Goal: Task Accomplishment & Management: Manage account settings

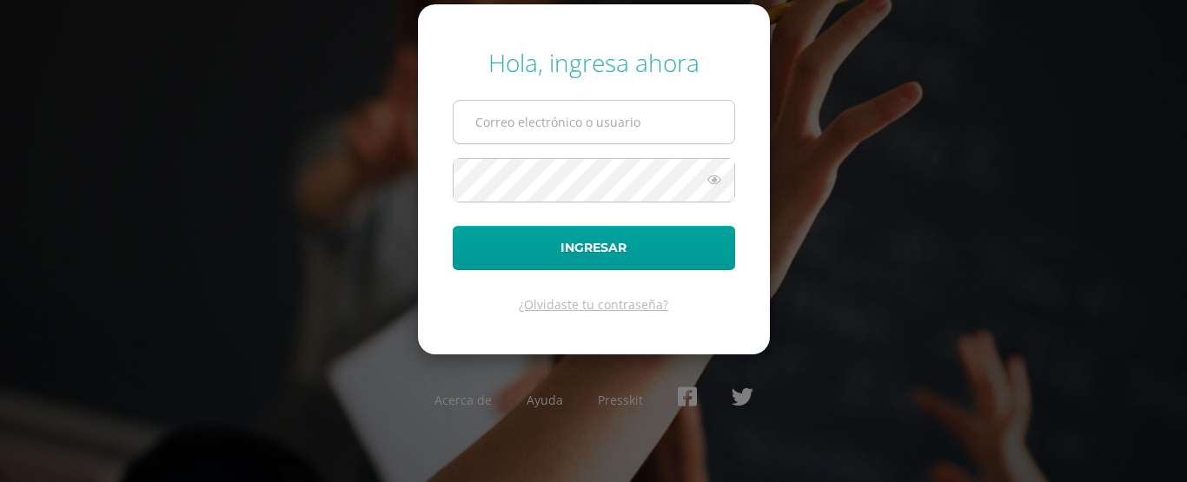
click at [597, 129] on input "text" at bounding box center [594, 122] width 281 height 43
type input "guillermo.delcid@colegiobelga.edu.gt"
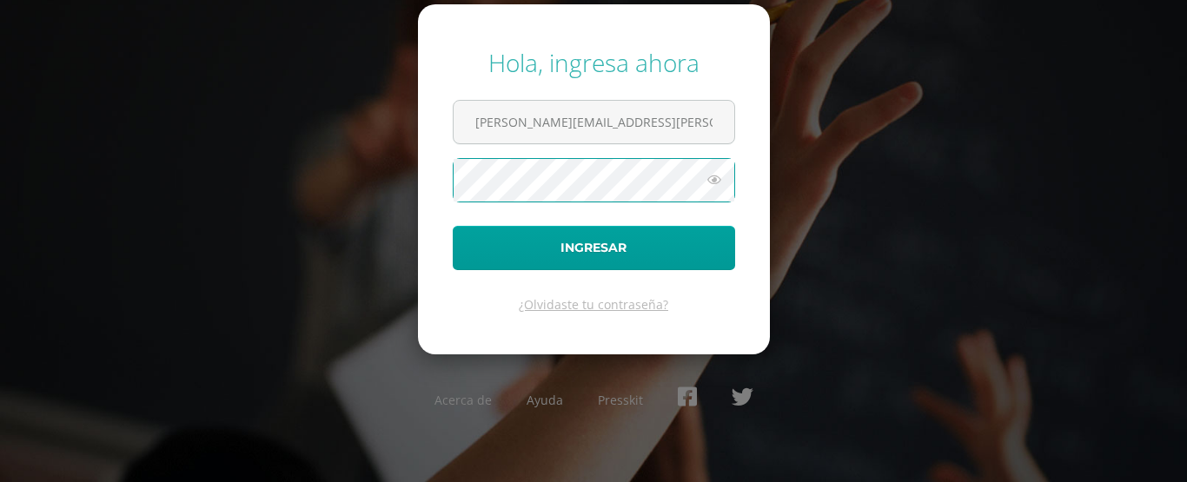
click at [712, 182] on icon at bounding box center [714, 179] width 23 height 21
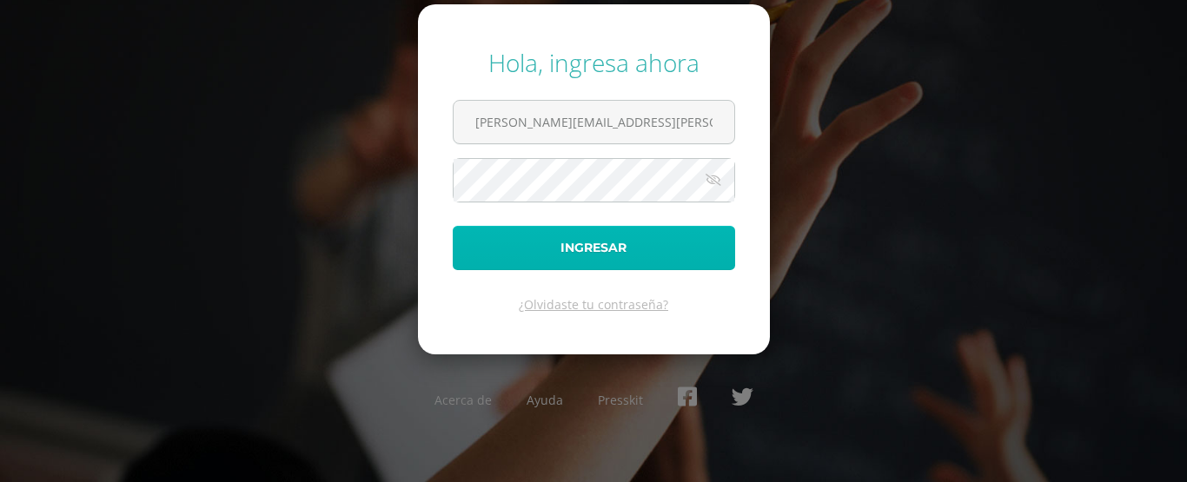
click at [638, 245] on button "Ingresar" at bounding box center [594, 248] width 282 height 44
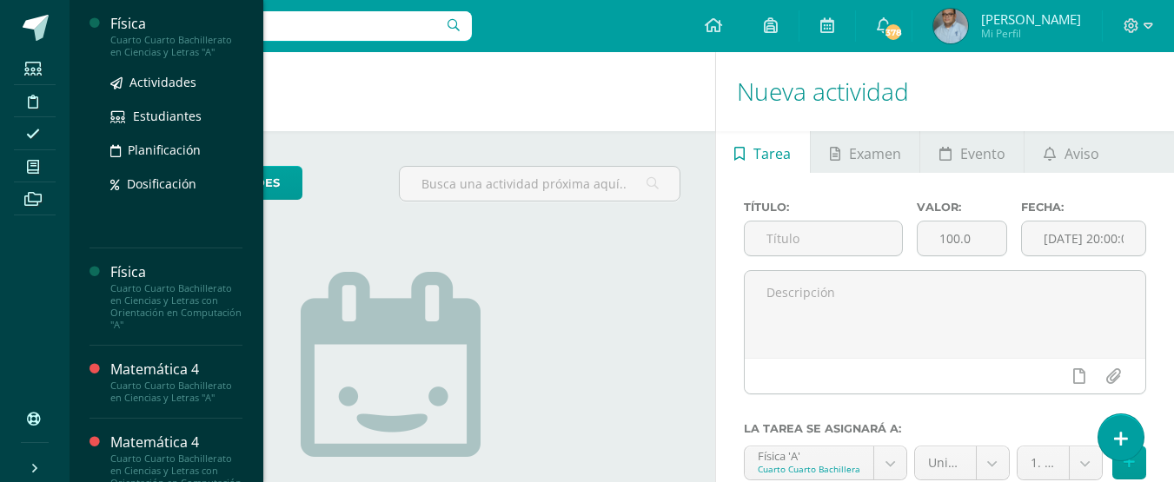
click at [129, 29] on div "Física" at bounding box center [176, 24] width 132 height 20
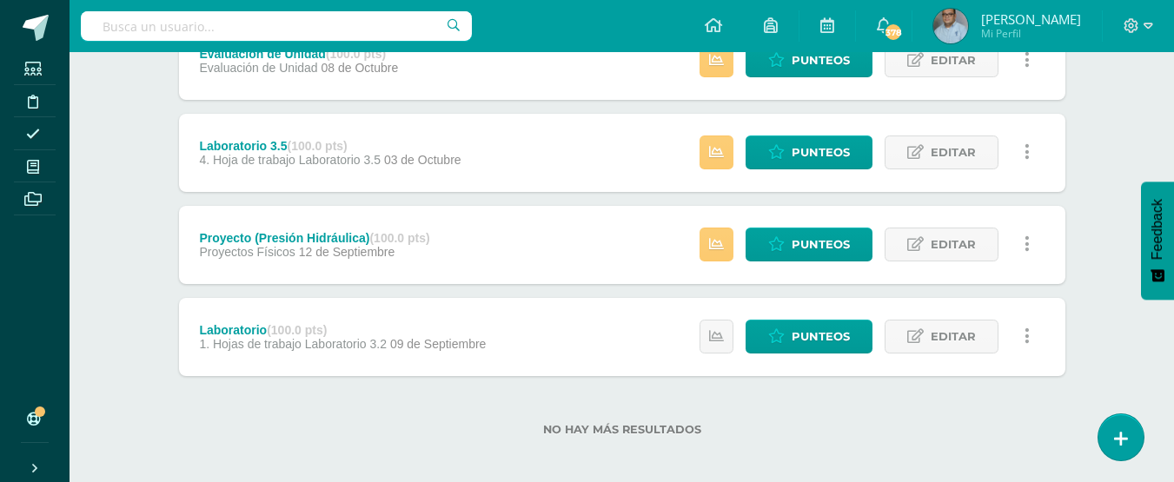
scroll to position [466, 0]
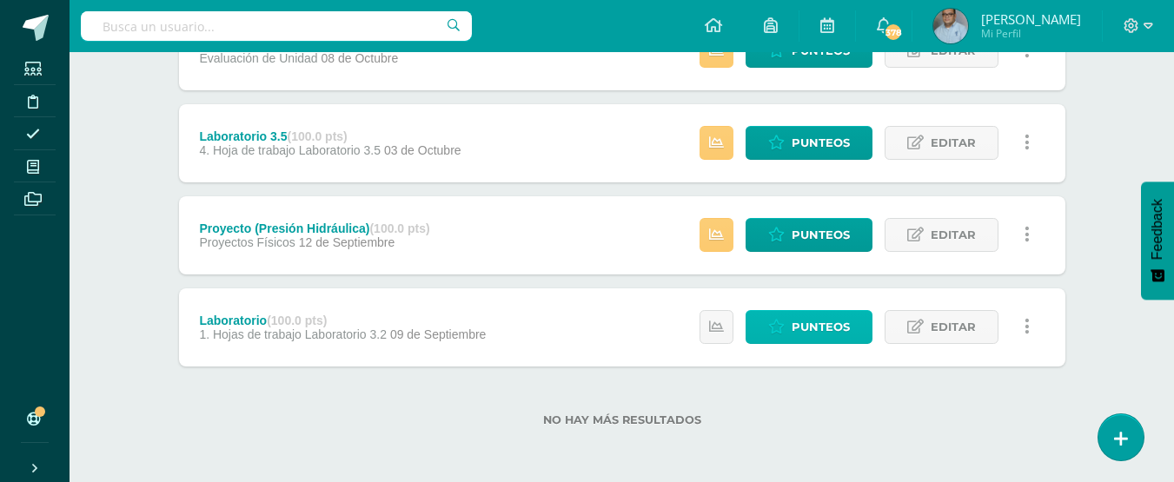
click at [820, 330] on span "Punteos" at bounding box center [821, 327] width 58 height 32
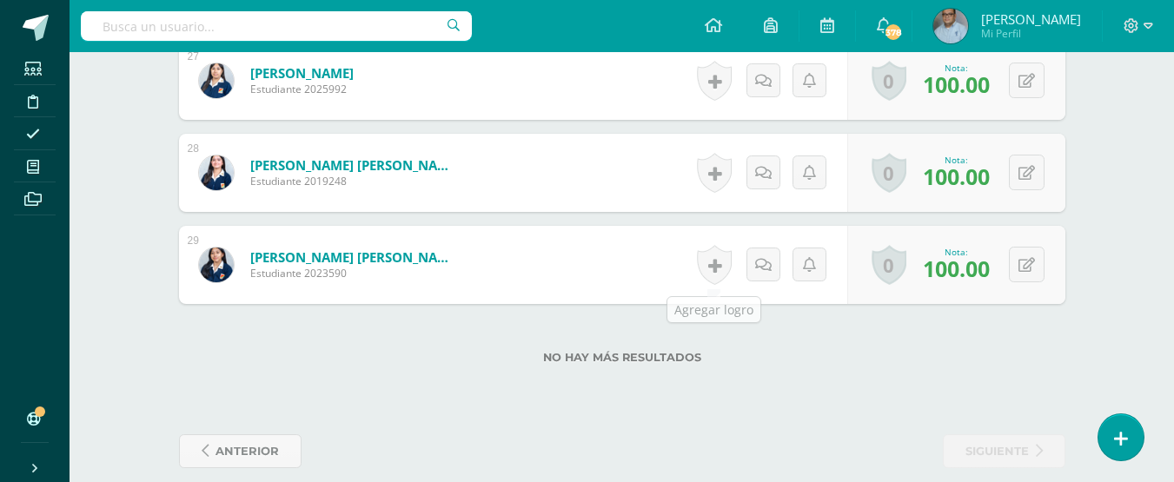
scroll to position [2978, 0]
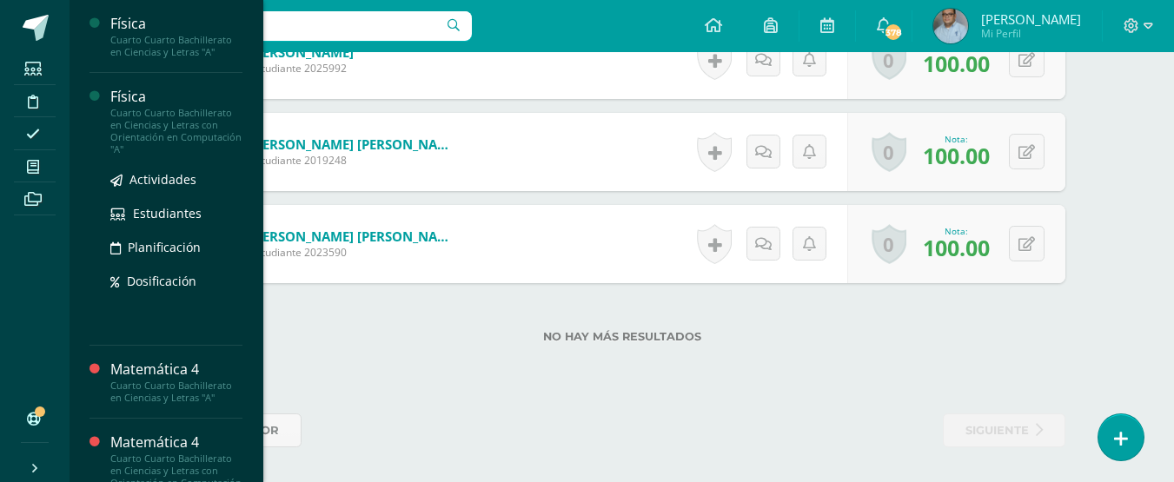
click at [121, 141] on div "Cuarto Cuarto Bachillerato en Ciencias y Letras con Orientación en Computación …" at bounding box center [176, 131] width 132 height 49
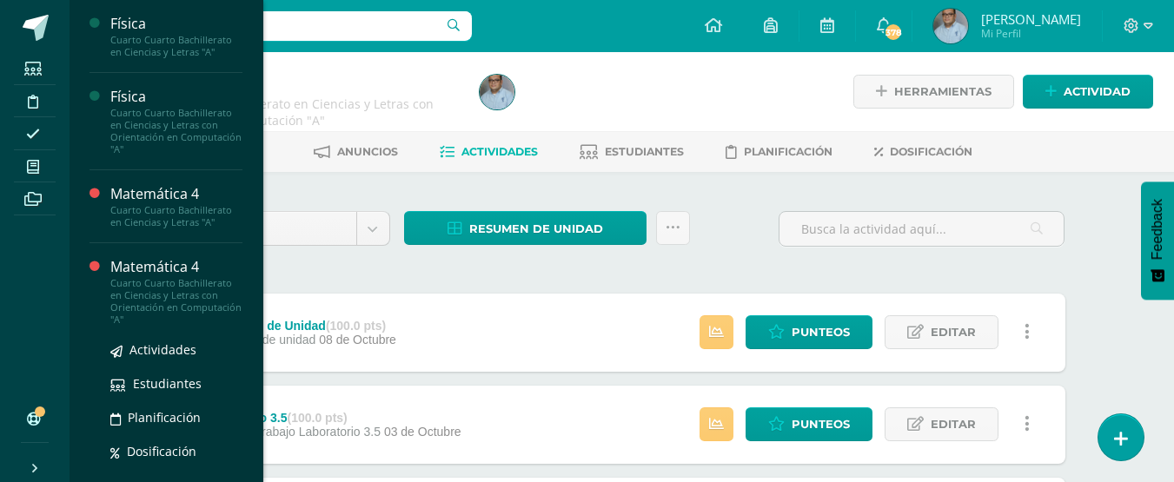
click at [144, 265] on div "Matemática 4" at bounding box center [176, 267] width 132 height 20
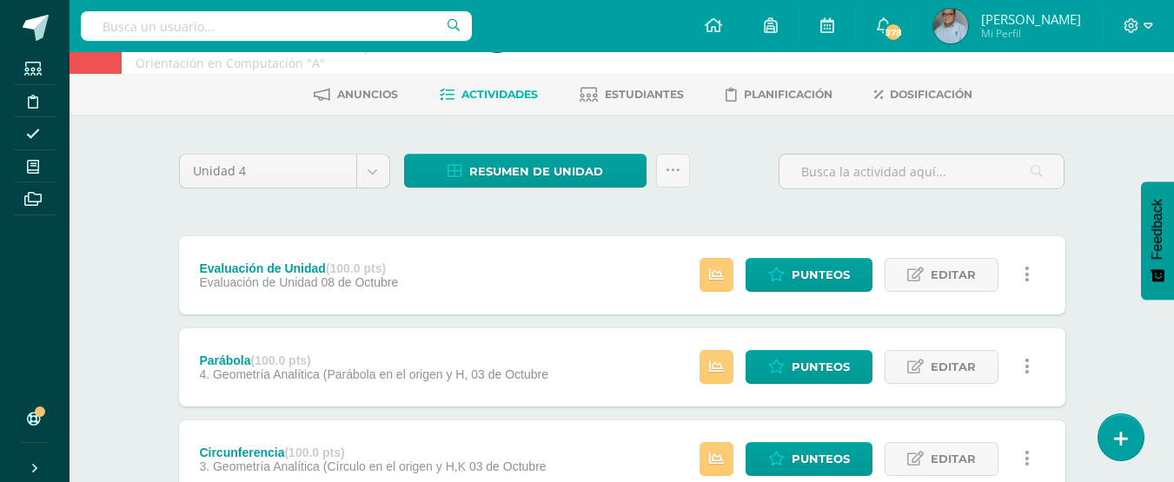
scroll to position [87, 0]
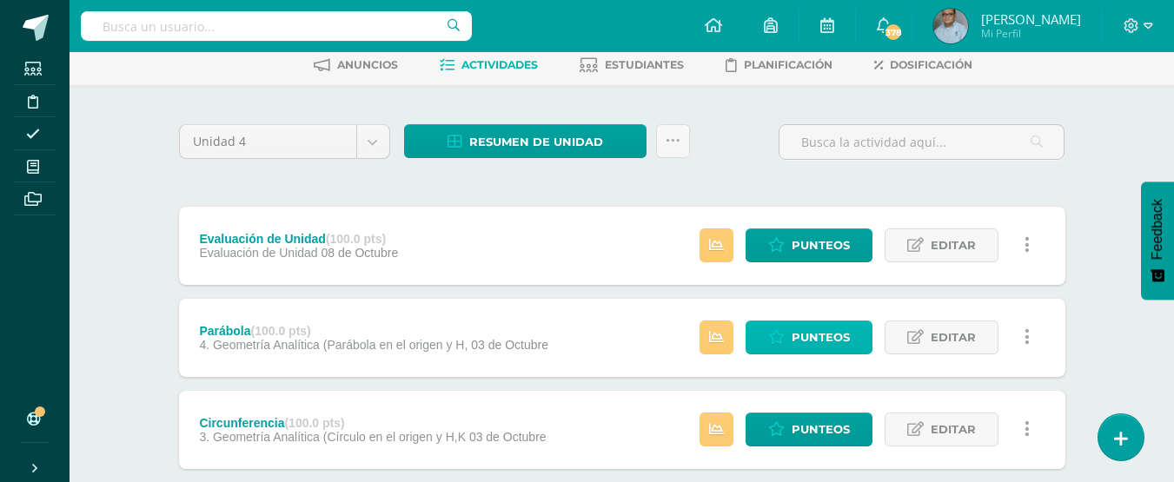
click at [790, 328] on link "Punteos" at bounding box center [808, 338] width 127 height 34
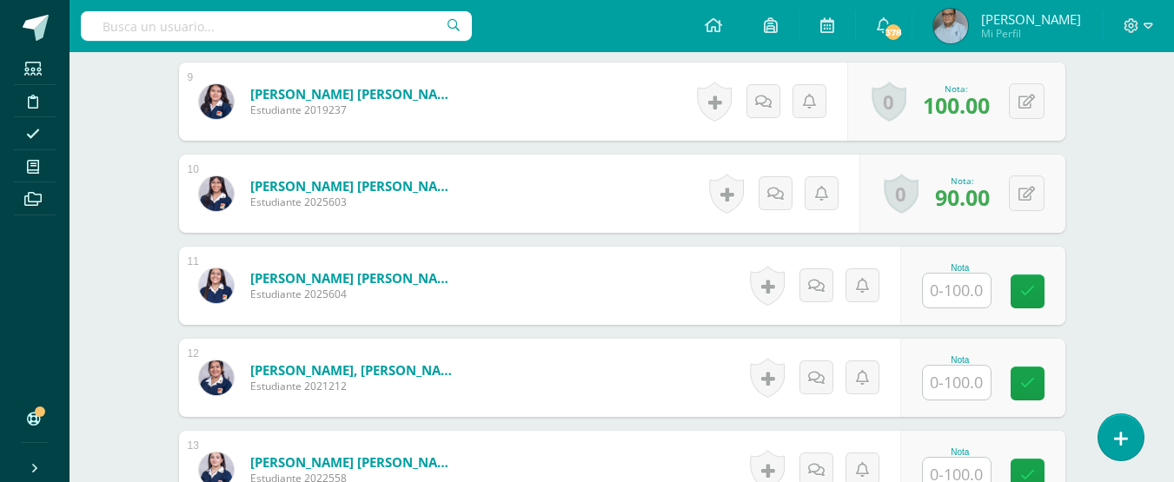
scroll to position [1333, 0]
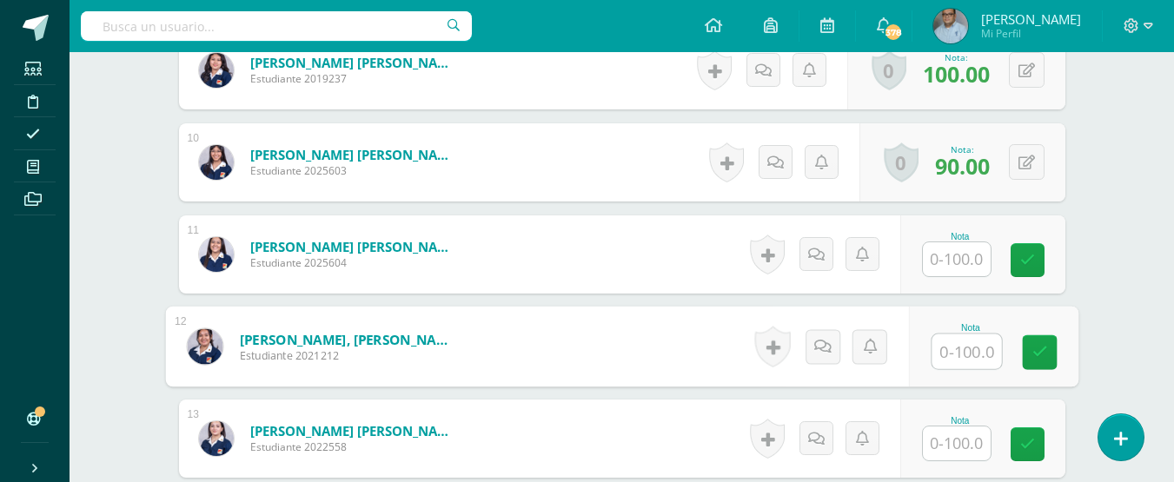
click at [966, 362] on input "text" at bounding box center [966, 352] width 70 height 35
type input "86"
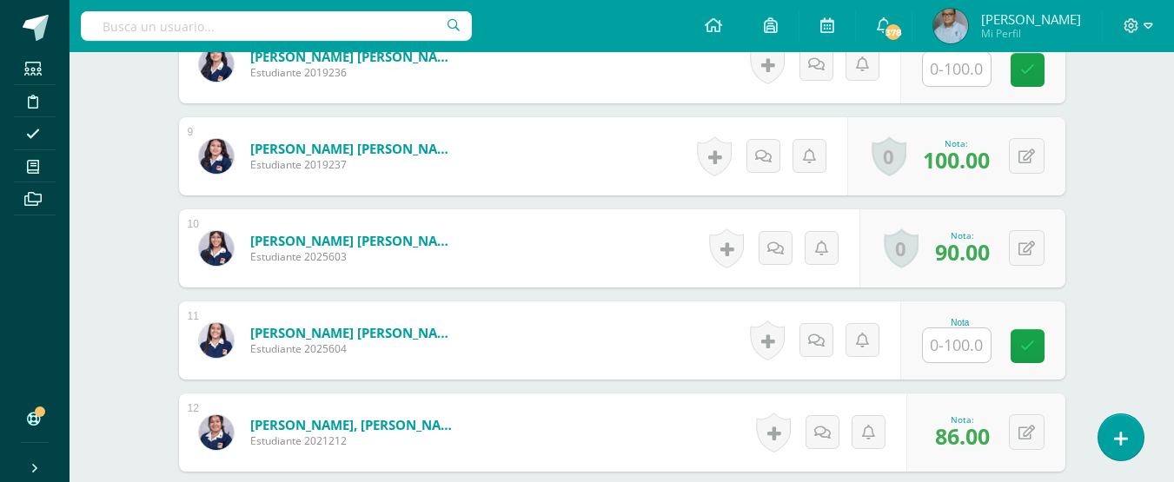
scroll to position [1160, 0]
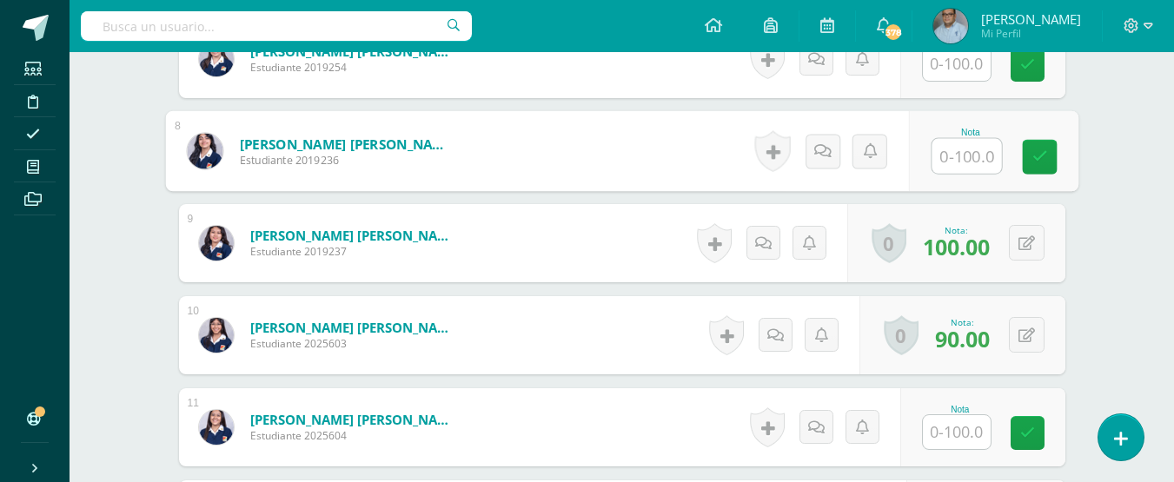
click at [962, 158] on input "text" at bounding box center [966, 156] width 70 height 35
type input "100"
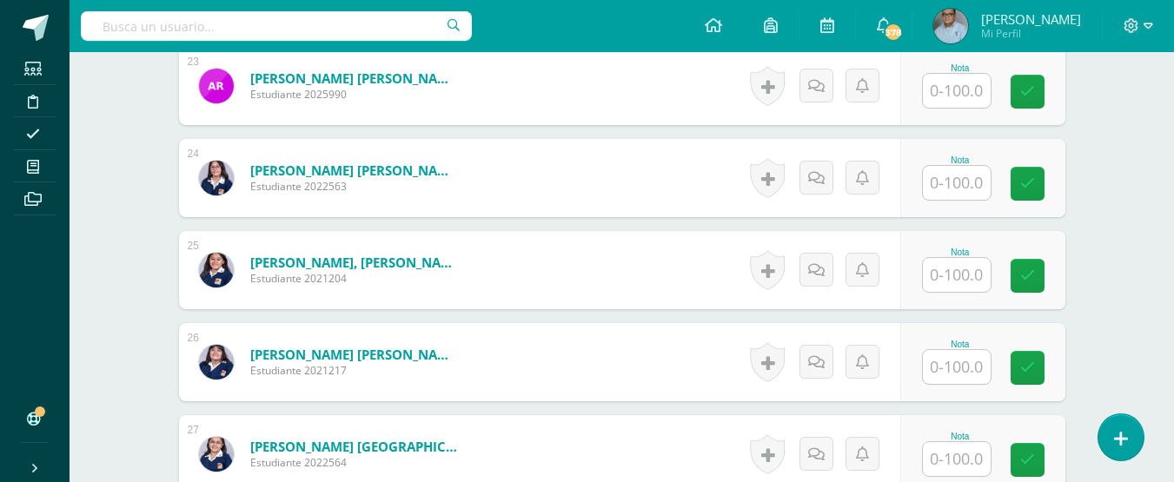
scroll to position [2637, 0]
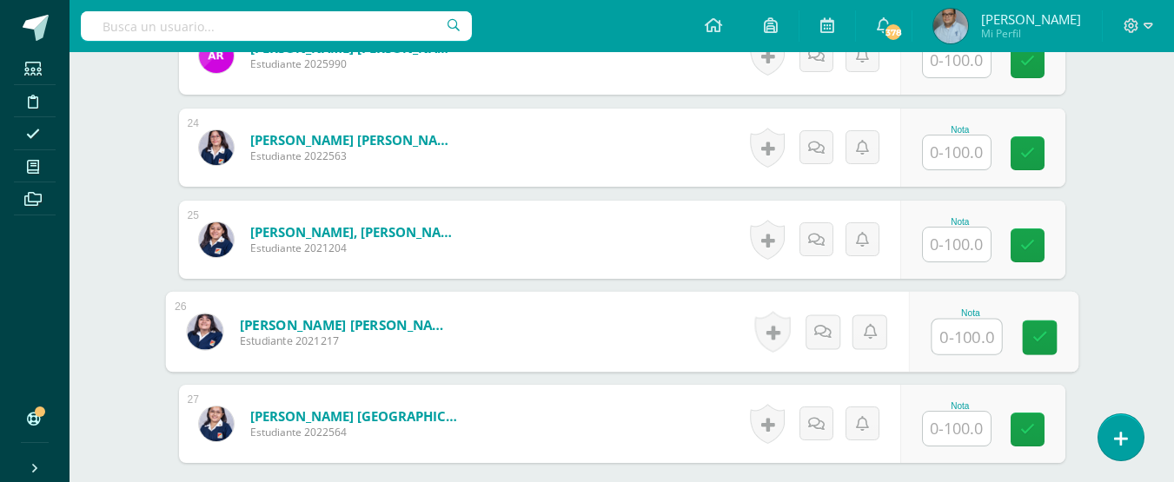
click at [977, 337] on input "text" at bounding box center [966, 337] width 70 height 35
type input "100"
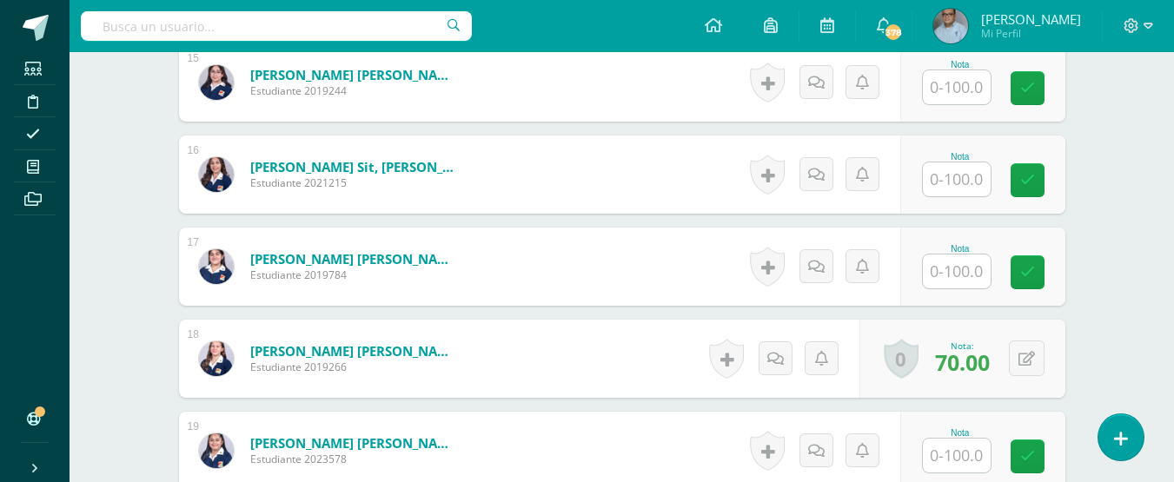
scroll to position [1855, 0]
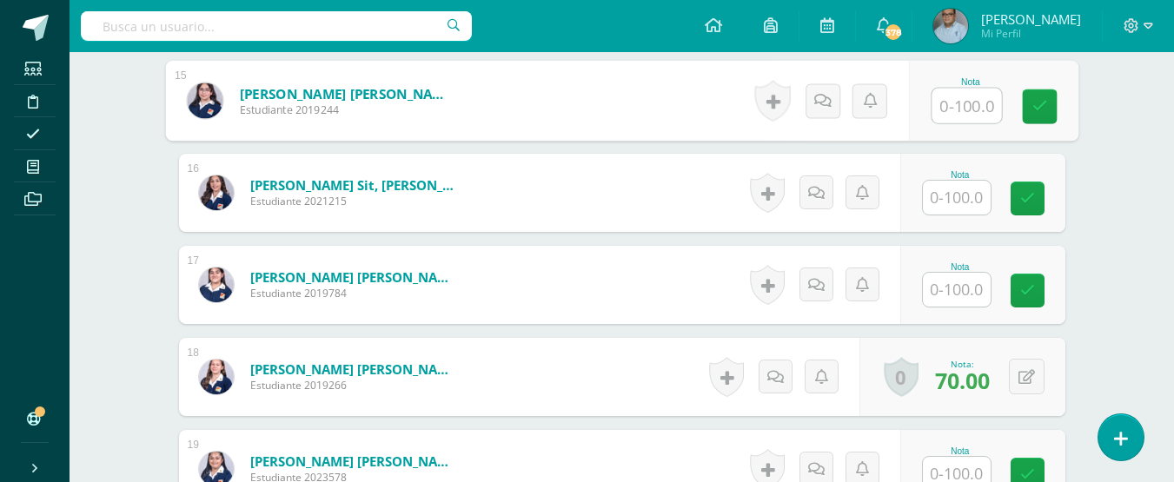
click at [957, 110] on input "text" at bounding box center [966, 106] width 70 height 35
type input "100"
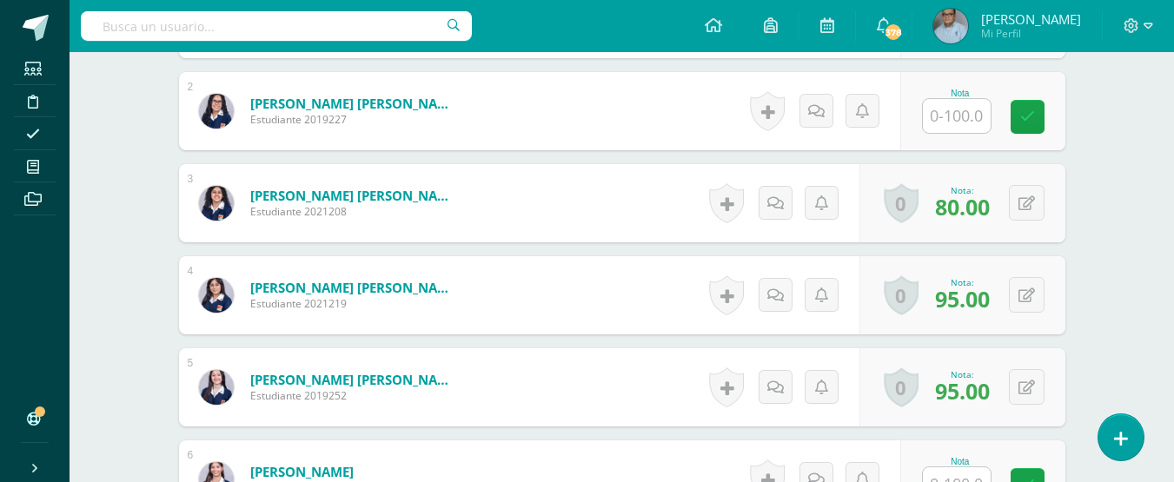
scroll to position [465, 0]
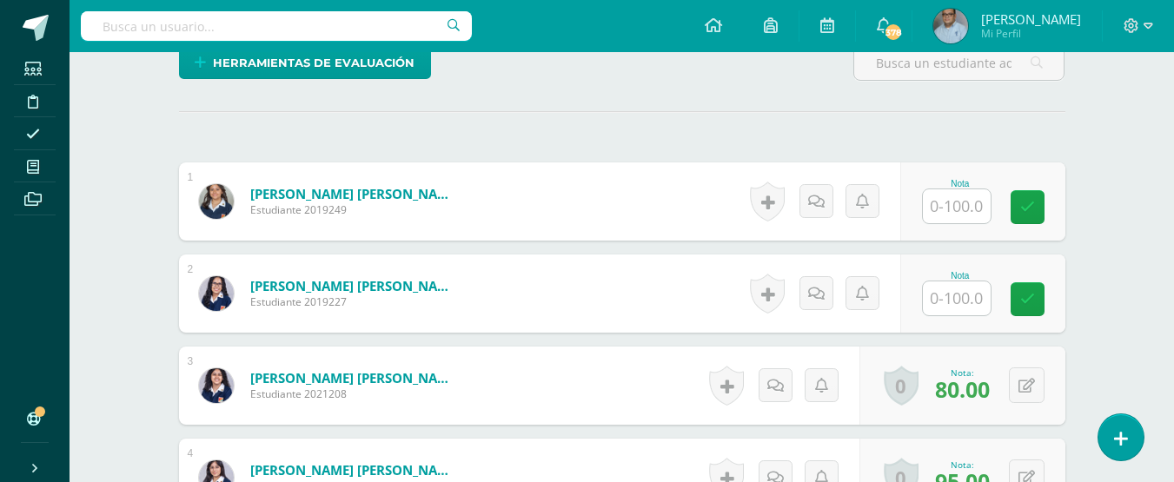
click at [977, 202] on input "text" at bounding box center [957, 206] width 68 height 34
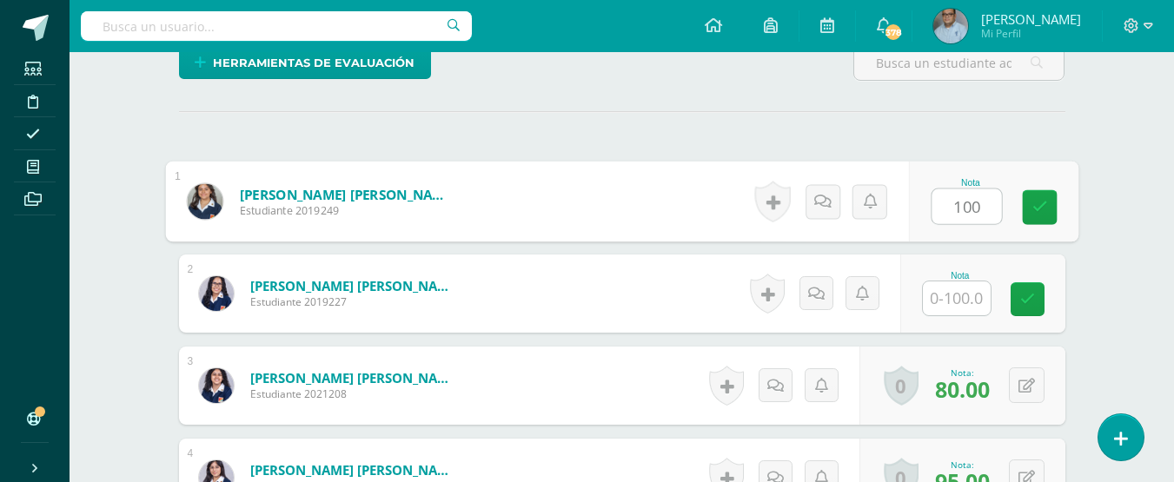
type input "100"
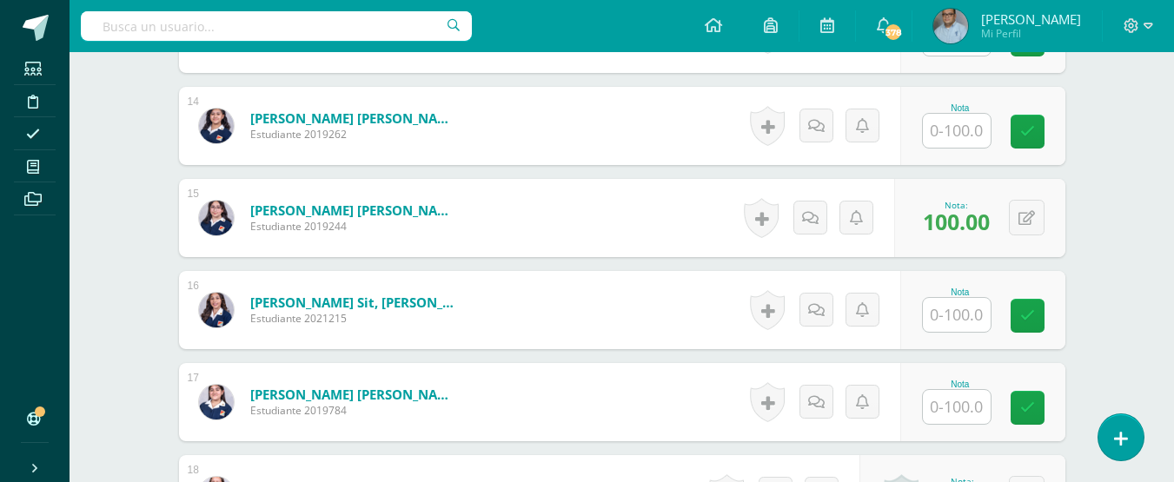
scroll to position [1768, 0]
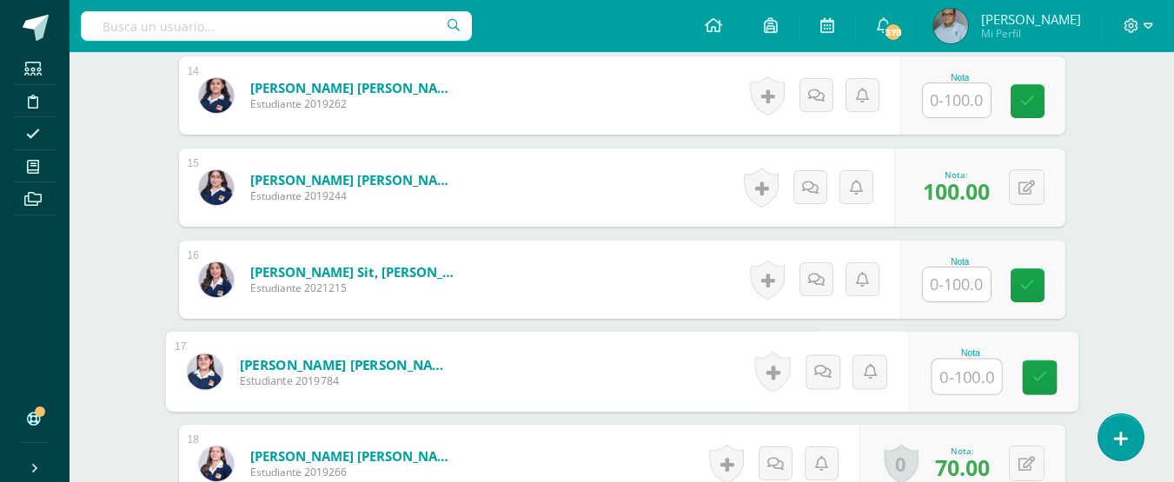
click at [967, 382] on input "text" at bounding box center [966, 377] width 70 height 35
type input "100"
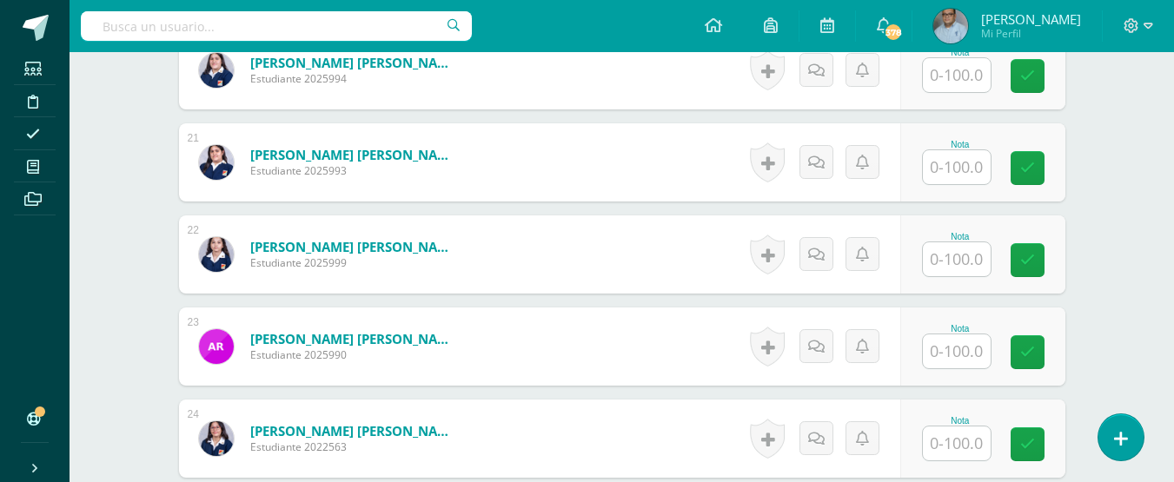
scroll to position [2376, 0]
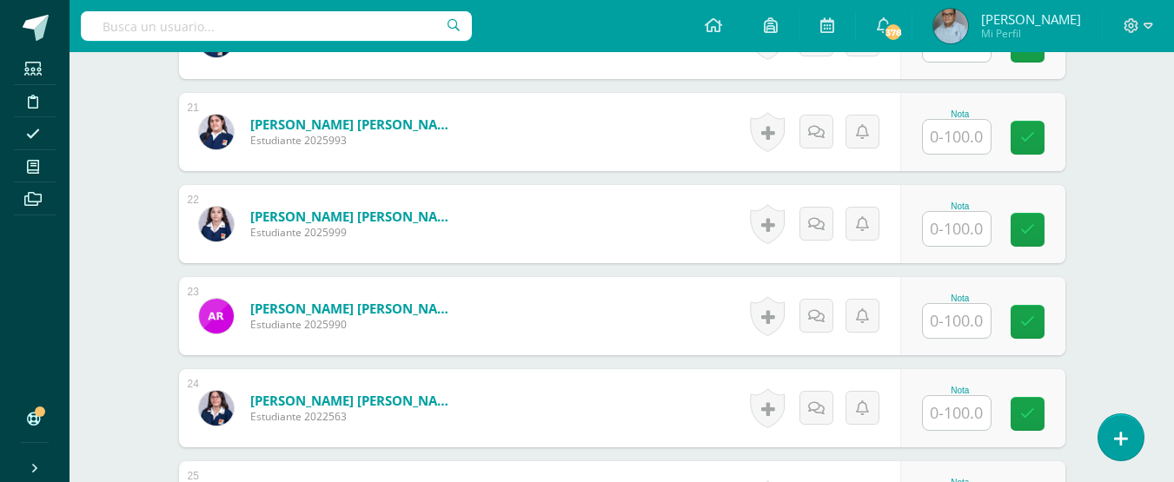
click at [951, 407] on input "text" at bounding box center [957, 413] width 68 height 34
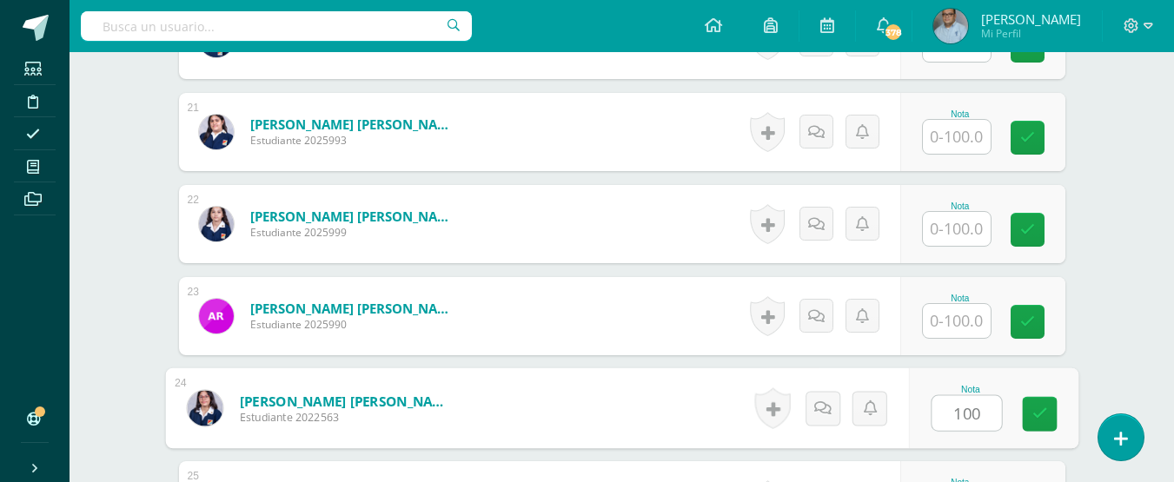
type input "100"
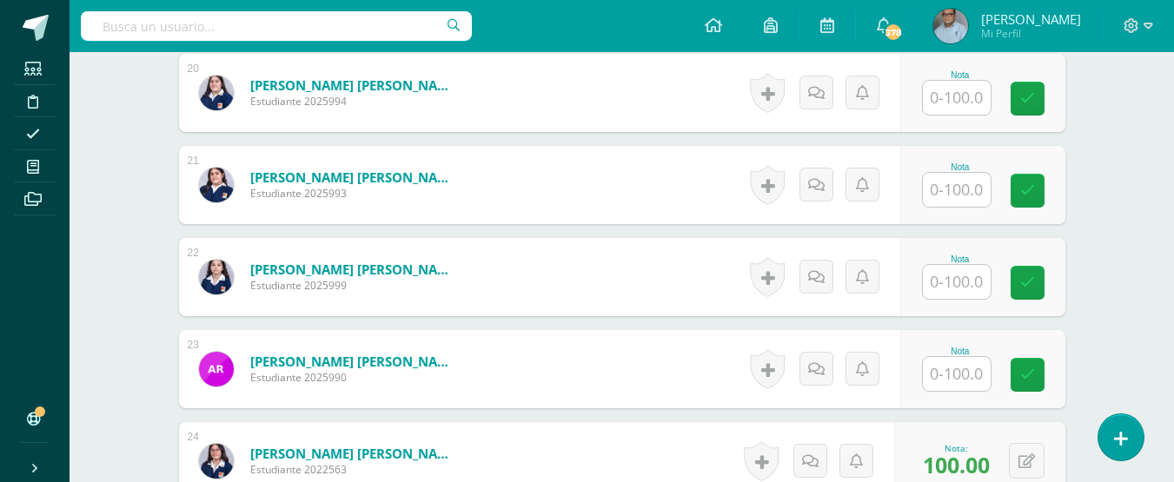
scroll to position [2293, 0]
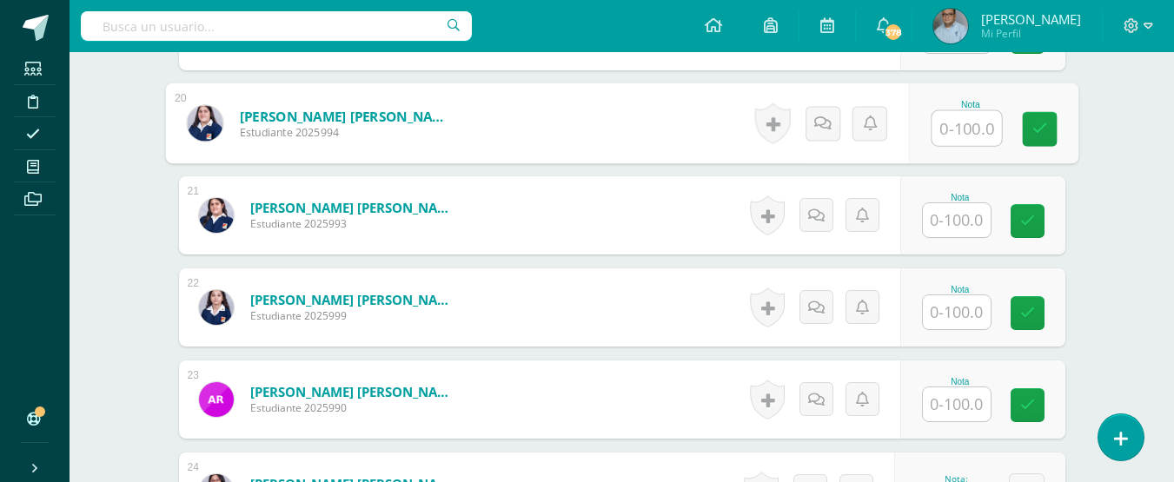
click at [942, 123] on input "text" at bounding box center [966, 128] width 70 height 35
type input "100"
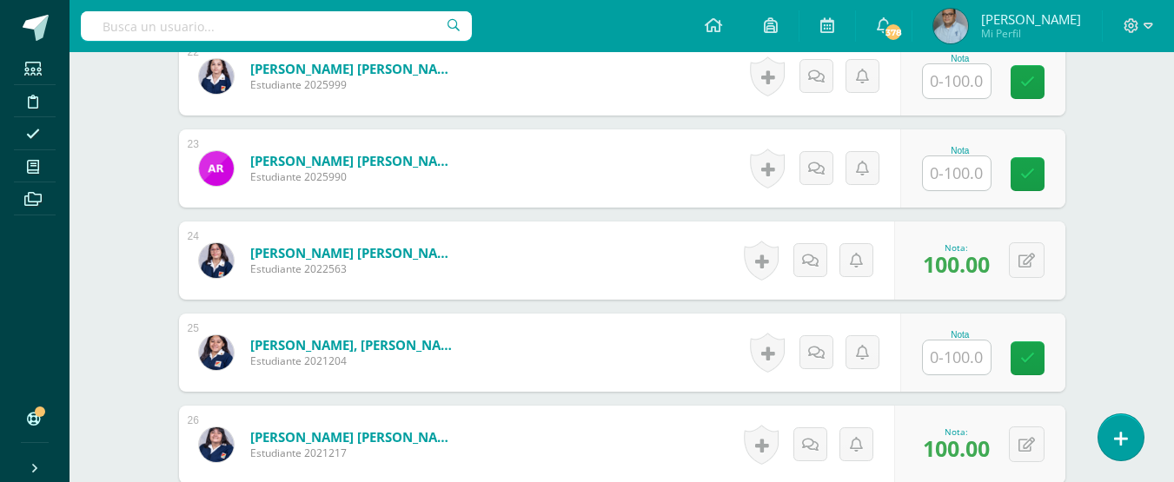
scroll to position [2554, 0]
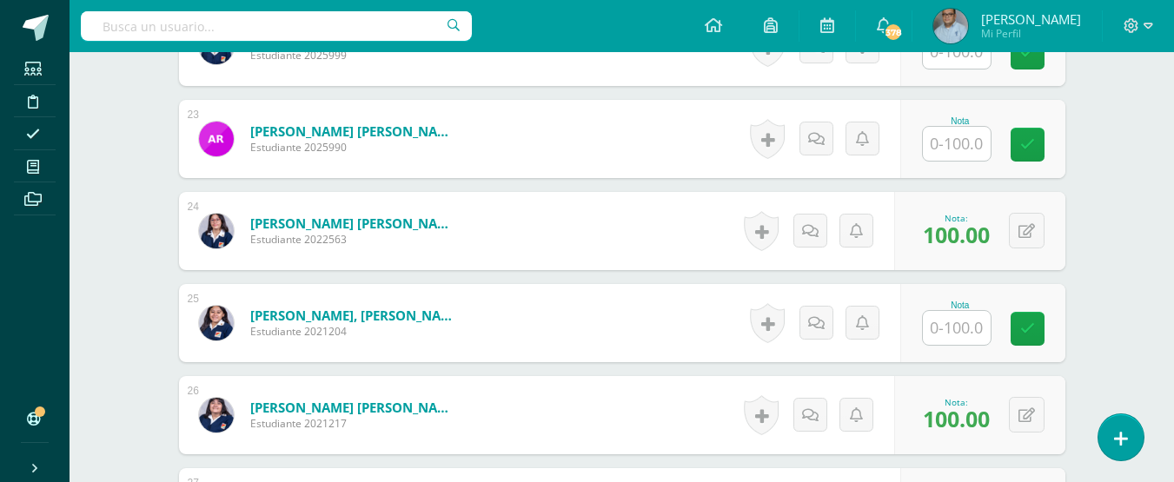
click at [976, 329] on input "text" at bounding box center [957, 328] width 68 height 34
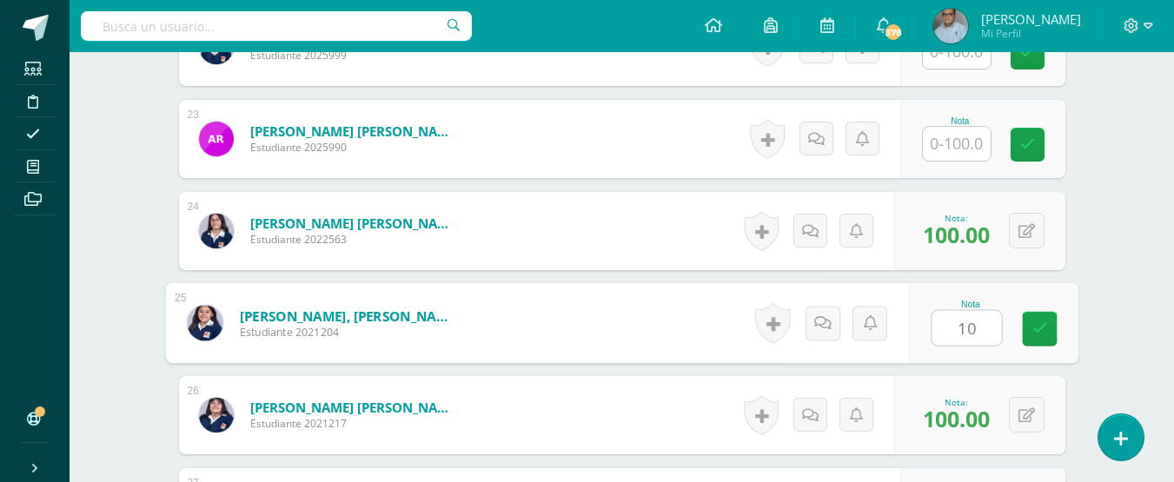
type input "100"
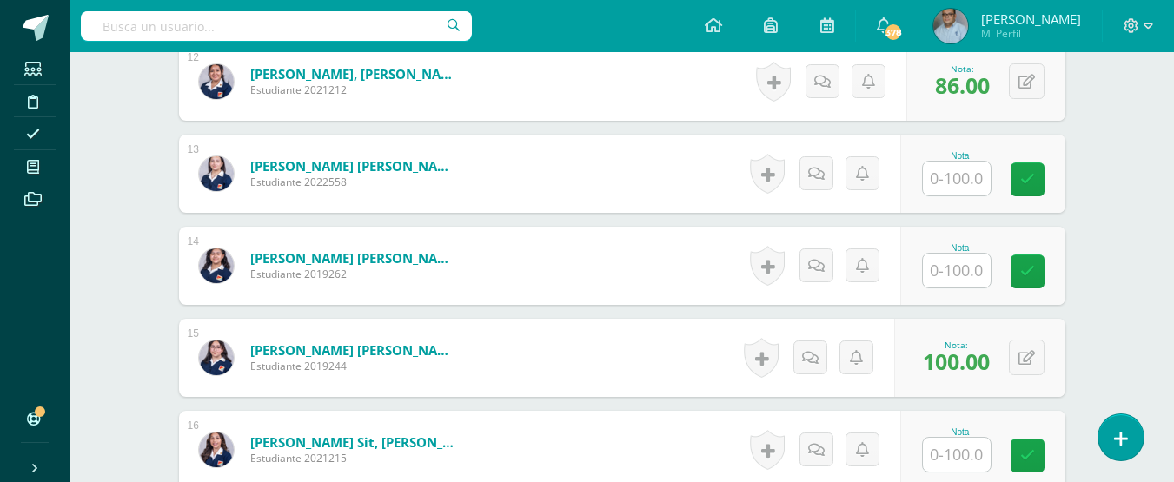
scroll to position [1511, 0]
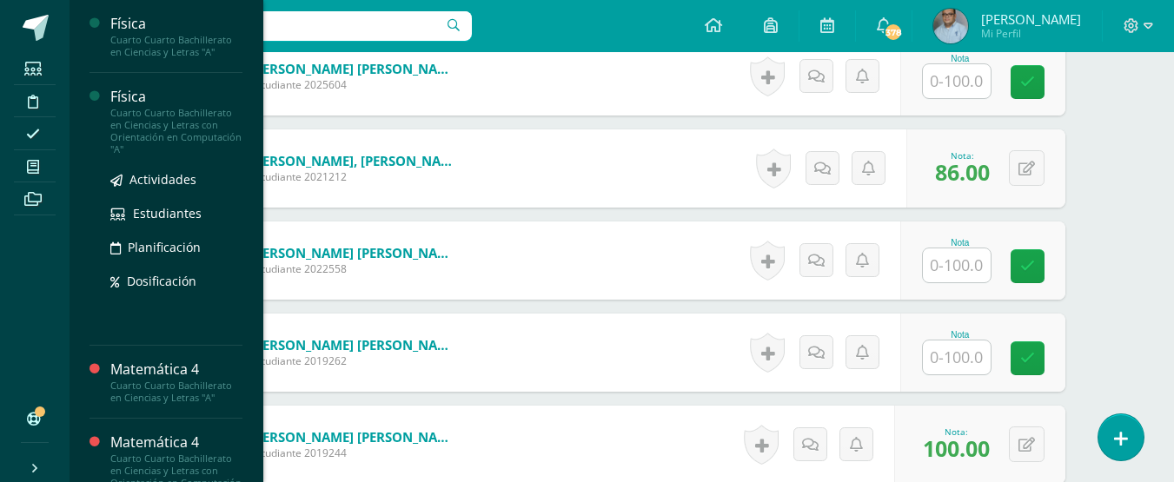
click at [120, 94] on div "Física" at bounding box center [176, 97] width 132 height 20
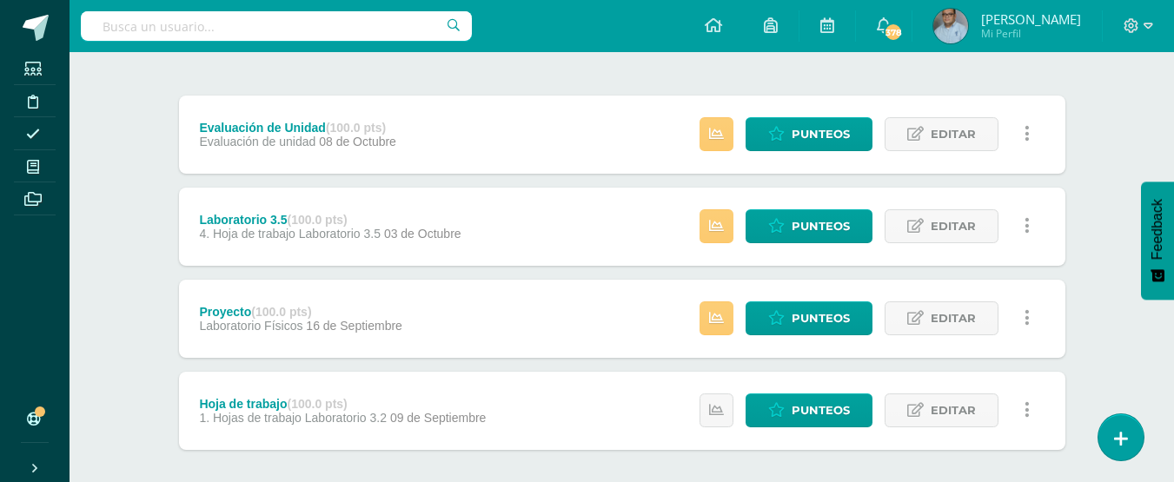
scroll to position [87, 0]
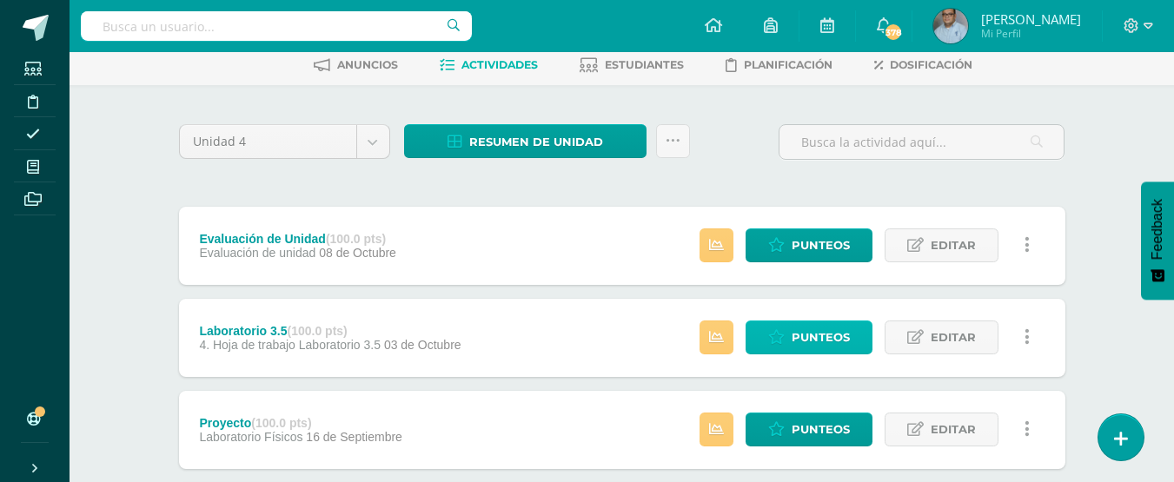
click at [799, 335] on span "Punteos" at bounding box center [821, 337] width 58 height 32
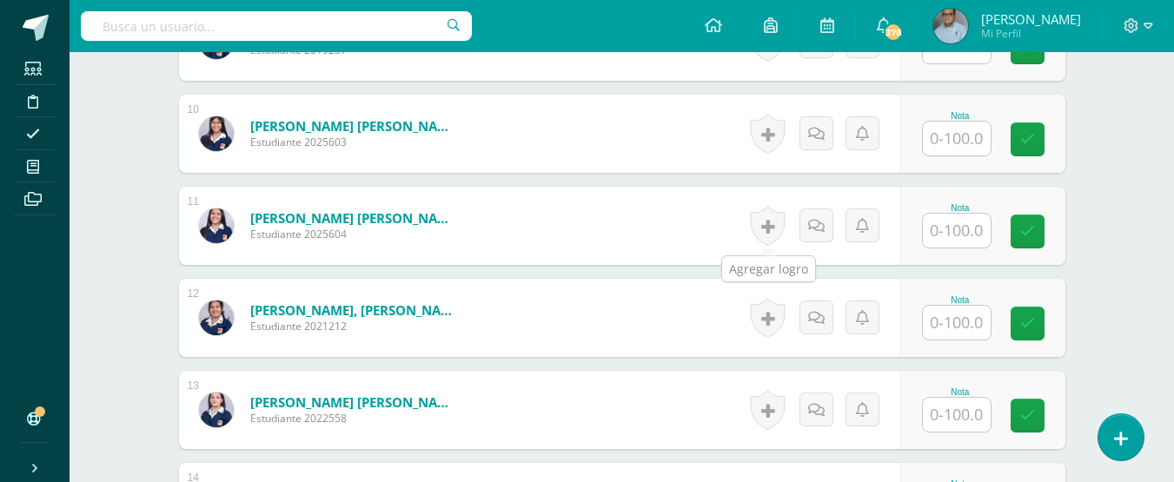
scroll to position [1382, 0]
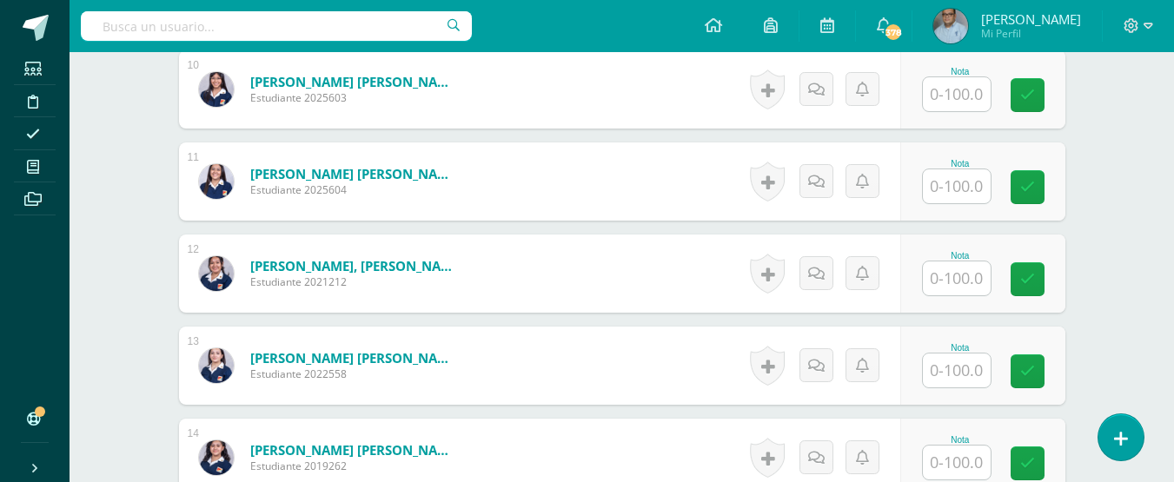
click at [969, 272] on input "text" at bounding box center [957, 279] width 68 height 34
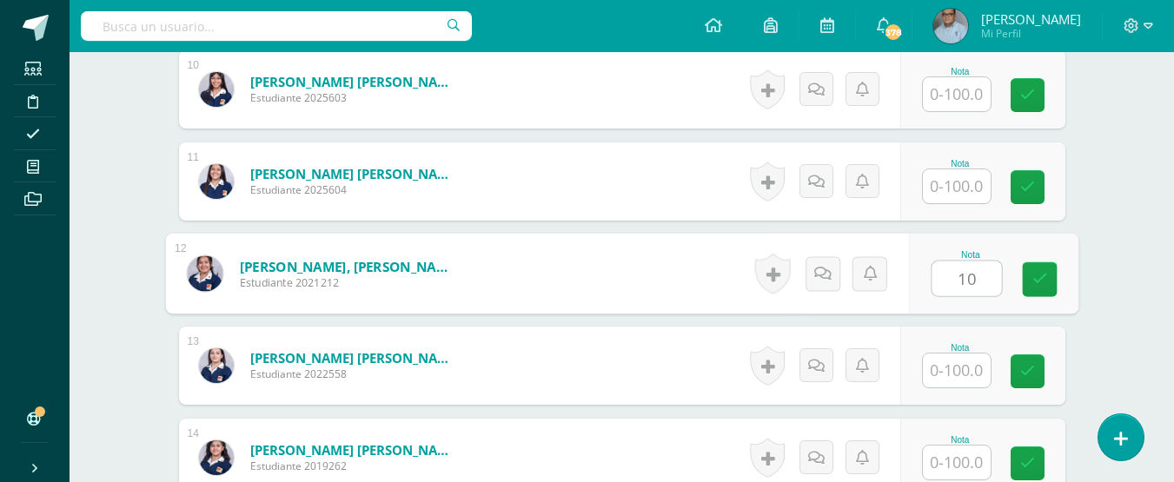
scroll to position [1383, 0]
type input "100"
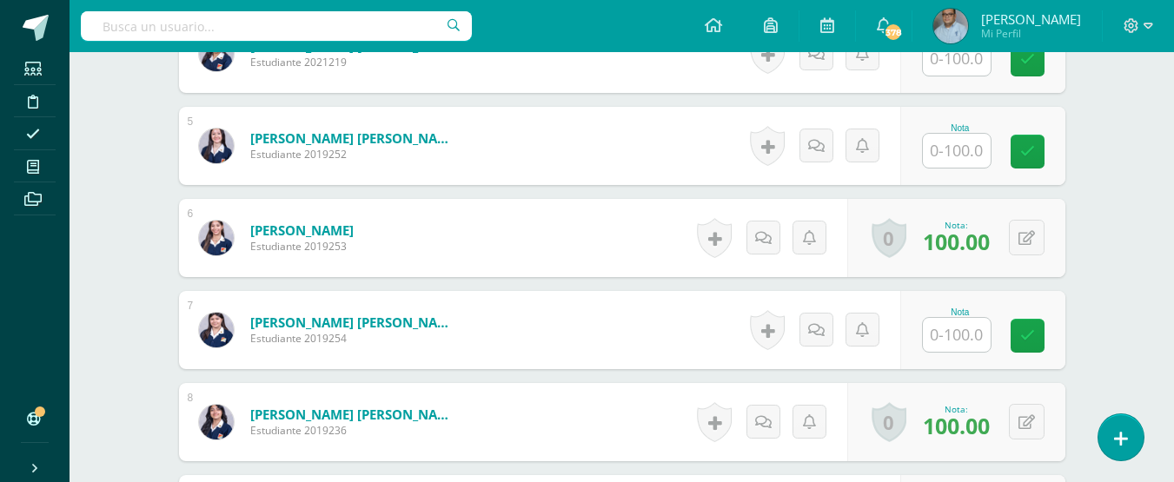
scroll to position [862, 0]
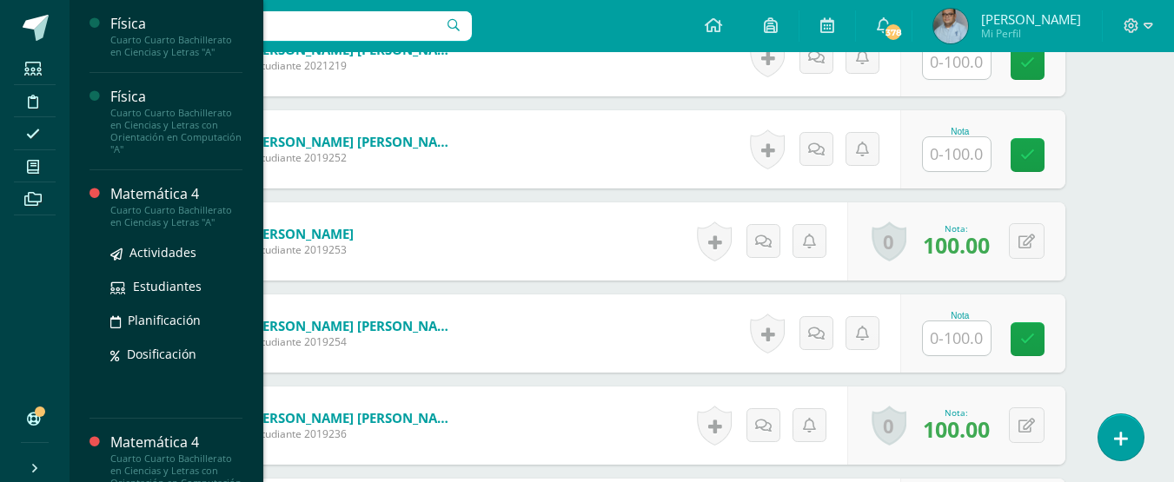
click at [148, 197] on div "Matemática 4" at bounding box center [176, 194] width 132 height 20
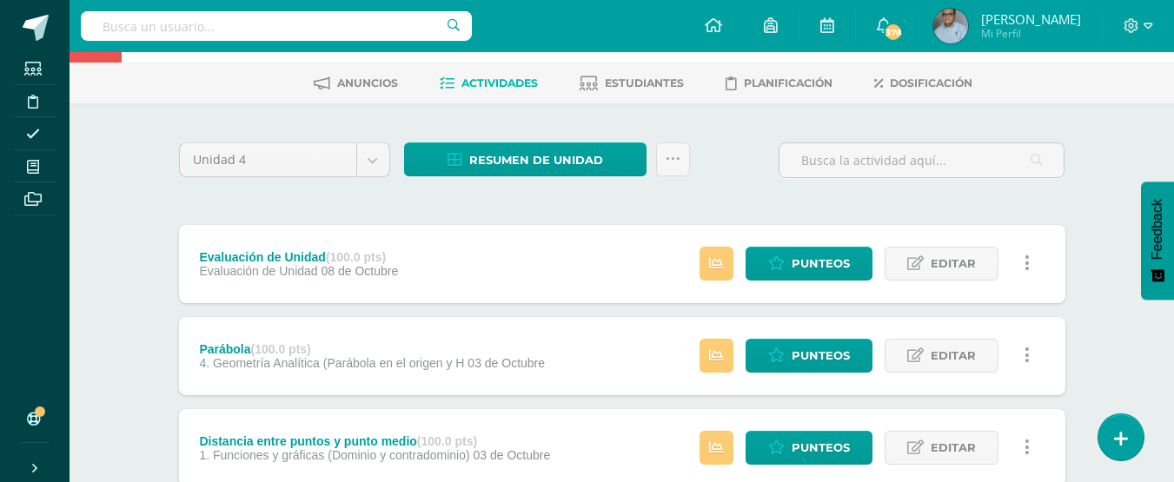
scroll to position [174, 0]
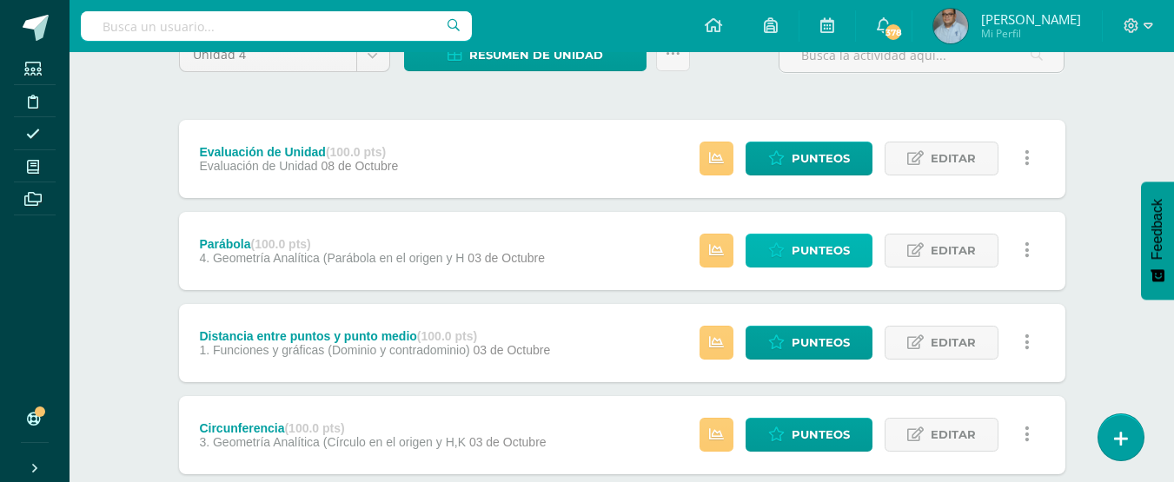
click at [844, 261] on span "Punteos" at bounding box center [821, 251] width 58 height 32
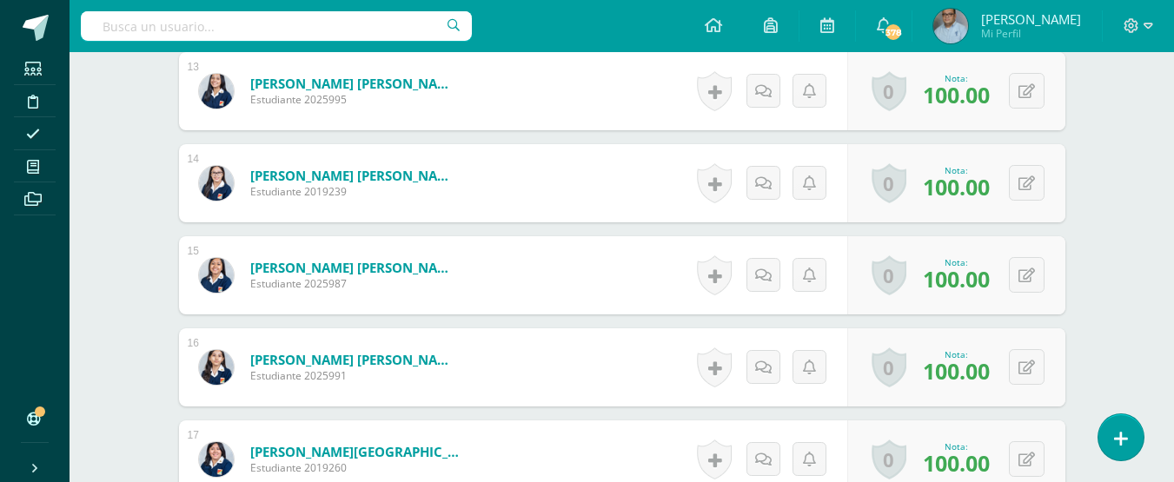
scroll to position [1681, 0]
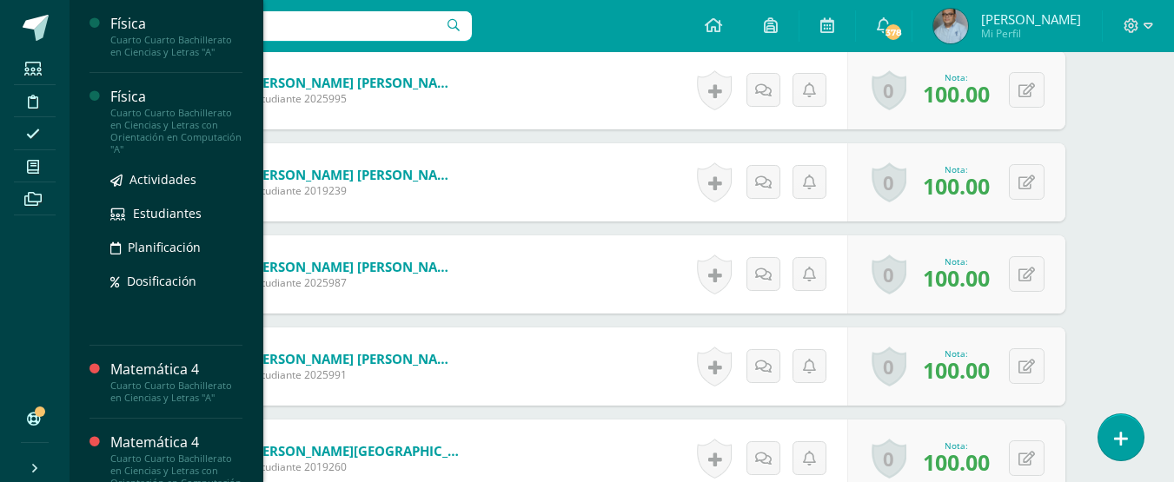
click at [140, 95] on div "Física" at bounding box center [176, 97] width 132 height 20
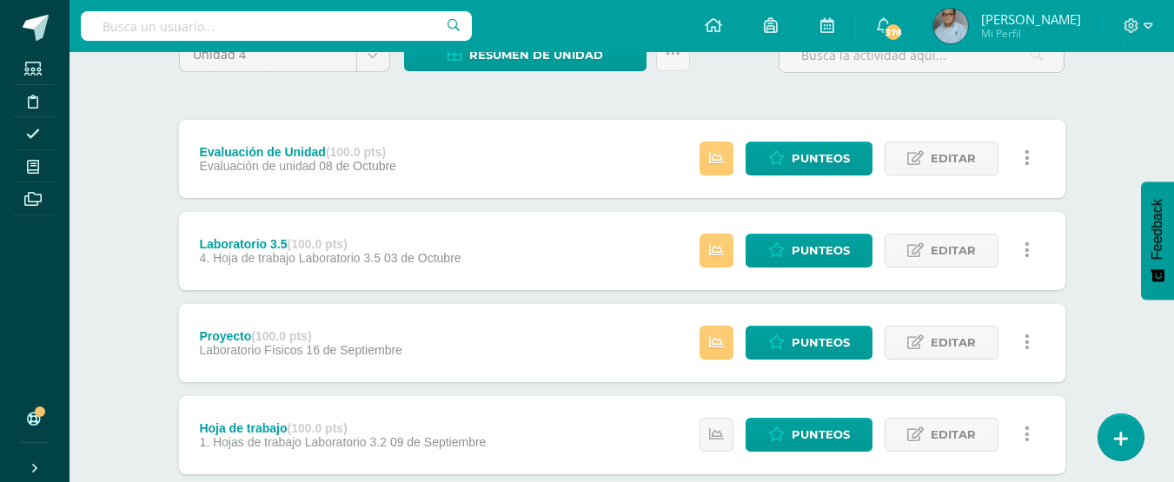
scroll to position [261, 0]
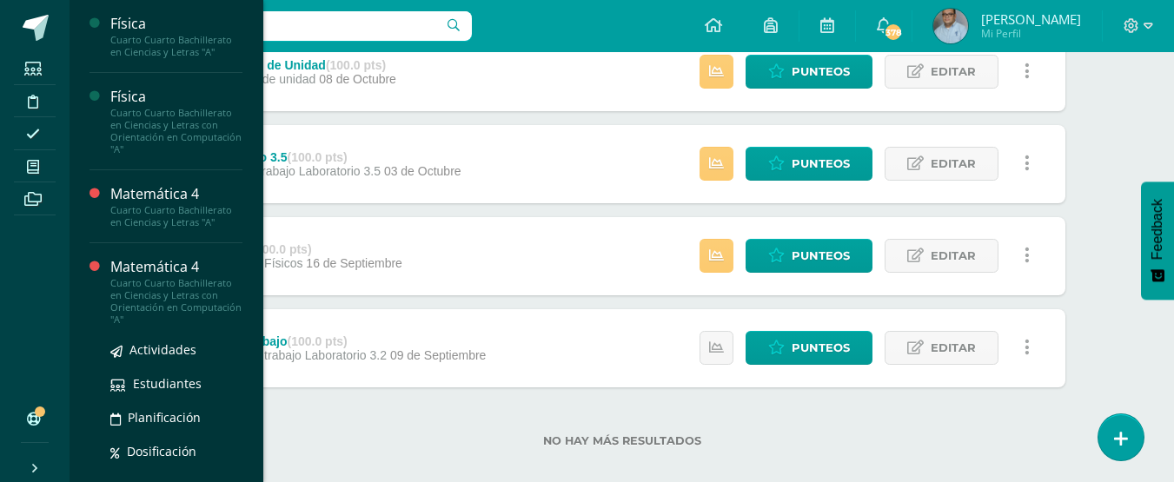
click at [162, 274] on div "Matemática 4" at bounding box center [176, 267] width 132 height 20
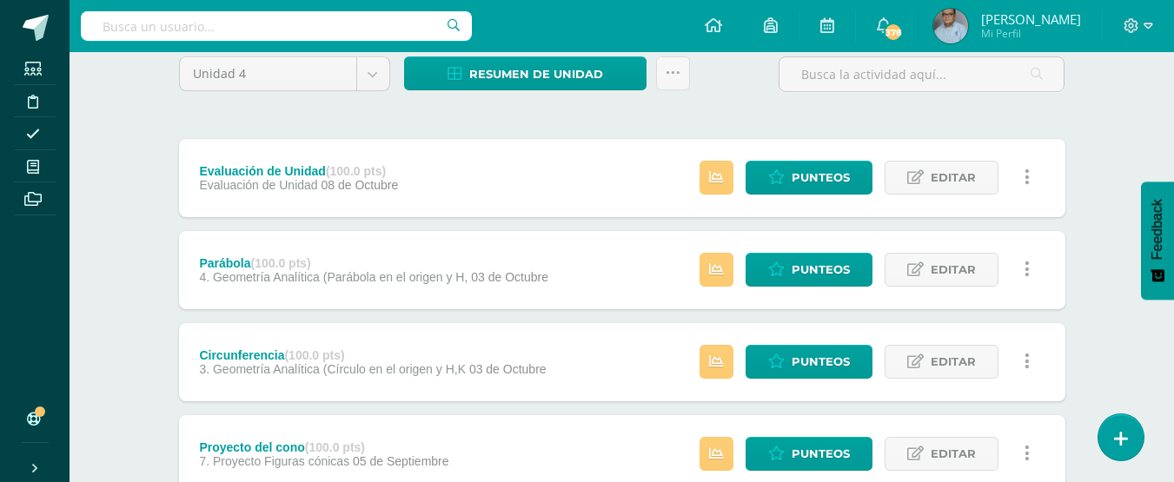
scroll to position [174, 0]
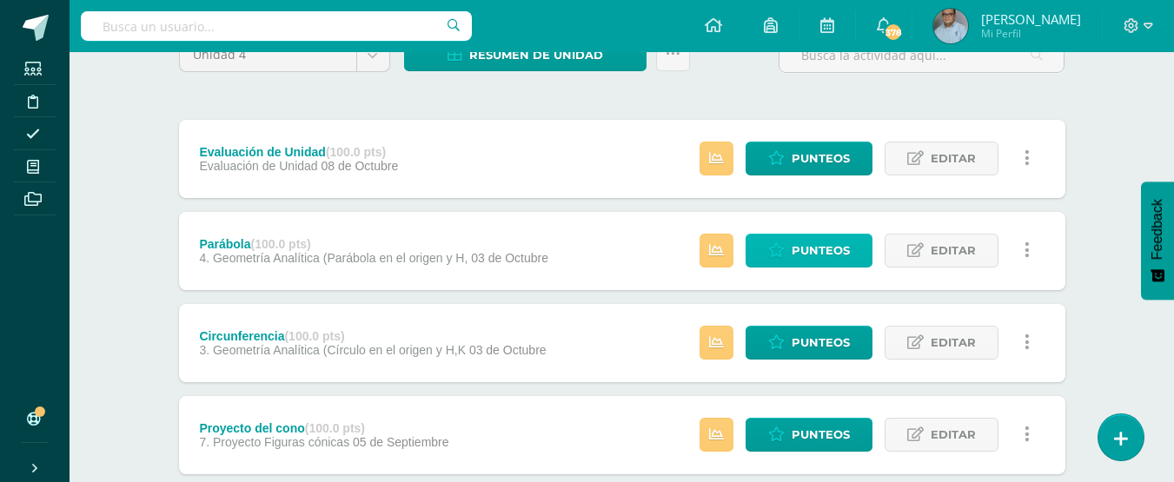
click at [812, 258] on span "Punteos" at bounding box center [821, 251] width 58 height 32
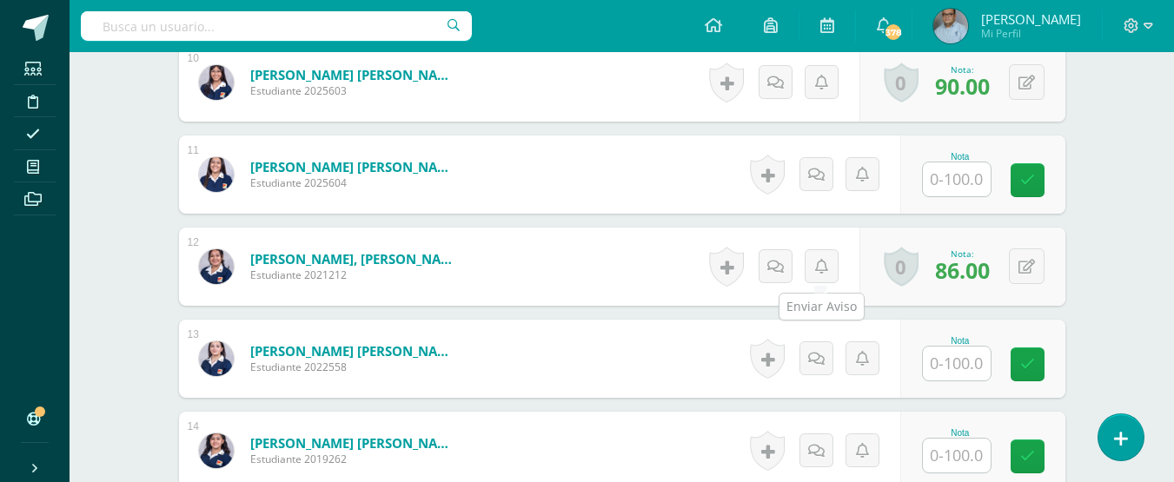
scroll to position [1427, 0]
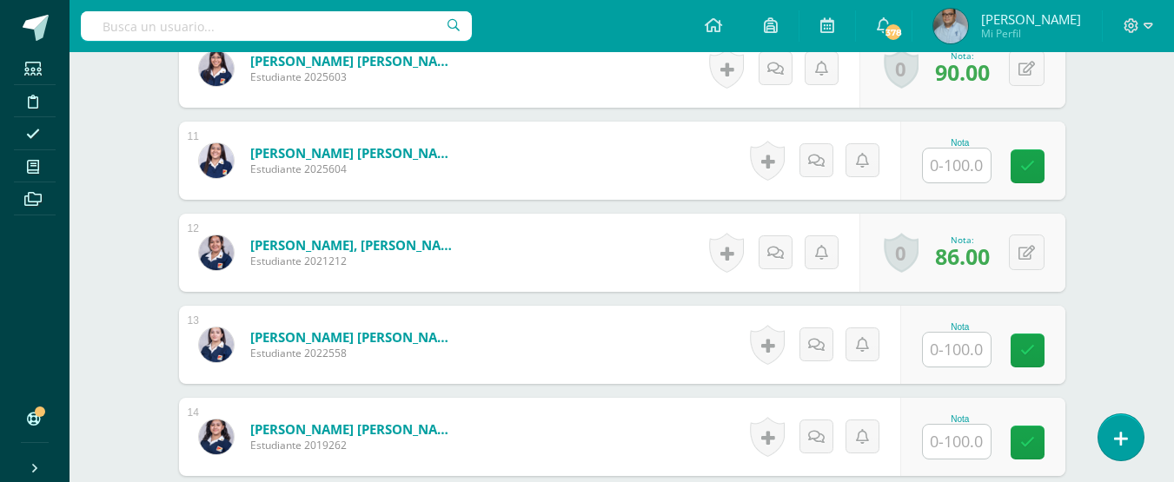
click at [948, 352] on input "text" at bounding box center [957, 350] width 68 height 34
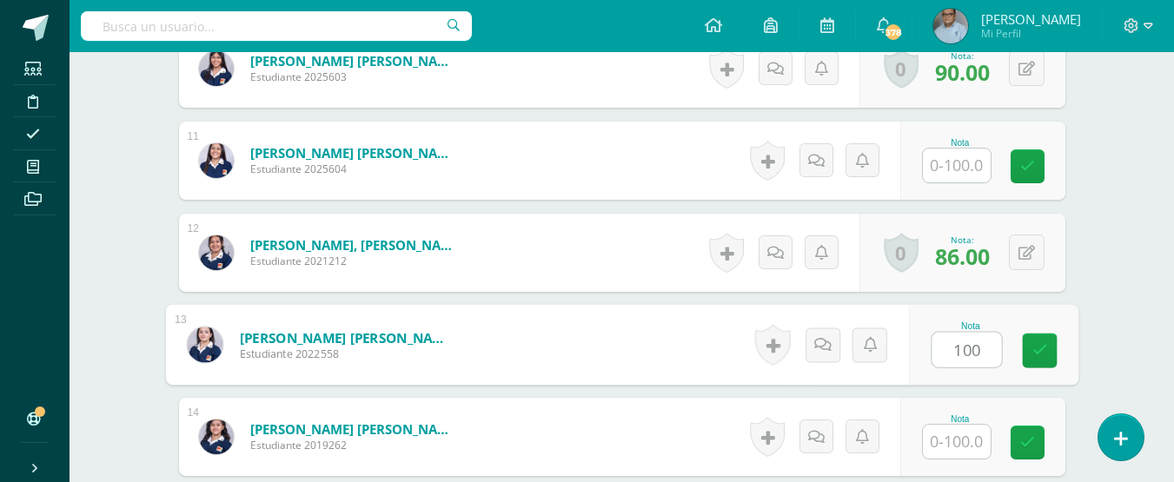
type input "100"
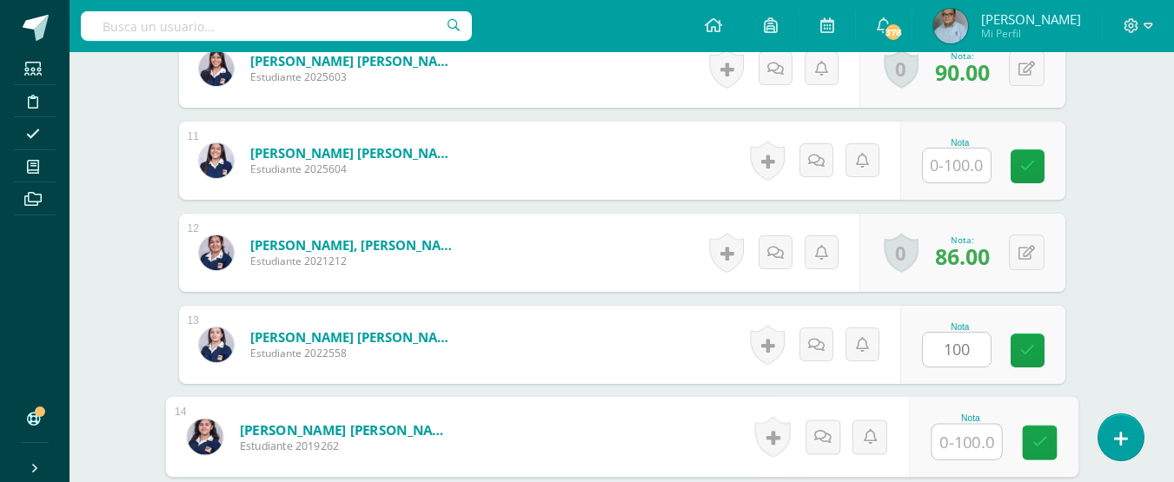
scroll to position [1428, 0]
drag, startPoint x: 973, startPoint y: 437, endPoint x: 983, endPoint y: 431, distance: 11.3
click at [982, 434] on input "text" at bounding box center [966, 441] width 70 height 35
type input "100"
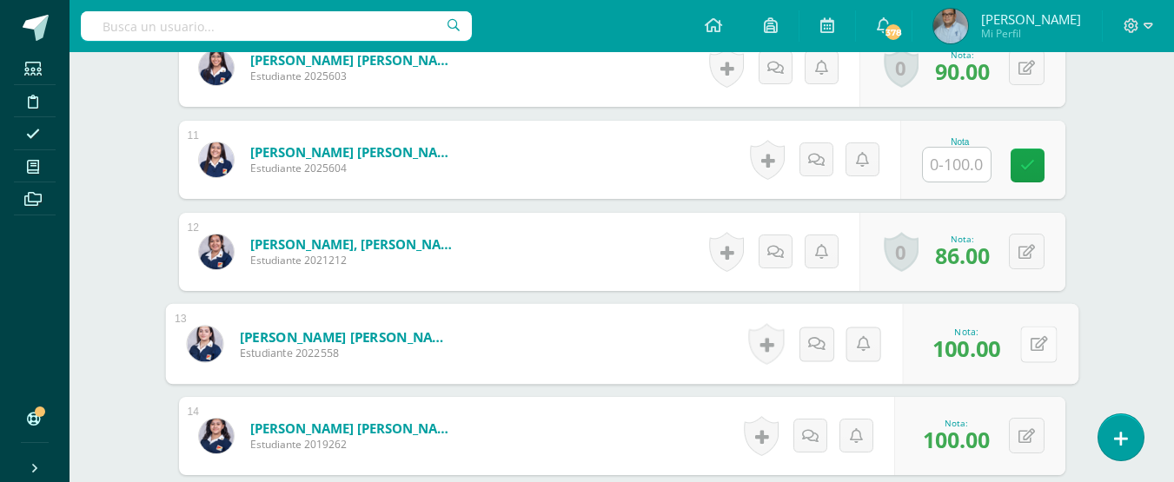
click at [1030, 350] on icon at bounding box center [1038, 343] width 17 height 15
type input "80"
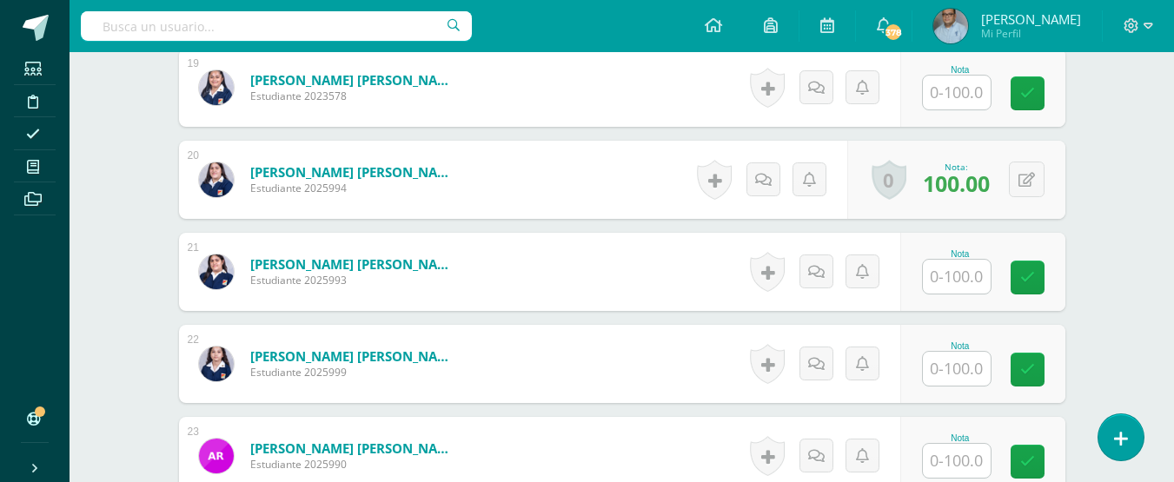
scroll to position [2383, 0]
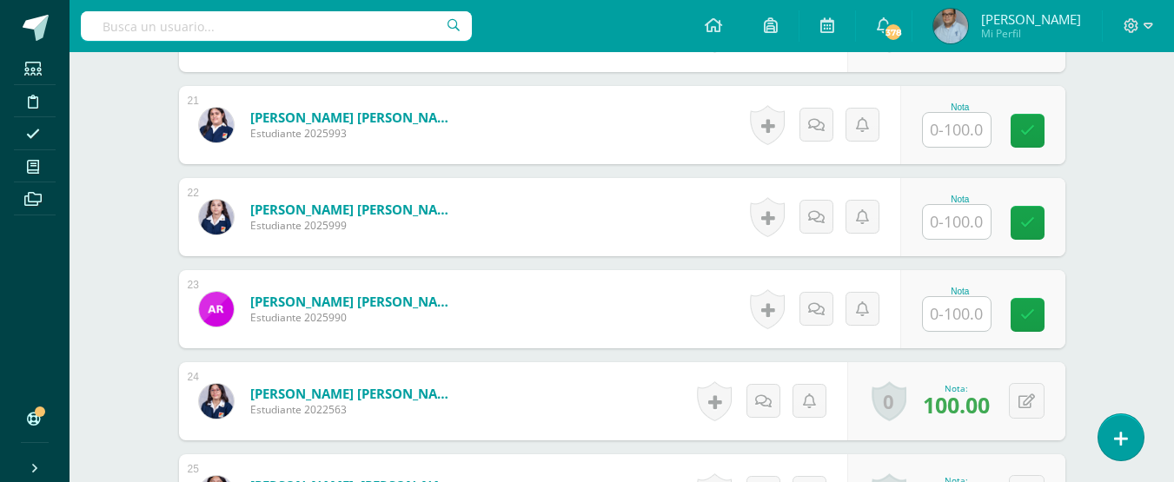
click at [955, 224] on input "text" at bounding box center [957, 222] width 68 height 34
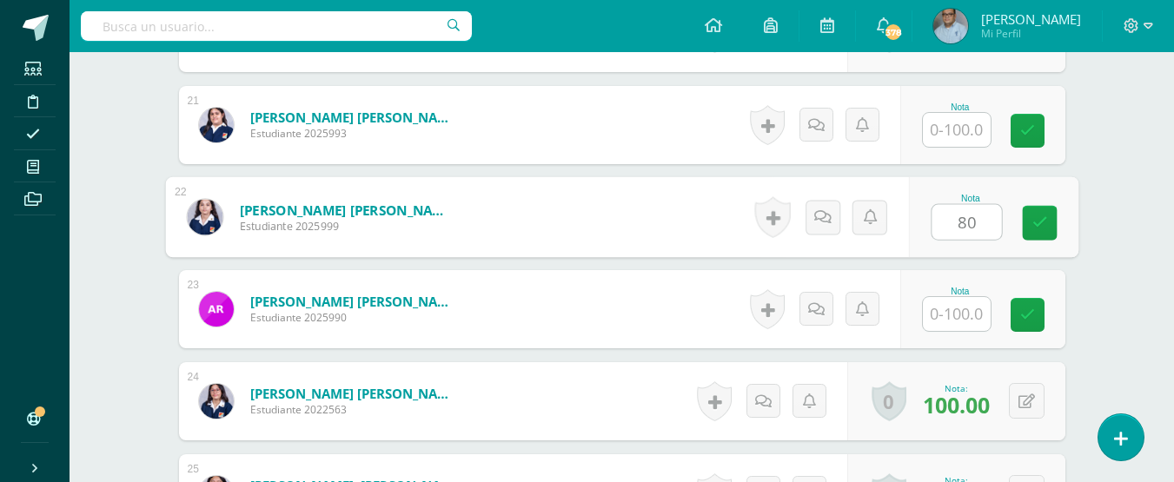
type input "80"
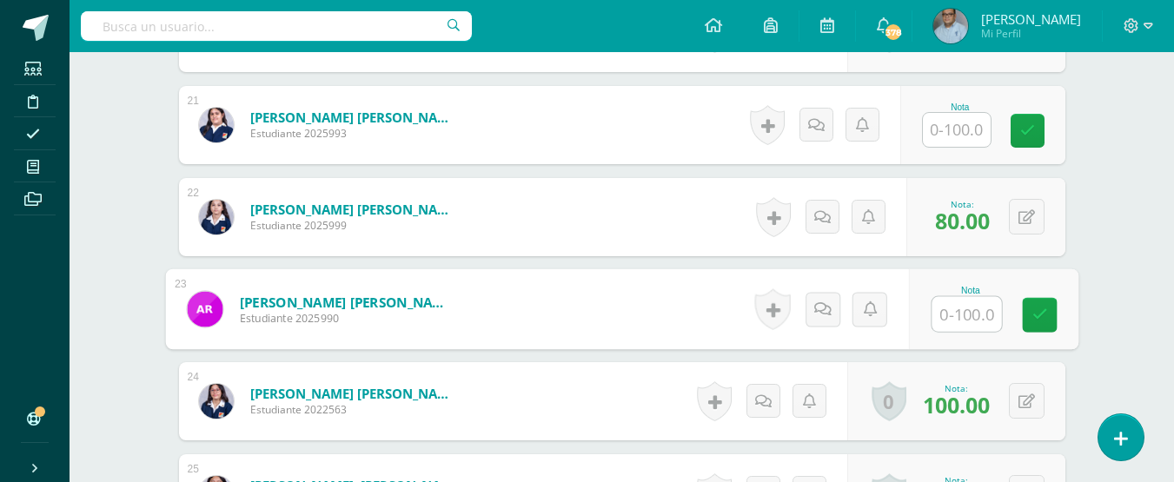
click at [958, 127] on input "text" at bounding box center [957, 130] width 68 height 34
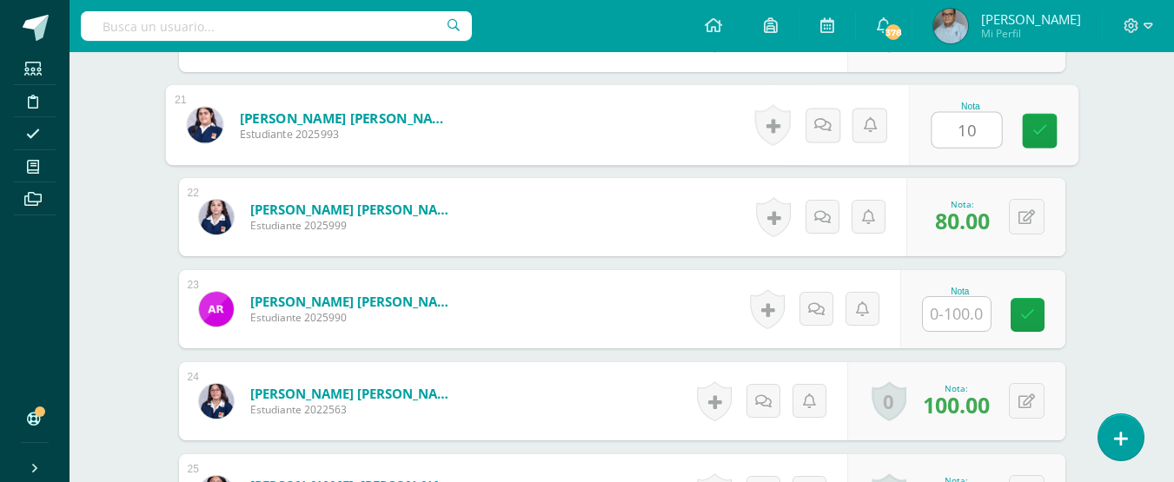
type input "100"
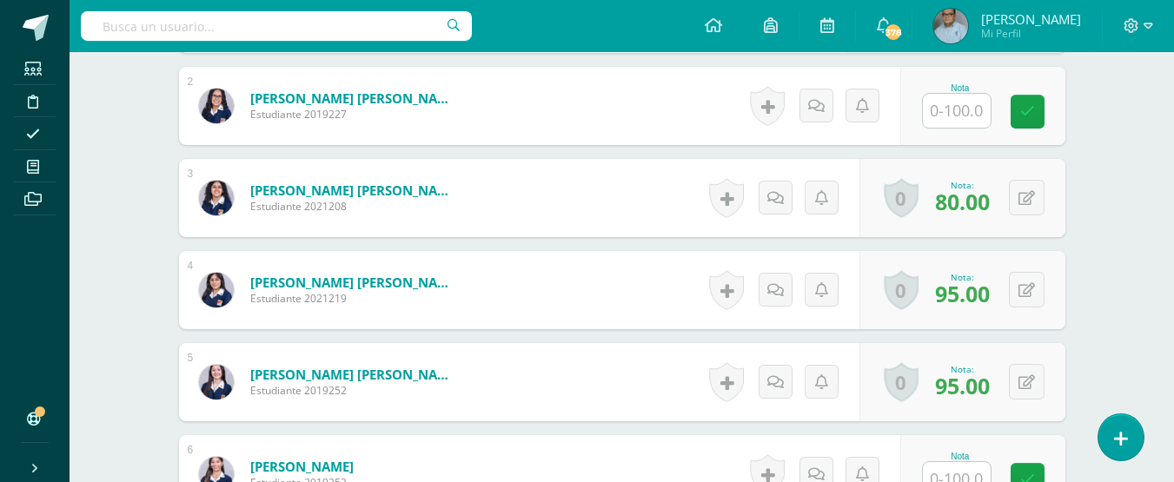
scroll to position [646, 0]
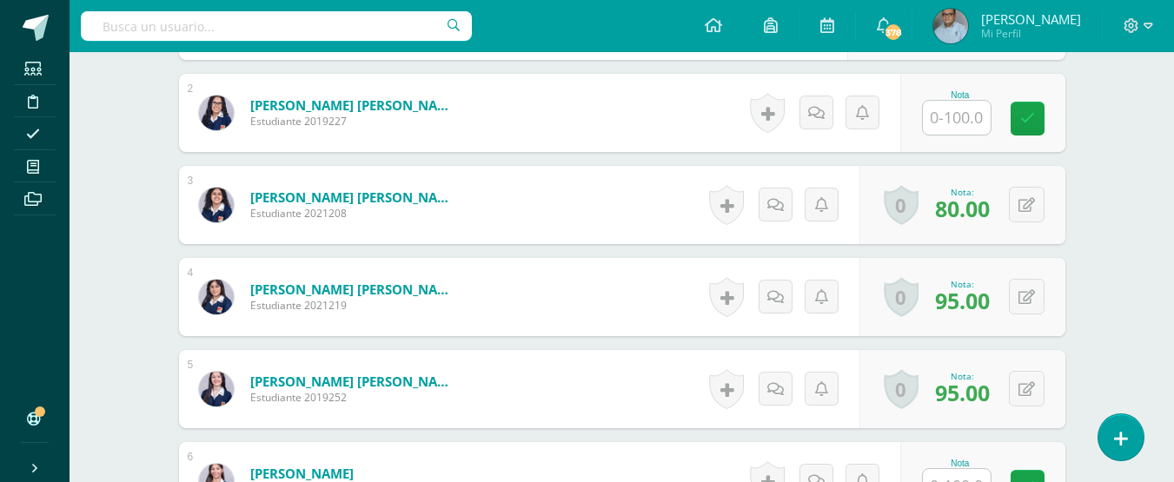
click at [967, 116] on input "text" at bounding box center [957, 118] width 68 height 34
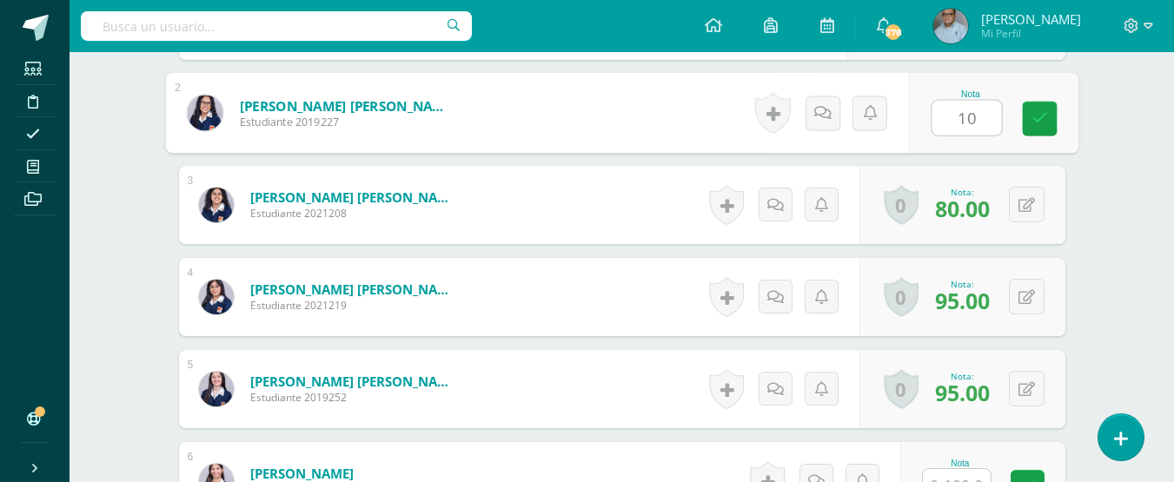
type input "100"
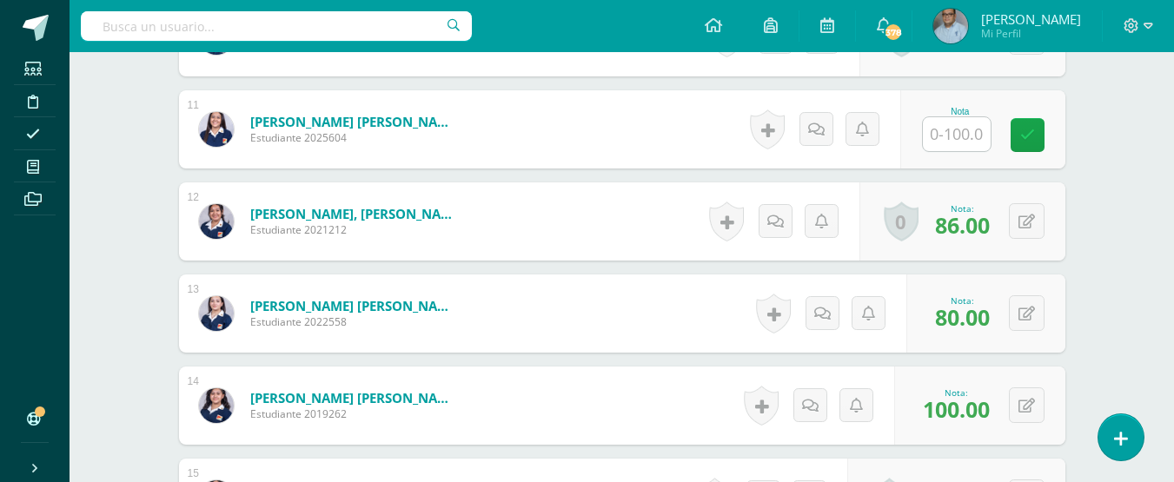
scroll to position [1428, 0]
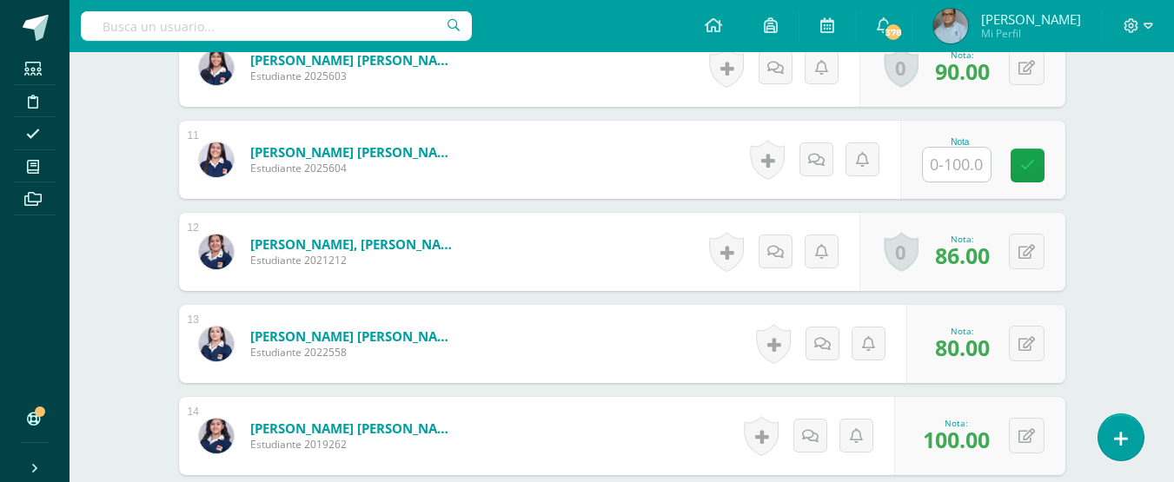
click at [964, 156] on input "text" at bounding box center [957, 165] width 68 height 34
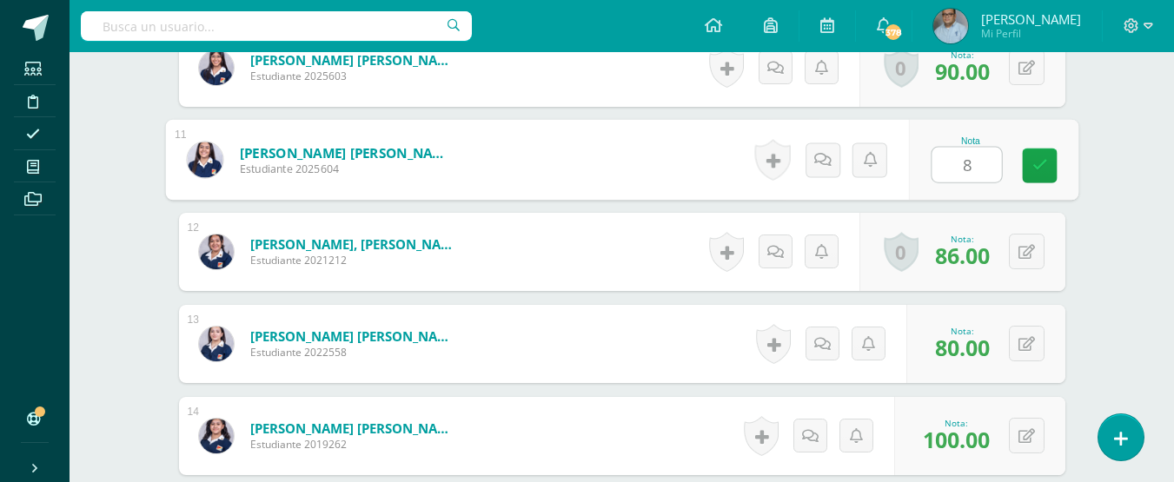
type input "80"
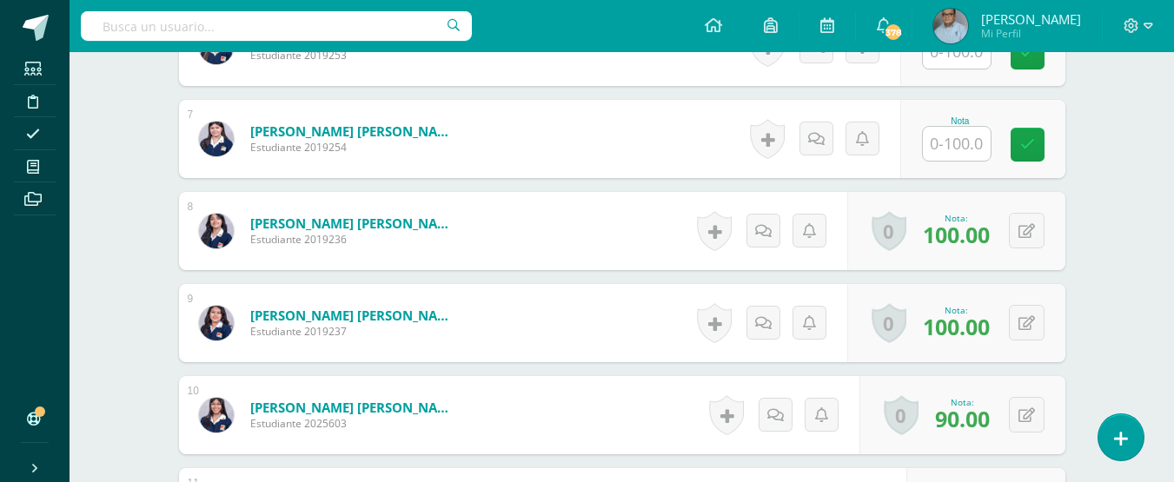
scroll to position [906, 0]
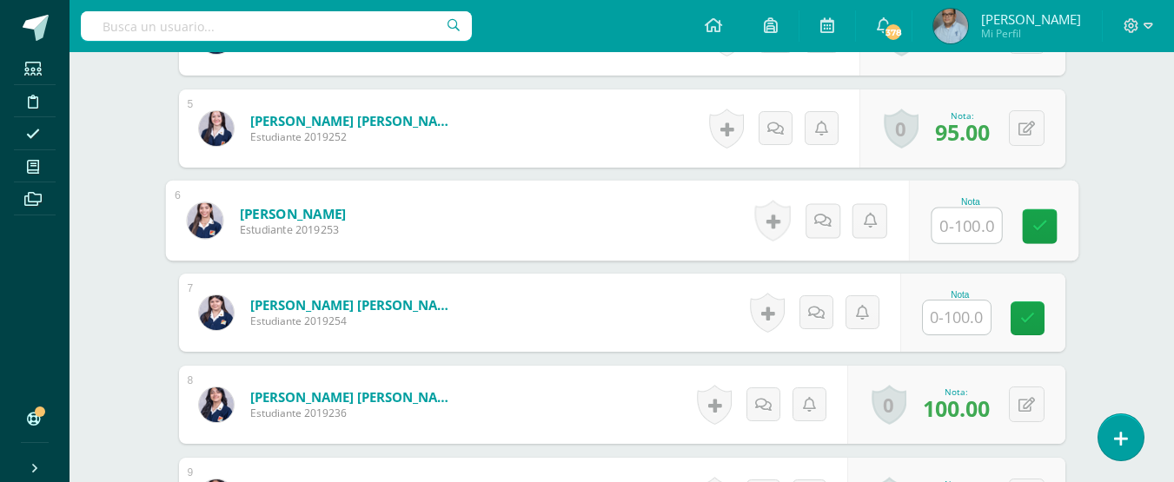
click at [951, 226] on input "text" at bounding box center [966, 226] width 70 height 35
type input "100"
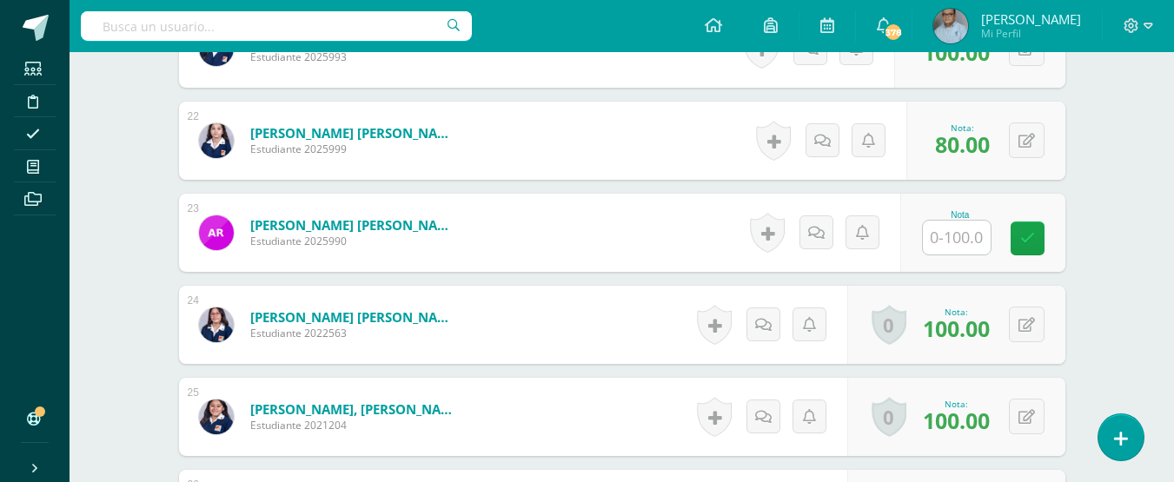
scroll to position [2644, 0]
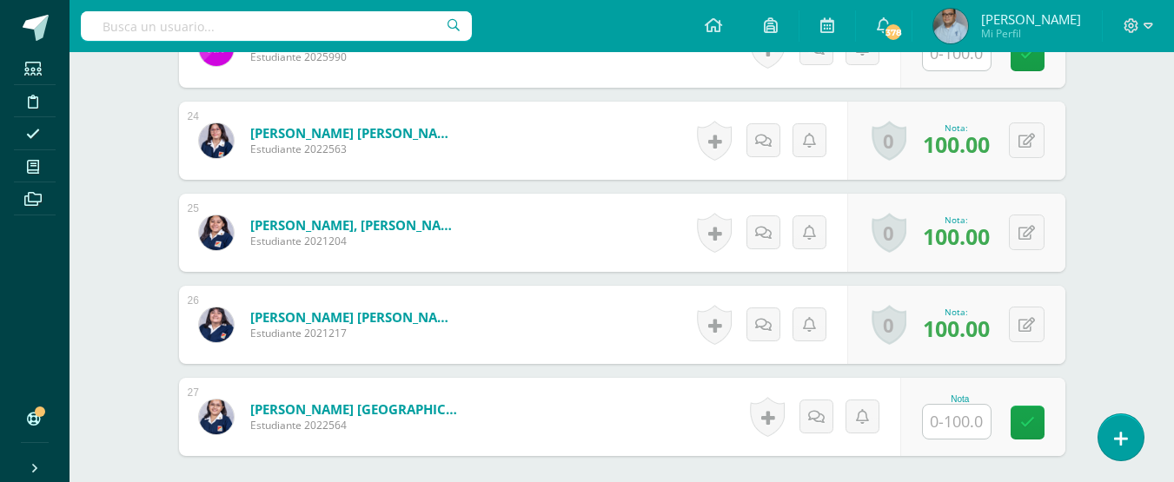
click at [953, 421] on input "text" at bounding box center [957, 422] width 68 height 34
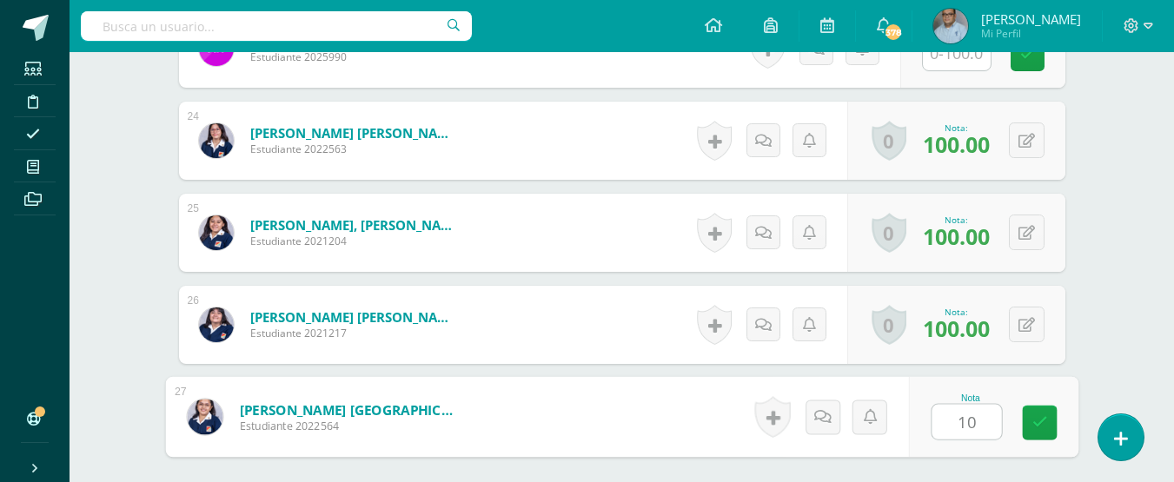
type input "100"
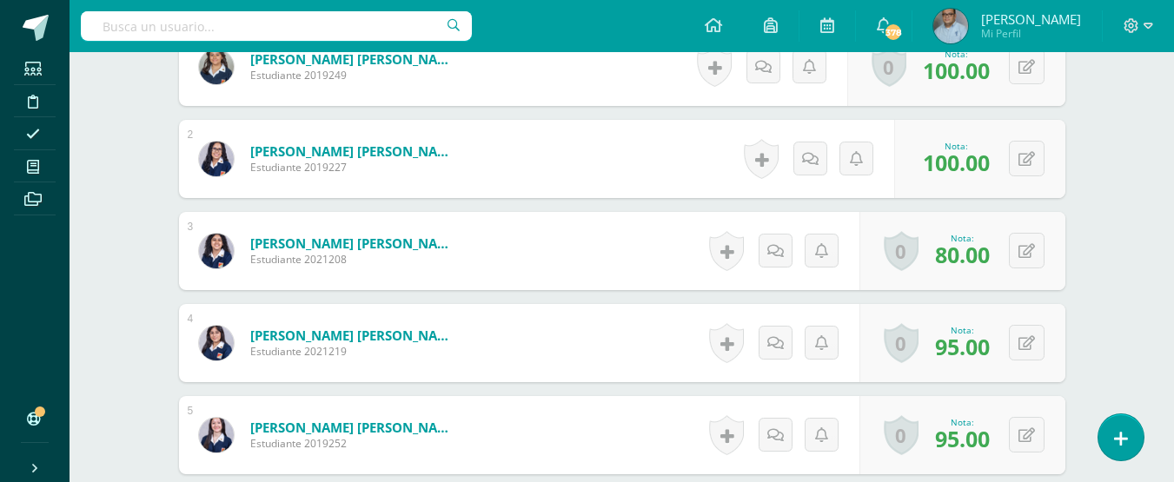
scroll to position [819, 0]
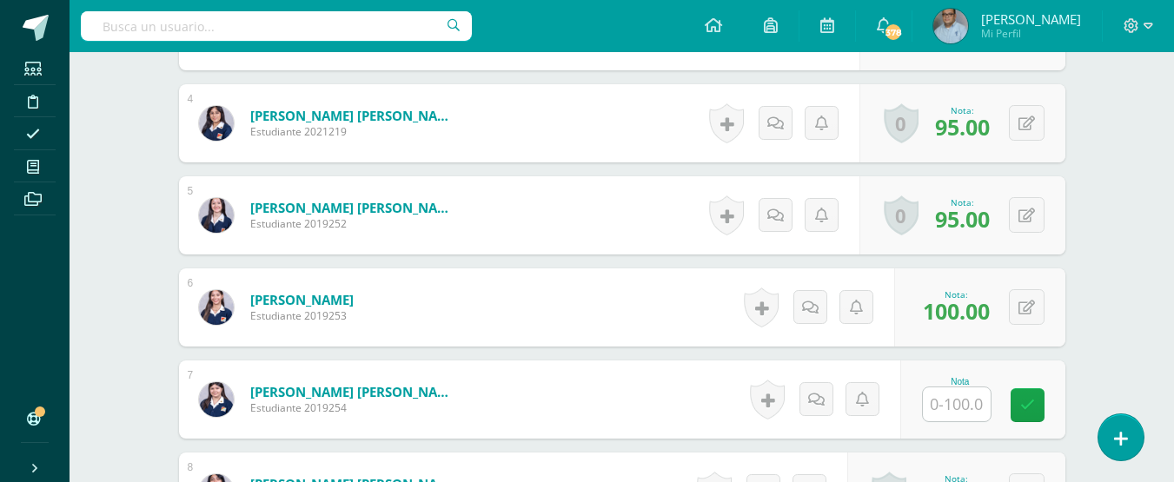
click at [969, 411] on input "text" at bounding box center [957, 405] width 68 height 34
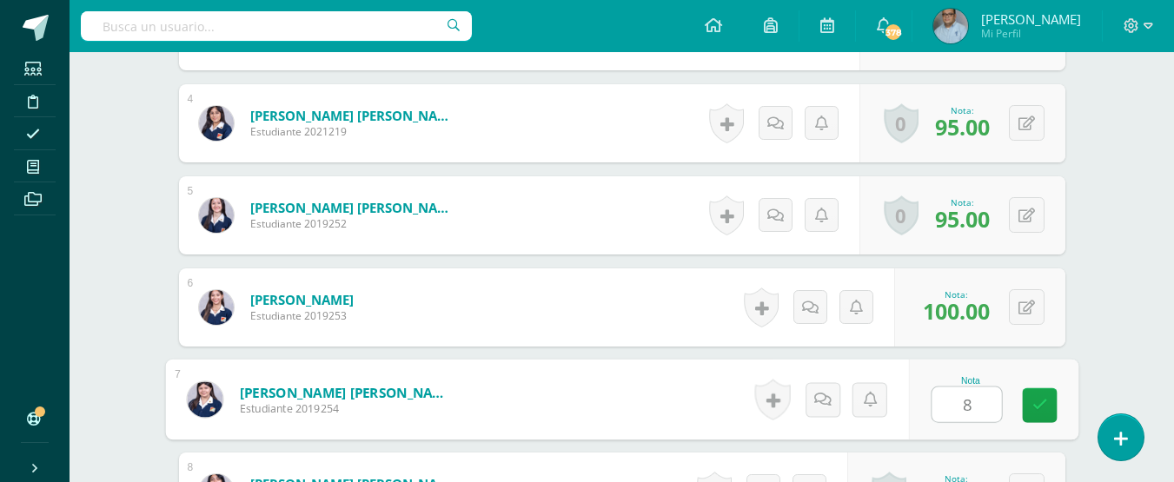
type input "80"
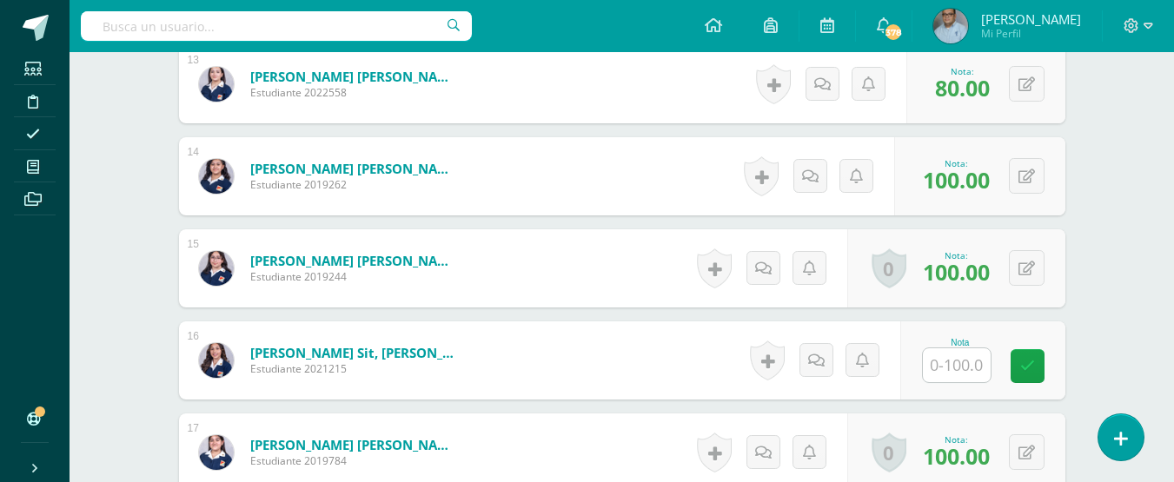
scroll to position [1688, 0]
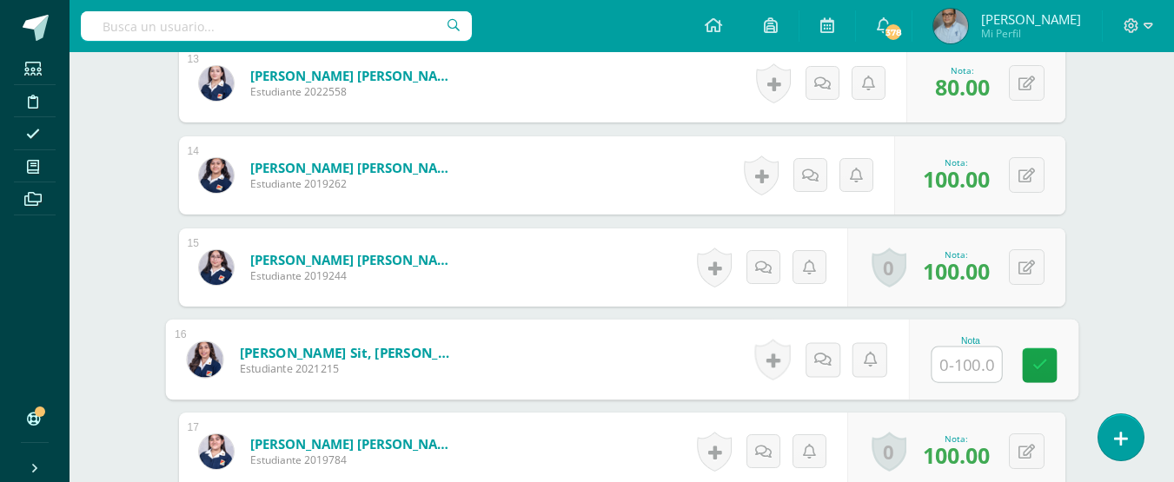
click at [952, 361] on input "text" at bounding box center [966, 365] width 70 height 35
type input "0100"
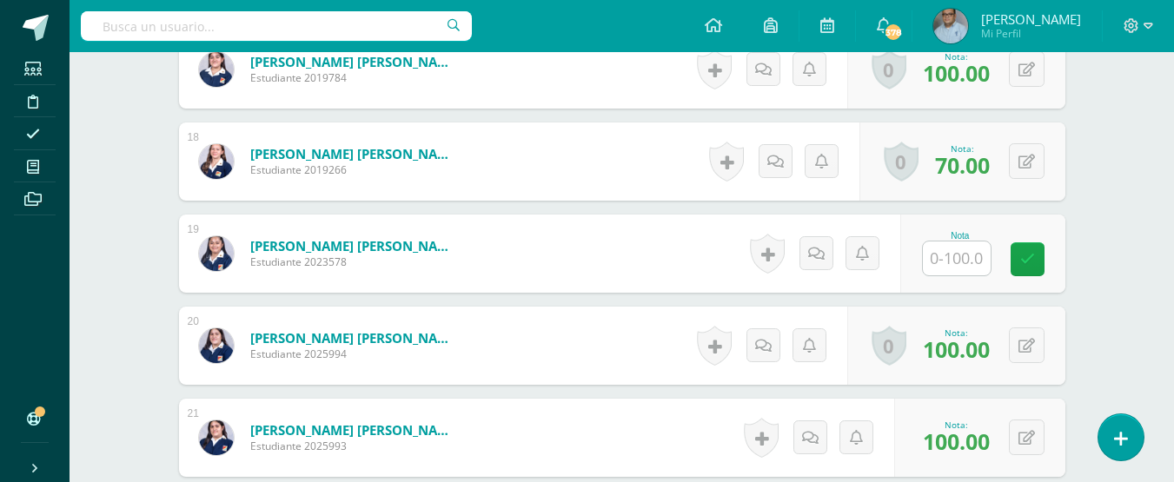
scroll to position [2123, 0]
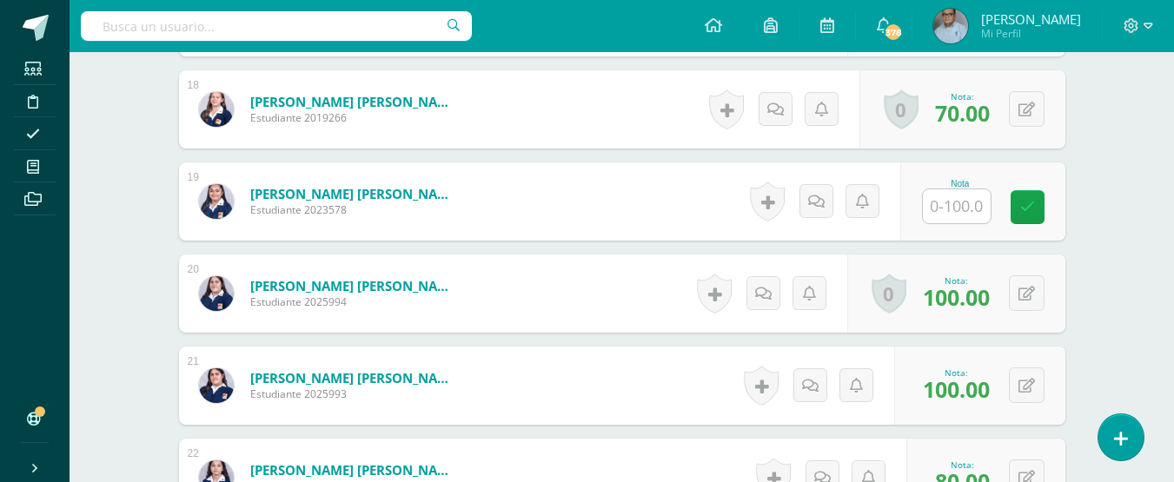
click at [961, 206] on input "text" at bounding box center [957, 206] width 68 height 34
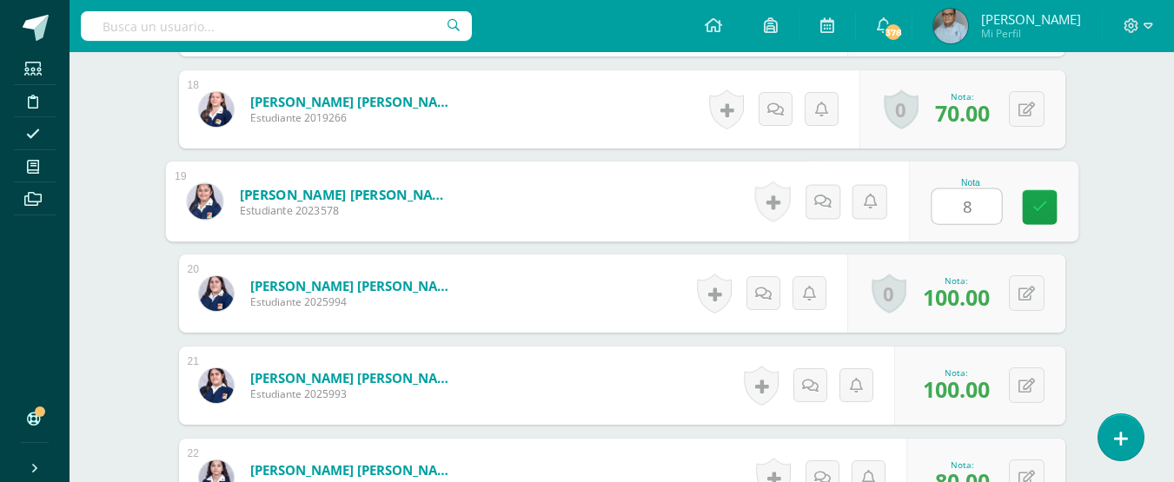
type input "80"
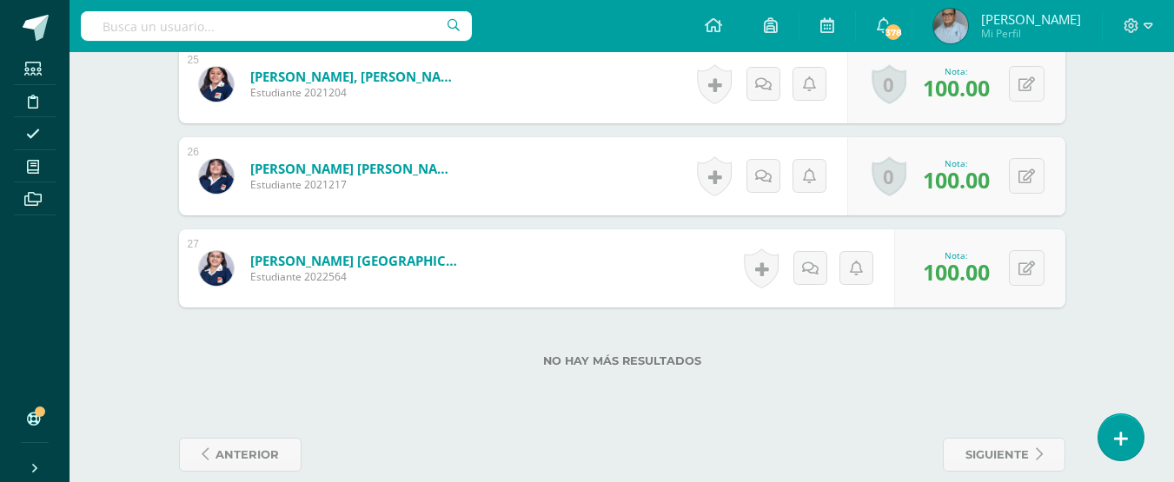
scroll to position [2817, 0]
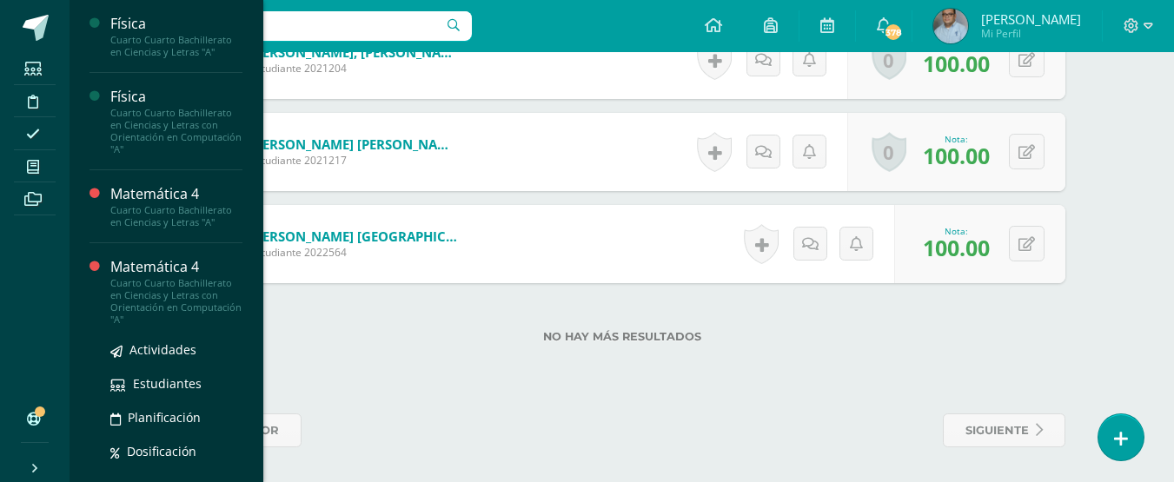
click at [152, 274] on div "Matemática 4" at bounding box center [176, 267] width 132 height 20
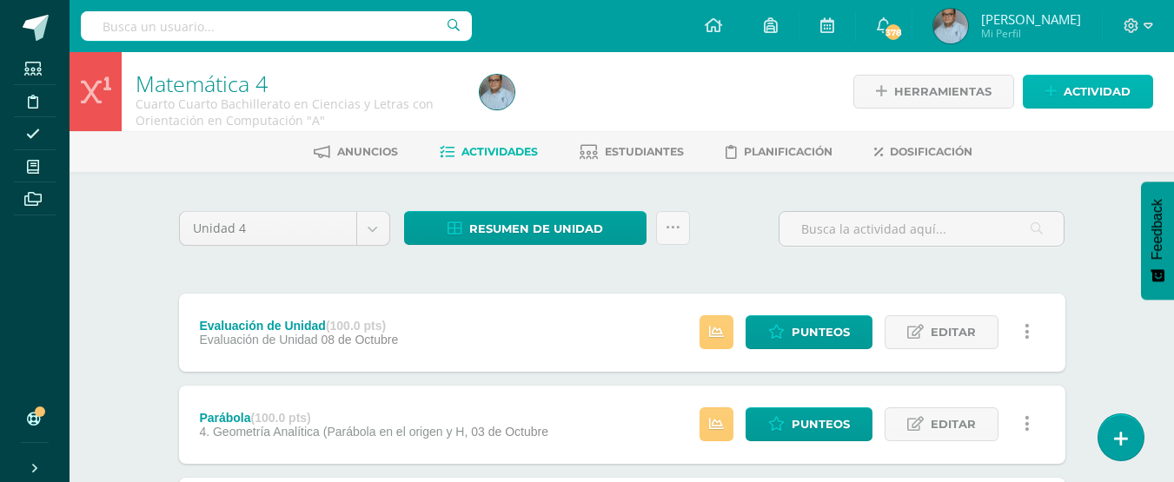
click at [1097, 88] on span "Actividad" at bounding box center [1097, 92] width 67 height 32
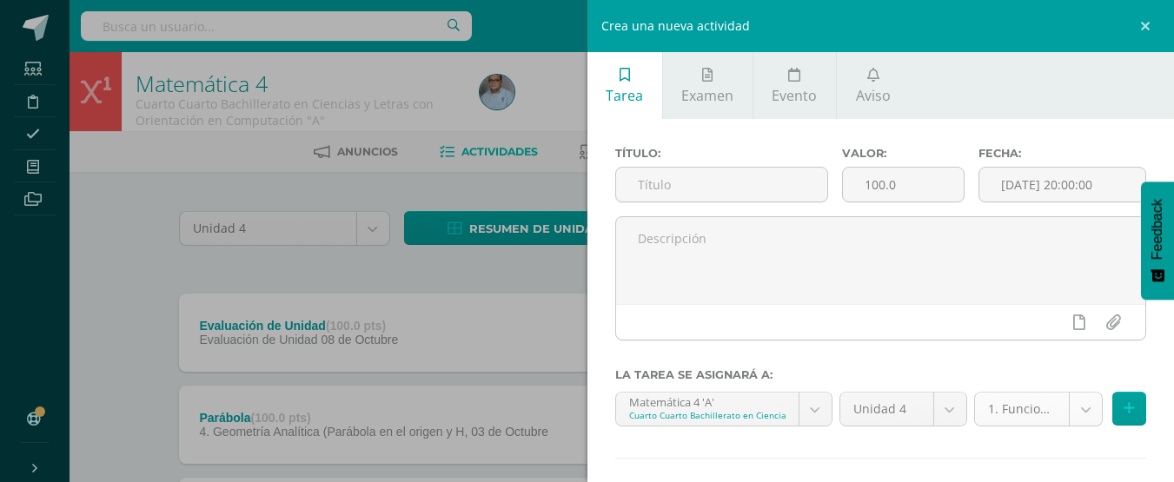
click at [1059, 407] on body "Estudiantes Disciplina Asistencia Mis cursos Archivos Soporte Ayuda Reportar un…" at bounding box center [587, 382] width 1174 height 764
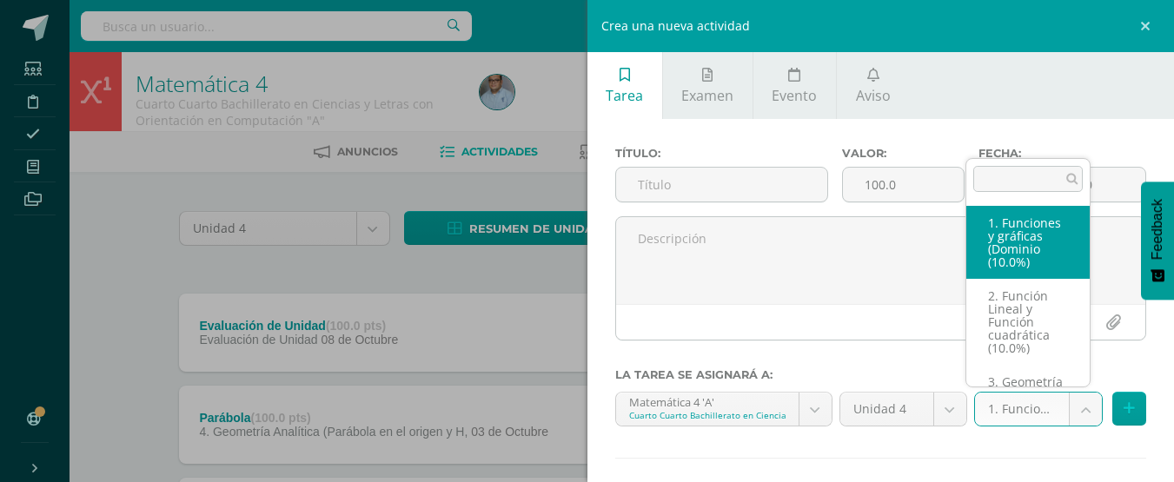
select select "128888"
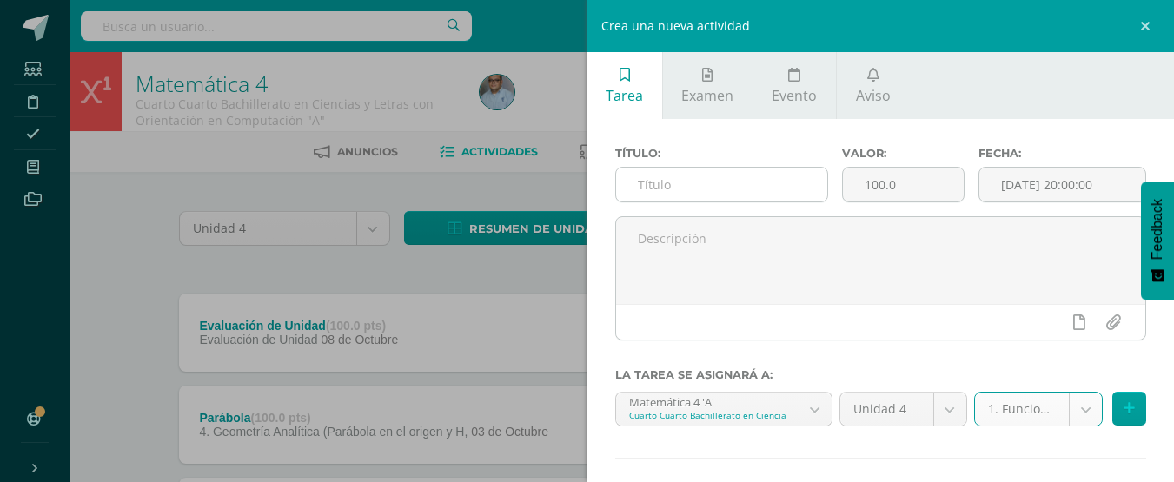
click at [738, 177] on input "text" at bounding box center [721, 185] width 211 height 34
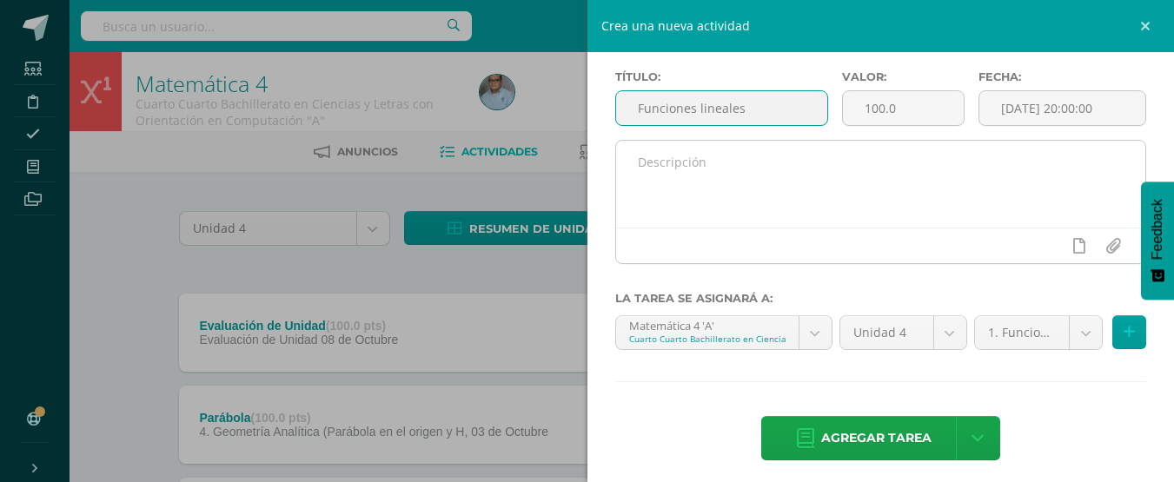
scroll to position [86, 0]
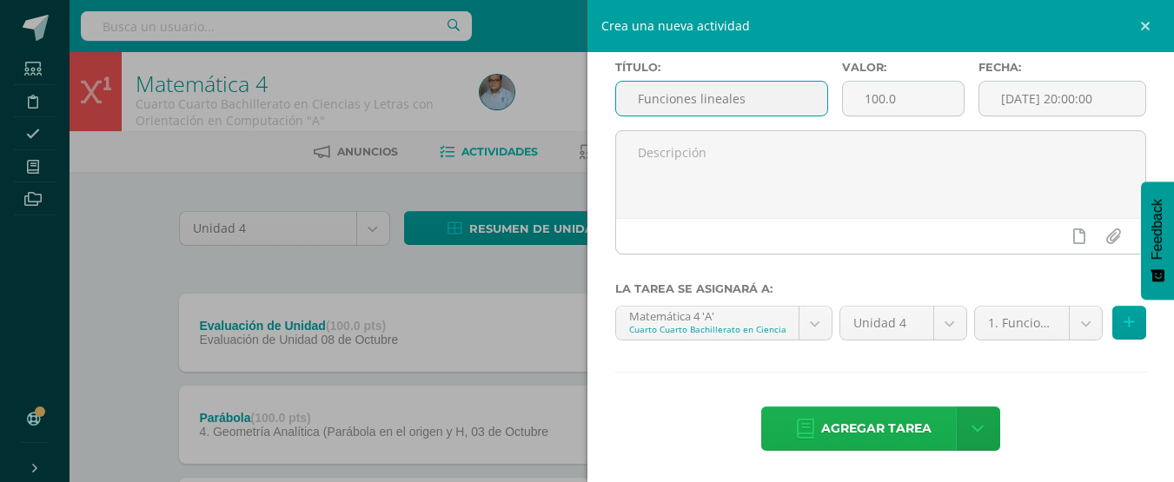
type input "Funciones lineales"
click at [838, 424] on span "Agregar tarea" at bounding box center [876, 429] width 110 height 43
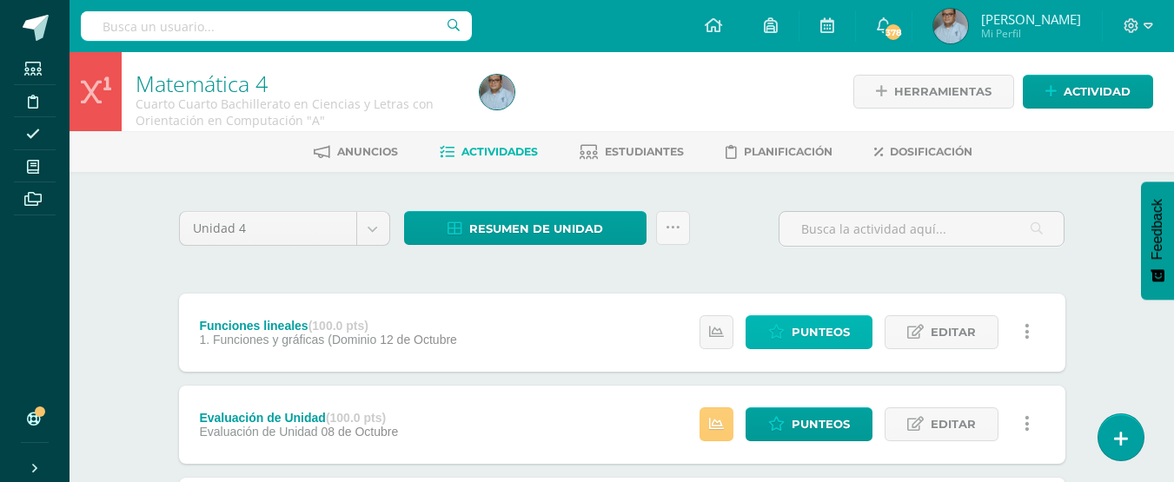
click at [815, 328] on span "Punteos" at bounding box center [821, 332] width 58 height 32
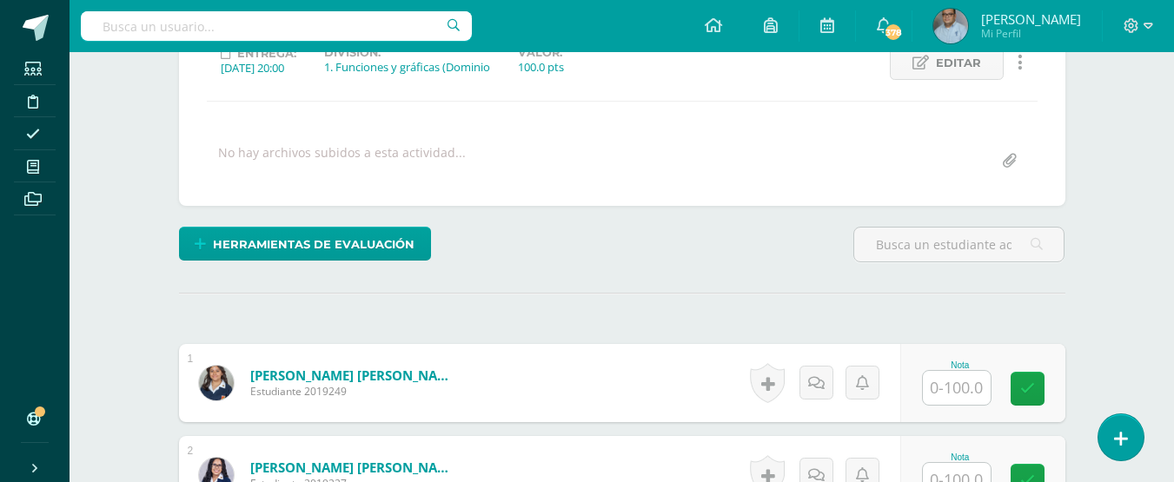
scroll to position [261, 0]
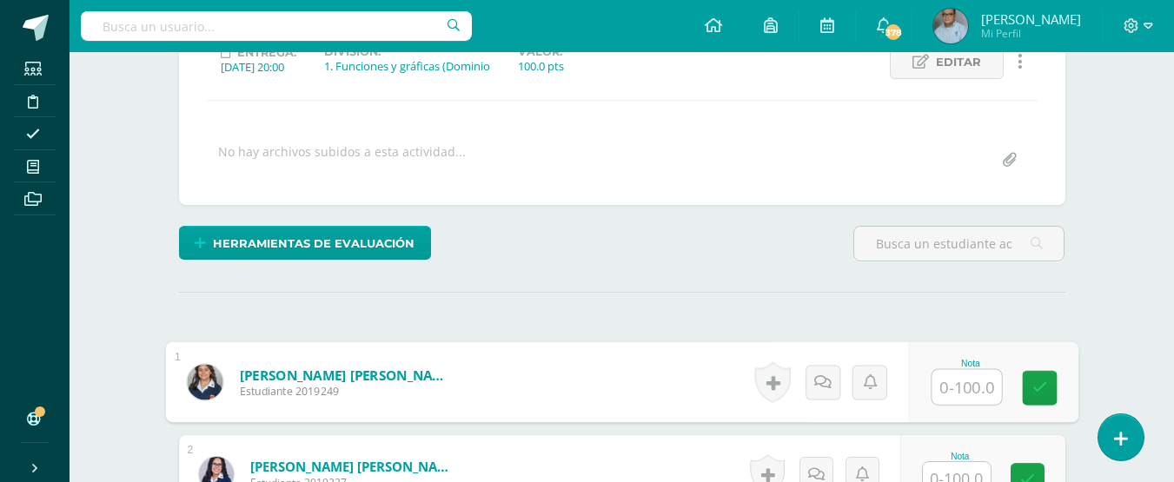
click at [951, 387] on input "text" at bounding box center [966, 387] width 70 height 35
type input "100"
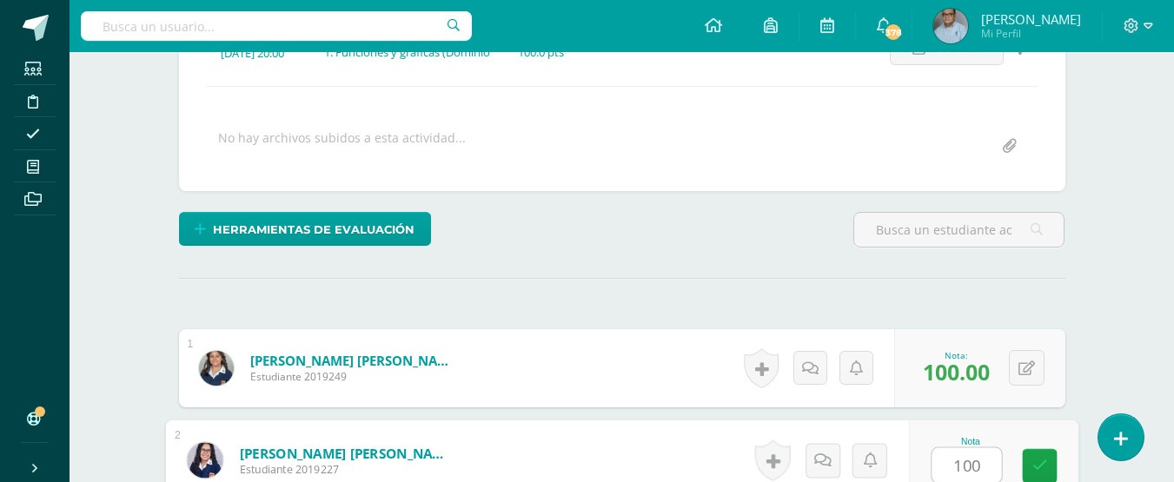
type input "100"
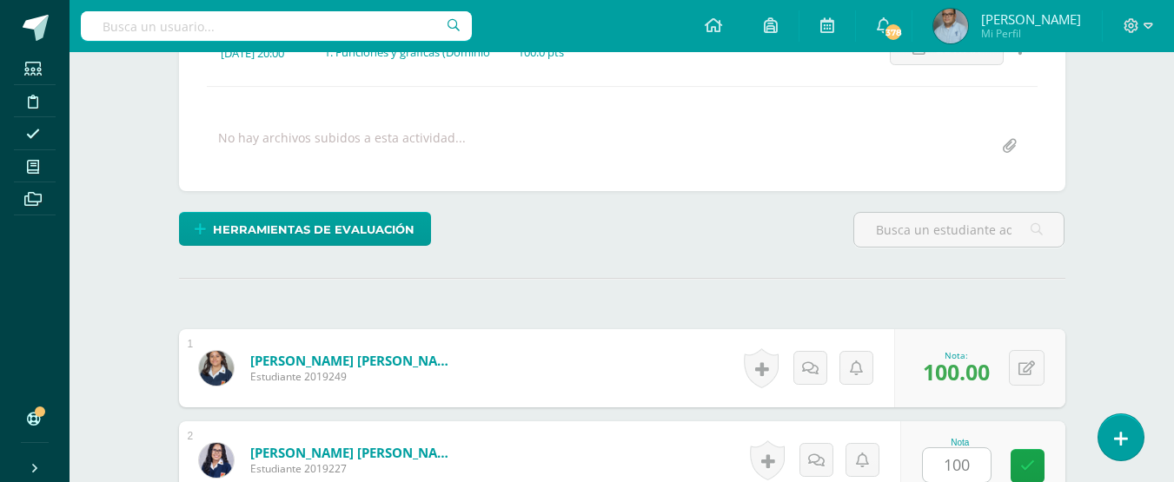
scroll to position [591, 0]
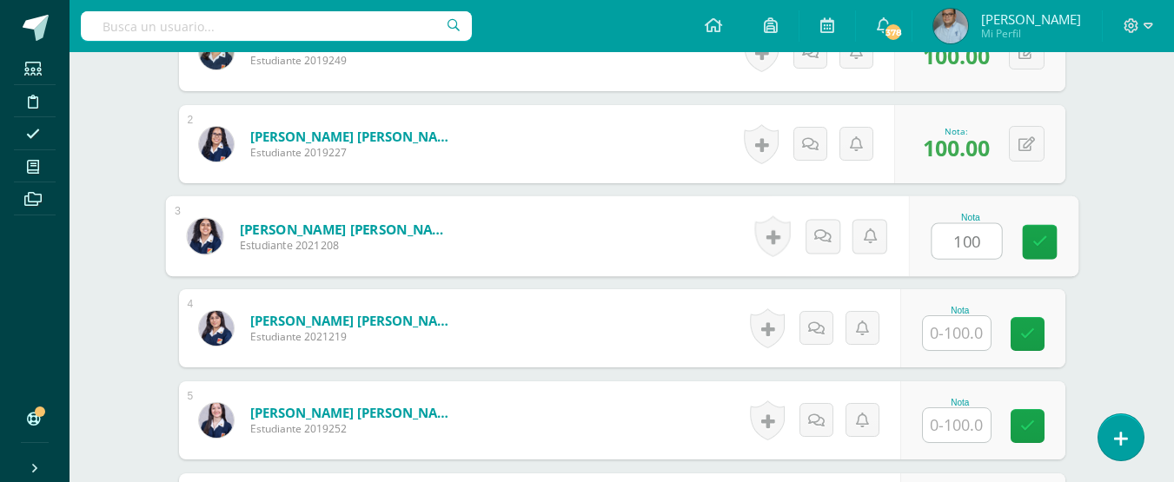
type input "100"
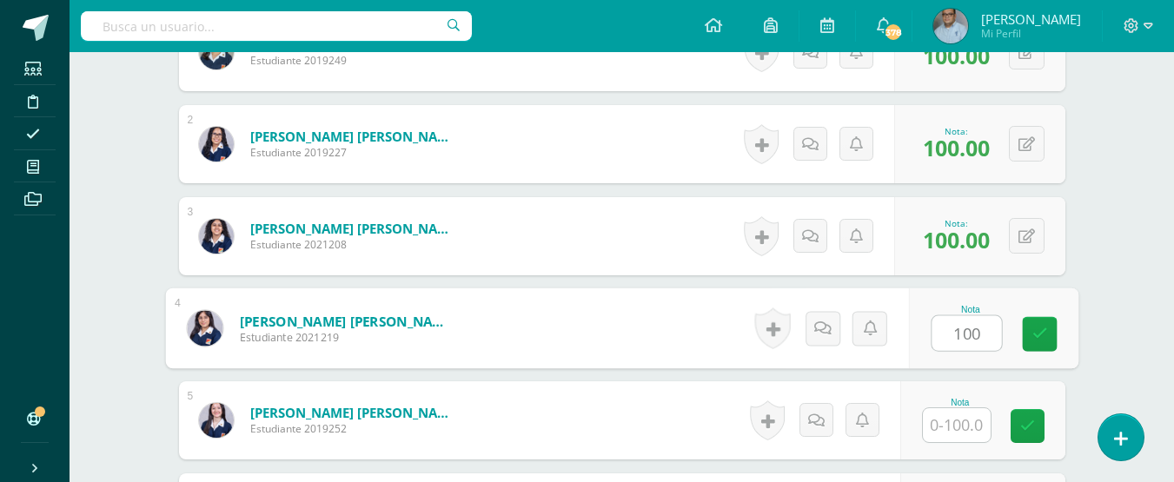
type input "100"
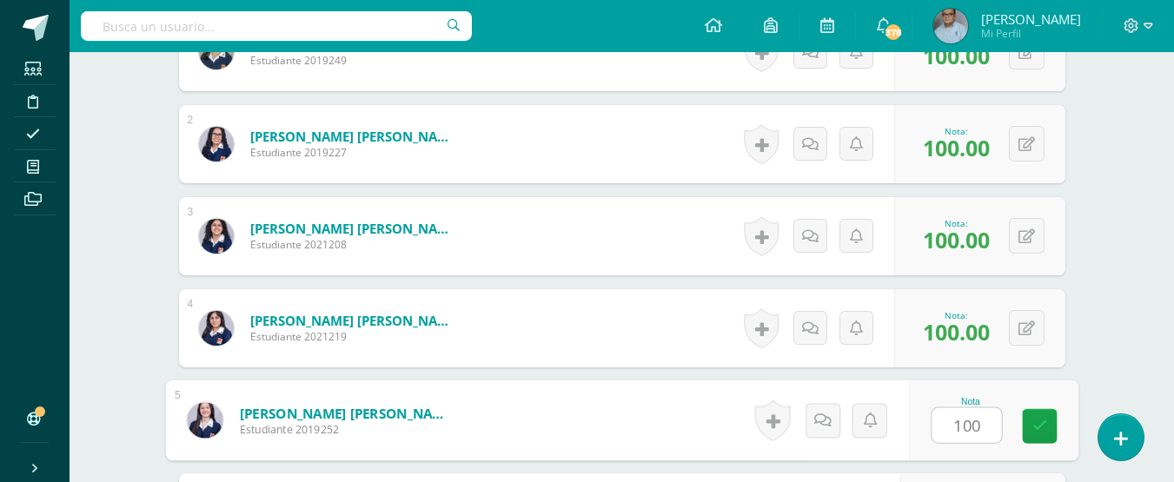
type input "100"
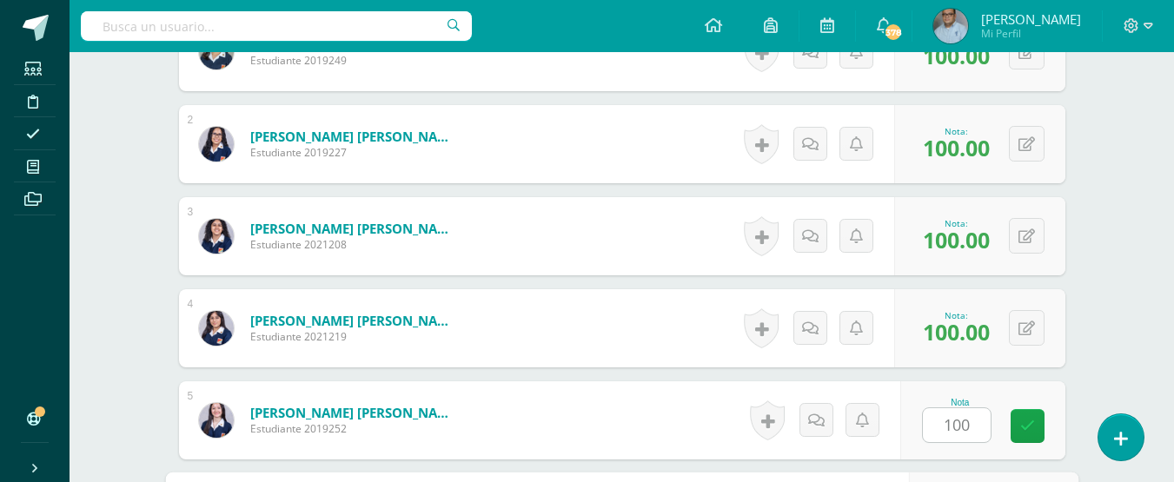
scroll to position [867, 0]
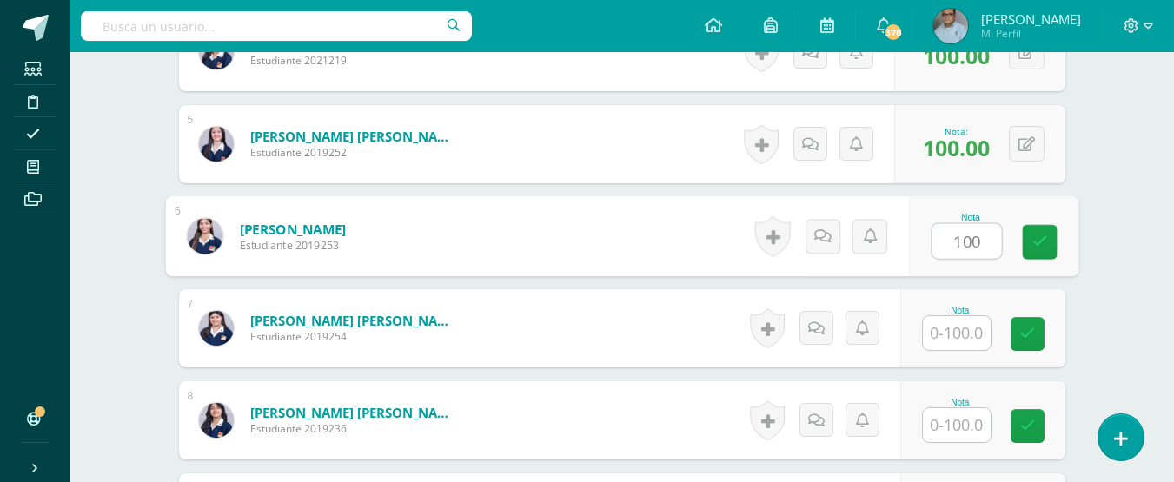
type input "100"
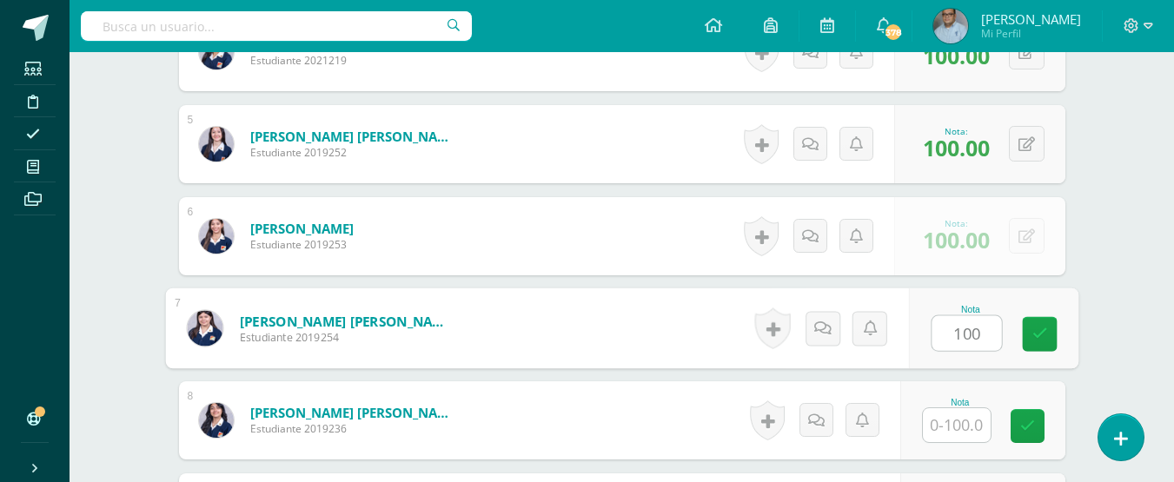
type input "100"
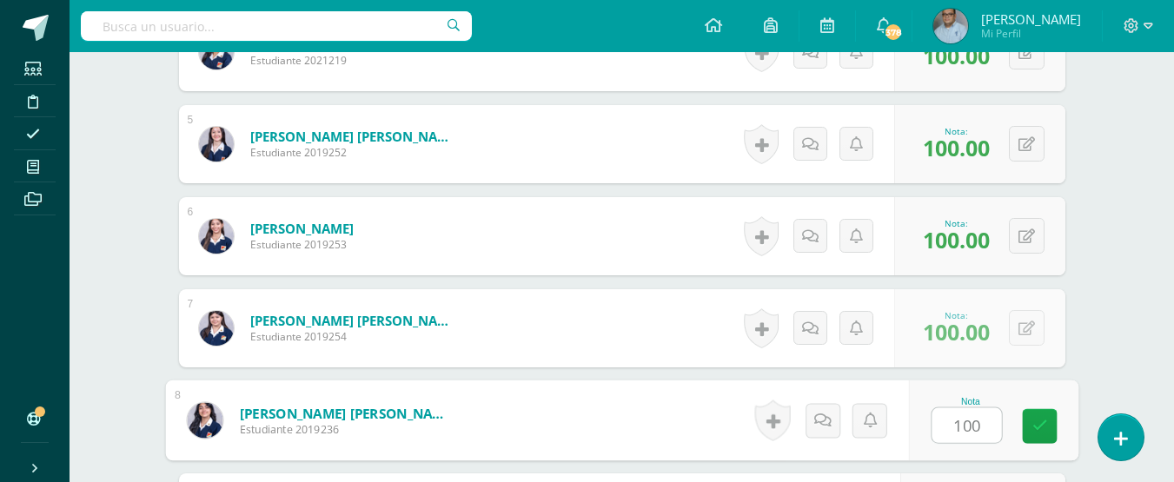
type input "100"
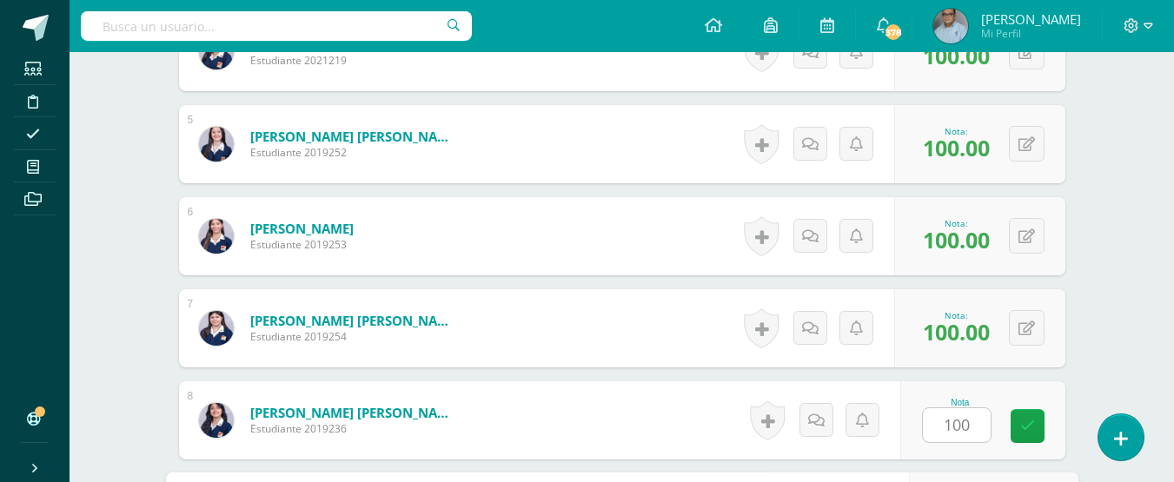
scroll to position [1143, 0]
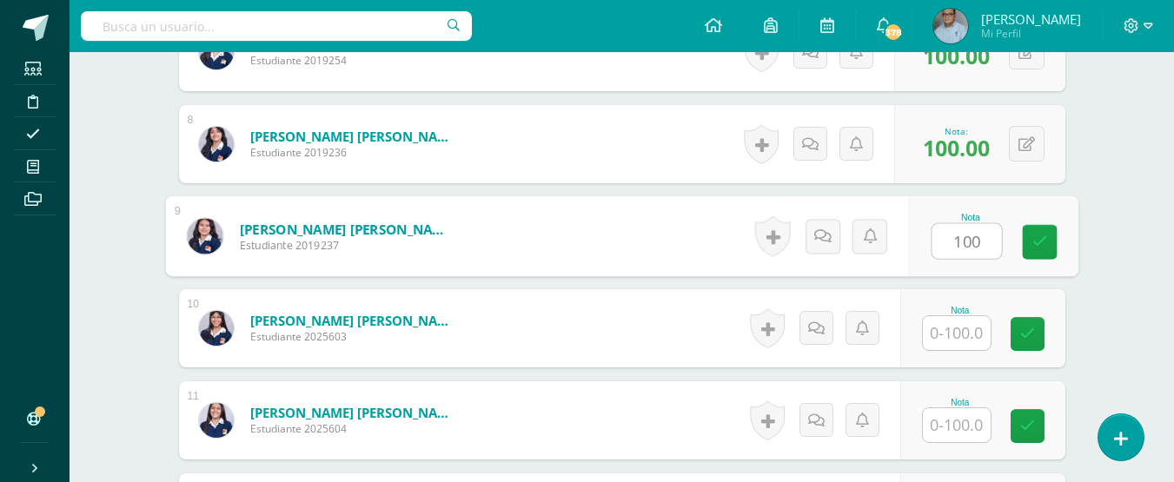
type input "100"
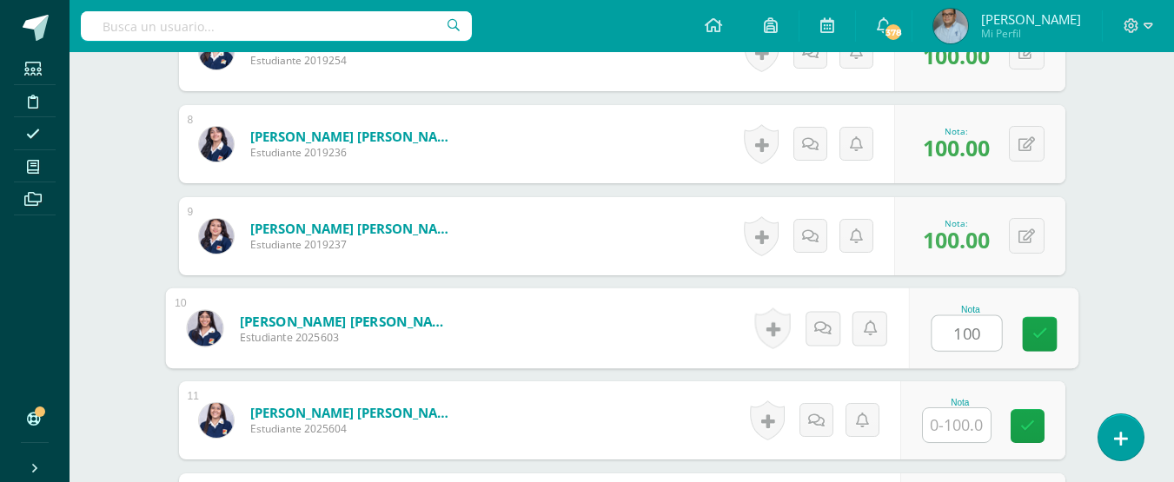
type input "100"
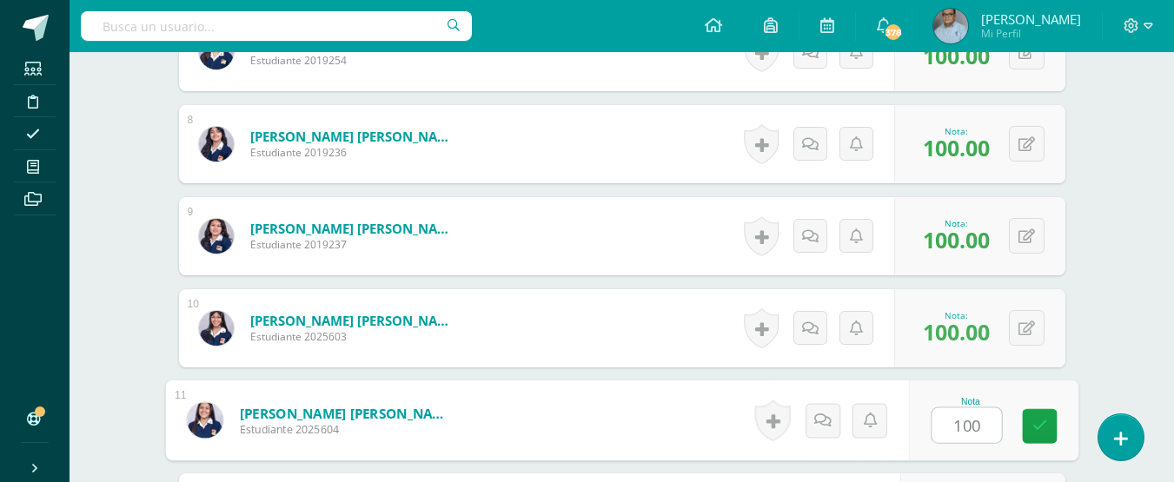
type input "100"
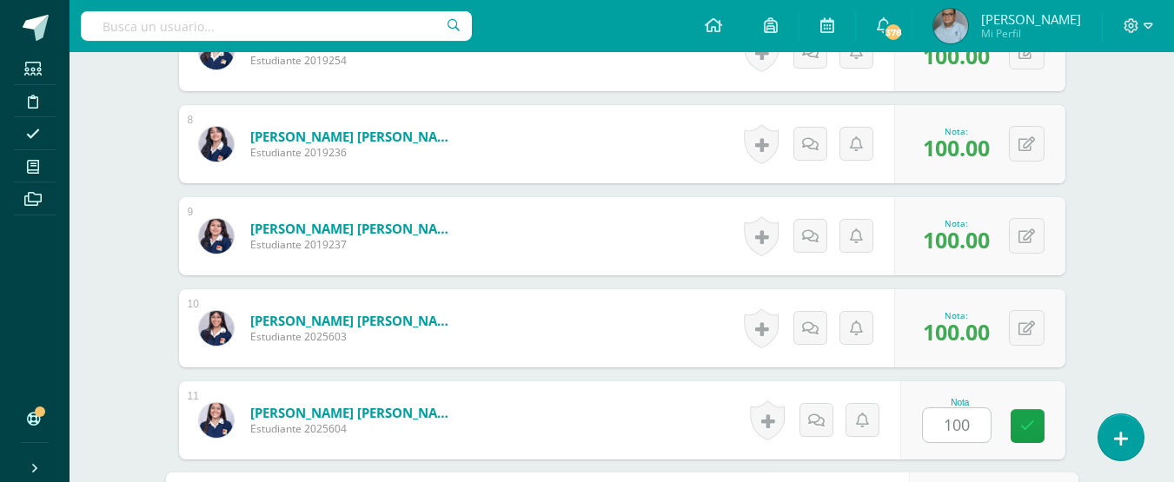
scroll to position [1420, 0]
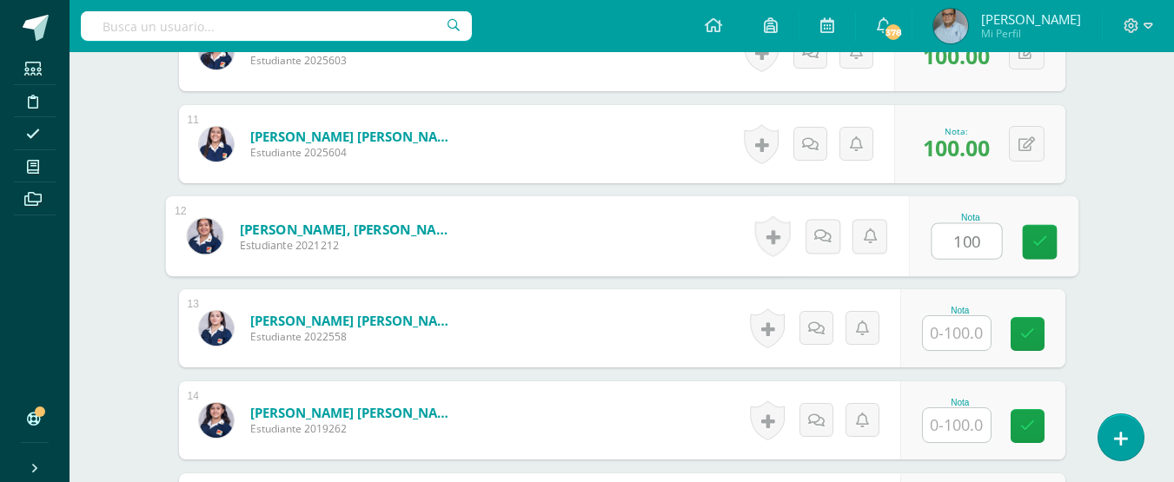
type input "100"
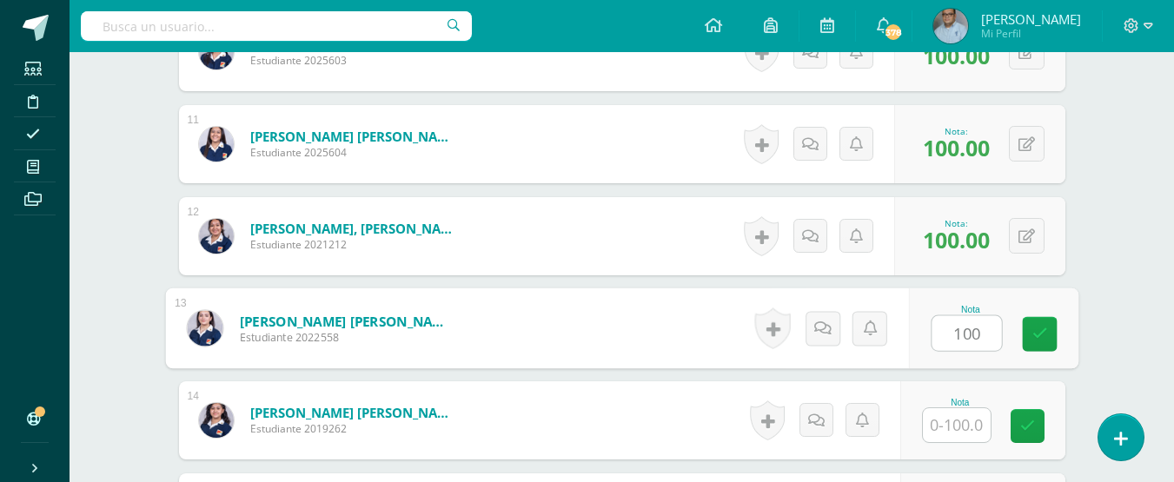
type input "100"
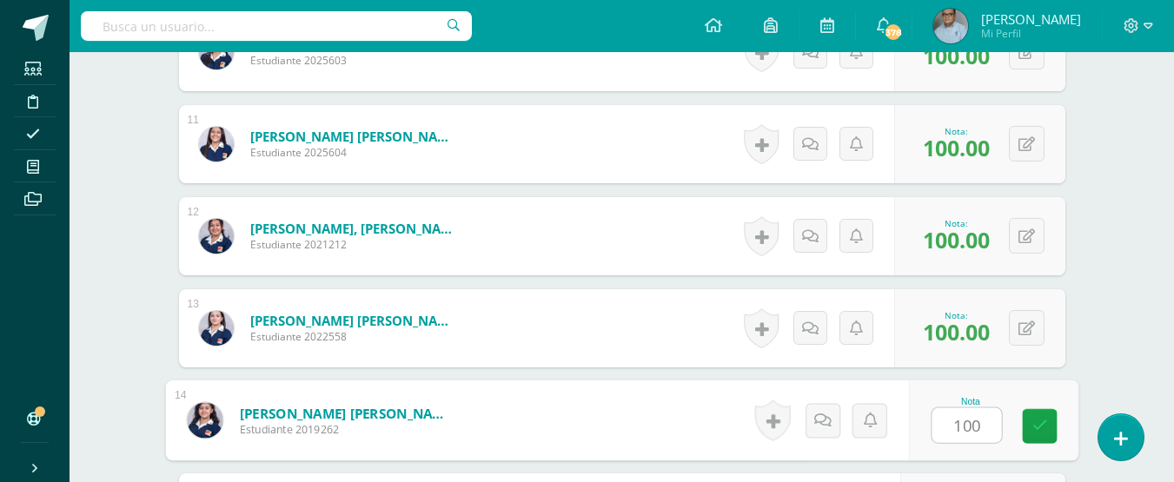
type input "100"
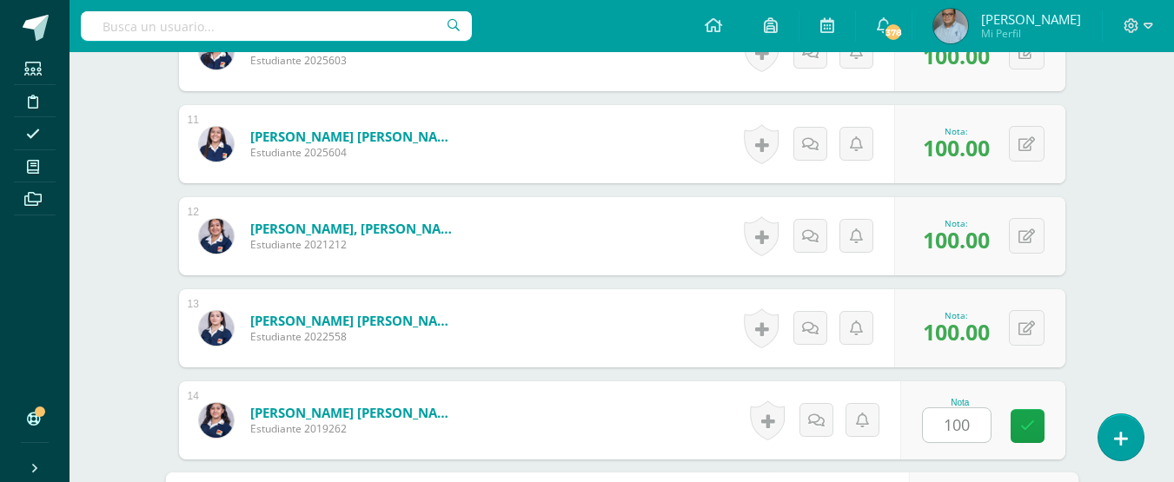
scroll to position [1696, 0]
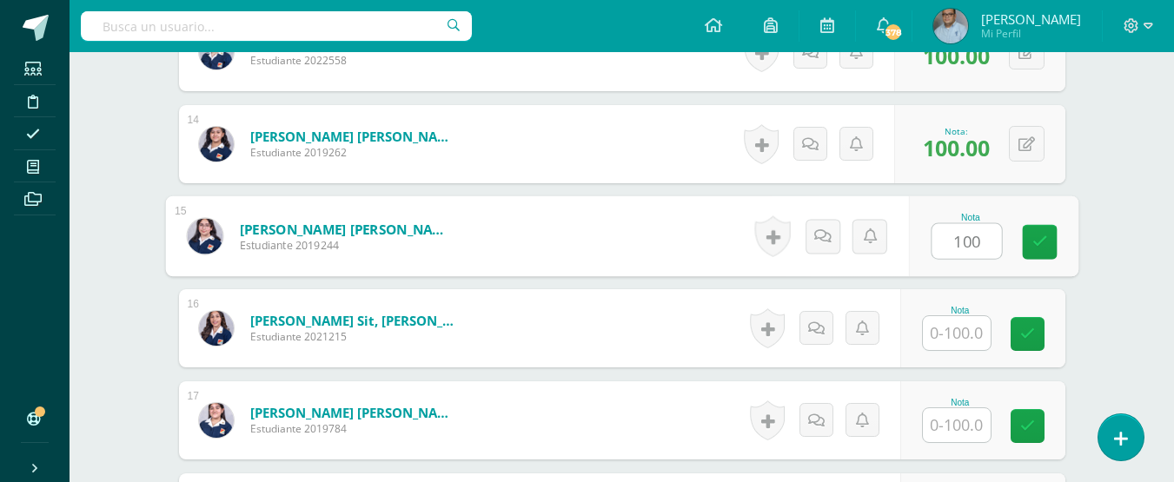
type input "100"
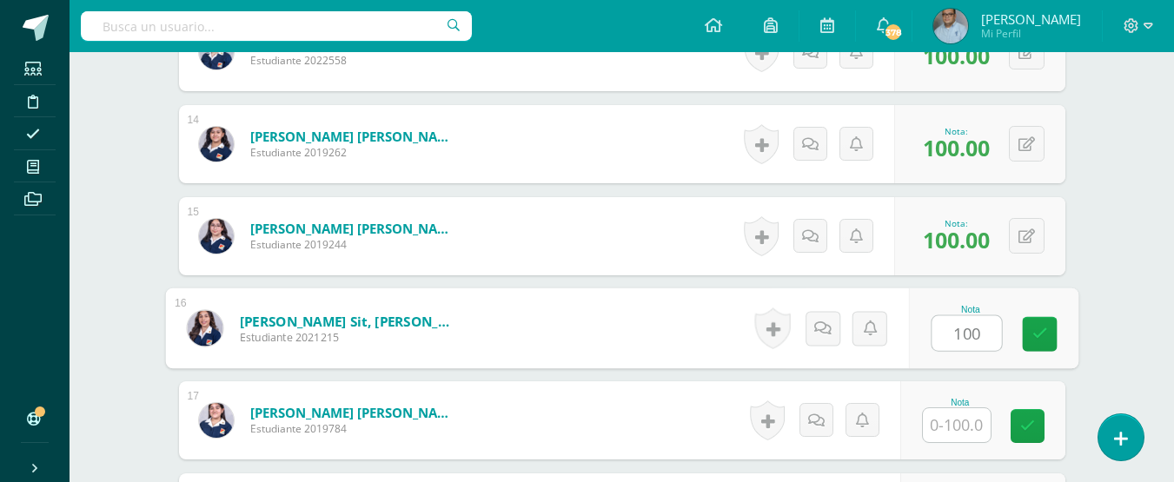
type input "100"
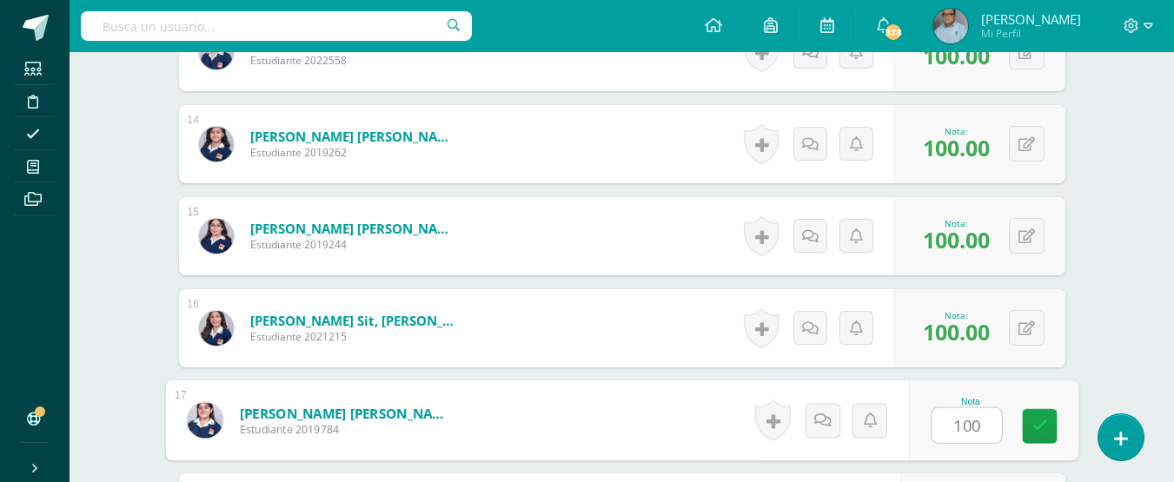
type input "100"
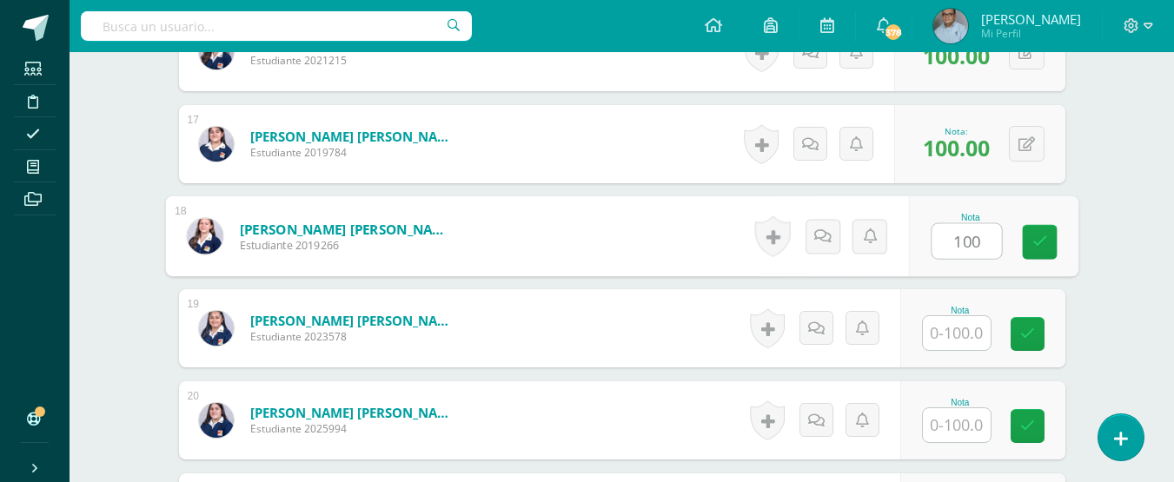
type input "100"
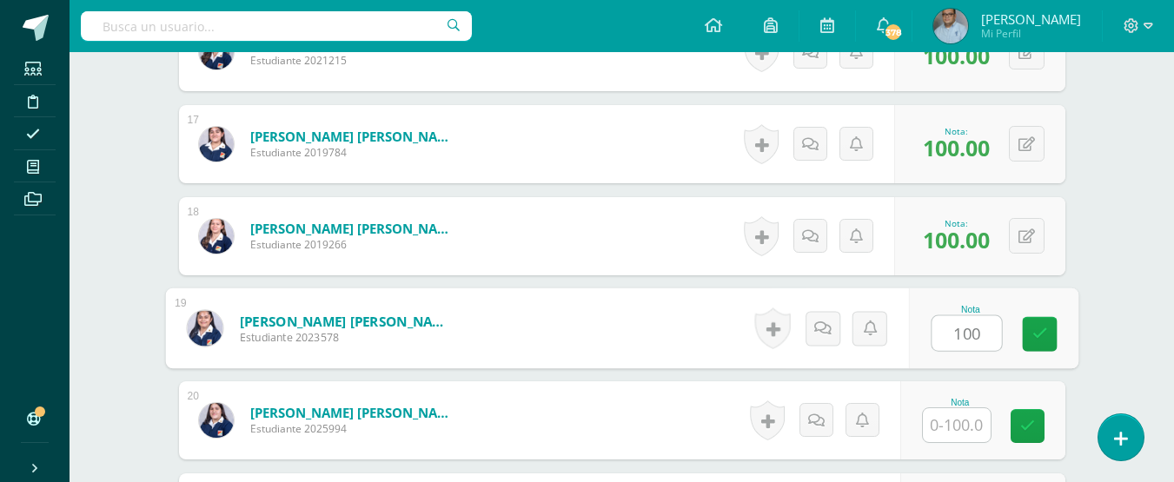
type input "100"
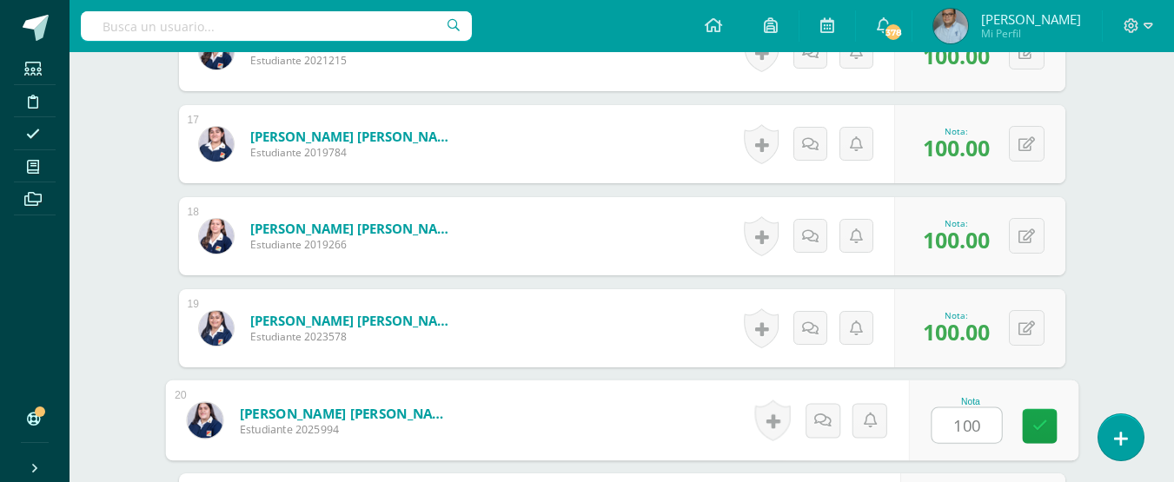
type input "100"
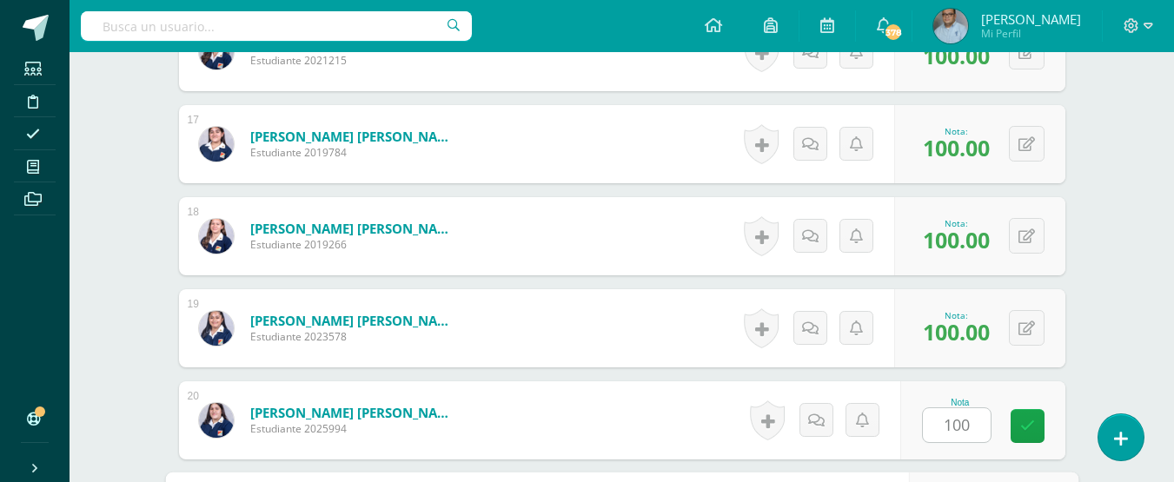
scroll to position [2249, 0]
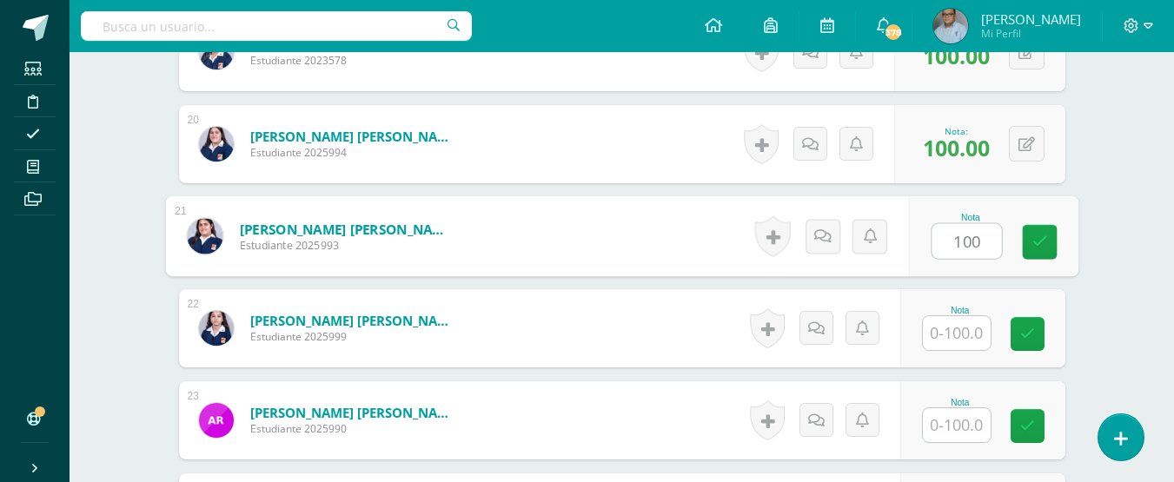
type input "100"
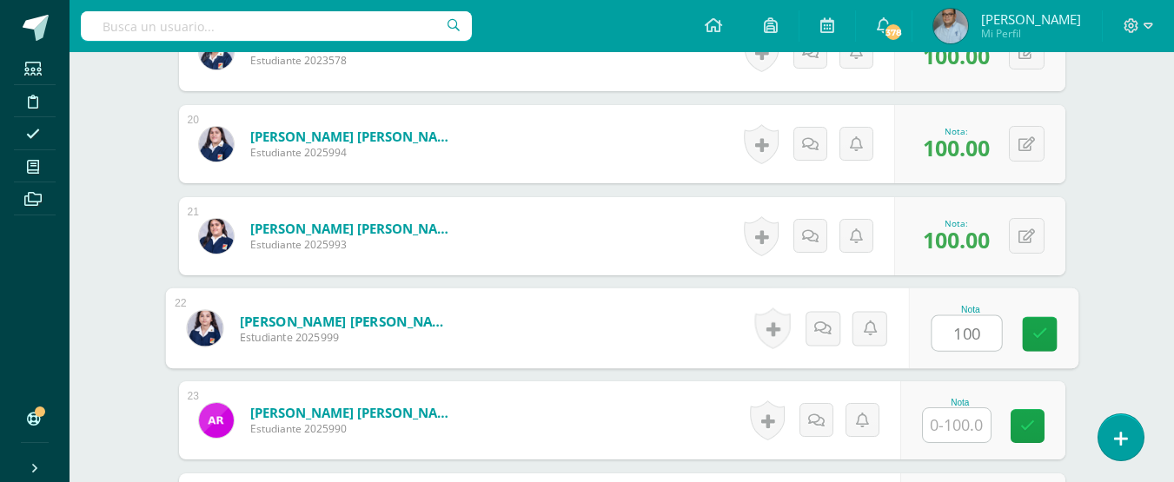
type input "100"
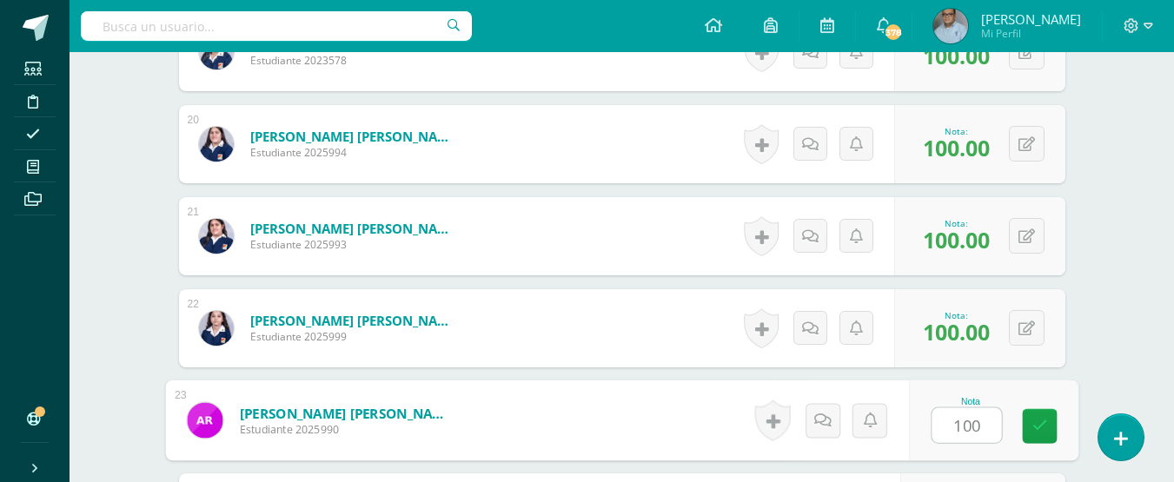
type input "100"
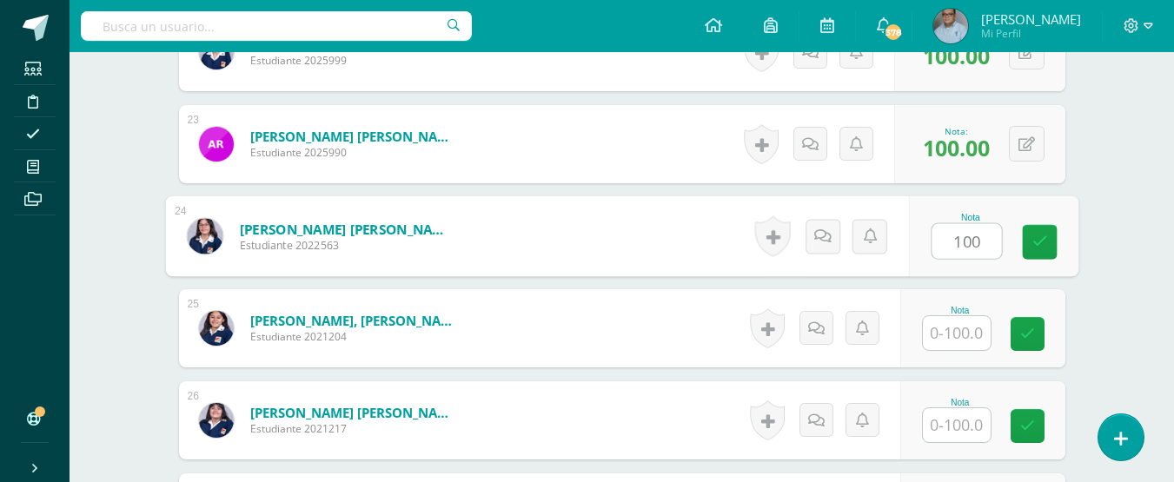
type input "100"
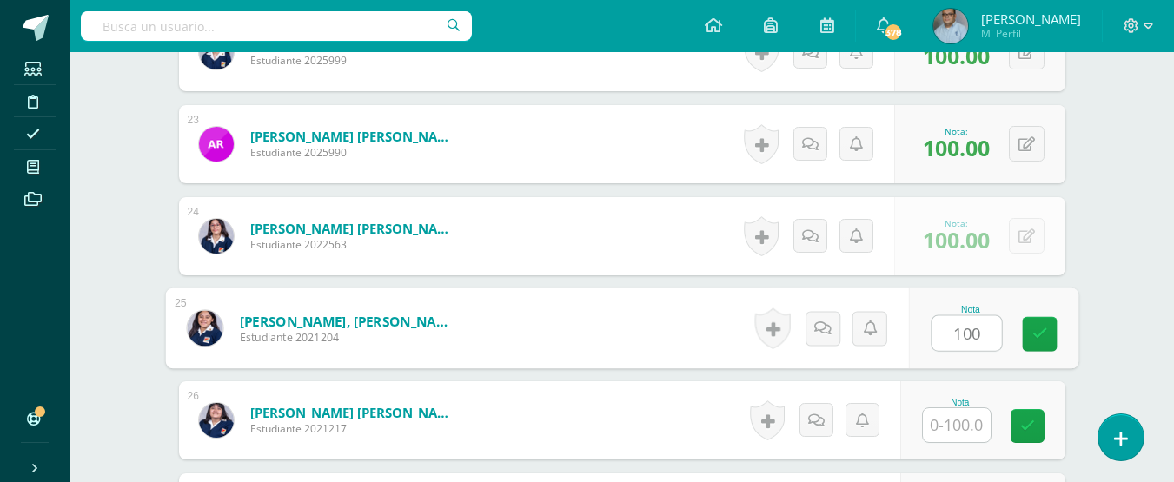
type input "100"
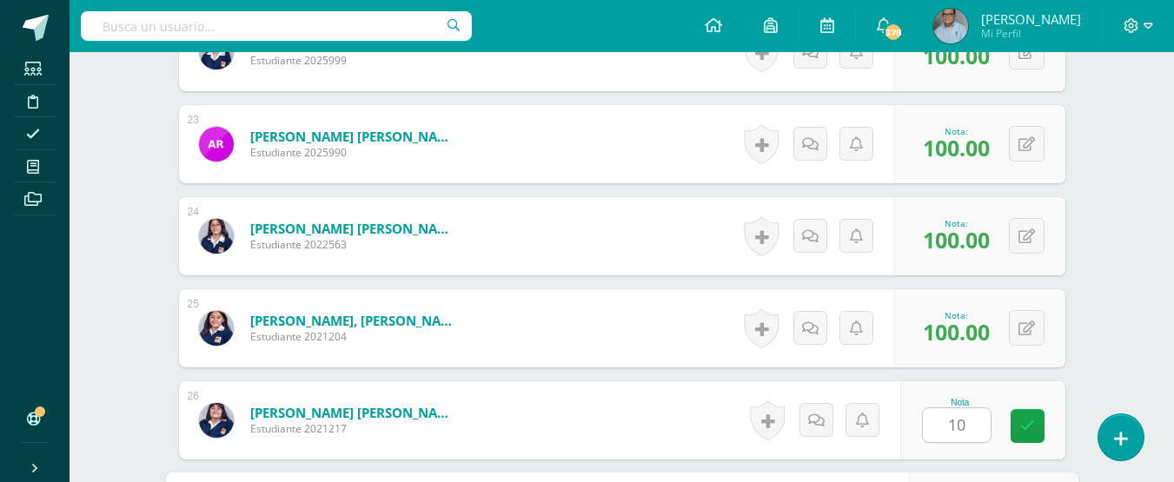
scroll to position [2793, 0]
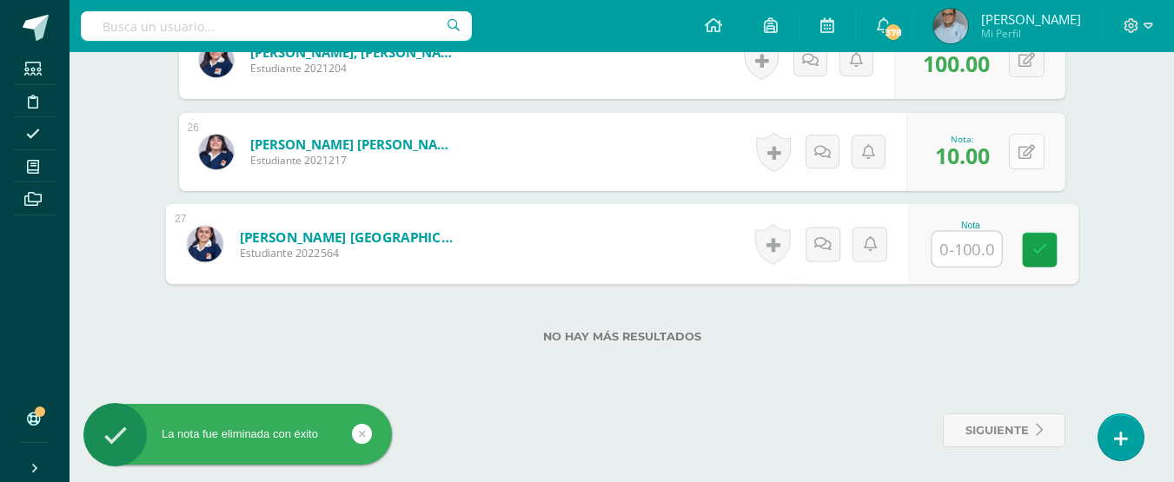
click at [1030, 161] on button at bounding box center [1027, 152] width 36 height 36
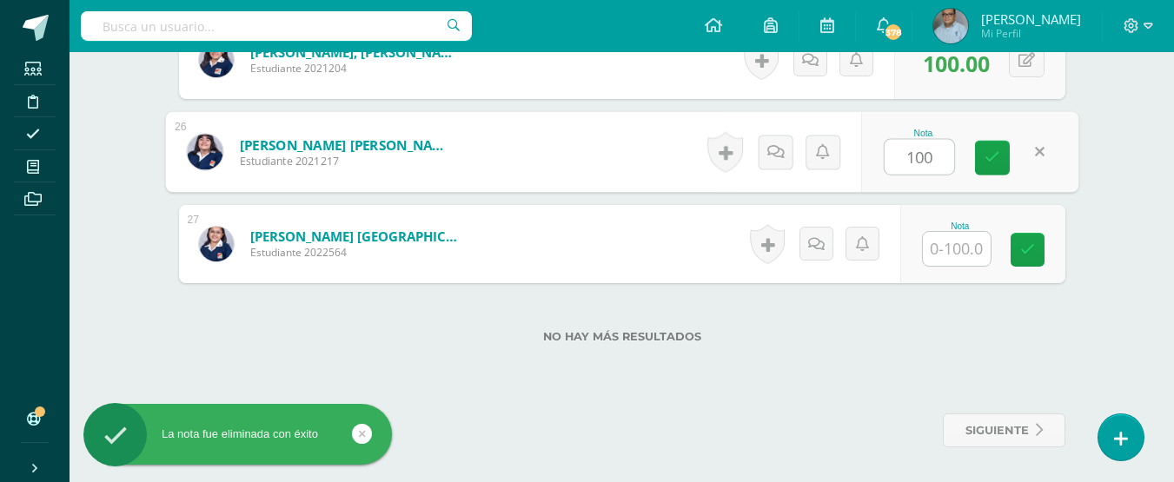
type input "100"
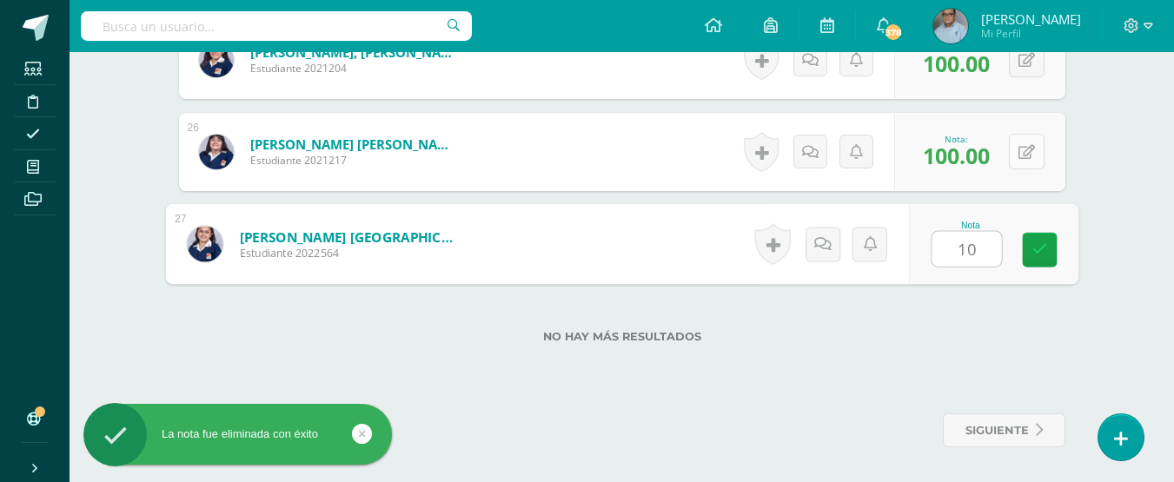
type input "100"
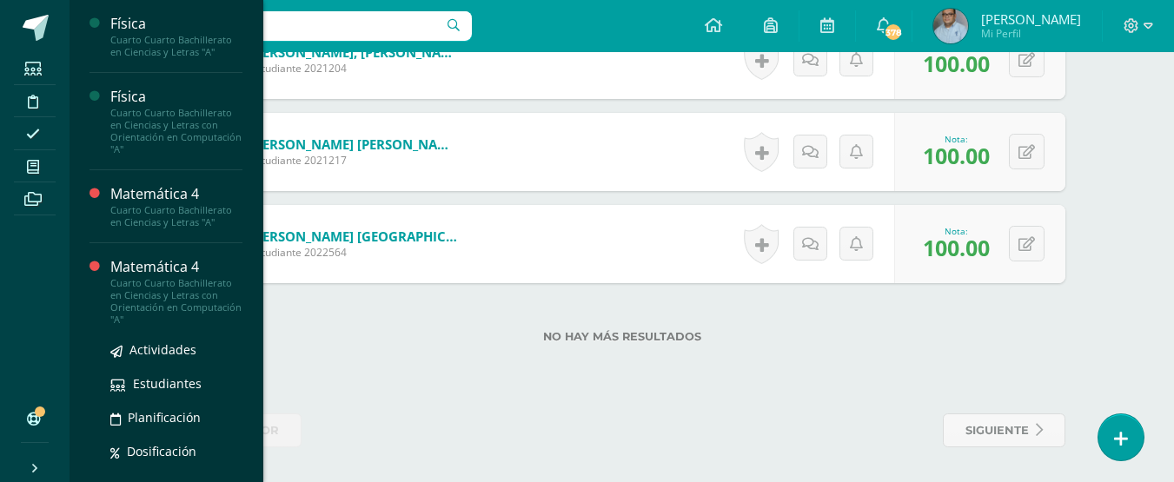
click at [132, 277] on div "Cuarto Cuarto Bachillerato en Ciencias y Letras con Orientación en Computación …" at bounding box center [176, 301] width 132 height 49
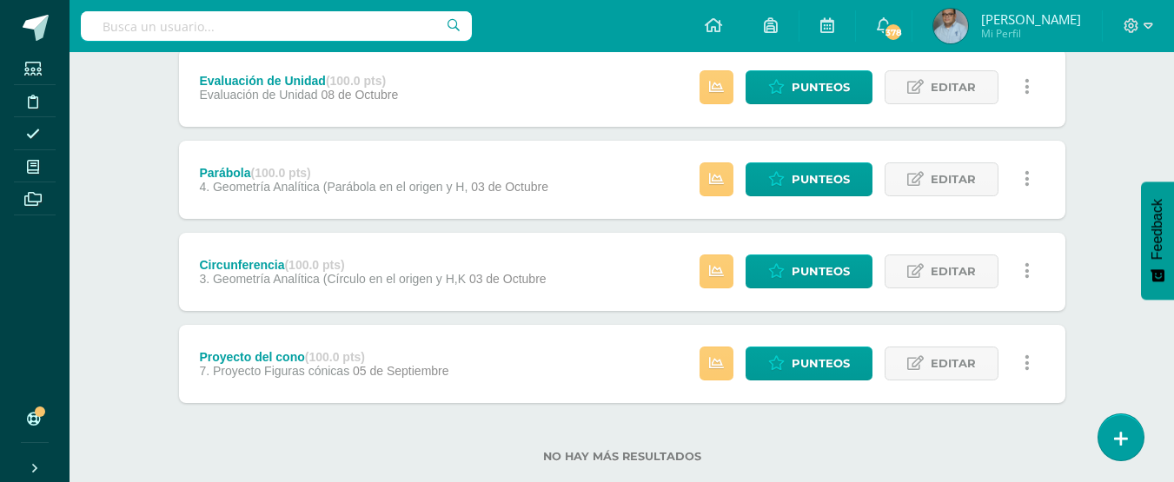
scroll to position [348, 0]
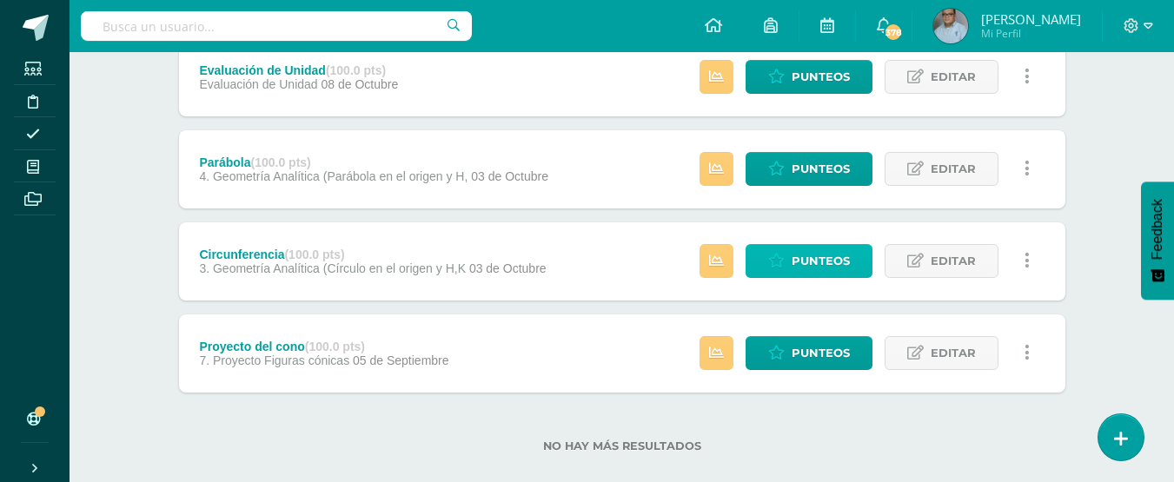
click at [811, 262] on span "Punteos" at bounding box center [821, 261] width 58 height 32
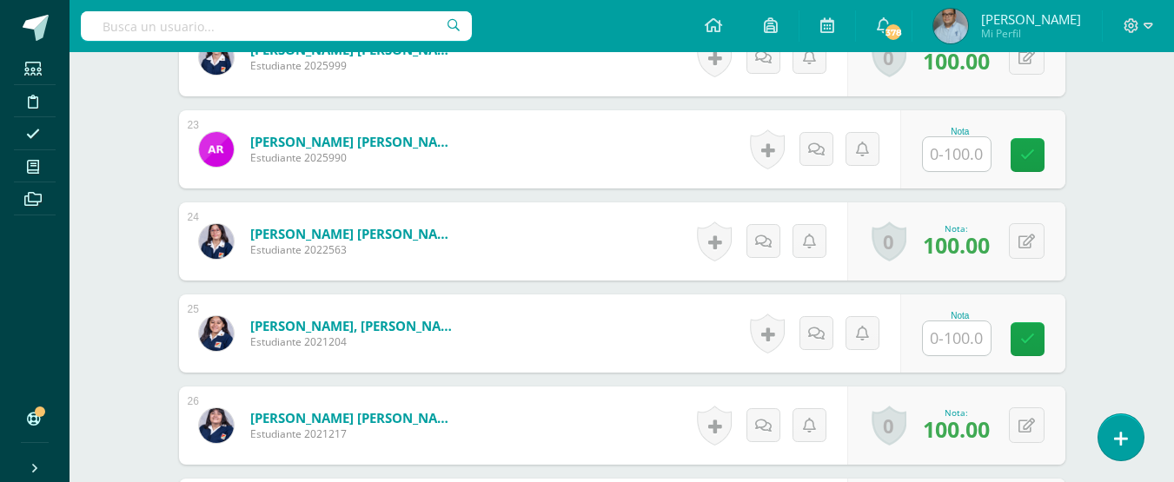
scroll to position [2544, 0]
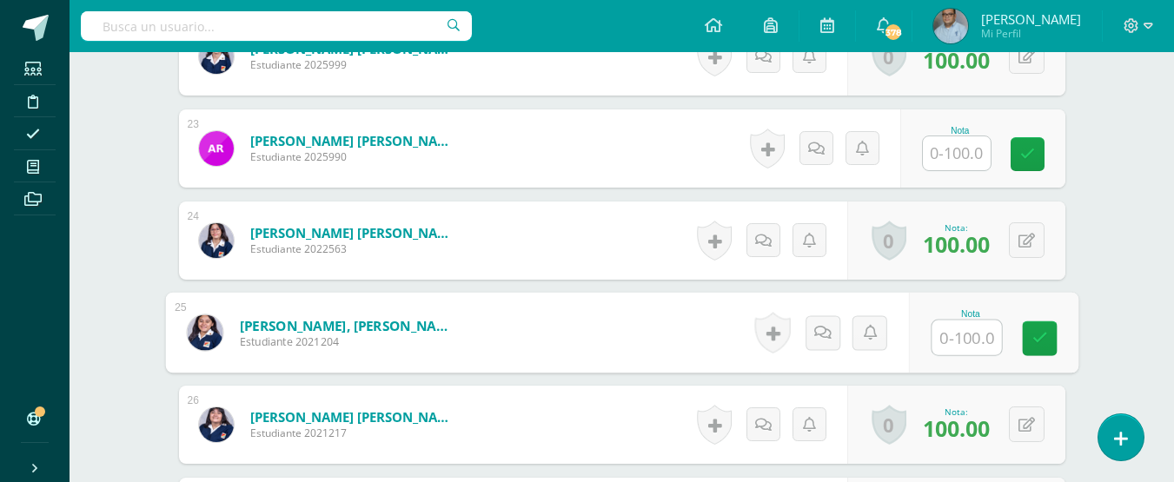
click at [968, 344] on input "text" at bounding box center [966, 338] width 70 height 35
type input "100"
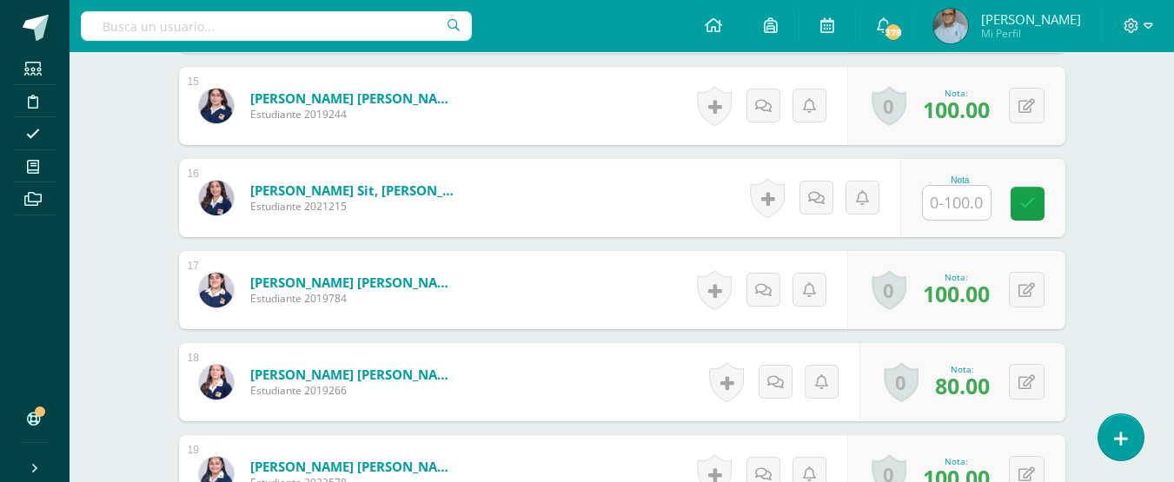
scroll to position [1849, 0]
click at [972, 204] on input "text" at bounding box center [957, 204] width 68 height 34
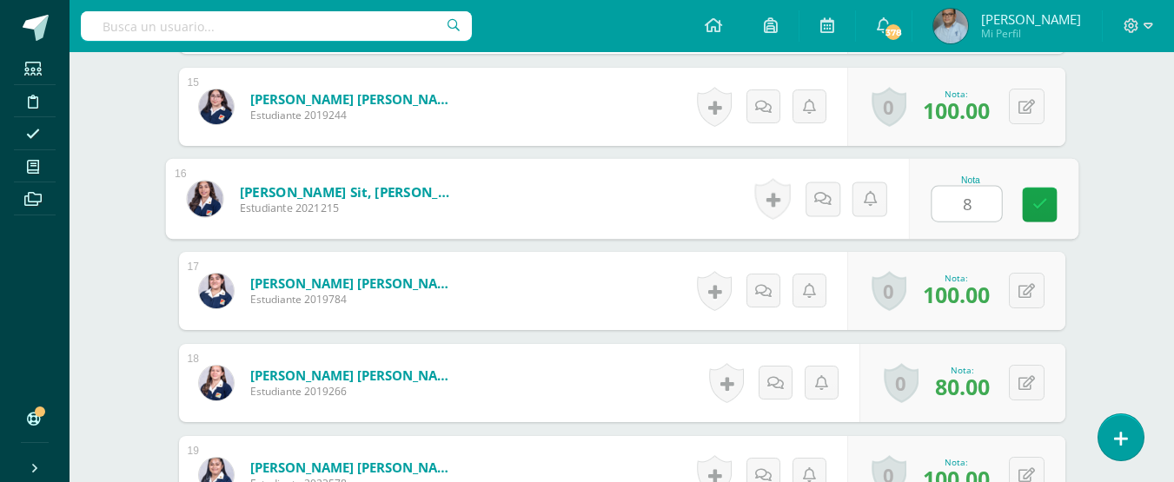
type input "80"
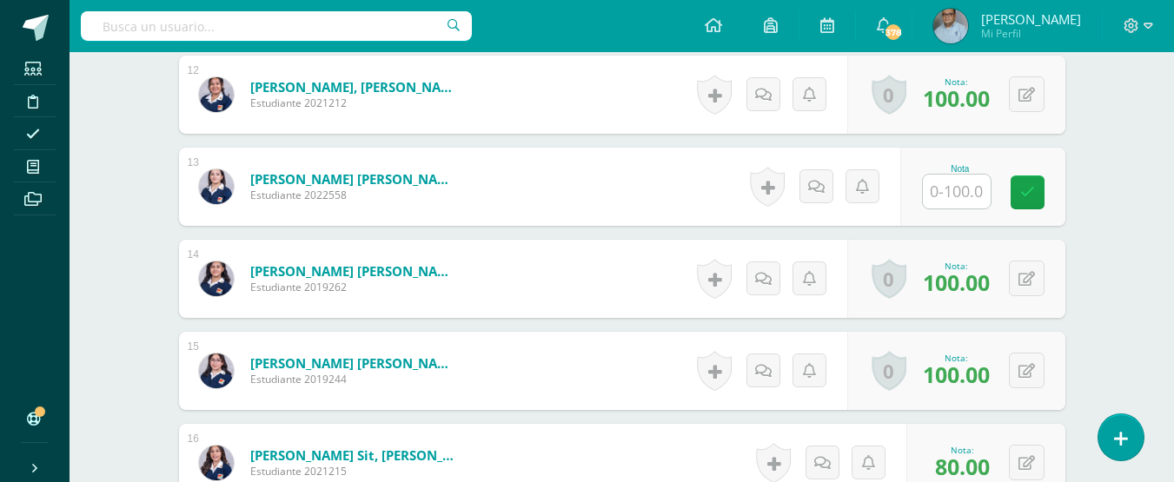
scroll to position [1501, 0]
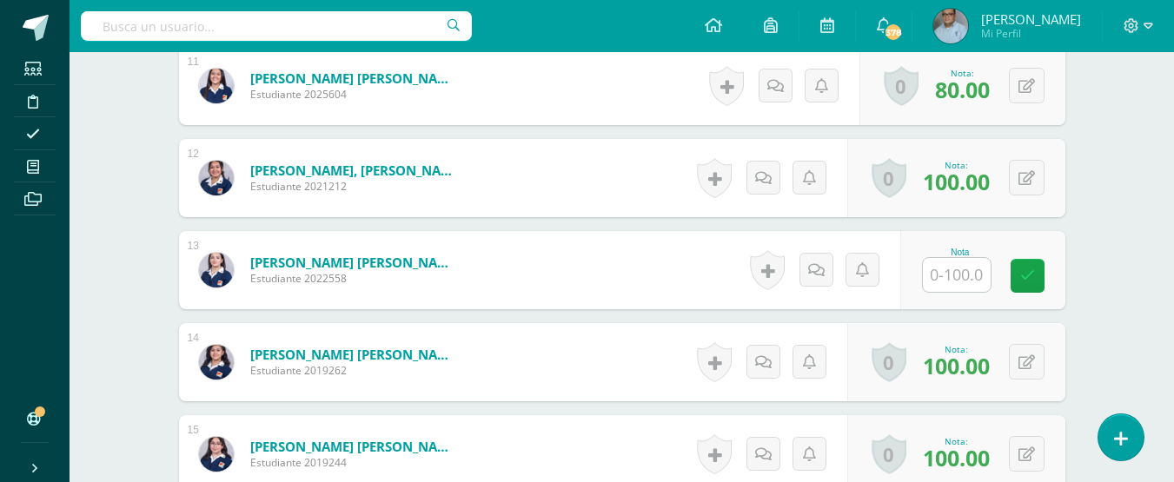
click at [971, 281] on input "text" at bounding box center [957, 275] width 68 height 34
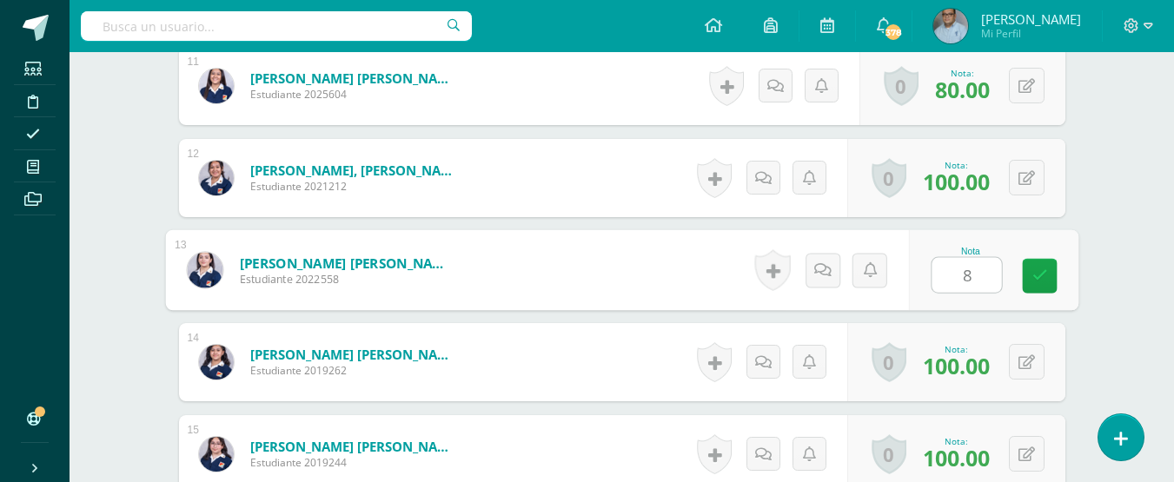
type input "80"
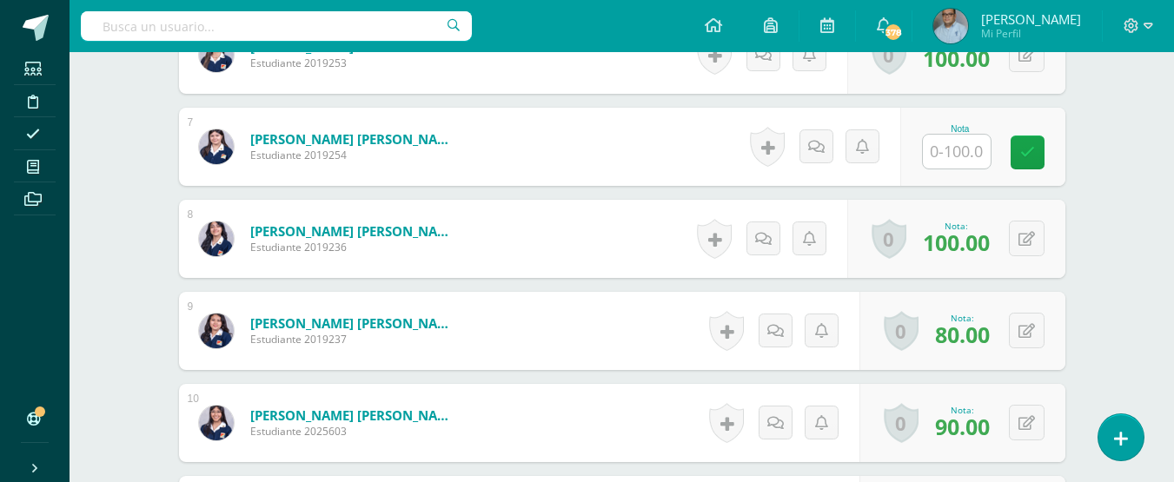
scroll to position [1067, 0]
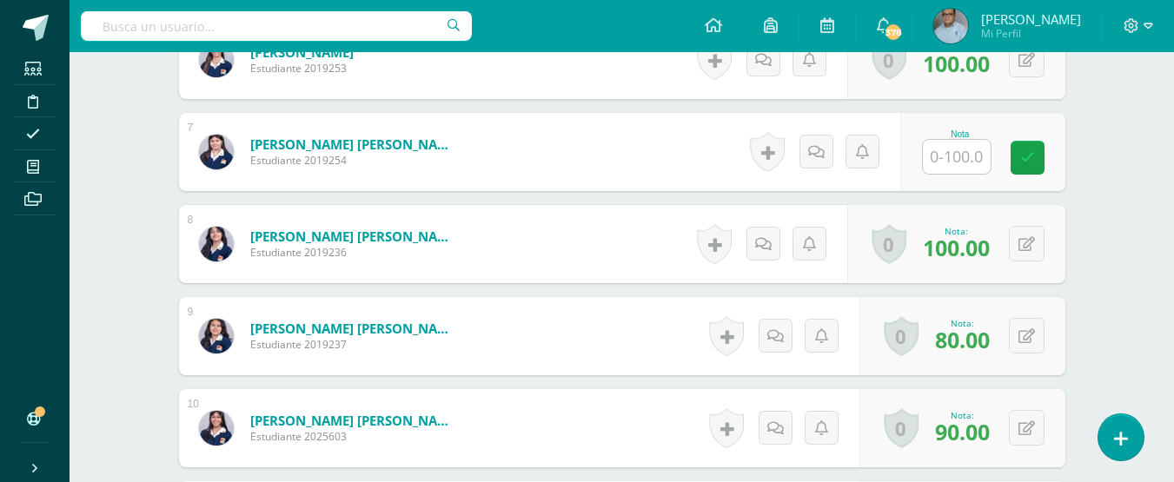
click at [971, 169] on input "text" at bounding box center [957, 157] width 68 height 34
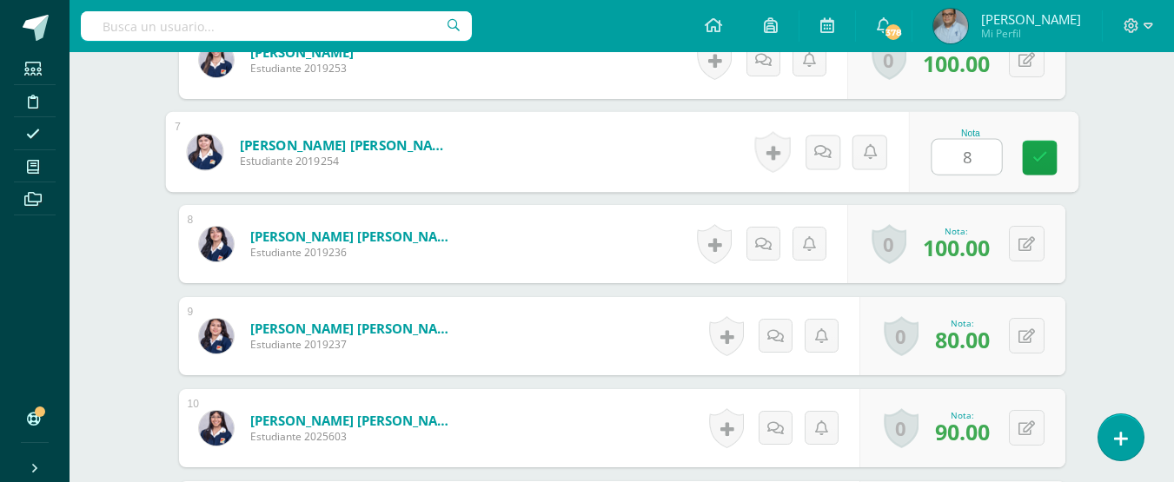
type input "80"
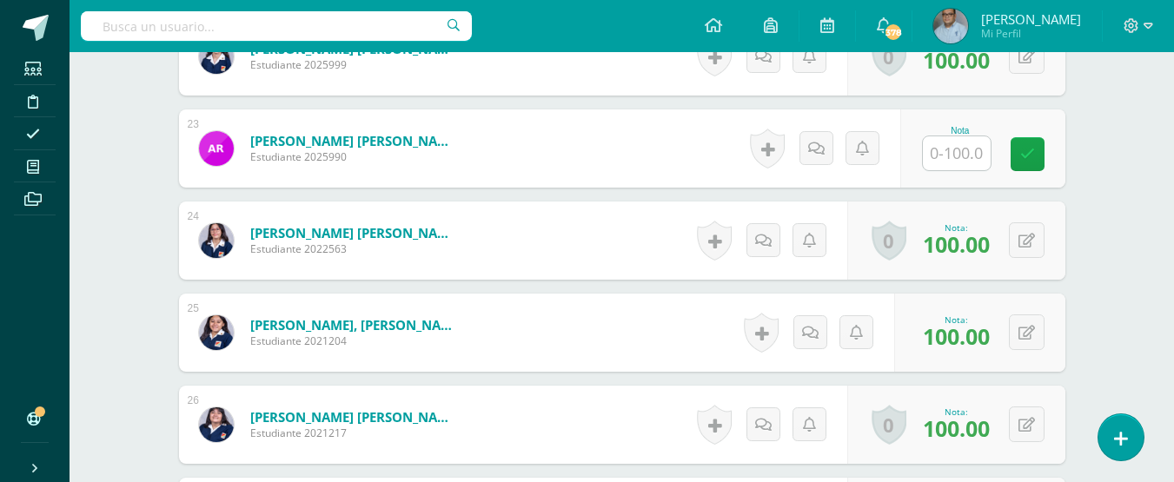
scroll to position [2805, 0]
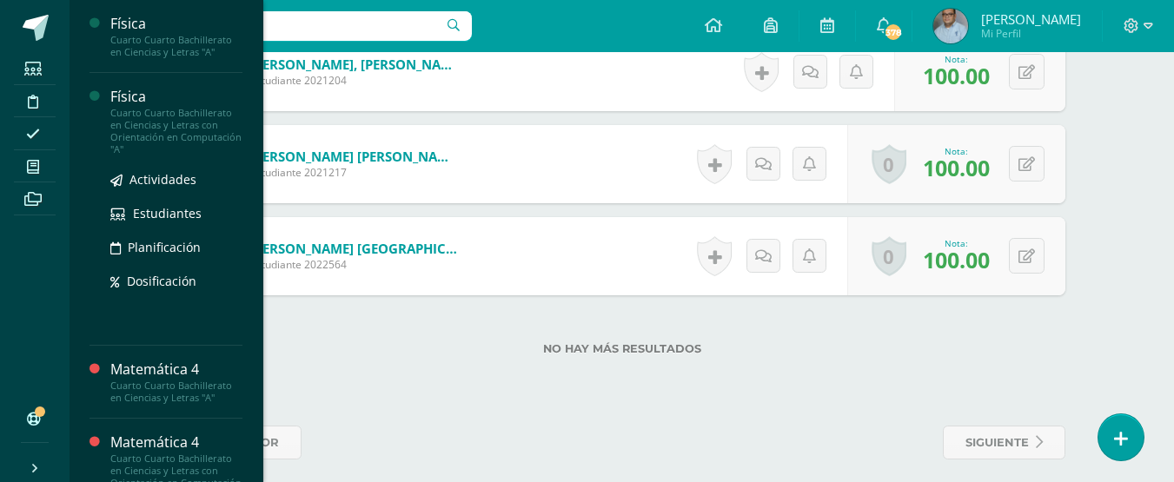
click at [141, 98] on div "Física" at bounding box center [176, 97] width 132 height 20
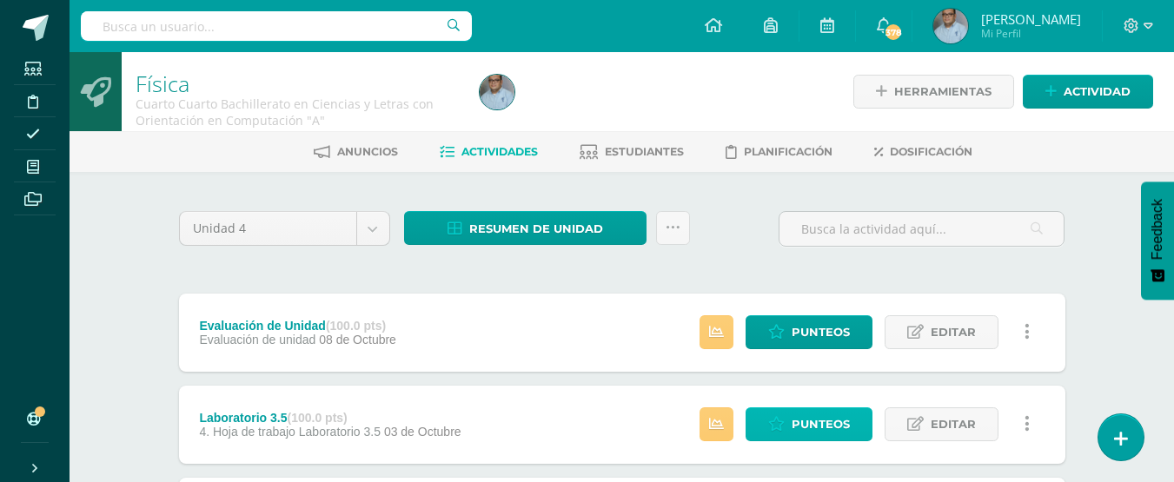
click at [795, 421] on span "Punteos" at bounding box center [821, 424] width 58 height 32
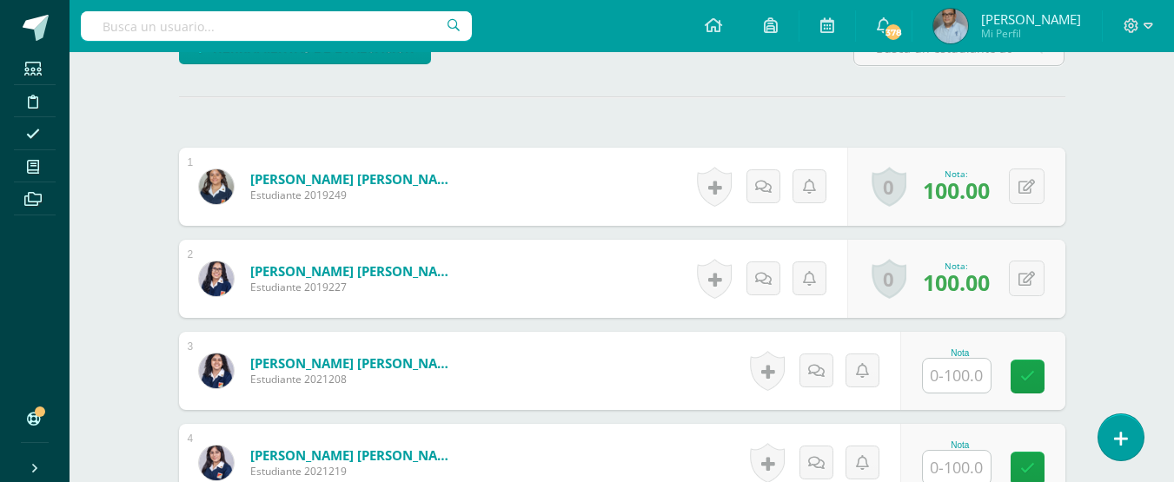
scroll to position [522, 0]
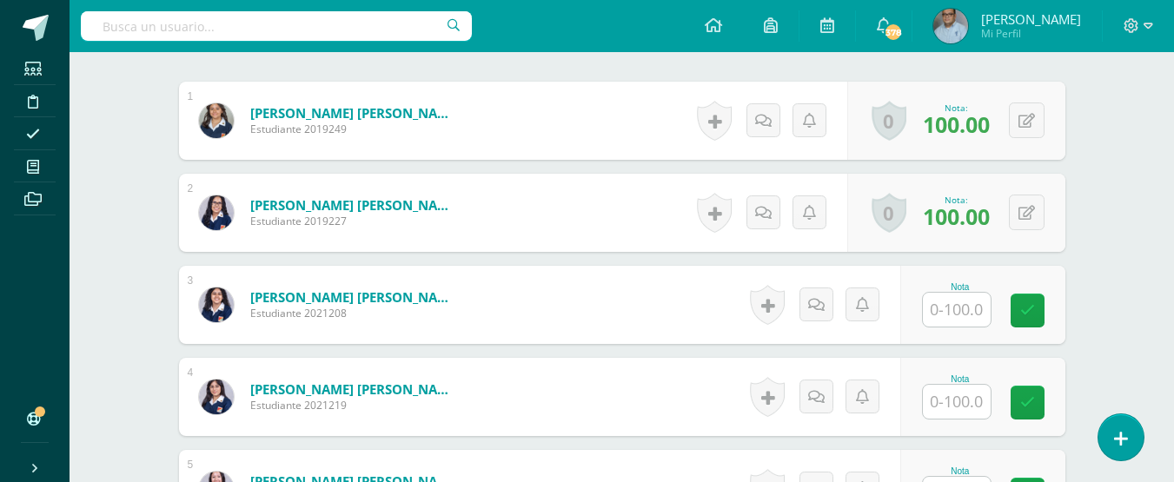
click at [973, 308] on input "text" at bounding box center [957, 310] width 68 height 34
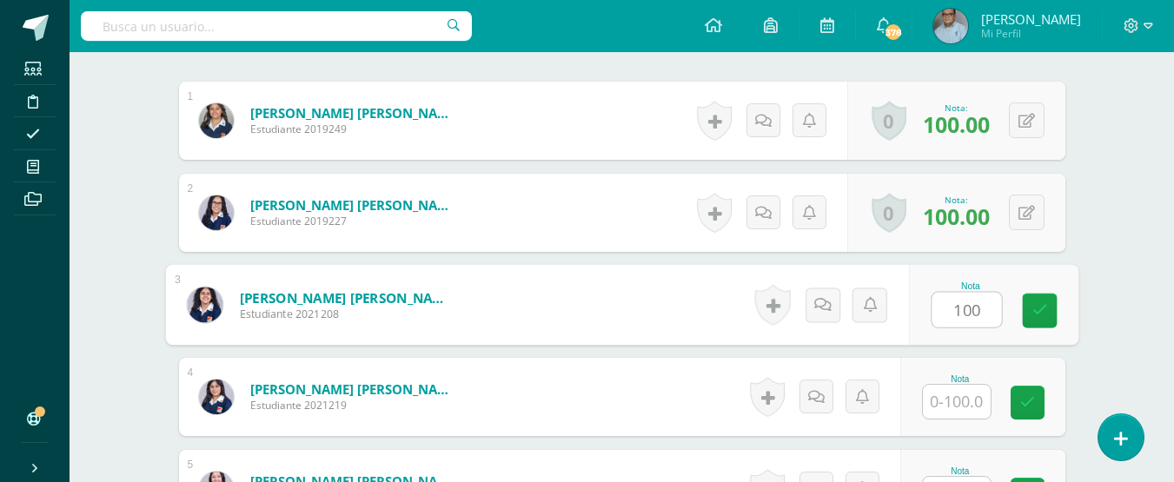
type input "100"
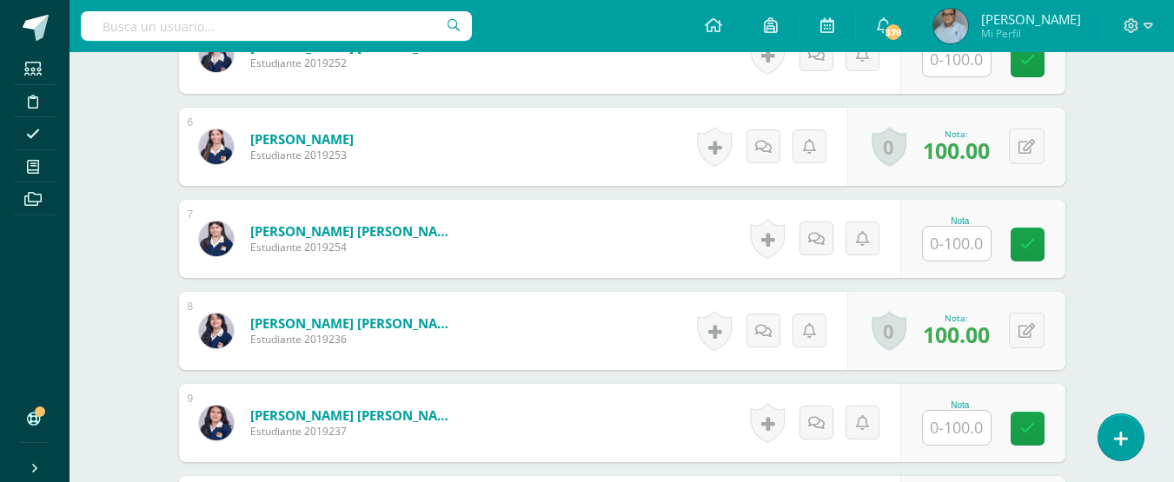
scroll to position [1044, 0]
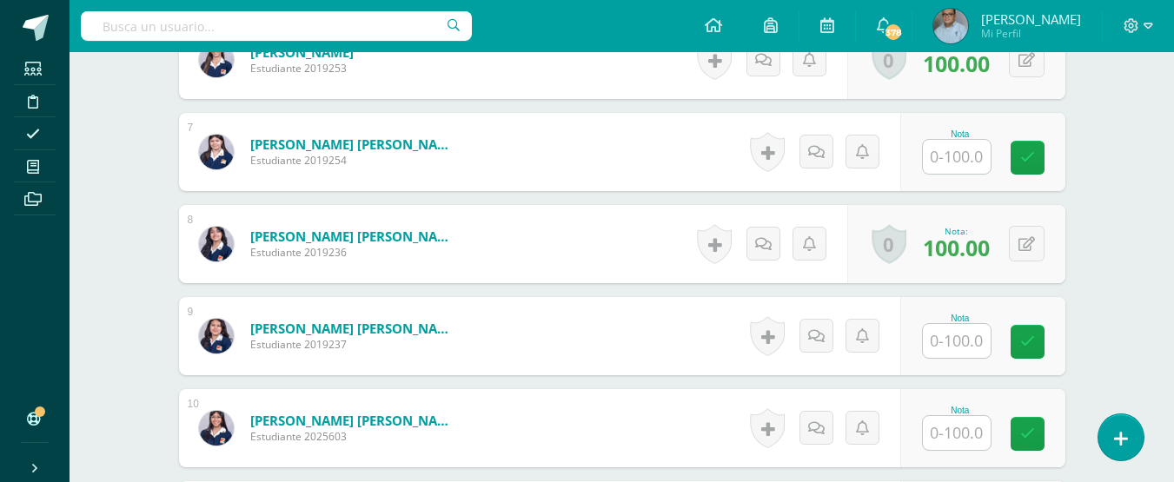
click at [964, 434] on input "text" at bounding box center [957, 433] width 68 height 34
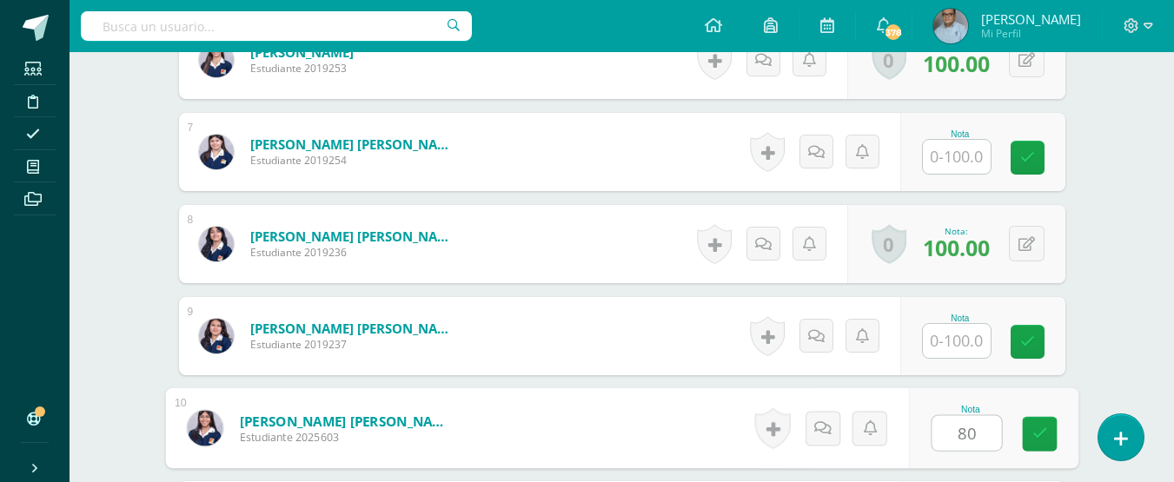
type input "80"
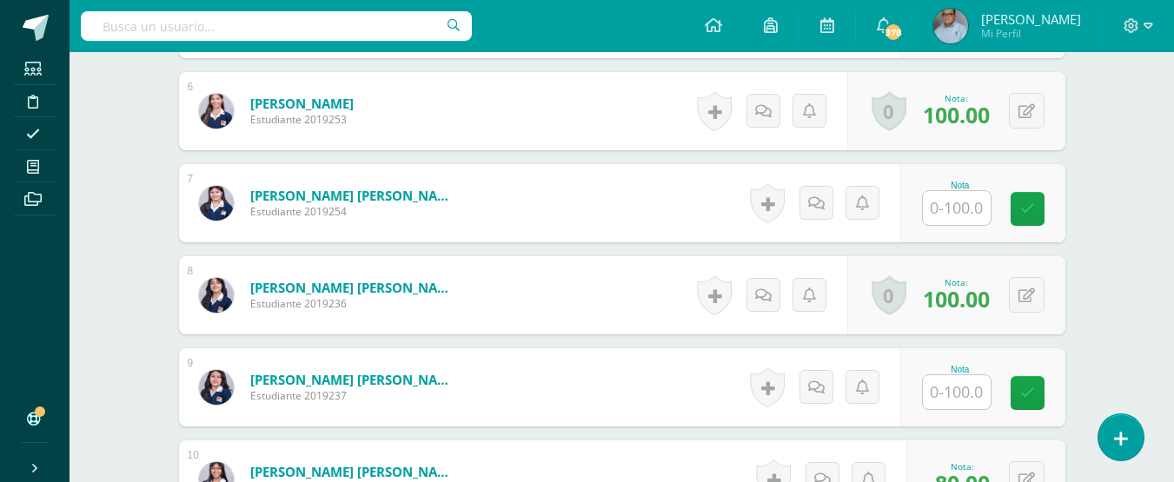
scroll to position [806, 0]
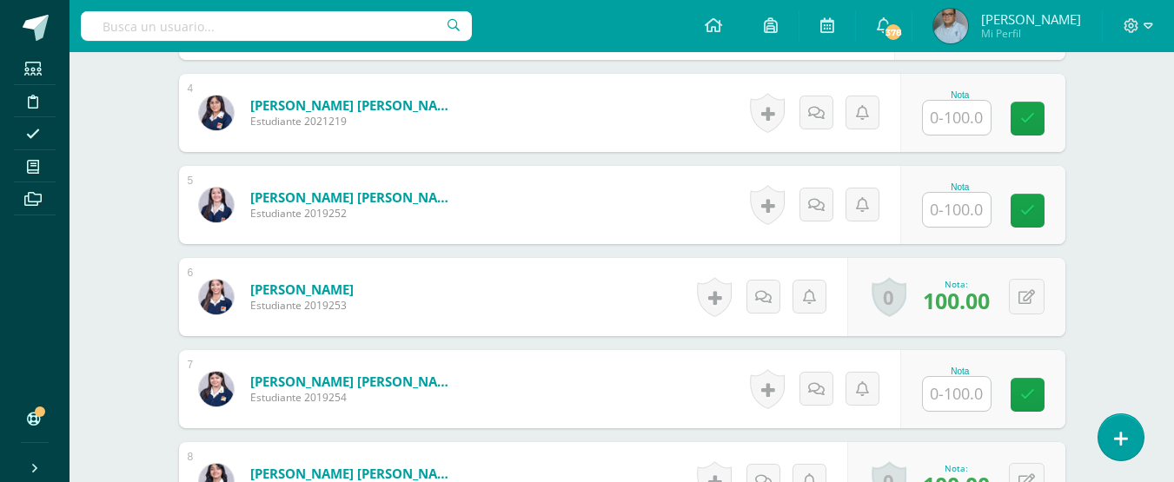
click at [958, 211] on input "text" at bounding box center [957, 210] width 68 height 34
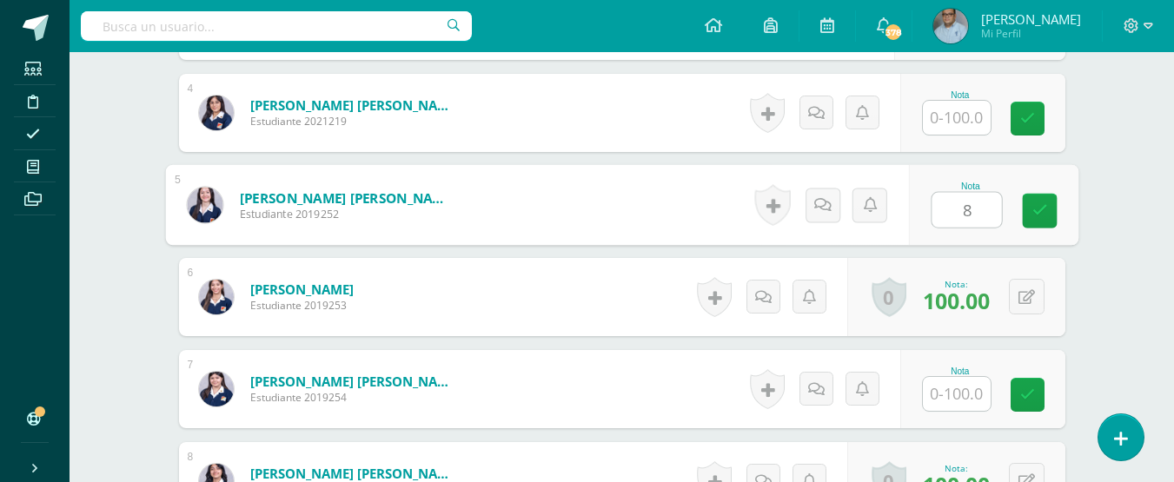
type input "80"
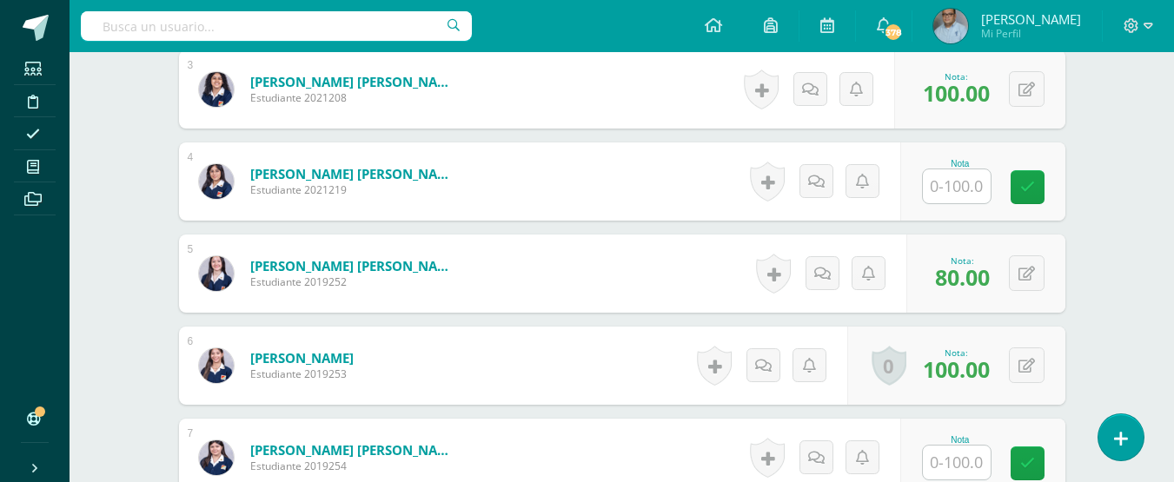
scroll to position [719, 0]
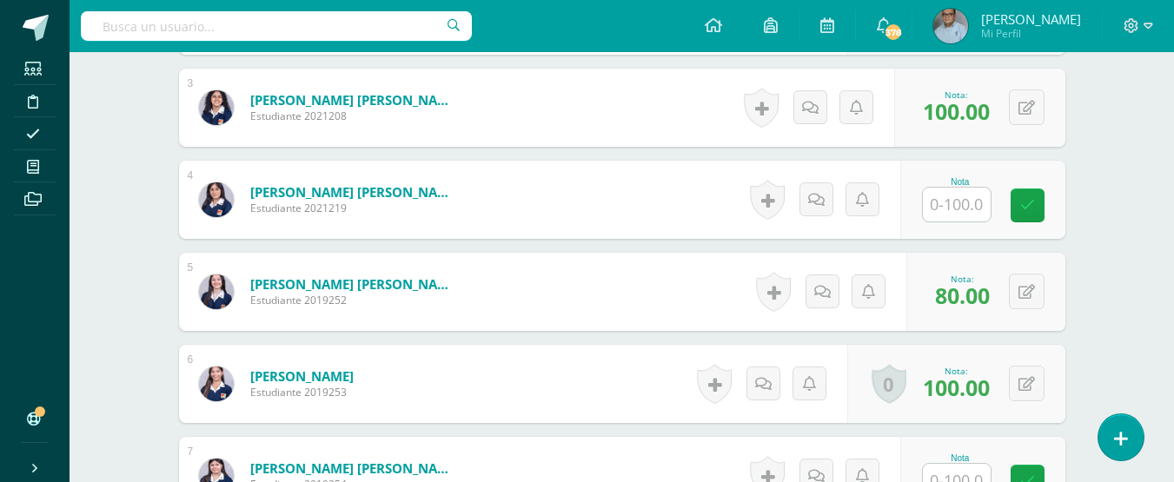
click at [963, 202] on input "text" at bounding box center [957, 205] width 68 height 34
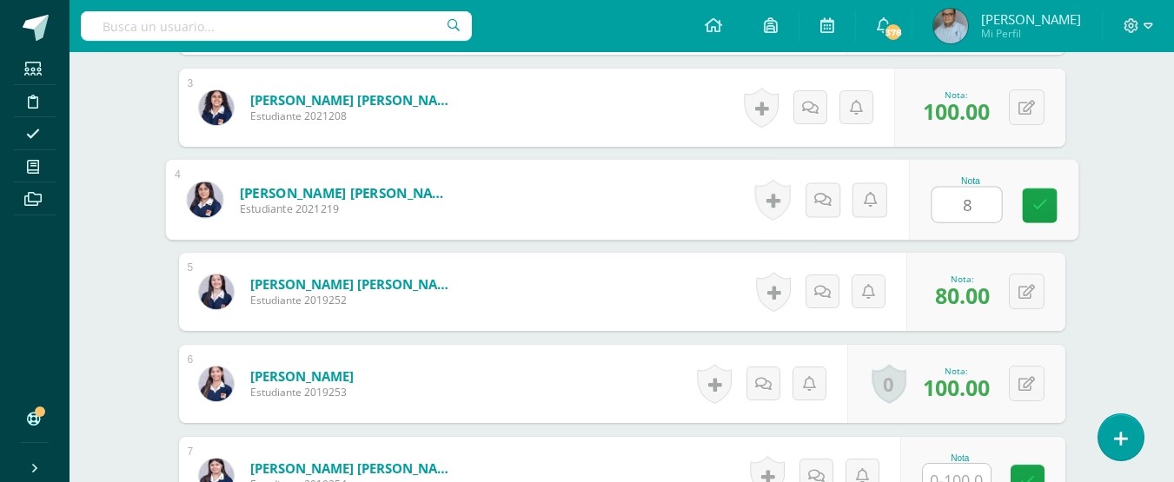
type input "80"
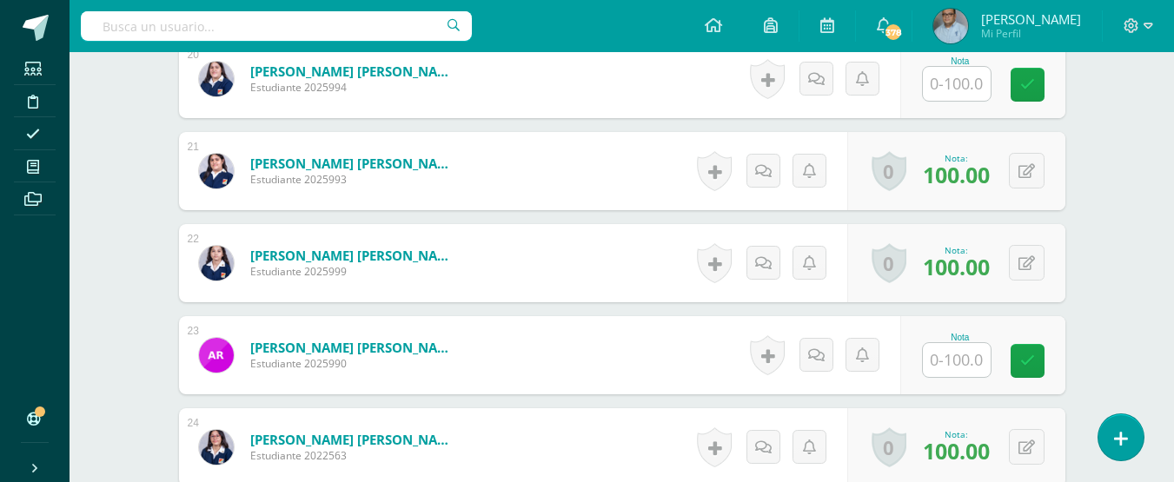
scroll to position [2283, 0]
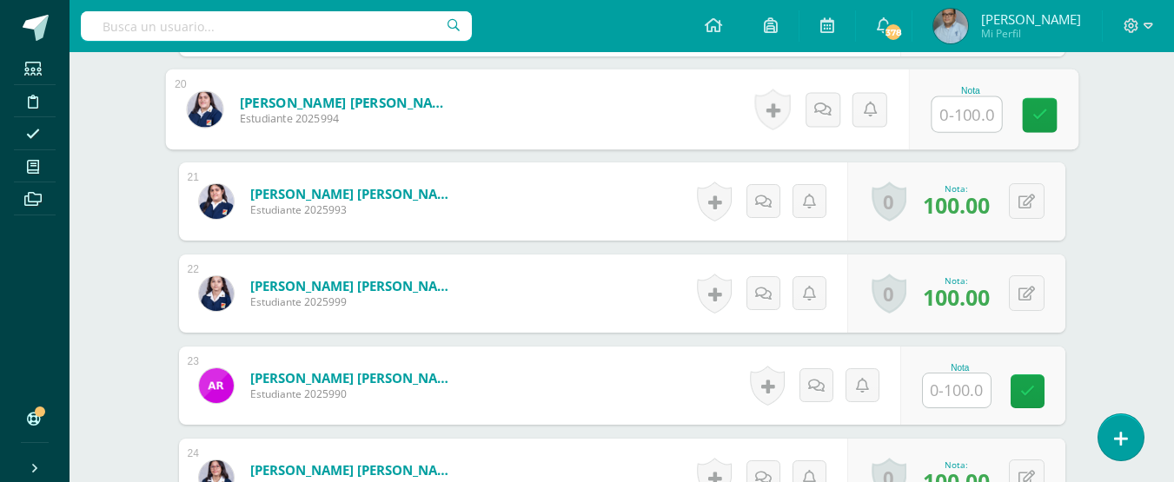
click at [975, 109] on input "text" at bounding box center [966, 114] width 70 height 35
type input "80"
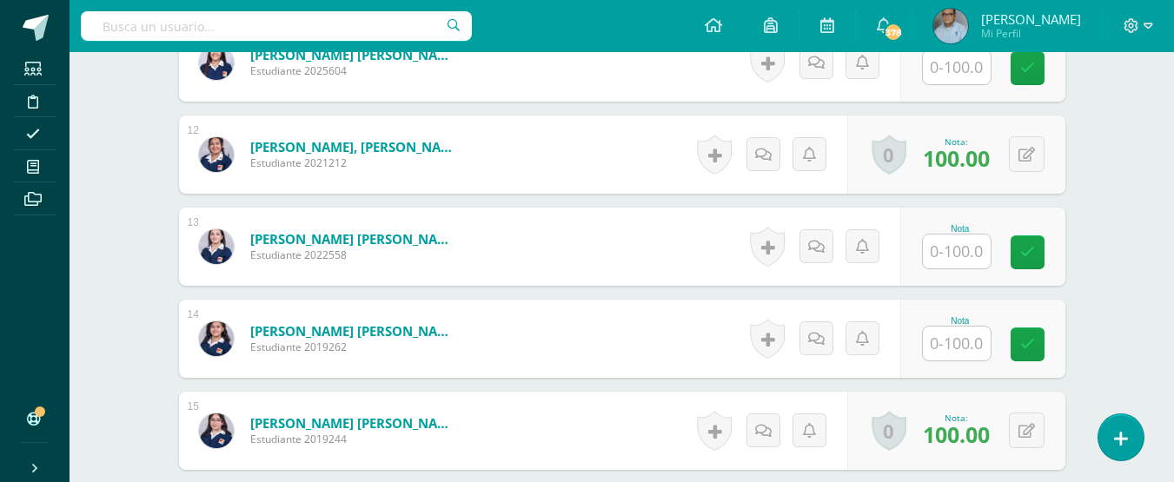
scroll to position [1415, 0]
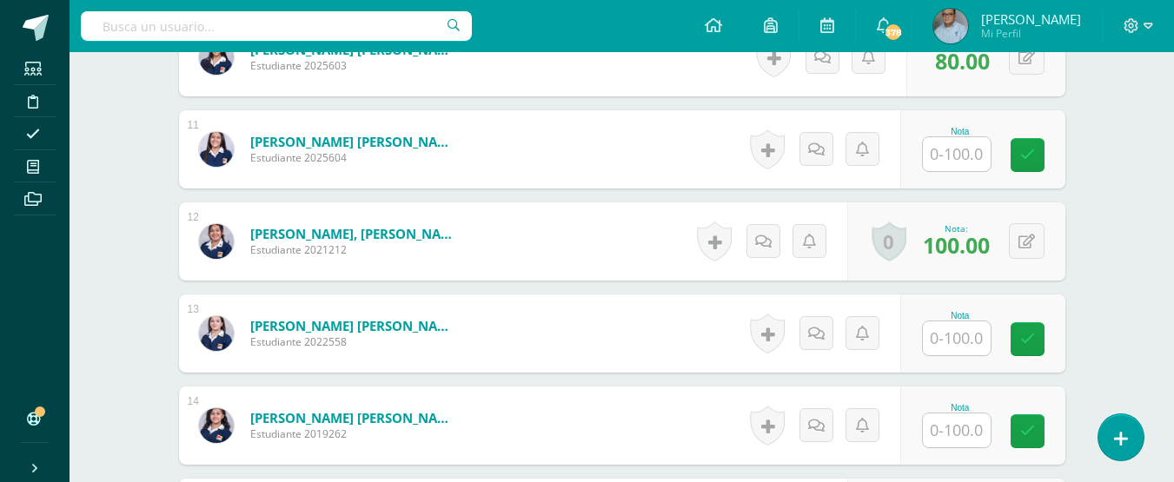
click at [959, 149] on input "text" at bounding box center [957, 154] width 68 height 34
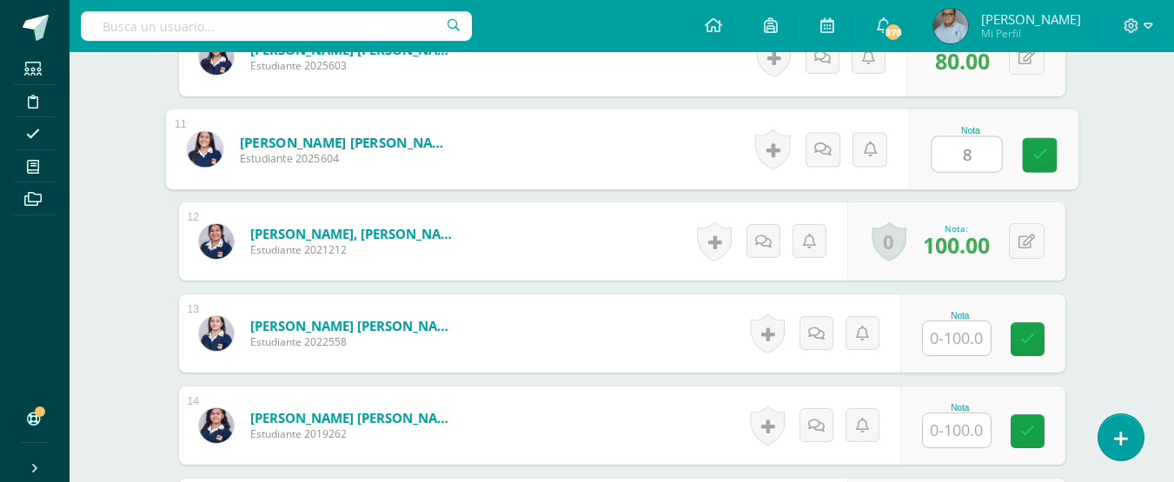
type input "80"
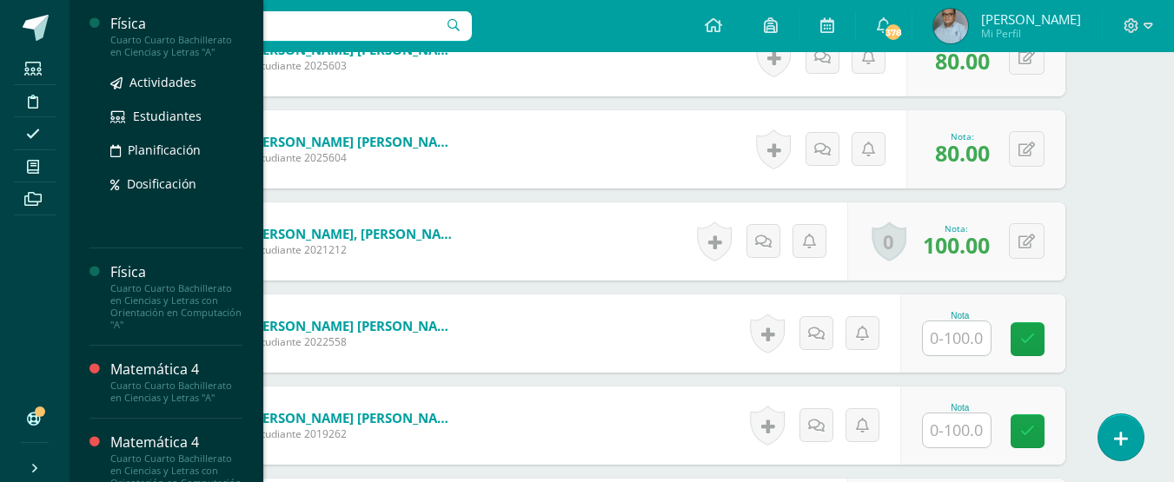
click at [129, 34] on div "Cuarto Cuarto Bachillerato en Ciencias y Letras "A"" at bounding box center [176, 46] width 132 height 24
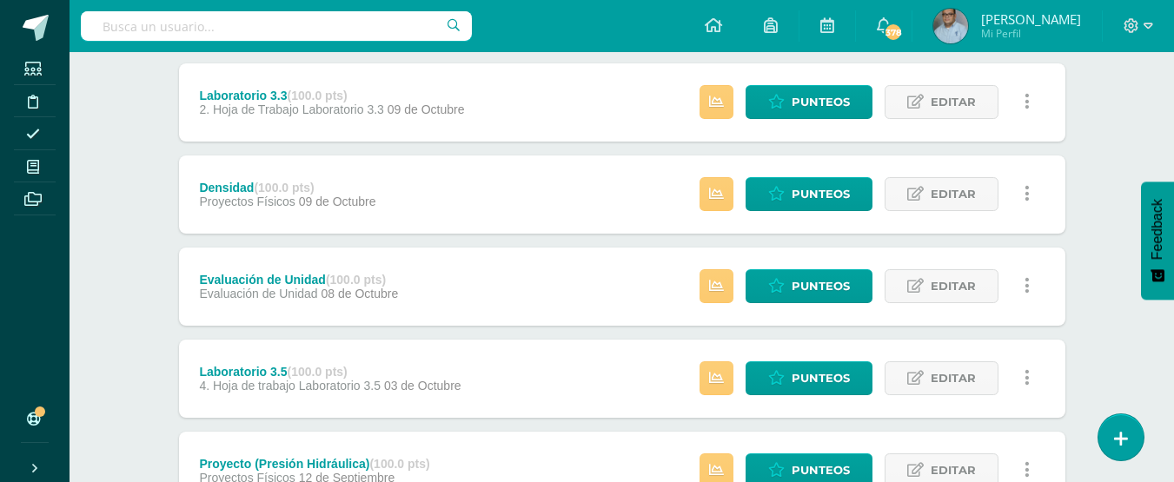
scroll to position [261, 0]
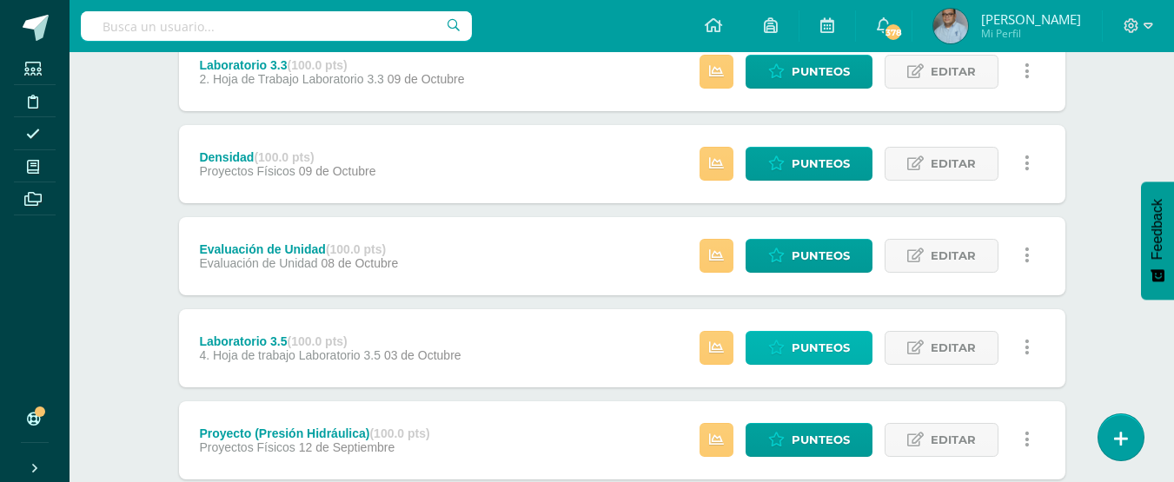
click at [772, 360] on link "Punteos" at bounding box center [808, 348] width 127 height 34
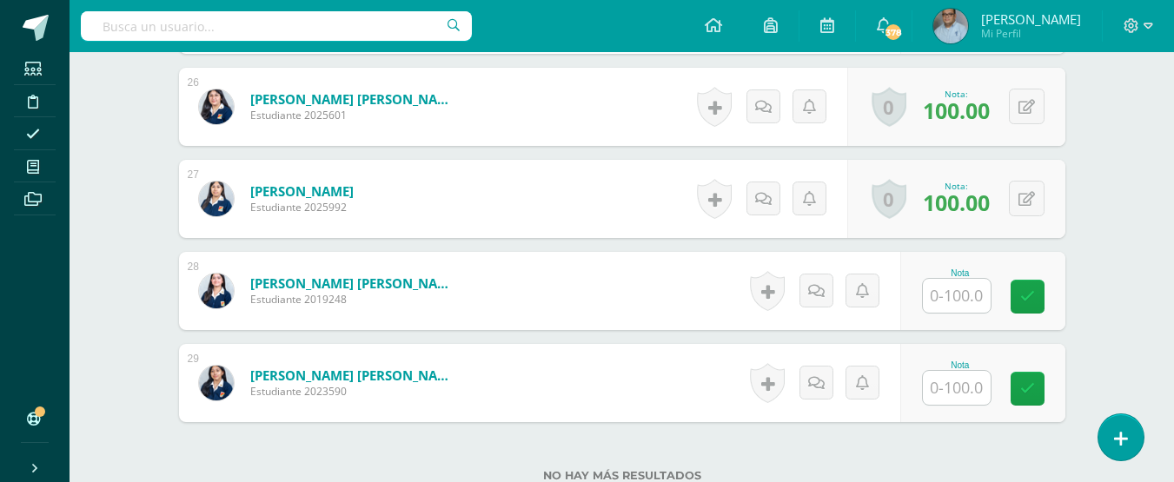
scroll to position [2868, 0]
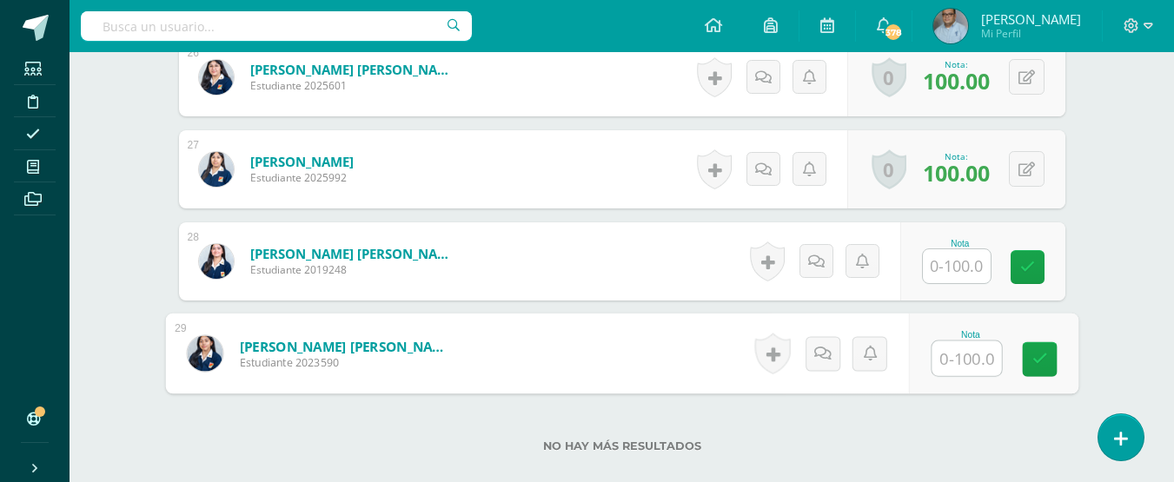
click at [945, 361] on input "text" at bounding box center [966, 358] width 70 height 35
type input "100"
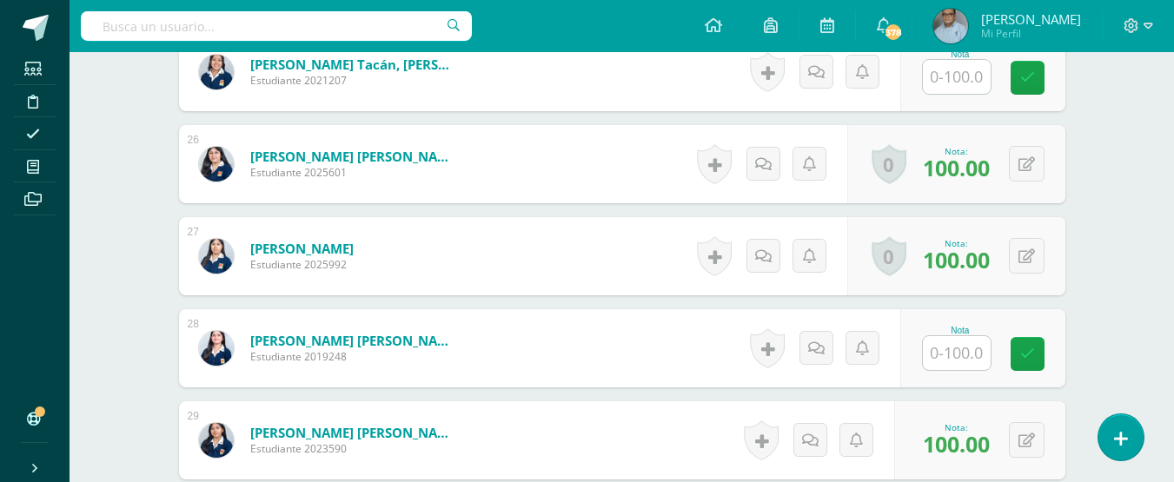
scroll to position [2694, 0]
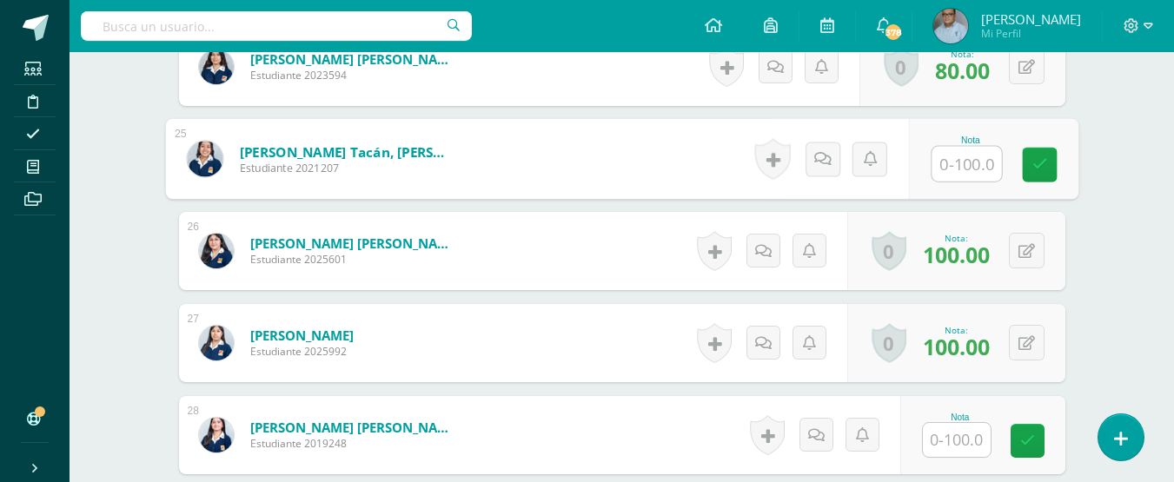
click at [958, 159] on input "text" at bounding box center [966, 164] width 70 height 35
type input "100"
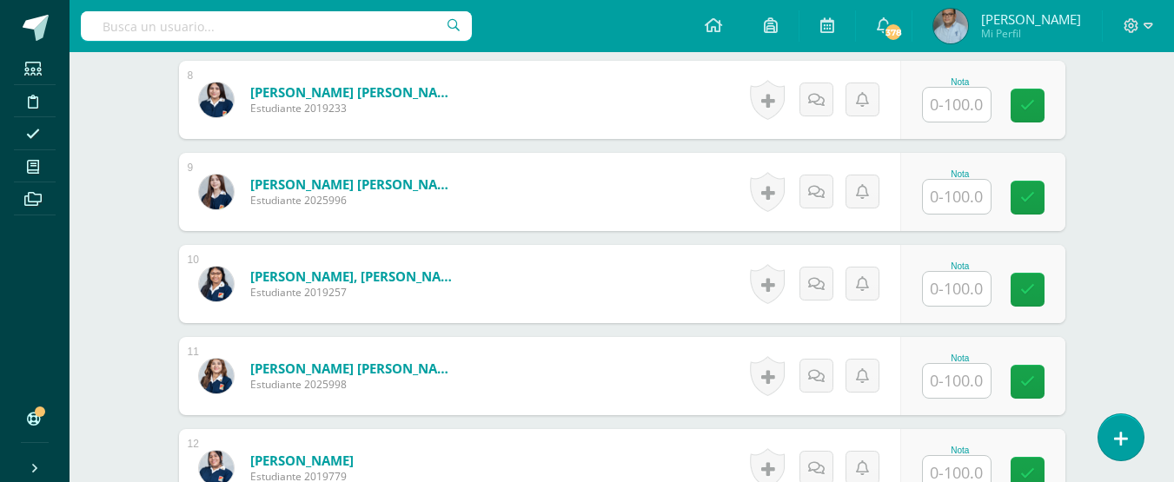
scroll to position [1217, 0]
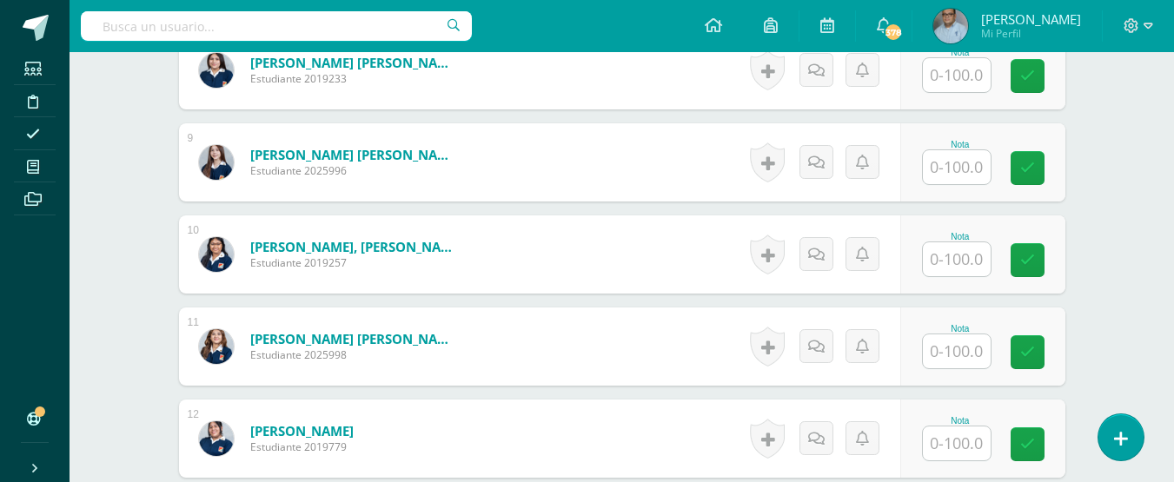
click at [951, 169] on input "text" at bounding box center [957, 167] width 68 height 34
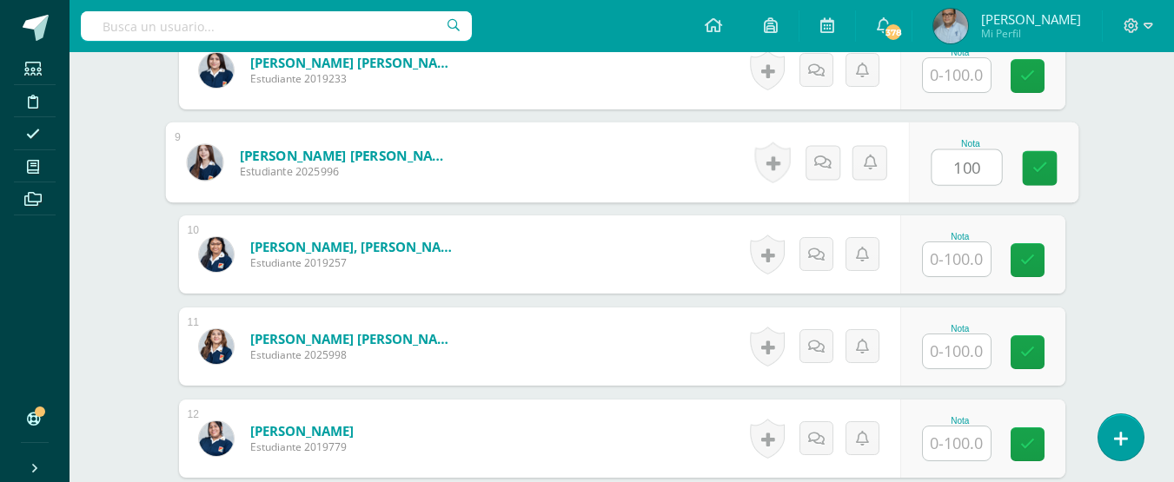
type input "100"
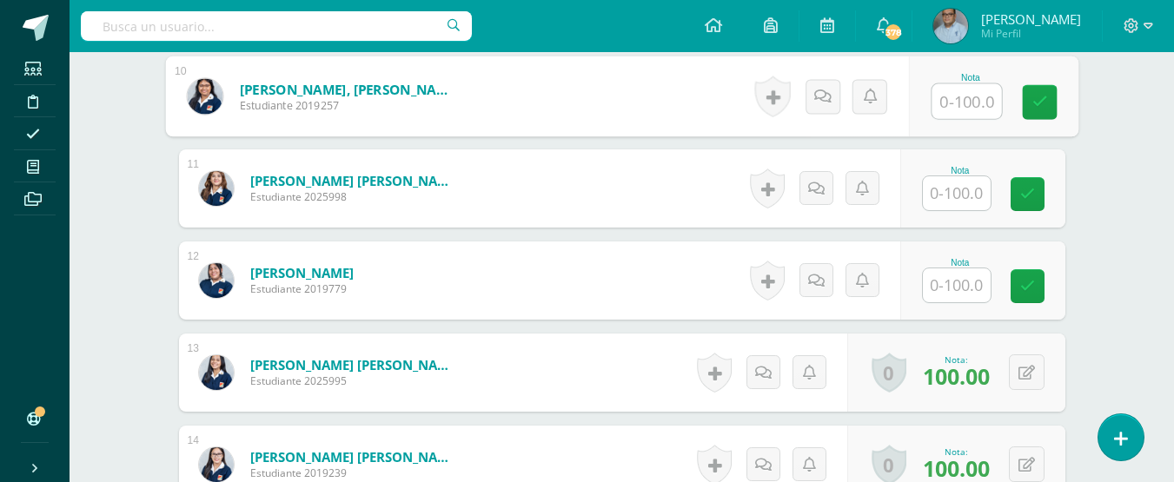
scroll to position [1391, 0]
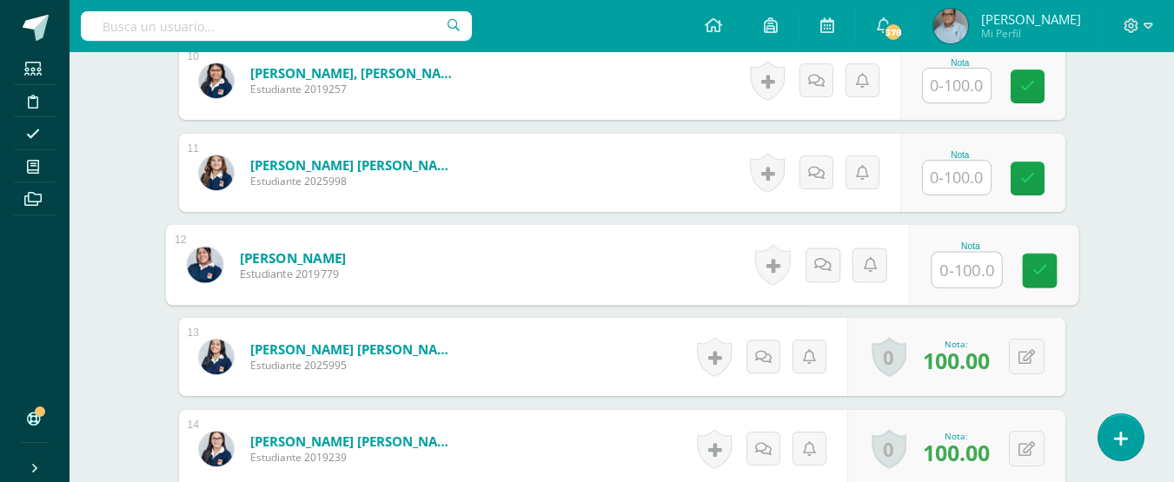
click at [963, 272] on input "text" at bounding box center [966, 270] width 70 height 35
type input "100"
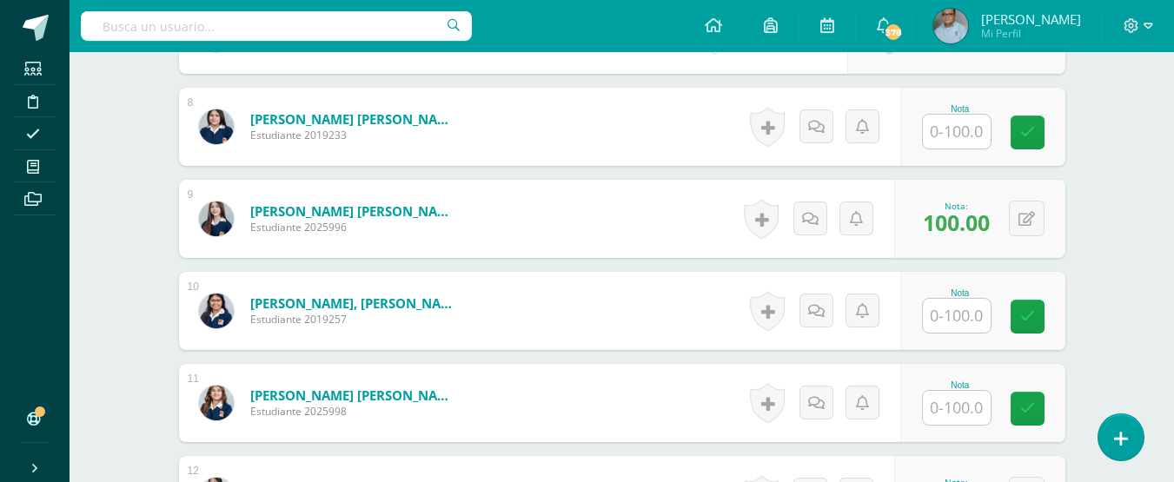
scroll to position [1130, 0]
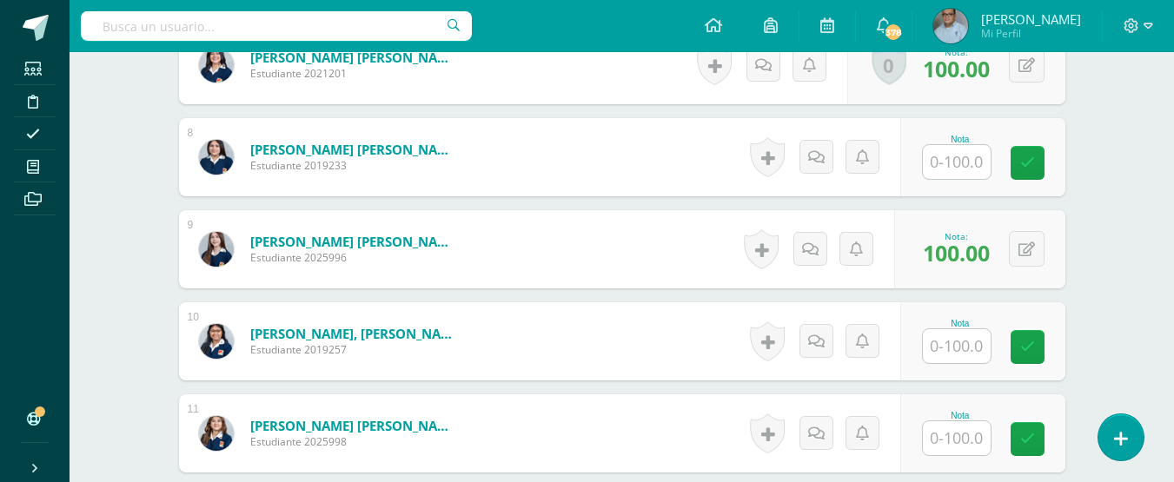
click at [970, 164] on input "text" at bounding box center [957, 162] width 68 height 34
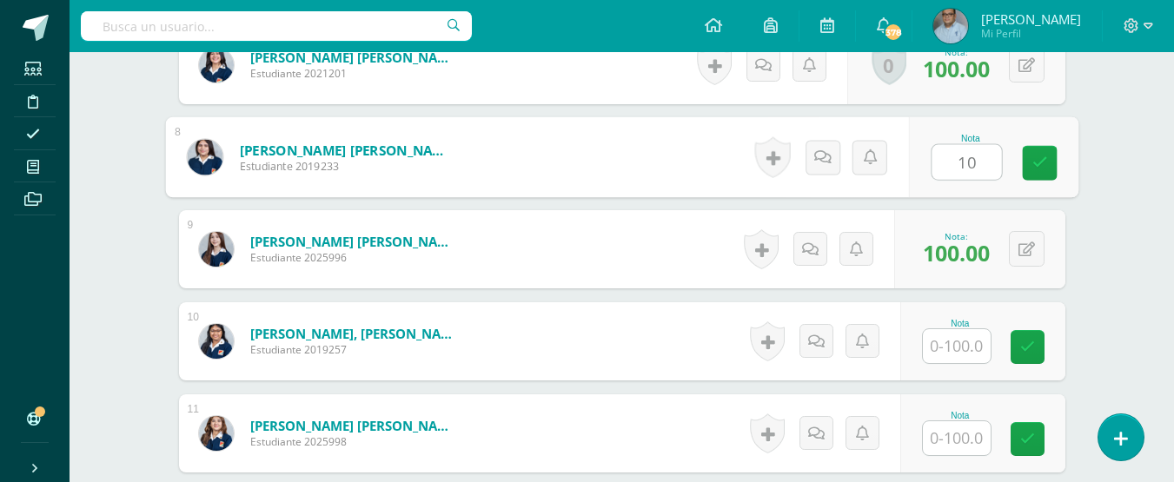
type input "100"
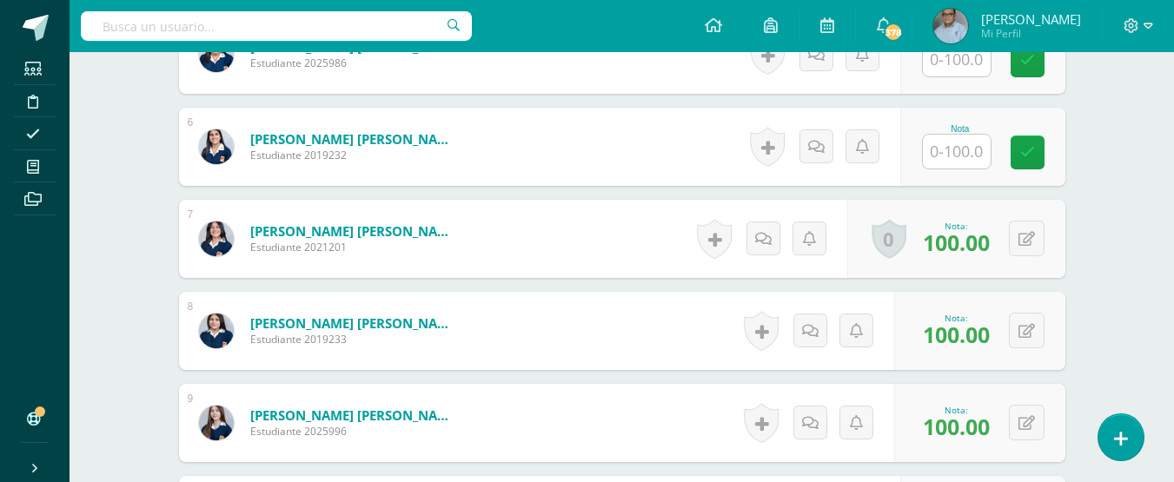
scroll to position [870, 0]
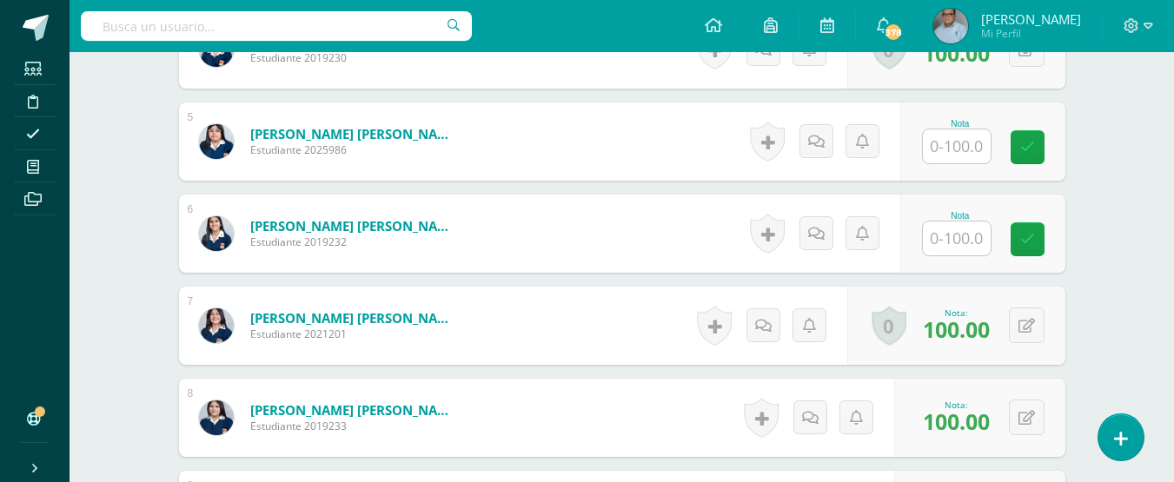
click at [958, 242] on input "text" at bounding box center [957, 239] width 68 height 34
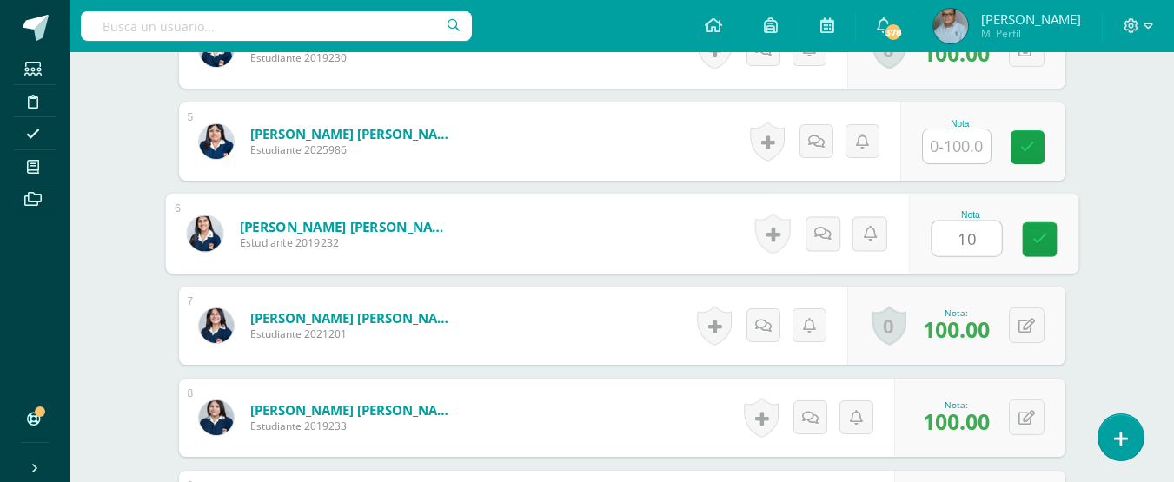
type input "100"
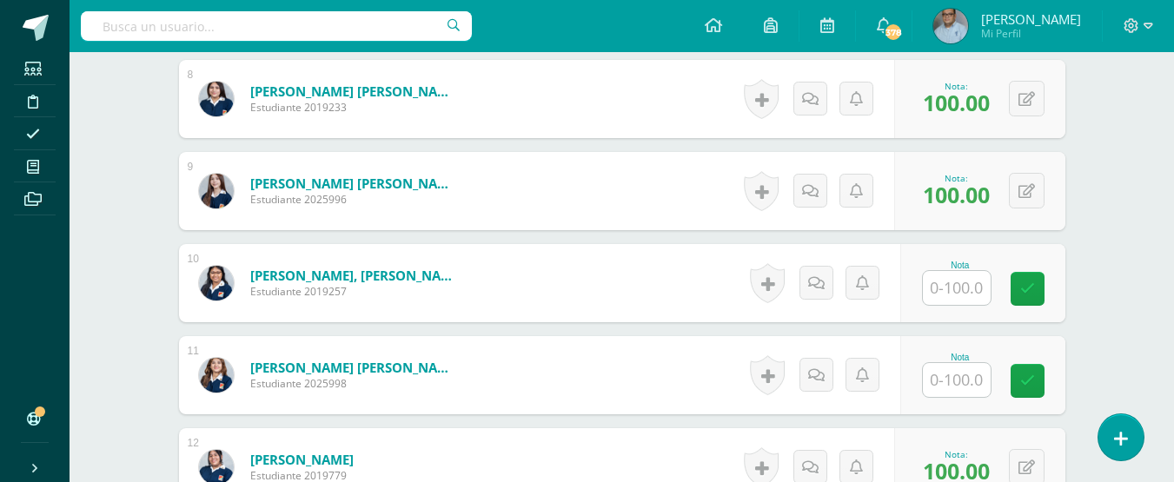
scroll to position [1217, 0]
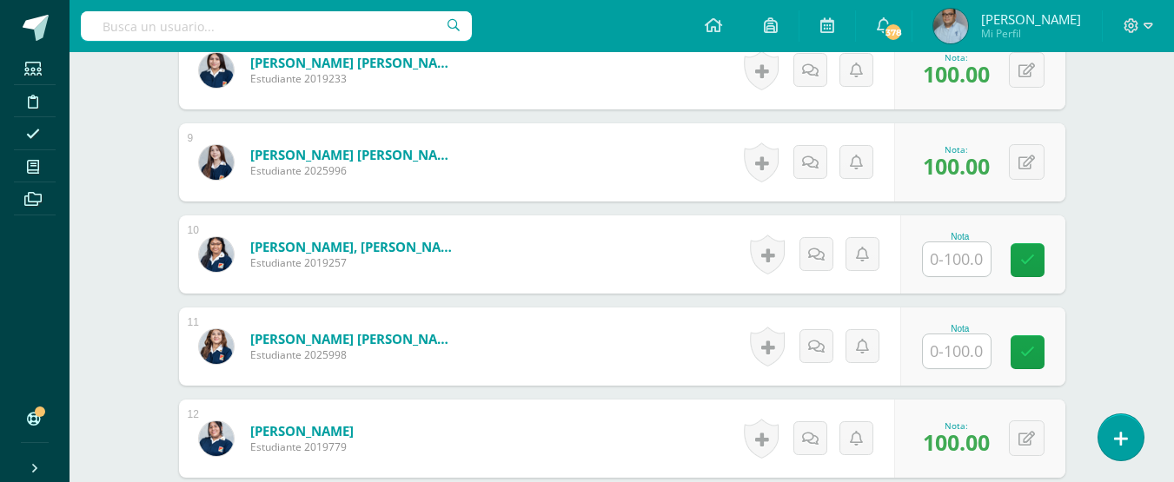
click at [966, 352] on input "text" at bounding box center [957, 352] width 68 height 34
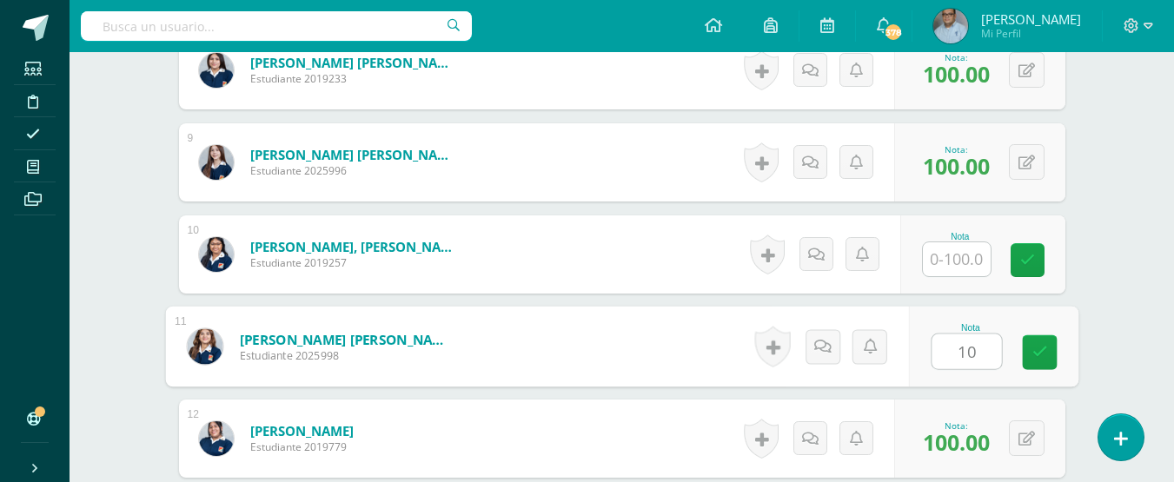
type input "100"
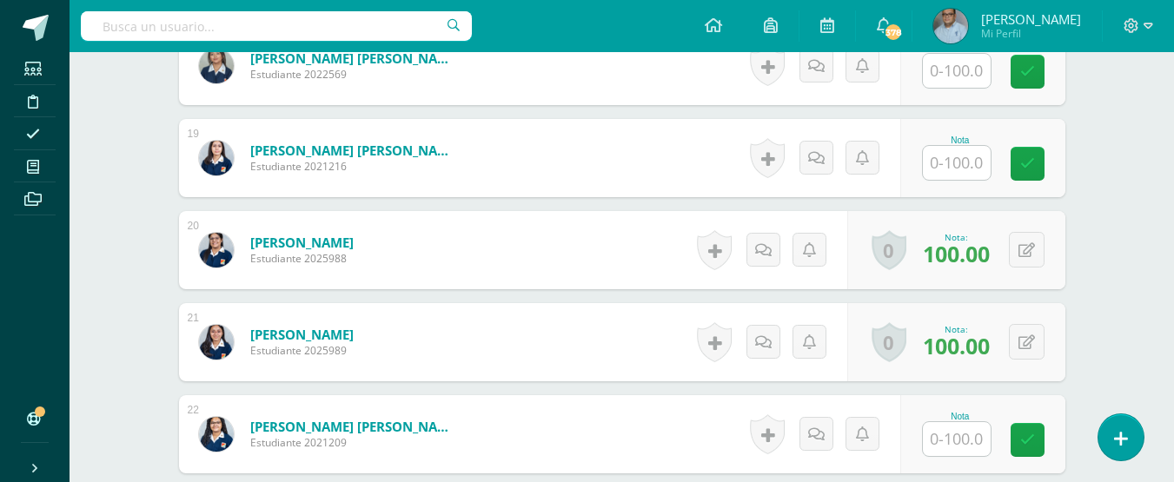
scroll to position [2173, 0]
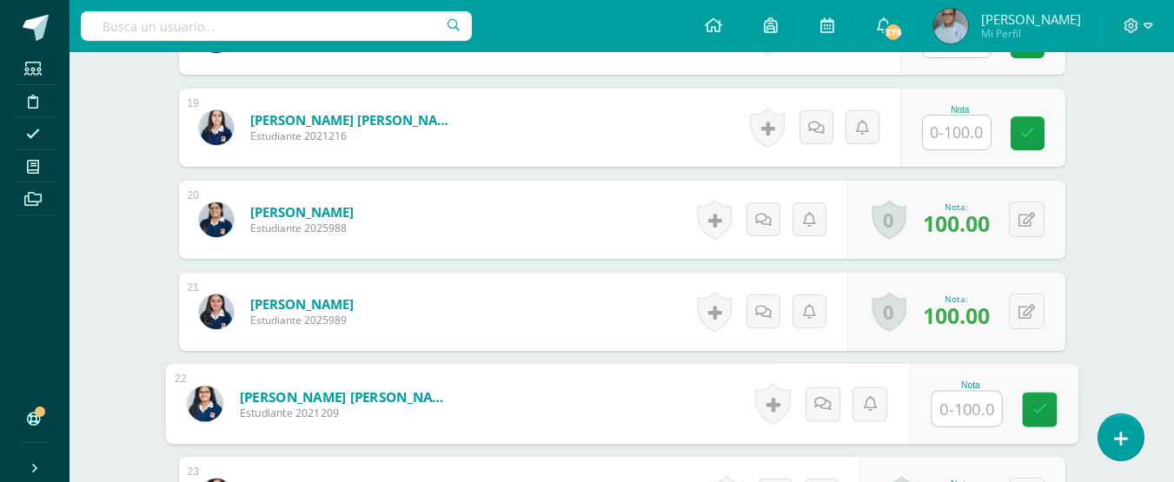
click at [955, 417] on input "text" at bounding box center [966, 409] width 70 height 35
type input "100"
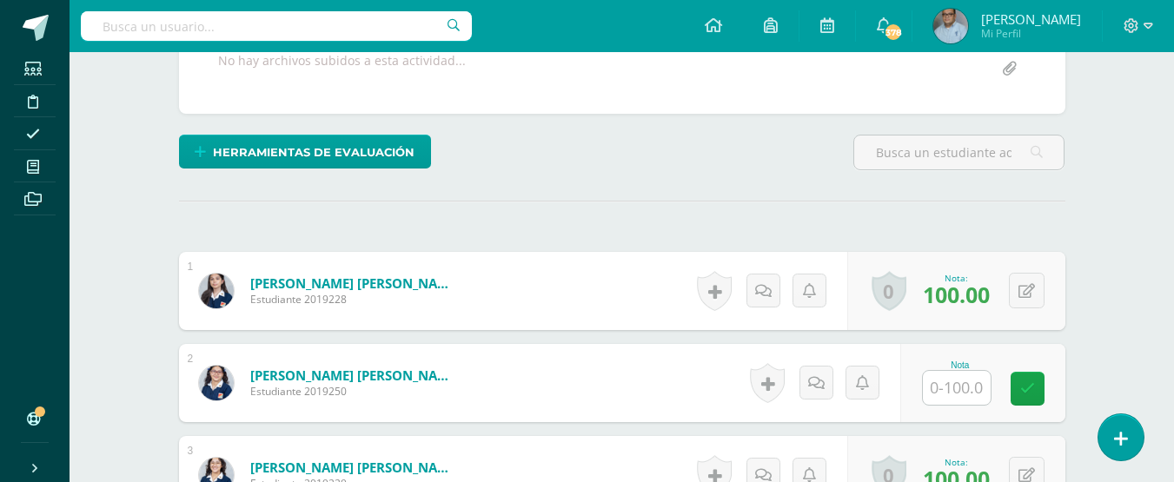
scroll to position [348, 0]
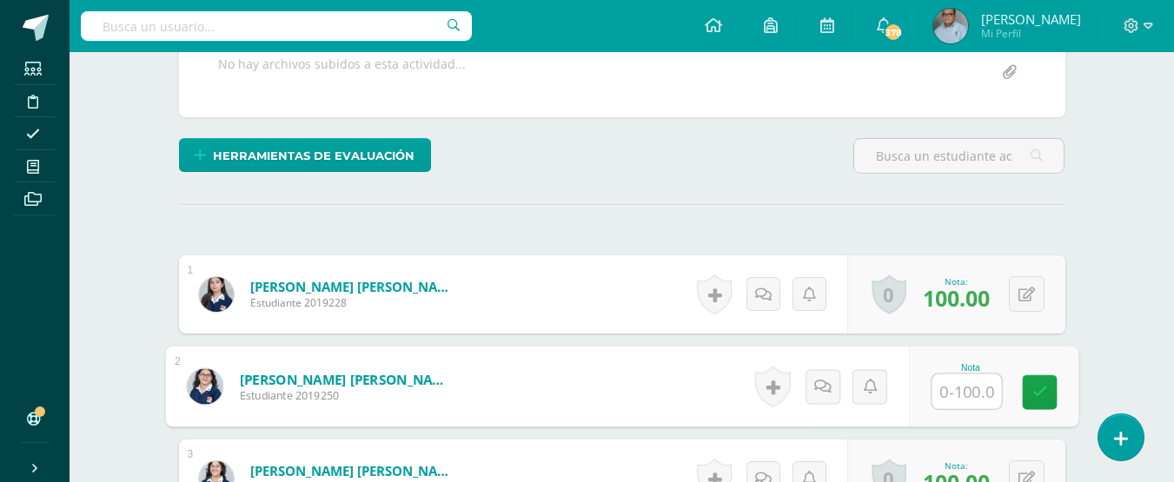
click at [961, 387] on input "text" at bounding box center [966, 391] width 70 height 35
type input "100"
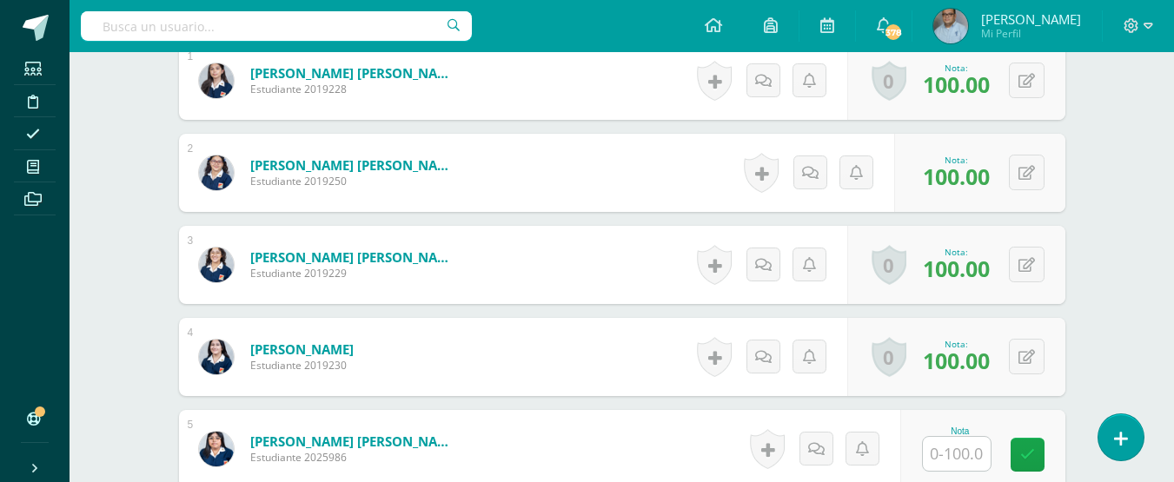
scroll to position [609, 0]
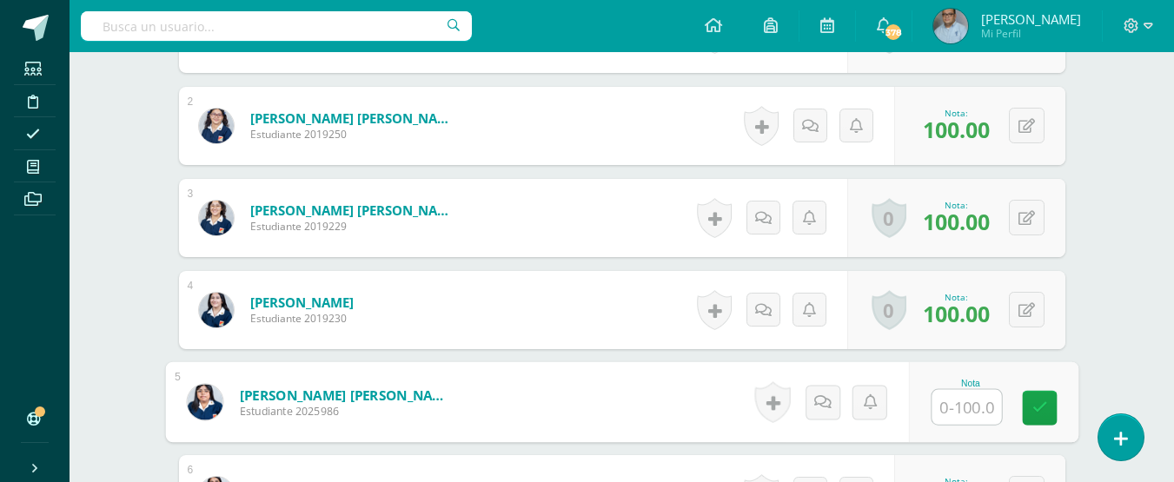
click at [952, 401] on input "text" at bounding box center [966, 407] width 70 height 35
type input "100"
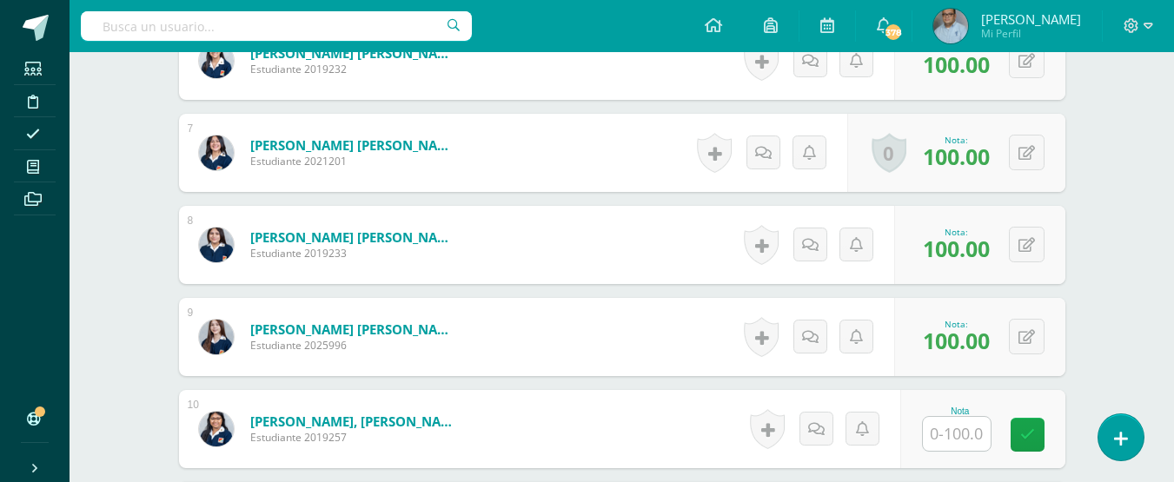
scroll to position [1044, 0]
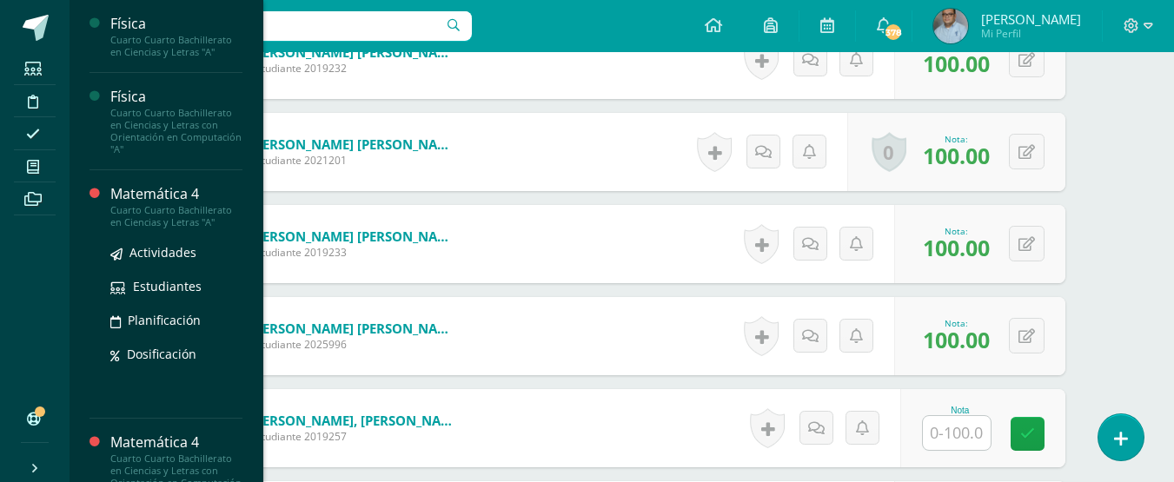
click at [147, 199] on div "Matemática 4" at bounding box center [176, 194] width 132 height 20
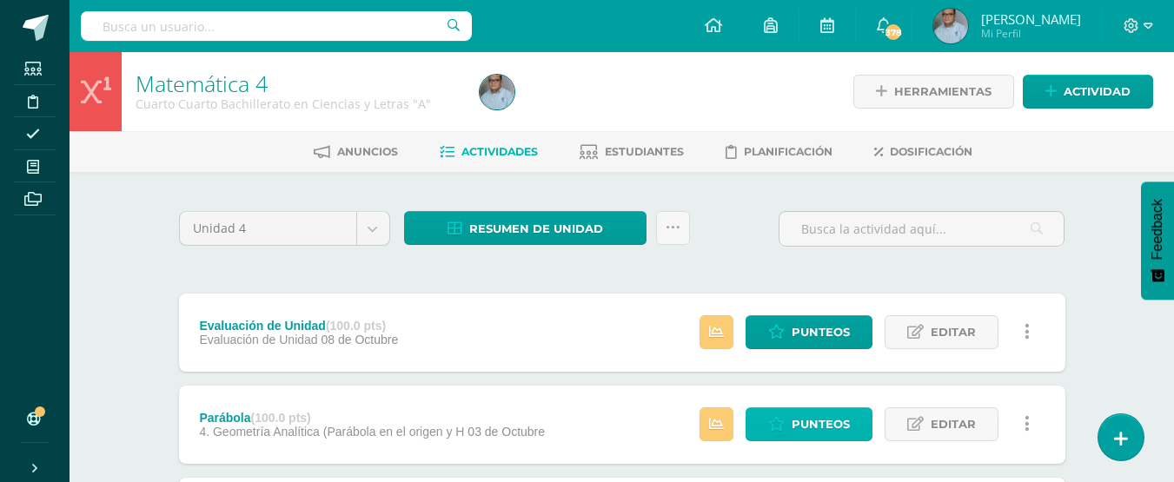
click at [770, 426] on icon at bounding box center [776, 424] width 17 height 15
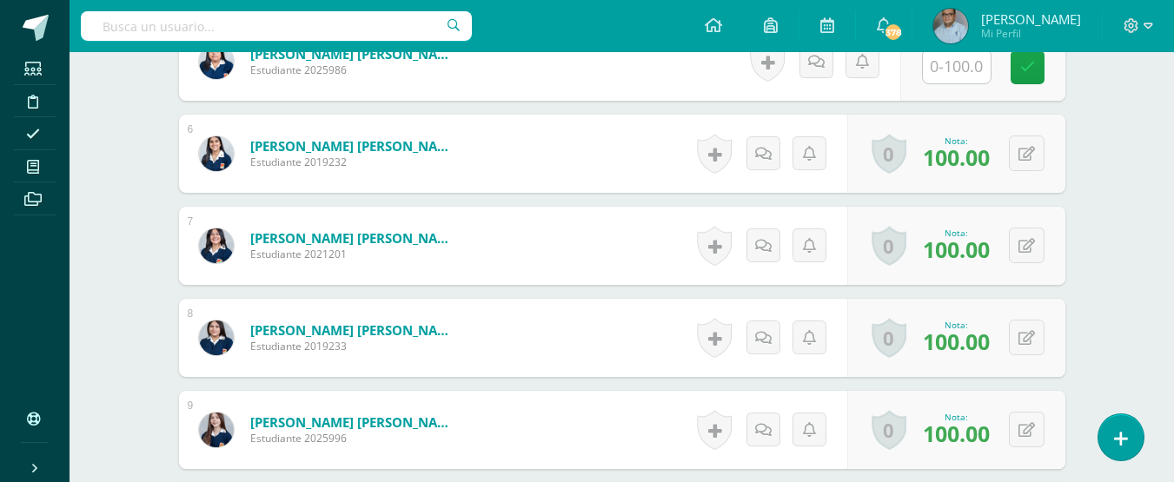
scroll to position [1146, 0]
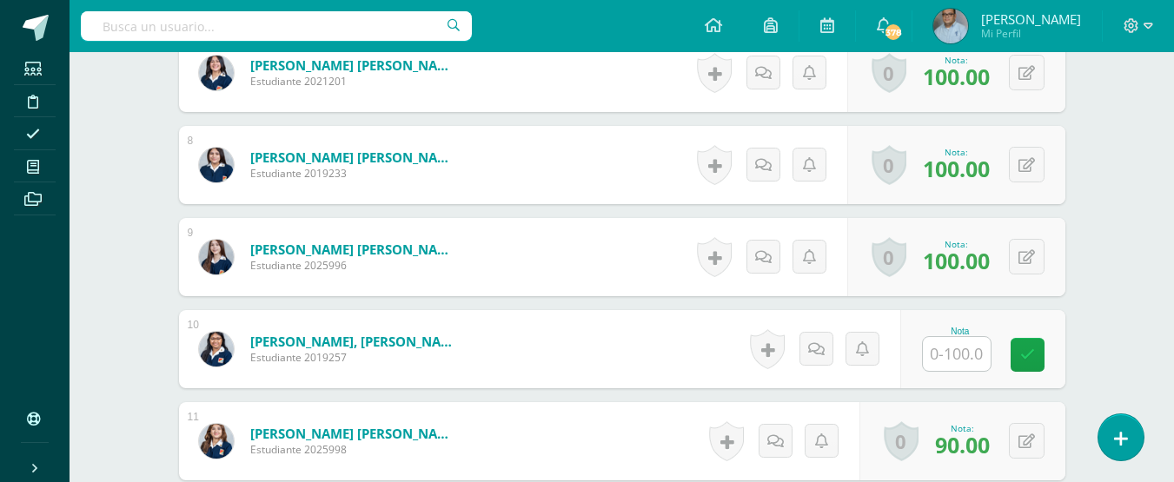
click at [967, 351] on input "text" at bounding box center [957, 354] width 68 height 34
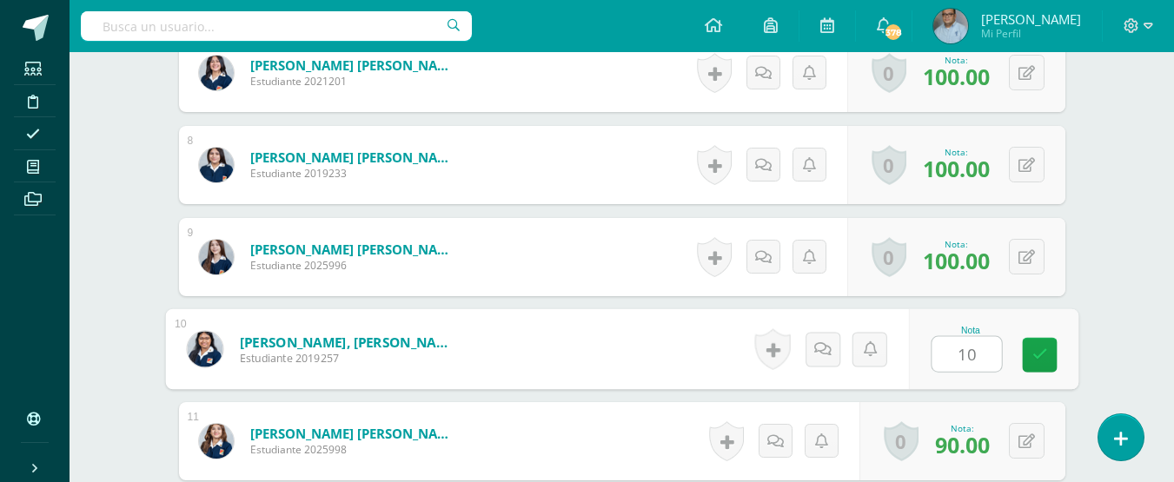
type input "100"
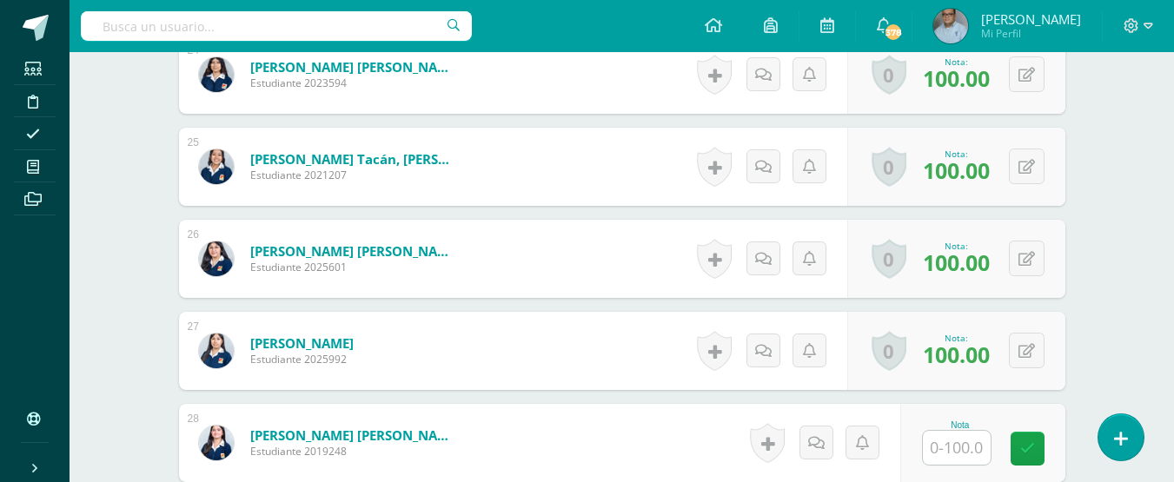
scroll to position [2797, 0]
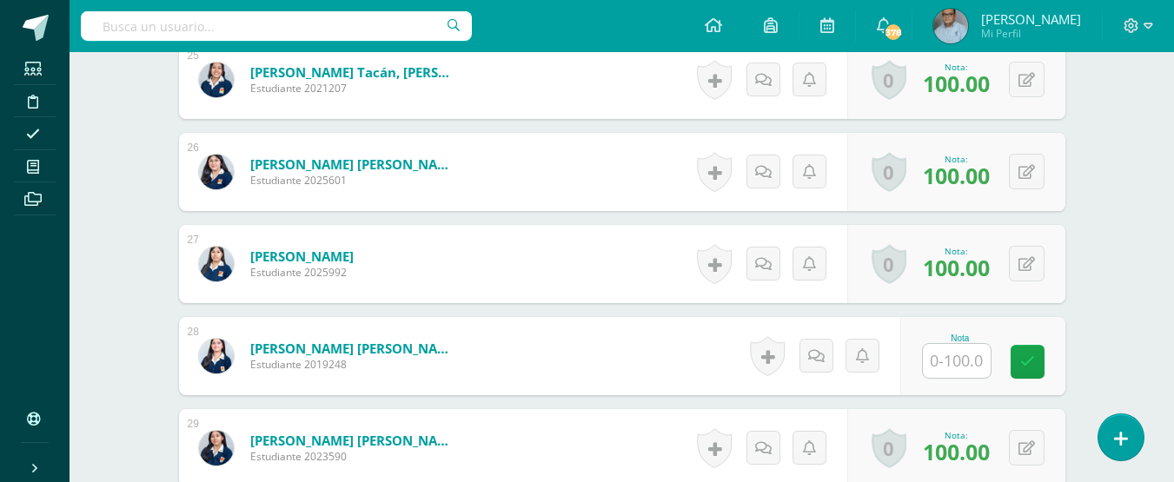
click at [962, 363] on input "text" at bounding box center [957, 361] width 68 height 34
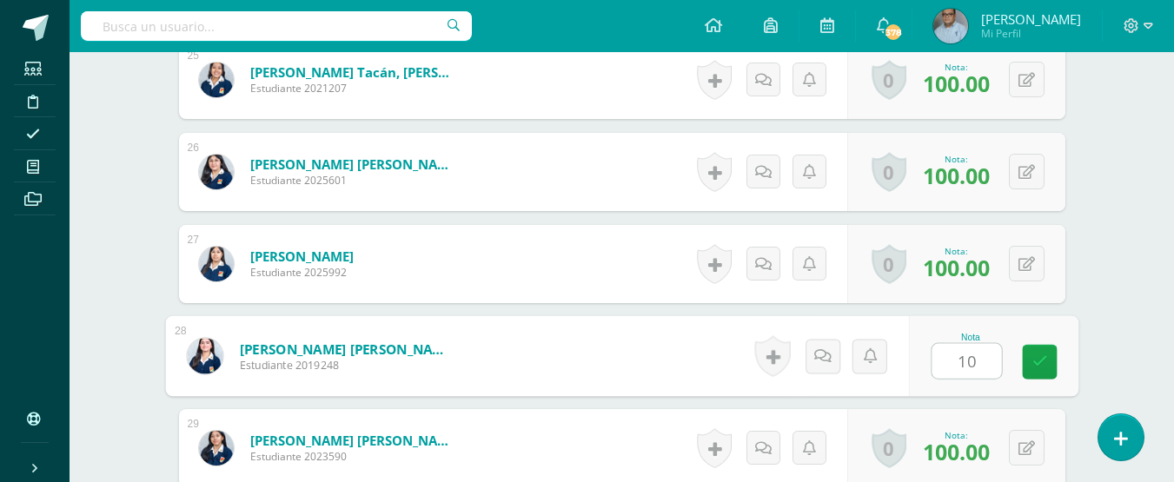
type input "100"
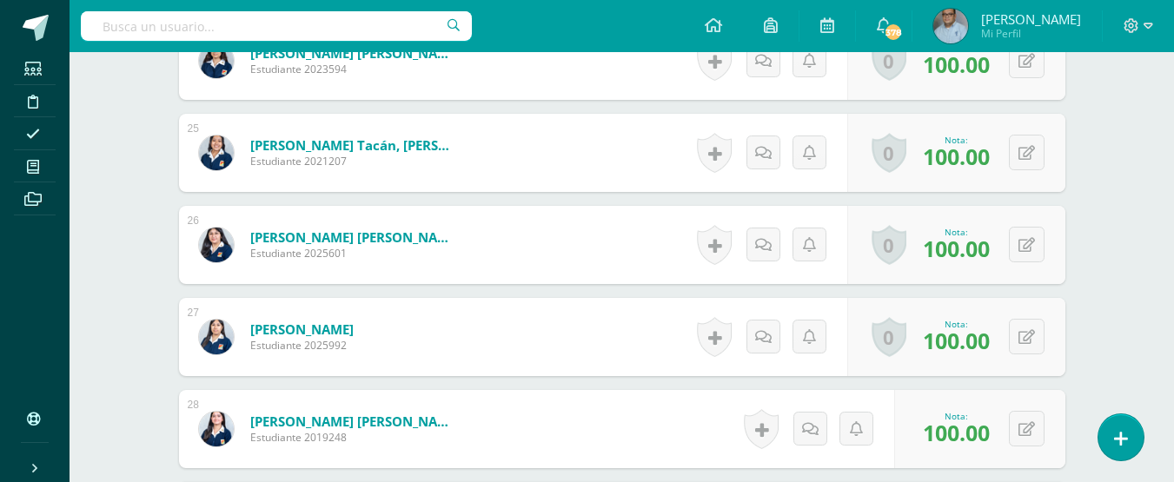
scroll to position [2710, 0]
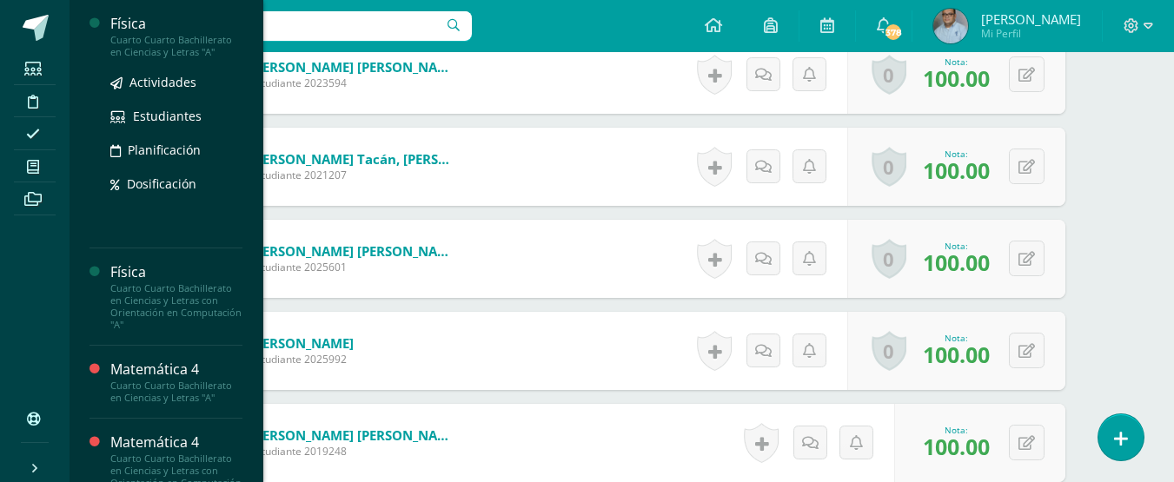
click at [129, 40] on div "Cuarto Cuarto Bachillerato en Ciencias y Letras "A"" at bounding box center [176, 46] width 132 height 24
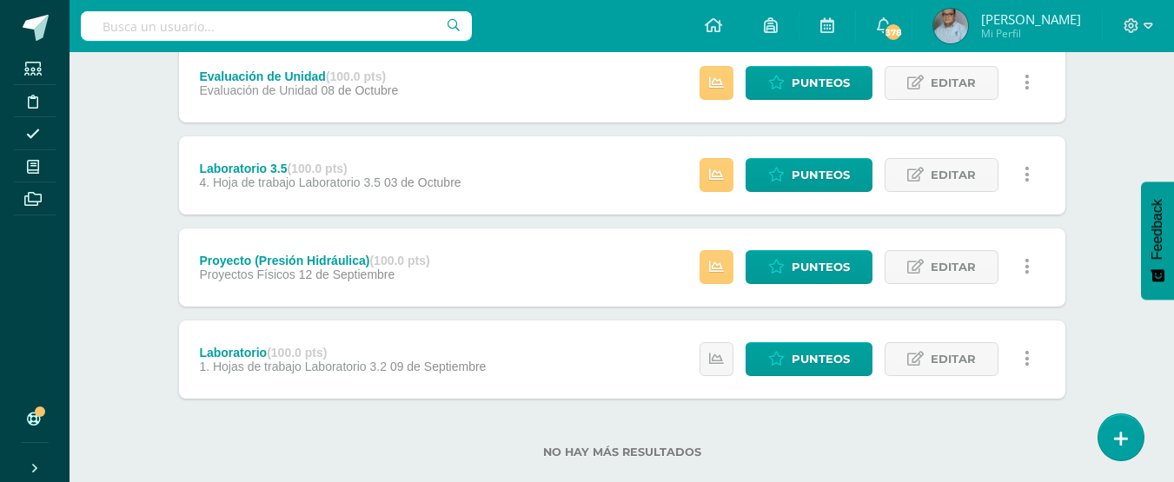
scroll to position [434, 0]
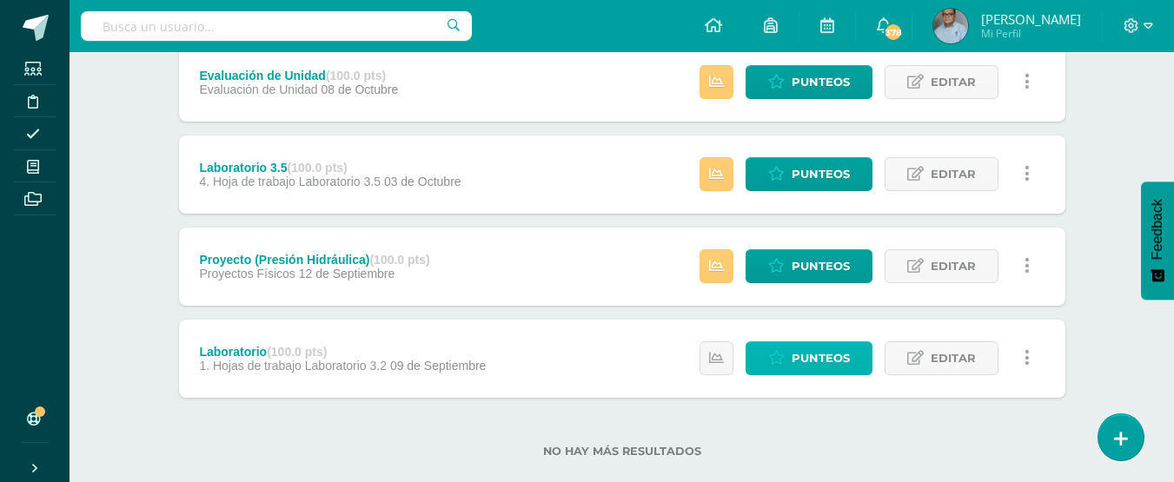
click at [793, 356] on span "Punteos" at bounding box center [821, 358] width 58 height 32
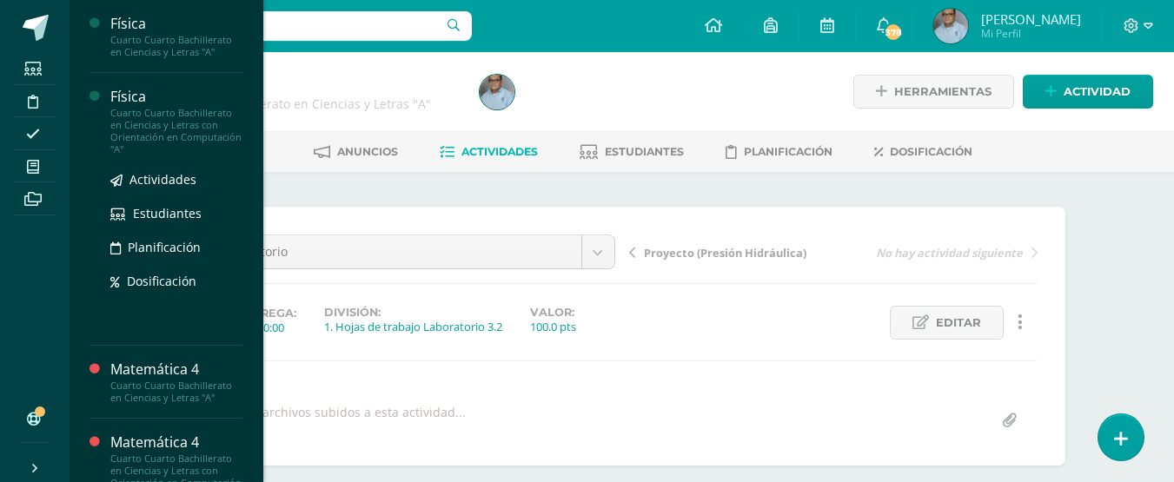
click at [120, 99] on div "Física" at bounding box center [176, 97] width 132 height 20
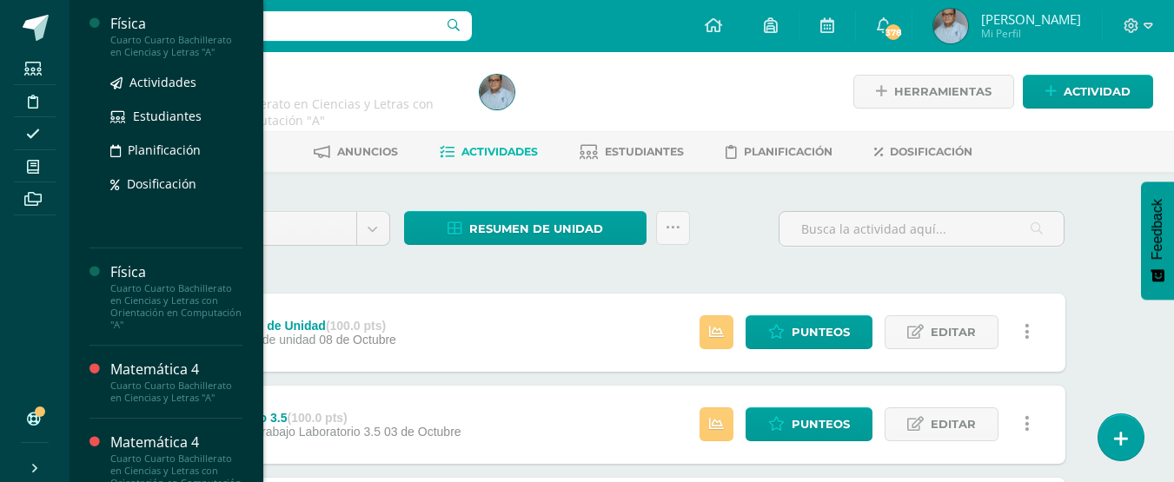
click at [164, 37] on div "Cuarto Cuarto Bachillerato en Ciencias y Letras "A"" at bounding box center [176, 46] width 132 height 24
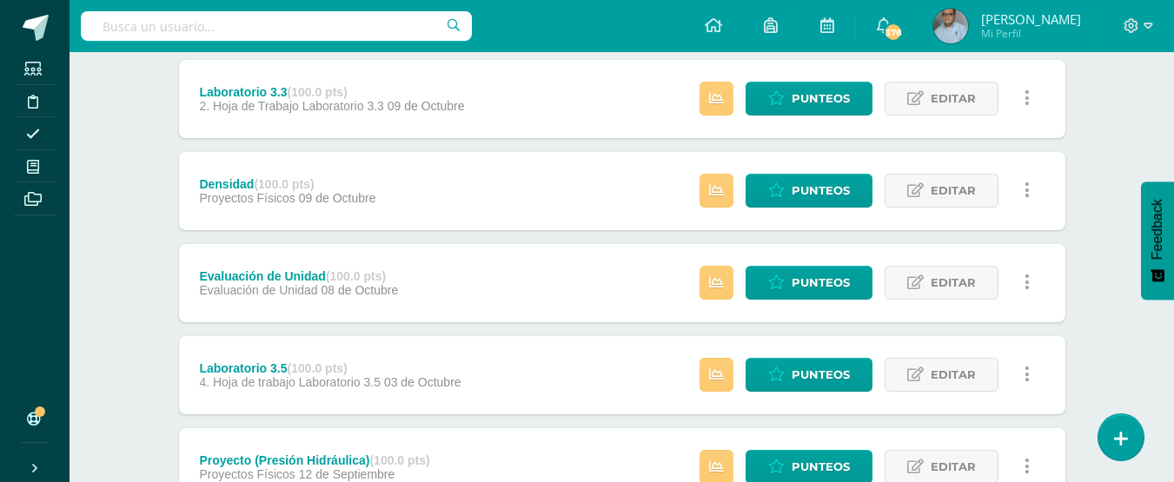
scroll to position [348, 0]
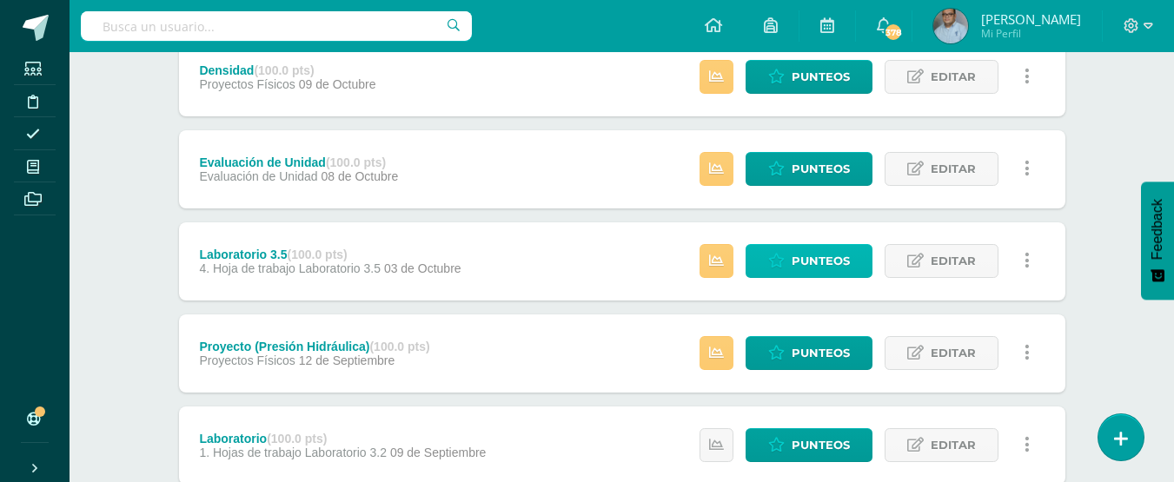
click at [803, 263] on span "Punteos" at bounding box center [821, 261] width 58 height 32
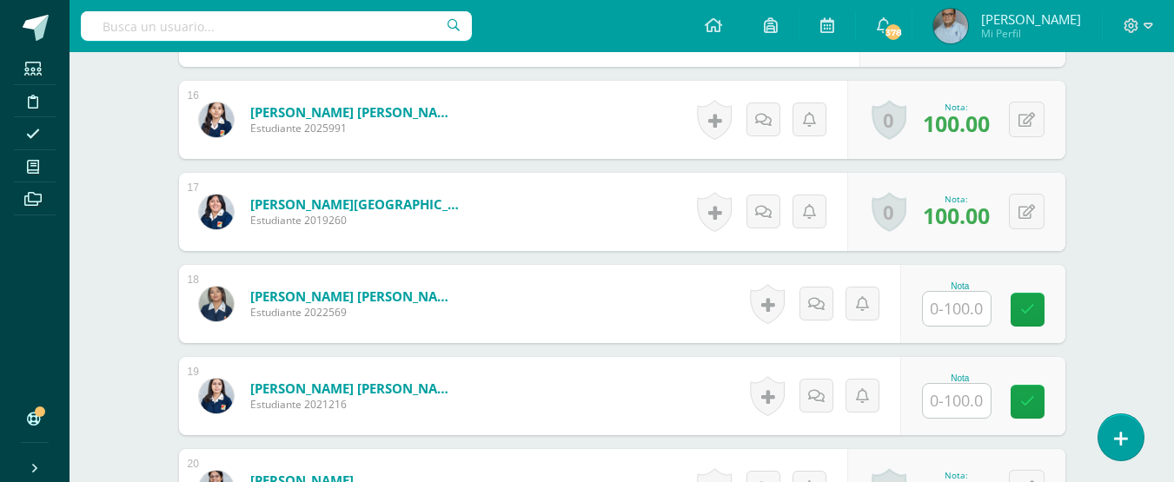
scroll to position [1991, 0]
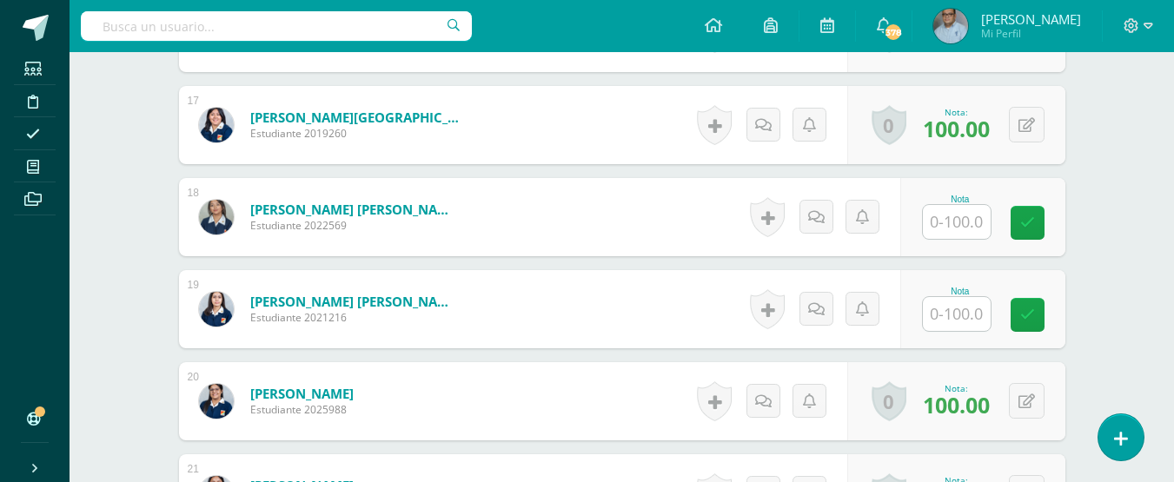
click at [960, 311] on input "text" at bounding box center [957, 314] width 68 height 34
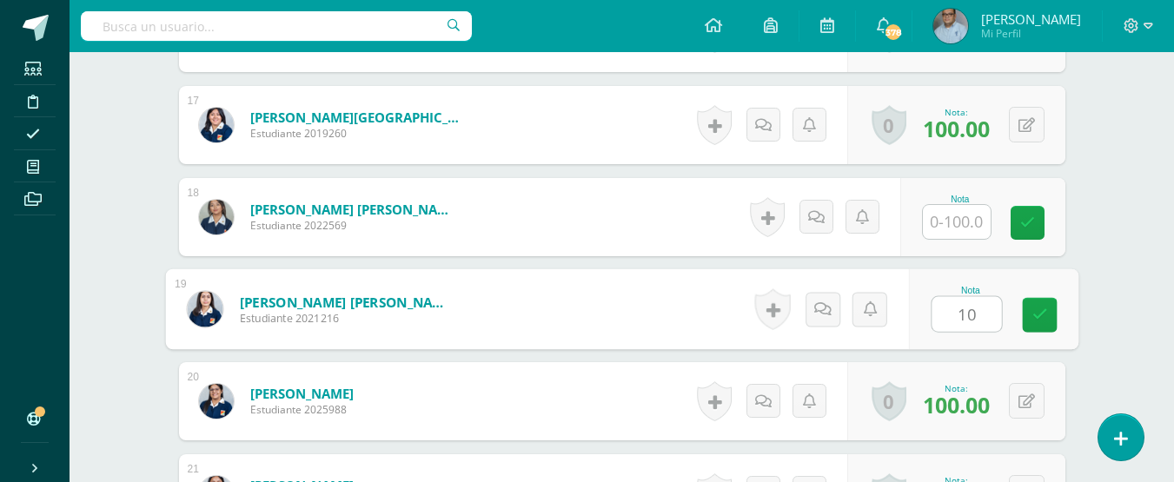
type input "100"
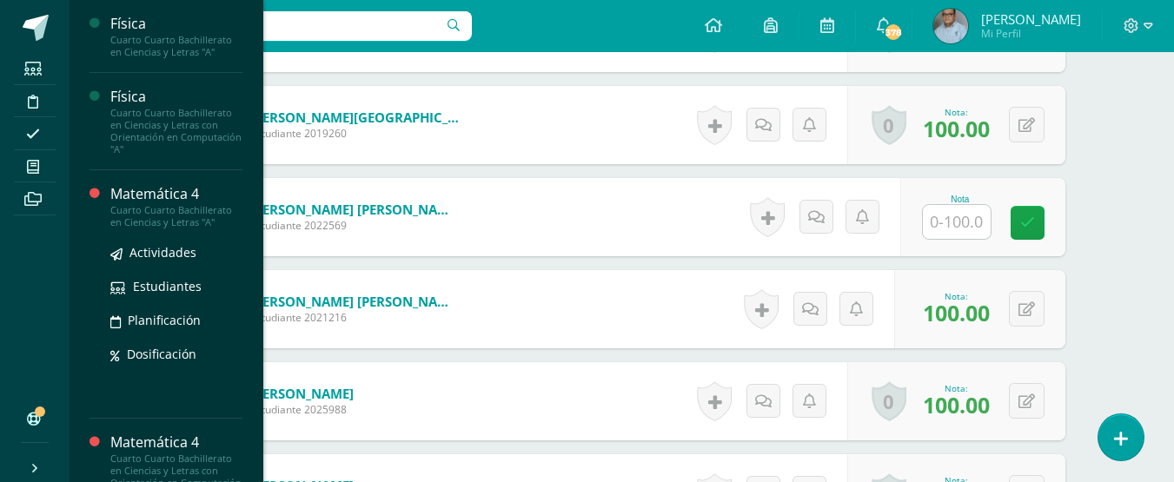
click at [171, 200] on div "Matemática 4" at bounding box center [176, 194] width 132 height 20
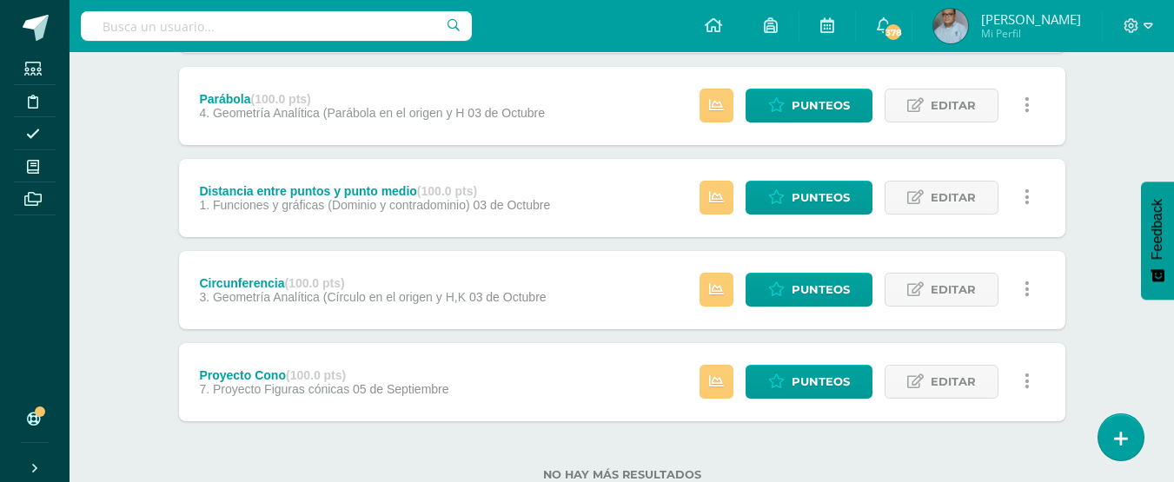
scroll to position [348, 0]
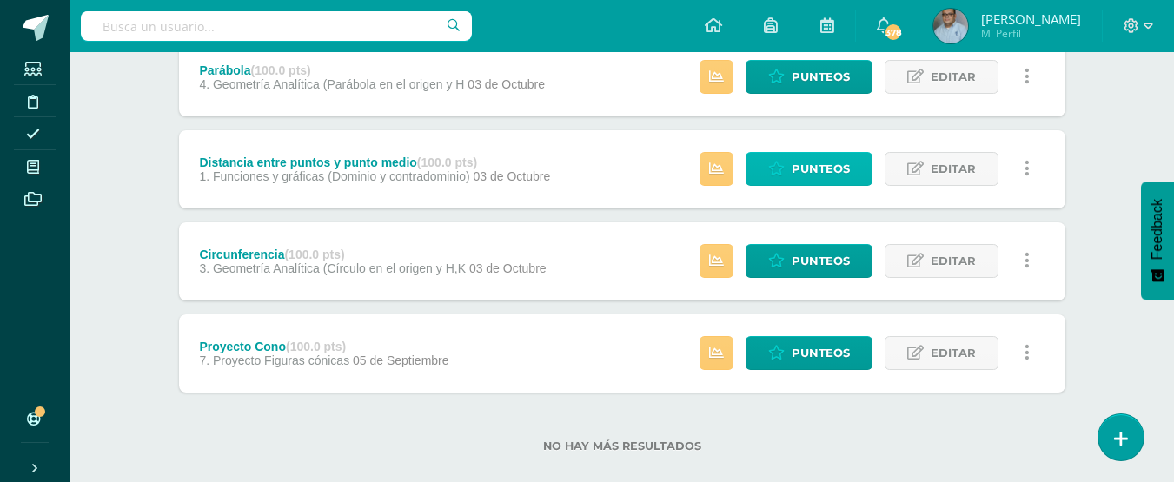
click at [825, 169] on span "Punteos" at bounding box center [821, 169] width 58 height 32
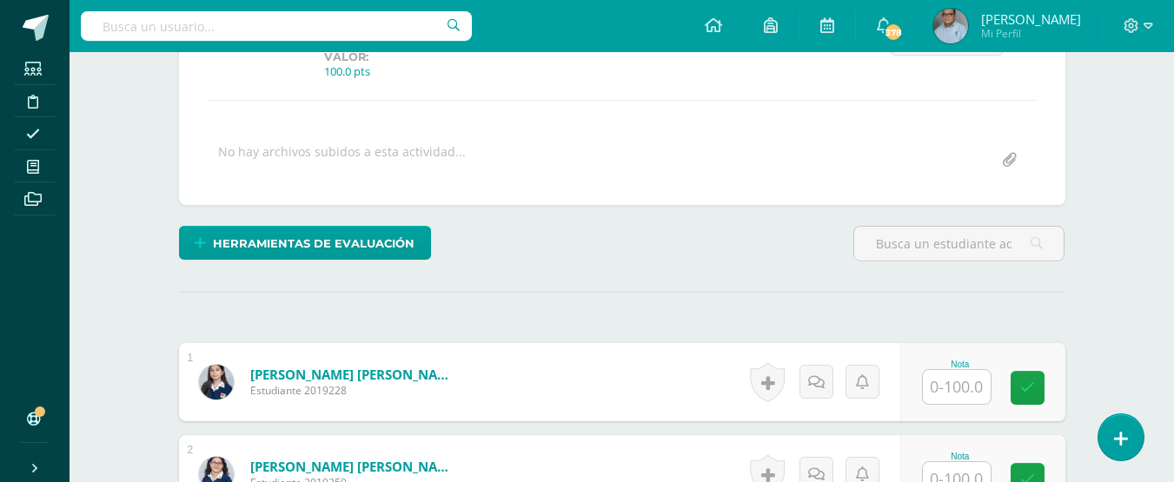
scroll to position [632, 0]
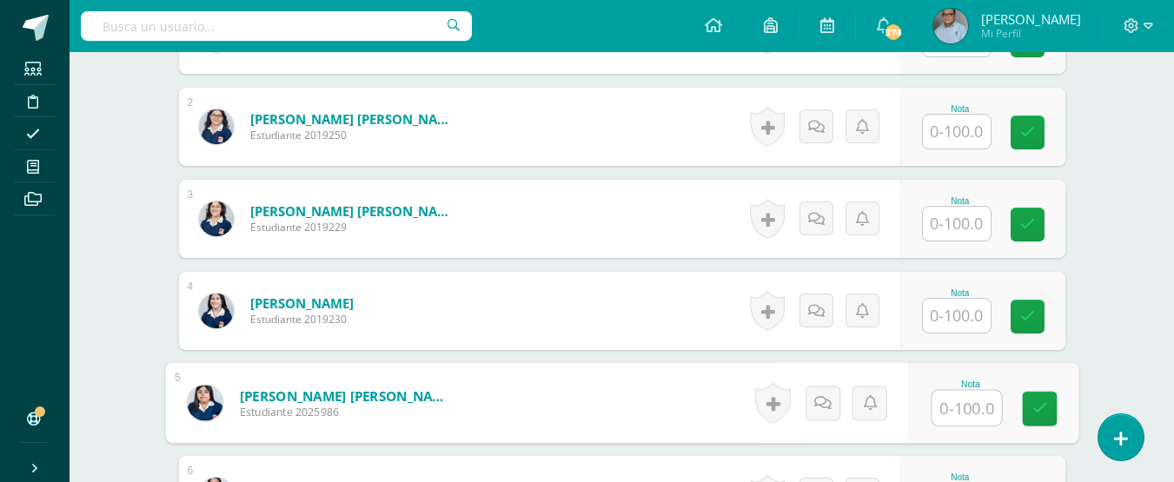
click at [961, 408] on input "text" at bounding box center [966, 408] width 70 height 35
type input "80"
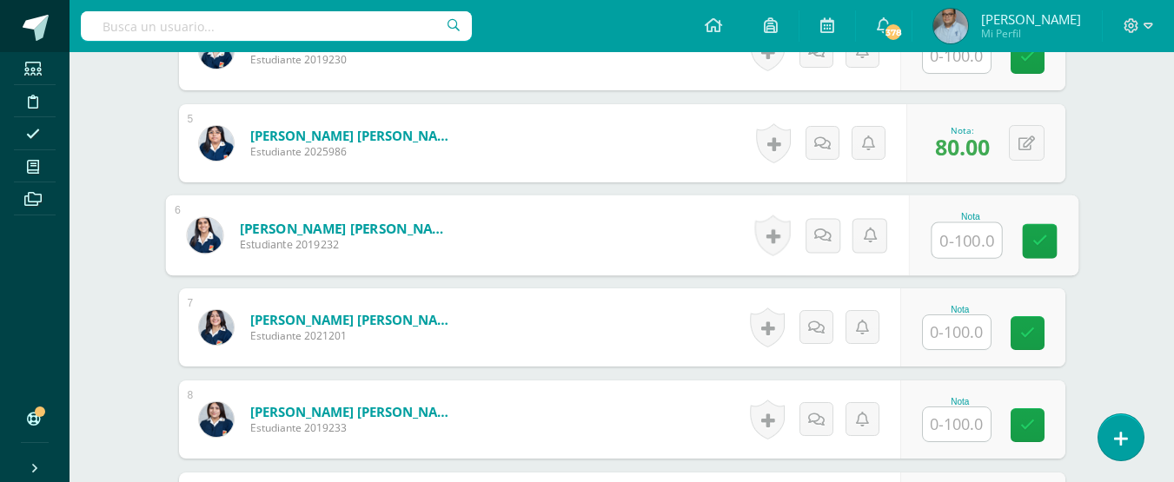
scroll to position [892, 0]
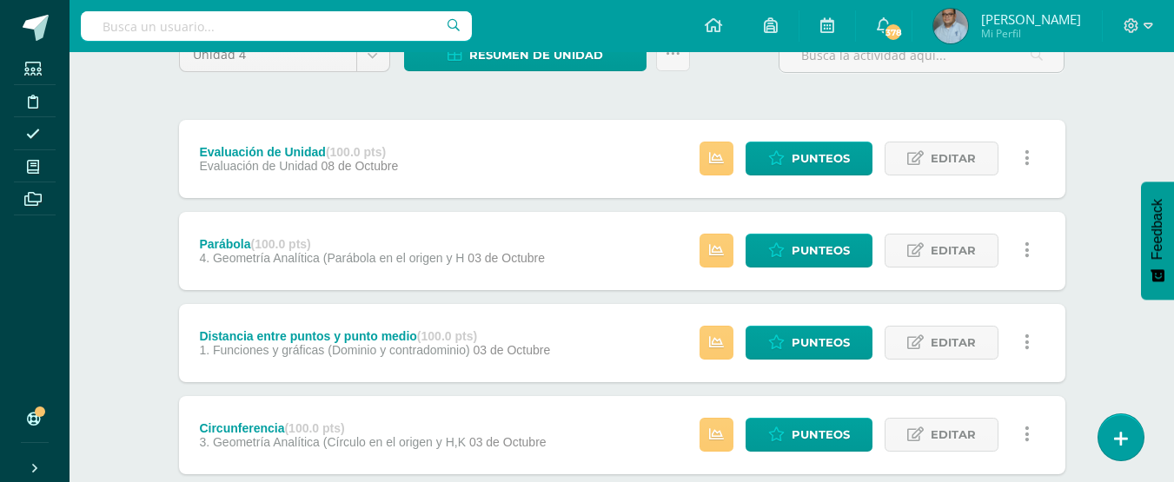
scroll to position [261, 0]
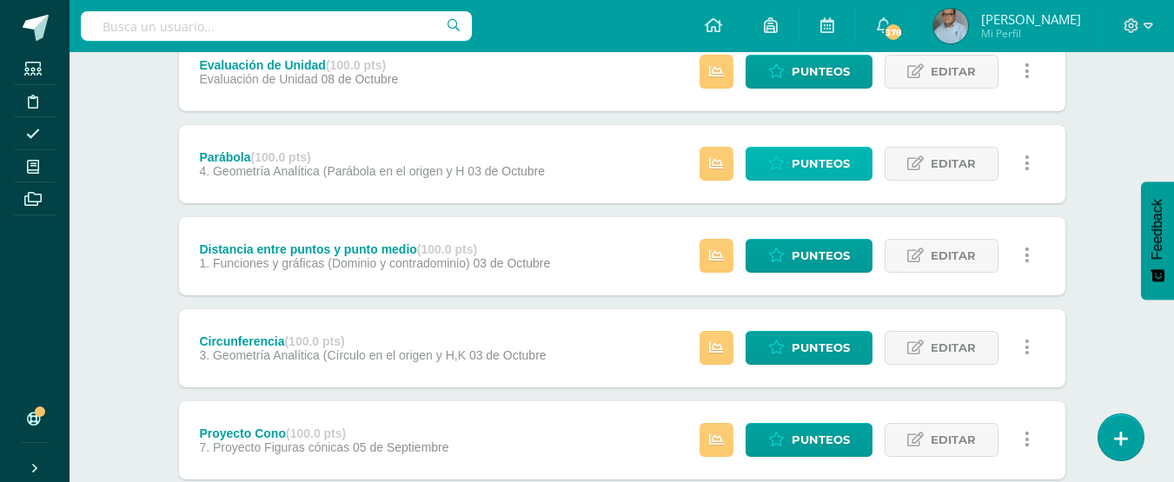
click at [762, 162] on link "Punteos" at bounding box center [808, 164] width 127 height 34
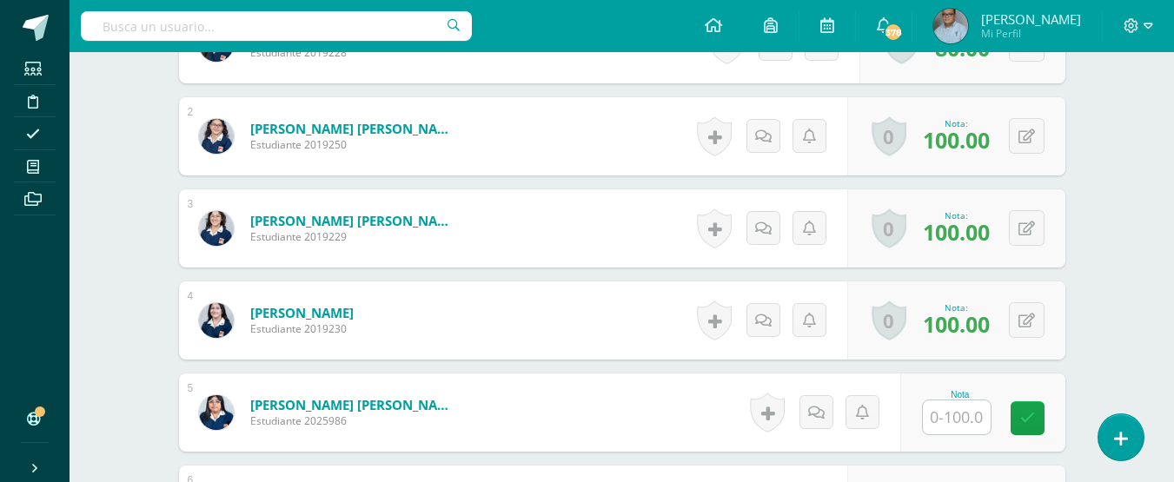
scroll to position [630, 0]
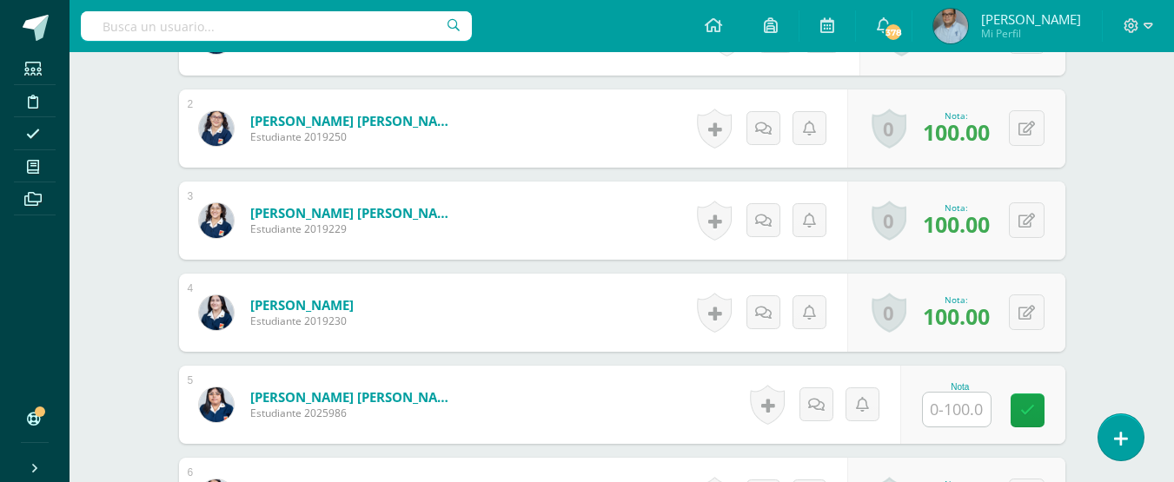
click at [967, 406] on input "text" at bounding box center [957, 410] width 68 height 34
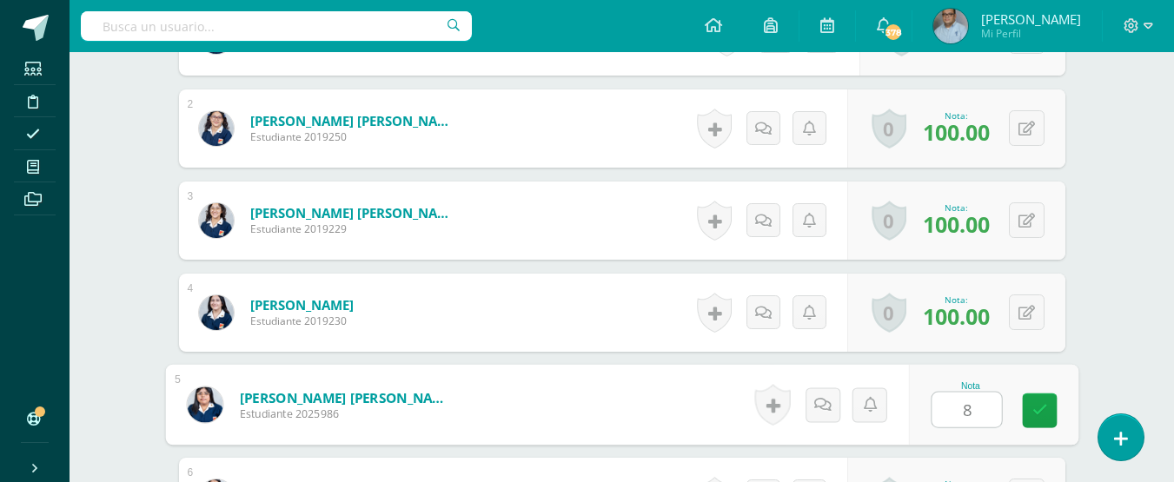
type input "80"
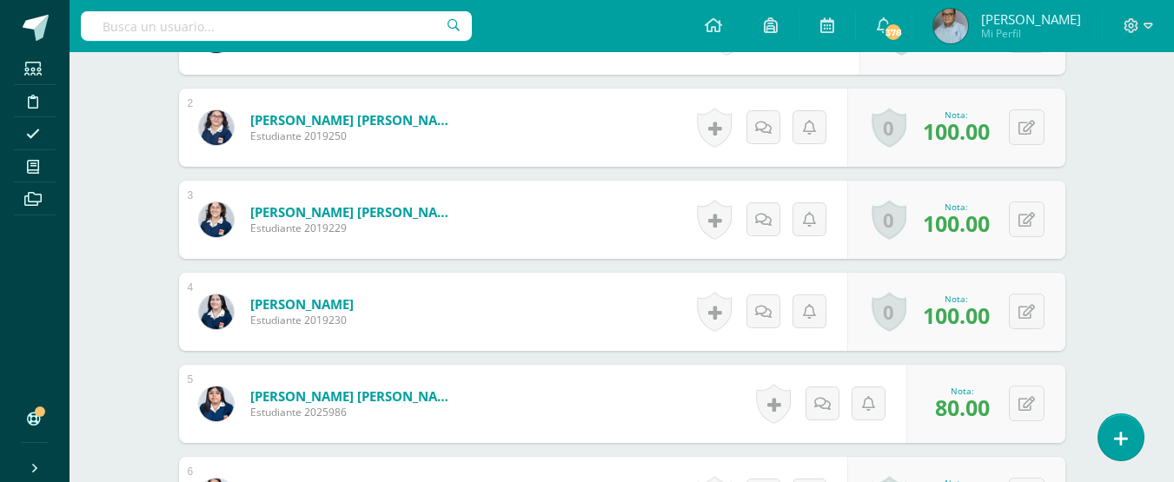
scroll to position [632, 0]
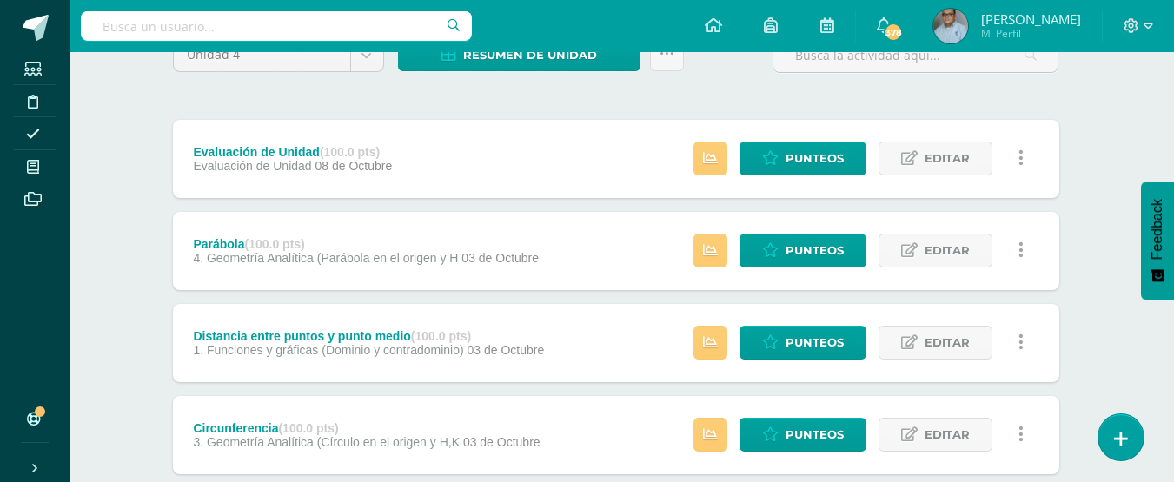
scroll to position [261, 6]
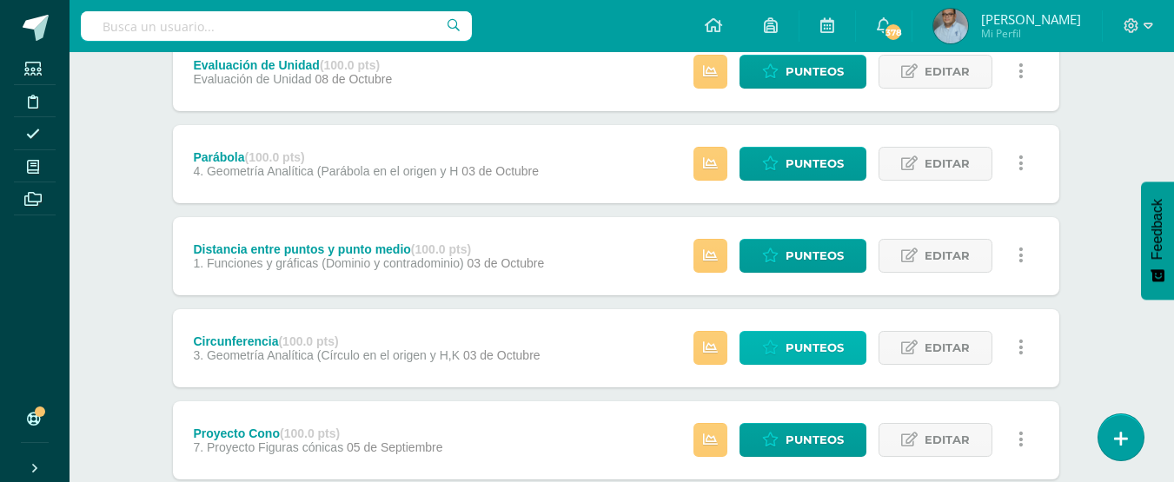
click at [825, 357] on span "Punteos" at bounding box center [814, 348] width 58 height 32
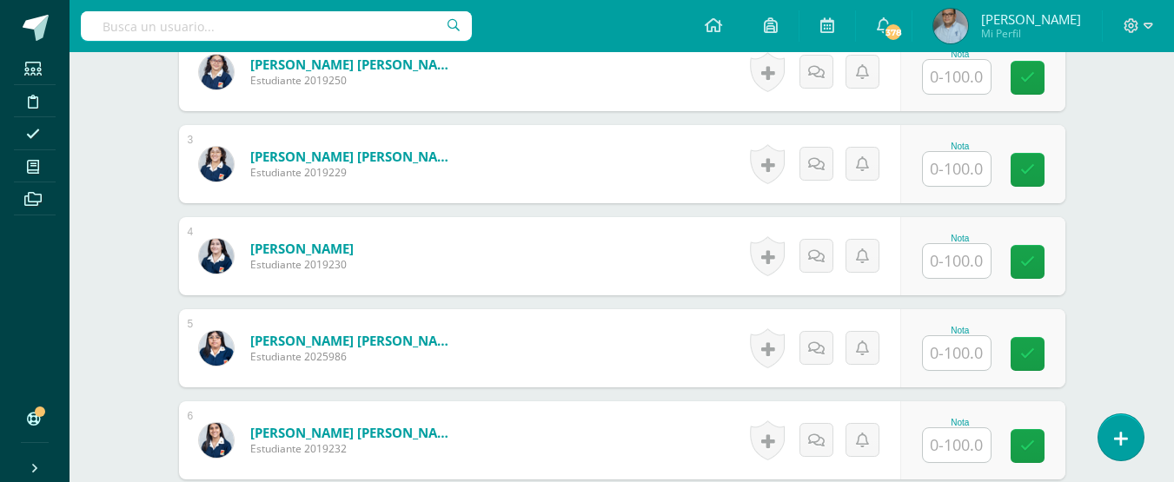
scroll to position [718, 0]
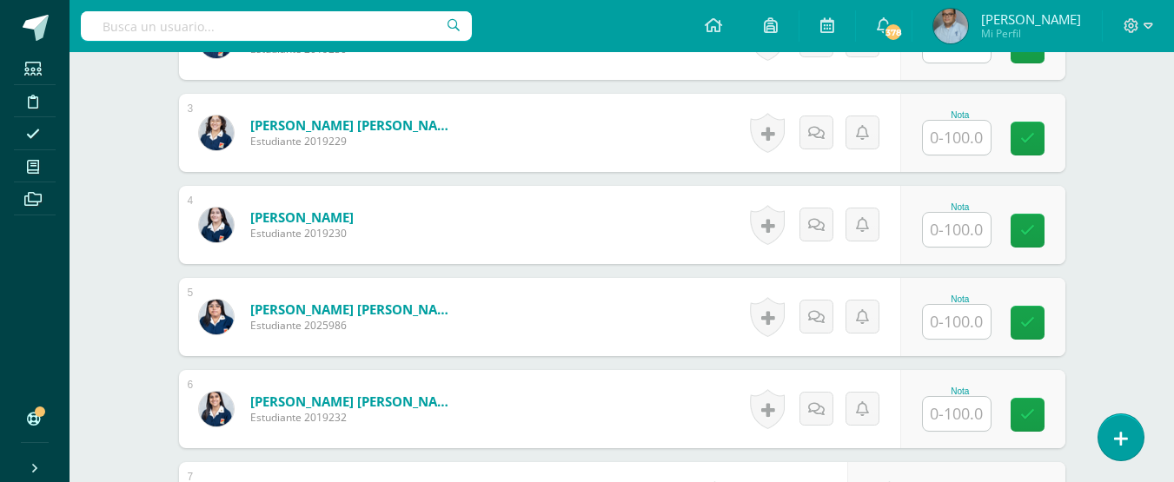
click at [971, 318] on input "text" at bounding box center [957, 322] width 68 height 34
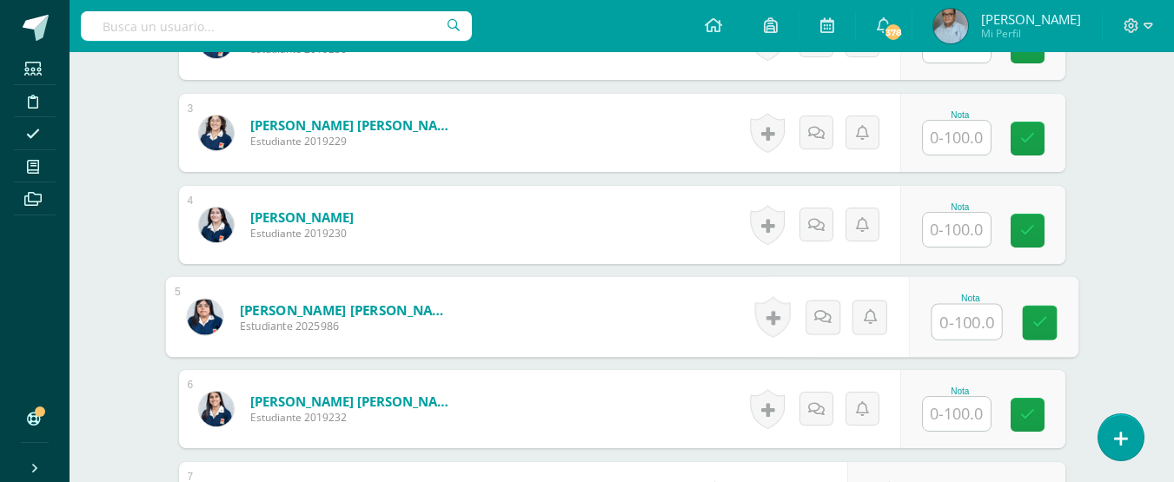
scroll to position [719, 0]
type input "80"
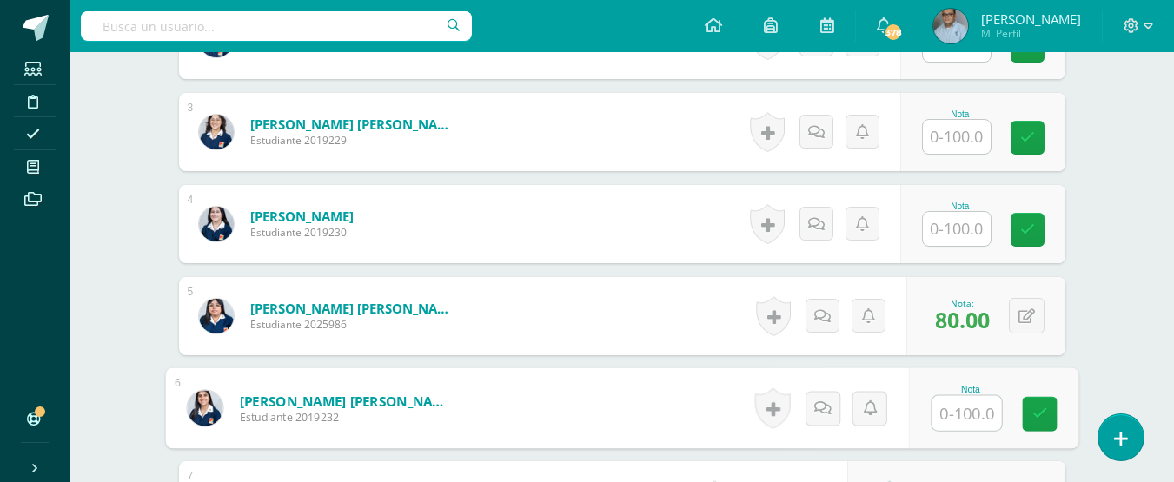
scroll to position [719, 0]
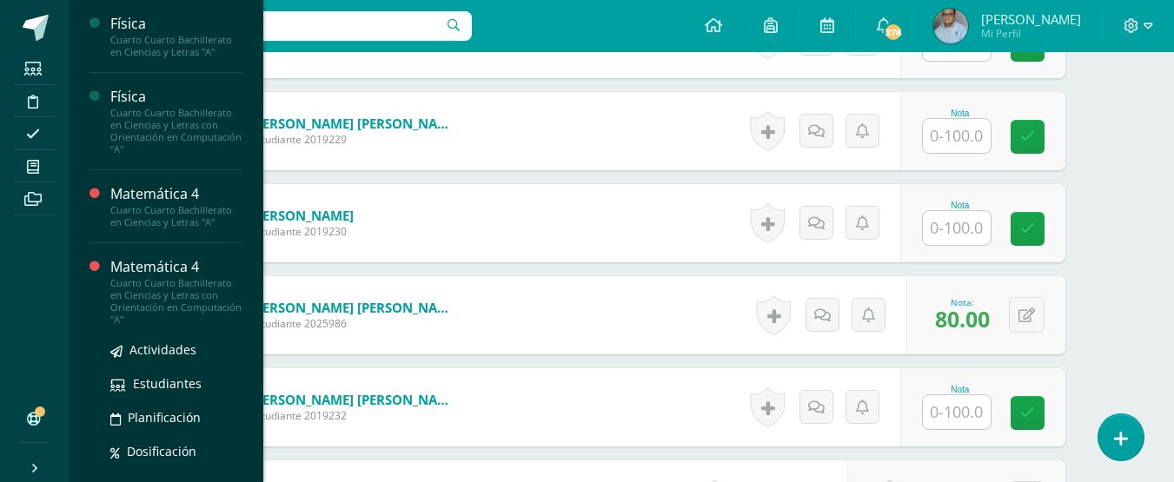
click at [165, 262] on div "Matemática 4" at bounding box center [176, 267] width 132 height 20
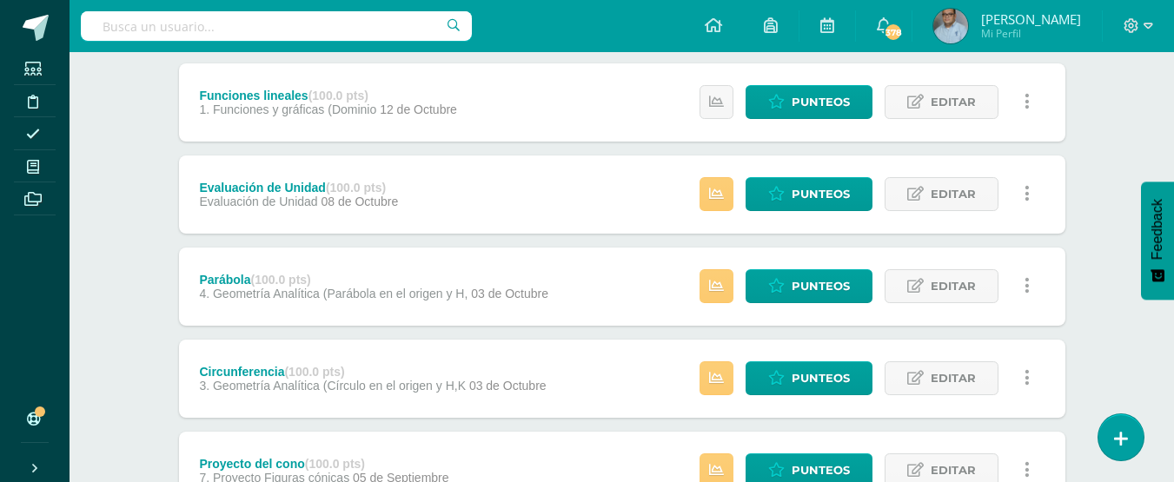
scroll to position [261, 0]
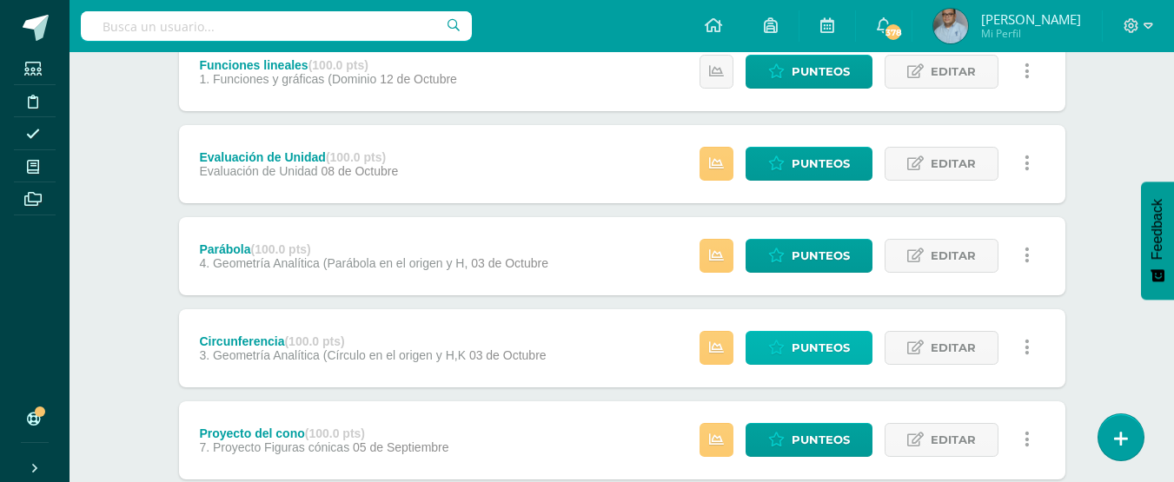
click at [784, 350] on icon at bounding box center [776, 348] width 17 height 15
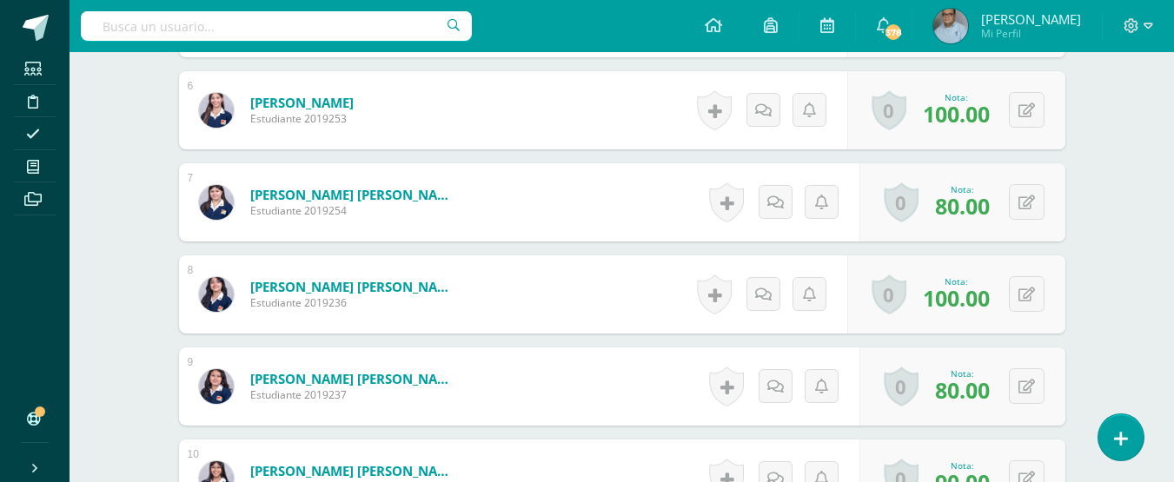
scroll to position [1364, 0]
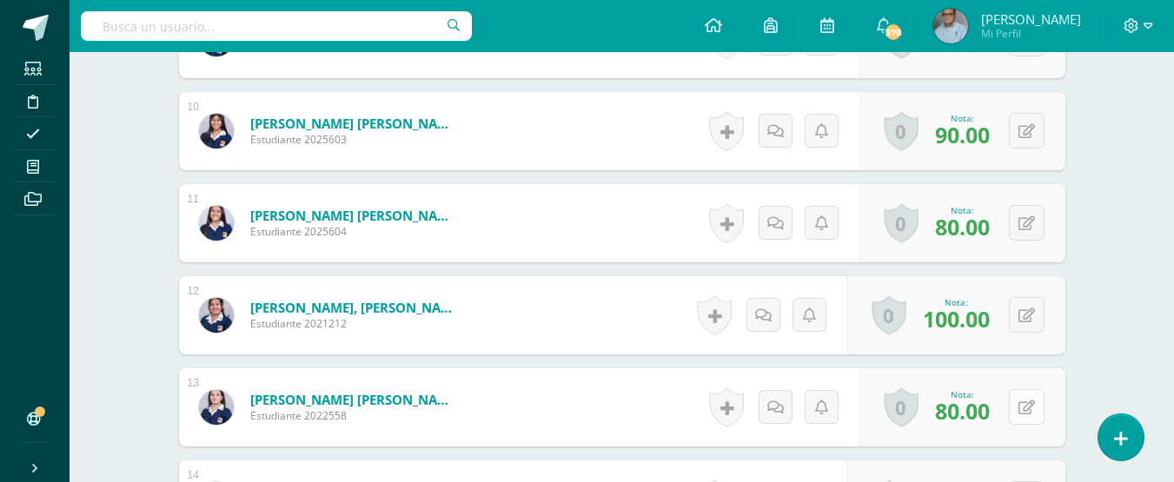
click at [1028, 411] on icon at bounding box center [1026, 408] width 17 height 15
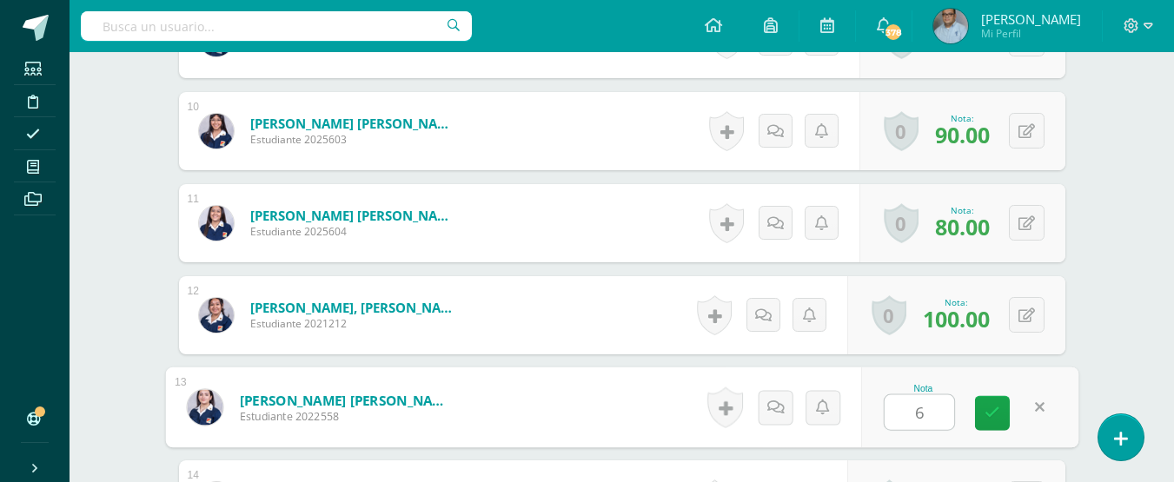
type input "68"
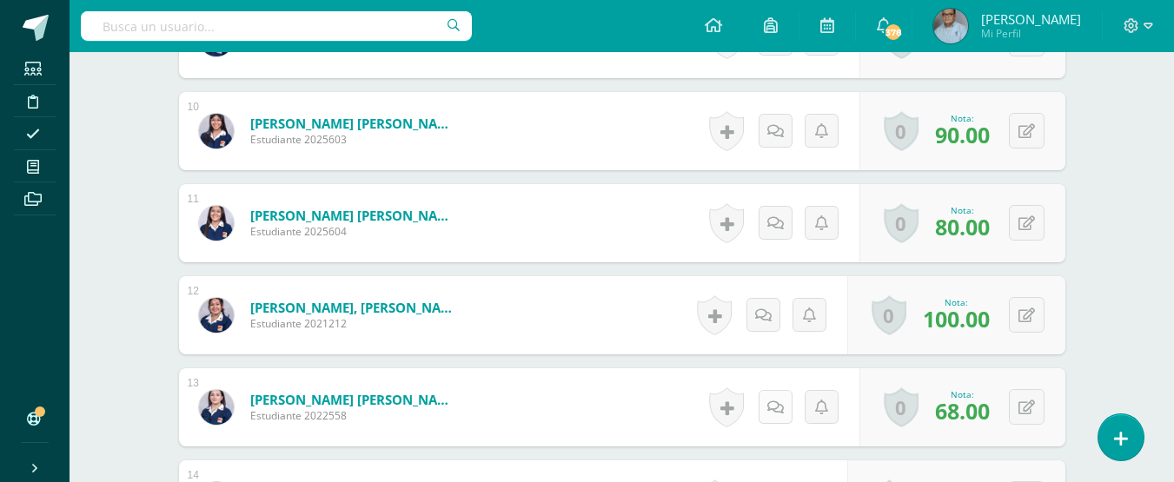
click at [768, 401] on icon at bounding box center [775, 408] width 17 height 15
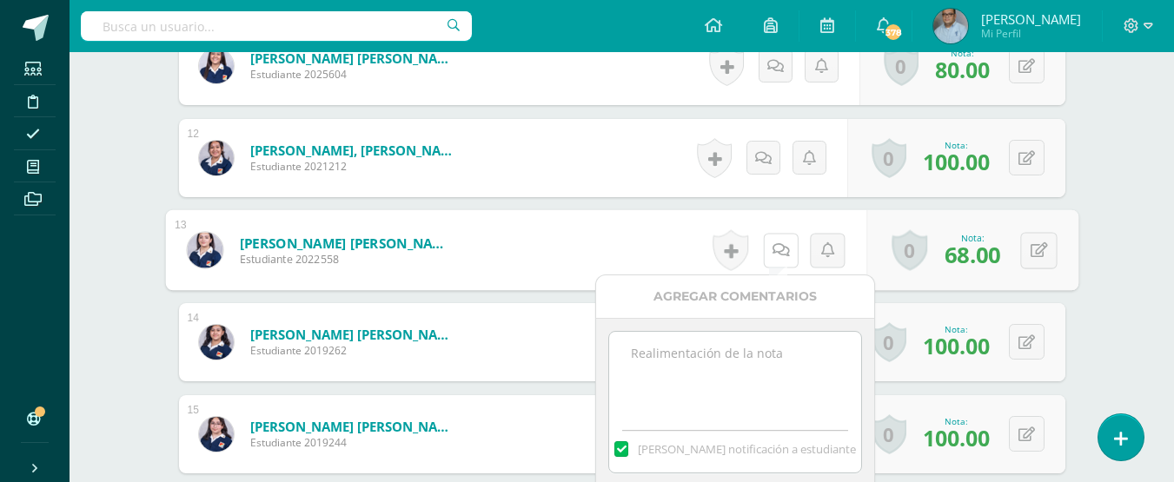
scroll to position [1538, 0]
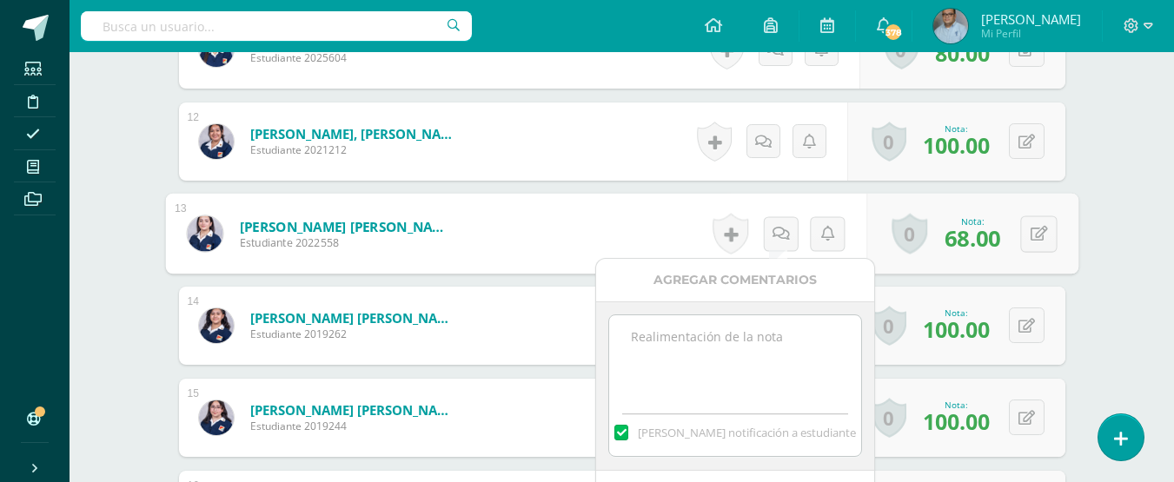
click at [756, 347] on textarea at bounding box center [734, 358] width 251 height 87
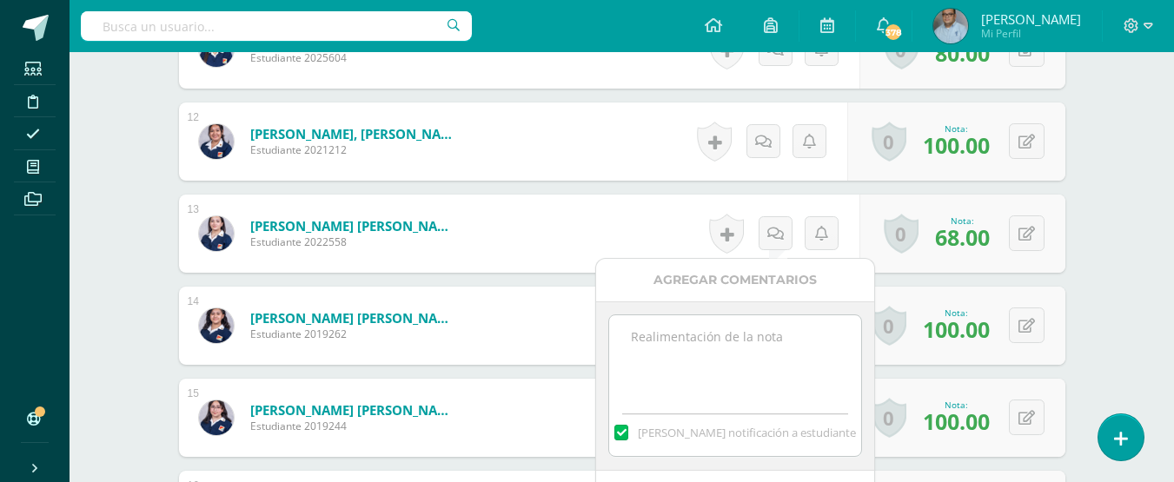
click at [756, 346] on textarea at bounding box center [734, 358] width 251 height 87
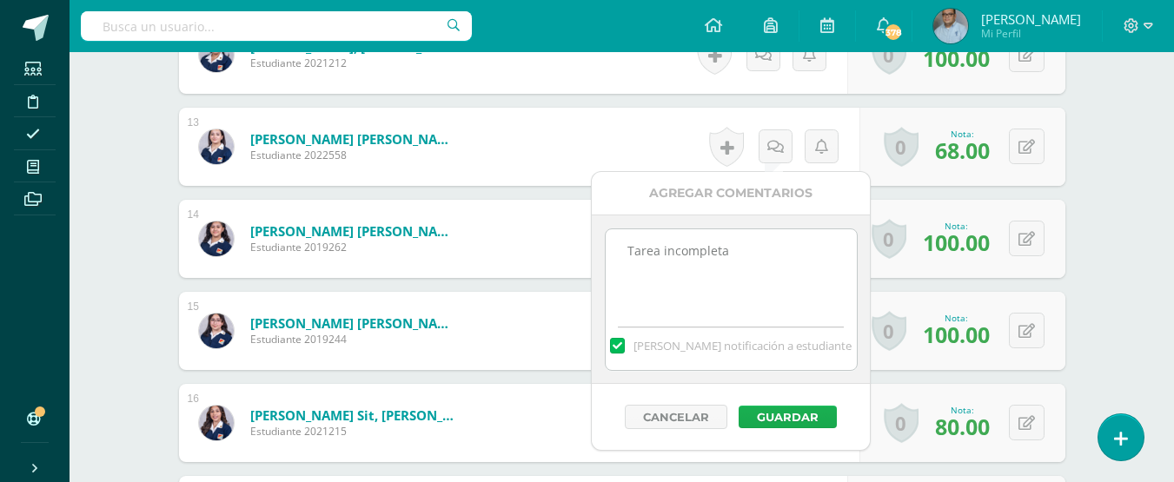
type textarea "Tarea incompleta"
click at [795, 418] on button "Guardar" at bounding box center [788, 417] width 98 height 23
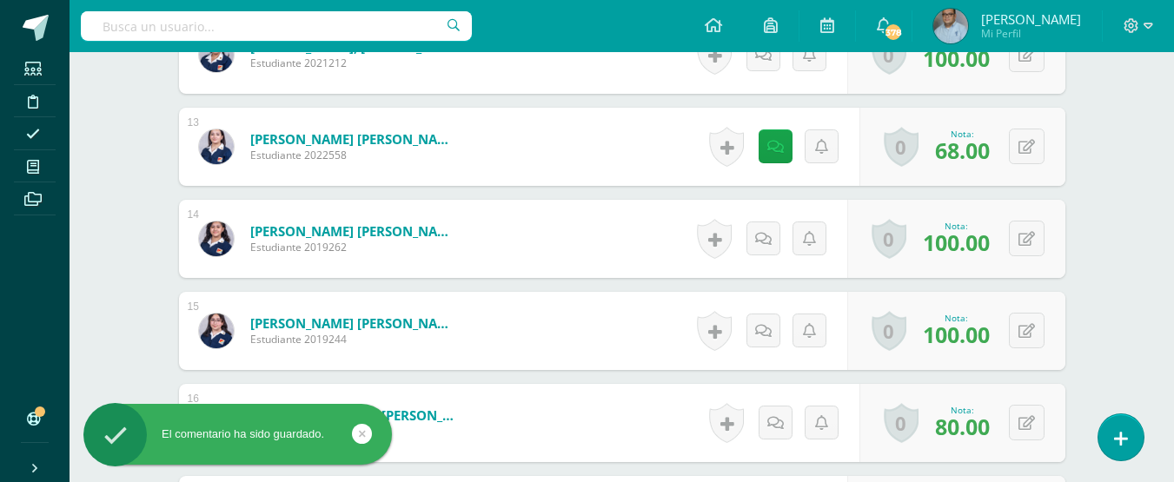
click at [1103, 209] on div "Matemática 4 Cuarto Cuarto Bachillerato en Ciencias y Letras con Orientación en…" at bounding box center [622, 50] width 1104 height 3247
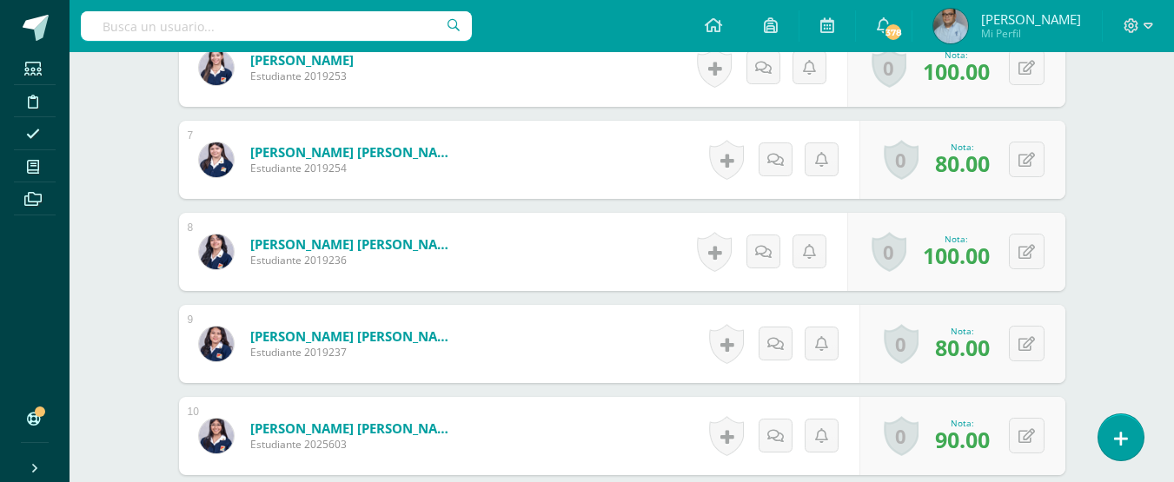
scroll to position [930, 0]
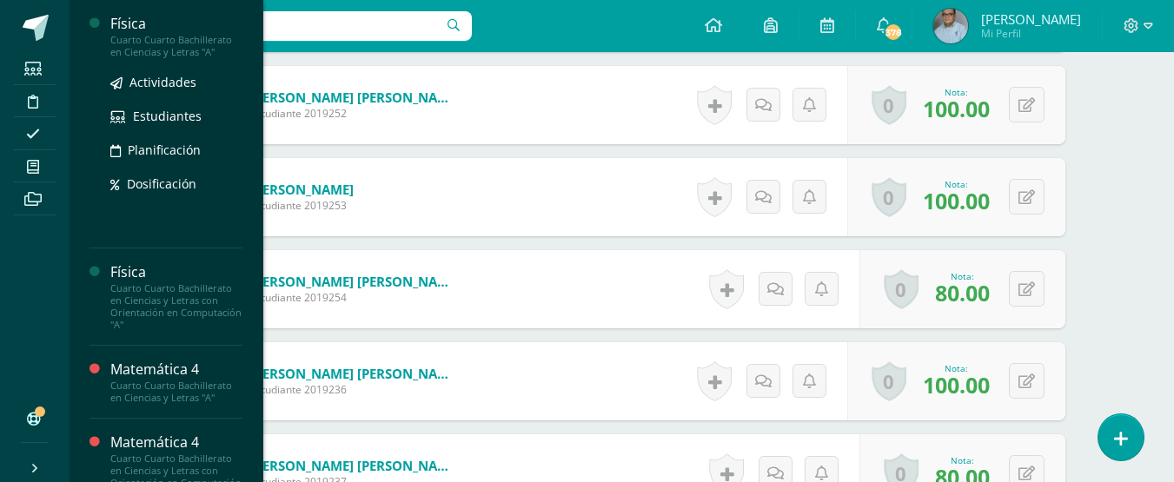
click at [126, 23] on div "Física" at bounding box center [176, 24] width 132 height 20
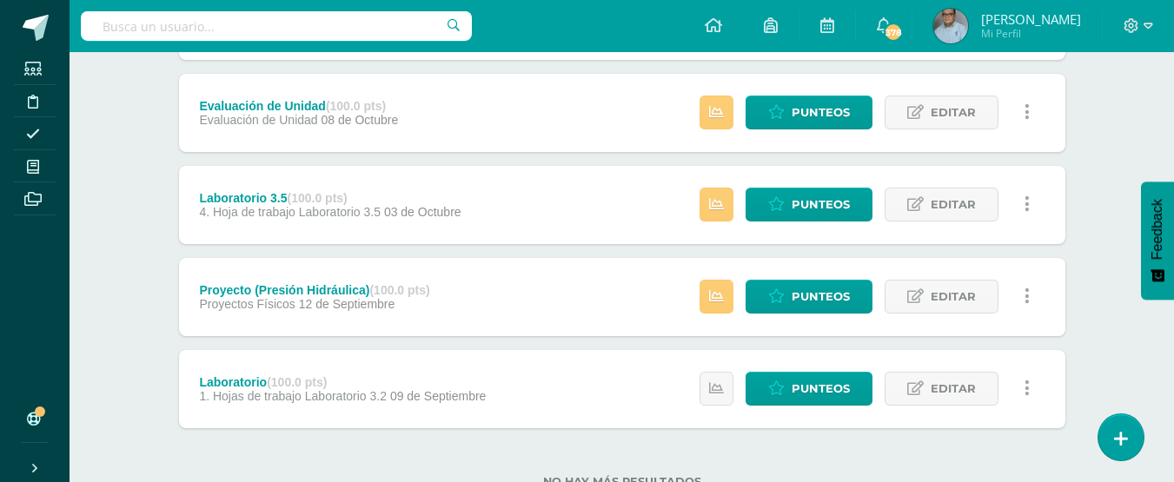
scroll to position [434, 0]
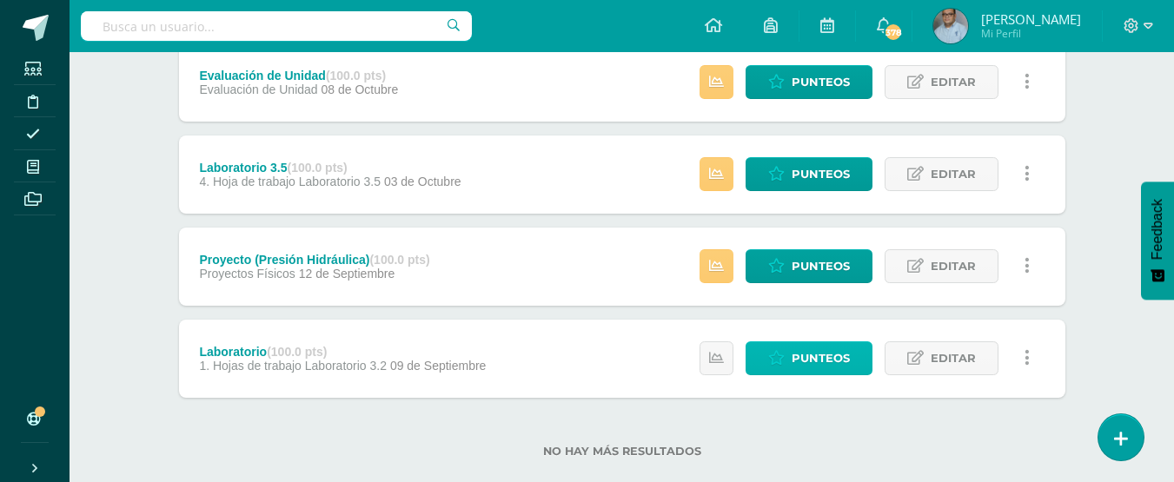
click at [804, 368] on span "Punteos" at bounding box center [821, 358] width 58 height 32
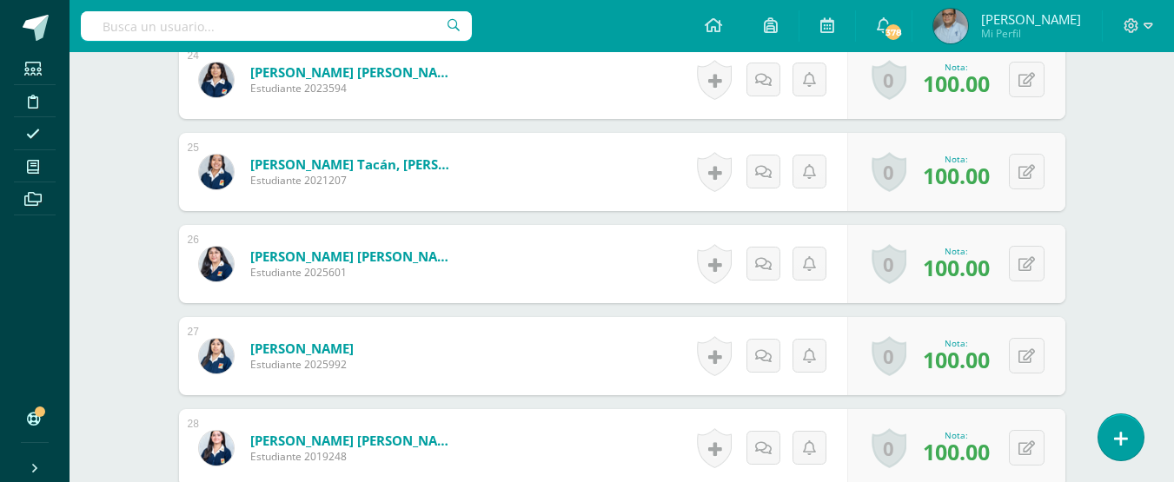
scroll to position [2978, 0]
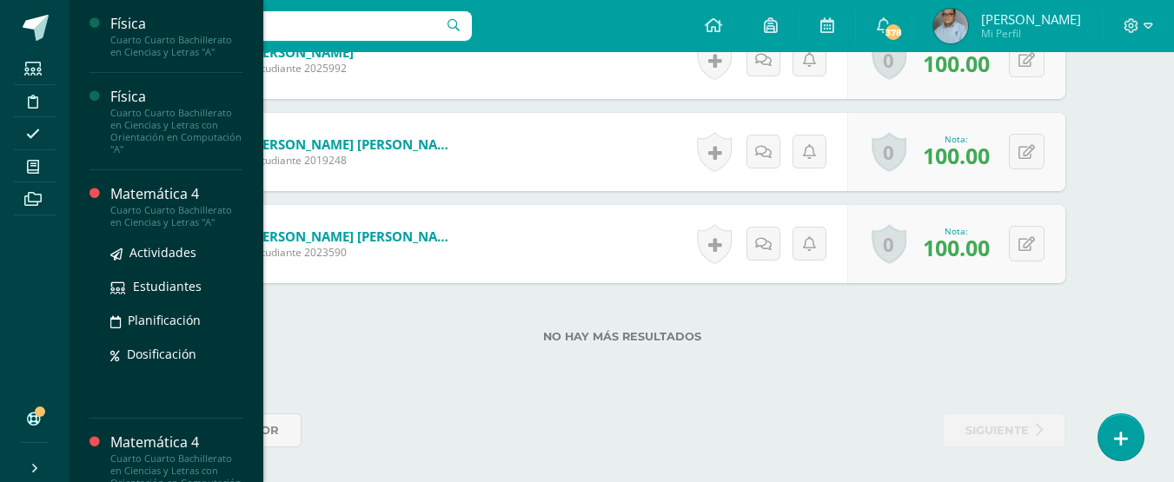
click at [133, 194] on div "Matemática 4" at bounding box center [176, 194] width 132 height 20
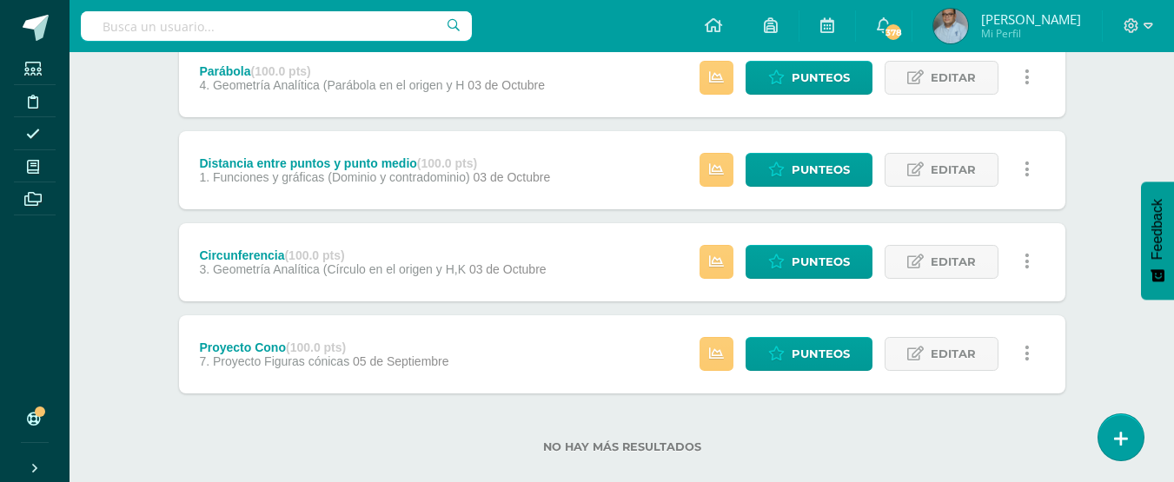
scroll to position [348, 0]
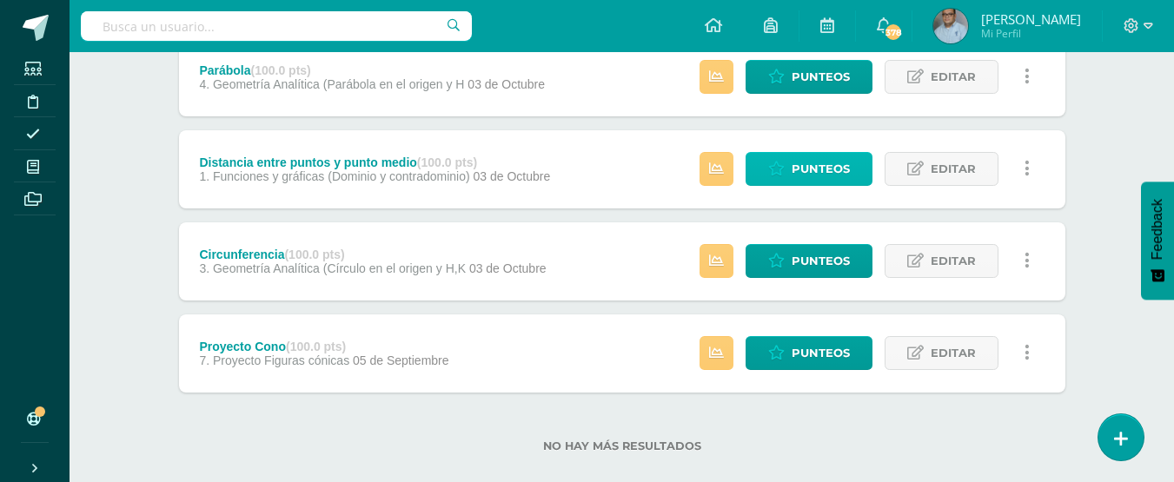
click at [818, 178] on span "Punteos" at bounding box center [821, 169] width 58 height 32
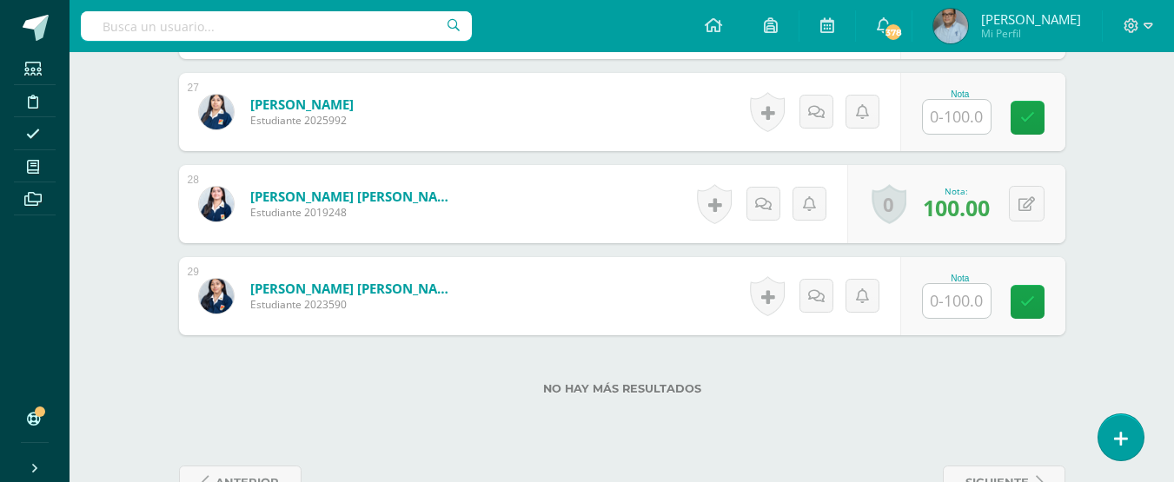
scroll to position [3002, 0]
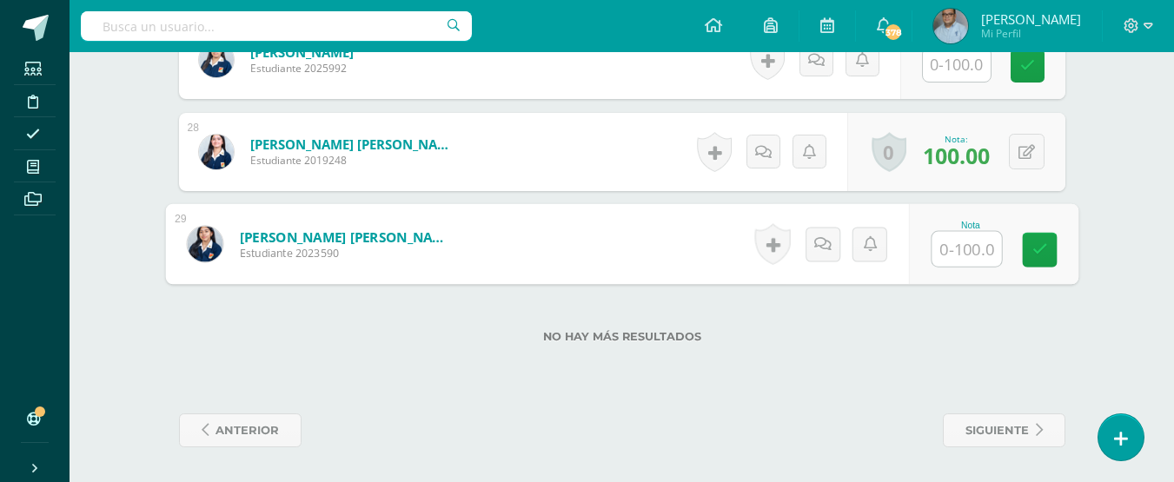
click at [963, 247] on input "text" at bounding box center [966, 249] width 70 height 35
type input "100"
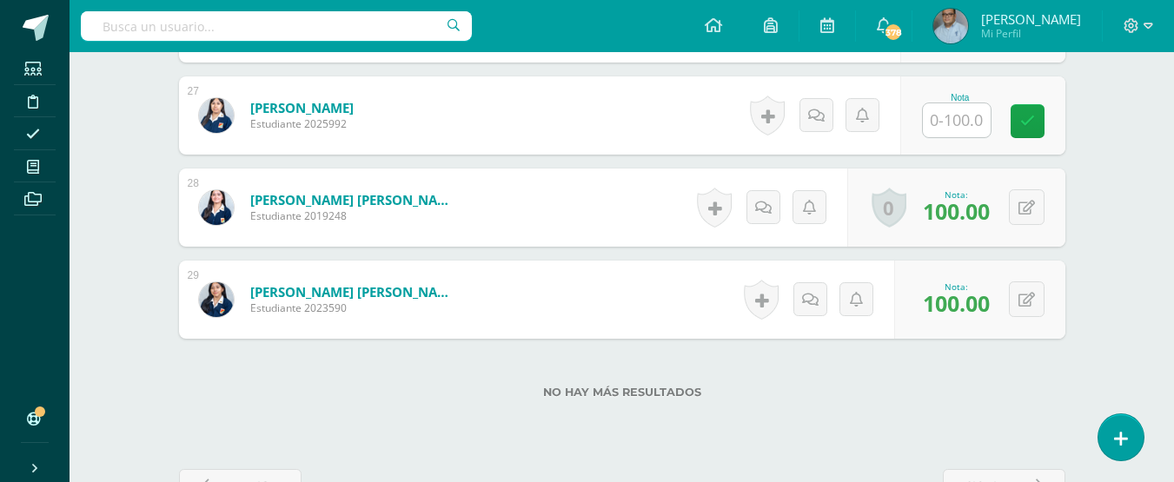
scroll to position [2915, 0]
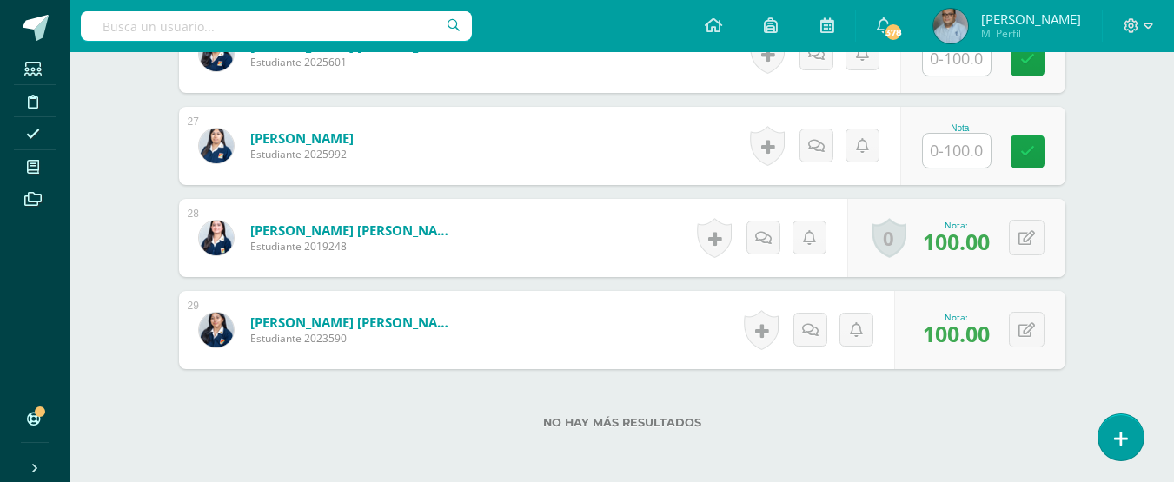
click at [962, 146] on input "text" at bounding box center [957, 151] width 68 height 34
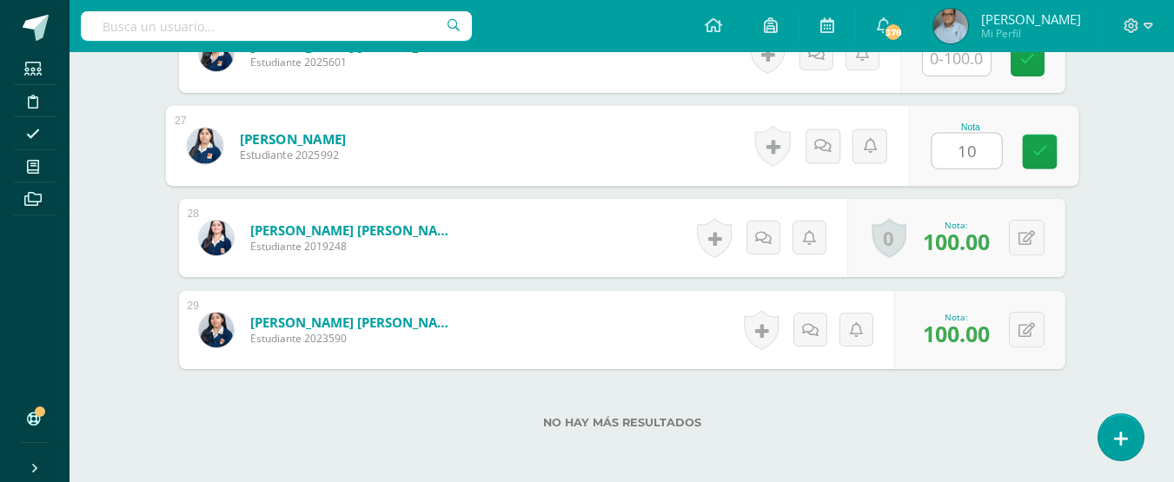
type input "100"
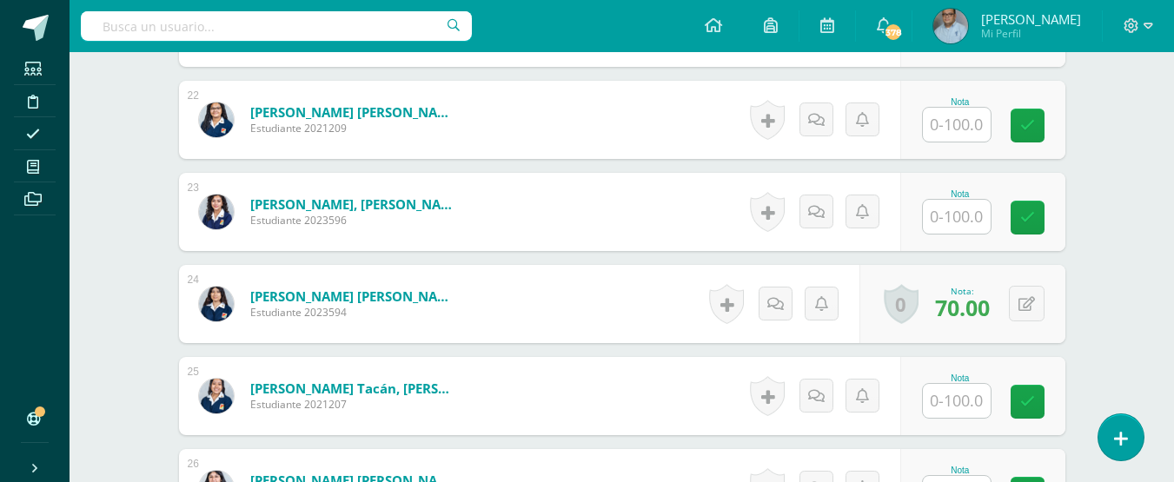
scroll to position [2394, 0]
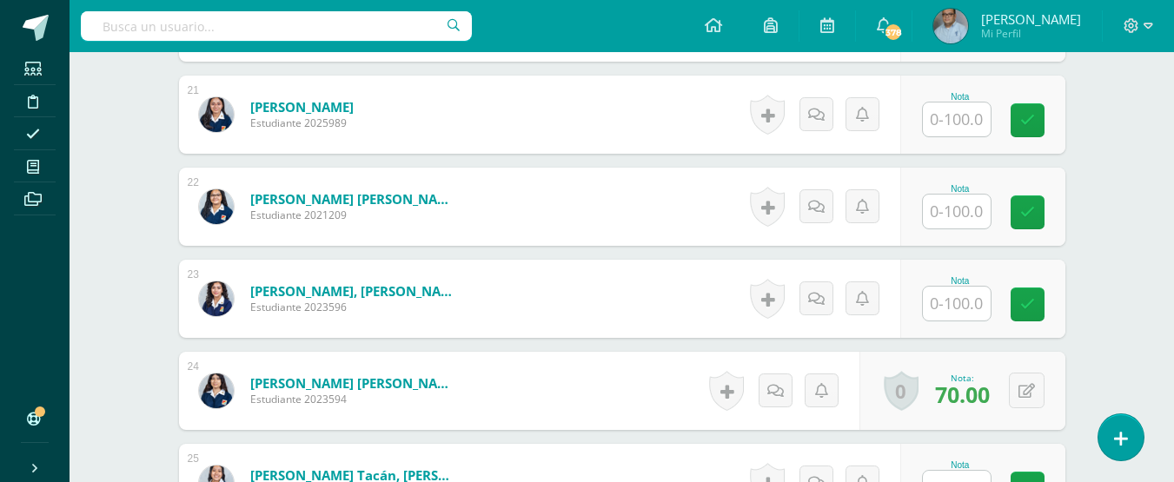
click at [959, 206] on input "text" at bounding box center [957, 212] width 68 height 34
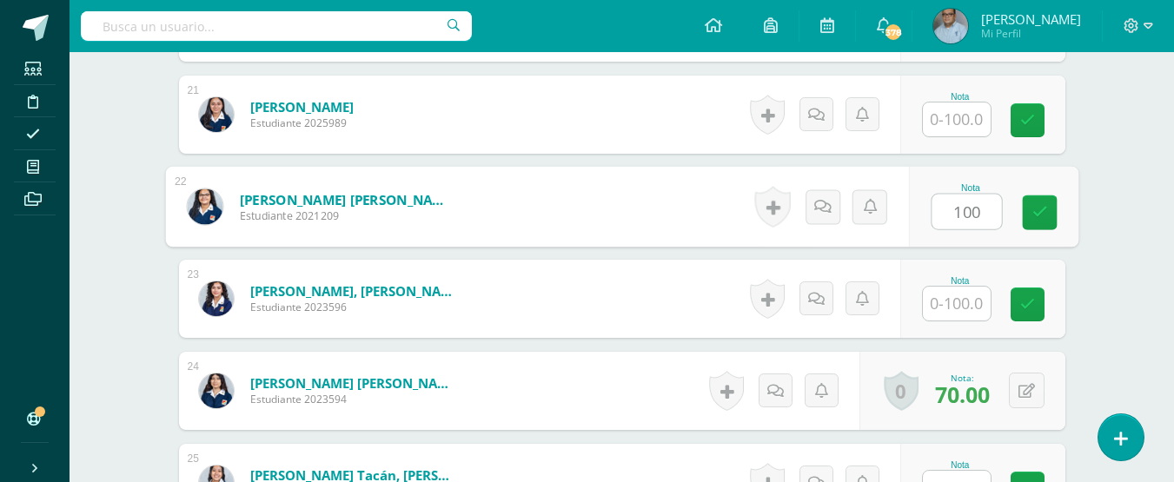
type input "100"
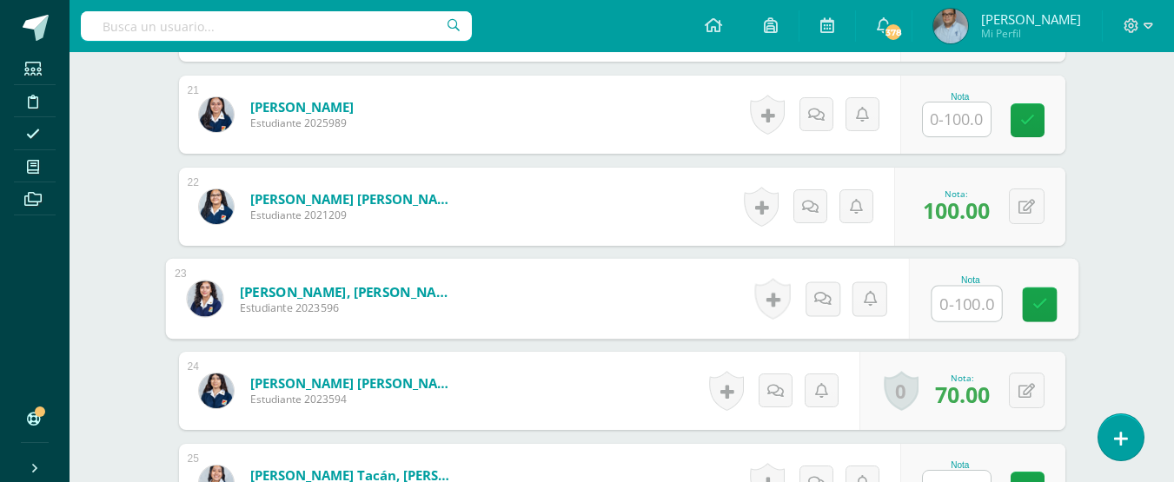
click at [981, 119] on input "text" at bounding box center [957, 120] width 68 height 34
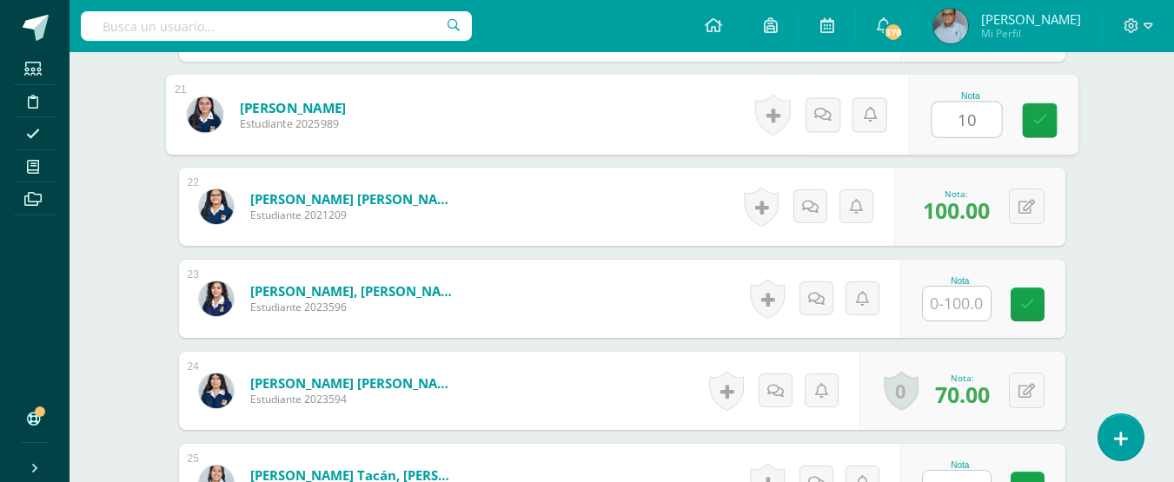
type input "100"
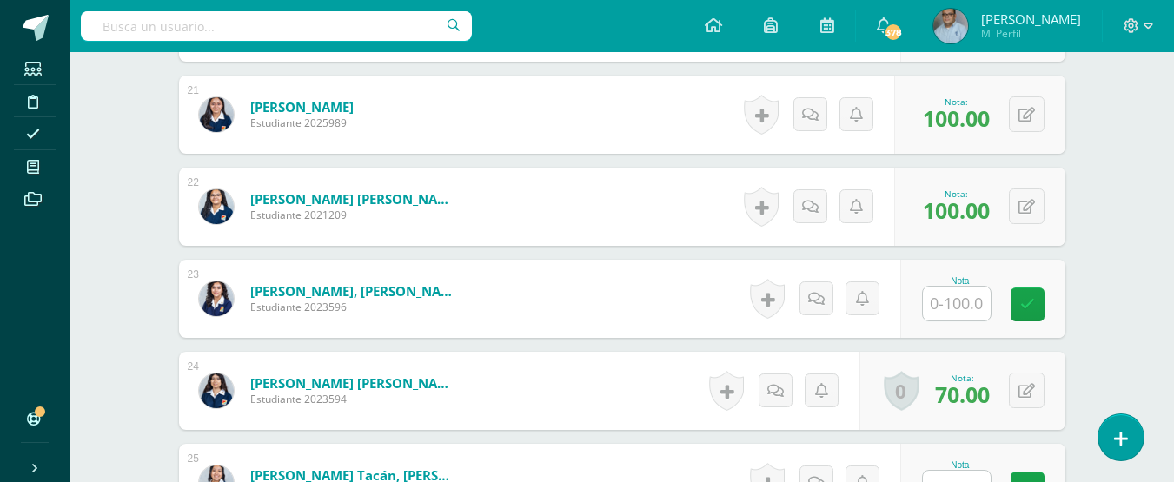
scroll to position [2307, 0]
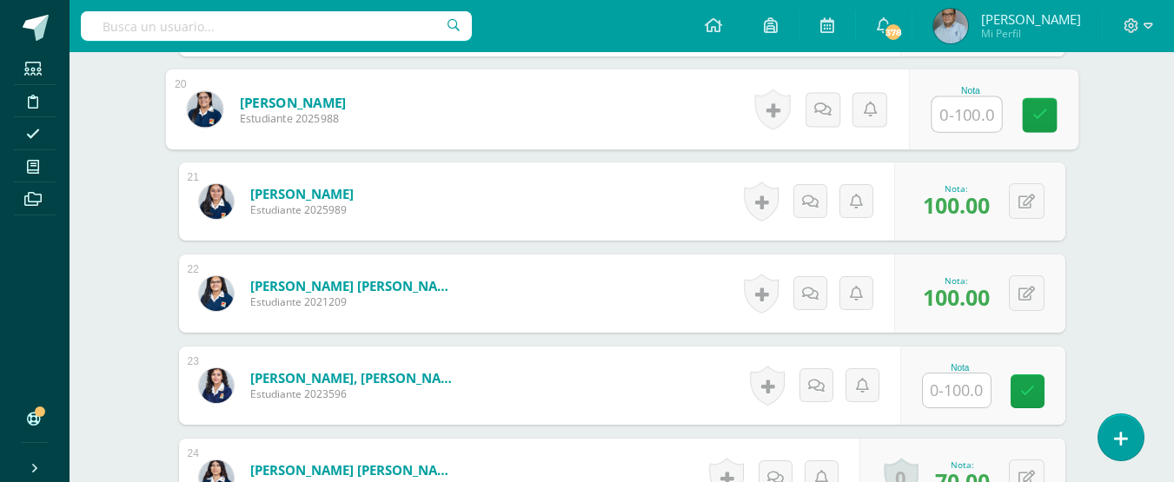
click at [941, 111] on input "text" at bounding box center [966, 114] width 70 height 35
type input "100"
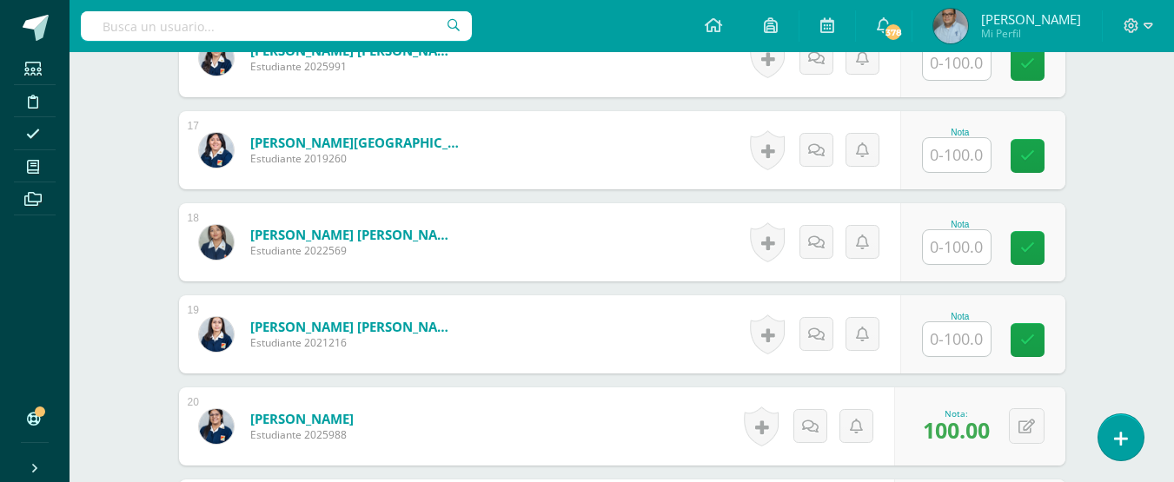
scroll to position [1959, 0]
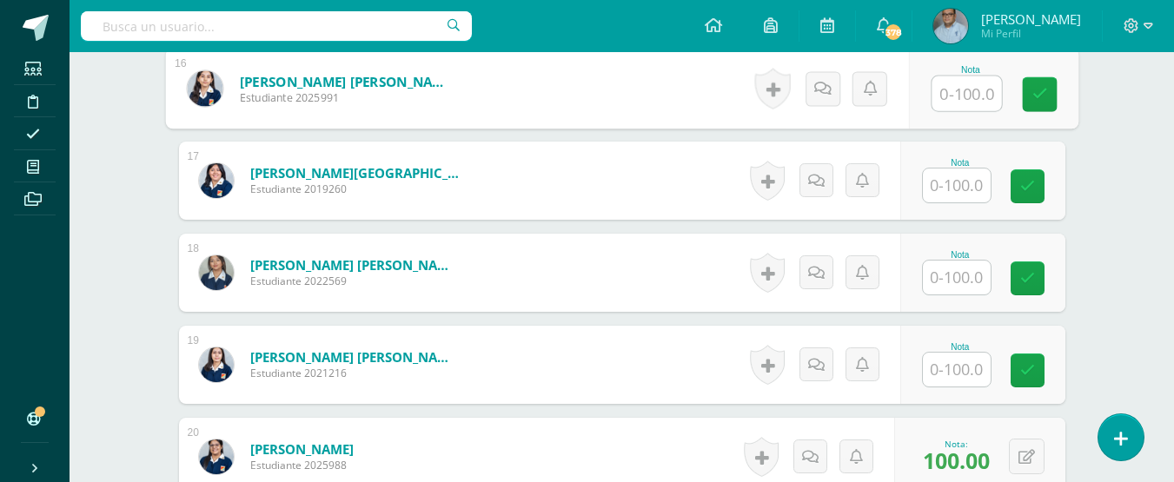
click at [955, 96] on input "text" at bounding box center [966, 93] width 70 height 35
type input "100"
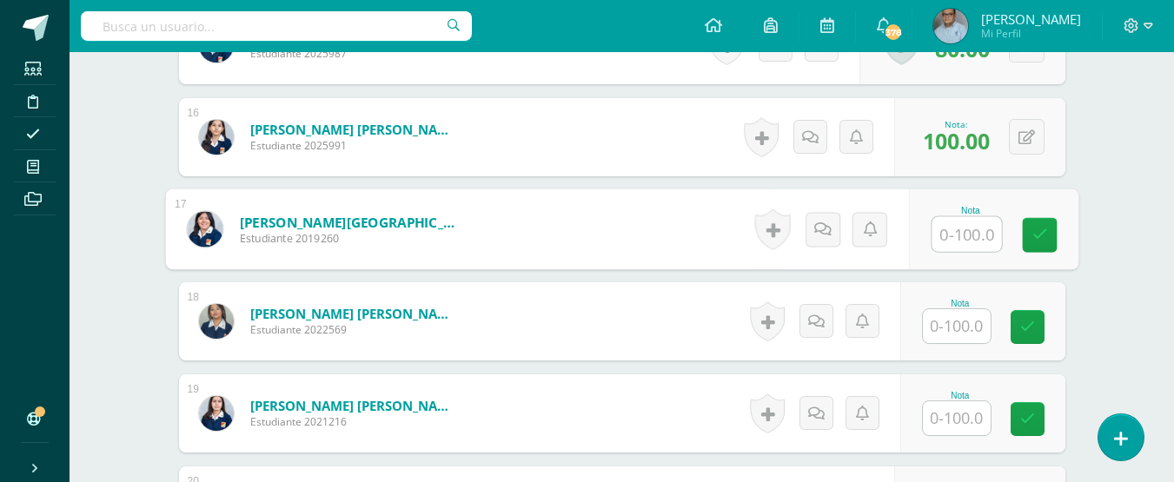
scroll to position [1786, 0]
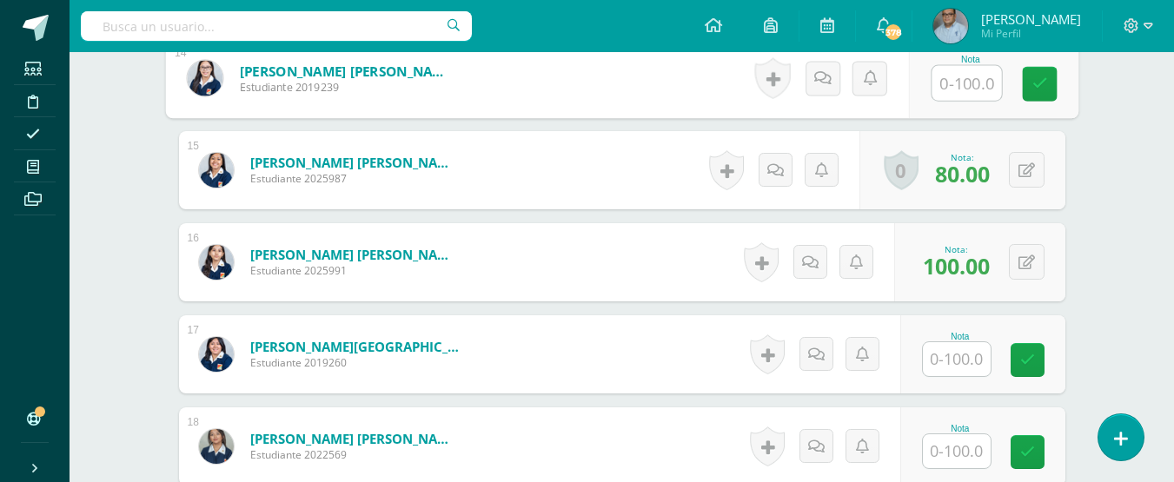
click at [965, 87] on input "text" at bounding box center [966, 83] width 70 height 35
type input "100"
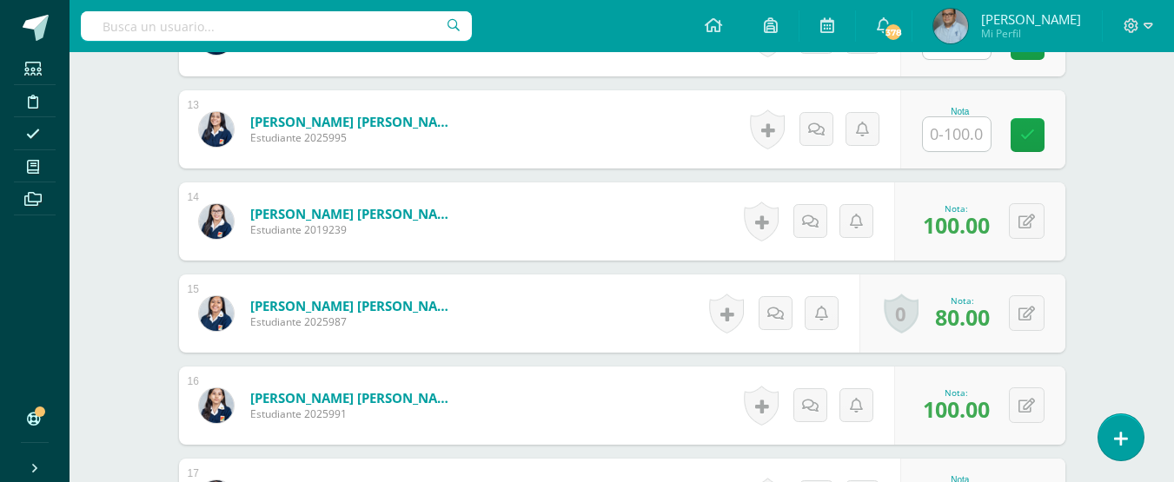
scroll to position [1612, 0]
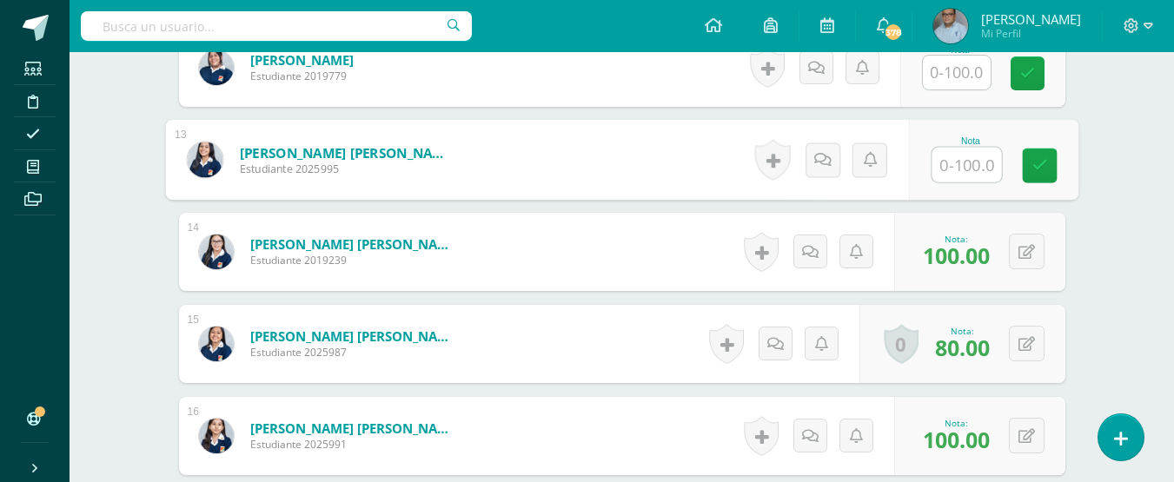
click at [964, 174] on input "text" at bounding box center [966, 165] width 70 height 35
type input "100"
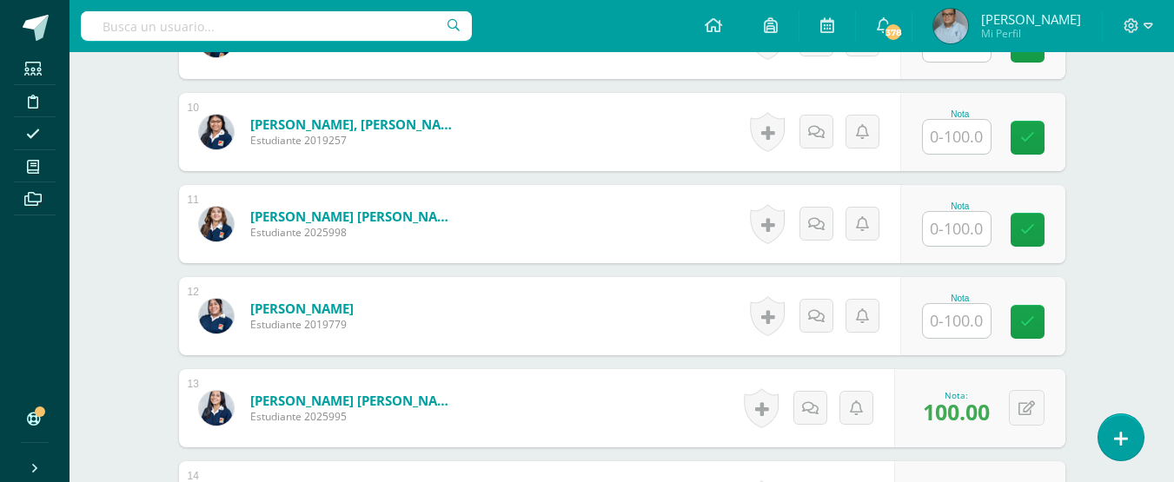
scroll to position [1351, 0]
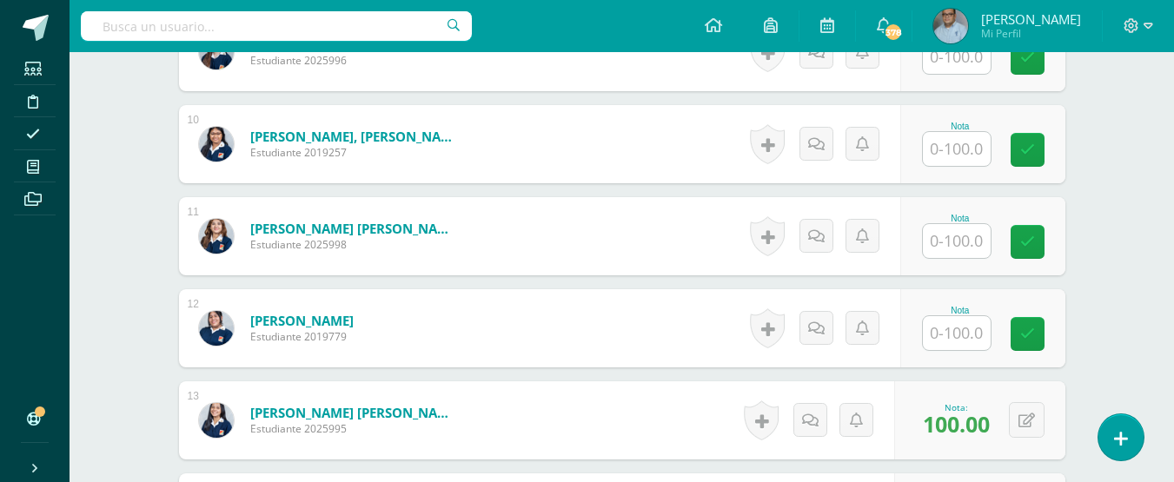
click at [964, 231] on input "text" at bounding box center [957, 241] width 68 height 34
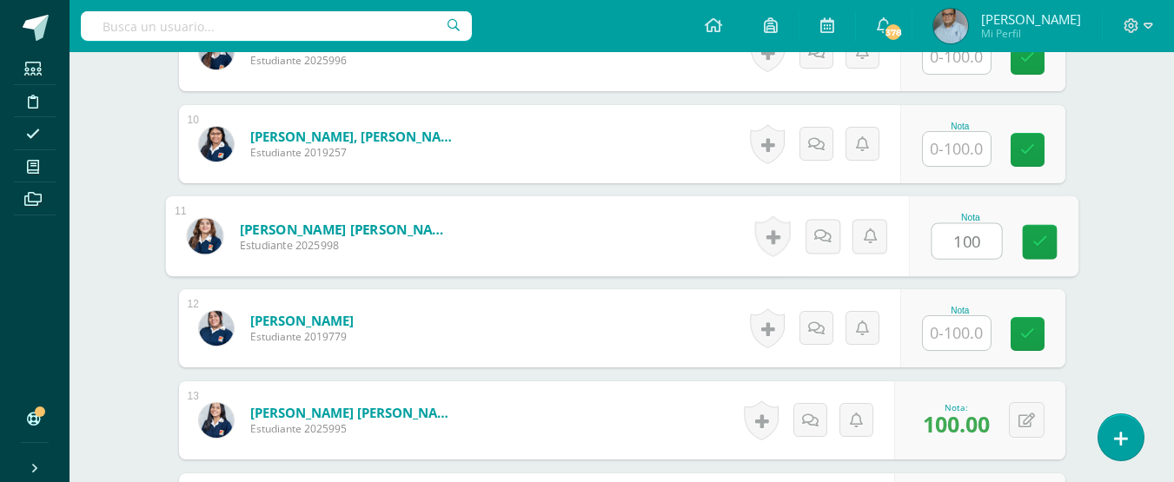
type input "100"
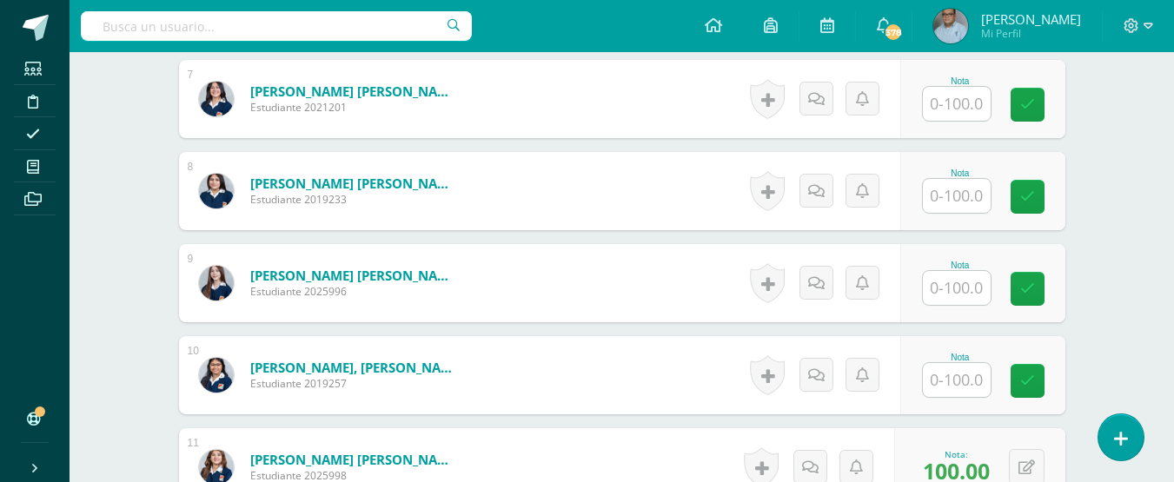
scroll to position [1090, 0]
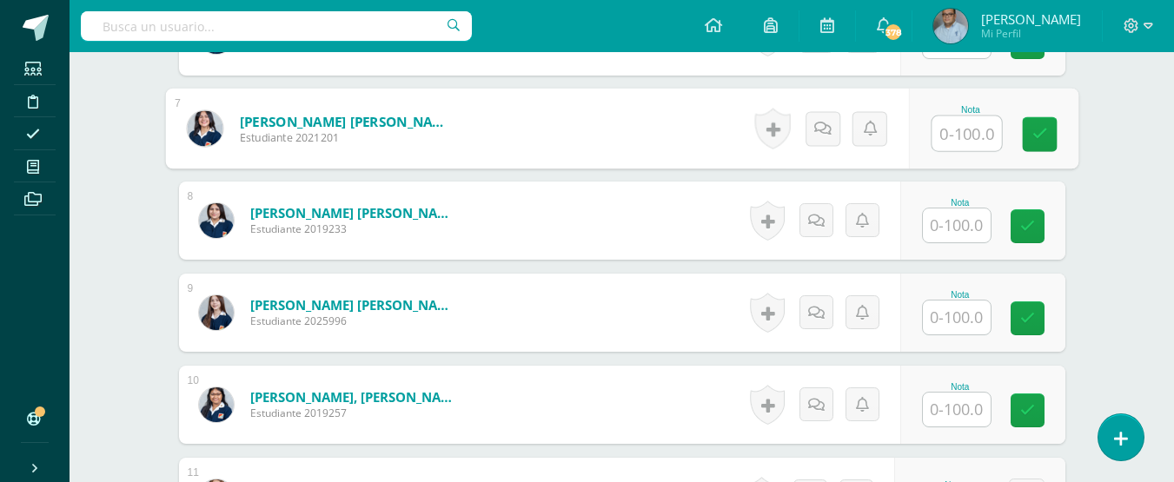
click at [971, 136] on input "text" at bounding box center [966, 133] width 70 height 35
type input "100"
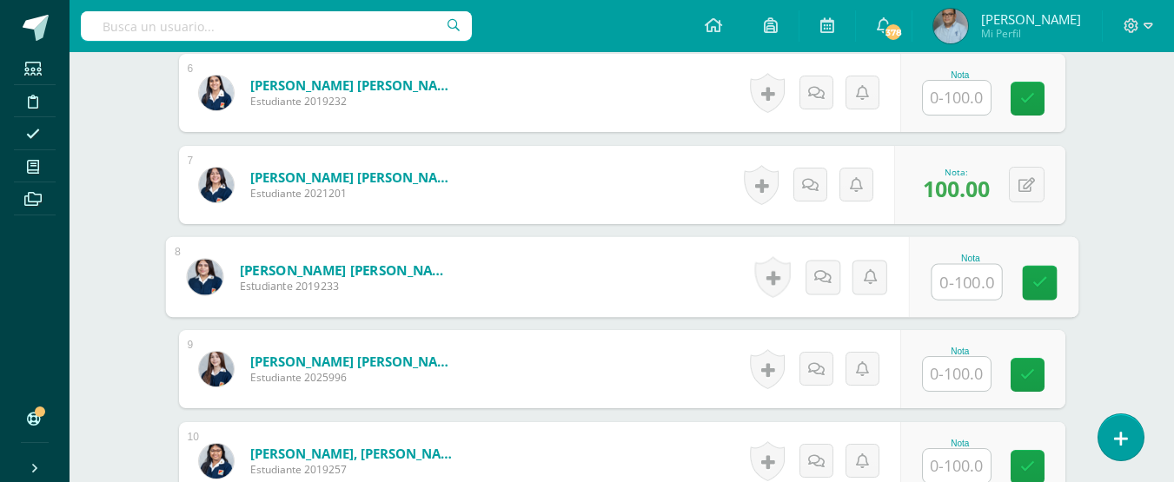
scroll to position [1004, 0]
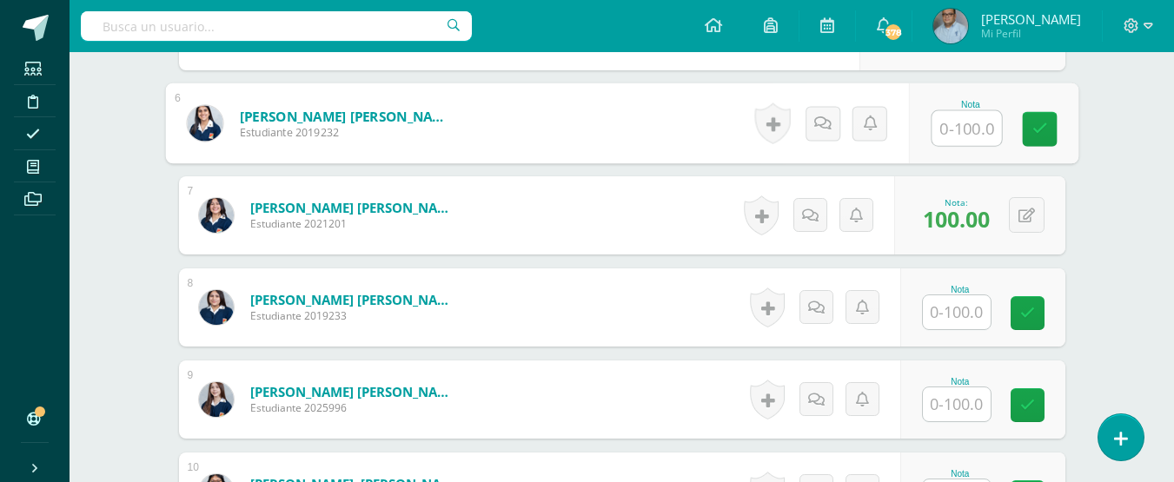
click at [966, 133] on input "text" at bounding box center [966, 128] width 70 height 35
type input "100"
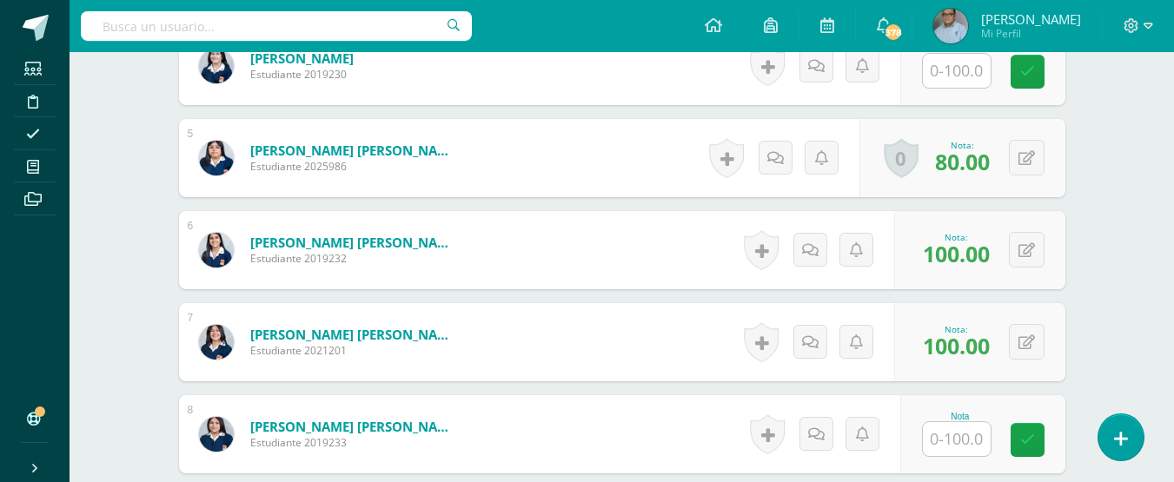
scroll to position [830, 0]
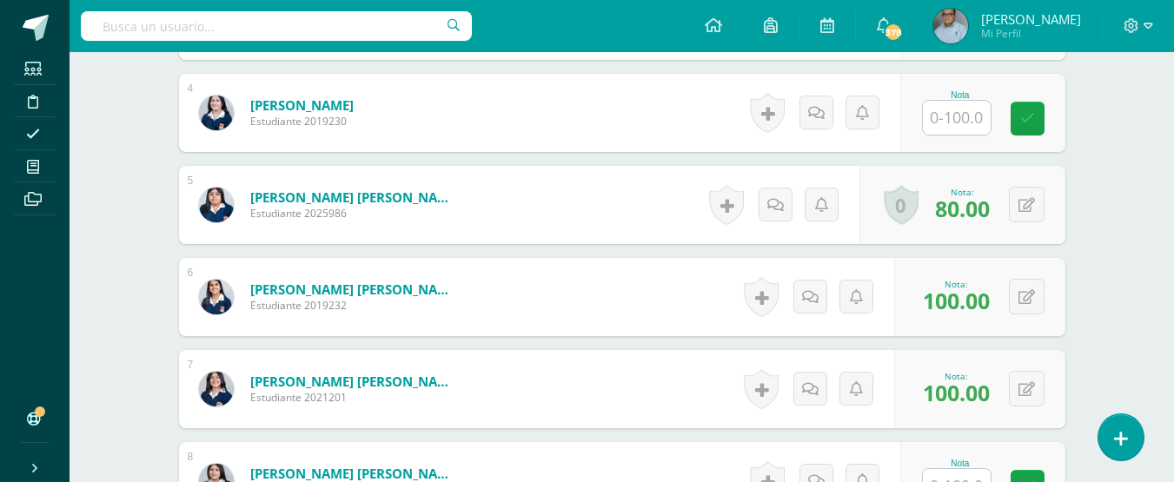
click at [964, 124] on input "text" at bounding box center [957, 118] width 68 height 34
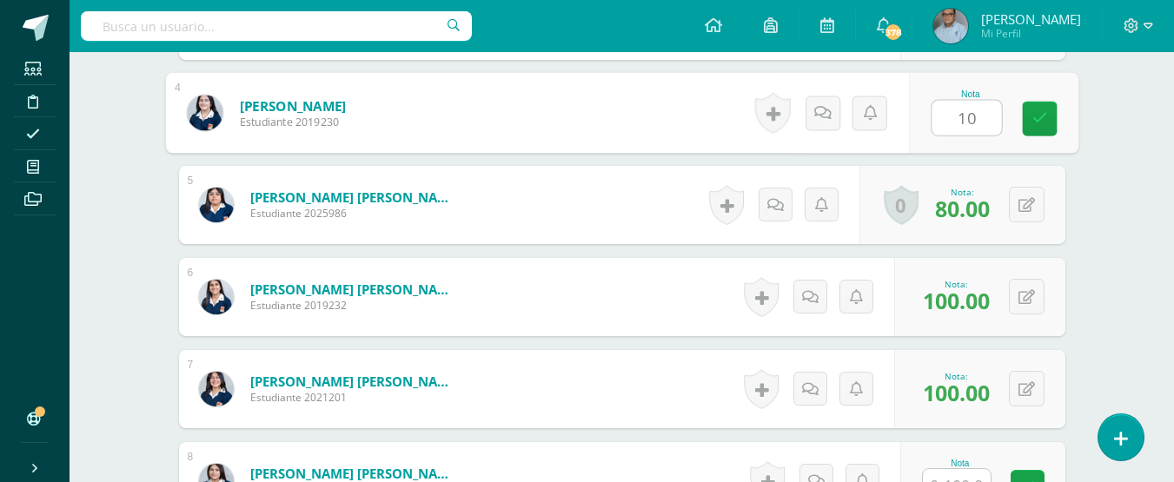
type input "100"
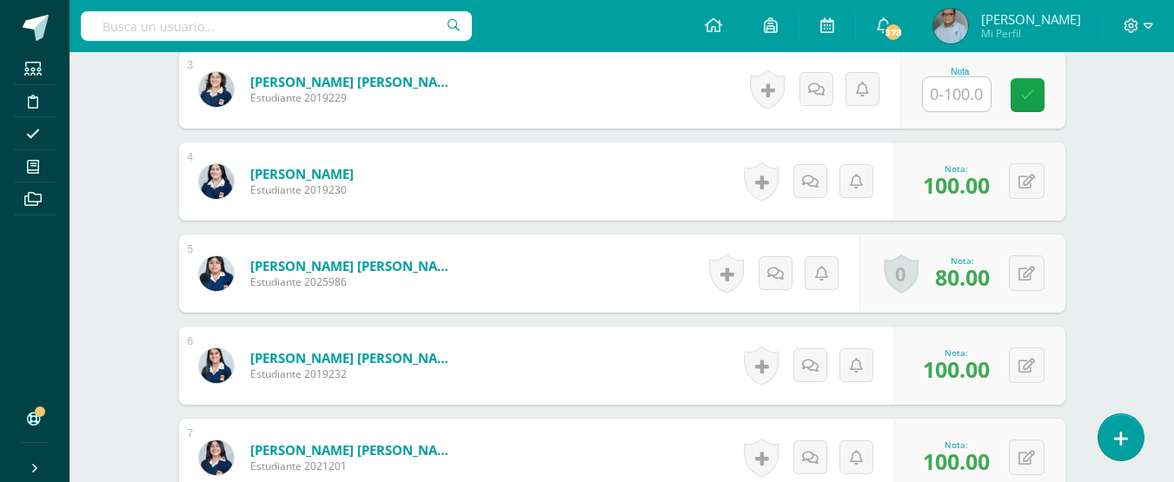
scroll to position [743, 0]
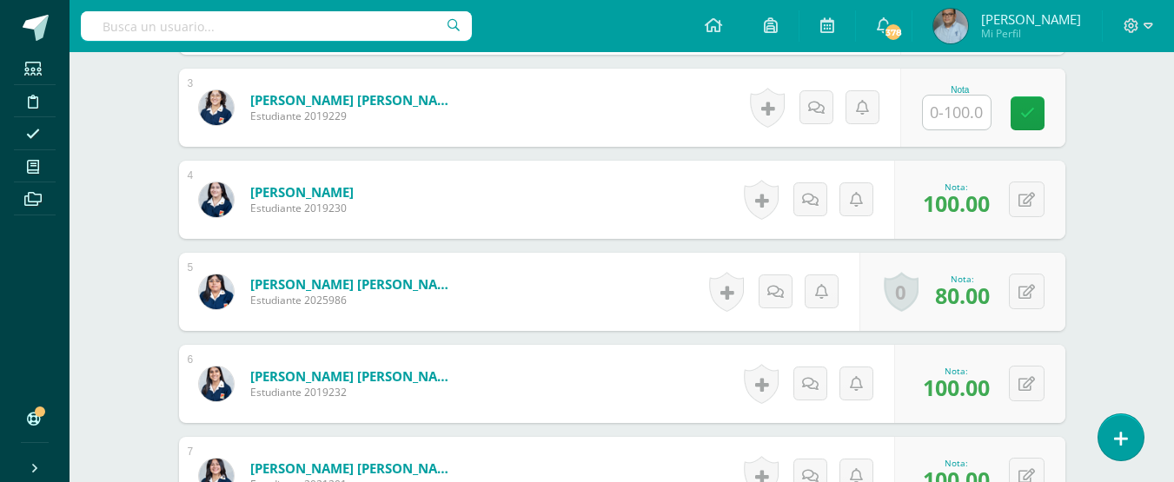
click at [956, 118] on input "text" at bounding box center [957, 113] width 68 height 34
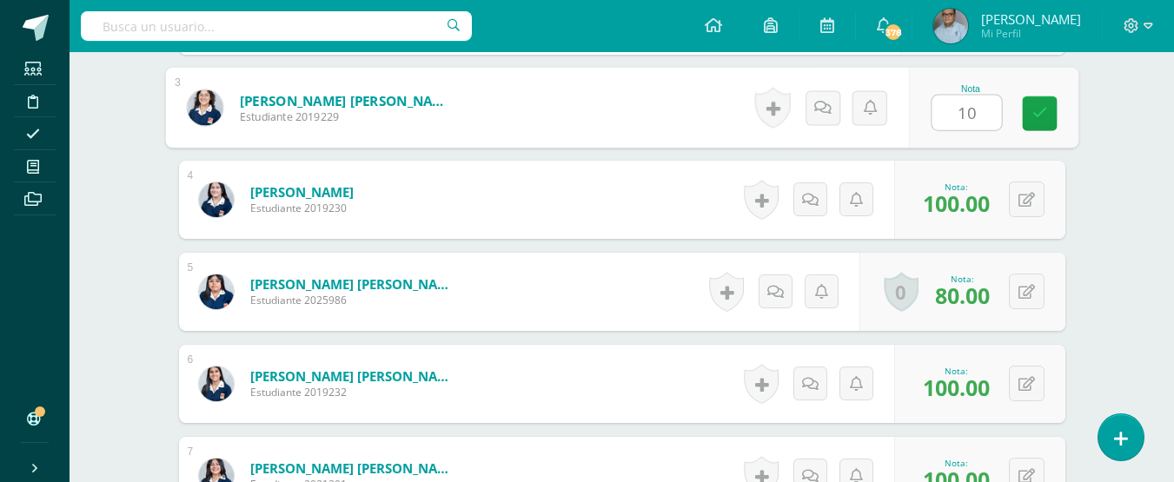
type input "100"
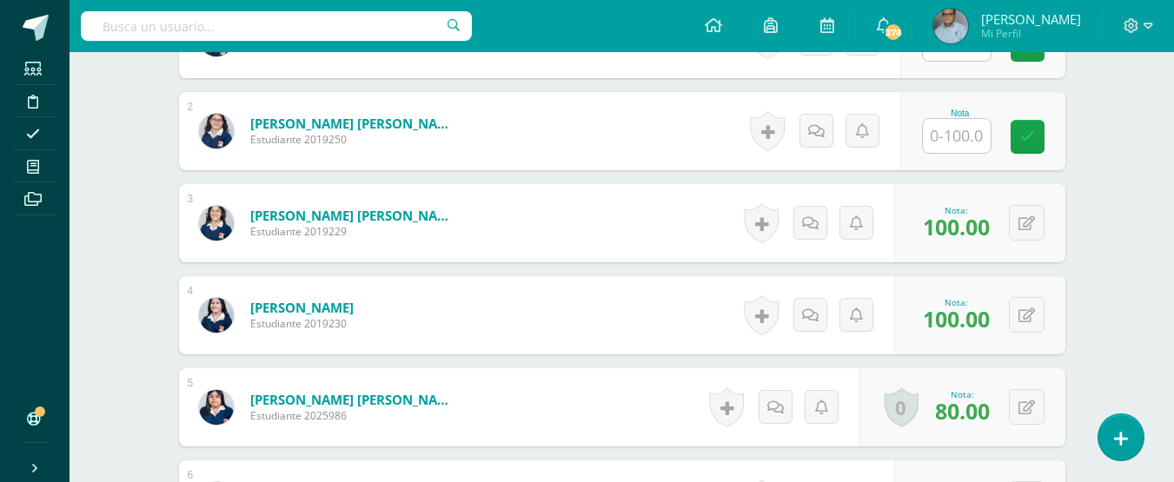
scroll to position [482, 0]
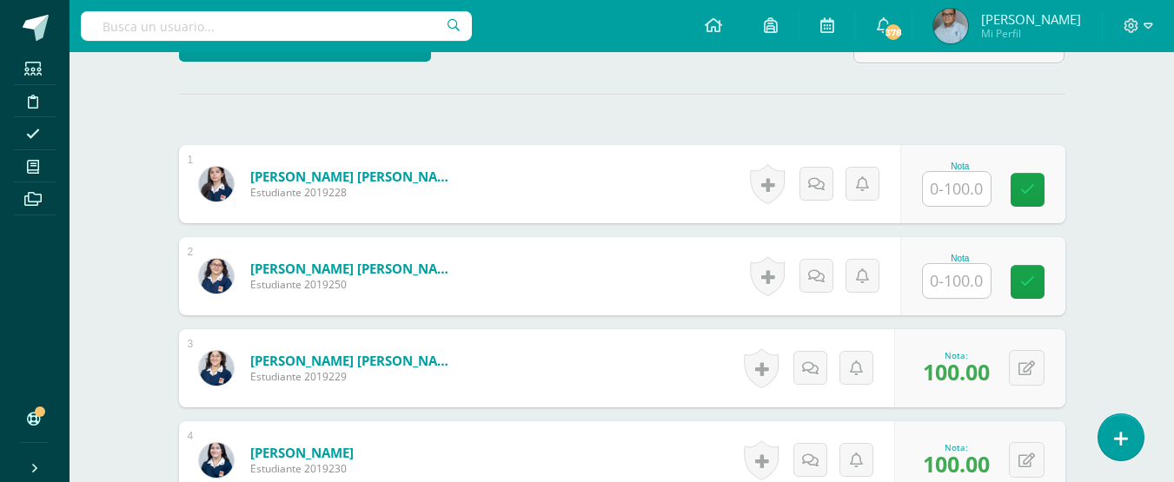
click at [949, 288] on input "text" at bounding box center [957, 281] width 68 height 34
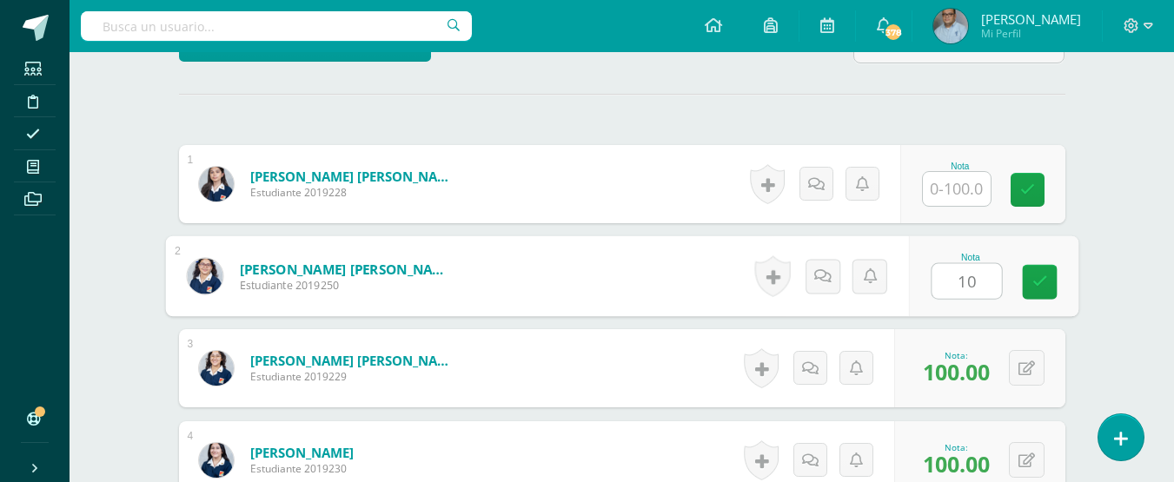
type input "100"
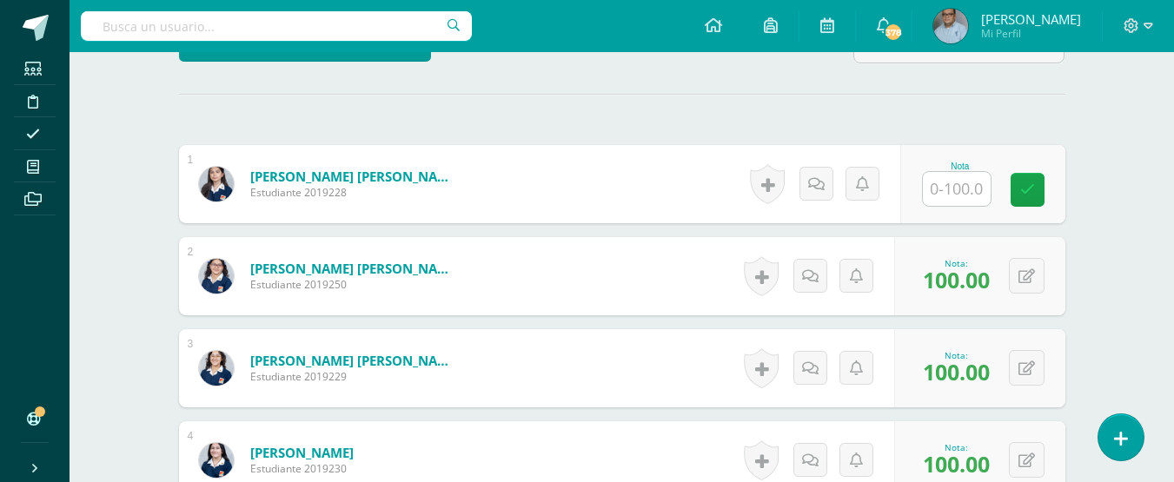
click at [890, 251] on div "Historial de actividad No hay historial para esta actividad Agregar Comentarios…" at bounding box center [816, 276] width 156 height 78
click at [932, 189] on input "text" at bounding box center [957, 189] width 68 height 34
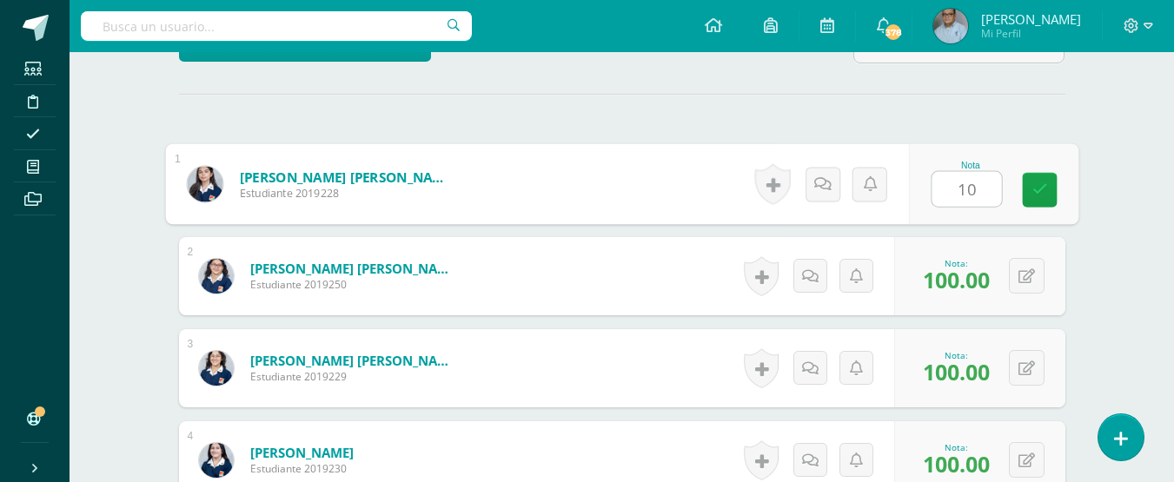
type input "100"
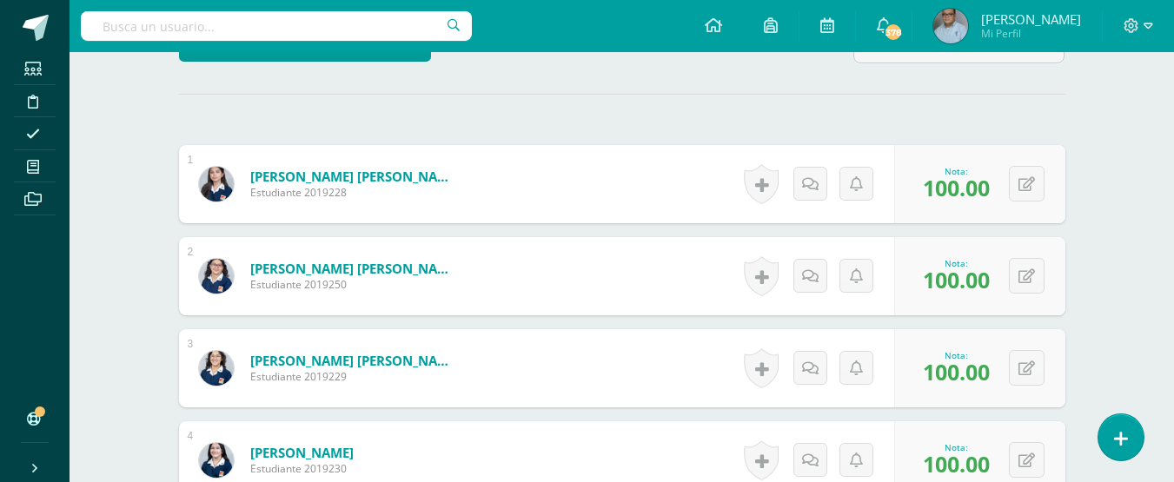
scroll to position [569, 0]
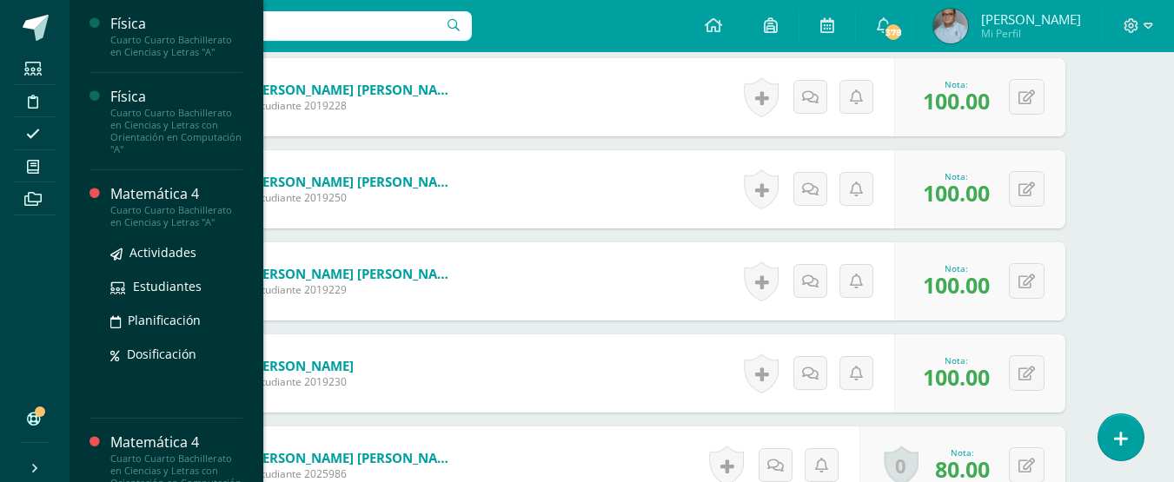
click at [187, 204] on div "Cuarto Cuarto Bachillerato en Ciencias y Letras "A"" at bounding box center [176, 216] width 132 height 24
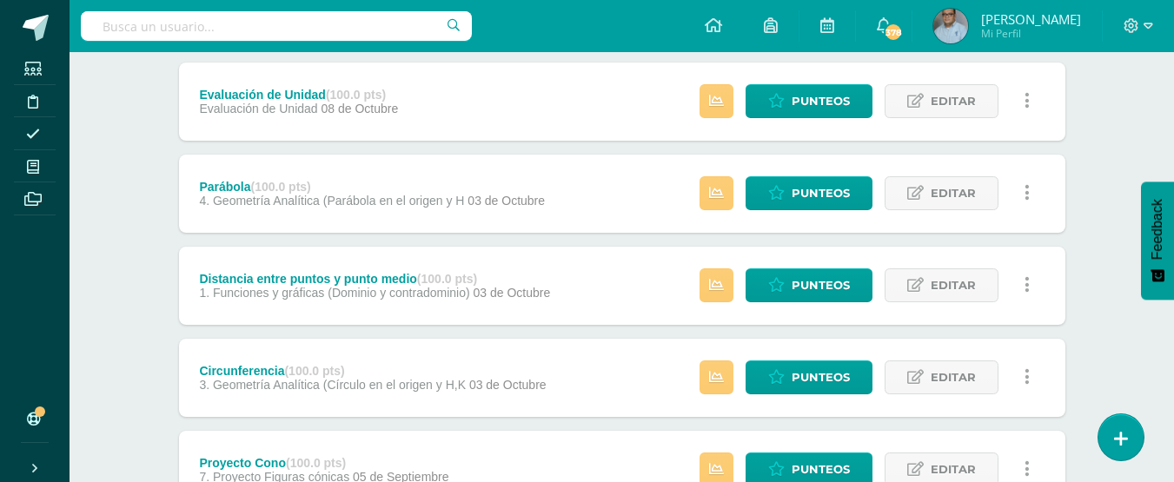
scroll to position [261, 0]
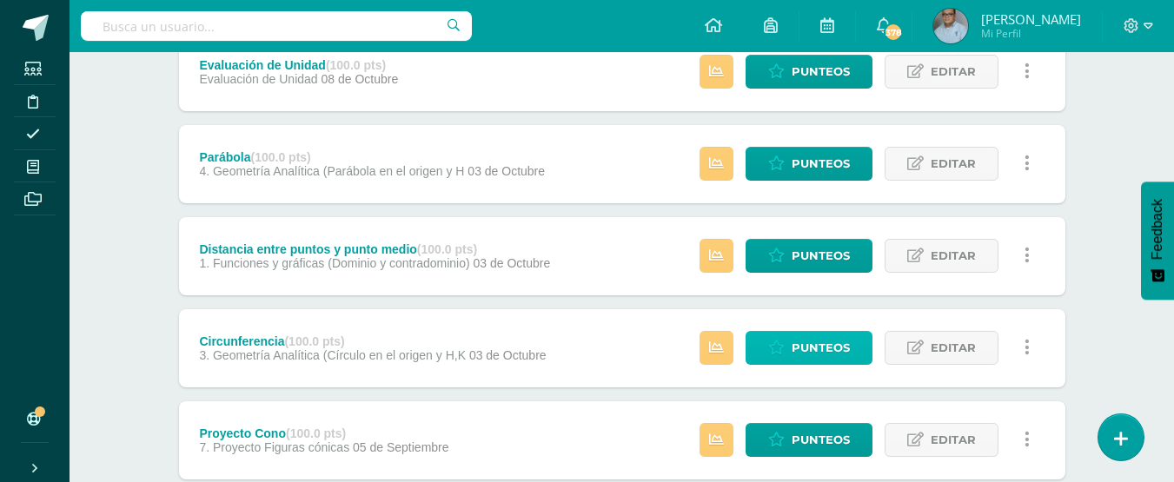
click at [812, 351] on span "Punteos" at bounding box center [821, 348] width 58 height 32
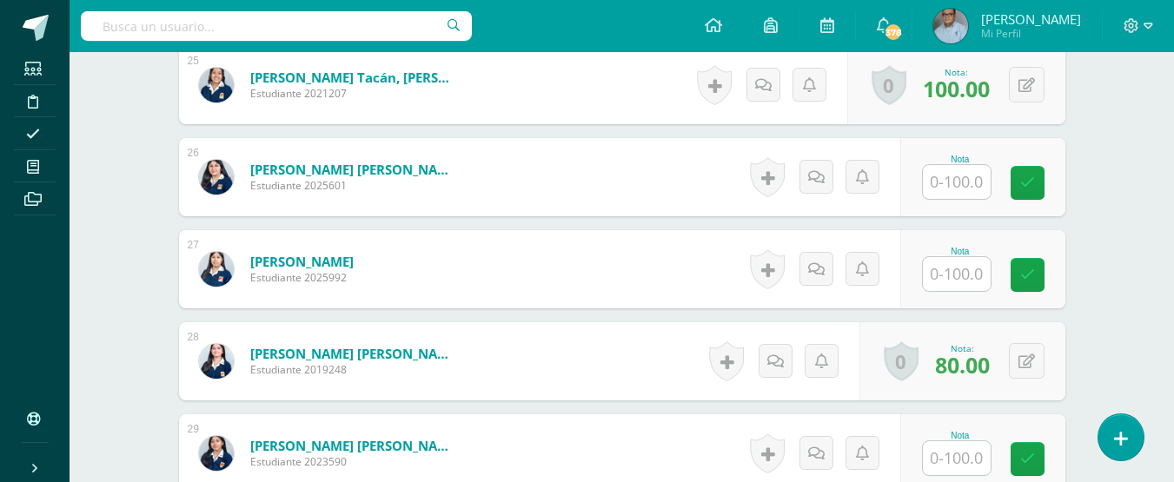
scroll to position [3001, 0]
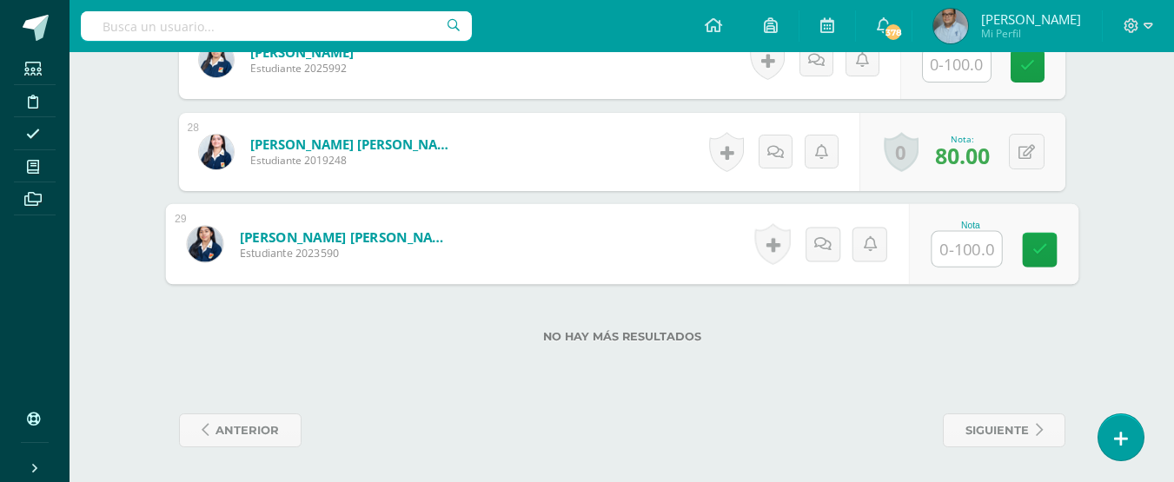
click at [964, 257] on input "text" at bounding box center [966, 249] width 70 height 35
type input "100"
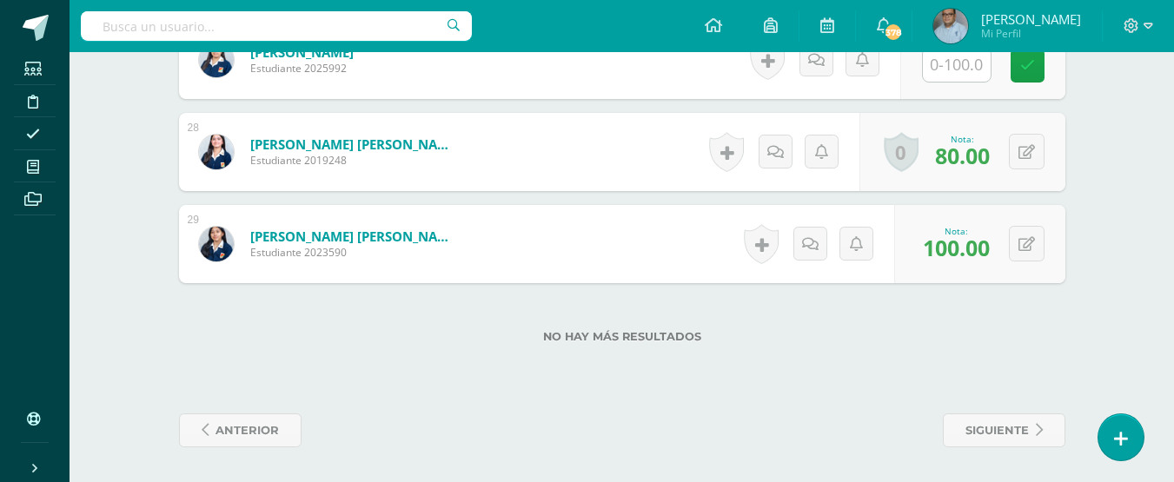
scroll to position [2914, 0]
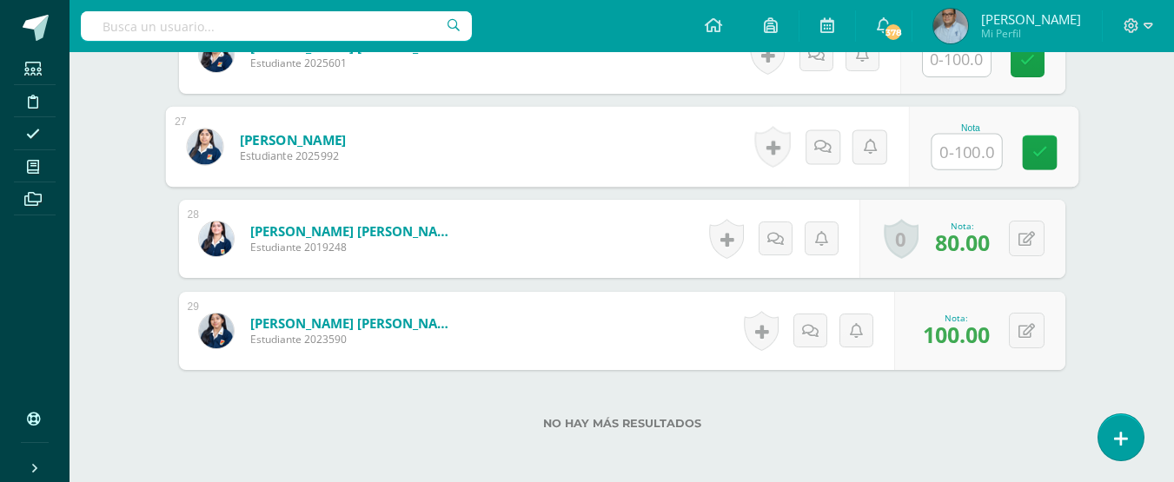
click at [955, 157] on input "text" at bounding box center [966, 152] width 70 height 35
type input "100"
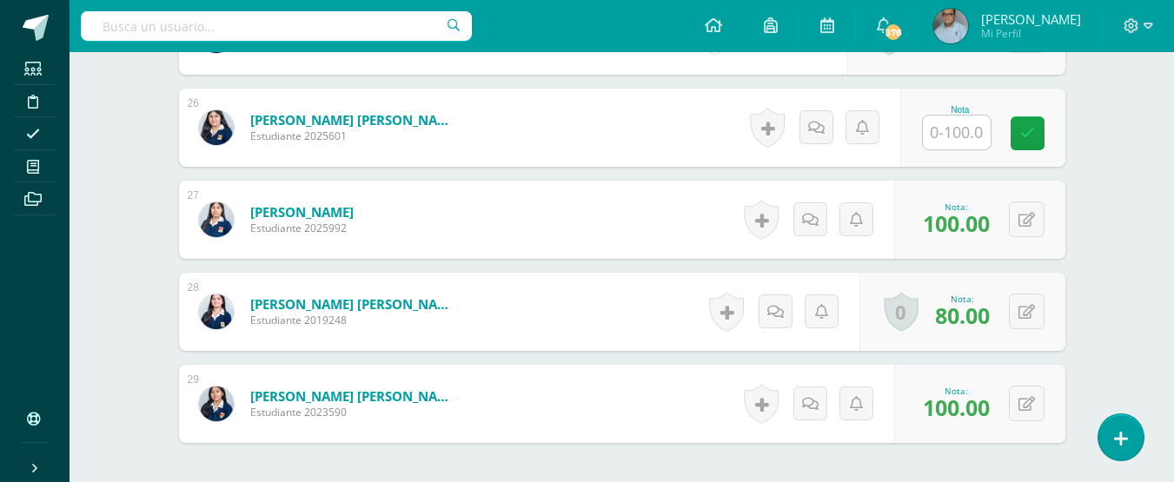
scroll to position [2740, 0]
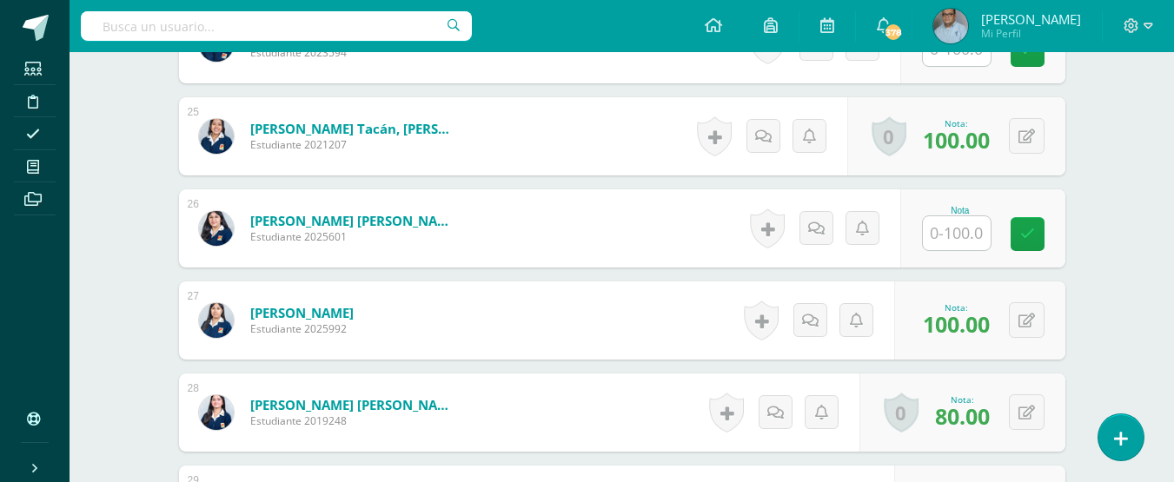
click at [966, 238] on input "text" at bounding box center [957, 233] width 68 height 34
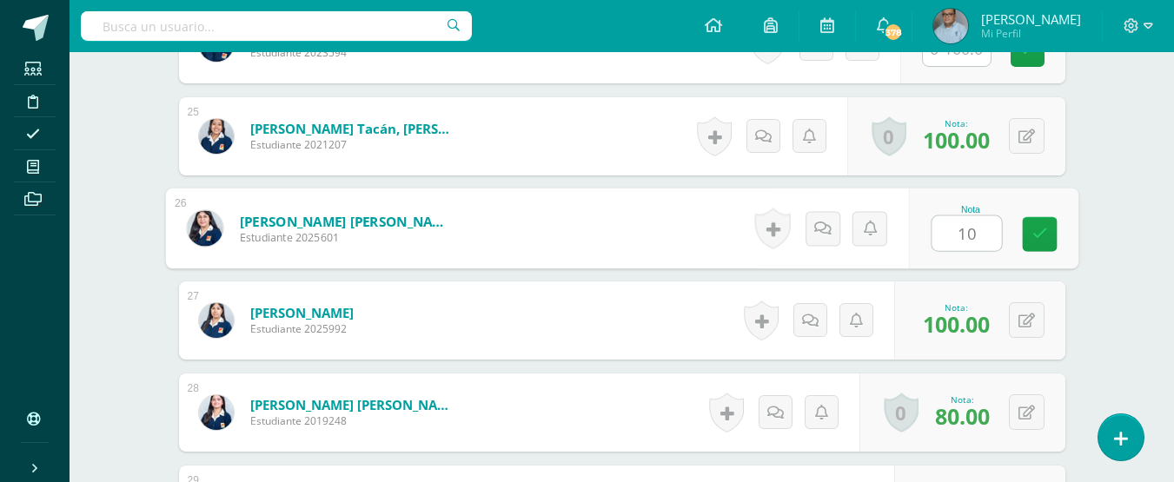
type input "100"
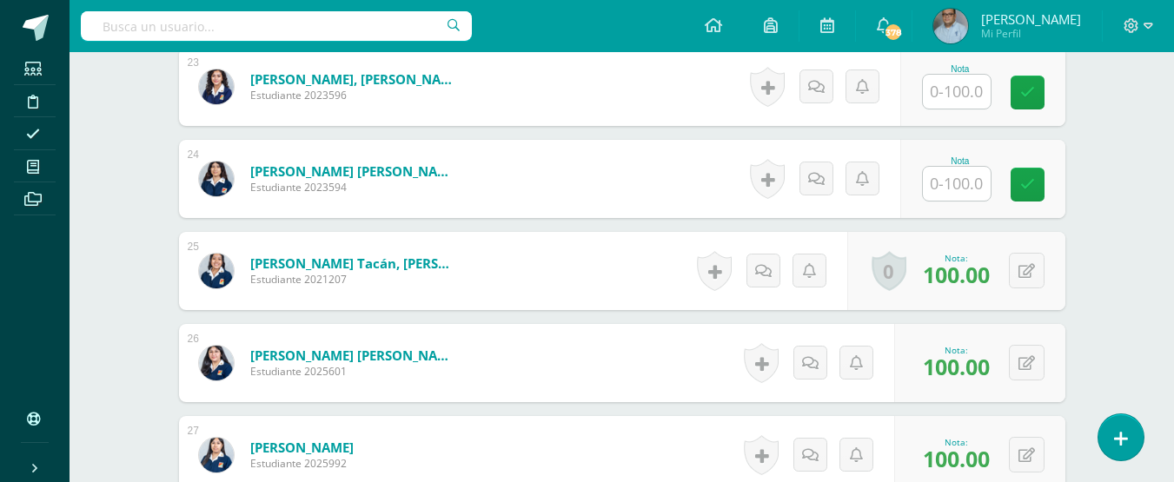
scroll to position [2567, 0]
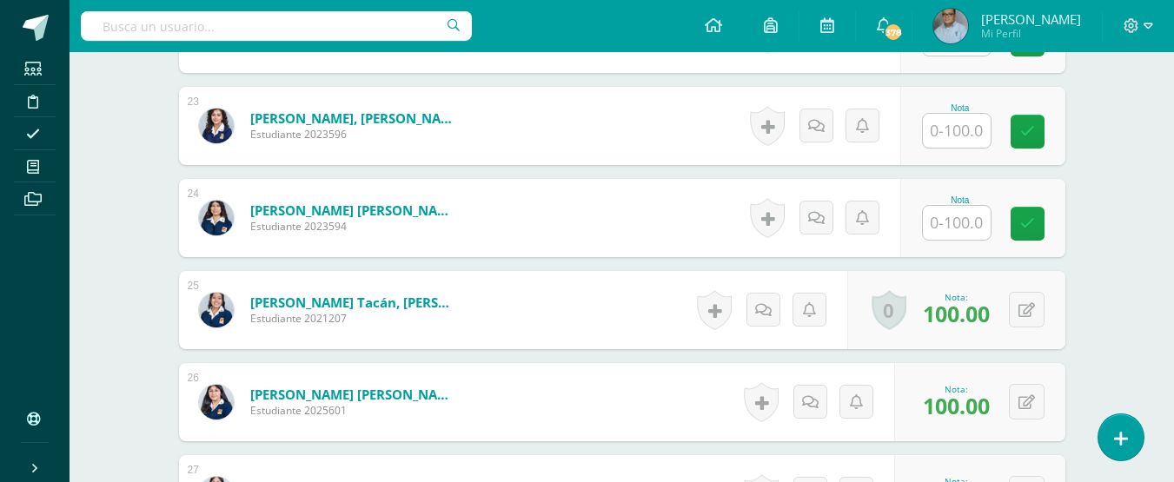
click at [954, 218] on input "text" at bounding box center [957, 223] width 68 height 34
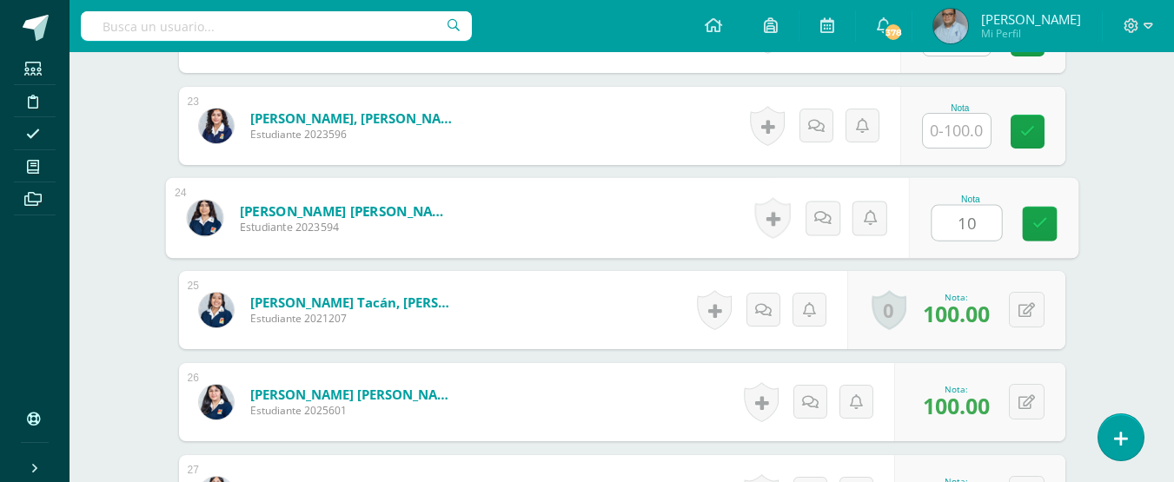
type input "100"
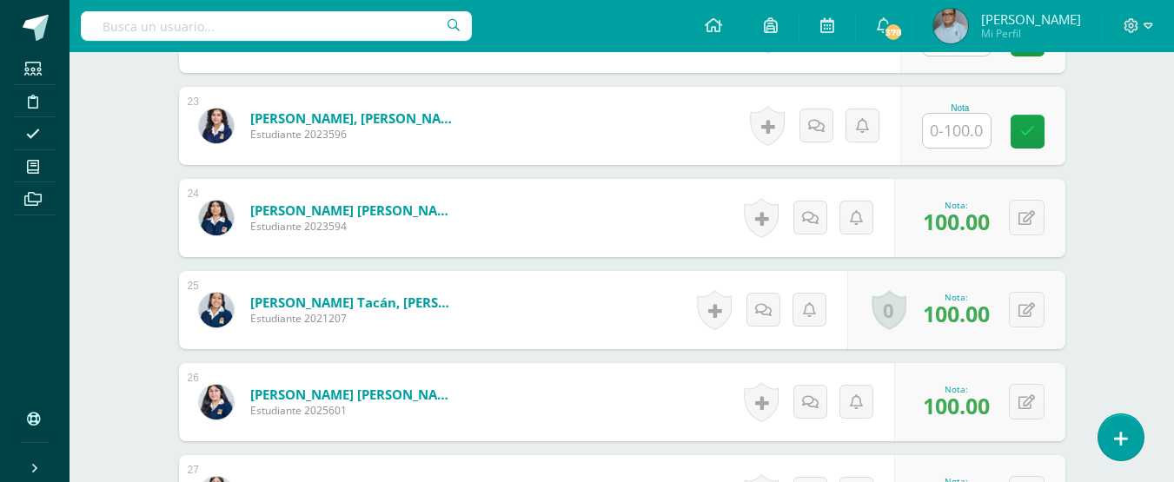
scroll to position [2480, 0]
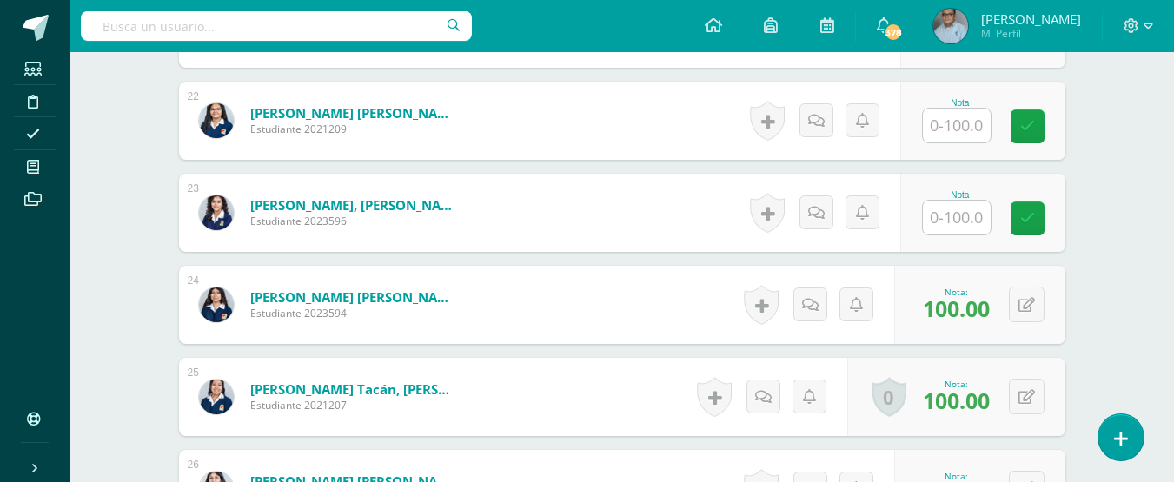
click at [953, 218] on input "text" at bounding box center [957, 218] width 68 height 34
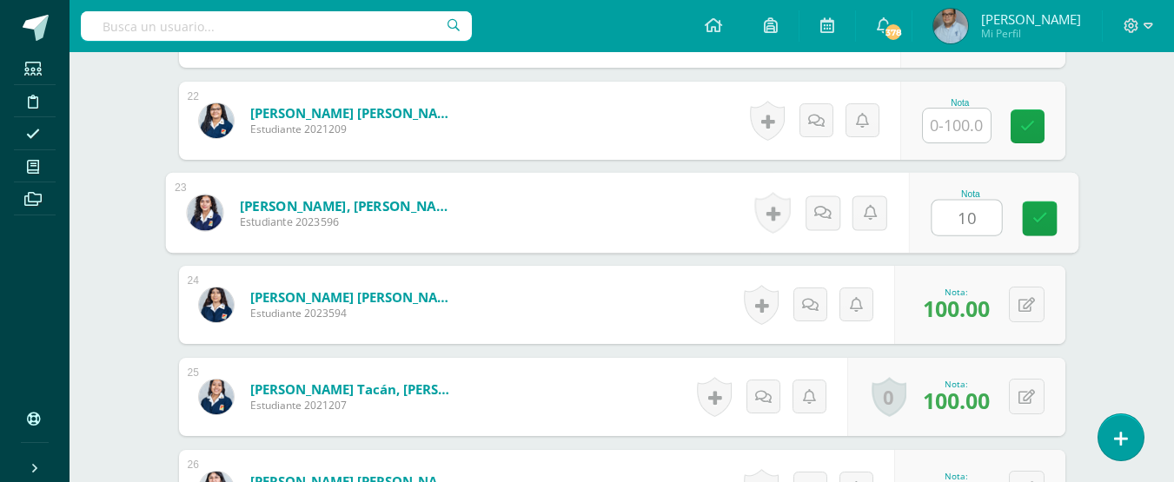
type input "100"
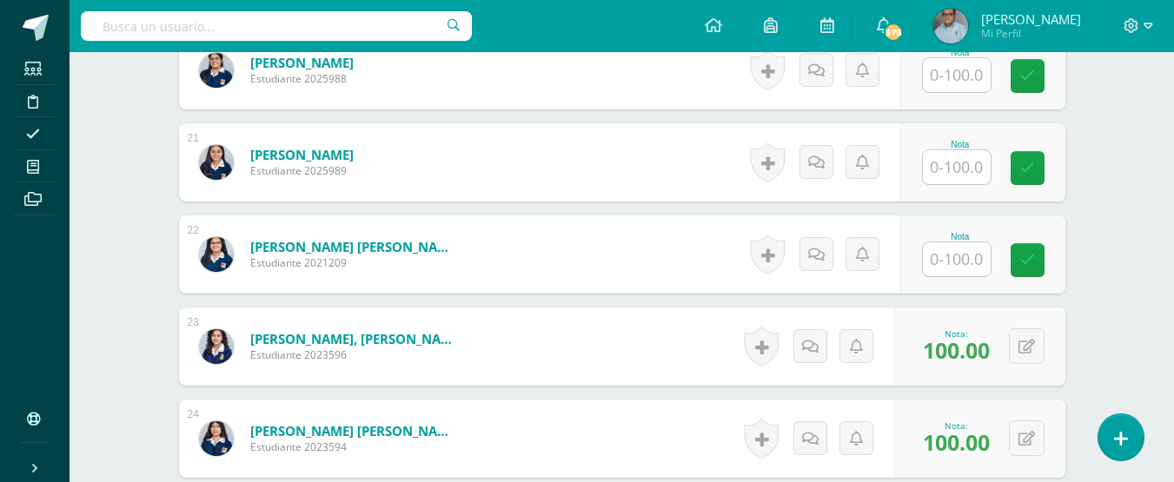
scroll to position [2306, 0]
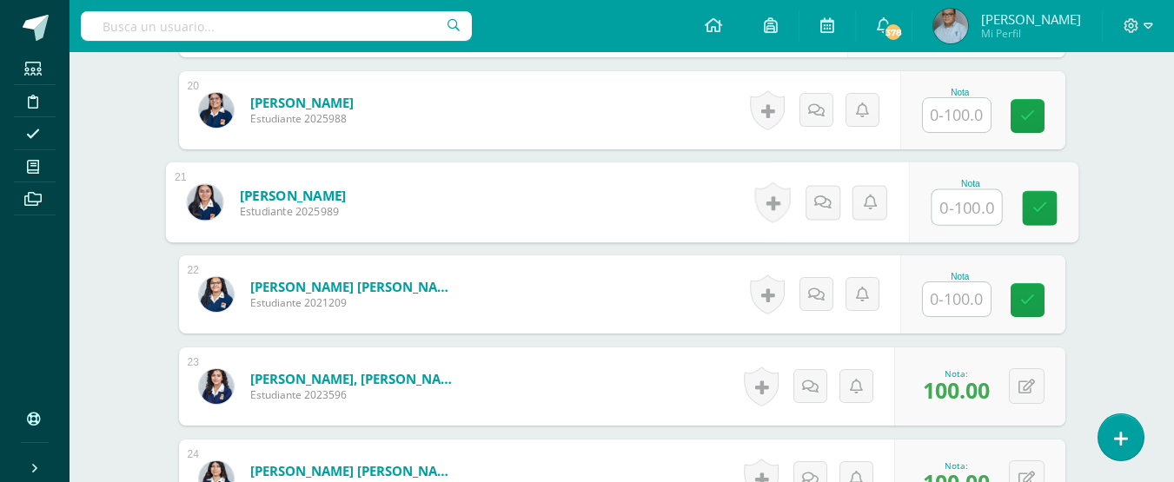
click at [955, 202] on input "text" at bounding box center [966, 207] width 70 height 35
type input "100"
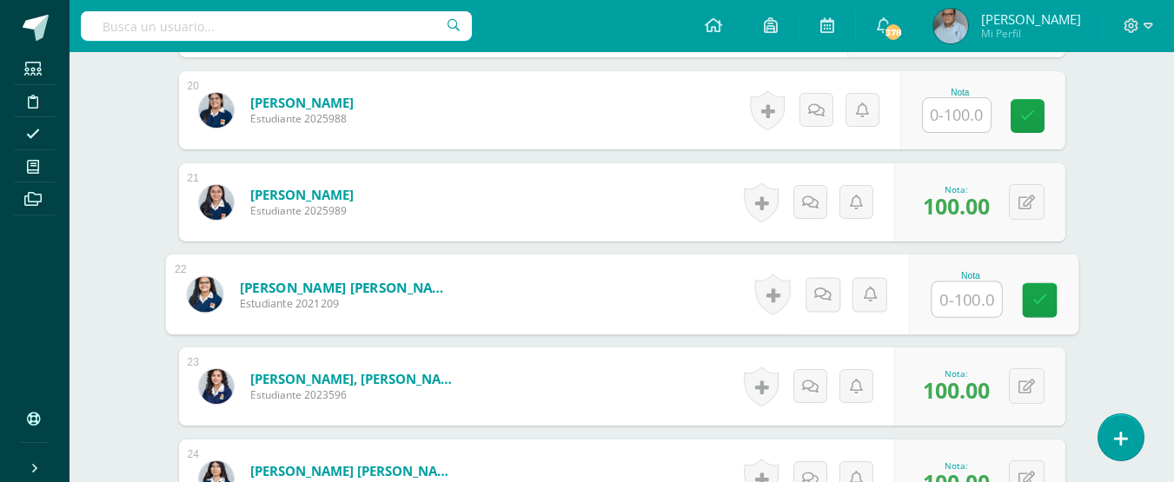
scroll to position [2219, 0]
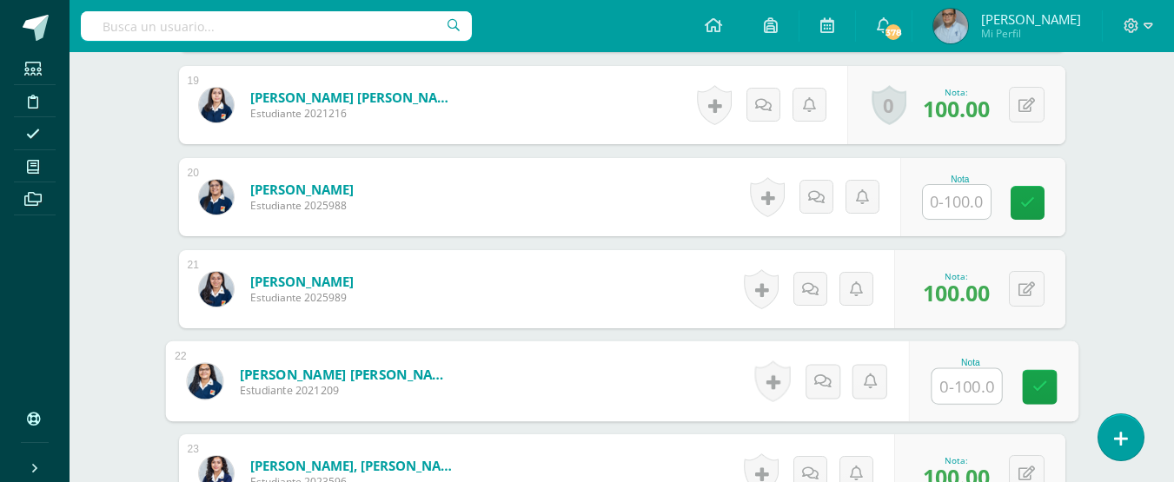
click at [955, 202] on input "text" at bounding box center [957, 202] width 68 height 34
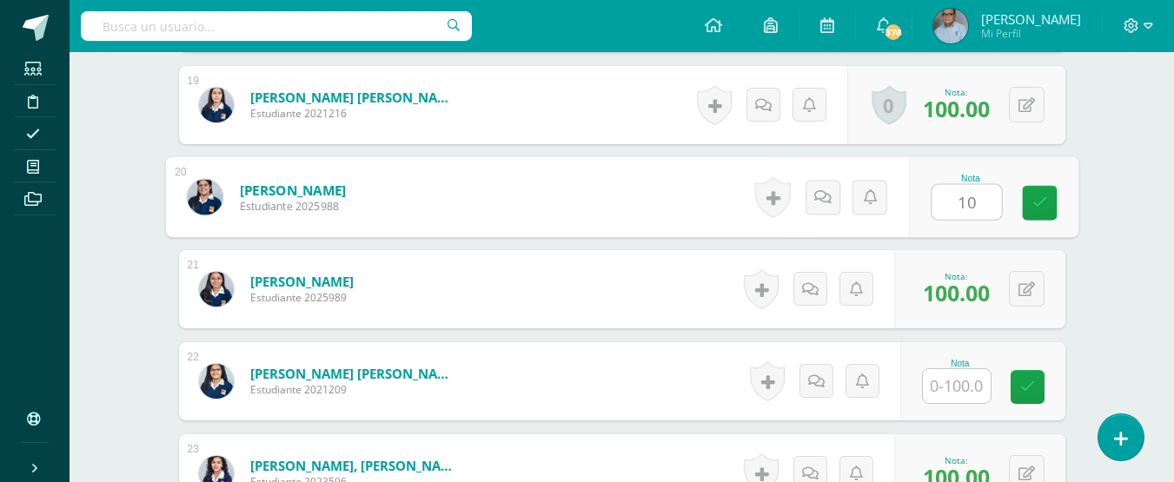
type input "100"
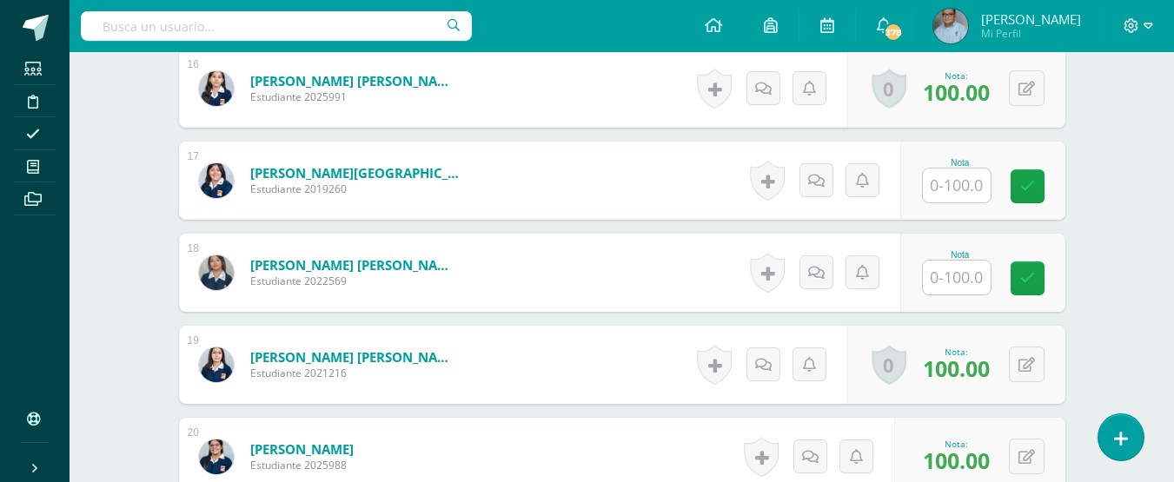
scroll to position [1958, 0]
click at [951, 191] on input "text" at bounding box center [957, 186] width 68 height 34
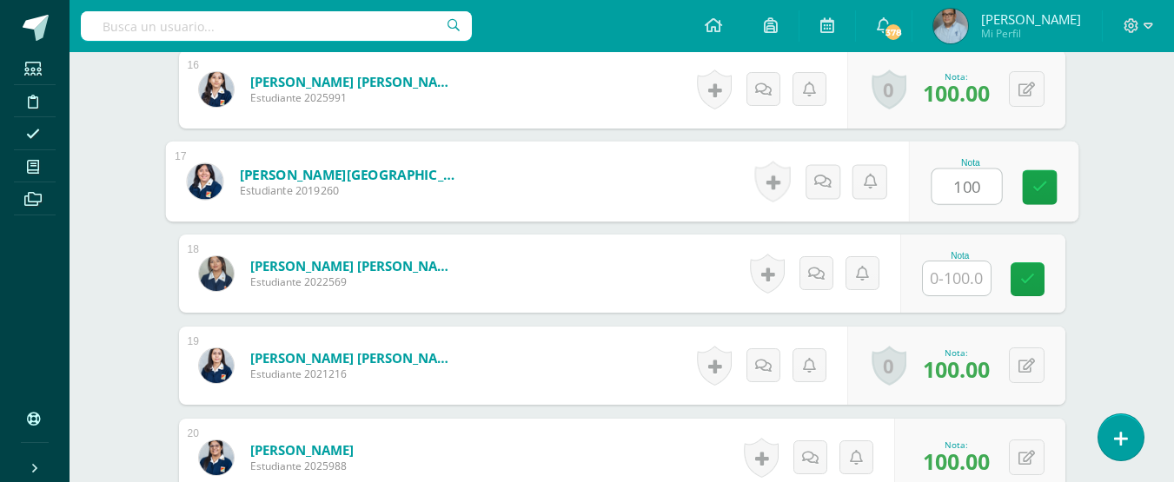
type input "100"
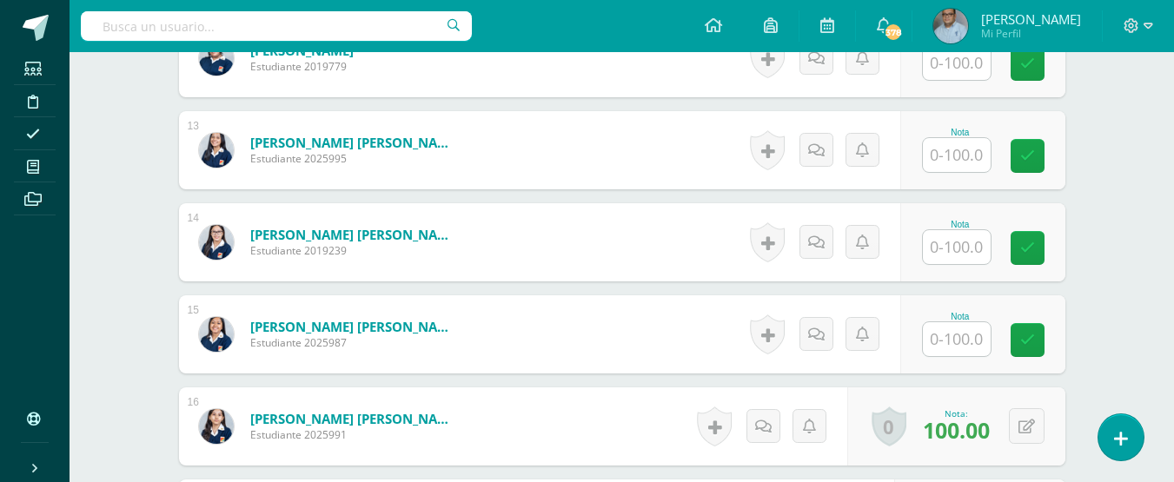
scroll to position [1611, 0]
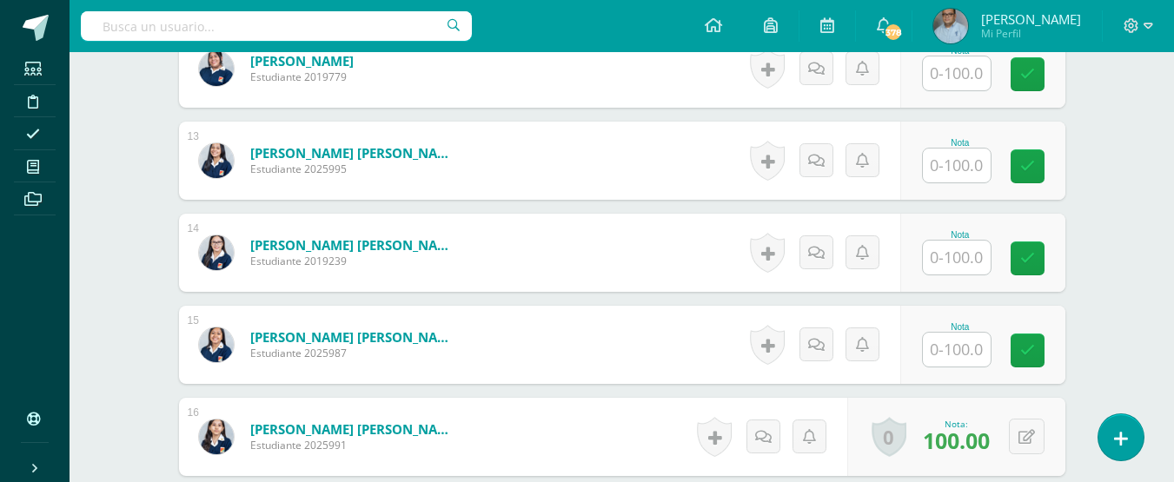
click at [954, 169] on input "text" at bounding box center [957, 166] width 68 height 34
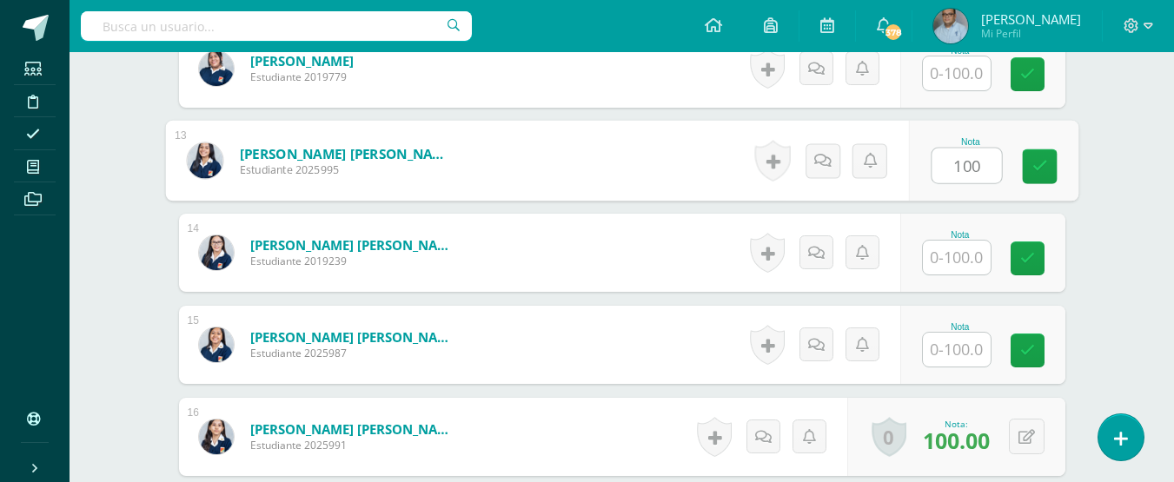
type input "100"
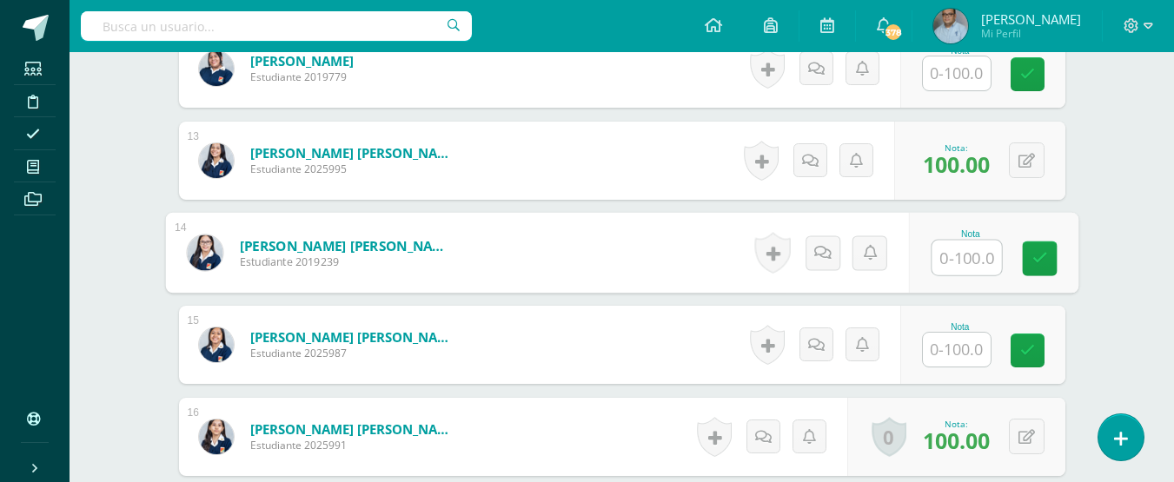
click at [965, 254] on input "text" at bounding box center [966, 258] width 70 height 35
type input "100"
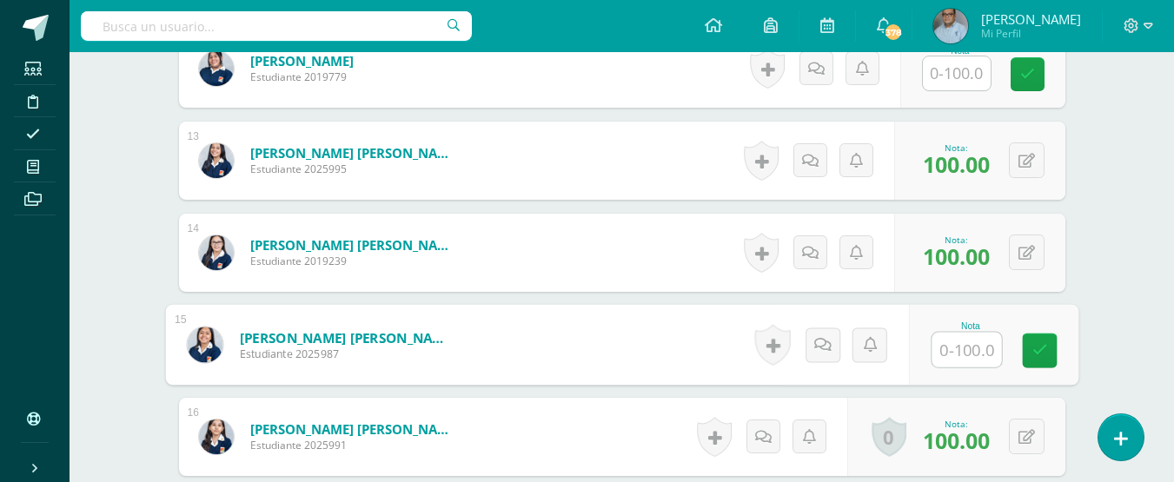
scroll to position [1524, 0]
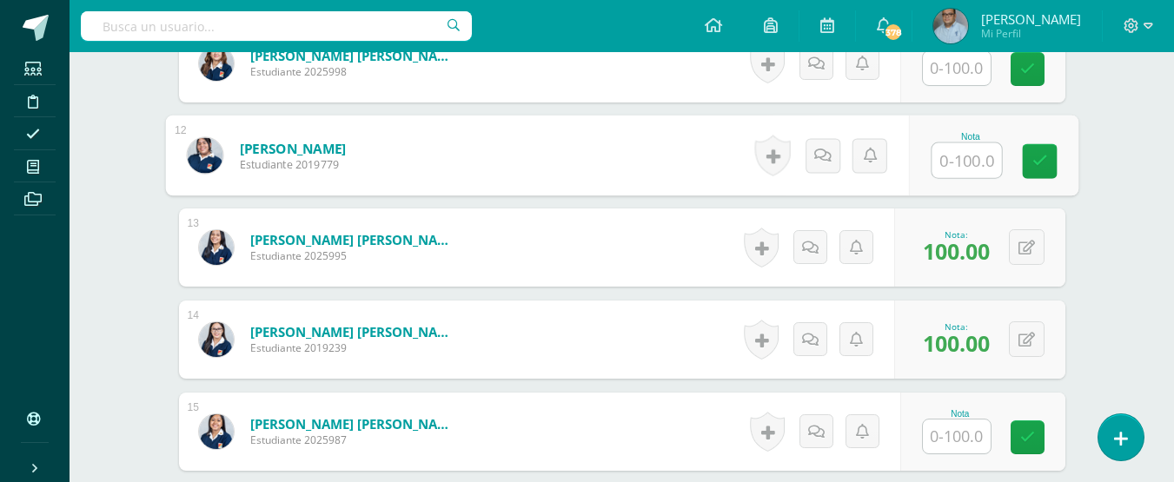
click at [962, 167] on input "text" at bounding box center [966, 160] width 70 height 35
type input "100"
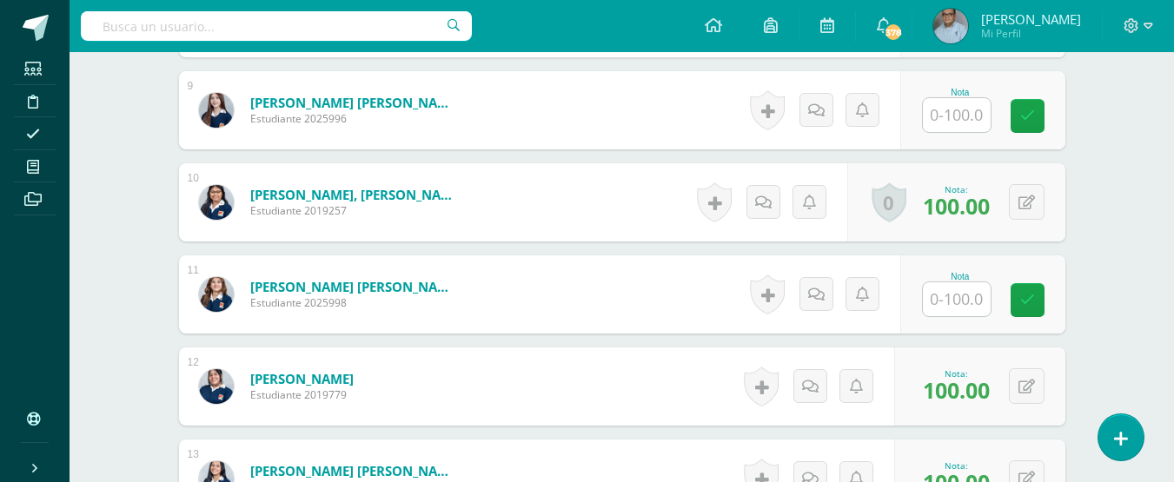
scroll to position [1263, 0]
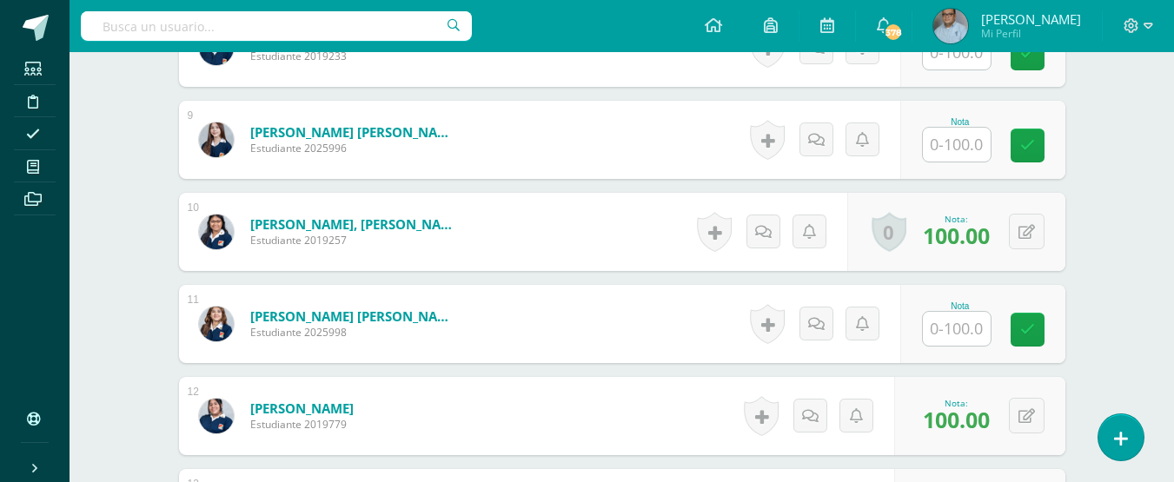
click at [959, 151] on input "text" at bounding box center [957, 145] width 68 height 34
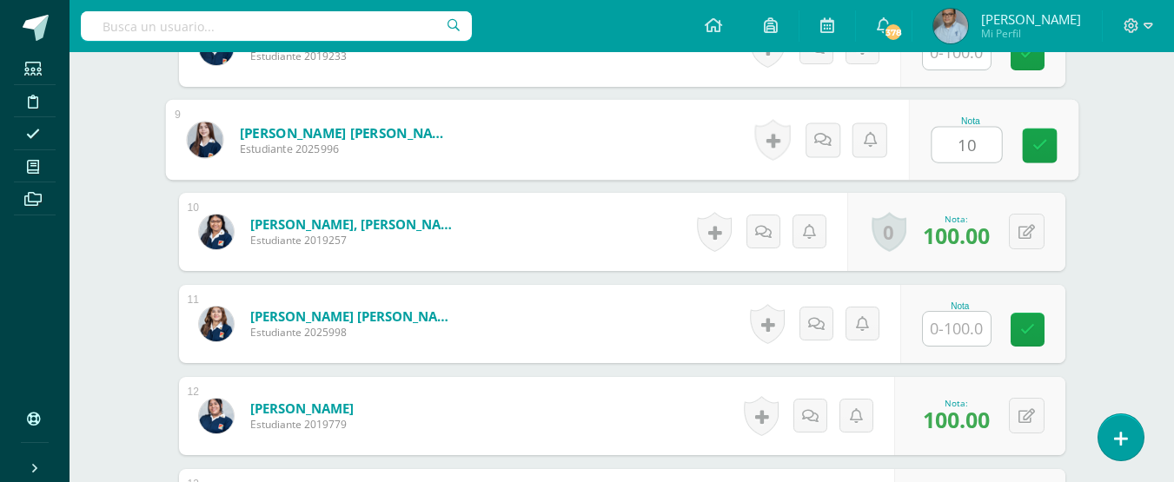
type input "100"
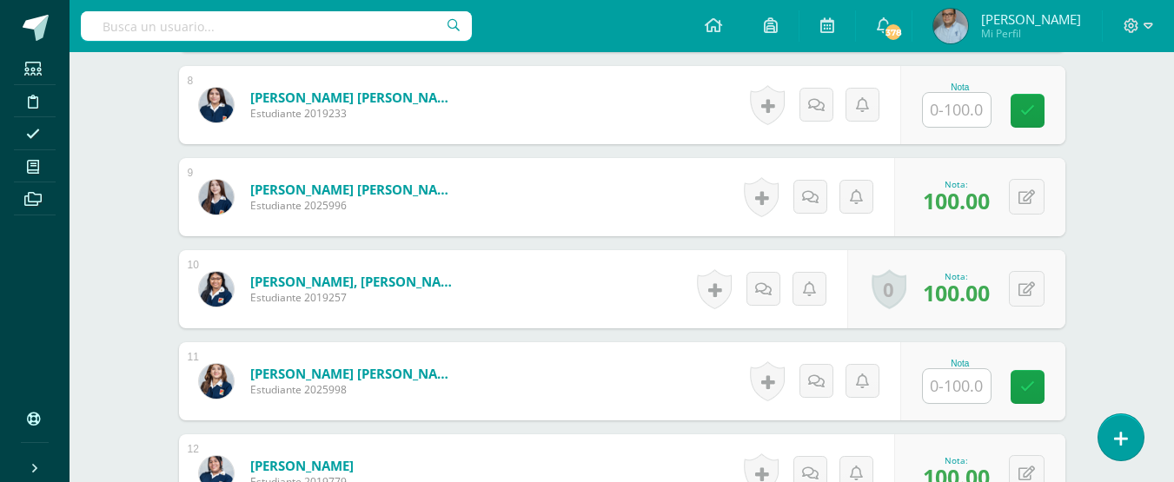
scroll to position [1176, 0]
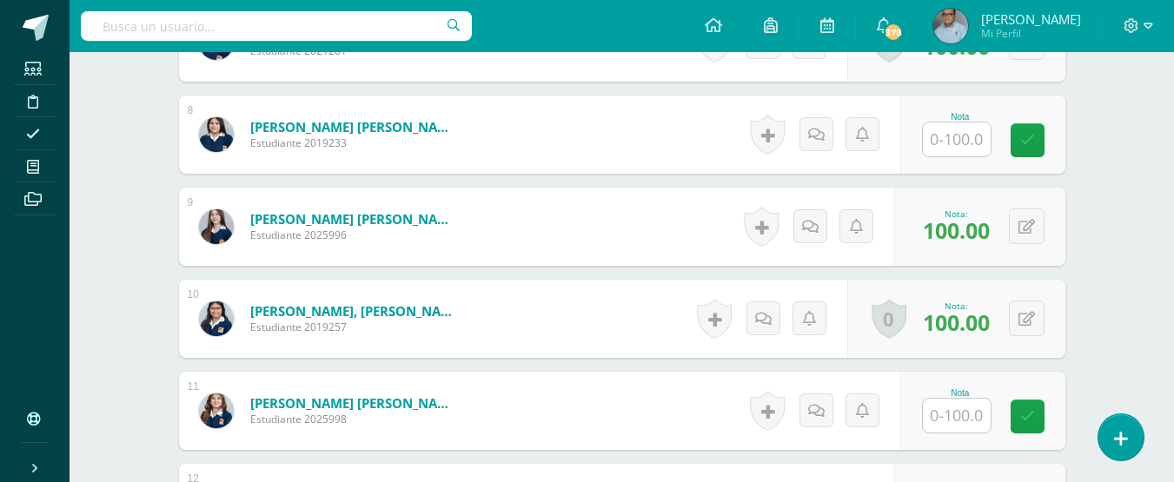
click at [964, 147] on input "text" at bounding box center [957, 140] width 68 height 34
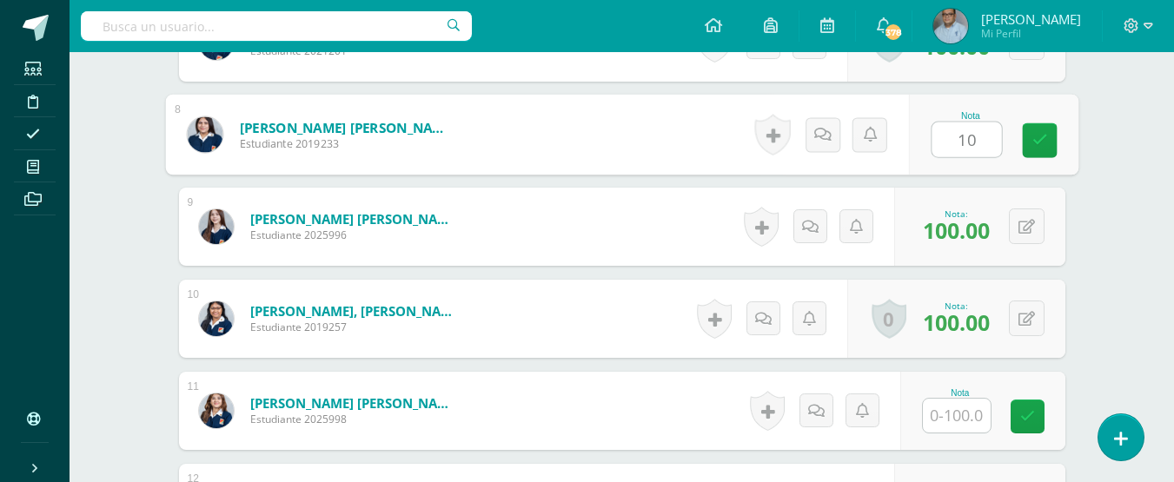
type input "100"
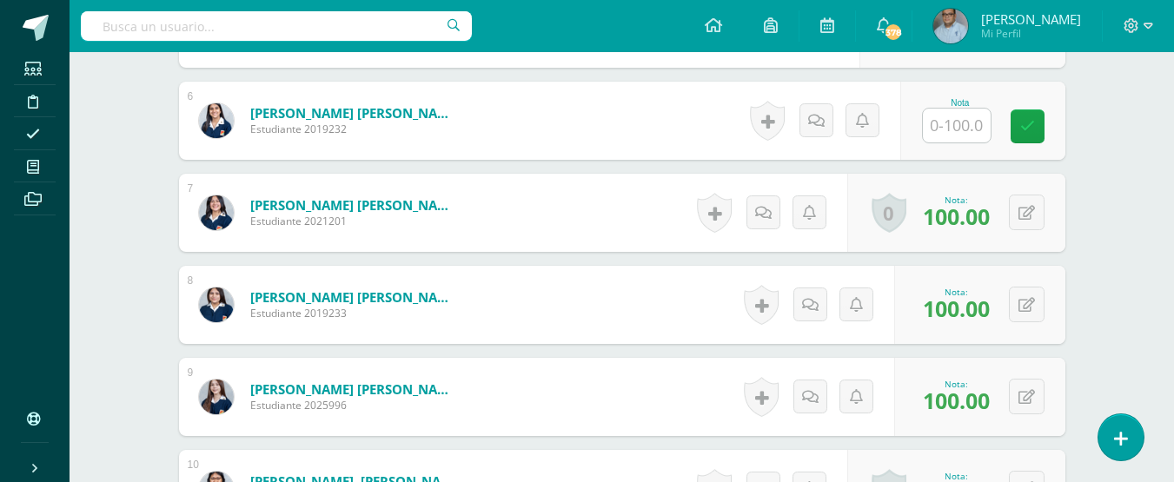
scroll to position [1003, 0]
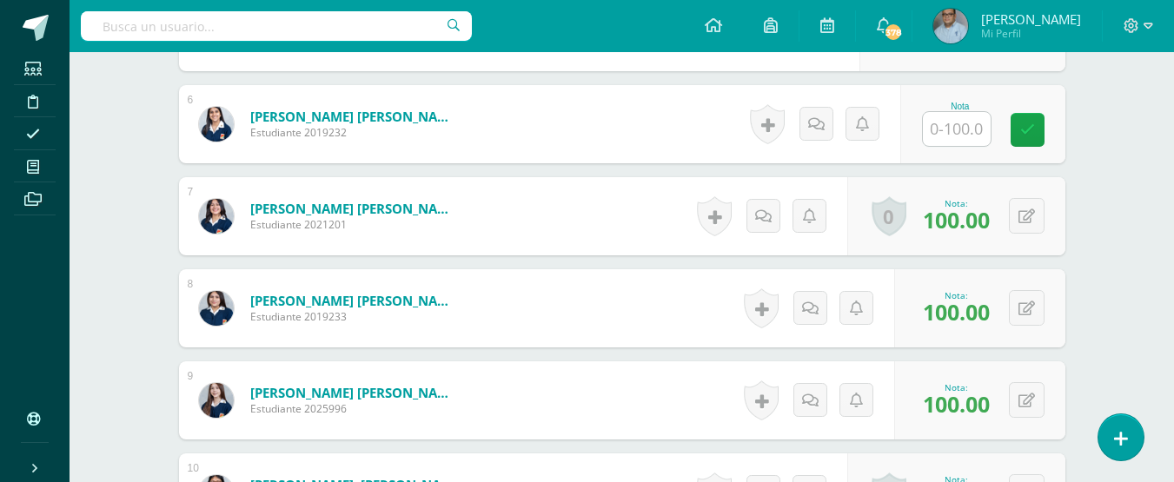
click at [944, 131] on input "text" at bounding box center [957, 129] width 68 height 34
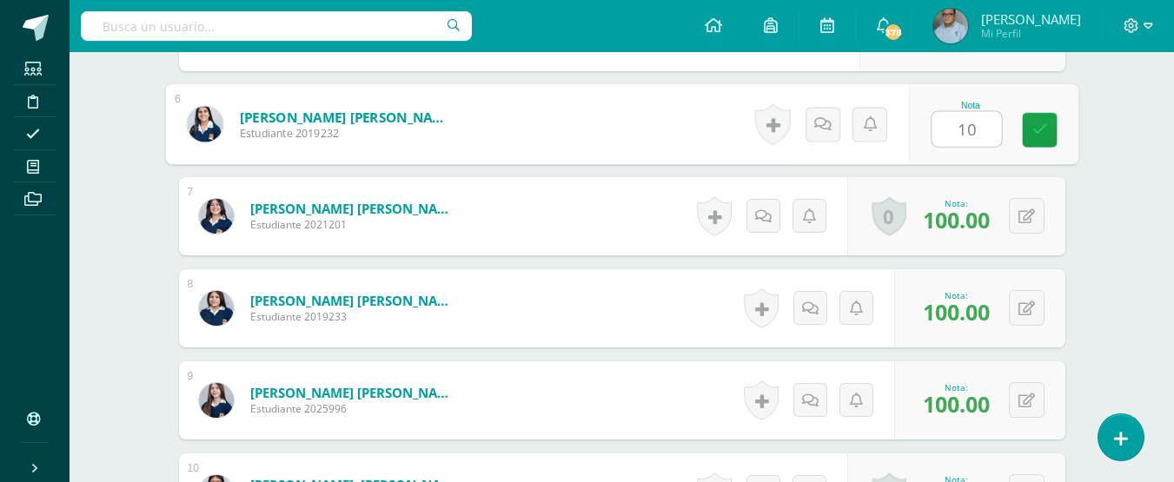
type input "100"
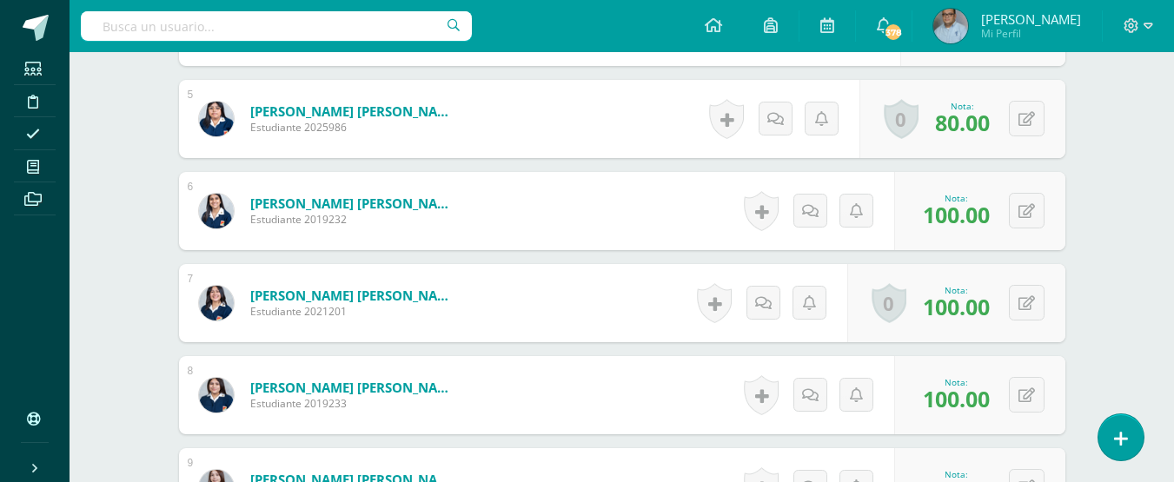
scroll to position [742, 0]
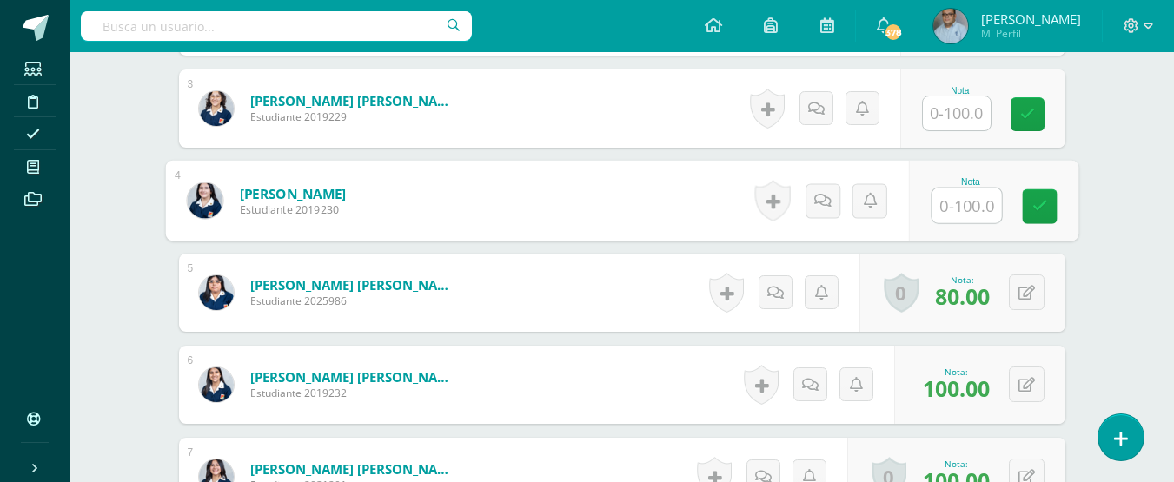
click at [953, 208] on input "text" at bounding box center [966, 206] width 70 height 35
type input "100"
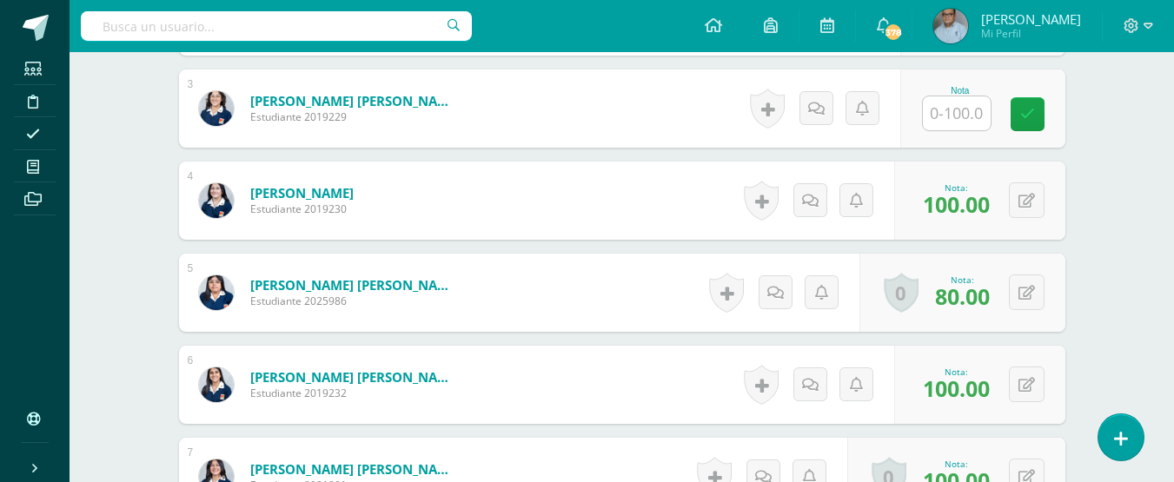
scroll to position [568, 0]
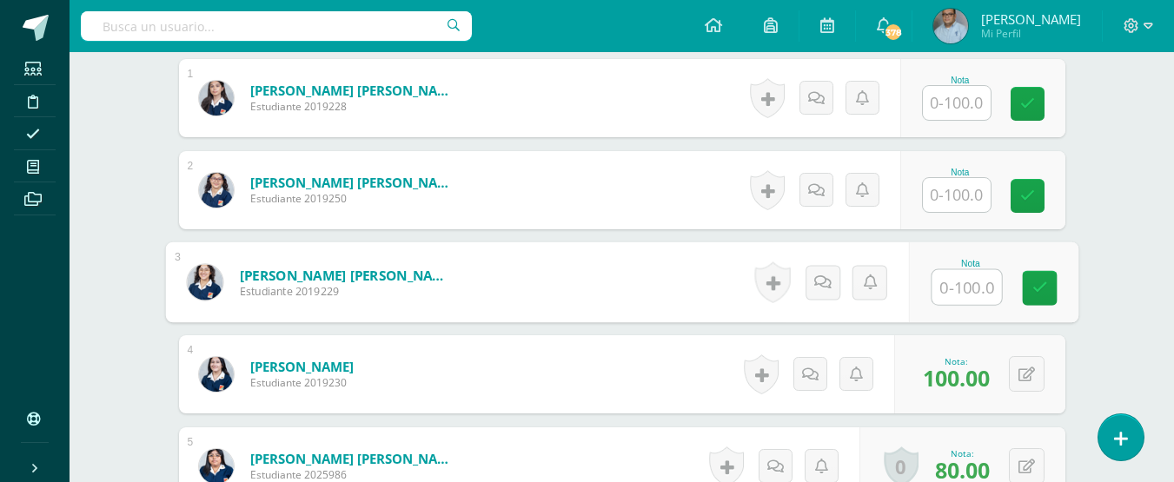
click at [965, 290] on input "text" at bounding box center [966, 287] width 70 height 35
type input "100"
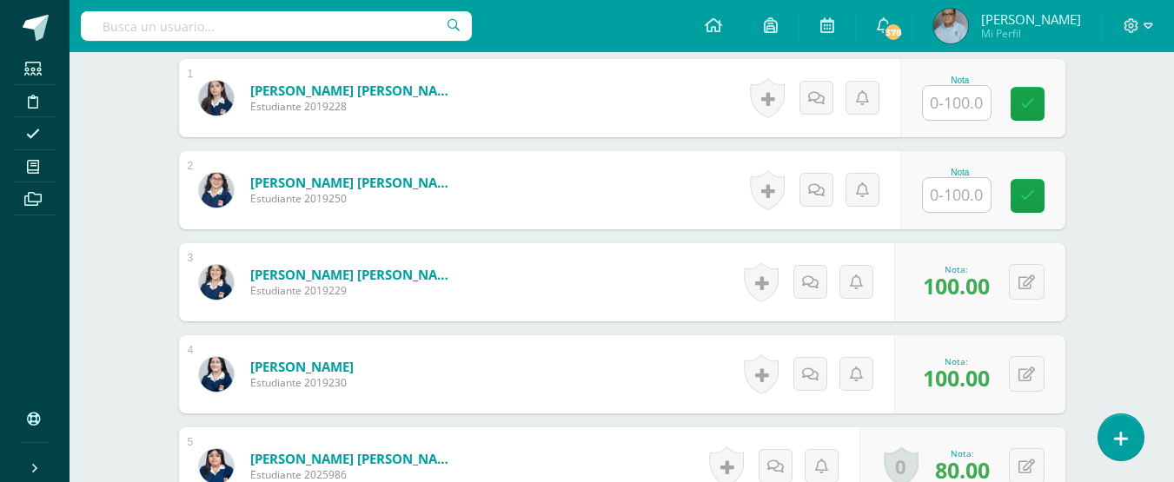
click at [951, 185] on input "text" at bounding box center [957, 195] width 68 height 34
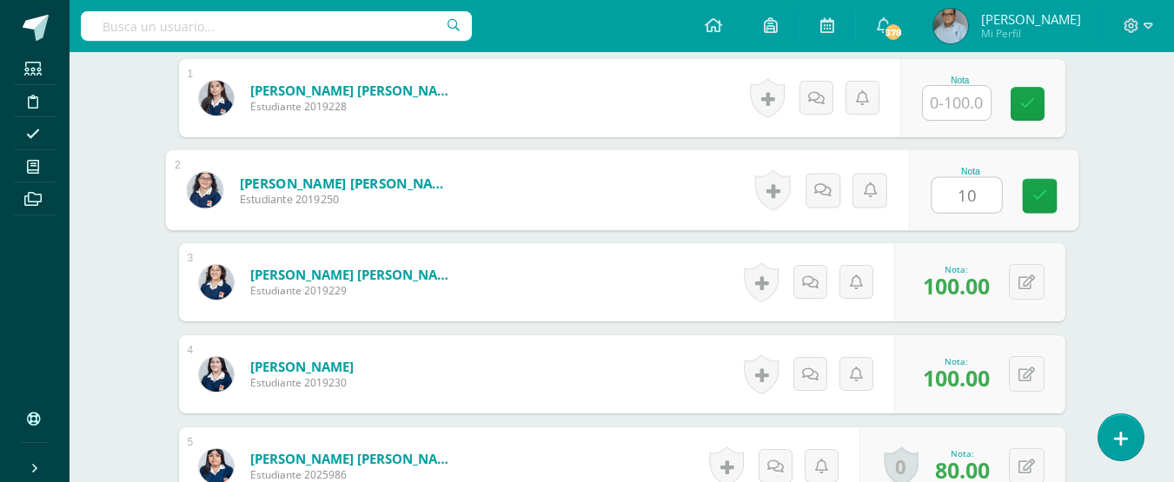
type input "100"
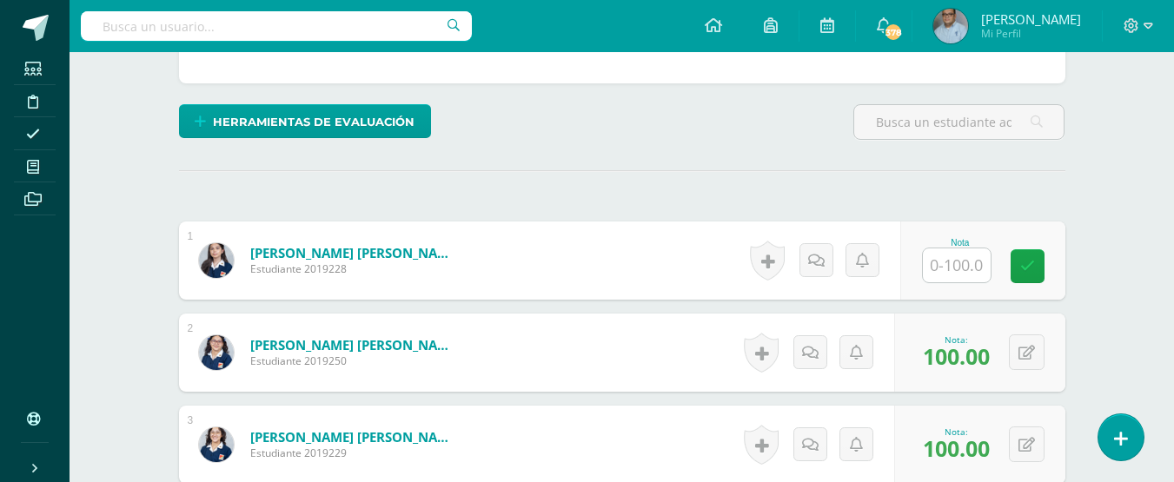
scroll to position [394, 0]
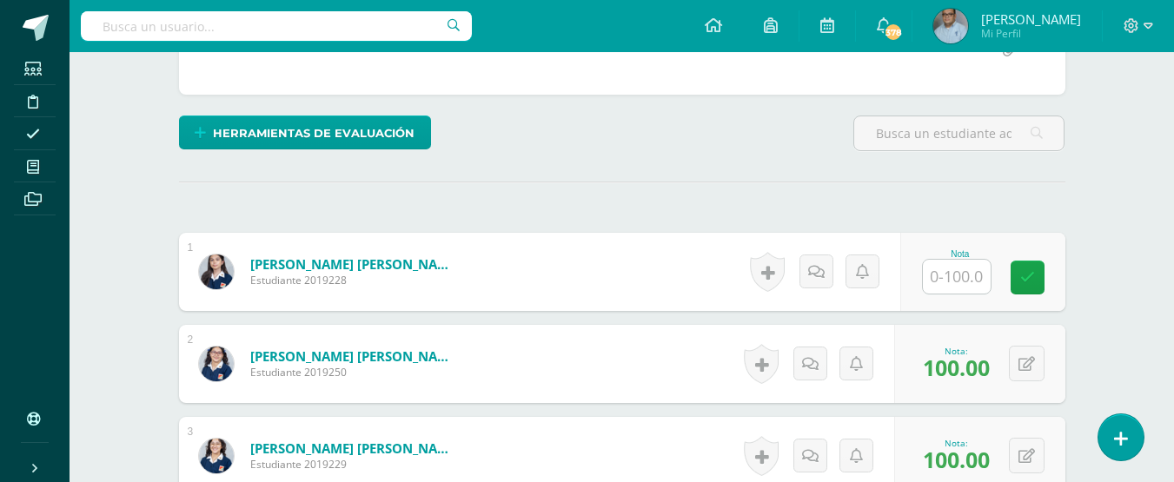
click at [954, 277] on input "text" at bounding box center [957, 277] width 68 height 34
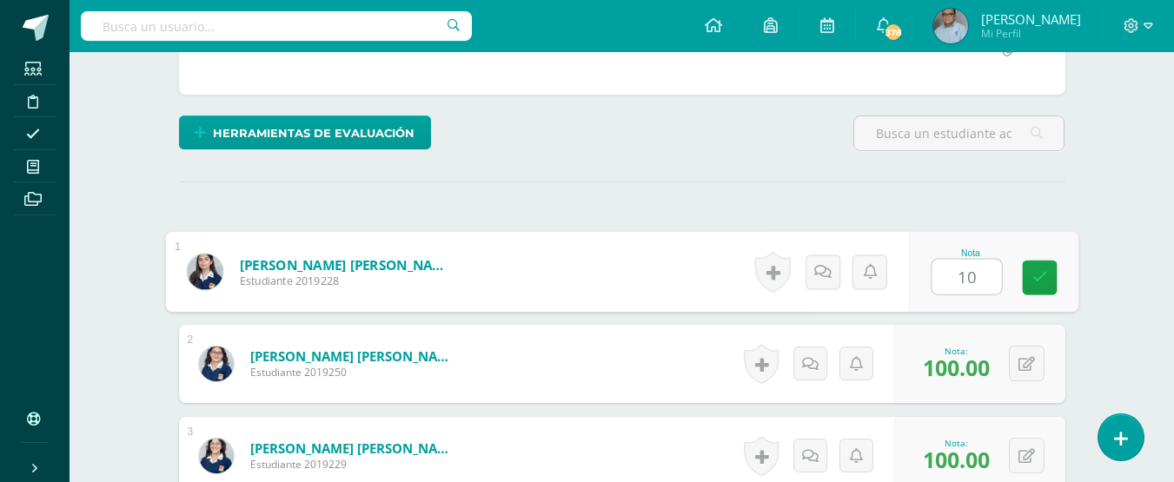
type input "100"
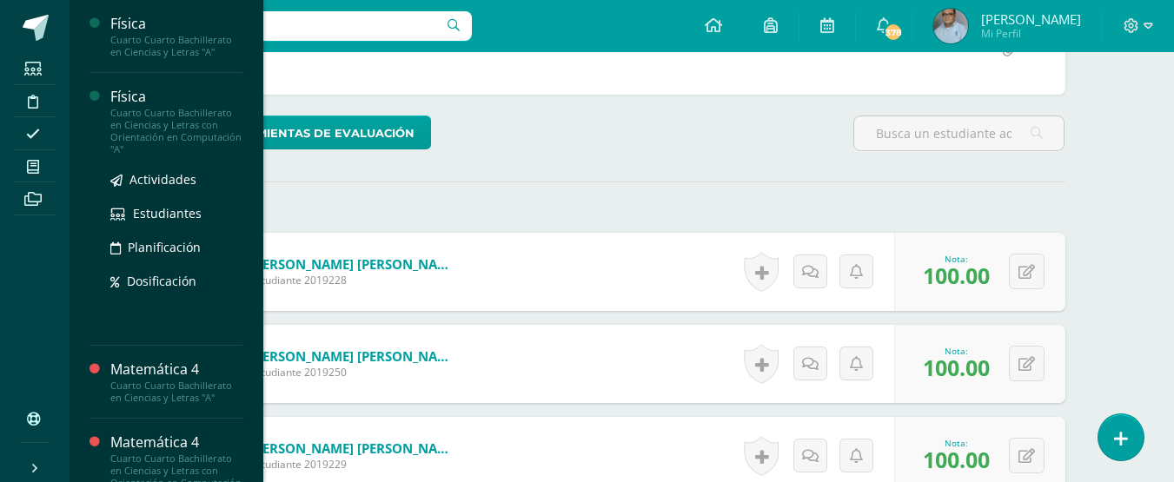
click at [156, 96] on div "Física" at bounding box center [176, 97] width 132 height 20
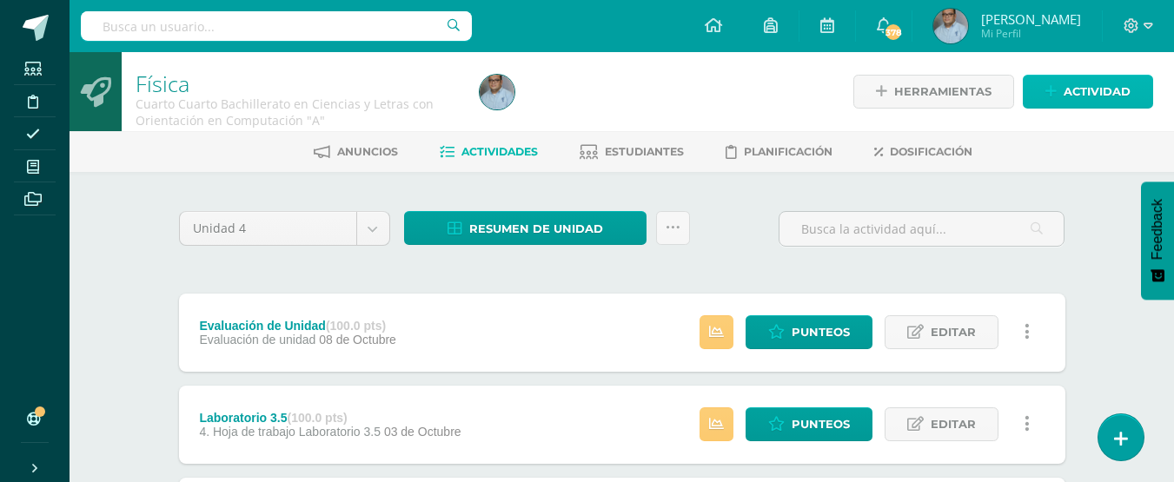
click at [1092, 84] on span "Actividad" at bounding box center [1097, 92] width 67 height 32
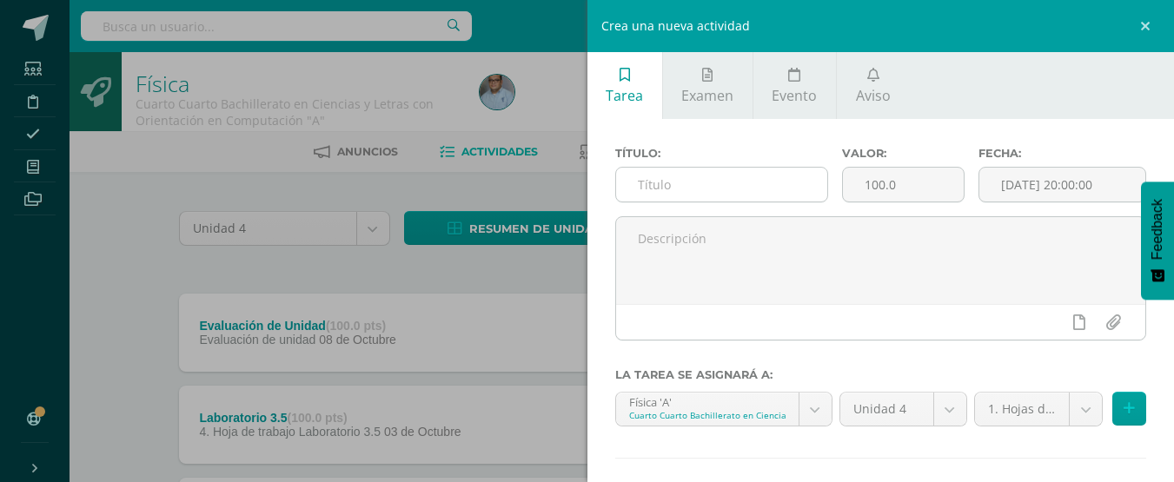
click at [727, 184] on input "text" at bounding box center [721, 185] width 211 height 34
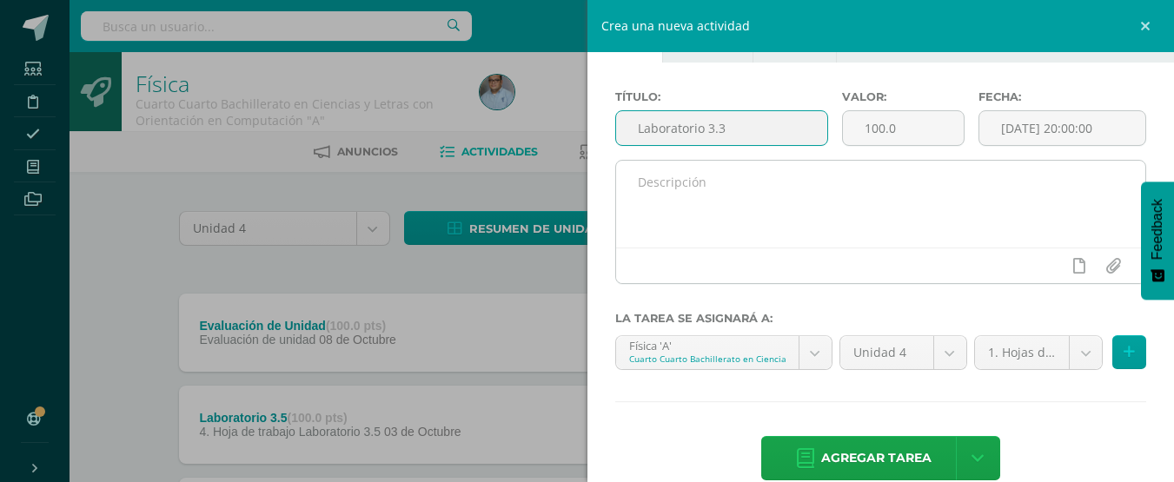
scroll to position [86, 0]
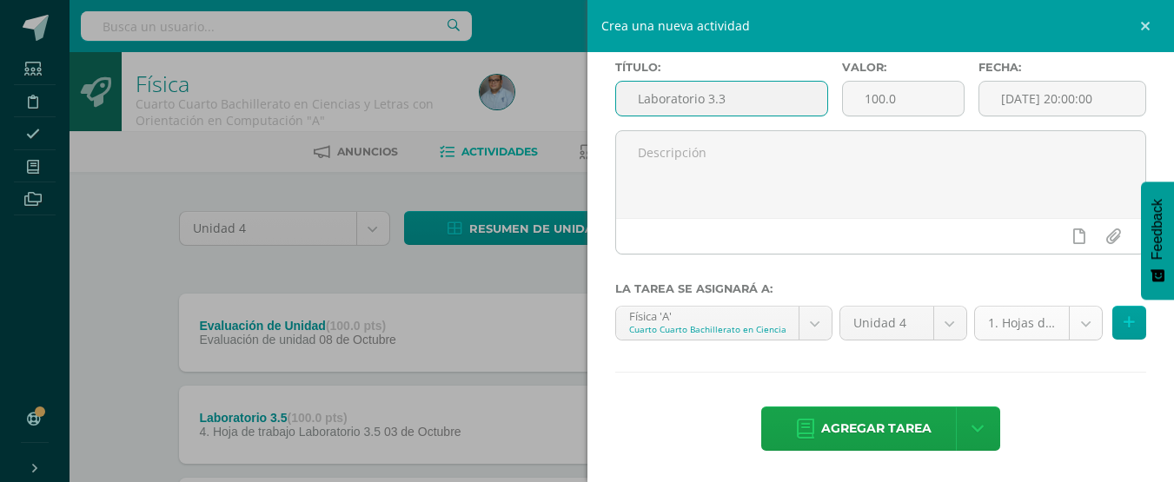
type input "Laboratorio 3.3"
click at [1079, 326] on body "Estudiantes Disciplina Asistencia Mis cursos Archivos Soporte Ayuda Reportar un…" at bounding box center [587, 382] width 1174 height 764
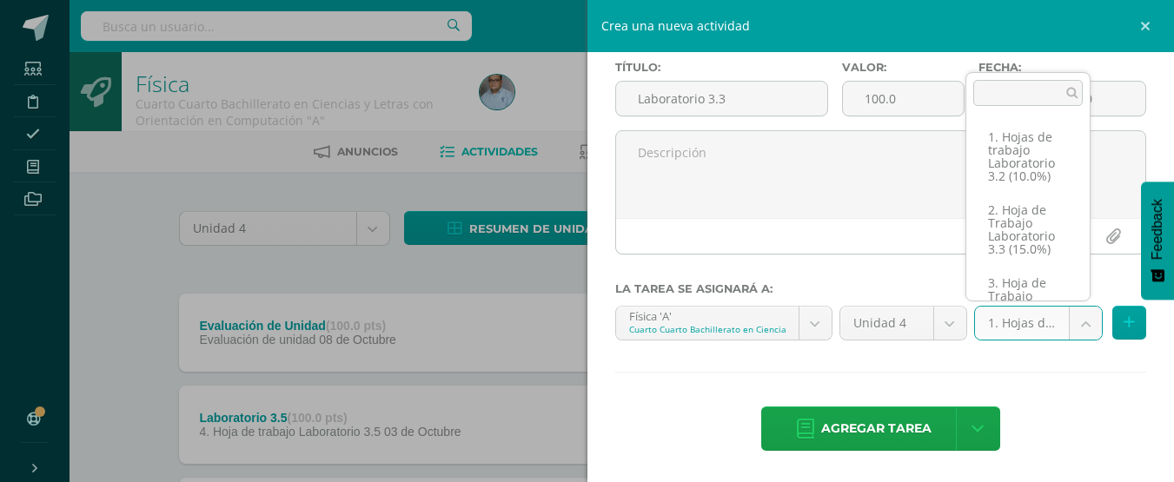
scroll to position [38, 0]
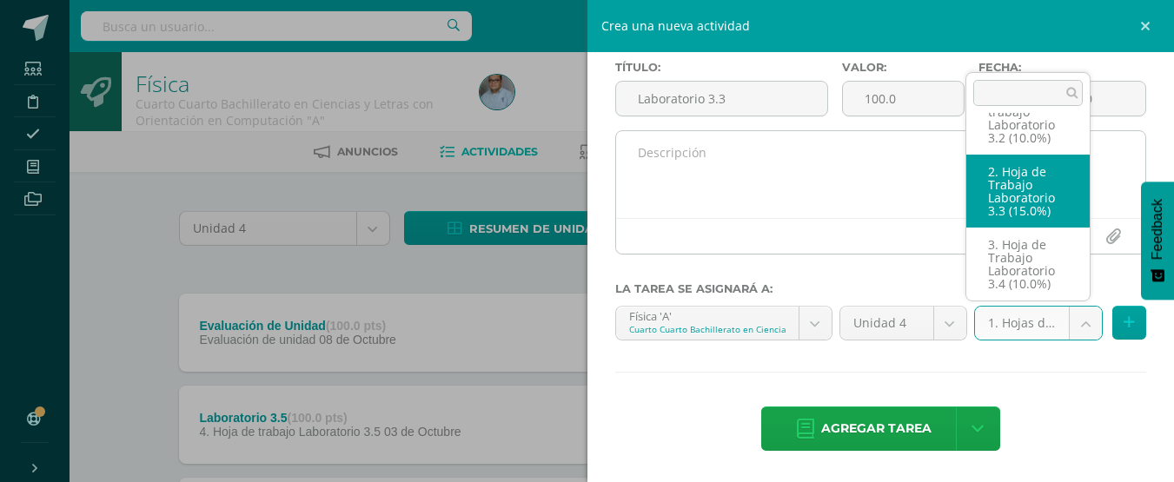
select select "128867"
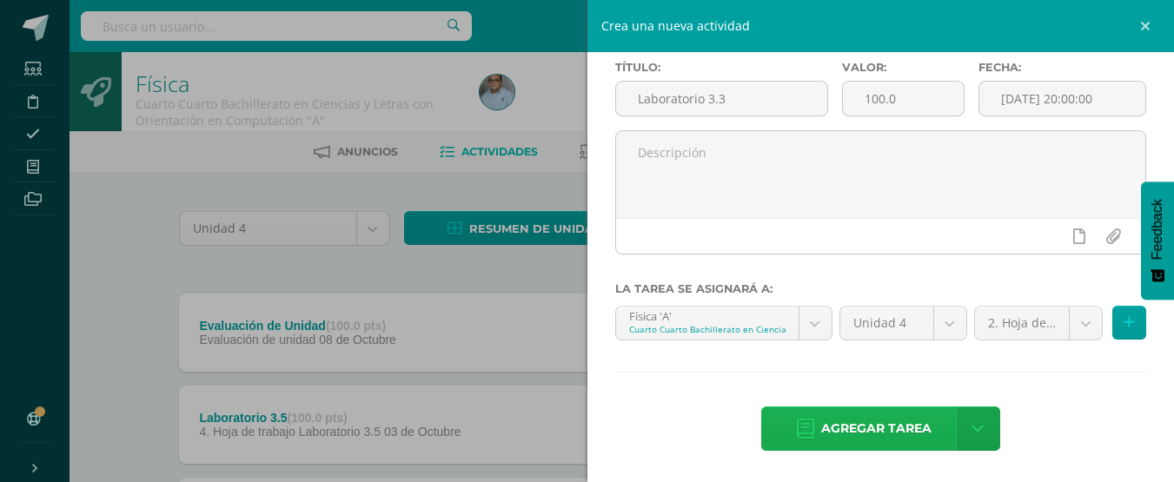
click at [875, 421] on span "Agregar tarea" at bounding box center [876, 429] width 110 height 43
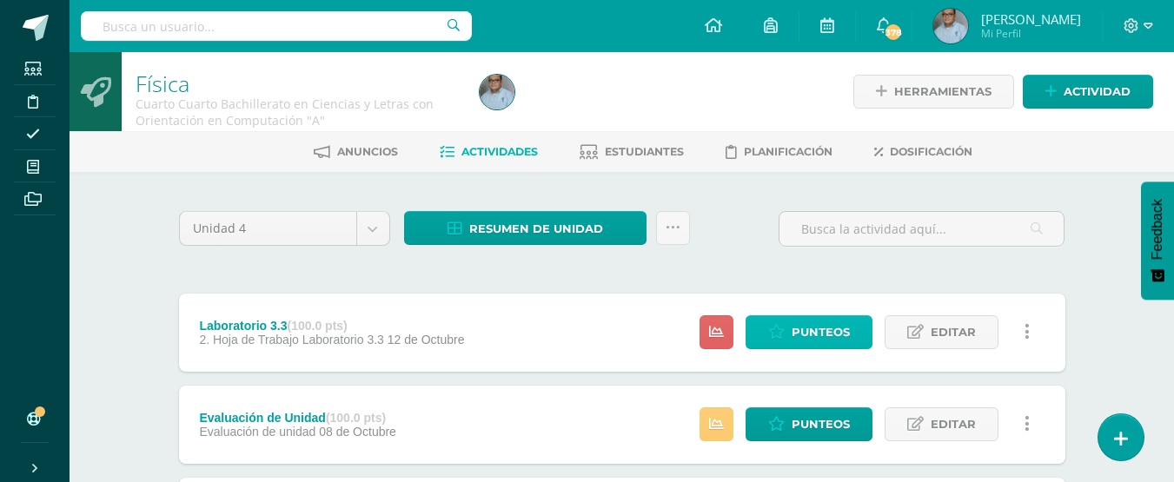
click at [814, 328] on span "Punteos" at bounding box center [821, 332] width 58 height 32
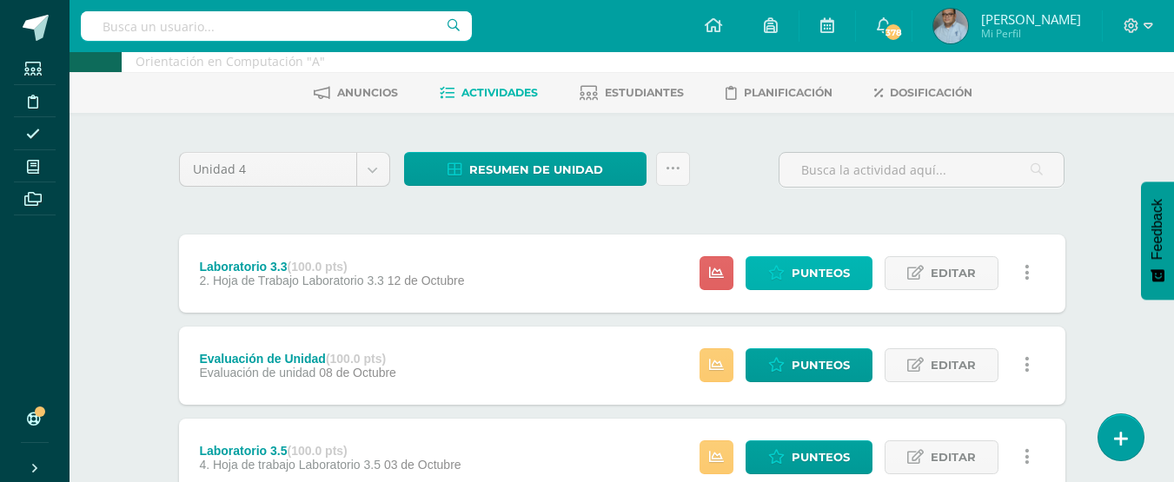
scroll to position [87, 0]
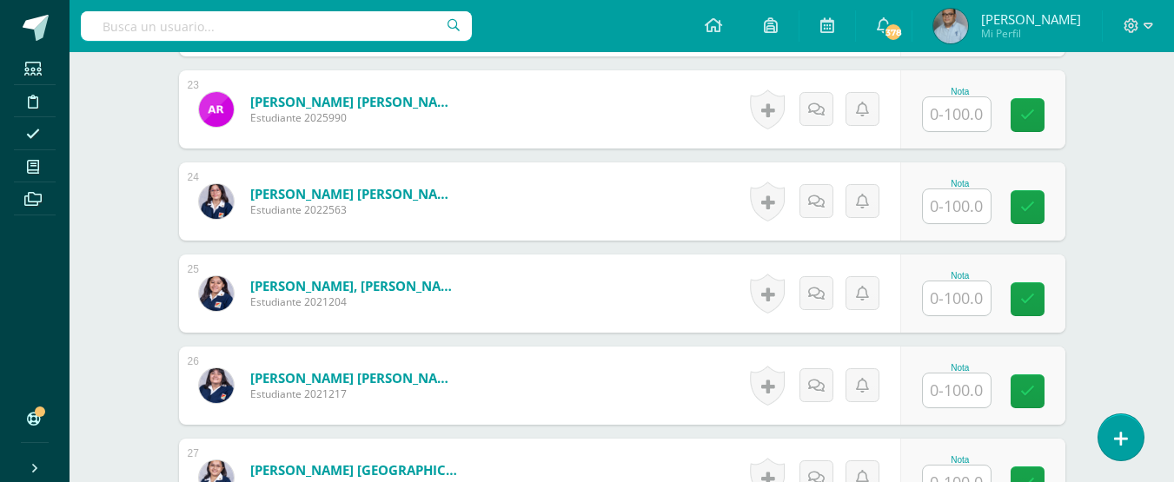
scroll to position [2578, 0]
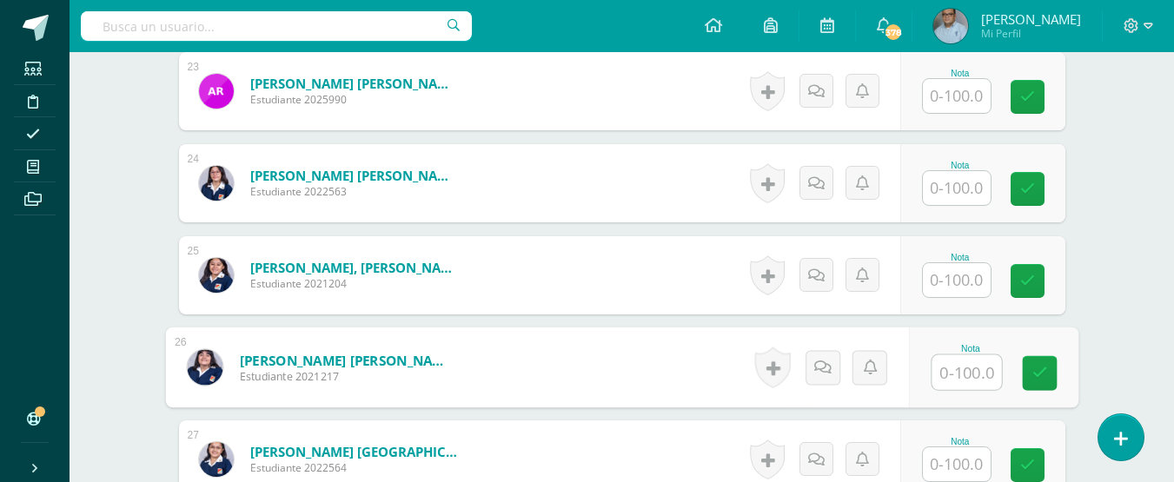
click at [963, 373] on input "text" at bounding box center [966, 372] width 70 height 35
type input "100"
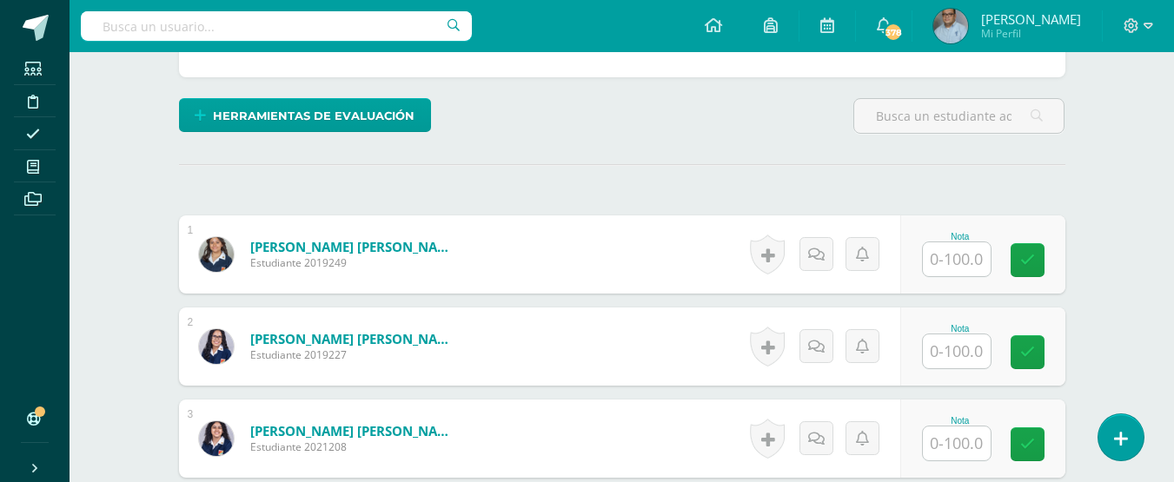
scroll to position [319, 0]
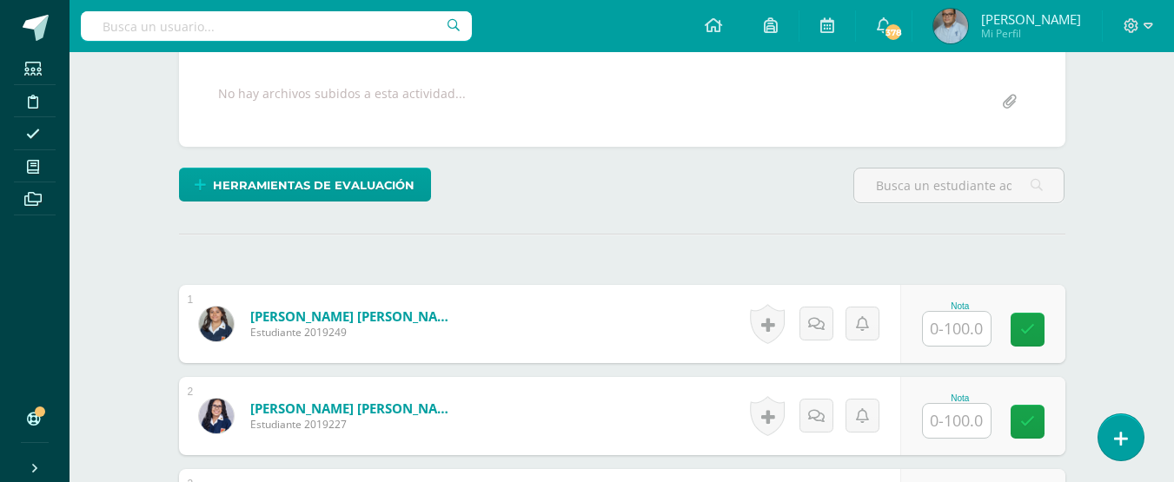
click at [967, 330] on input "text" at bounding box center [957, 329] width 68 height 34
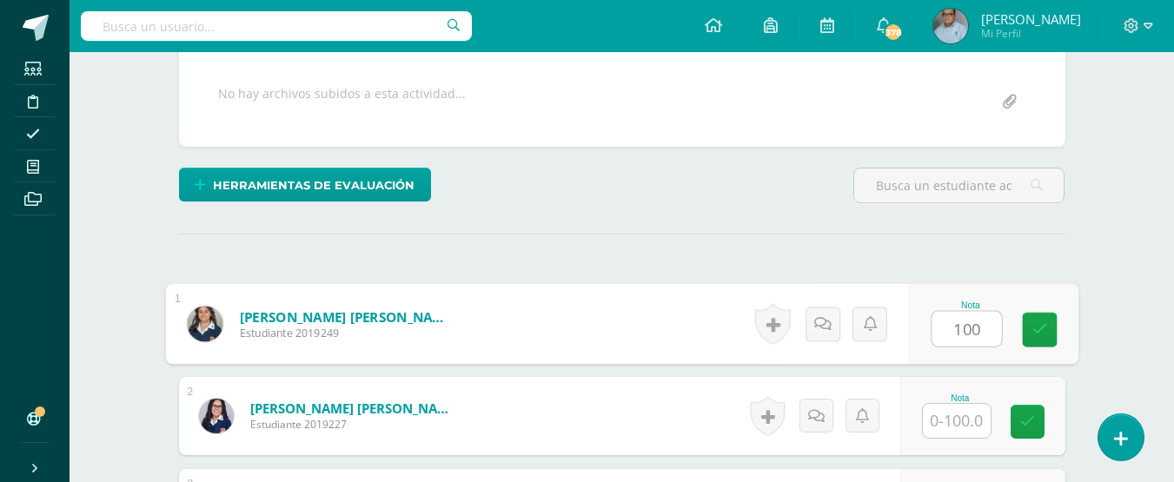
type input "100"
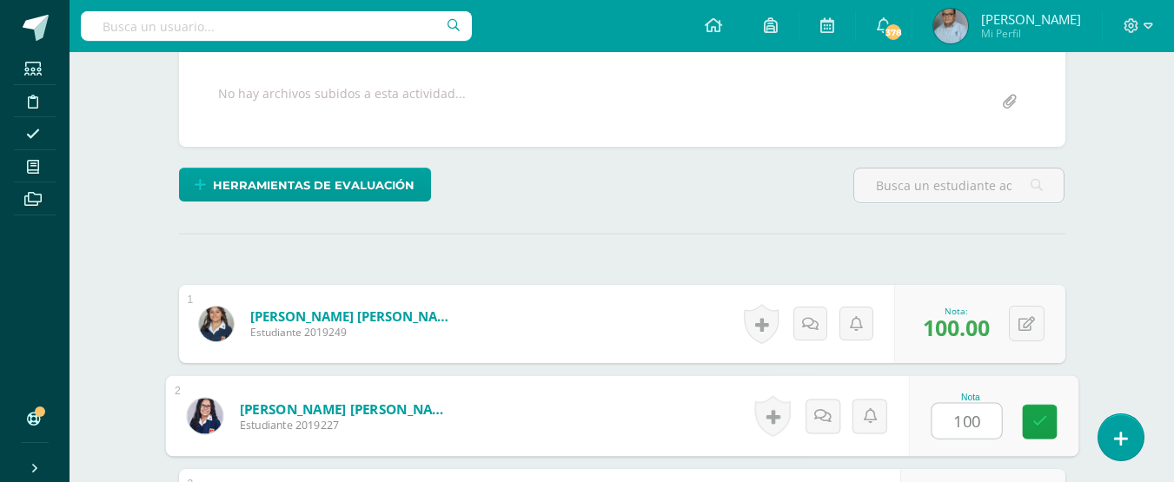
type input "100"
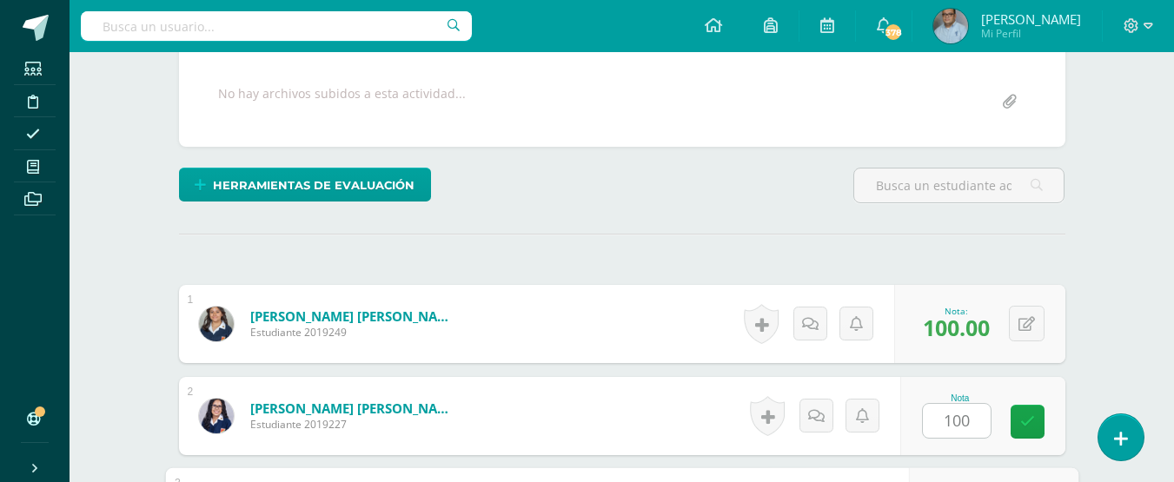
scroll to position [591, 0]
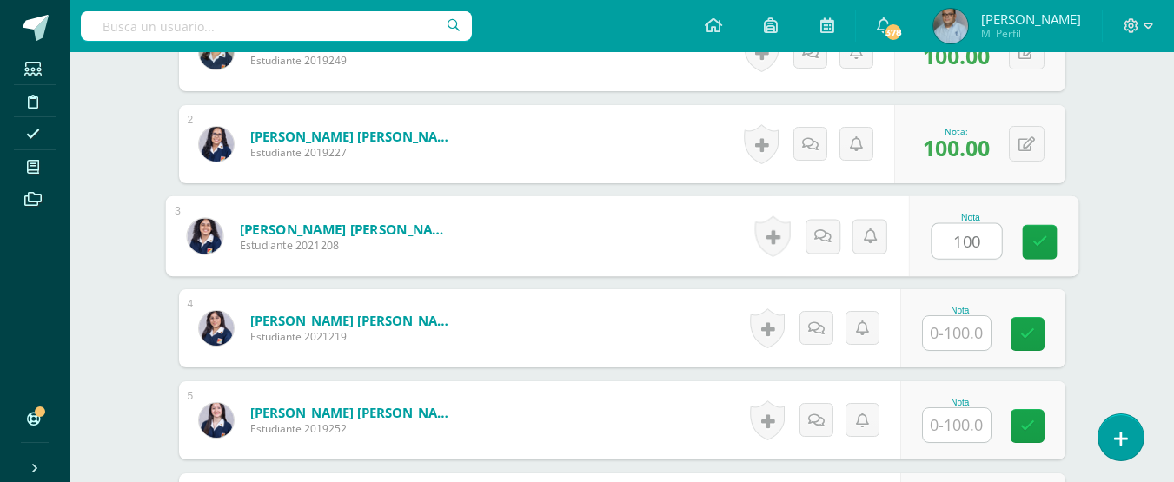
type input "100"
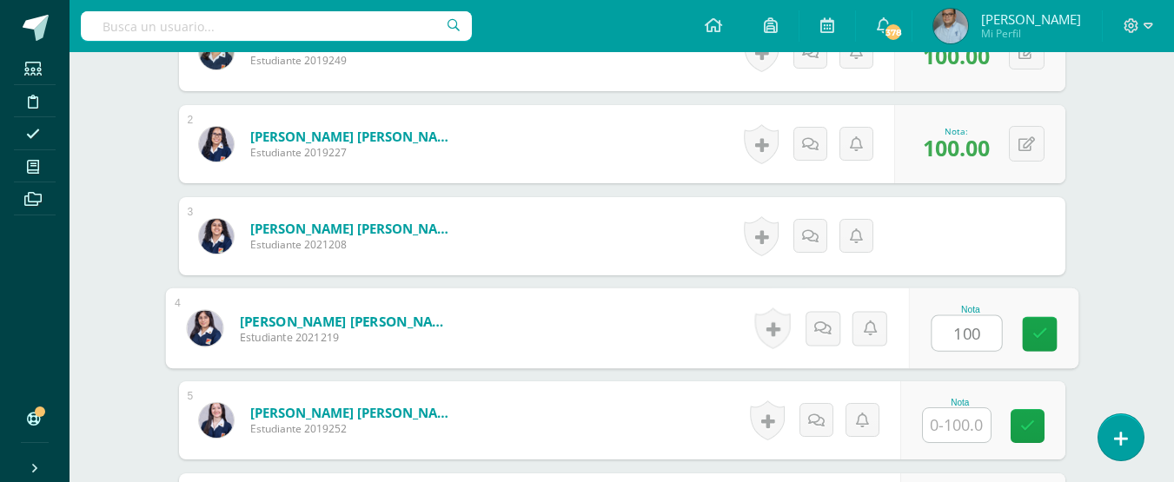
type input "100"
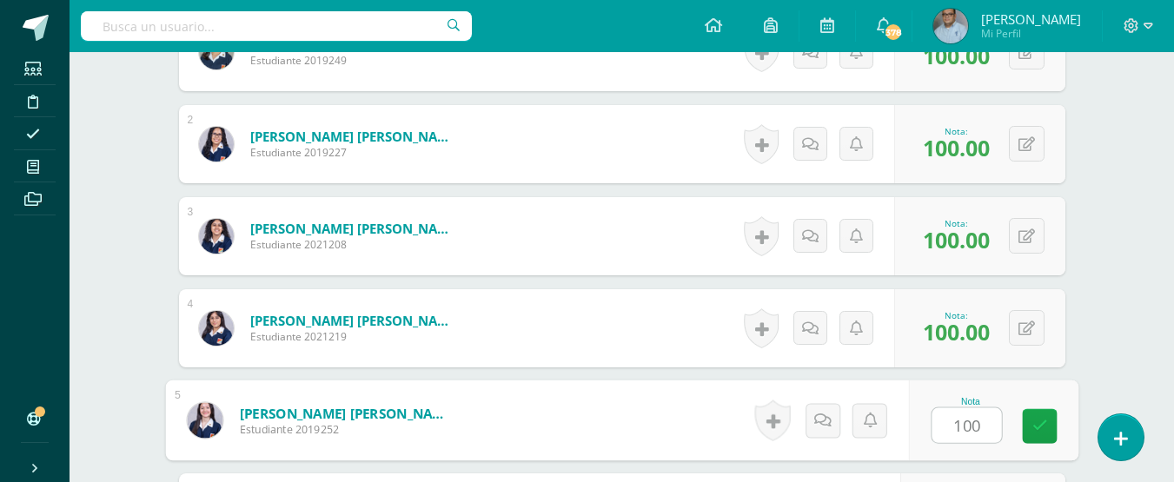
type input "100"
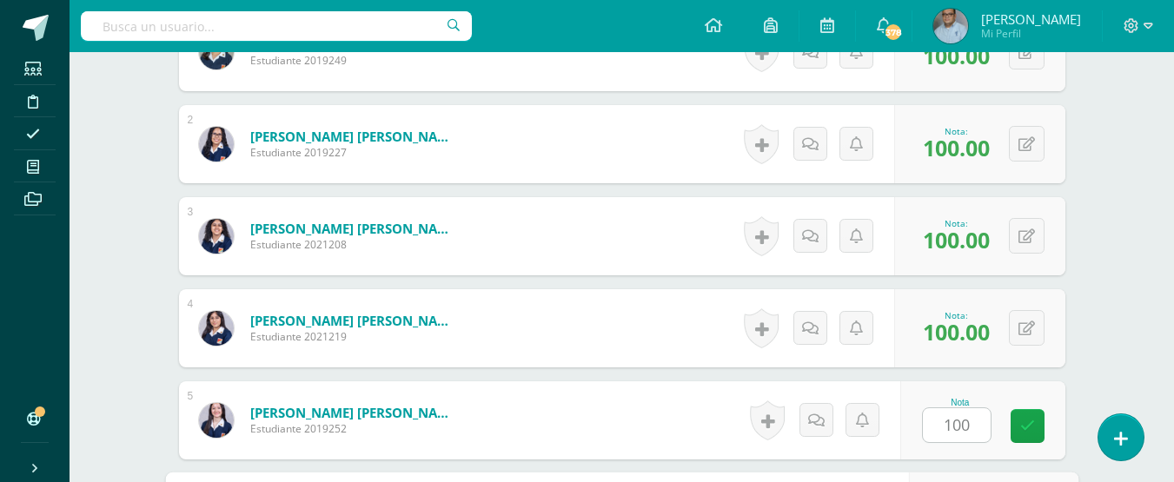
scroll to position [867, 0]
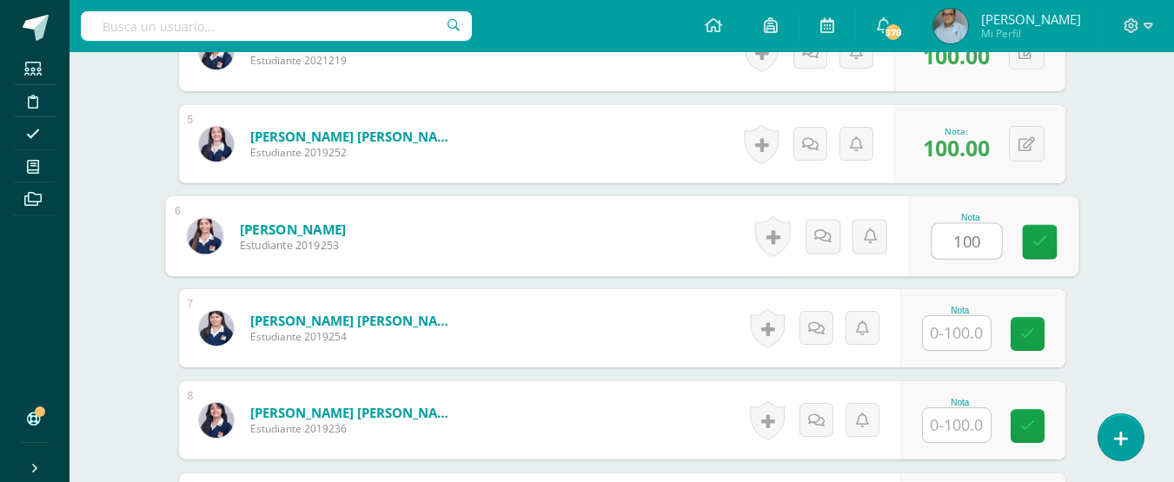
type input "100"
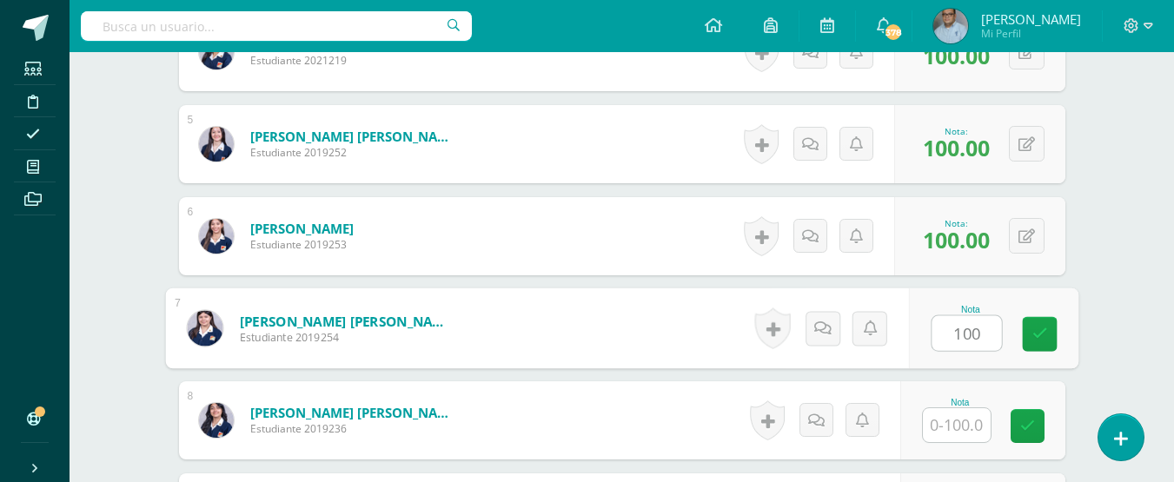
type input "100"
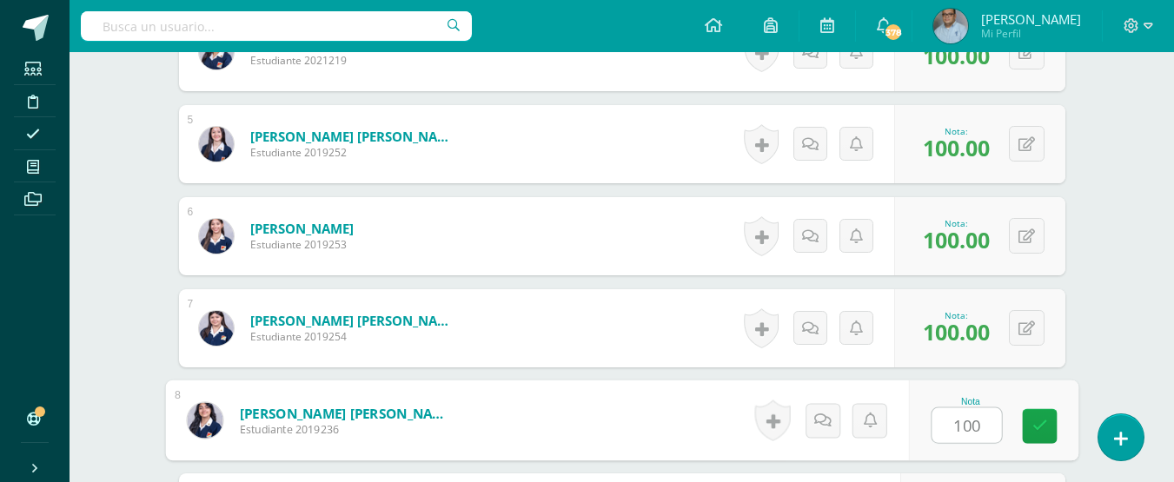
type input "100"
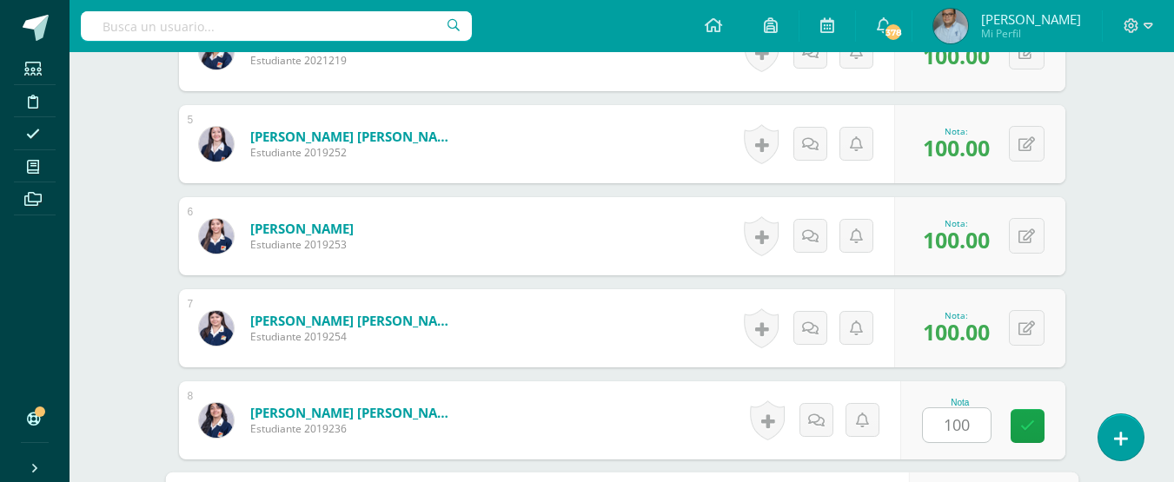
scroll to position [1143, 0]
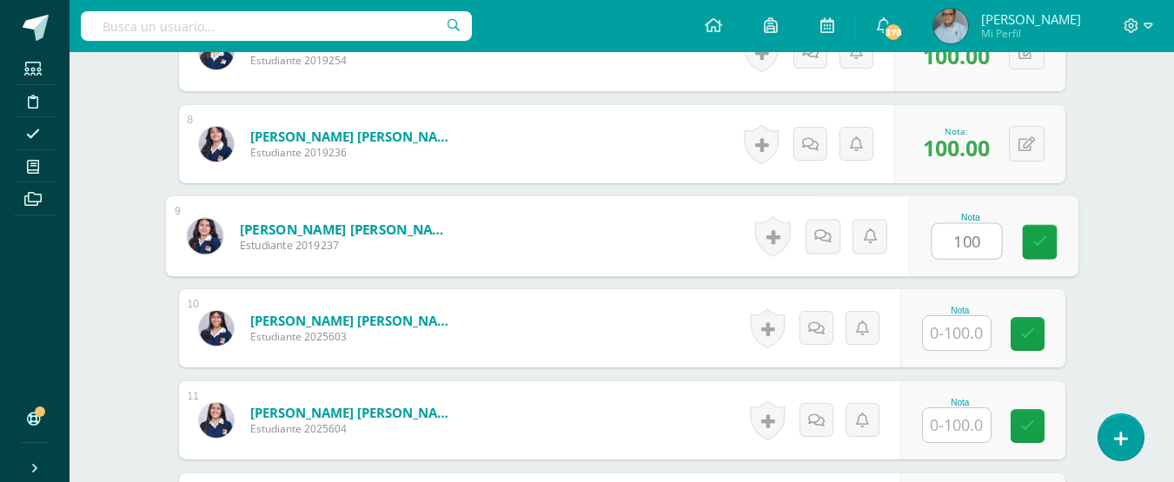
type input "100"
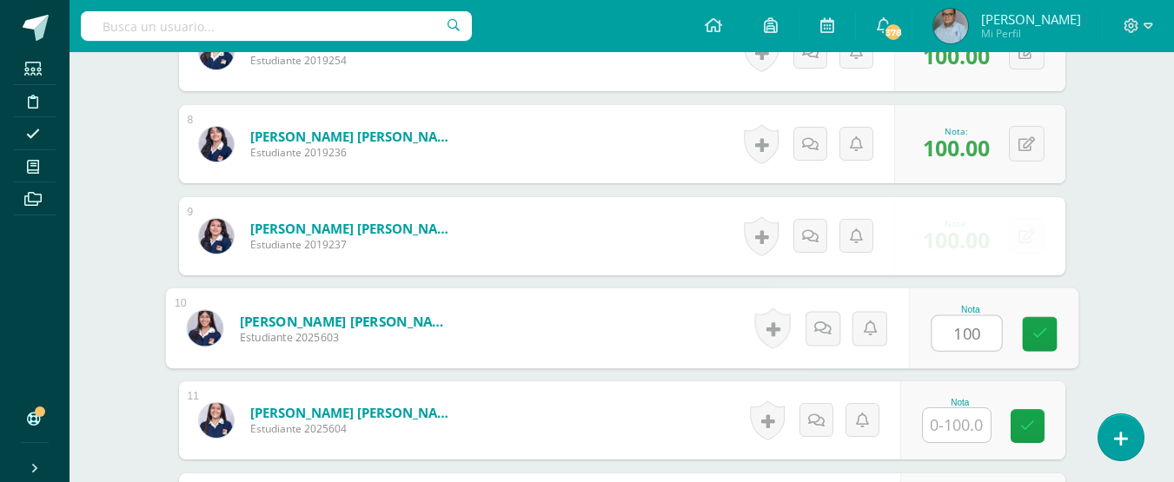
type input "100"
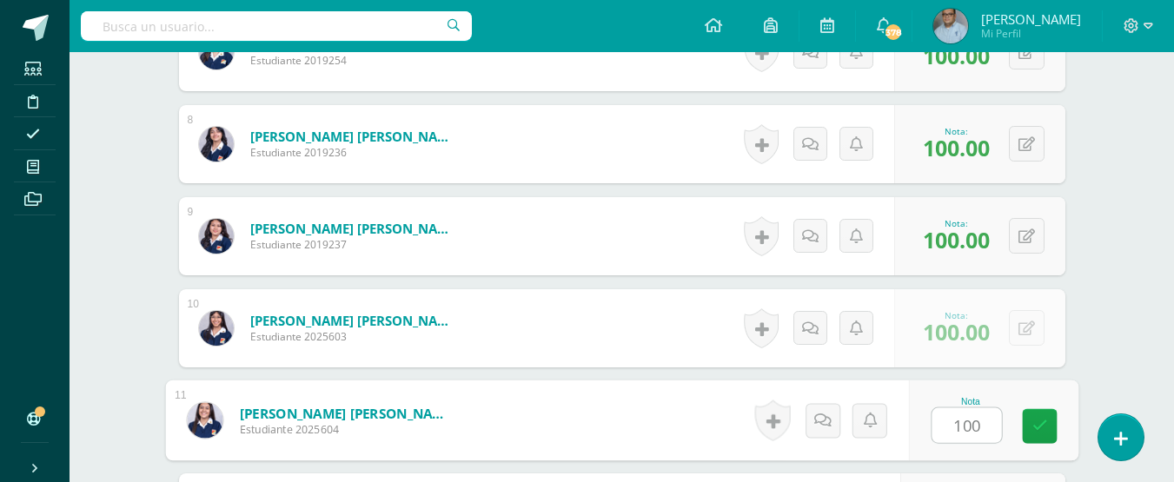
type input "100"
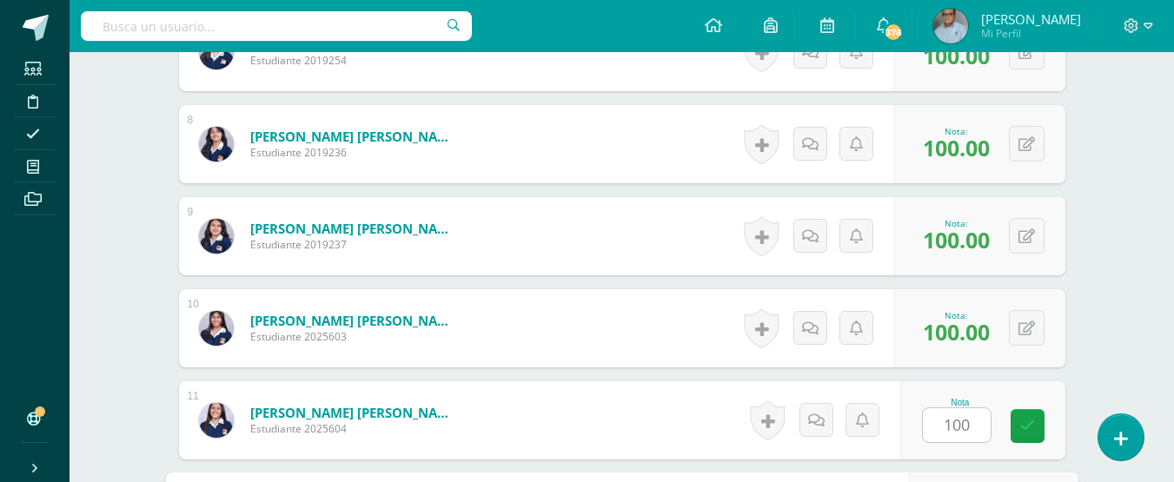
scroll to position [1420, 0]
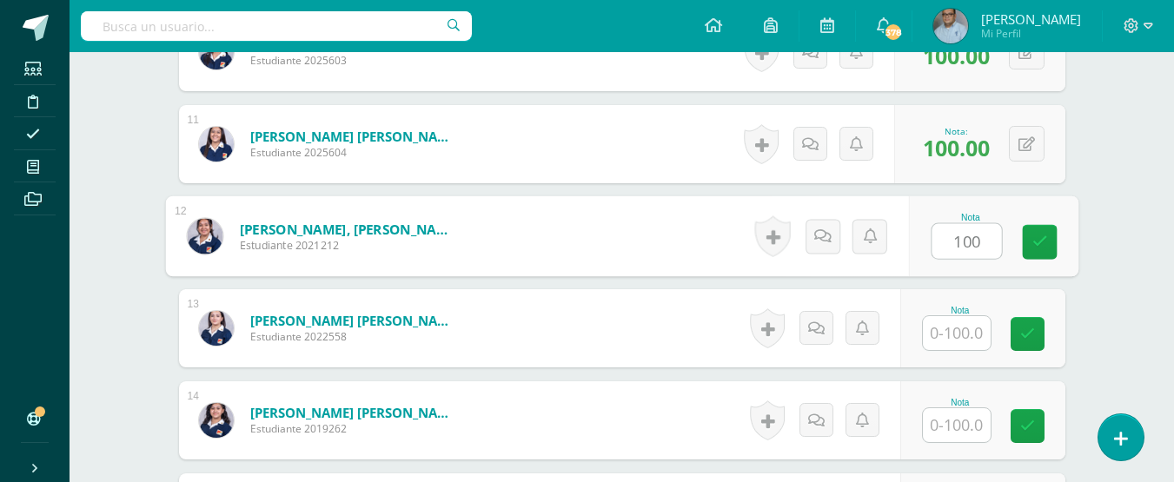
type input "100"
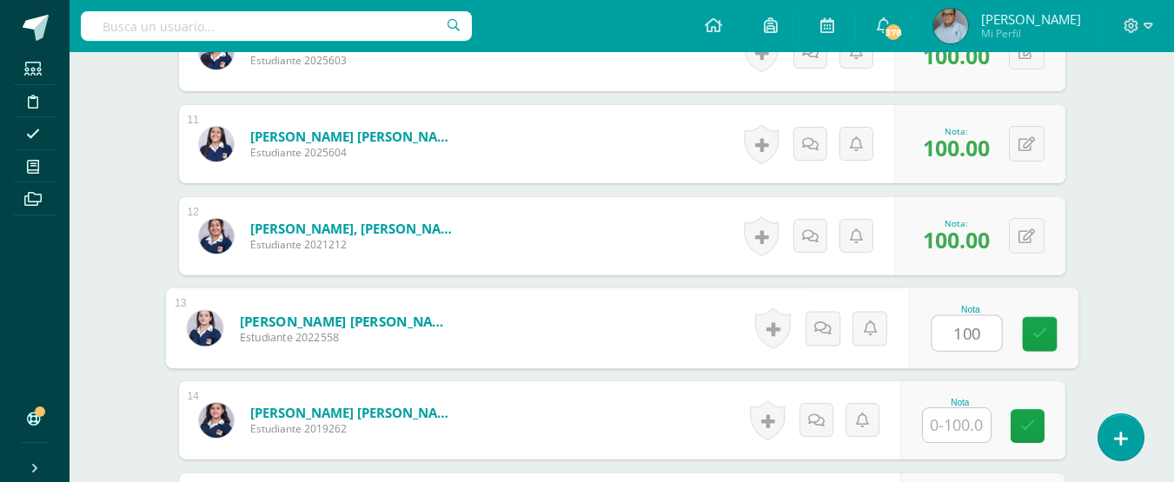
type input "100"
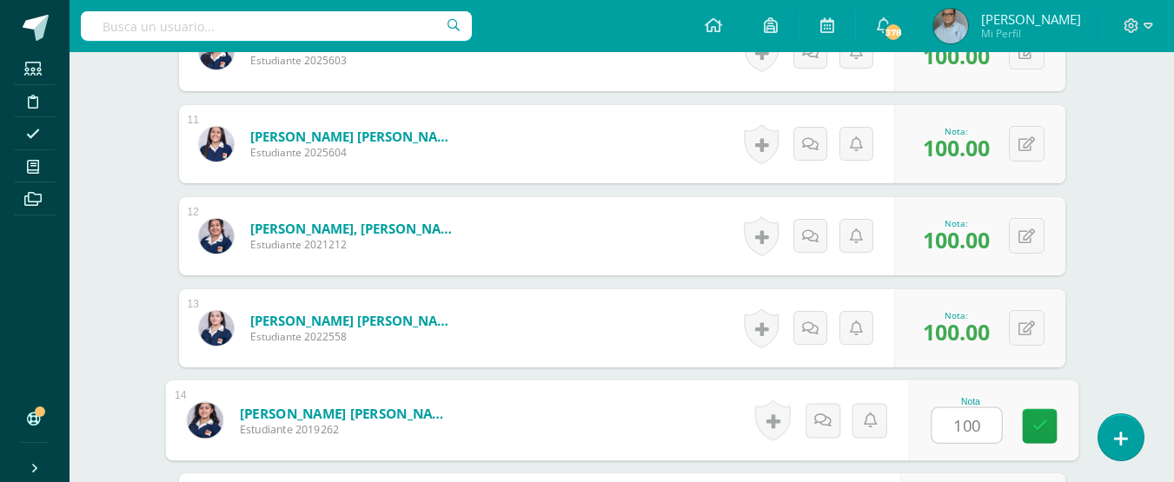
type input "100"
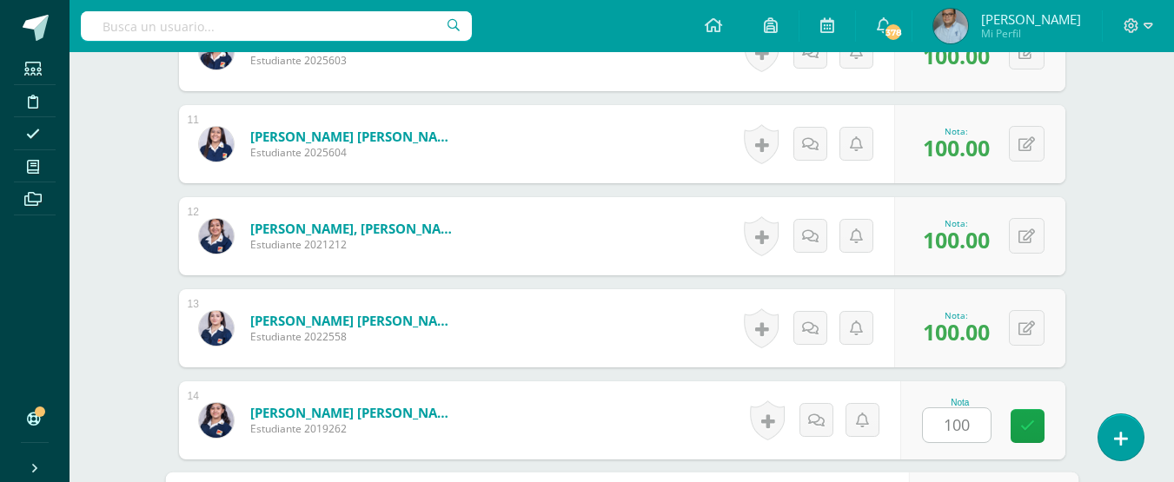
scroll to position [1696, 0]
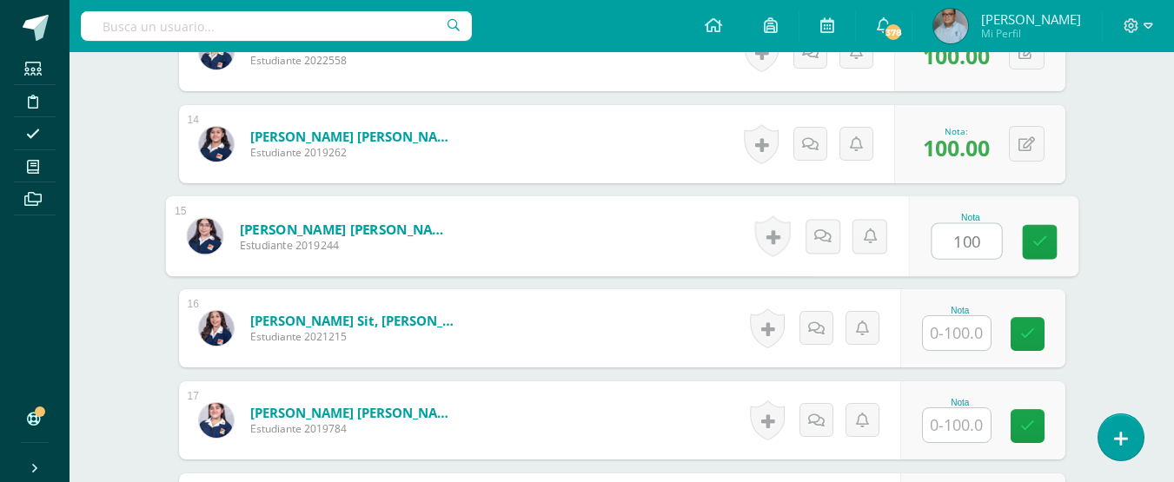
type input "100"
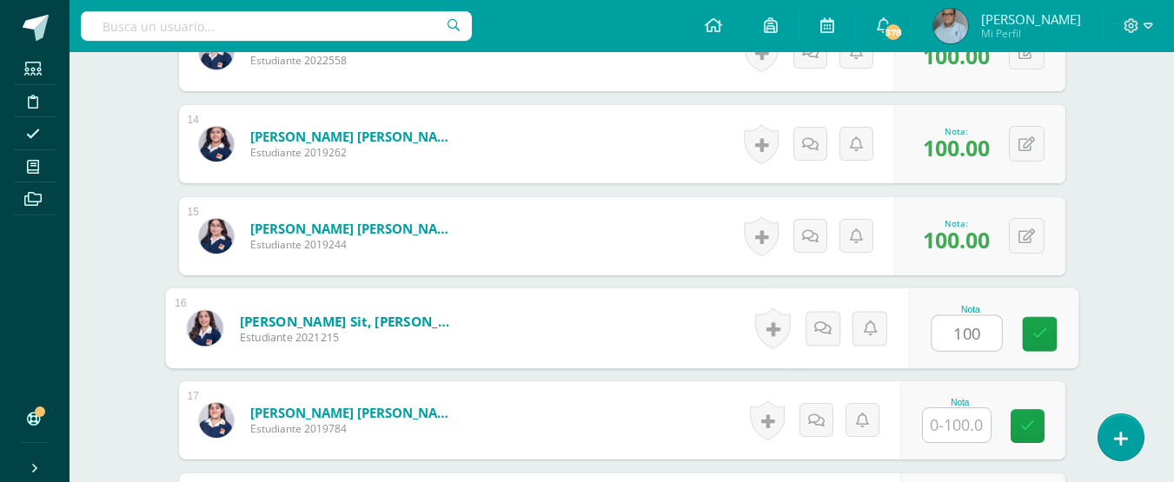
type input "100"
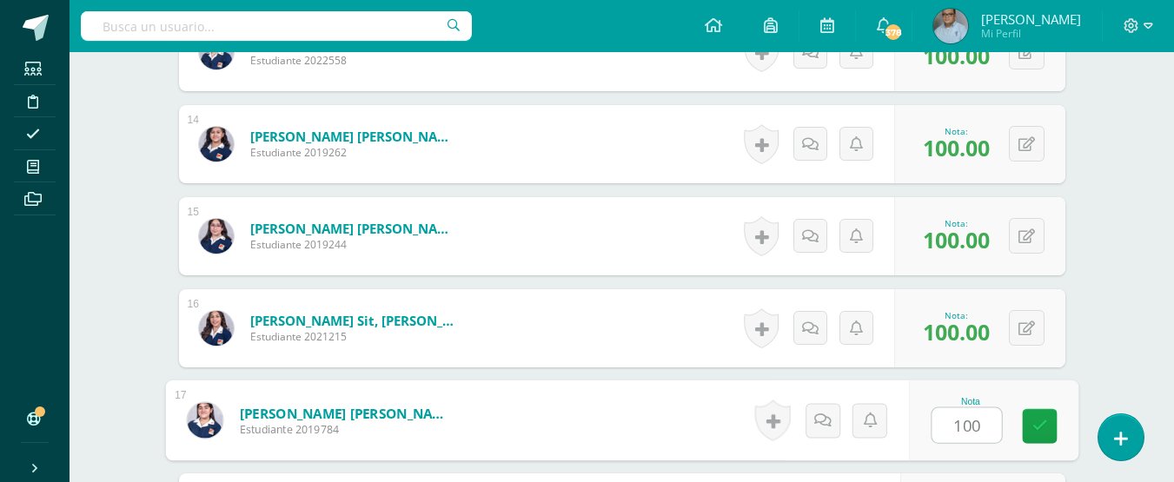
type input "100"
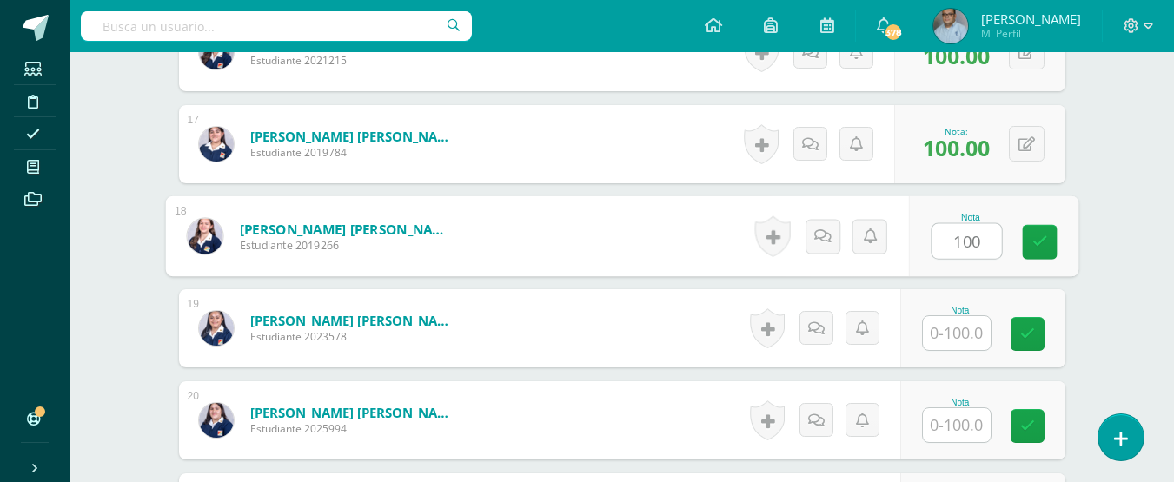
type input "100"
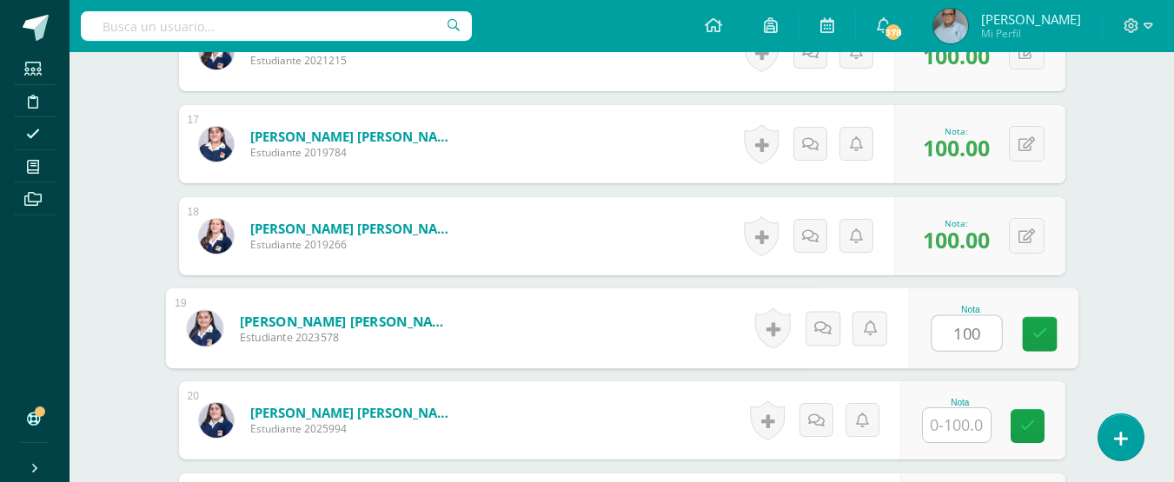
type input "100"
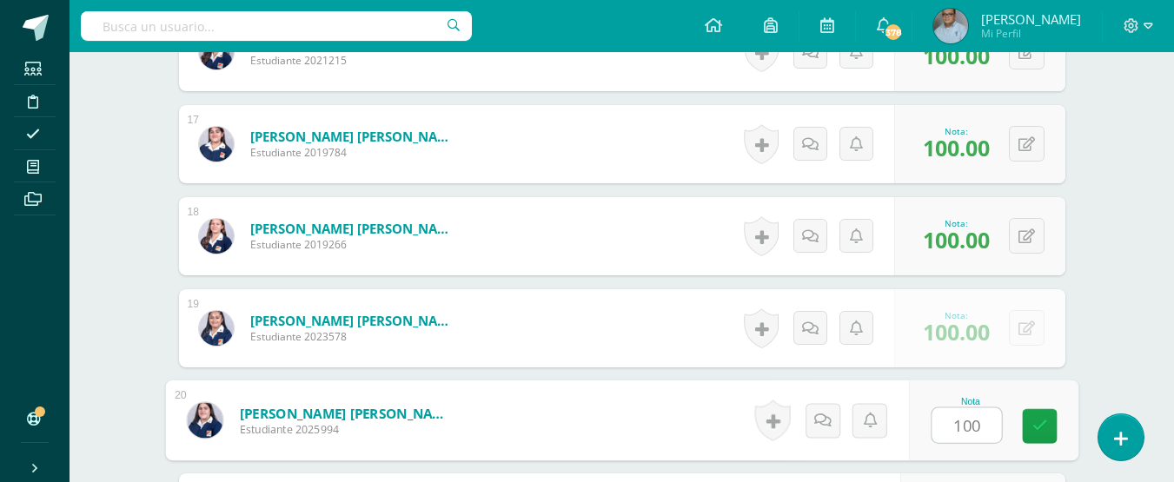
type input "100"
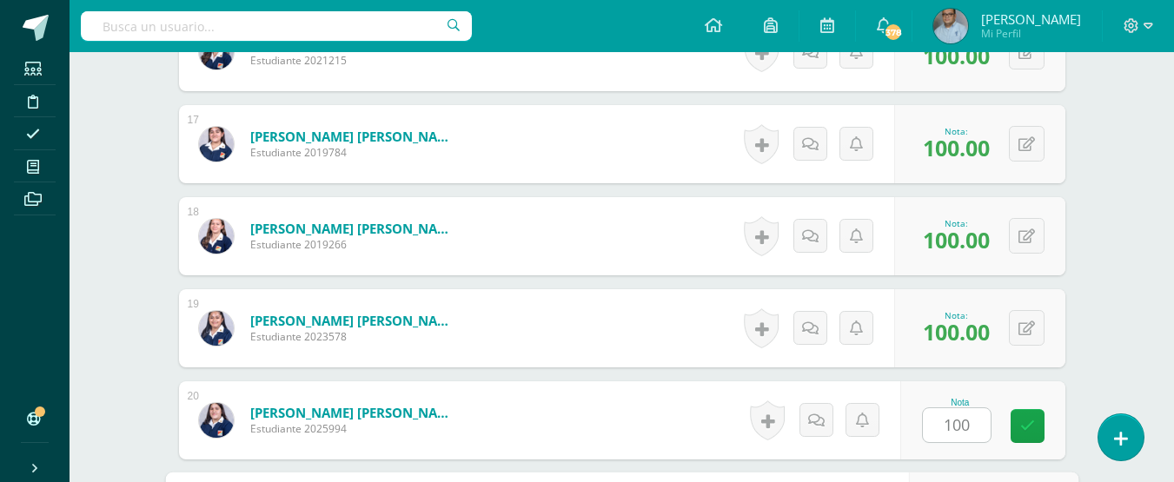
scroll to position [2249, 0]
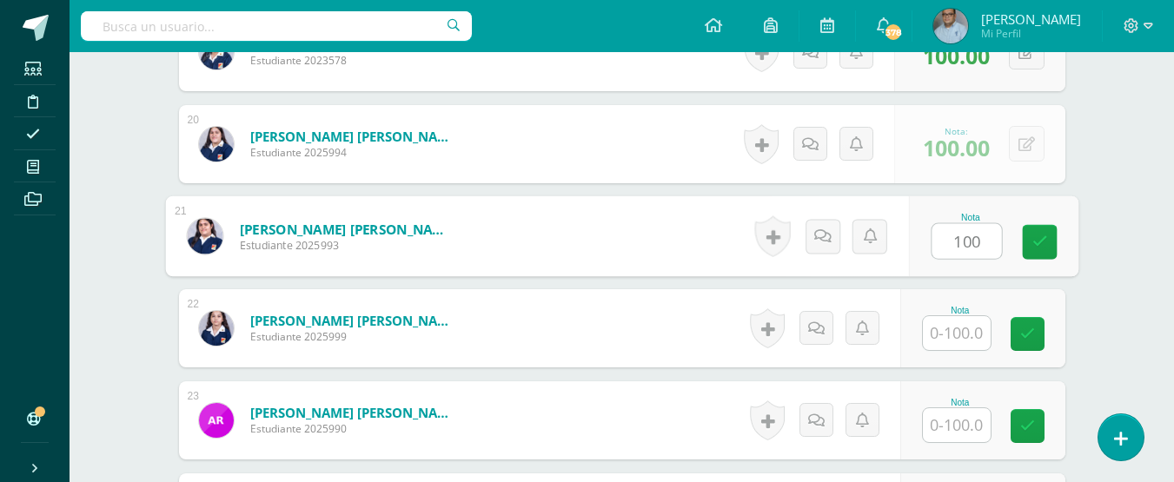
type input "100"
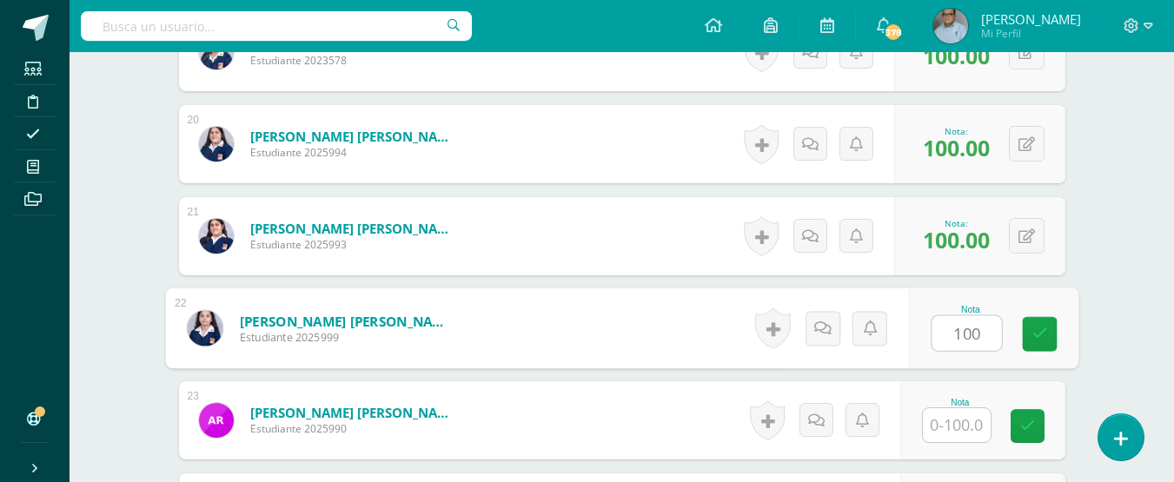
type input "100"
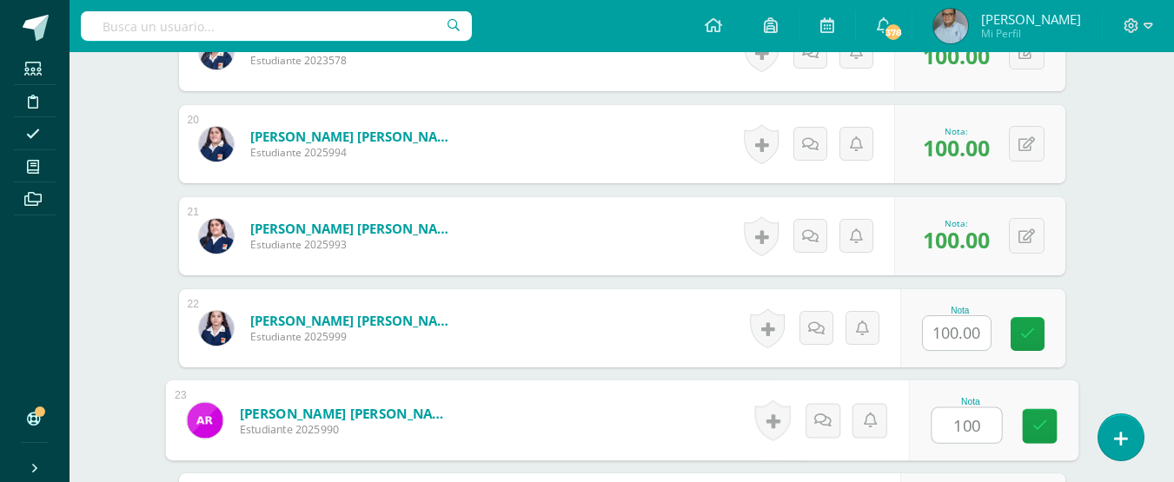
type input "100"
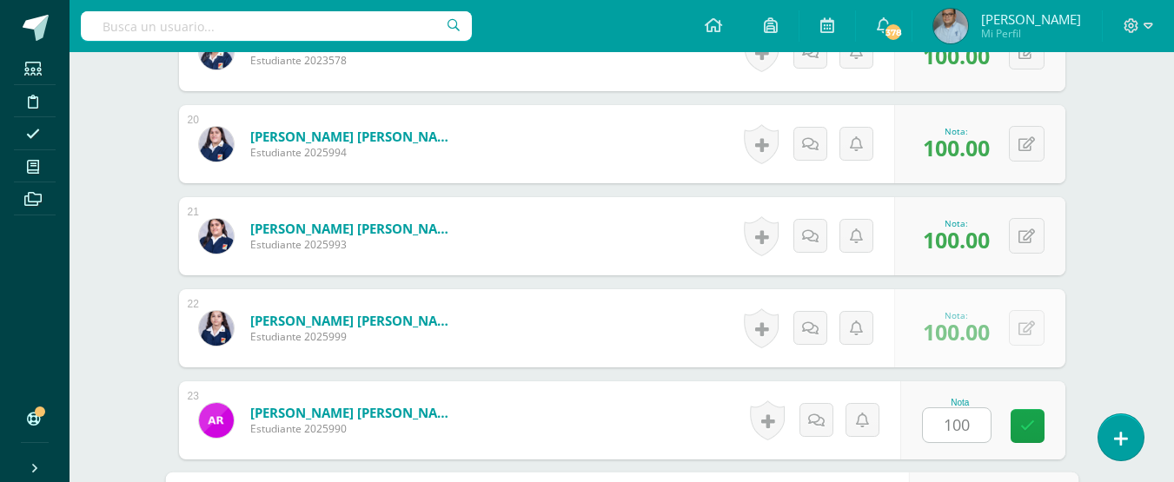
scroll to position [2525, 0]
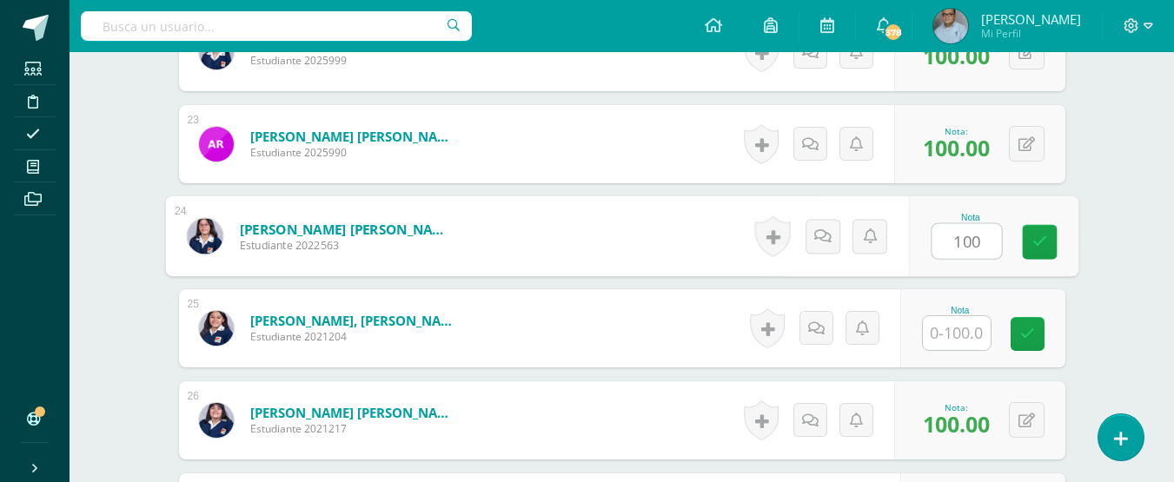
type input "100"
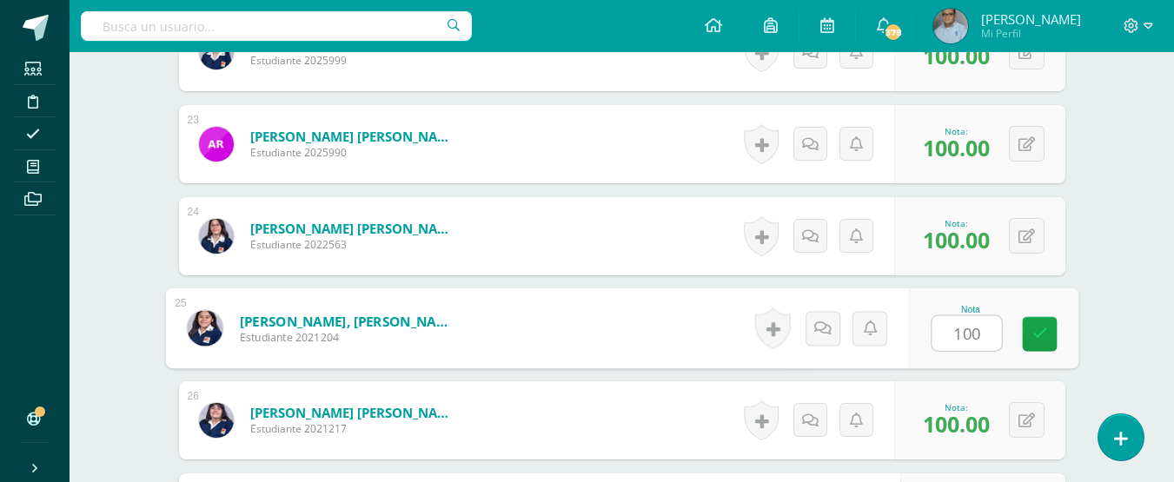
type input "1001"
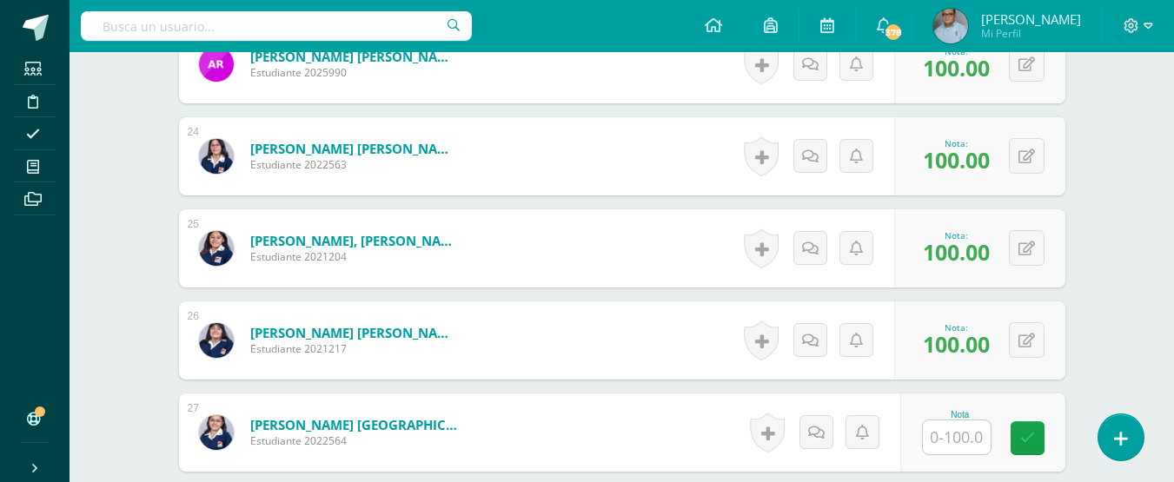
scroll to position [2786, 0]
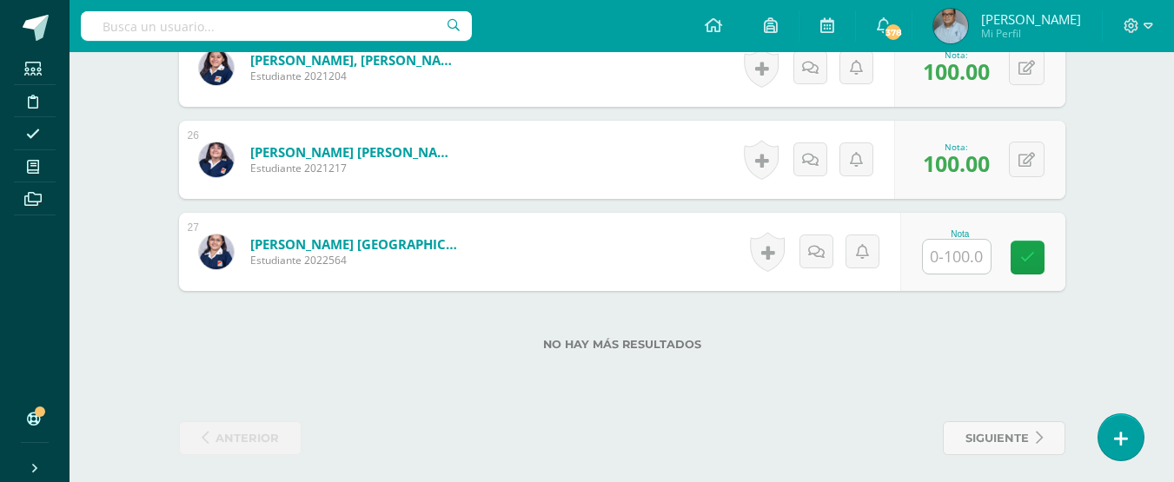
click at [973, 251] on input "text" at bounding box center [957, 257] width 68 height 34
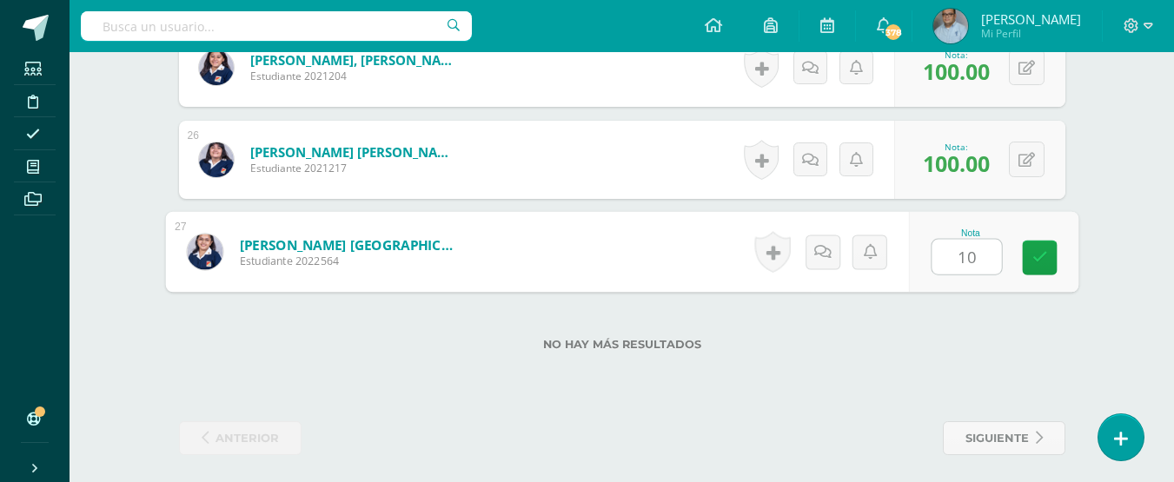
type input "100"
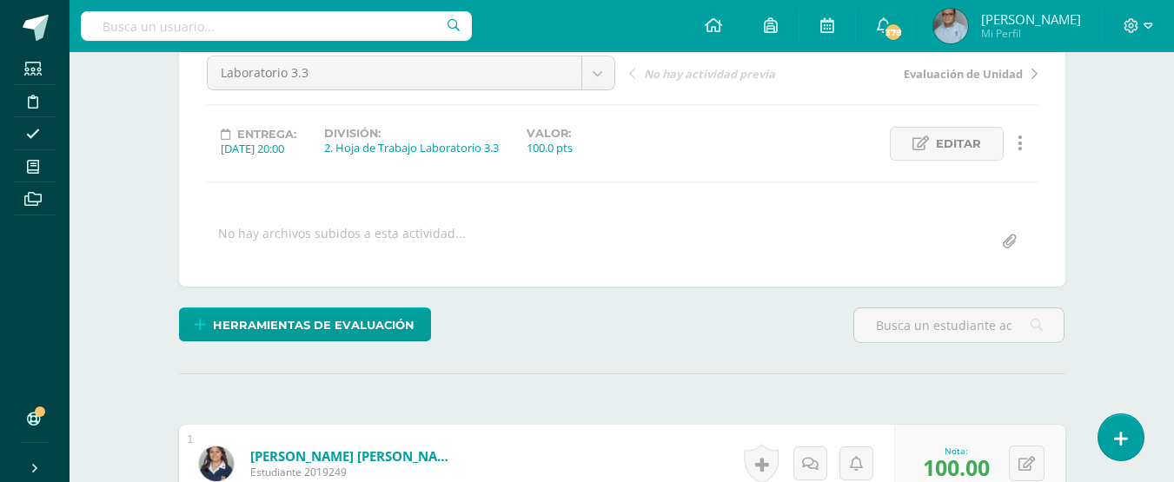
scroll to position [0, 0]
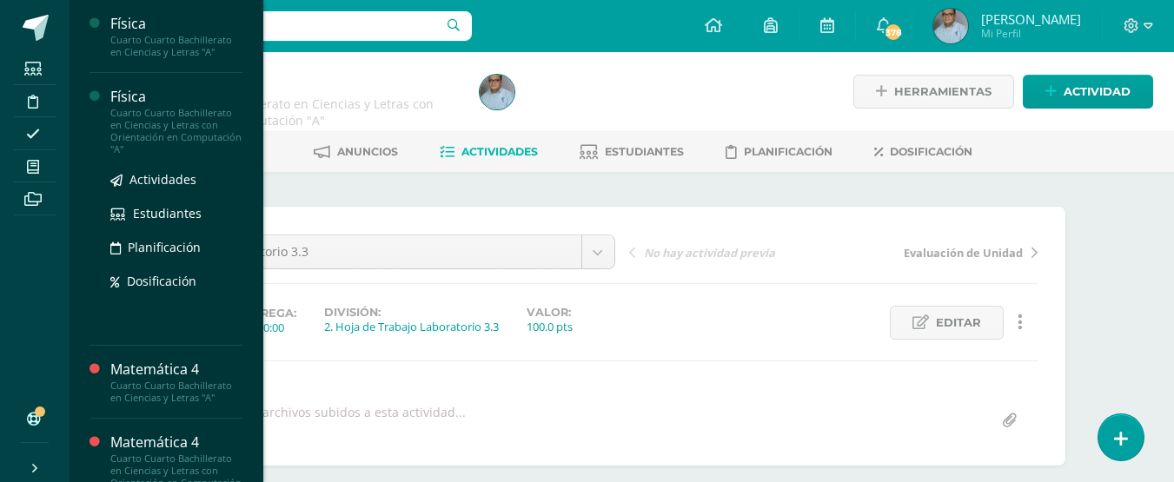
click at [151, 87] on div "Física" at bounding box center [176, 97] width 132 height 20
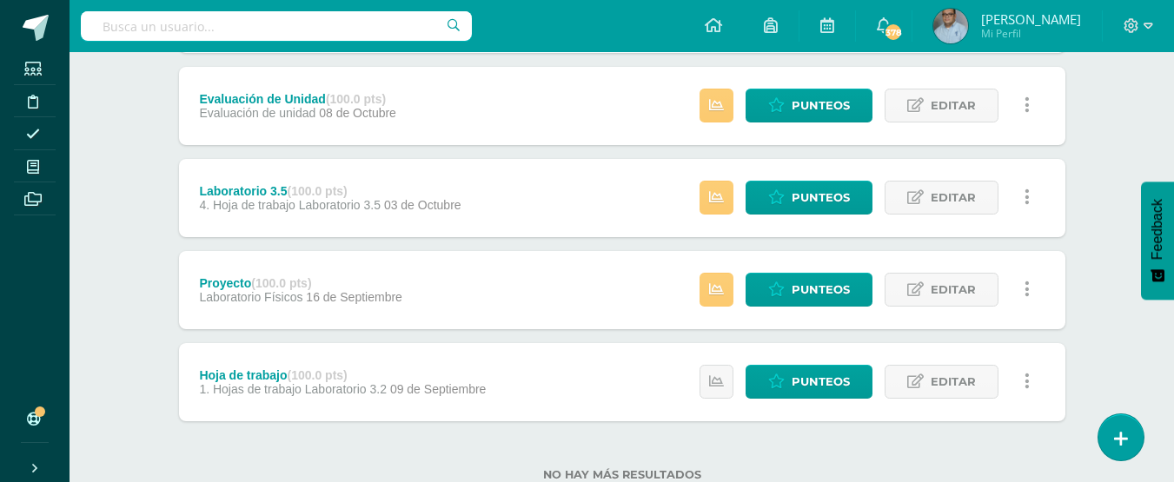
scroll to position [348, 0]
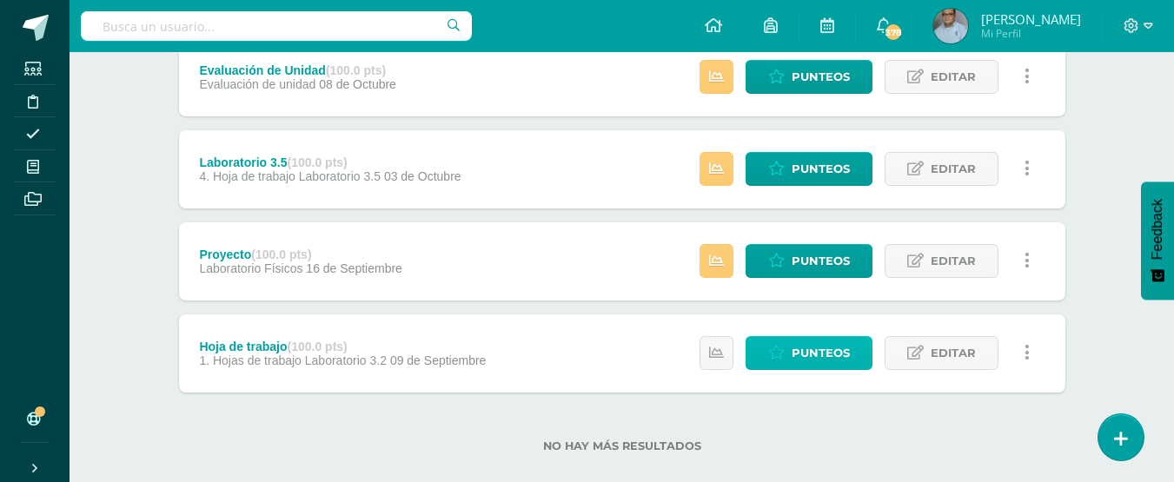
click at [811, 350] on span "Punteos" at bounding box center [821, 353] width 58 height 32
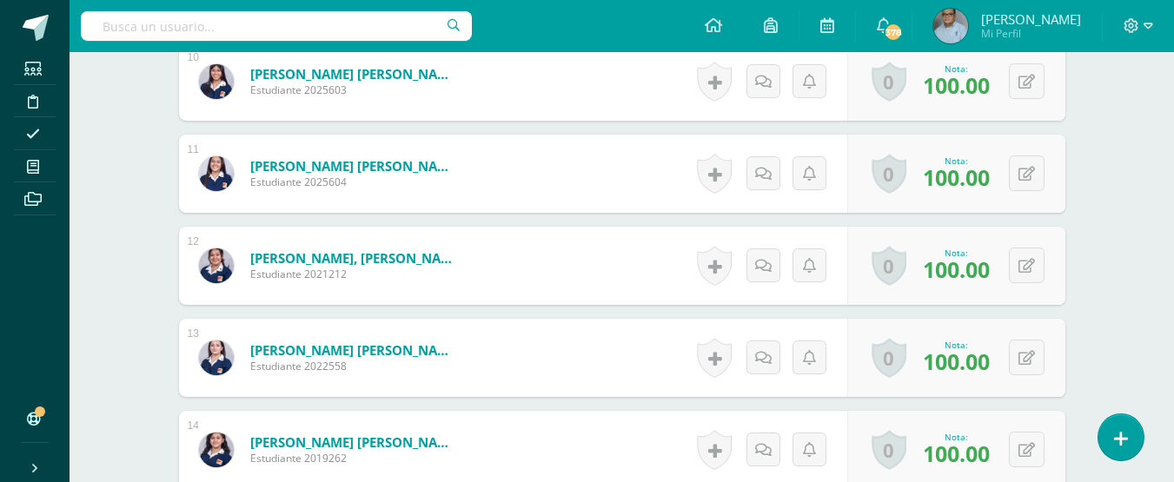
scroll to position [1477, 0]
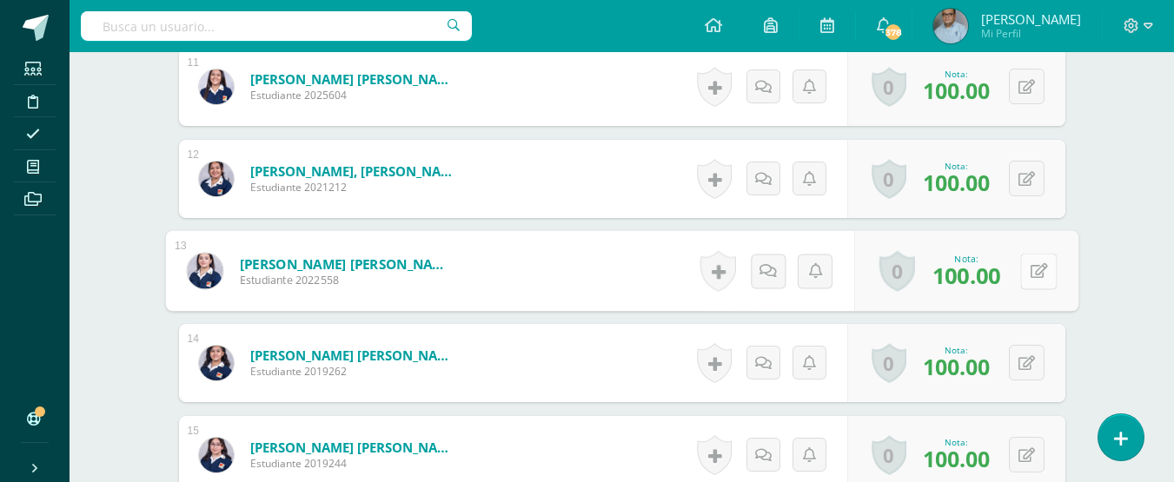
click at [1030, 271] on icon at bounding box center [1038, 270] width 17 height 15
type input "80"
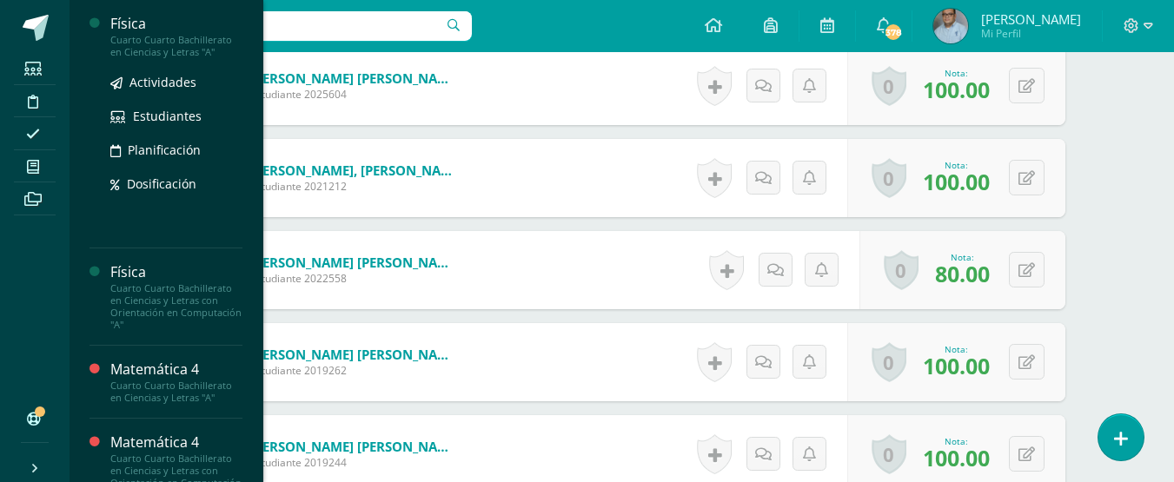
click at [154, 39] on div "Cuarto Cuarto Bachillerato en Ciencias y Letras "A"" at bounding box center [176, 46] width 132 height 24
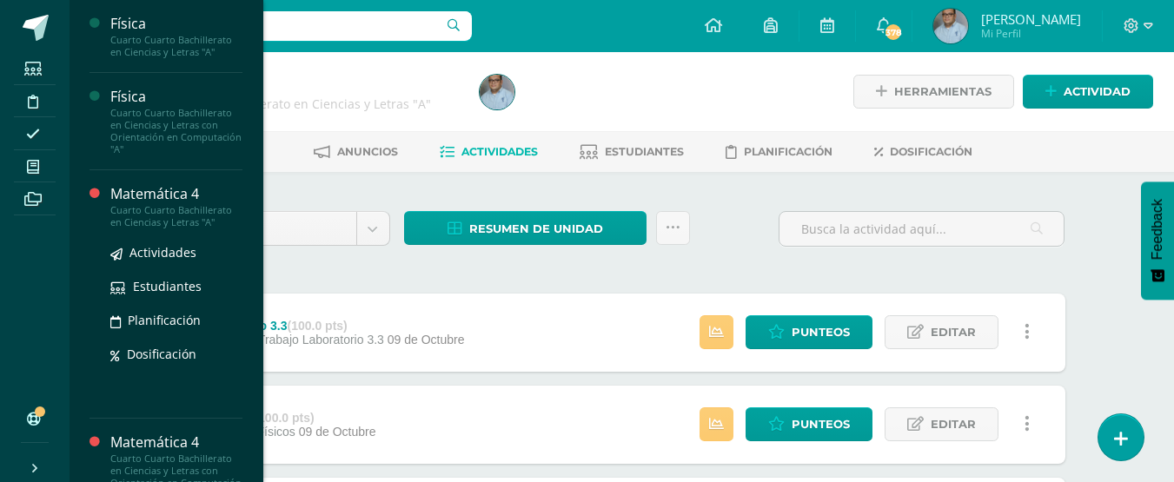
click at [169, 204] on div "Cuarto Cuarto Bachillerato en Ciencias y Letras "A"" at bounding box center [176, 216] width 132 height 24
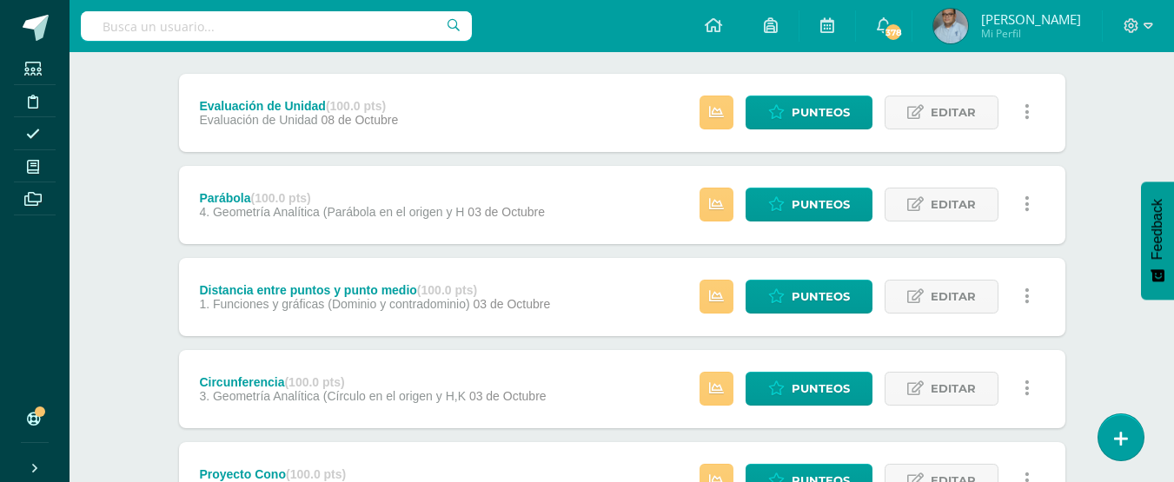
scroll to position [261, 0]
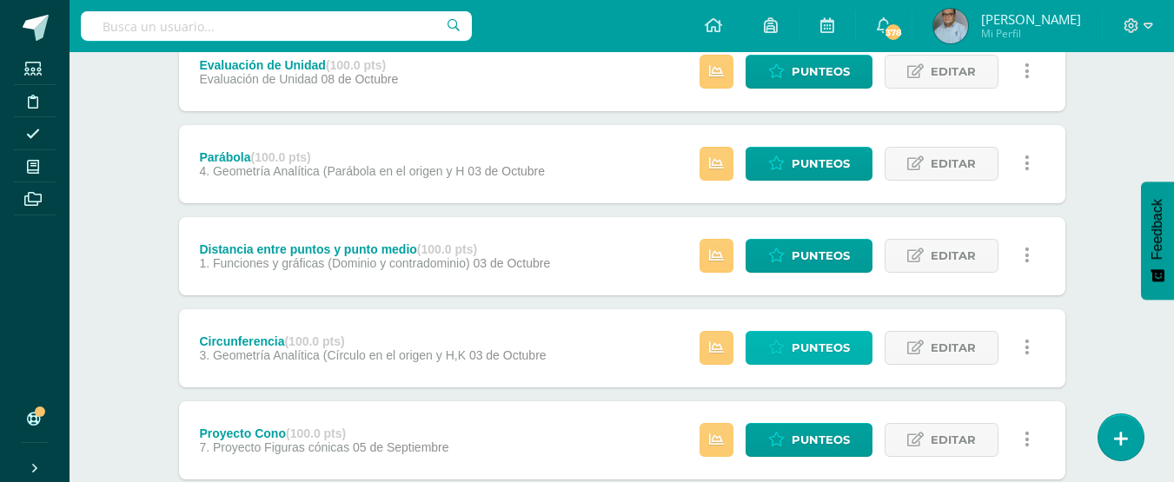
click at [816, 355] on span "Punteos" at bounding box center [821, 348] width 58 height 32
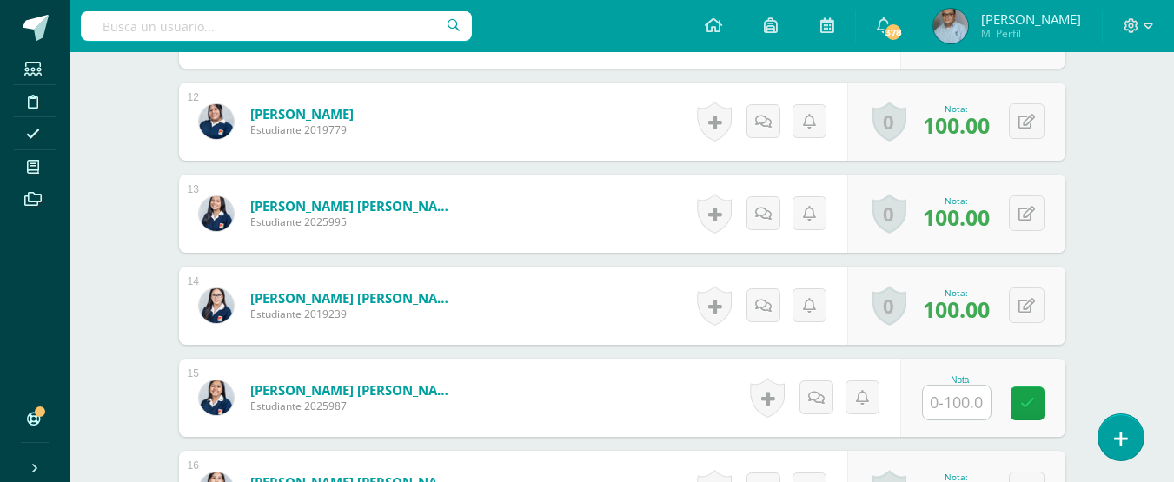
scroll to position [1587, 0]
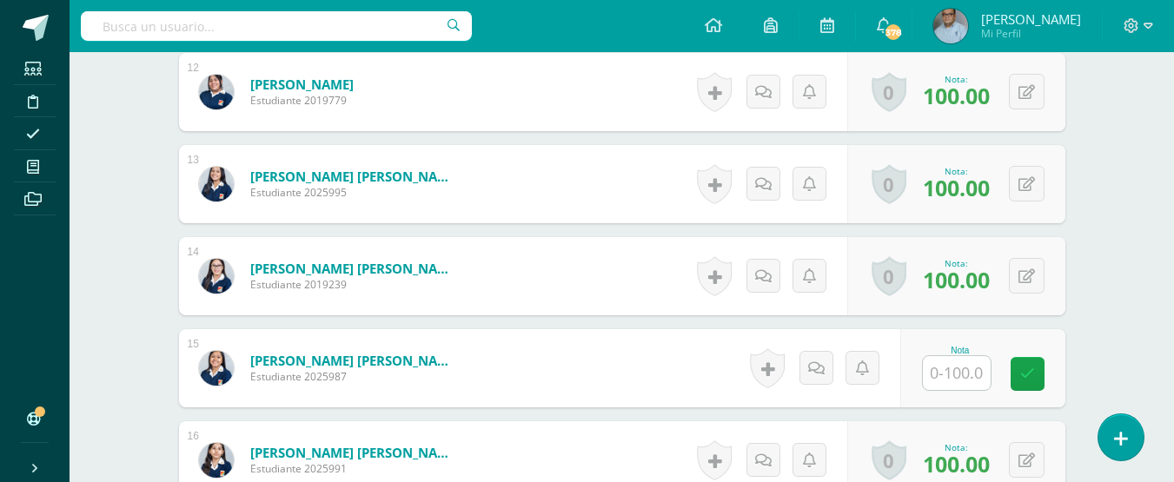
click at [946, 362] on input "text" at bounding box center [957, 373] width 68 height 34
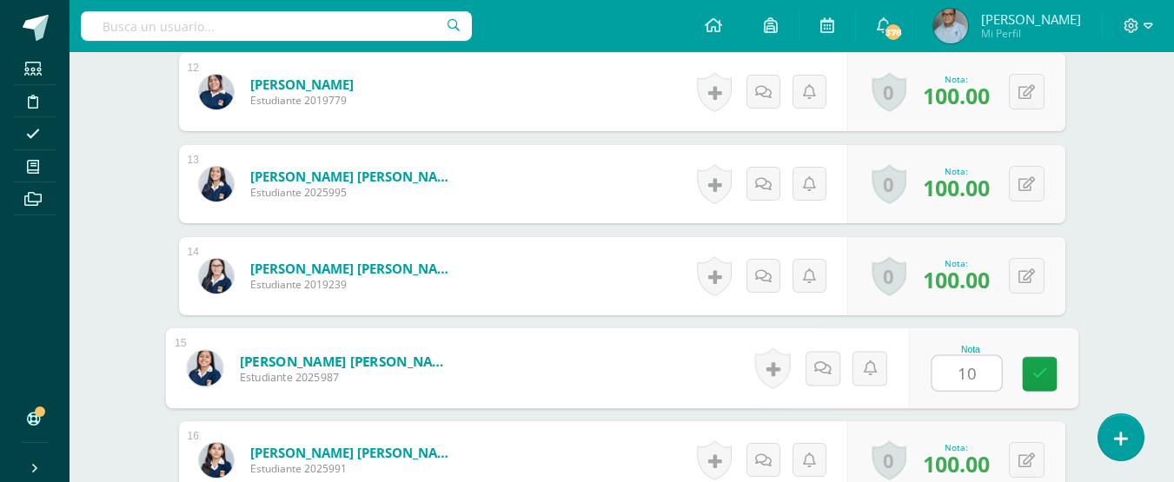
scroll to position [1588, 0]
type input "100"
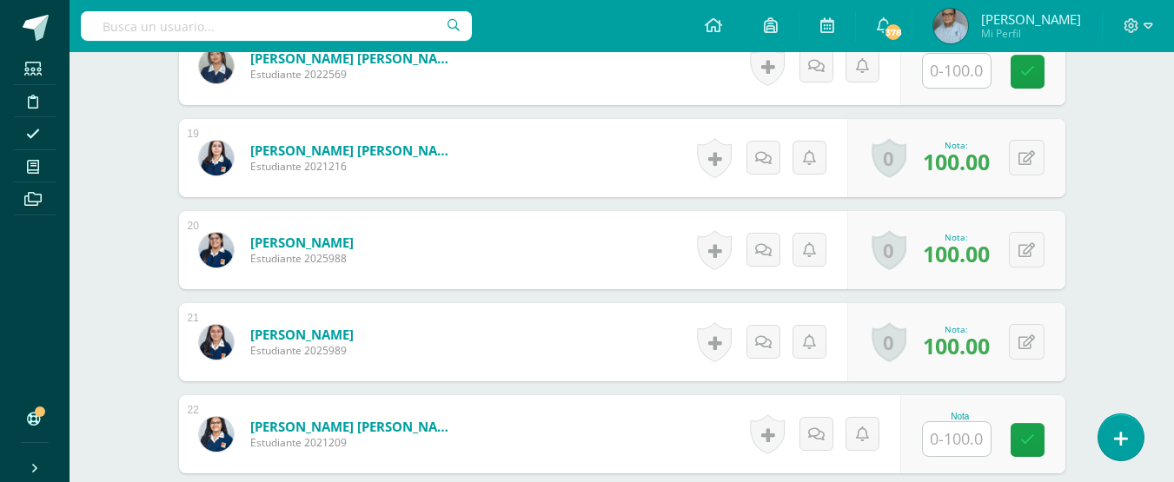
scroll to position [2197, 0]
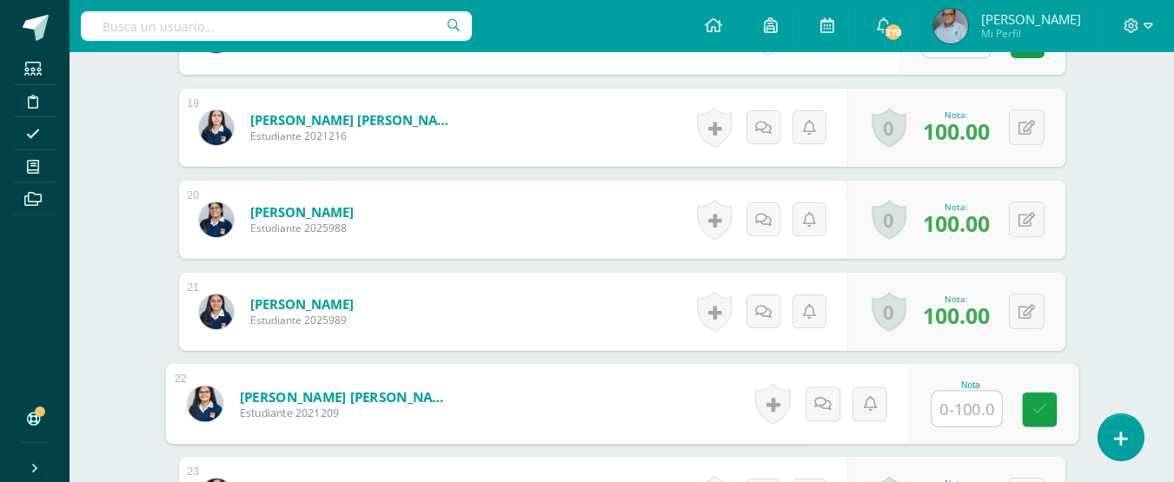
click at [973, 410] on input "text" at bounding box center [966, 409] width 70 height 35
type input "100"
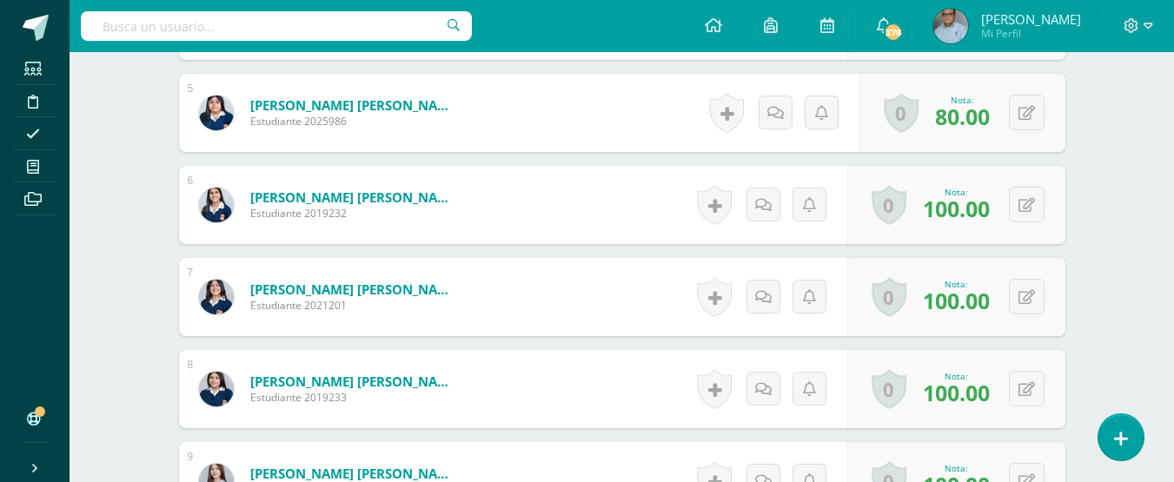
scroll to position [893, 0]
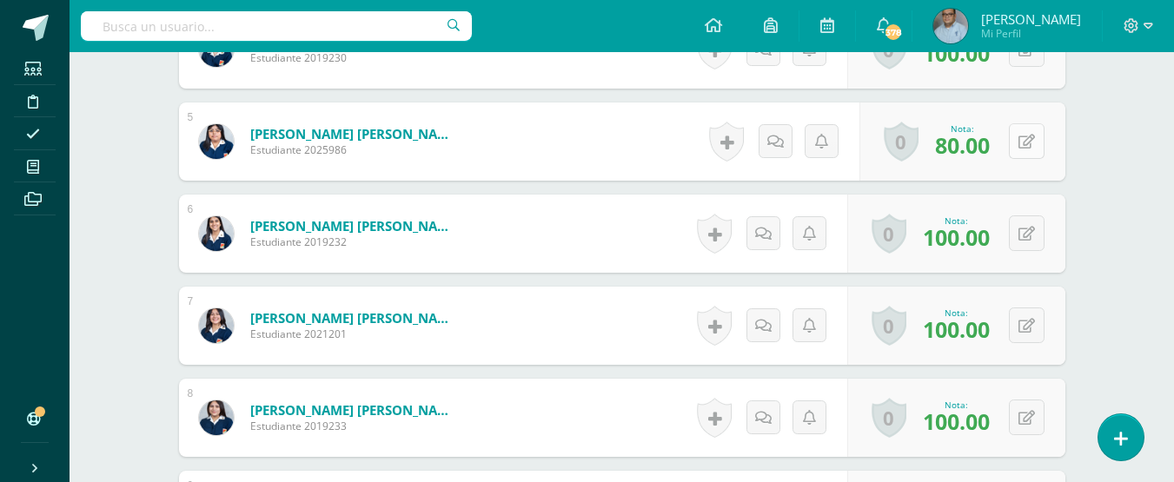
click at [1028, 154] on button at bounding box center [1027, 141] width 36 height 36
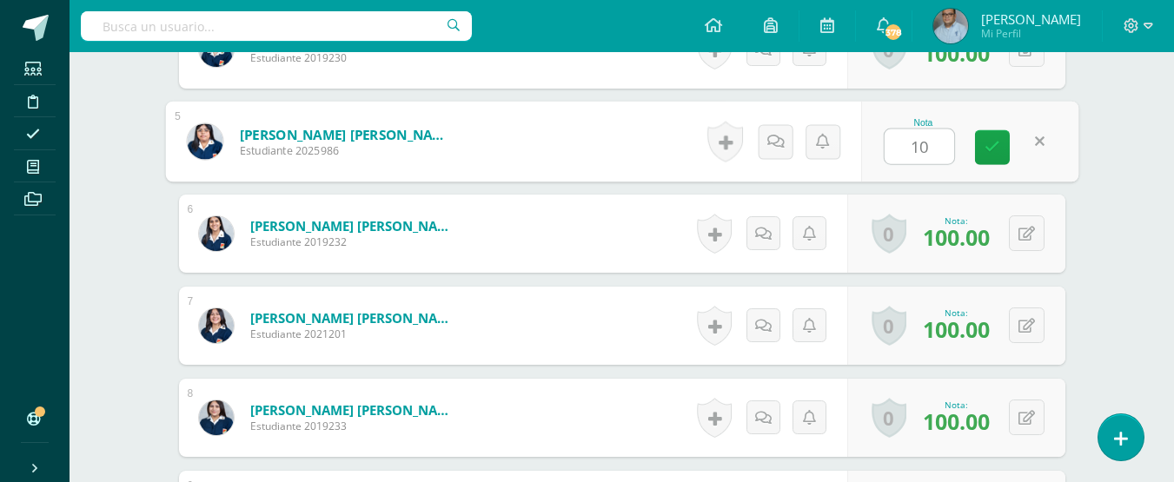
type input "100"
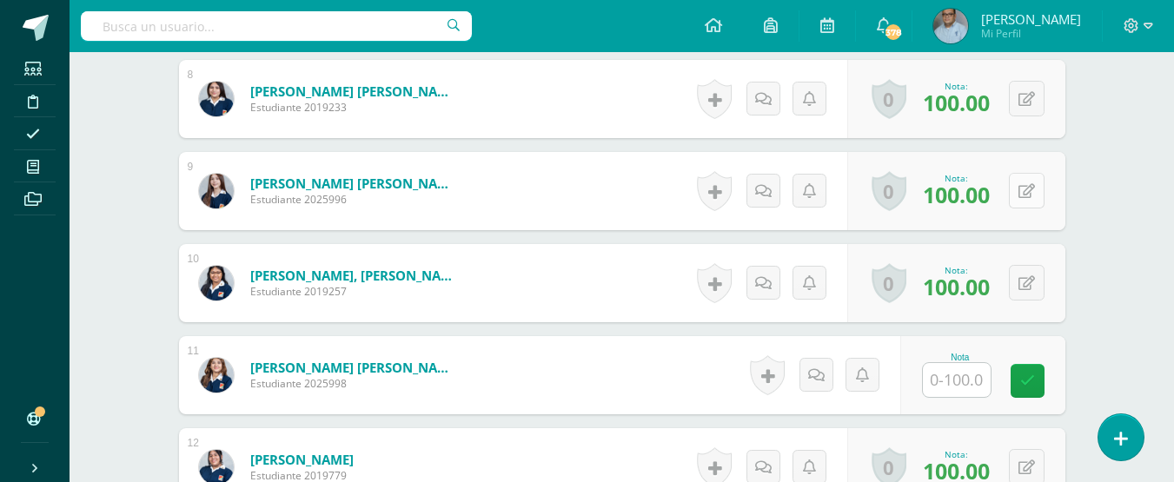
scroll to position [1241, 0]
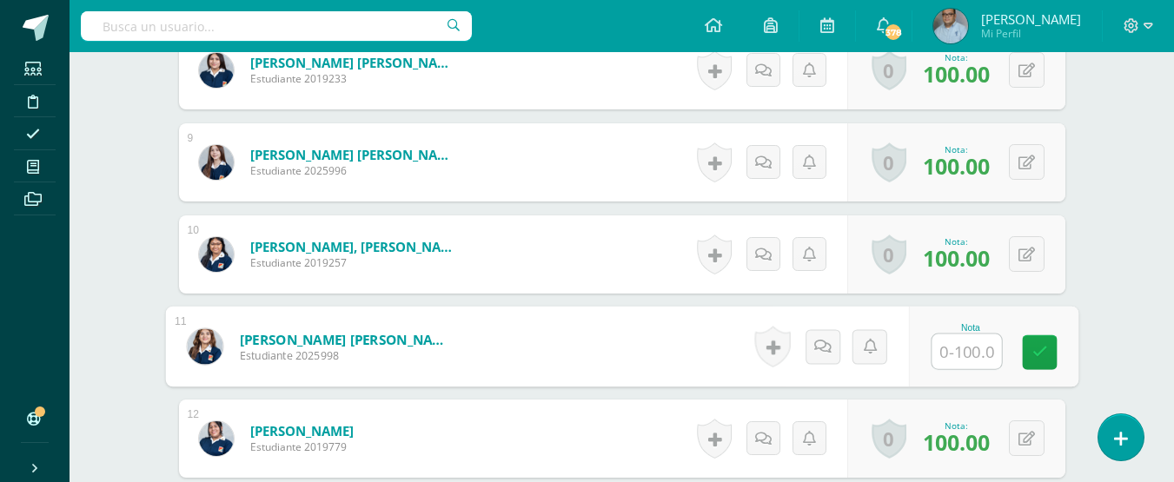
click at [972, 359] on input "text" at bounding box center [966, 352] width 70 height 35
type input "100"
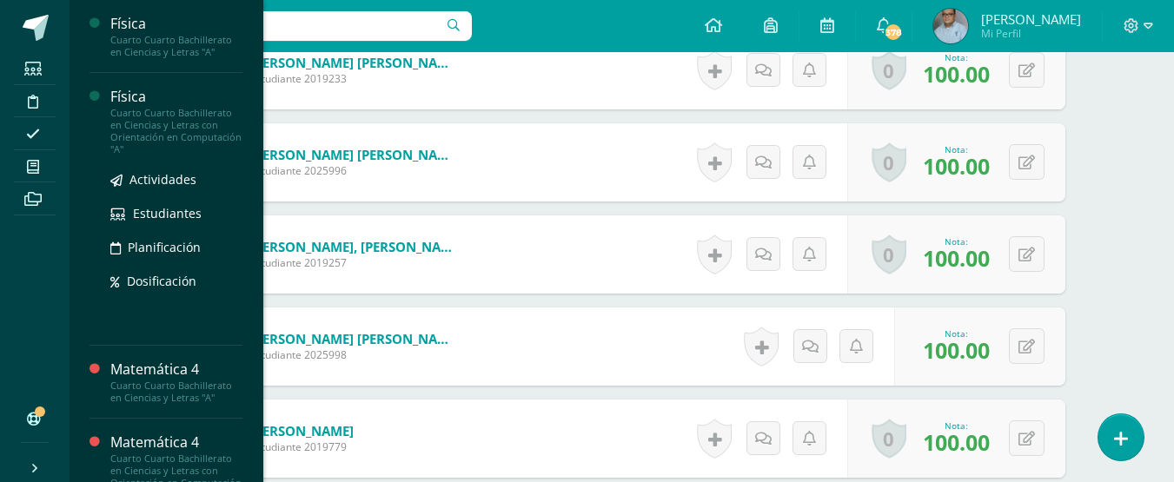
click at [134, 107] on div "Cuarto Cuarto Bachillerato en Ciencias y Letras con Orientación en Computación …" at bounding box center [176, 131] width 132 height 49
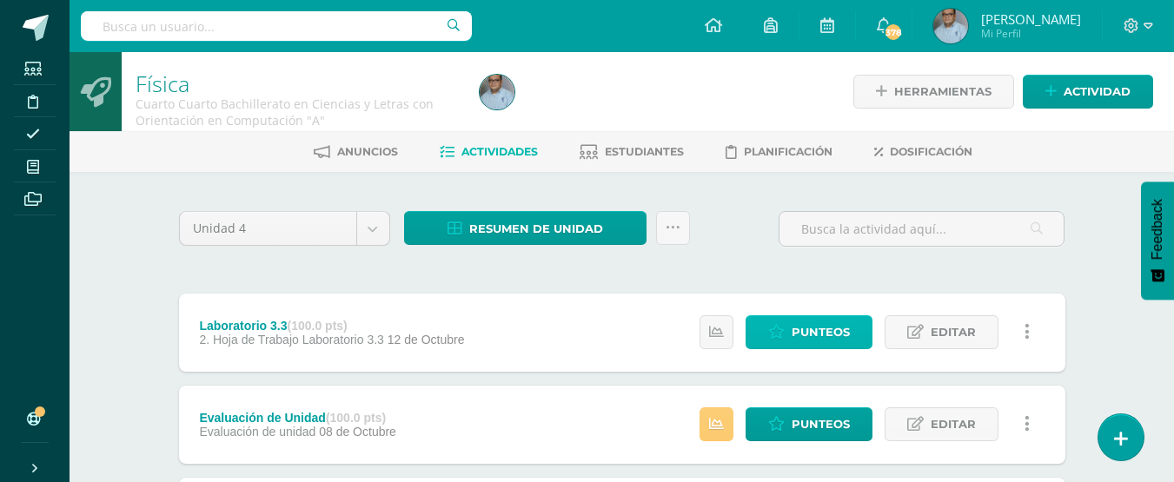
click at [811, 339] on span "Punteos" at bounding box center [821, 332] width 58 height 32
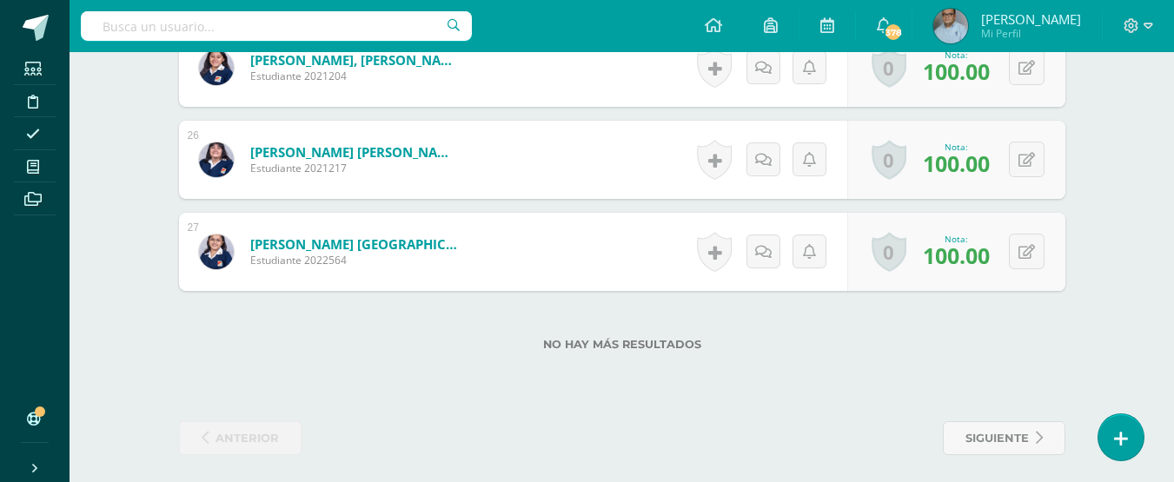
scroll to position [2793, 0]
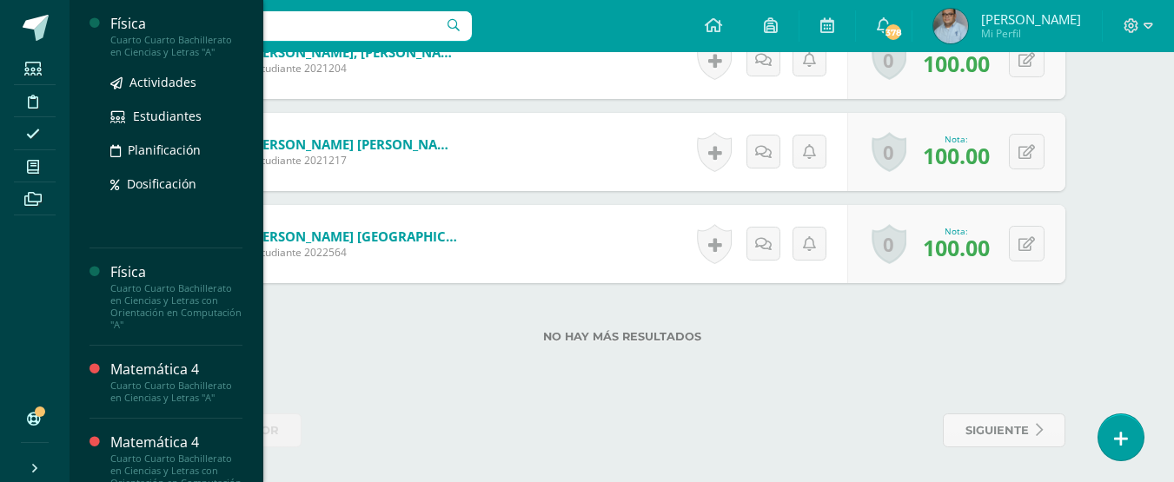
click at [136, 44] on div "Cuarto Cuarto Bachillerato en Ciencias y Letras "A"" at bounding box center [176, 46] width 132 height 24
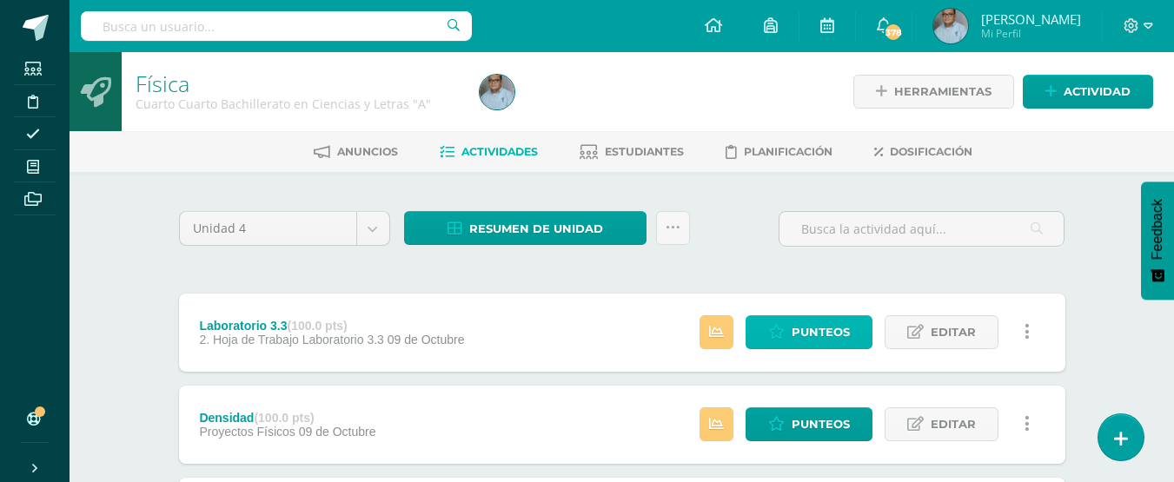
click at [838, 321] on span "Punteos" at bounding box center [821, 332] width 58 height 32
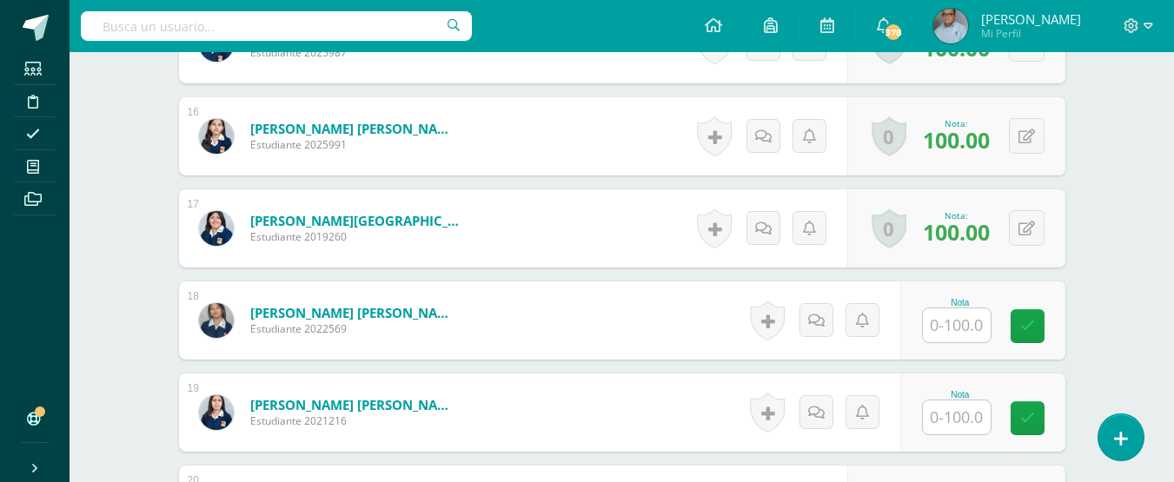
scroll to position [1918, 0]
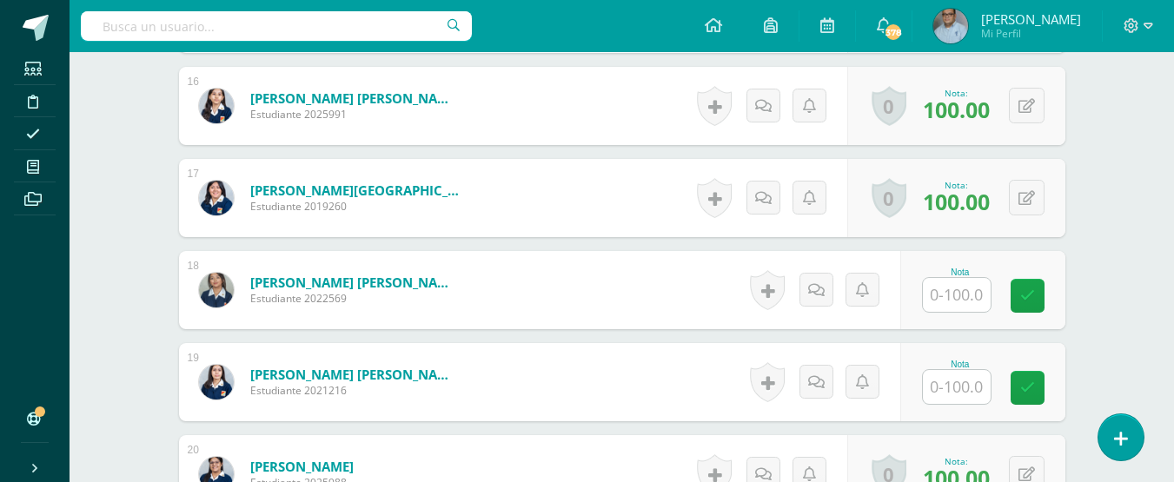
click at [959, 397] on input "text" at bounding box center [957, 387] width 68 height 34
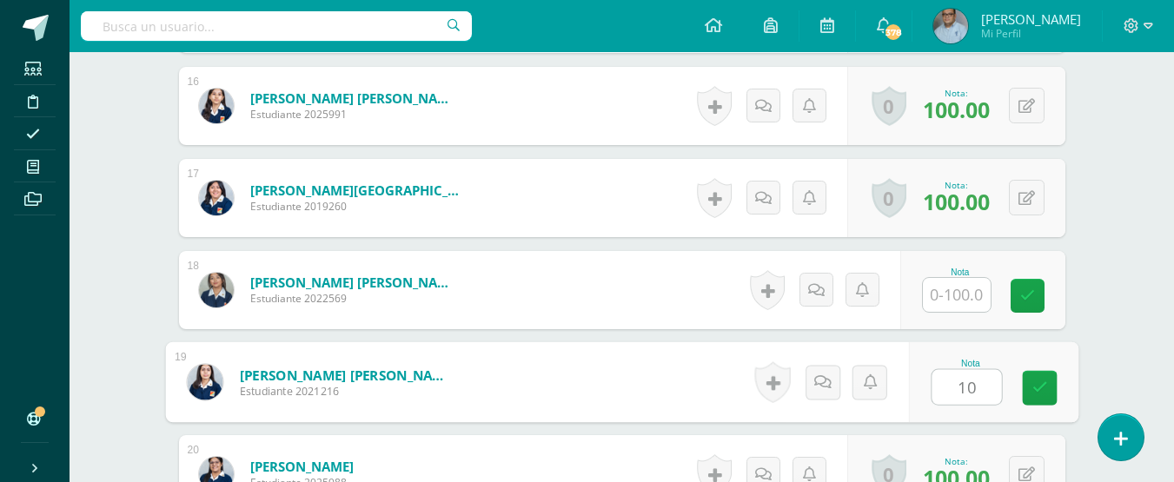
type input "100"
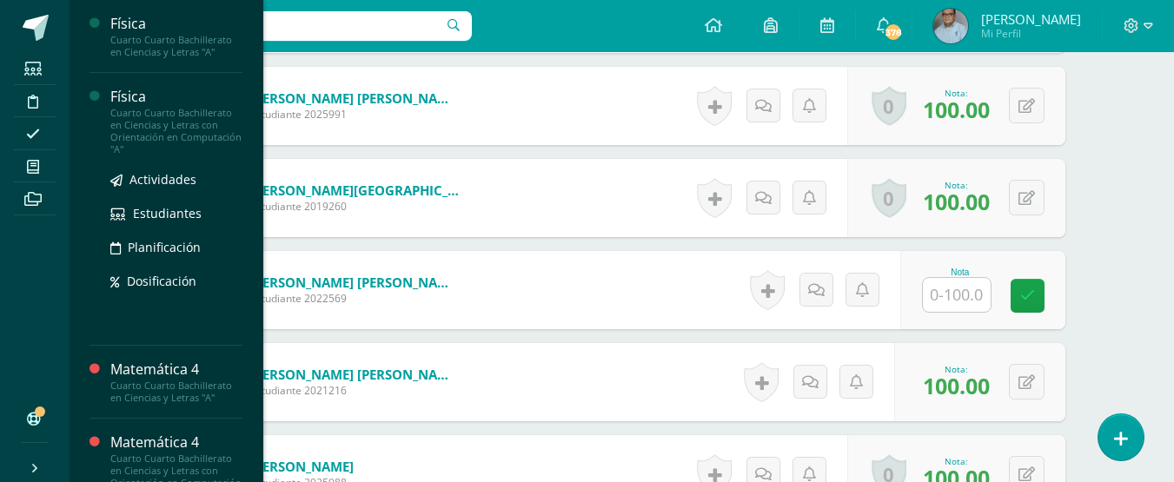
click at [121, 89] on div "Física" at bounding box center [176, 97] width 132 height 20
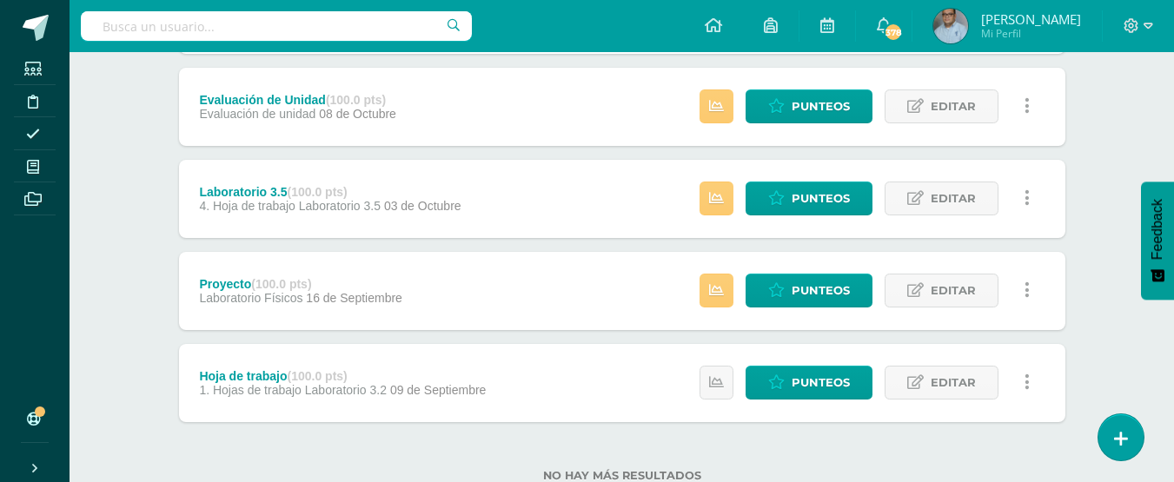
scroll to position [348, 0]
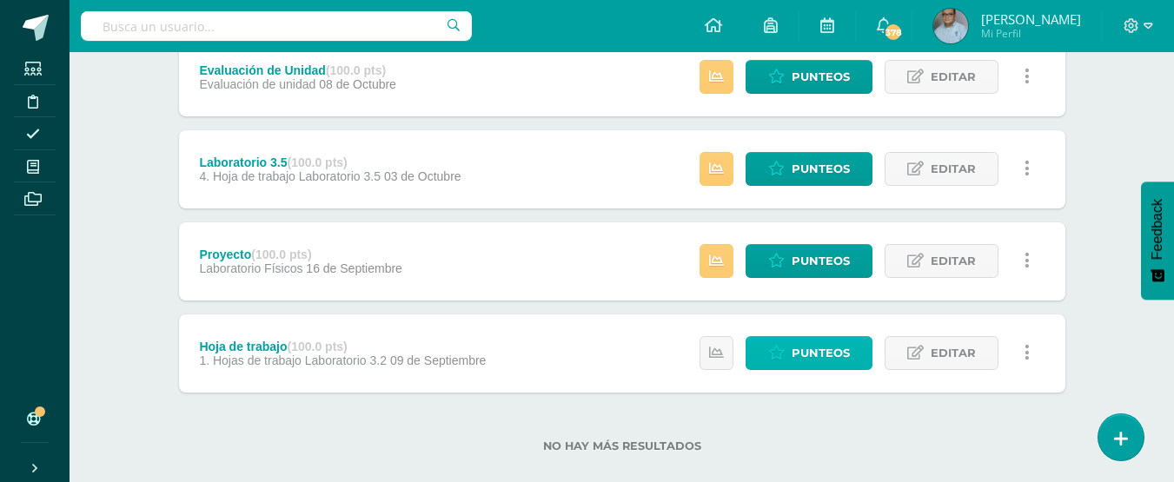
click at [825, 362] on span "Punteos" at bounding box center [821, 353] width 58 height 32
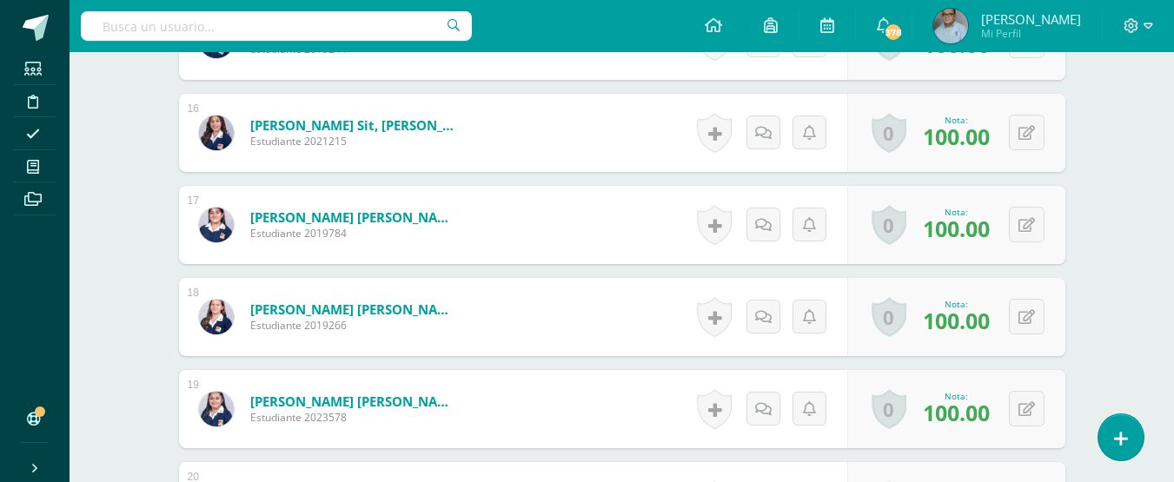
scroll to position [1911, 0]
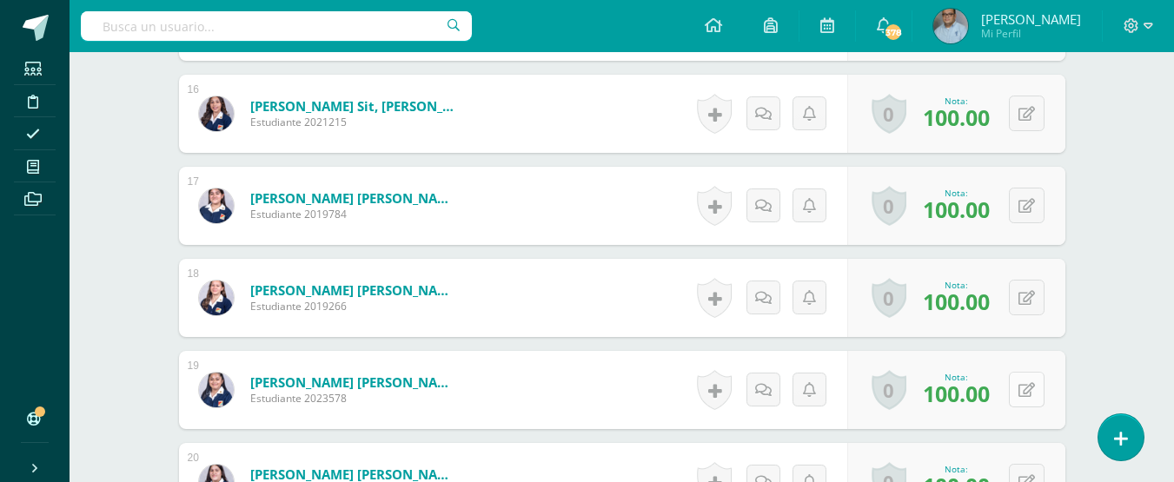
click at [1034, 385] on button at bounding box center [1027, 390] width 36 height 36
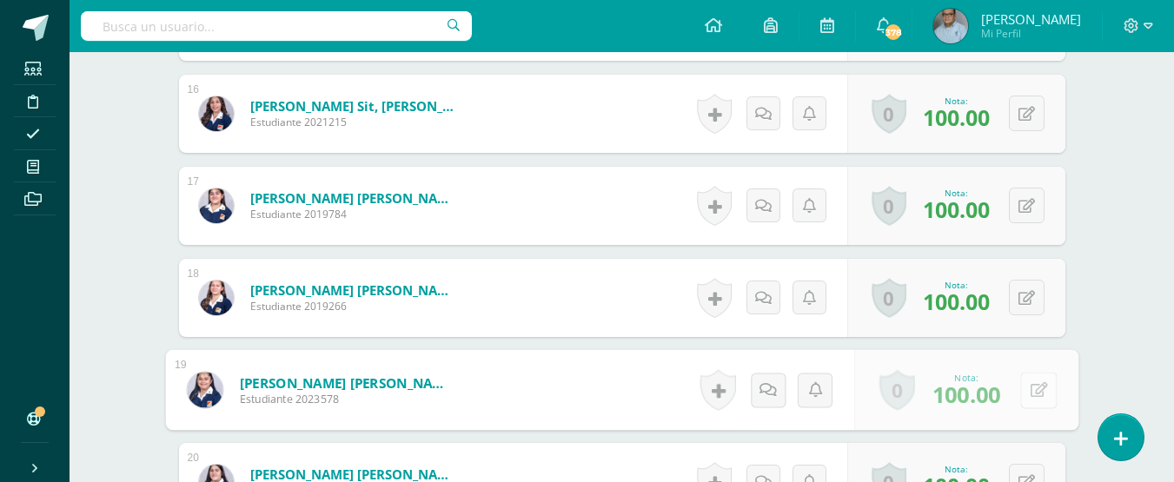
scroll to position [1912, 0]
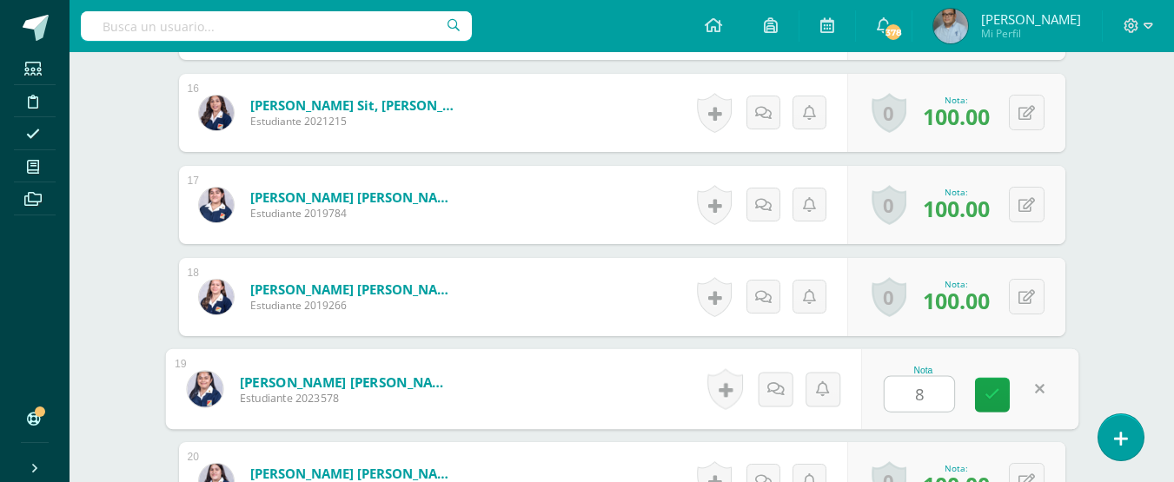
type input "80"
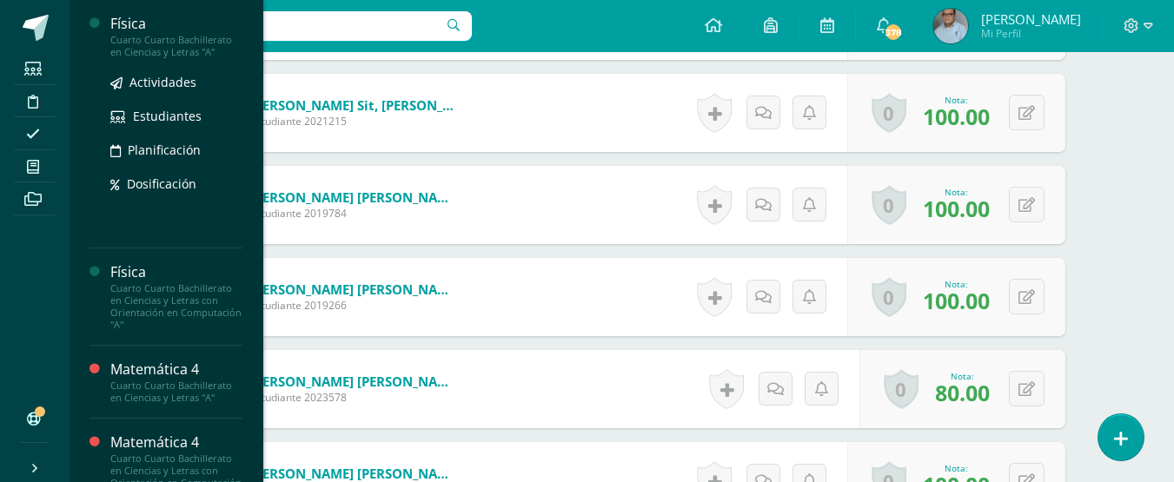
click at [152, 32] on div "Física" at bounding box center [176, 24] width 132 height 20
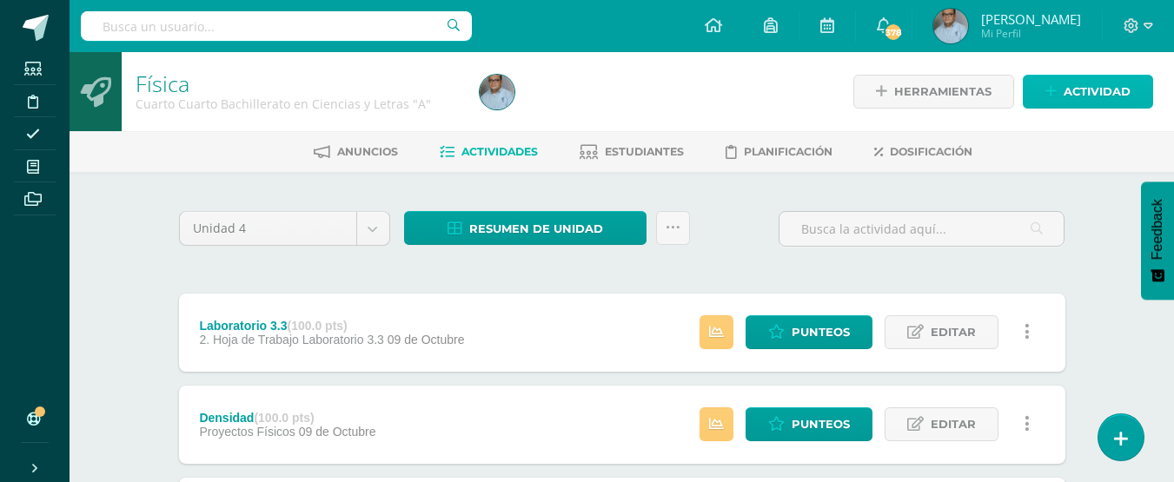
click at [1115, 89] on span "Actividad" at bounding box center [1097, 92] width 67 height 32
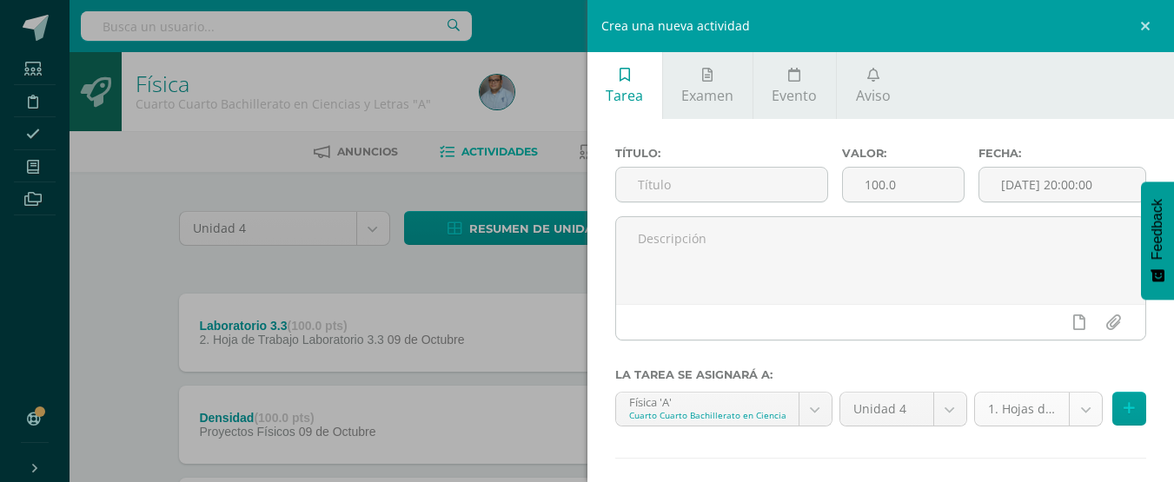
click at [1073, 416] on body "Estudiantes Disciplina Asistencia Mis cursos Archivos Soporte Ayuda Reportar un…" at bounding box center [587, 474] width 1174 height 948
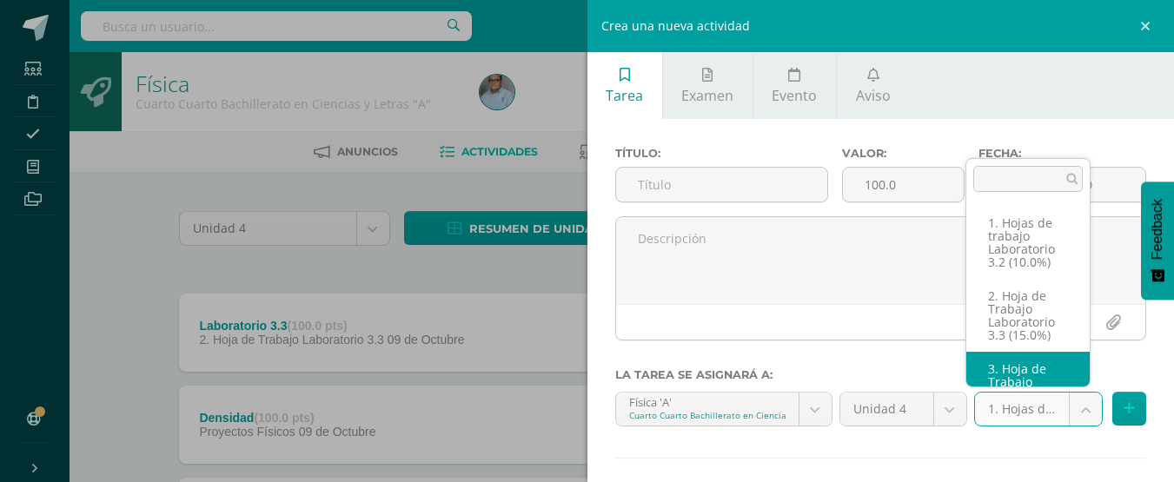
scroll to position [38, 0]
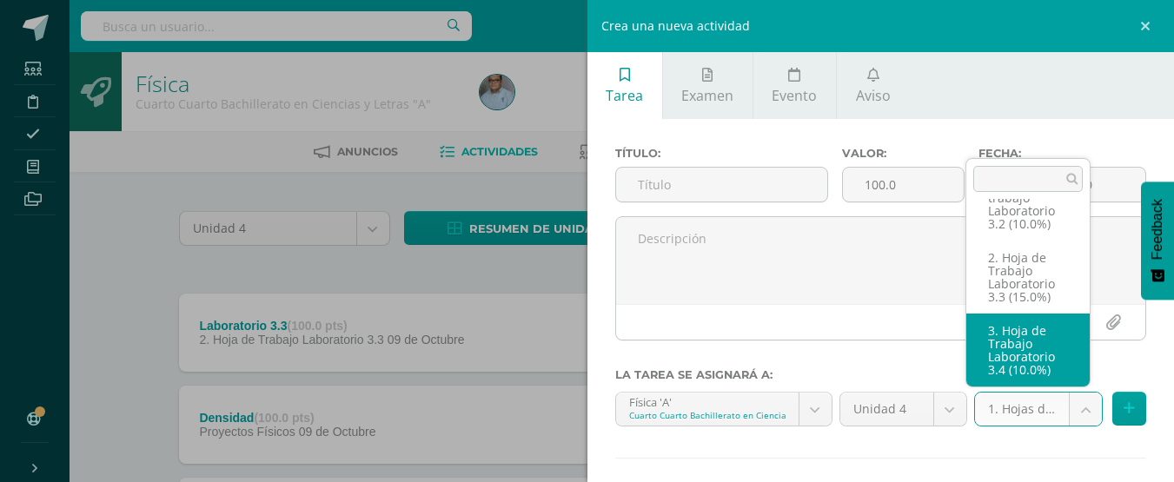
select select "128855"
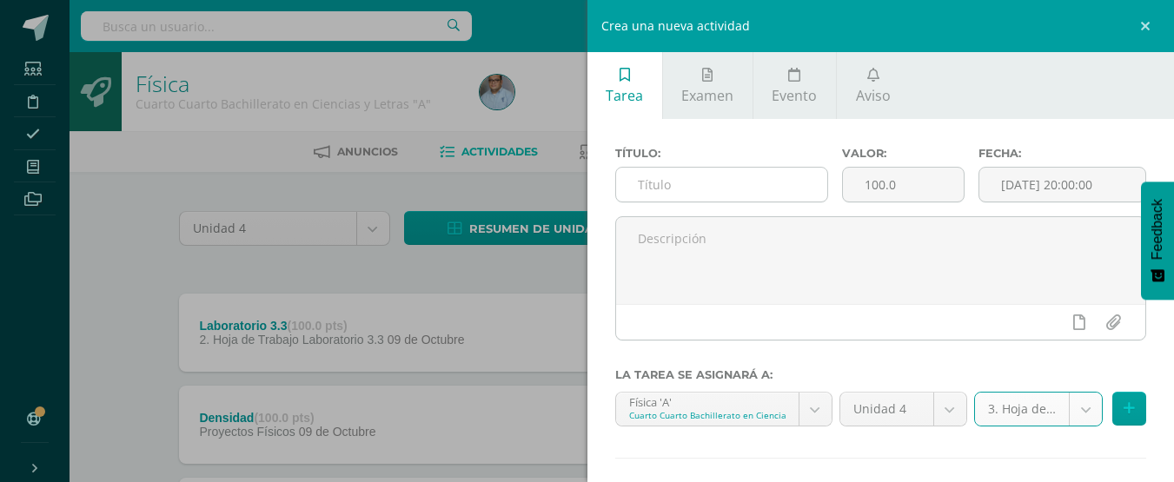
click at [690, 176] on input "text" at bounding box center [721, 185] width 211 height 34
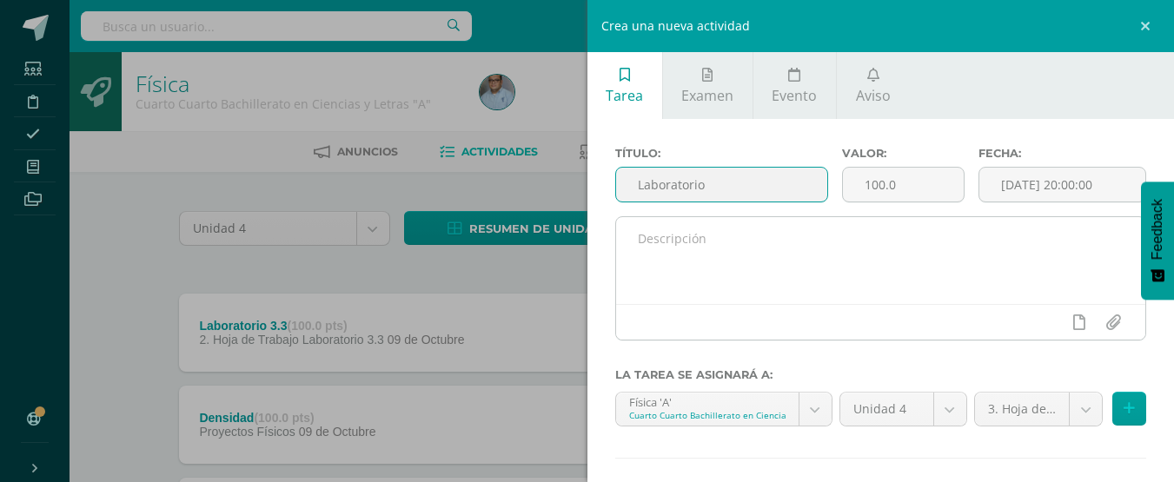
scroll to position [86, 0]
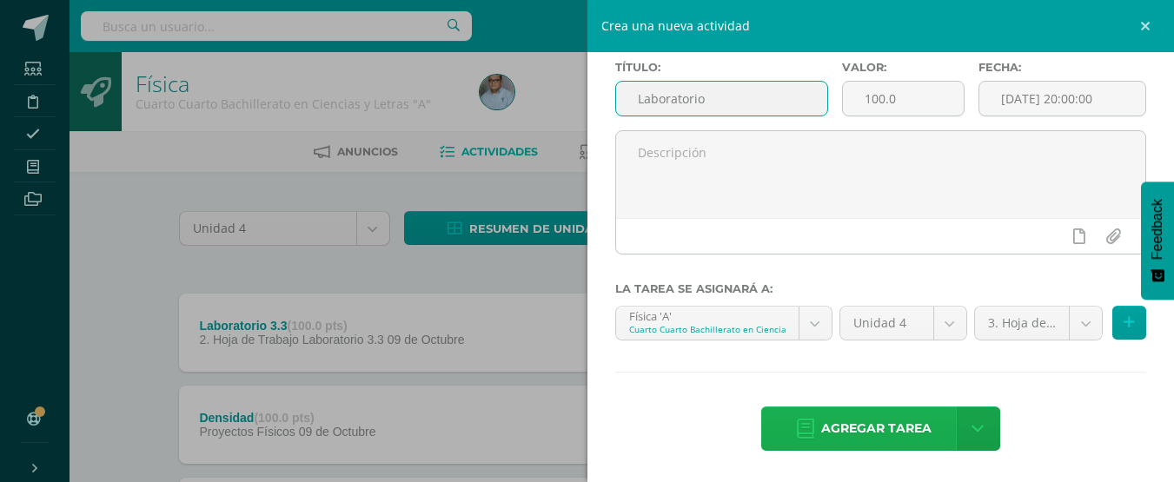
type input "Laboratorio"
click at [871, 429] on span "Agregar tarea" at bounding box center [876, 429] width 110 height 43
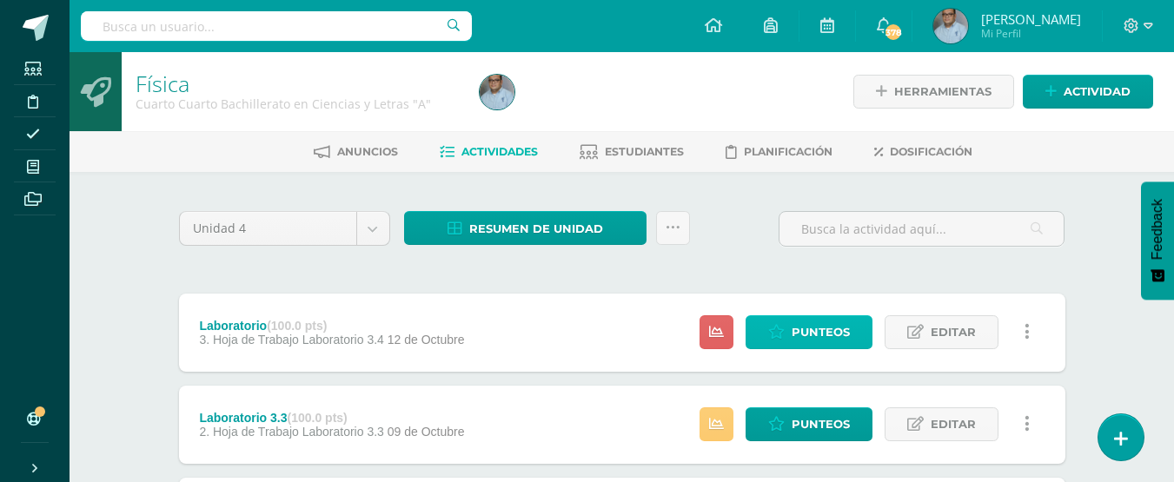
click at [832, 325] on span "Punteos" at bounding box center [821, 332] width 58 height 32
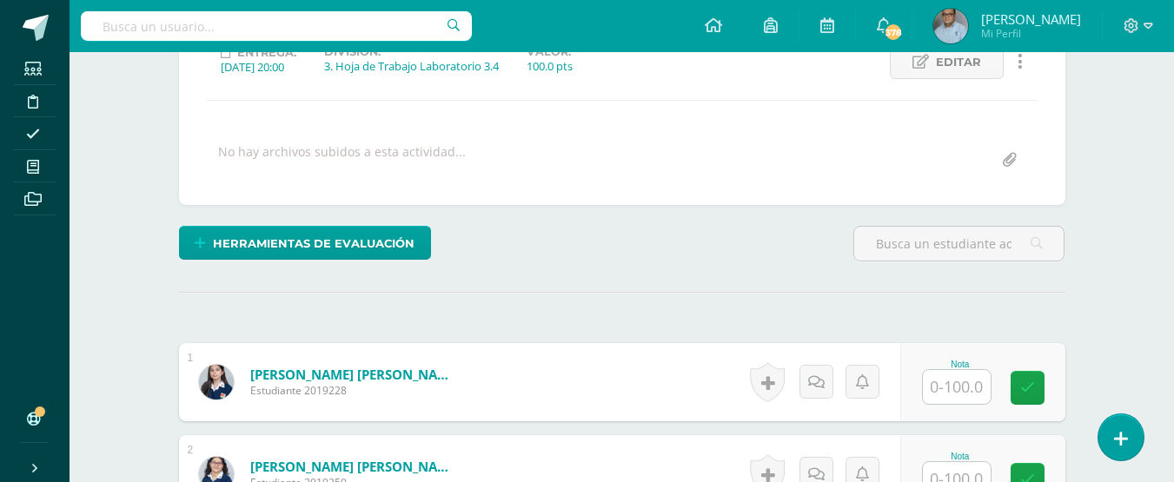
scroll to position [262, 0]
click at [961, 379] on input "text" at bounding box center [957, 386] width 68 height 34
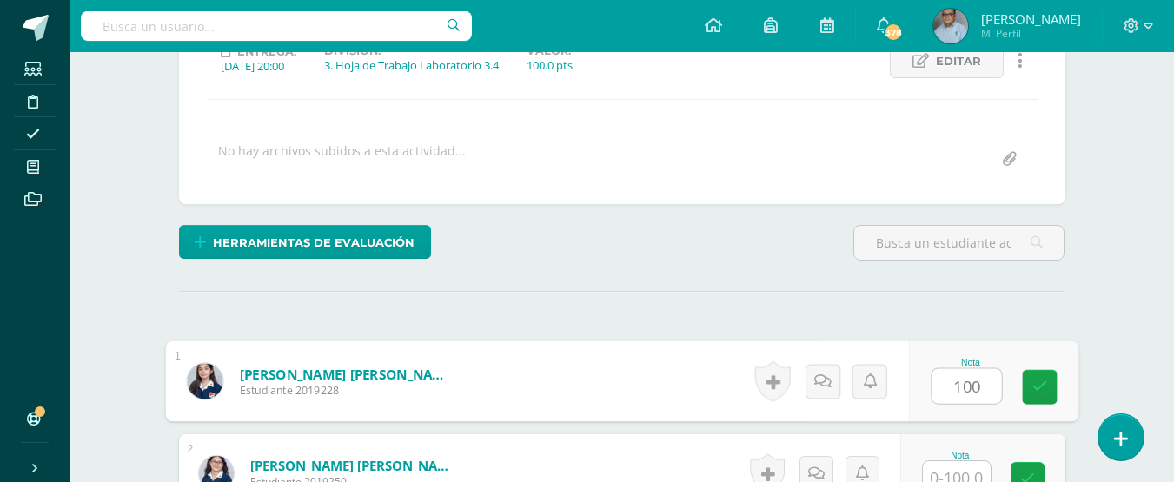
type input "100"
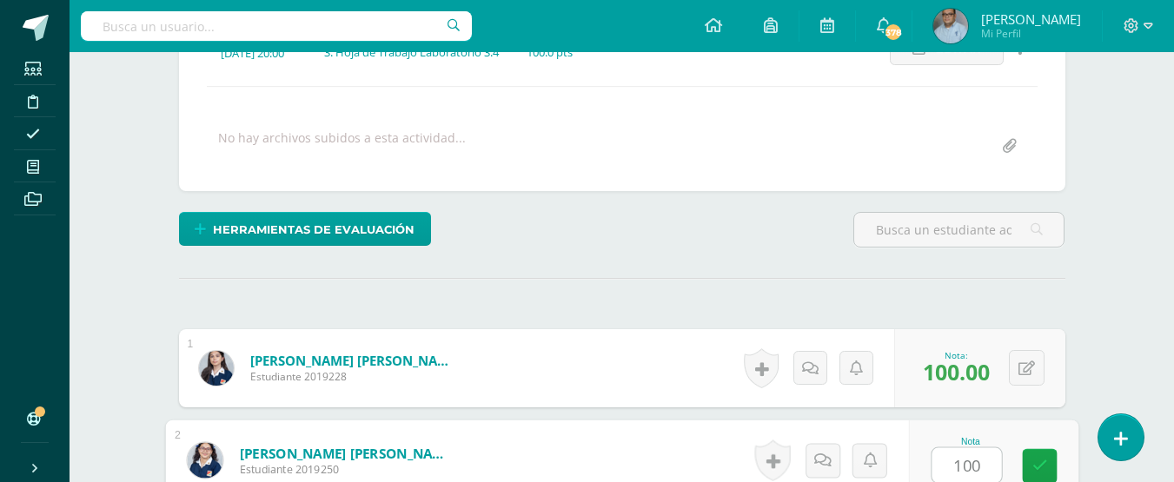
type input "100"
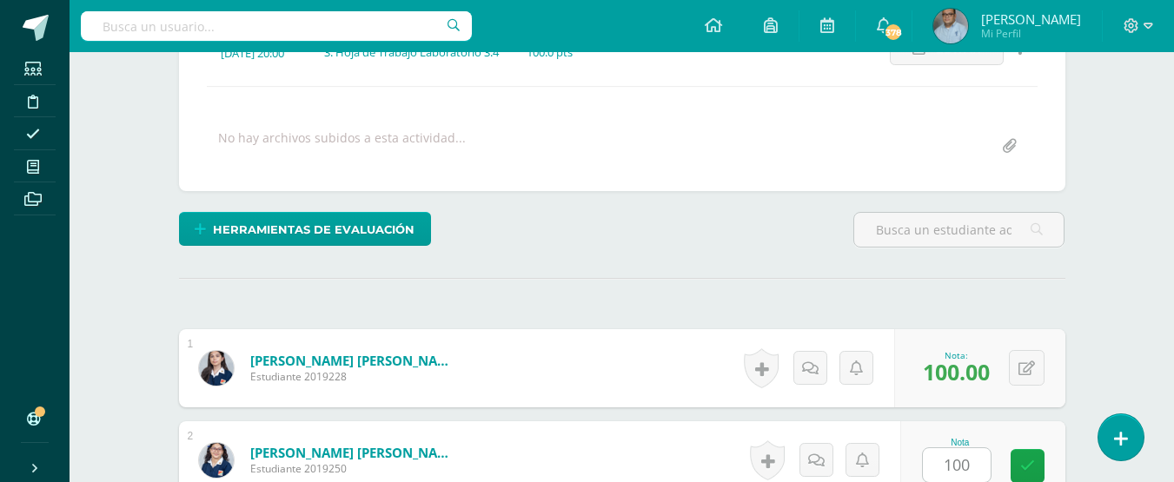
scroll to position [591, 0]
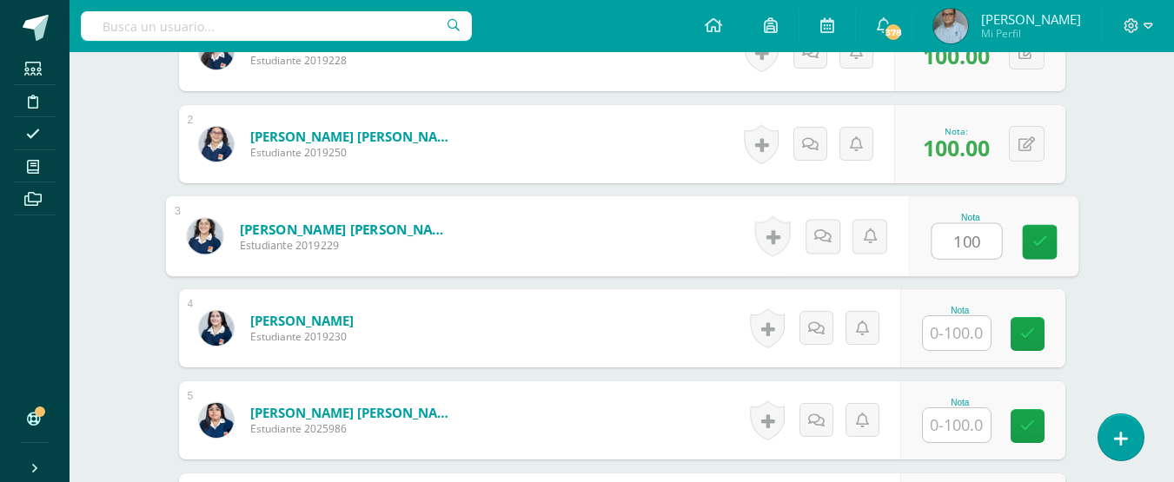
type input "100"
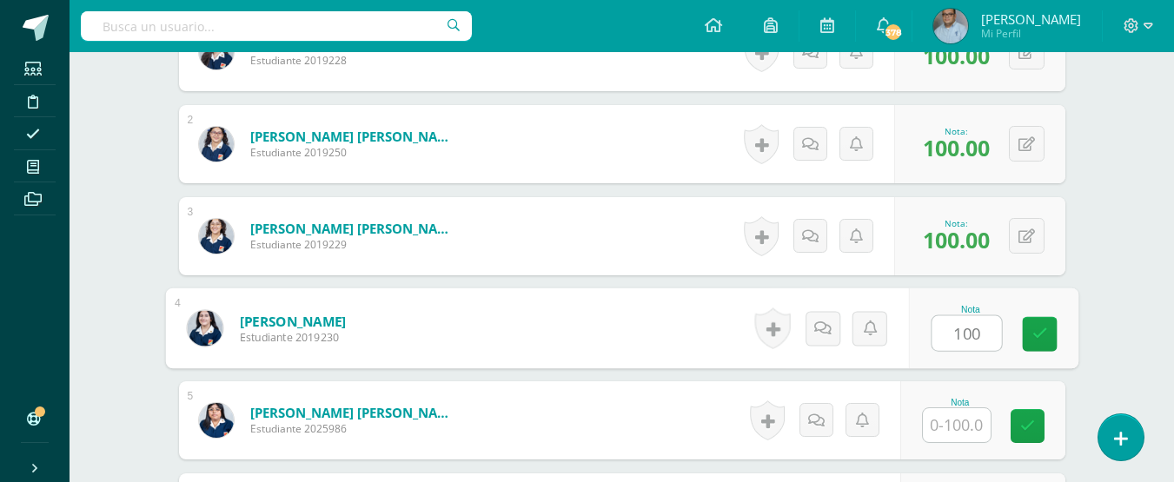
type input "100"
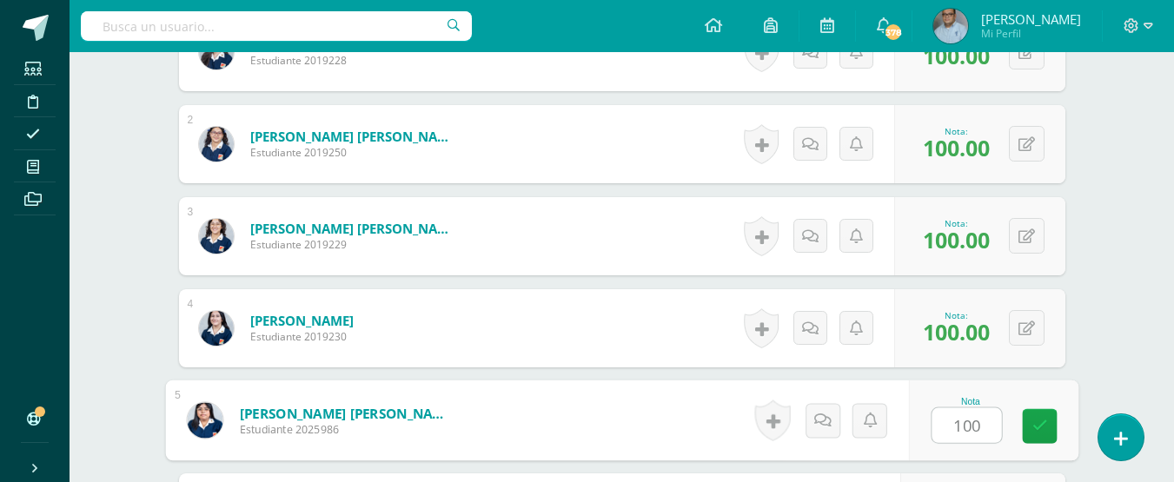
type input "100"
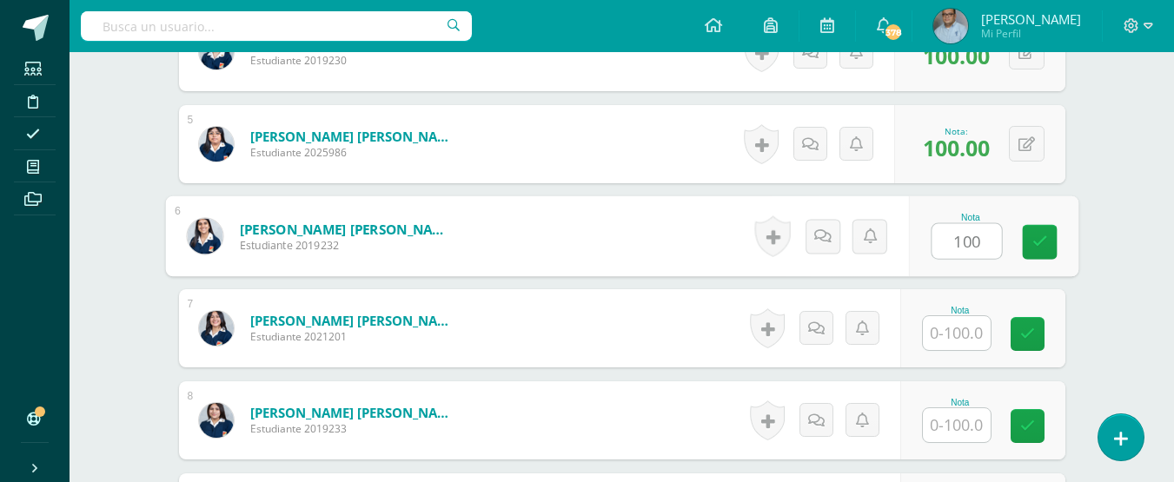
type input "100"
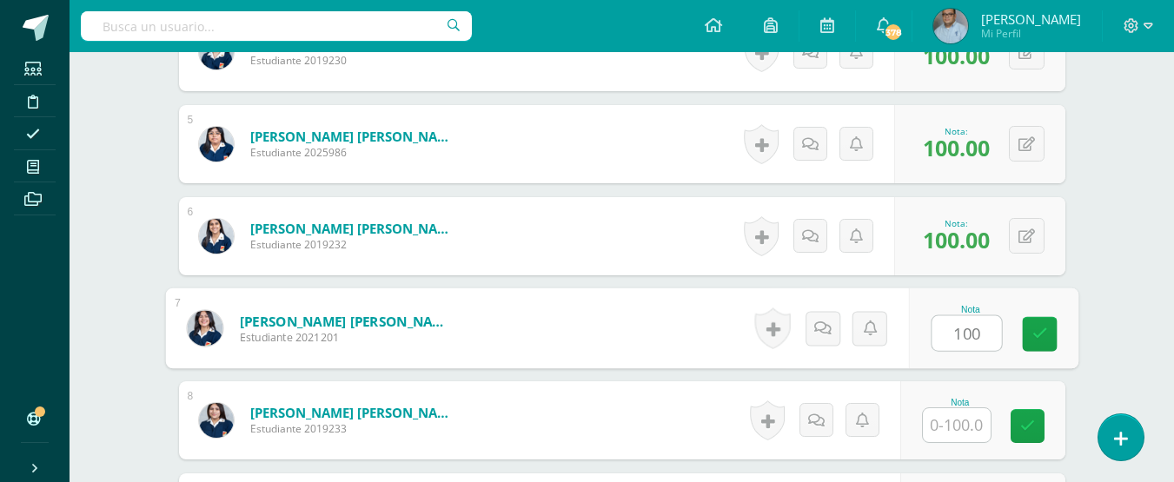
type input "100"
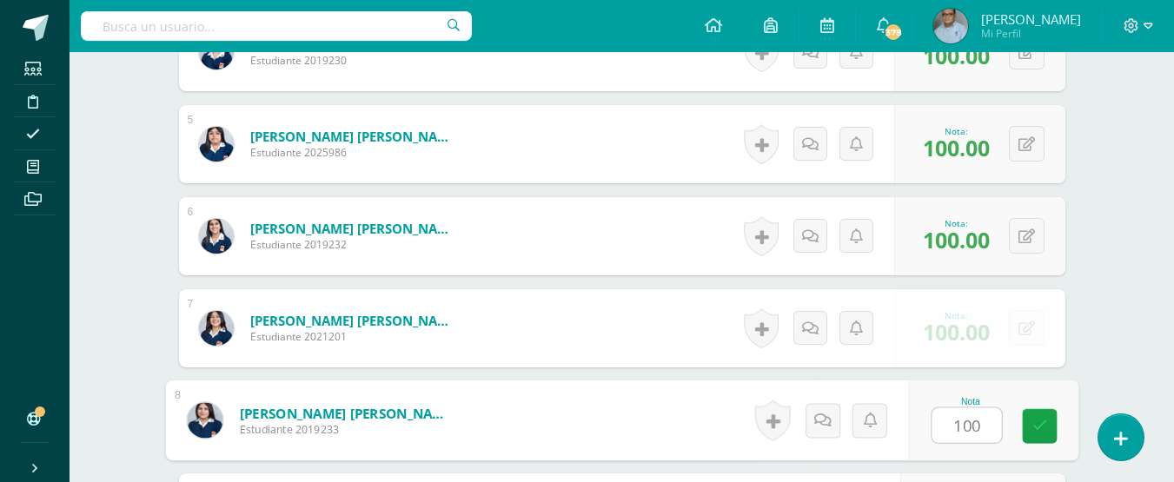
type input "100"
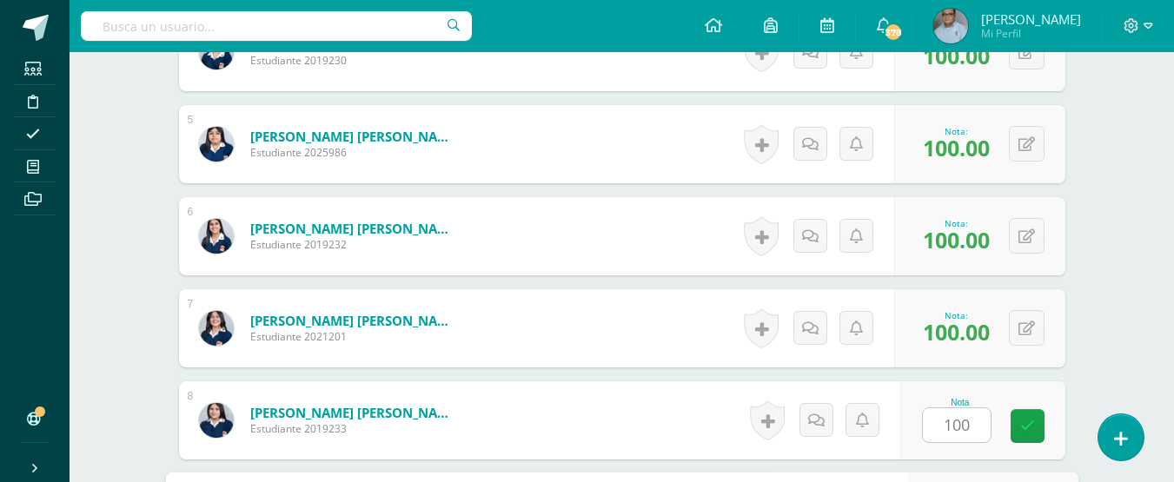
scroll to position [1143, 0]
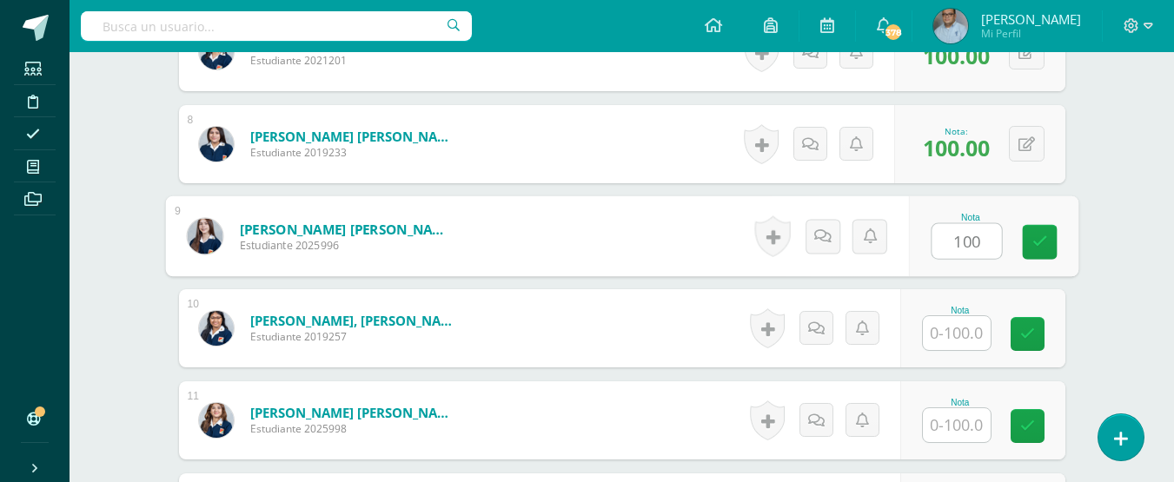
type input "100"
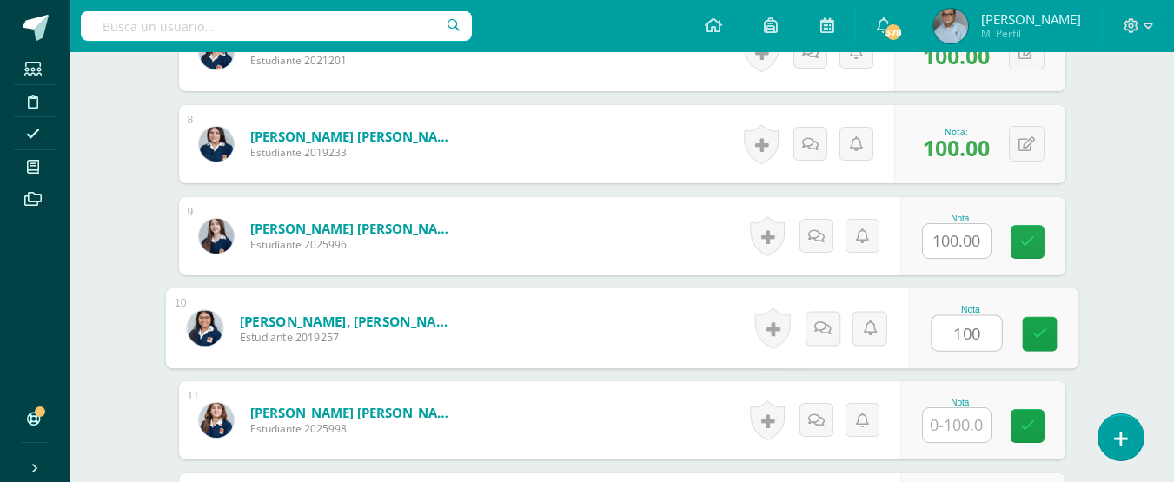
type input "100"
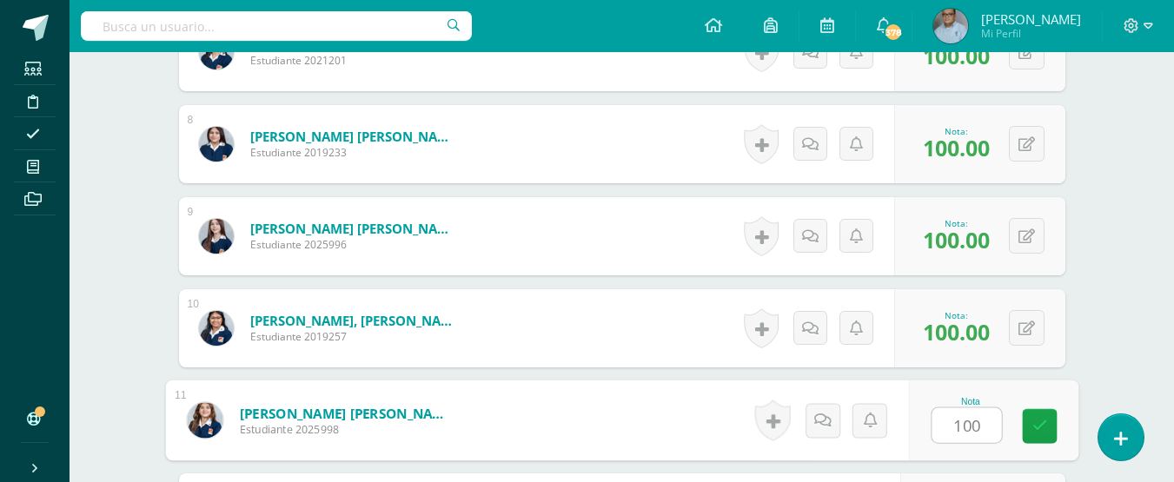
type input "100"
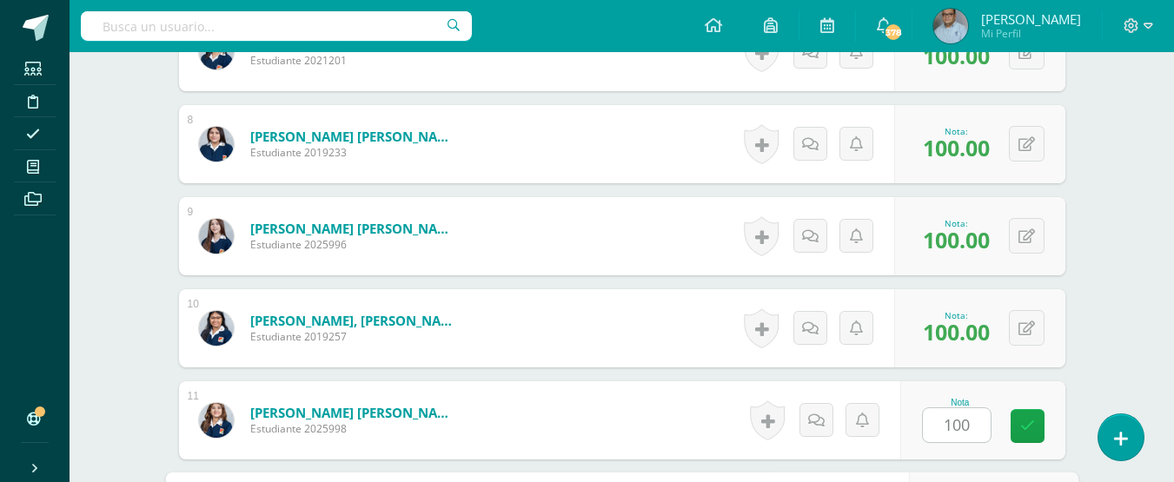
scroll to position [1420, 0]
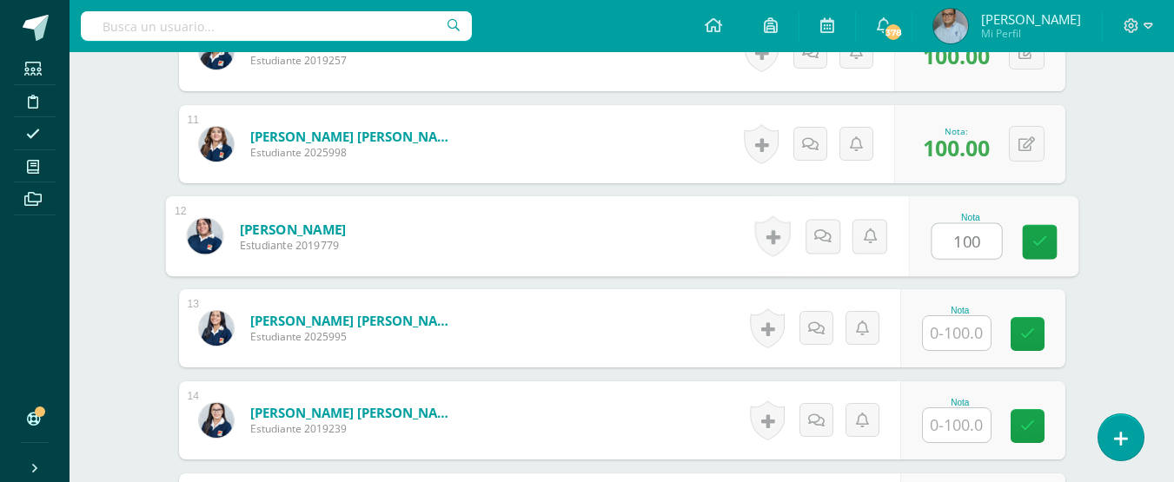
type input "100"
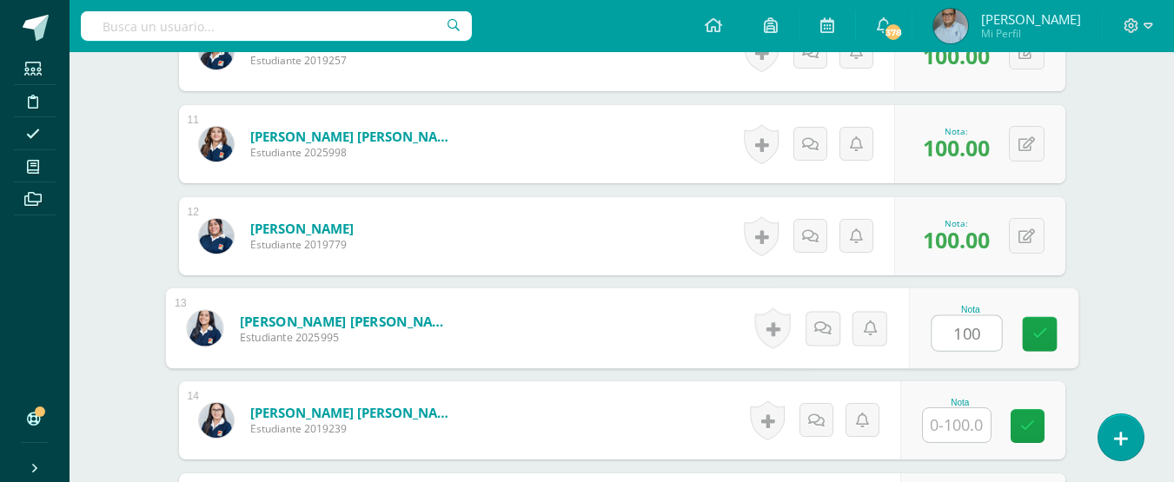
type input "100"
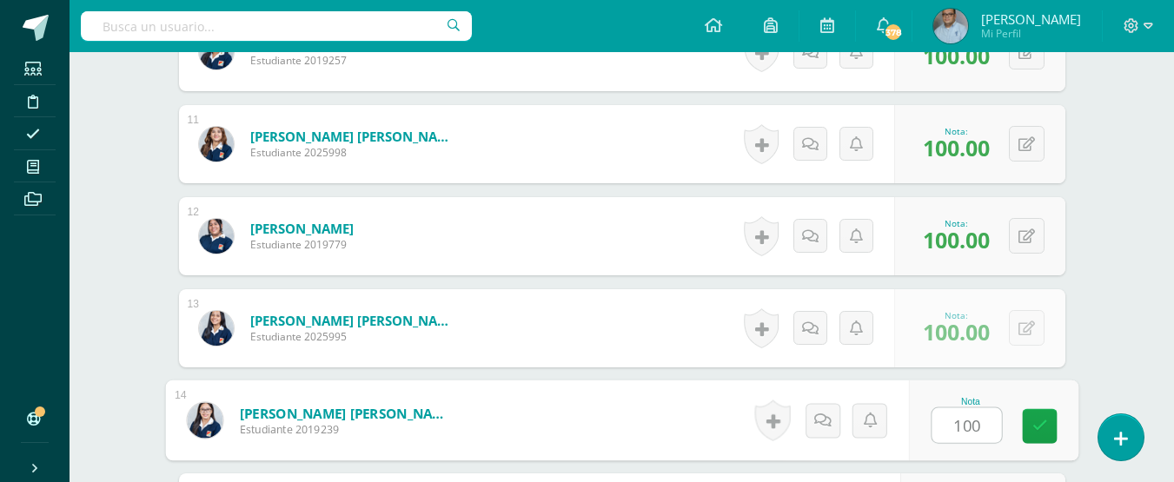
type input "100"
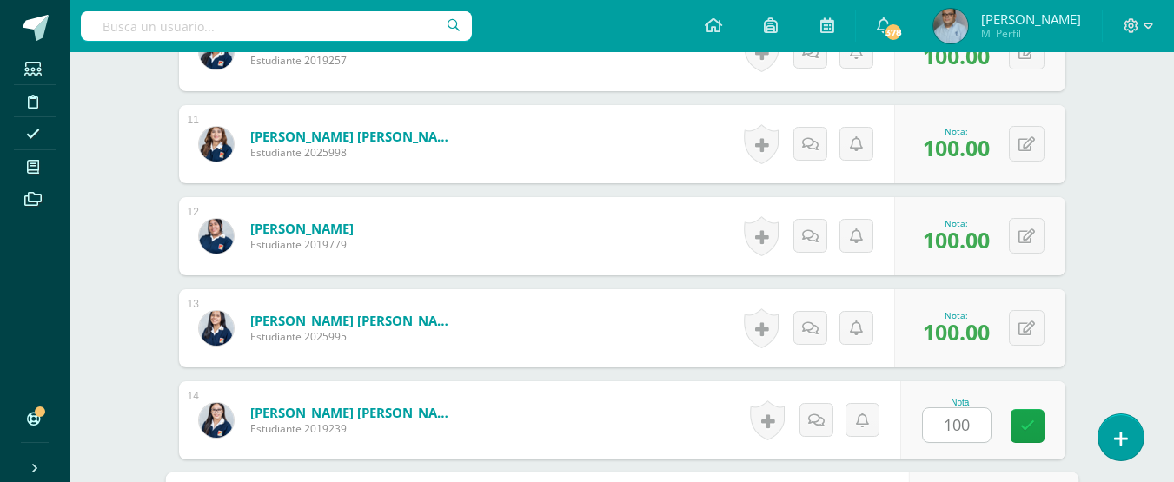
scroll to position [1696, 0]
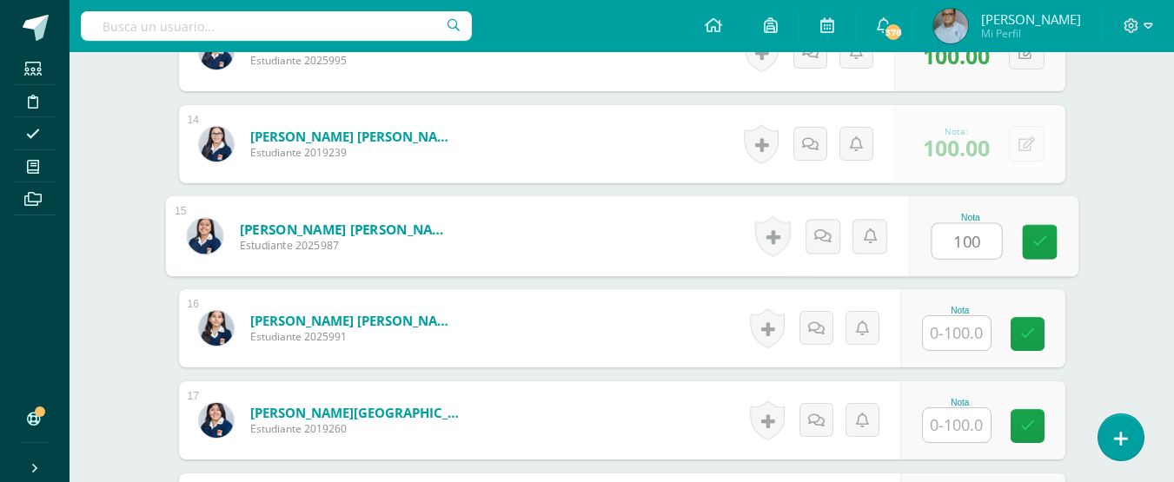
type input "100"
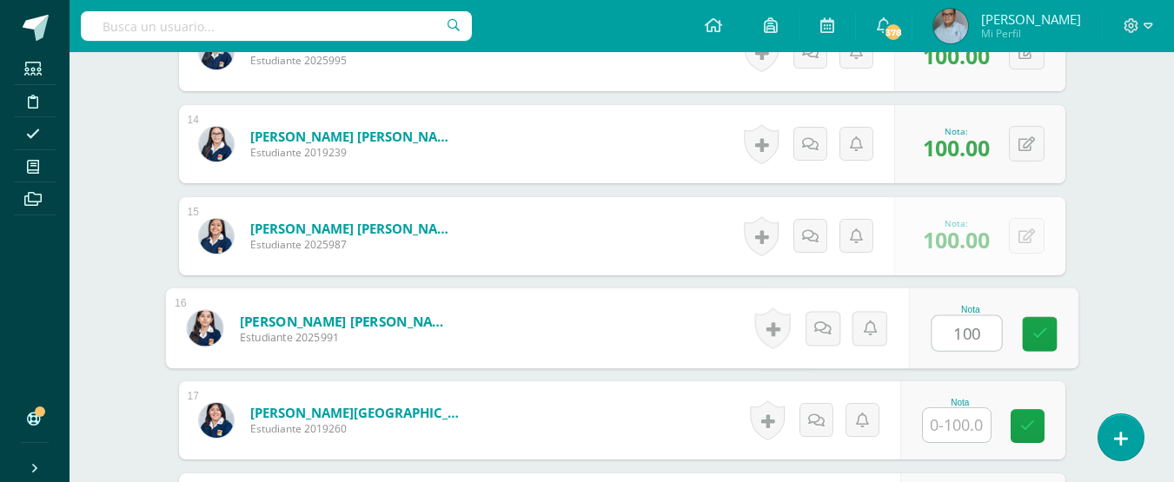
type input "100"
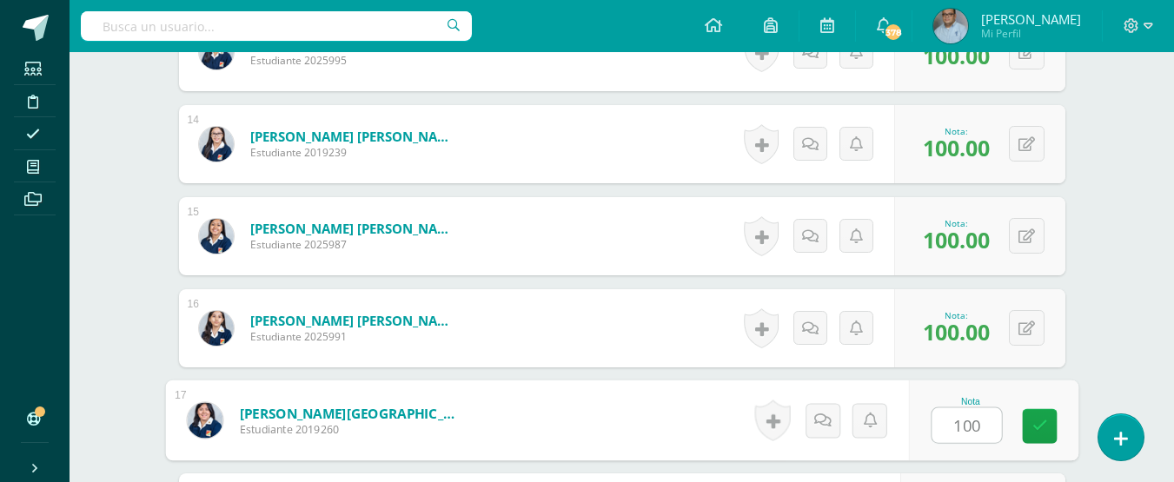
type input "100"
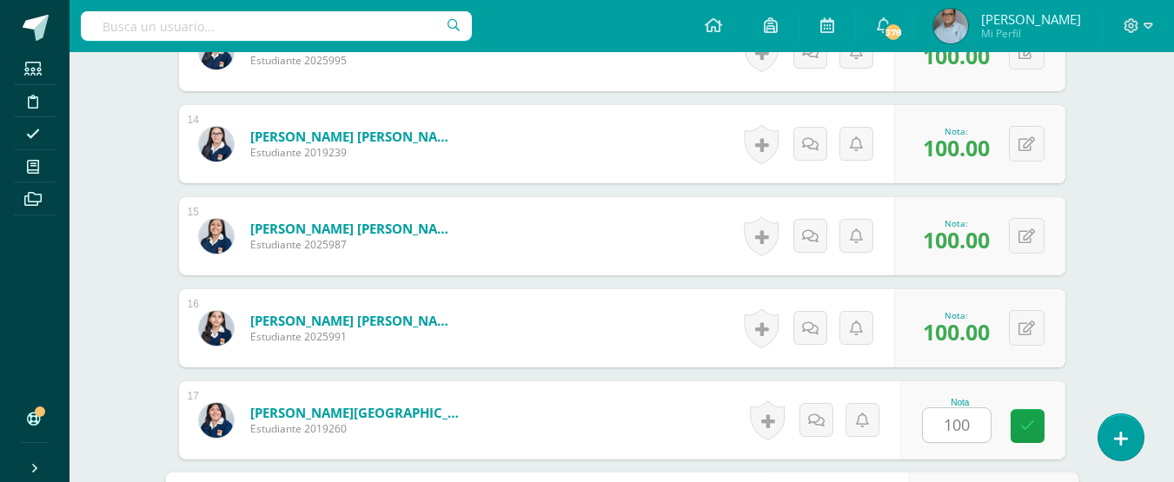
scroll to position [1972, 0]
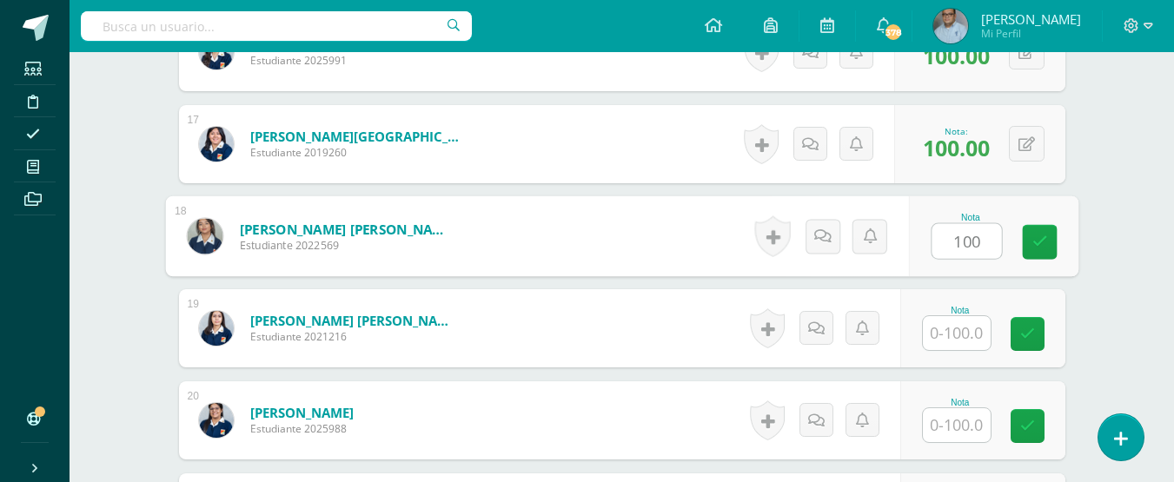
type input "100"
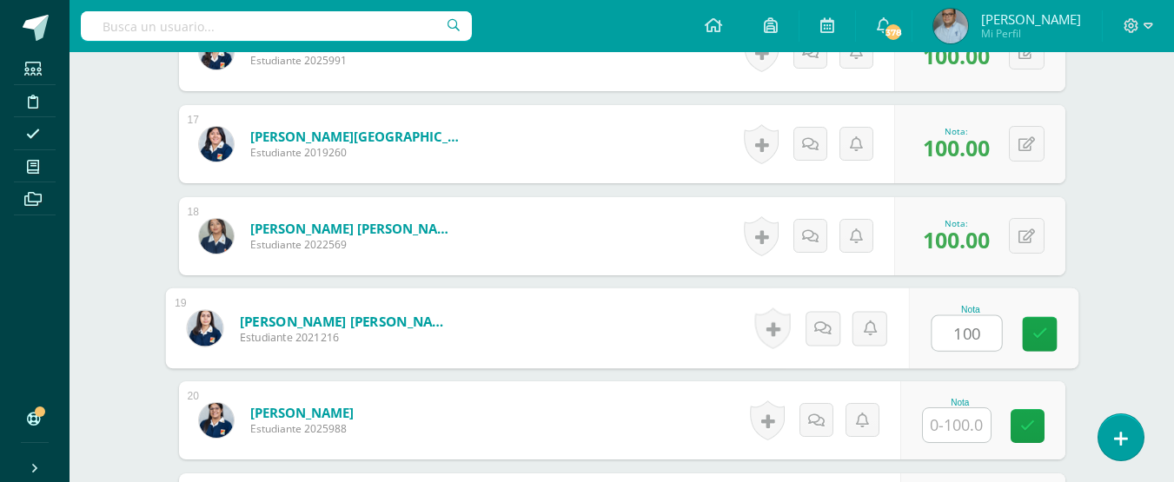
type input "100"
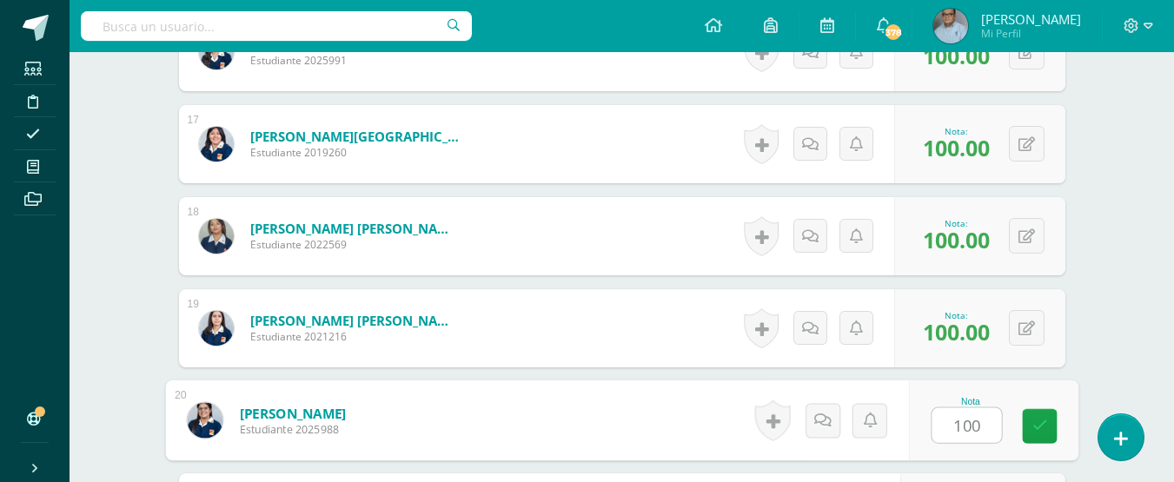
type input "100"
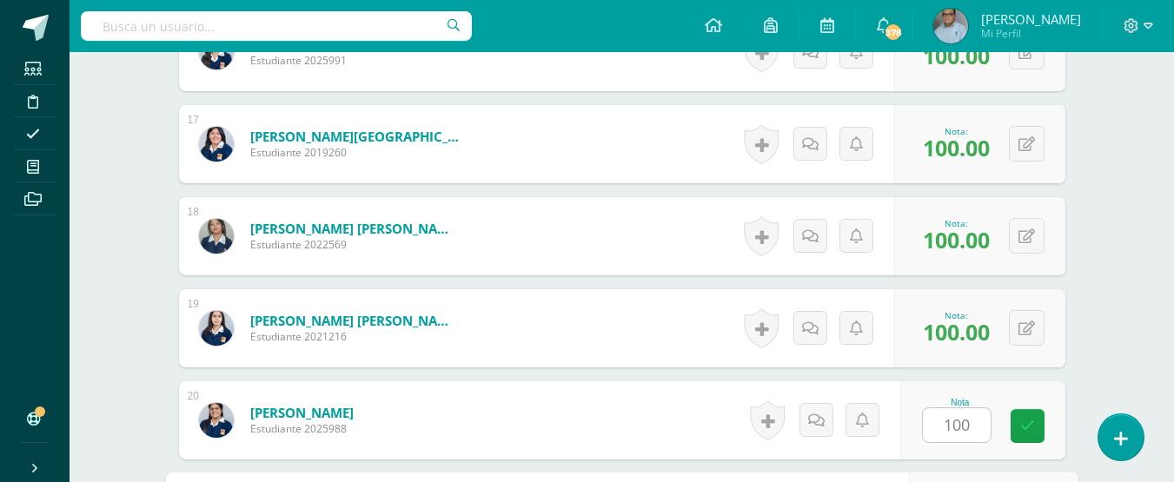
scroll to position [2249, 0]
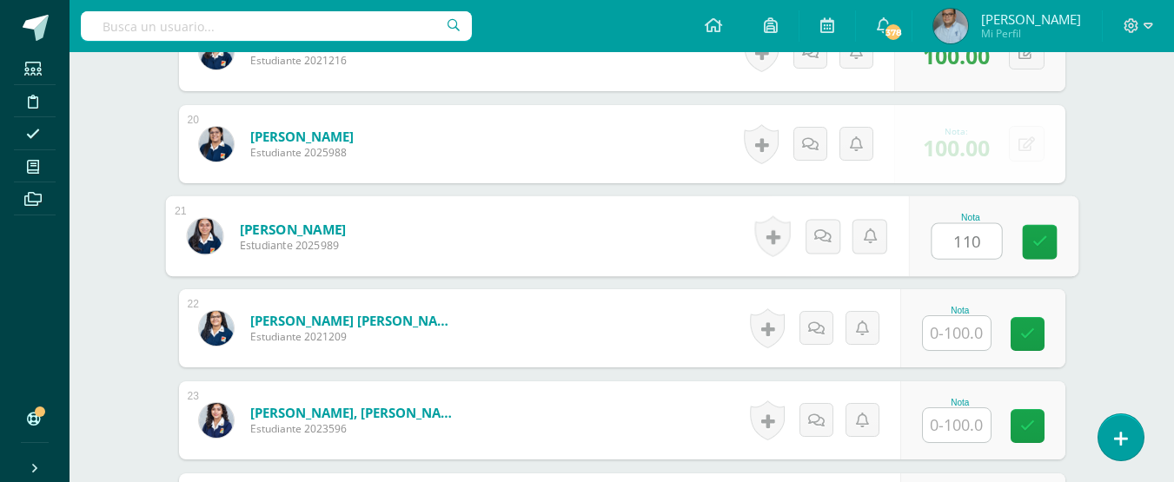
type input "110"
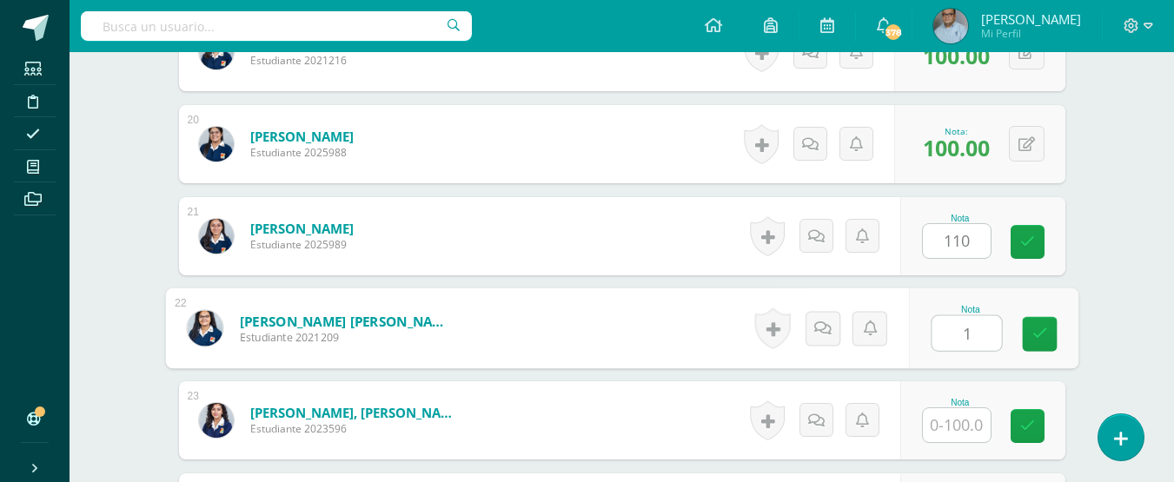
type input "1"
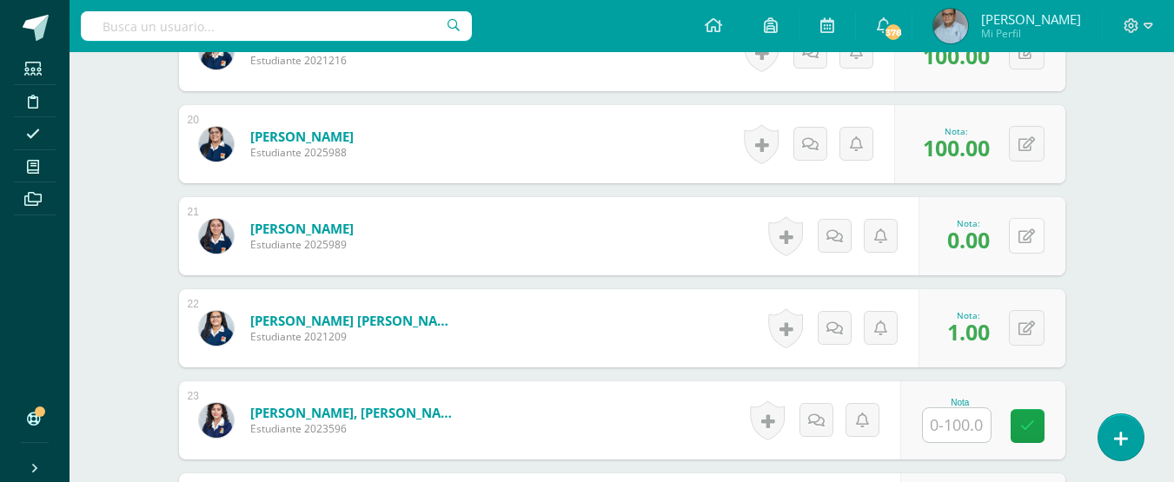
click at [1039, 228] on button at bounding box center [1027, 236] width 36 height 36
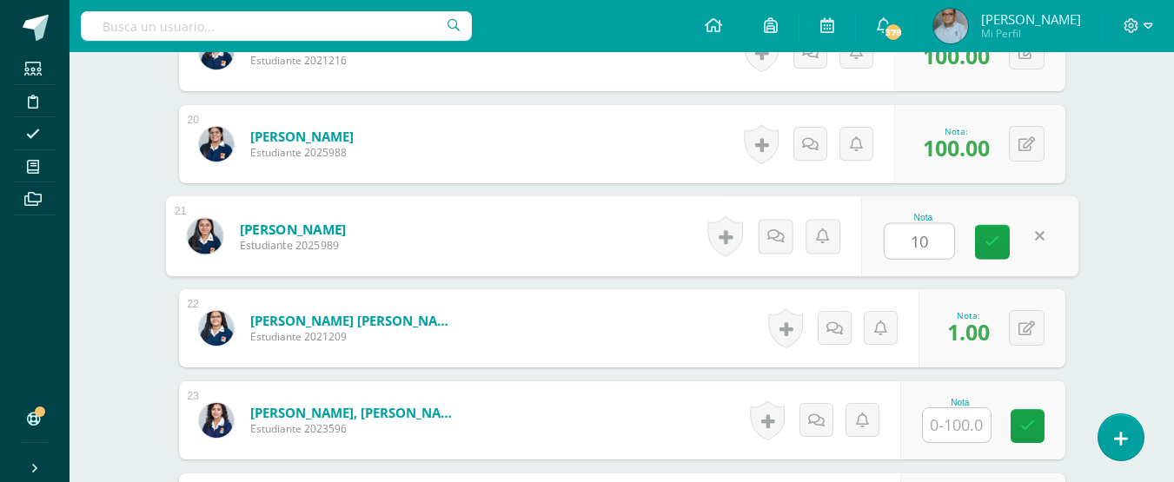
type input "100"
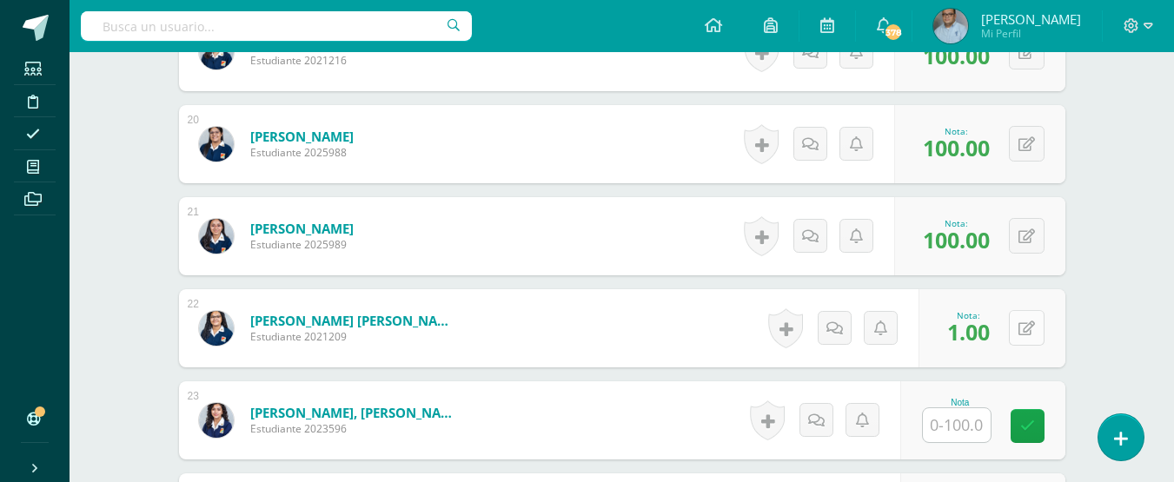
click at [1043, 328] on button at bounding box center [1027, 328] width 36 height 36
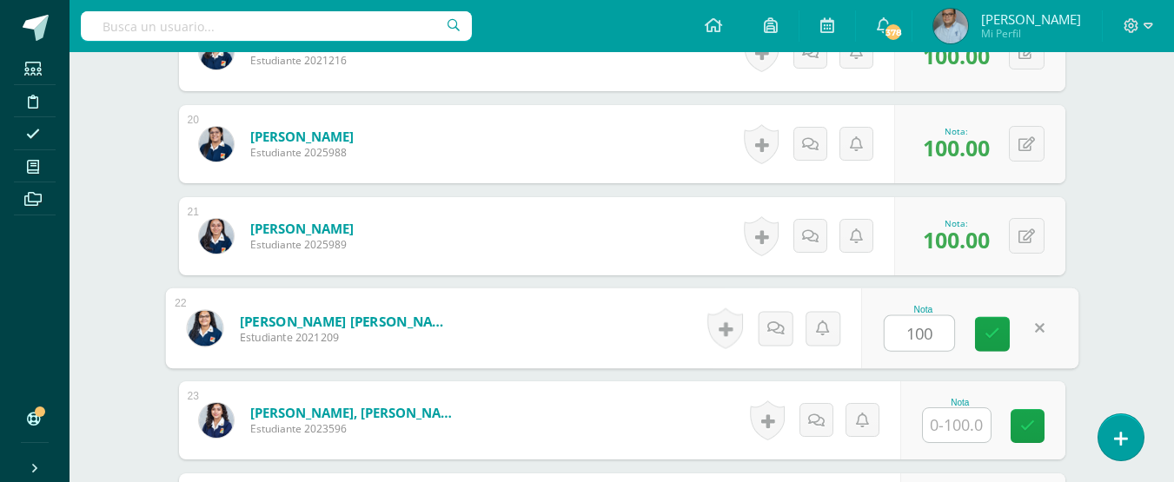
type input "100"
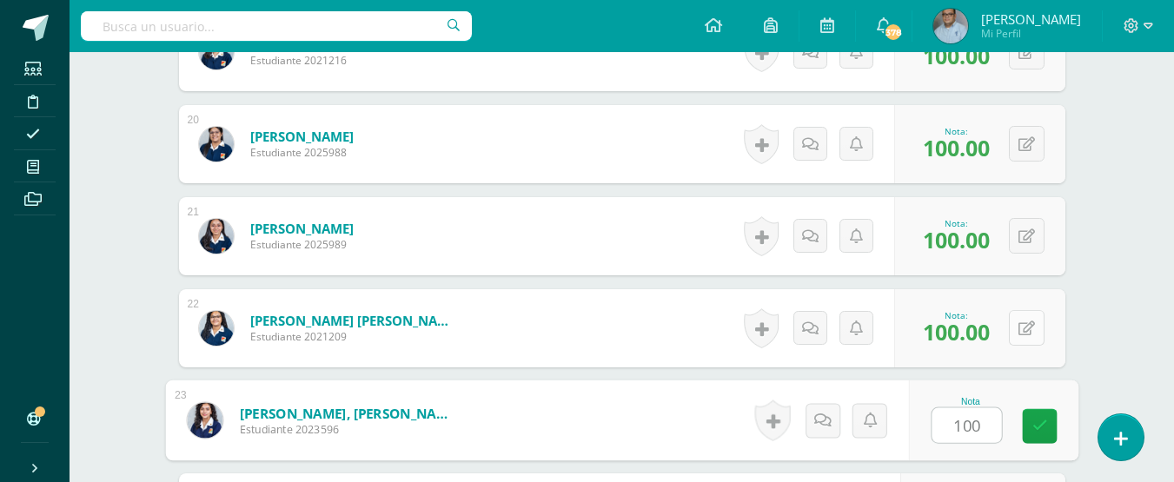
type input "100"
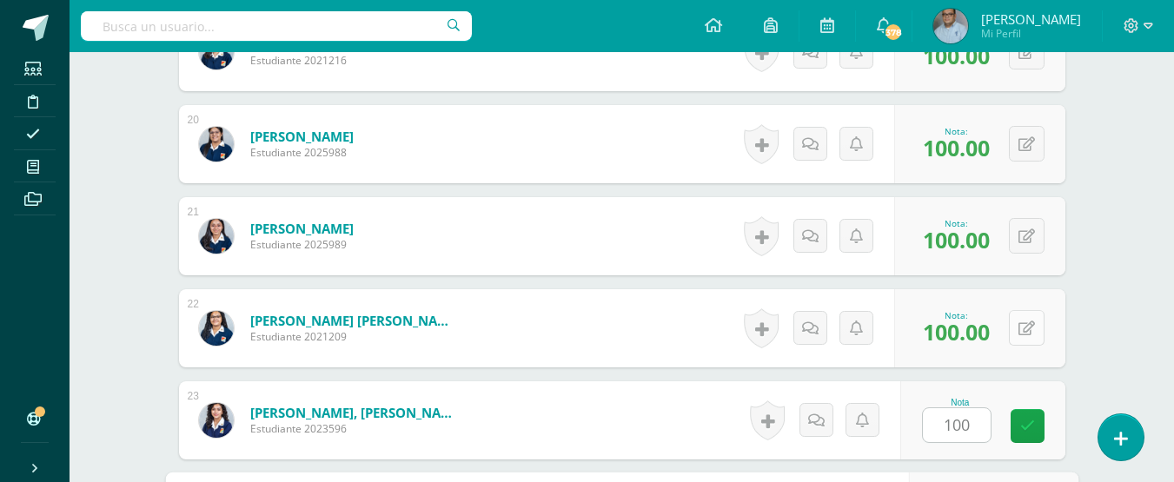
scroll to position [2525, 0]
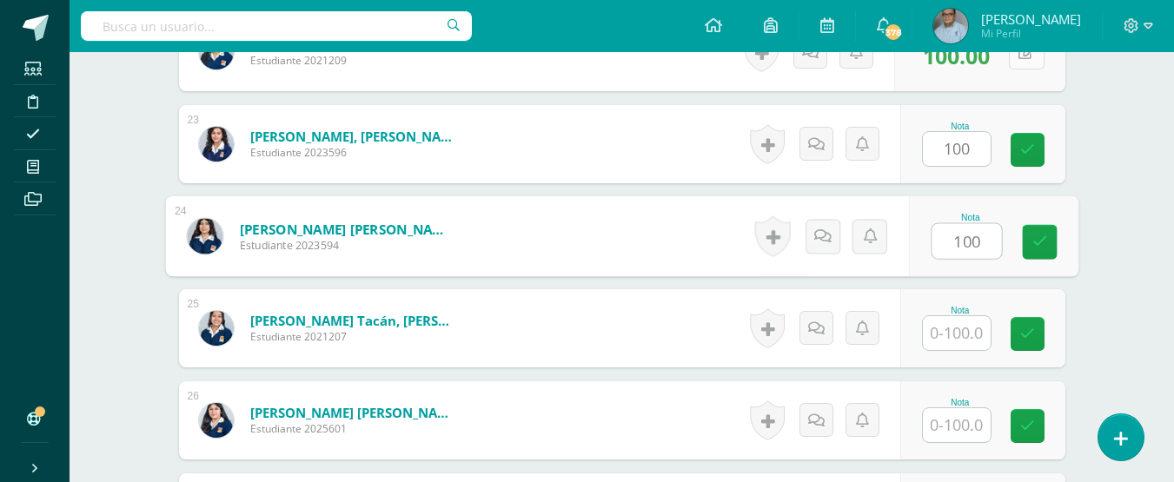
type input "100"
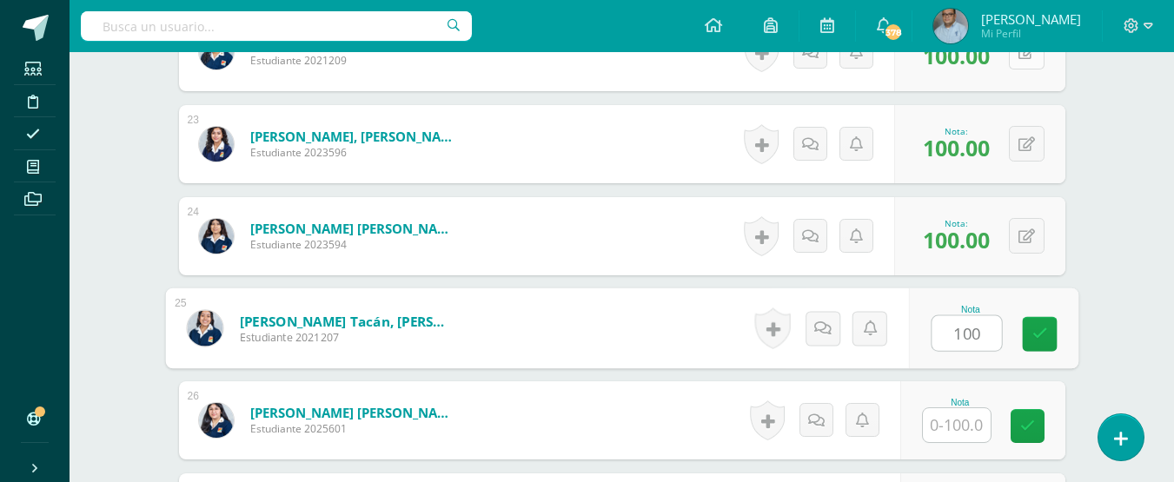
type input "100"
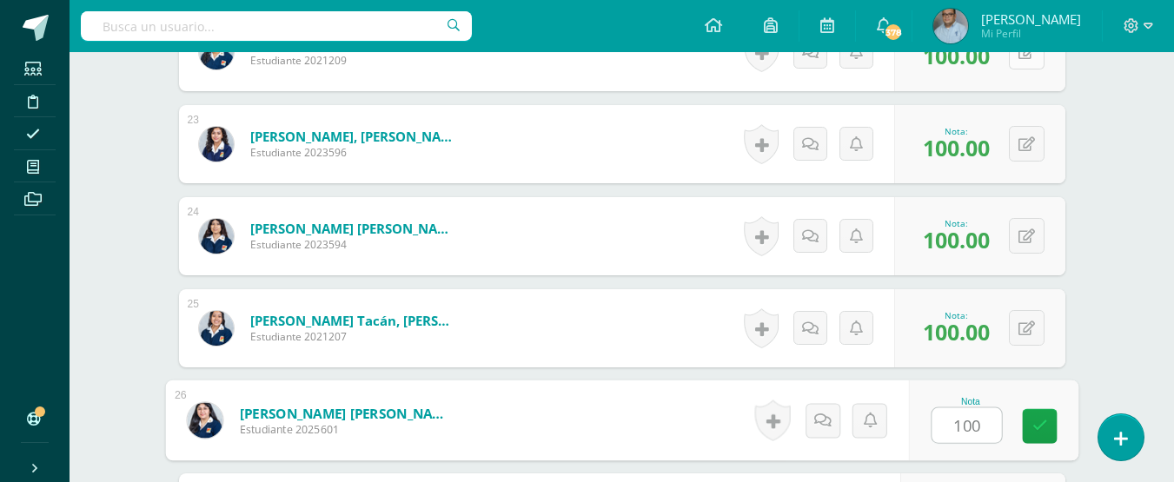
type input "100"
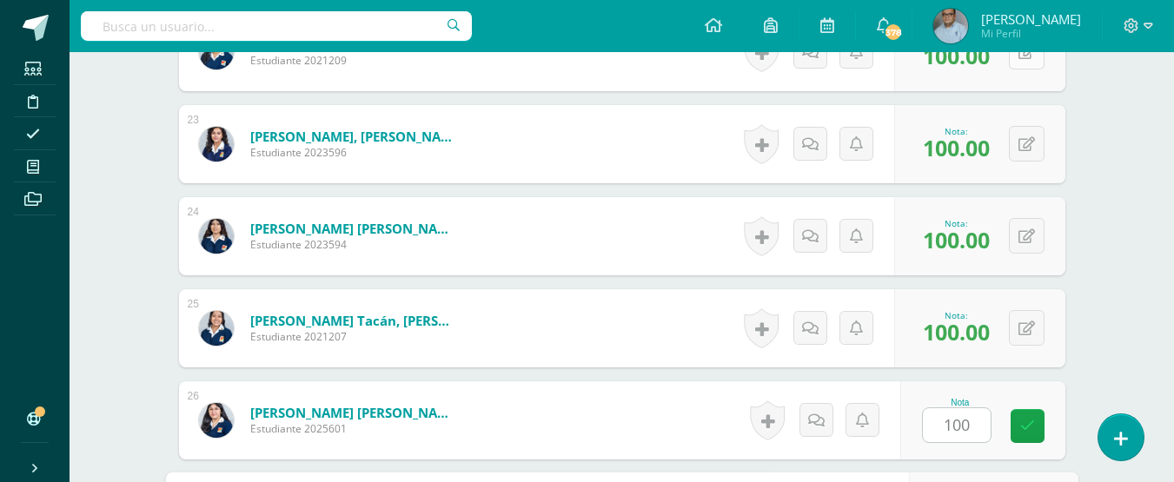
scroll to position [2801, 0]
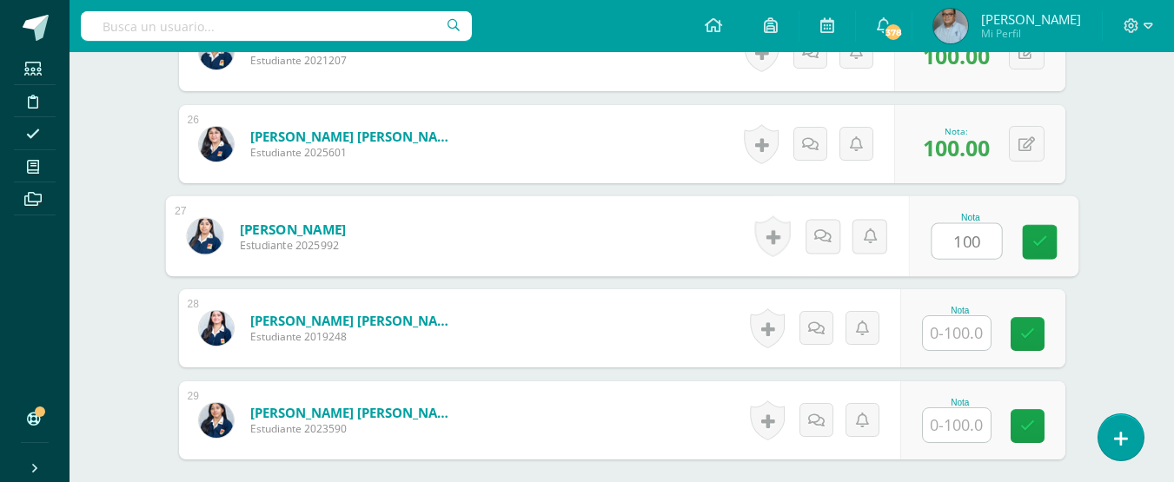
type input "100"
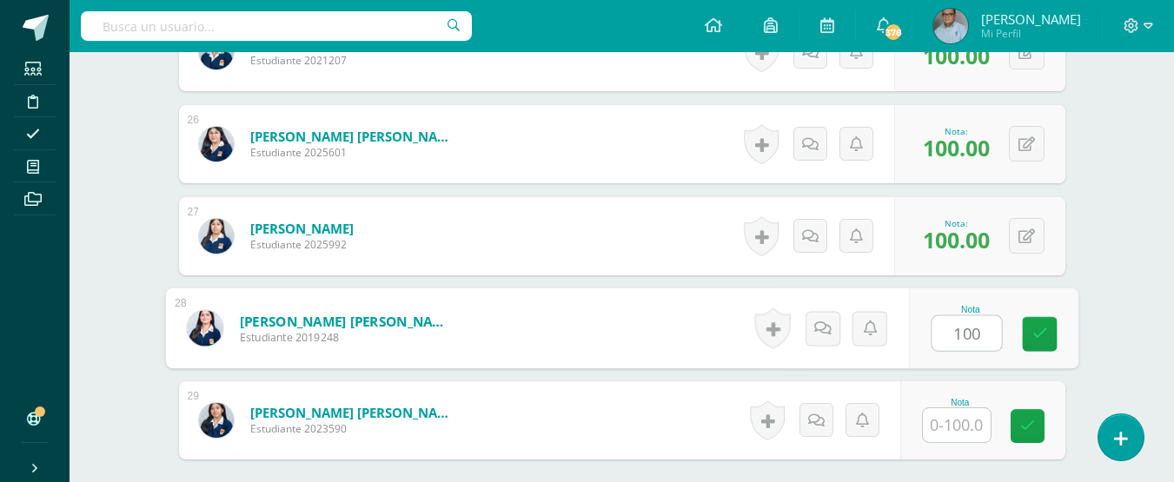
type input "100"
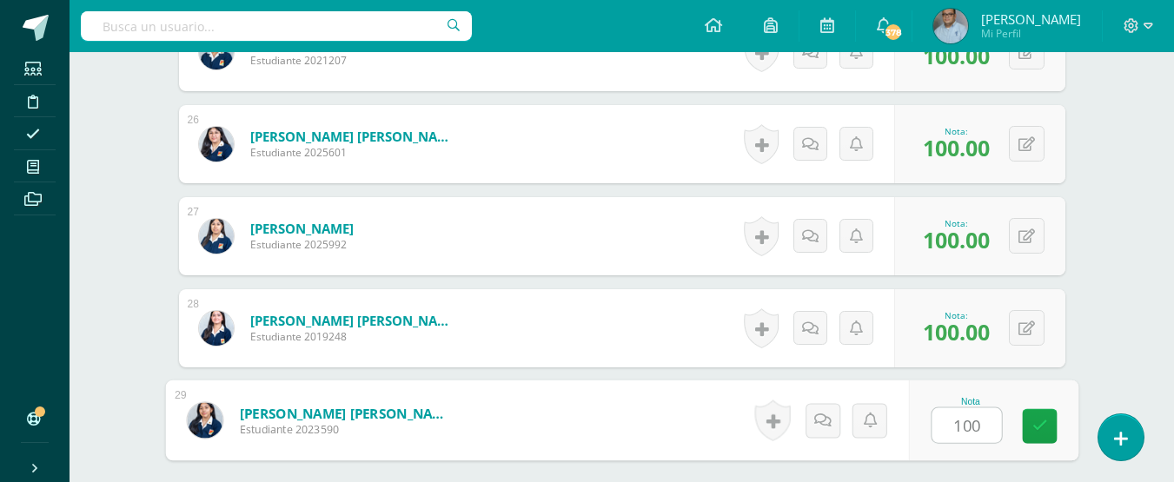
type input "1001"
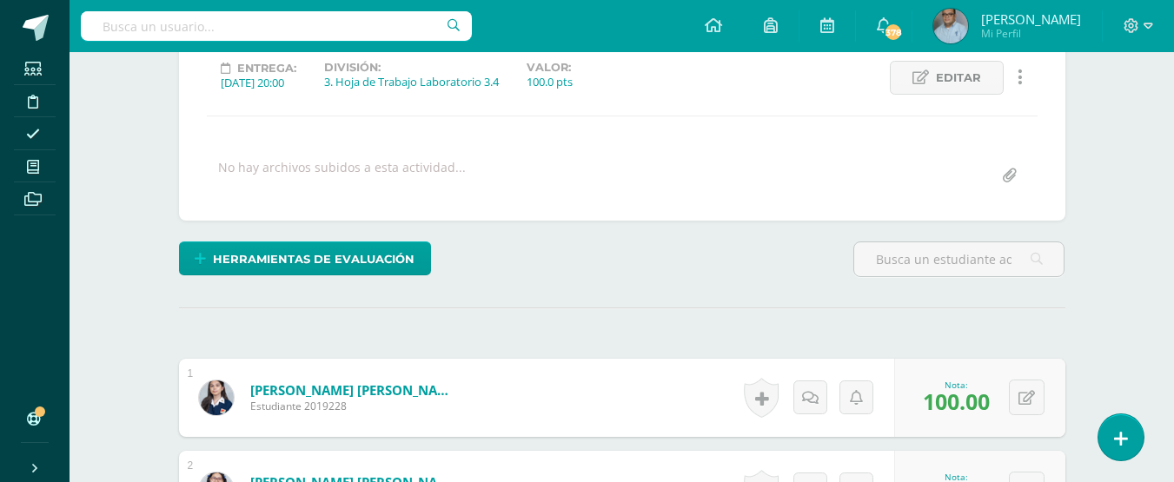
scroll to position [0, 0]
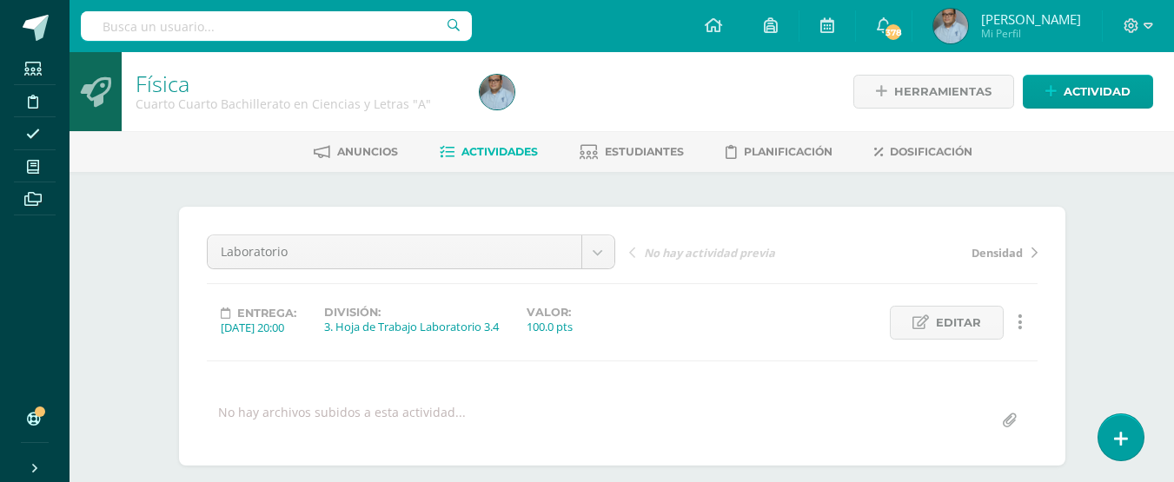
click at [502, 158] on span "Actividades" at bounding box center [499, 151] width 76 height 13
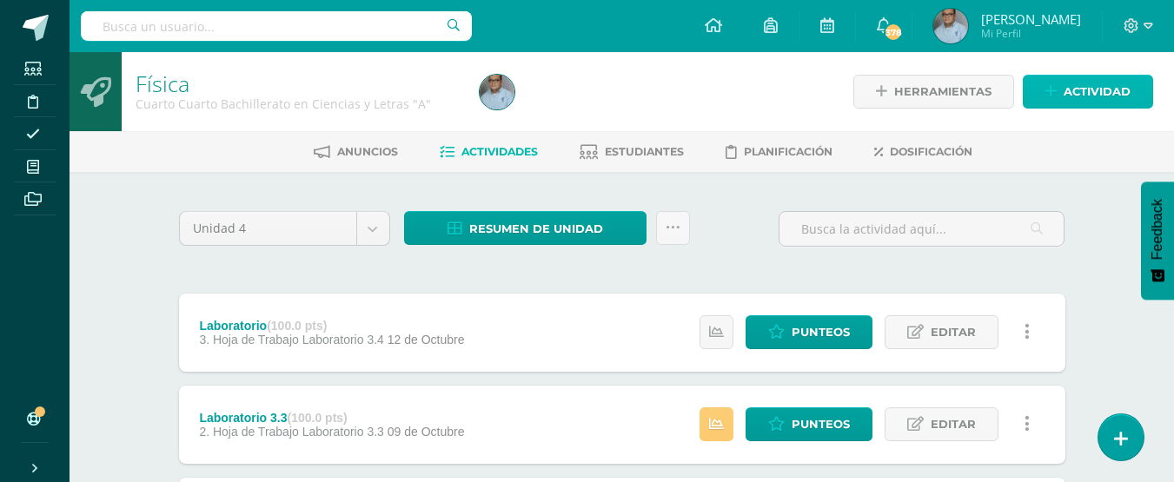
click at [1078, 90] on span "Actividad" at bounding box center [1097, 92] width 67 height 32
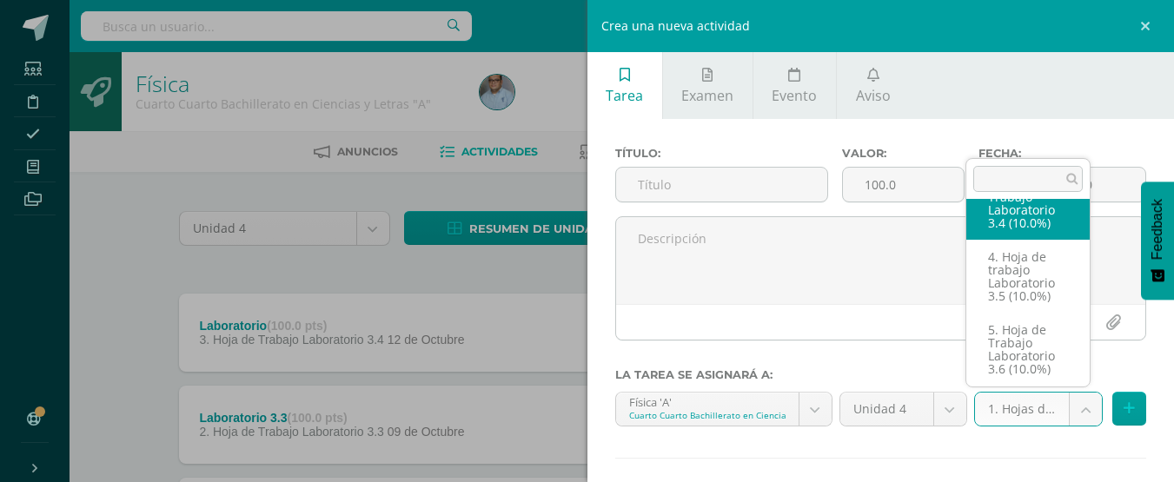
scroll to position [212, 0]
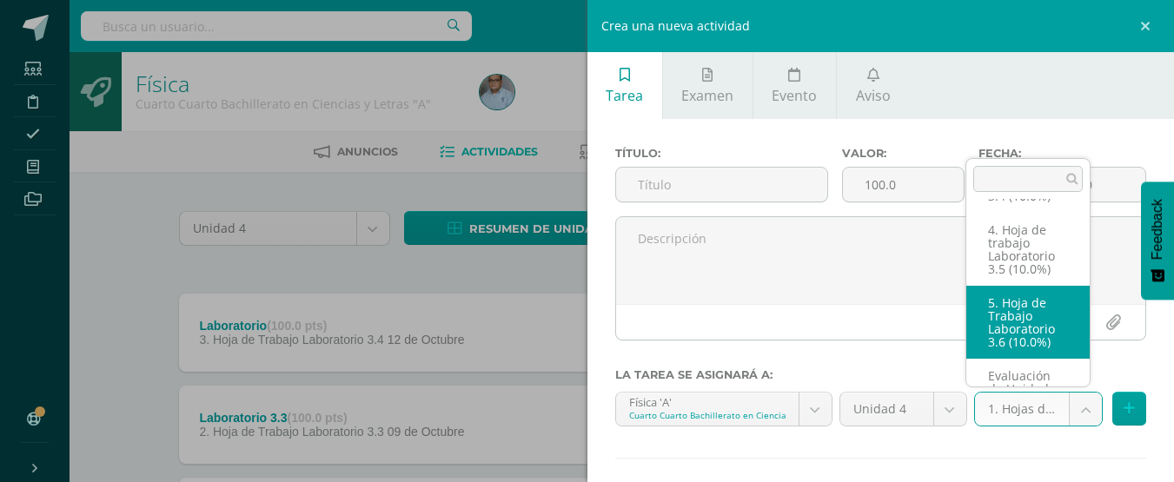
select select "128857"
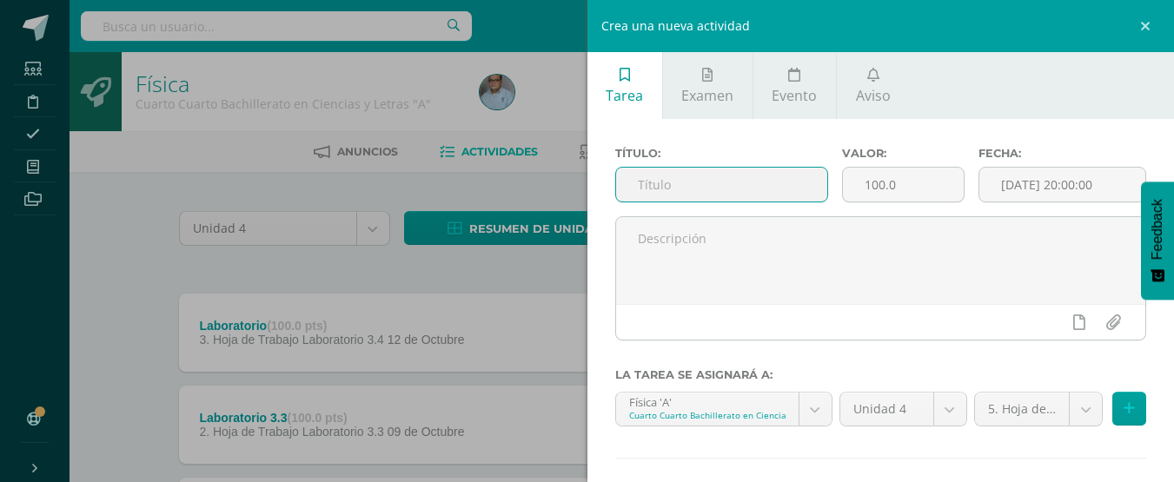
click at [752, 183] on input "text" at bounding box center [721, 185] width 211 height 34
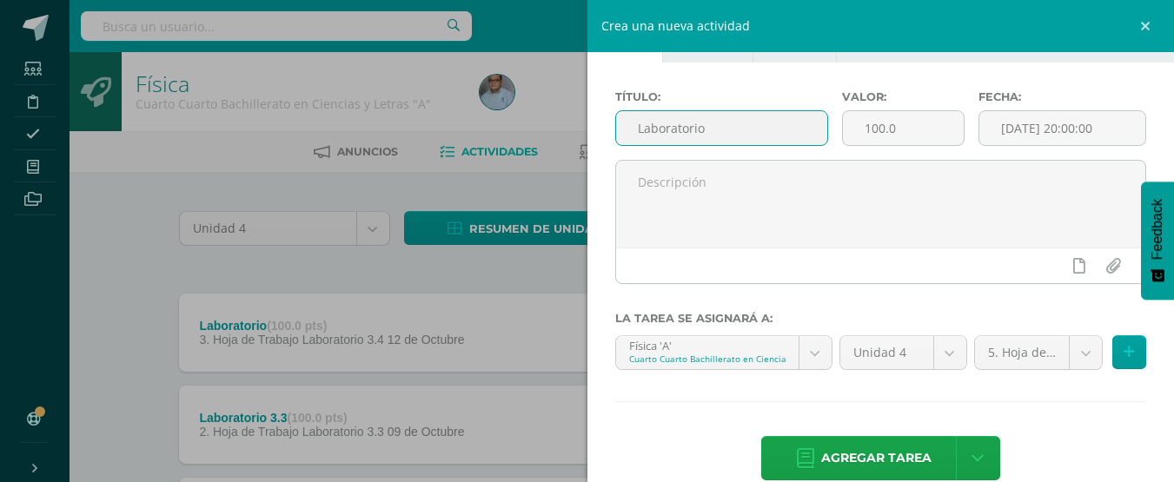
scroll to position [86, 0]
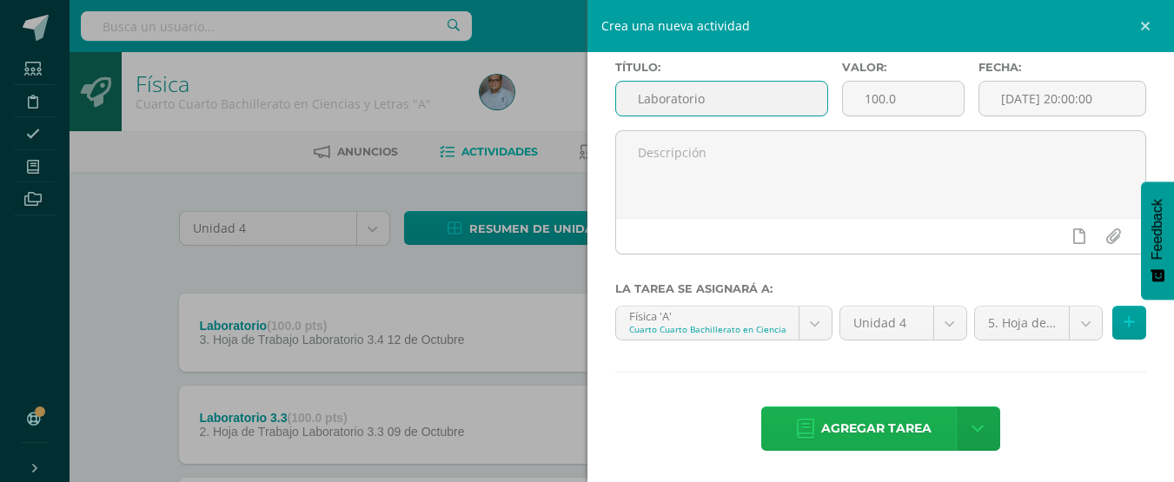
type input "Laboratorio"
click at [821, 440] on span "Agregar tarea" at bounding box center [876, 429] width 110 height 43
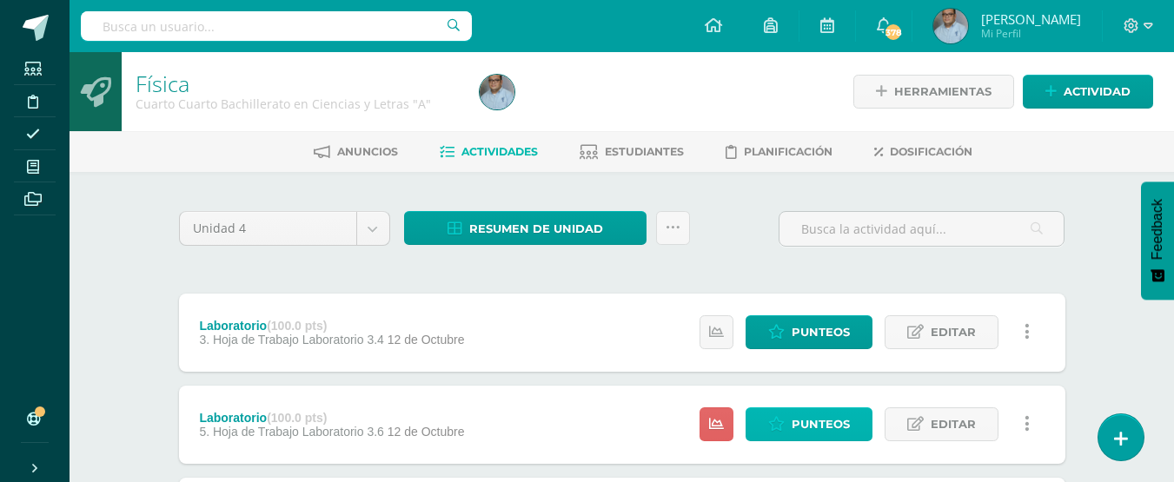
click at [803, 421] on span "Punteos" at bounding box center [821, 424] width 58 height 32
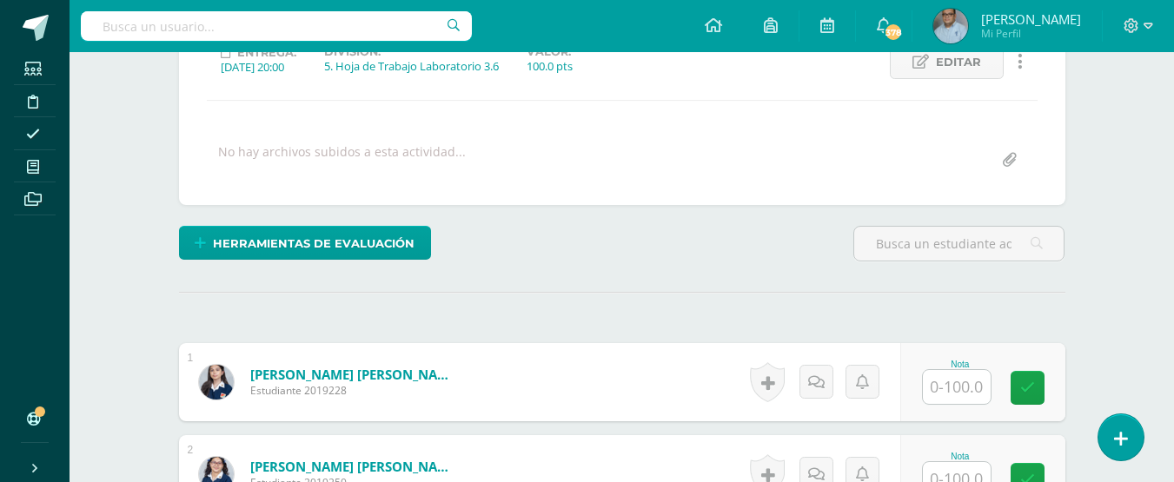
scroll to position [262, 0]
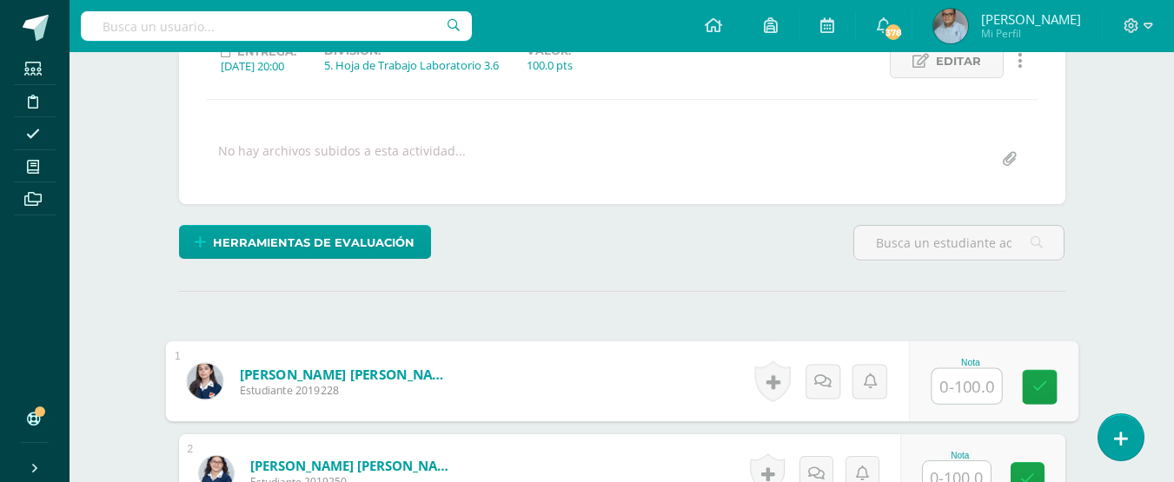
click at [969, 388] on input "text" at bounding box center [966, 386] width 70 height 35
type input "100"
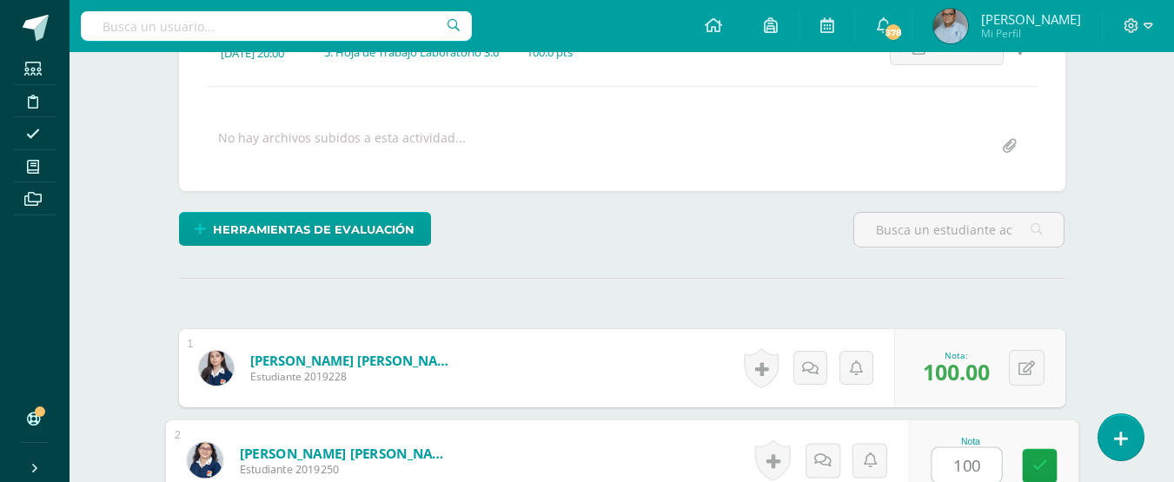
type input "100"
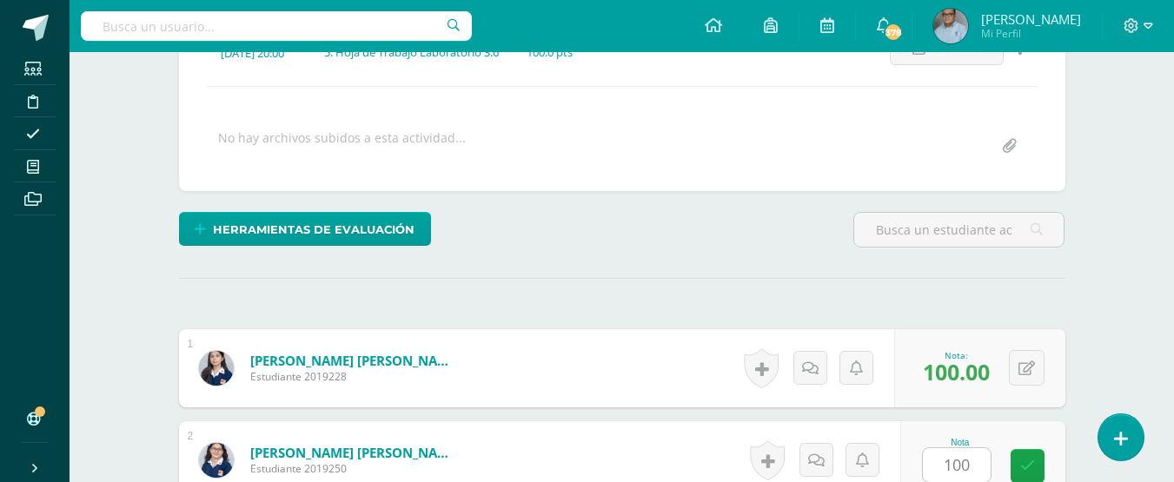
scroll to position [591, 0]
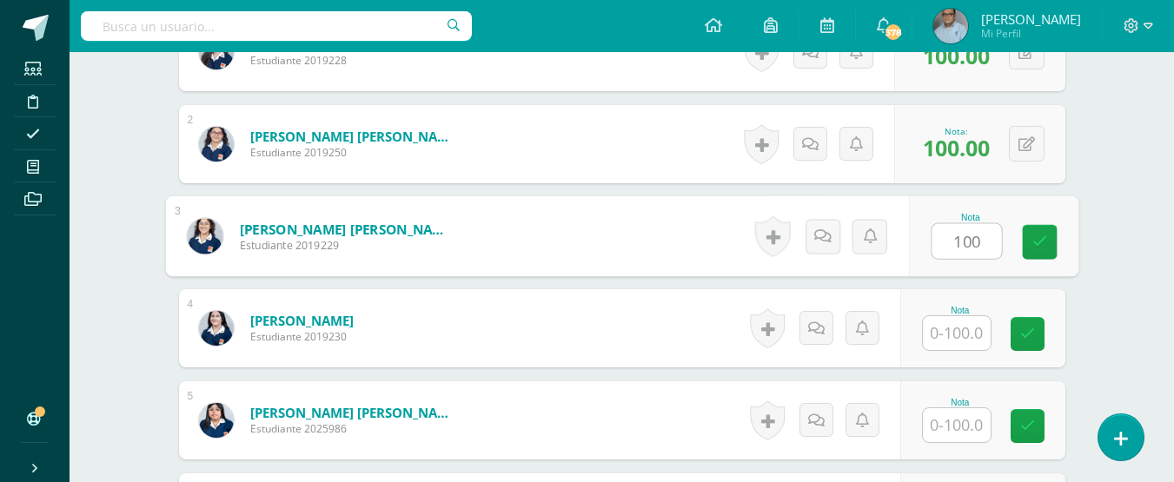
type input "100"
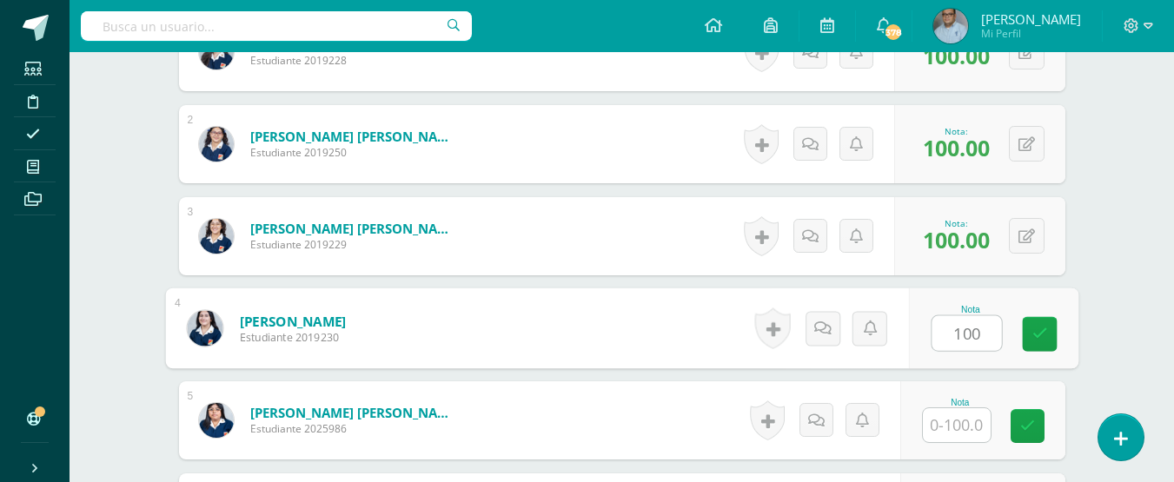
type input "100"
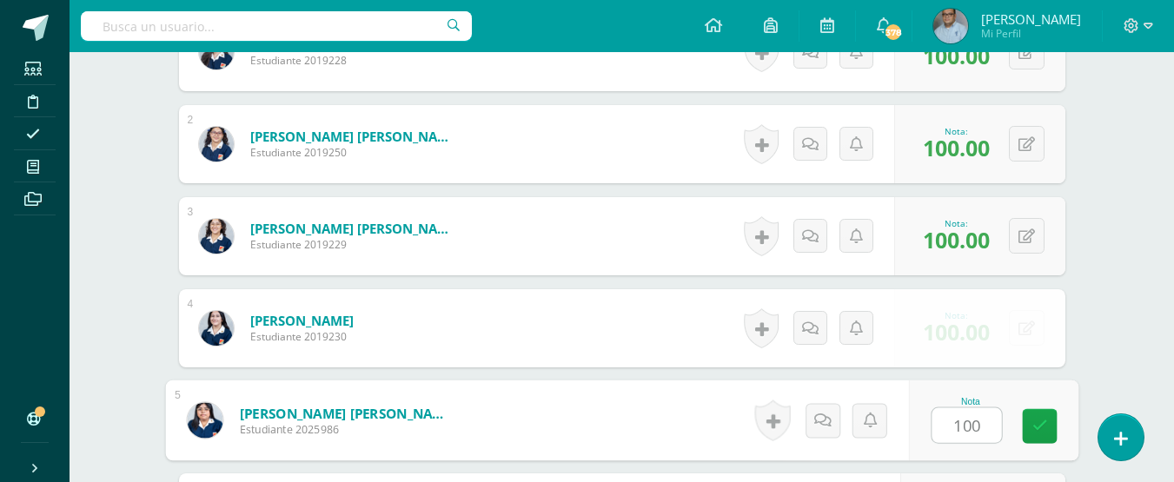
type input "100"
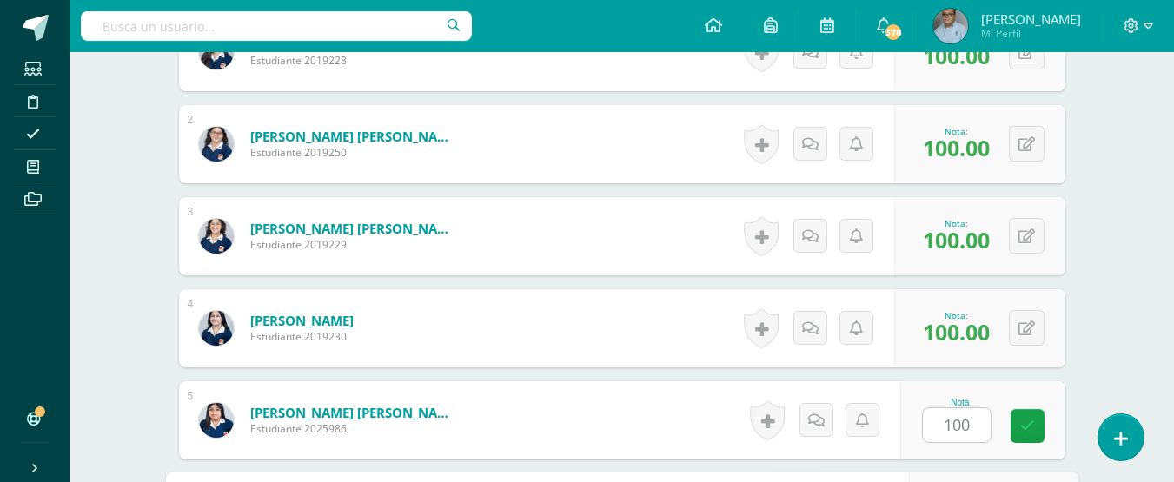
scroll to position [867, 0]
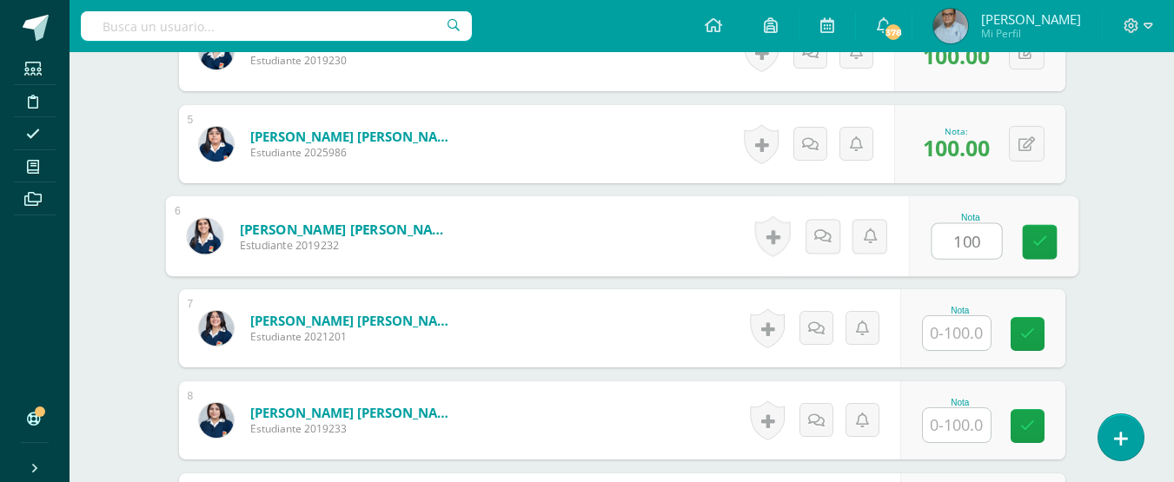
type input "100"
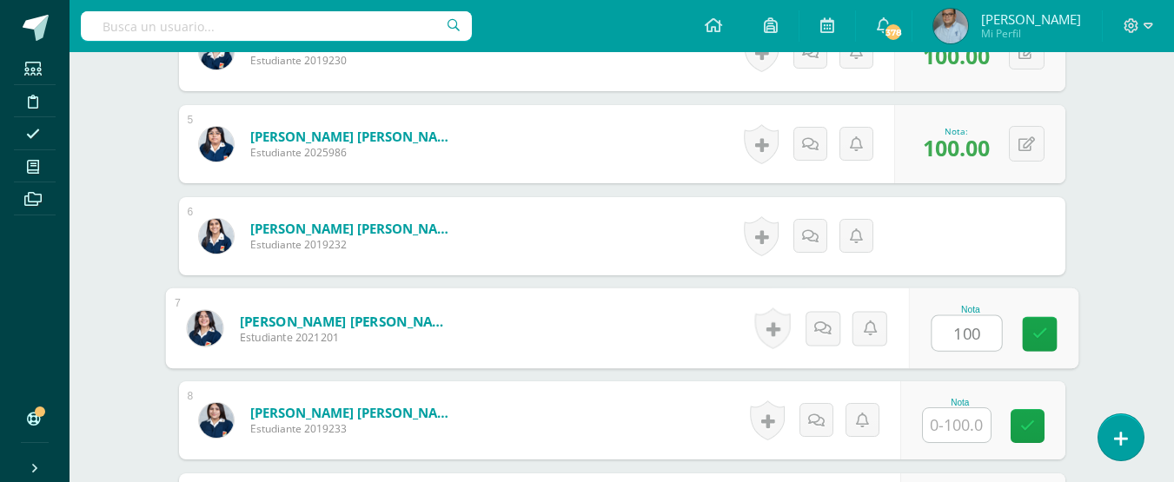
type input "100"
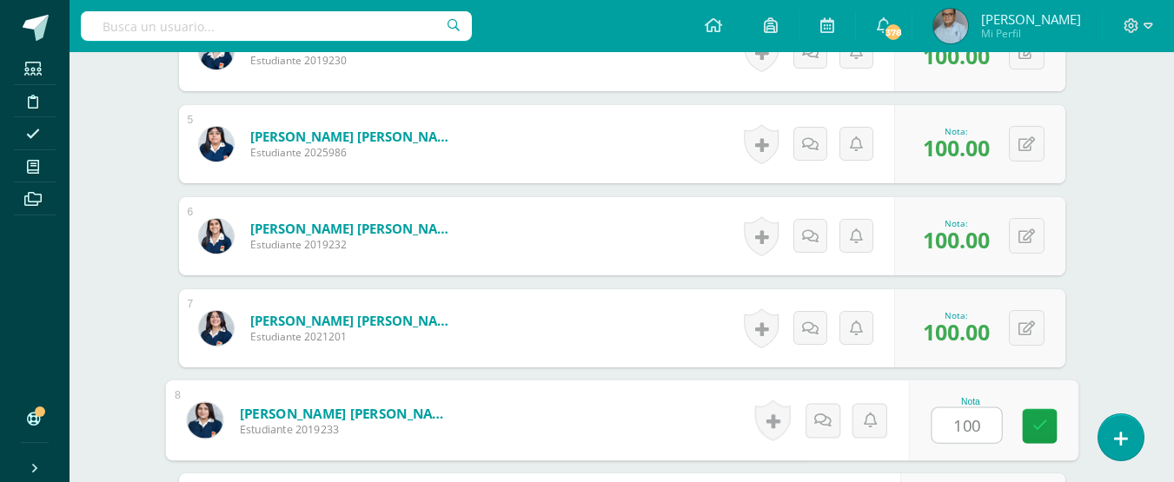
type input "100"
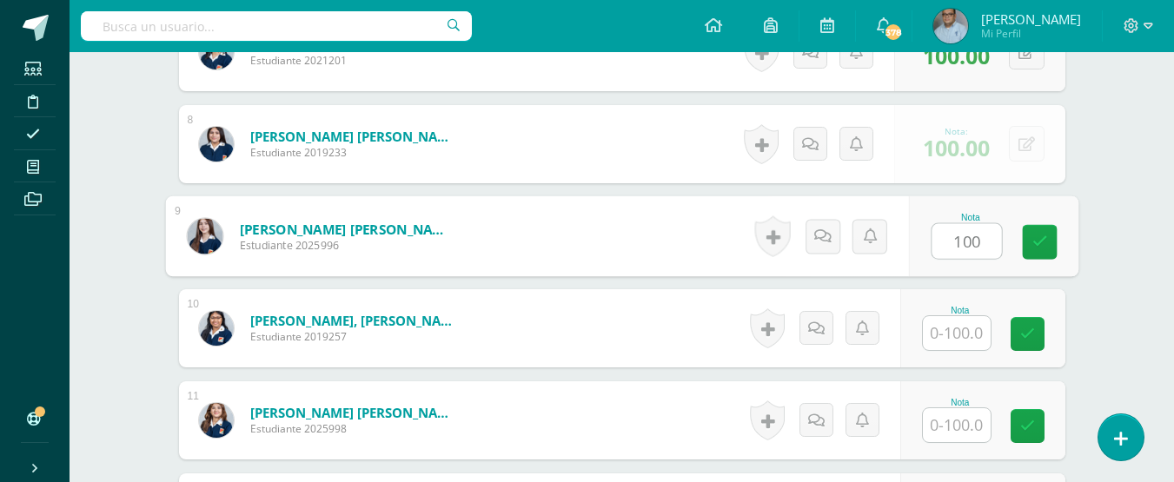
type input "100"
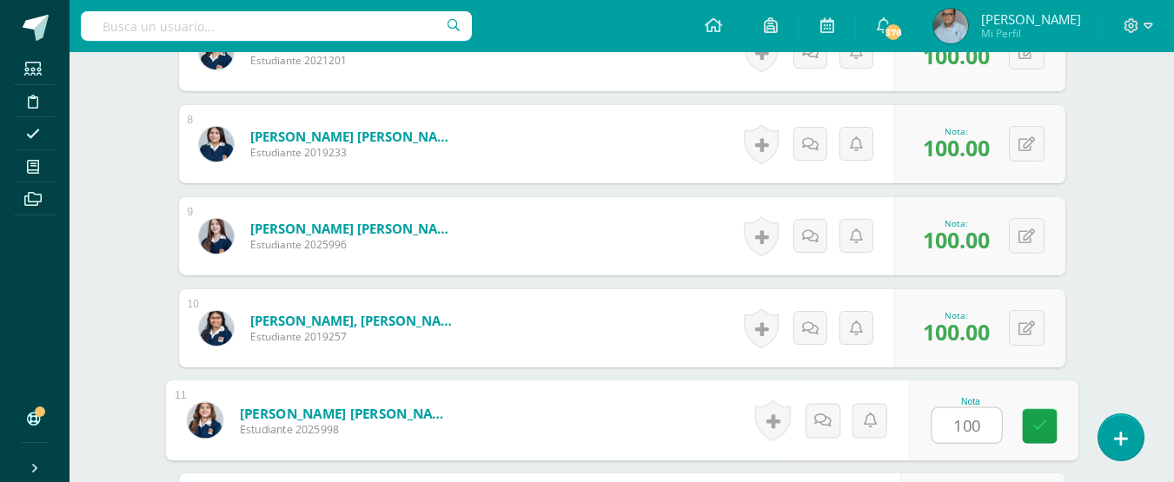
type input "100"
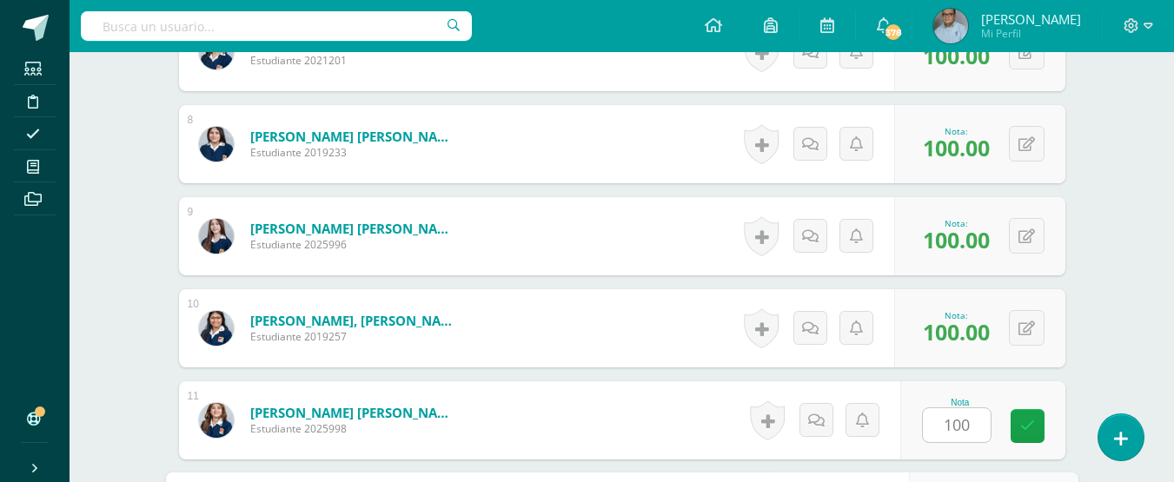
scroll to position [1420, 0]
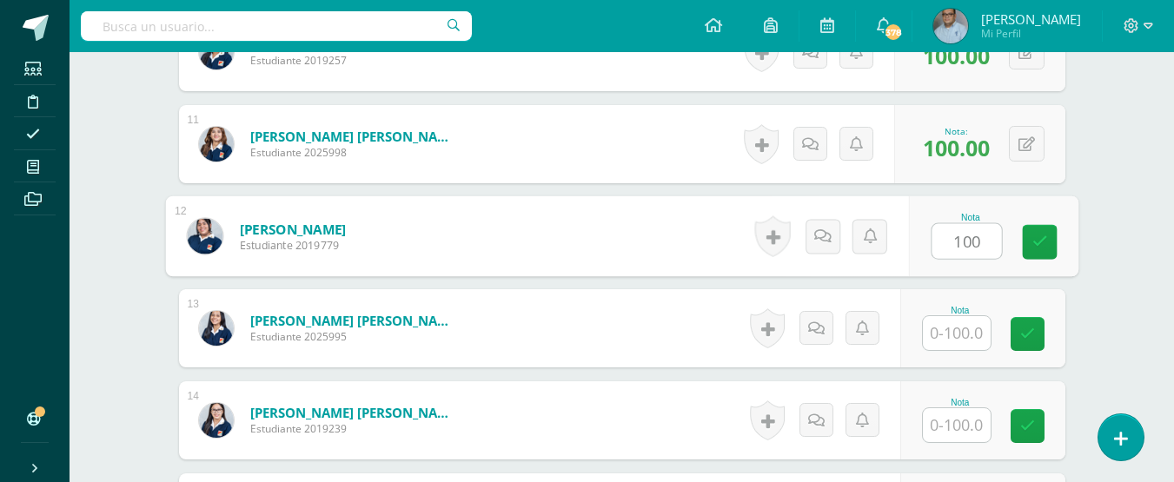
type input "100"
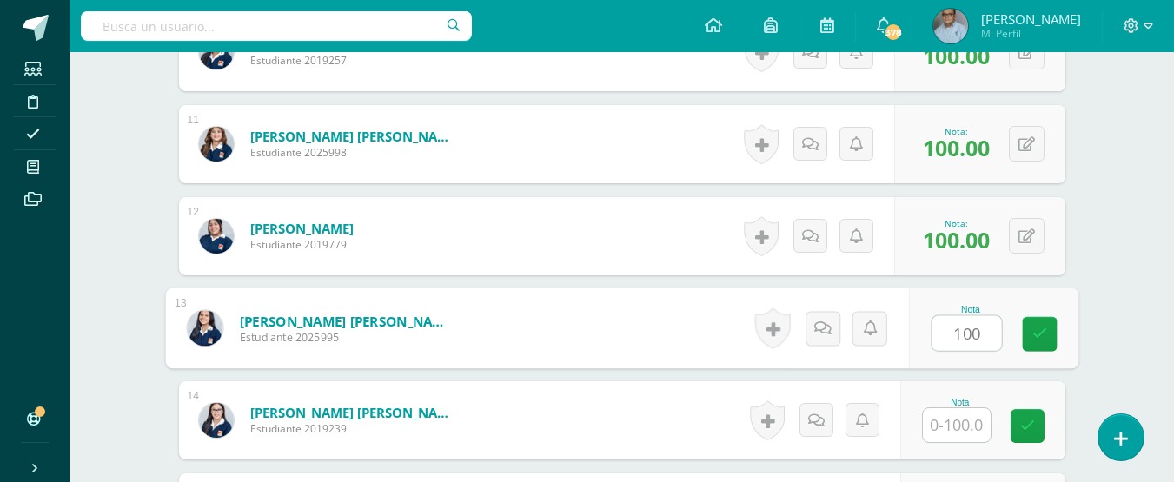
type input "100"
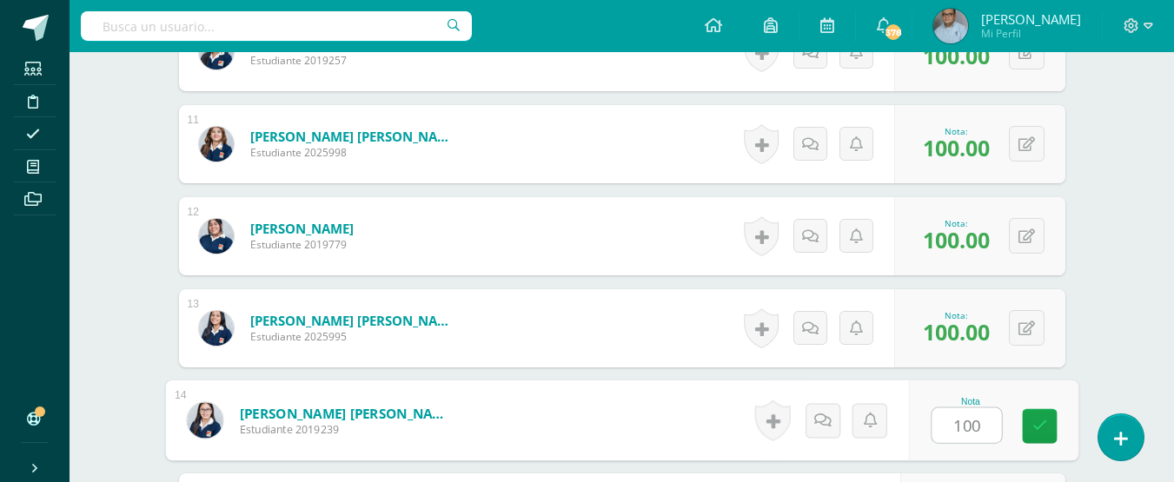
type input "100"
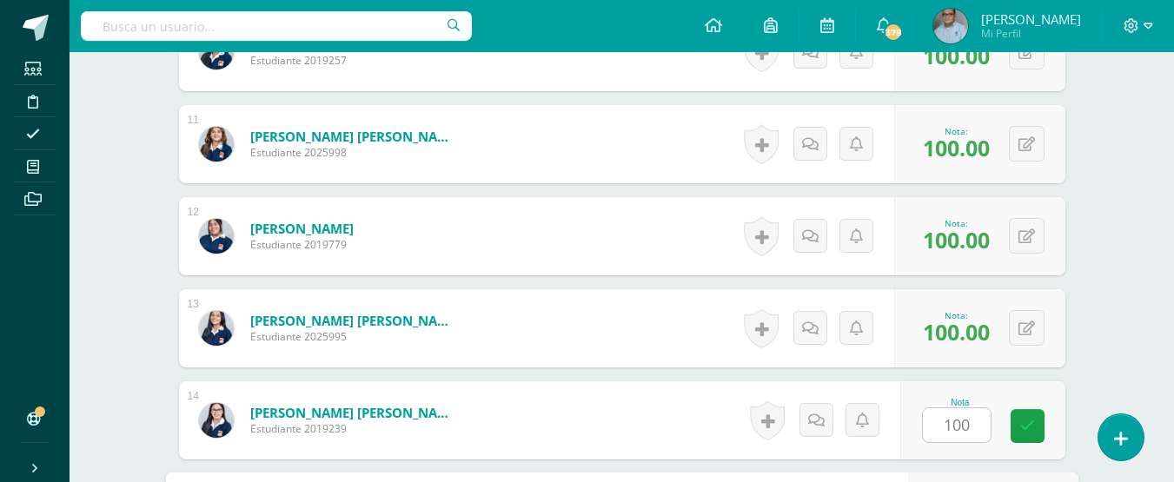
scroll to position [1696, 0]
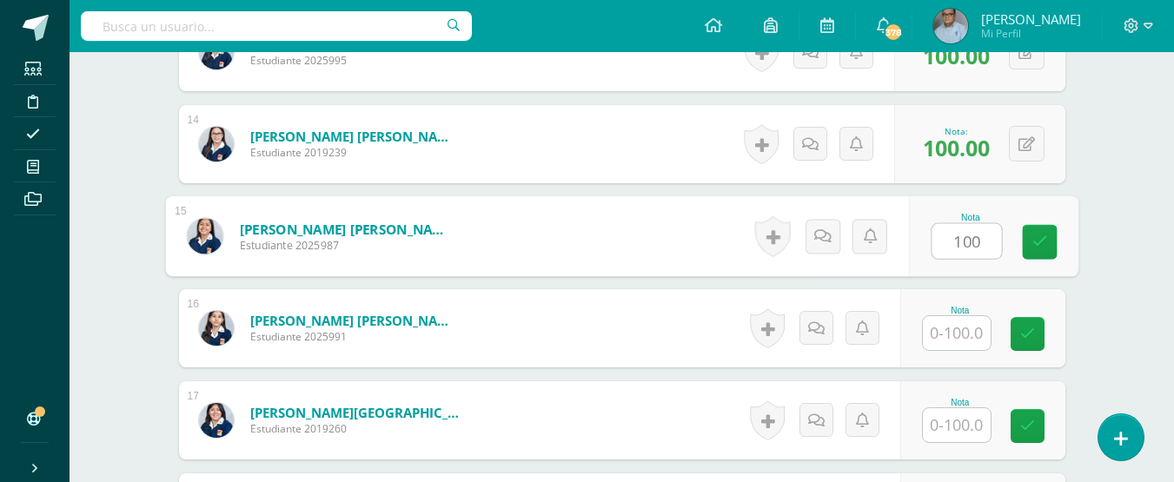
type input "100"
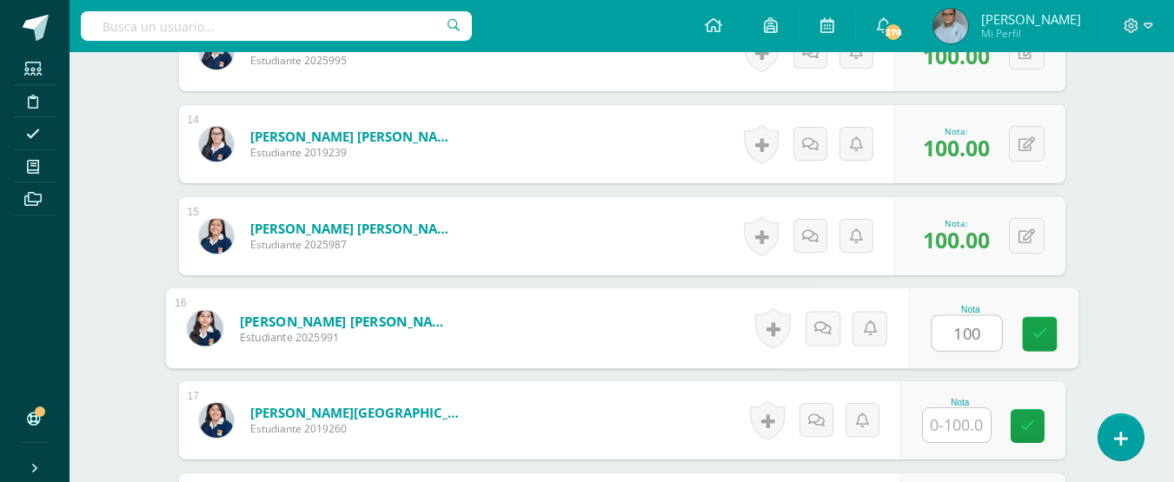
type input "100"
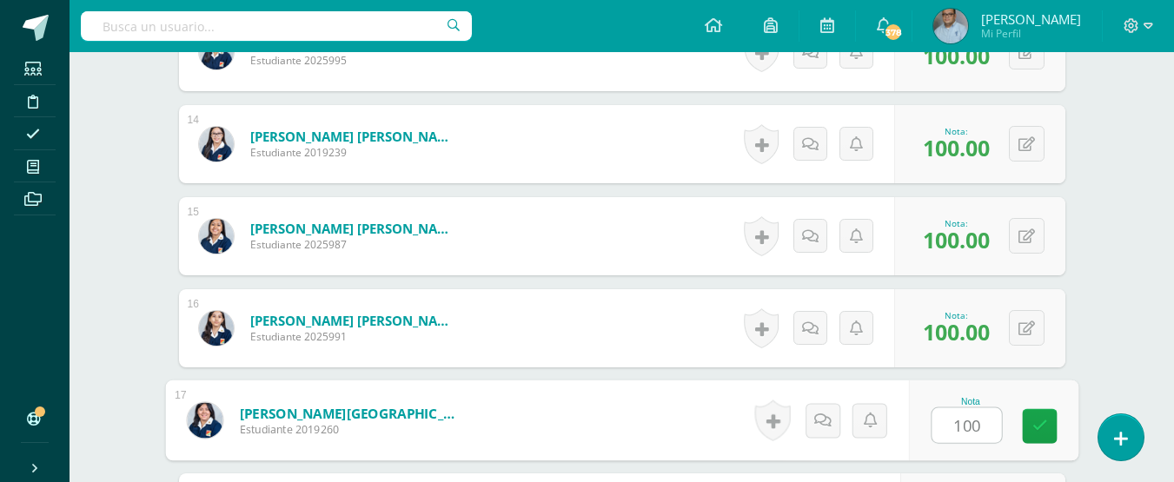
type input "100"
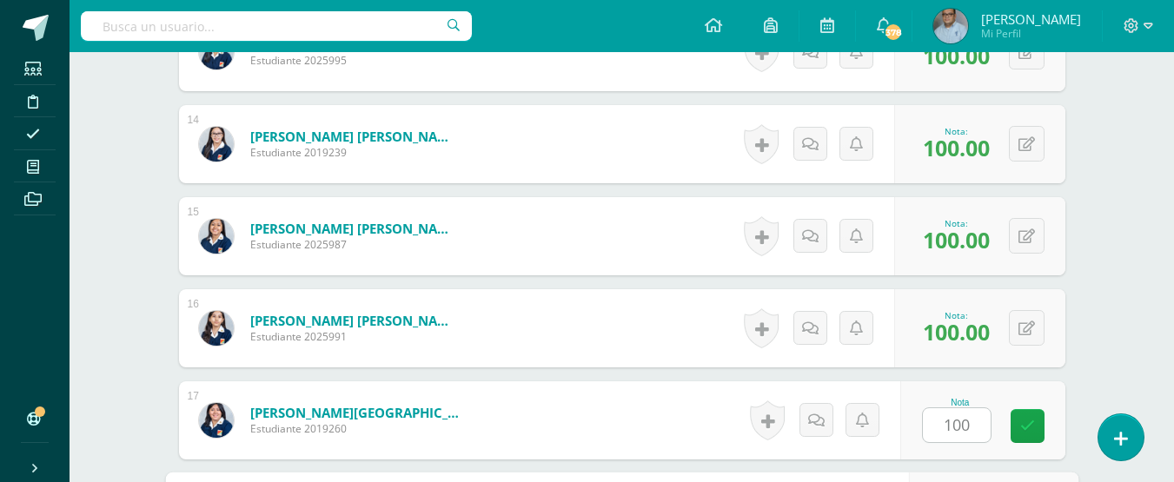
scroll to position [1972, 0]
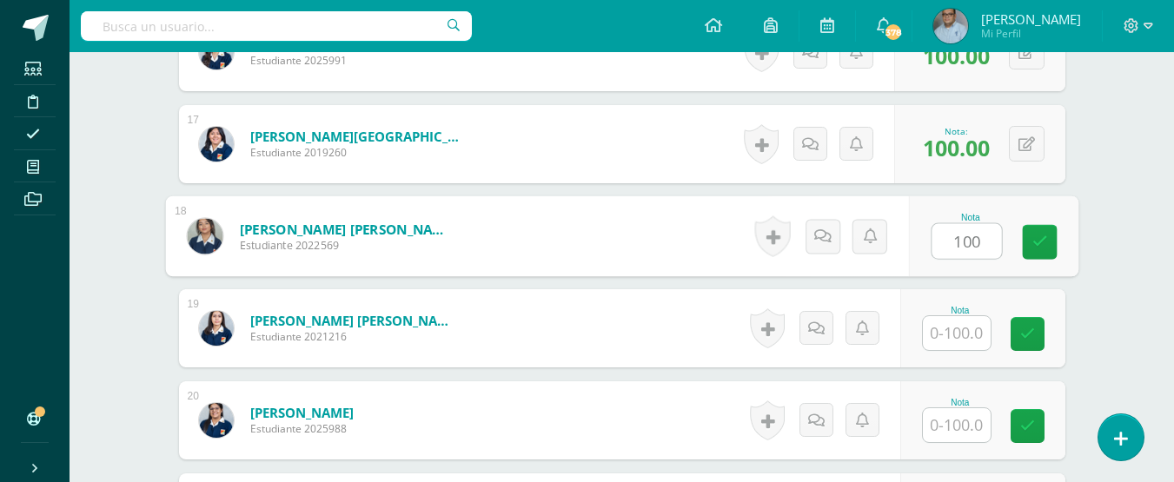
type input "100"
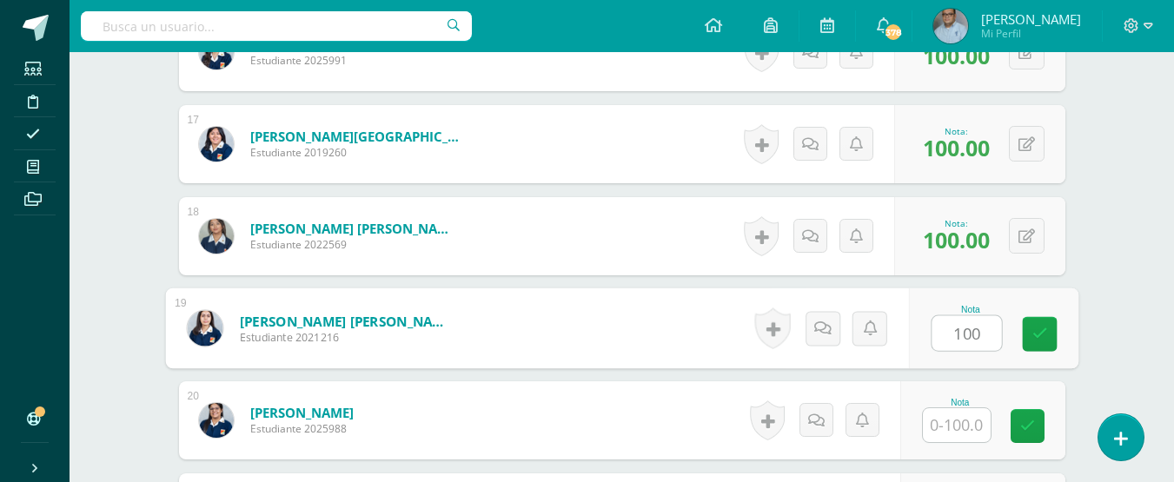
type input "100"
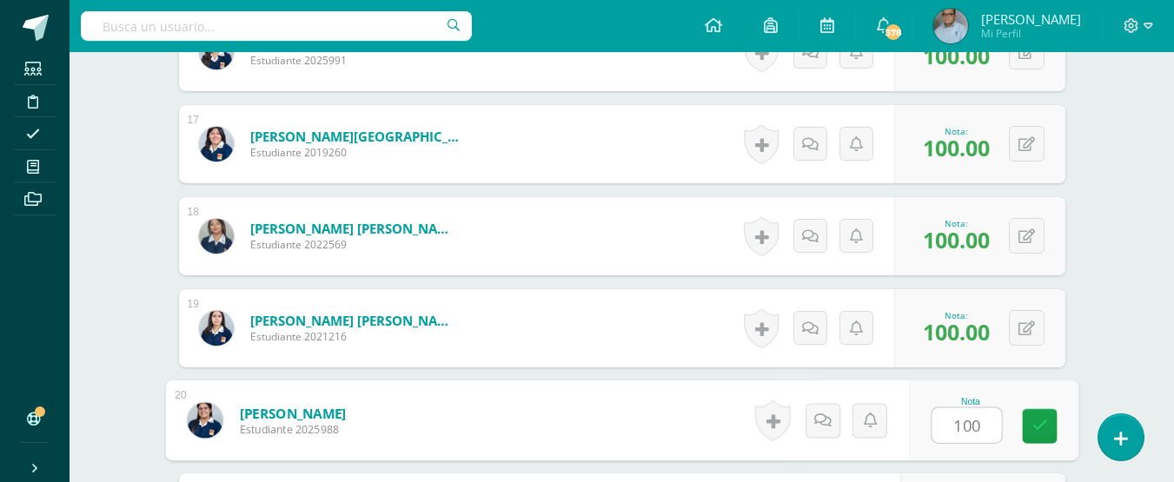
type input "100"
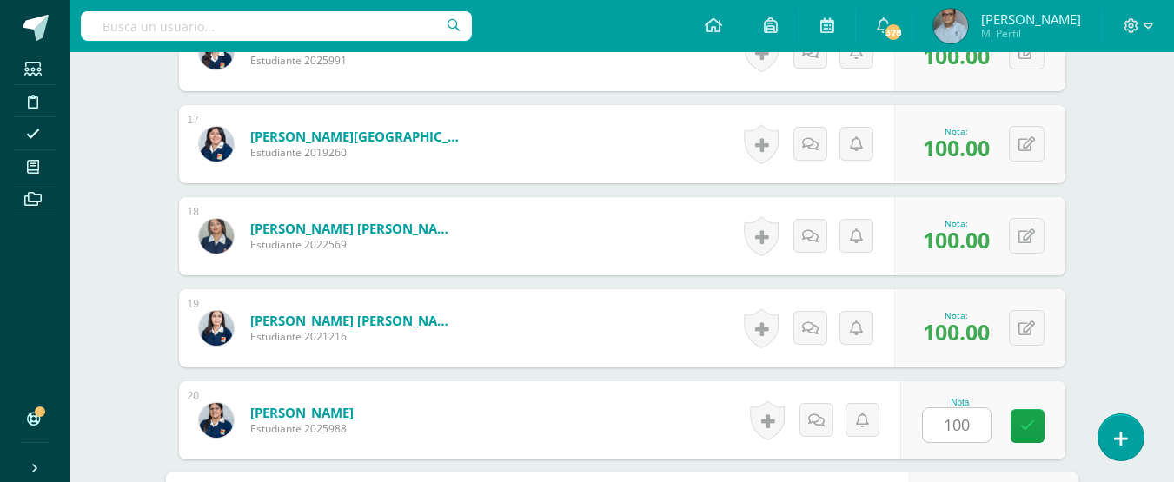
scroll to position [2249, 0]
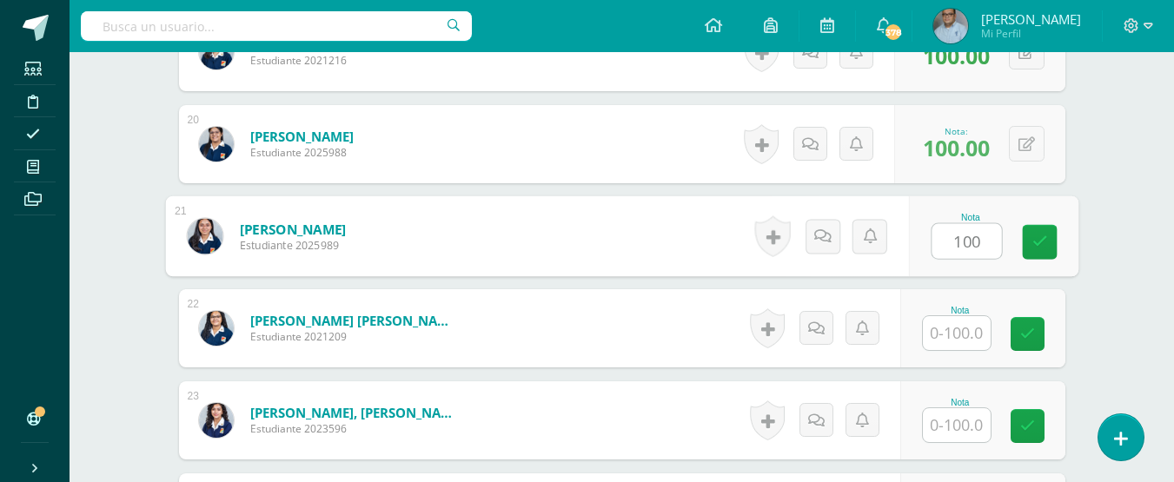
type input "100"
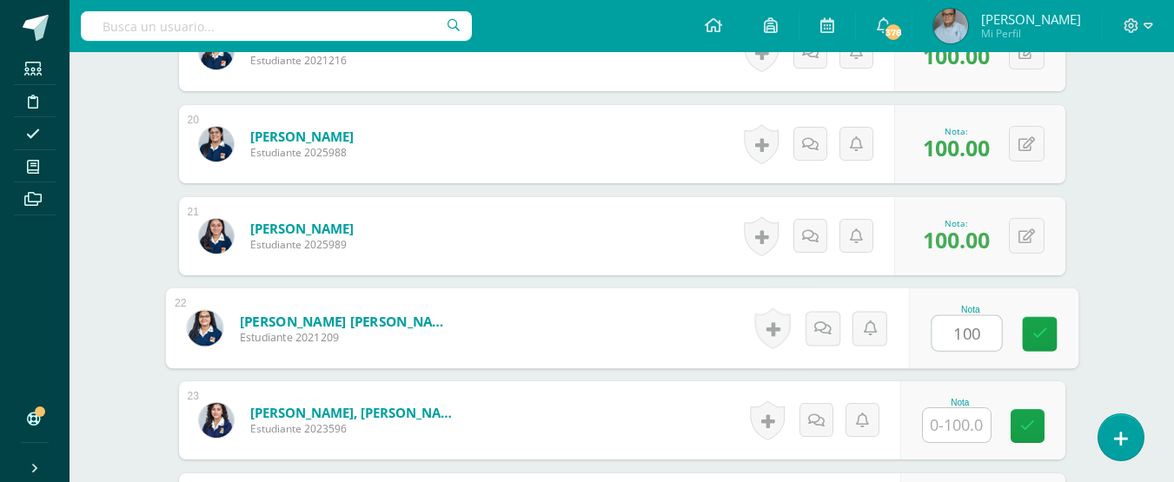
type input "100"
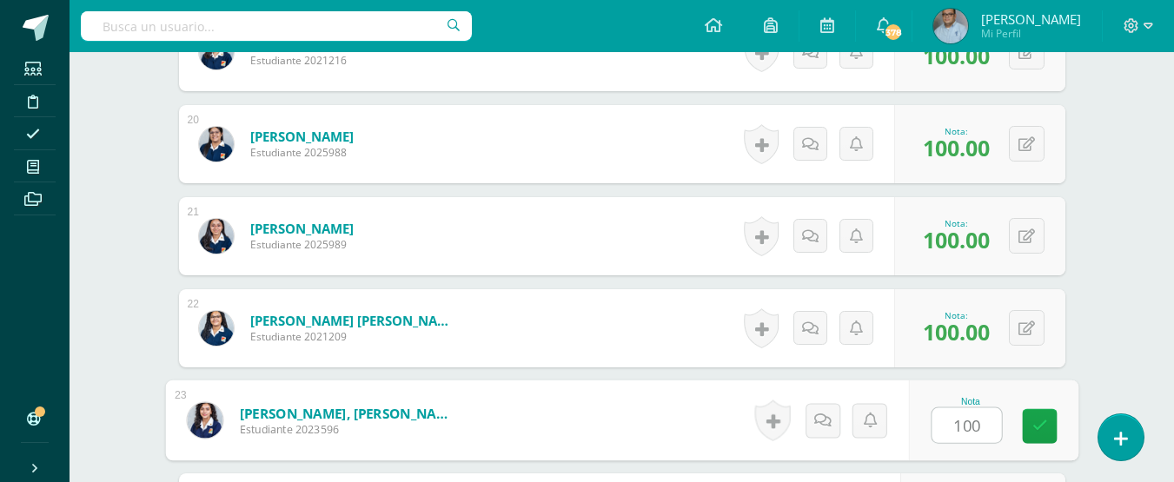
type input "100"
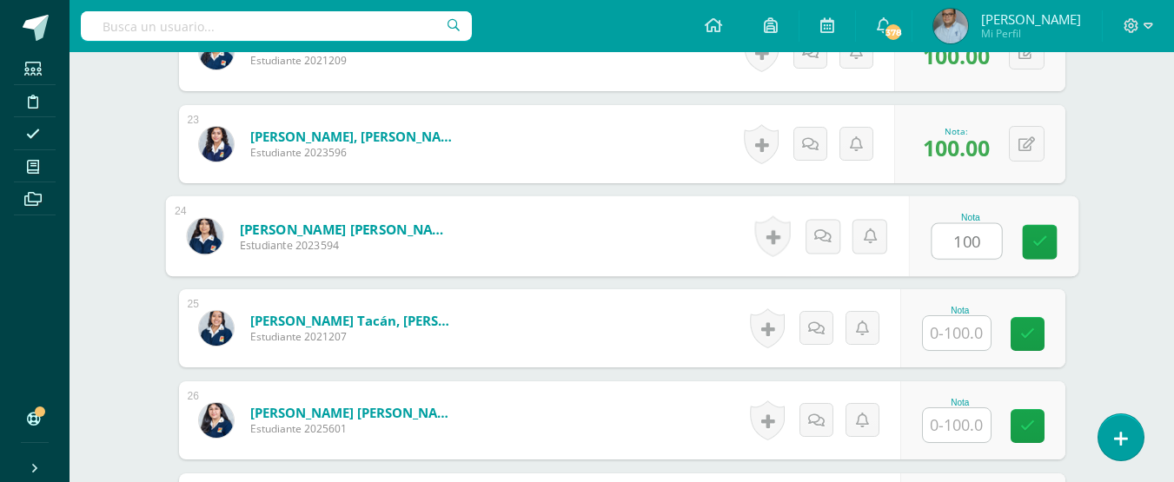
type input "100"
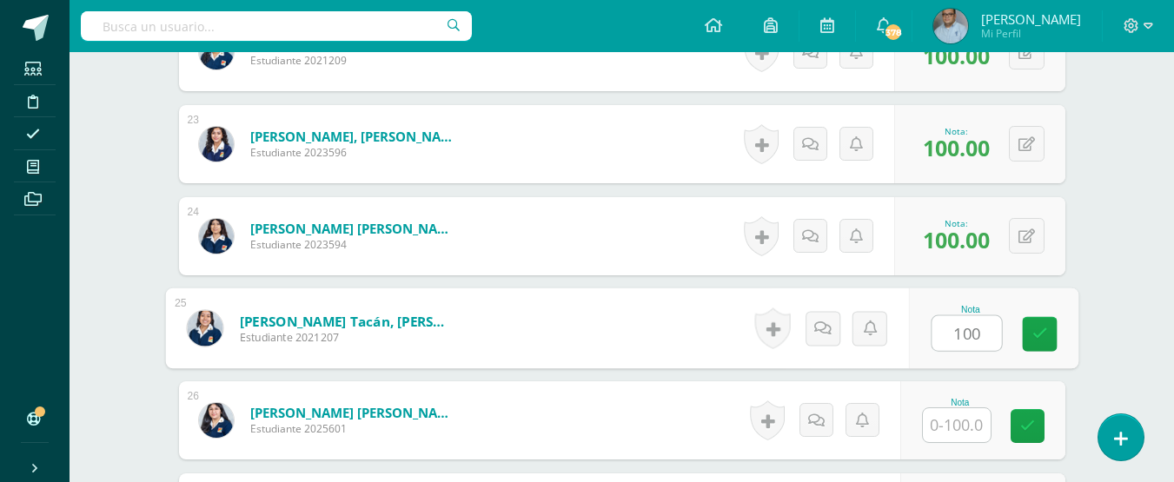
type input "100"
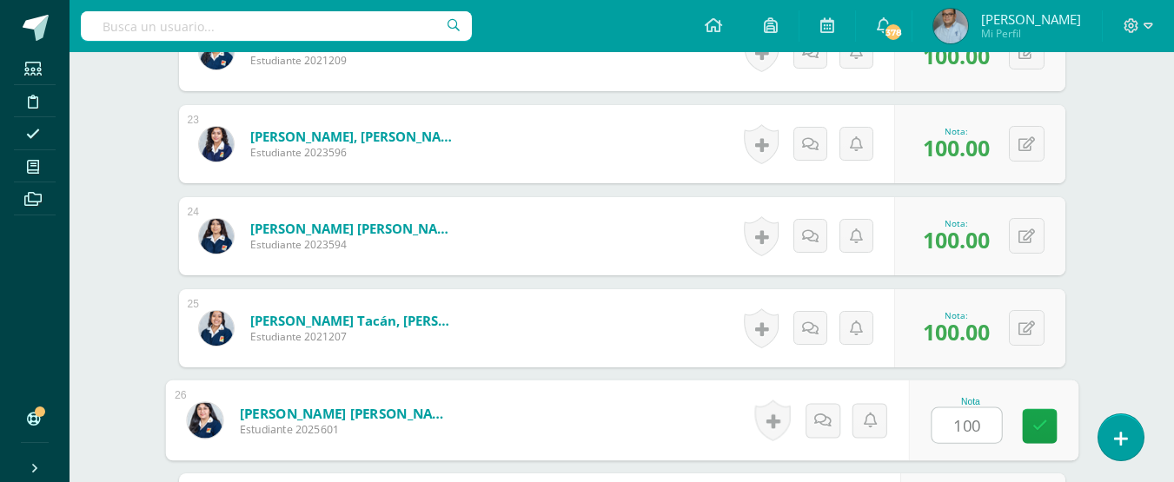
type input "100"
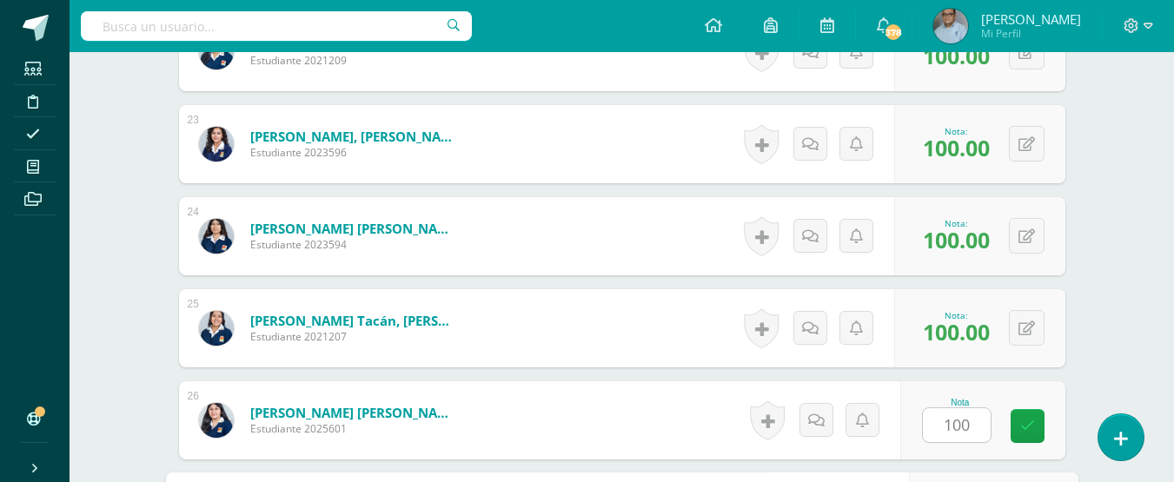
scroll to position [2801, 0]
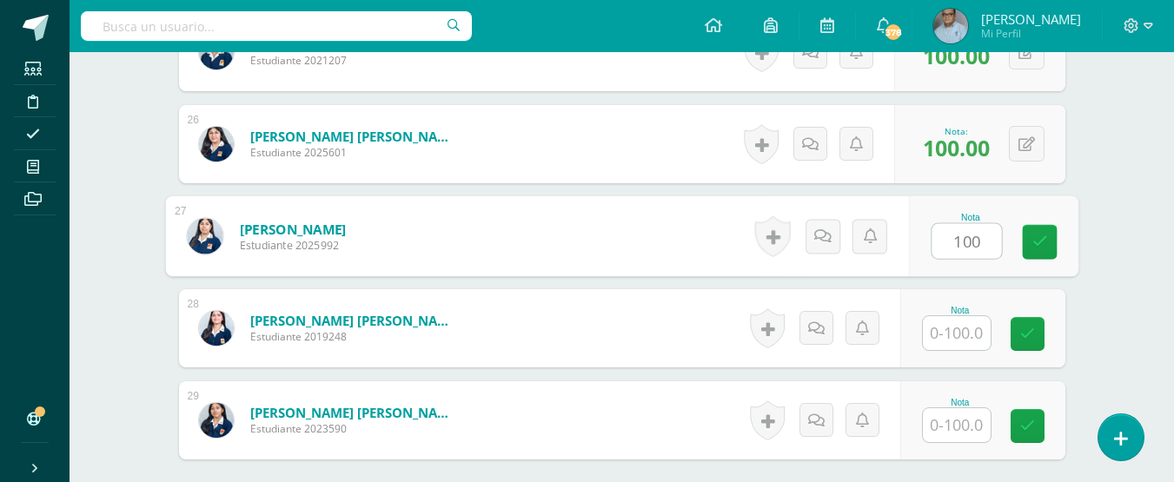
type input "100"
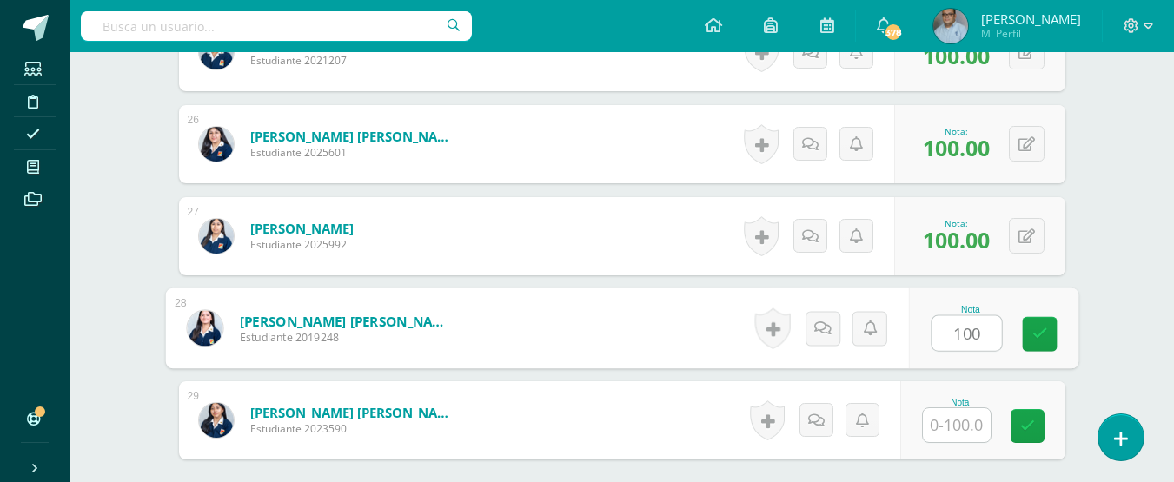
type input "100"
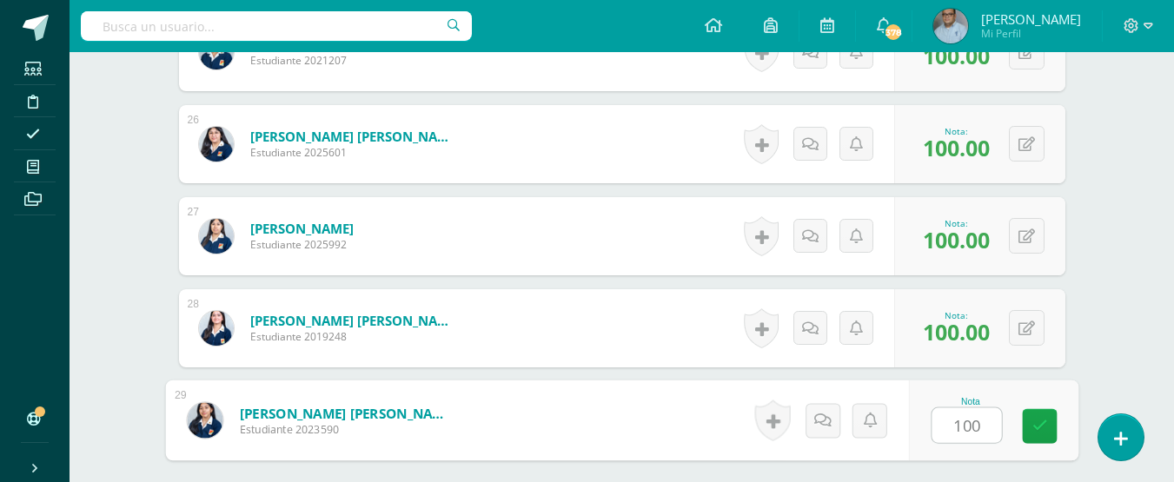
type input "1001"
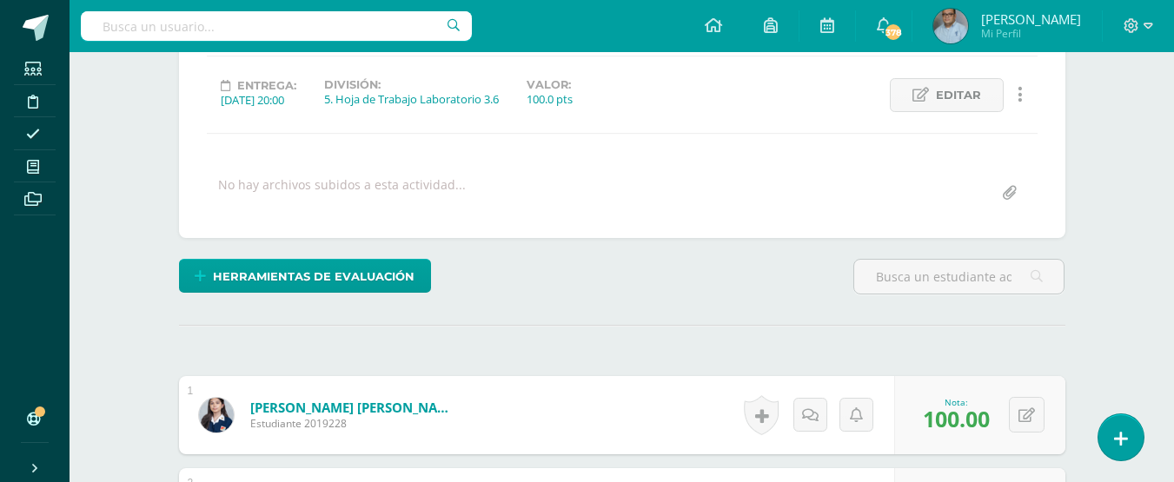
scroll to position [0, 0]
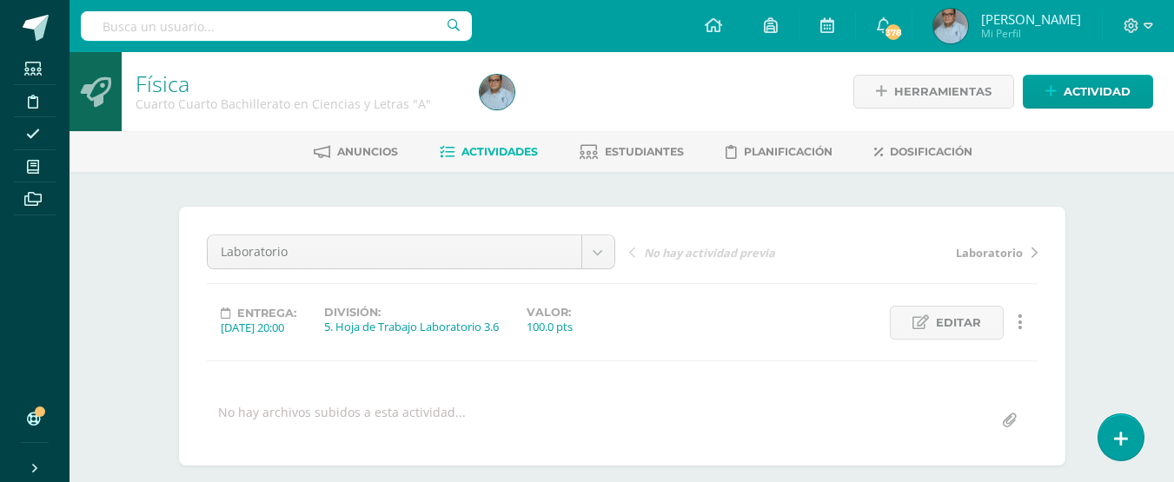
click at [519, 151] on span "Actividades" at bounding box center [499, 151] width 76 height 13
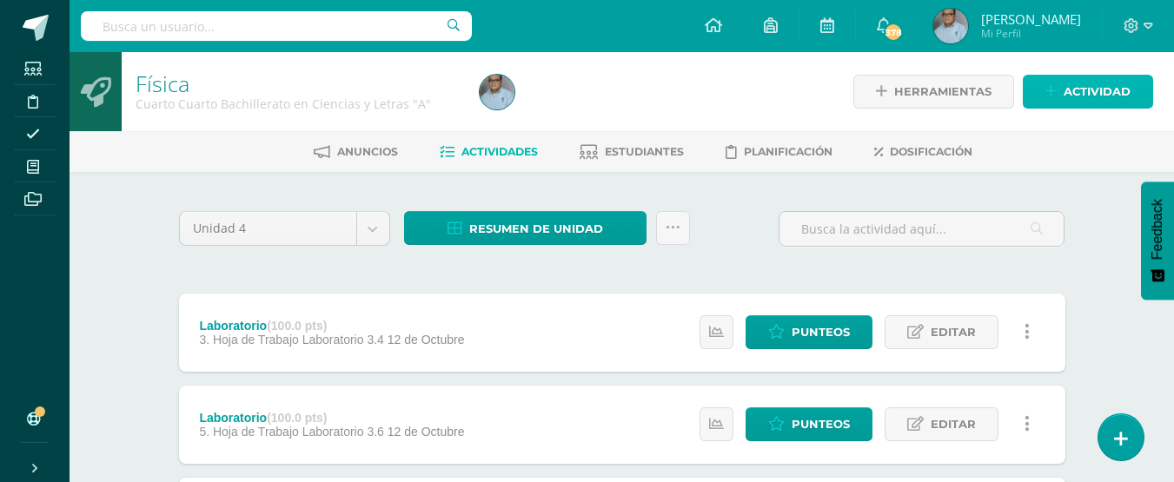
click at [1048, 101] on link "Actividad" at bounding box center [1088, 92] width 130 height 34
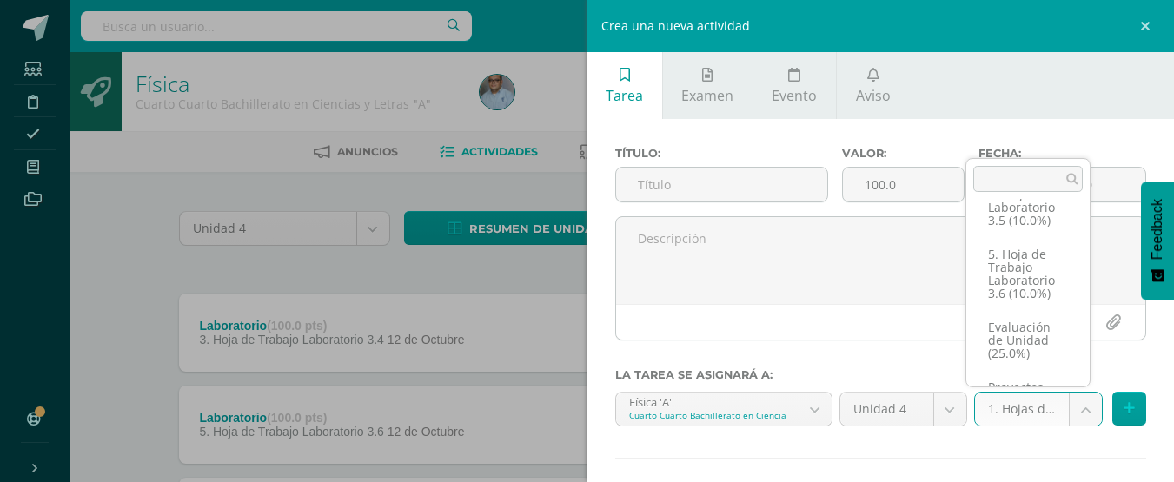
scroll to position [311, 0]
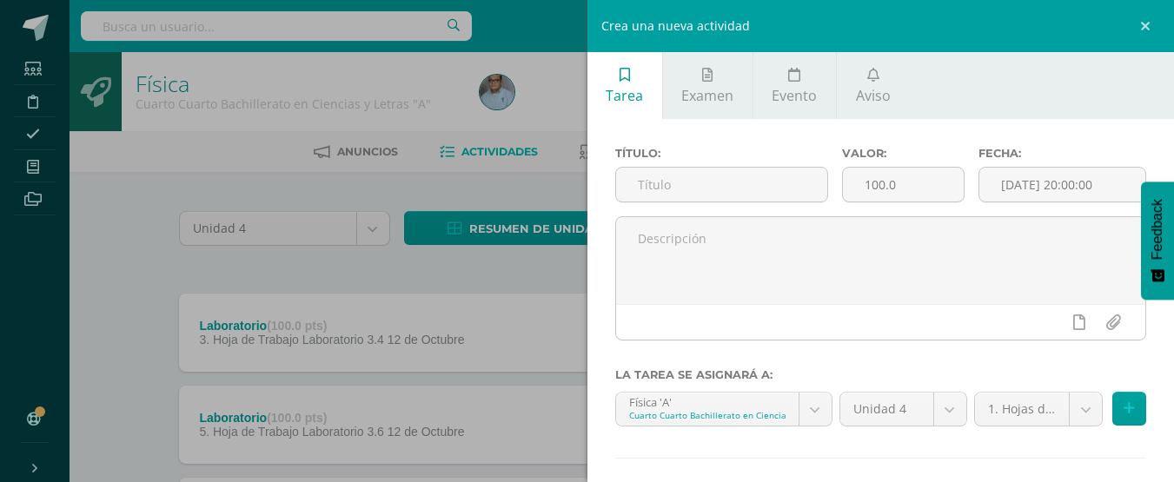
click at [103, 228] on div "Crea una nueva actividad Tarea Examen Evento Aviso Título: Valor: 100.0 Fecha: …" at bounding box center [587, 241] width 1174 height 482
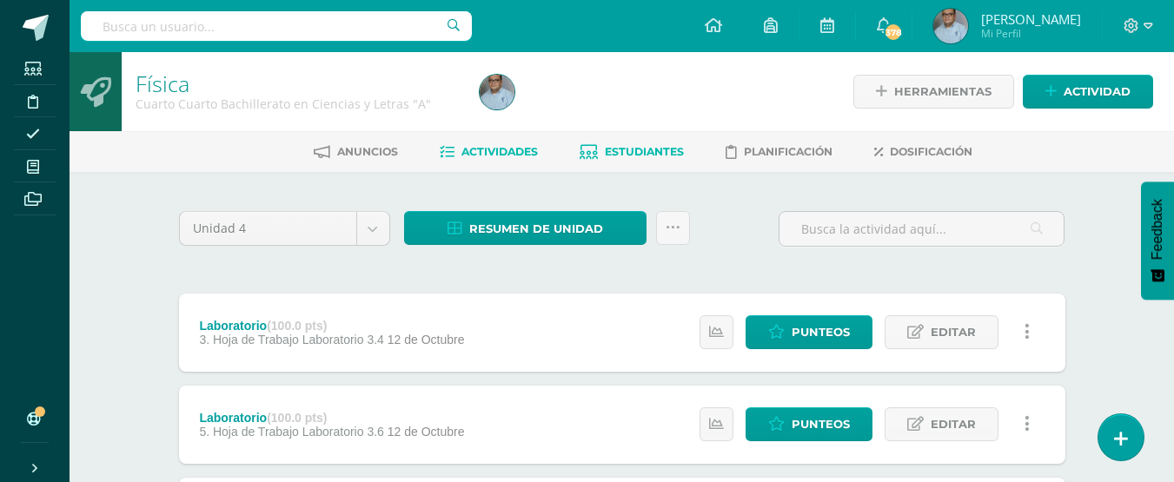
click at [656, 156] on span "Estudiantes" at bounding box center [644, 151] width 79 height 13
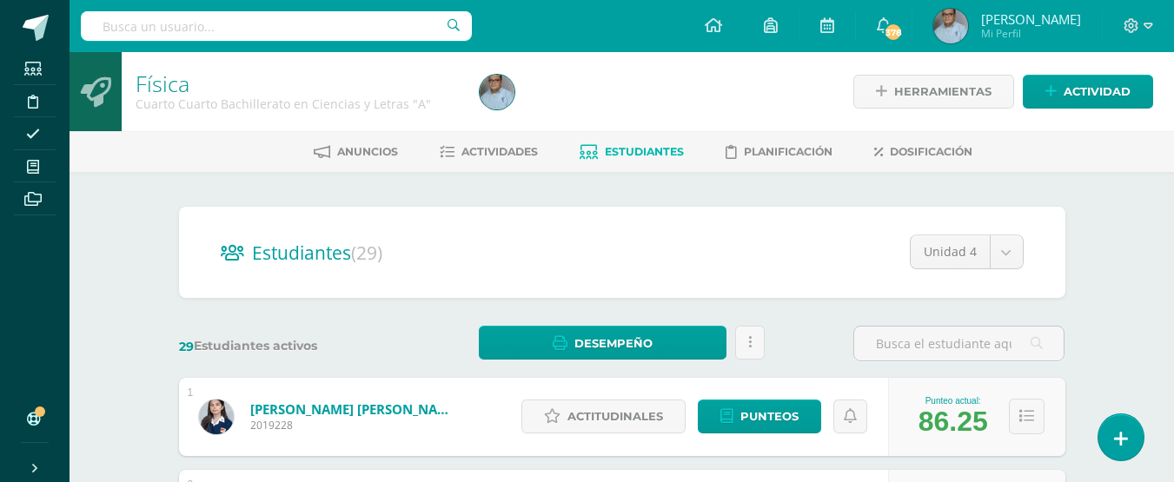
click at [649, 155] on span "Estudiantes" at bounding box center [644, 151] width 79 height 13
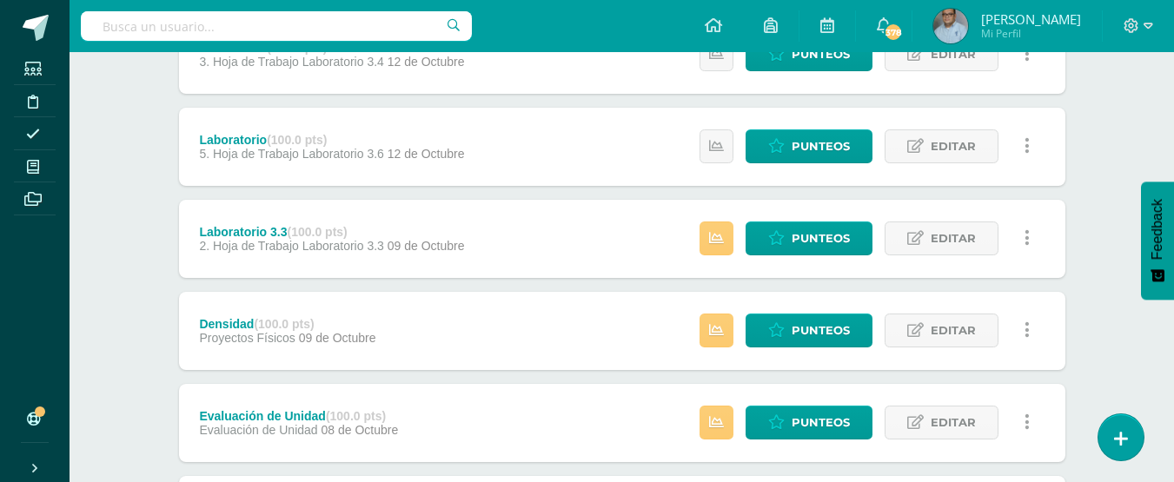
scroll to position [348, 0]
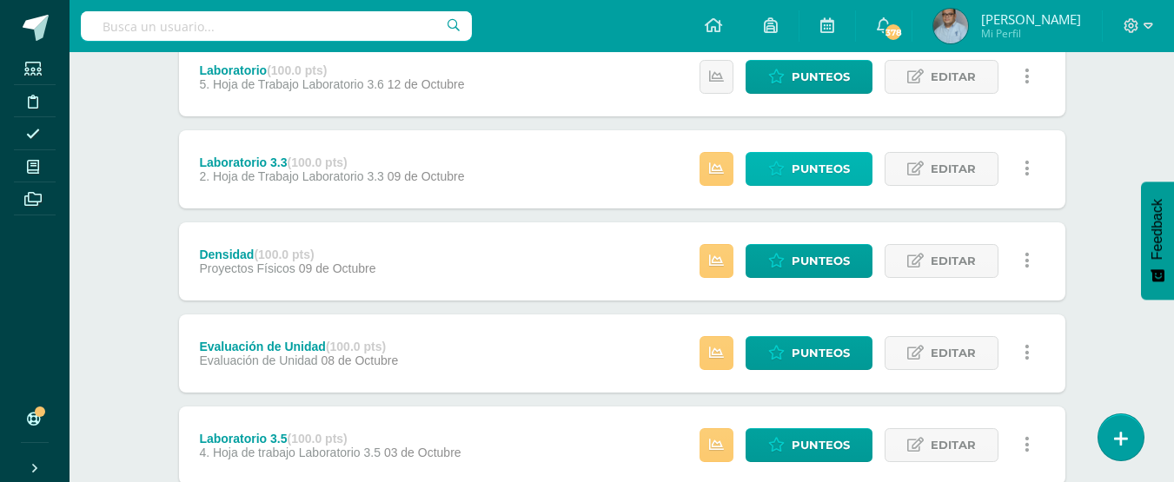
click at [832, 171] on span "Punteos" at bounding box center [821, 169] width 58 height 32
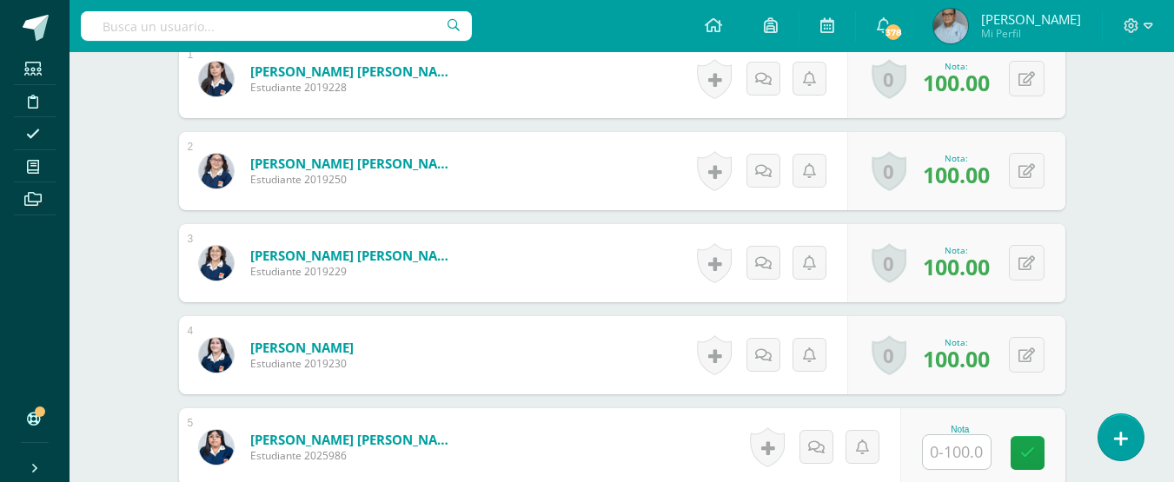
scroll to position [606, 0]
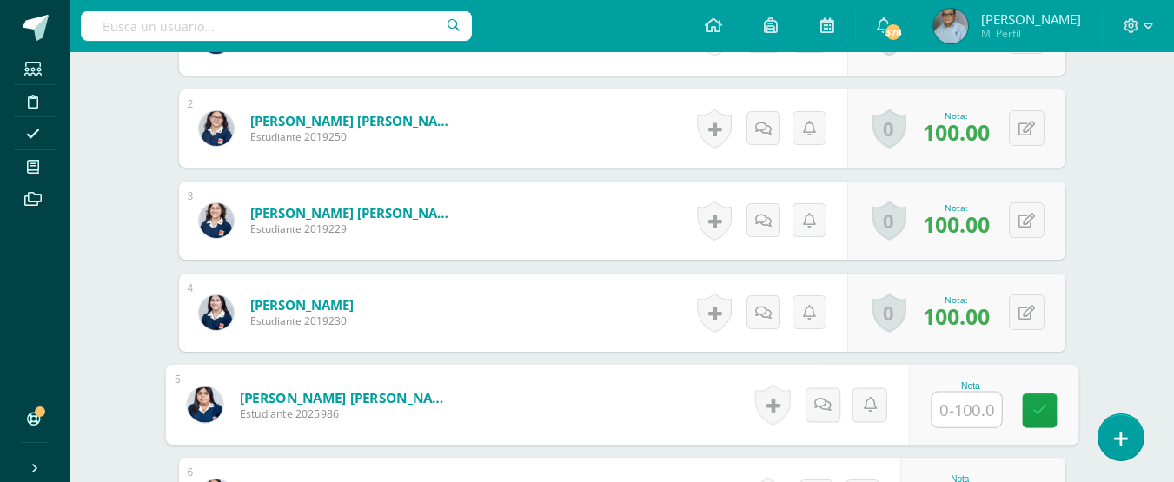
click at [972, 408] on input "text" at bounding box center [966, 410] width 70 height 35
type input "80"
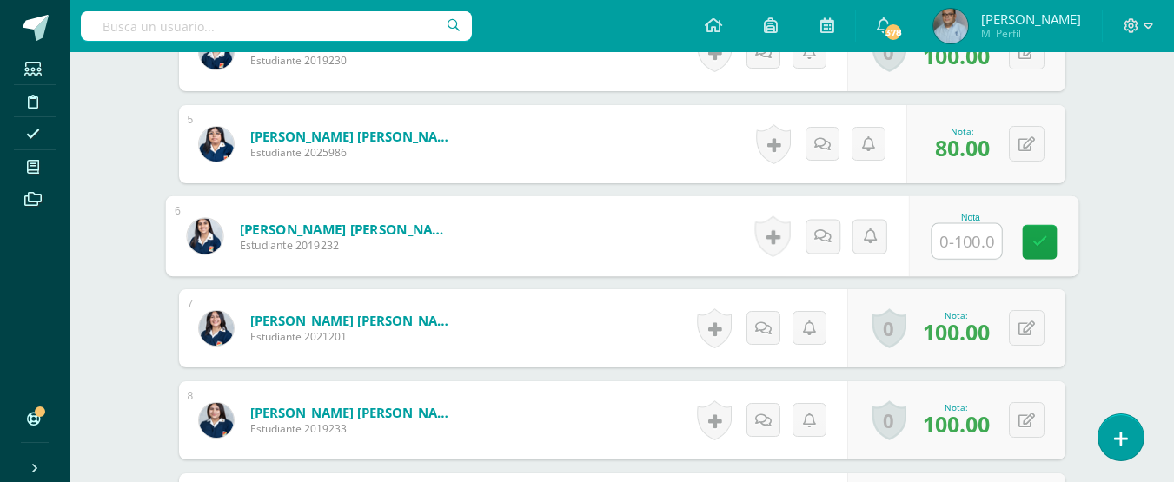
scroll to position [868, 0]
type input "100"
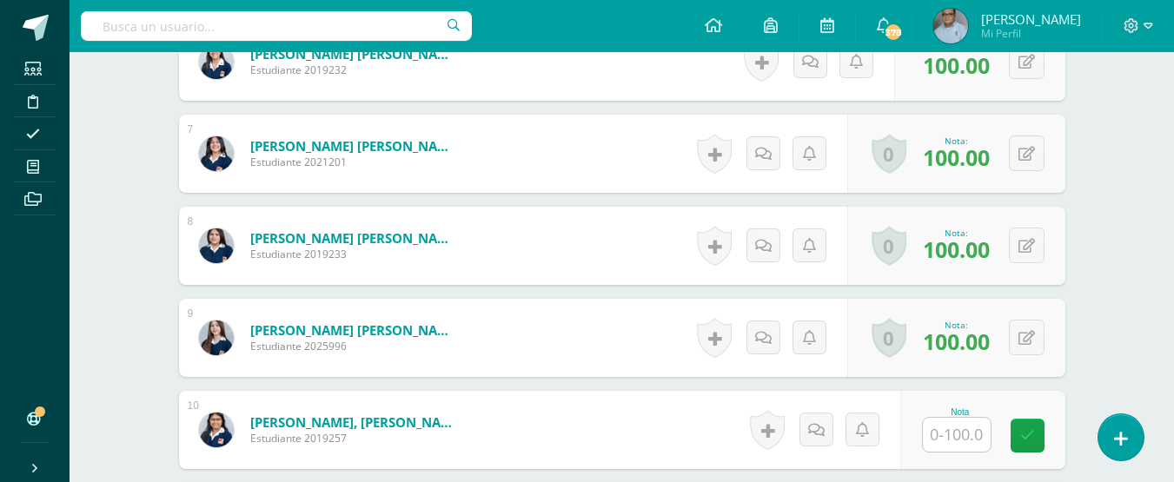
scroll to position [1129, 0]
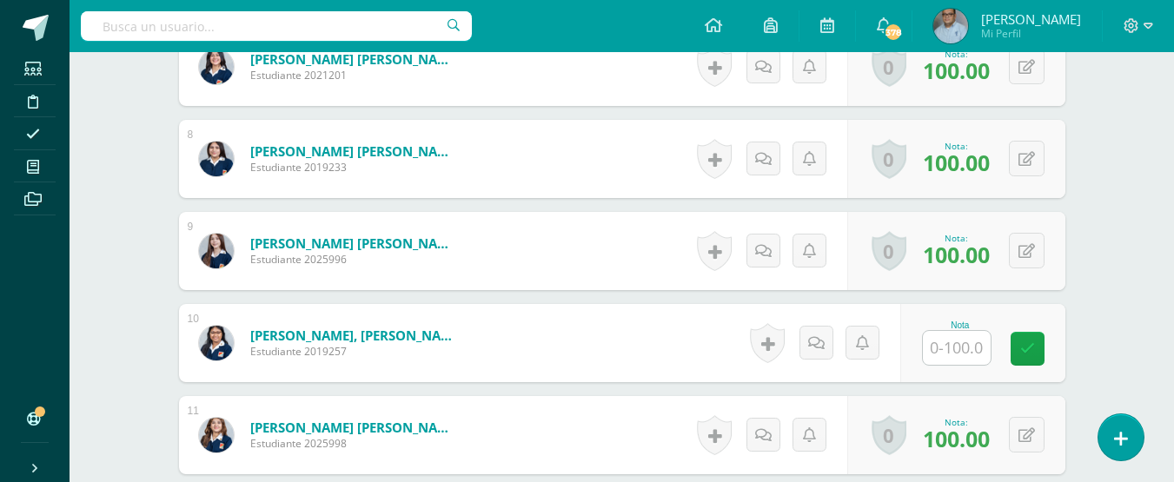
click at [961, 350] on input "text" at bounding box center [957, 348] width 68 height 34
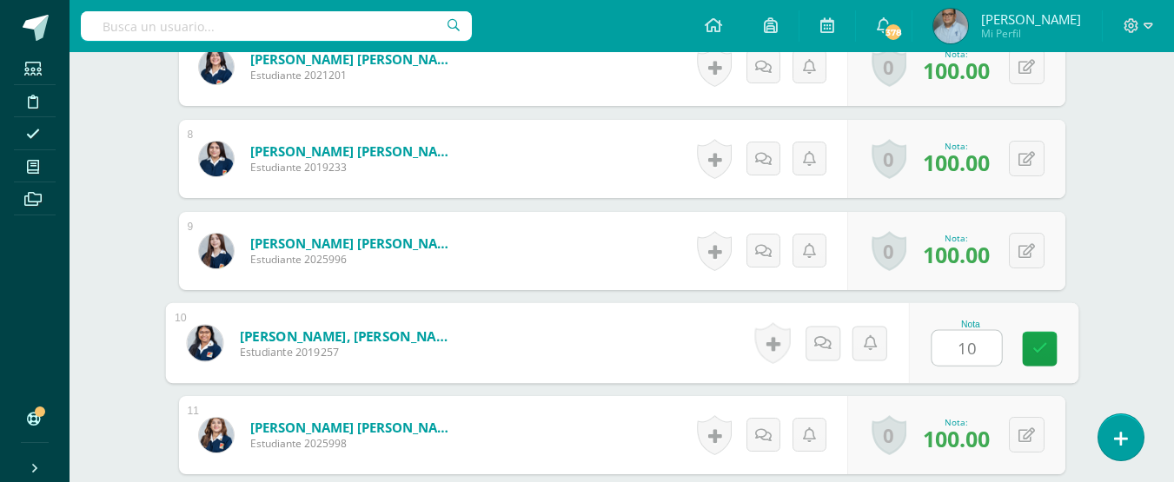
type input "100"
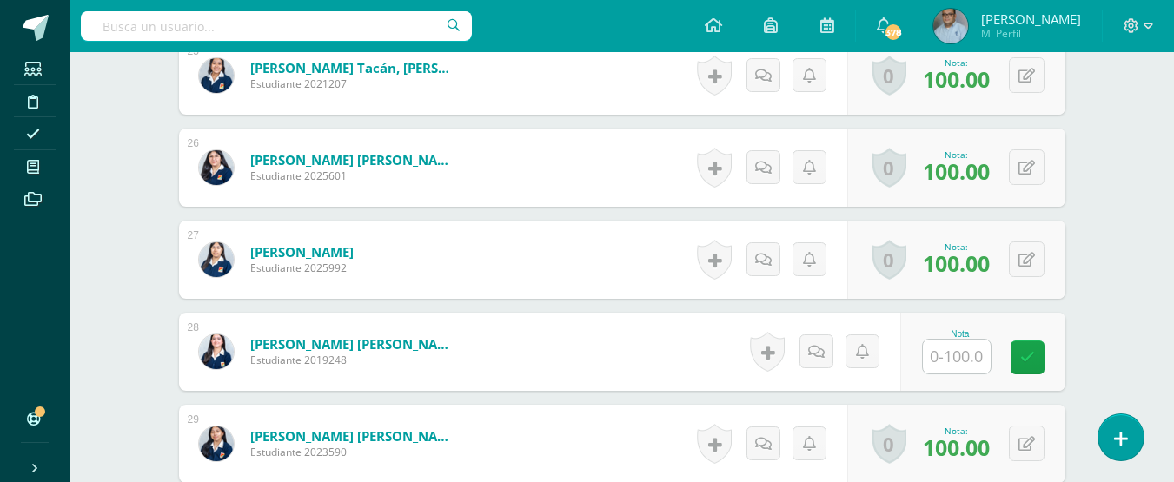
scroll to position [2780, 0]
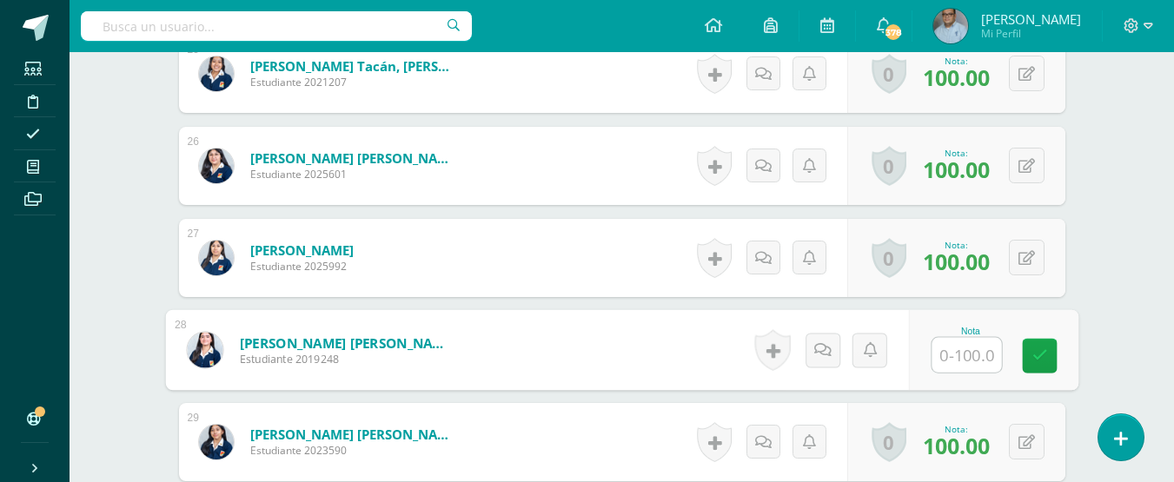
click at [961, 350] on input "text" at bounding box center [966, 355] width 70 height 35
type input "100"
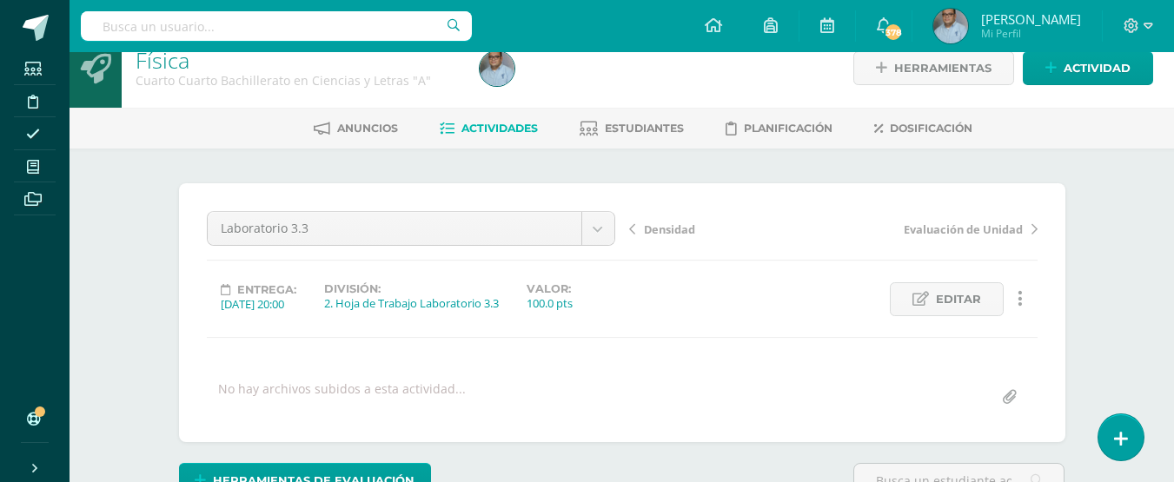
scroll to position [0, 0]
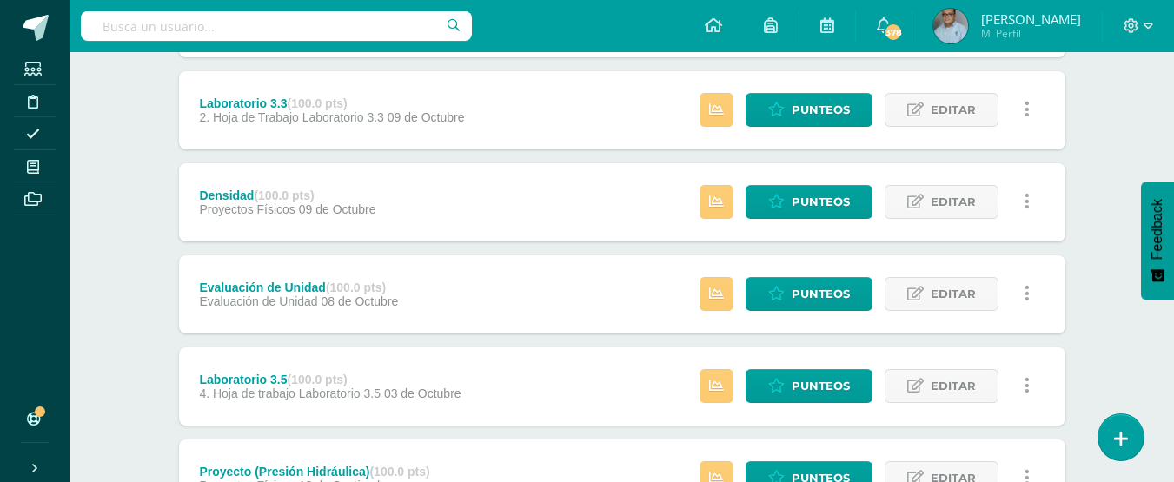
scroll to position [434, 0]
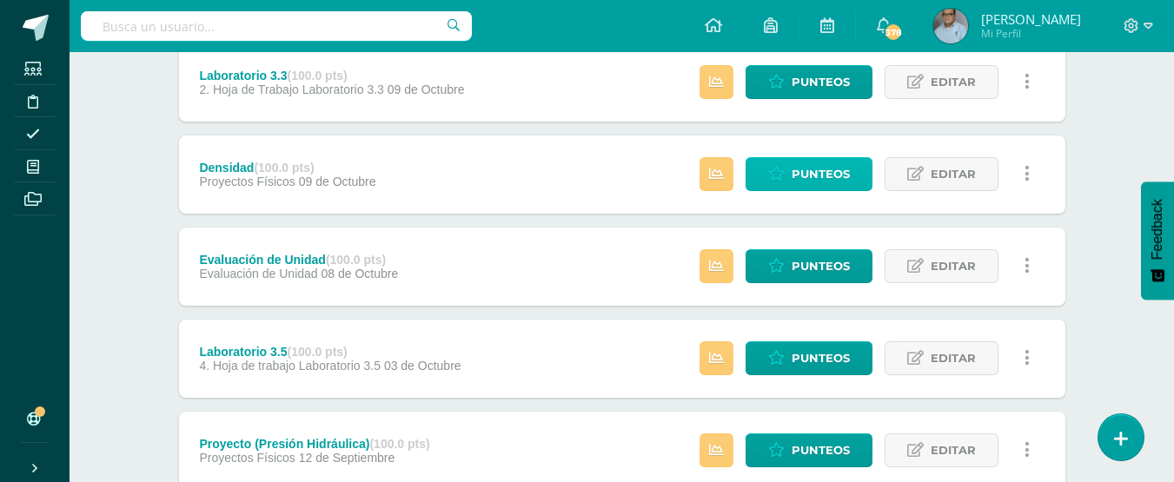
click at [760, 172] on link "Punteos" at bounding box center [808, 174] width 127 height 34
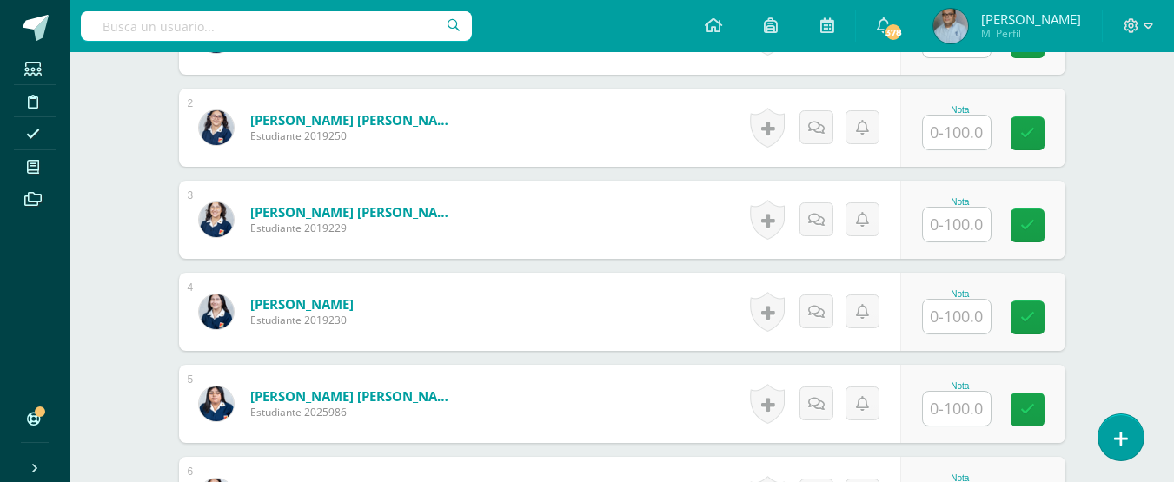
scroll to position [520, 0]
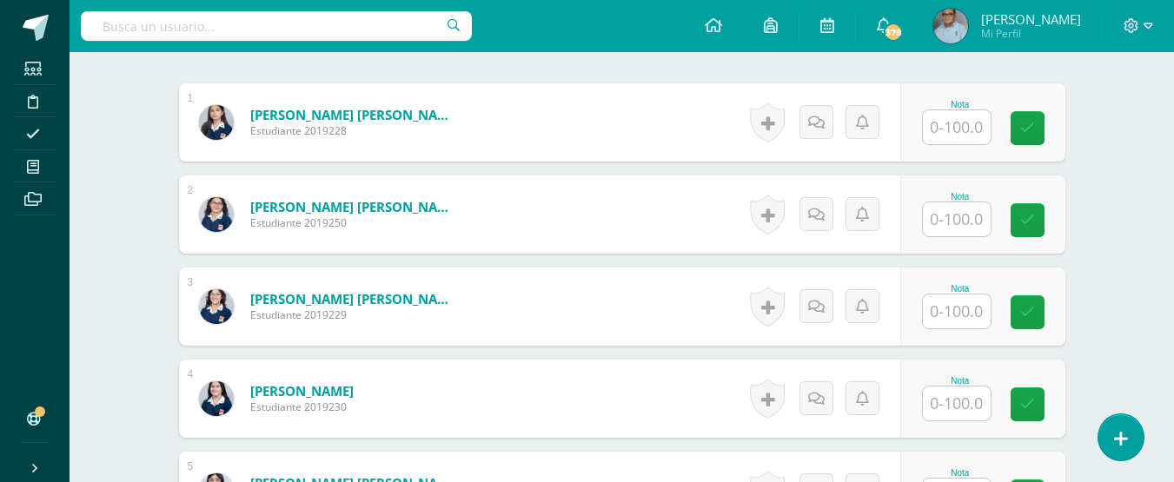
click at [943, 133] on input "text" at bounding box center [957, 127] width 68 height 34
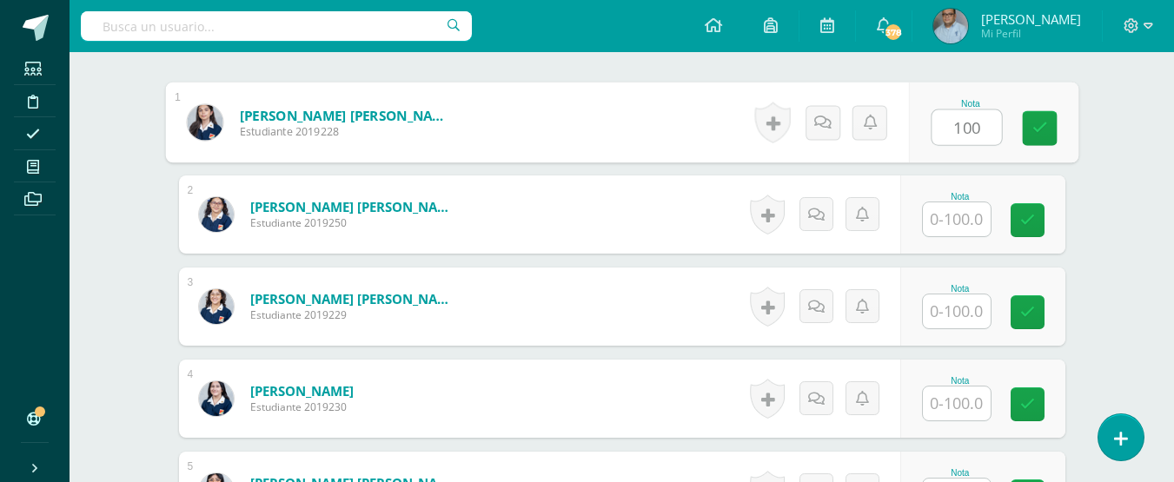
type input "100"
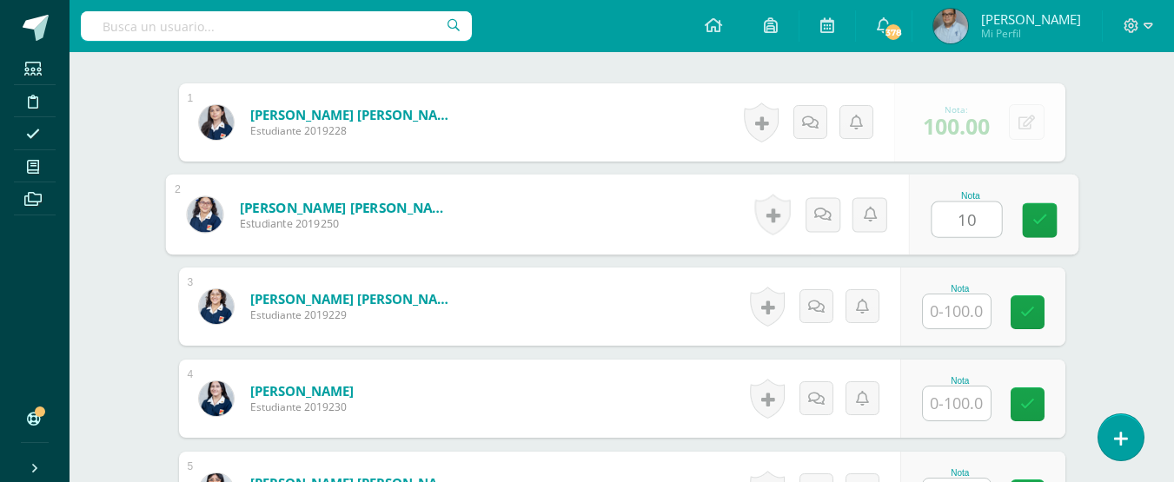
scroll to position [521, 0]
type input "100"
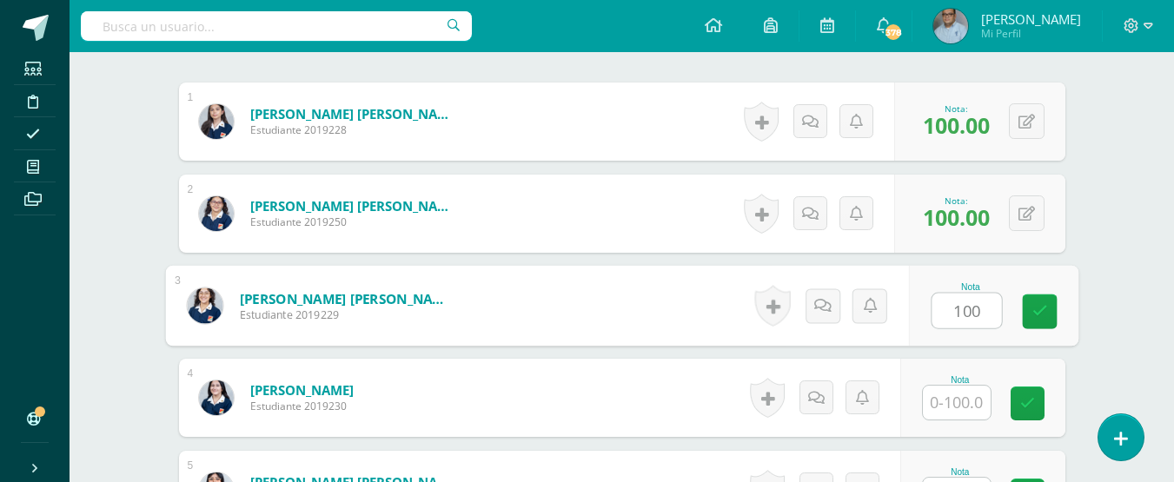
type input "100"
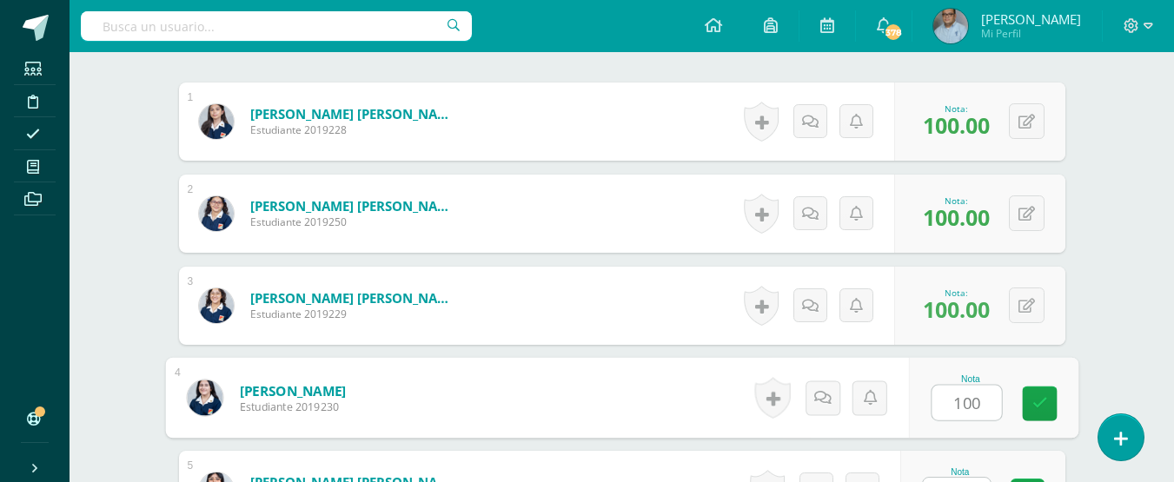
type input "100"
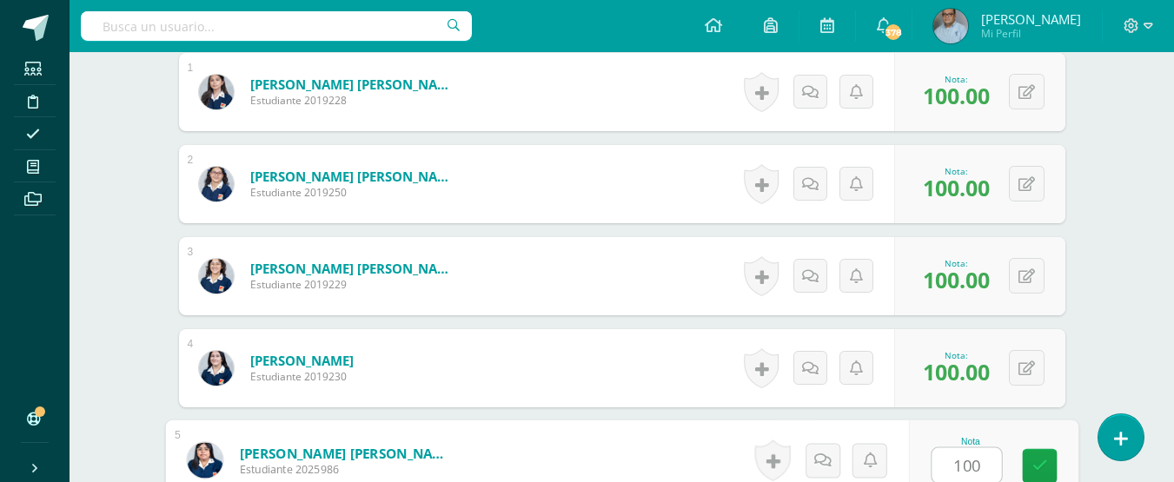
type input "100"
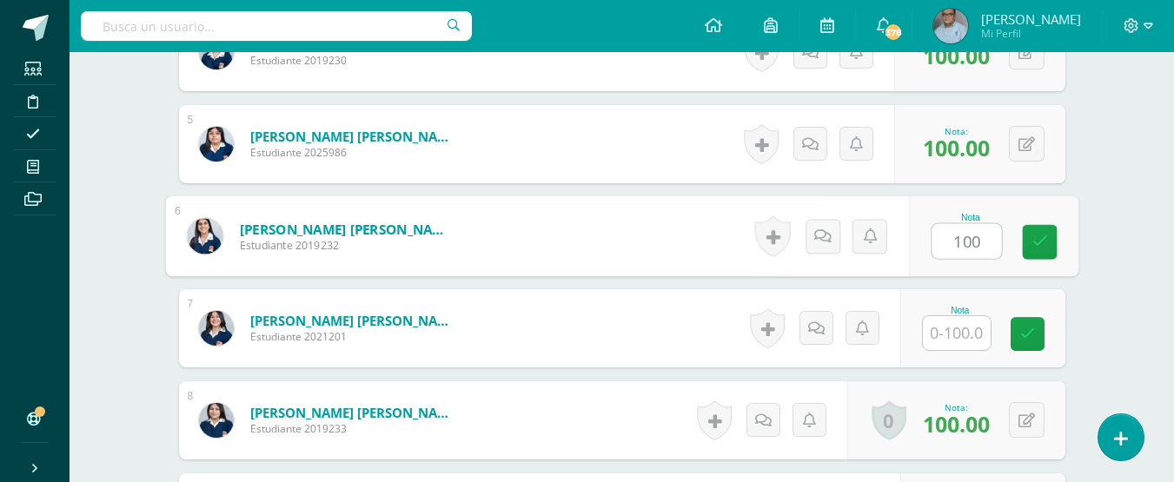
type input "100"
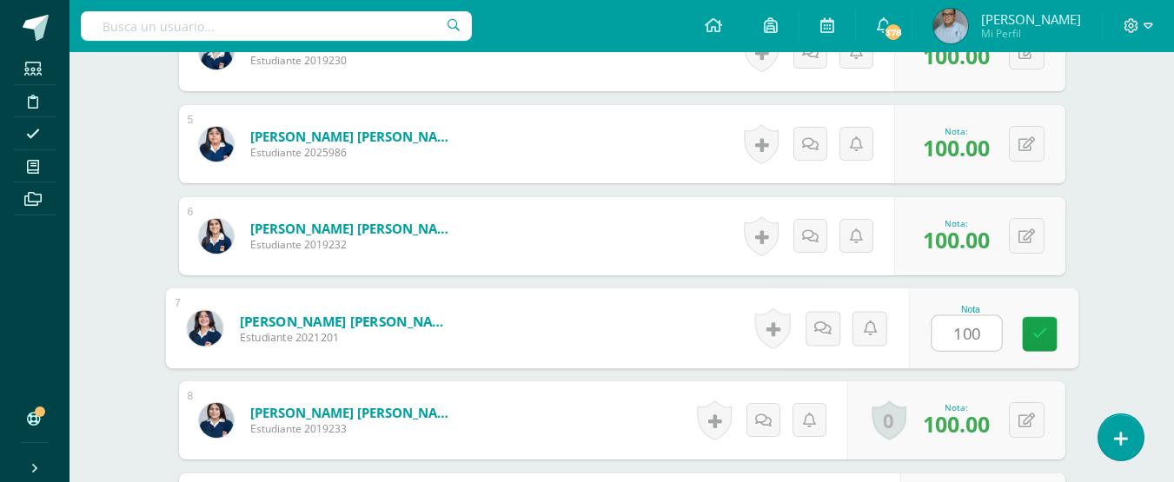
type input "1001"
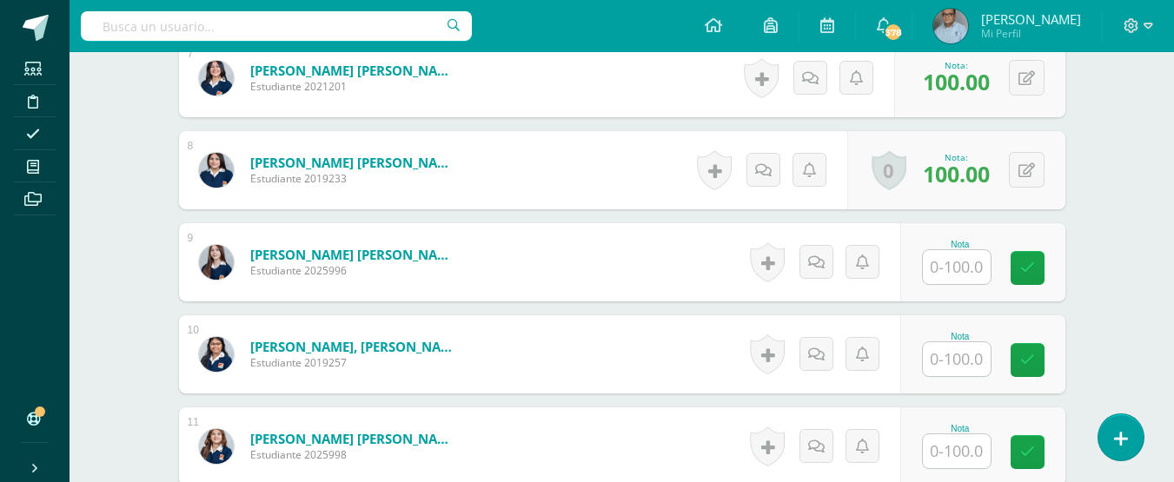
scroll to position [1128, 0]
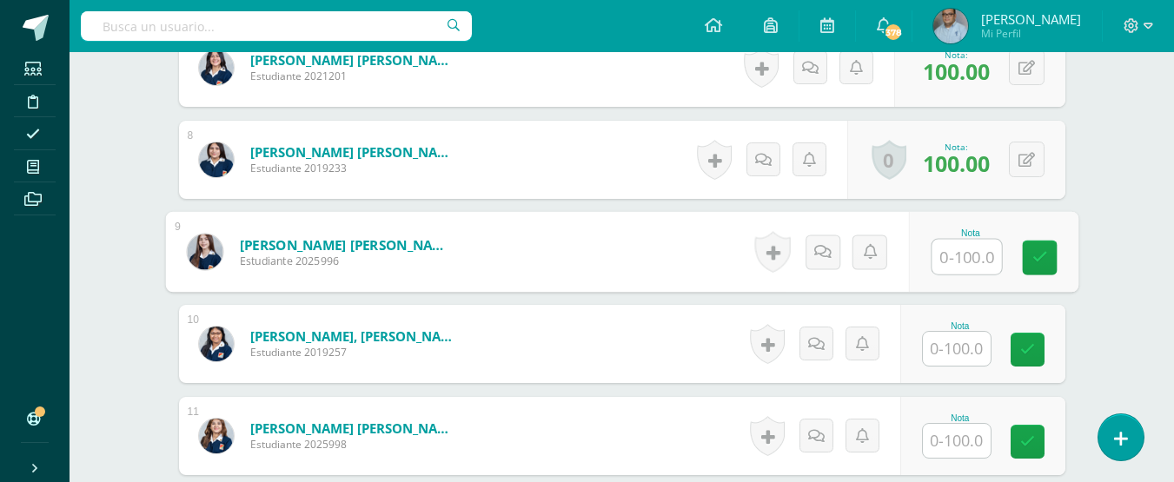
click at [960, 246] on input "text" at bounding box center [966, 257] width 70 height 35
type input "100"
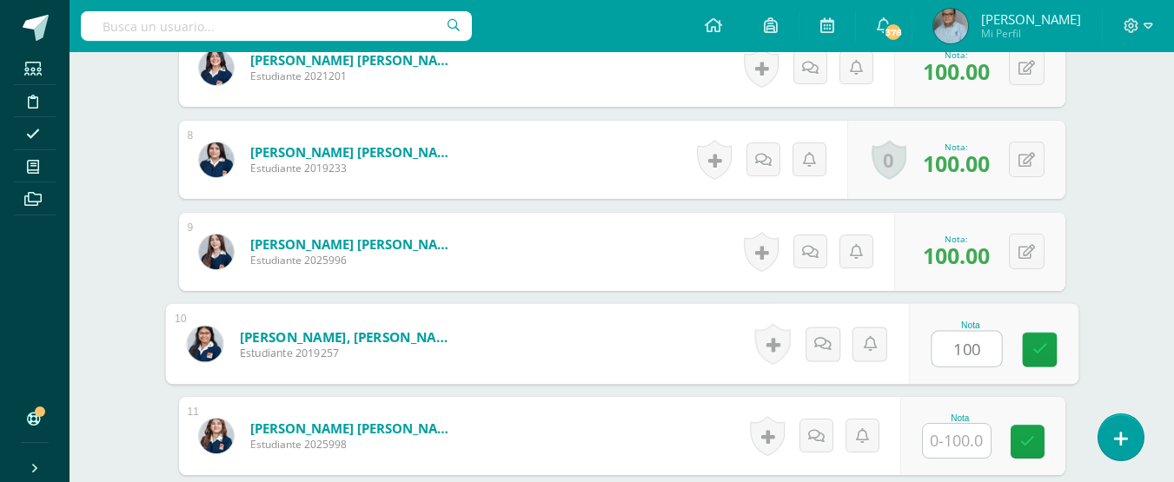
type input "100"
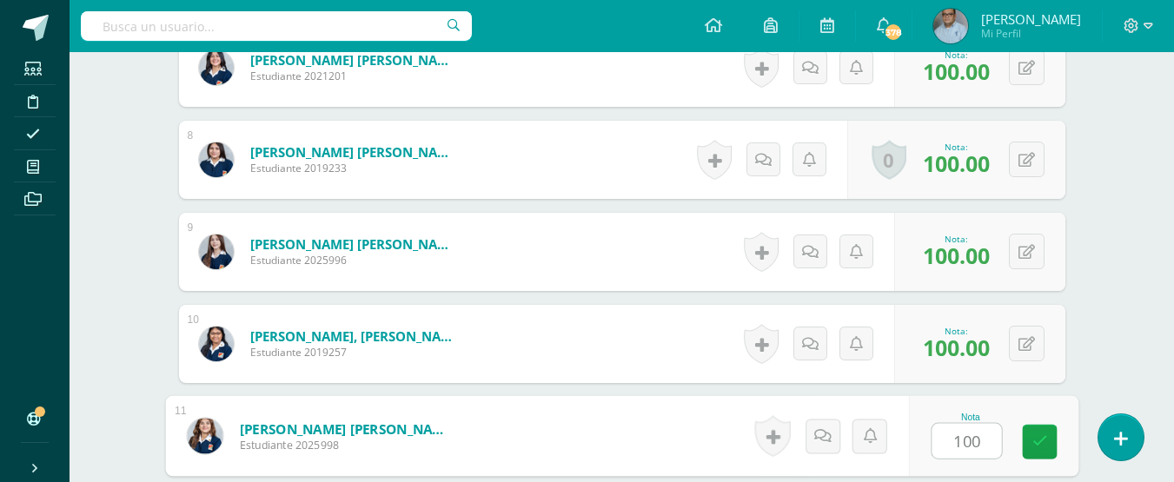
type input "100"
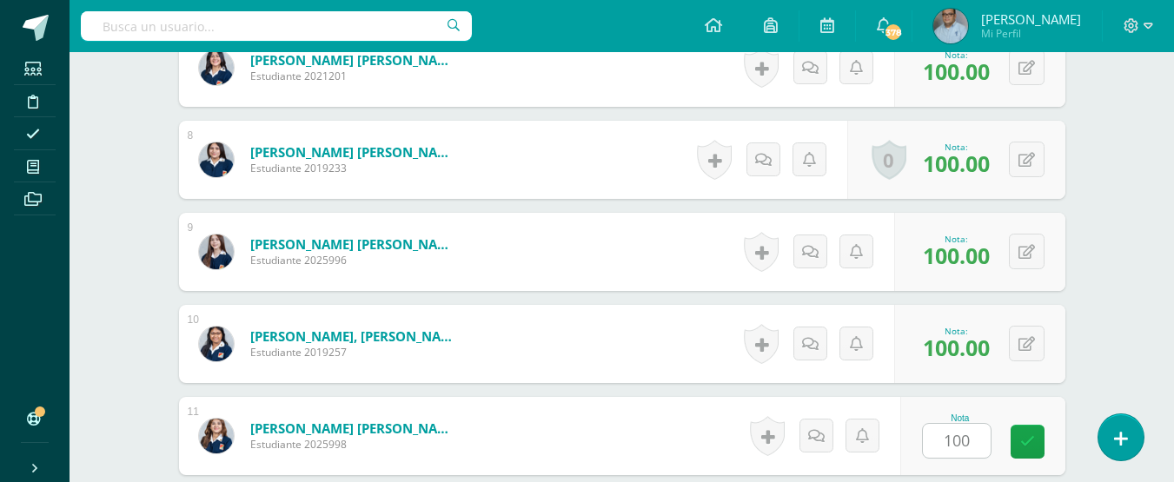
scroll to position [1420, 0]
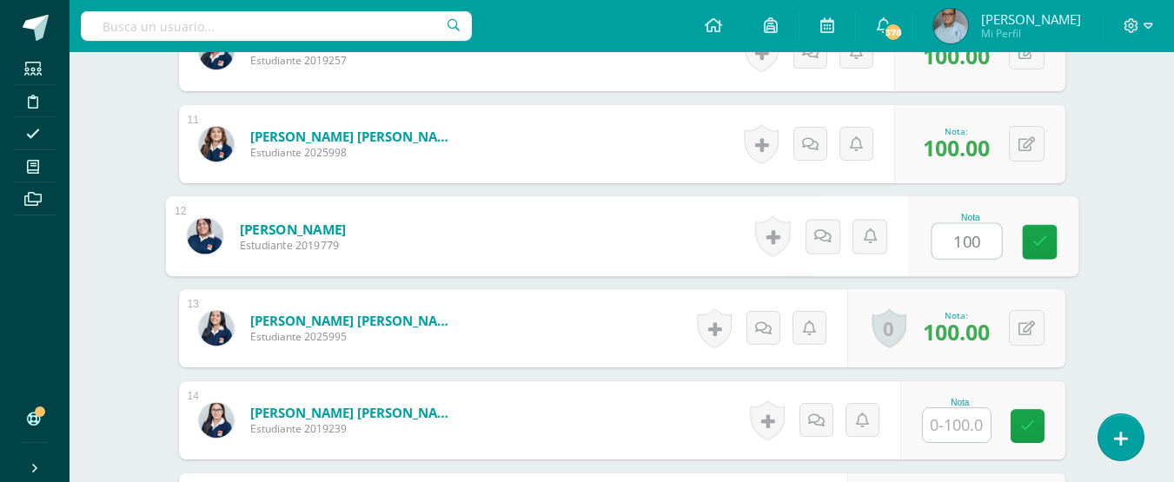
type input "1001"
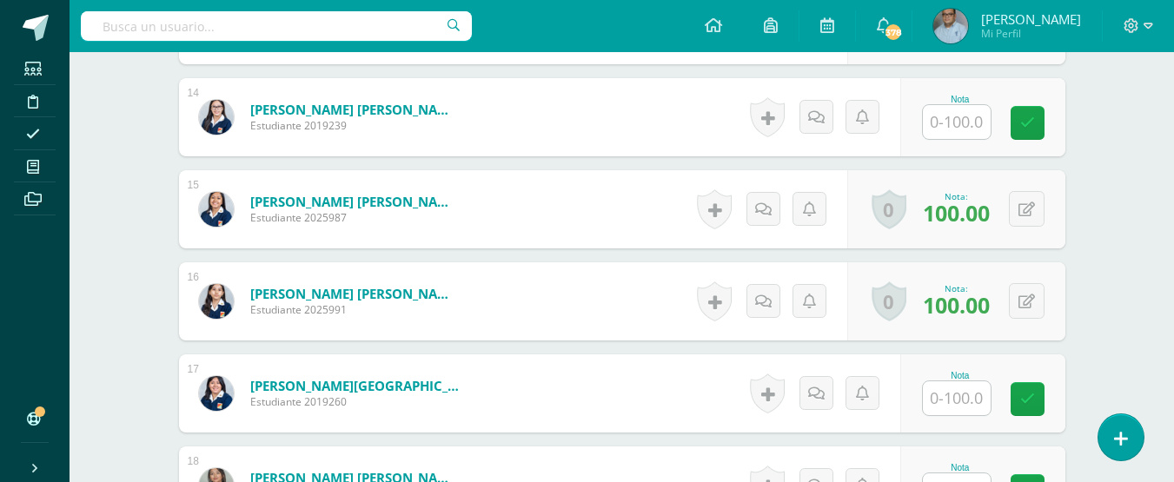
scroll to position [1767, 0]
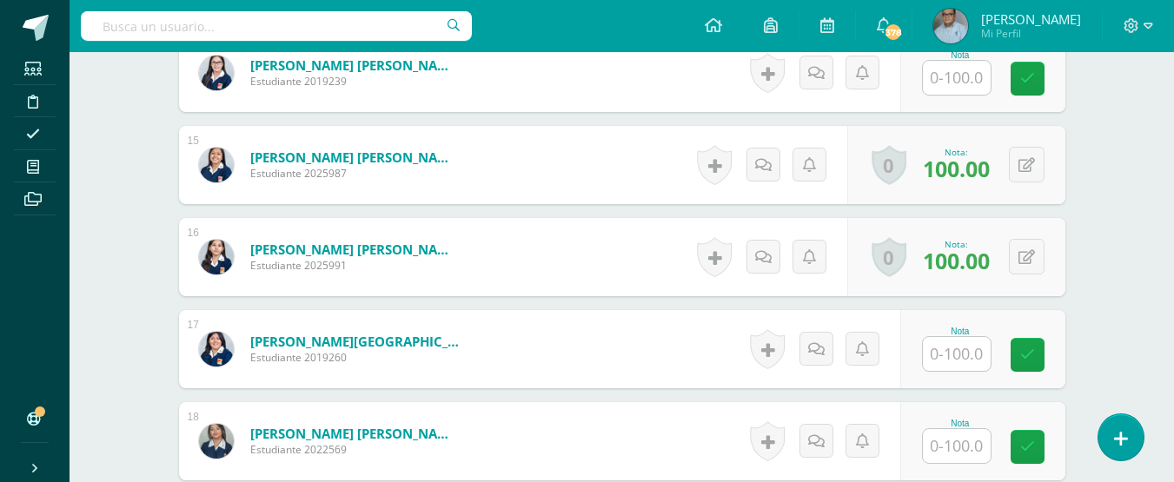
click at [951, 89] on input "text" at bounding box center [957, 78] width 68 height 34
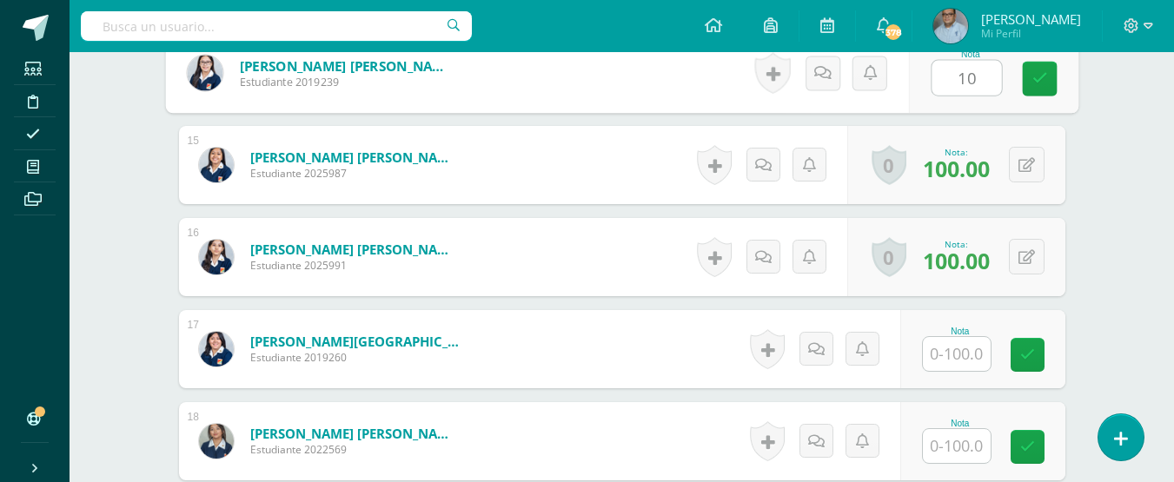
type input "100"
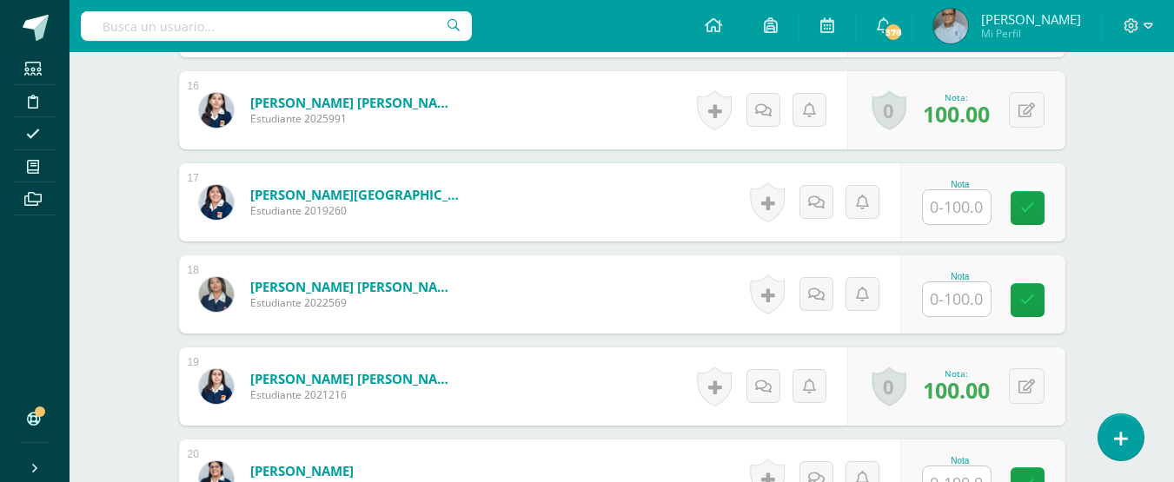
scroll to position [1941, 0]
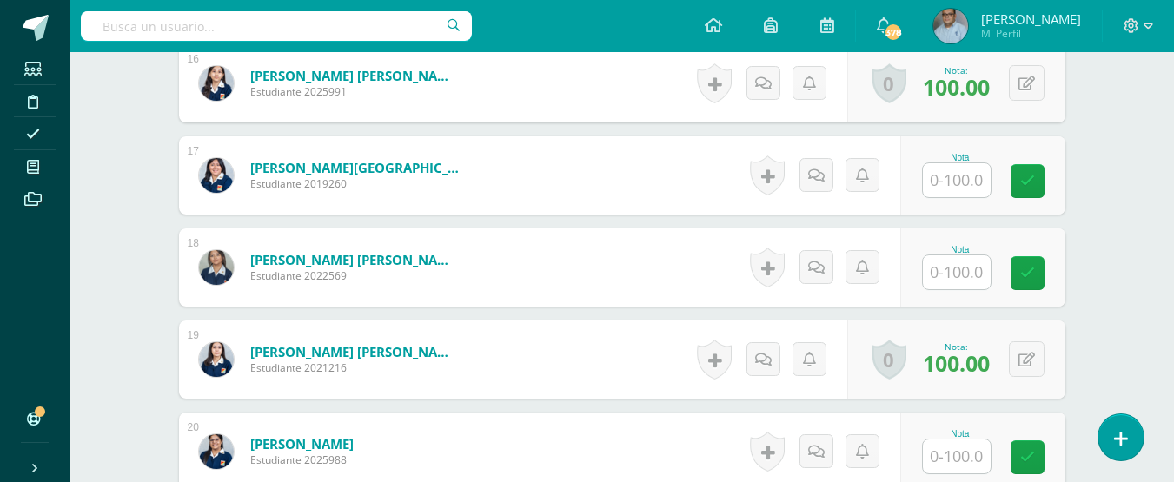
click at [958, 175] on input "text" at bounding box center [957, 180] width 68 height 34
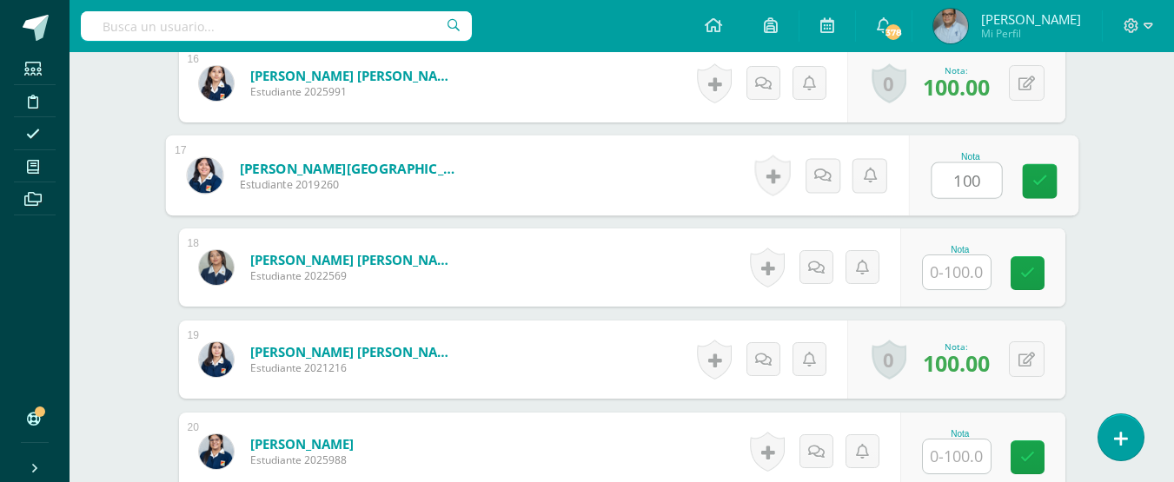
type input "100"
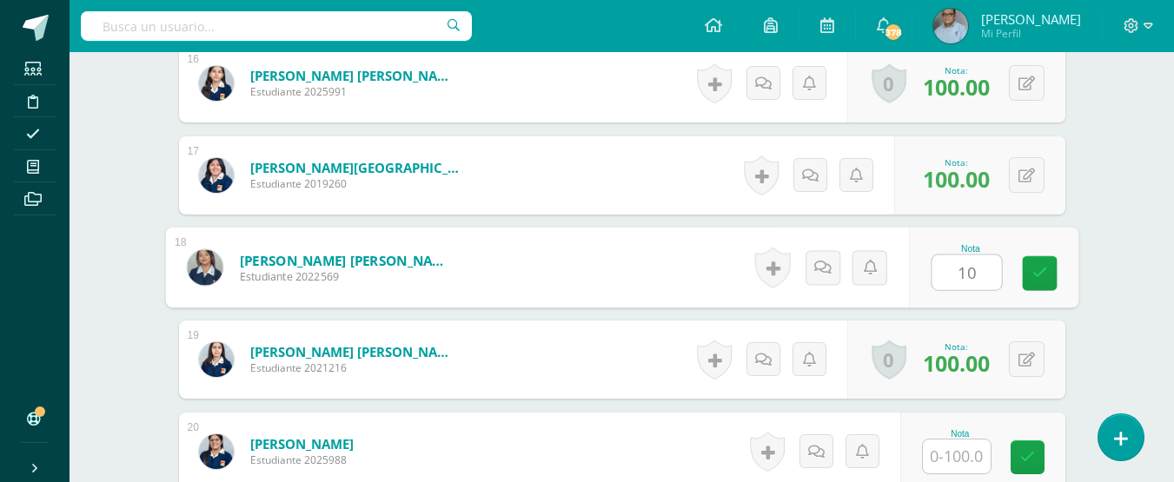
type input "100"
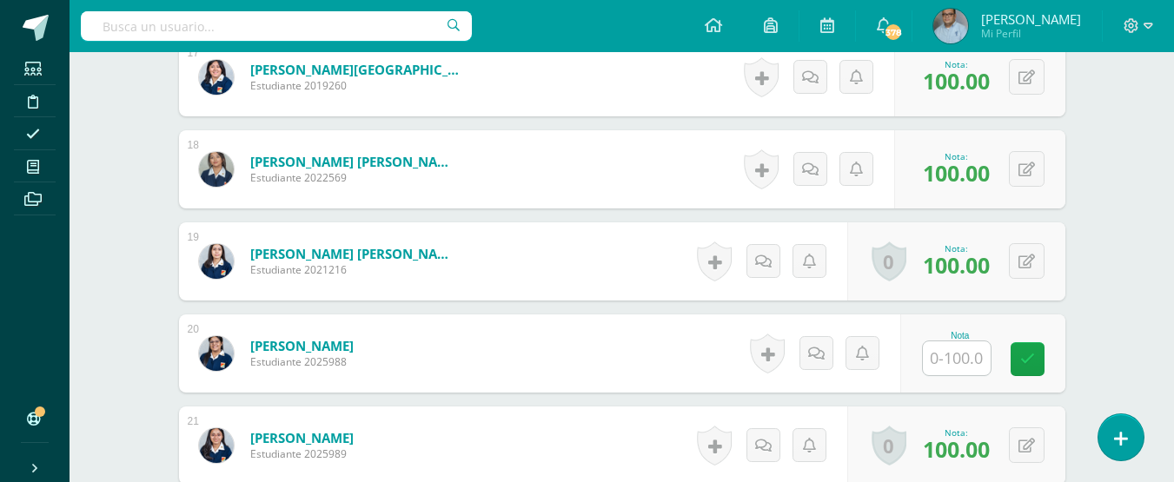
scroll to position [2202, 0]
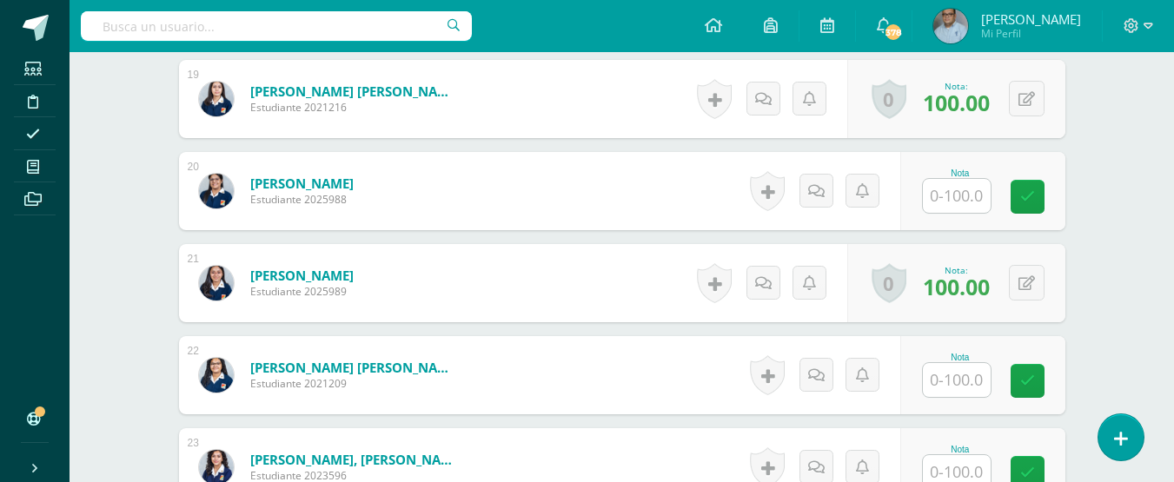
click at [957, 200] on input "text" at bounding box center [957, 196] width 68 height 34
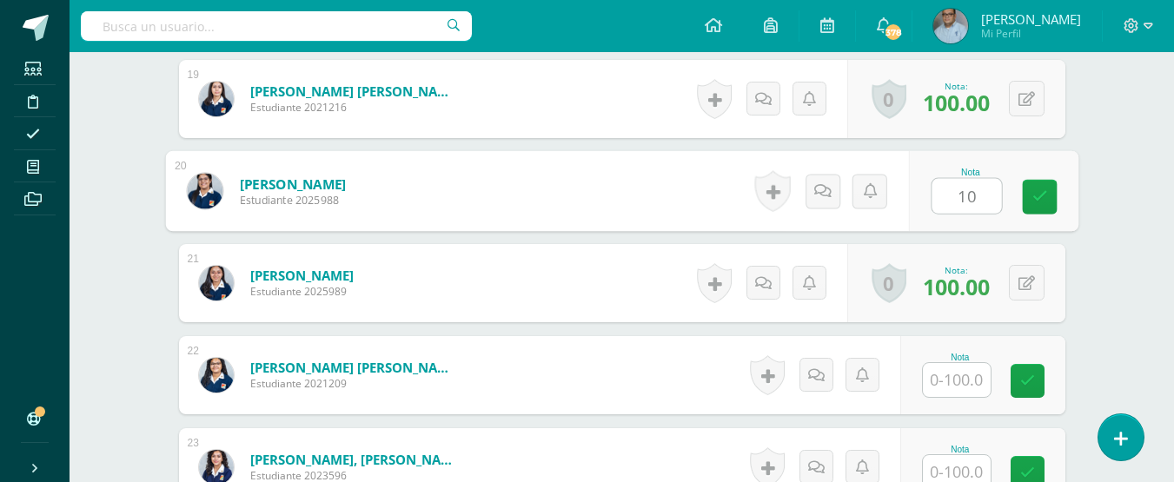
type input "100"
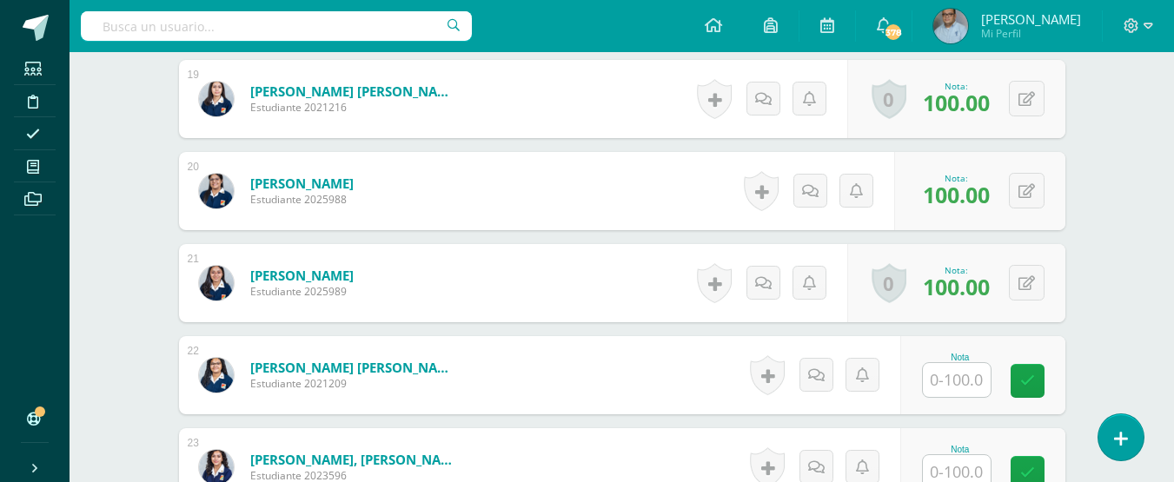
scroll to position [2376, 0]
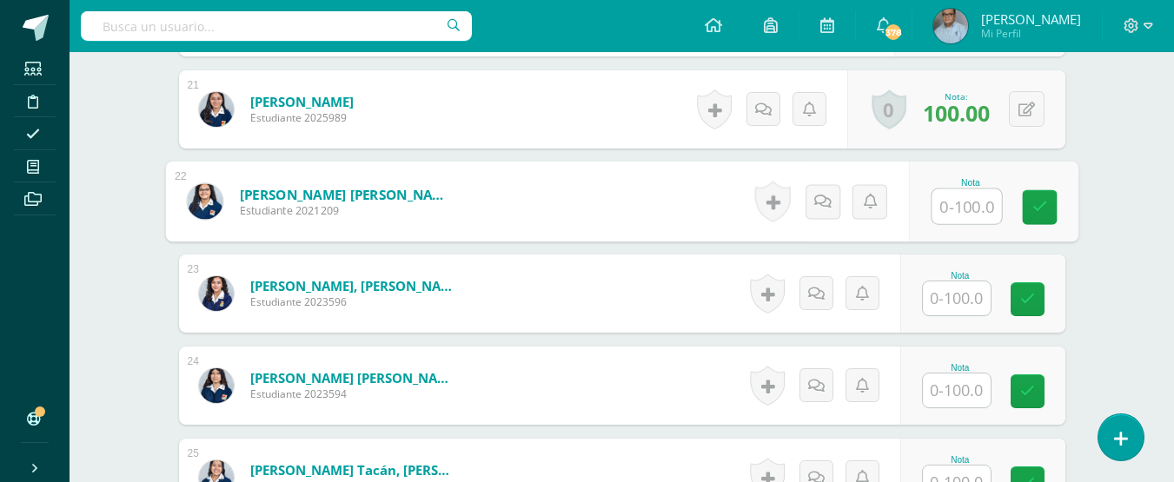
click at [957, 200] on input "text" at bounding box center [966, 206] width 70 height 35
type input "100"
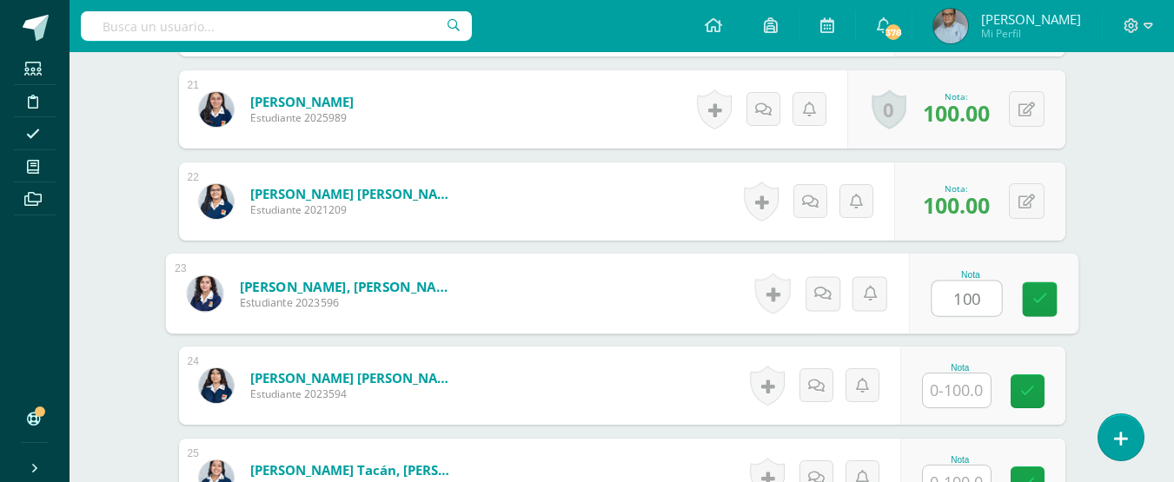
type input "100"
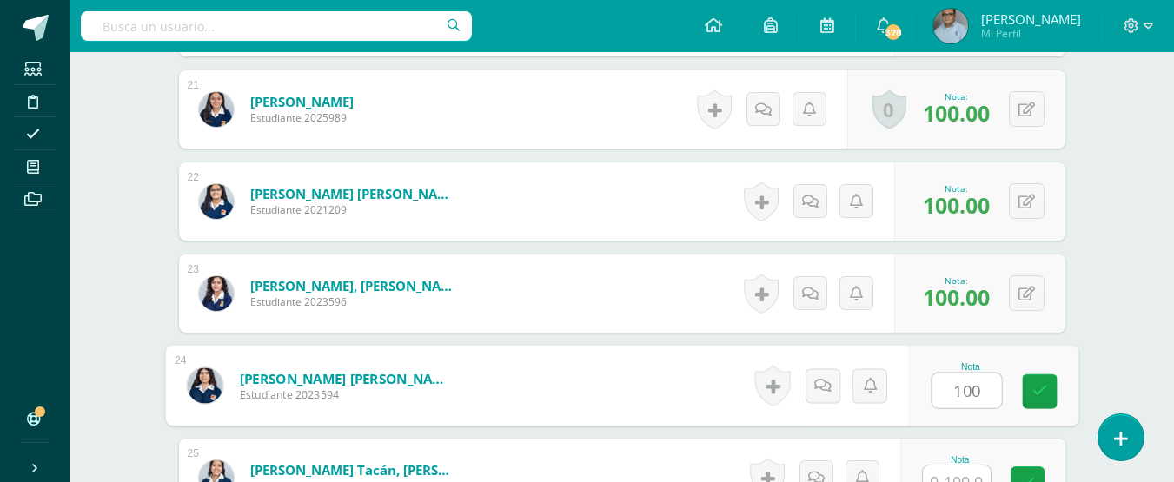
type input "100"
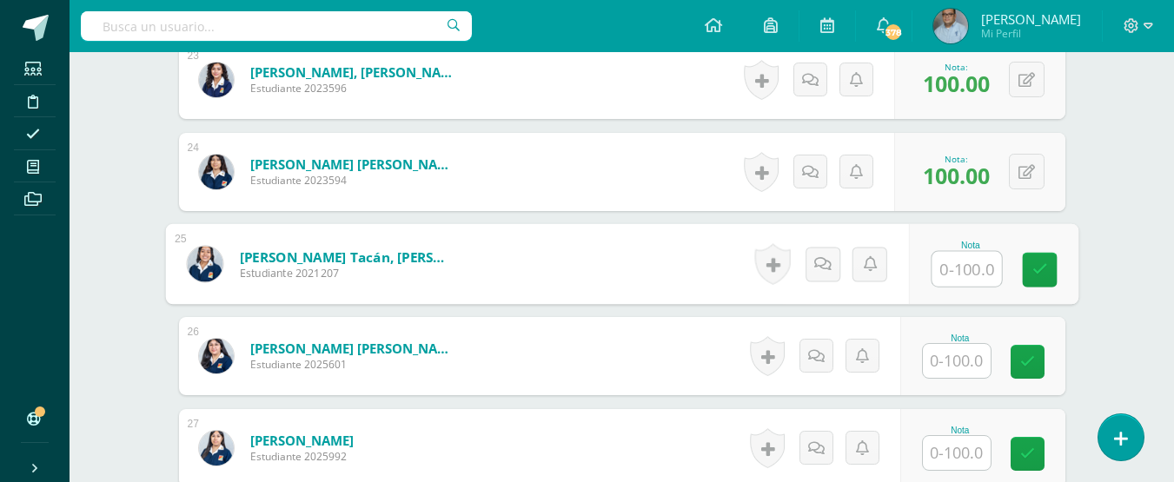
scroll to position [2740, 0]
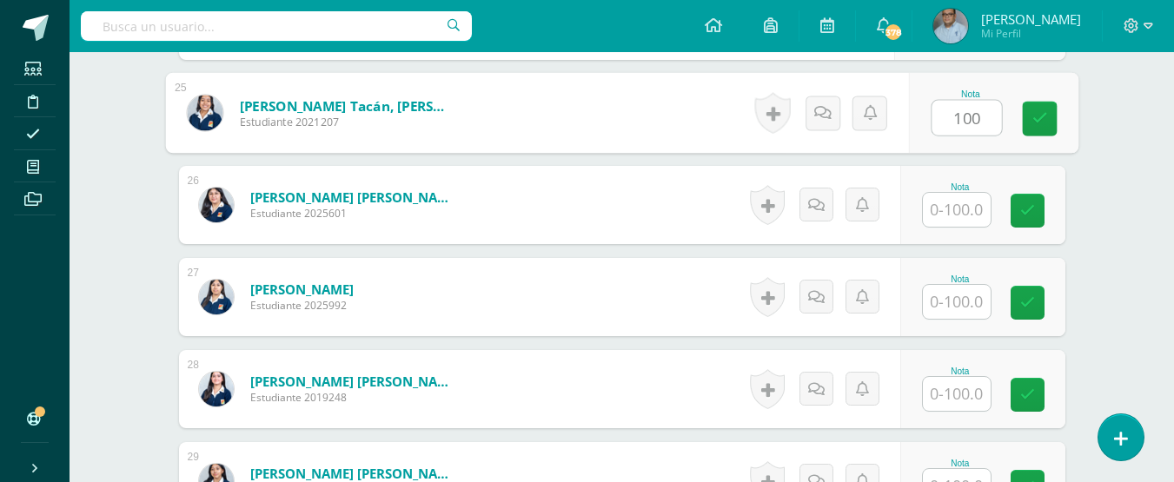
type input "100"
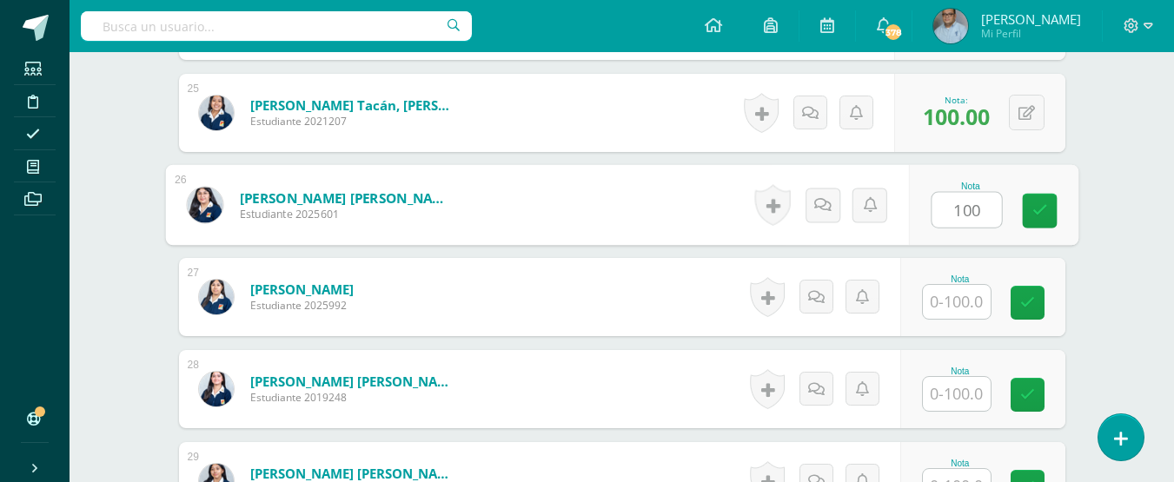
type input "100"
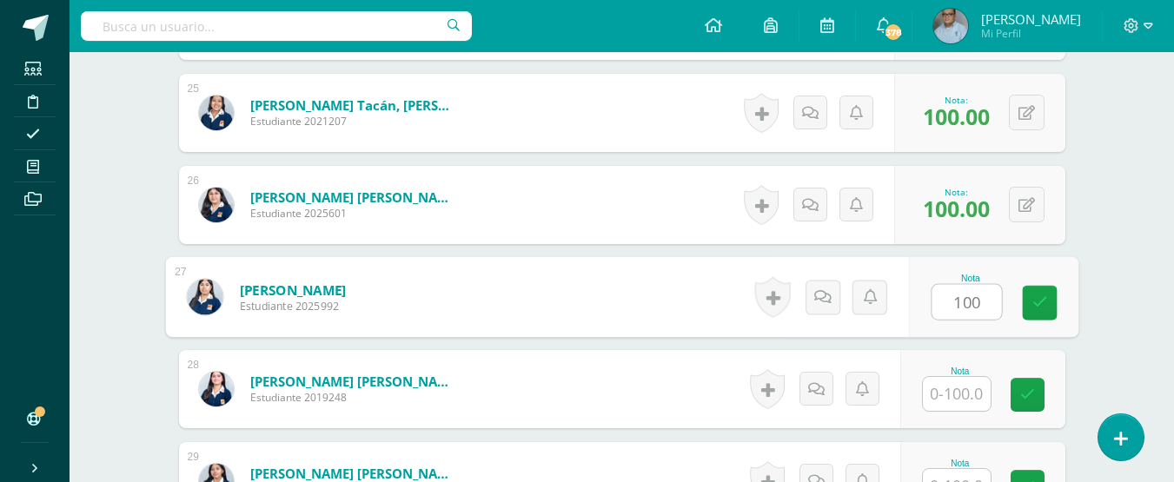
type input "100"
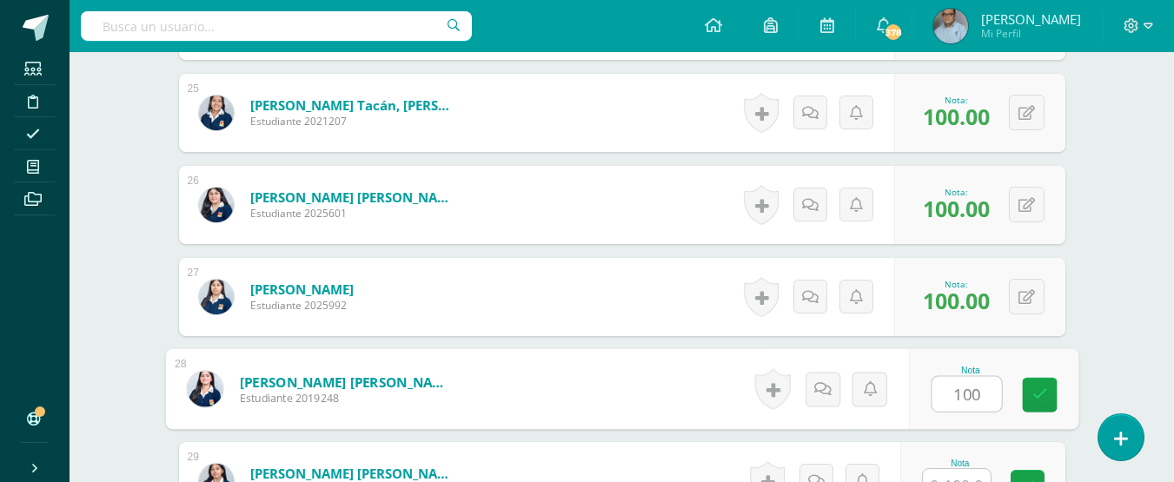
type input "100"
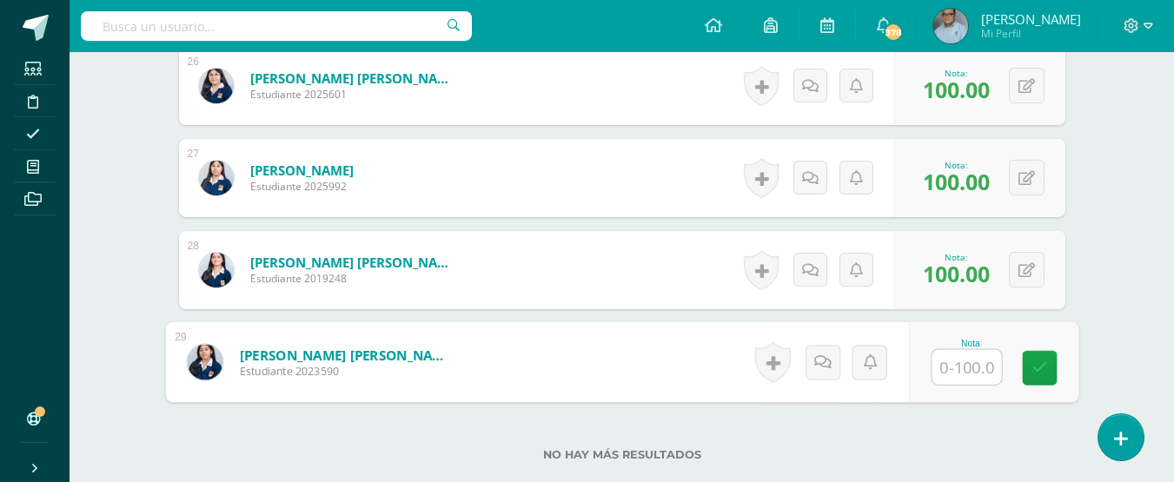
scroll to position [2978, 0]
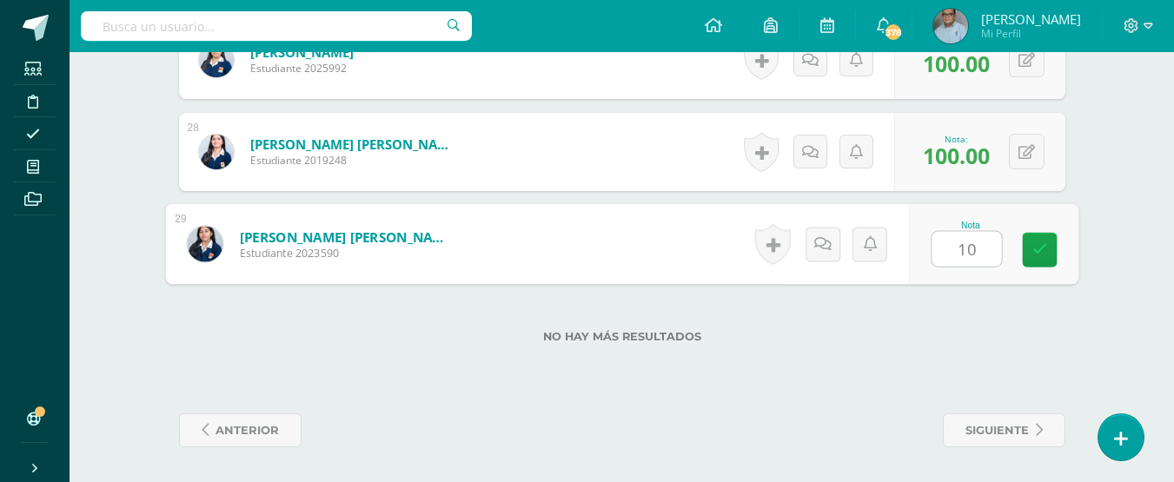
type input "100"
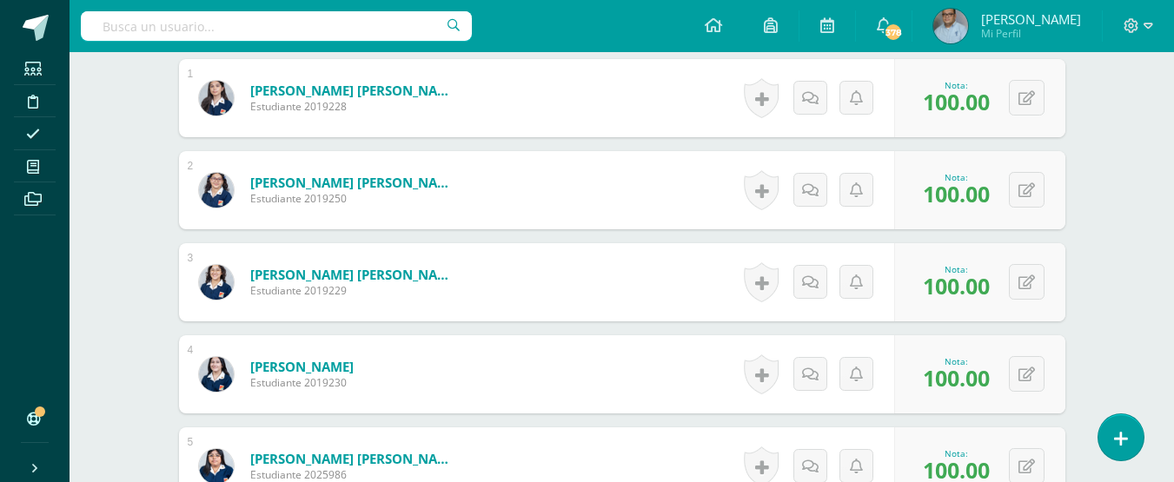
scroll to position [0, 0]
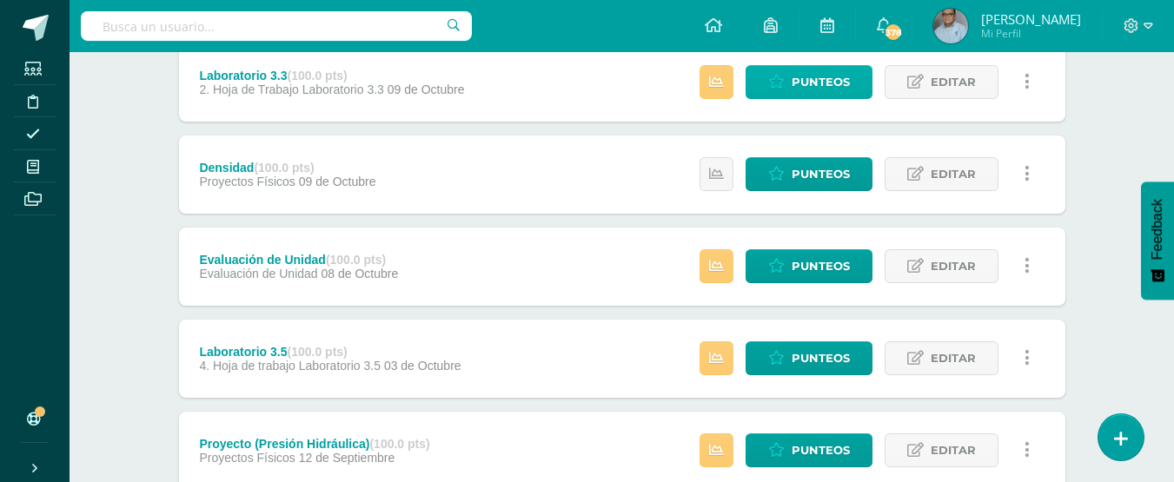
scroll to position [521, 0]
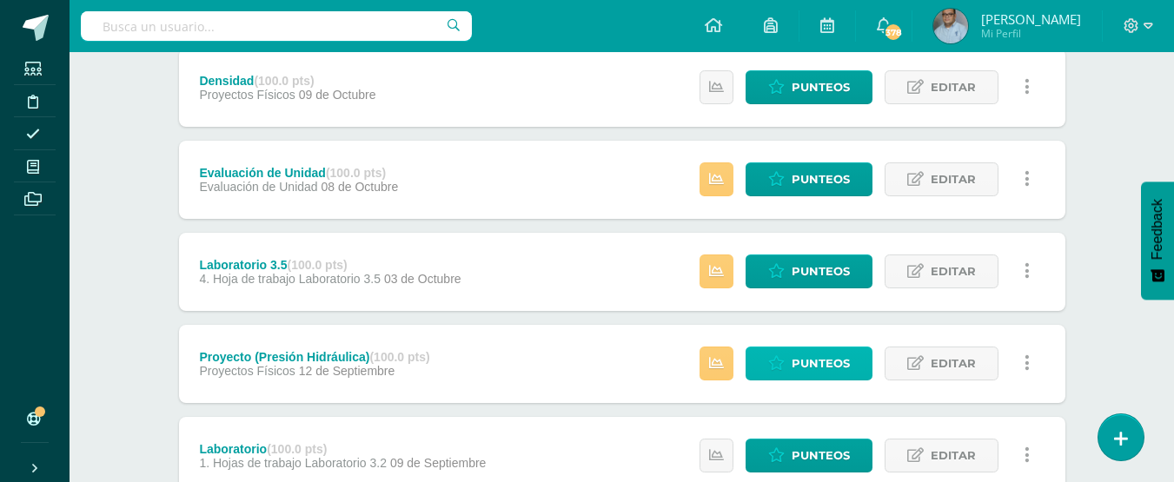
click at [813, 358] on span "Punteos" at bounding box center [821, 364] width 58 height 32
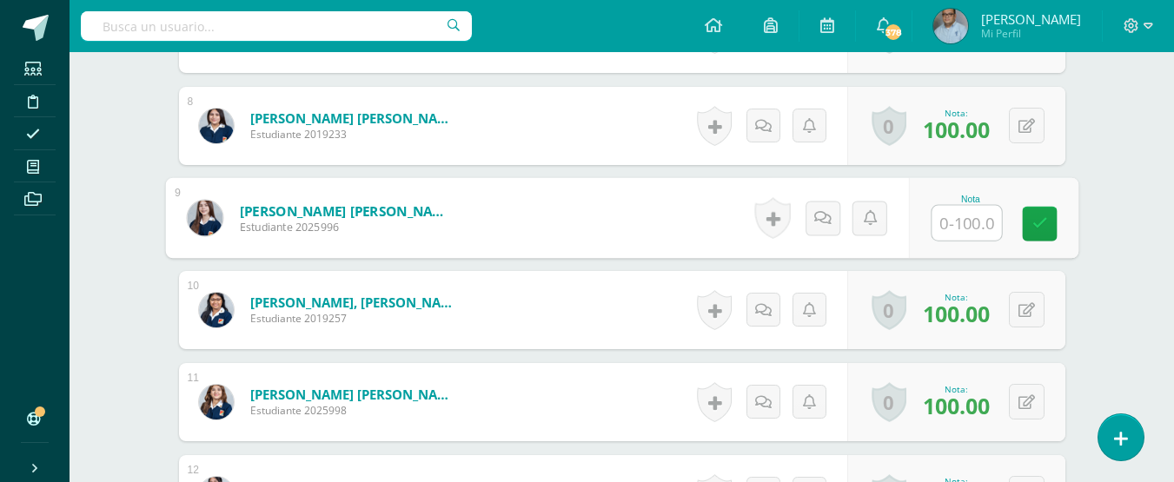
scroll to position [1163, 0]
click at [968, 222] on input "text" at bounding box center [966, 222] width 70 height 35
type input "100"
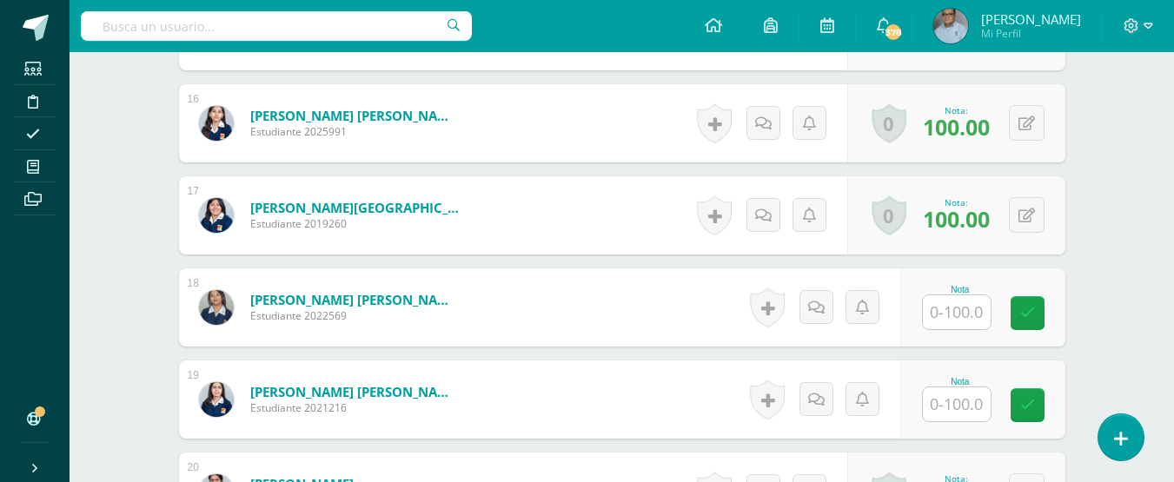
scroll to position [1945, 0]
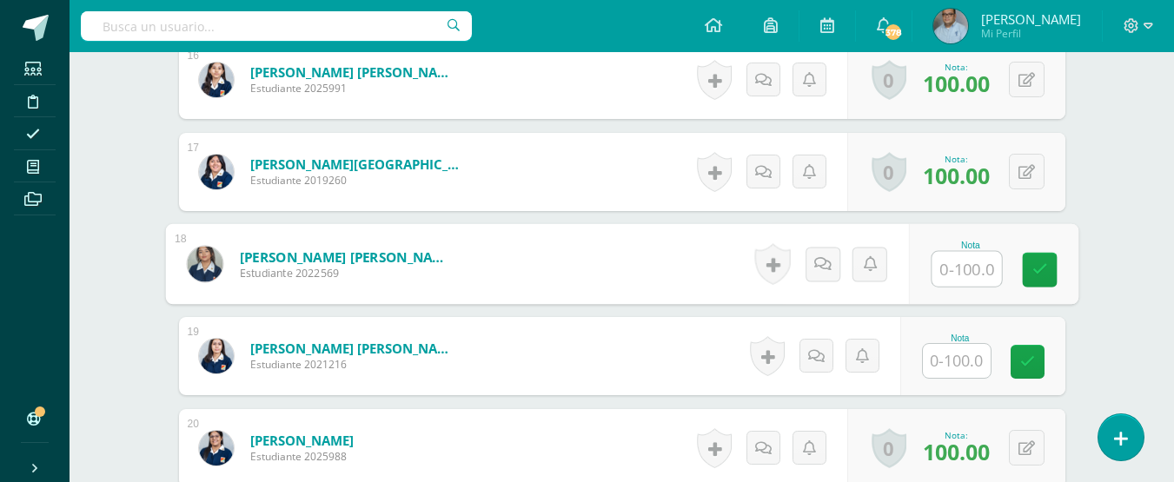
click at [971, 272] on input "text" at bounding box center [966, 269] width 70 height 35
type input "100"
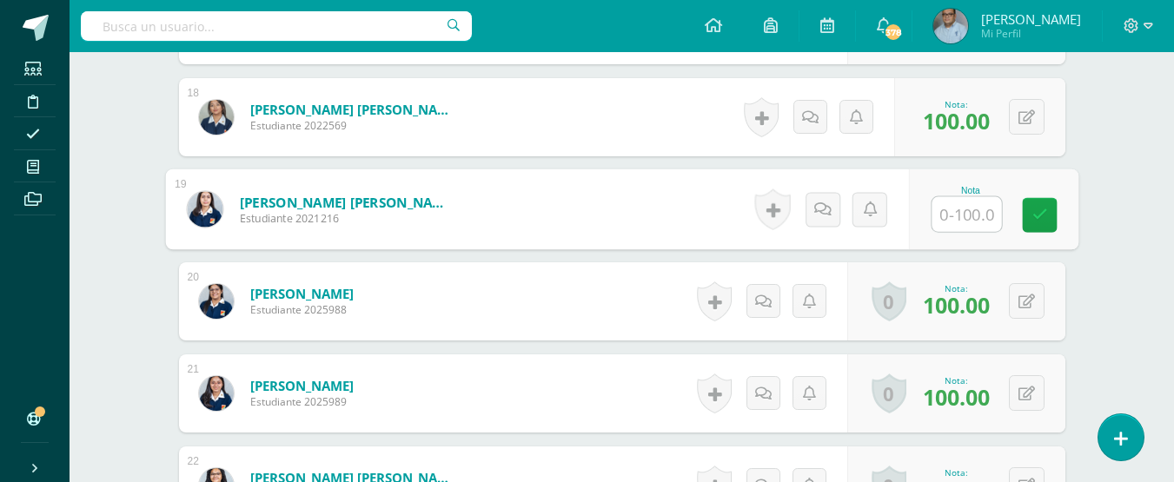
scroll to position [2118, 0]
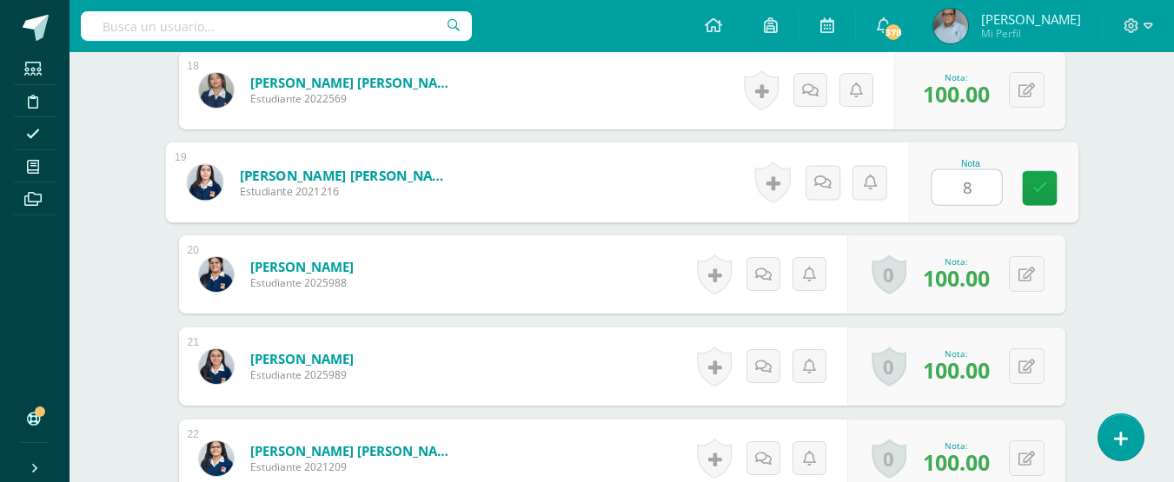
type input "80"
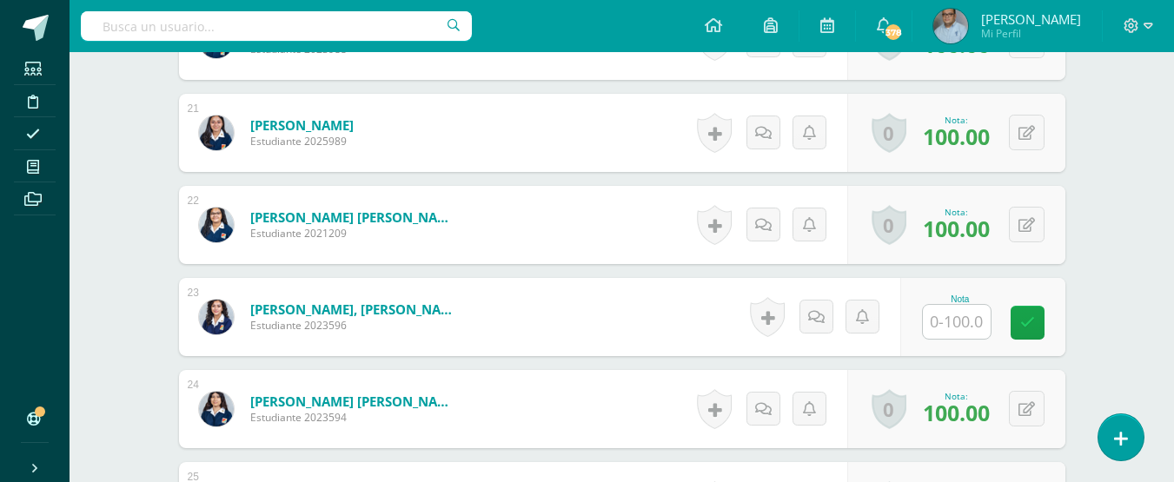
scroll to position [2379, 0]
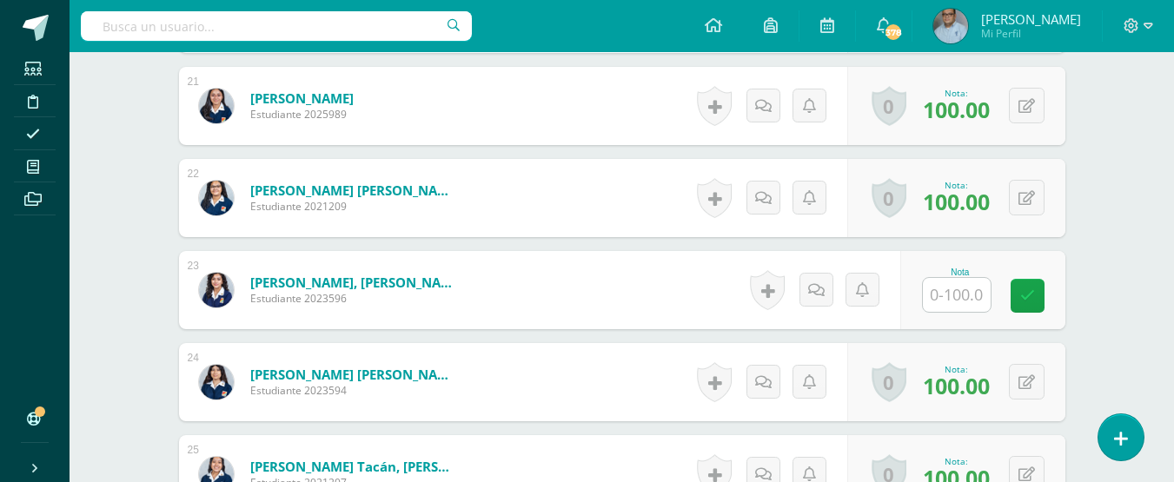
click at [955, 285] on input "text" at bounding box center [957, 295] width 68 height 34
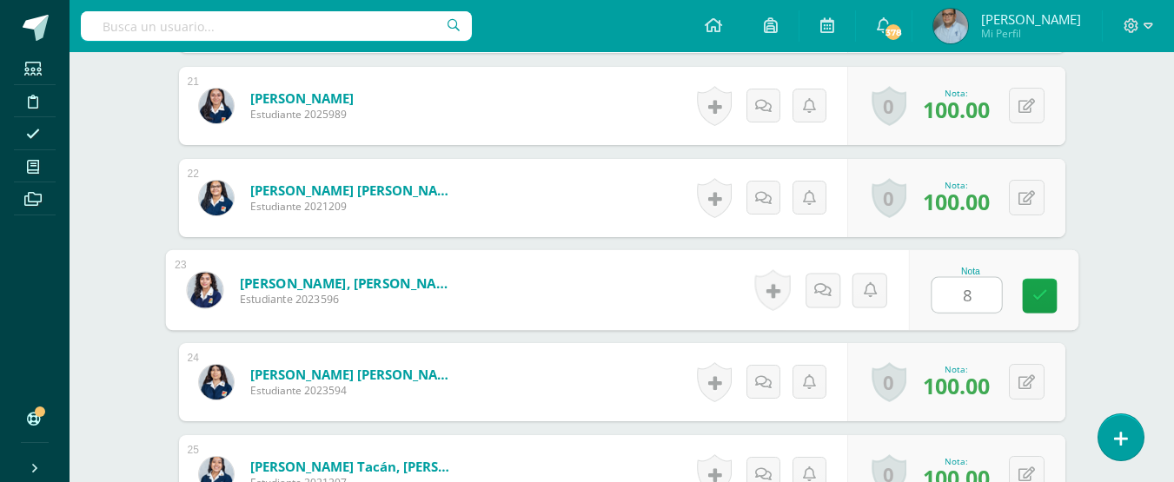
type input "80"
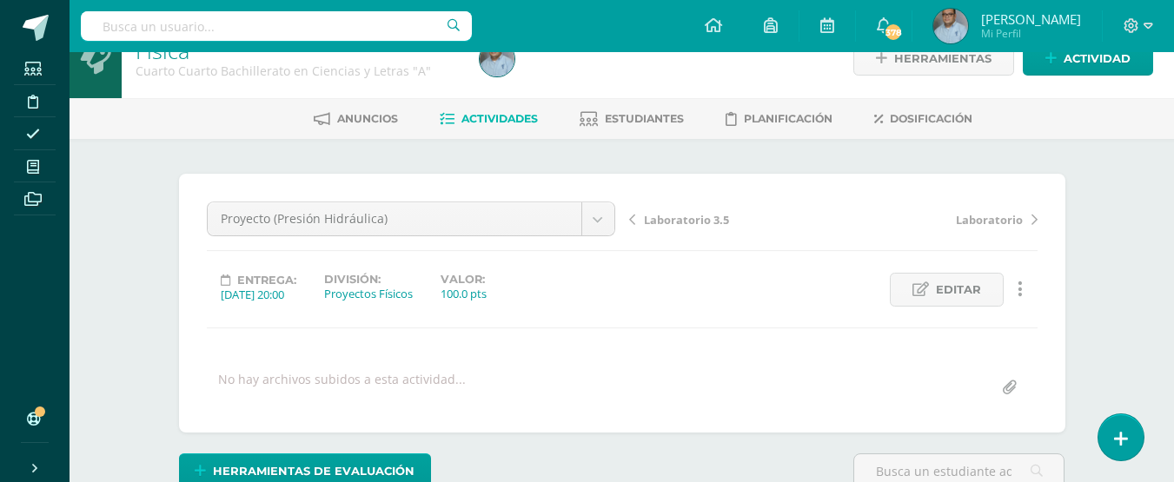
scroll to position [0, 0]
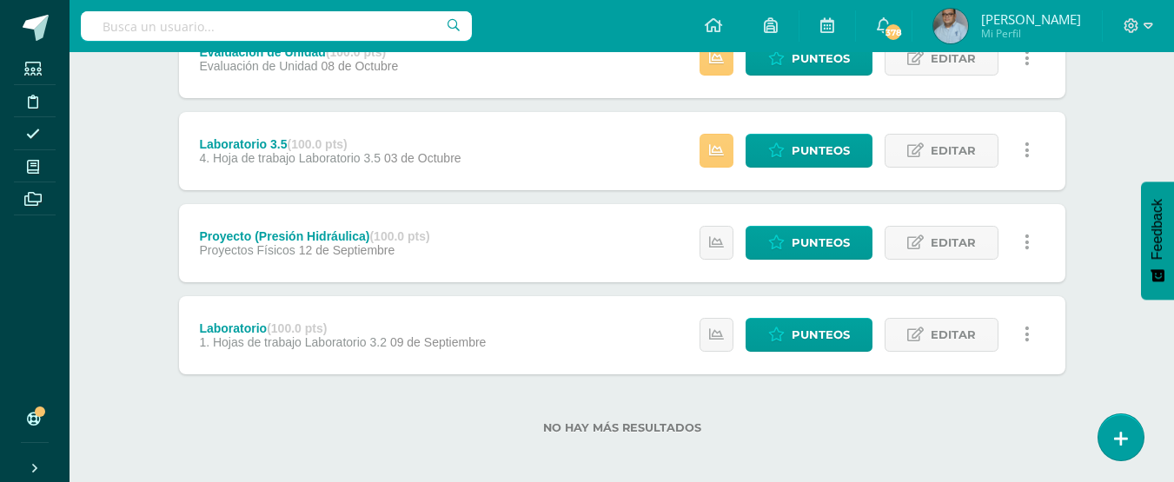
scroll to position [650, 0]
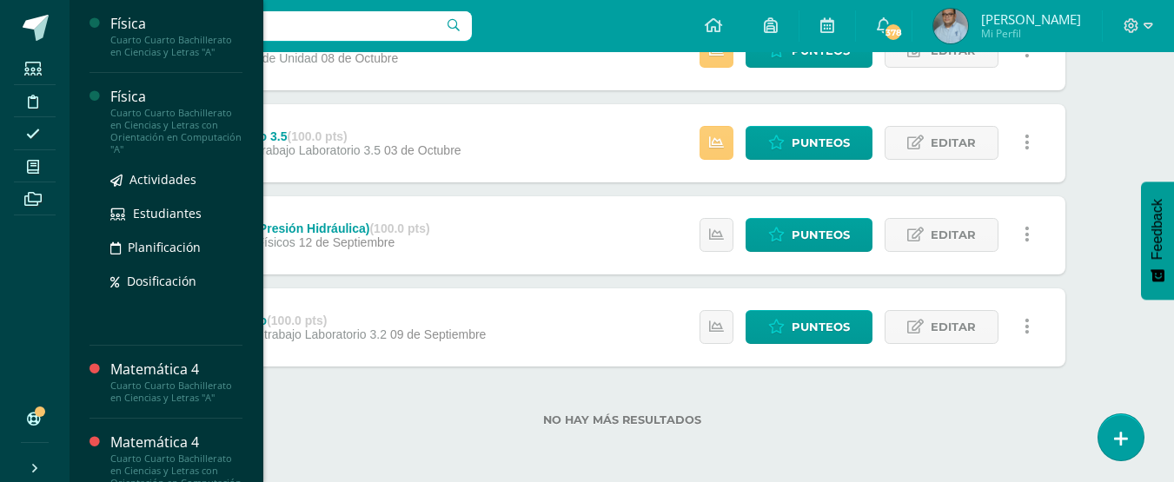
click at [138, 107] on div "Cuarto Cuarto Bachillerato en Ciencias y Letras con Orientación en Computación …" at bounding box center [176, 131] width 132 height 49
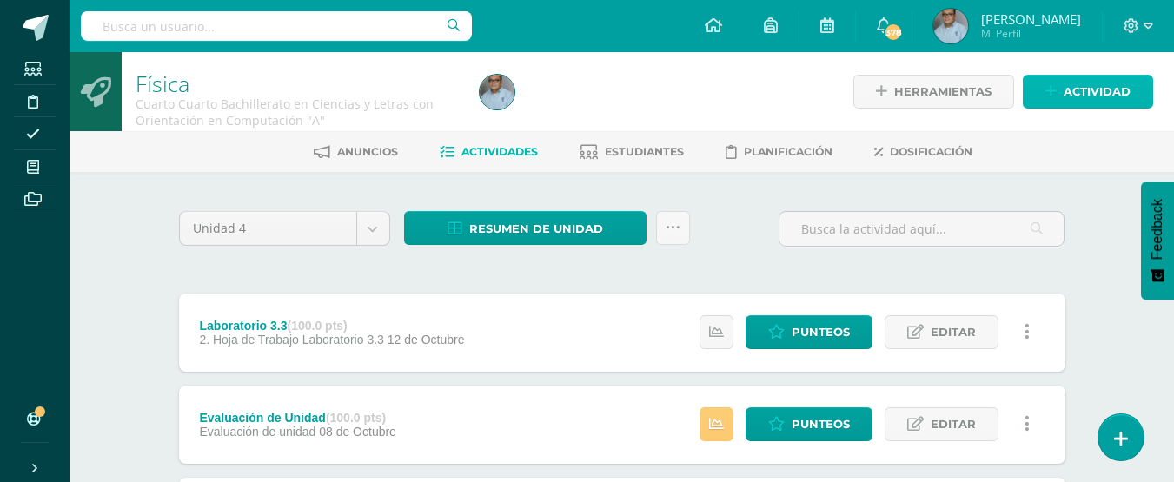
click at [1083, 103] on span "Actividad" at bounding box center [1097, 92] width 67 height 32
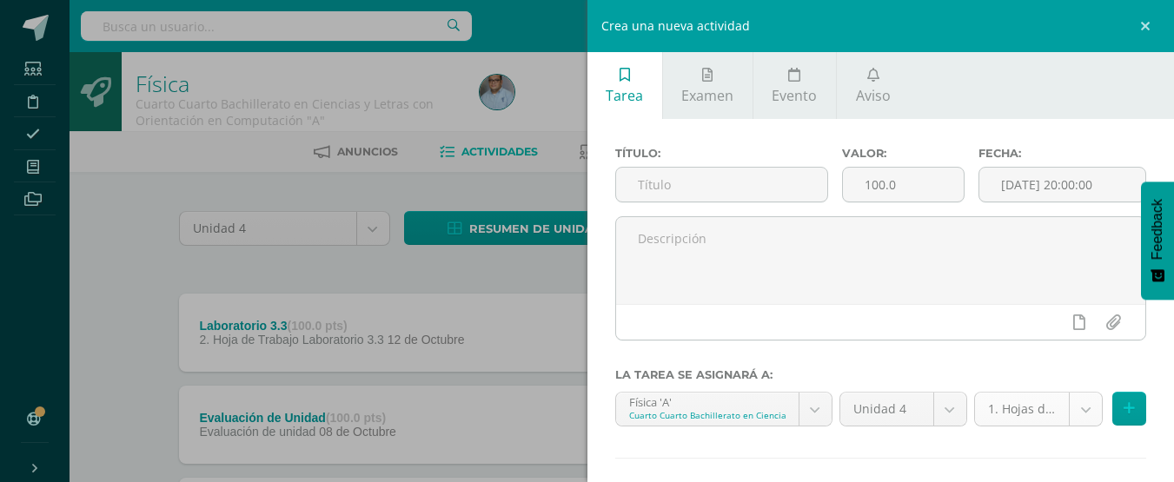
click at [1070, 414] on body "Estudiantes Disciplina Asistencia Mis cursos Archivos Soporte Ayuda Reportar un…" at bounding box center [587, 428] width 1174 height 856
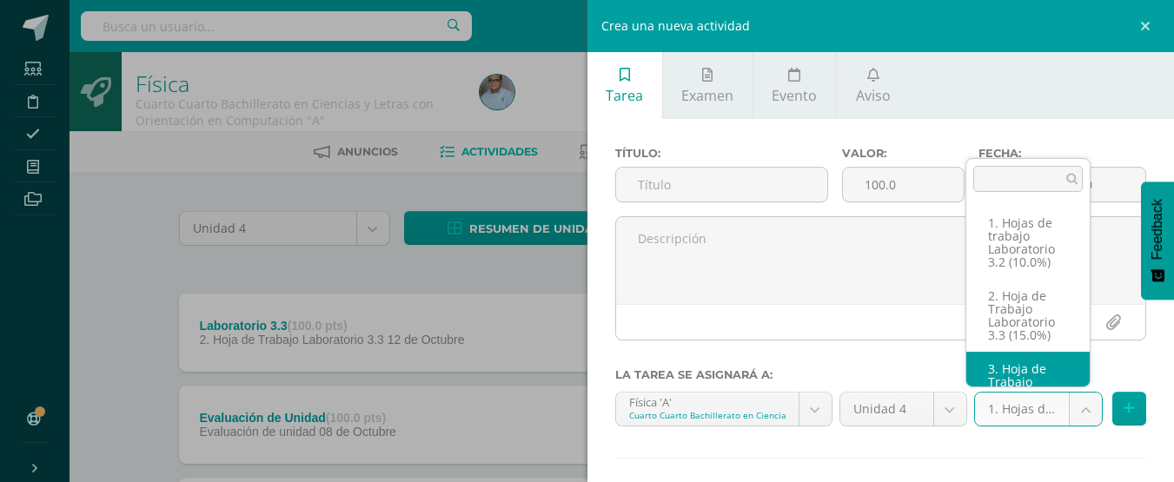
scroll to position [38, 0]
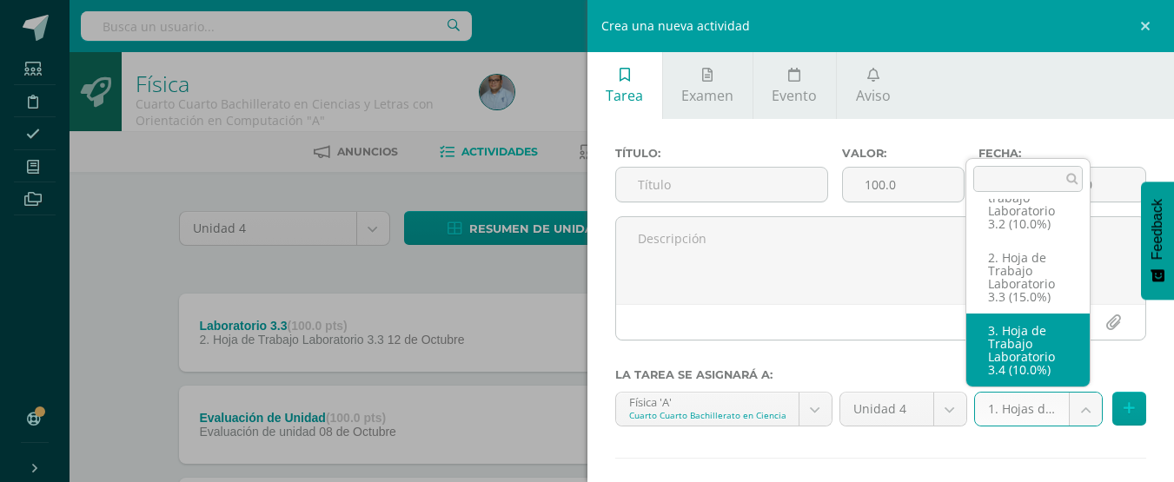
select select "128868"
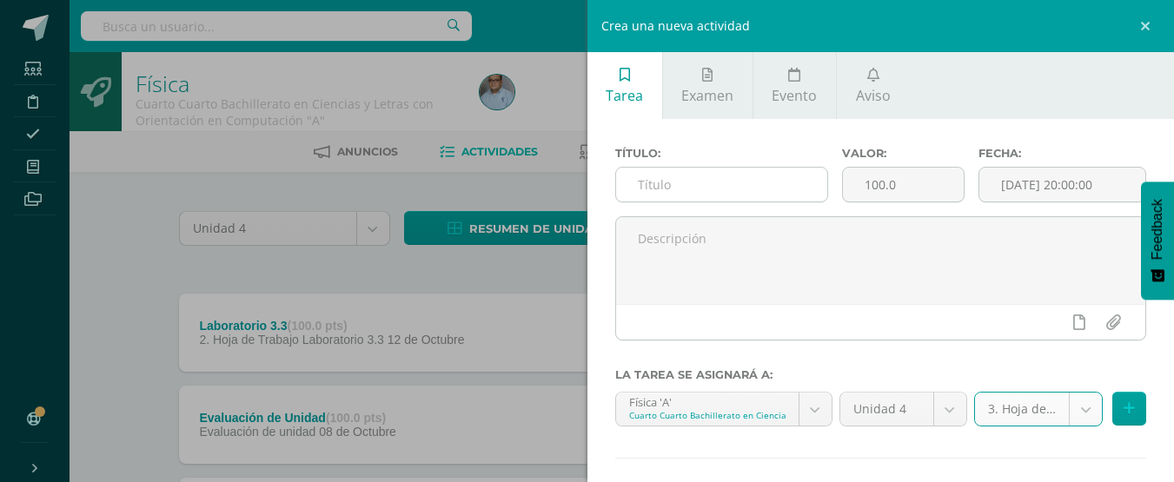
click at [736, 190] on input "text" at bounding box center [721, 185] width 211 height 34
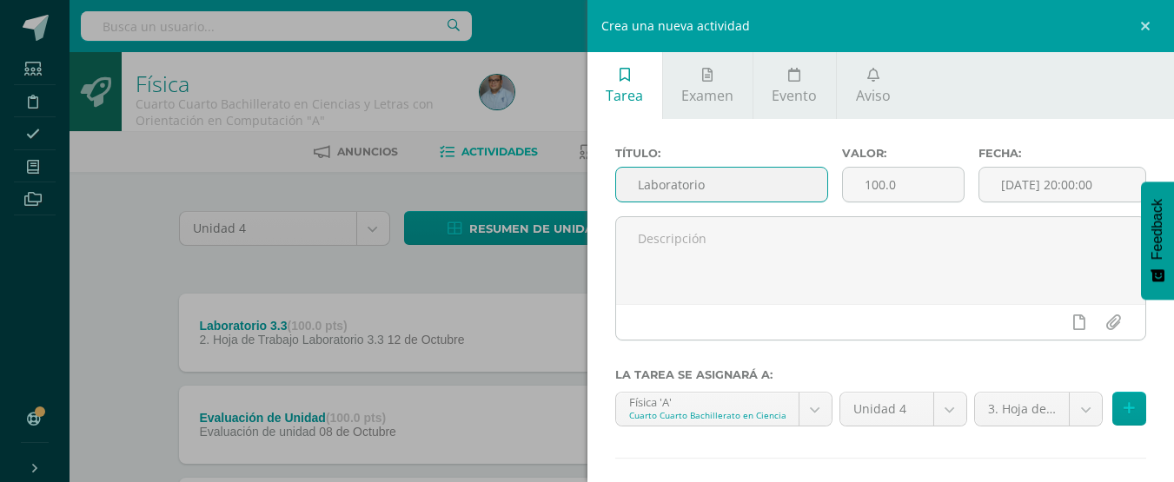
scroll to position [86, 0]
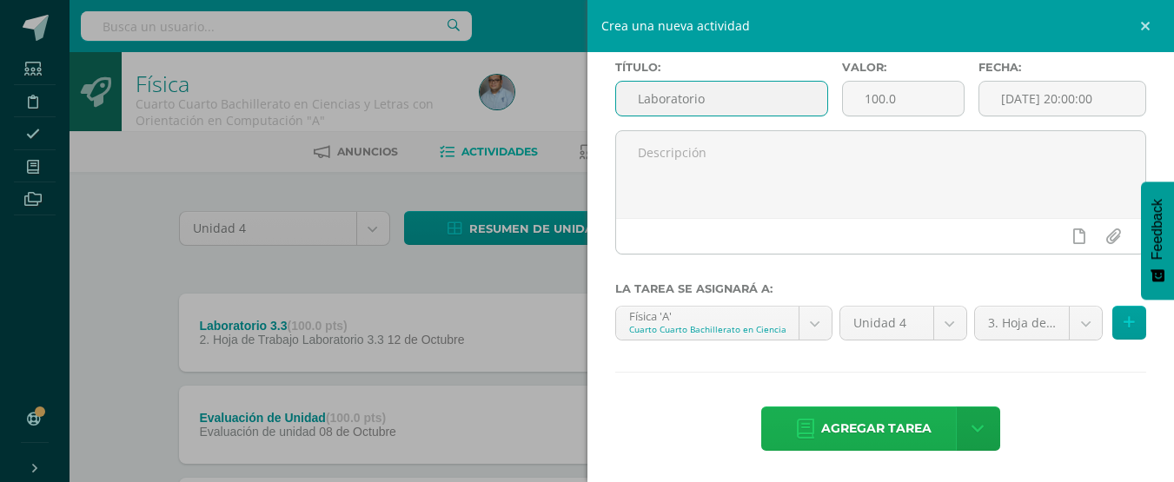
type input "Laboratorio"
click at [851, 427] on span "Agregar tarea" at bounding box center [876, 429] width 110 height 43
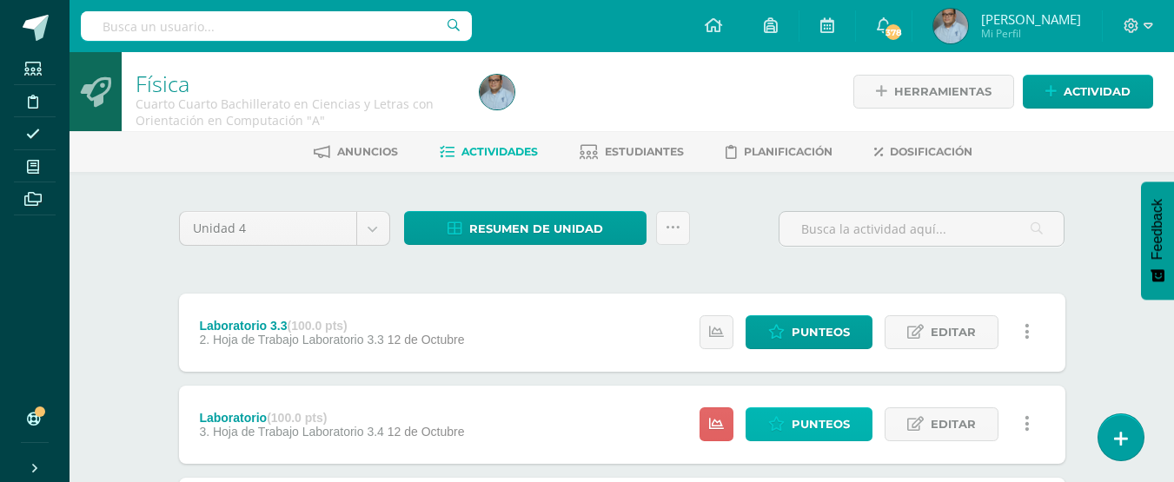
drag, startPoint x: 0, startPoint y: 0, endPoint x: 851, endPoint y: 427, distance: 952.0
click at [851, 427] on link "Punteos" at bounding box center [808, 425] width 127 height 34
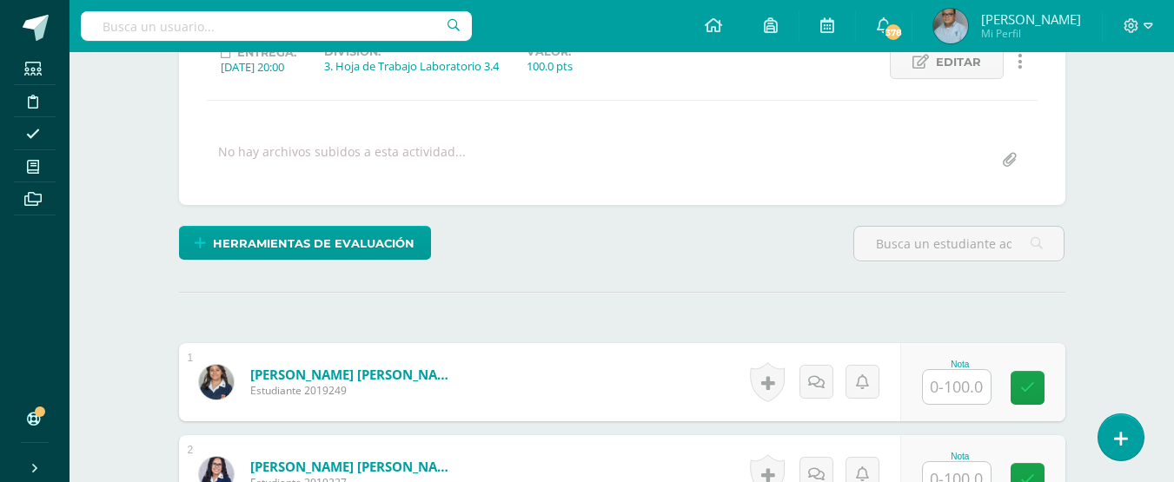
scroll to position [262, 0]
click at [928, 383] on input "text" at bounding box center [957, 386] width 68 height 34
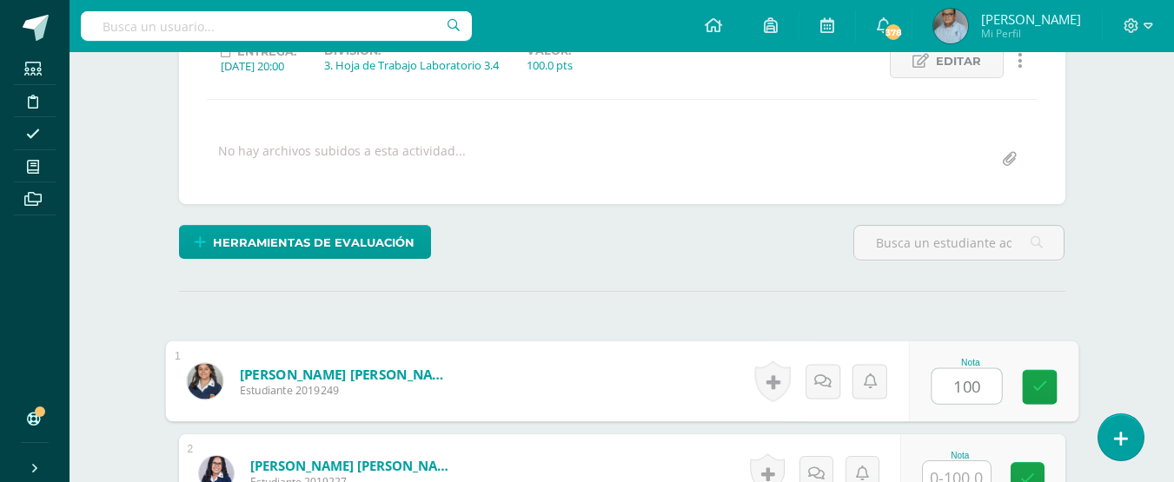
type input "100"
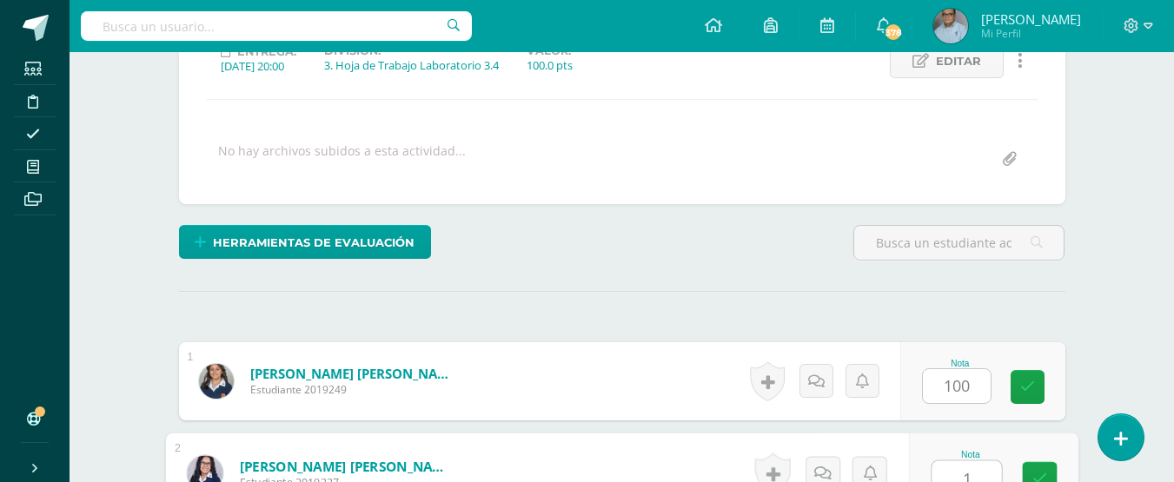
scroll to position [275, 0]
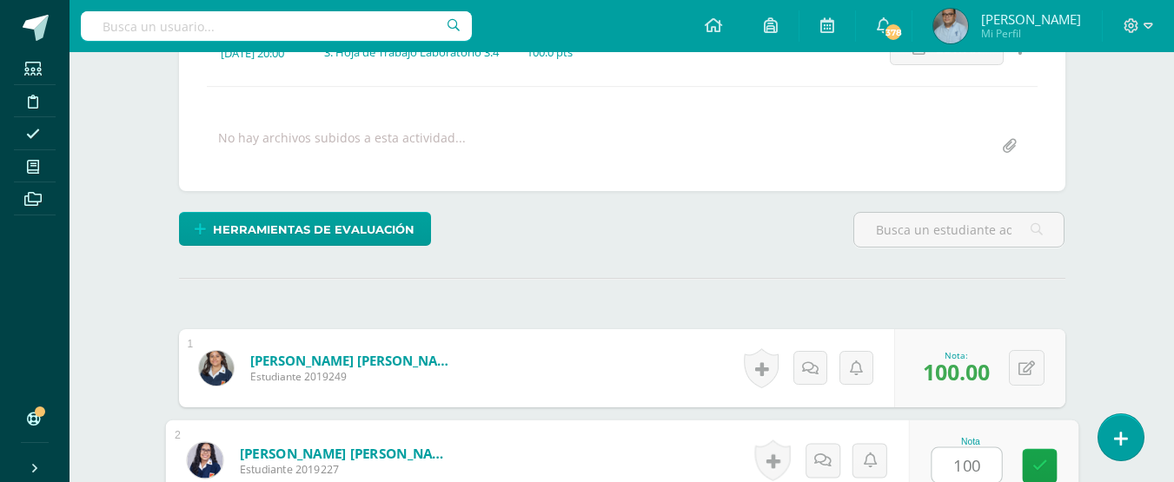
type input "100"
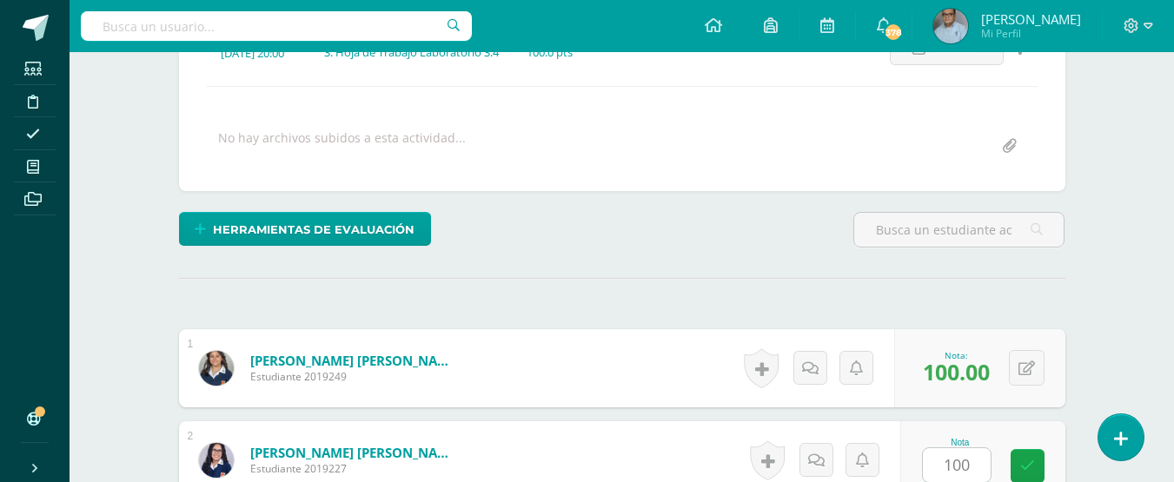
scroll to position [591, 0]
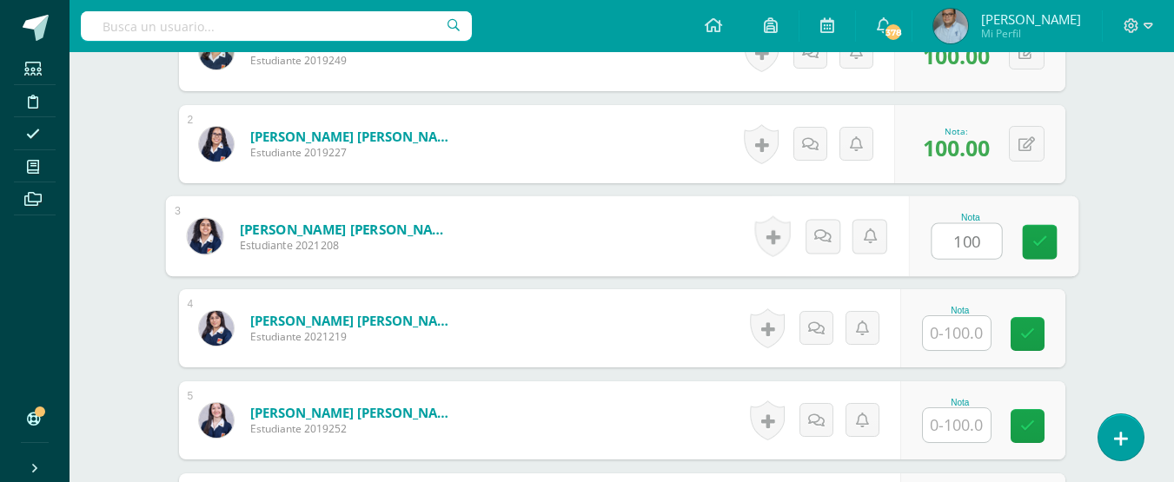
type input "100"
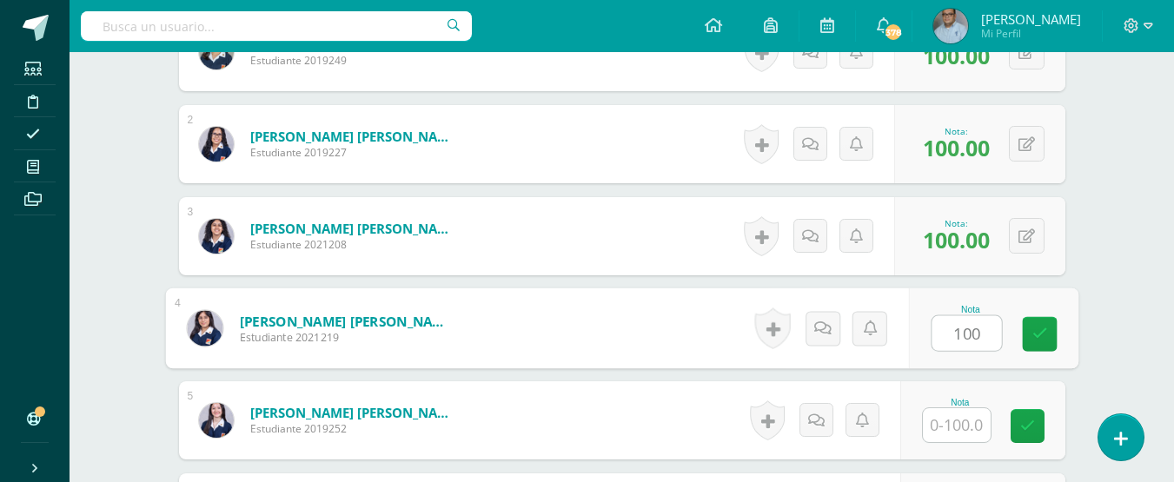
type input "100"
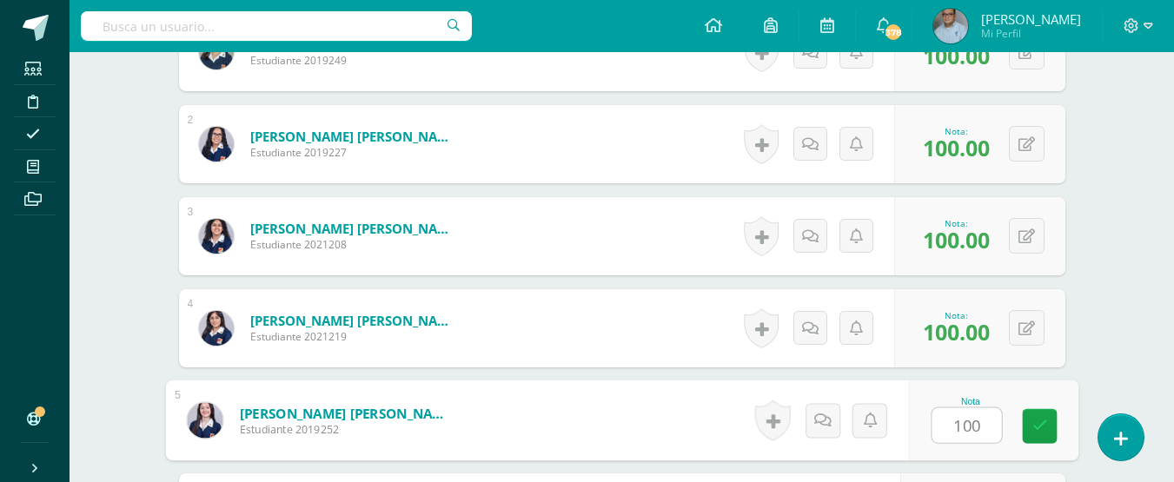
type input "100"
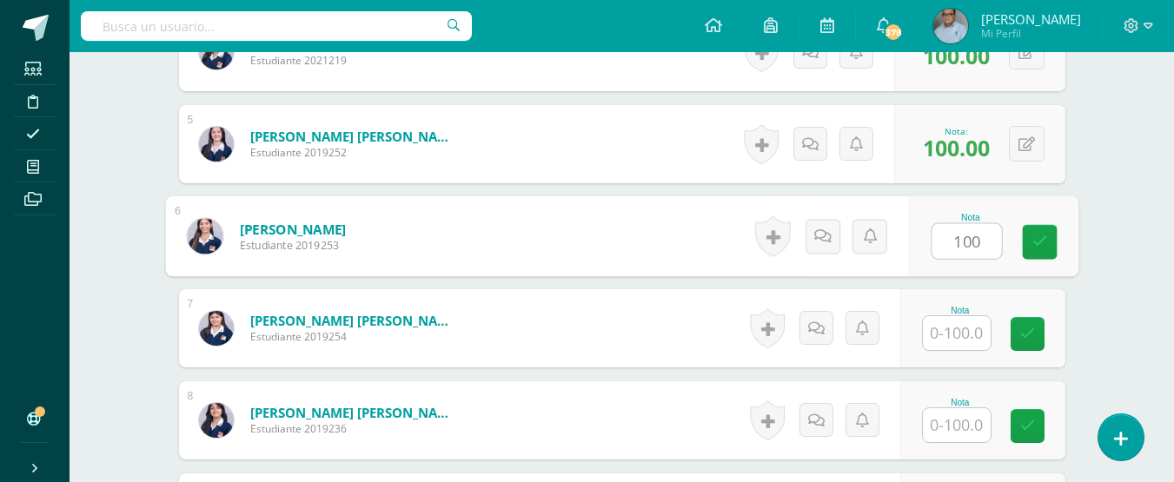
type input "100"
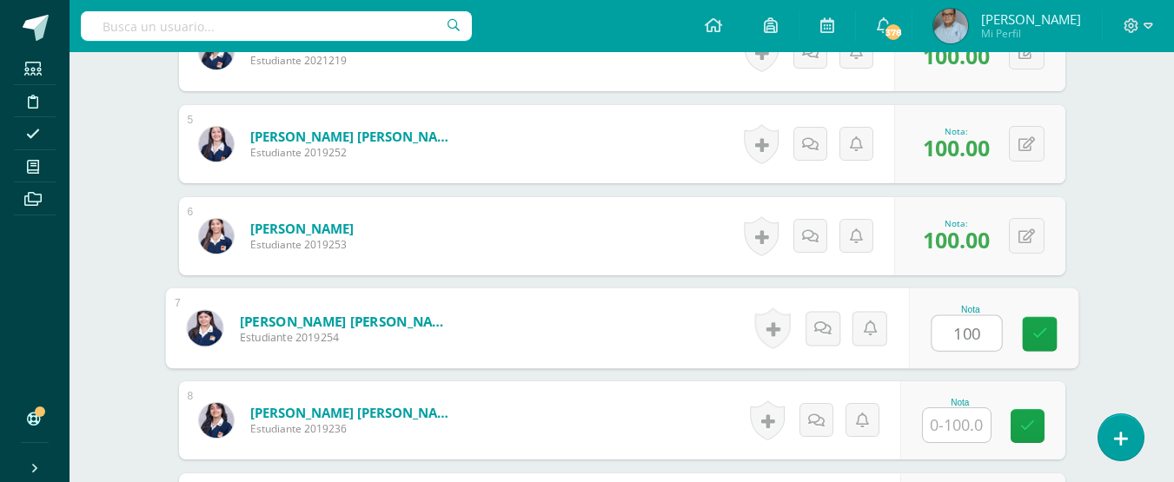
type input "100"
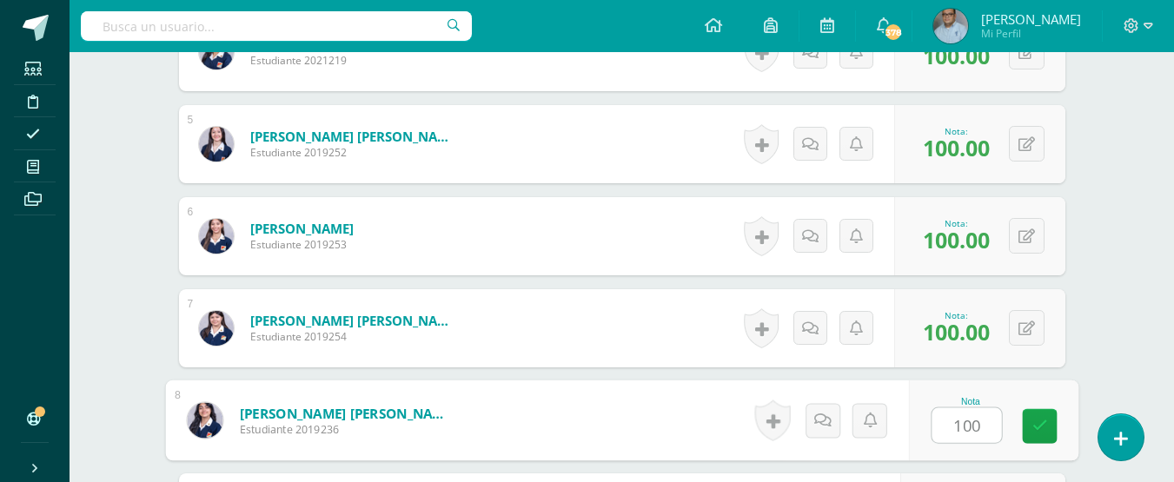
type input "100"
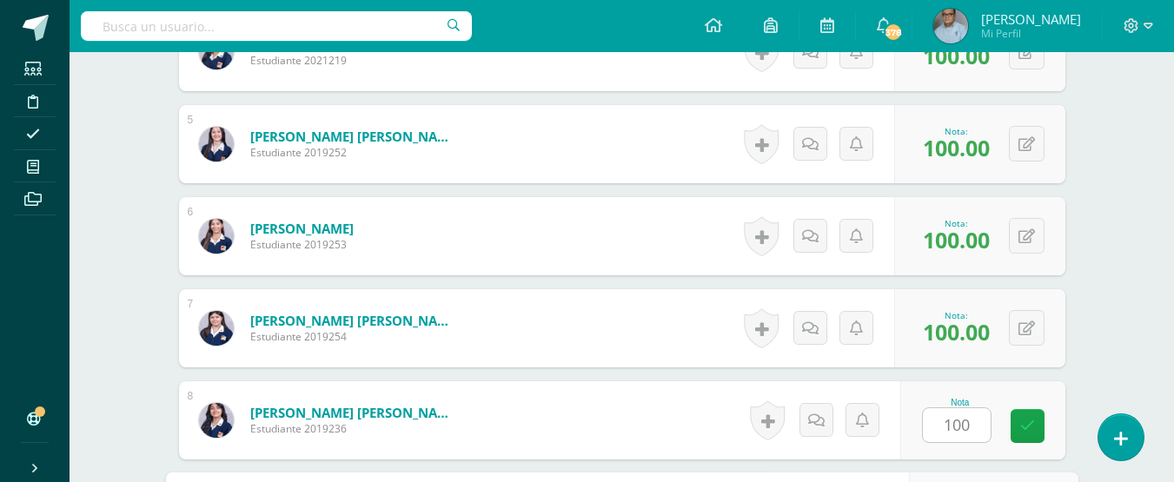
scroll to position [1143, 0]
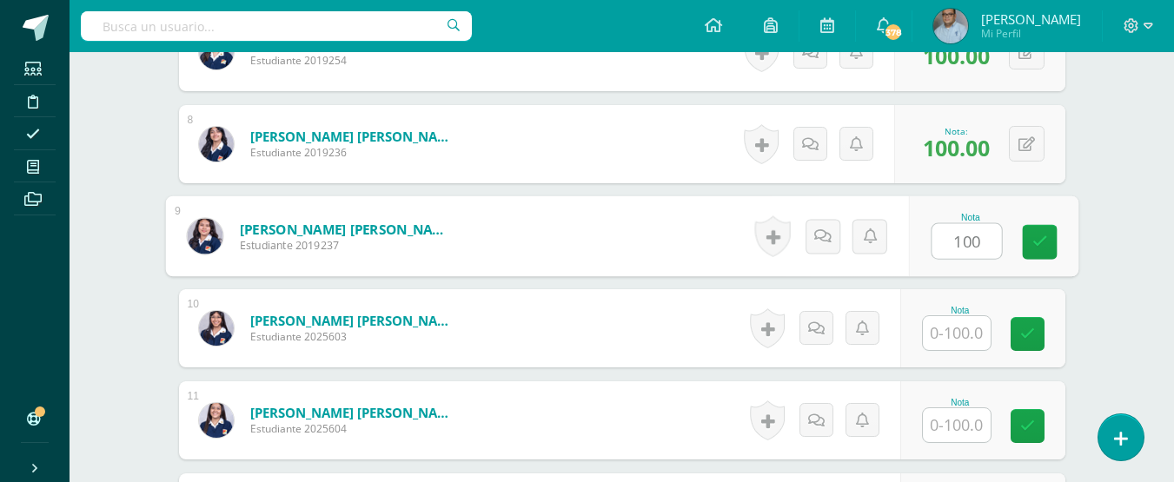
type input "100"
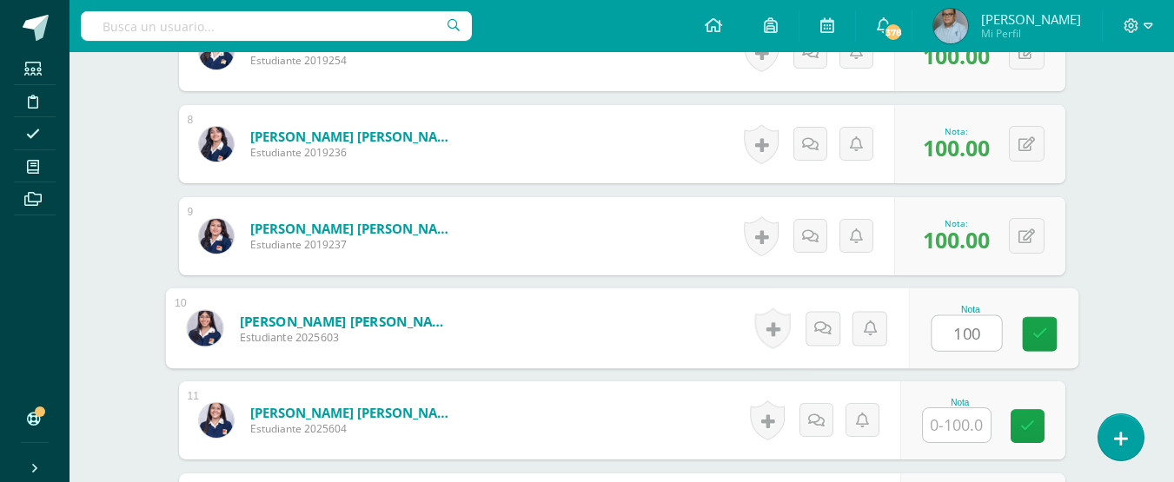
type input "100"
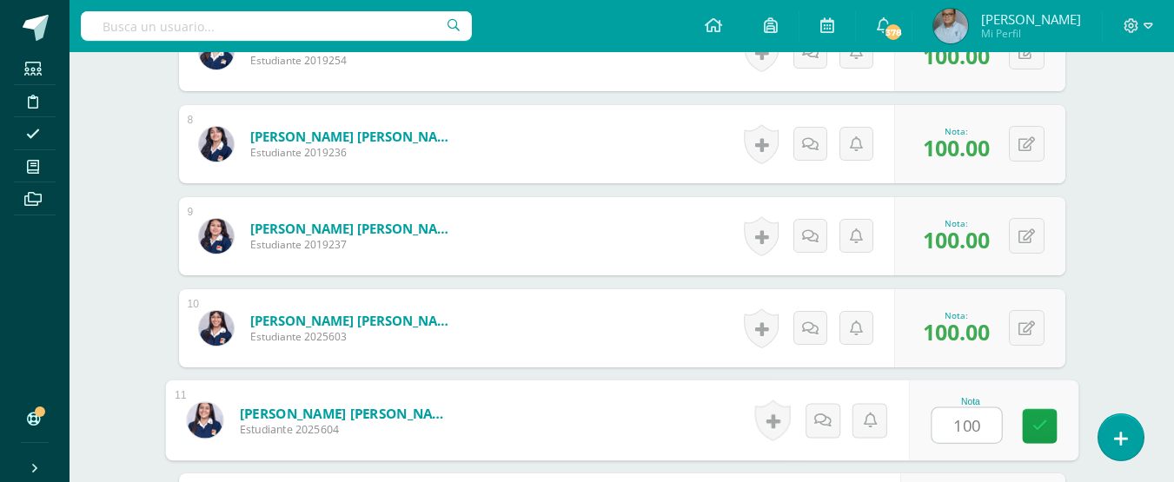
type input "100"
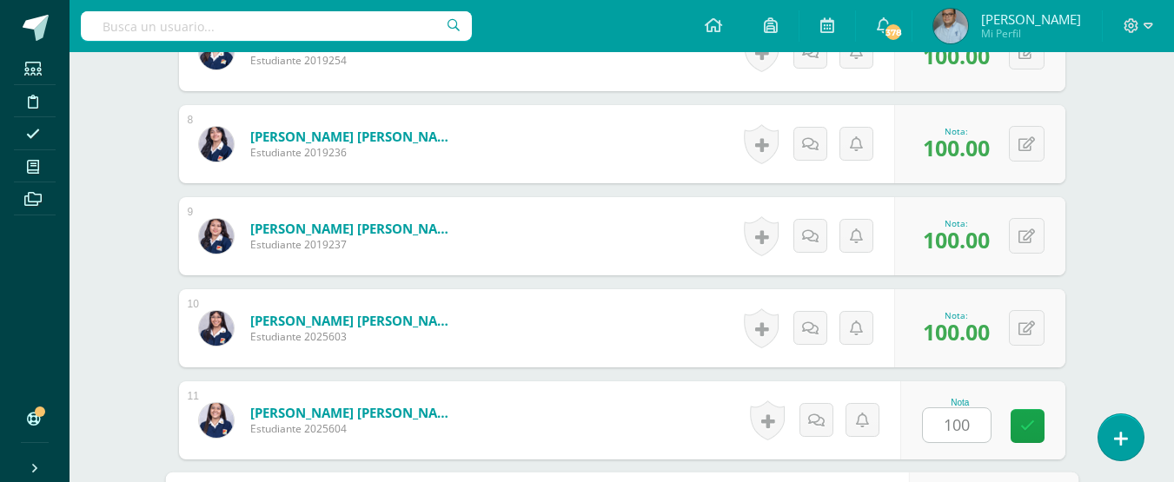
scroll to position [1420, 0]
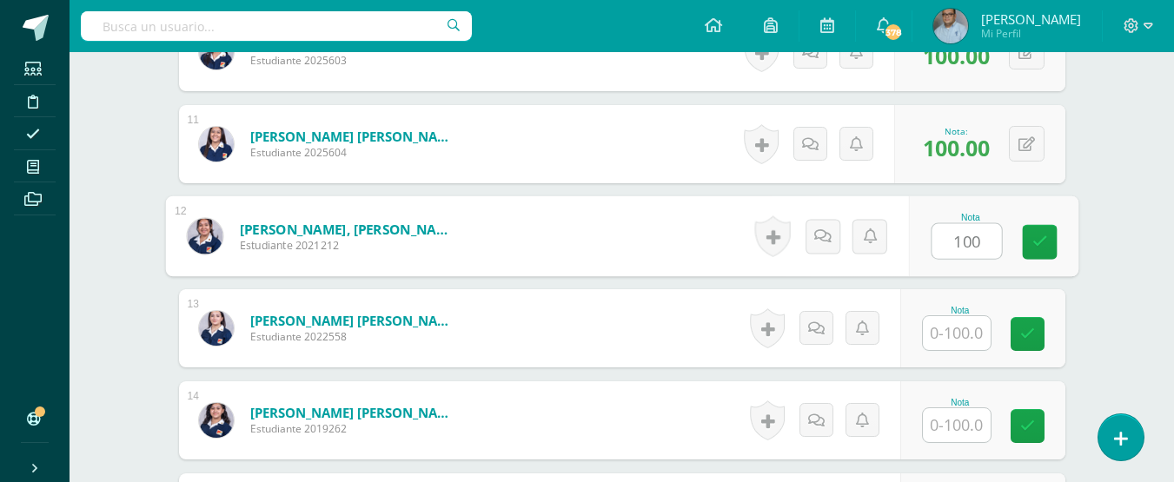
type input "100"
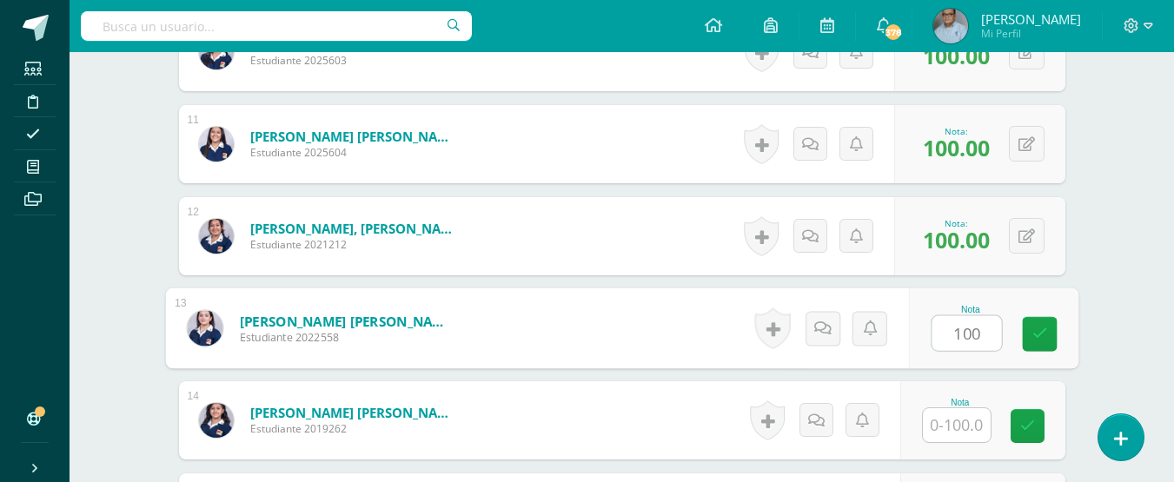
type input "100"
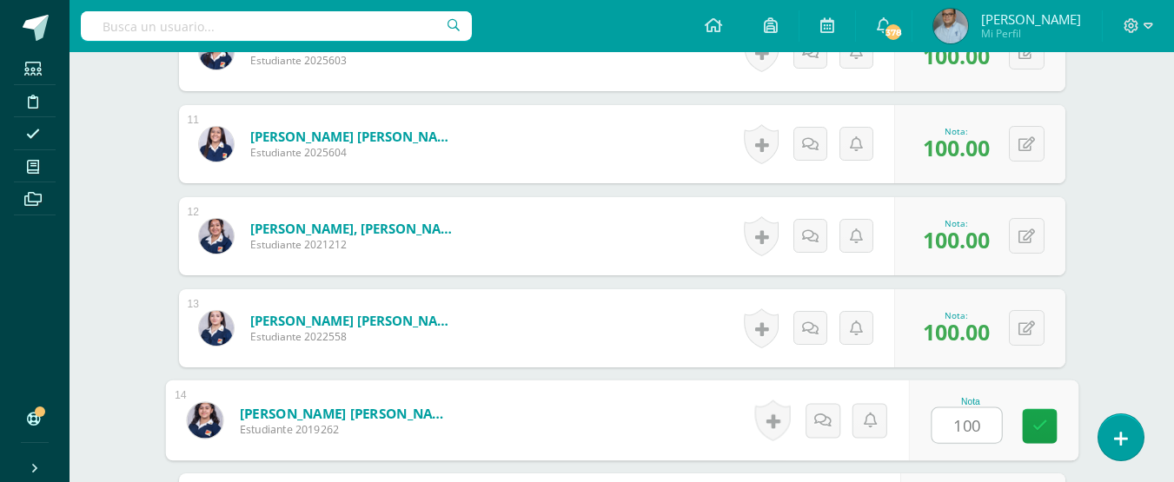
type input "100"
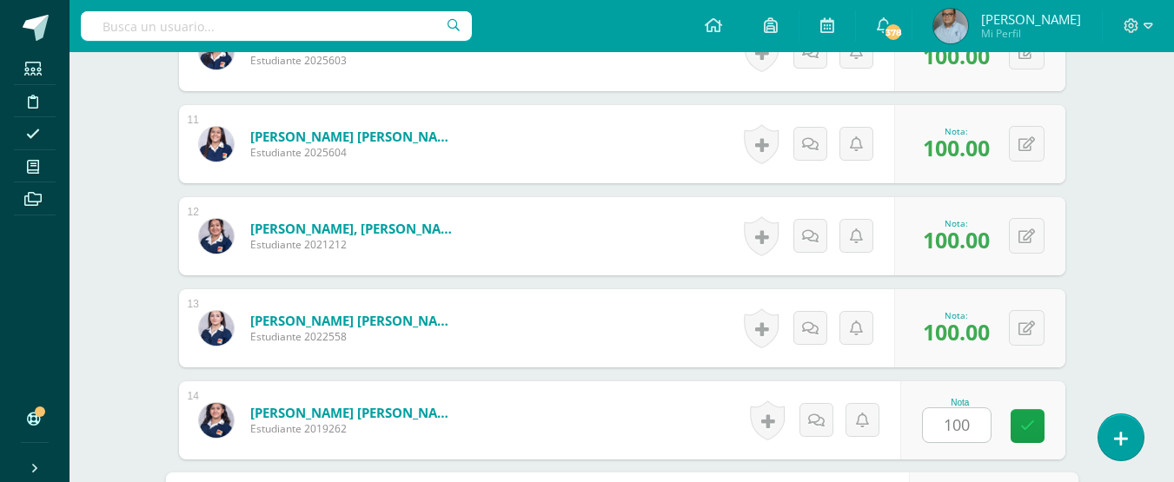
scroll to position [1696, 0]
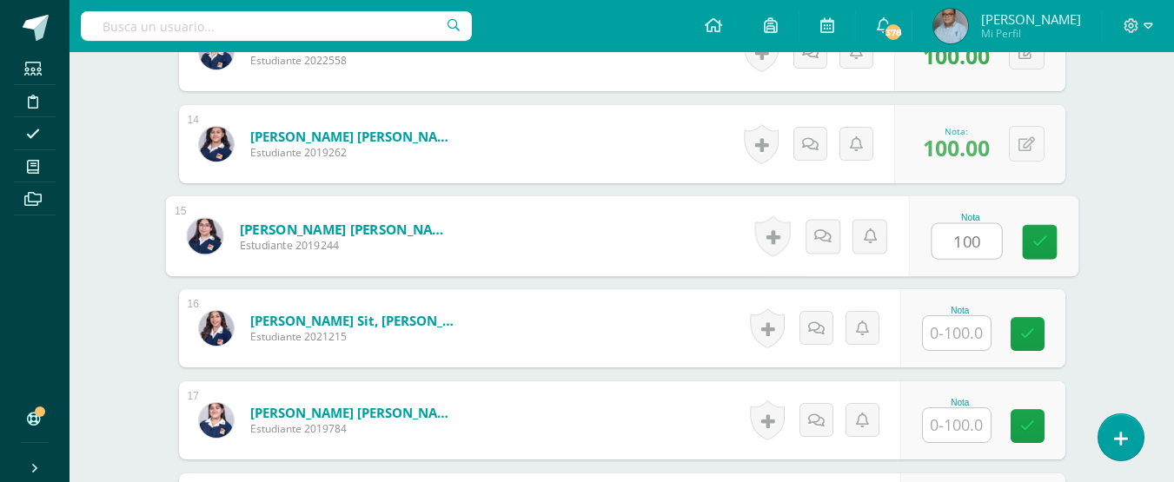
type input "100"
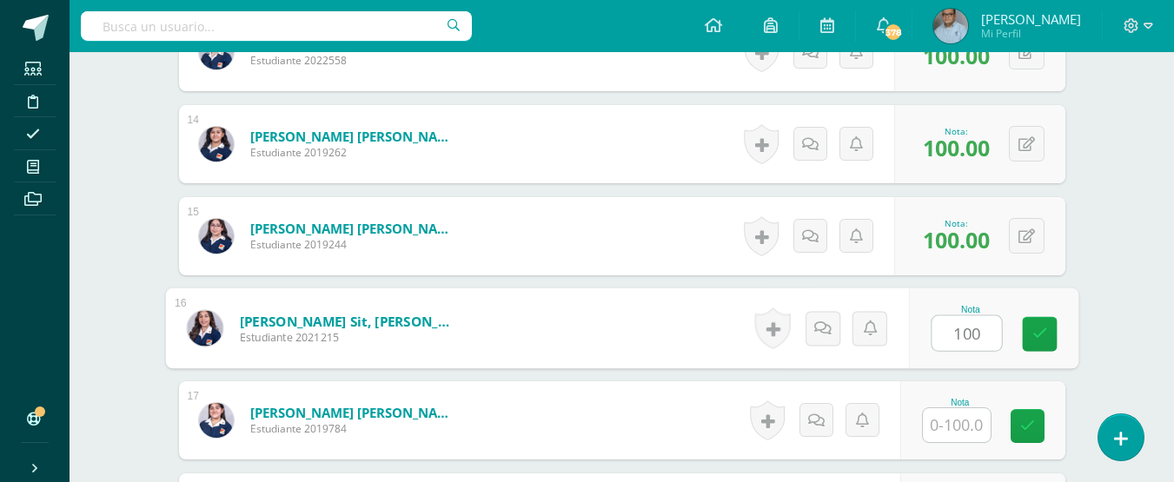
type input "100"
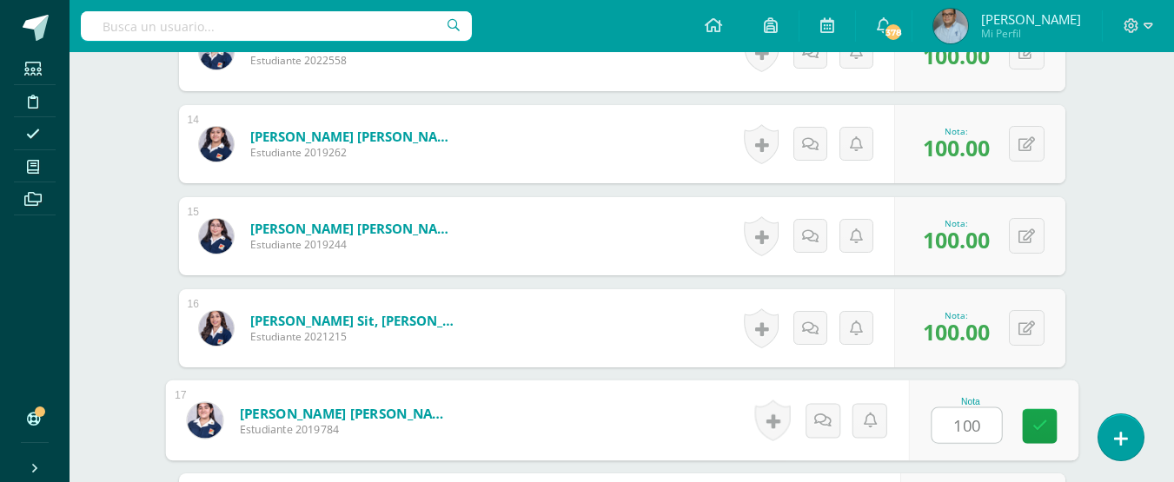
type input "100"
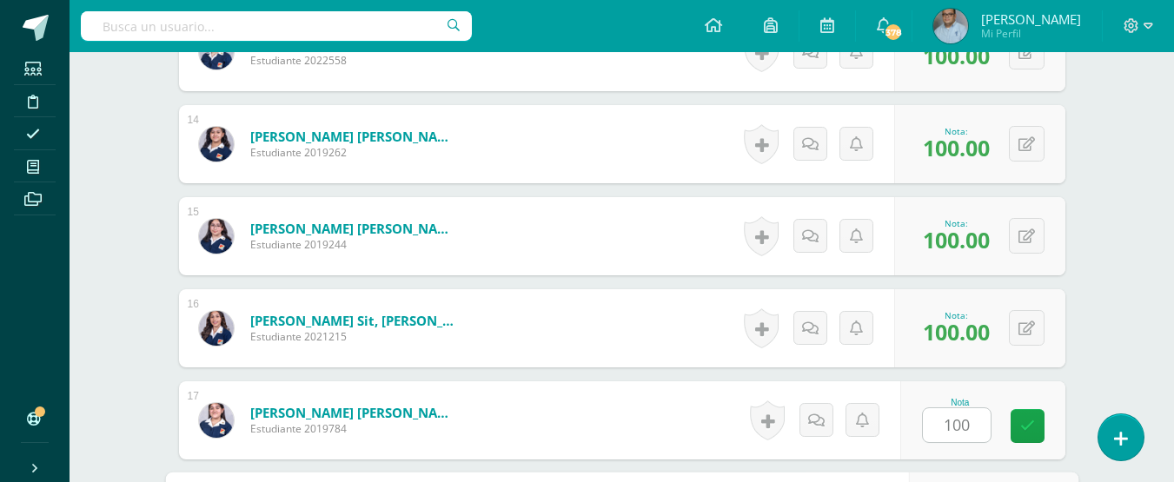
scroll to position [1972, 0]
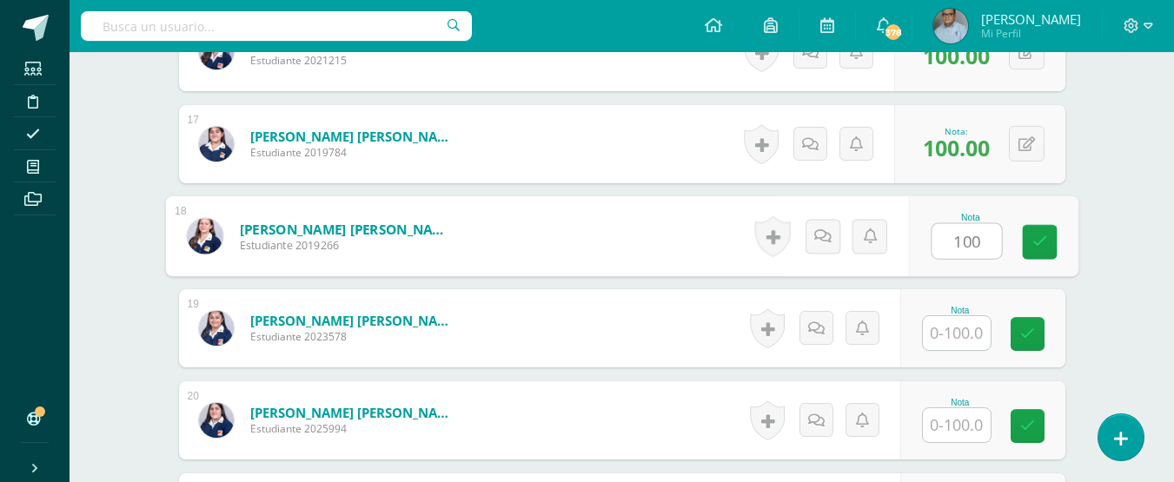
type input "100"
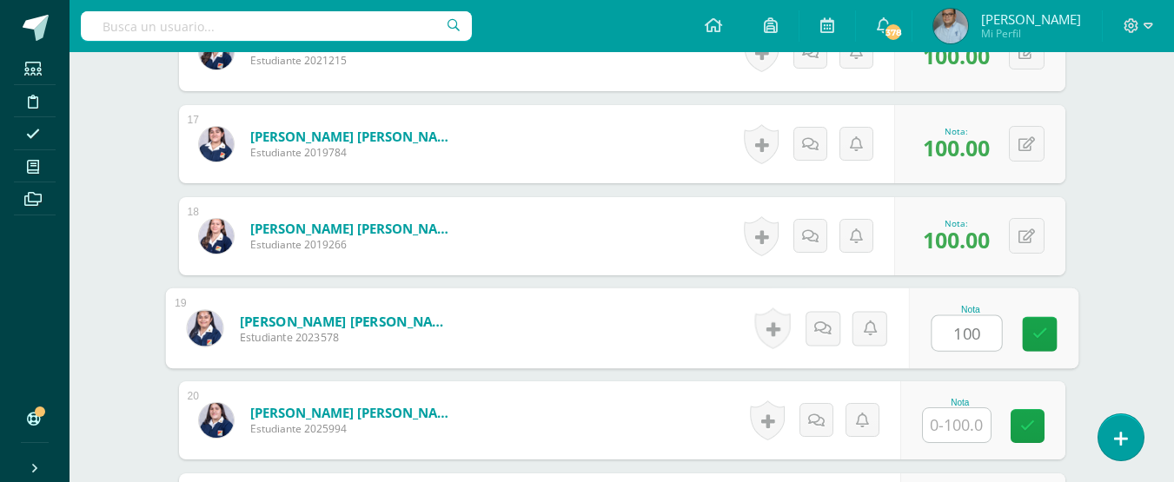
type input "100"
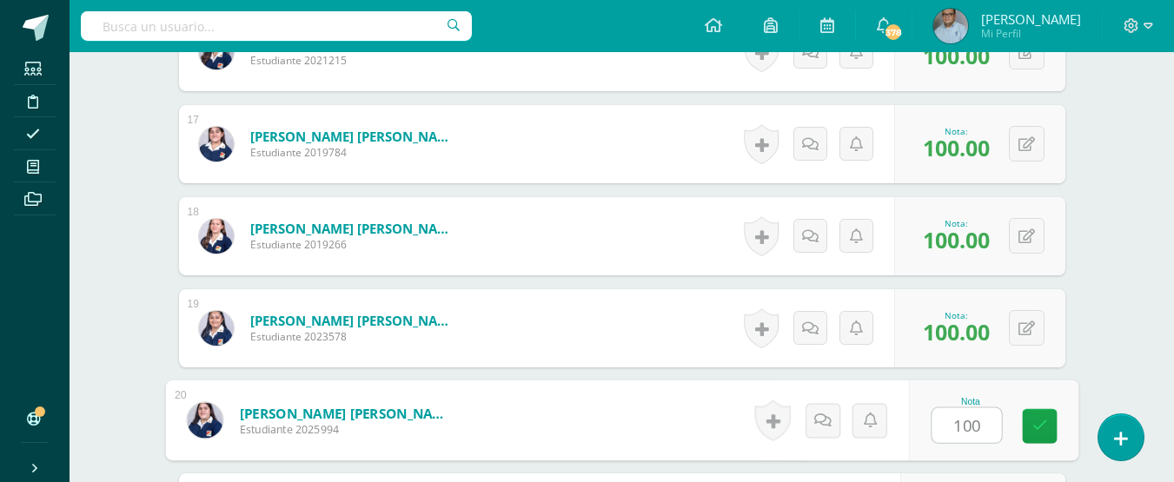
type input "100"
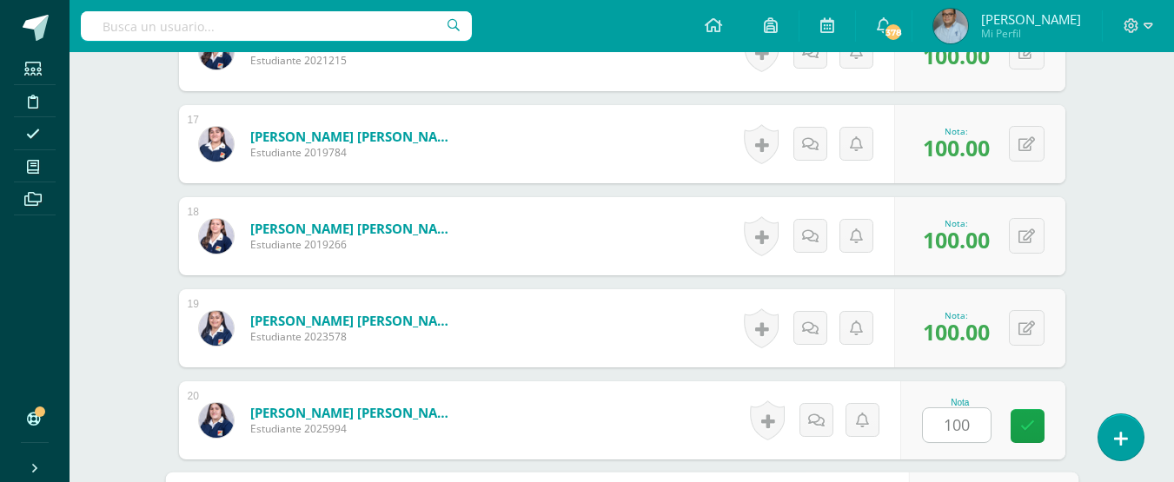
scroll to position [2249, 0]
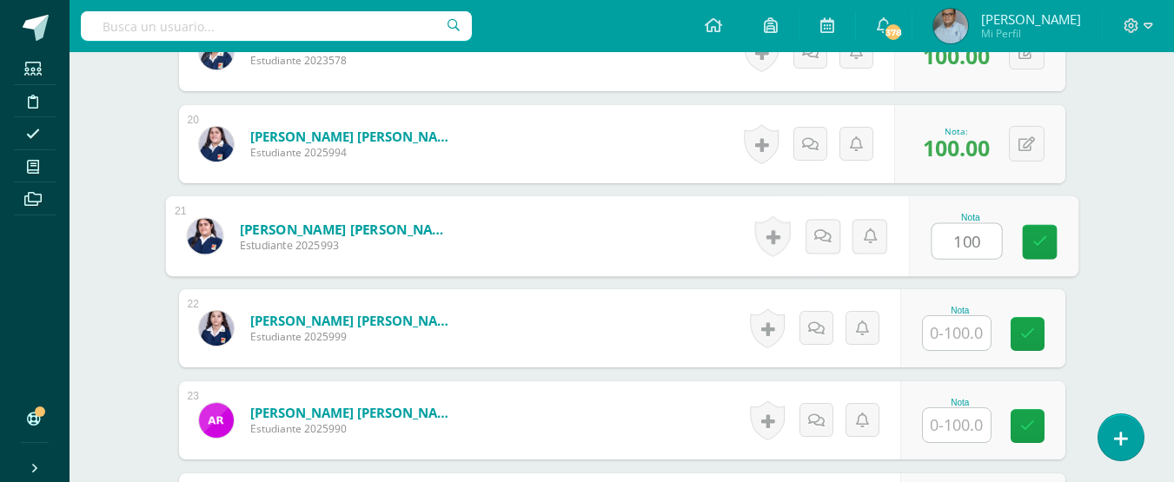
type input "100"
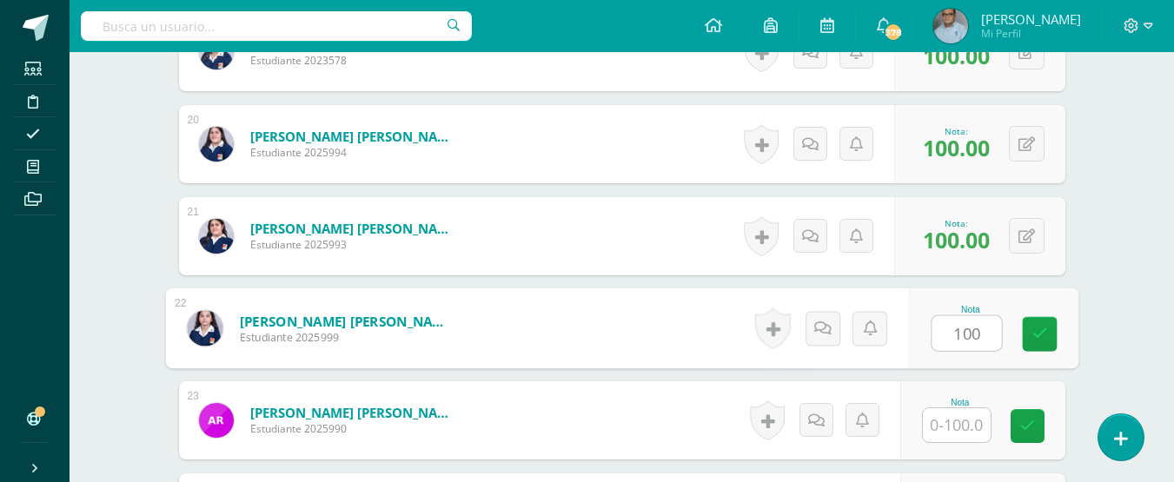
type input "100"
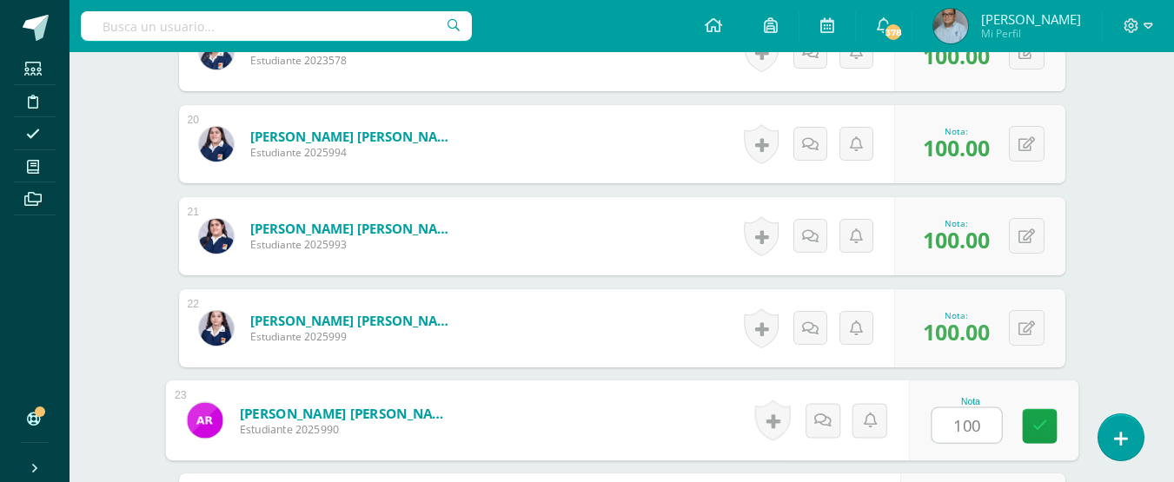
type input "100"
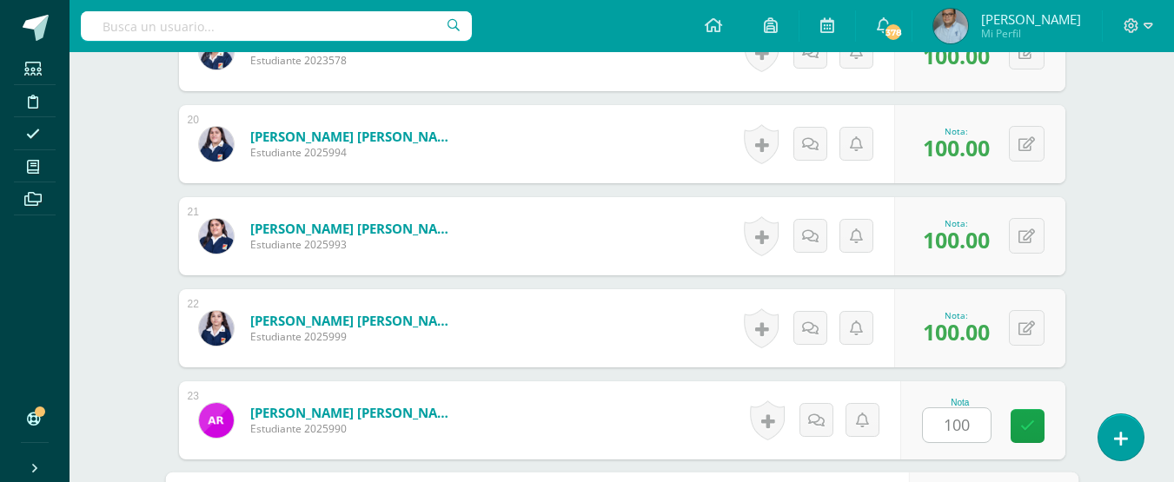
scroll to position [2525, 0]
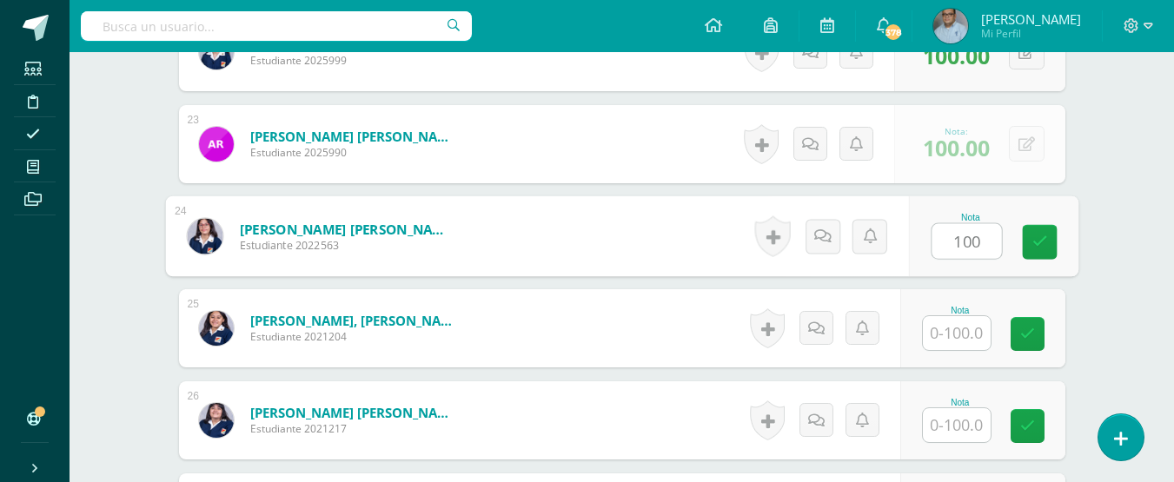
type input "100"
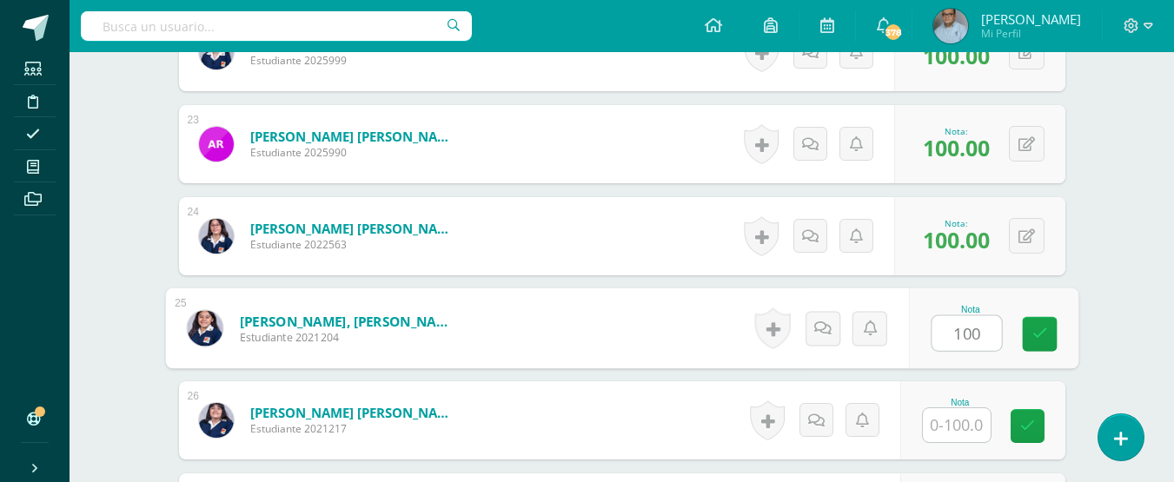
type input "100"
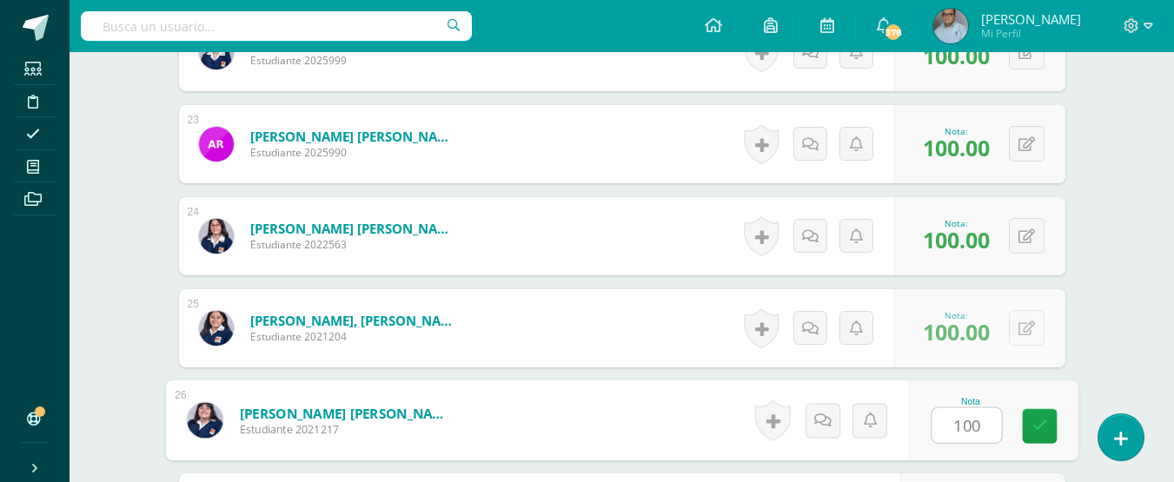
type input "100"
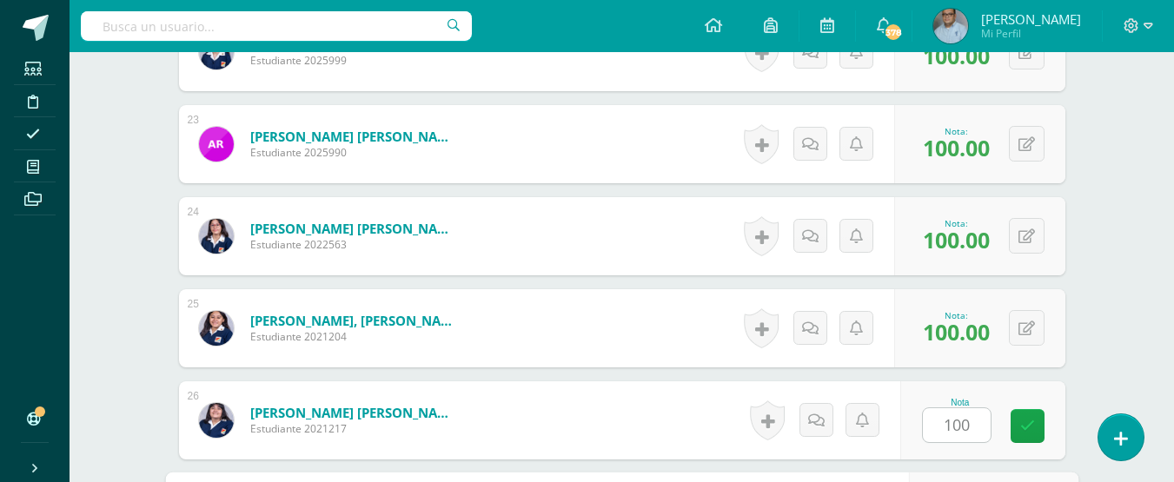
scroll to position [2793, 0]
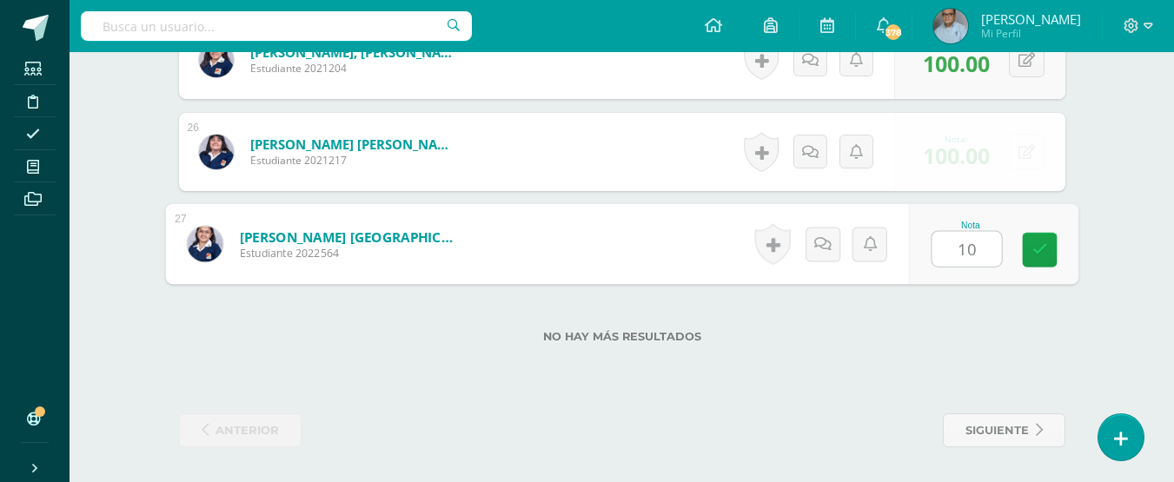
type input "100"
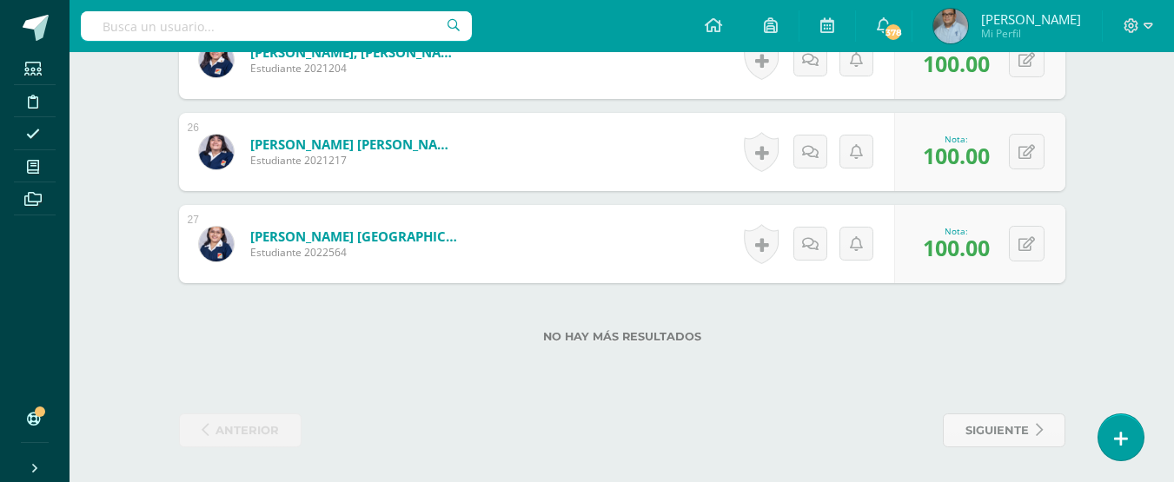
scroll to position [0, 0]
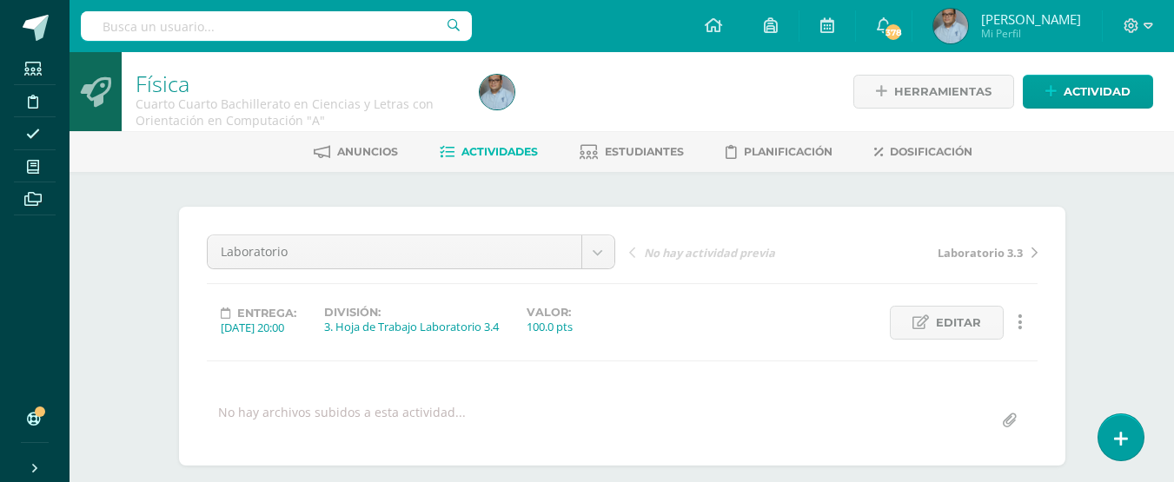
click at [499, 149] on span "Actividades" at bounding box center [499, 151] width 76 height 13
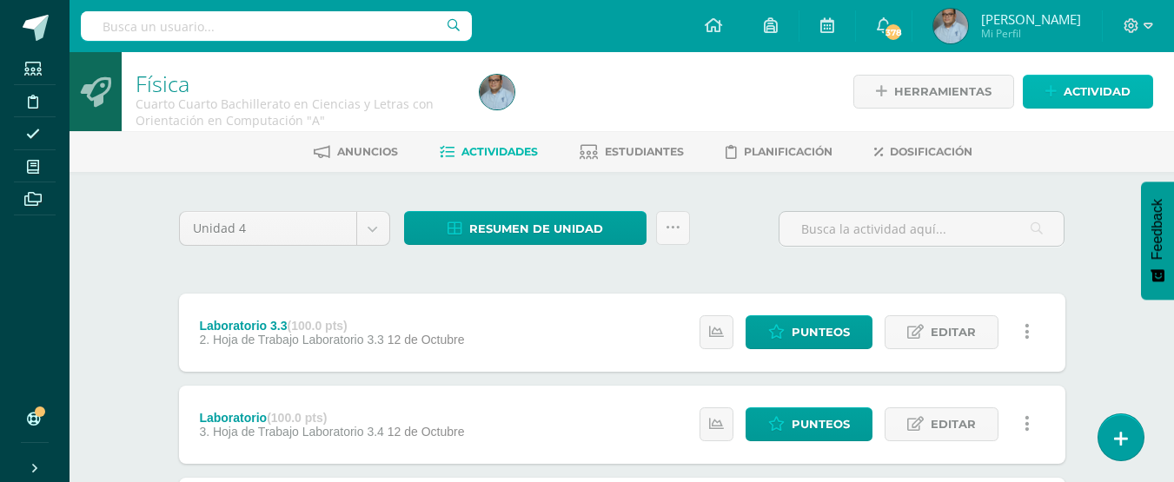
click at [1077, 94] on span "Actividad" at bounding box center [1097, 92] width 67 height 32
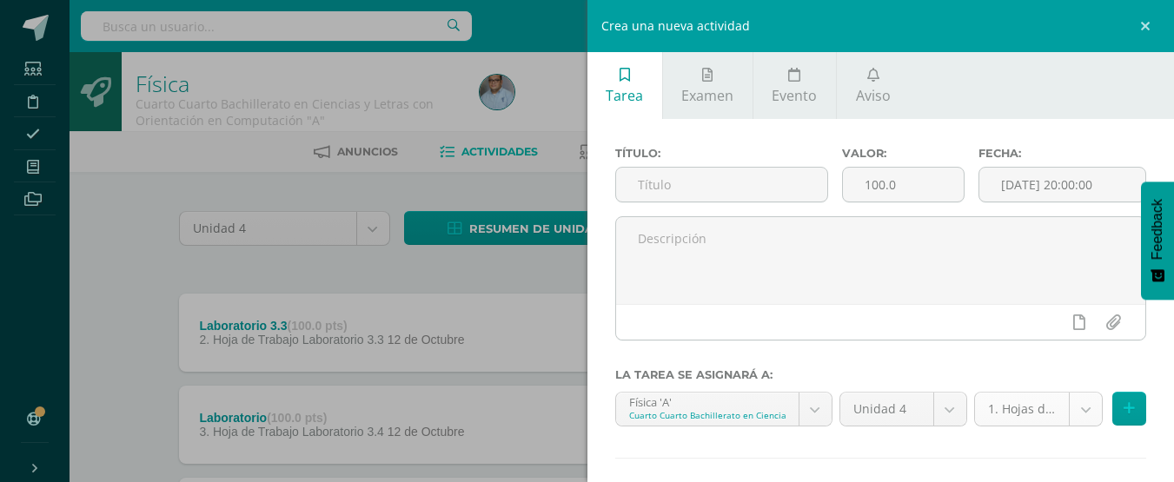
click at [1079, 409] on body "Estudiantes Disciplina Asistencia Mis cursos Archivos Soporte Ayuda Reportar un…" at bounding box center [587, 474] width 1174 height 948
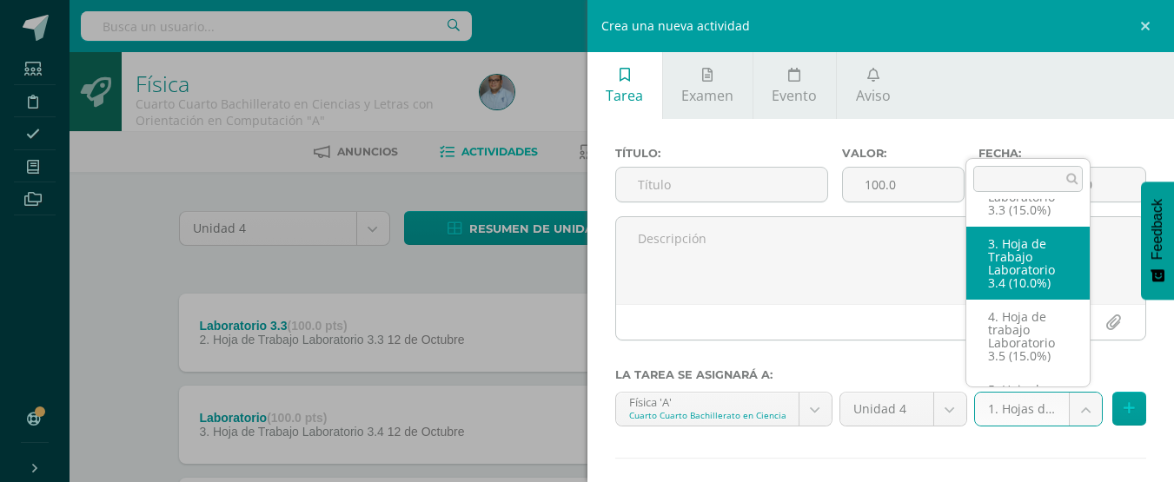
scroll to position [184, 0]
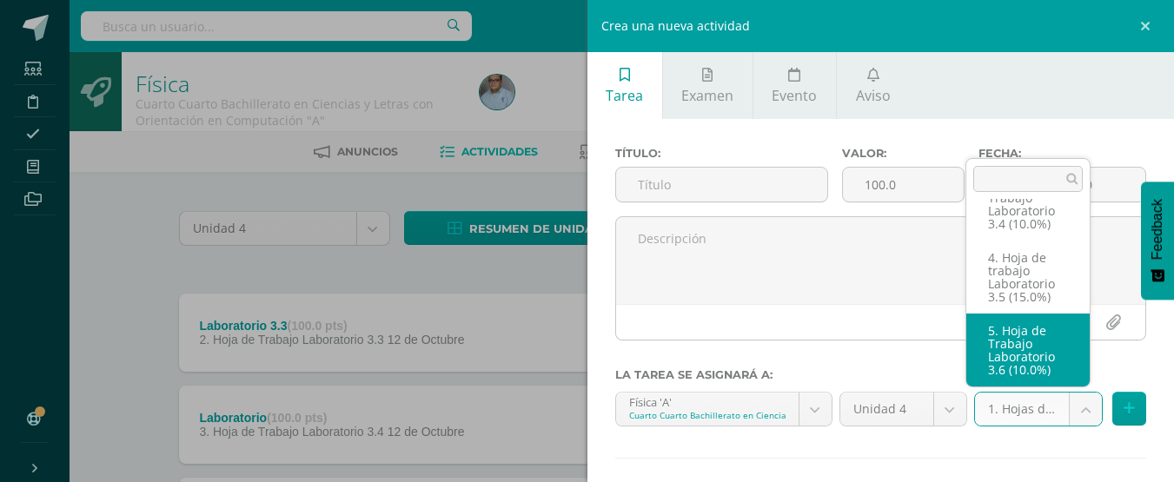
select select "128870"
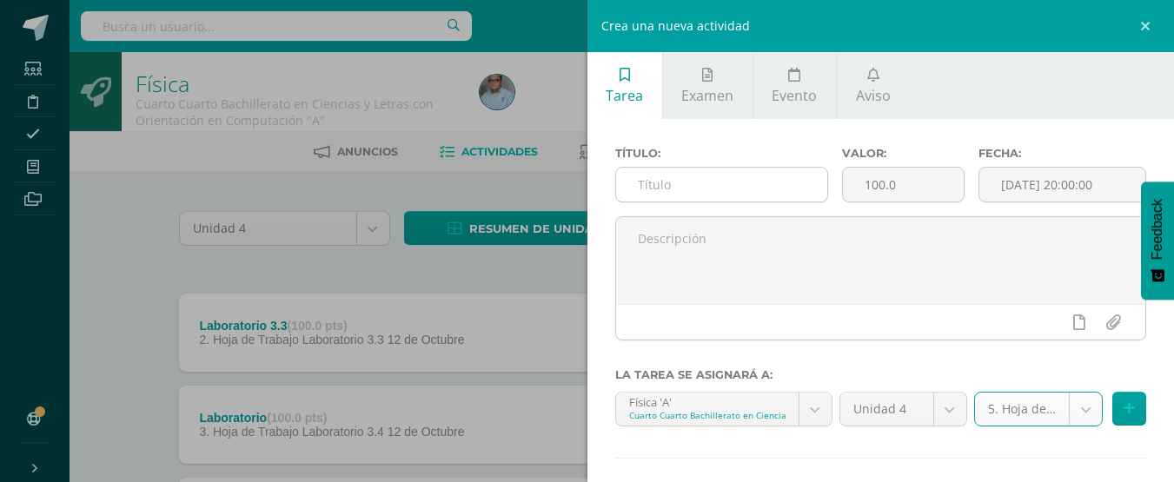
click at [747, 189] on input "text" at bounding box center [721, 185] width 211 height 34
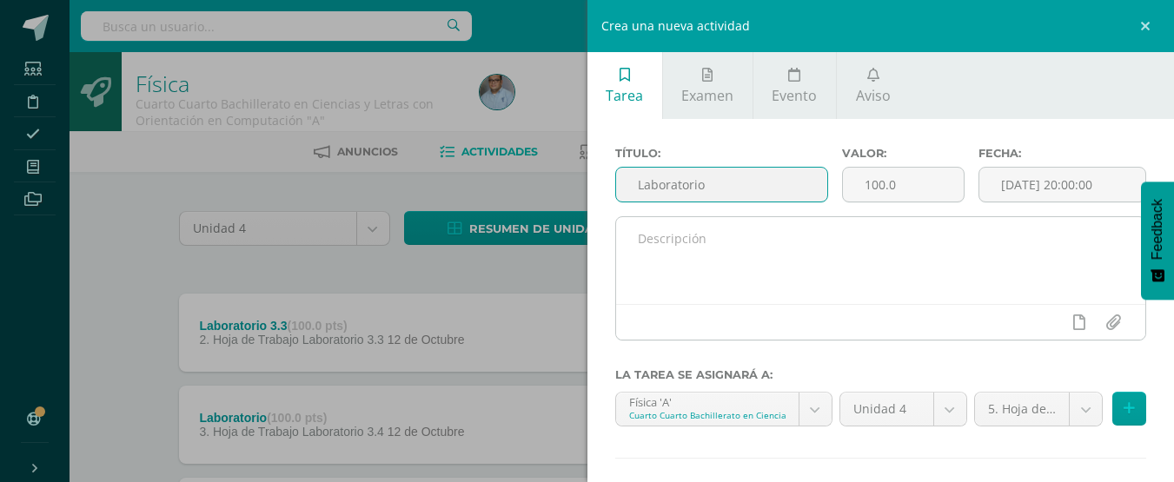
type input "Laboratorio"
click at [802, 282] on textarea at bounding box center [881, 260] width 530 height 87
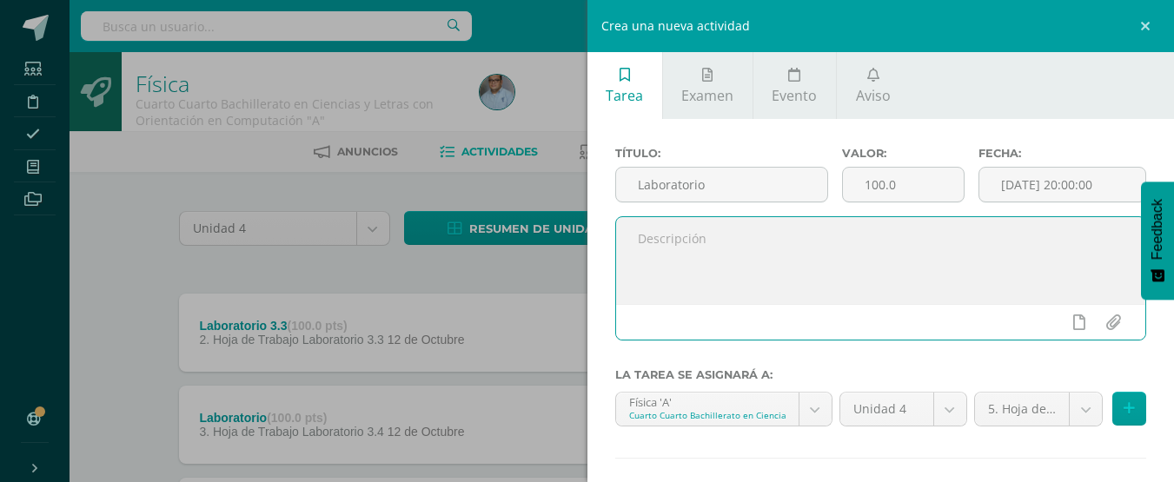
scroll to position [86, 0]
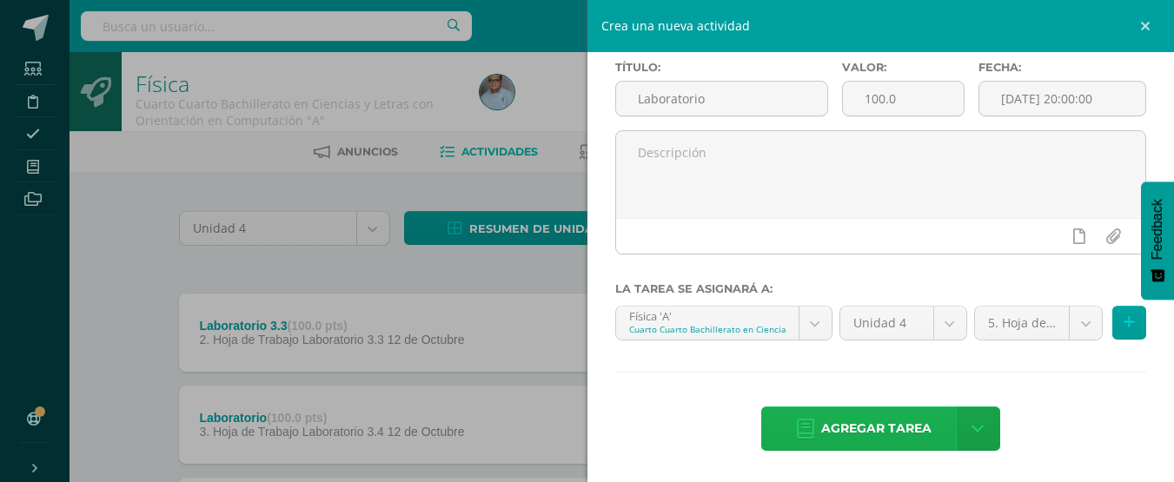
click at [867, 421] on span "Agregar tarea" at bounding box center [876, 429] width 110 height 43
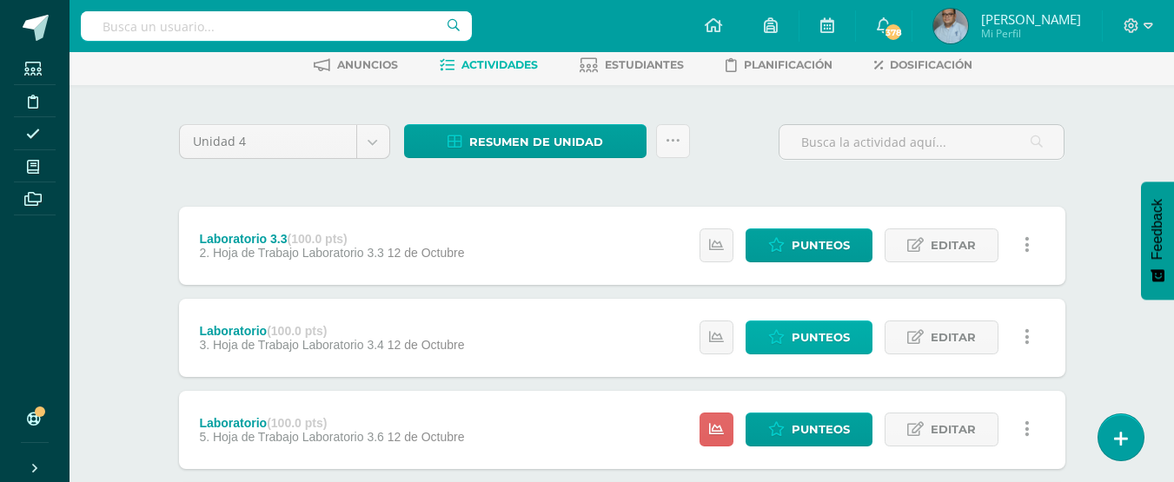
scroll to position [174, 0]
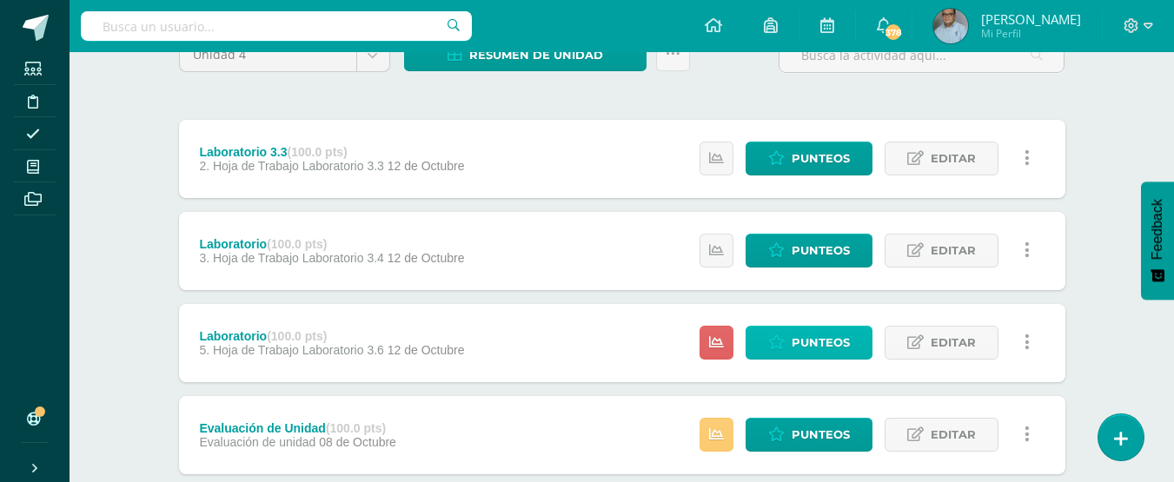
click at [835, 341] on span "Punteos" at bounding box center [821, 343] width 58 height 32
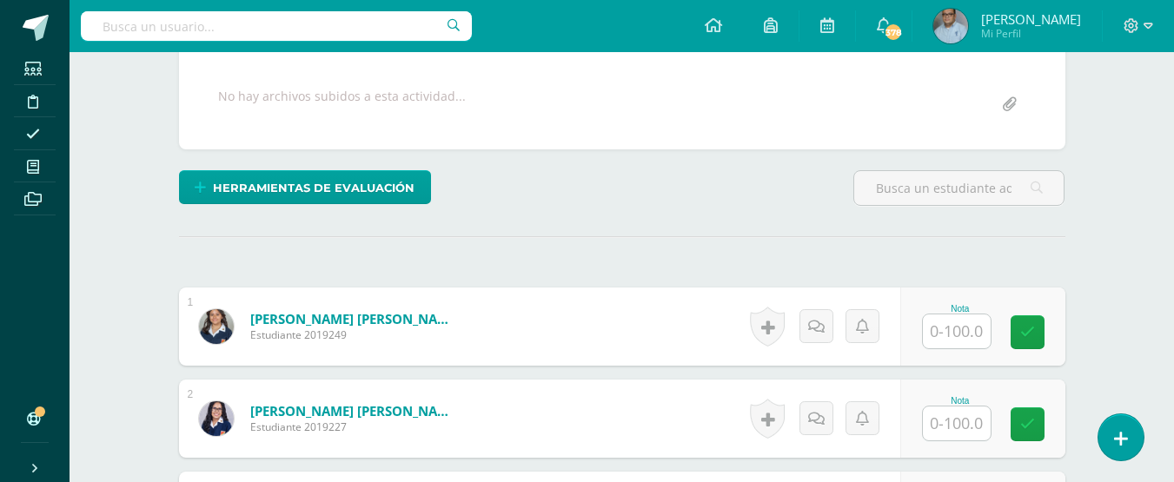
scroll to position [347, 0]
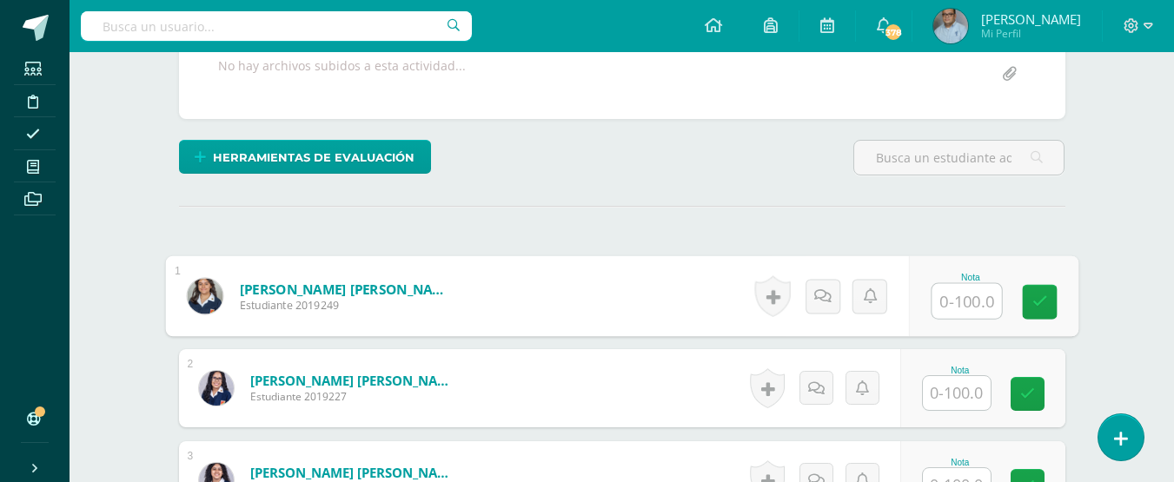
click at [964, 291] on input "text" at bounding box center [966, 301] width 70 height 35
type input "100"
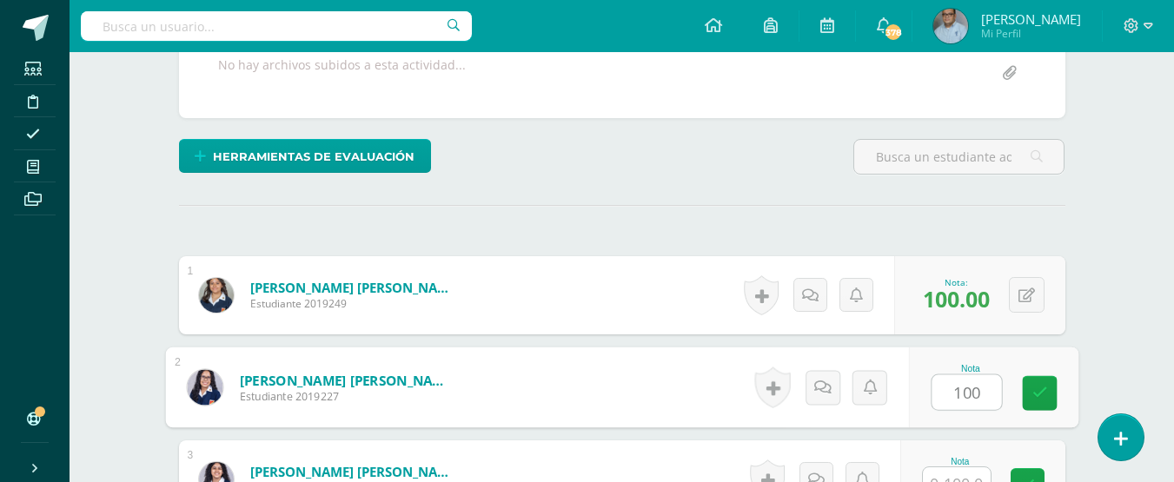
type input "100"
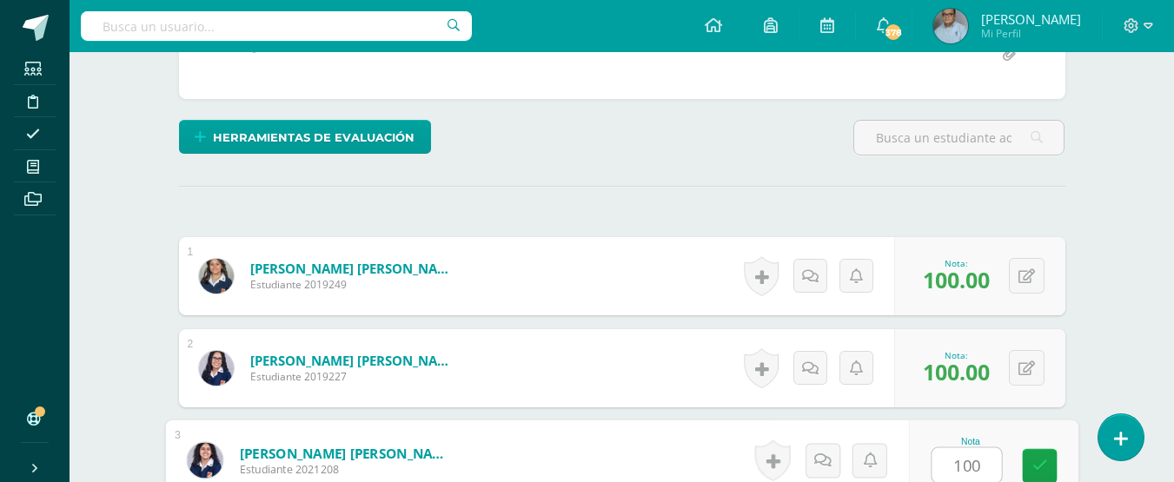
type input "100"
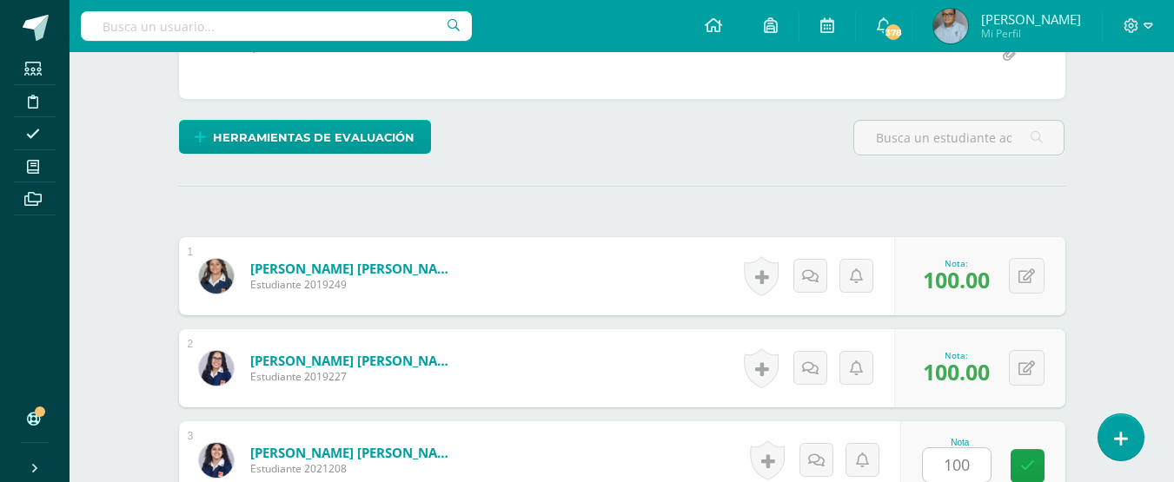
scroll to position [683, 0]
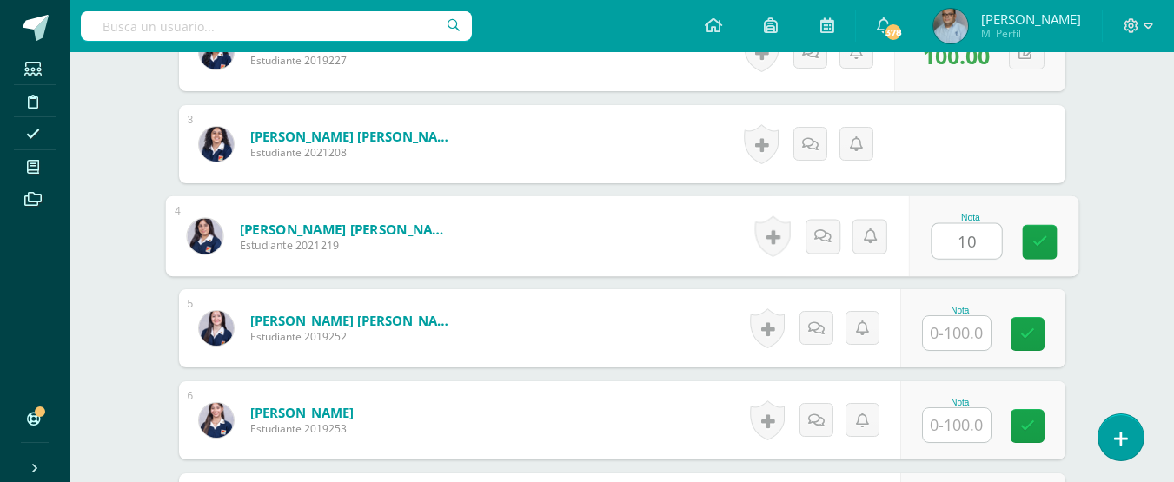
type input "100"
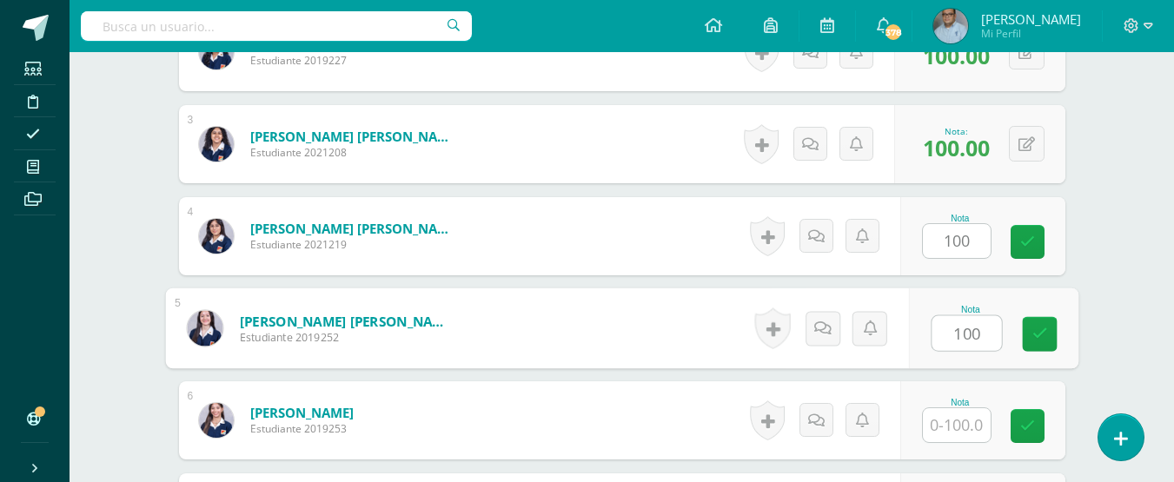
type input "100"
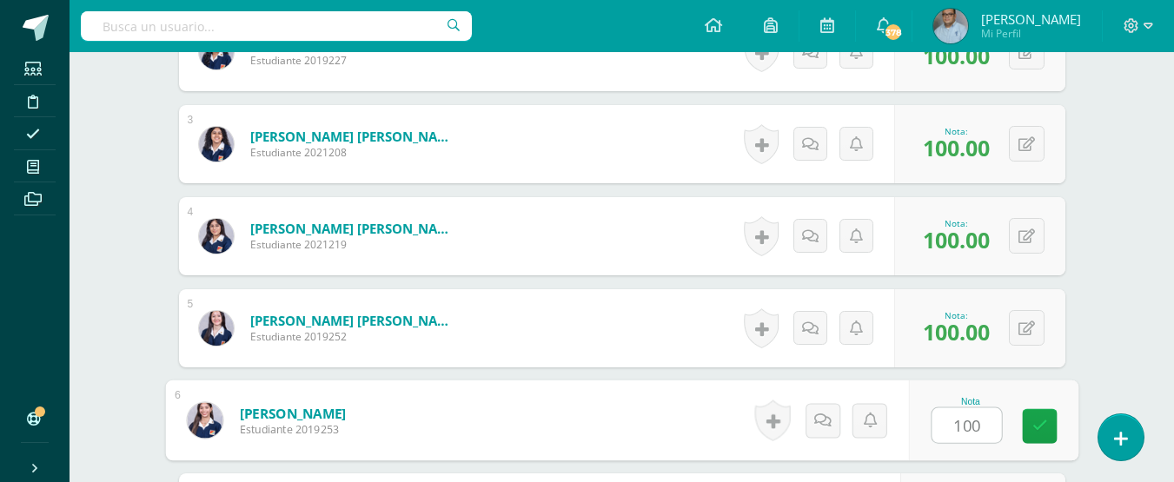
type input "100"
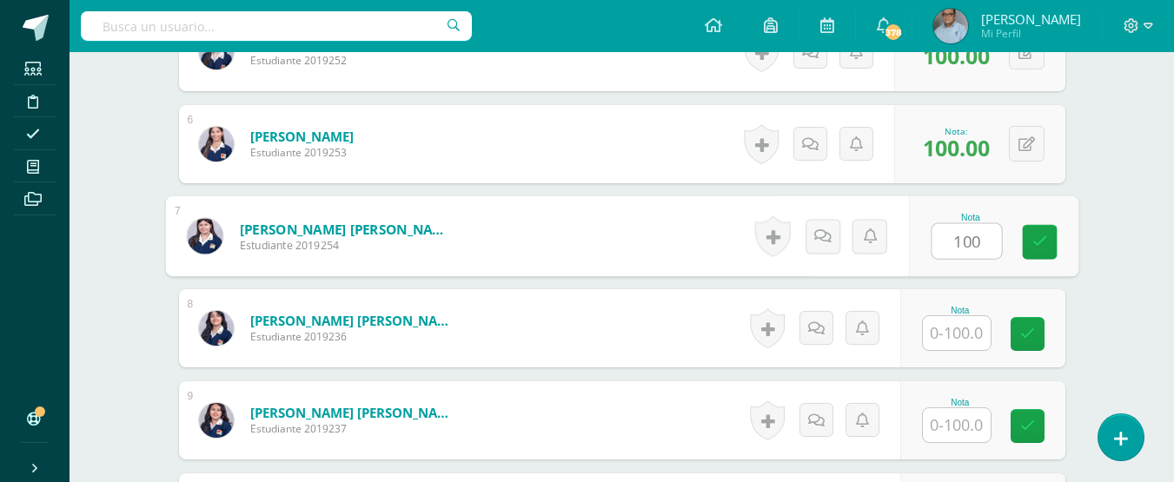
type input "100"
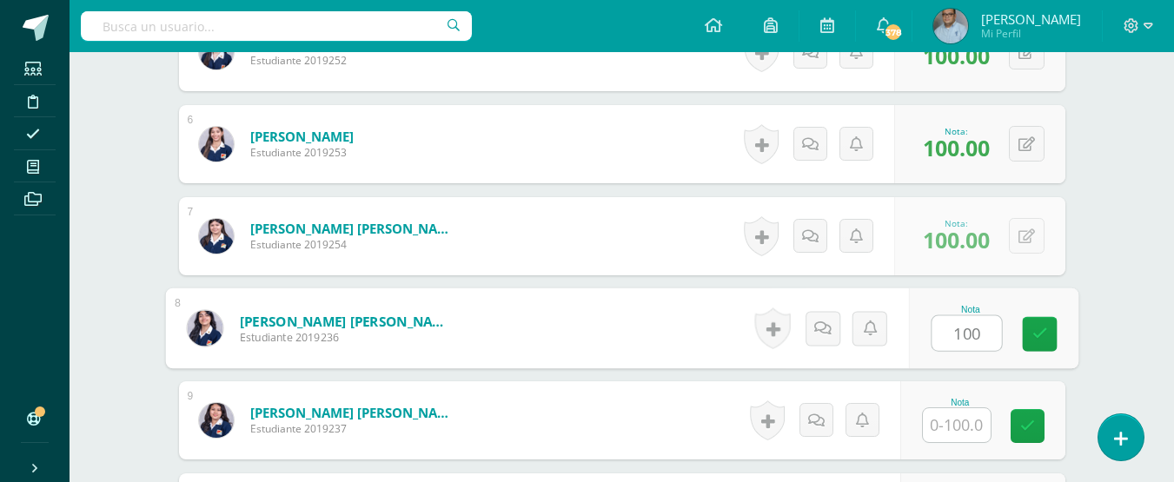
type input "100"
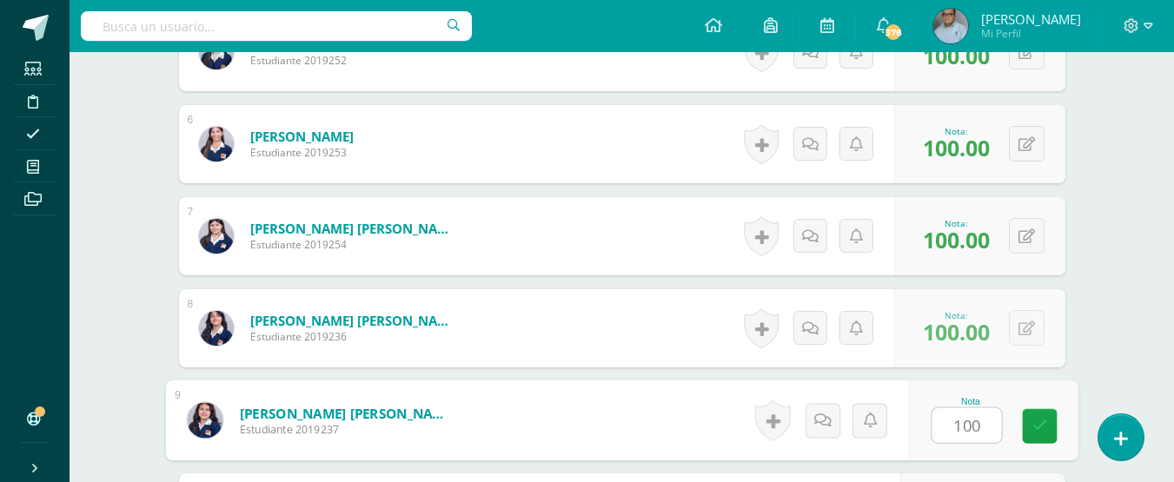
type input "100"
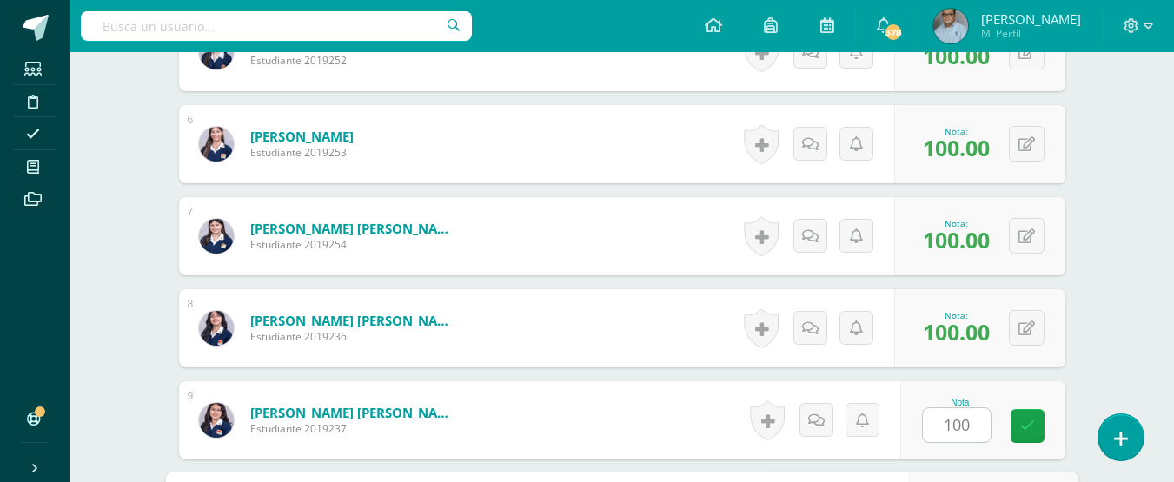
scroll to position [1236, 0]
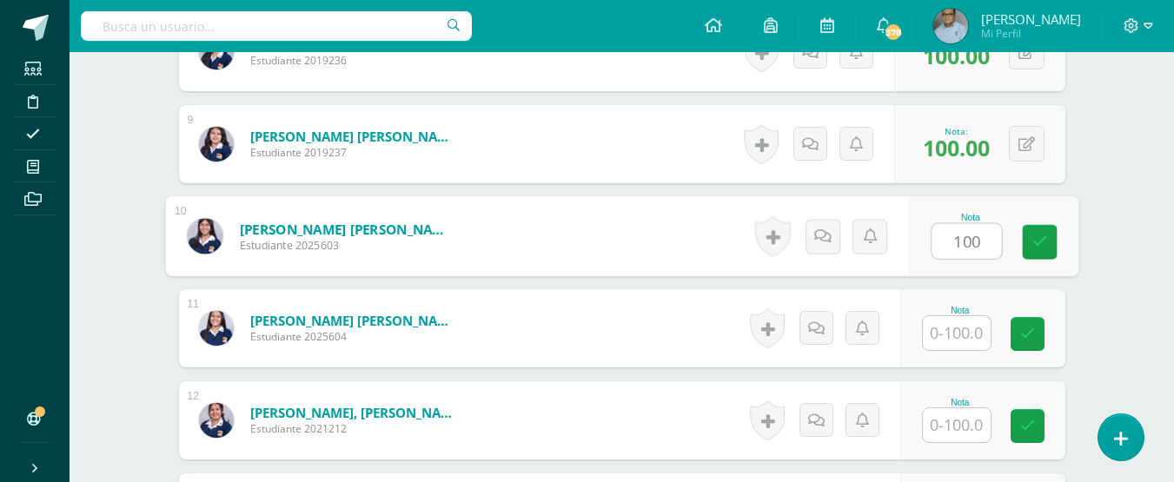
type input "100"
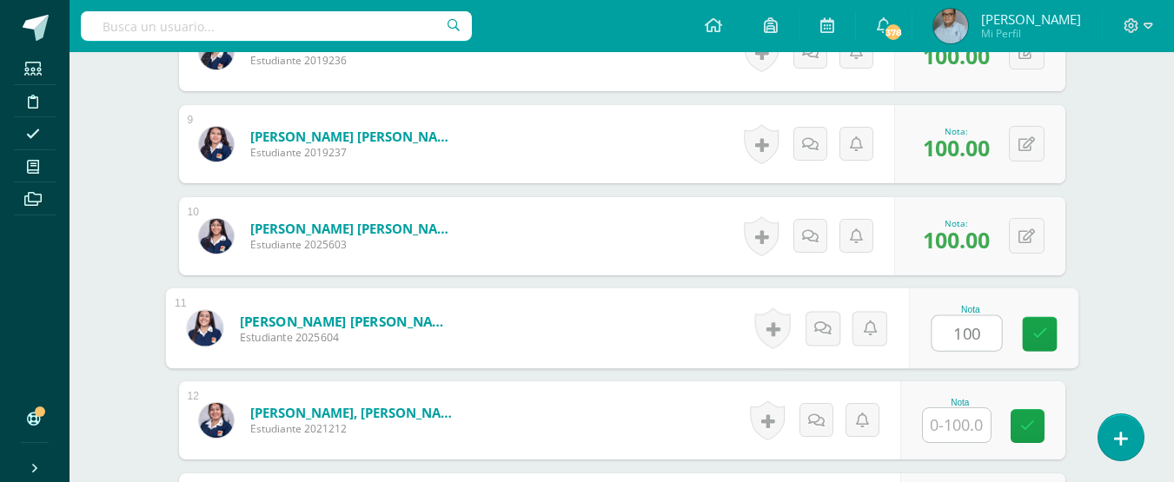
type input "100"
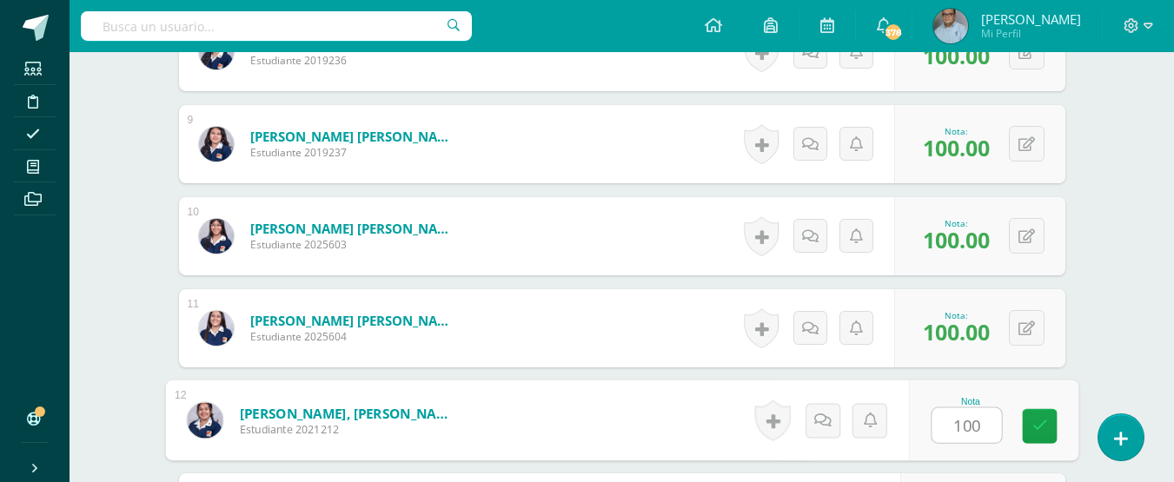
type input "100"
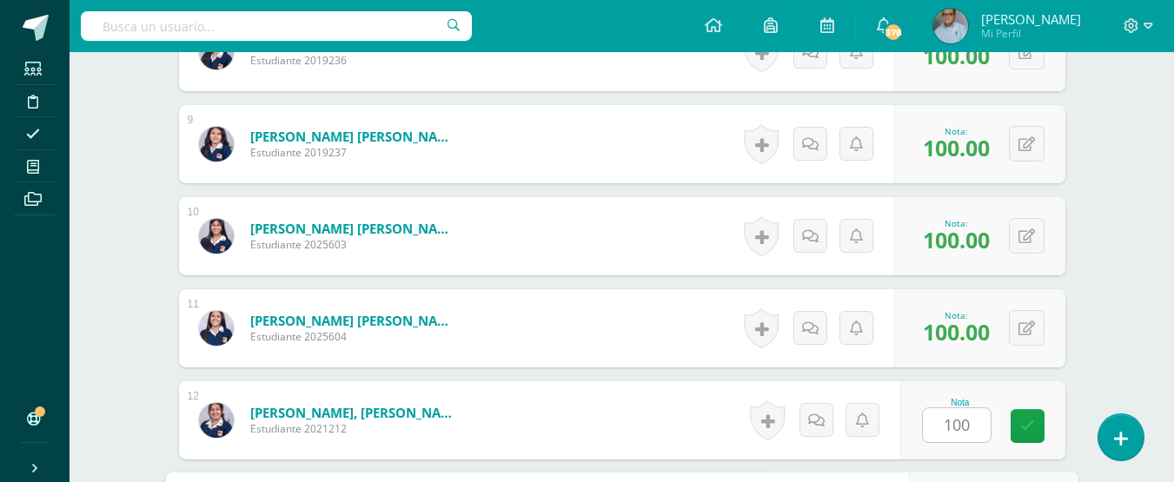
scroll to position [1512, 0]
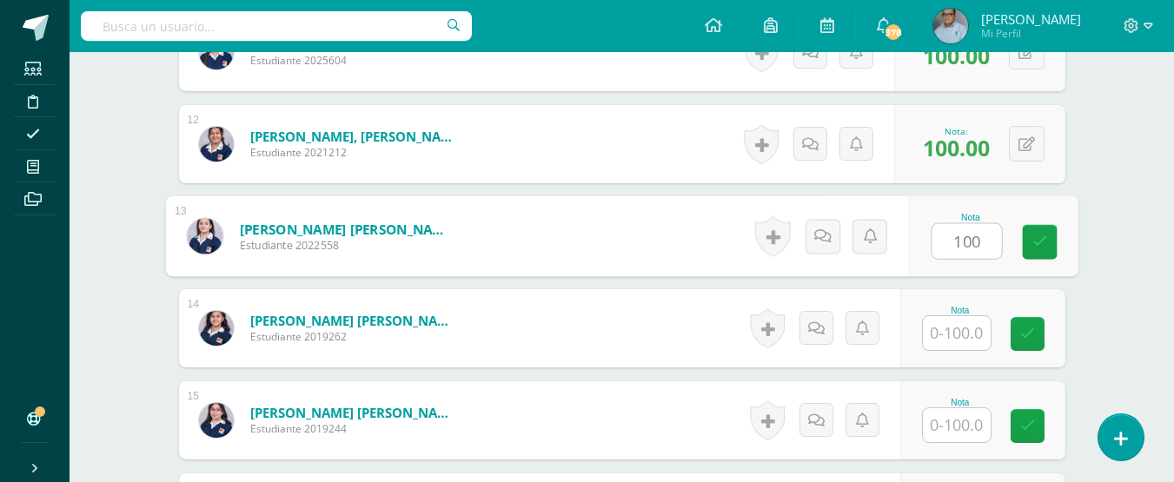
type input "100"
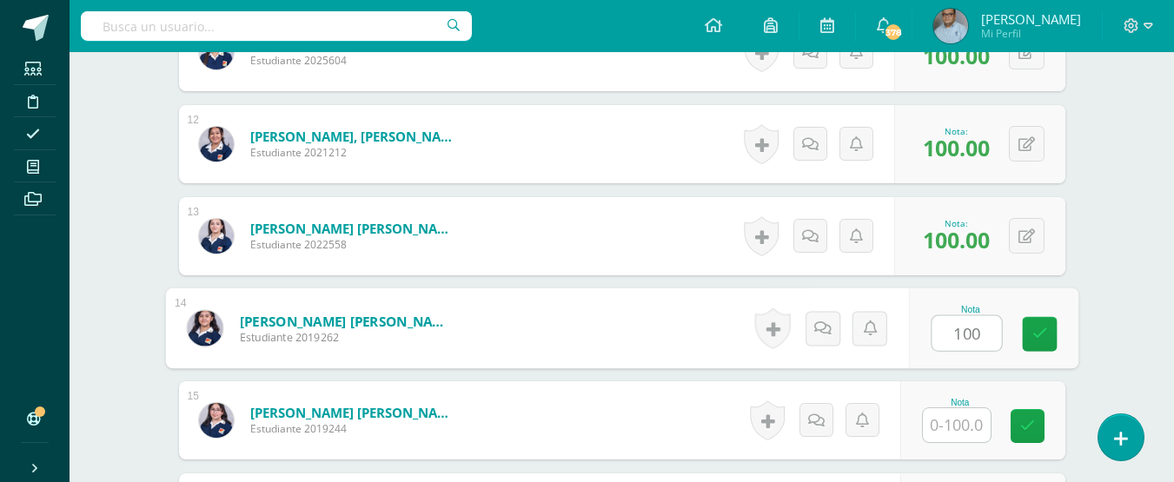
type input "100"
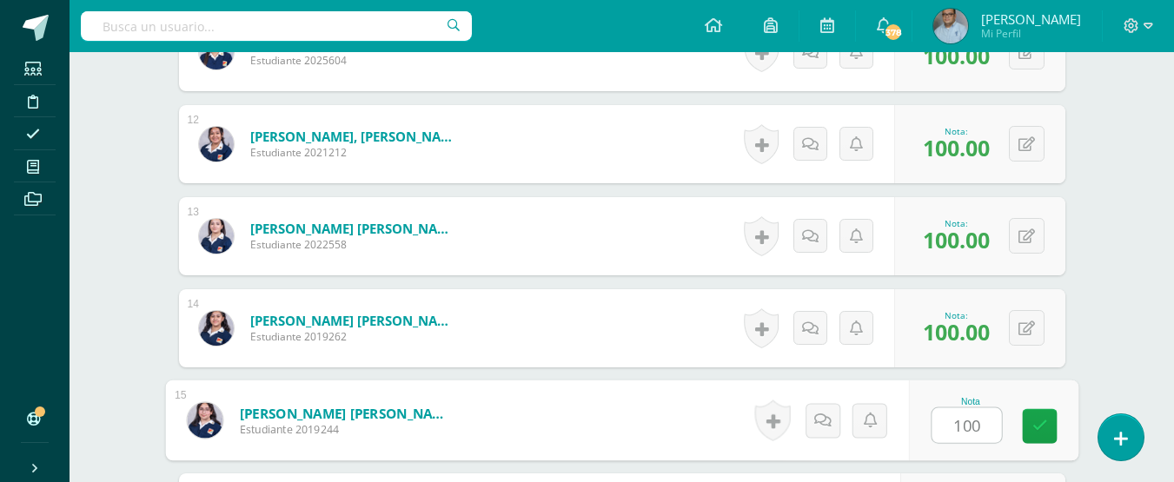
type input "100"
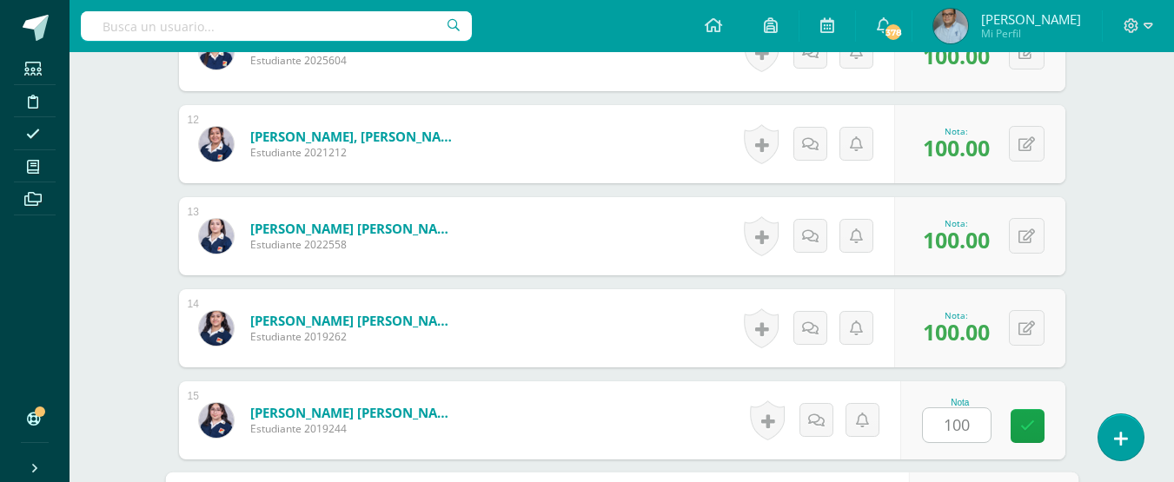
scroll to position [1788, 0]
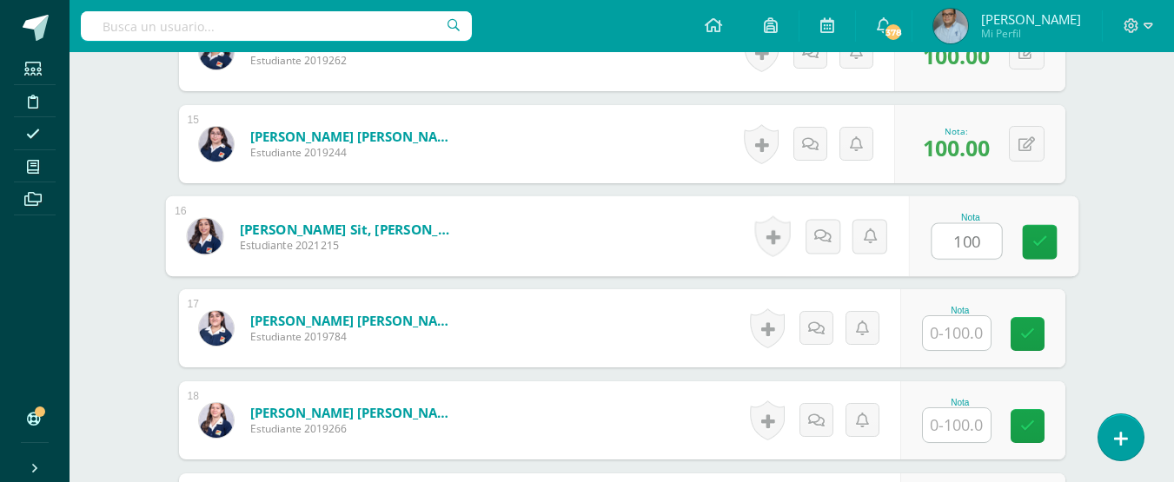
type input "100"
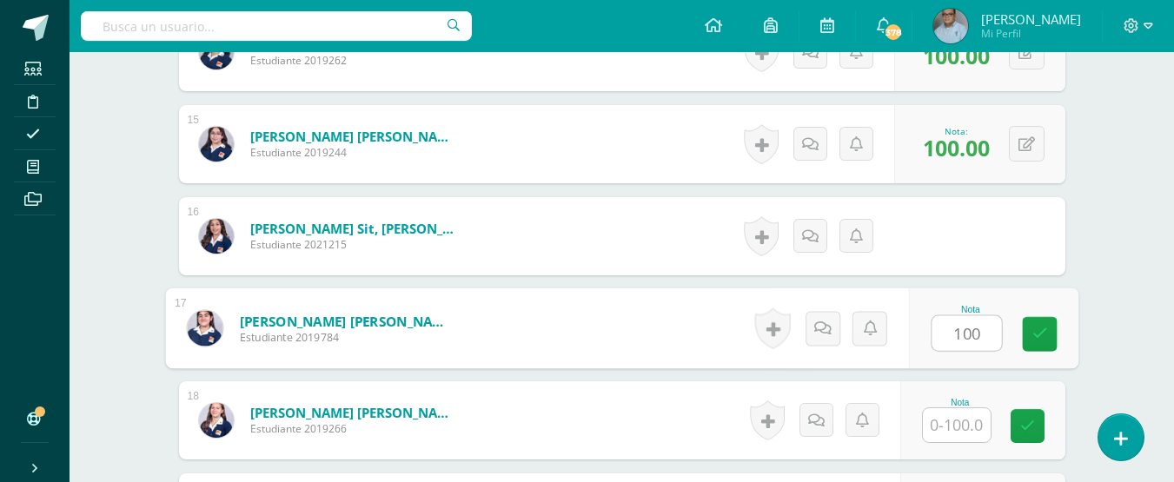
type input "100"
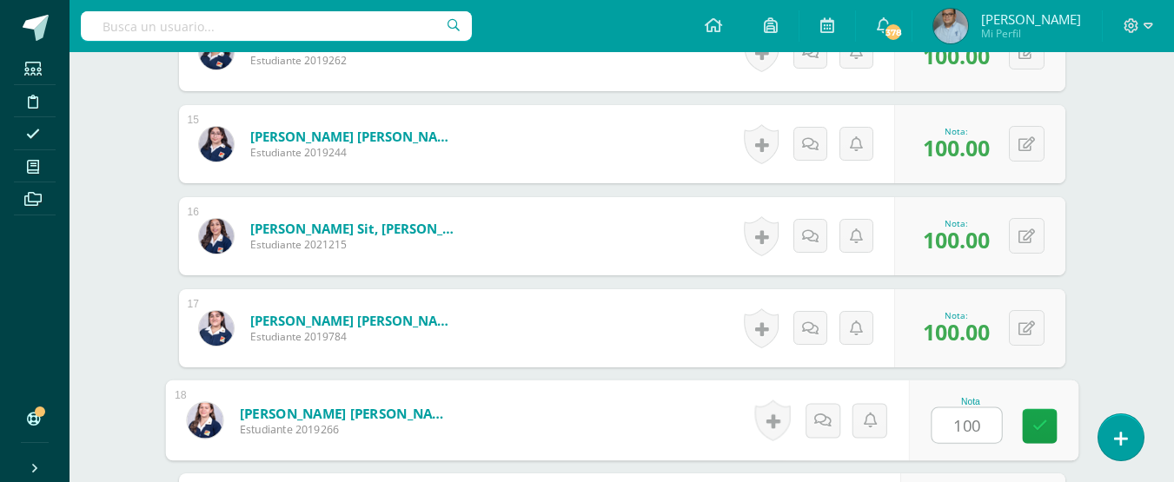
type input "100"
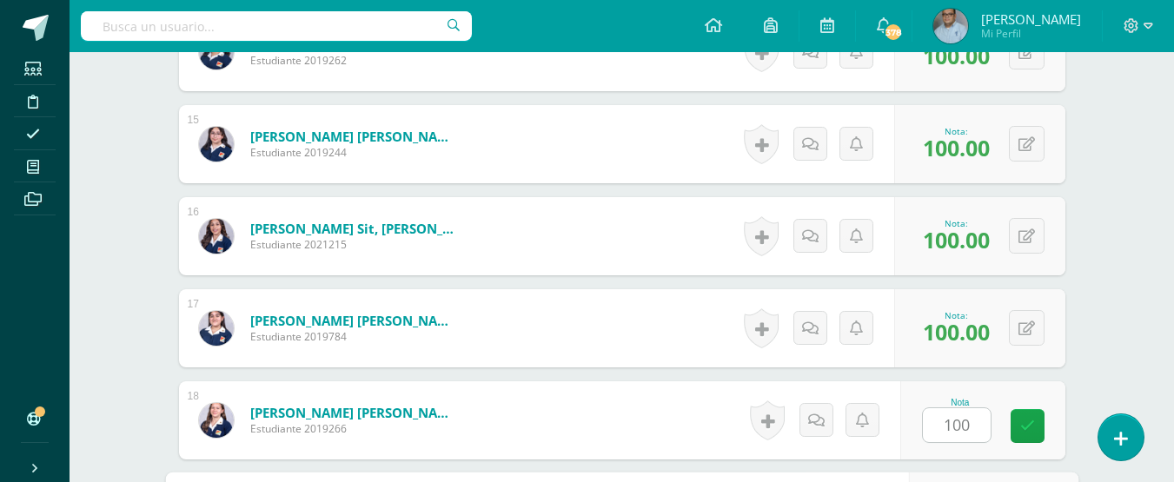
scroll to position [2064, 0]
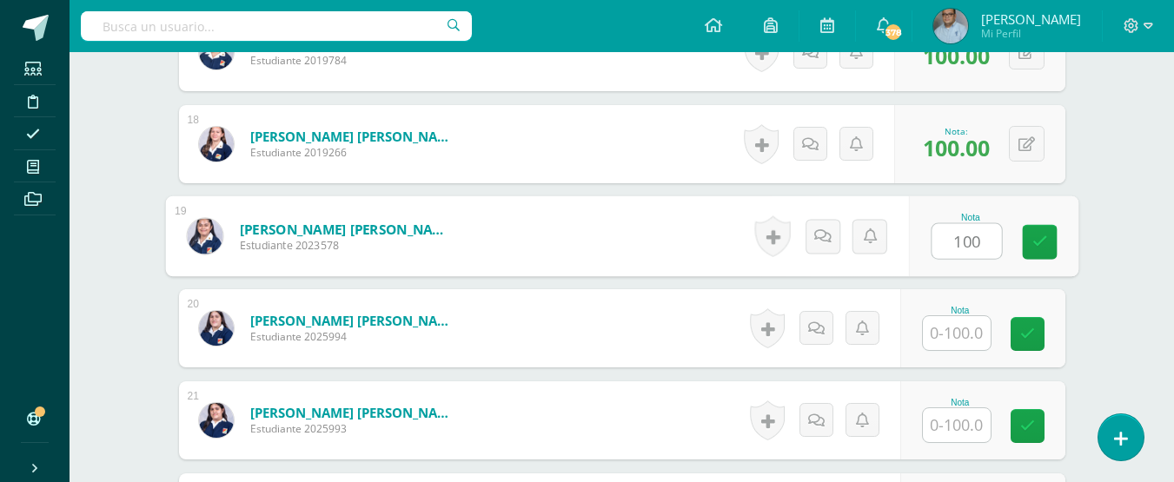
type input "100"
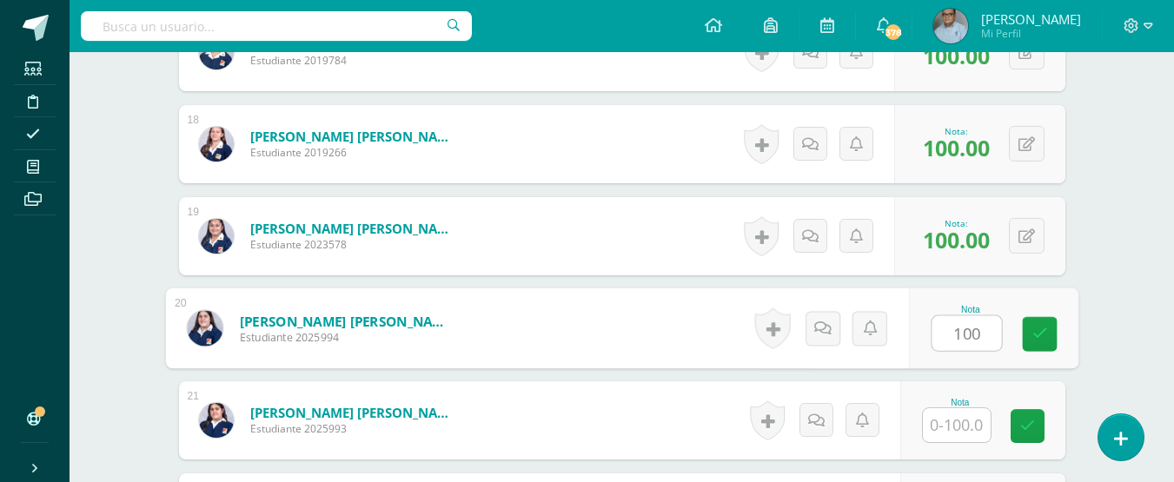
type input "100"
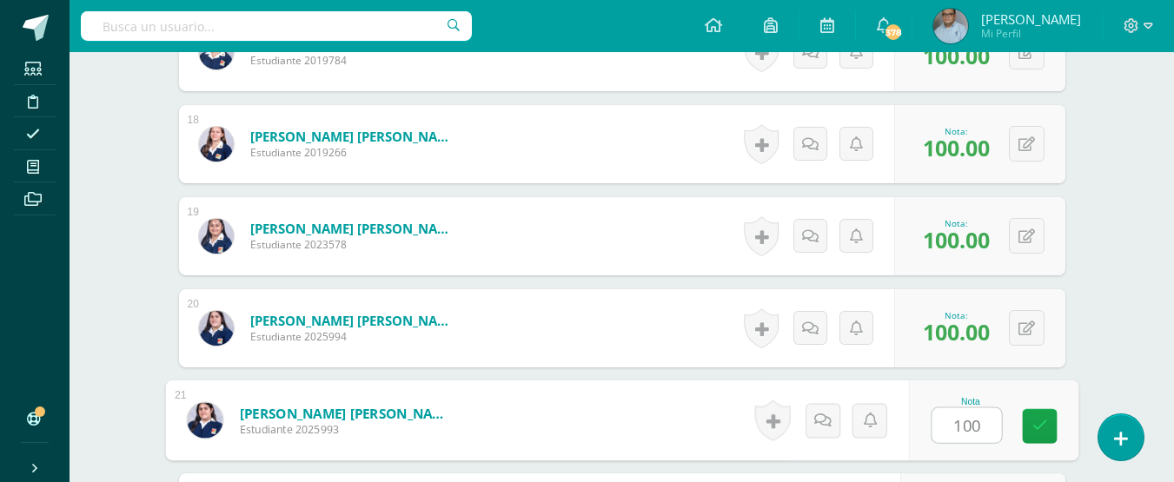
type input "100"
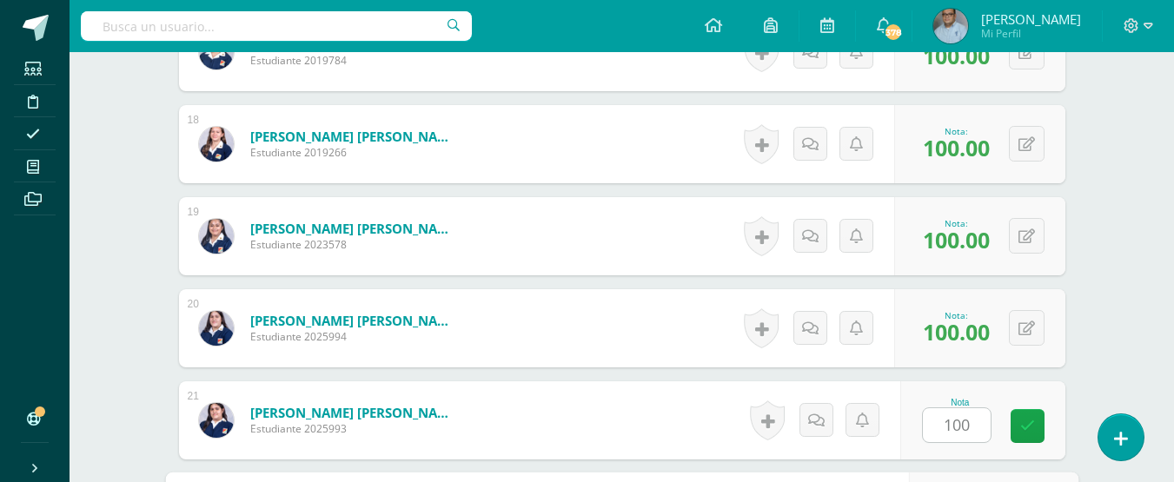
scroll to position [2341, 0]
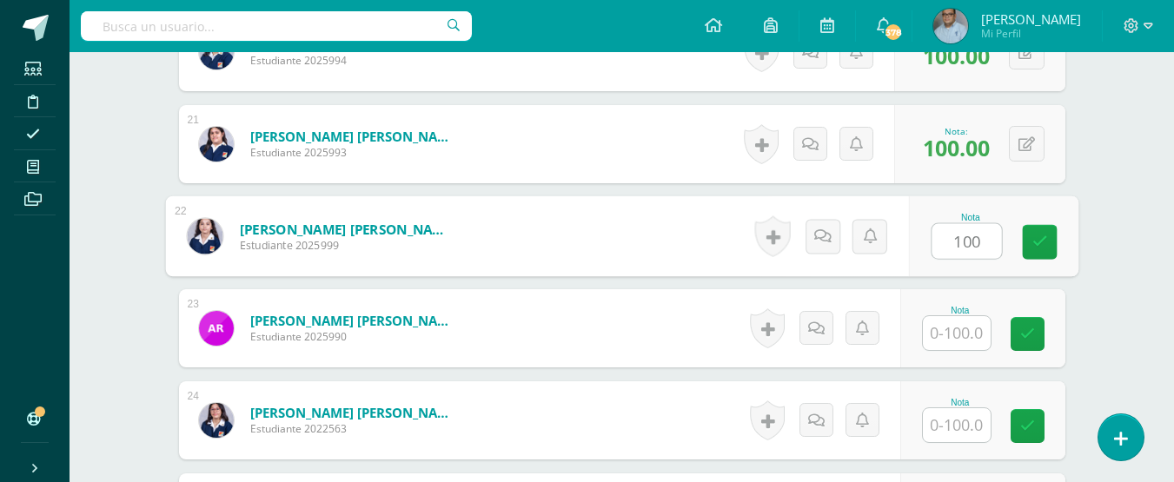
type input "100"
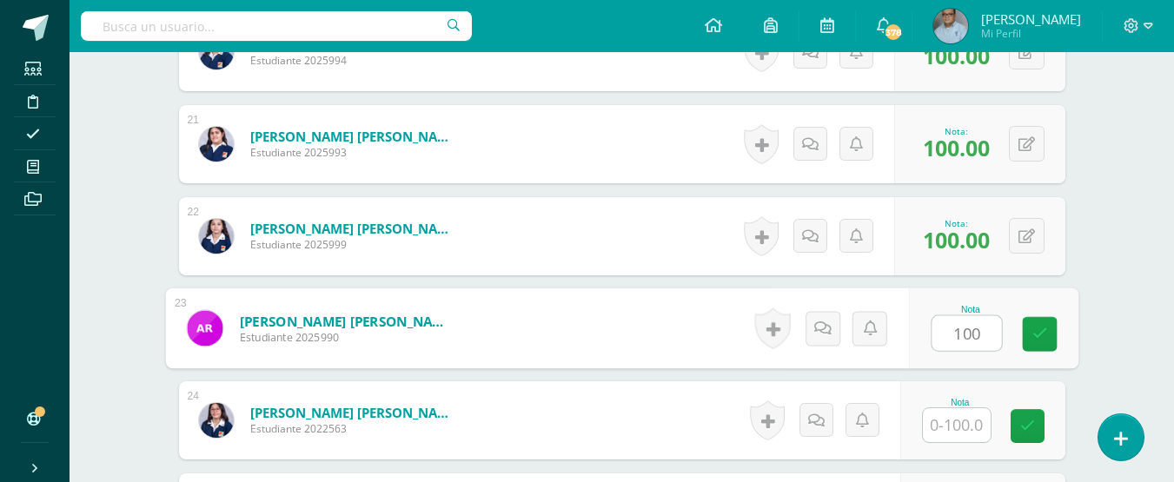
type input "100"
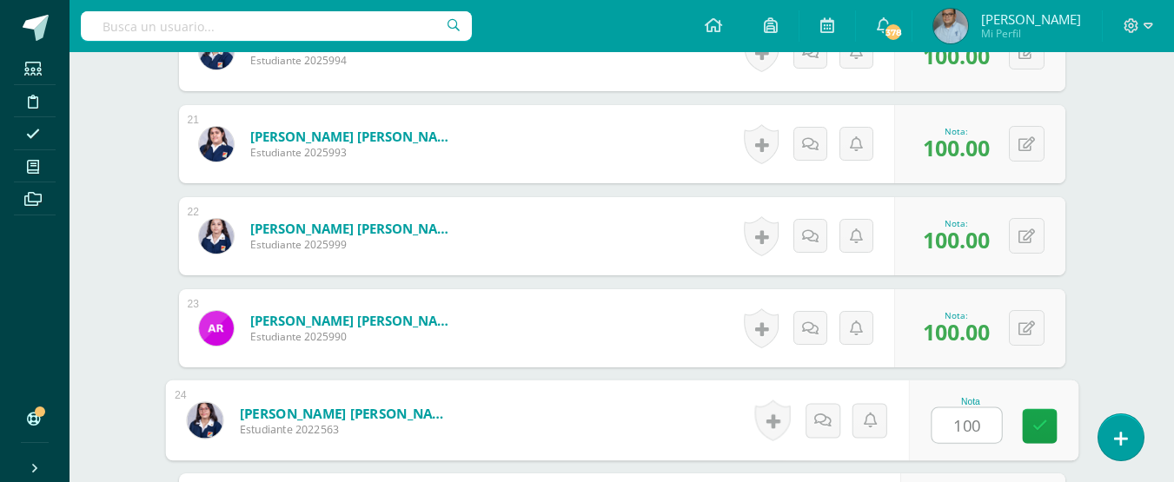
type input "100"
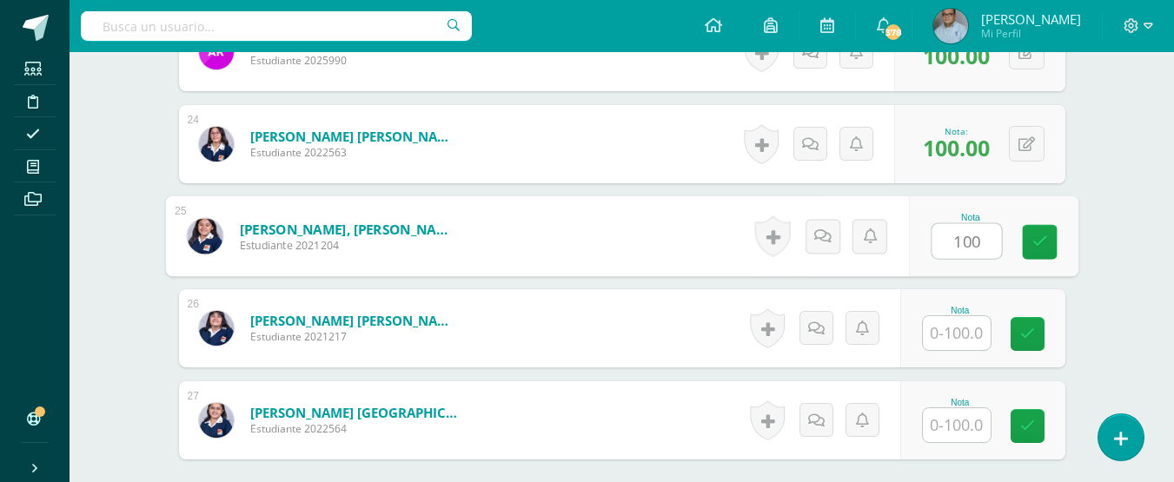
type input "100"
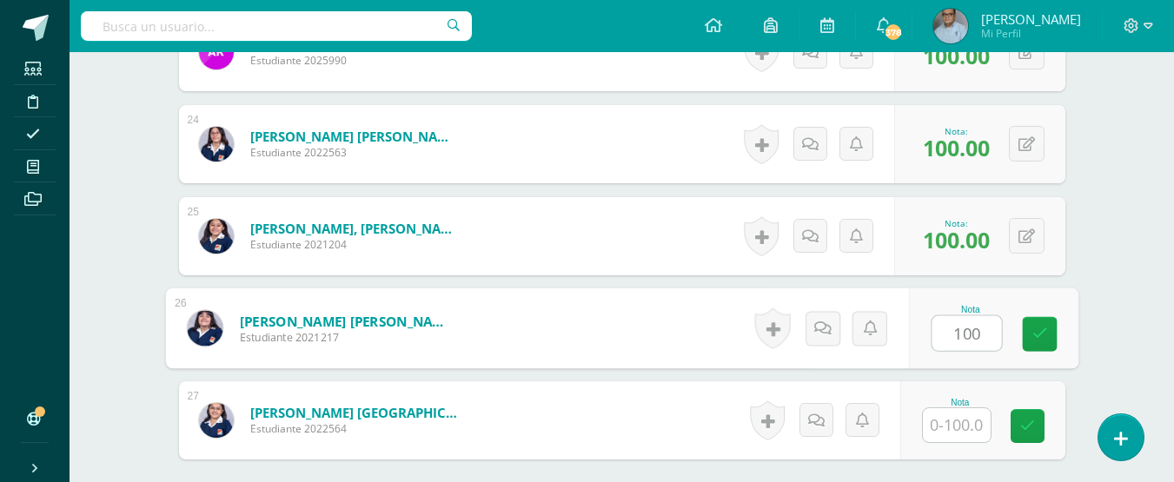
type input "100"
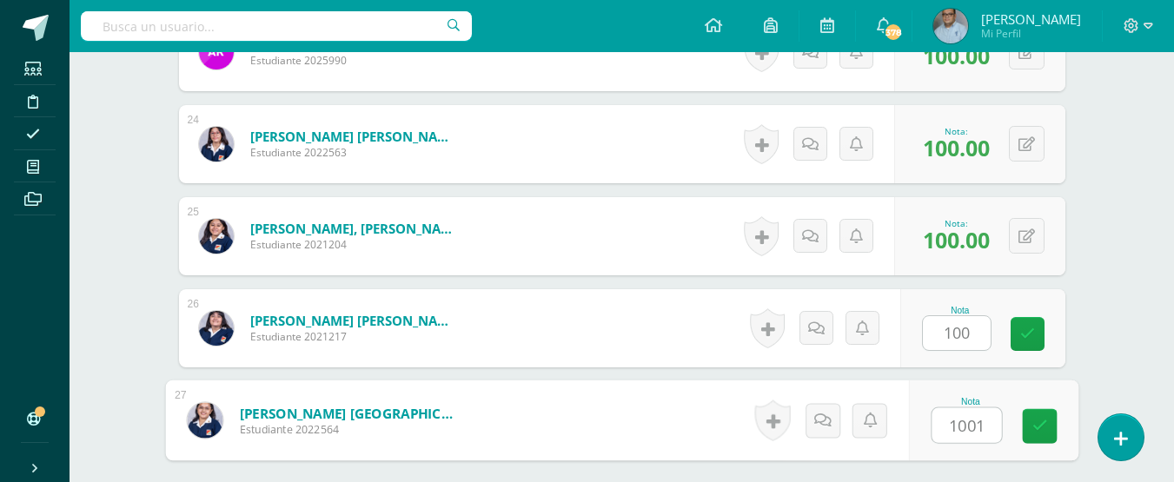
type input "10010"
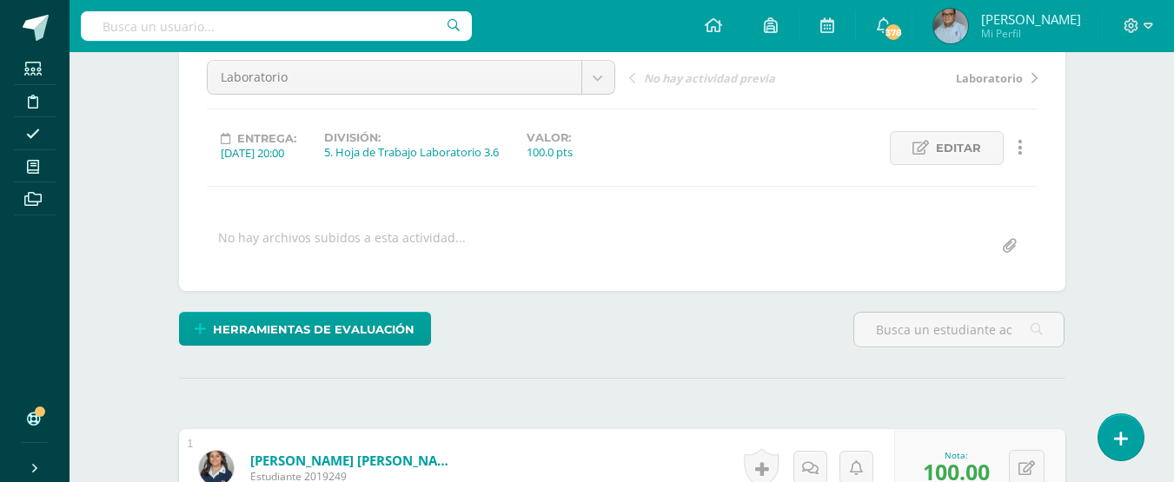
scroll to position [0, 0]
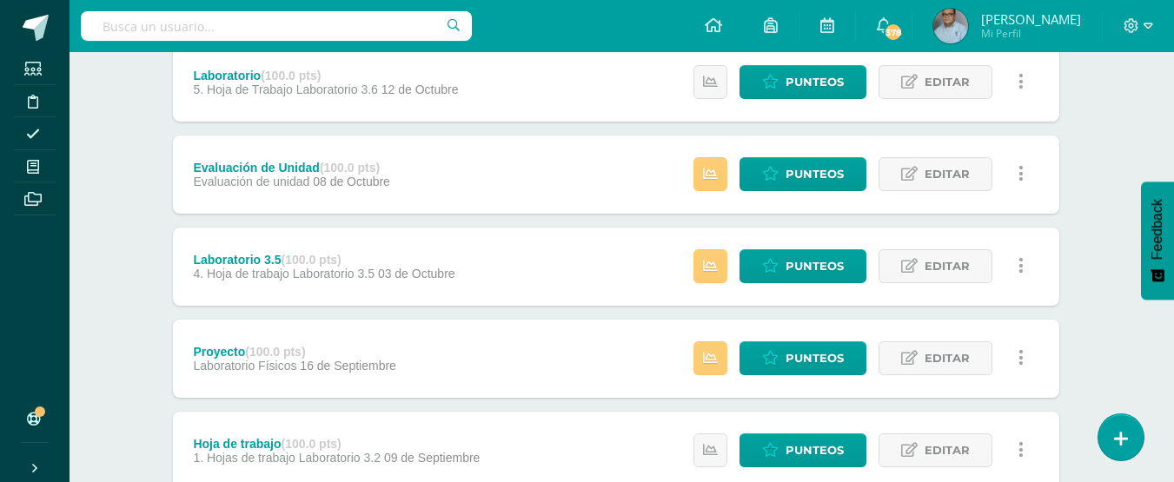
scroll to position [0, 6]
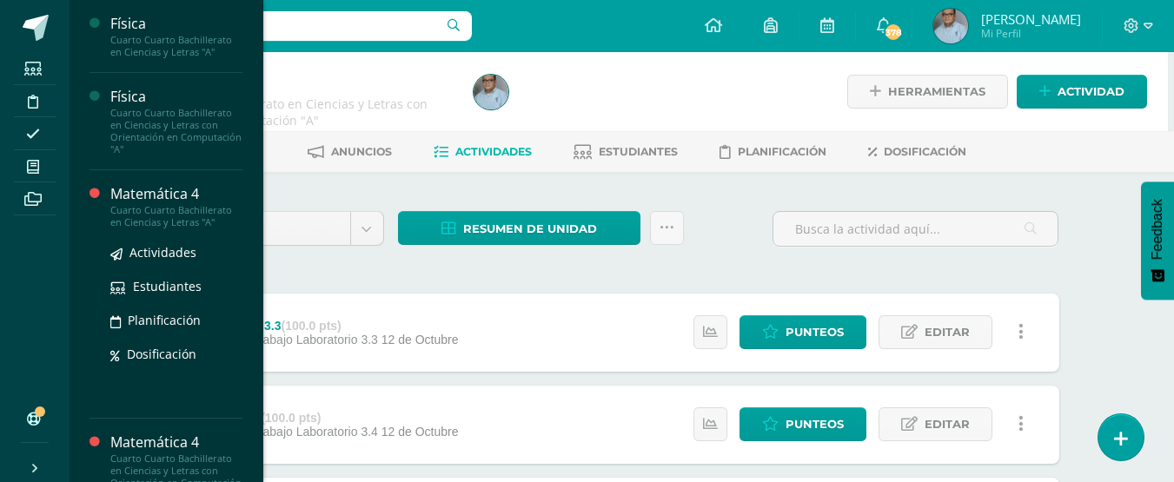
click at [202, 204] on div "Cuarto Cuarto Bachillerato en Ciencias y Letras "A"" at bounding box center [176, 216] width 132 height 24
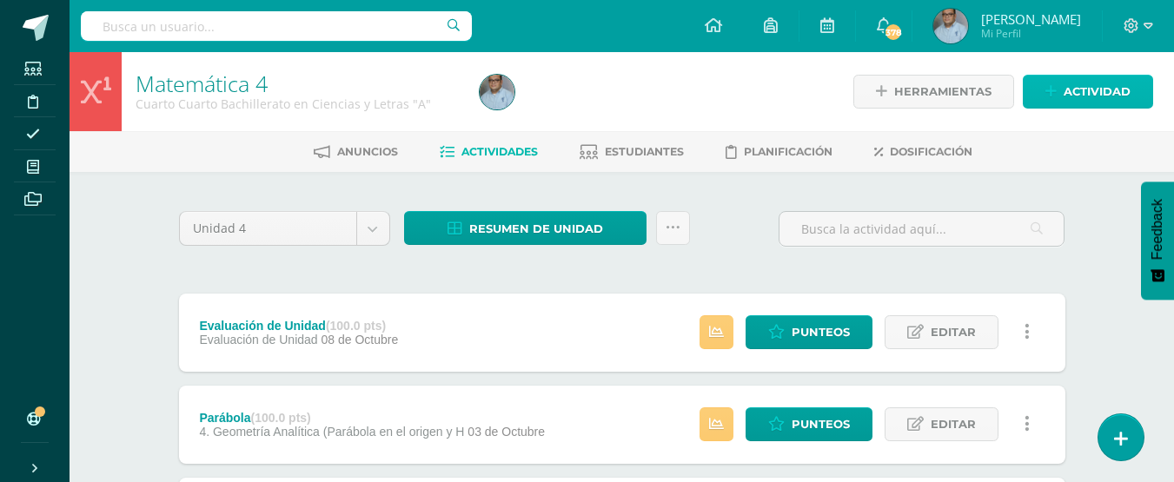
click at [1085, 85] on span "Actividad" at bounding box center [1097, 92] width 67 height 32
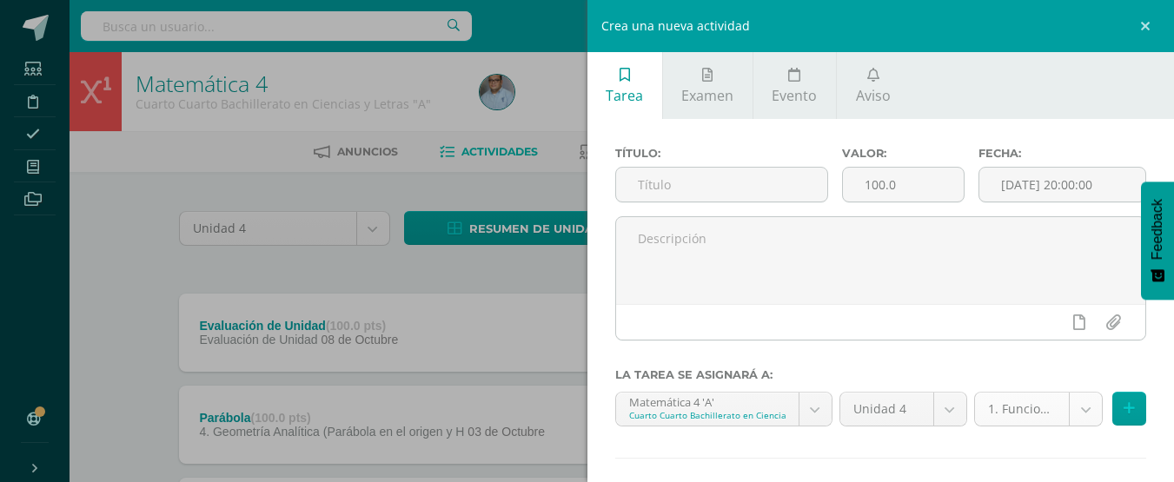
click at [1080, 414] on body "Estudiantes Disciplina Asistencia Mis cursos Archivos Soporte Ayuda Reportar un…" at bounding box center [587, 428] width 1174 height 856
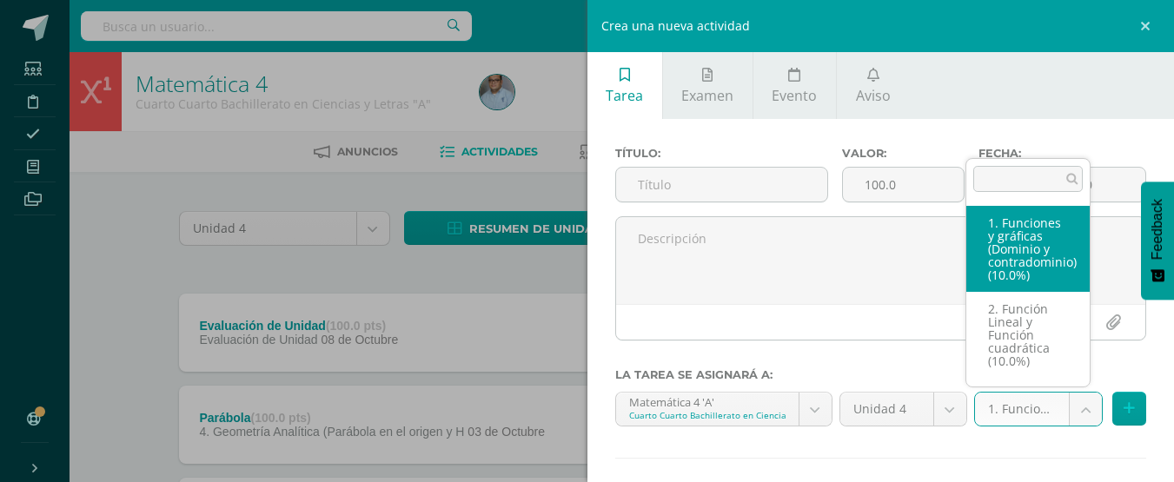
scroll to position [4, 0]
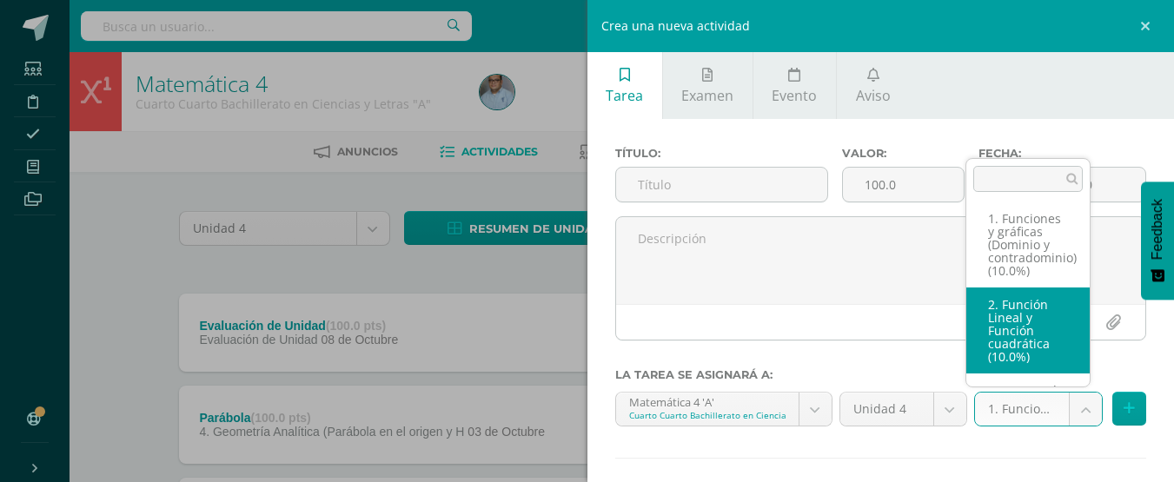
select select "128878"
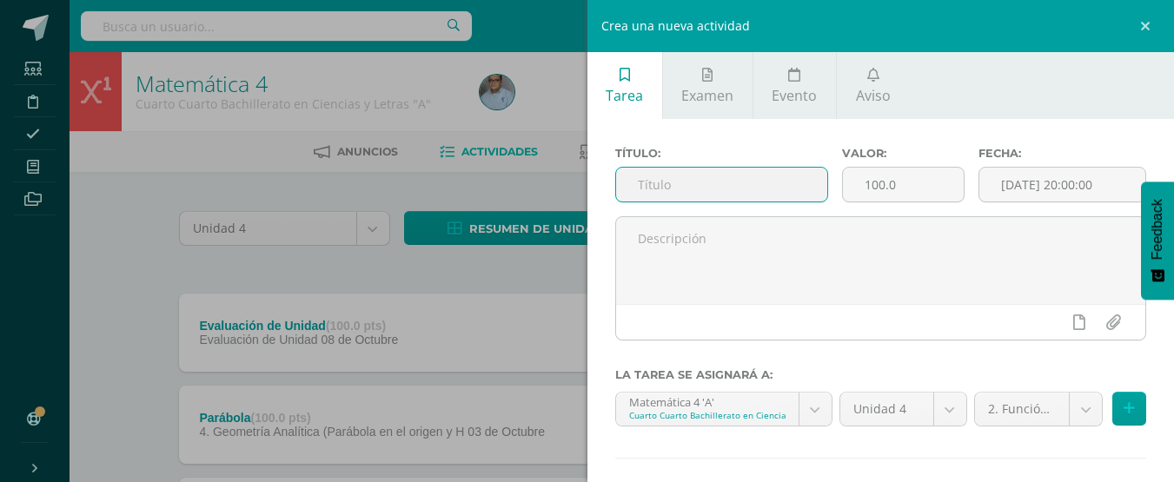
click at [762, 176] on input "text" at bounding box center [721, 185] width 211 height 34
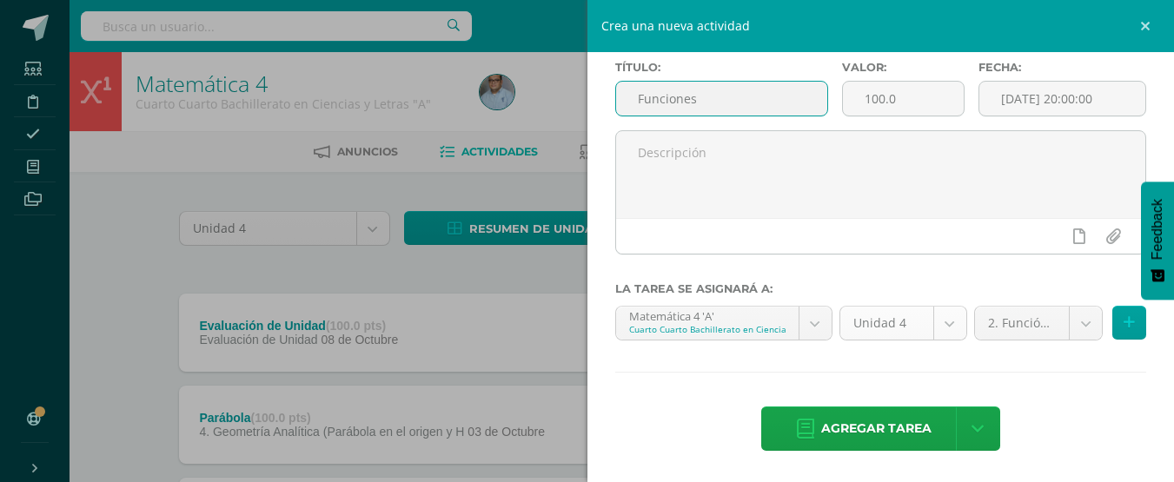
type input "Funciones"
click at [888, 415] on span "Agregar tarea" at bounding box center [876, 429] width 110 height 43
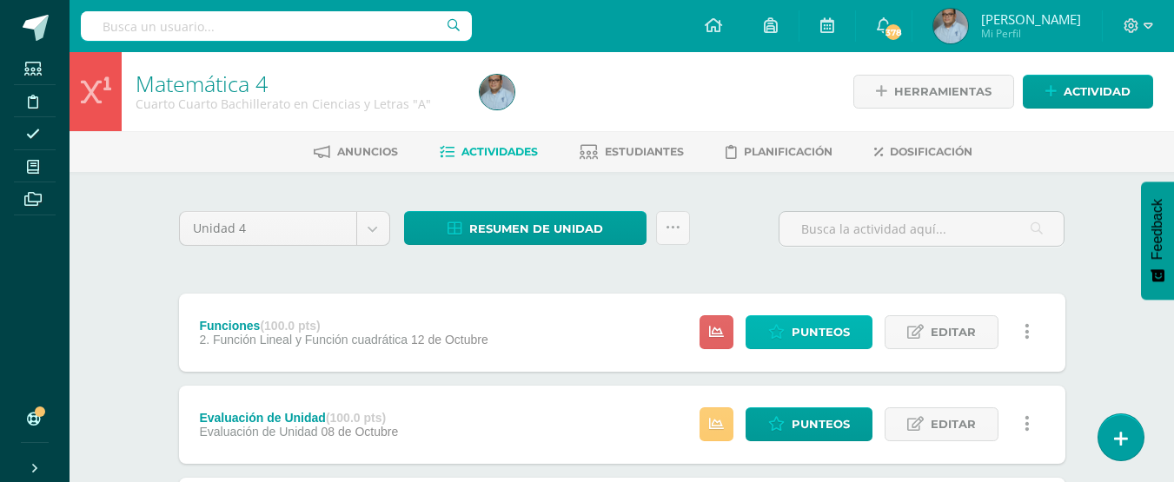
click at [788, 327] on link "Punteos" at bounding box center [808, 332] width 127 height 34
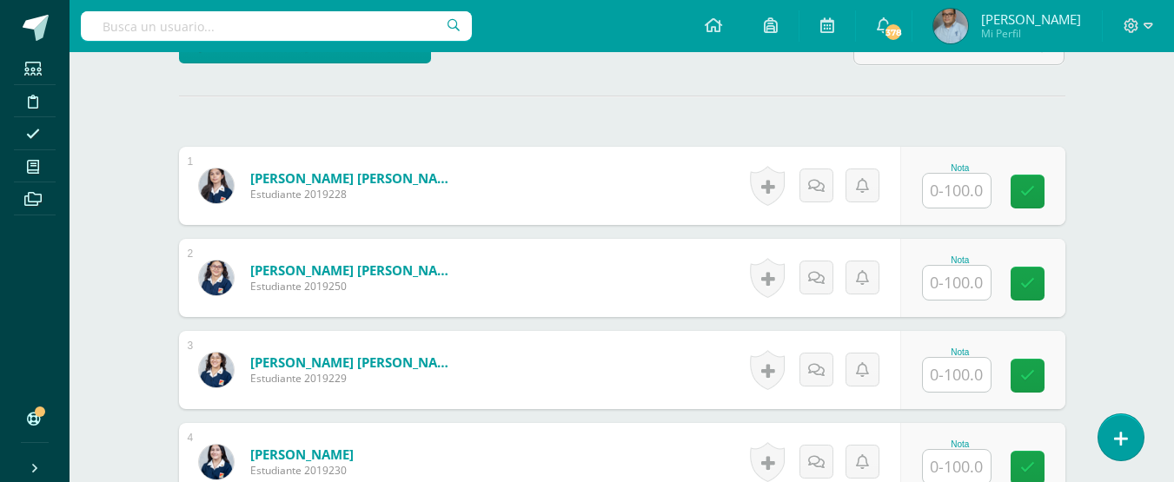
scroll to position [458, 0]
click at [942, 207] on input "text" at bounding box center [957, 190] width 68 height 34
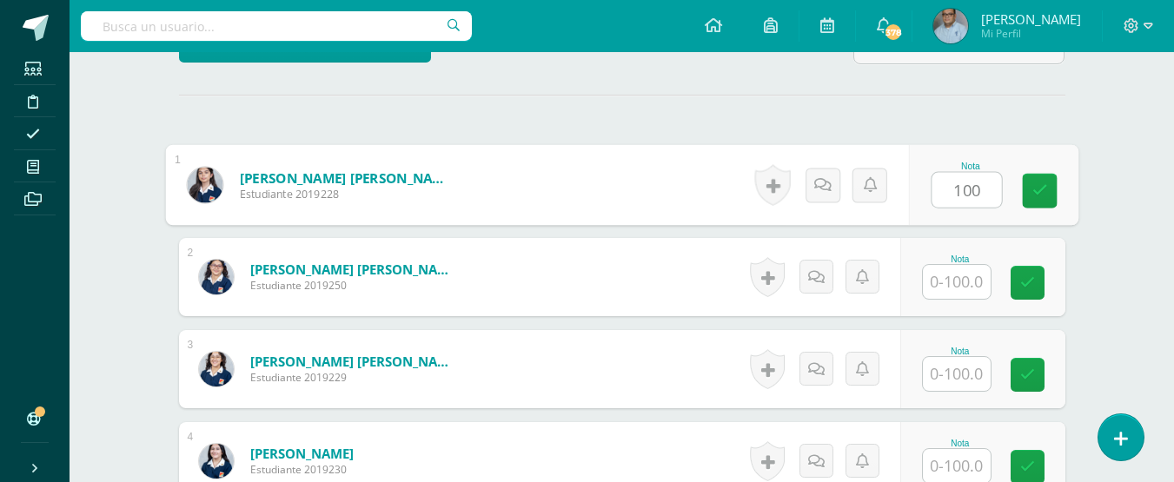
type input "100"
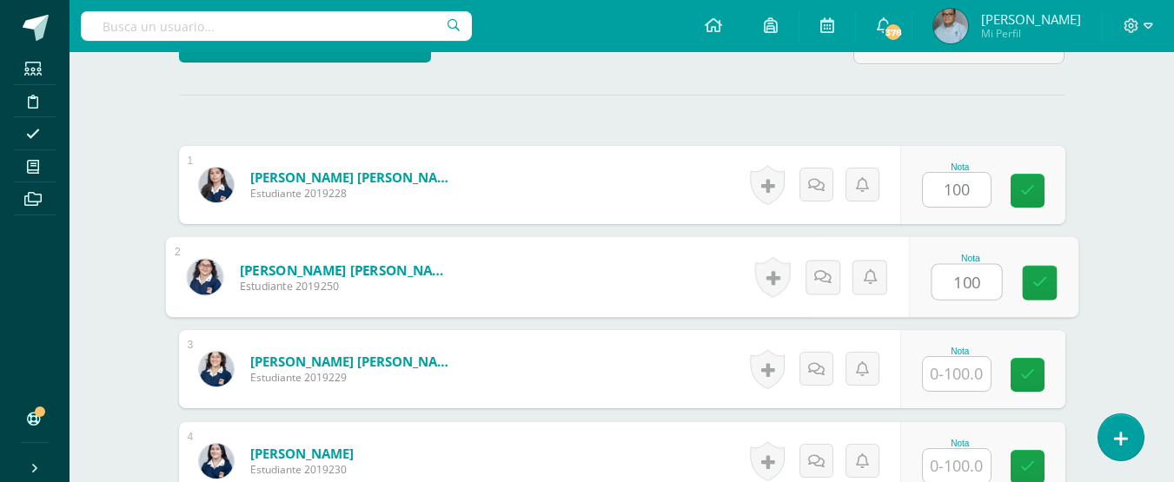
type input "100"
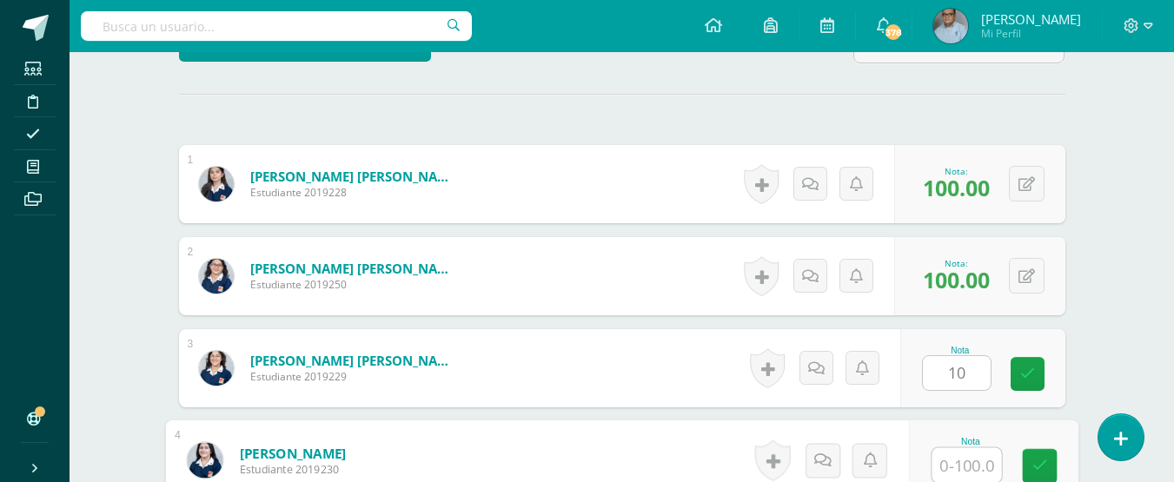
scroll to position [482, 0]
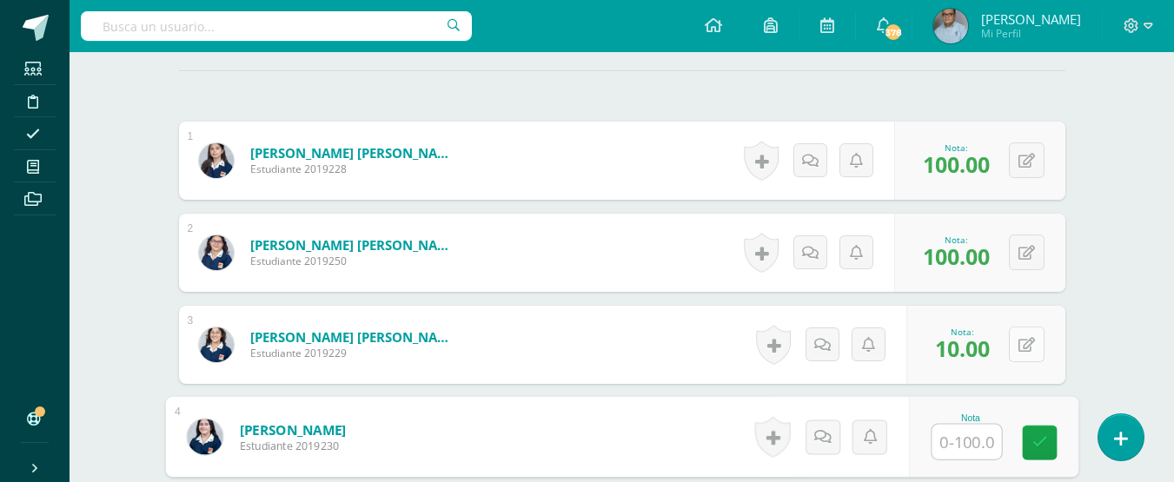
click at [1022, 362] on button at bounding box center [1027, 345] width 36 height 36
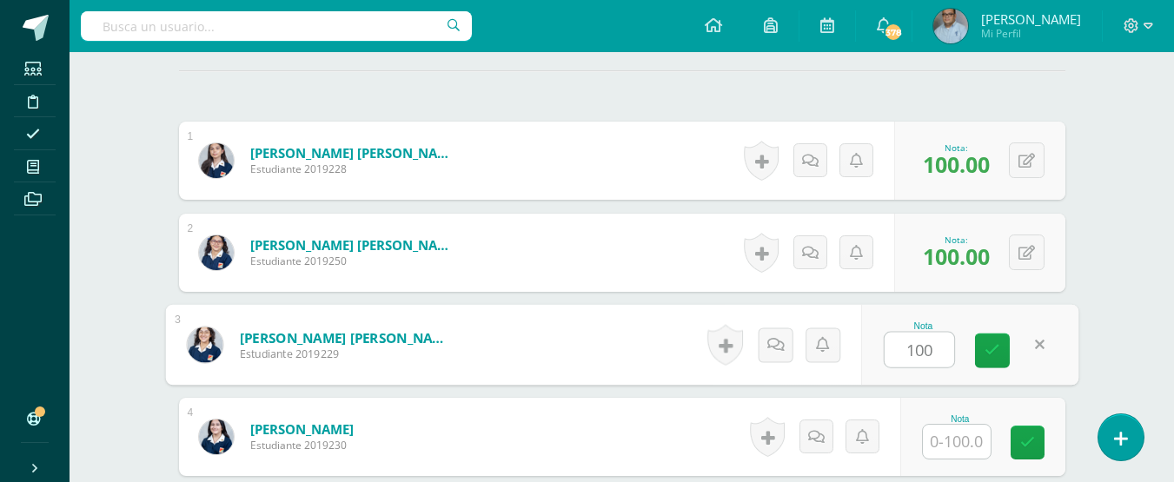
type input "100"
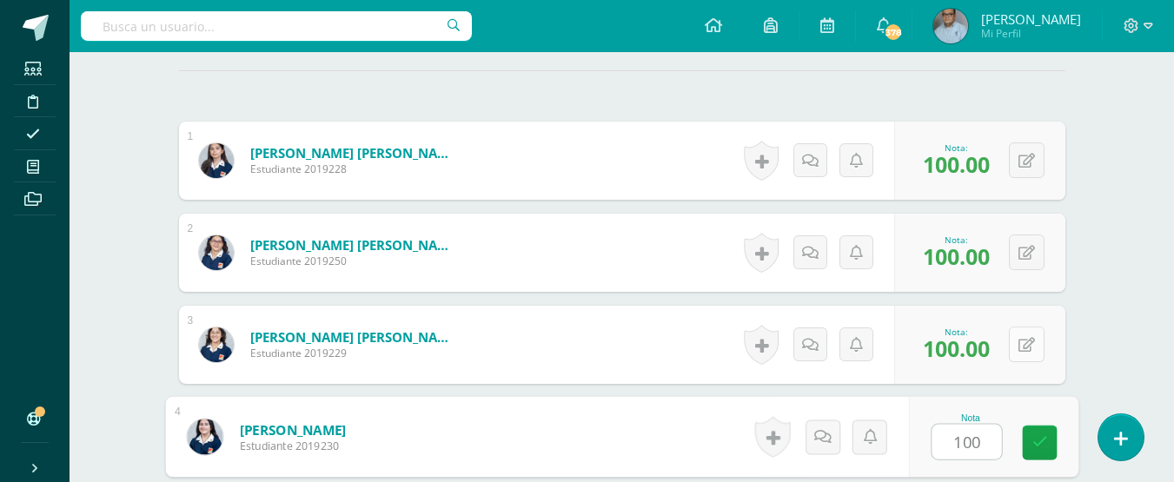
type input "100"
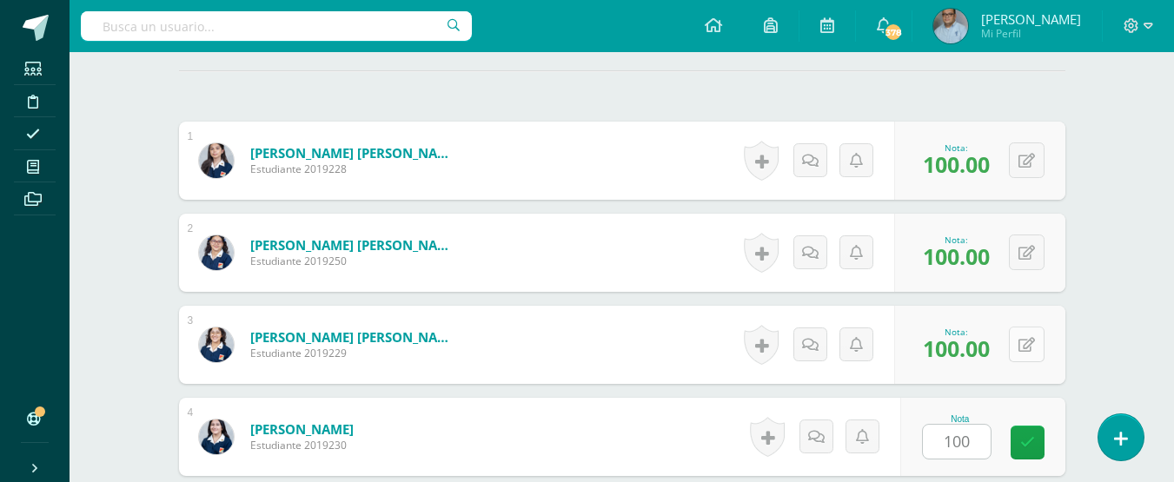
scroll to position [799, 0]
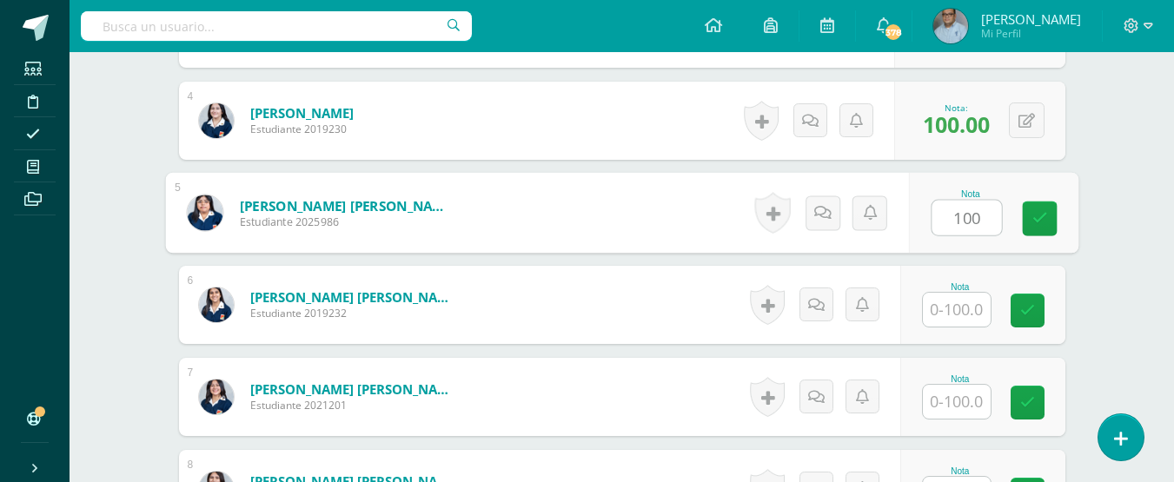
type input "100"
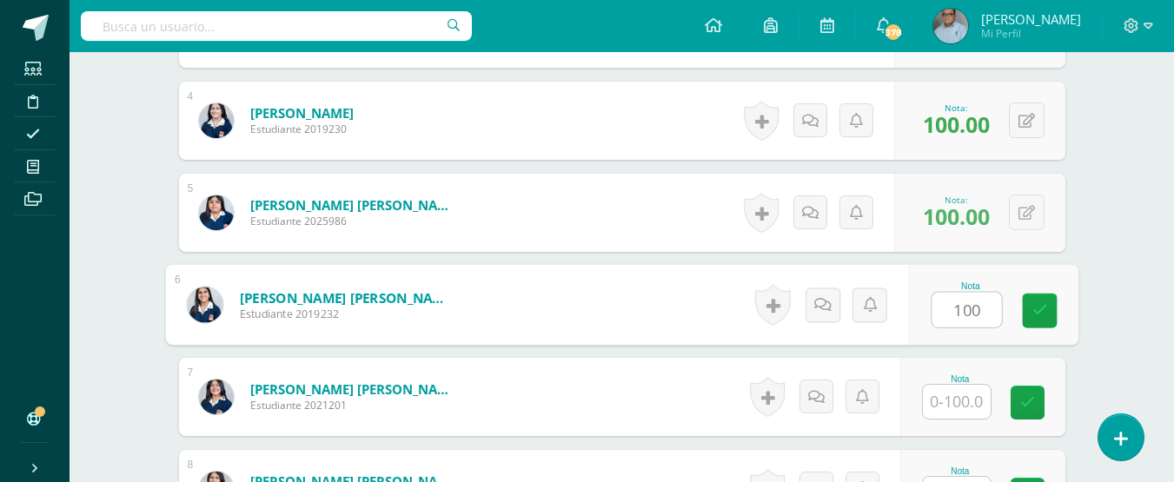
type input "100"
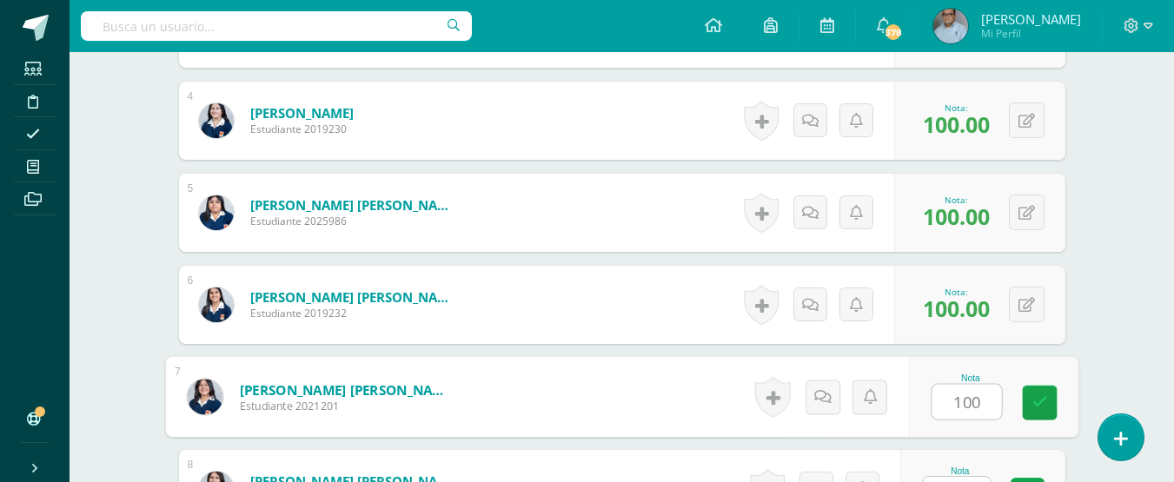
type input "100"
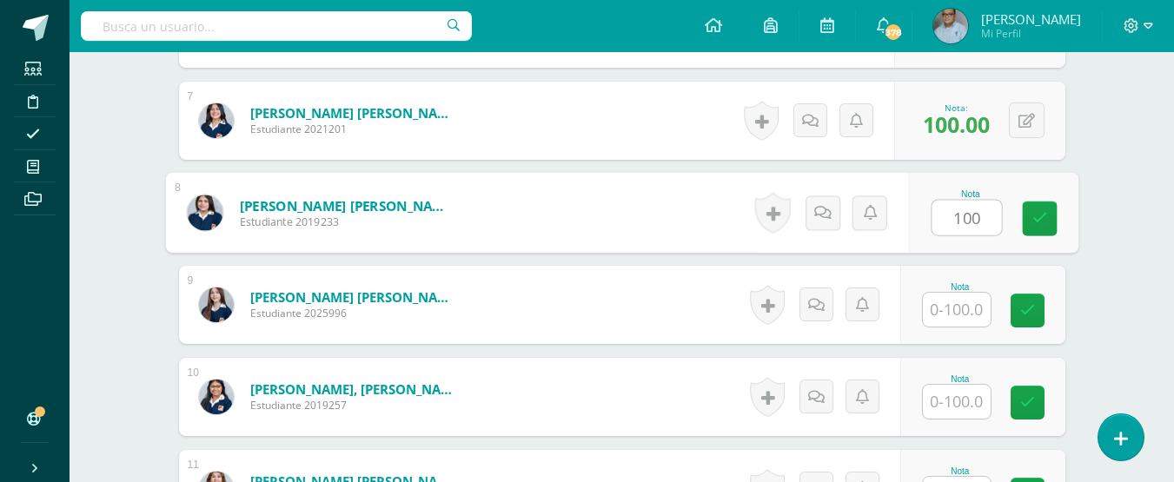
type input "100"
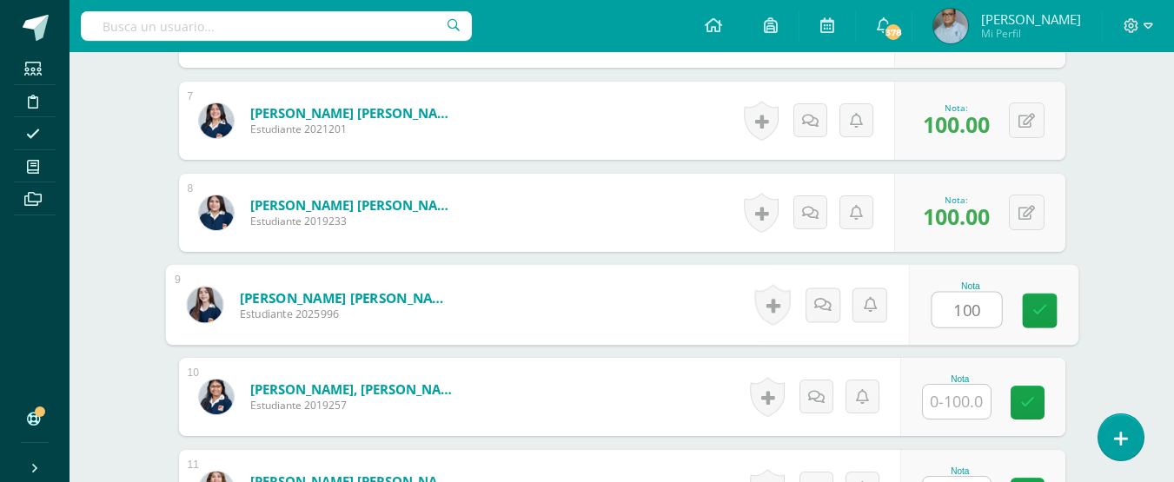
type input "100"
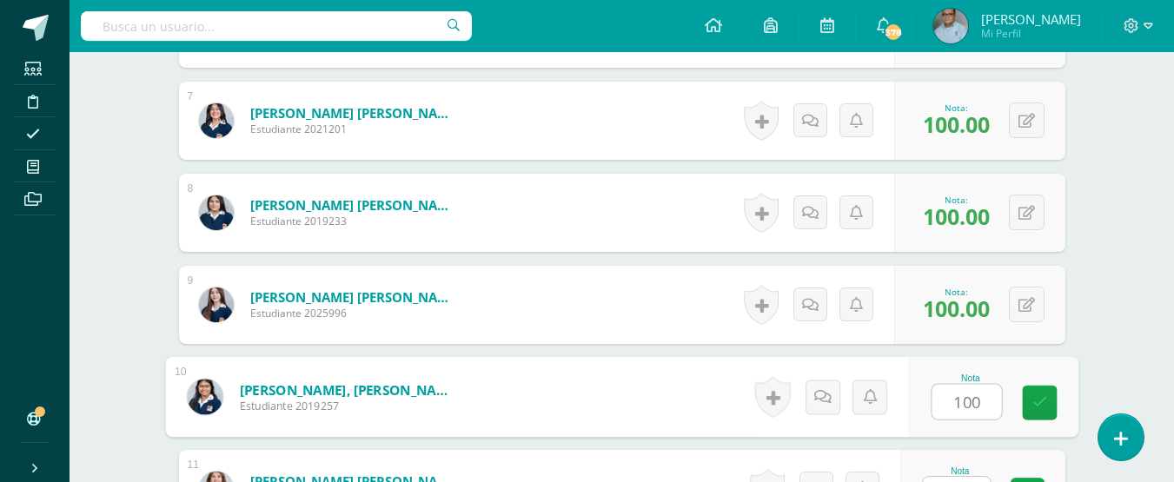
type input "100"
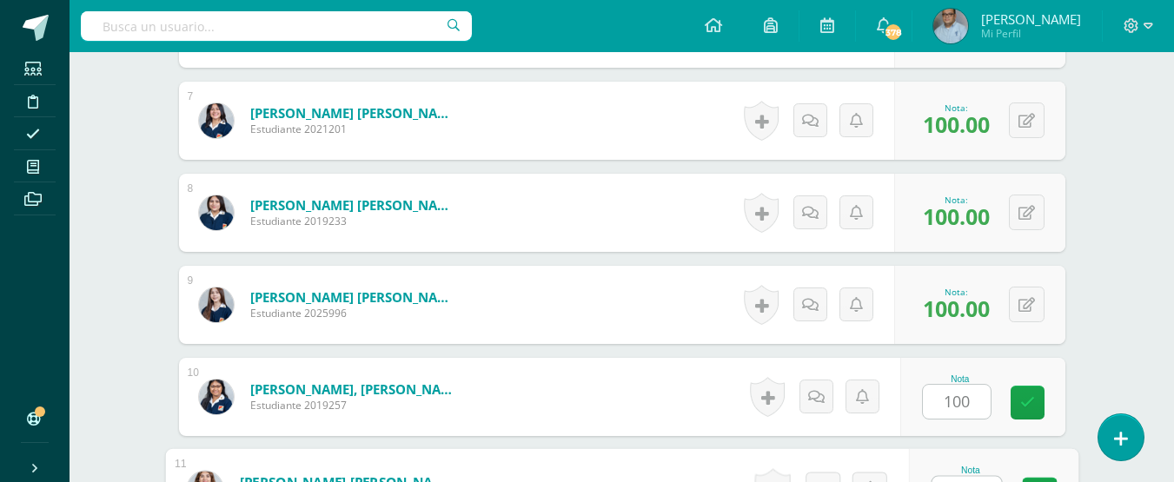
scroll to position [1351, 0]
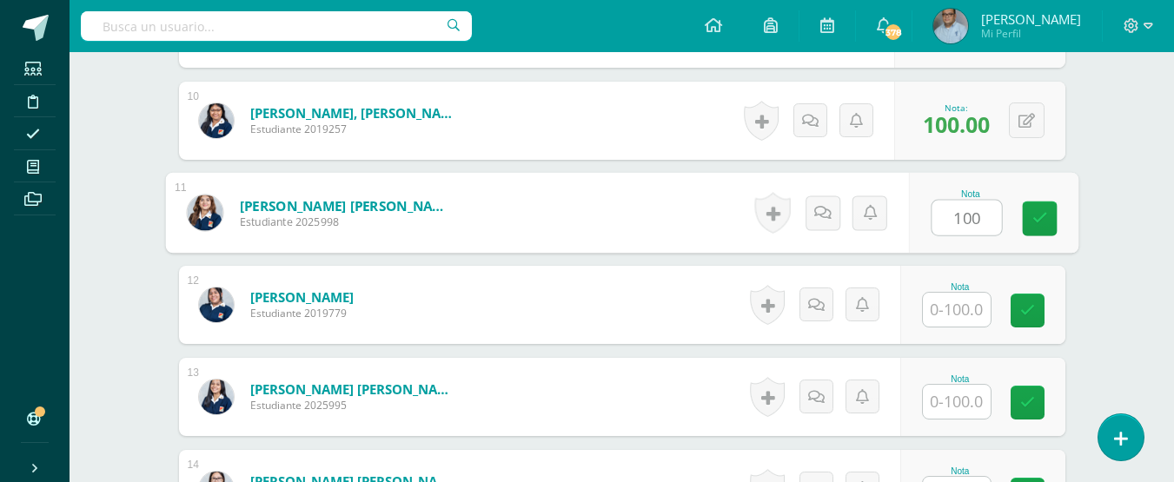
type input "100"
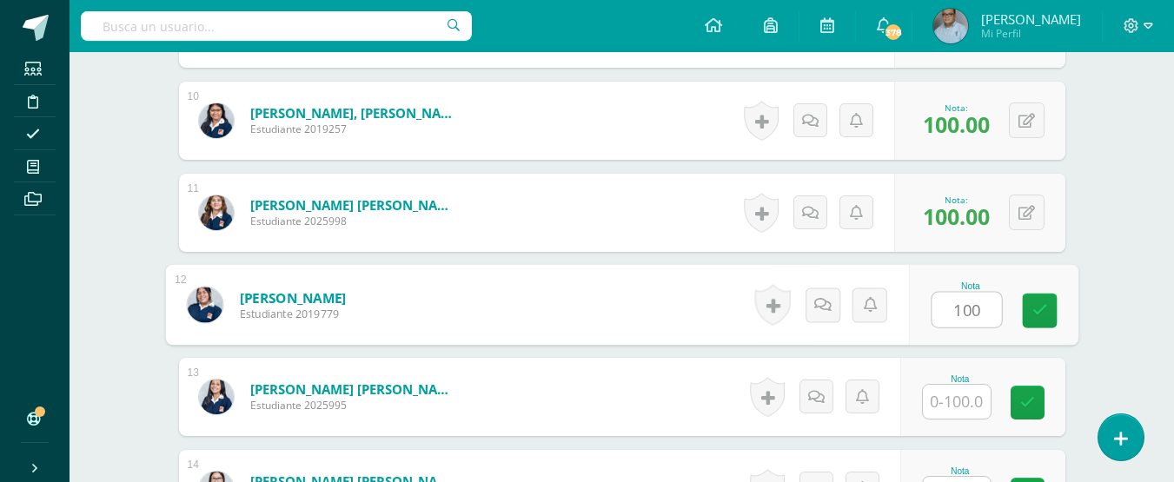
type input "100"
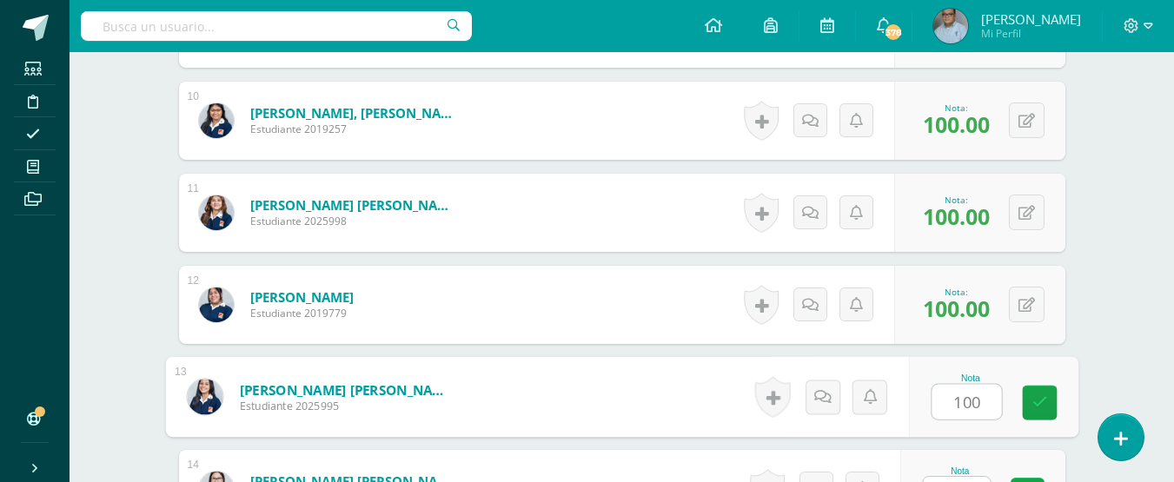
type input "100"
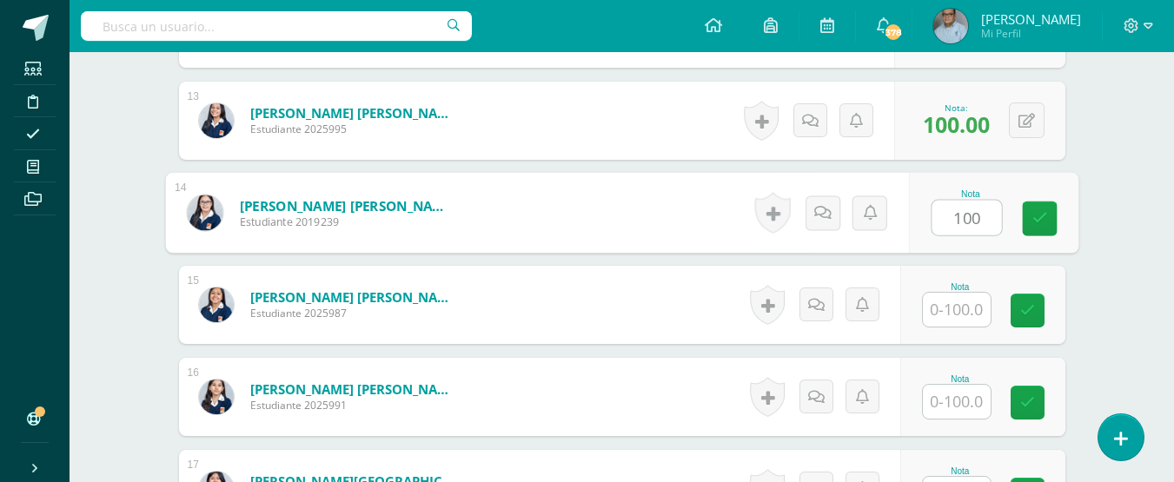
type input "100"
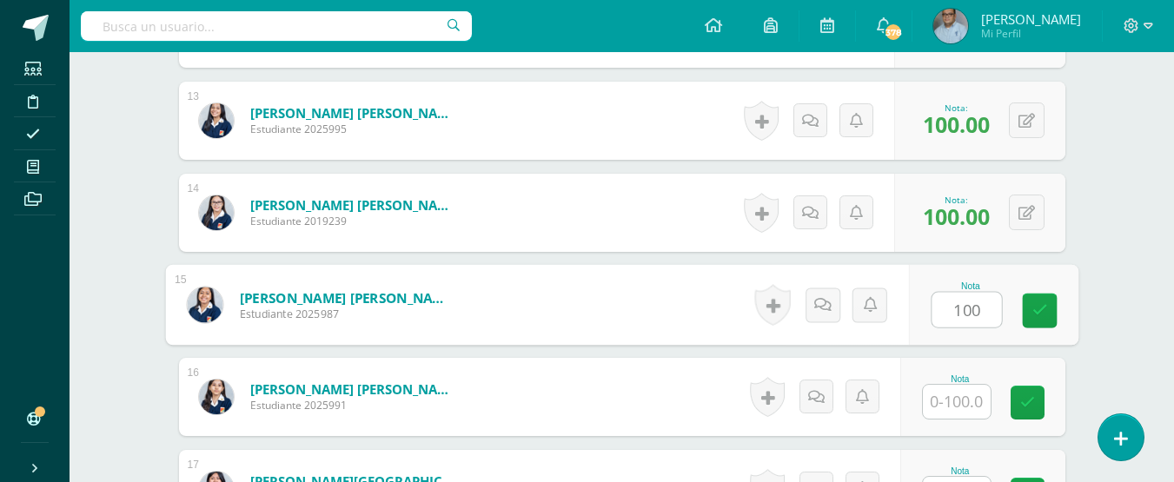
type input "100"
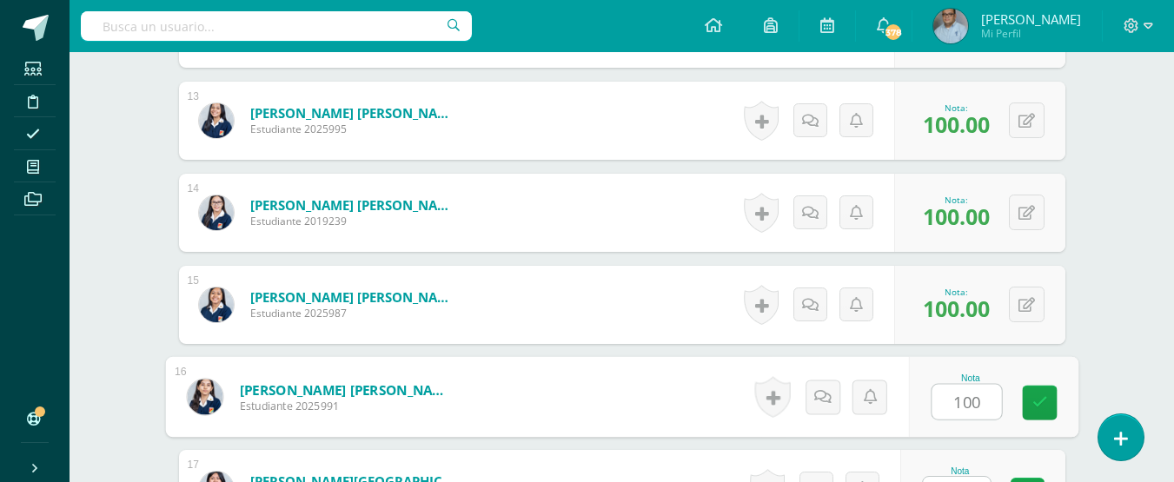
type input "100"
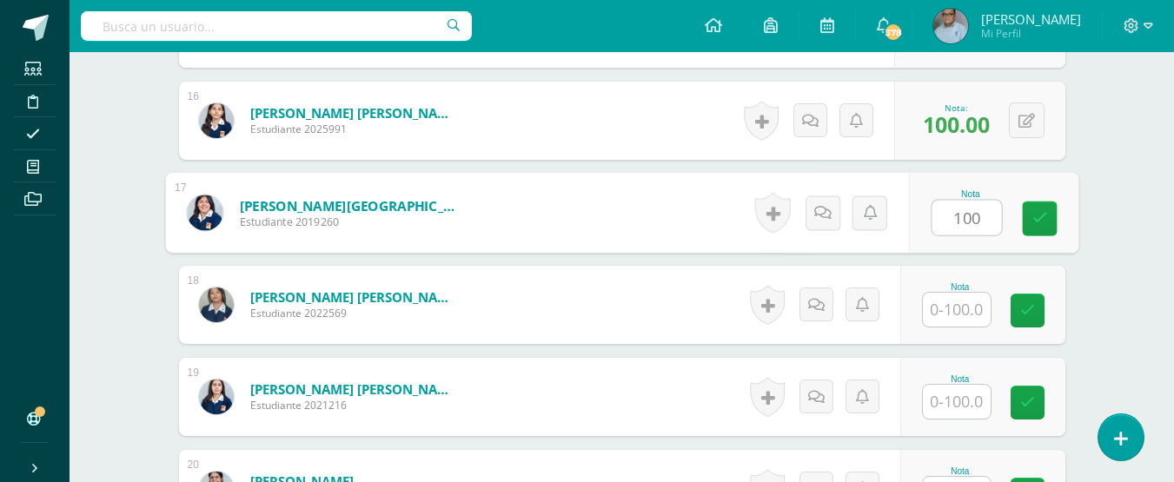
type input "100"
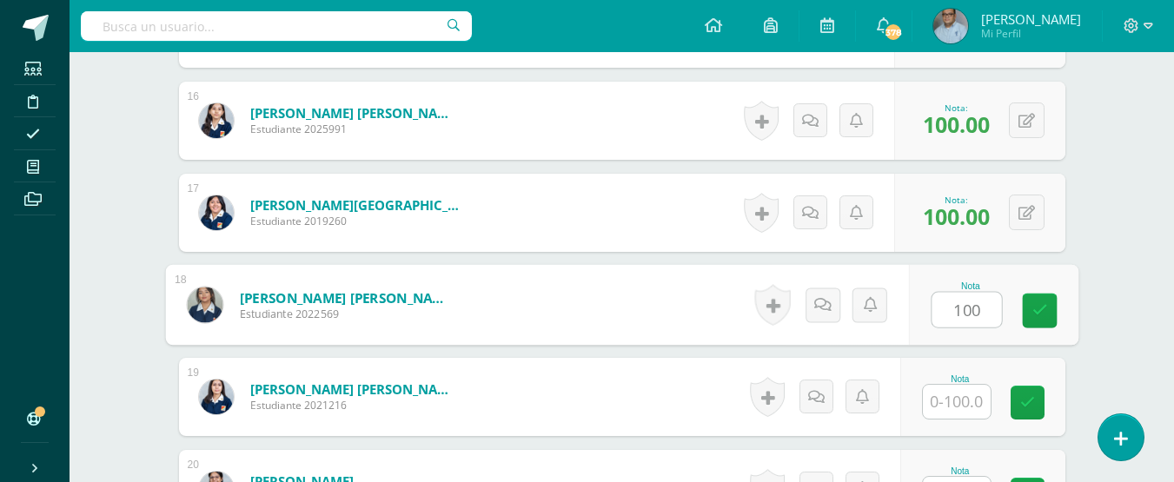
type input "100"
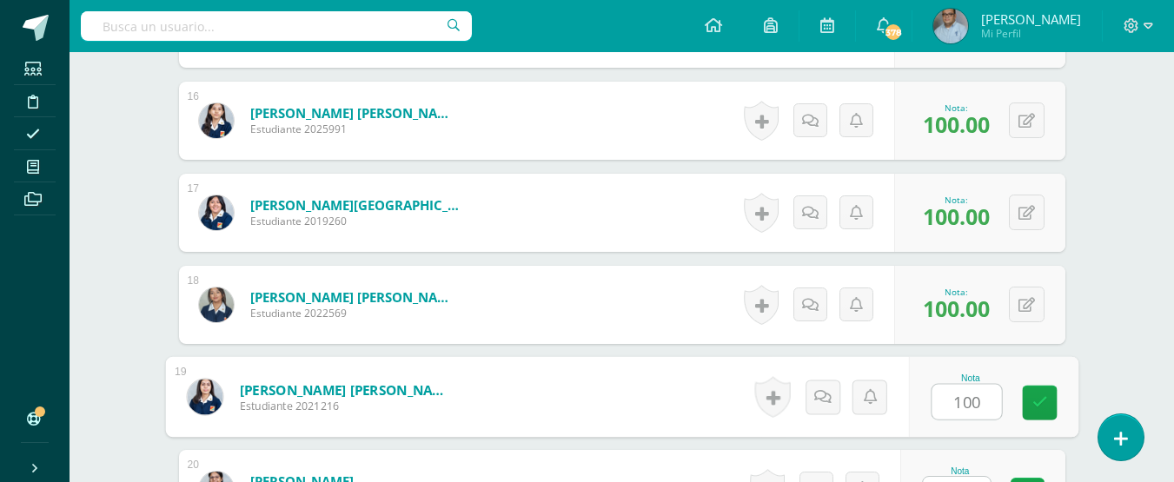
type input "100"
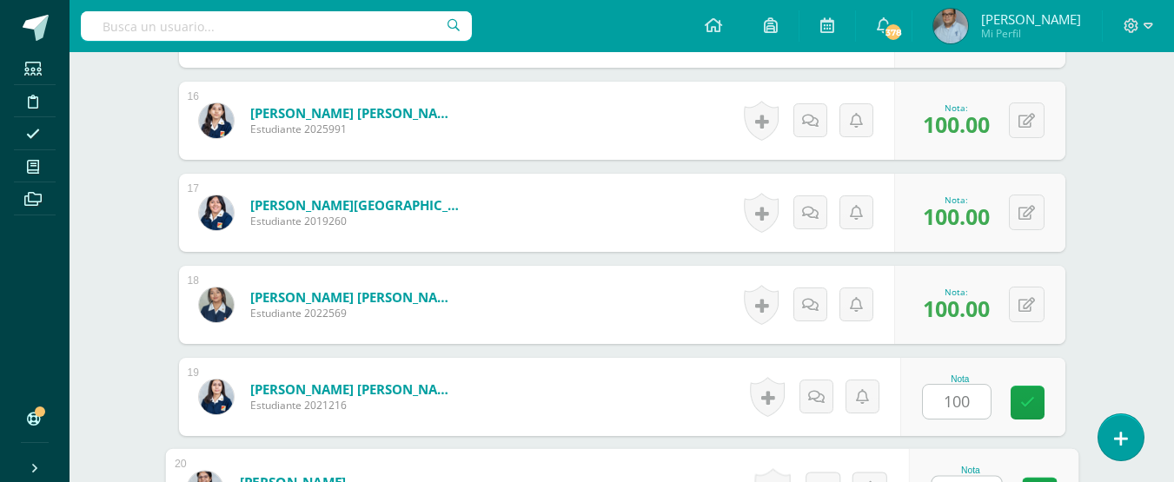
scroll to position [2180, 0]
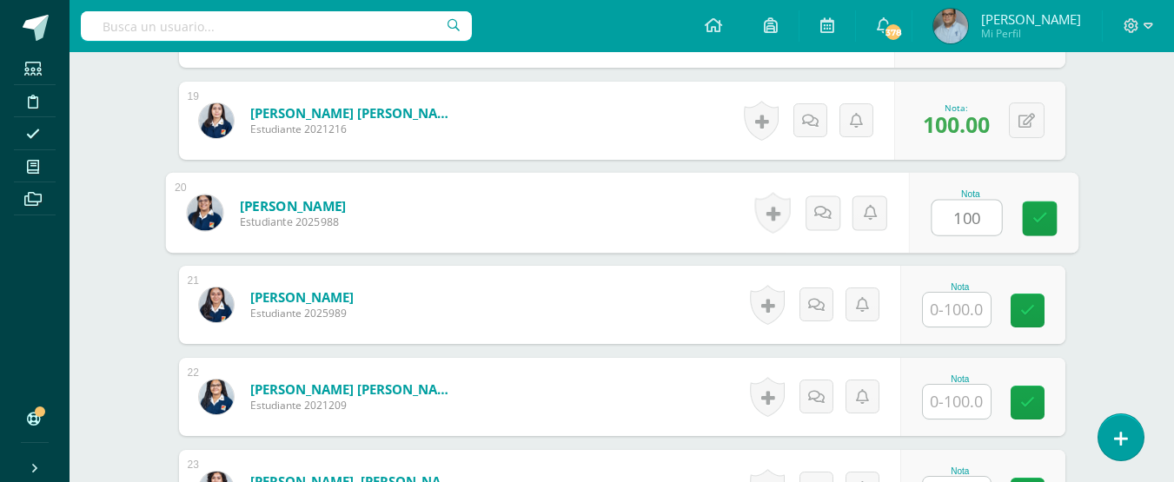
type input "100"
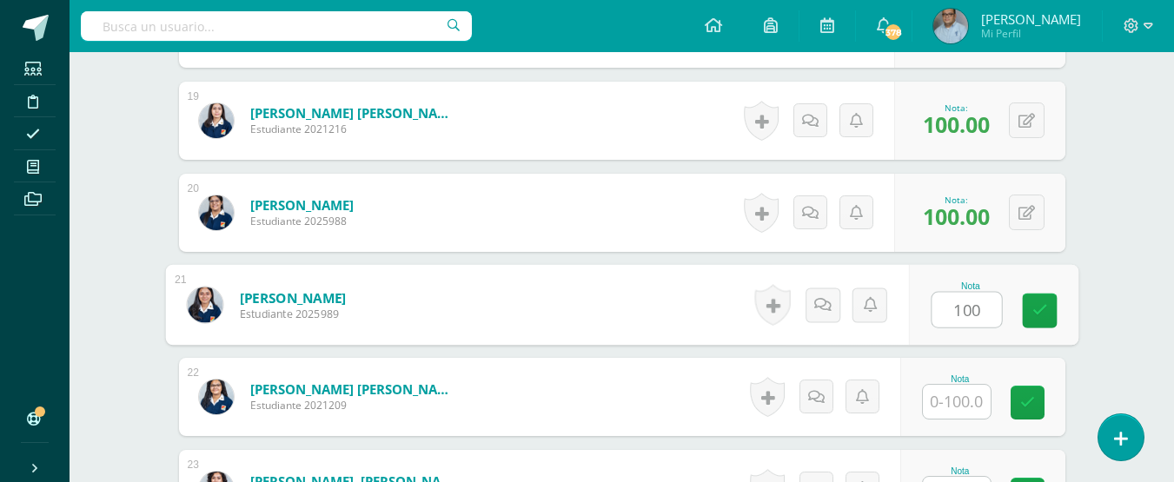
type input "100"
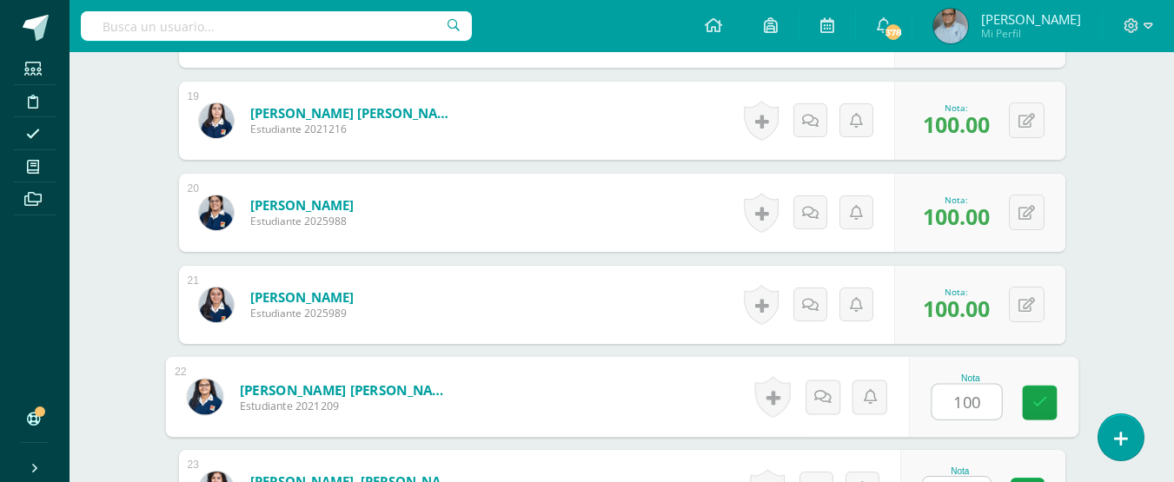
type input "100"
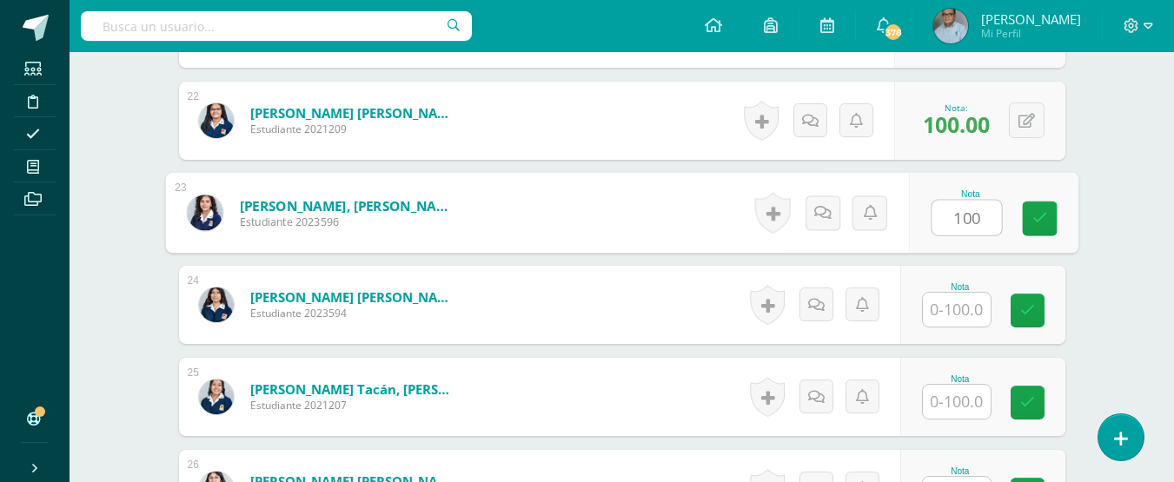
type input "100"
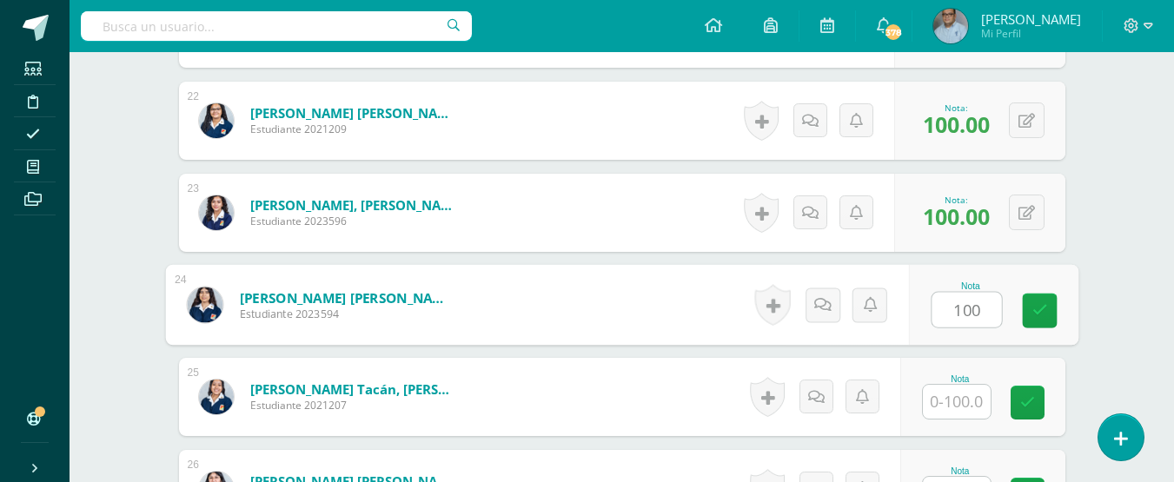
type input "100"
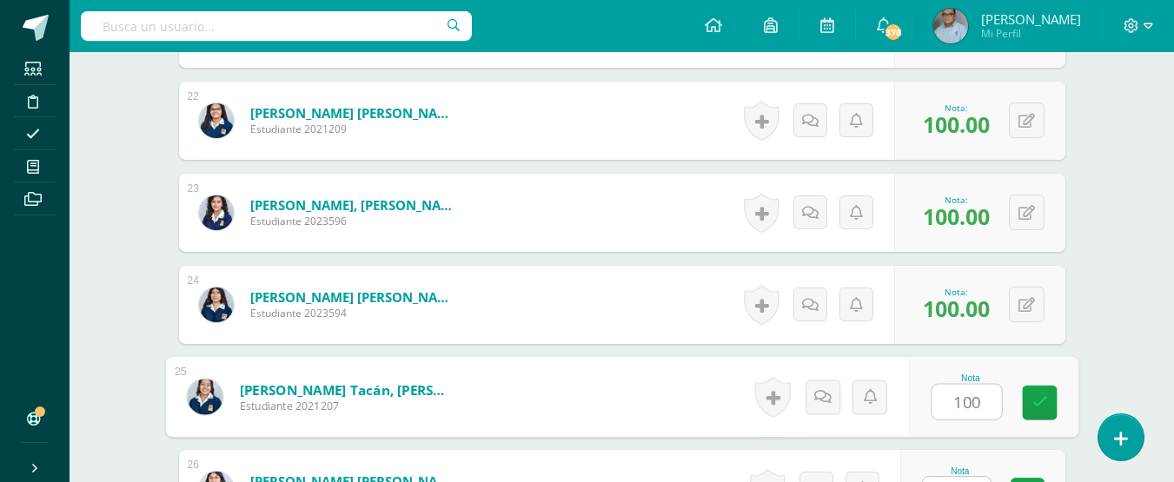
type input "100"
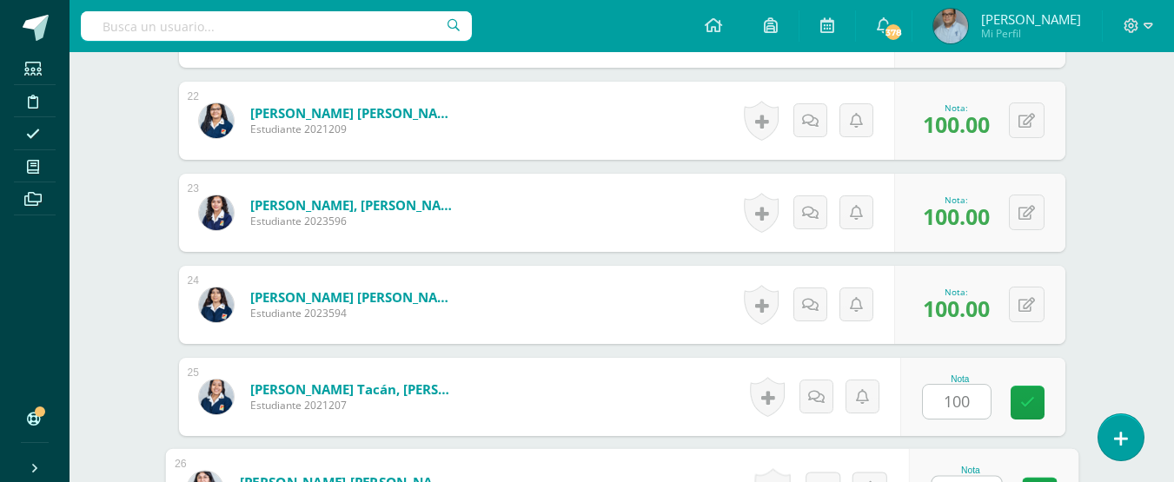
scroll to position [2733, 0]
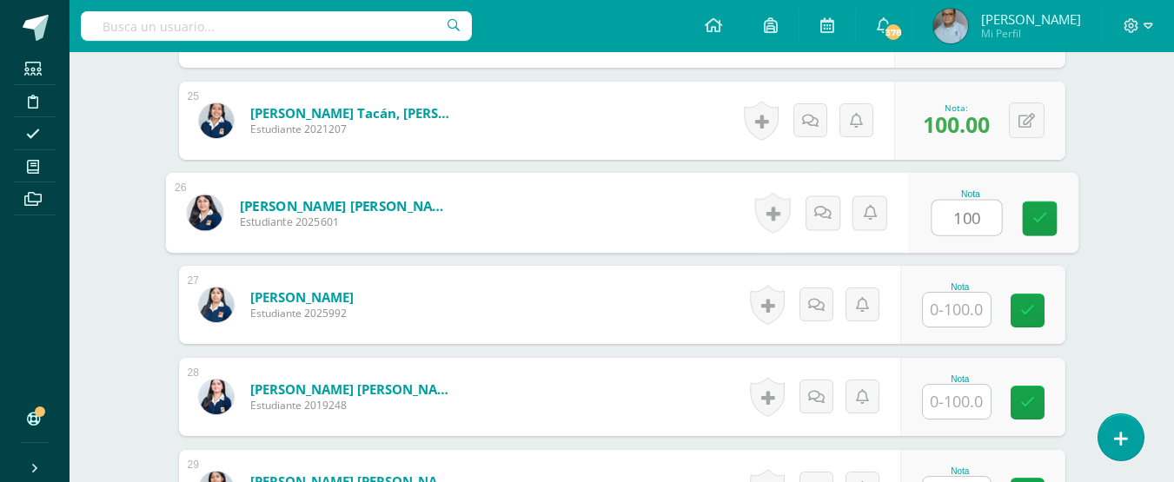
type input "100"
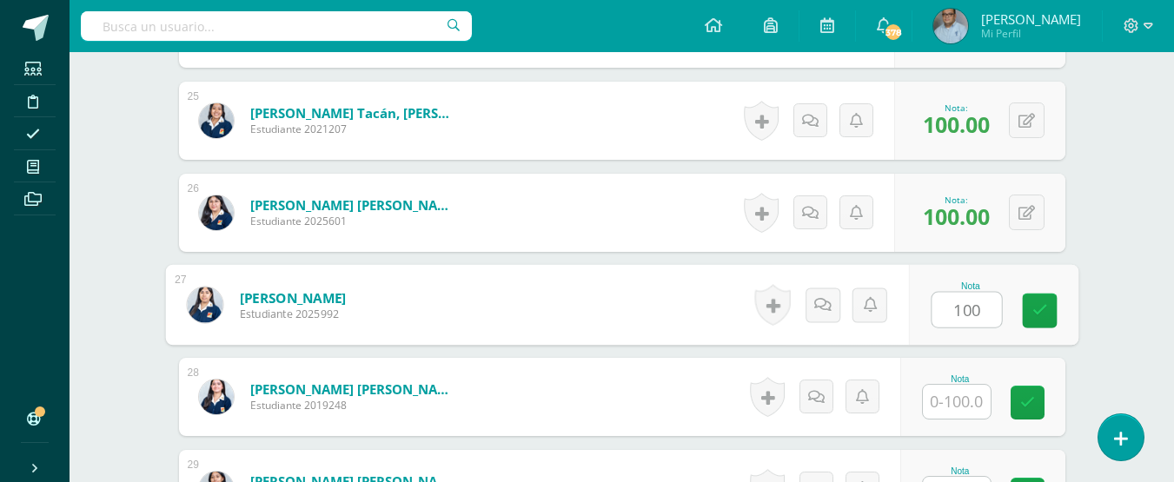
type input "100"
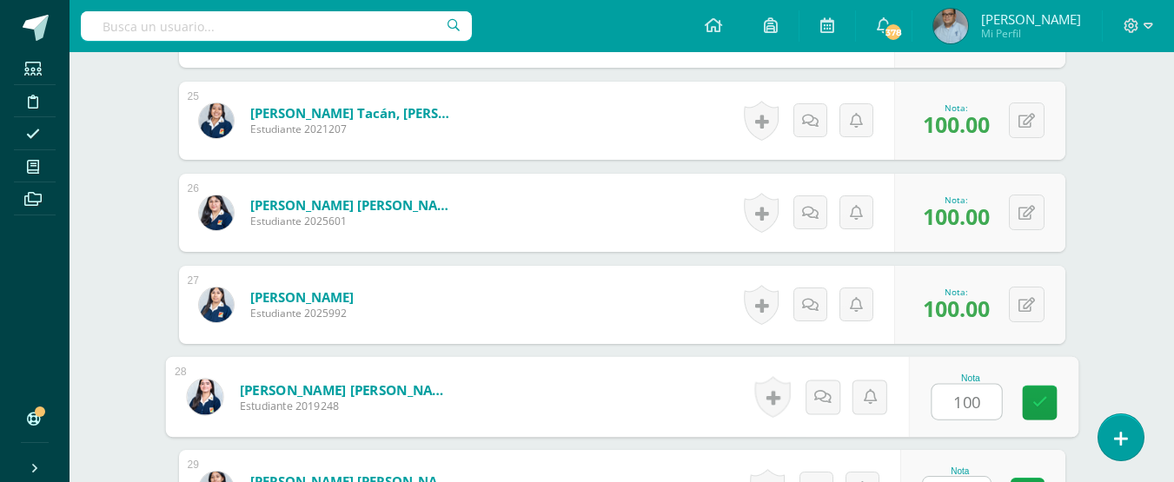
type input "100"
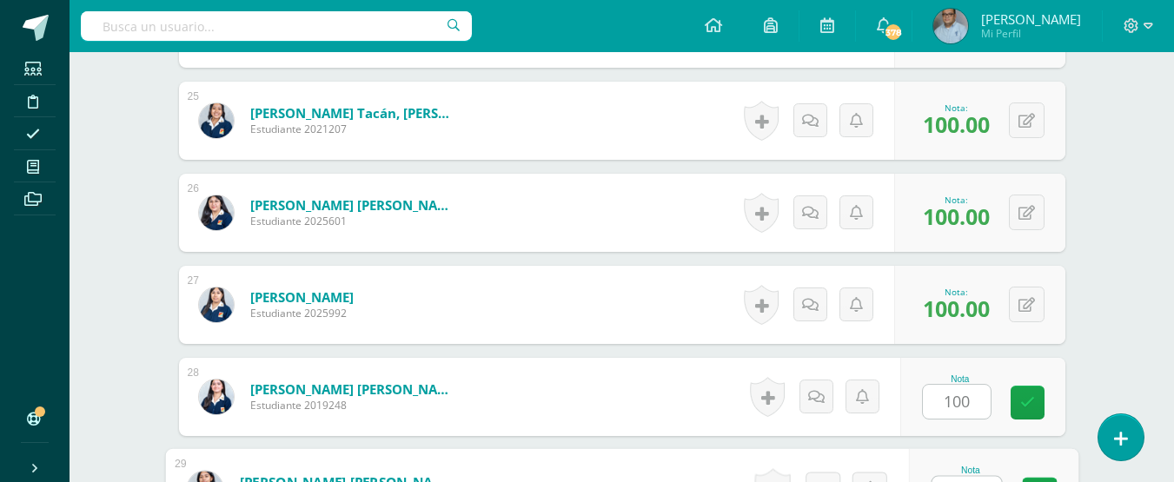
scroll to position [3001, 0]
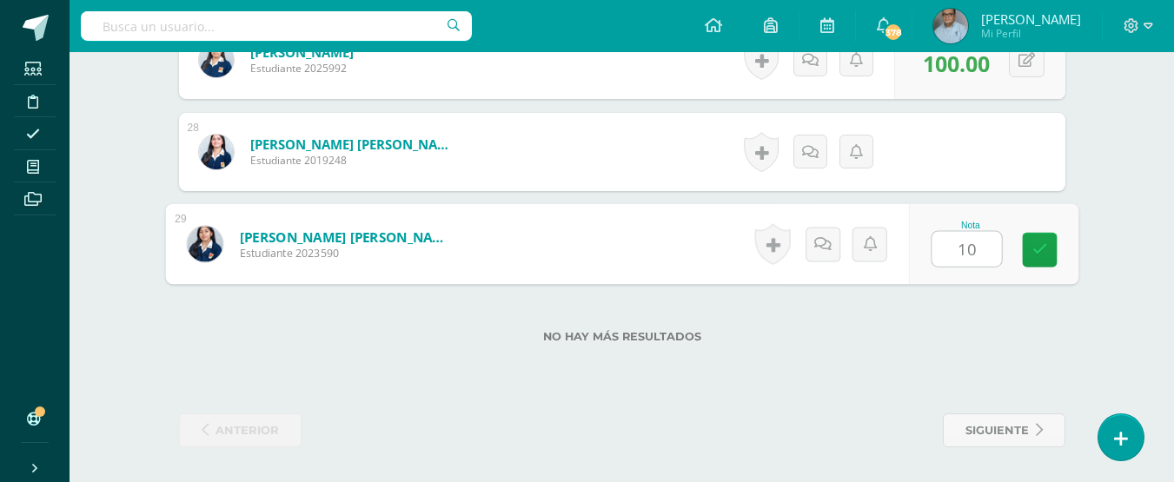
type input "100"
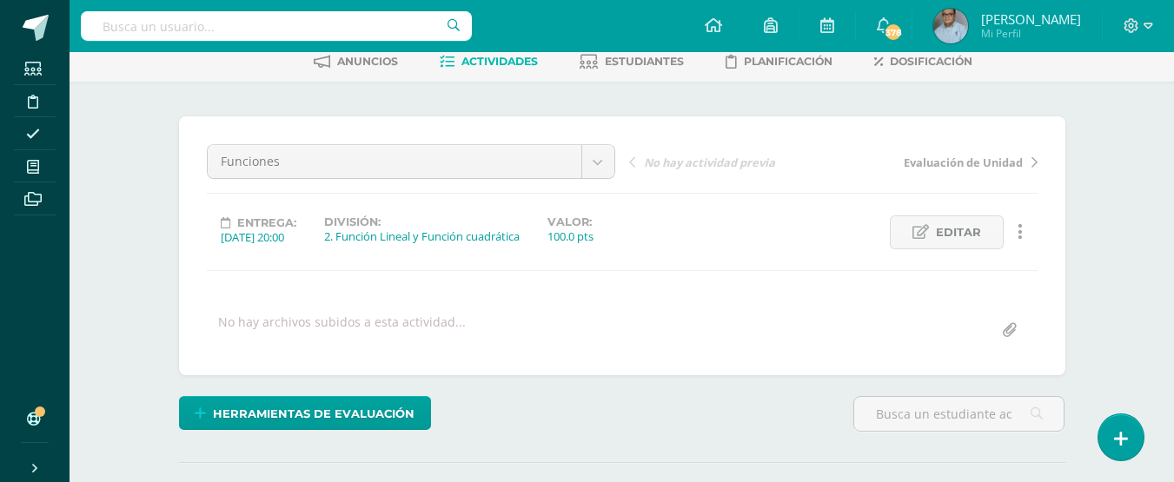
scroll to position [0, 0]
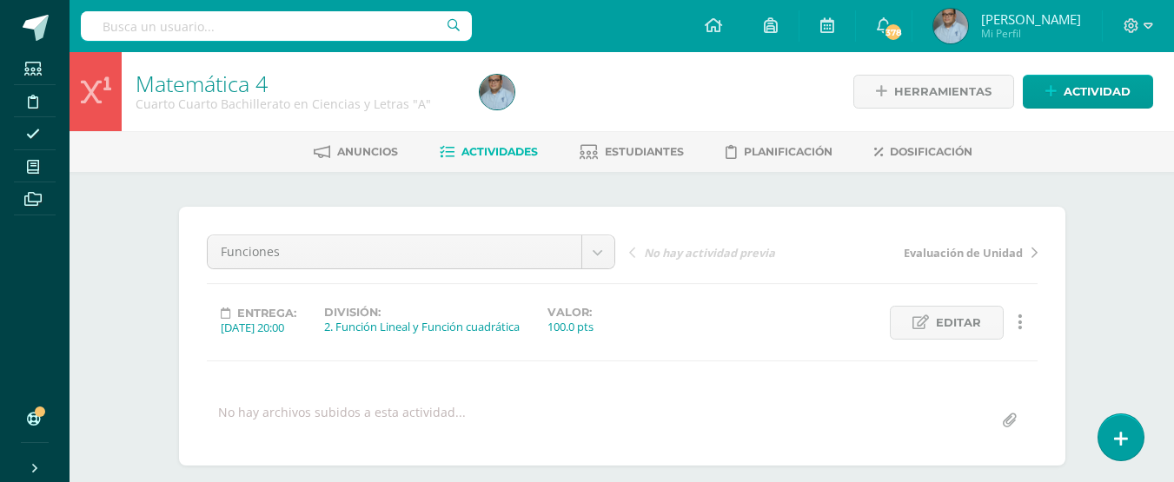
click at [474, 143] on link "Actividades" at bounding box center [489, 152] width 98 height 28
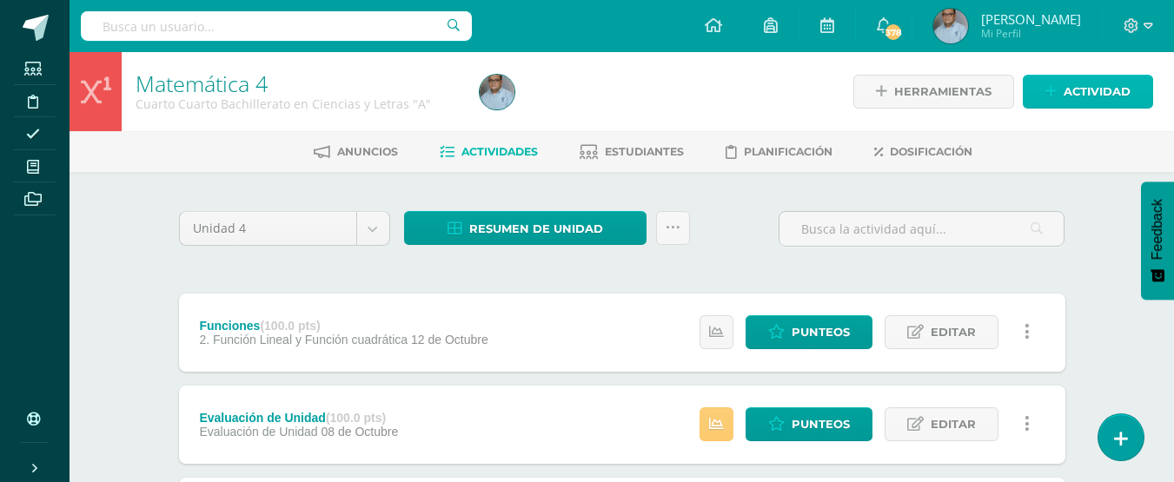
click at [1112, 103] on span "Actividad" at bounding box center [1097, 92] width 67 height 32
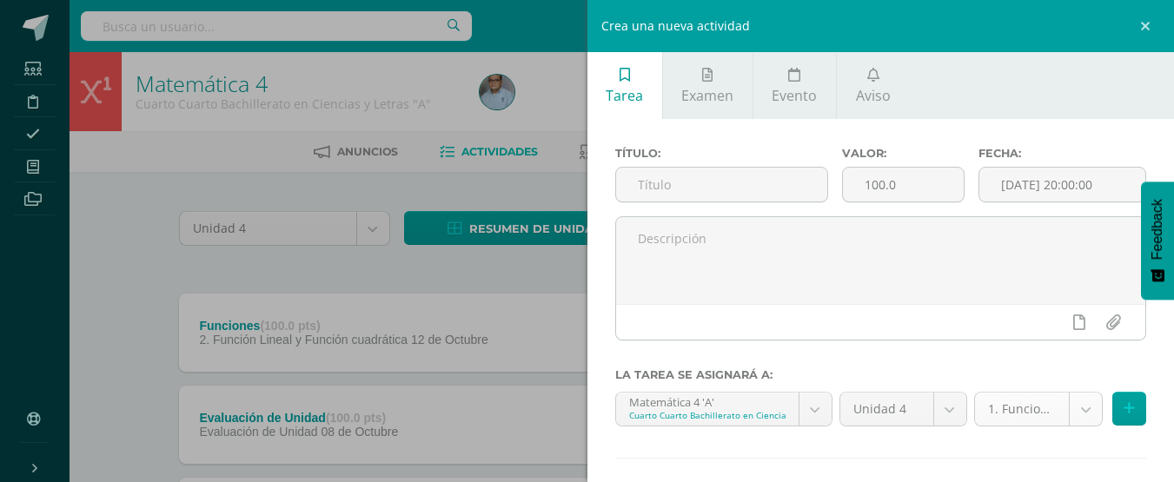
click at [1080, 414] on body "Estudiantes Disciplina Asistencia Mis cursos Archivos Soporte Ayuda Reportar un…" at bounding box center [587, 474] width 1174 height 948
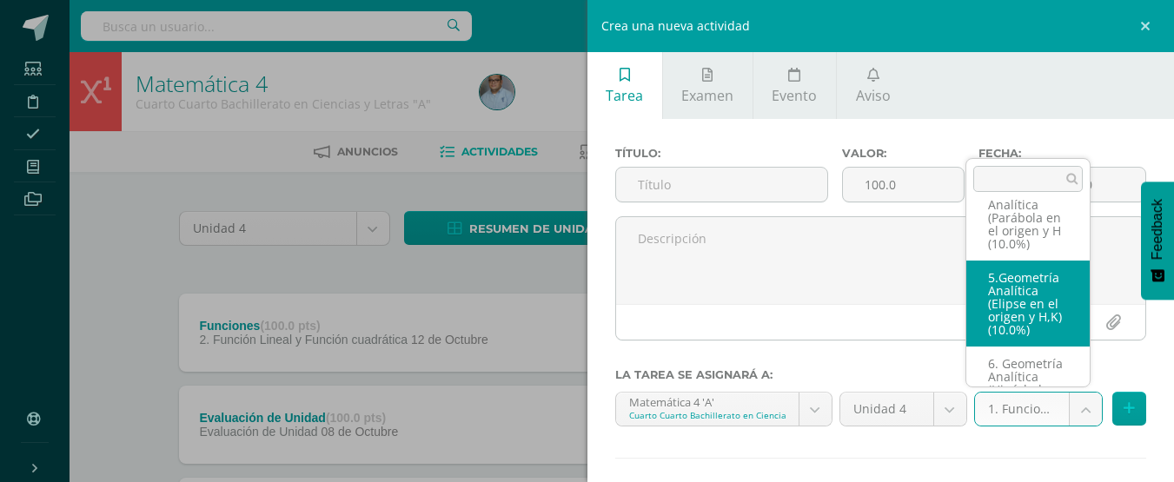
scroll to position [302, 0]
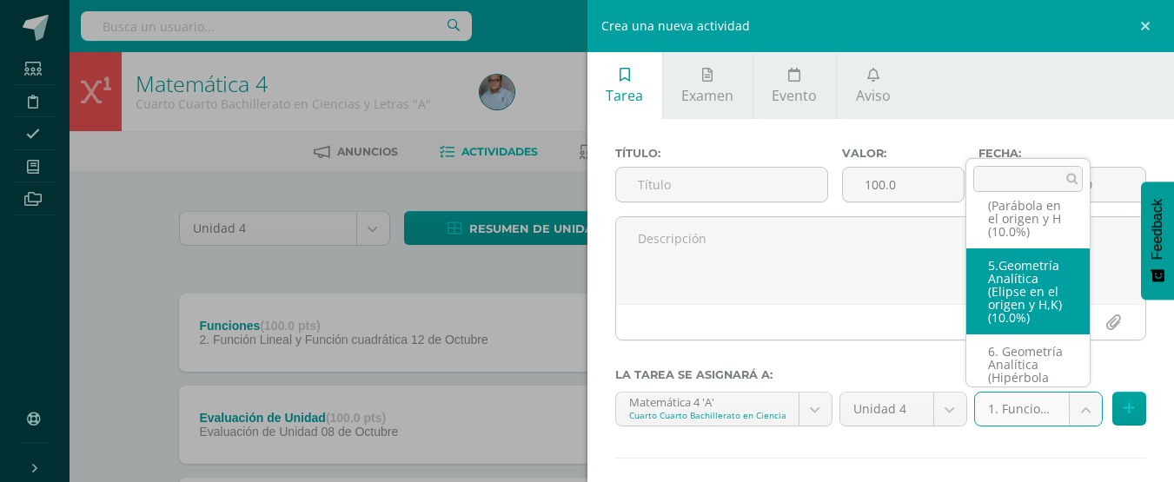
select select "128875"
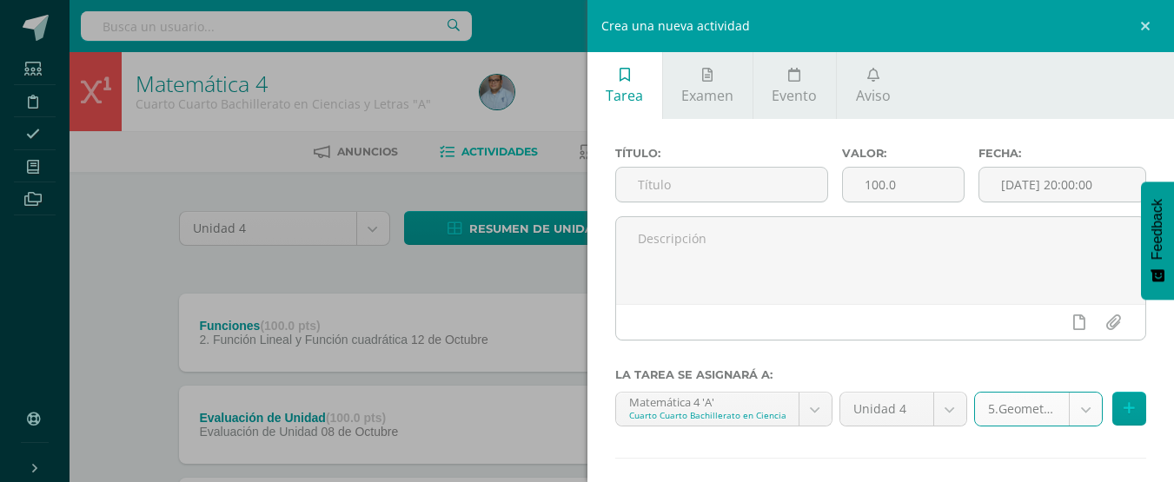
click at [1071, 408] on body "Estudiantes Disciplina Asistencia Mis cursos Archivos Soporte Ayuda Reportar un…" at bounding box center [587, 474] width 1174 height 948
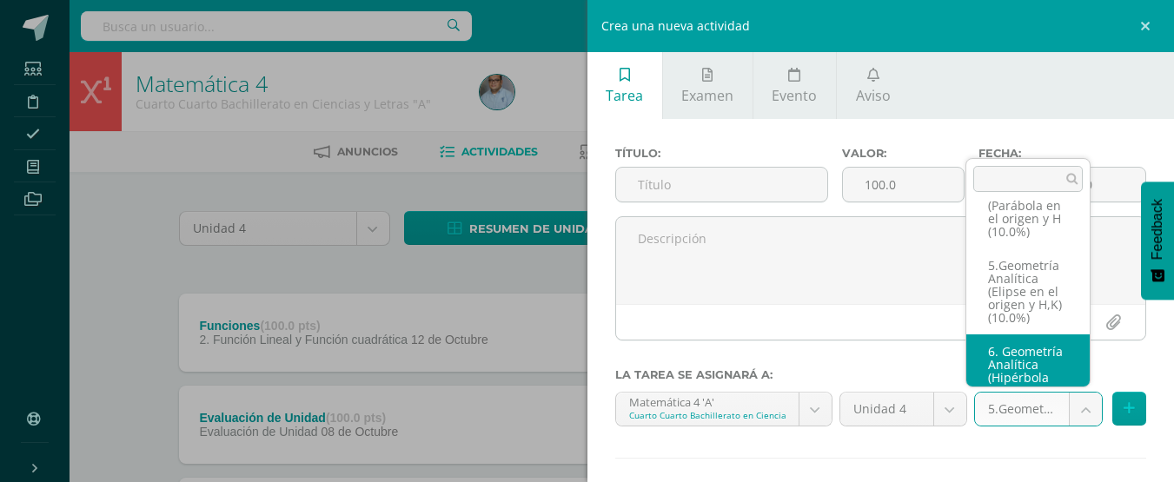
scroll to position [388, 0]
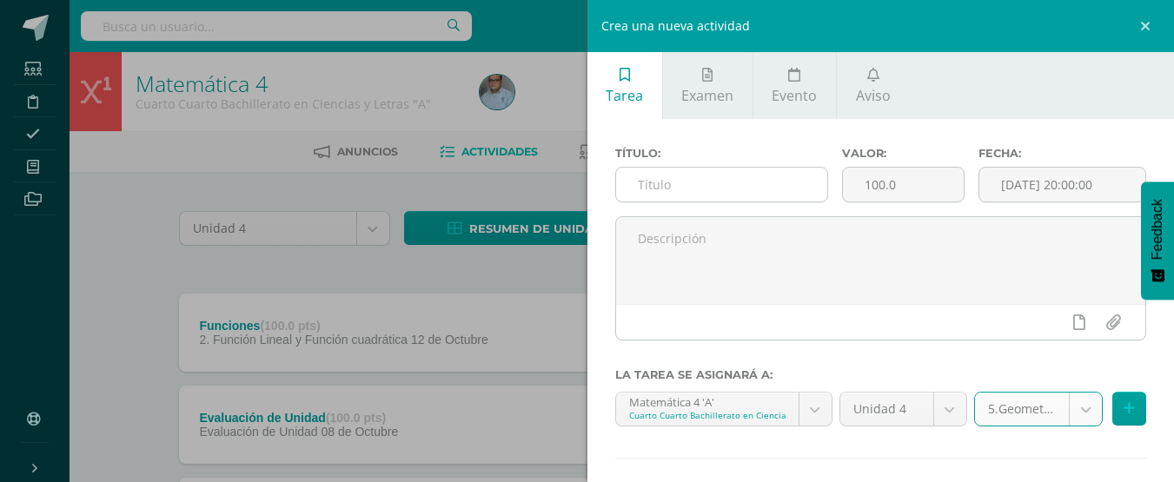
click at [758, 186] on input "text" at bounding box center [721, 185] width 211 height 34
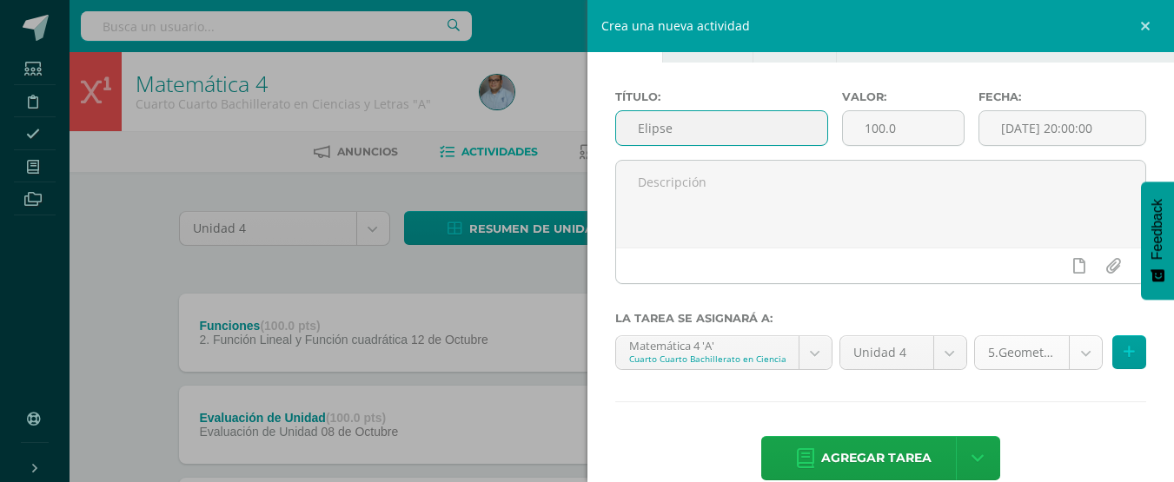
scroll to position [86, 0]
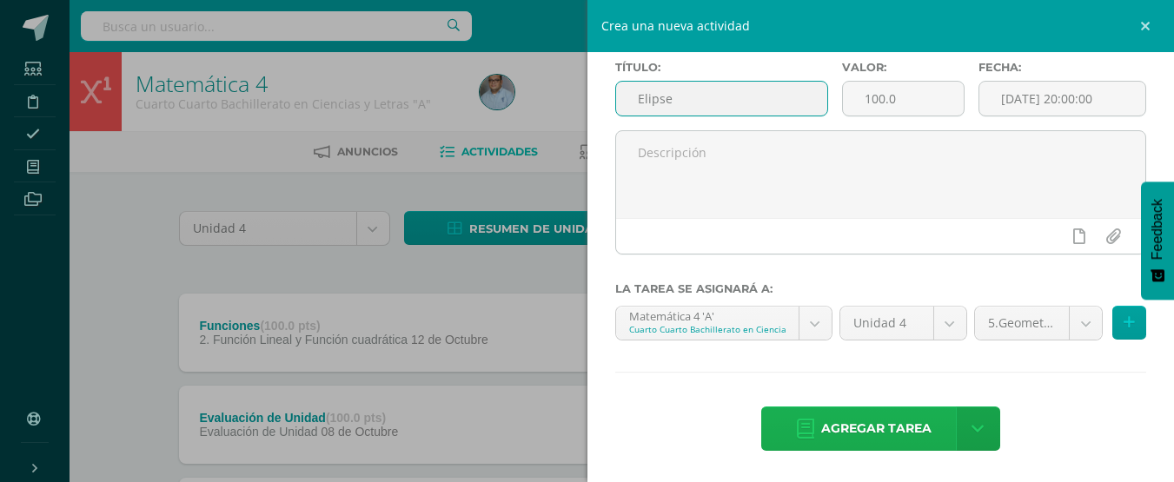
type input "Elipse"
click at [897, 427] on span "Agregar tarea" at bounding box center [876, 429] width 110 height 43
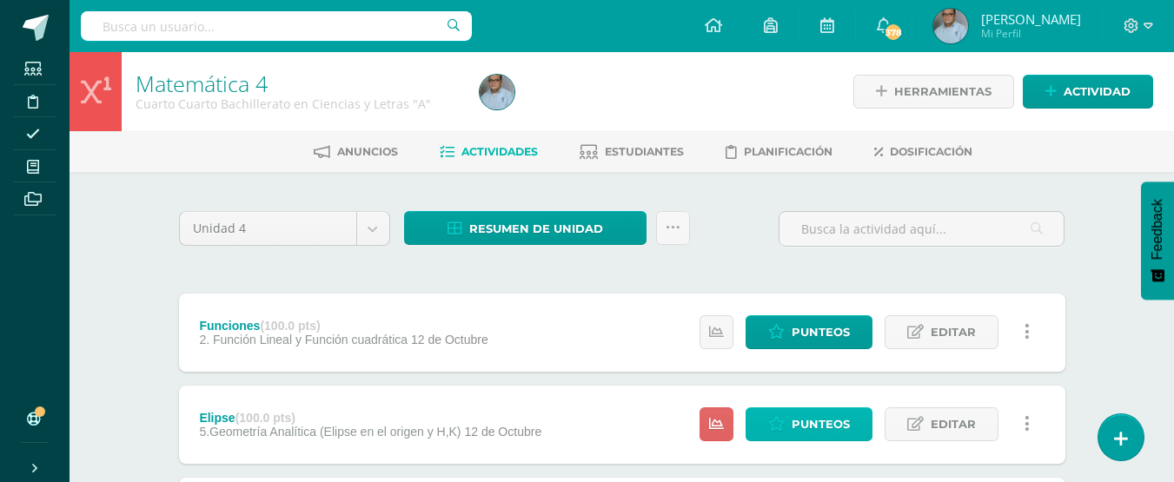
click at [837, 416] on span "Punteos" at bounding box center [821, 424] width 58 height 32
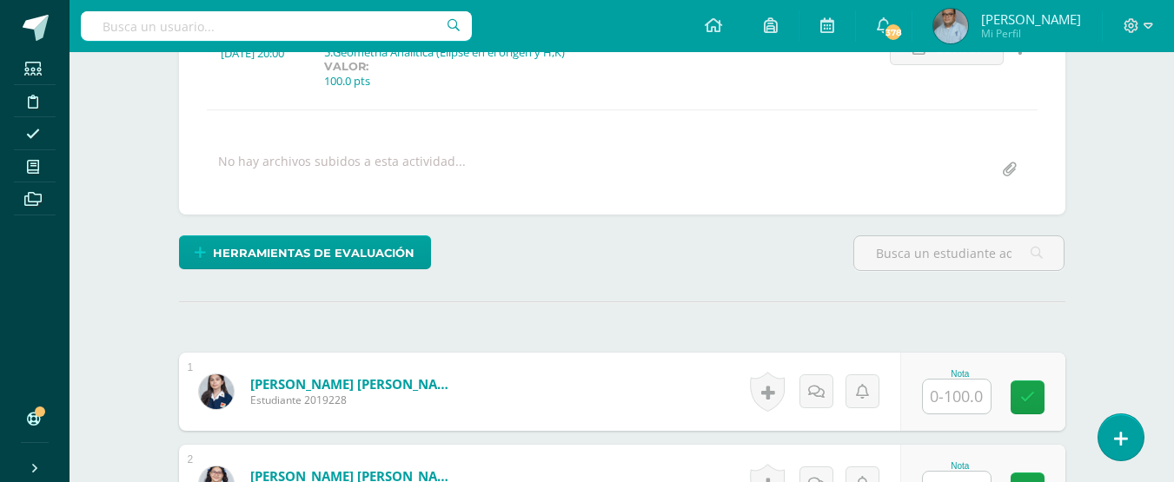
scroll to position [275, 0]
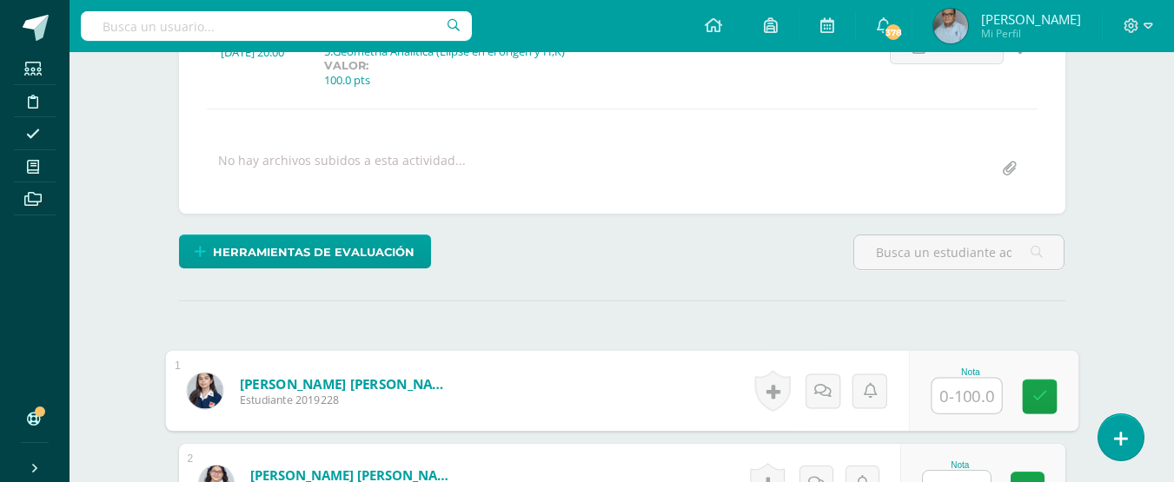
click at [947, 384] on input "text" at bounding box center [966, 396] width 70 height 35
type input "100"
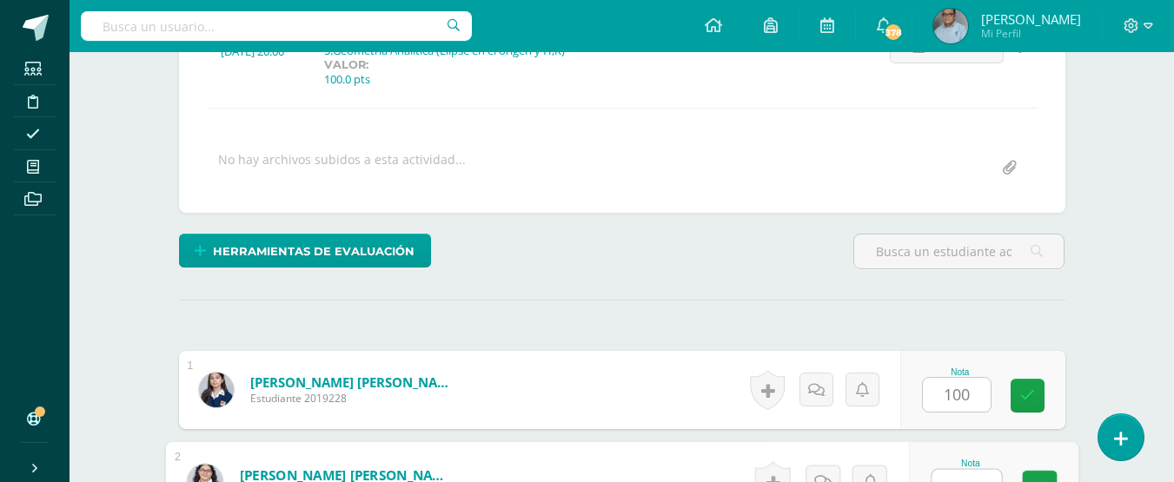
scroll to position [298, 0]
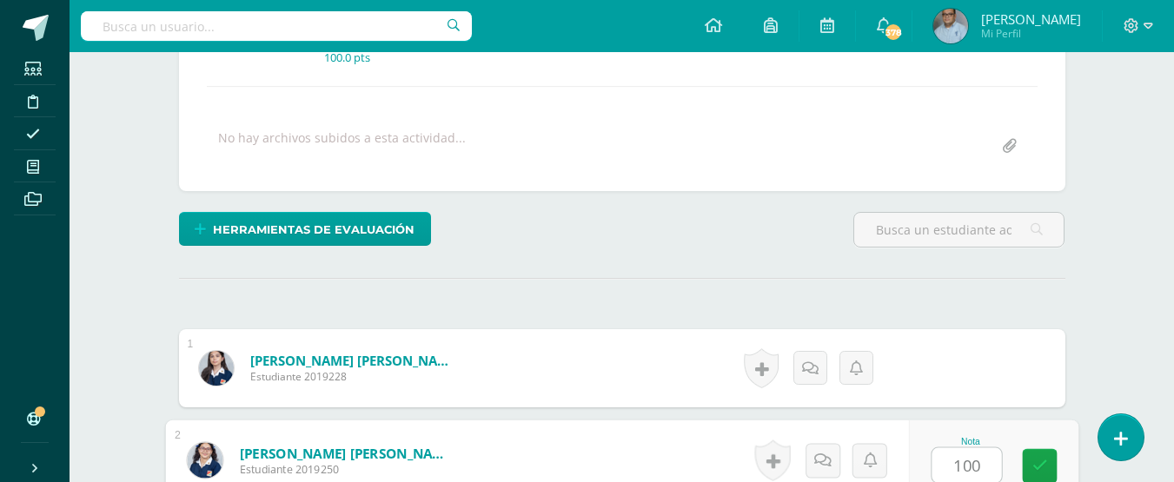
type input "100"
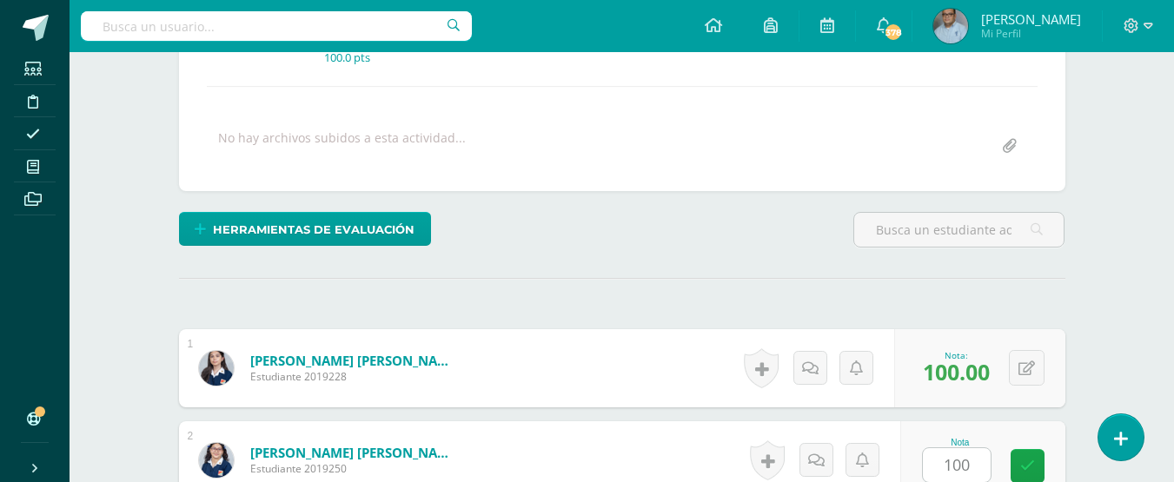
scroll to position [614, 0]
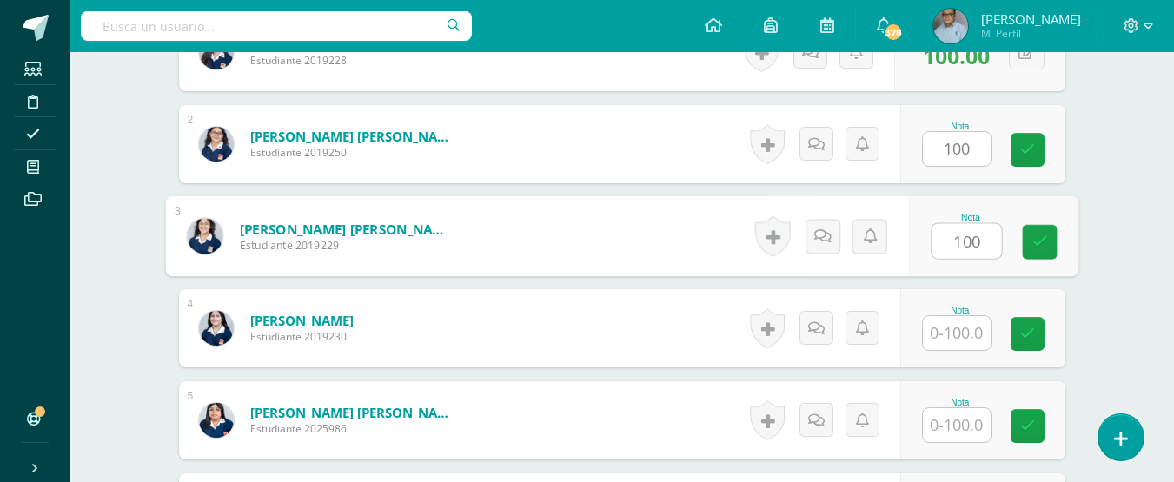
type input "100"
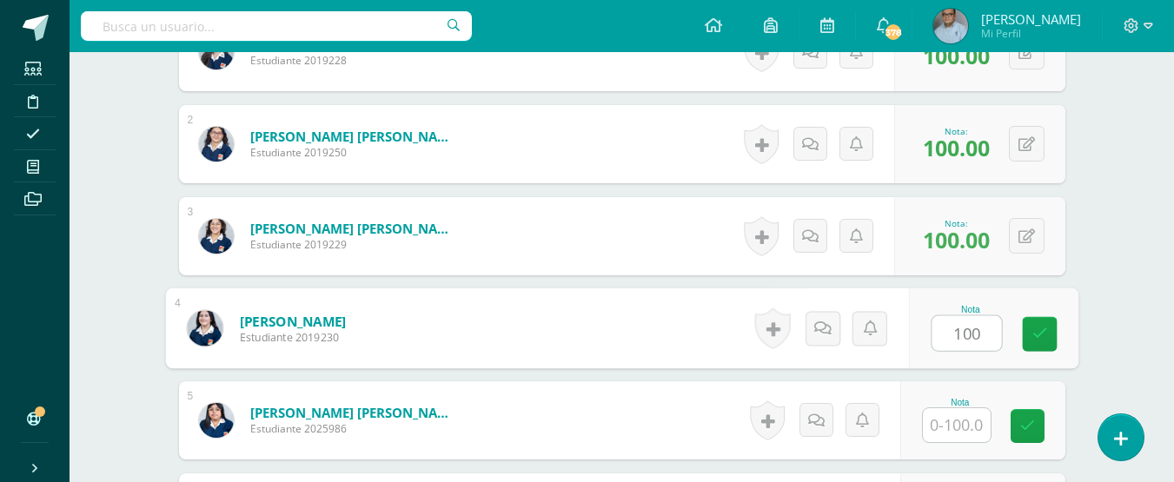
type input "100"
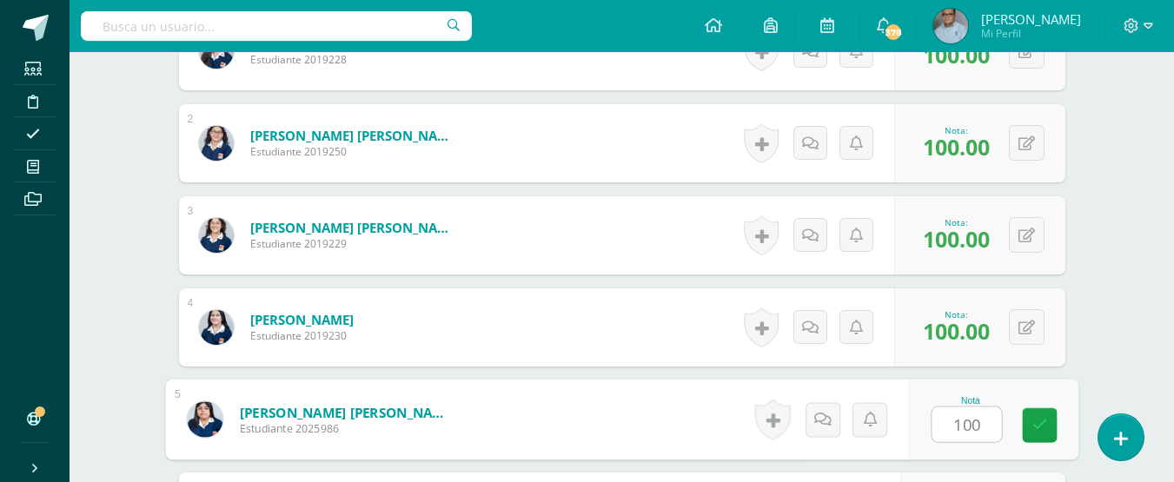
type input "100"
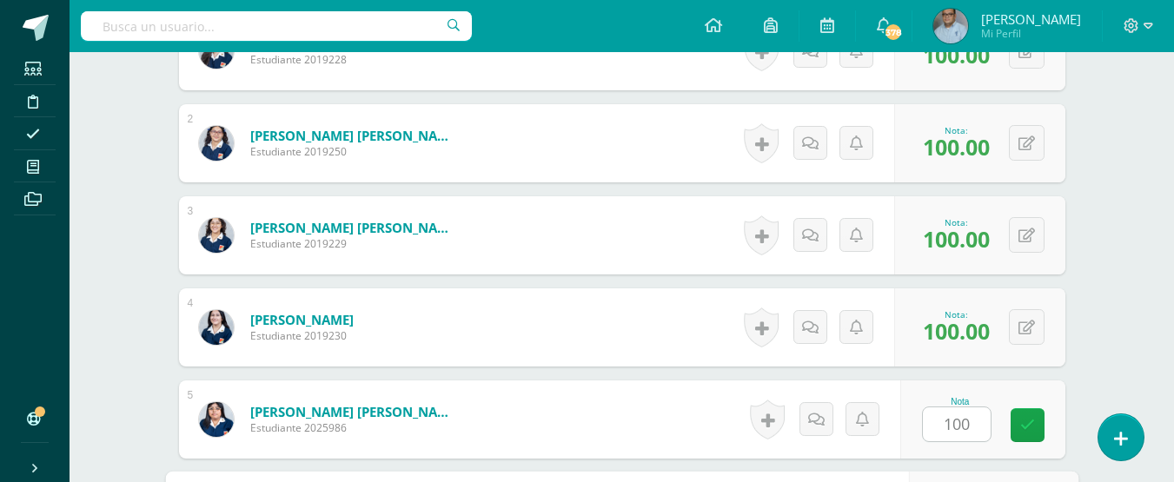
scroll to position [891, 0]
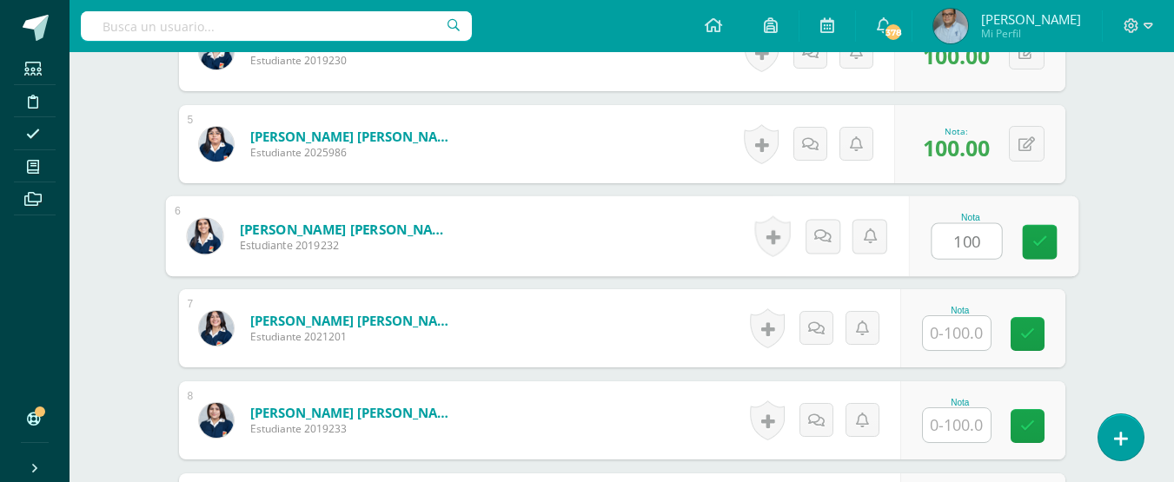
type input "100"
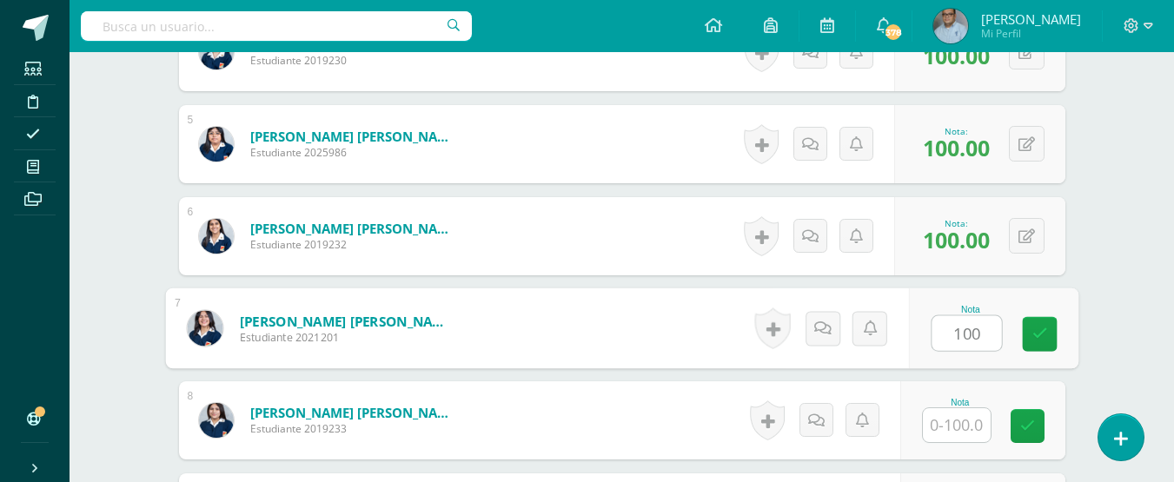
type input "100"
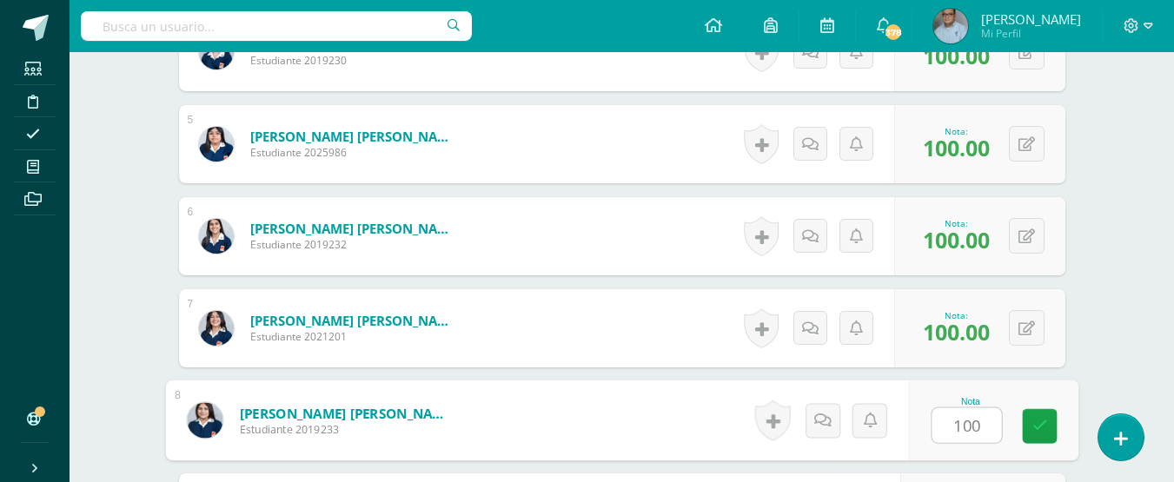
type input "100"
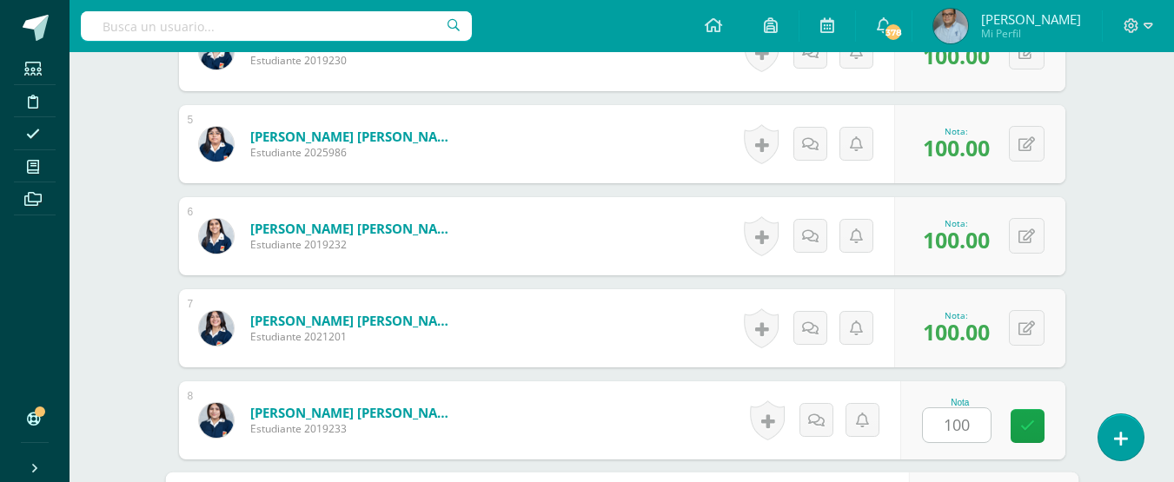
scroll to position [1167, 0]
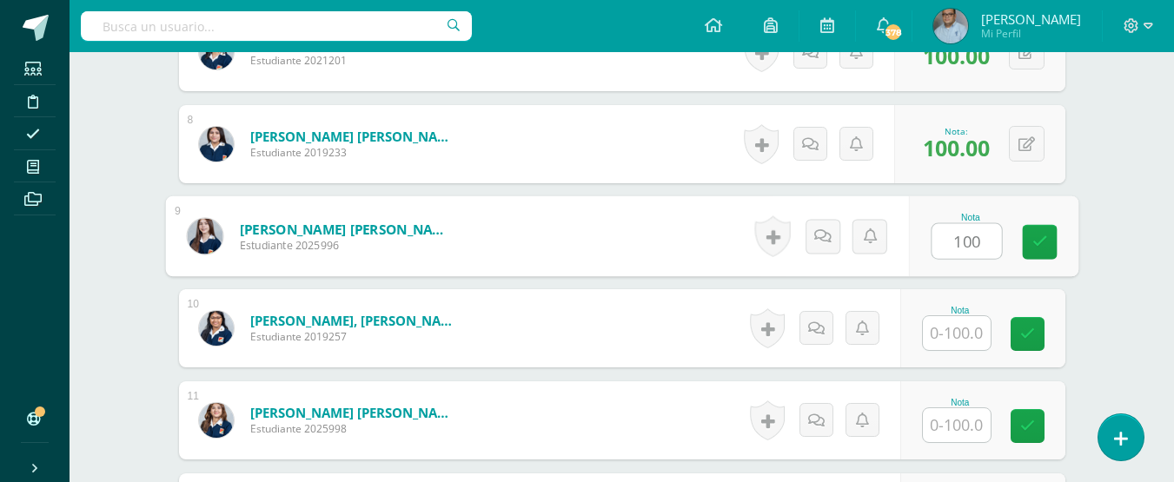
type input "100"
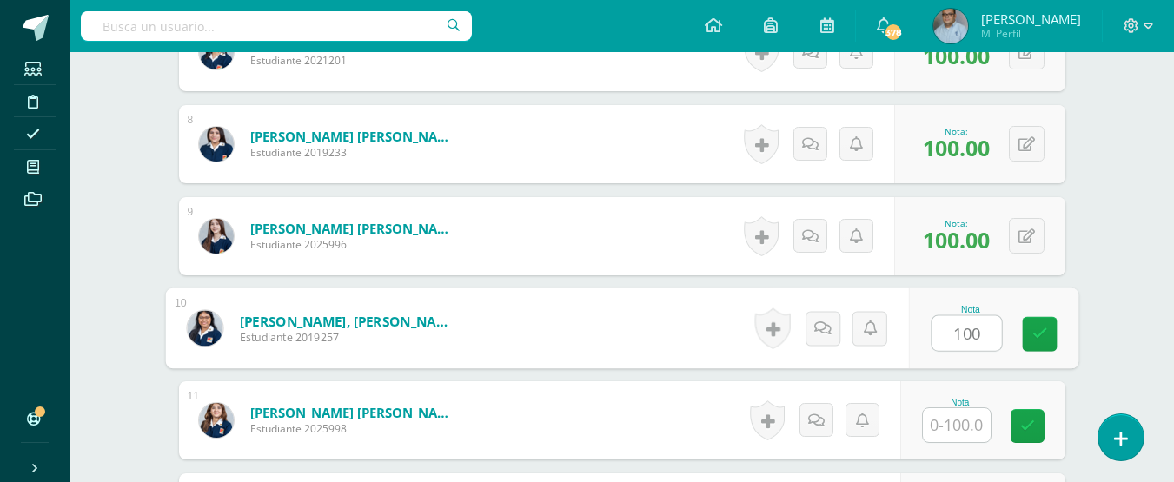
type input "100"
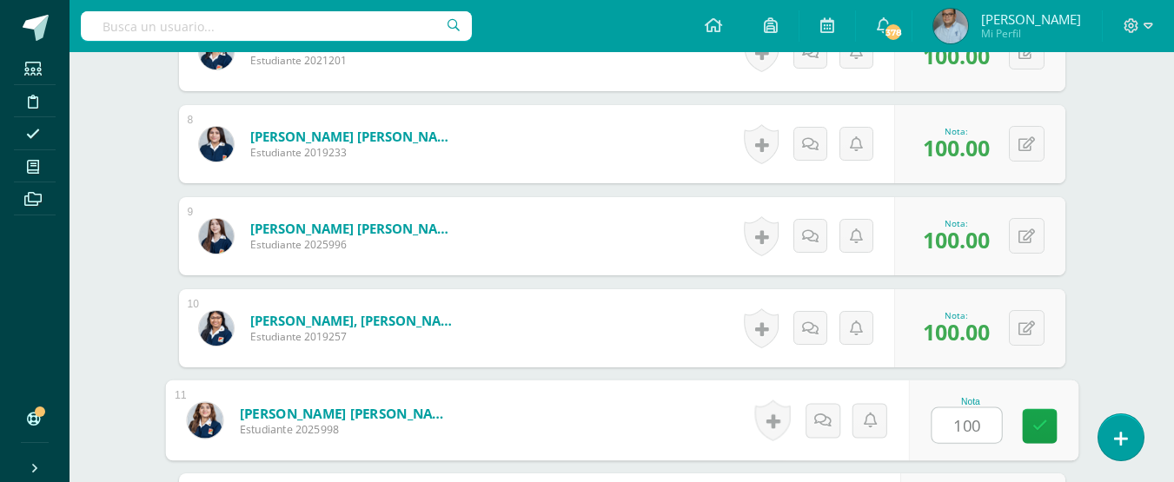
type input "100"
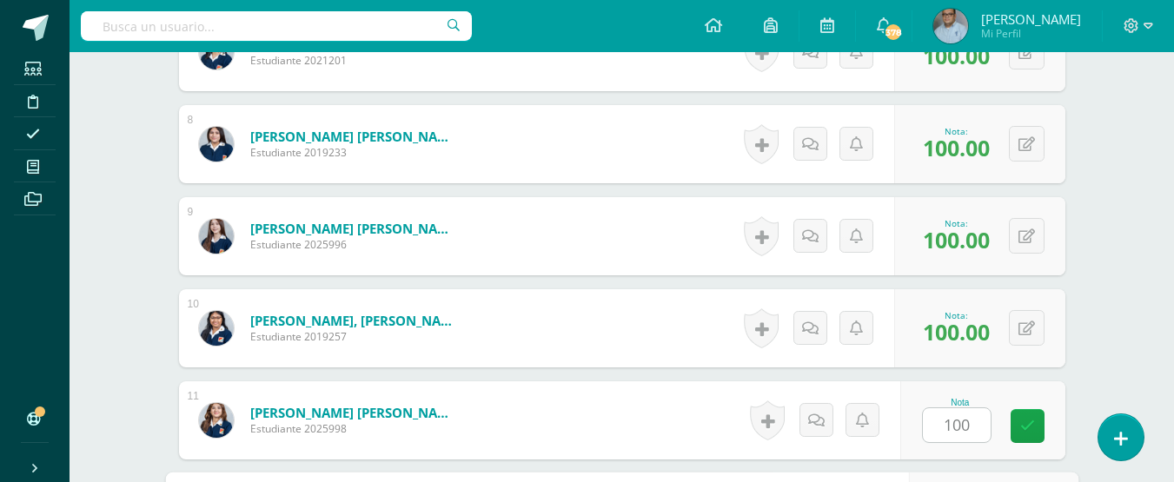
scroll to position [1443, 0]
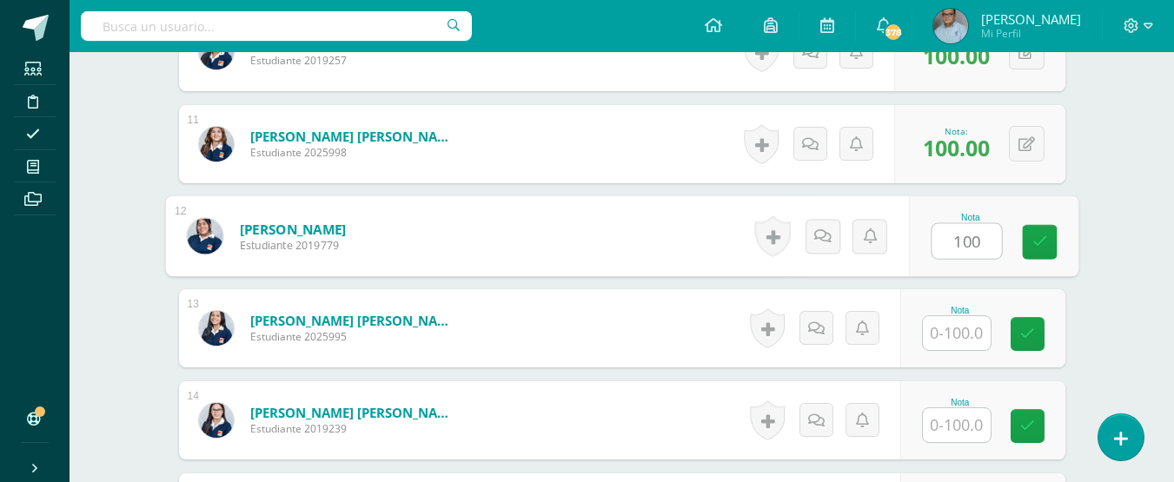
type input "100"
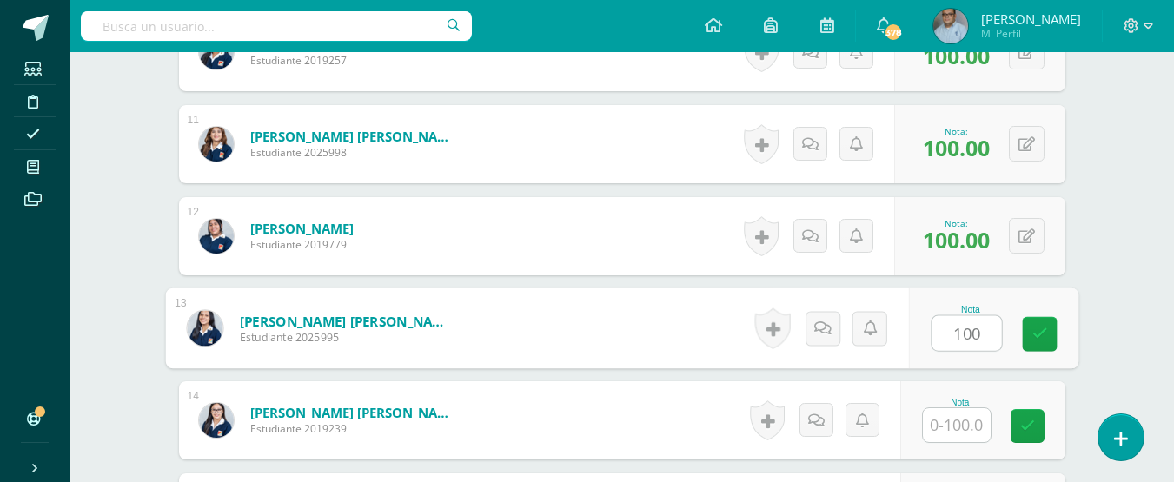
type input "100"
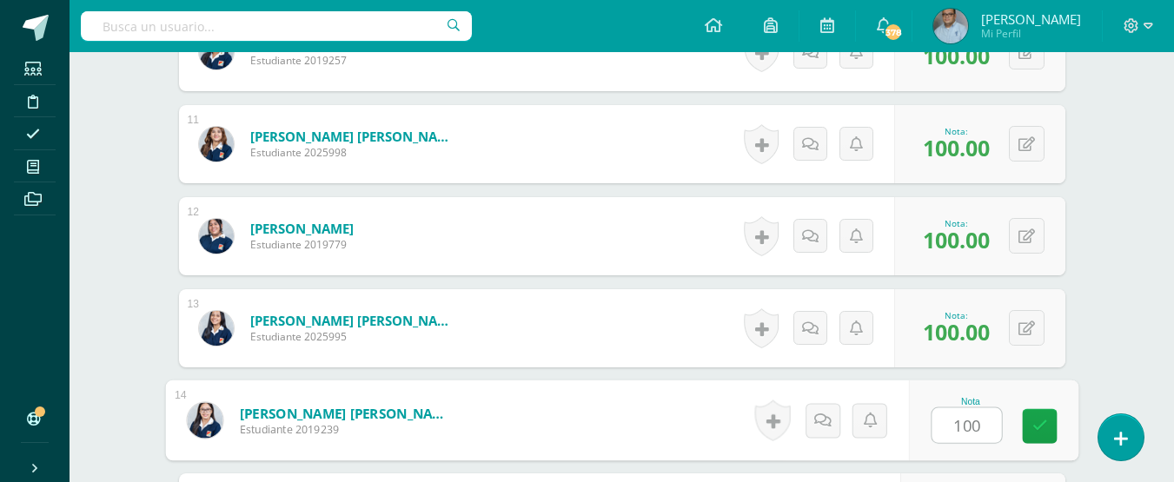
type input "100"
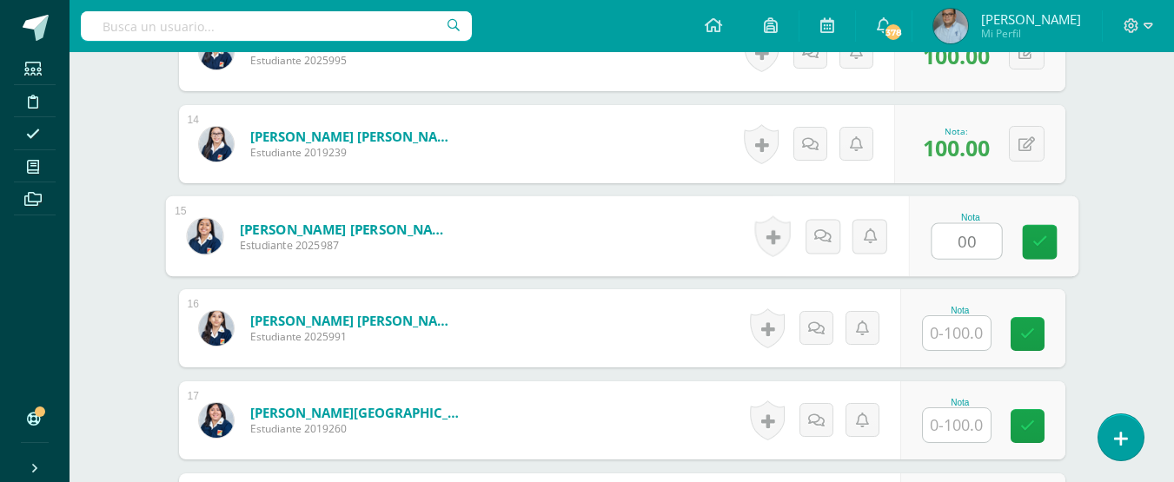
type input "00"
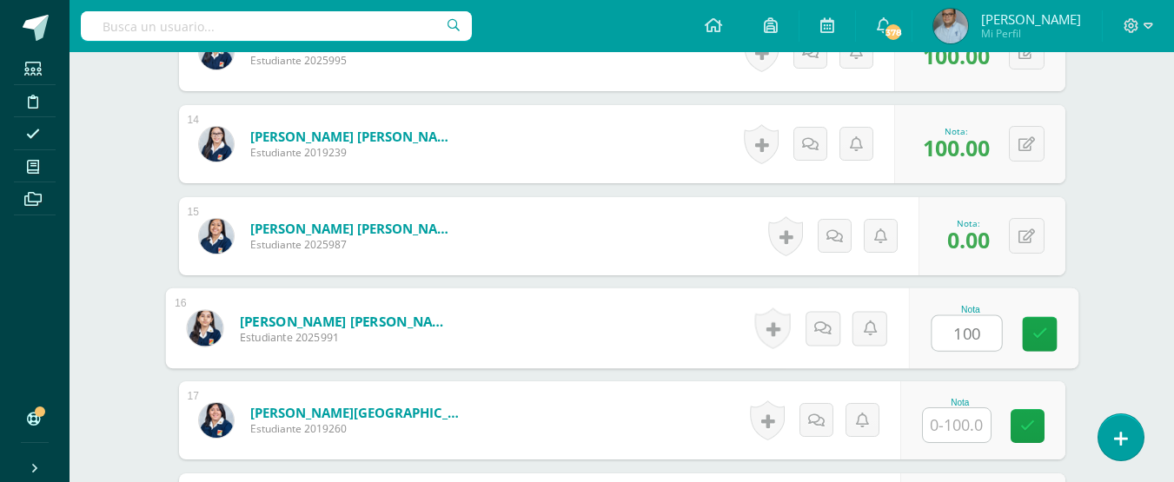
type input "100"
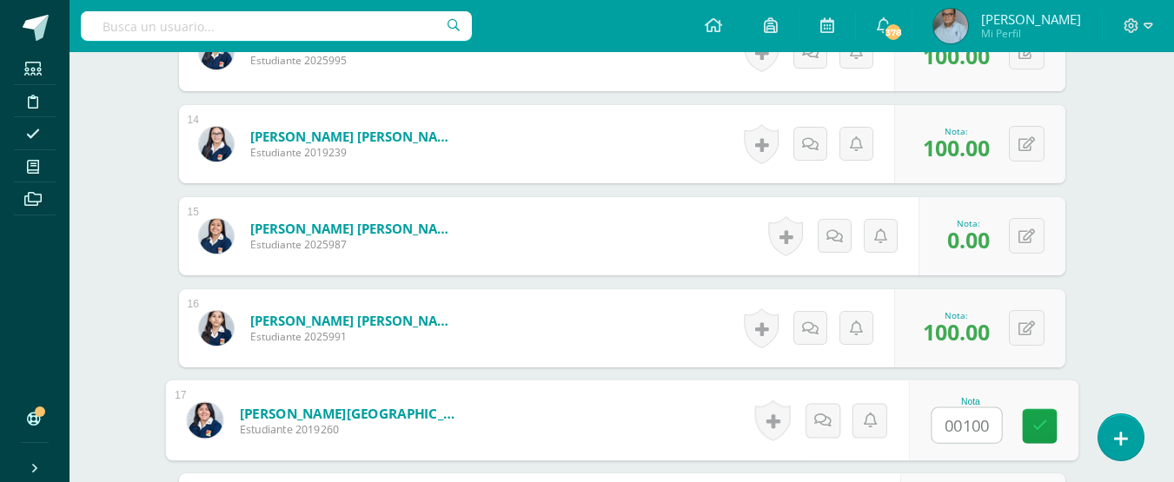
type input "00100"
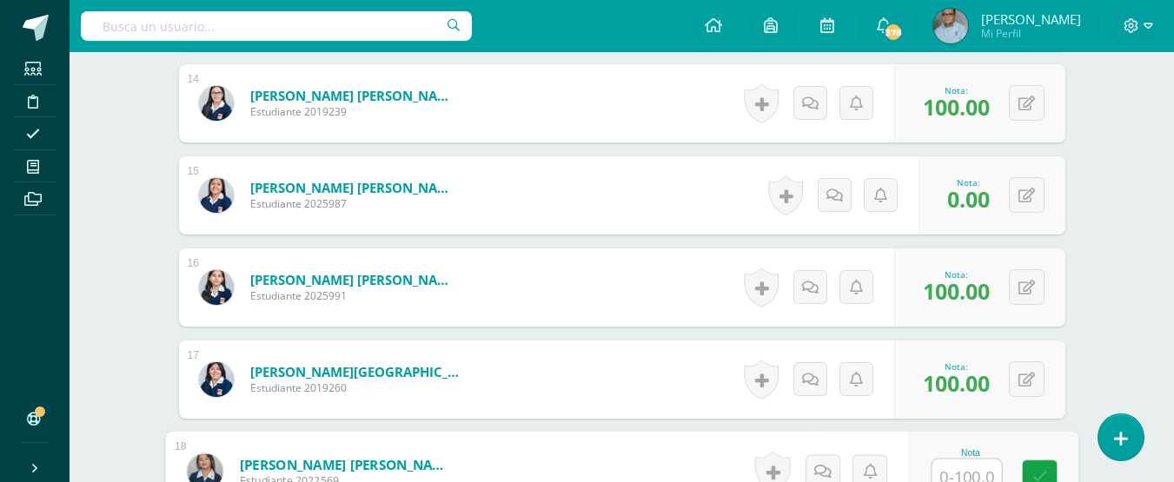
scroll to position [1735, 0]
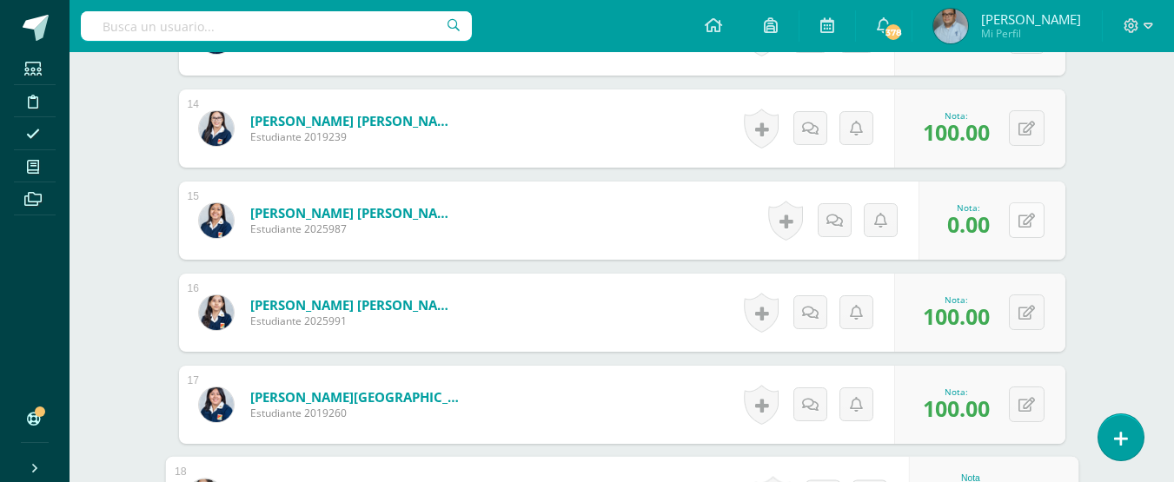
click at [1024, 229] on button at bounding box center [1027, 220] width 36 height 36
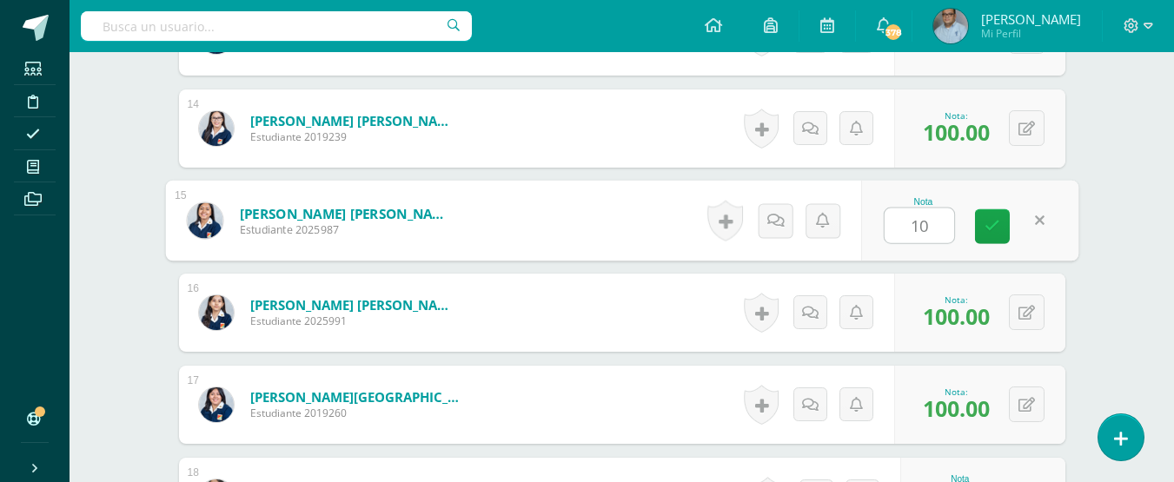
type input "100"
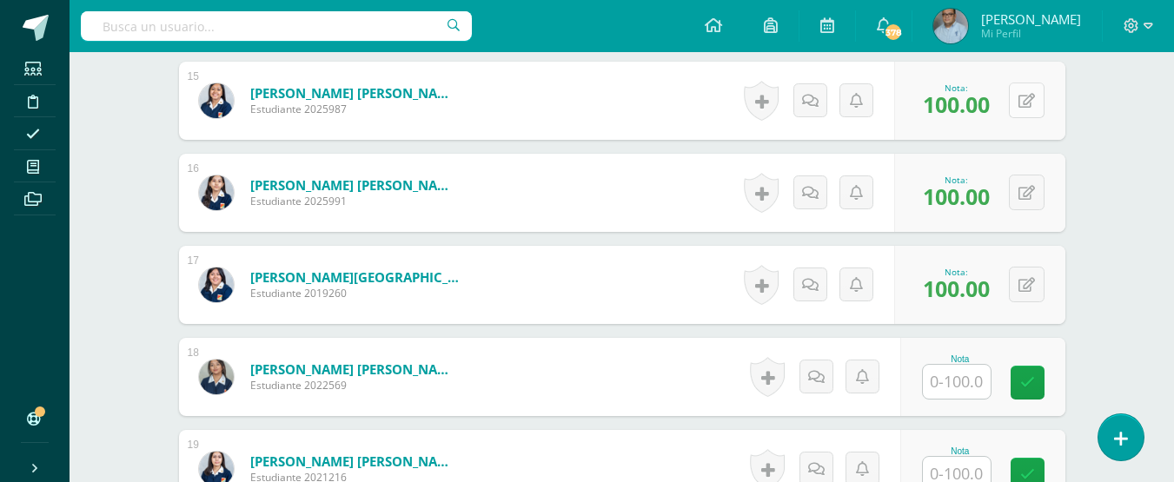
scroll to position [1909, 0]
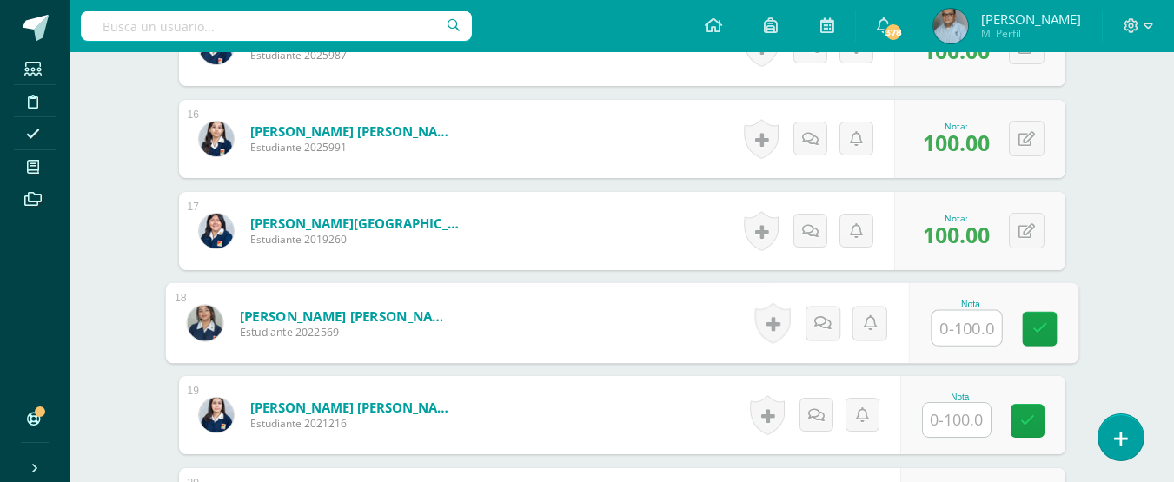
click at [951, 334] on input "text" at bounding box center [966, 328] width 70 height 35
type input "100"
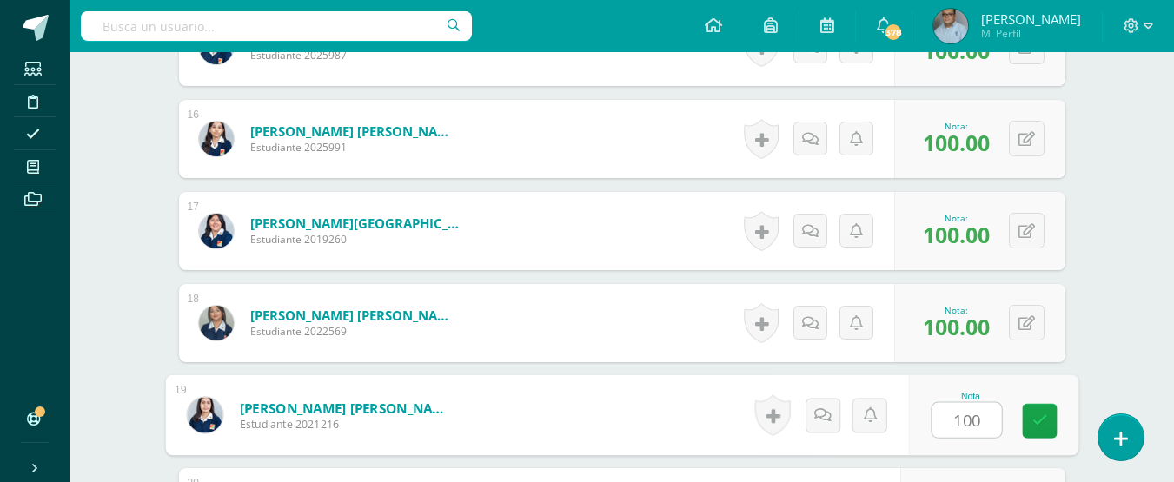
type input "100"
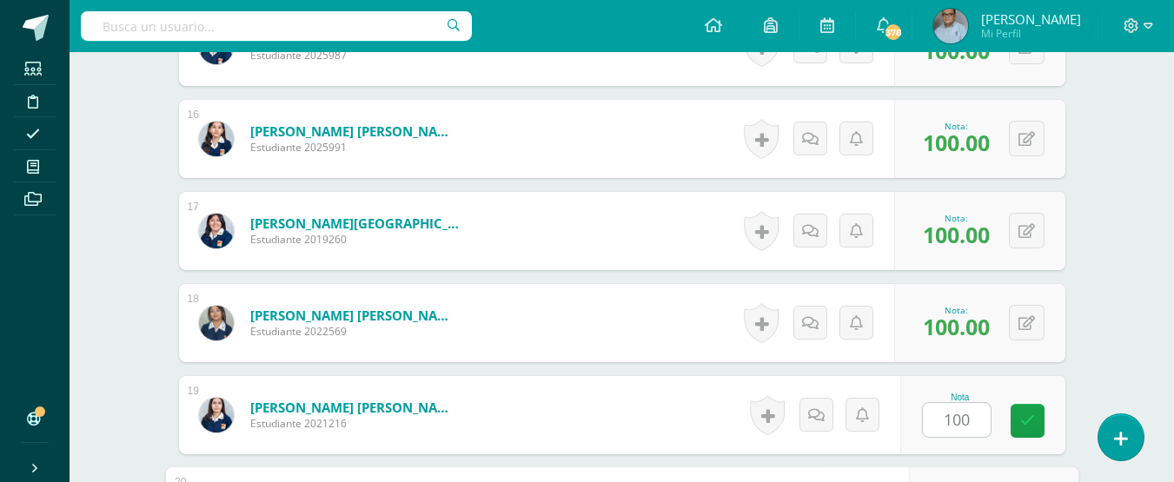
scroll to position [2180, 0]
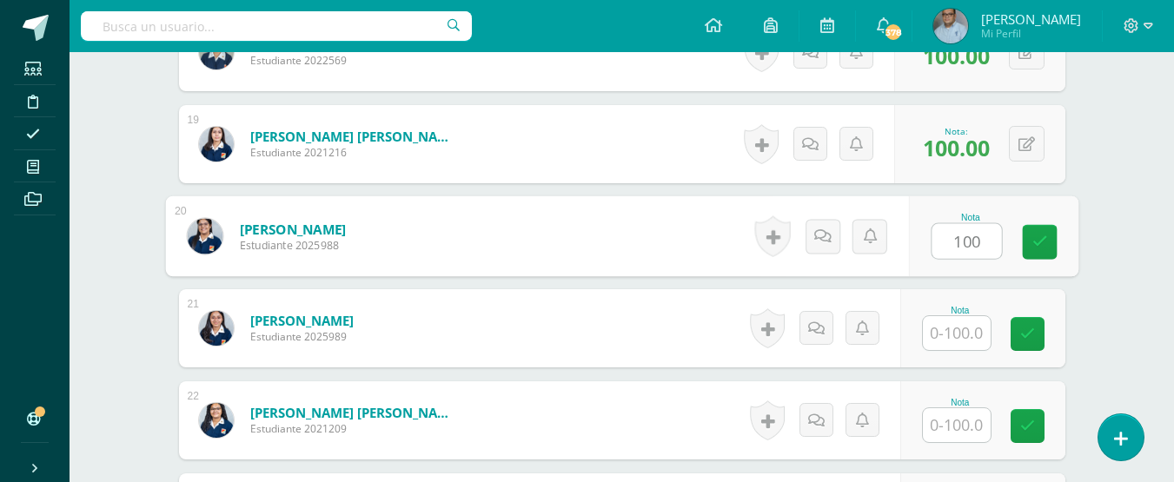
type input "100"
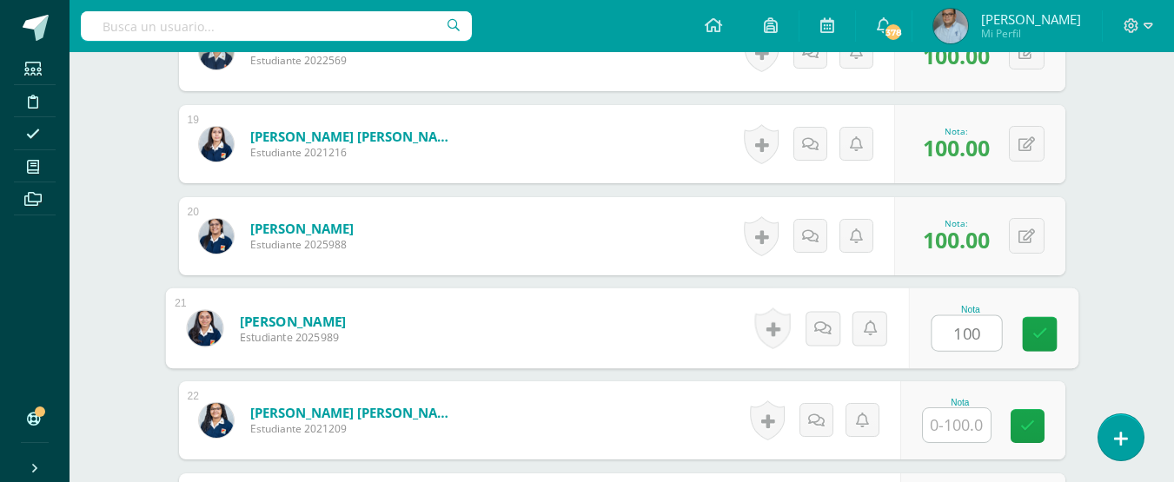
type input "100"
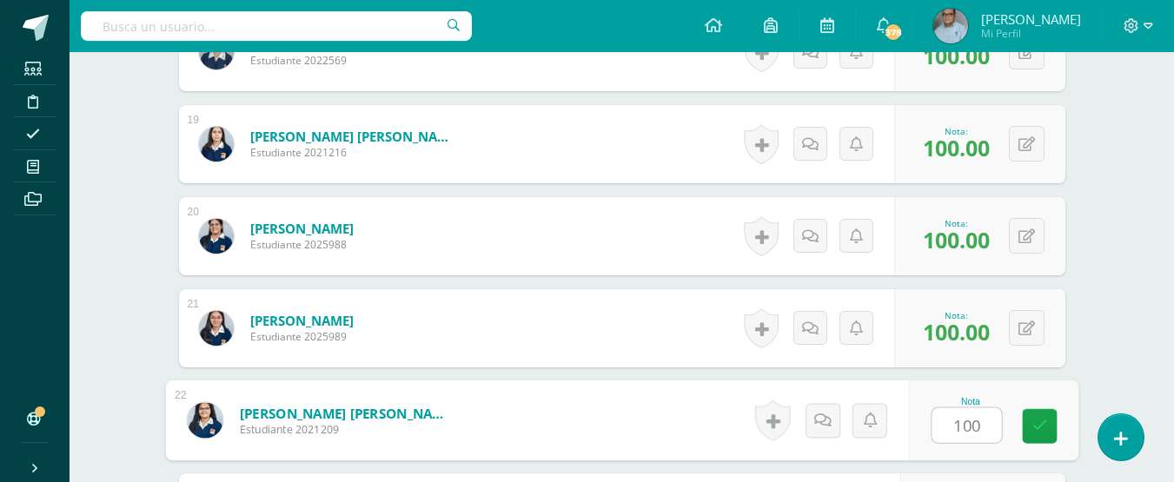
type input "100"
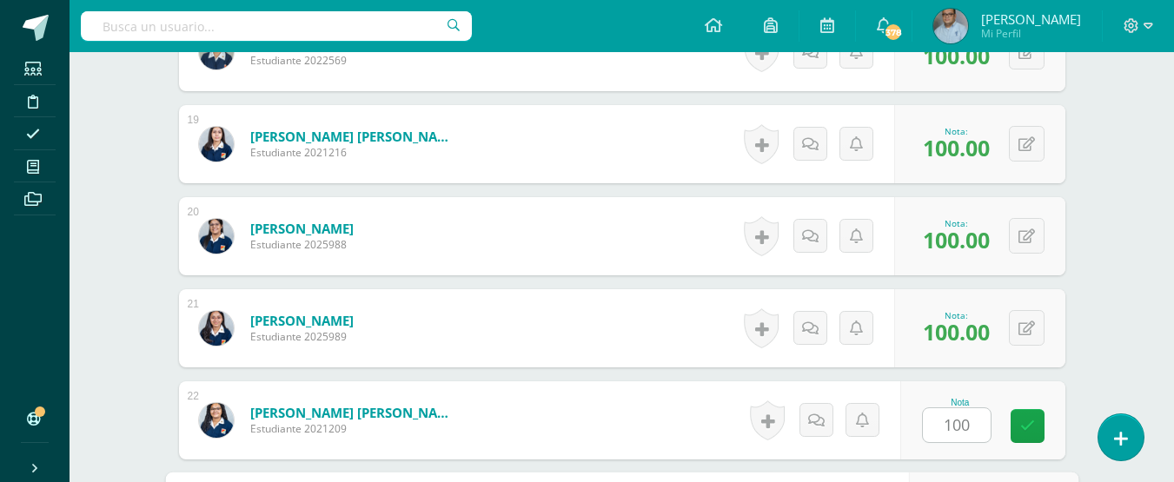
scroll to position [2456, 0]
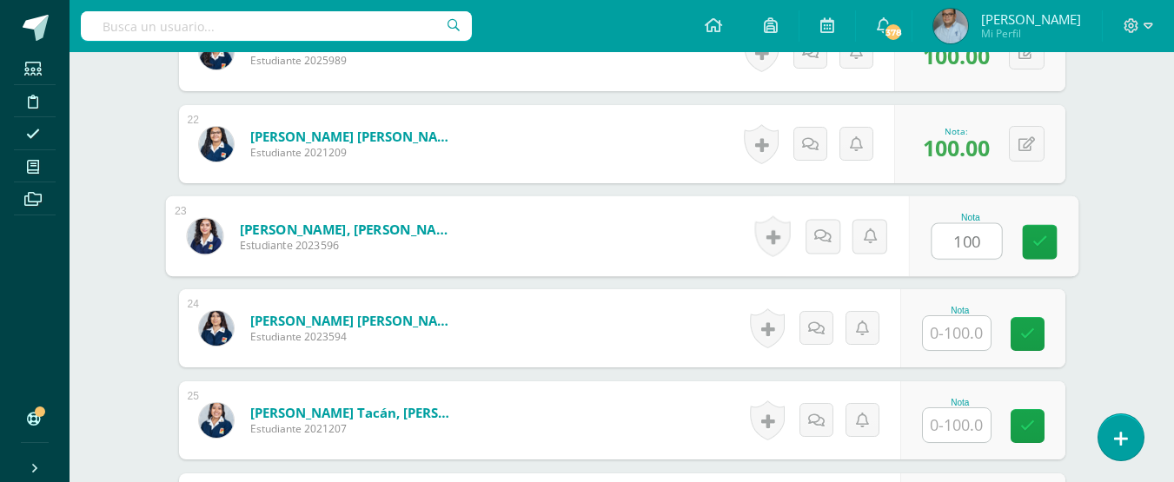
type input "100"
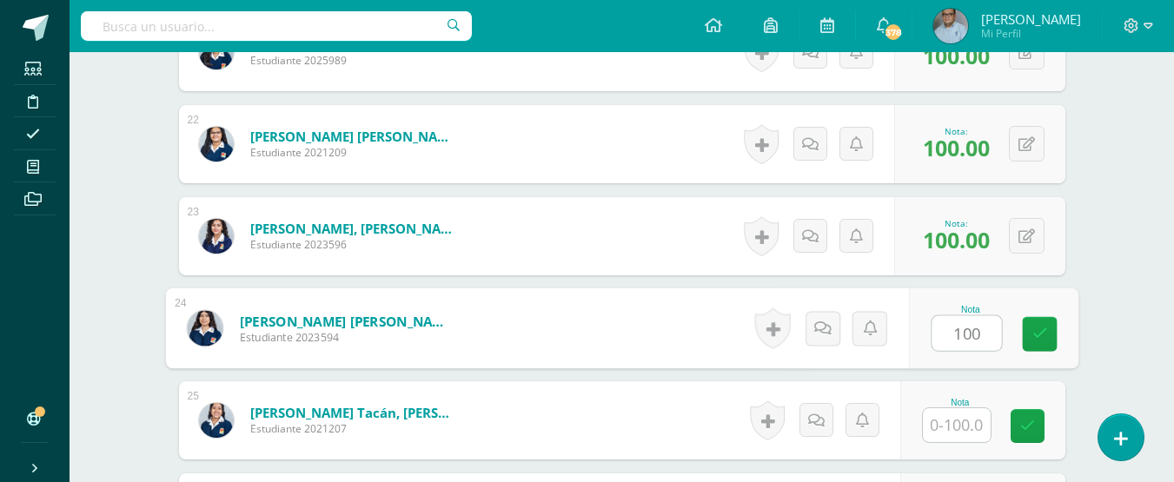
type input "100"
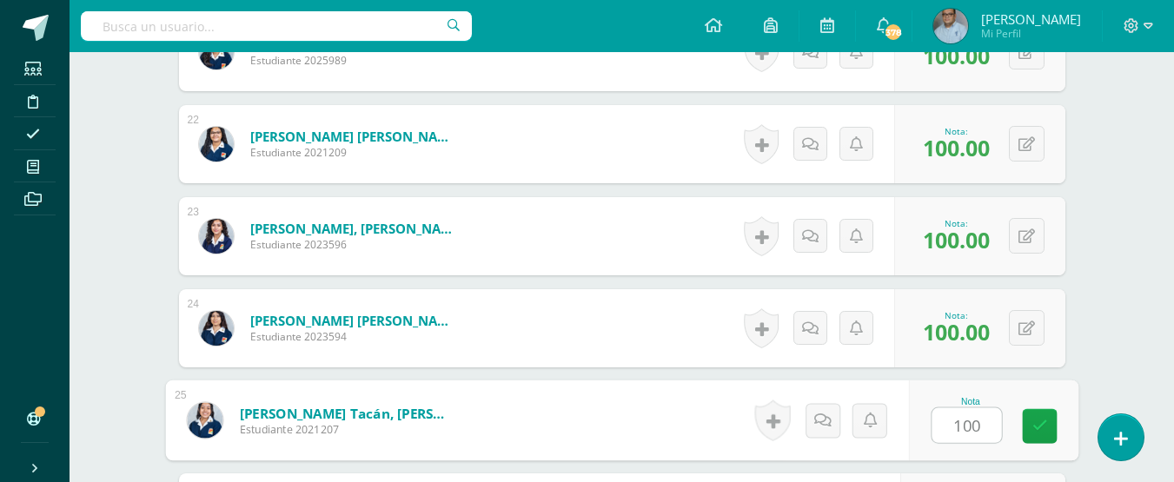
type input "100"
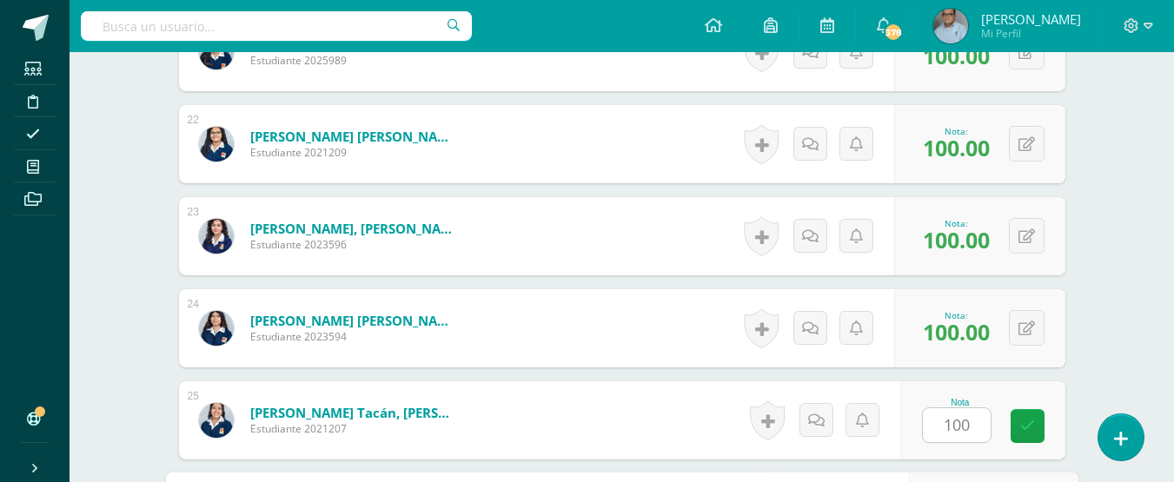
scroll to position [2733, 0]
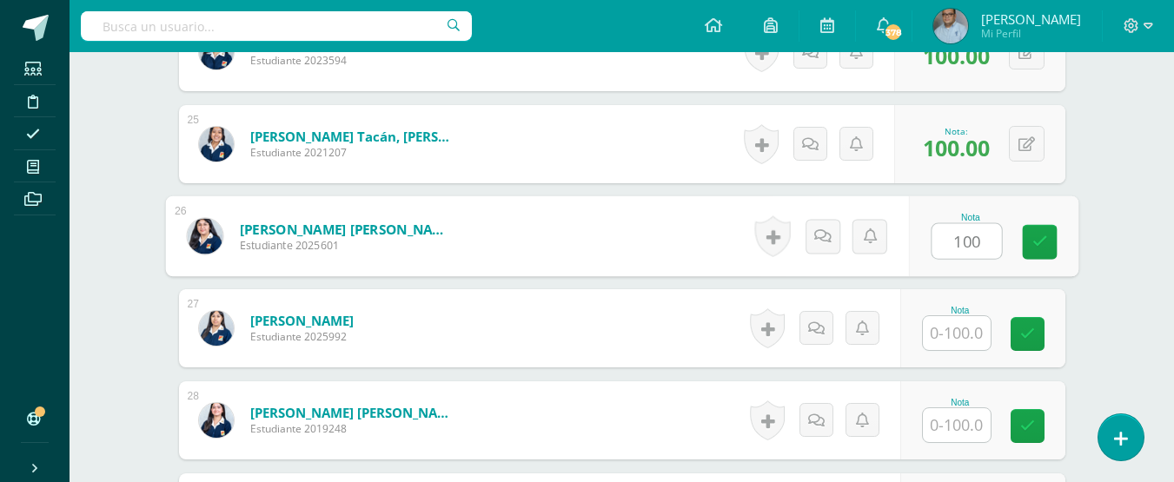
type input "100"
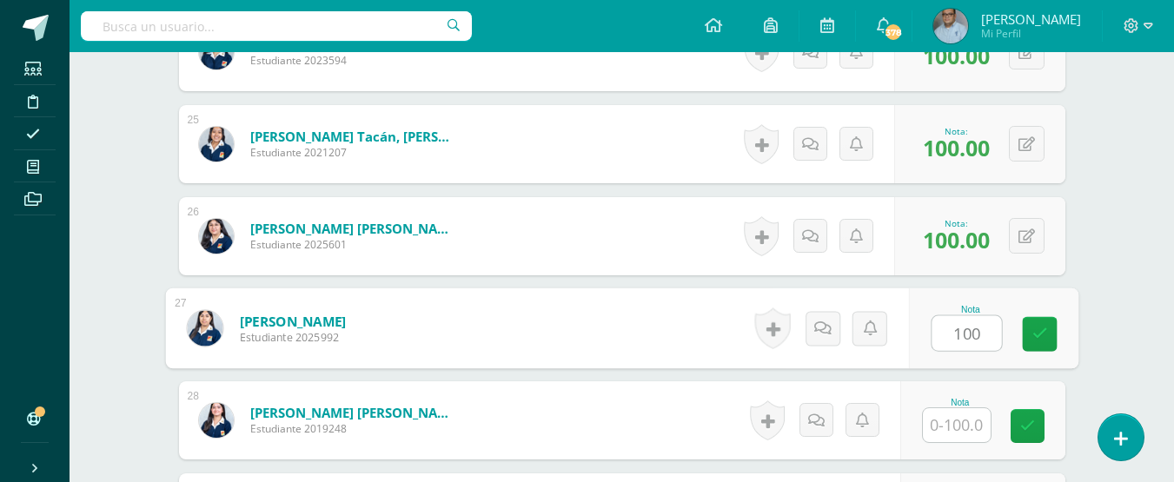
type input "100"
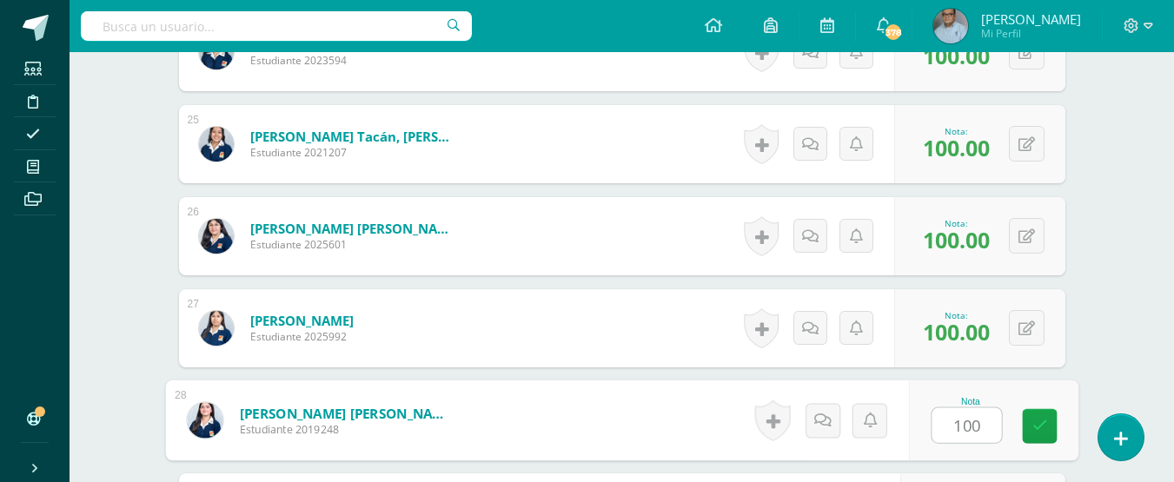
type input "100"
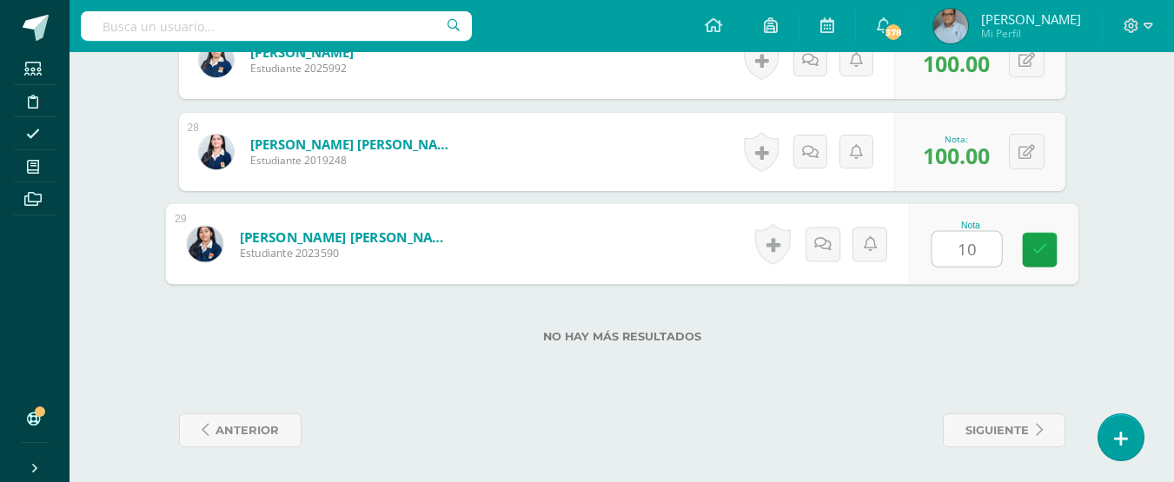
type input "100"
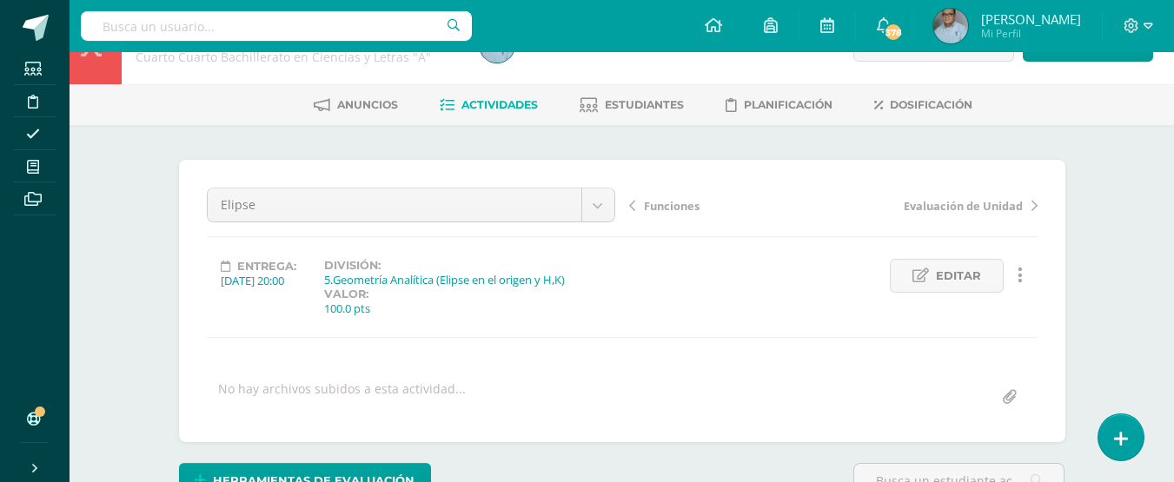
scroll to position [0, 0]
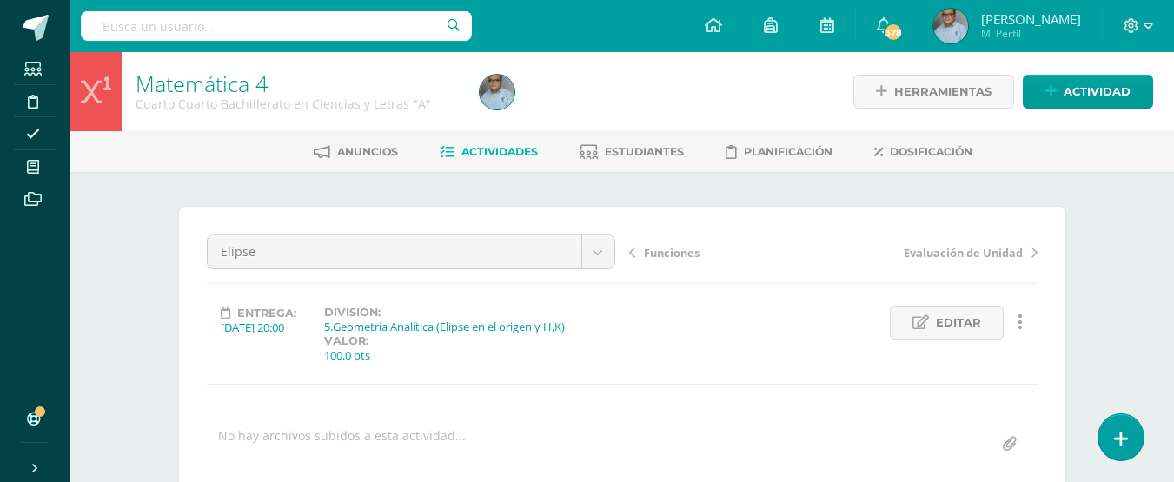
click at [510, 158] on span "Actividades" at bounding box center [499, 151] width 76 height 13
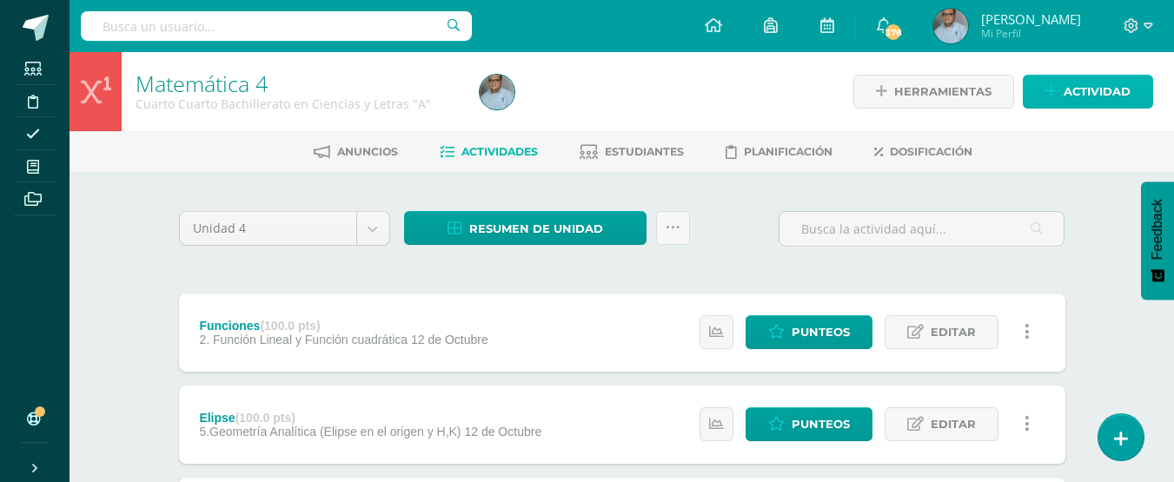
click at [1123, 93] on span "Actividad" at bounding box center [1097, 92] width 67 height 32
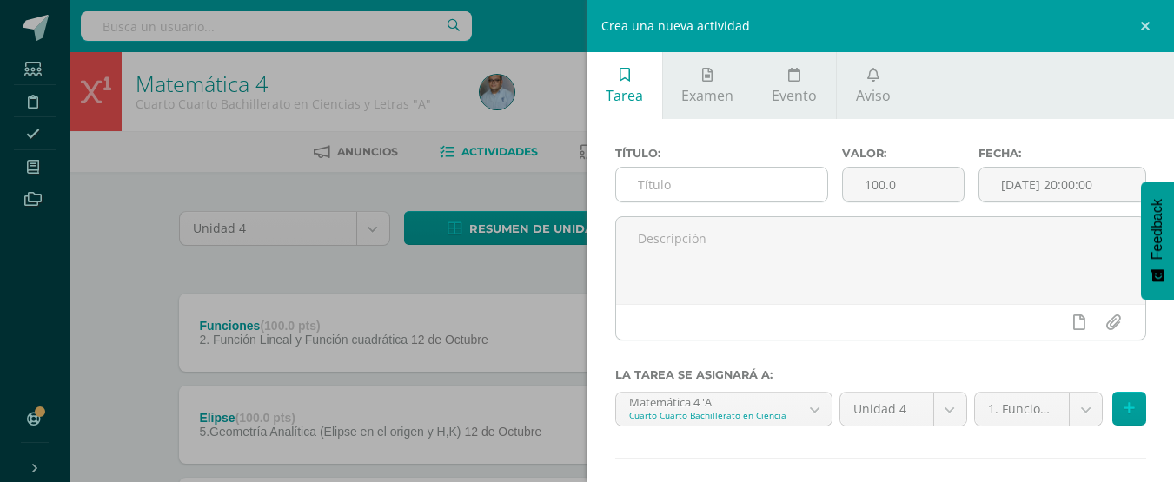
click at [805, 186] on input "text" at bounding box center [721, 185] width 211 height 34
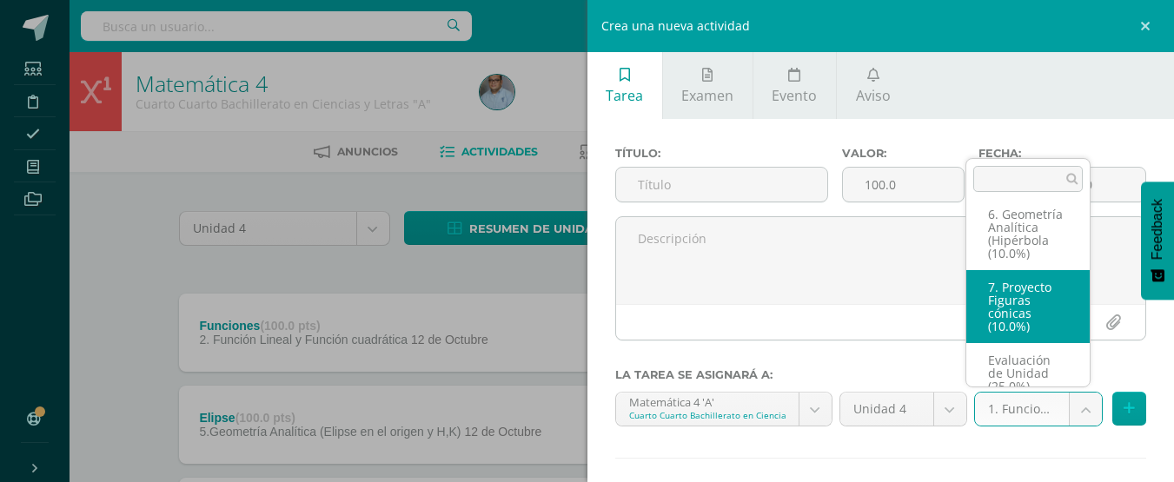
scroll to position [461, 0]
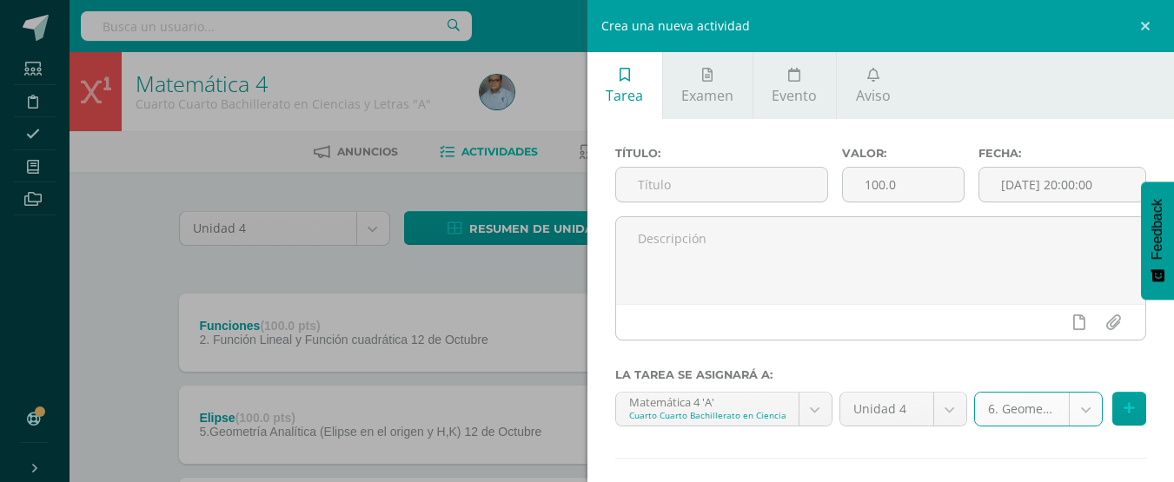
select select "128874"
click at [770, 191] on input "text" at bounding box center [721, 185] width 211 height 34
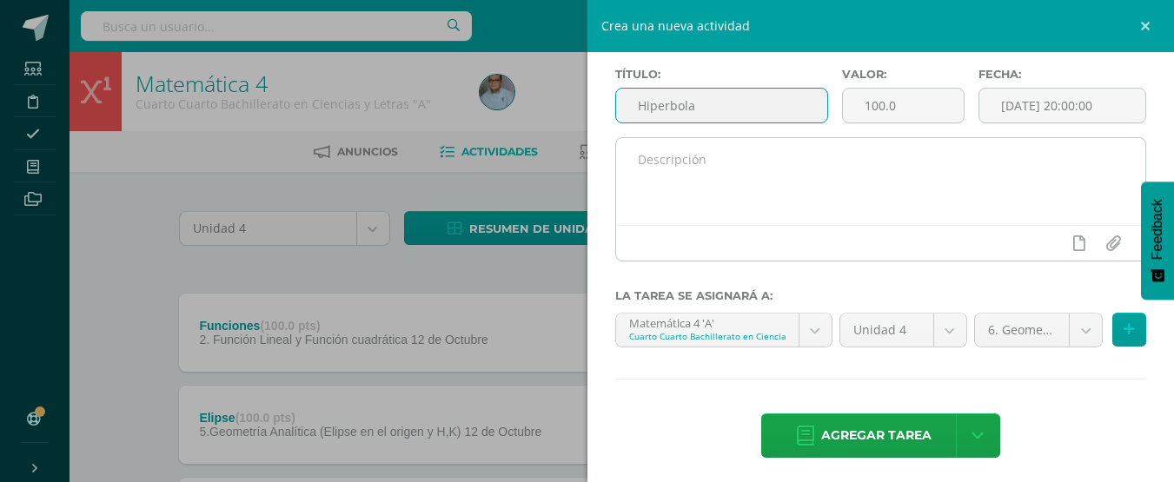
scroll to position [86, 0]
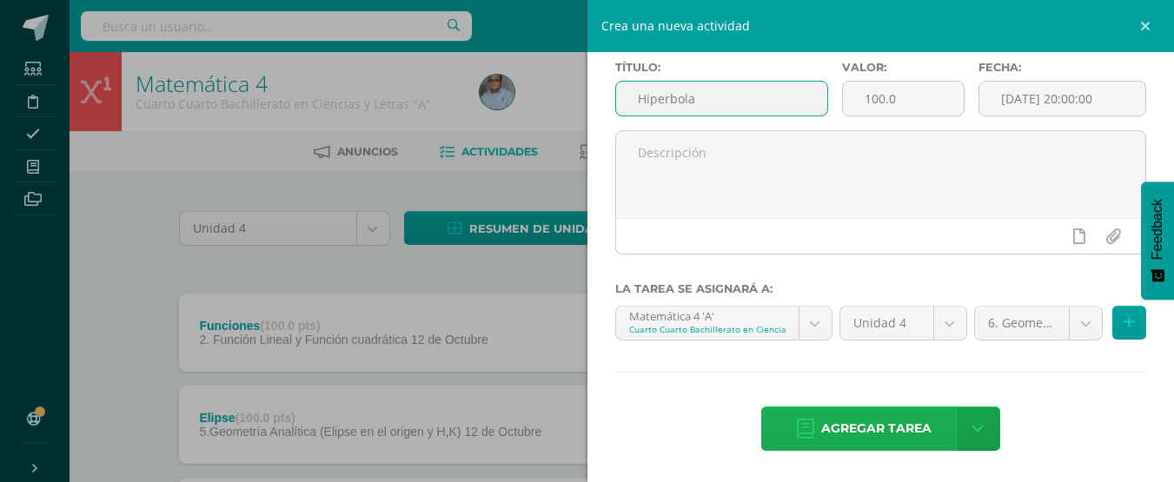
type input "Hiperbola"
click at [877, 425] on span "Agregar tarea" at bounding box center [876, 429] width 110 height 43
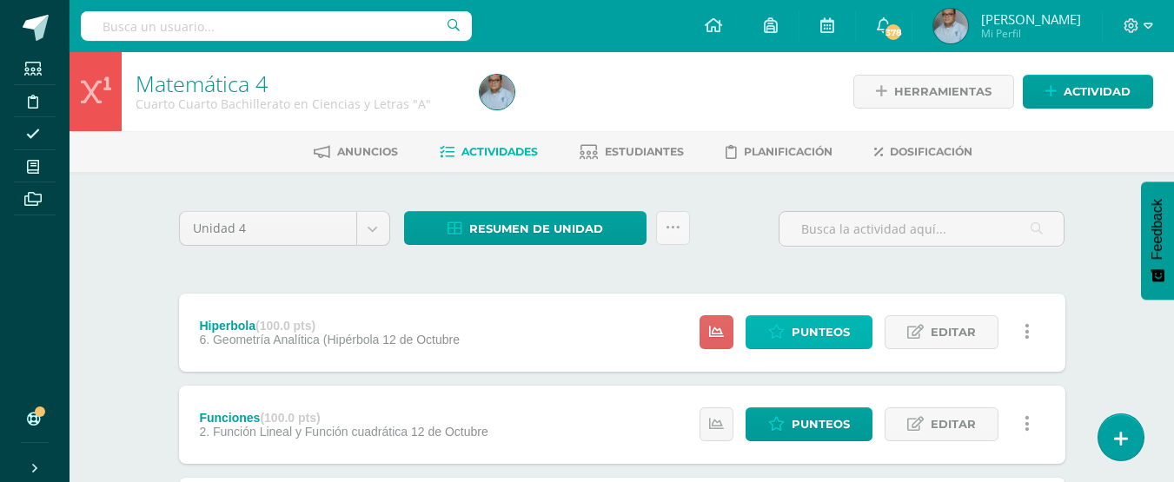
click at [840, 341] on span "Punteos" at bounding box center [821, 332] width 58 height 32
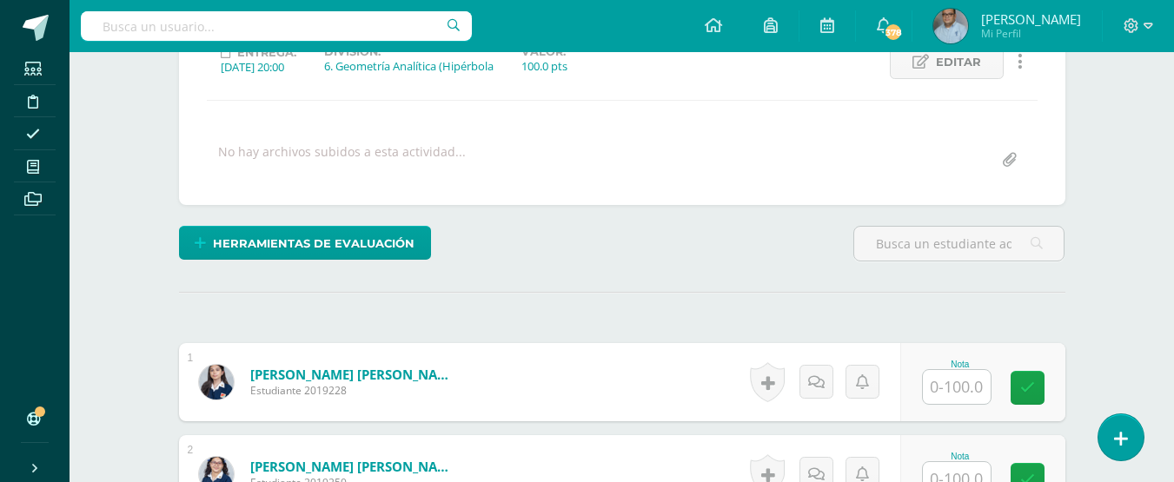
scroll to position [262, 0]
click at [951, 389] on input "text" at bounding box center [957, 386] width 68 height 34
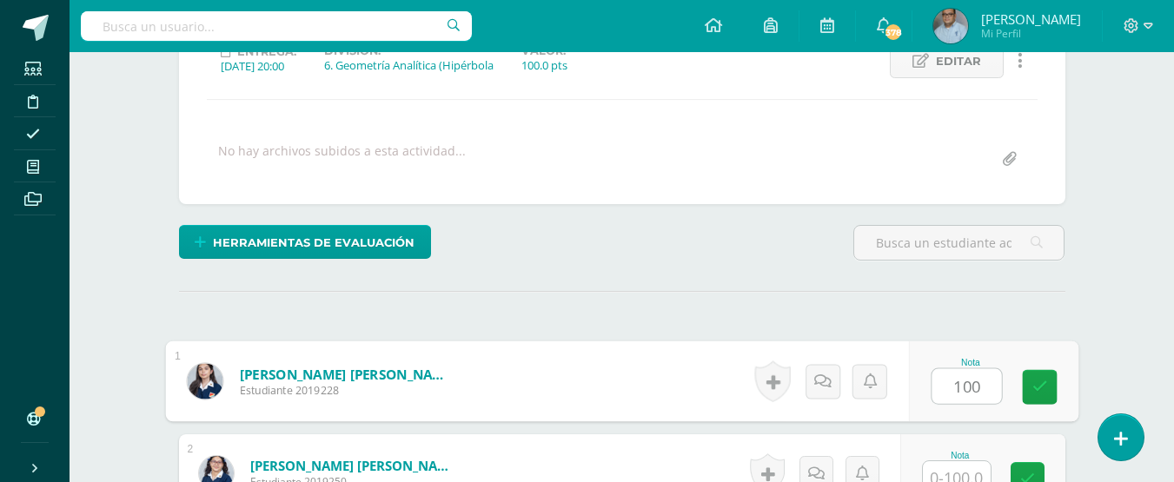
type input "100"
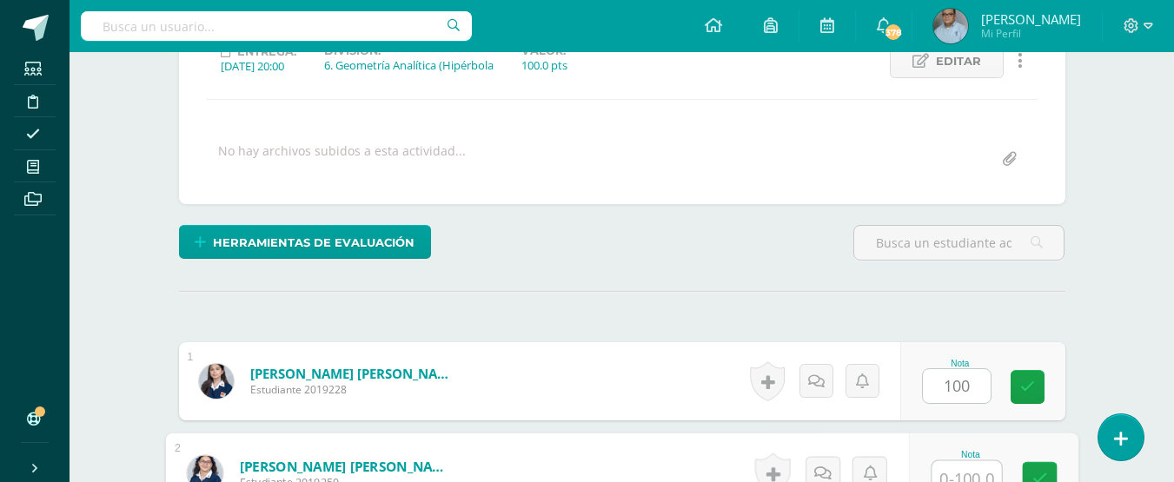
scroll to position [275, 0]
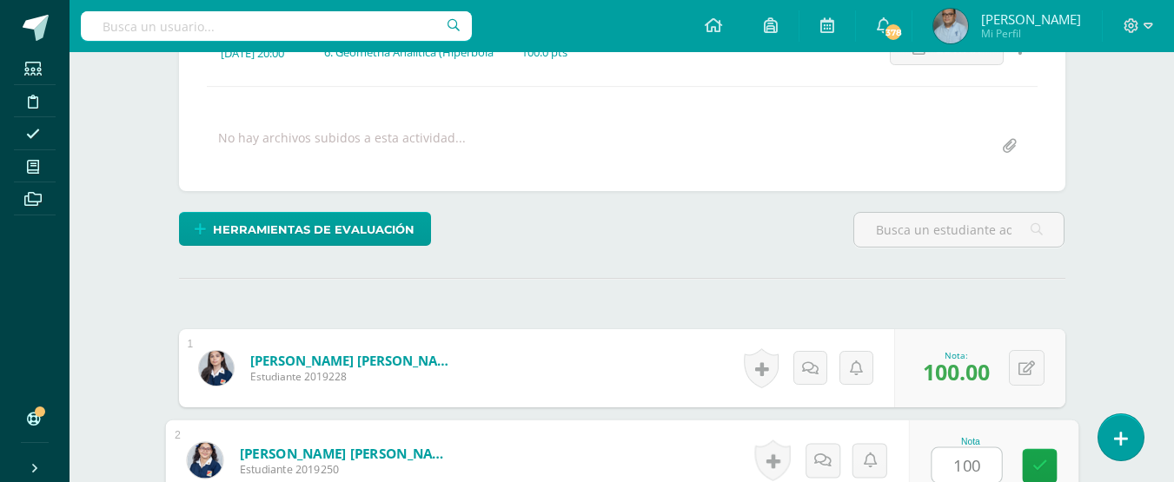
type input "100"
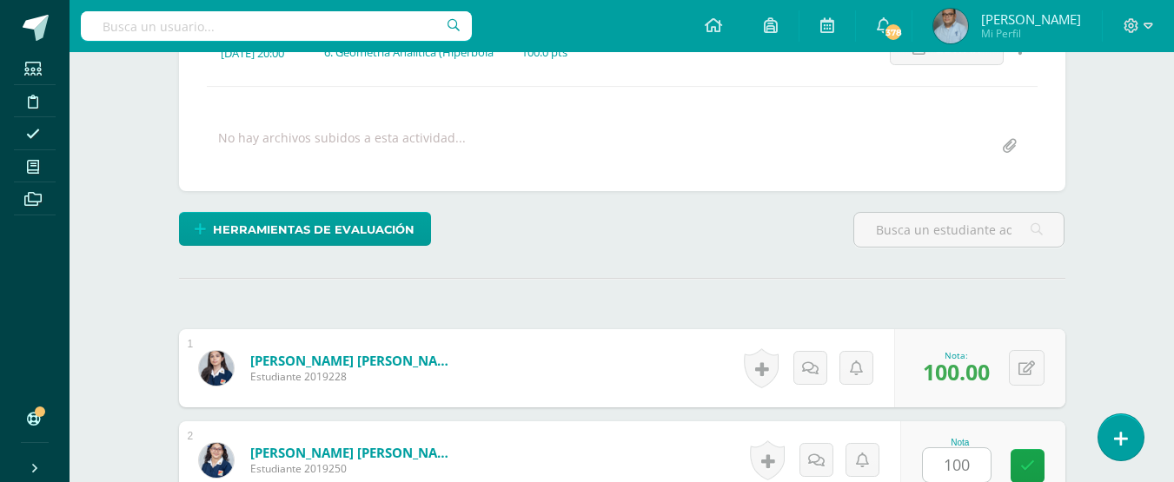
scroll to position [591, 0]
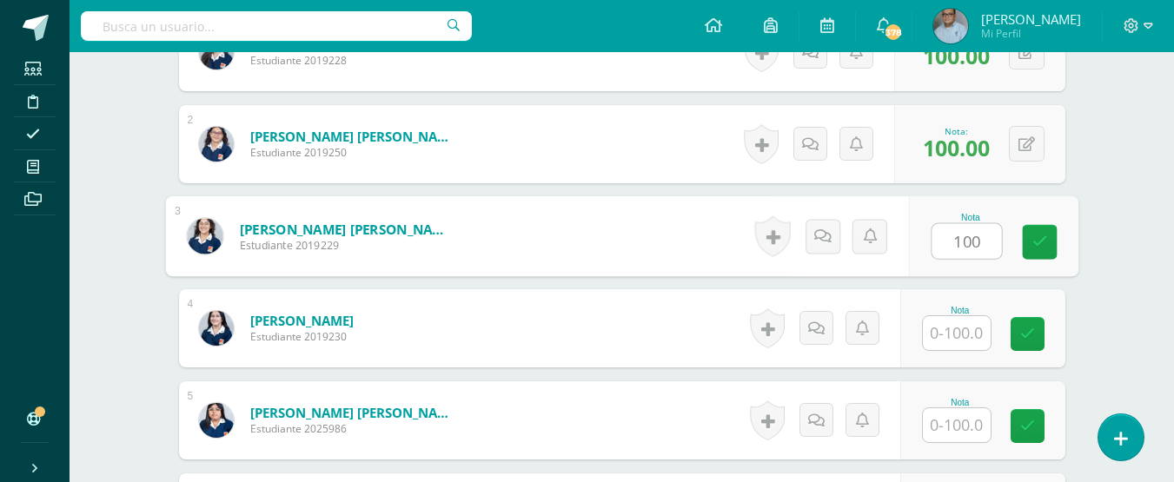
type input "100"
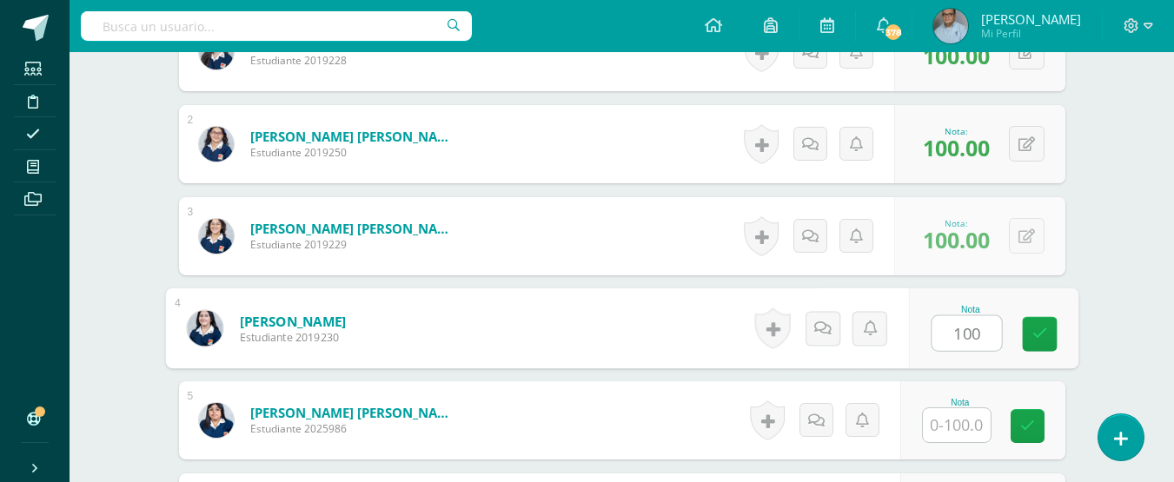
type input "100"
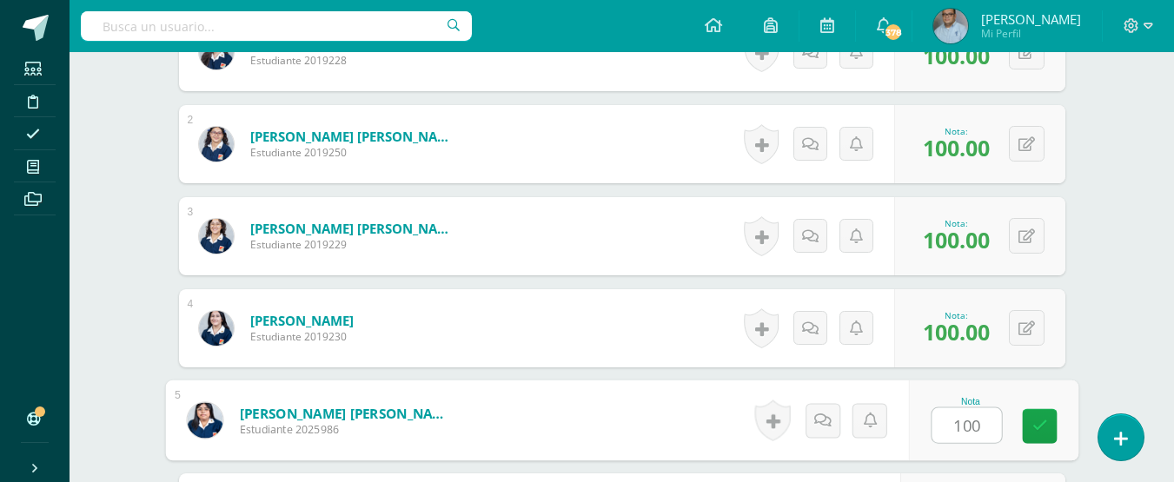
type input "100"
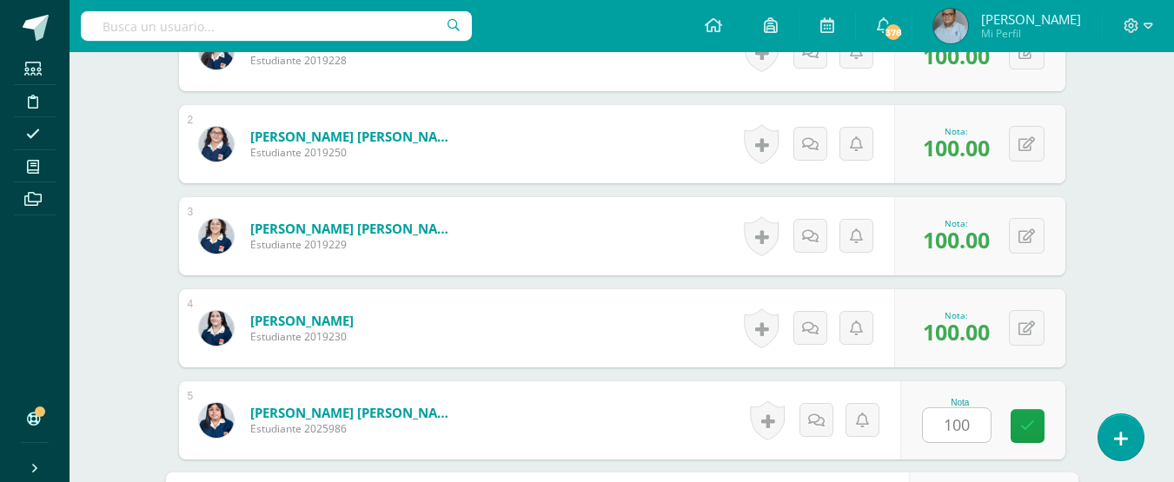
scroll to position [867, 0]
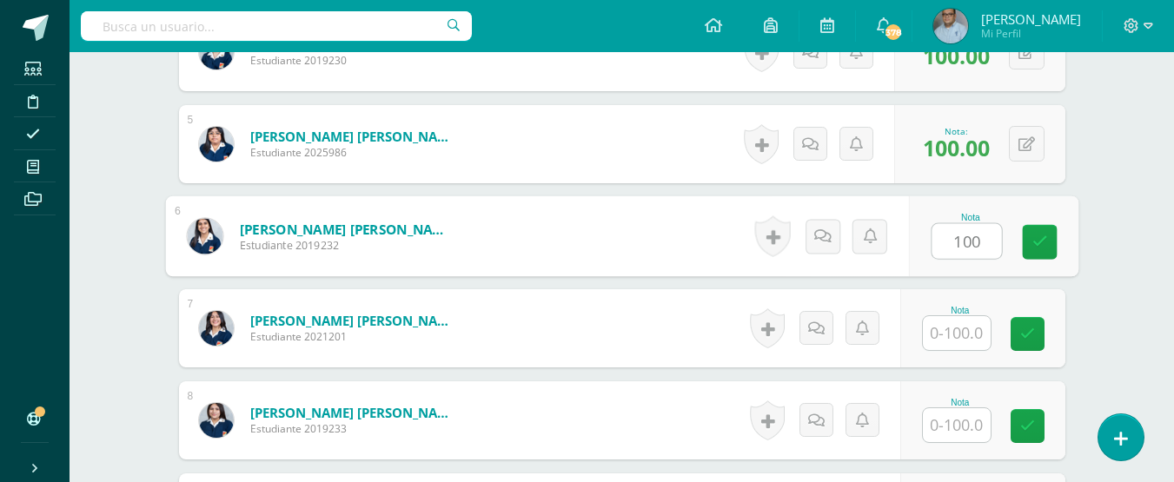
type input "100"
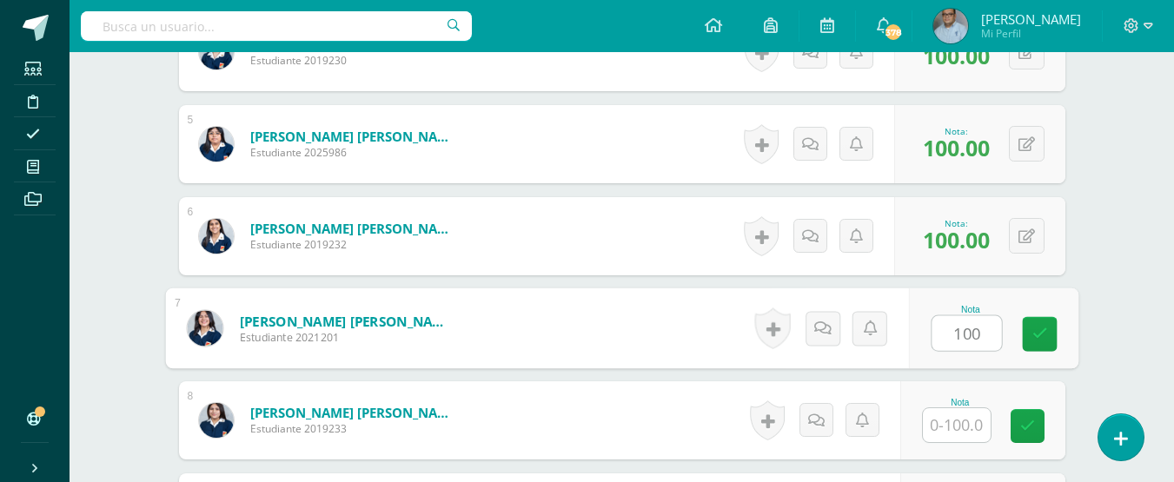
type input "100"
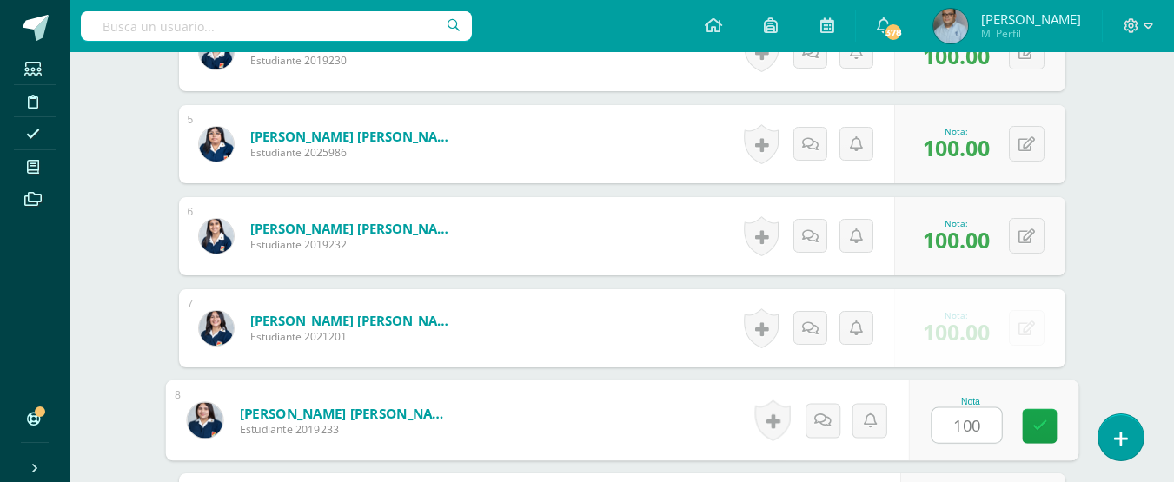
type input "100"
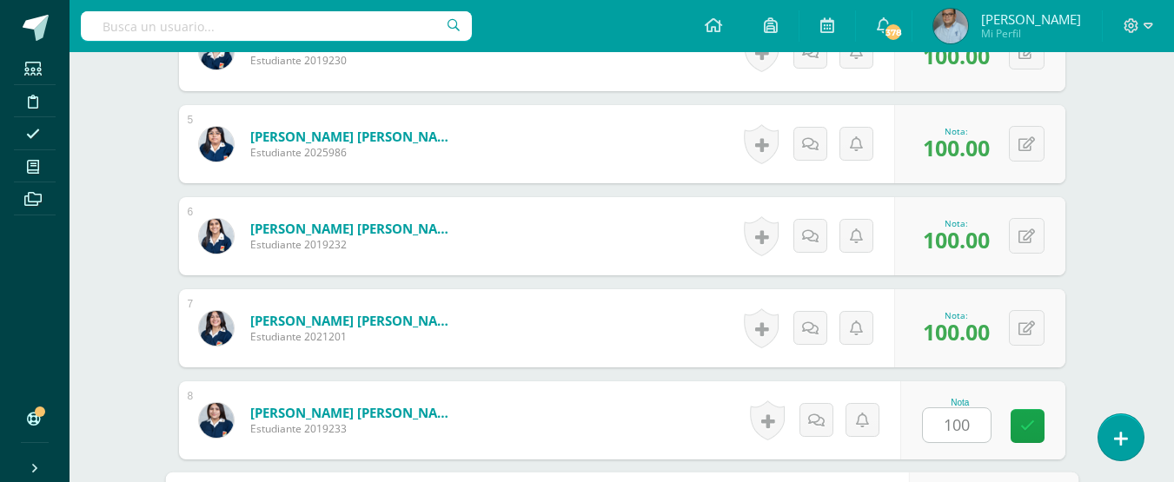
scroll to position [1143, 0]
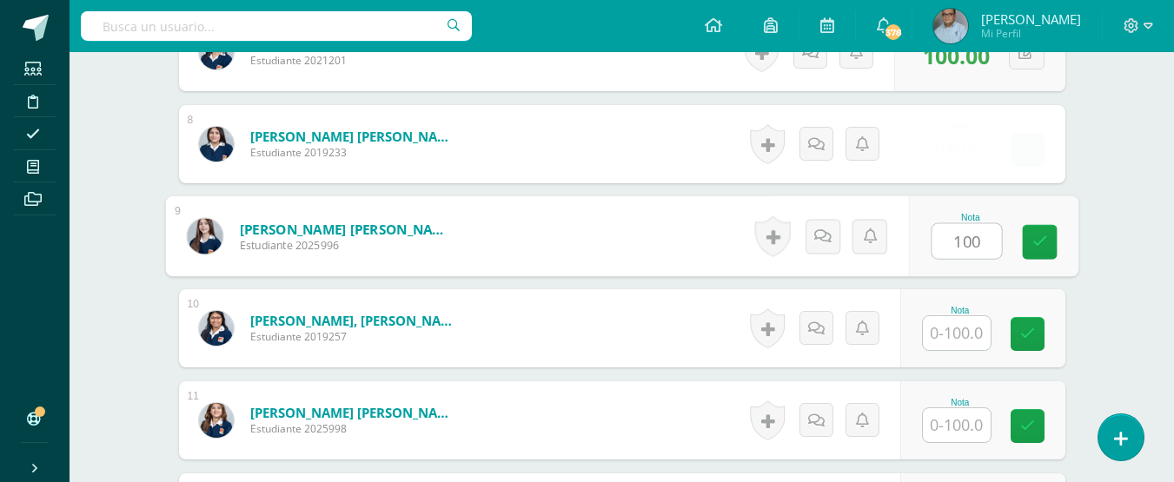
type input "100"
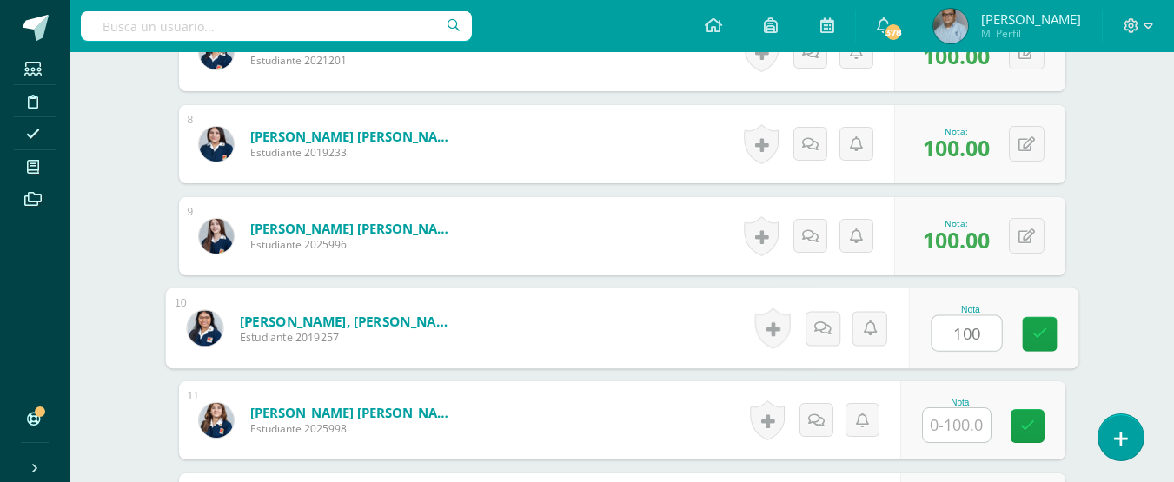
type input "100"
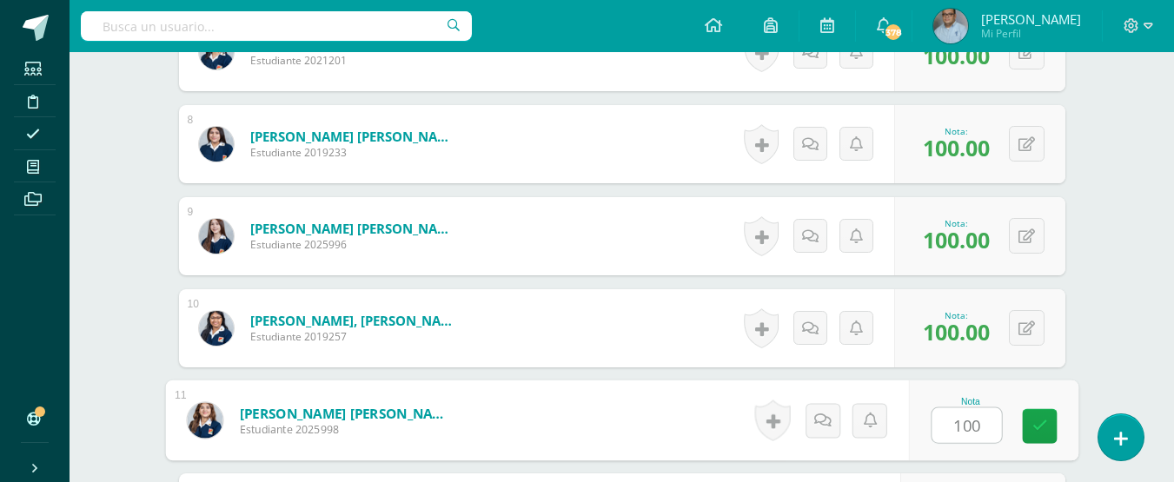
type input "100"
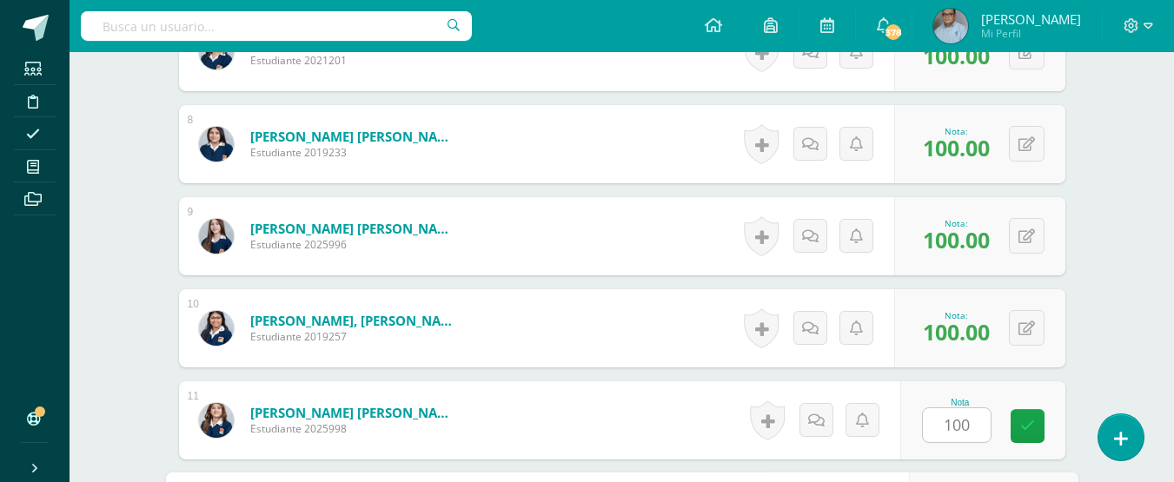
scroll to position [1420, 0]
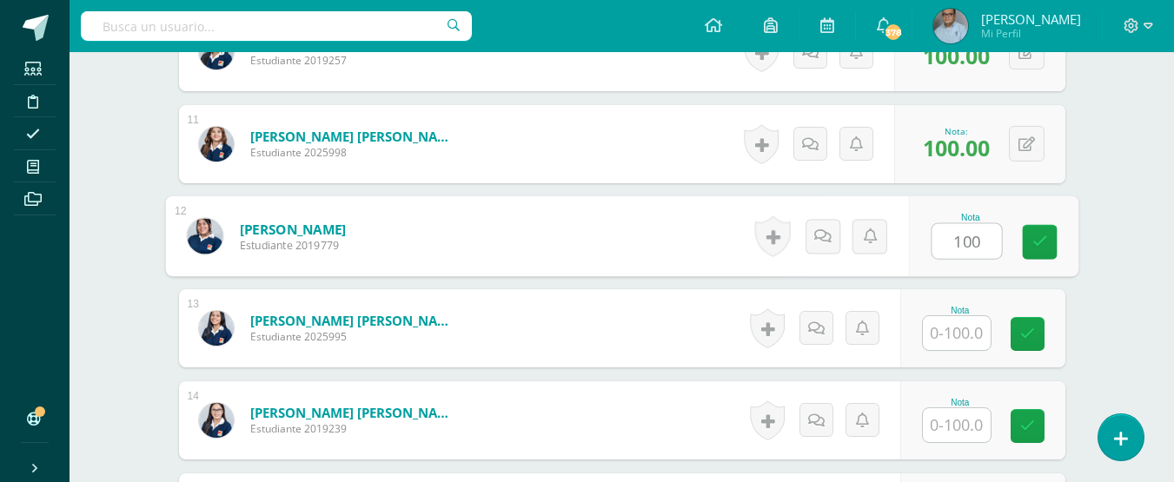
type input "100"
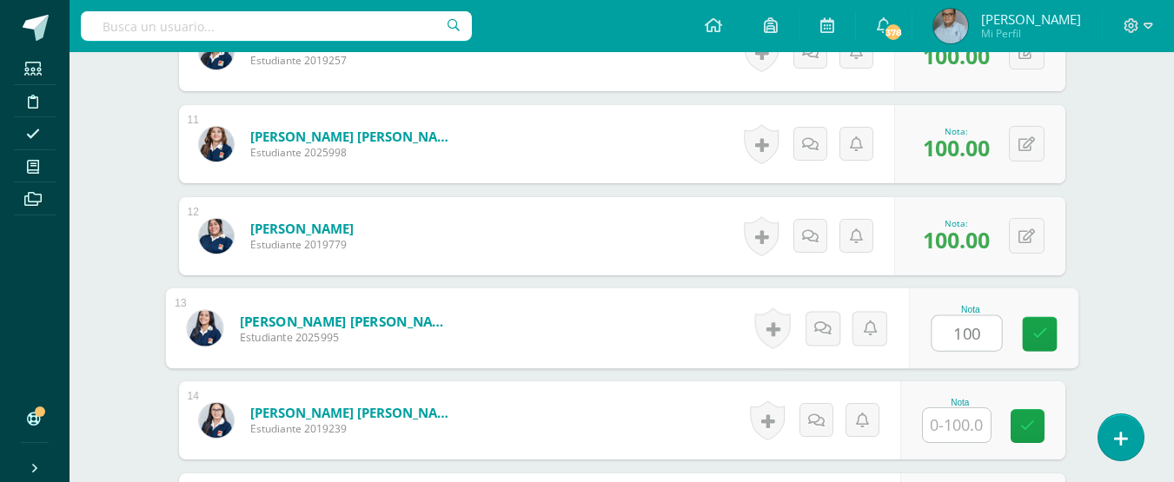
type input "100"
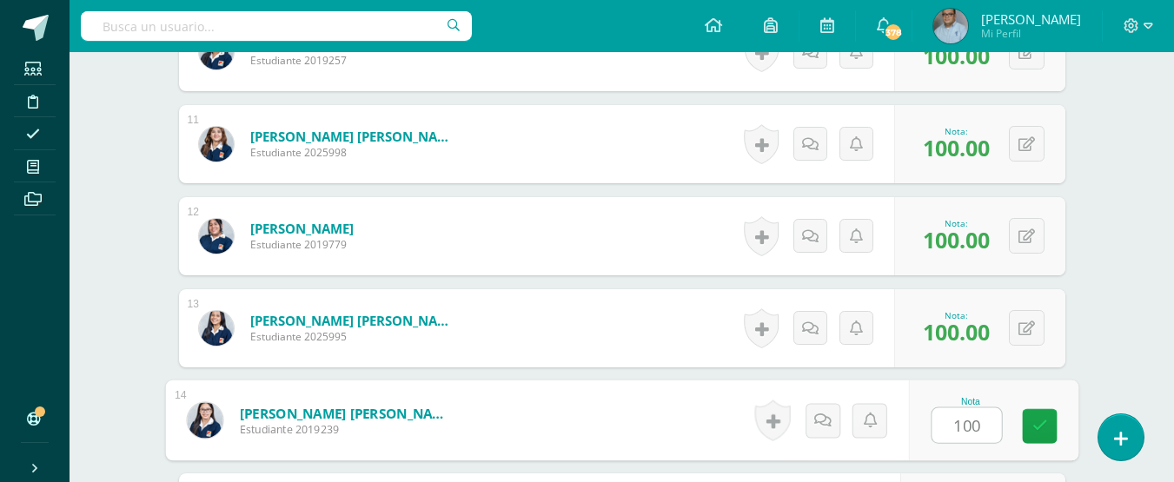
type input "100"
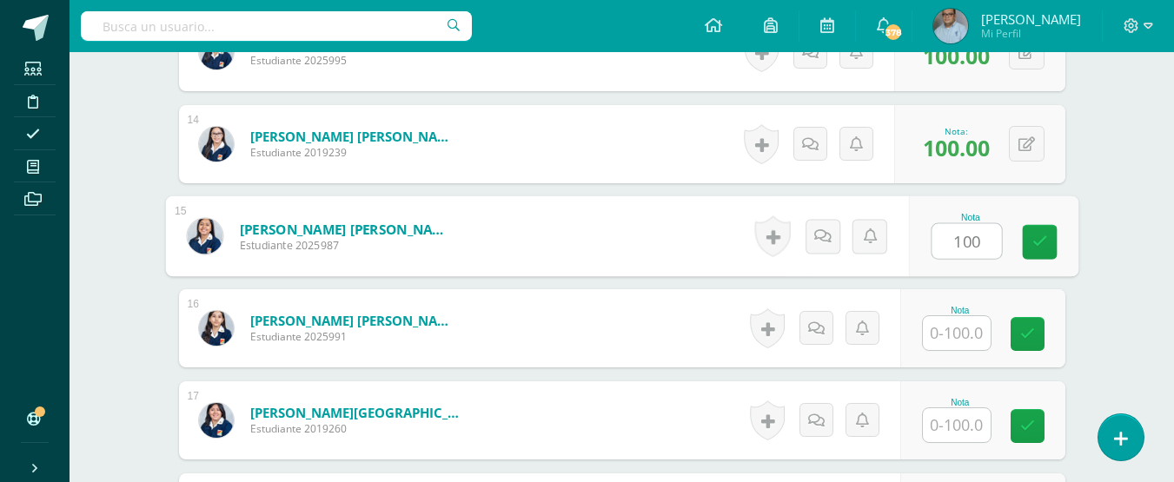
type input "100"
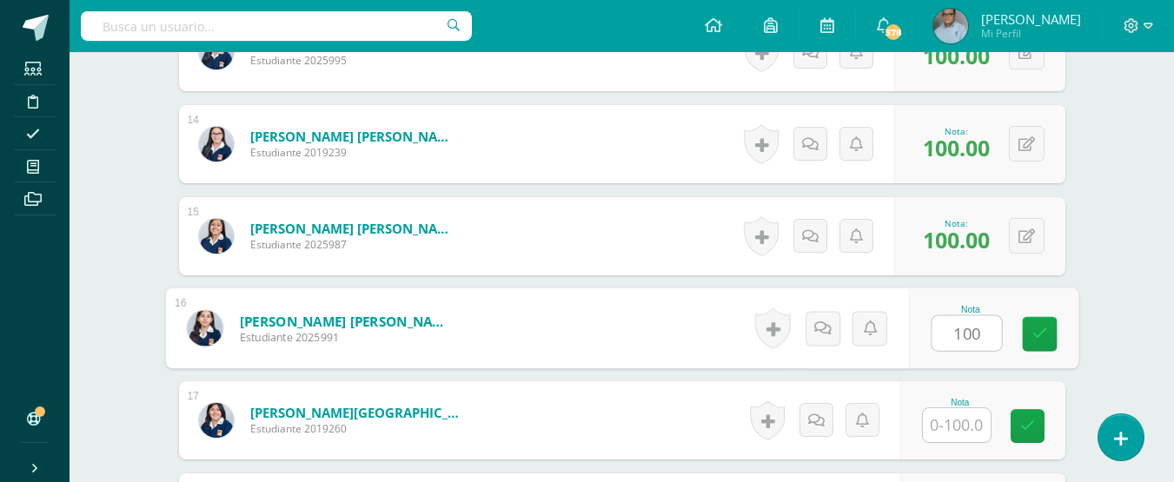
type input "100"
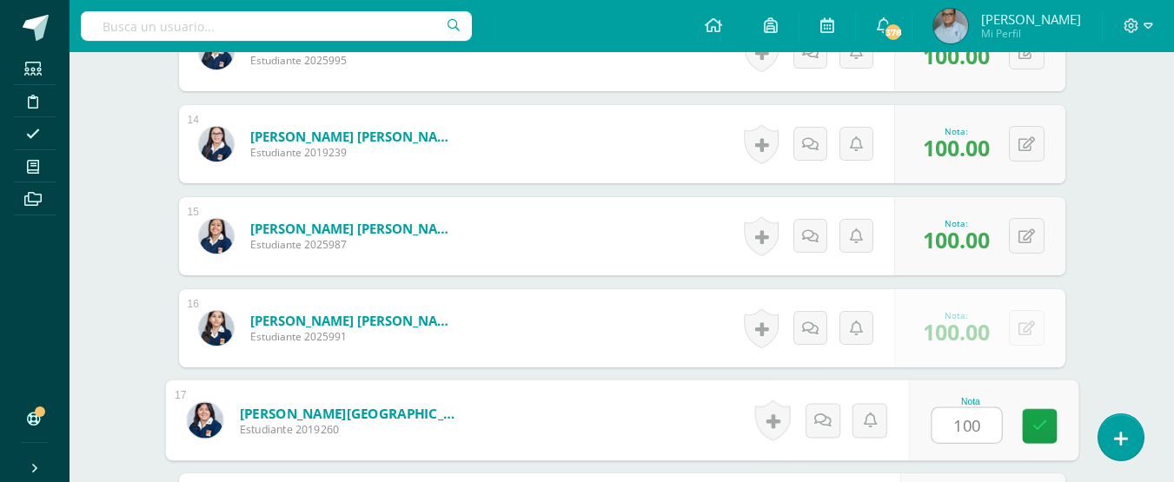
type input "100"
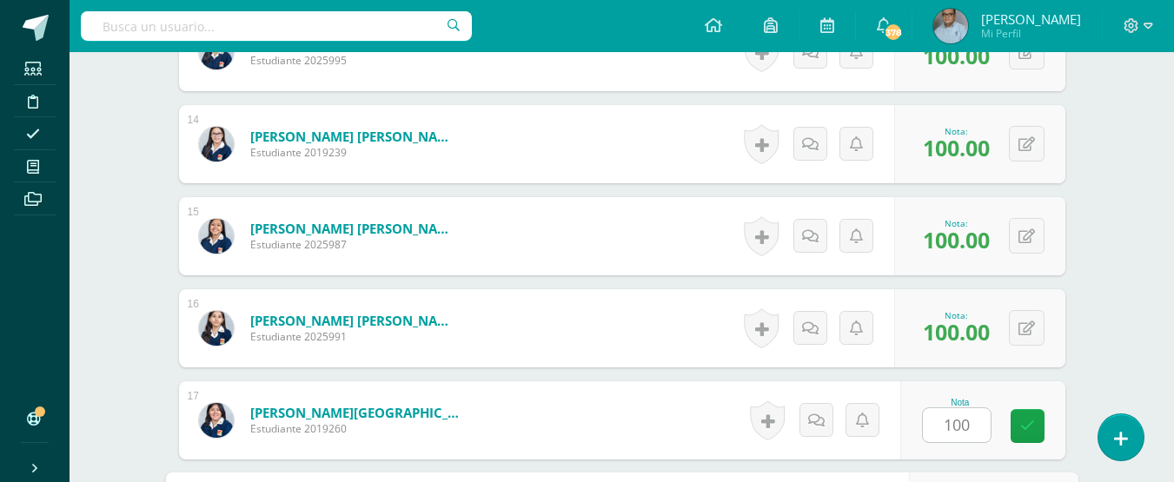
scroll to position [1972, 0]
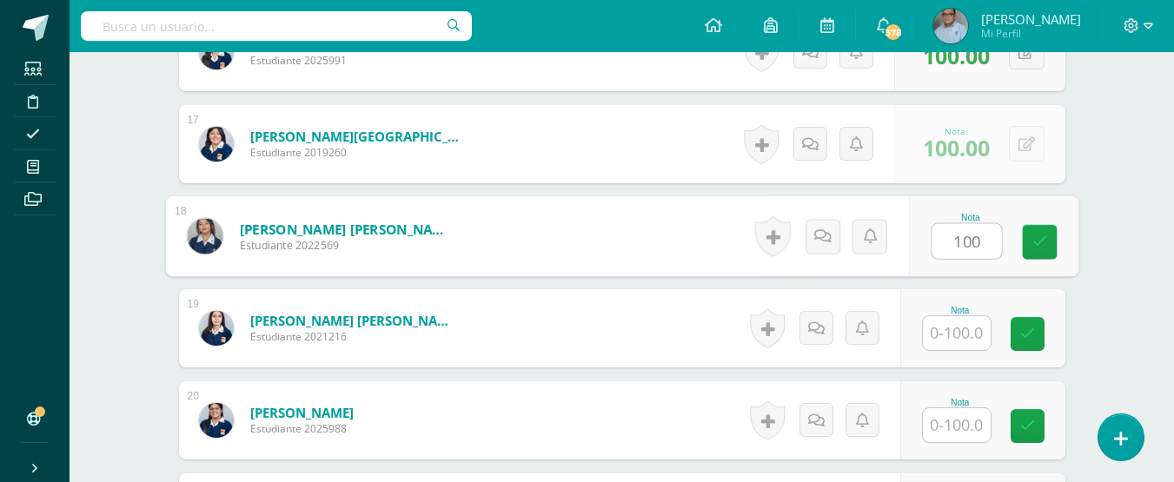
type input "100"
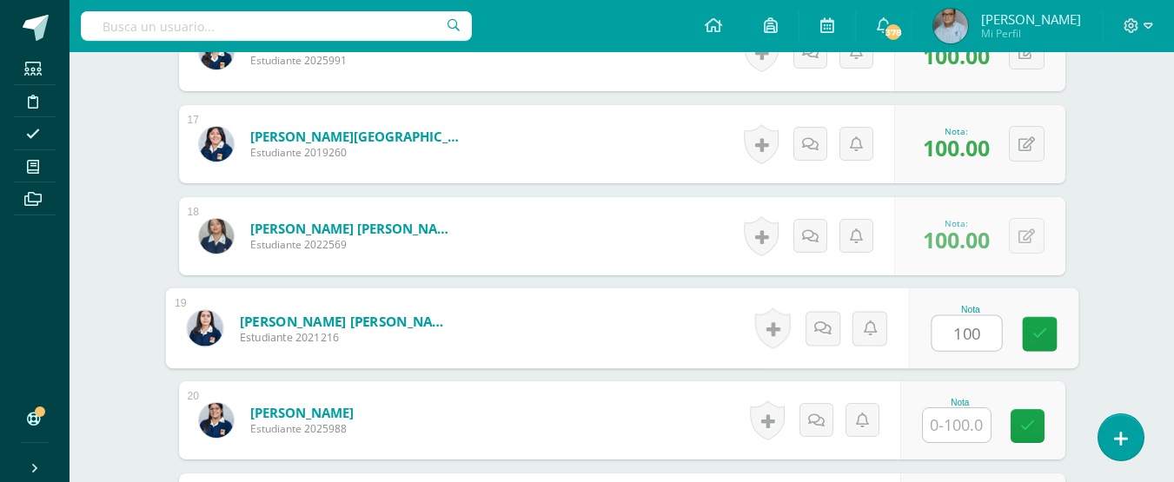
type input "100"
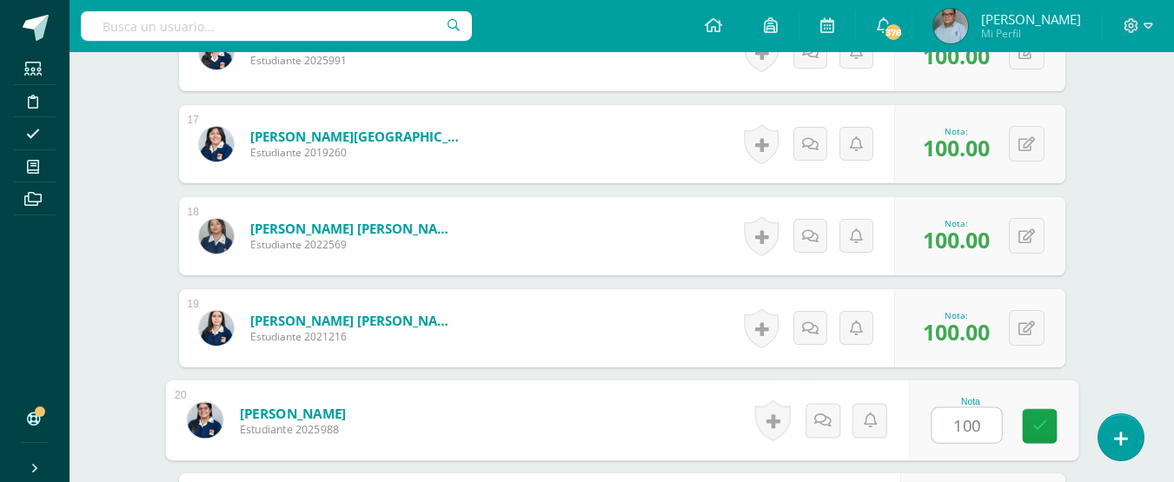
type input "100"
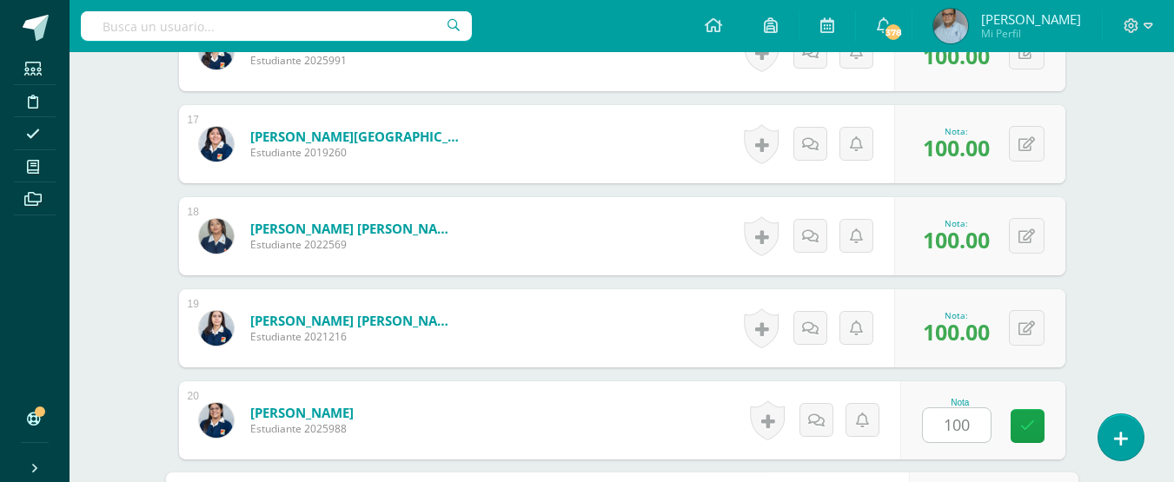
scroll to position [2249, 0]
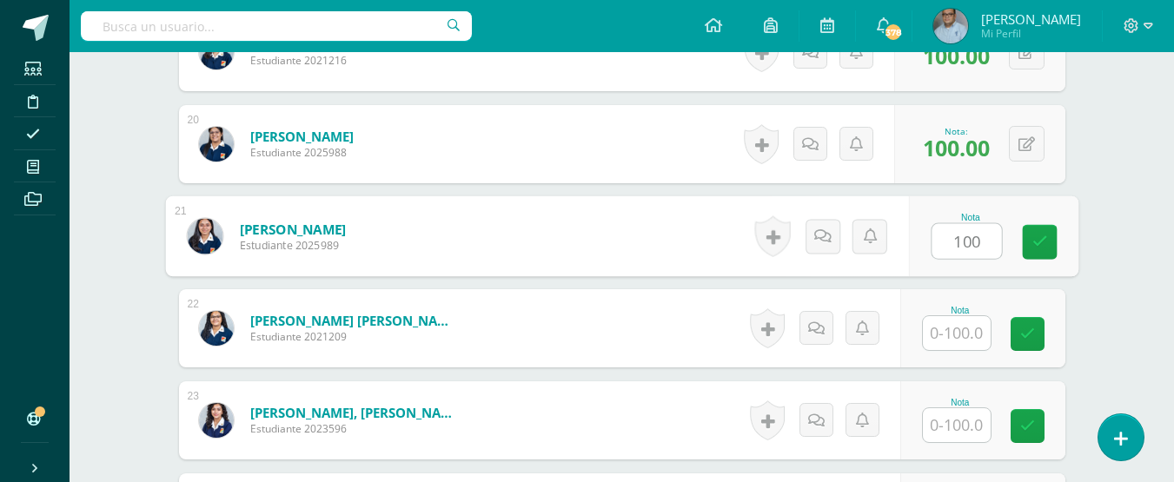
type input "100"
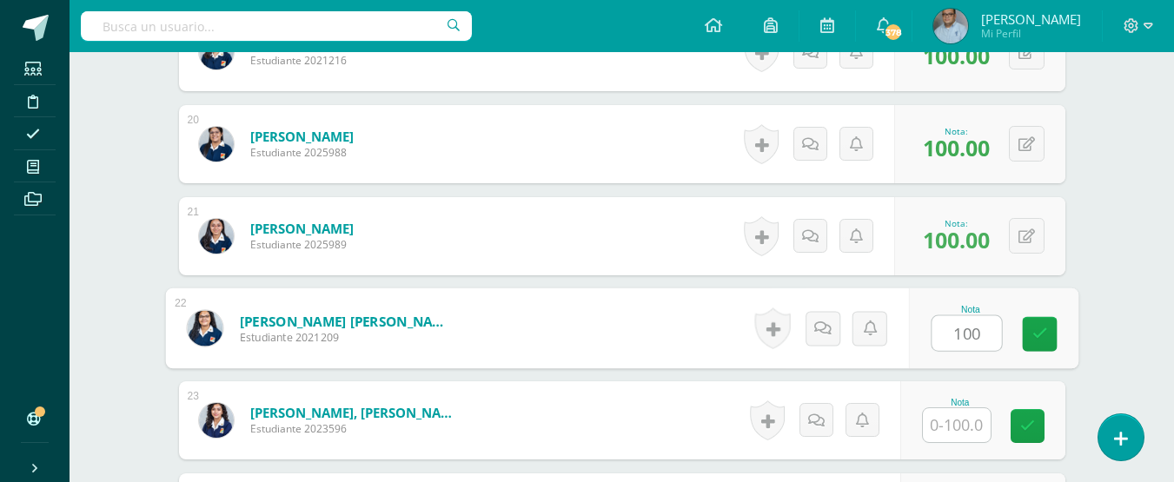
type input "100"
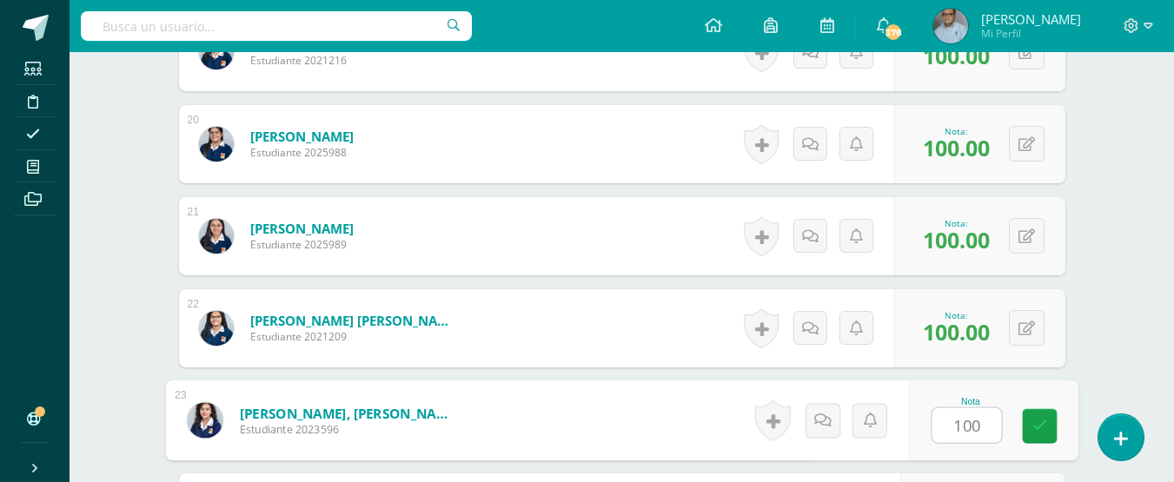
type input "100"
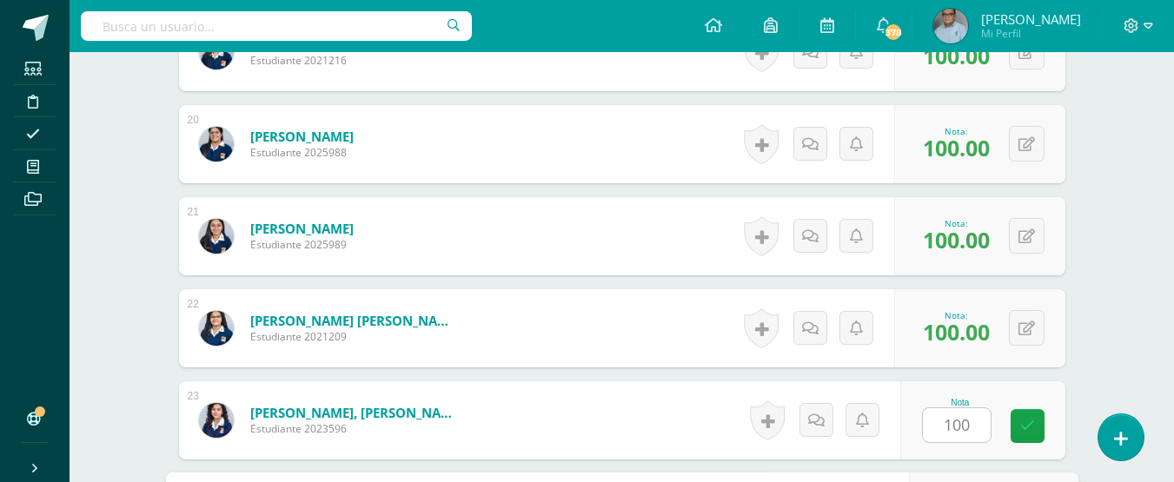
scroll to position [2525, 0]
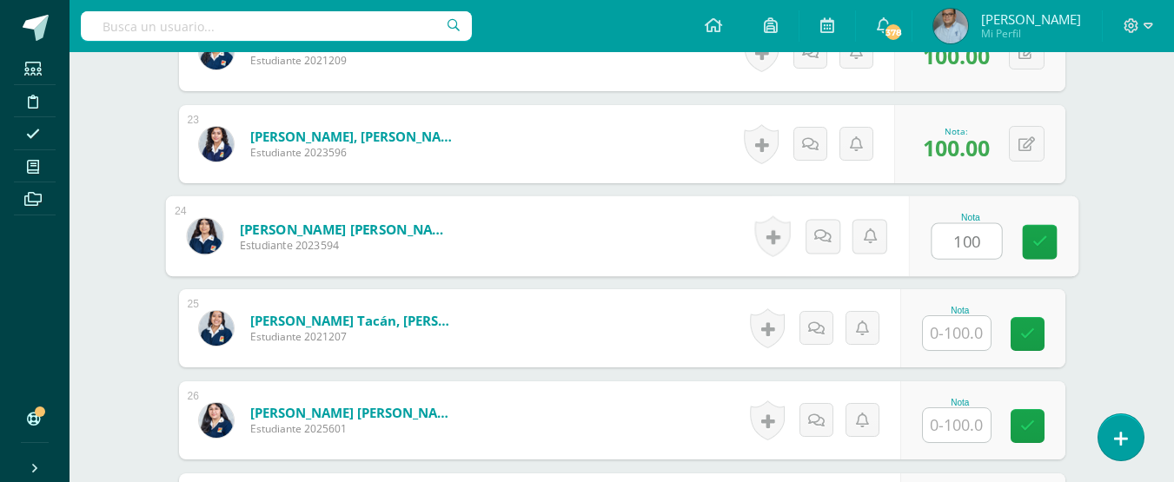
type input "100"
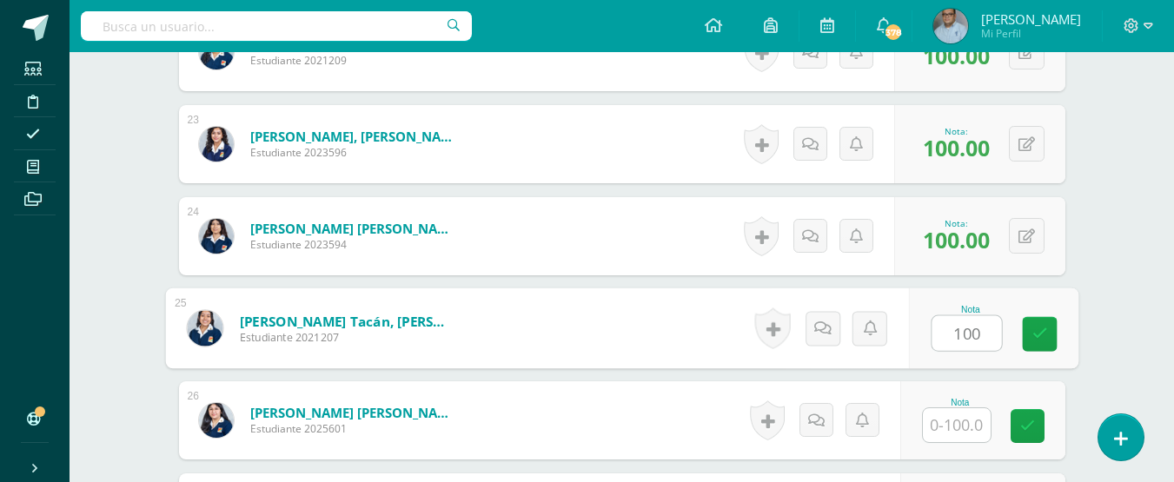
type input "100"
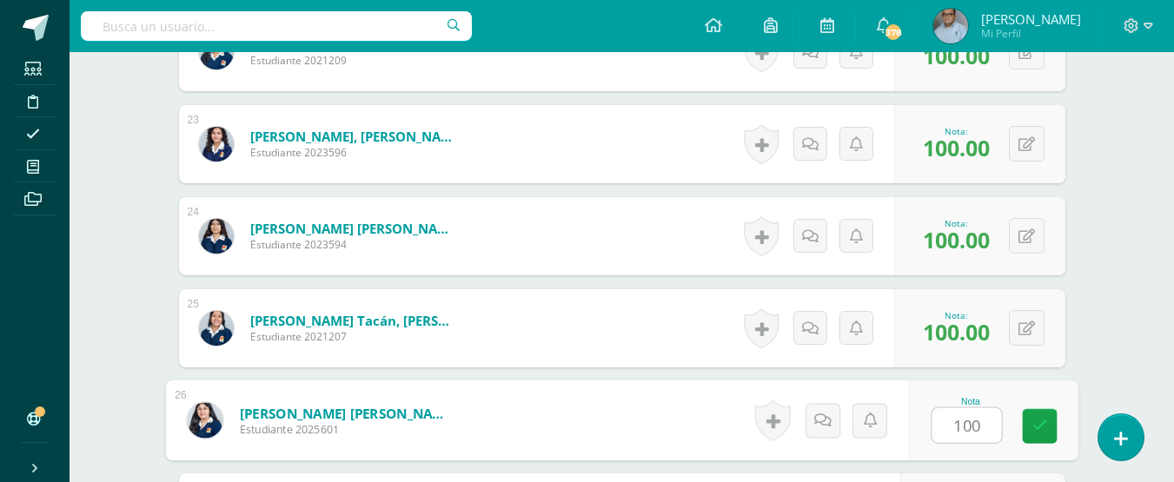
type input "100"
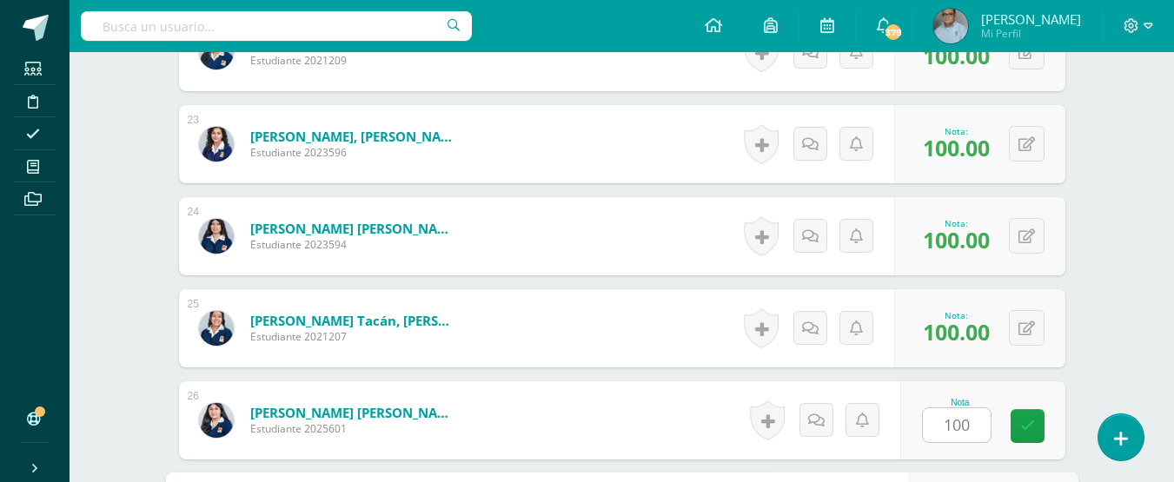
scroll to position [2801, 0]
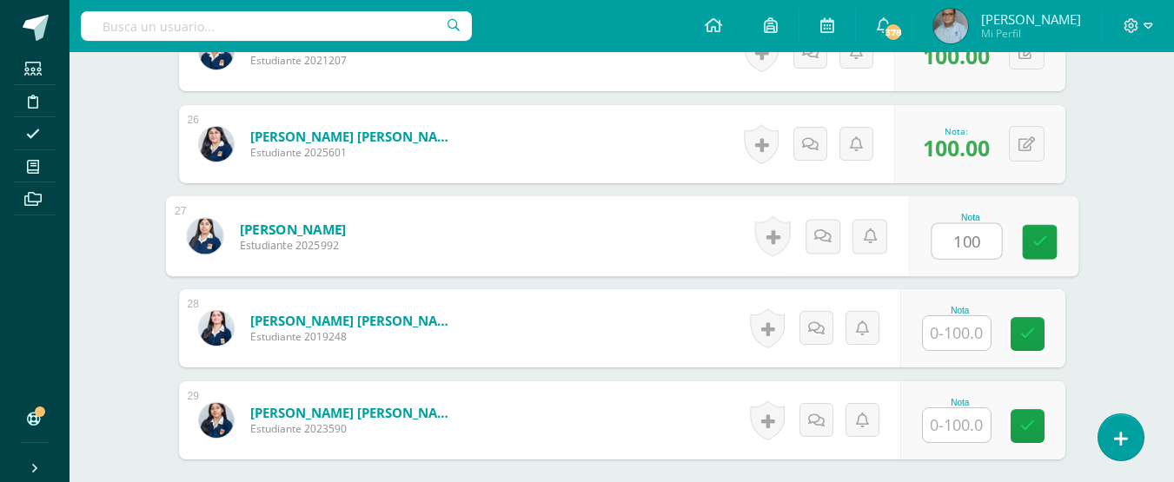
type input "100"
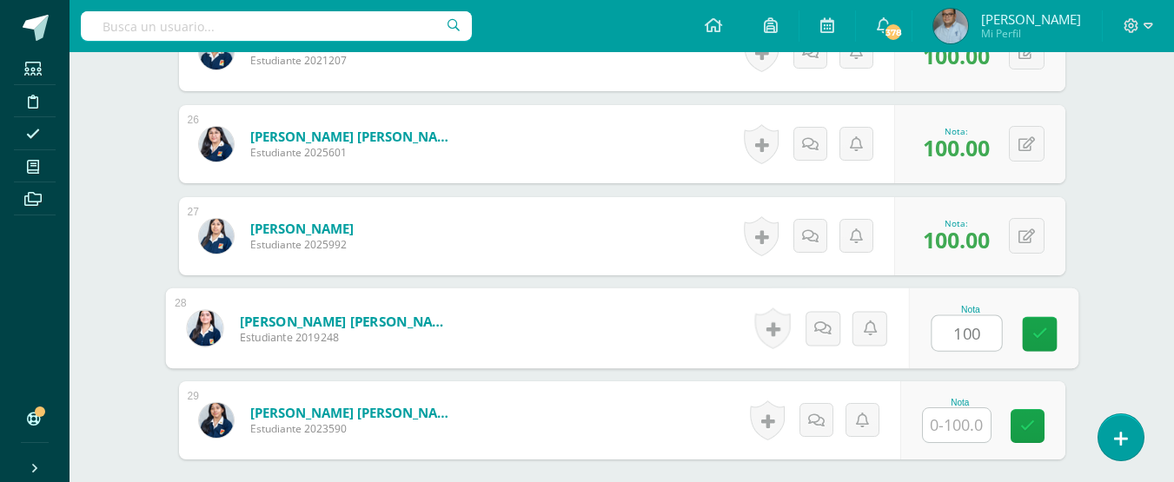
type input "100"
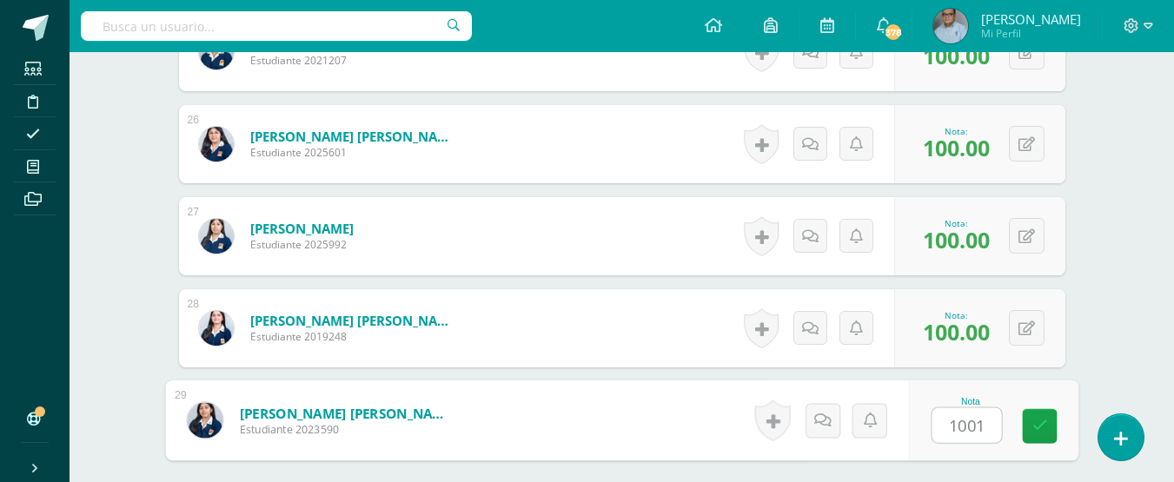
type input "10010"
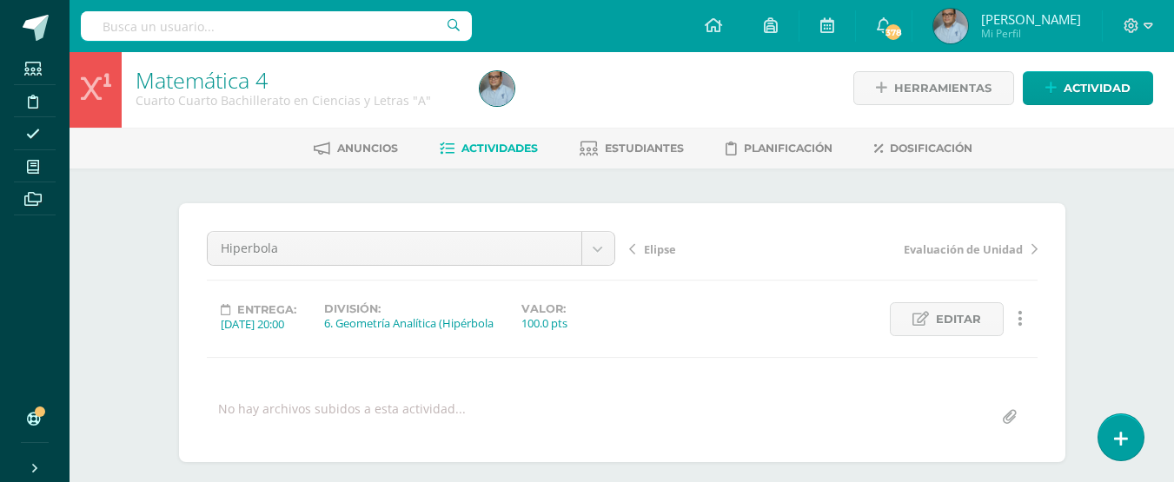
scroll to position [0, 0]
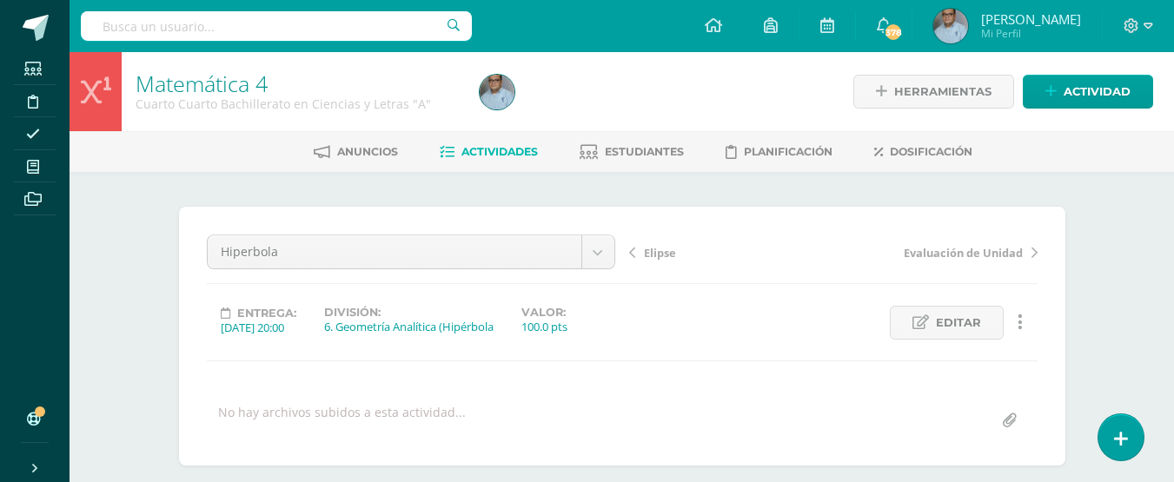
click at [475, 151] on span "Actividades" at bounding box center [499, 151] width 76 height 13
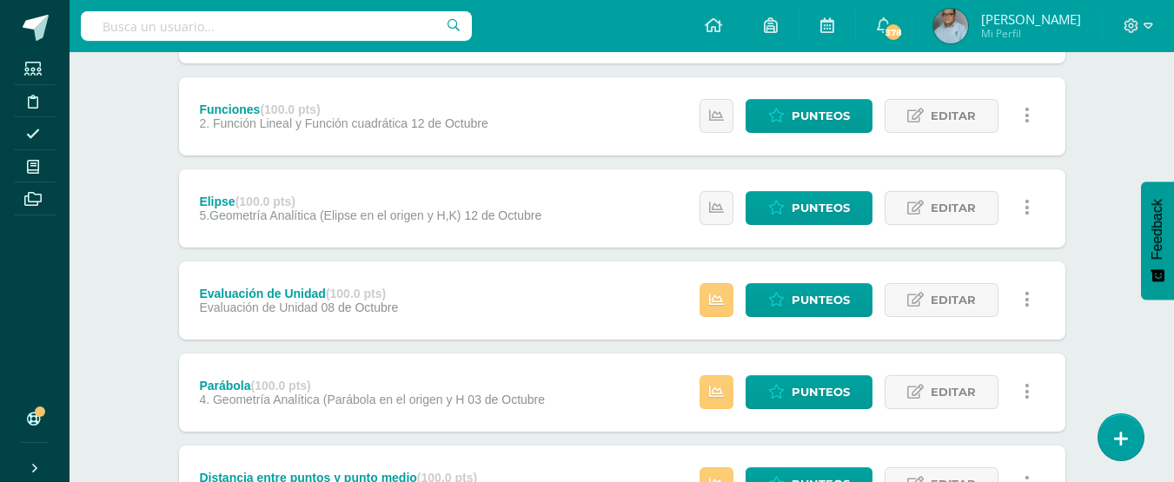
scroll to position [348, 0]
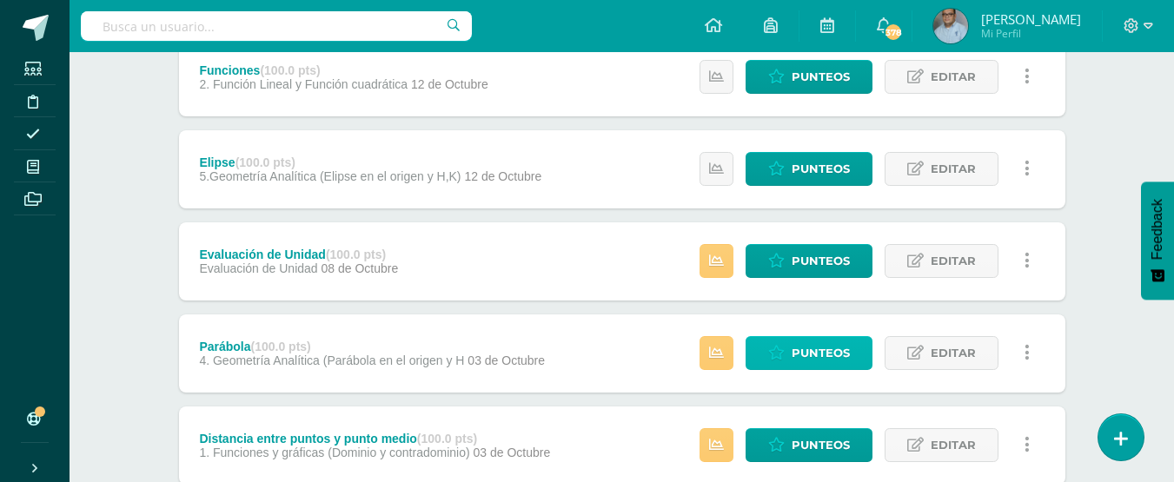
click at [805, 356] on span "Punteos" at bounding box center [821, 353] width 58 height 32
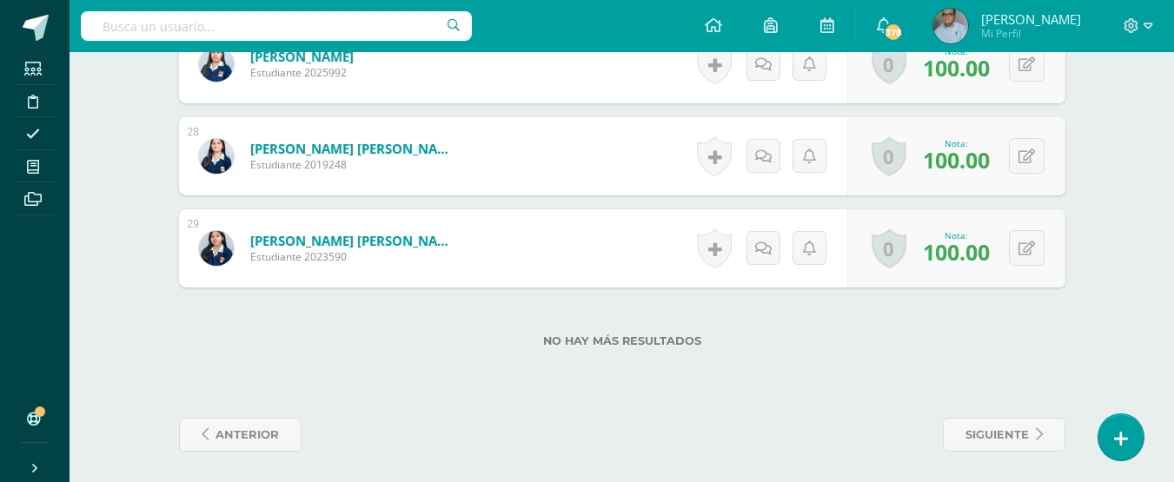
scroll to position [3001, 0]
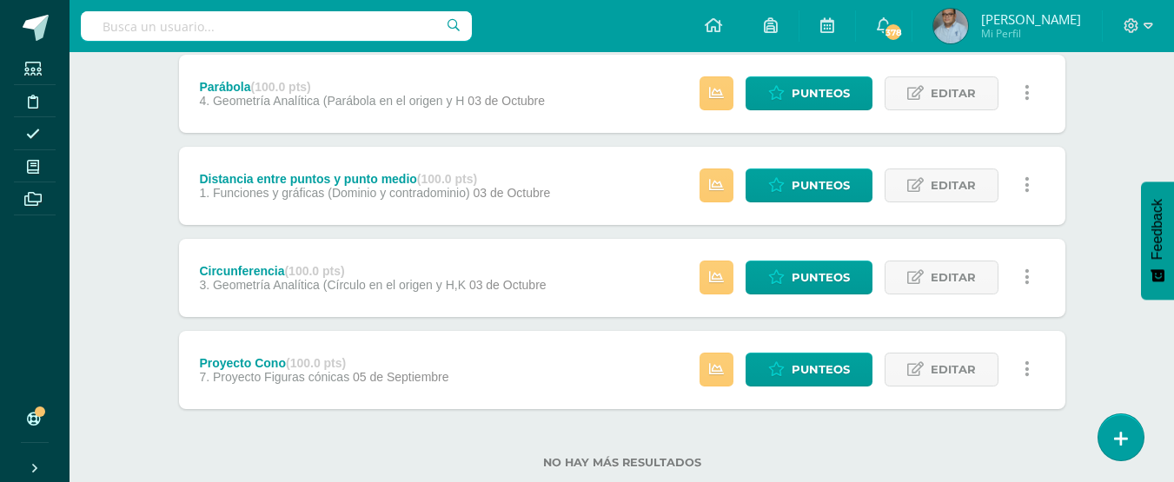
scroll to position [608, 0]
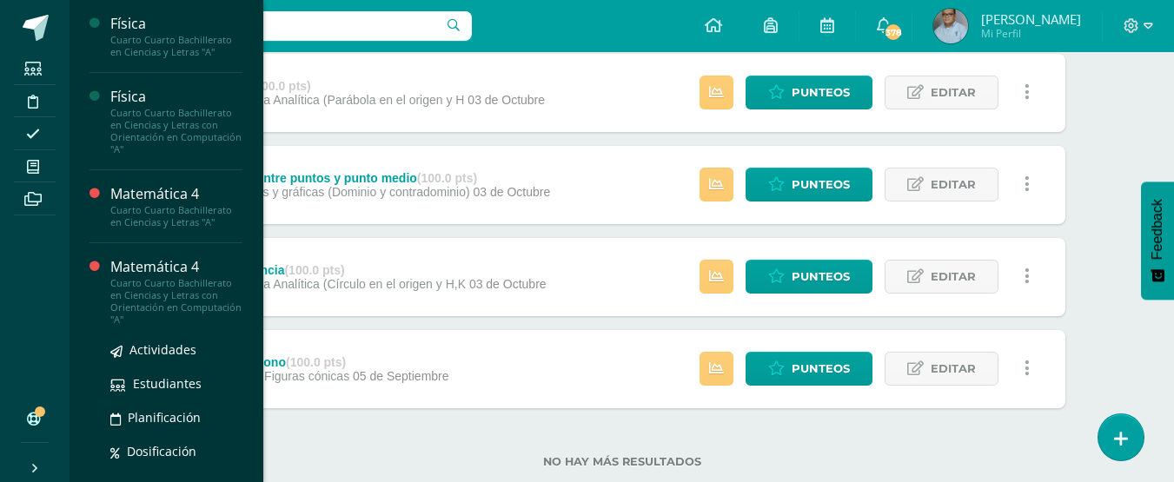
click at [142, 277] on div "Cuarto Cuarto Bachillerato en Ciencias y Letras con Orientación en Computación …" at bounding box center [176, 301] width 132 height 49
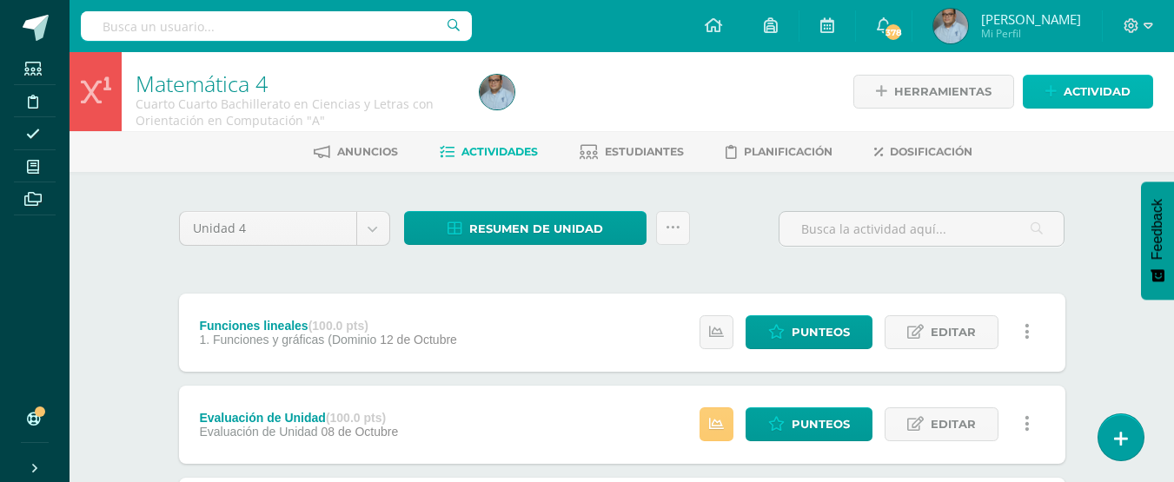
click at [1095, 100] on span "Actividad" at bounding box center [1097, 92] width 67 height 32
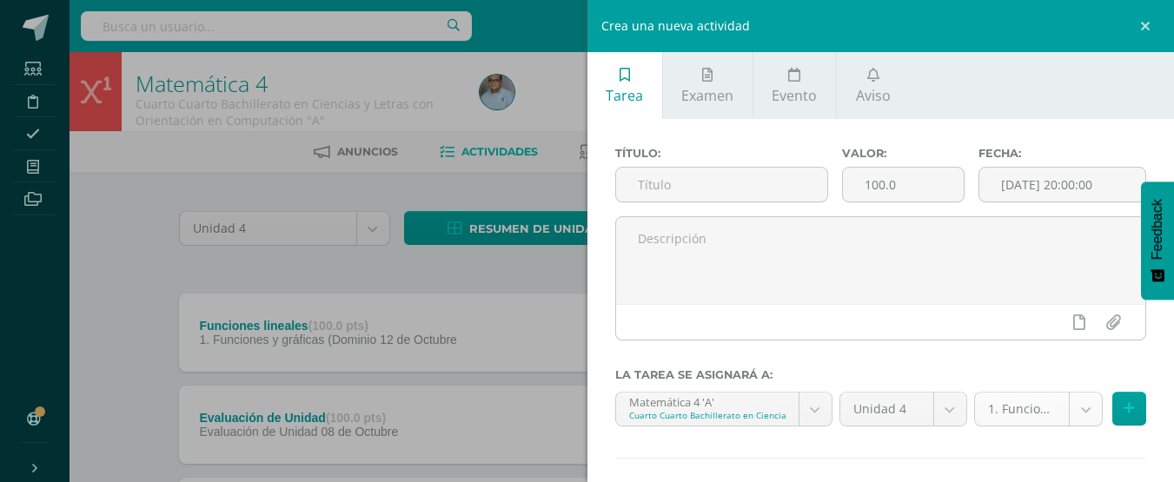
click at [1081, 407] on body "Estudiantes Disciplina Asistencia Mis cursos Archivos Soporte Ayuda Reportar un…" at bounding box center [587, 428] width 1174 height 856
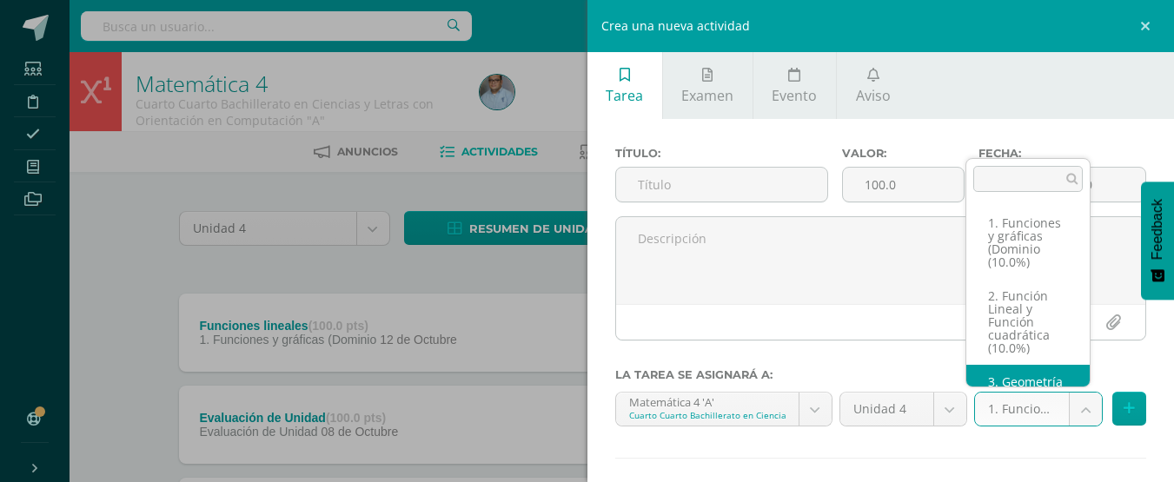
scroll to position [90, 0]
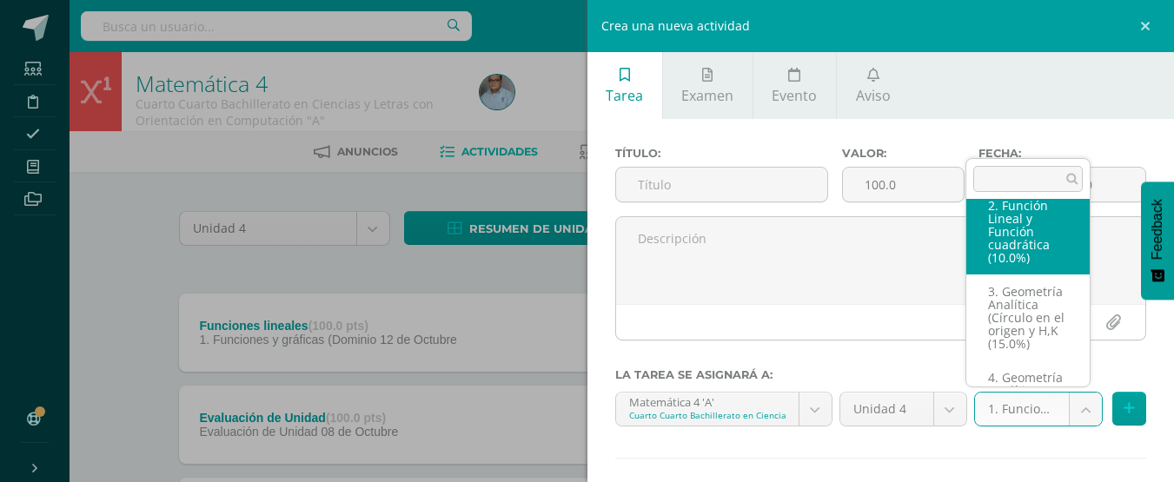
select select "128887"
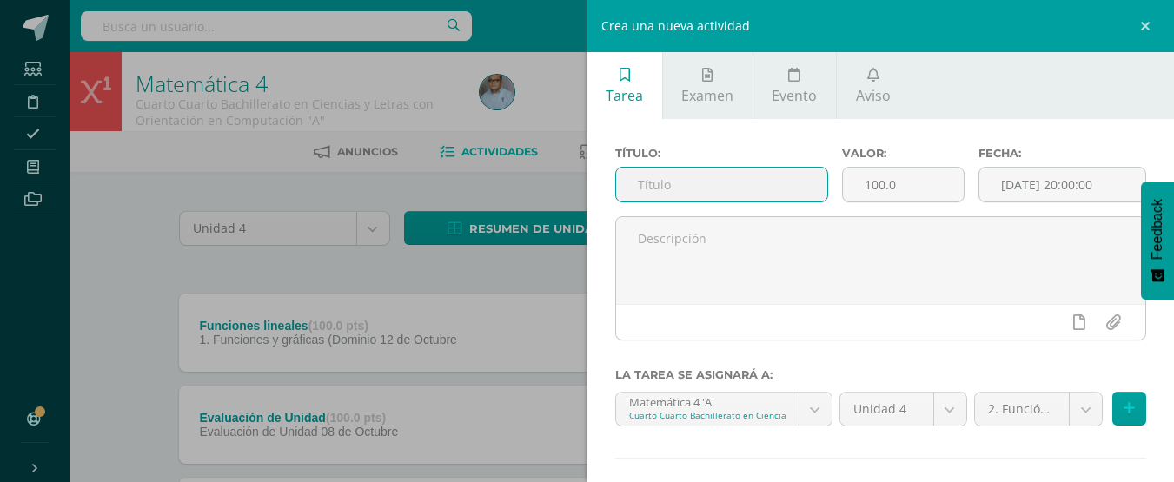
click at [682, 184] on input "text" at bounding box center [721, 185] width 211 height 34
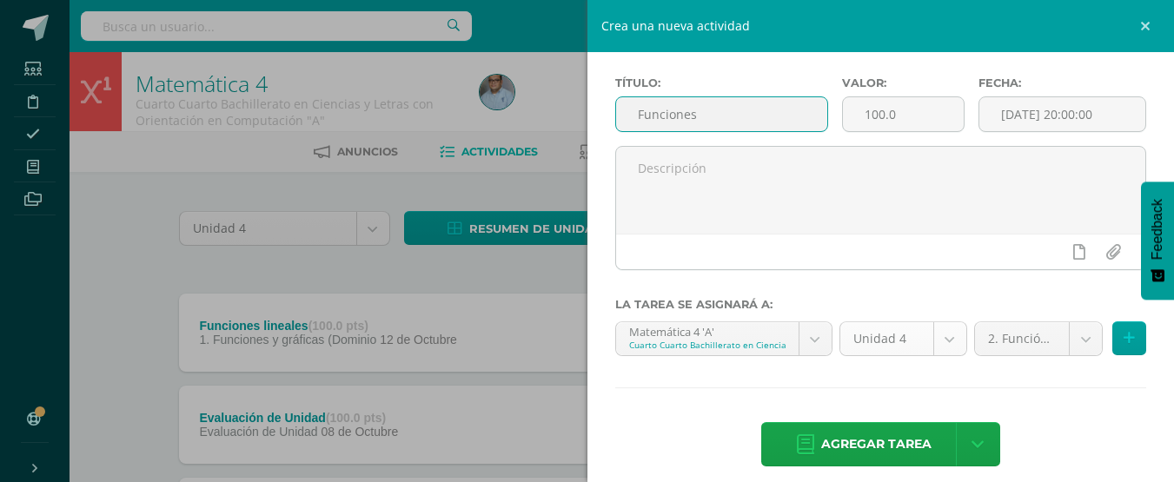
scroll to position [86, 0]
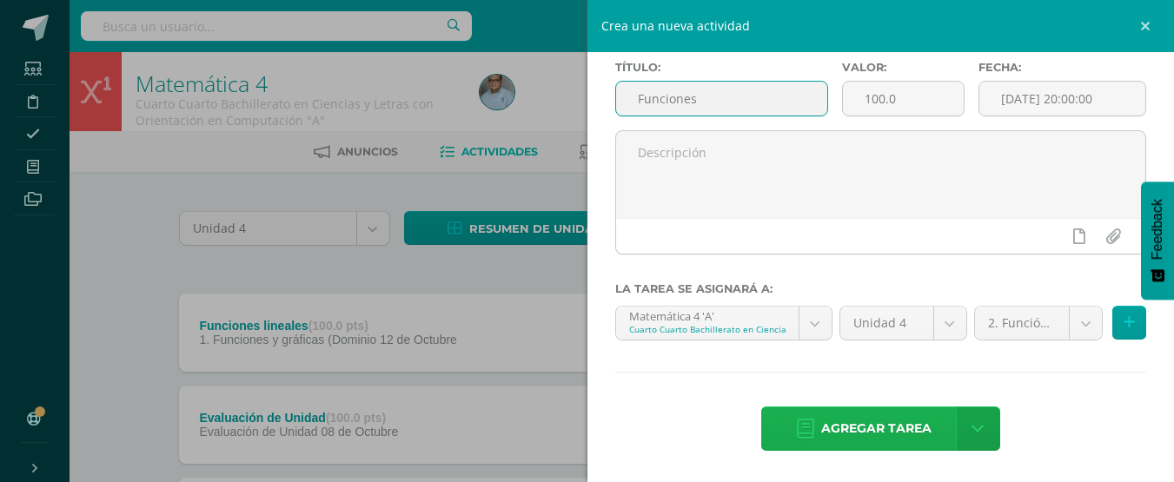
type input "Funciones"
click at [918, 433] on span "Agregar tarea" at bounding box center [876, 429] width 110 height 43
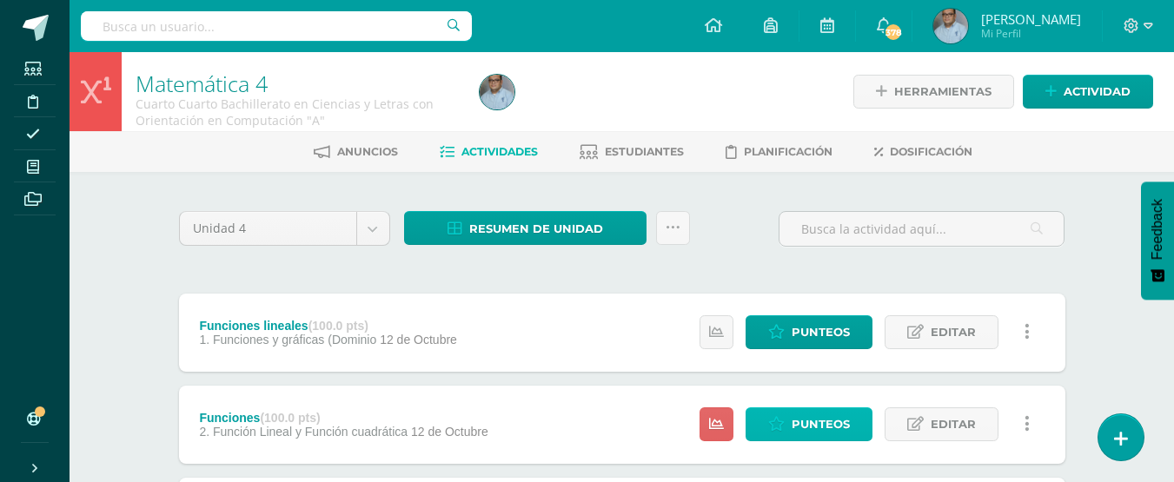
click at [812, 418] on span "Punteos" at bounding box center [821, 424] width 58 height 32
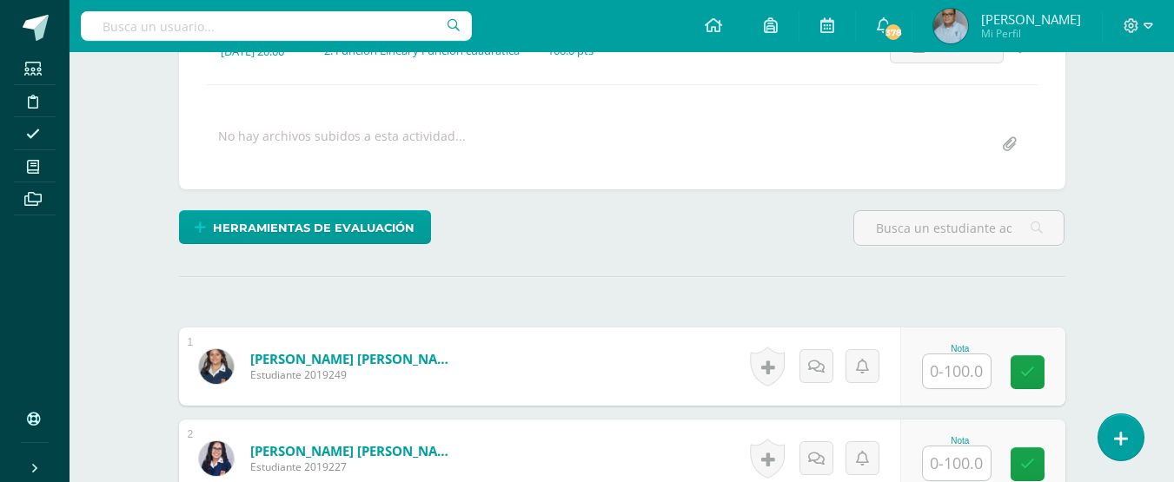
scroll to position [277, 0]
click at [938, 388] on input "text" at bounding box center [957, 371] width 68 height 34
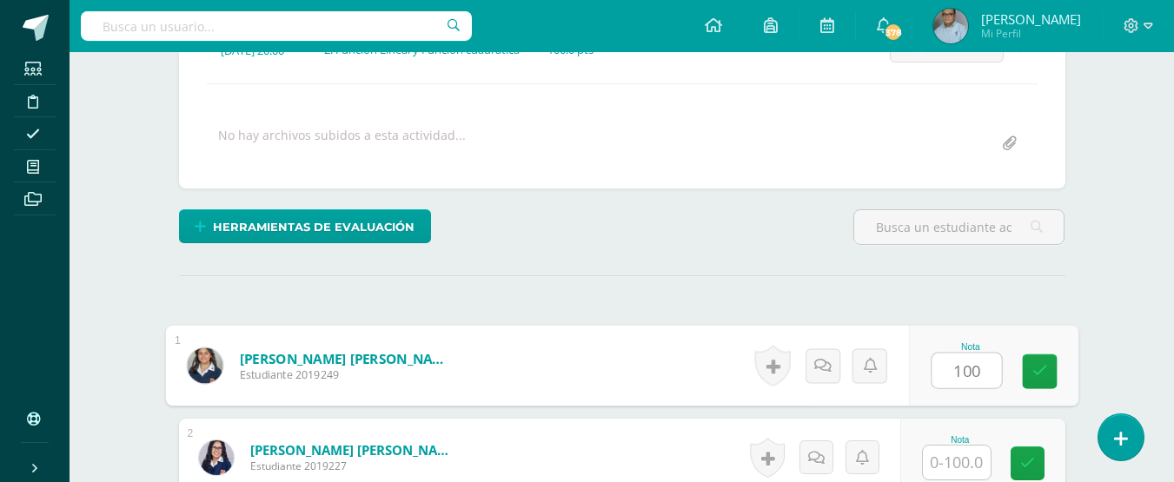
type input "100"
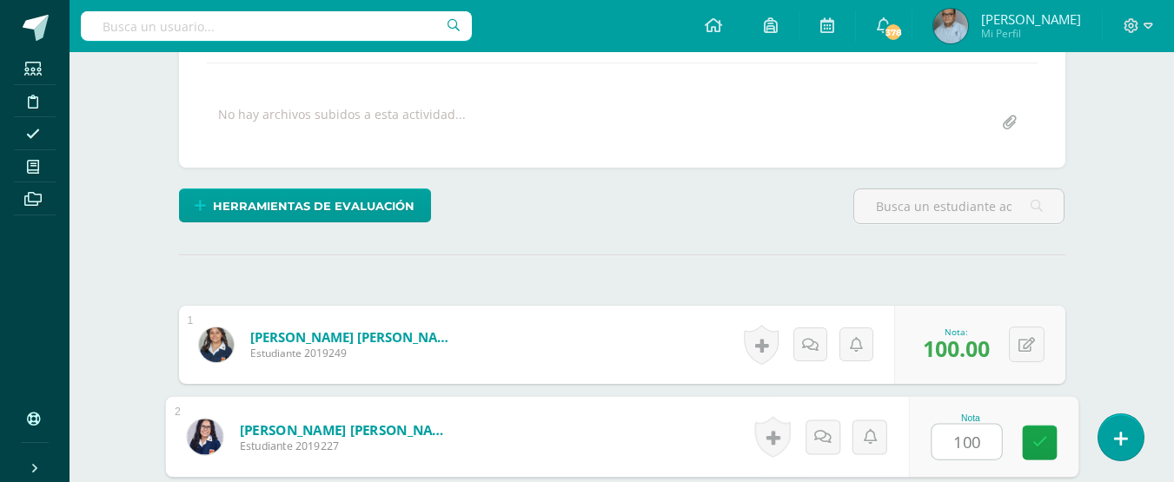
type input "100"
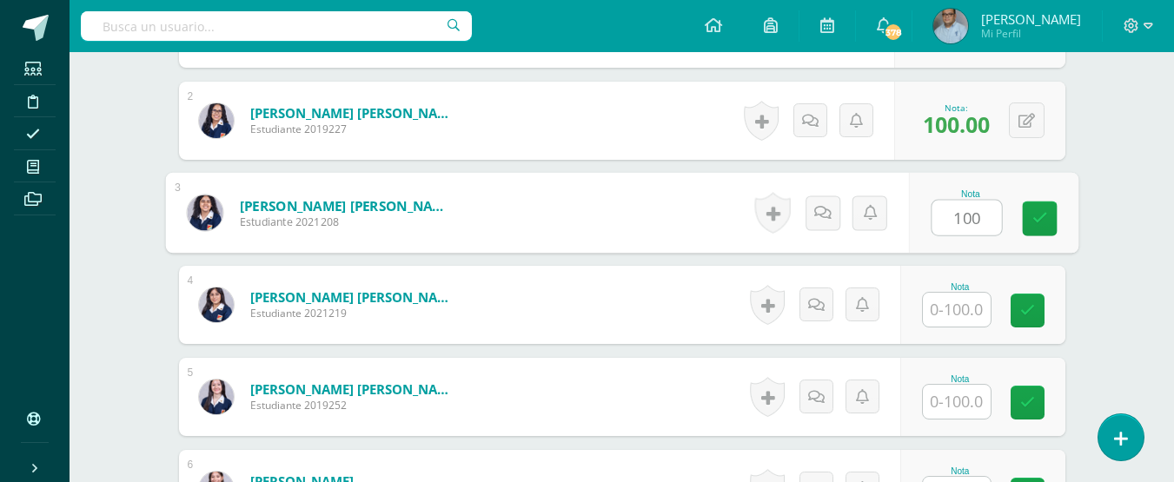
type input "100"
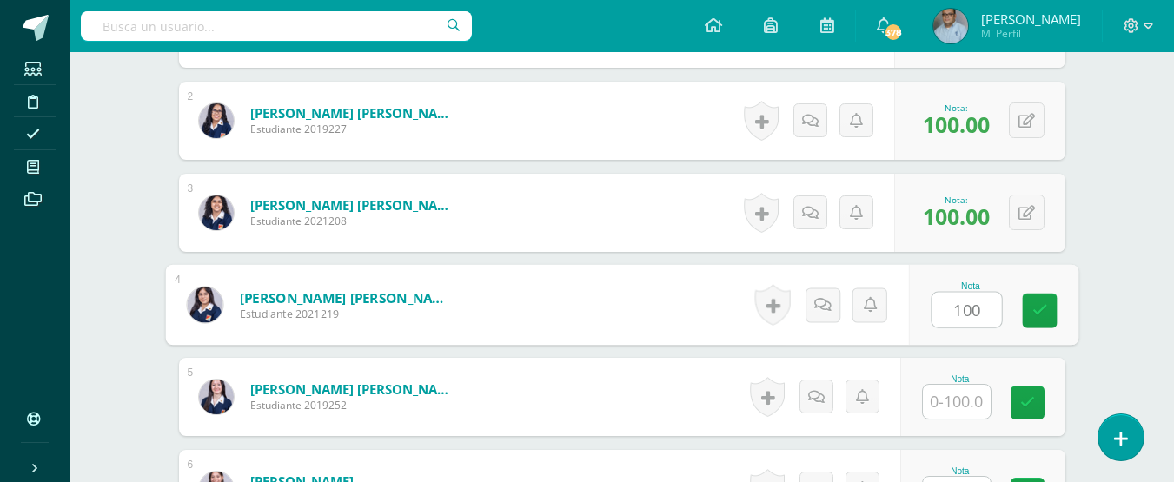
type input "100"
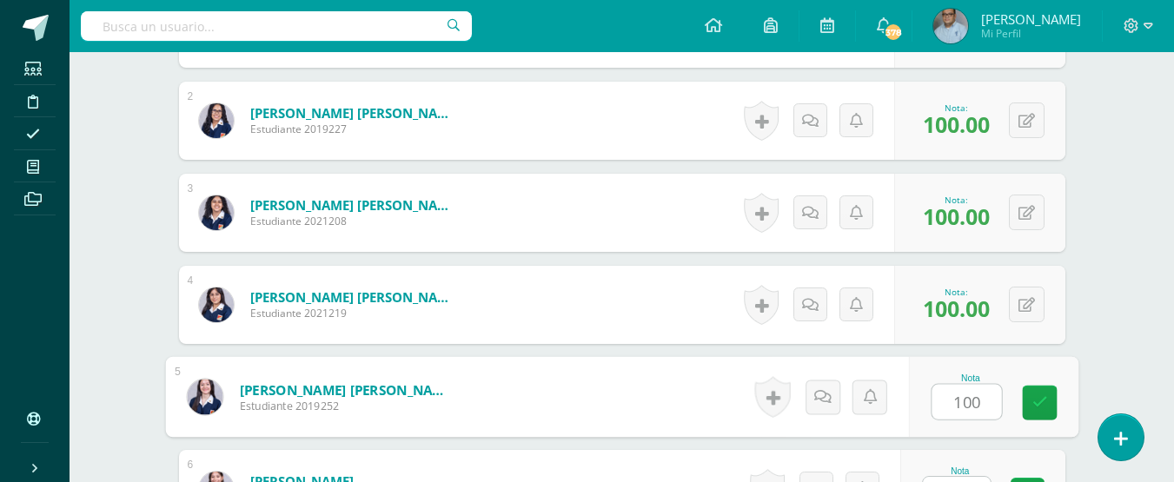
type input "100"
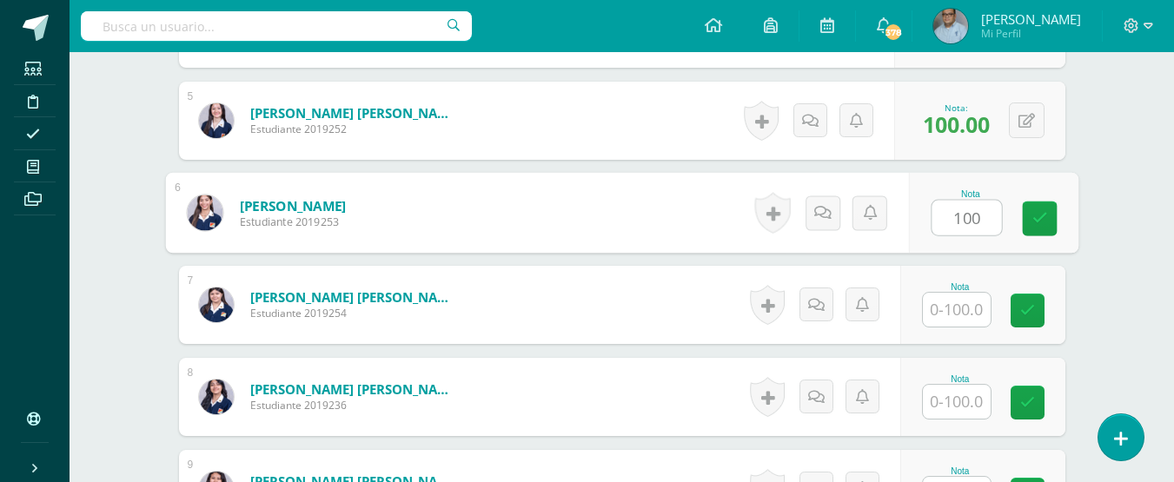
type input "100"
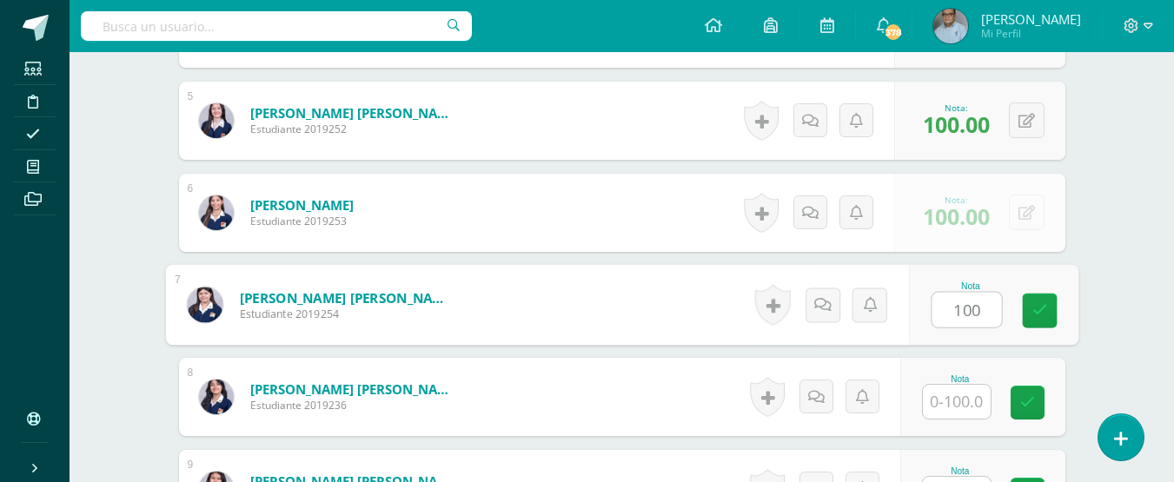
type input "100"
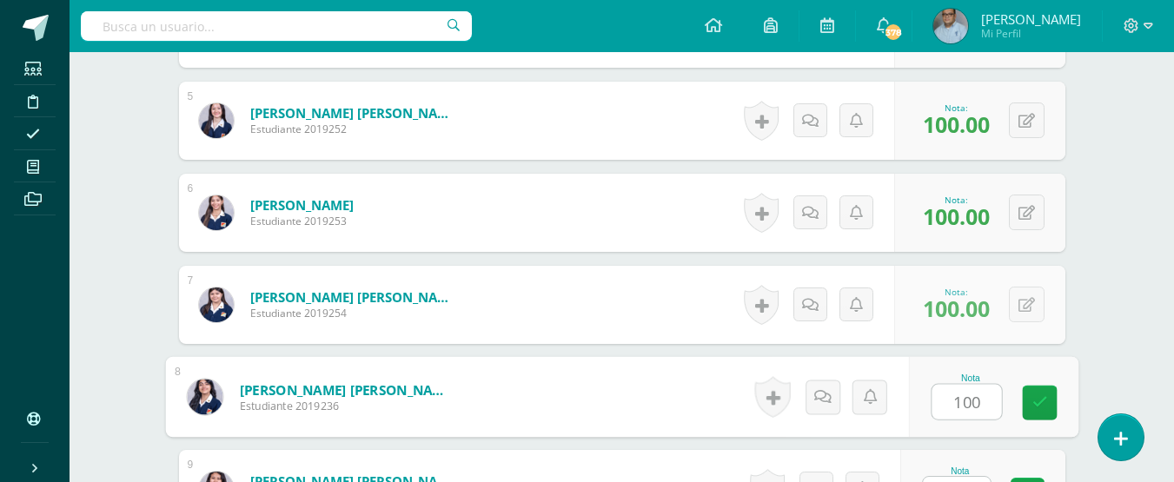
type input "100"
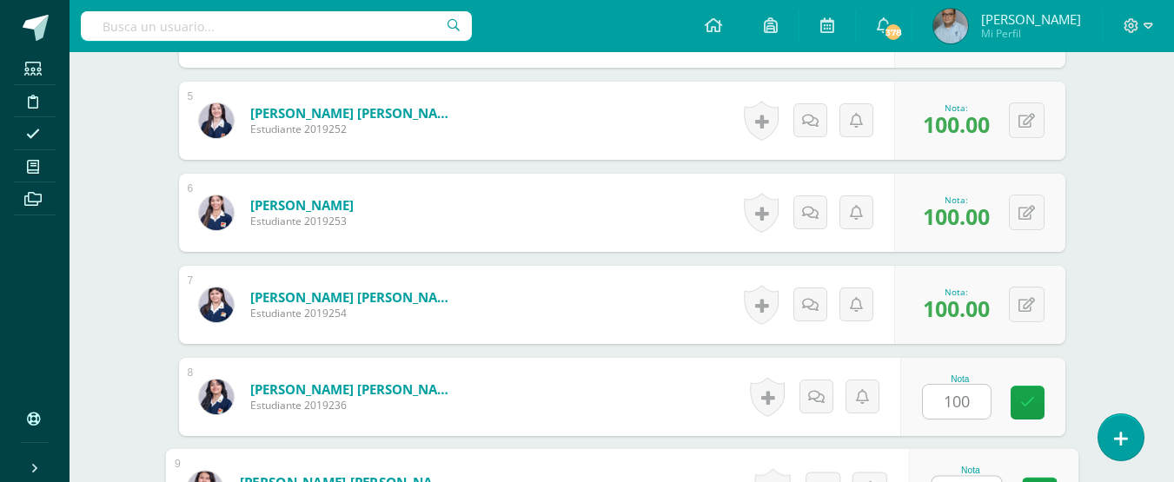
scroll to position [1167, 0]
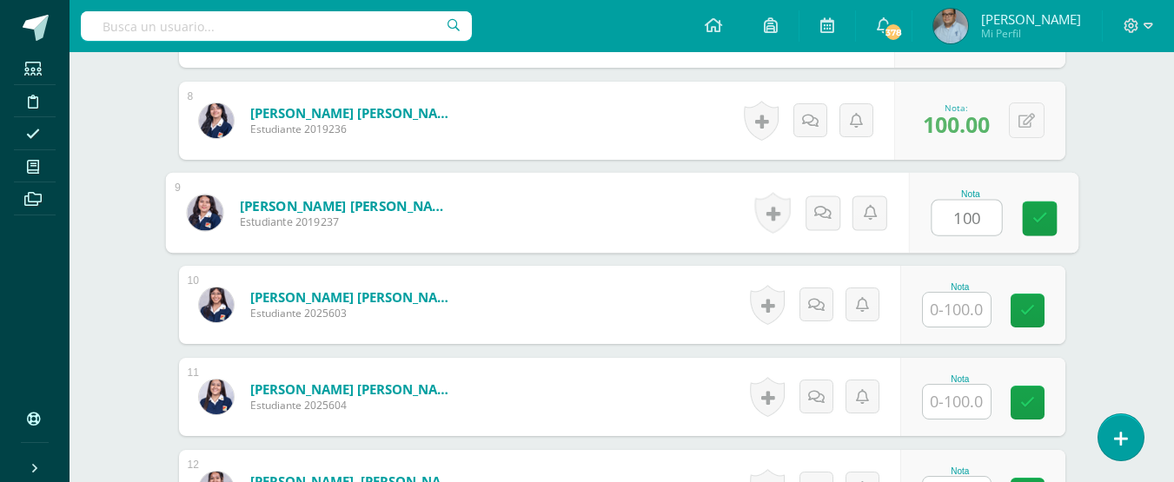
type input "100"
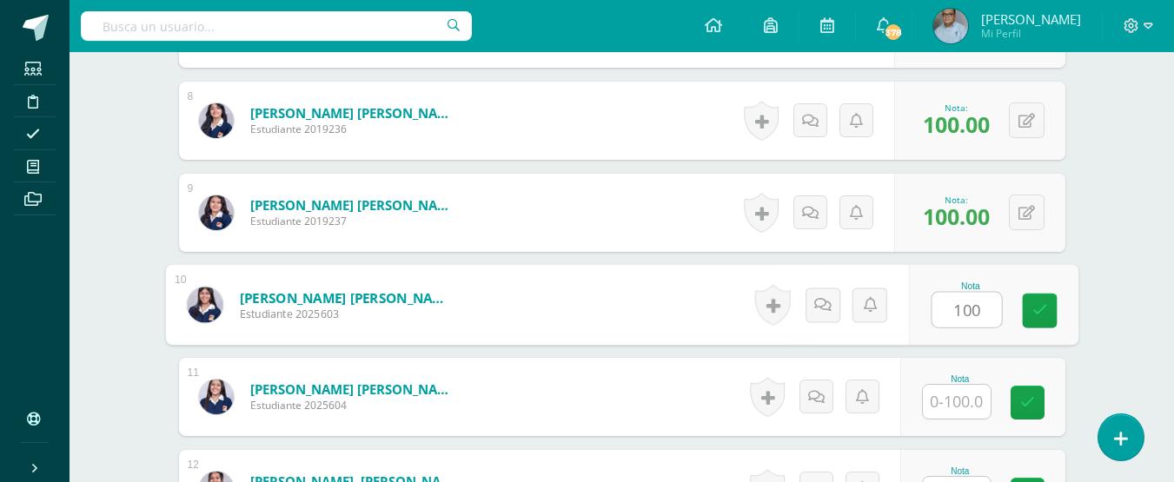
type input "100"
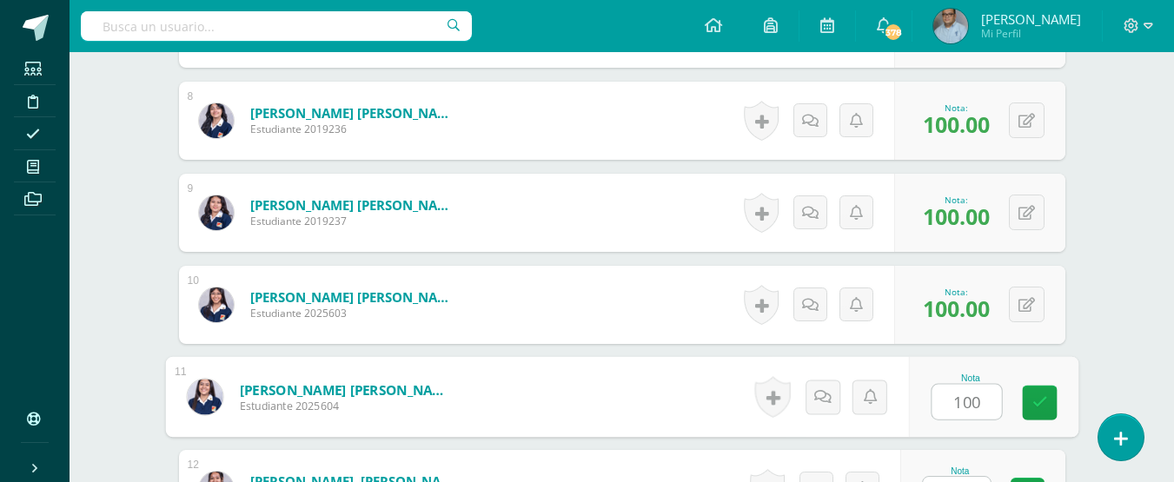
type input "100"
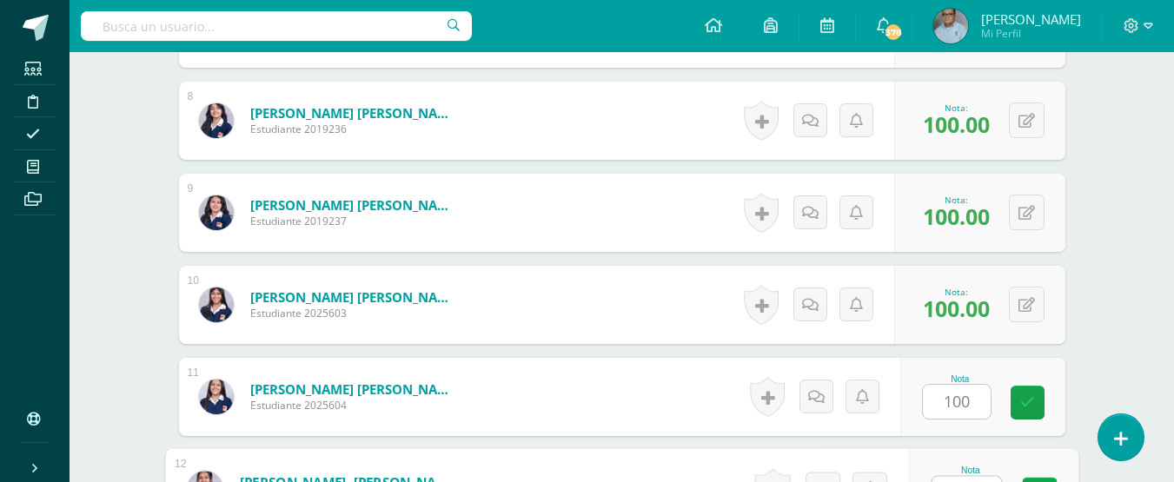
scroll to position [1443, 0]
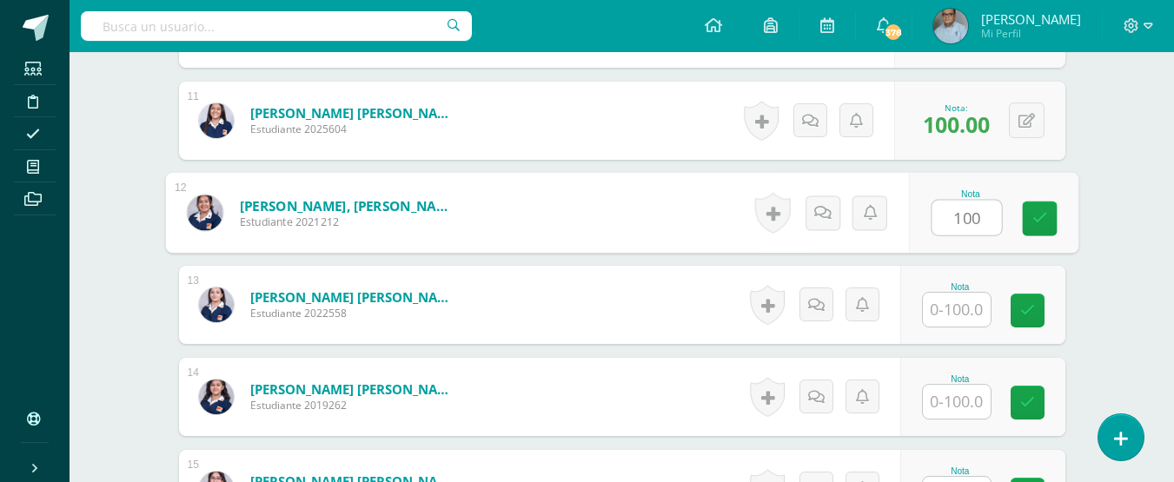
type input "100"
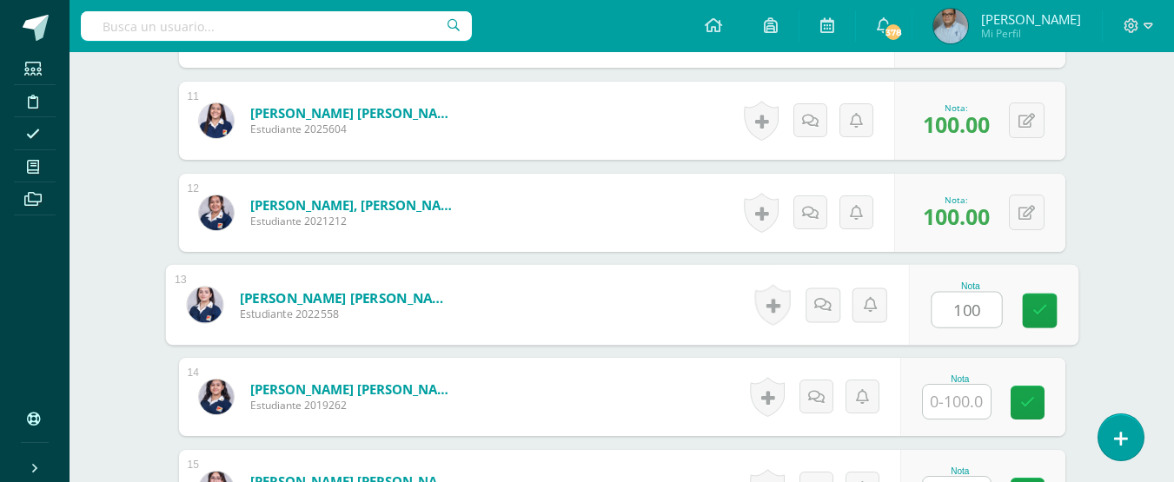
type input "100"
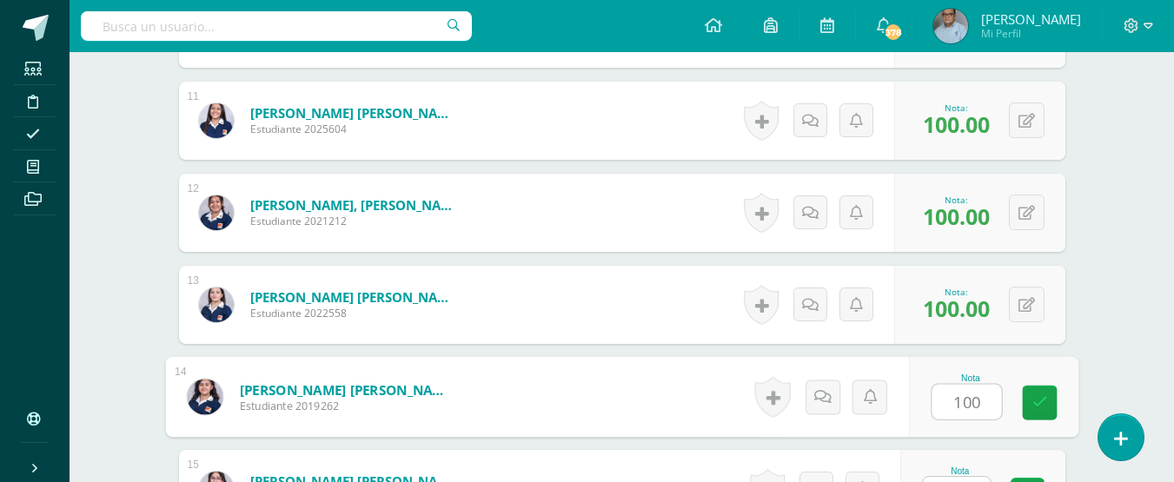
type input "100"
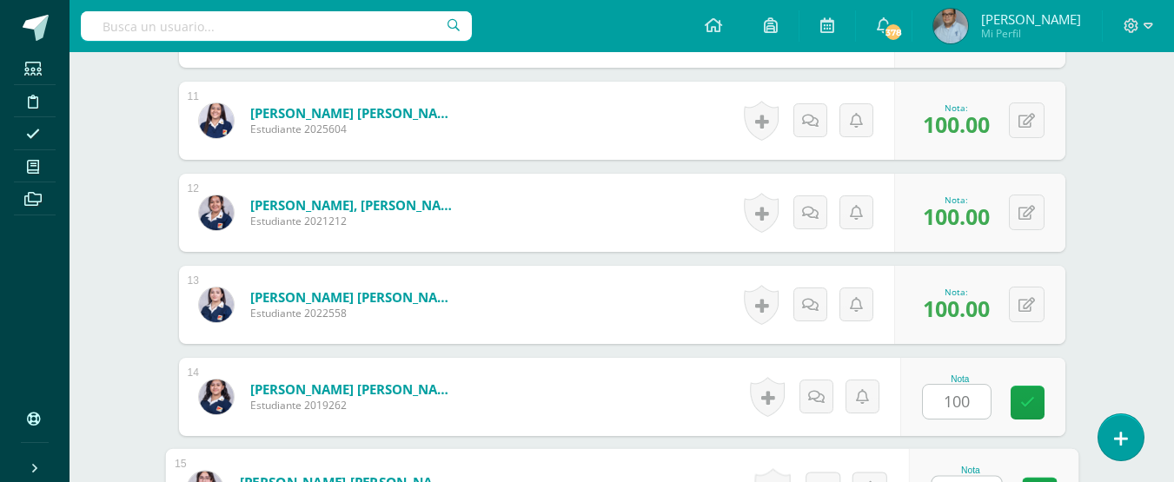
scroll to position [1720, 0]
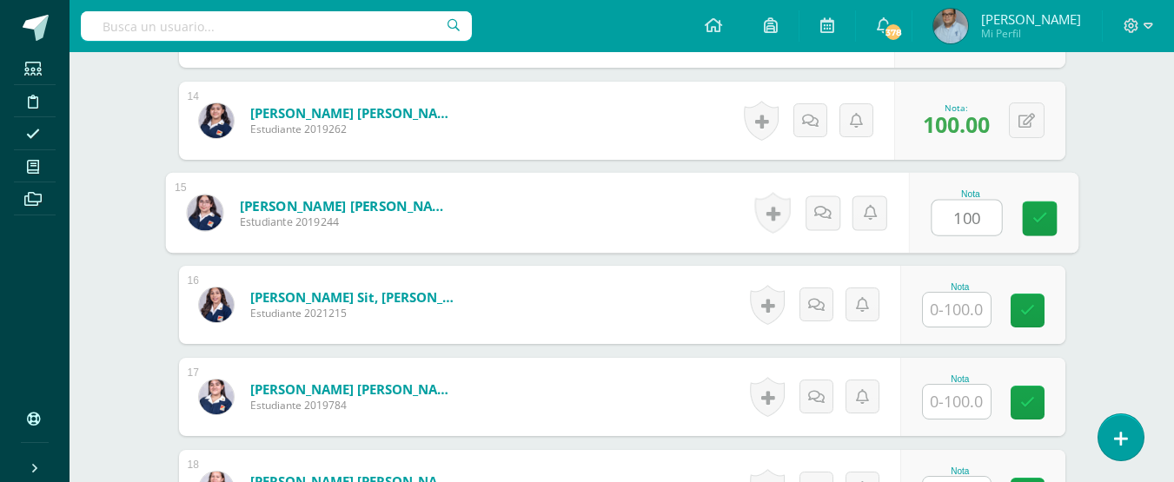
type input "100"
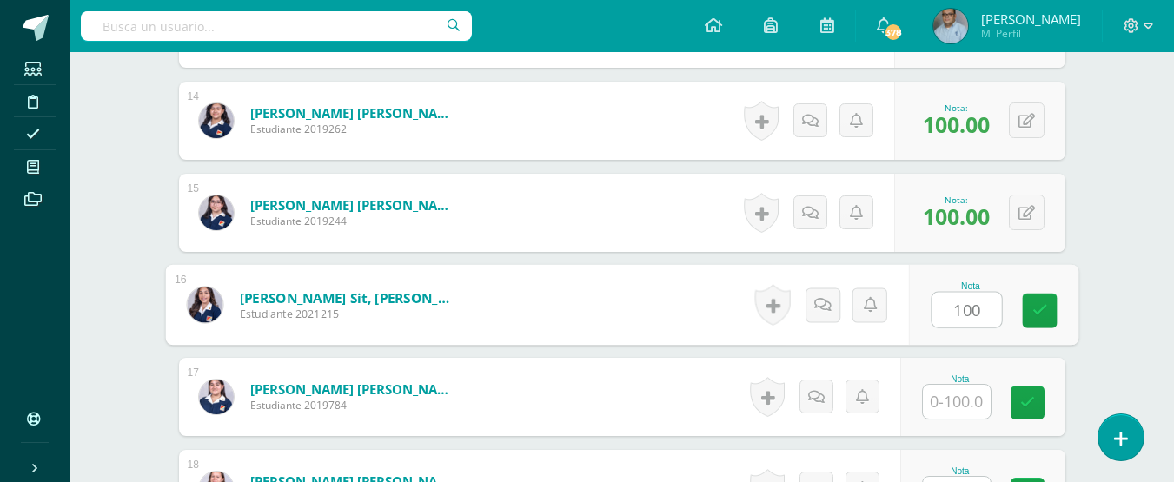
type input "100"
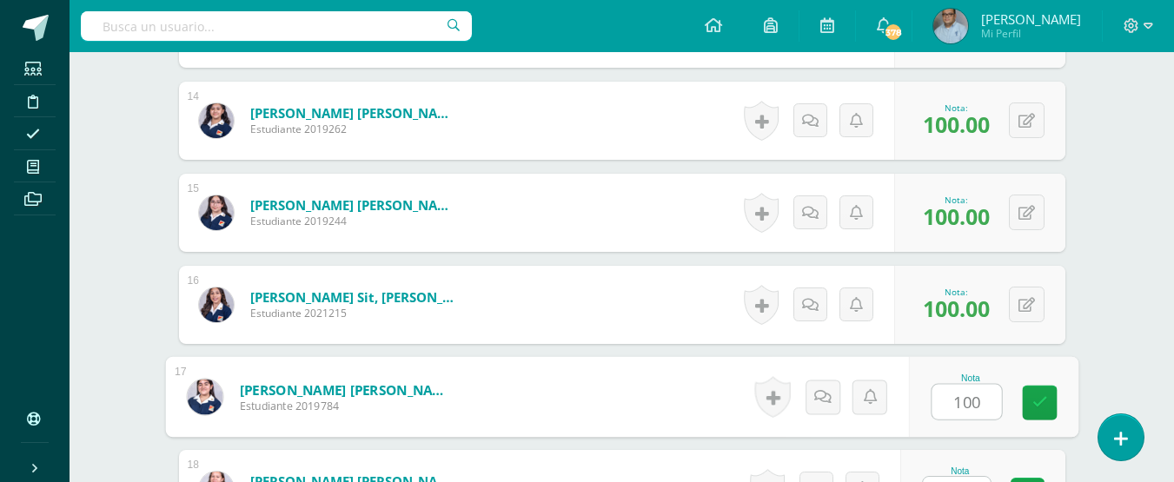
type input "100"
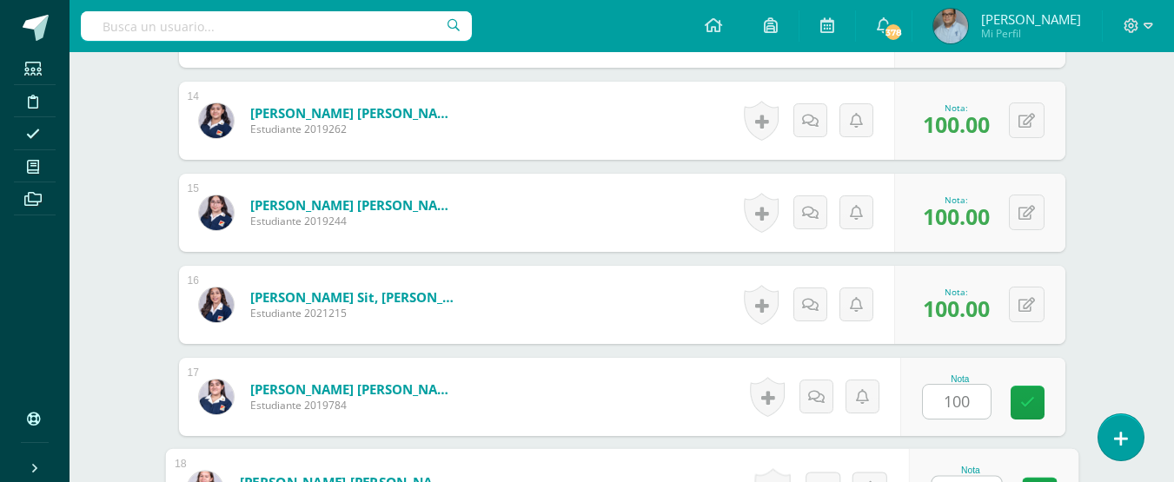
scroll to position [1996, 0]
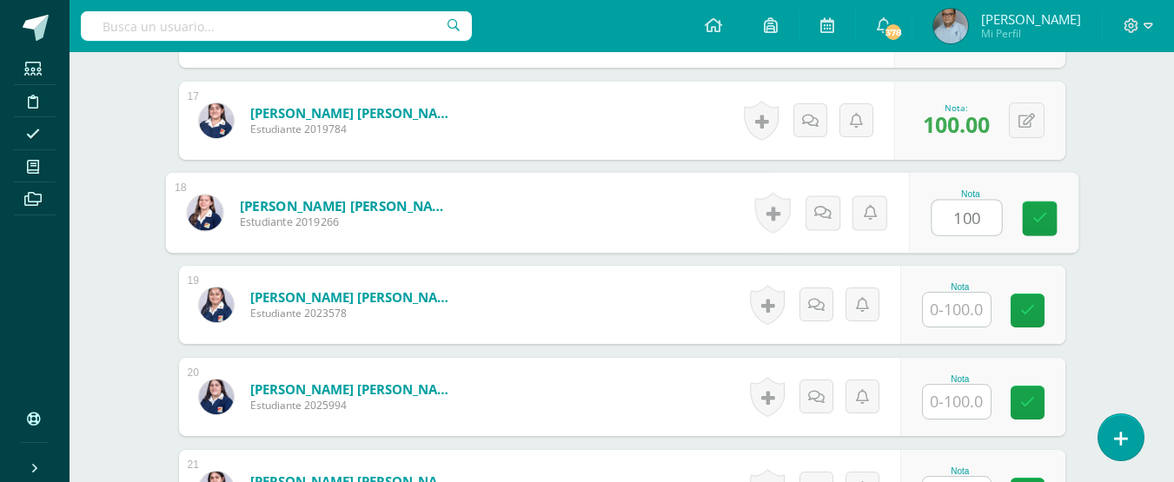
type input "100"
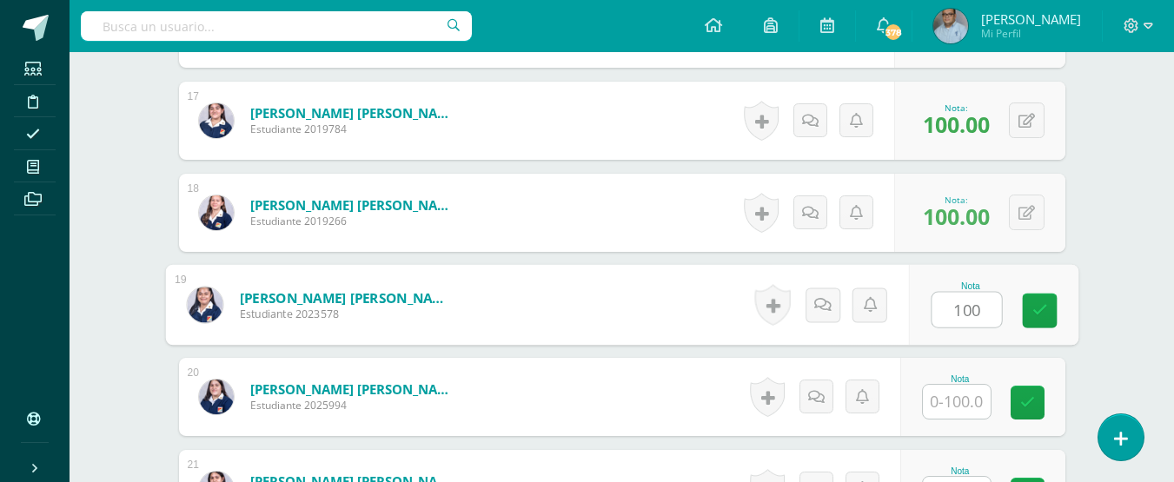
type input "100"
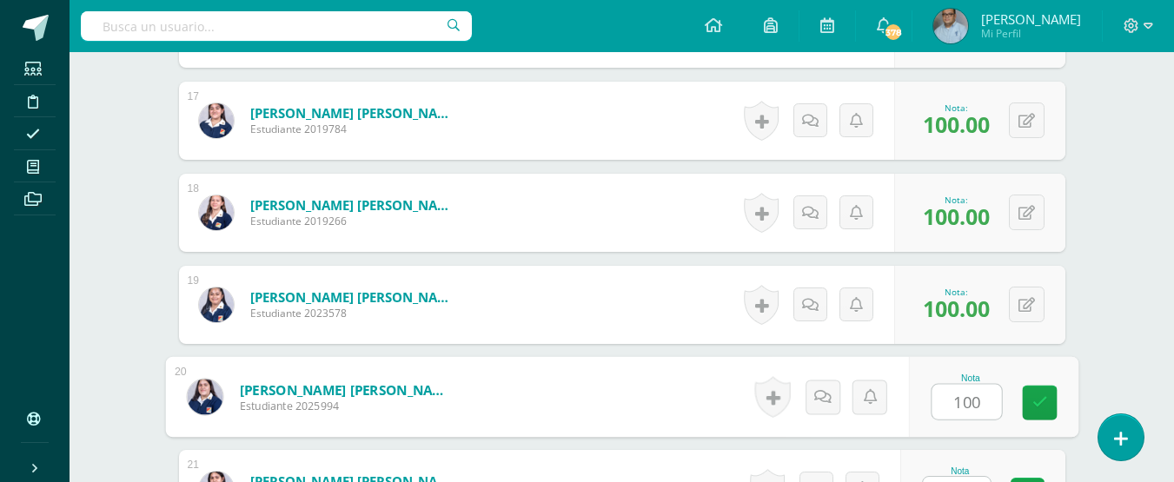
type input "100"
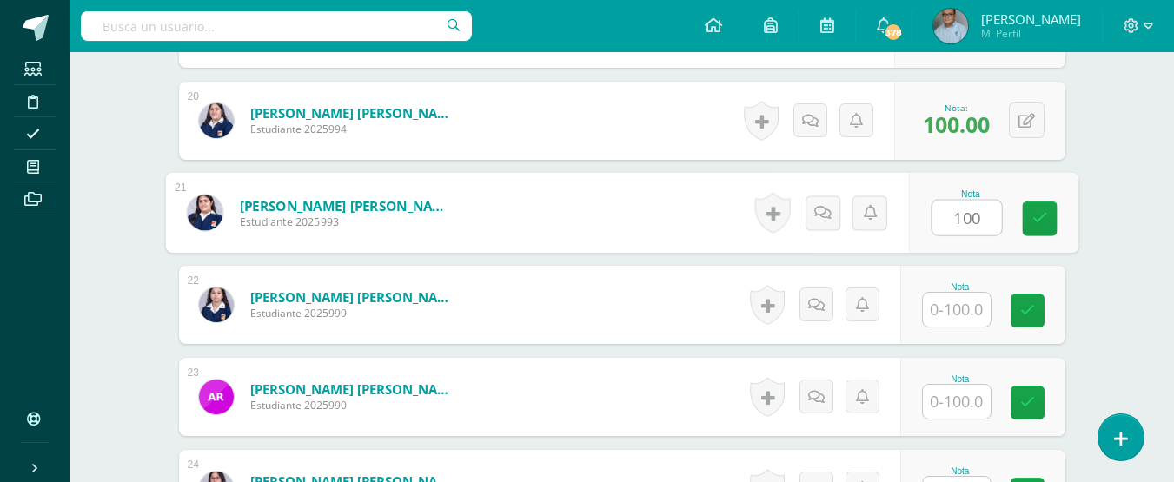
type input "100"
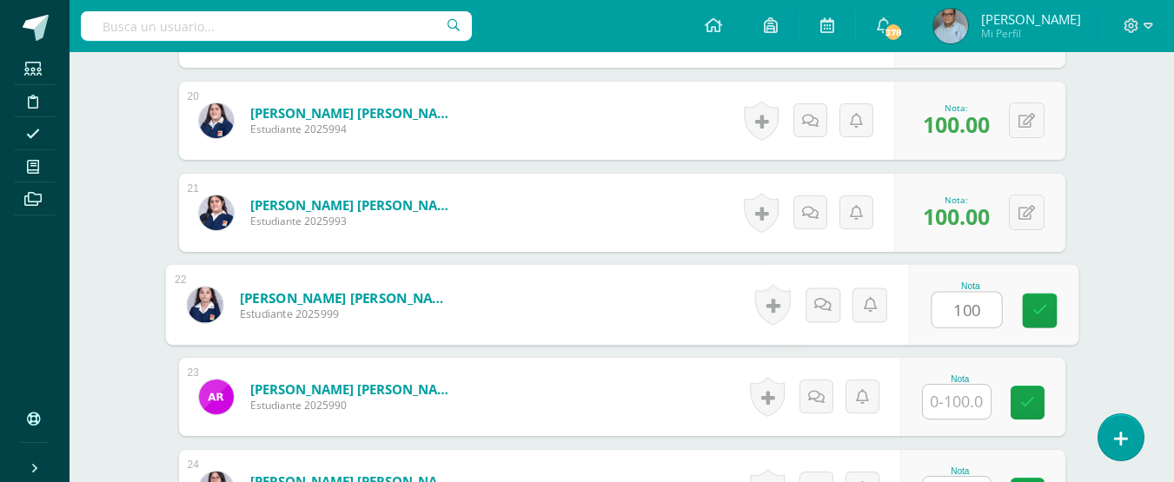
type input "100"
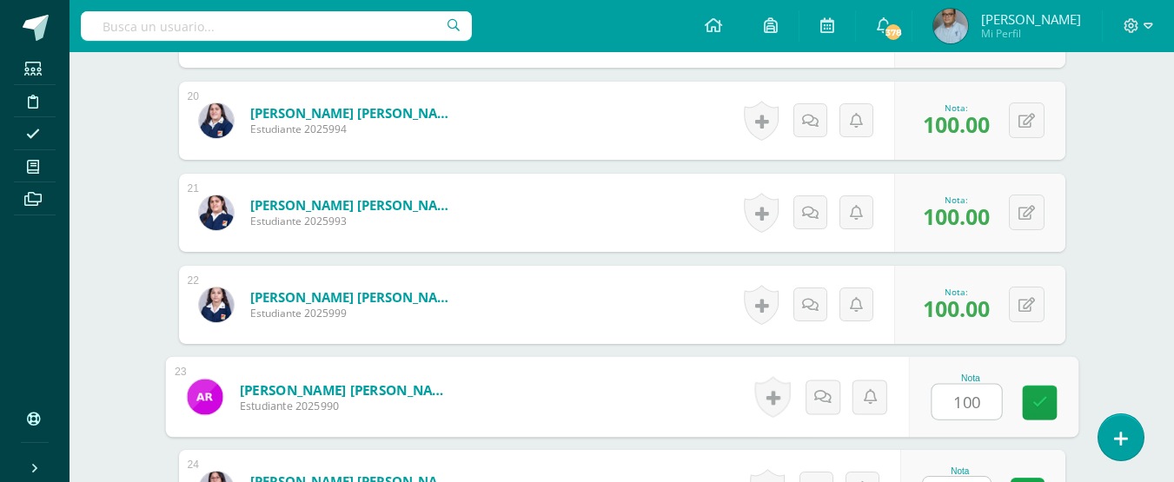
type input "100"
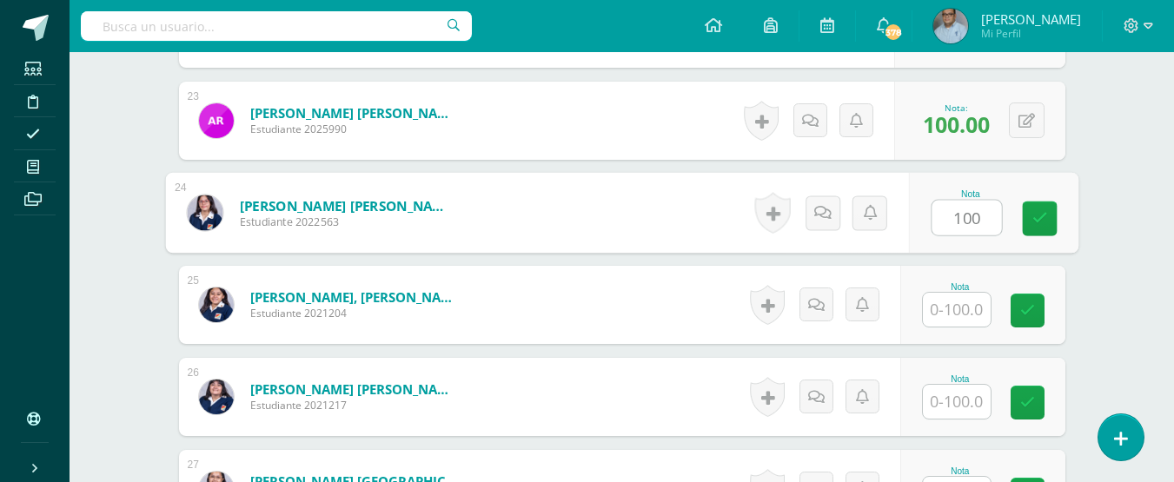
type input "100"
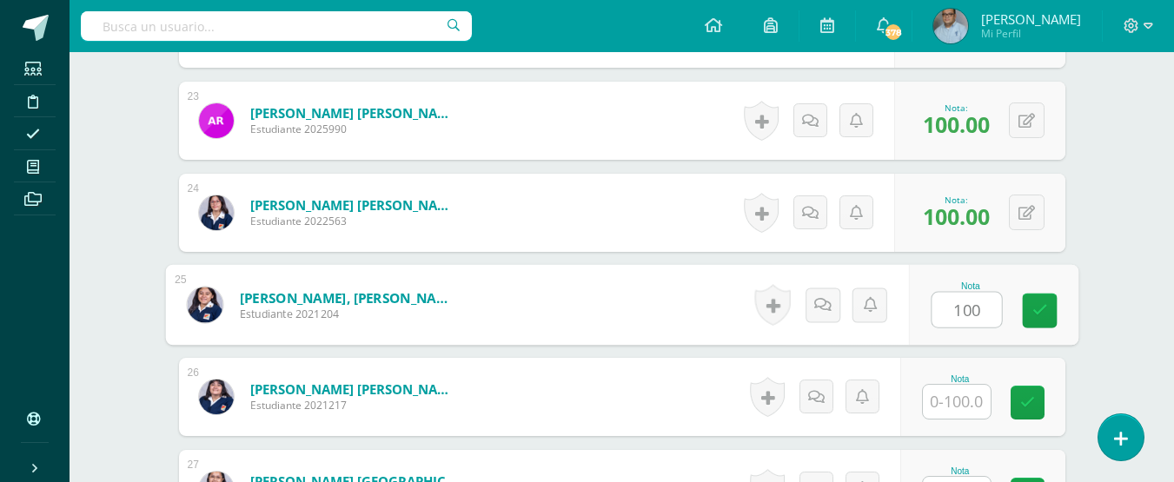
type input "100"
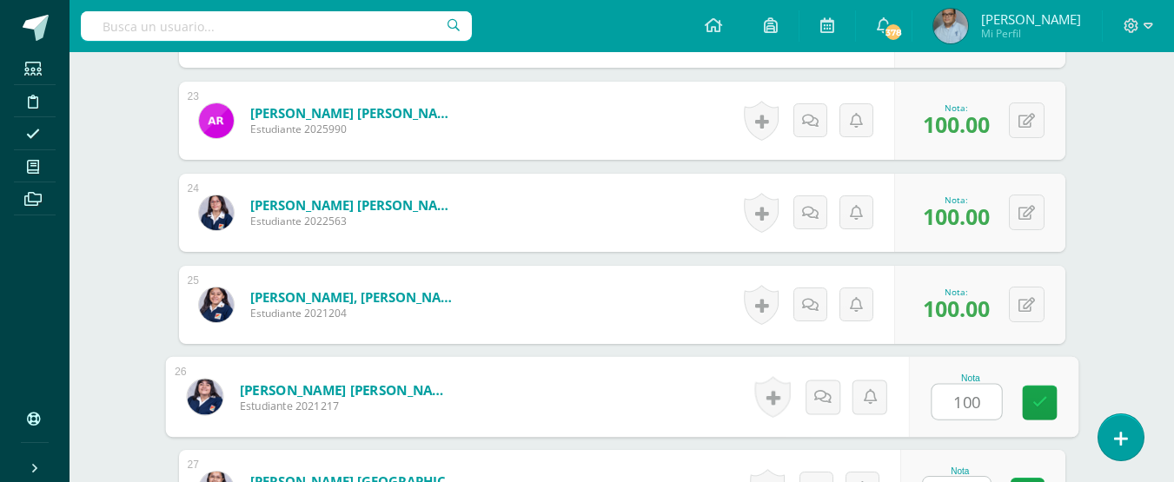
type input "100"
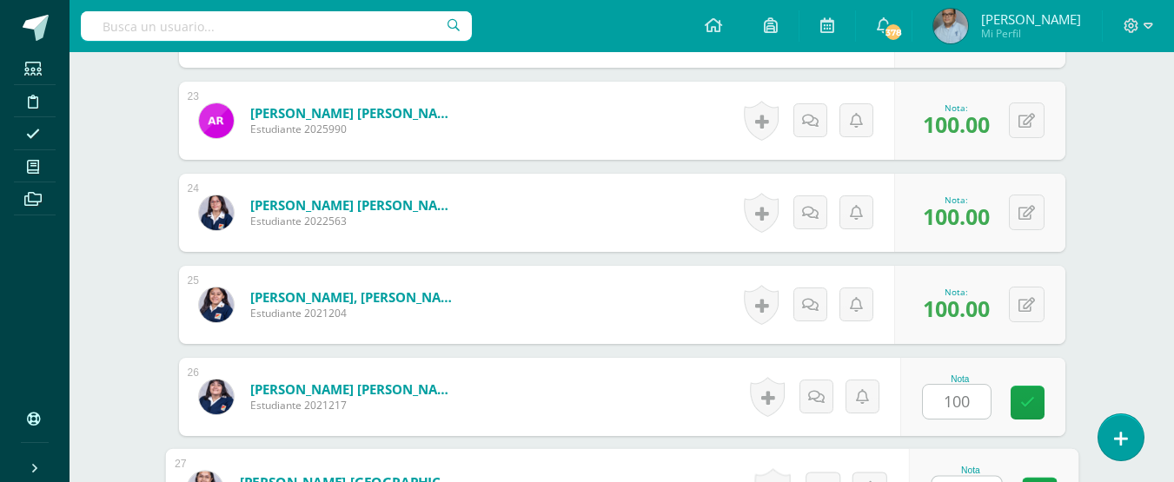
scroll to position [2817, 0]
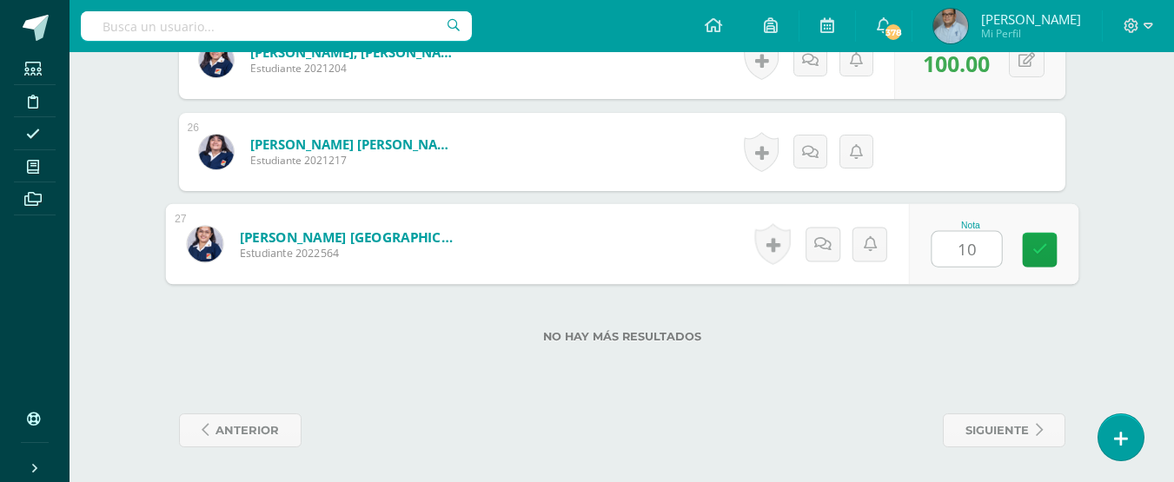
type input "100"
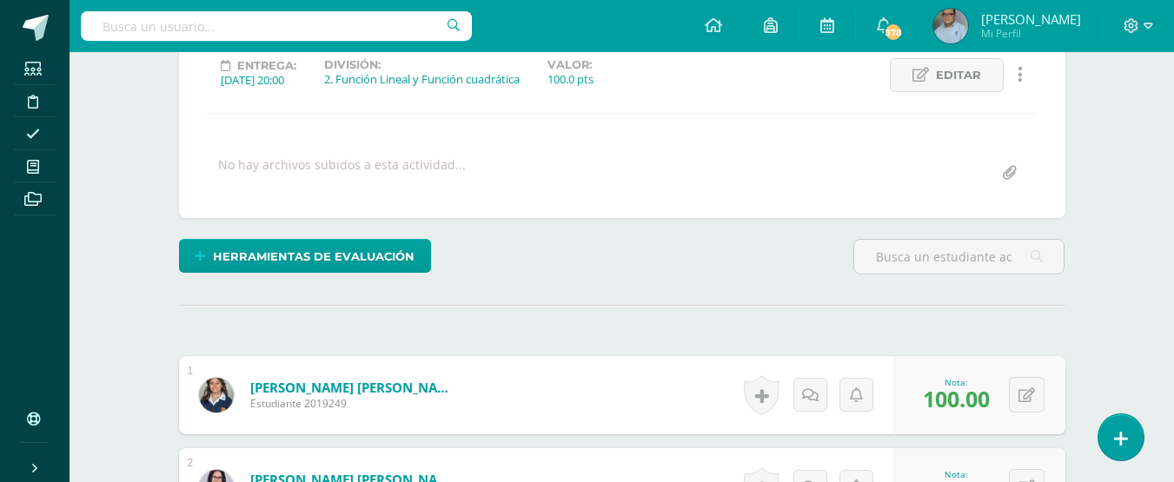
scroll to position [36, 0]
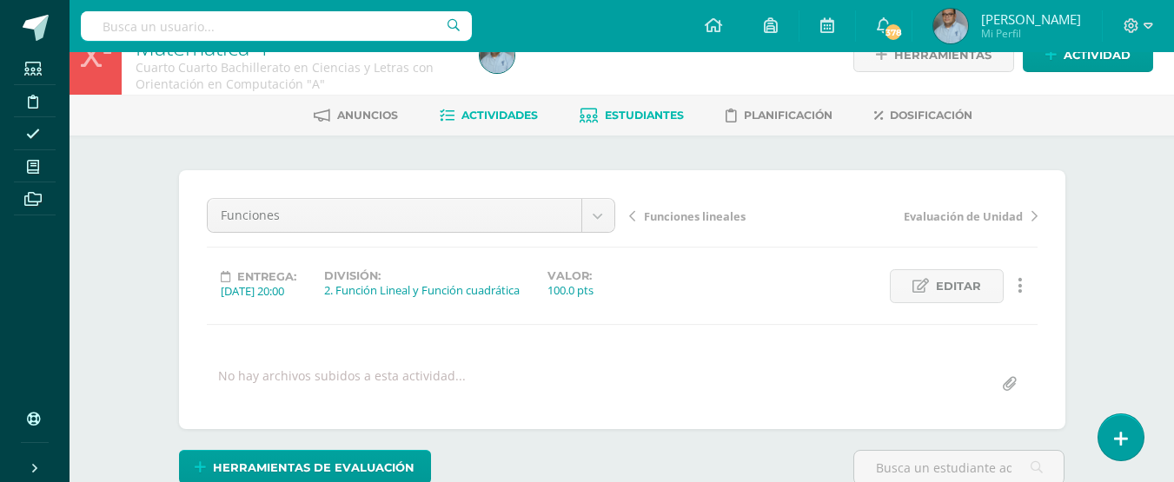
click at [605, 117] on span "Estudiantes" at bounding box center [644, 115] width 79 height 13
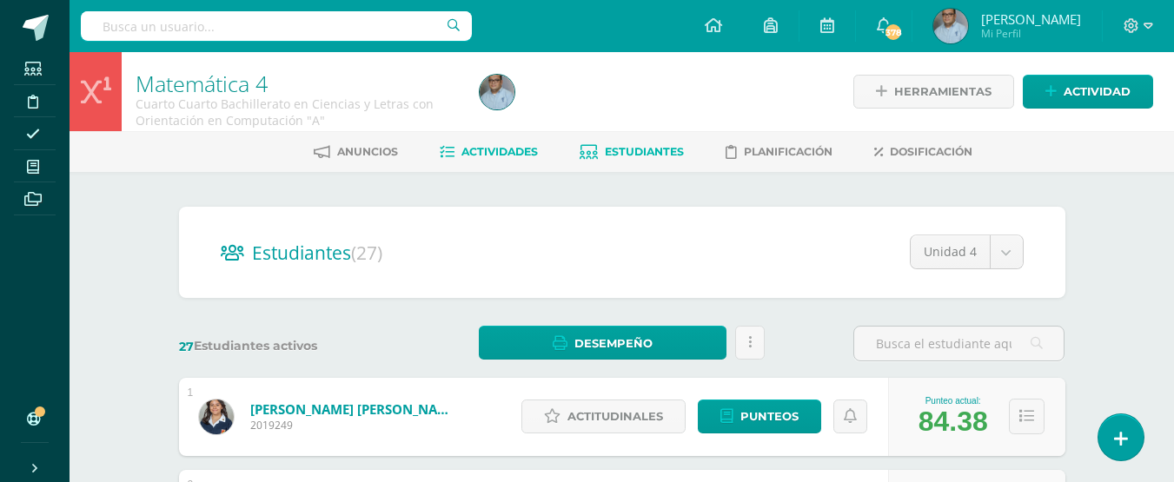
click at [496, 154] on span "Actividades" at bounding box center [499, 151] width 76 height 13
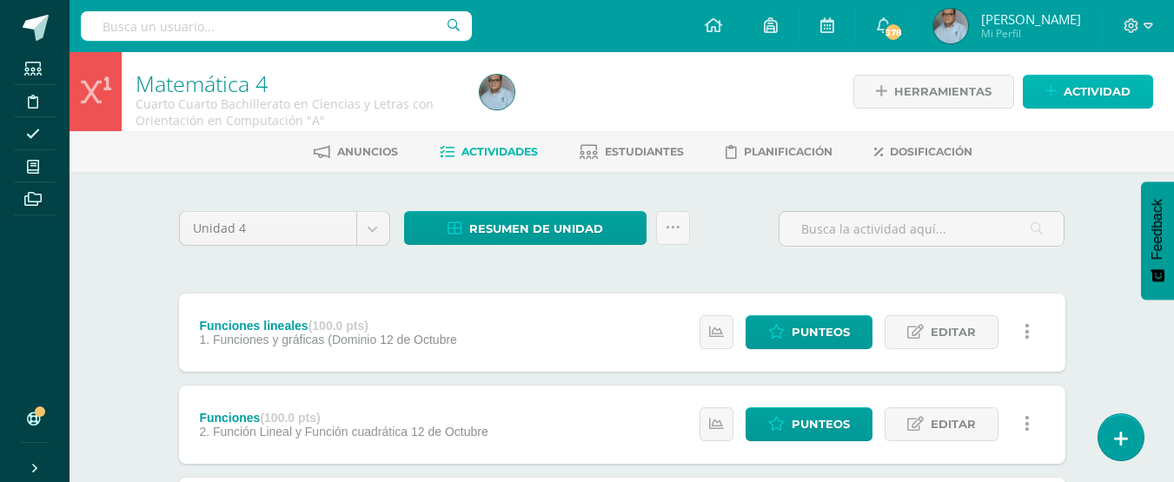
click at [1071, 82] on span "Actividad" at bounding box center [1097, 92] width 67 height 32
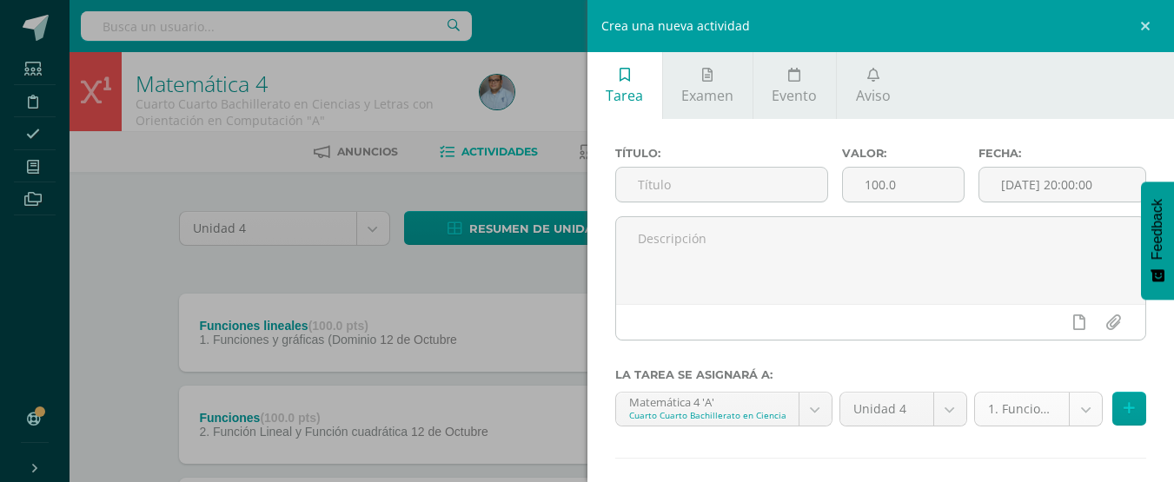
click at [1067, 414] on body "Estudiantes Disciplina Asistencia Mis cursos Archivos Soporte Ayuda Reportar un…" at bounding box center [587, 474] width 1174 height 948
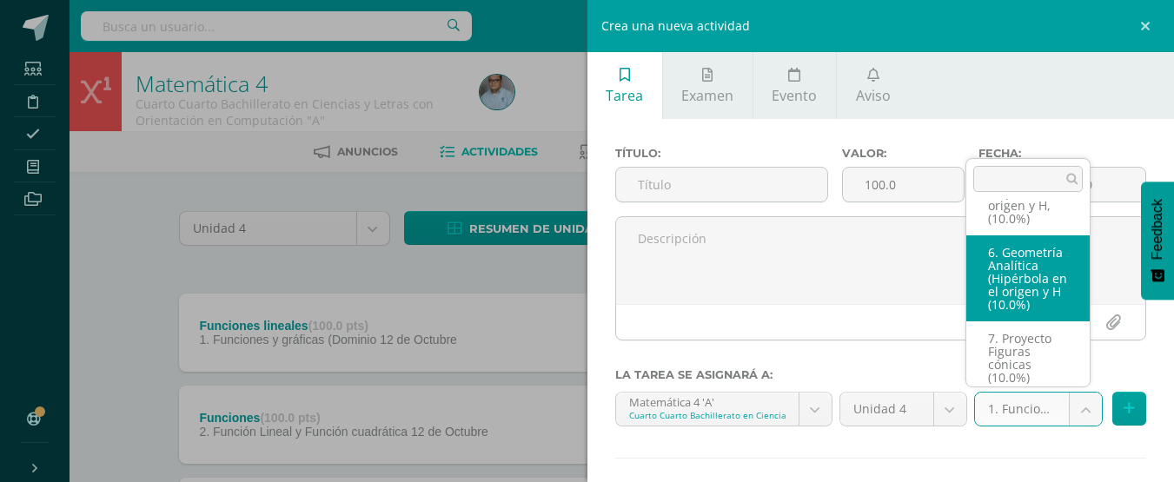
scroll to position [377, 0]
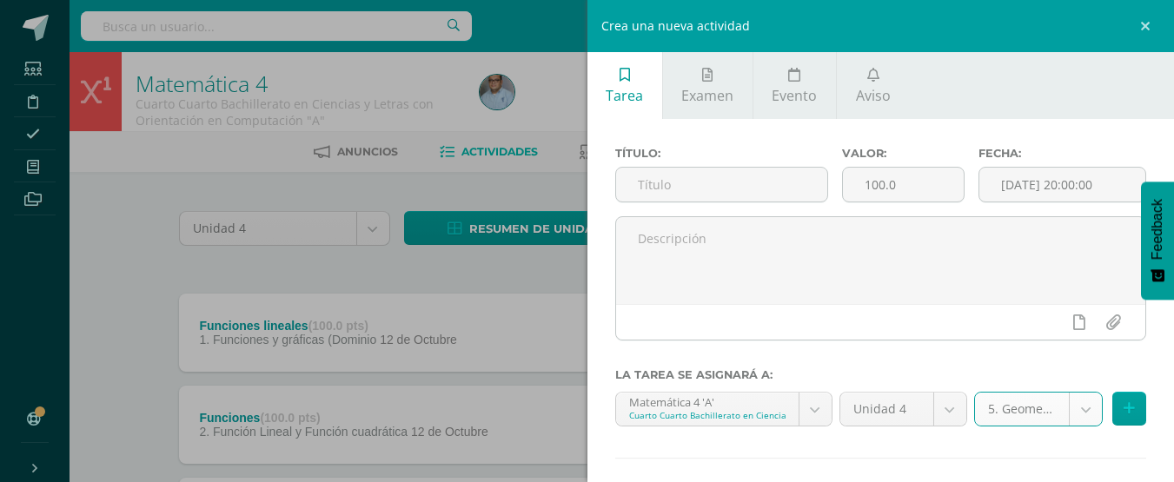
select select "128884"
click at [751, 177] on input "text" at bounding box center [721, 185] width 211 height 34
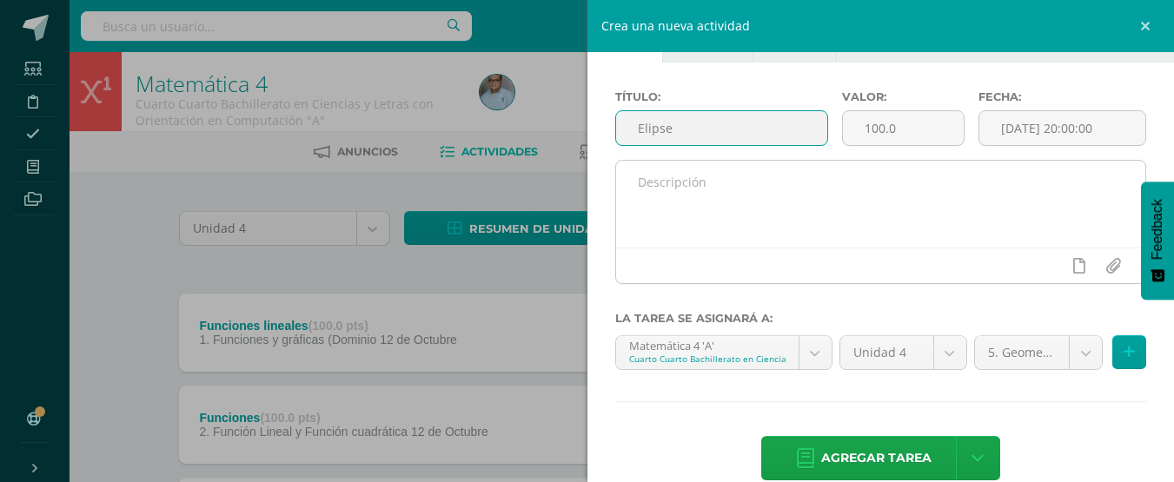
scroll to position [86, 0]
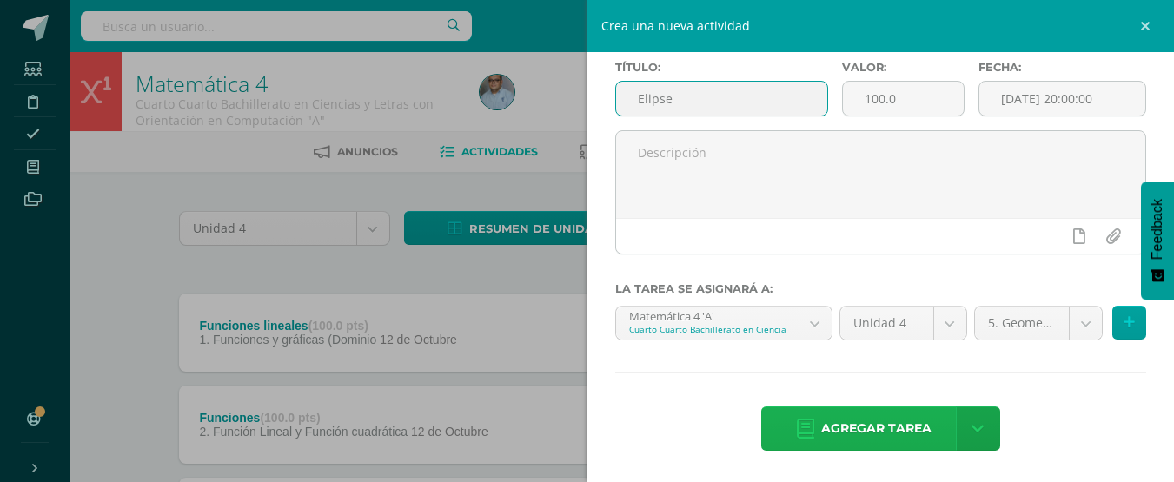
type input "Elipse"
click at [852, 434] on span "Agregar tarea" at bounding box center [876, 429] width 110 height 43
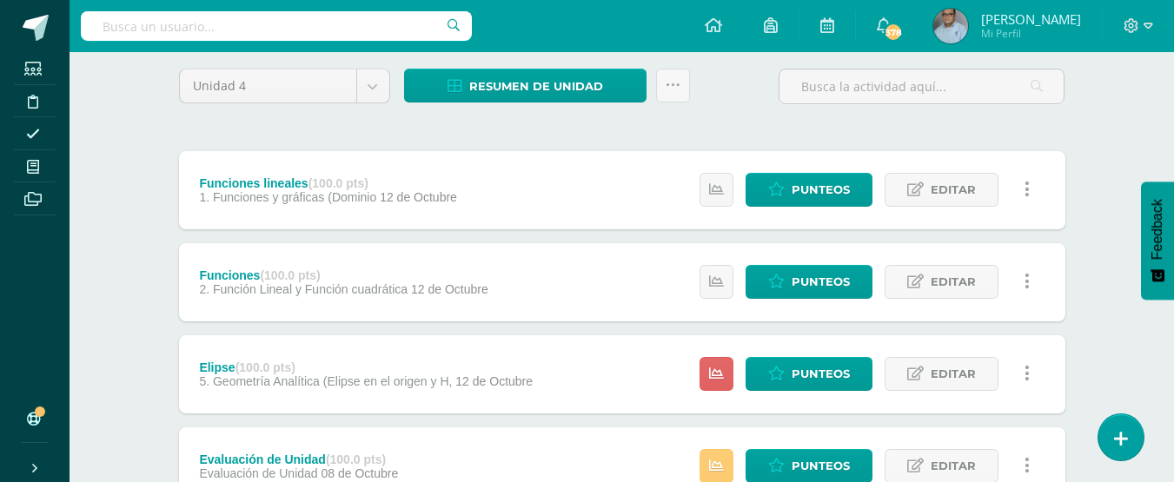
scroll to position [174, 0]
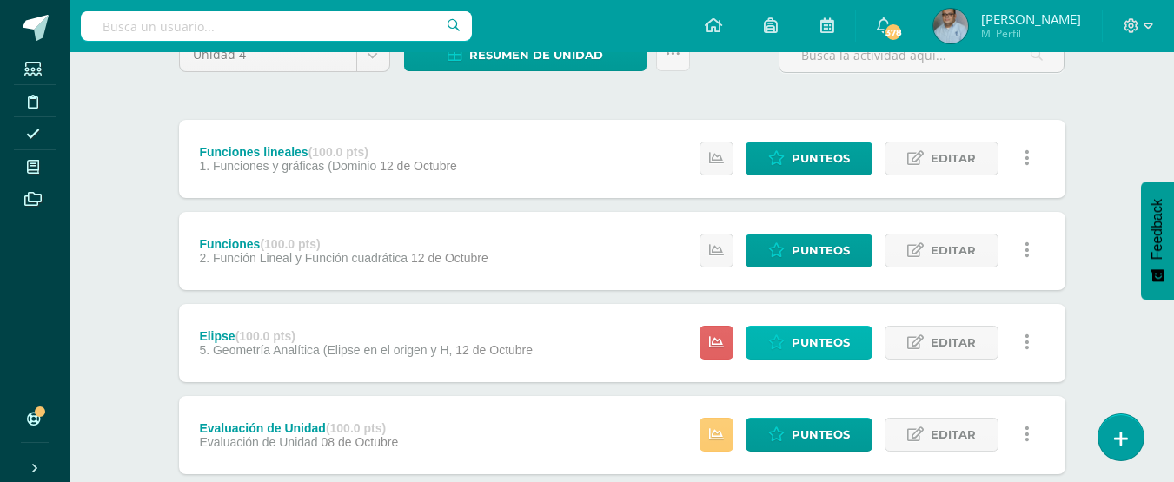
click at [840, 337] on span "Punteos" at bounding box center [821, 343] width 58 height 32
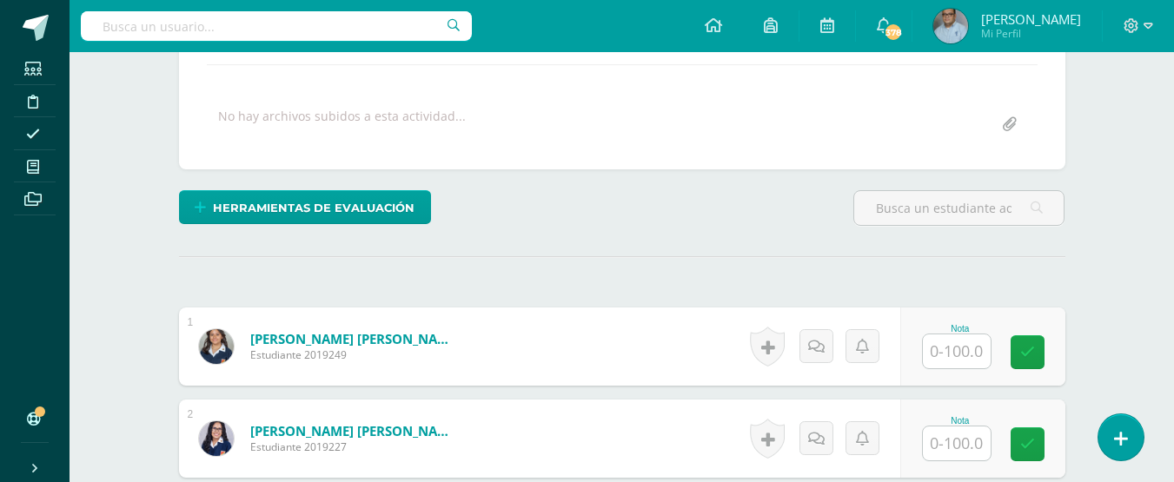
scroll to position [321, 0]
click at [932, 342] on input "text" at bounding box center [957, 351] width 68 height 34
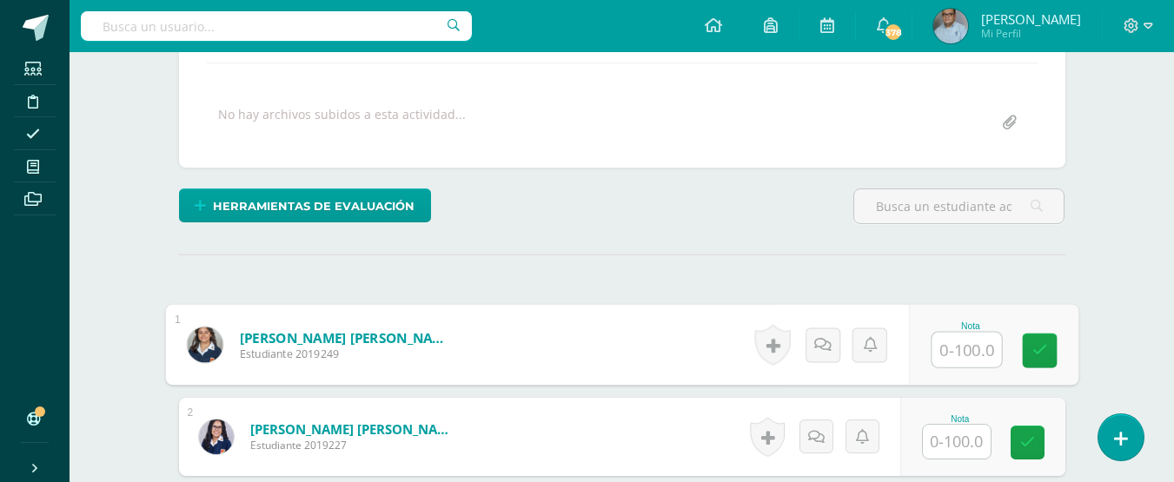
scroll to position [322, 0]
click at [977, 345] on input "text" at bounding box center [966, 349] width 70 height 35
type input "00100"
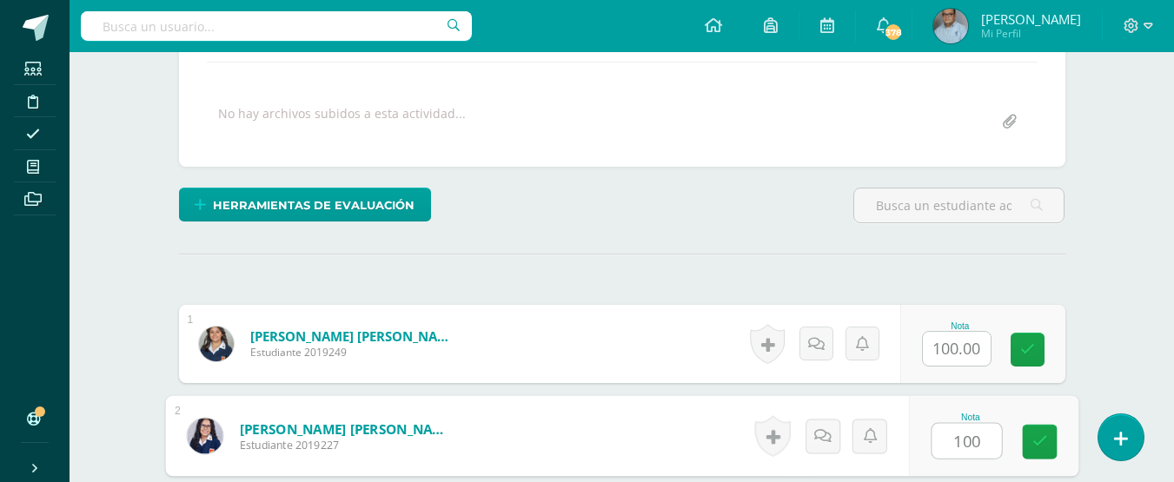
type input "100"
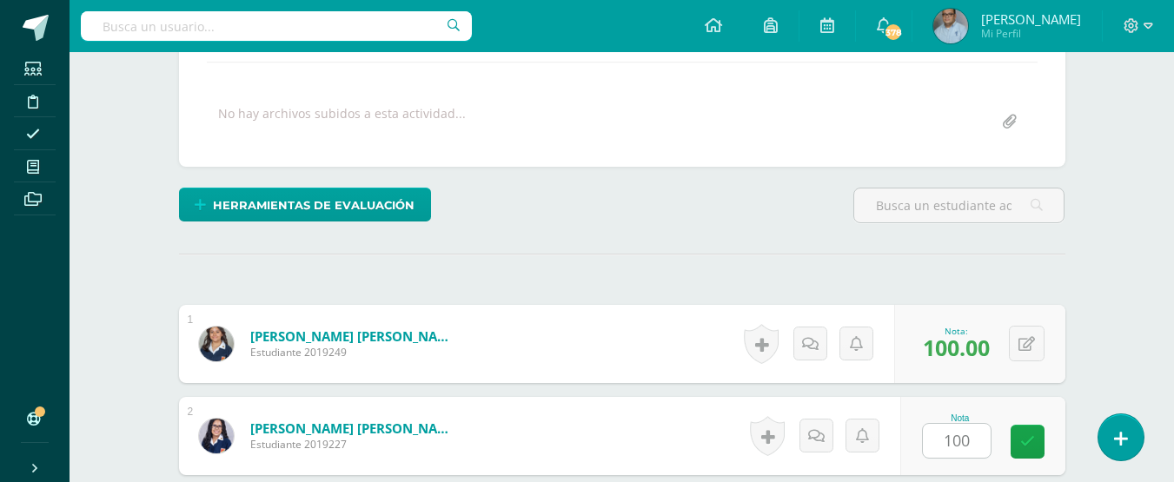
scroll to position [614, 0]
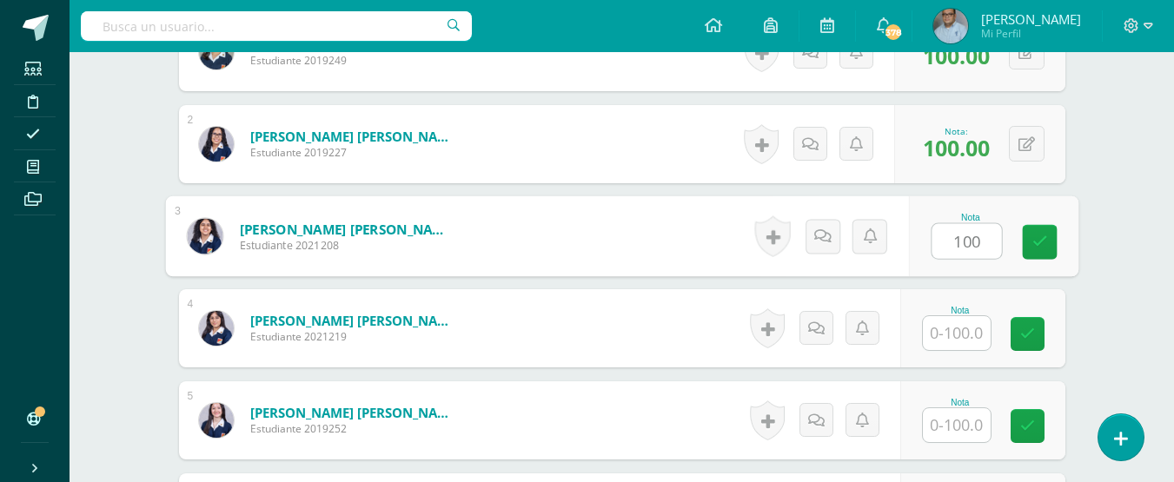
type input "100"
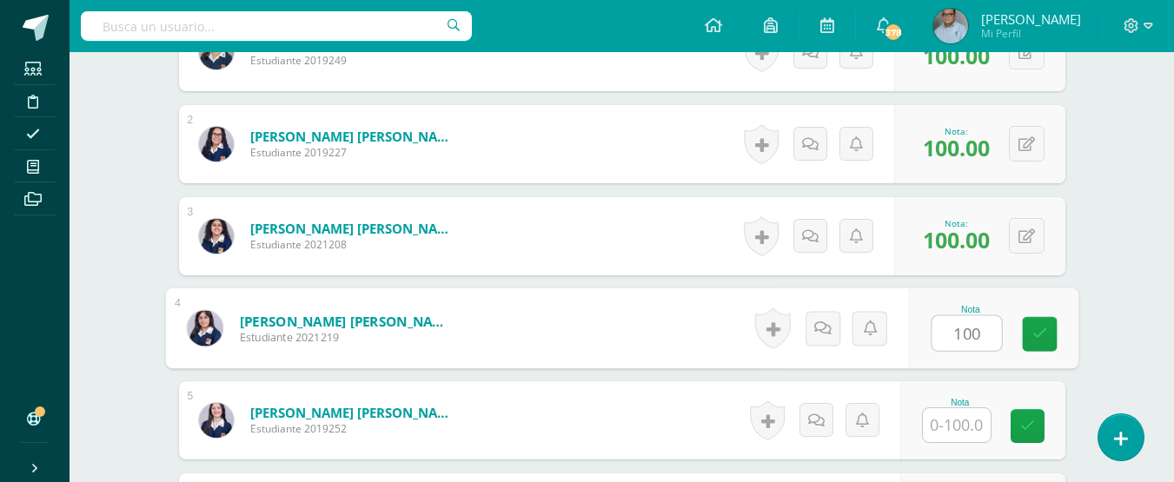
type input "100"
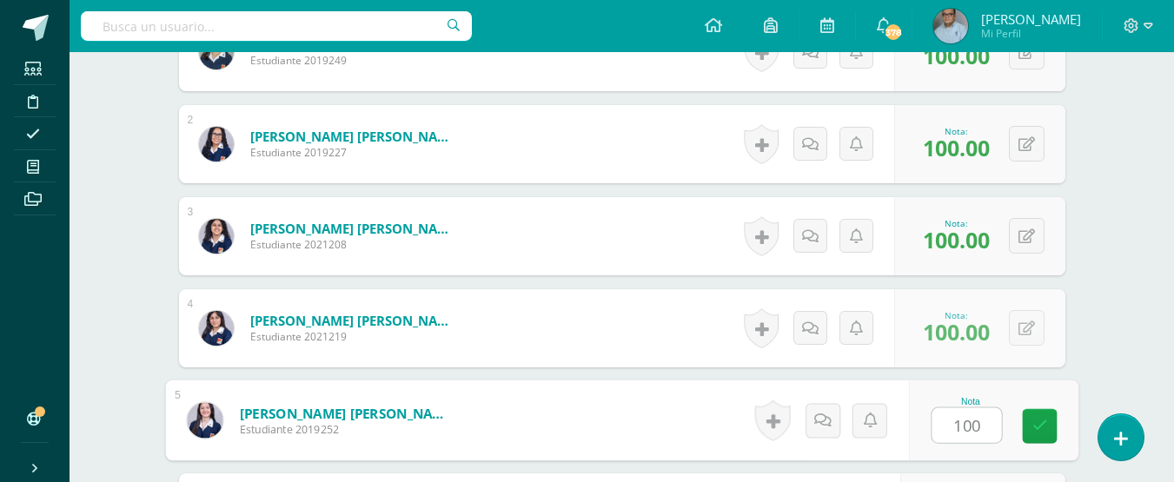
type input "100"
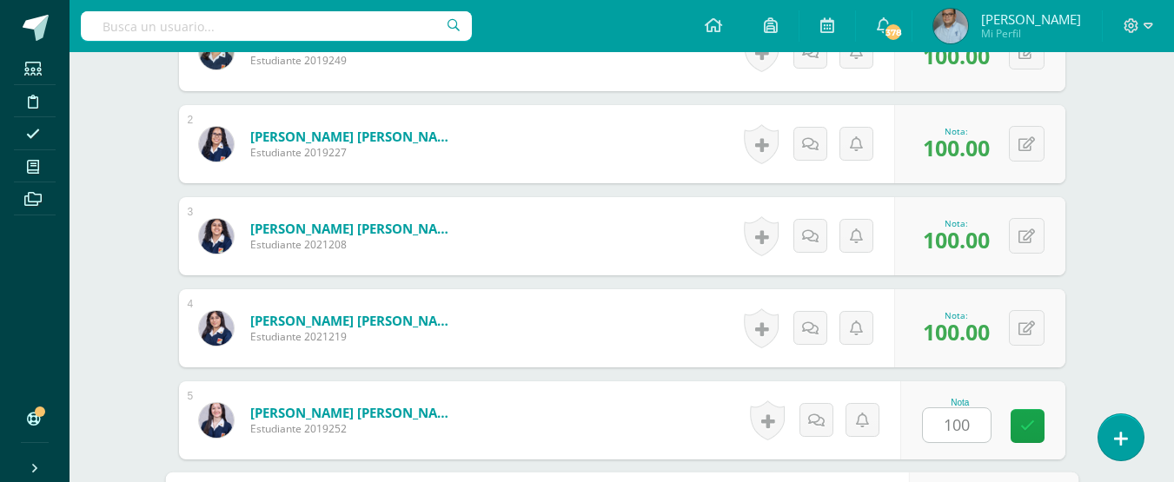
scroll to position [891, 0]
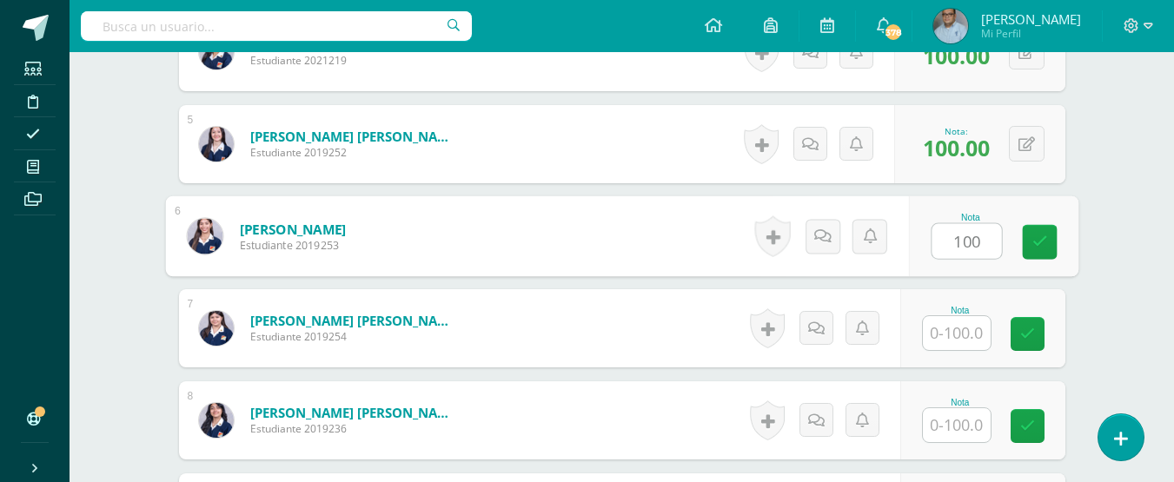
type input "100"
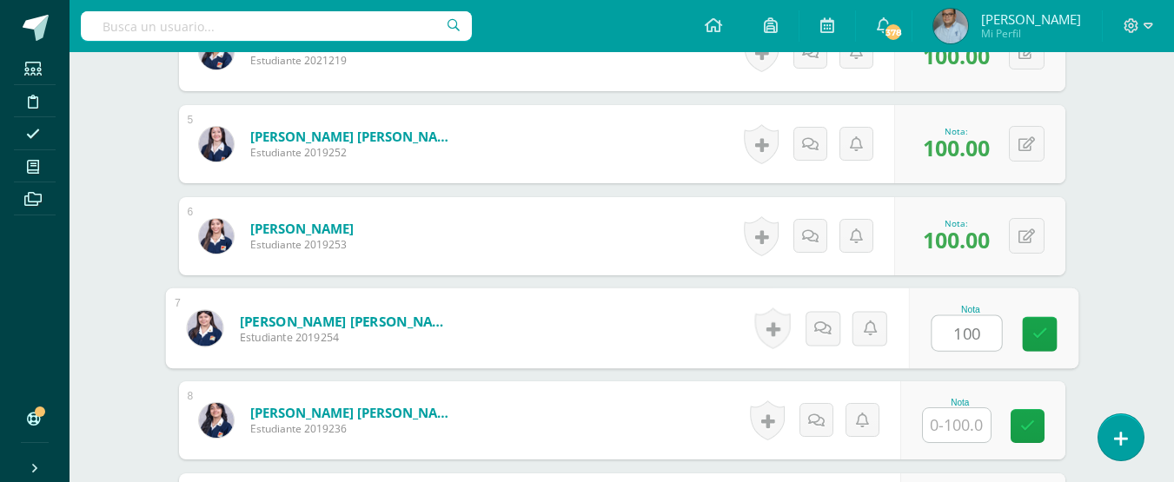
type input "100"
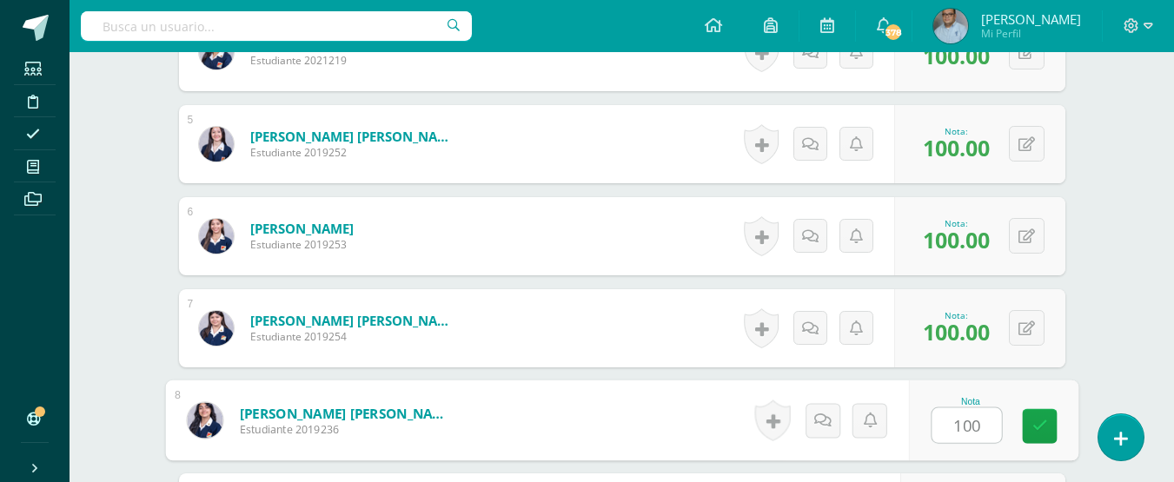
type input "100"
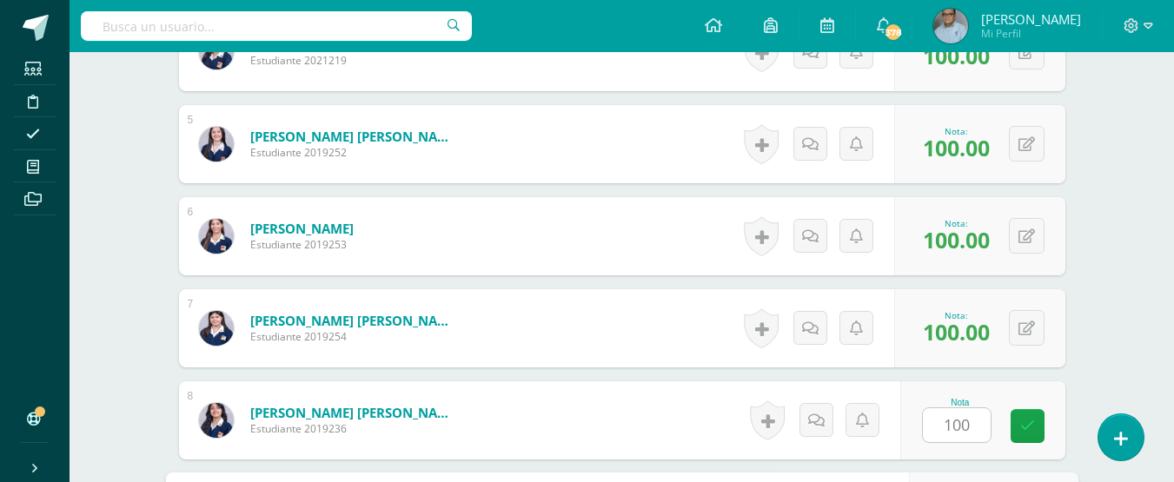
scroll to position [1167, 0]
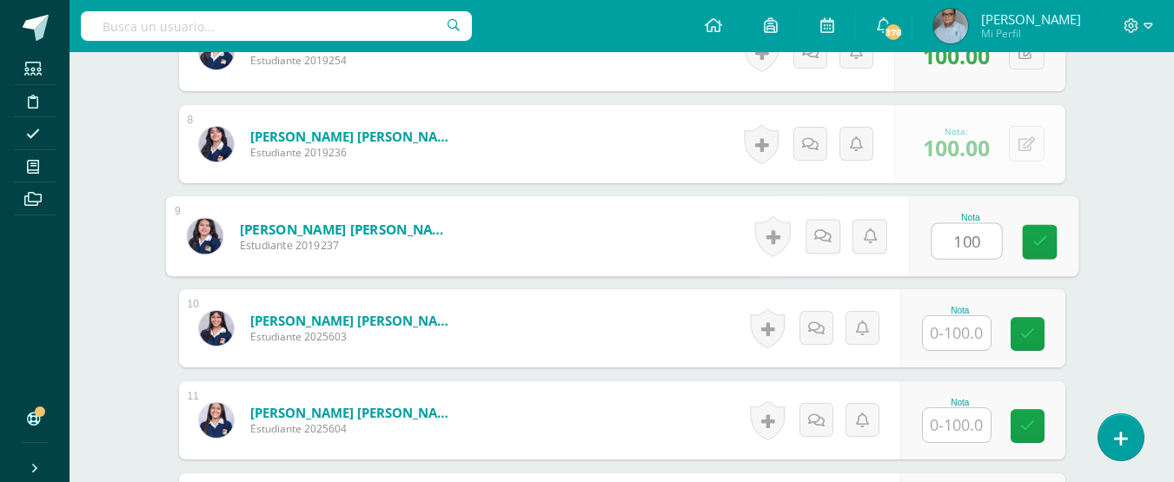
type input "100"
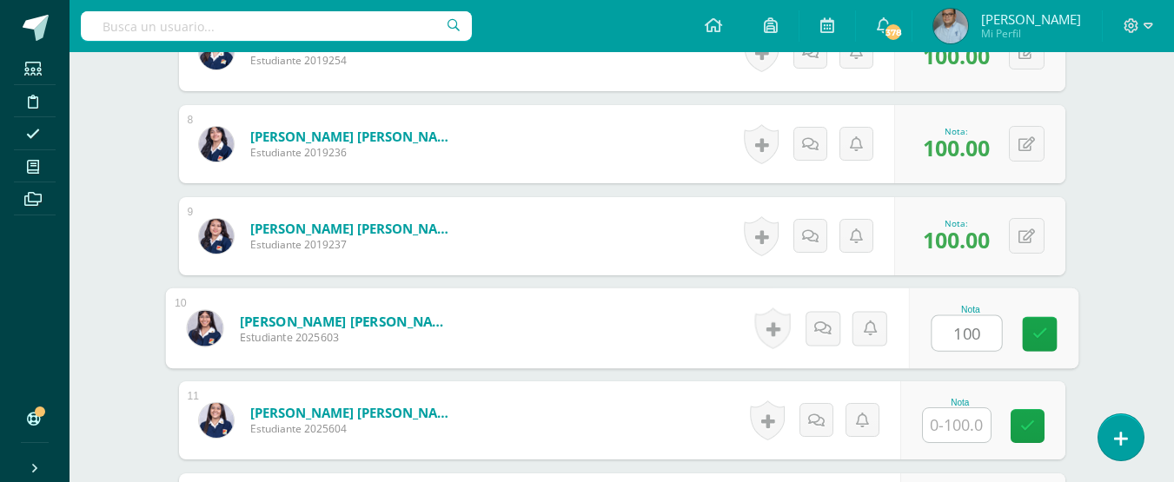
type input "100"
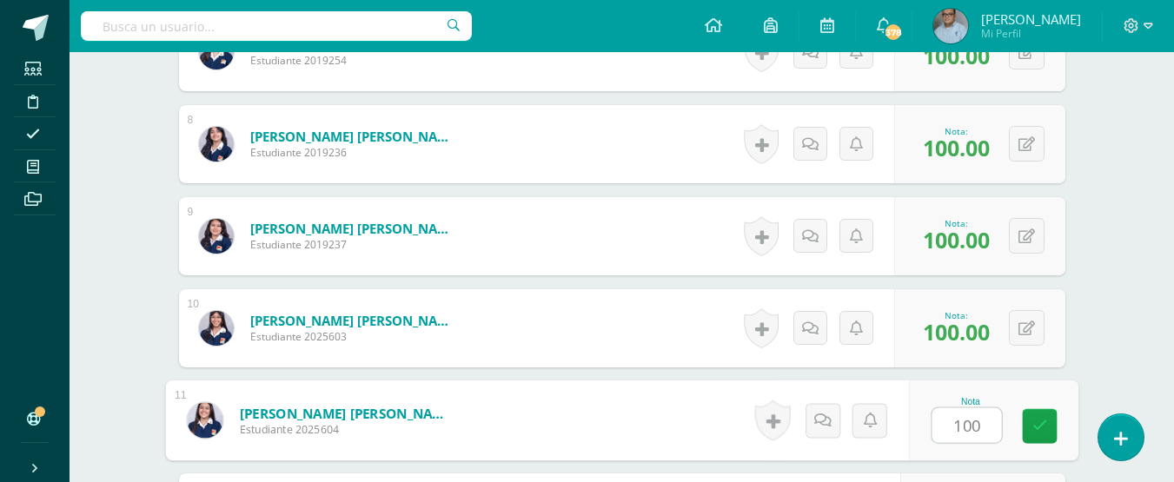
type input "100"
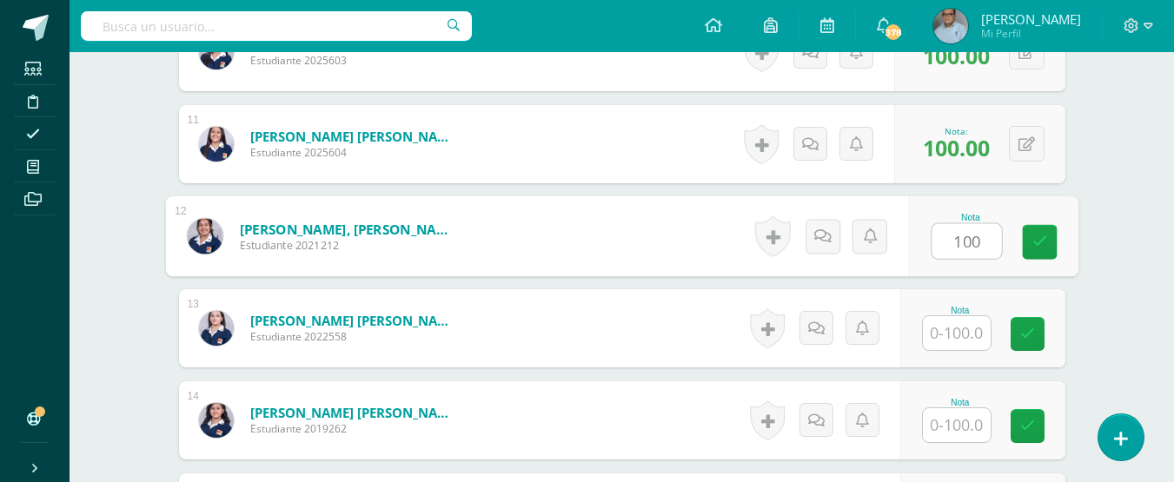
type input "100"
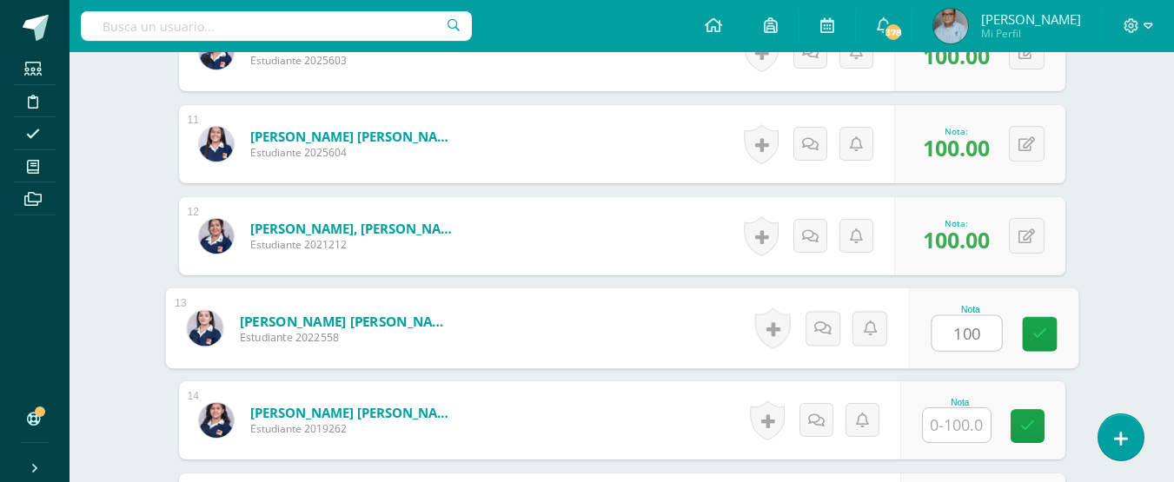
type input "100"
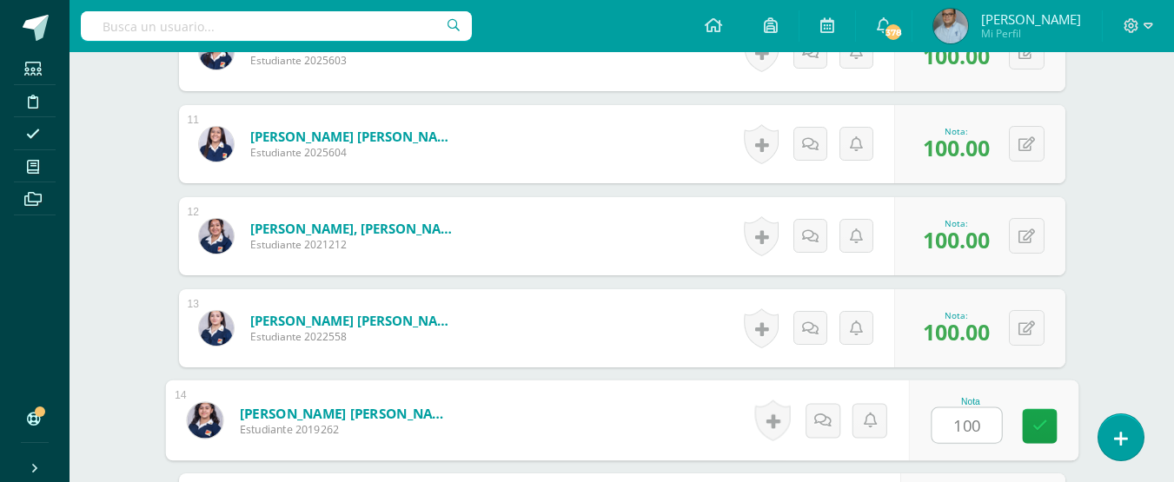
type input "100"
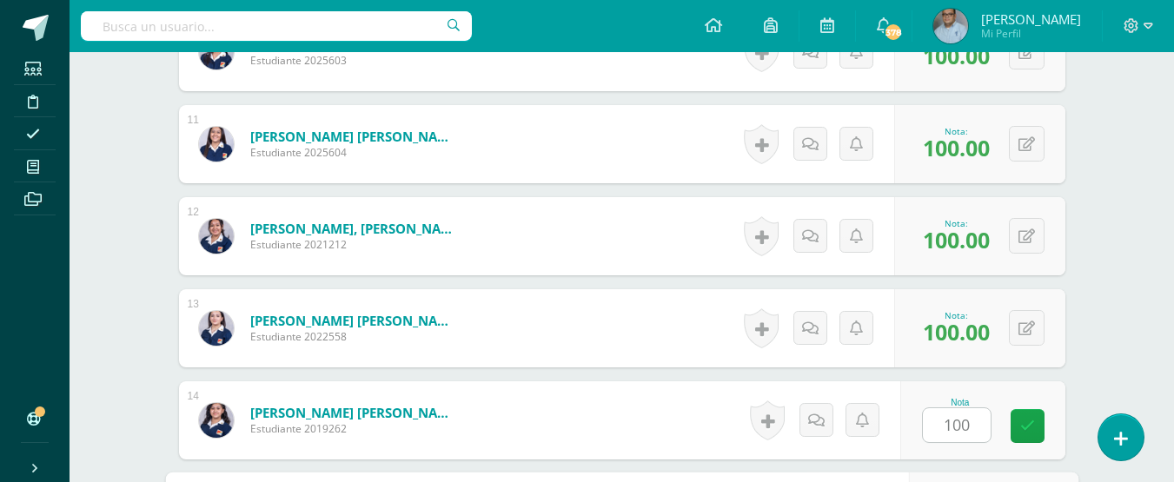
scroll to position [1720, 0]
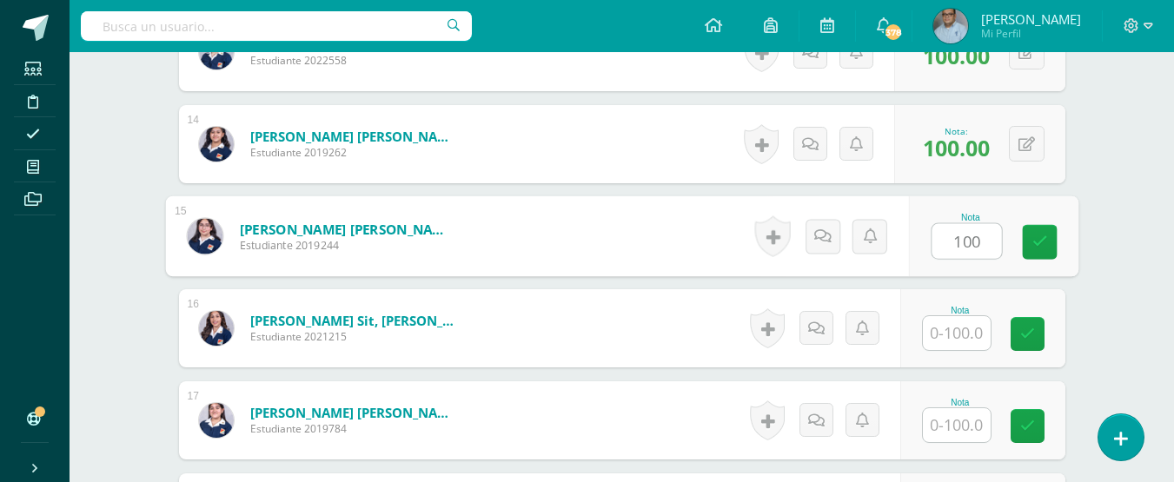
type input "100"
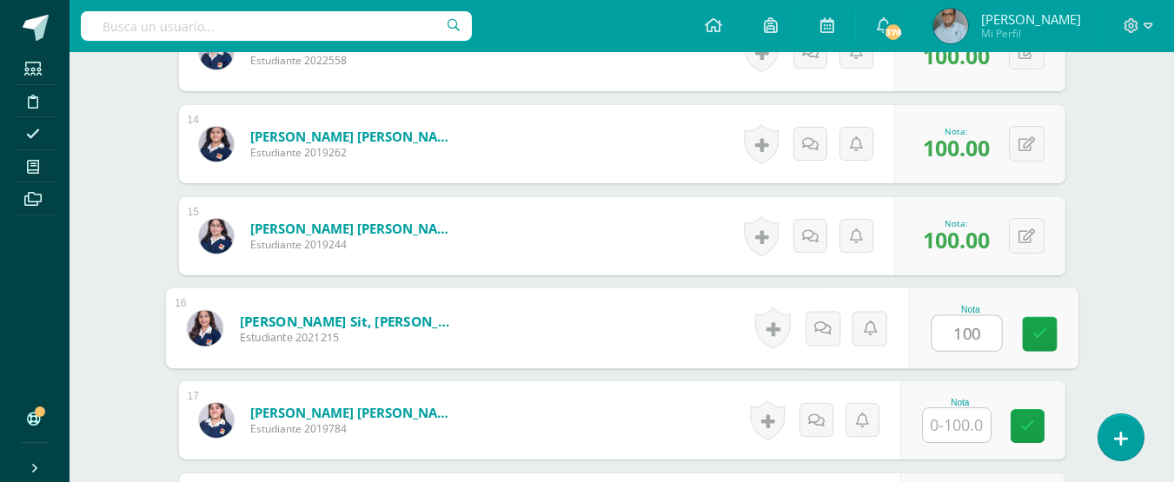
type input "100"
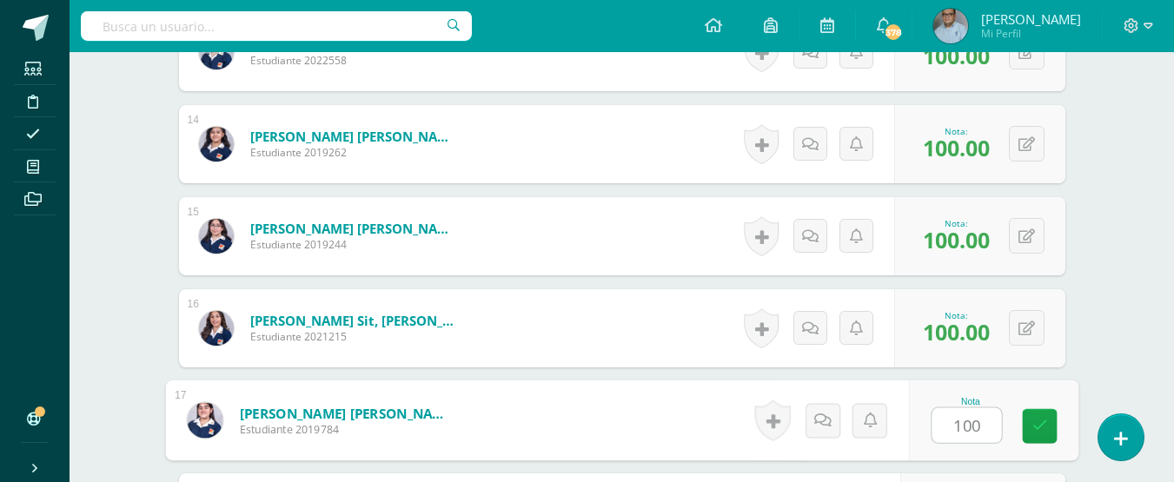
type input "100"
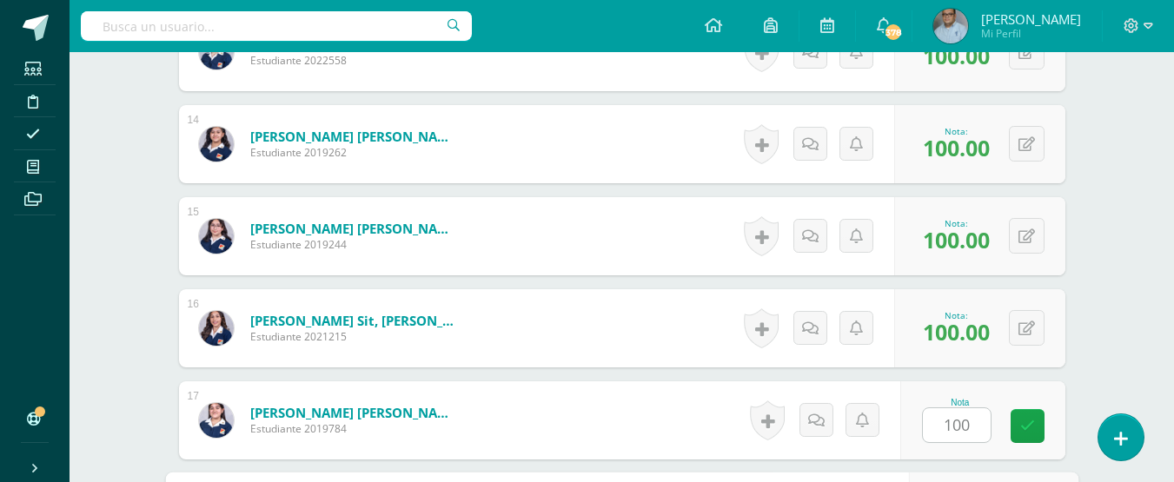
scroll to position [1996, 0]
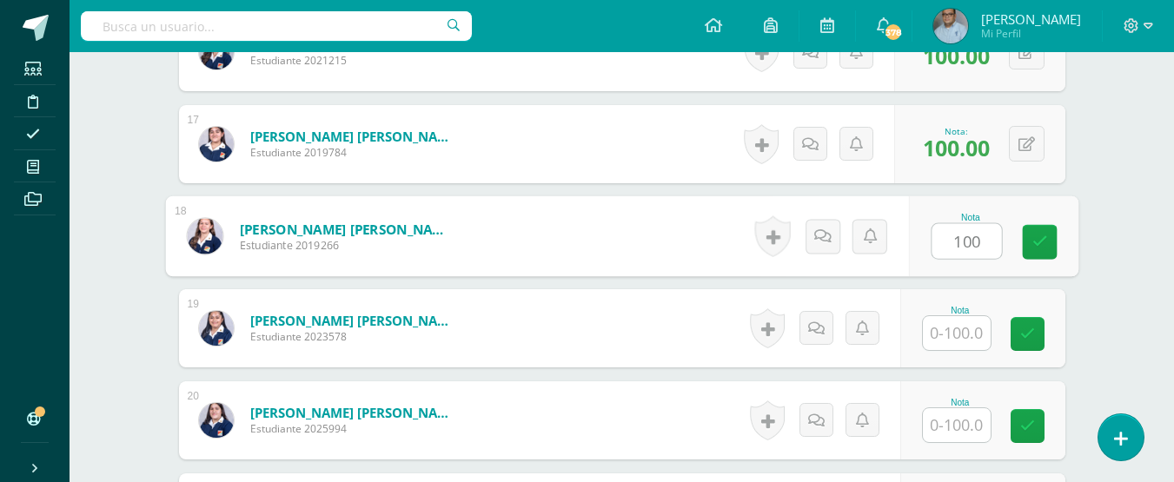
type input "100"
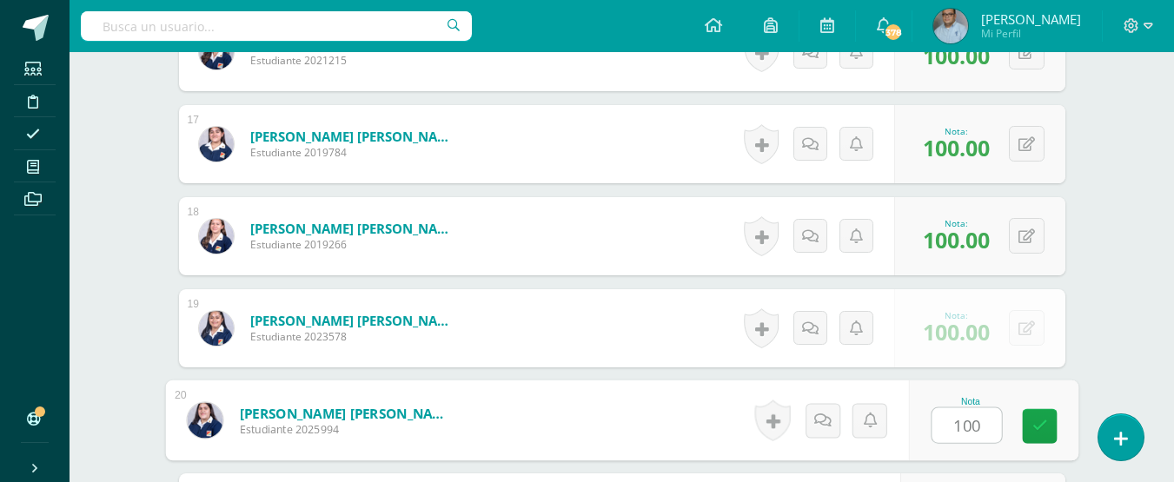
type input "100"
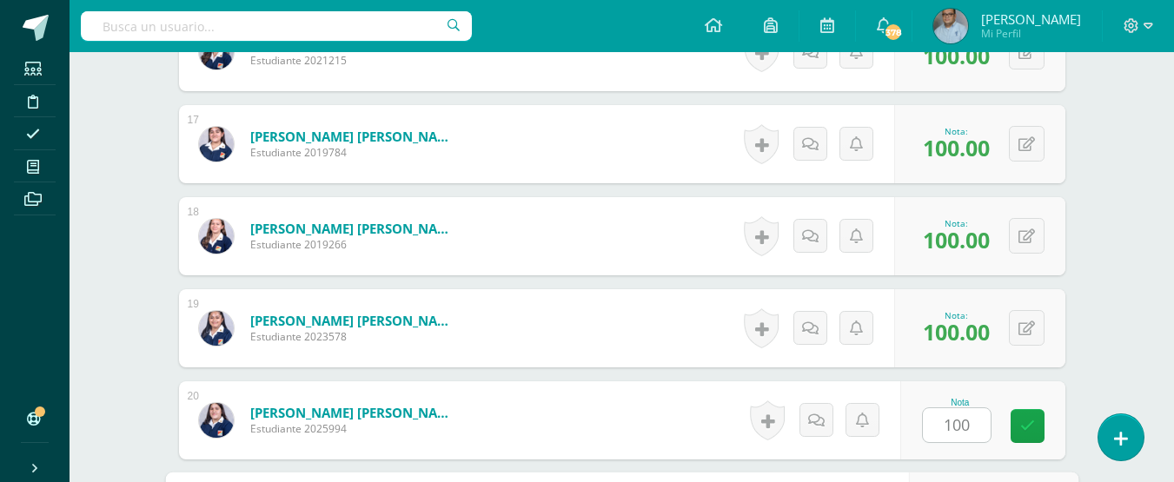
scroll to position [2272, 0]
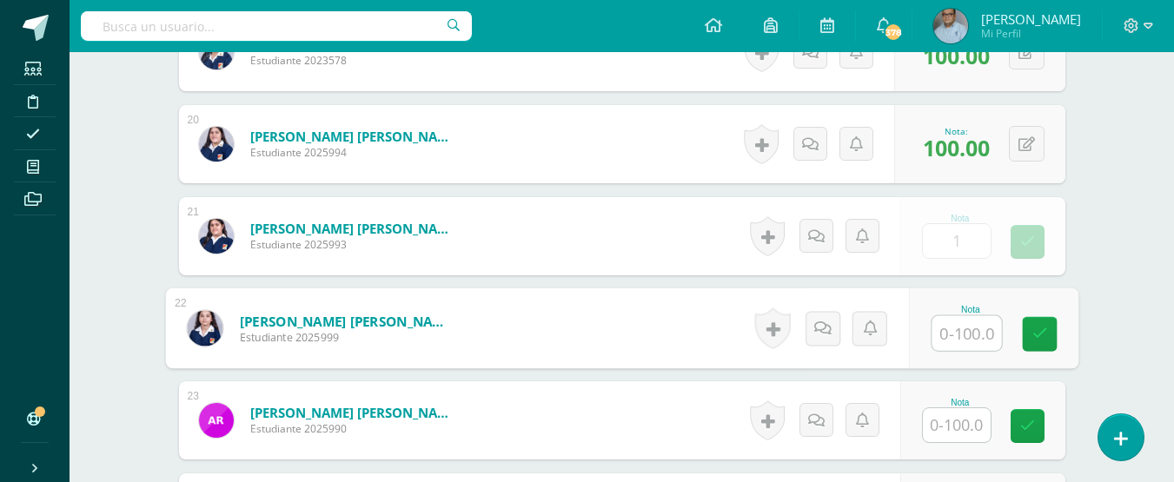
type input "1.00"
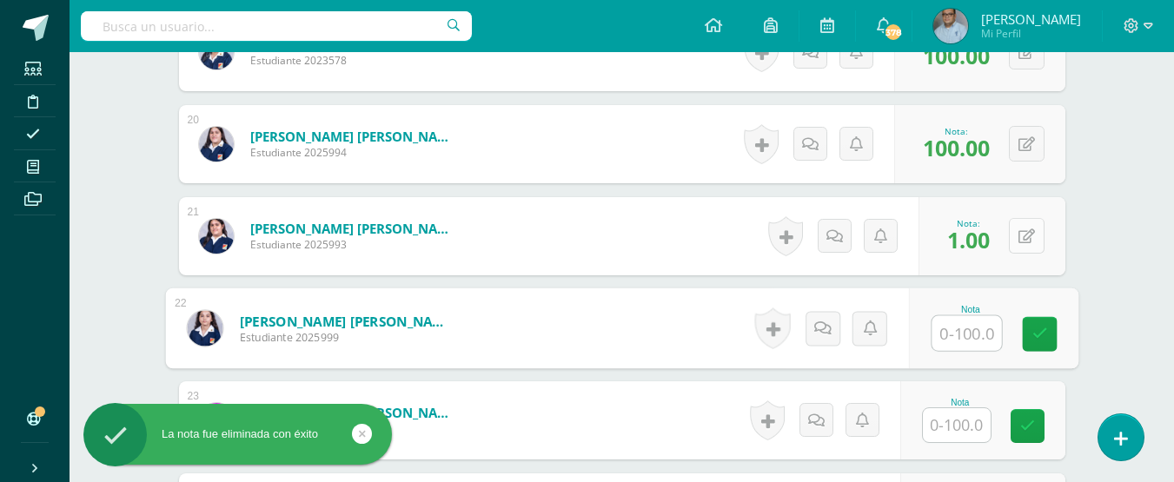
click at [1017, 234] on div "0 Logros Logros obtenidos Aún no hay logros agregados Nota: 1.00" at bounding box center [991, 236] width 147 height 78
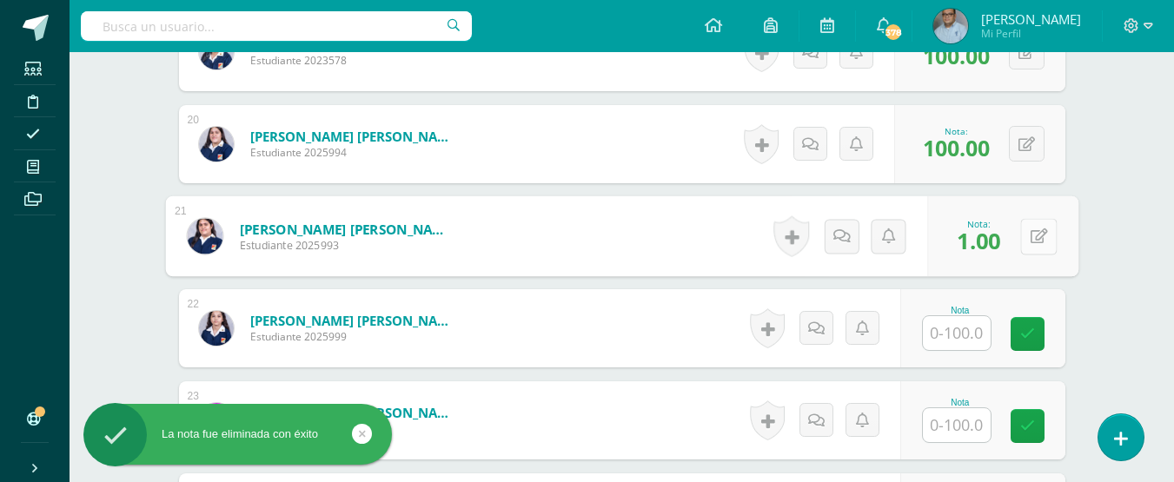
click at [1037, 229] on icon at bounding box center [1038, 236] width 17 height 15
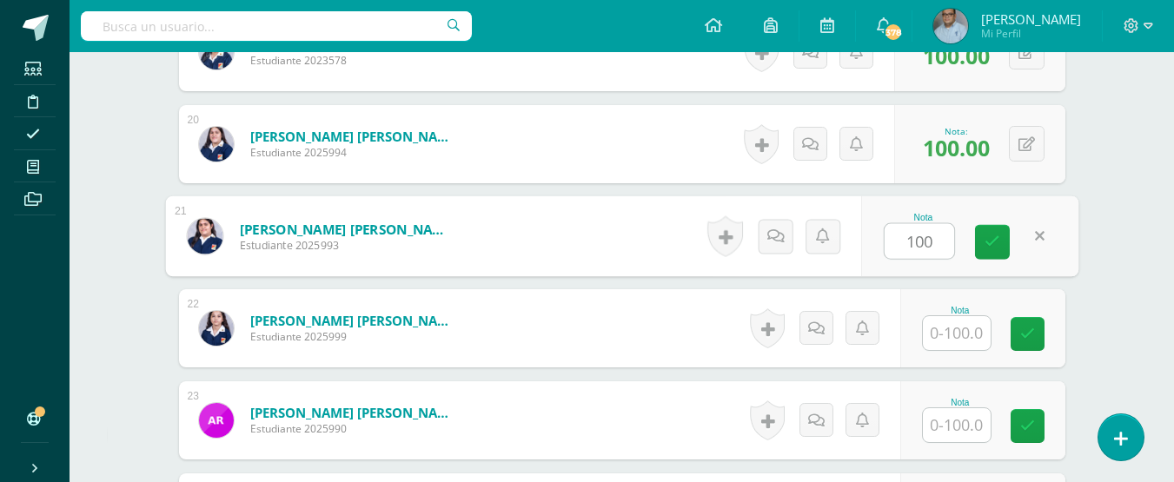
type input "100"
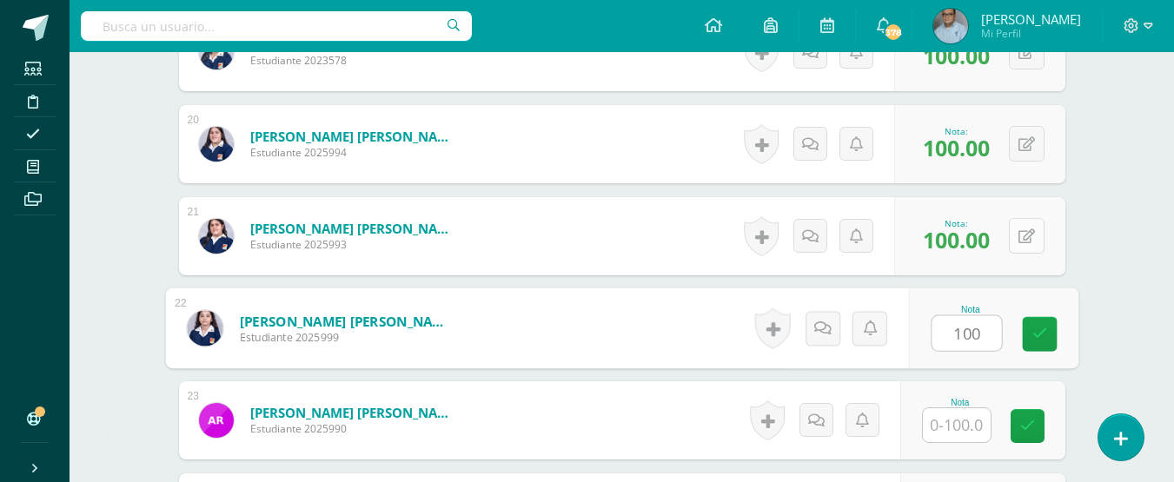
type input "100"
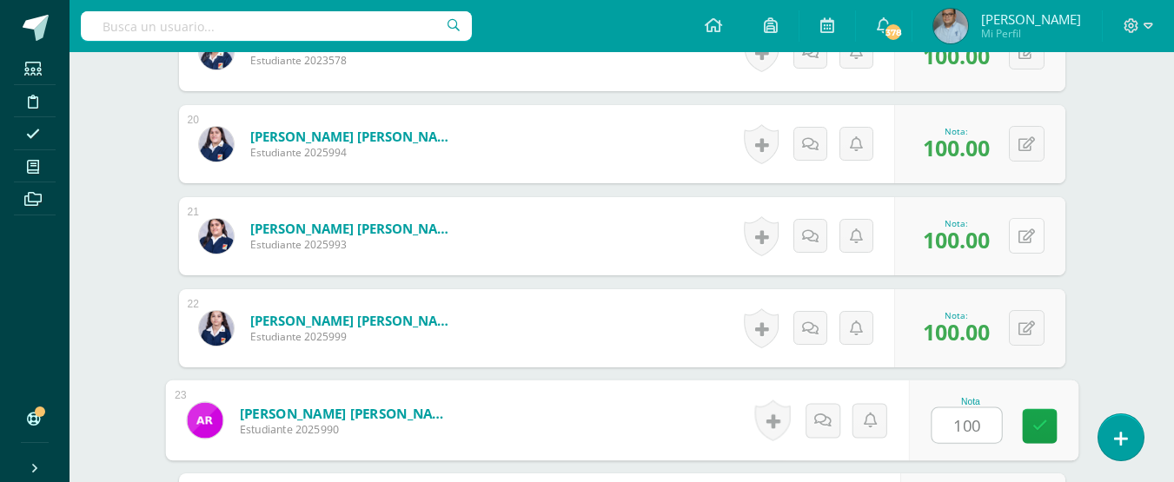
type input "100"
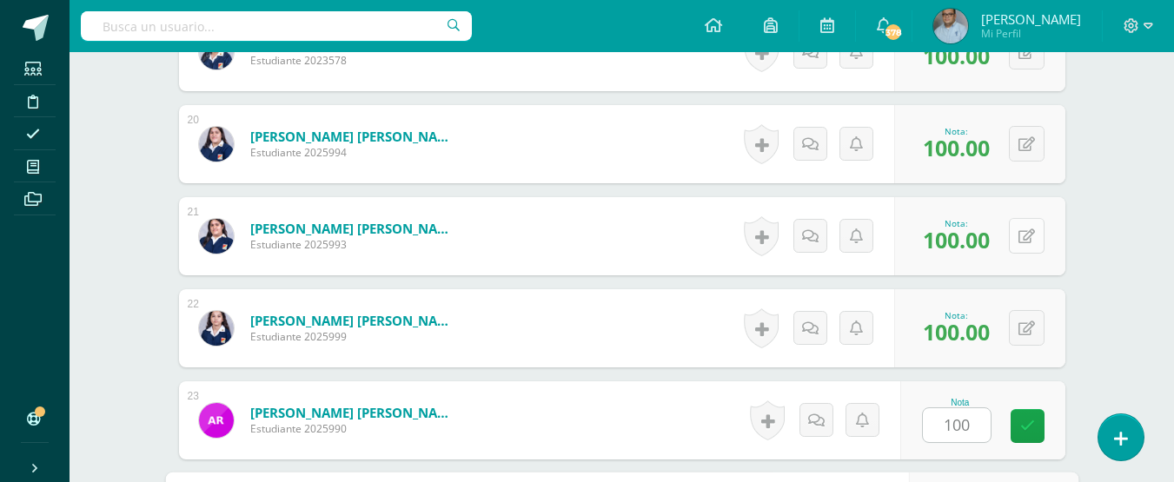
scroll to position [2548, 0]
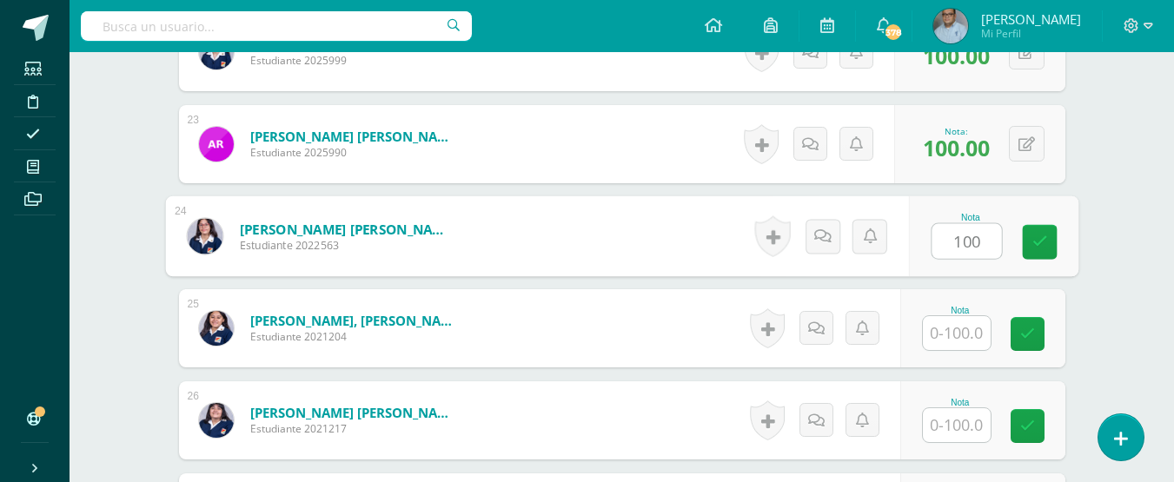
type input "100"
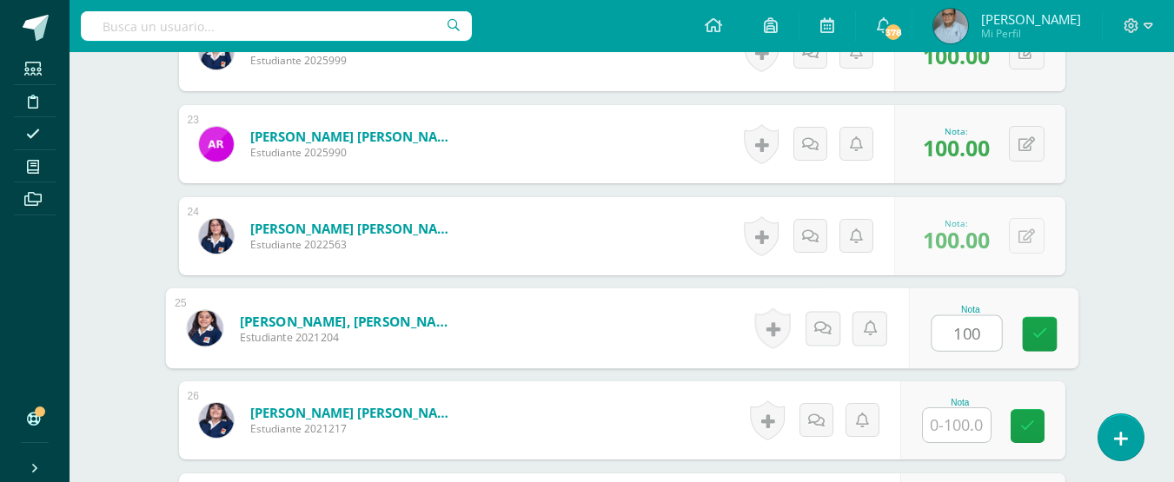
type input "100"
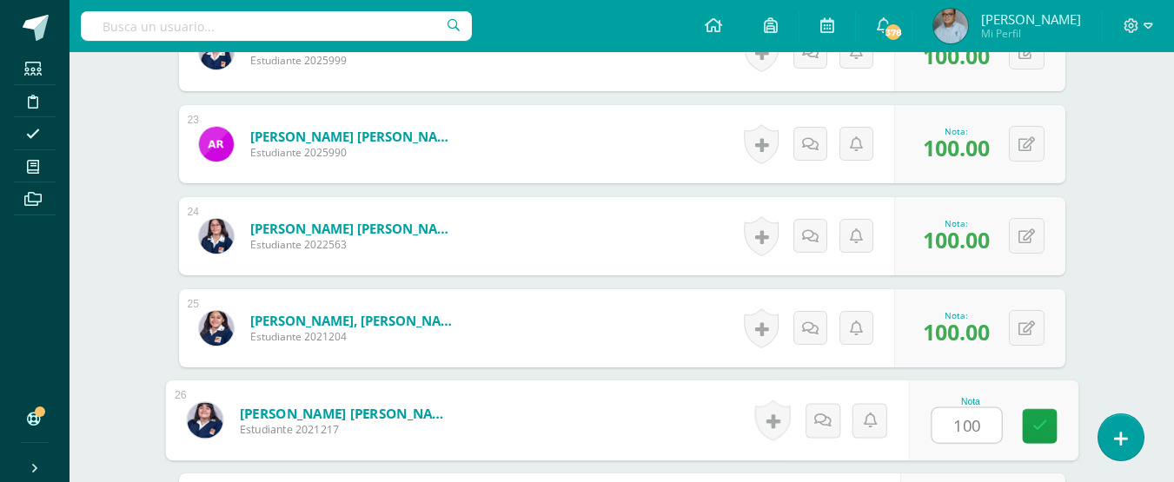
type input "100"
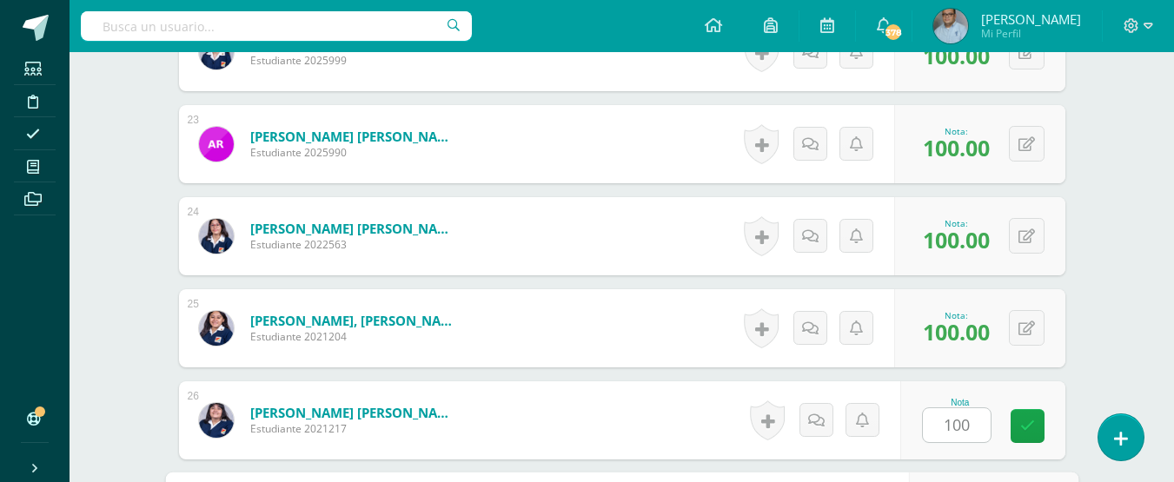
scroll to position [2817, 0]
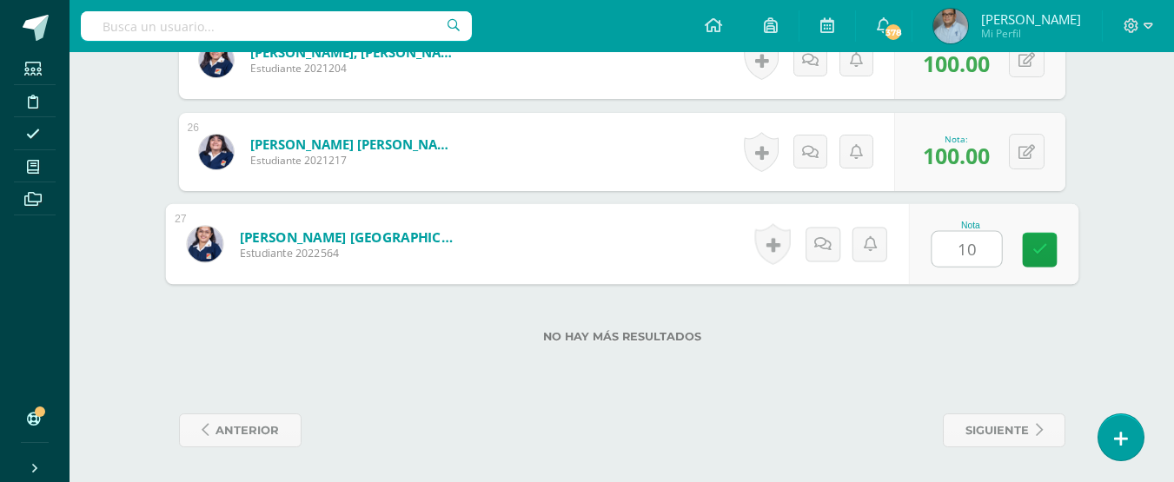
type input "100"
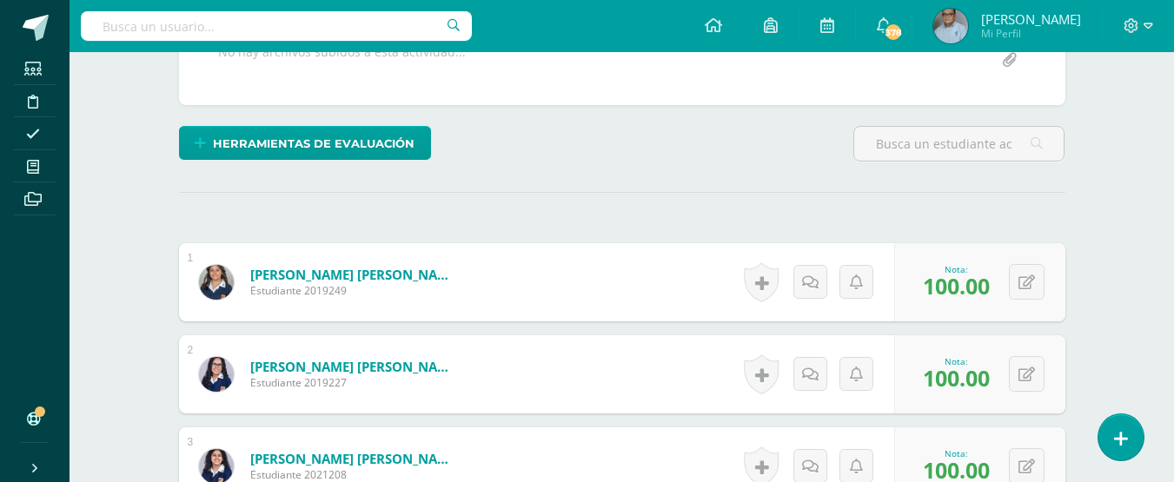
scroll to position [0, 0]
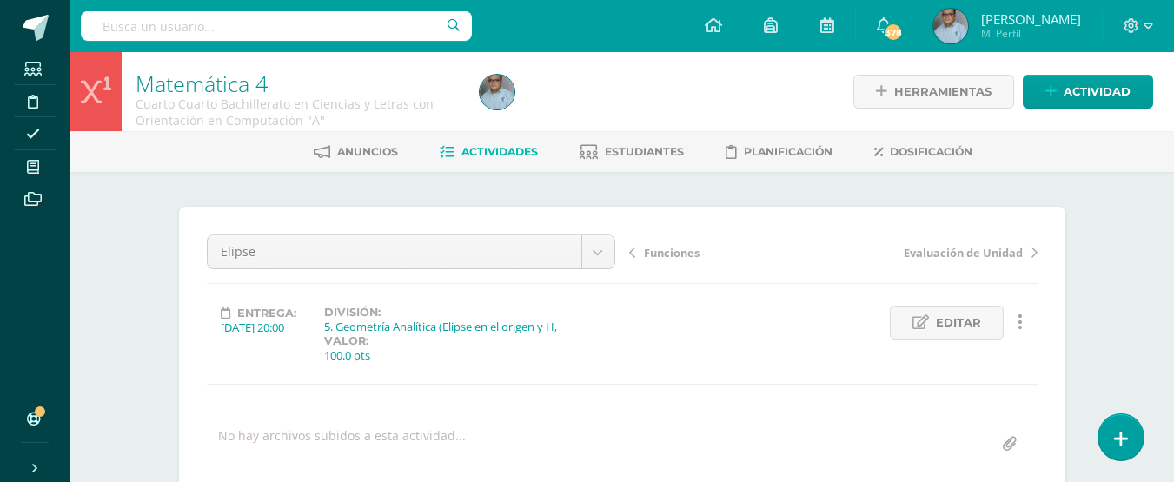
click at [498, 145] on span "Actividades" at bounding box center [499, 151] width 76 height 13
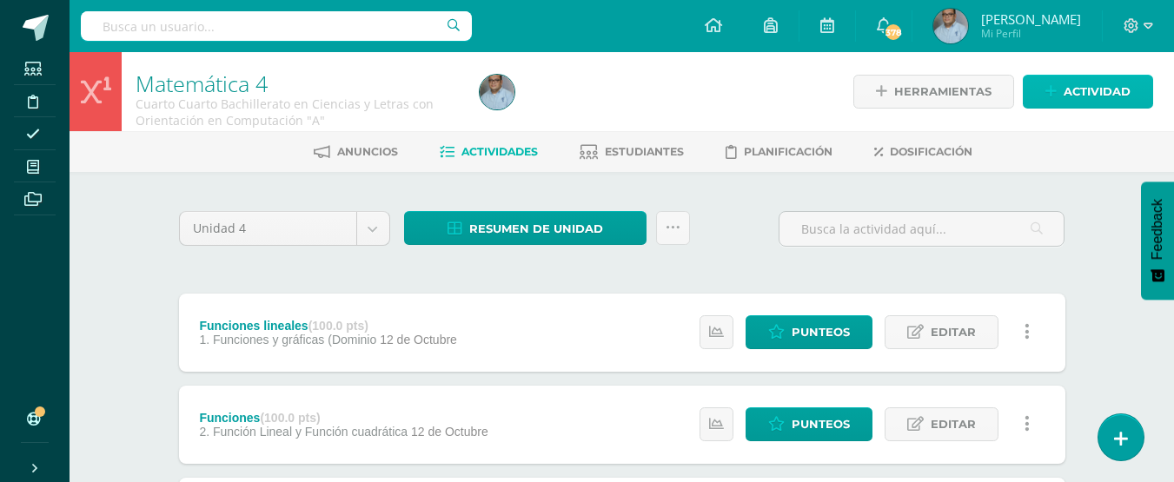
click at [1083, 94] on span "Actividad" at bounding box center [1097, 92] width 67 height 32
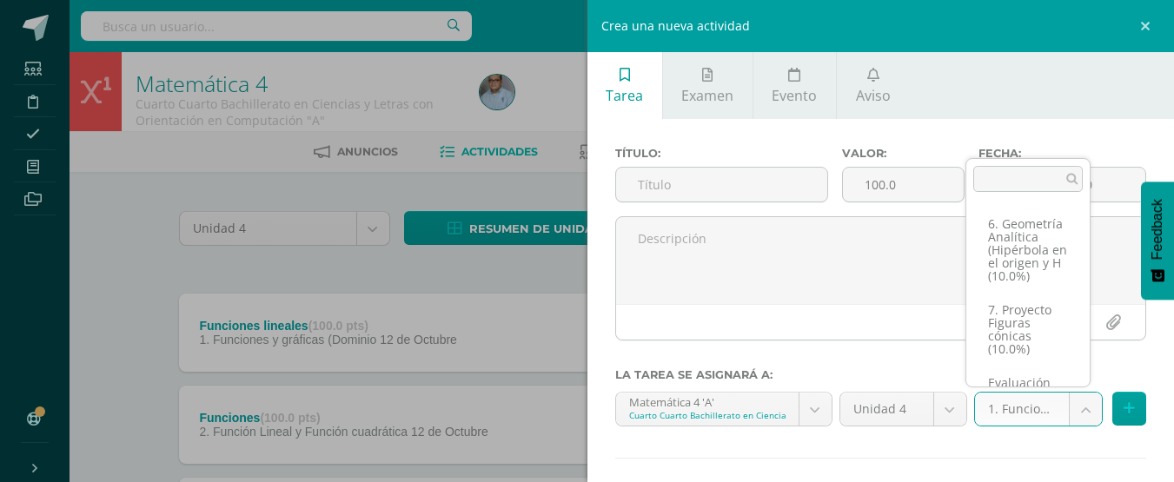
scroll to position [438, 0]
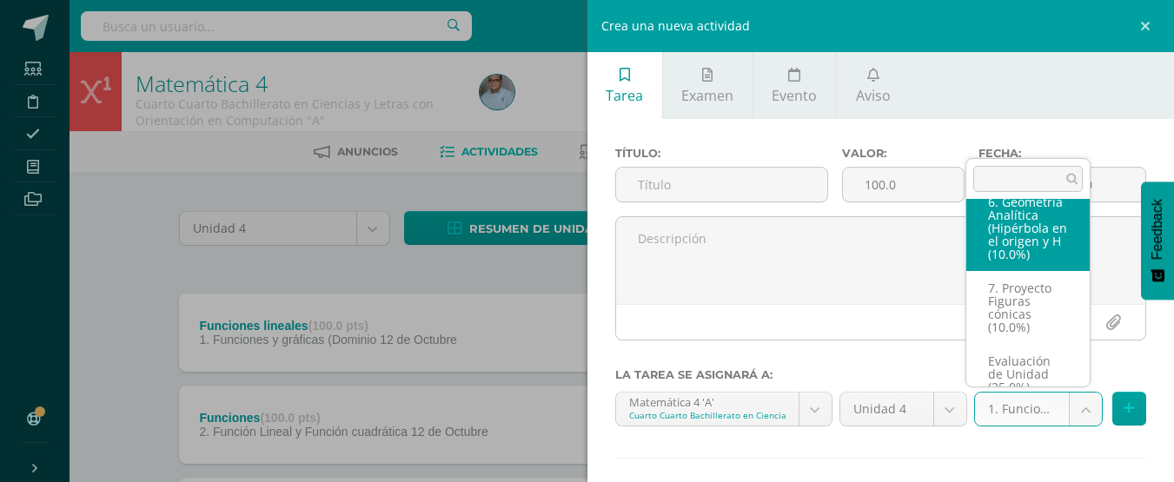
select select "128883"
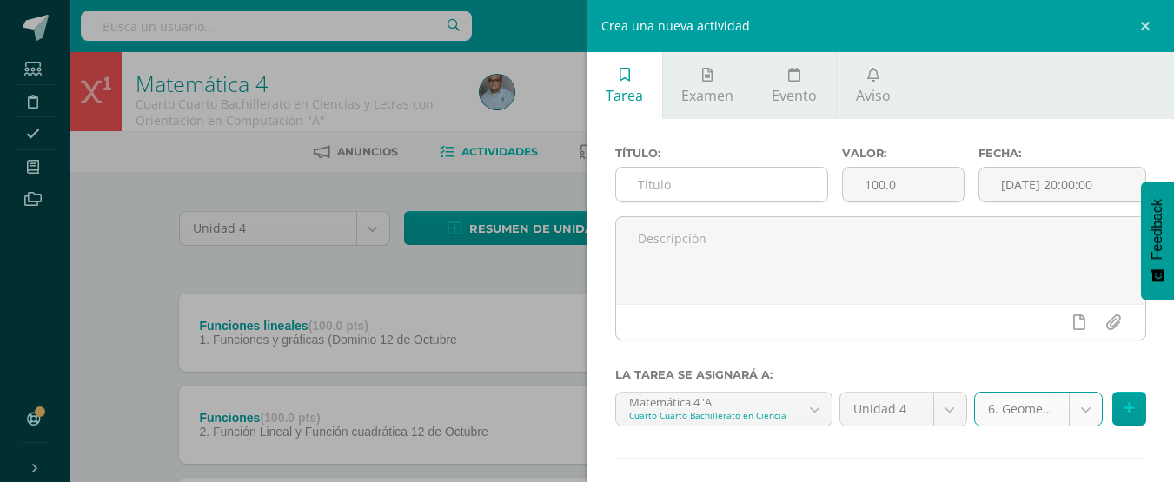
click at [761, 185] on input "text" at bounding box center [721, 185] width 211 height 34
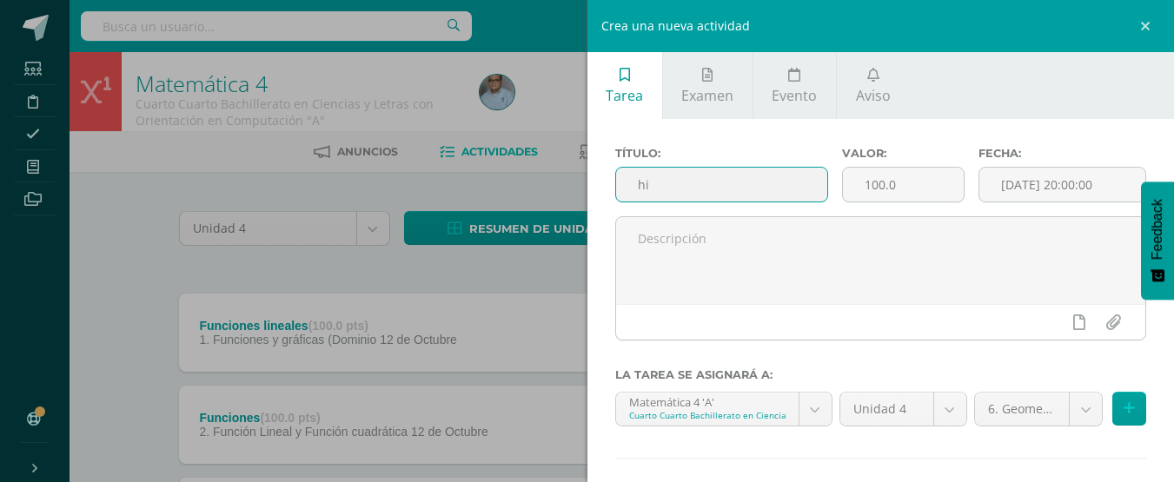
type input "h"
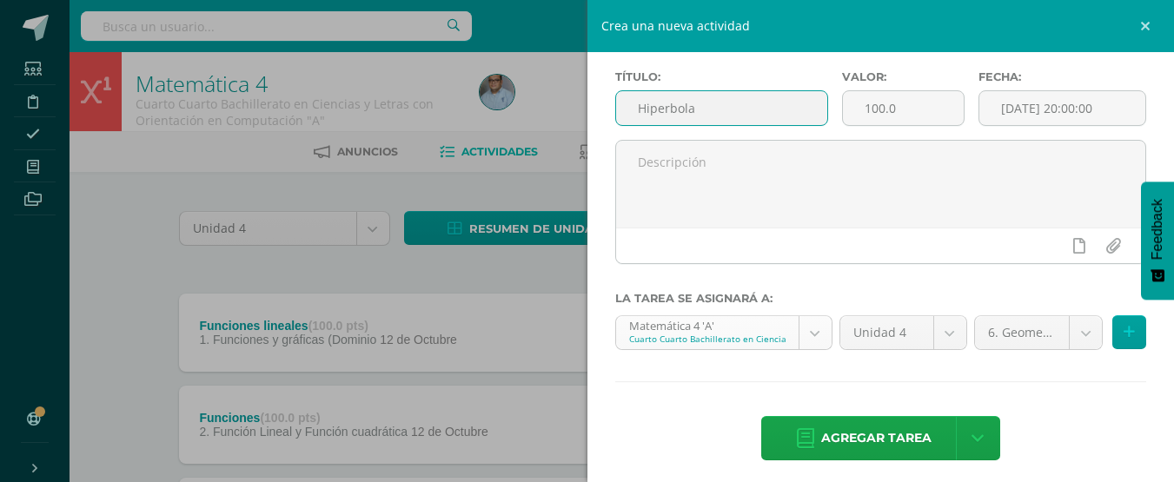
scroll to position [86, 0]
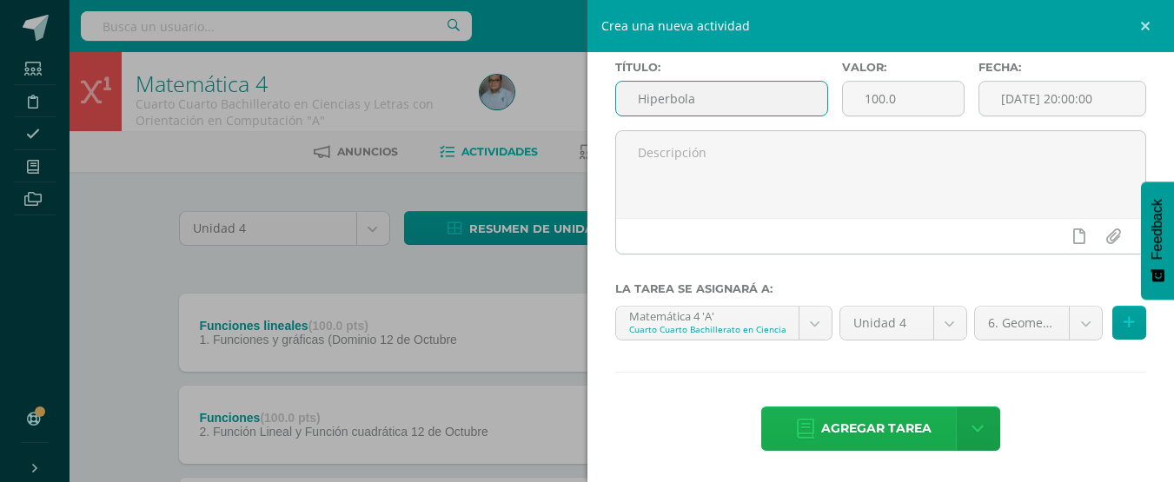
type input "Hiperbola"
click at [881, 432] on span "Agregar tarea" at bounding box center [876, 429] width 110 height 43
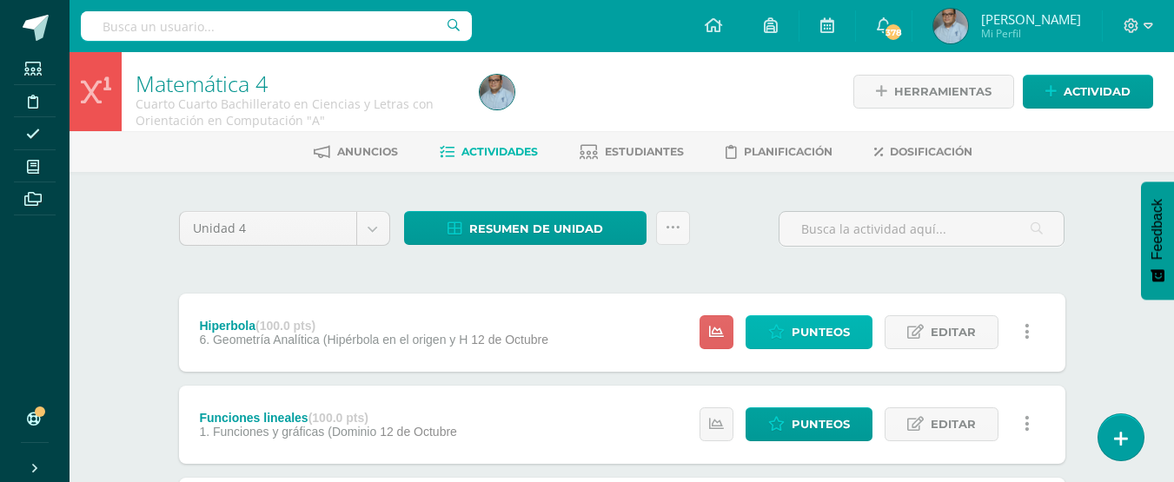
click at [805, 326] on span "Punteos" at bounding box center [821, 332] width 58 height 32
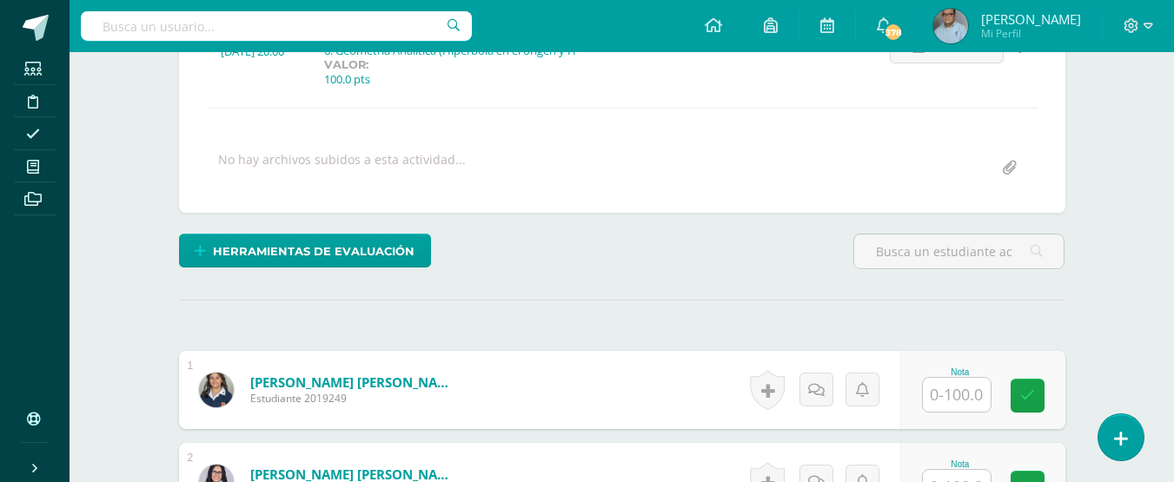
scroll to position [277, 0]
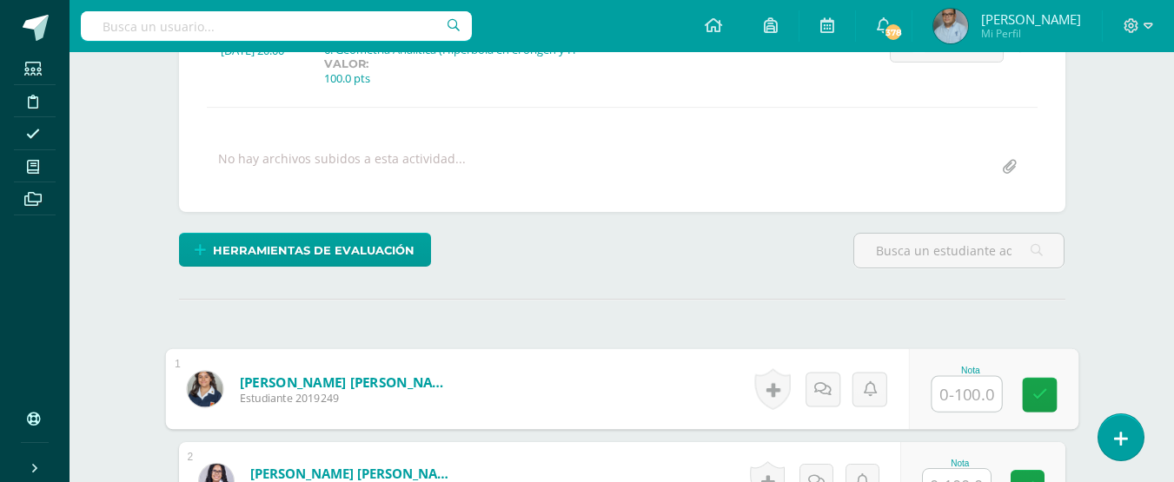
click at [967, 401] on input "text" at bounding box center [966, 394] width 70 height 35
type input "100"
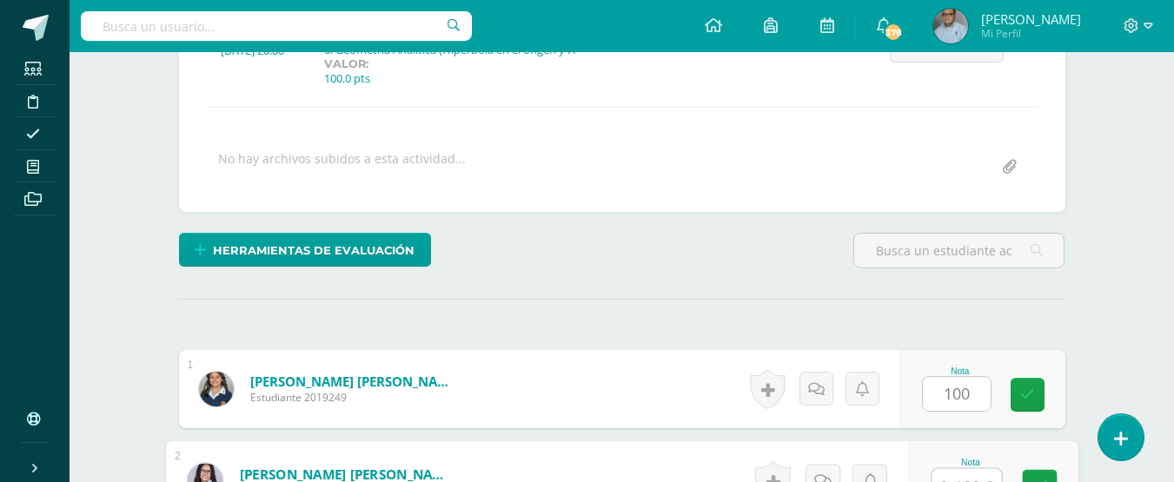
scroll to position [298, 0]
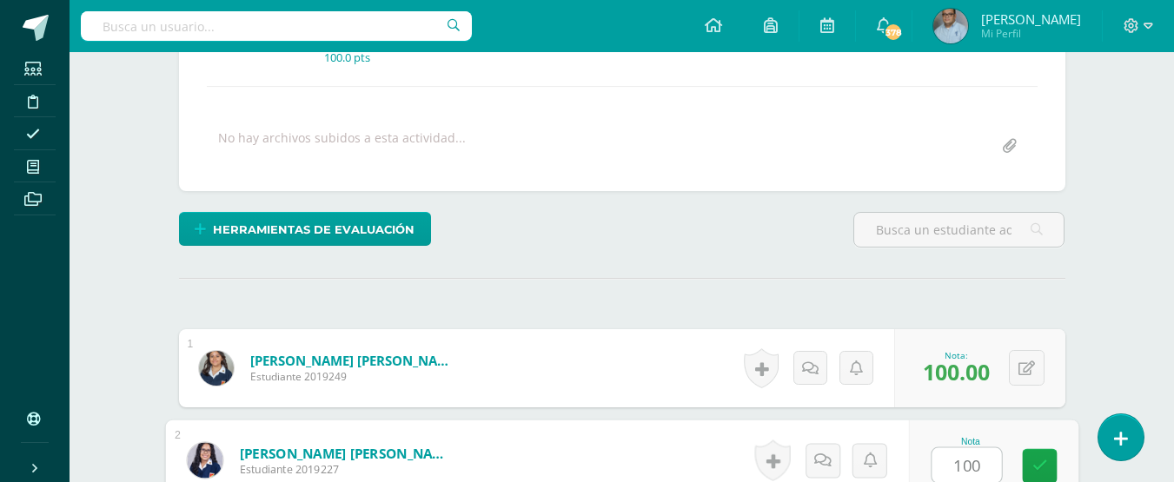
type input "100"
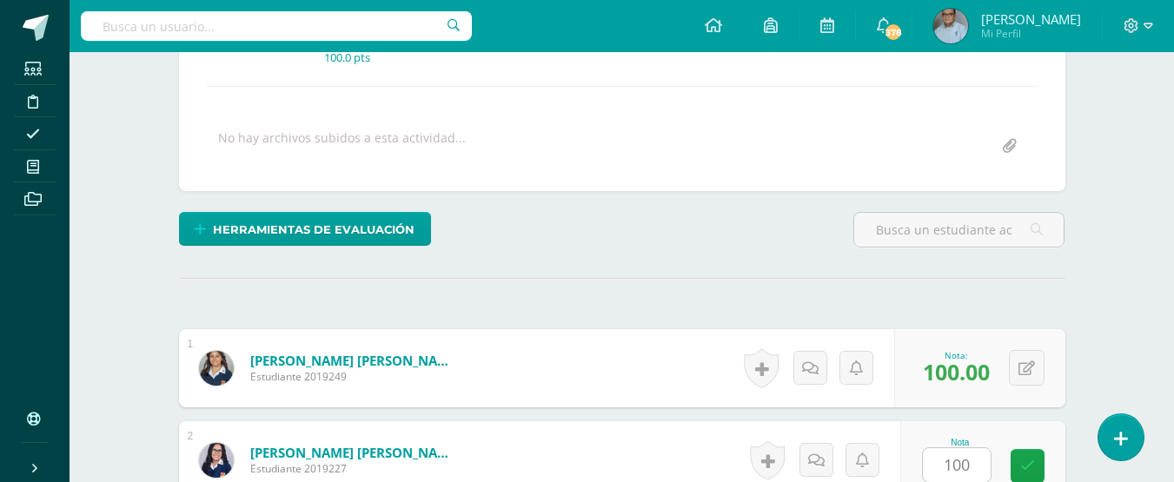
scroll to position [614, 0]
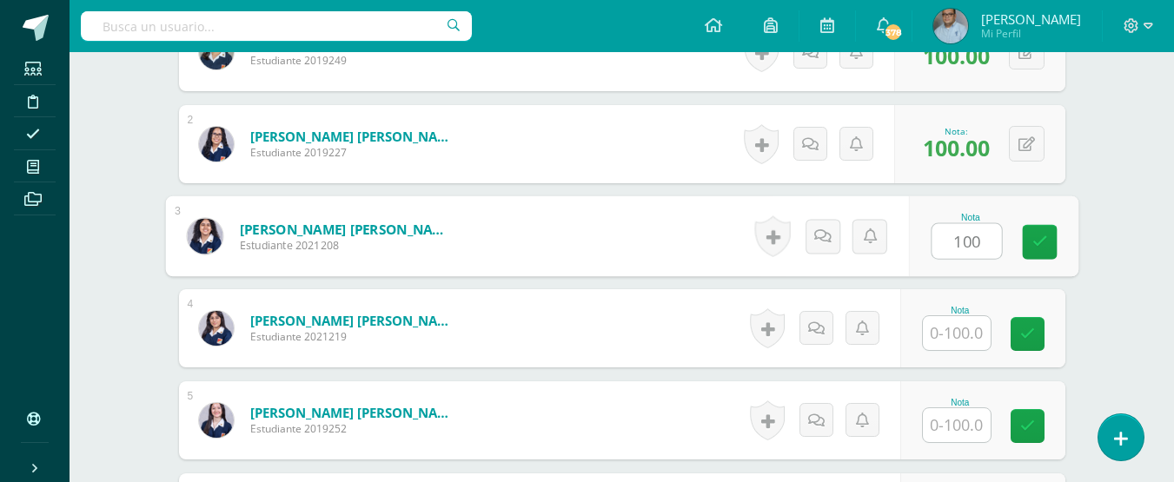
type input "100"
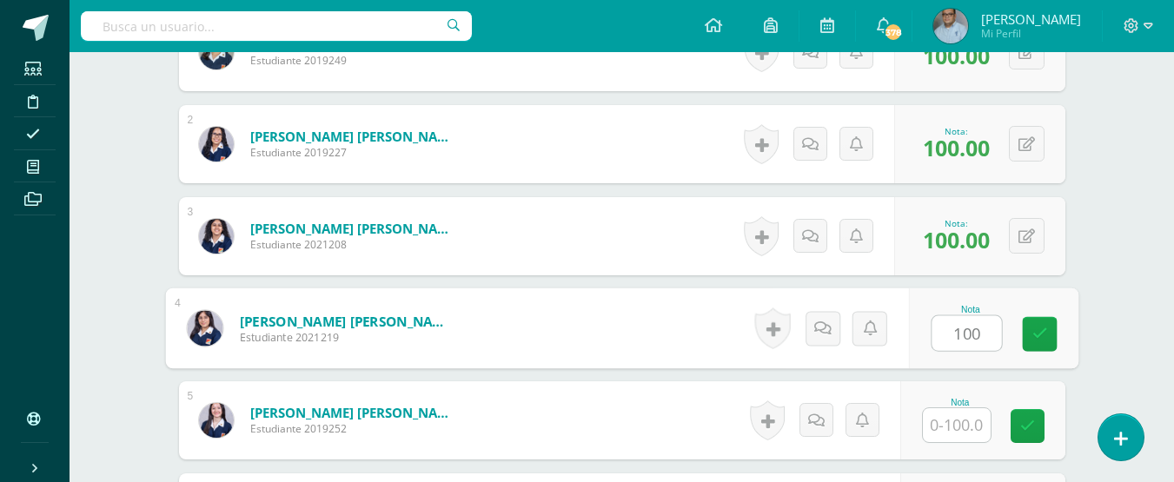
type input "100"
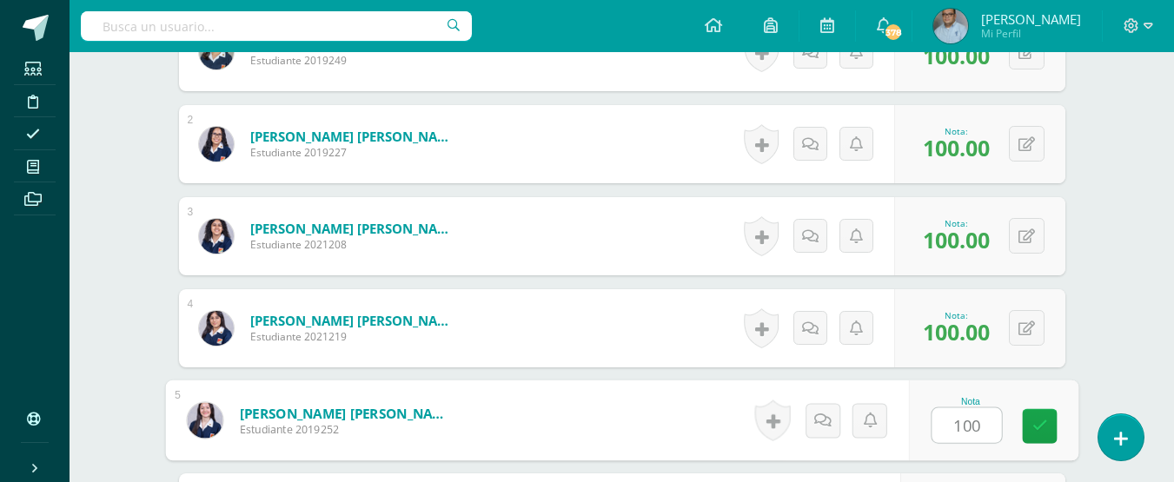
type input "100"
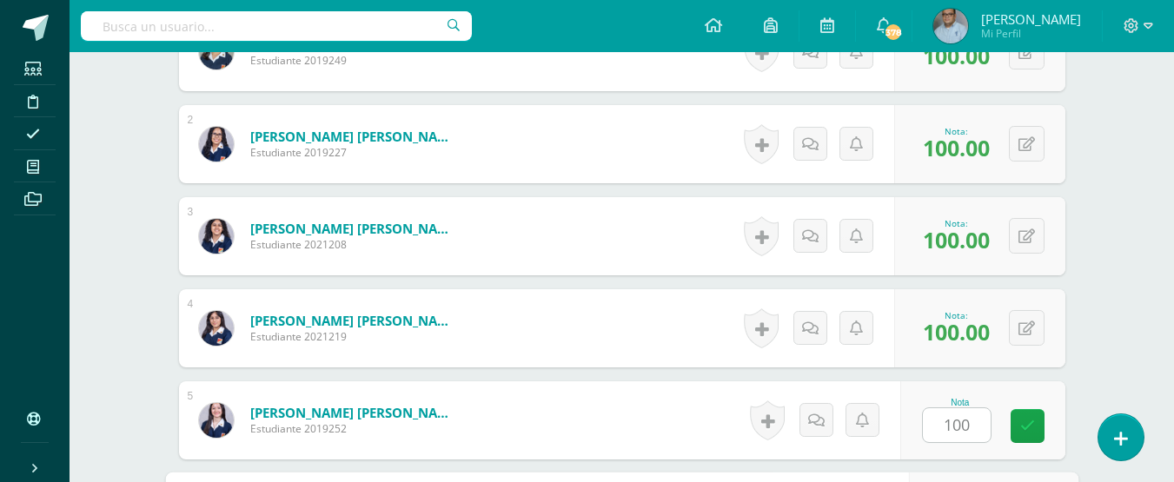
scroll to position [891, 0]
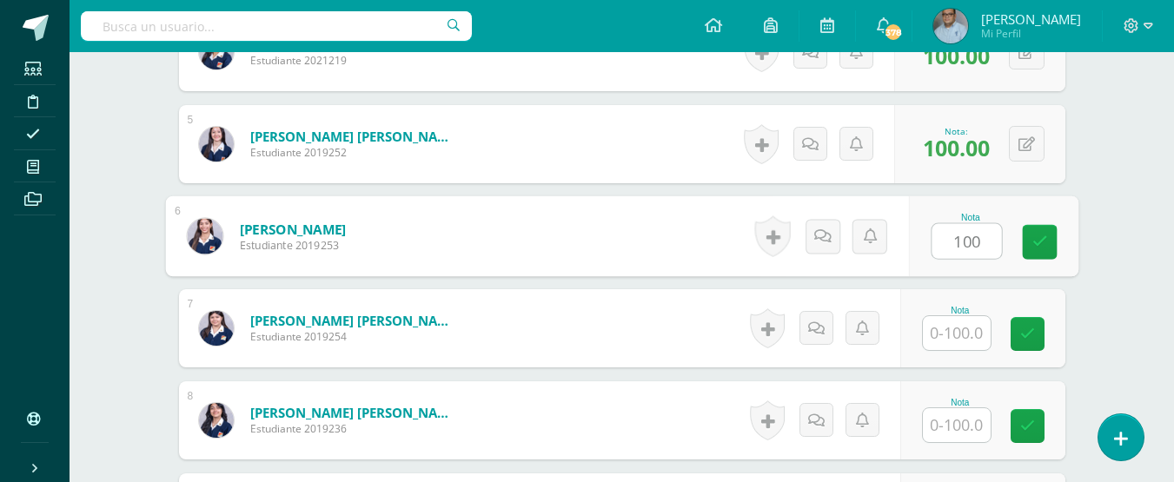
type input "100"
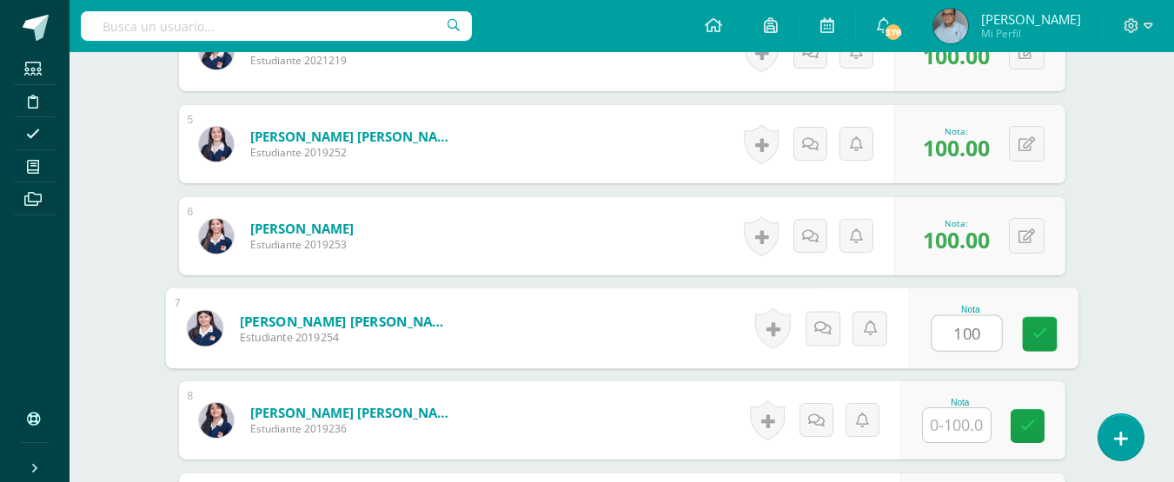
type input "100"
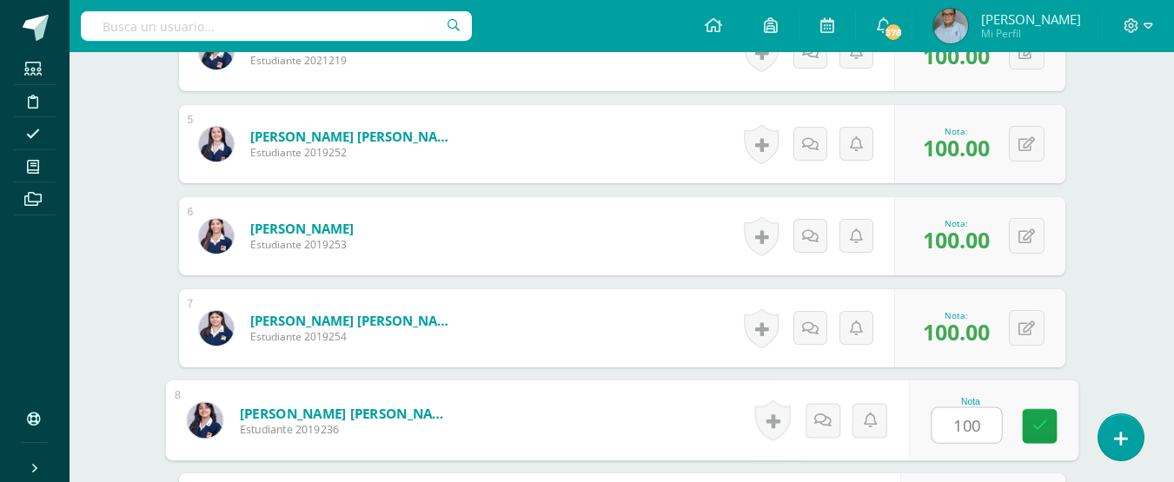
type input "100"
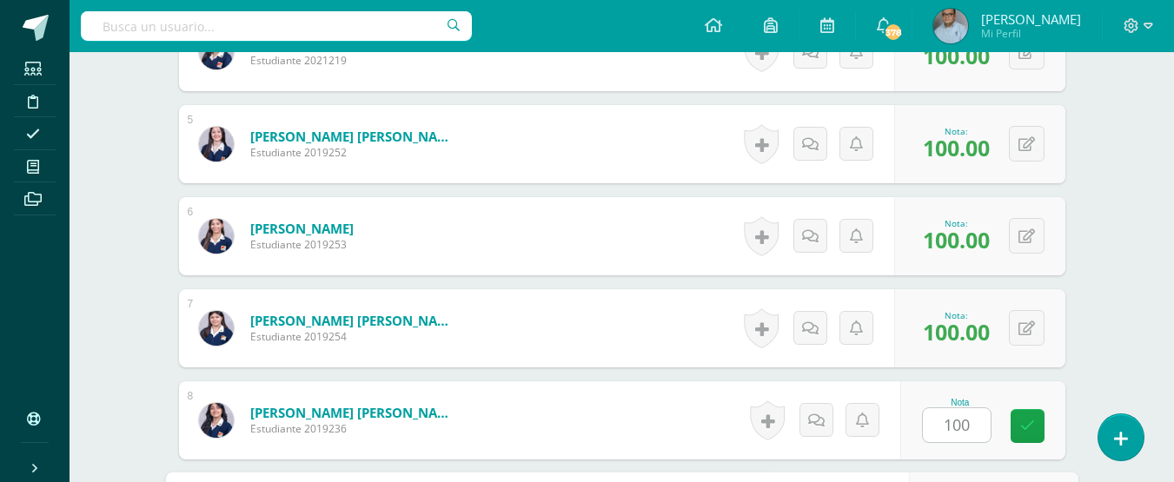
scroll to position [1167, 0]
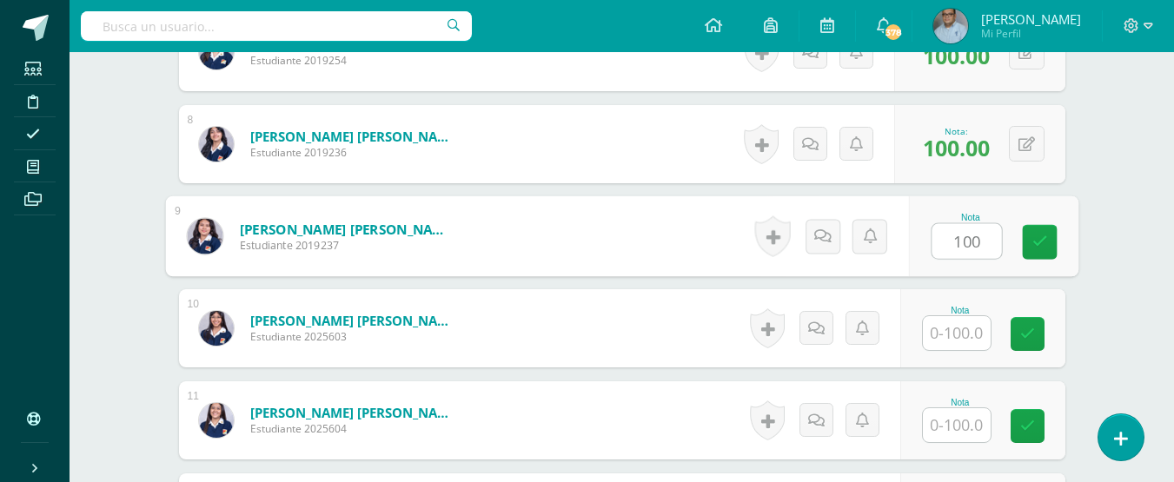
type input "100"
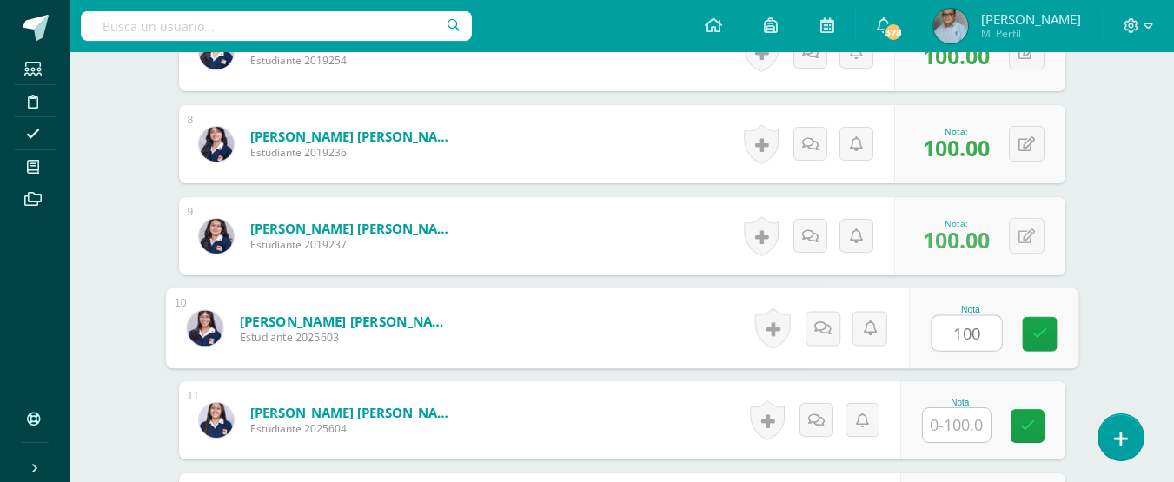
type input "100"
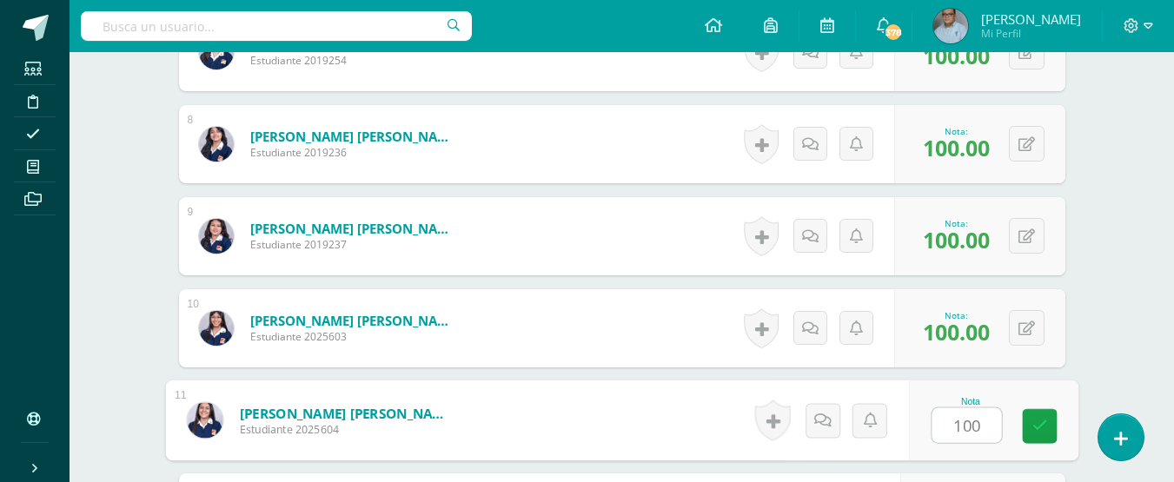
type input "100"
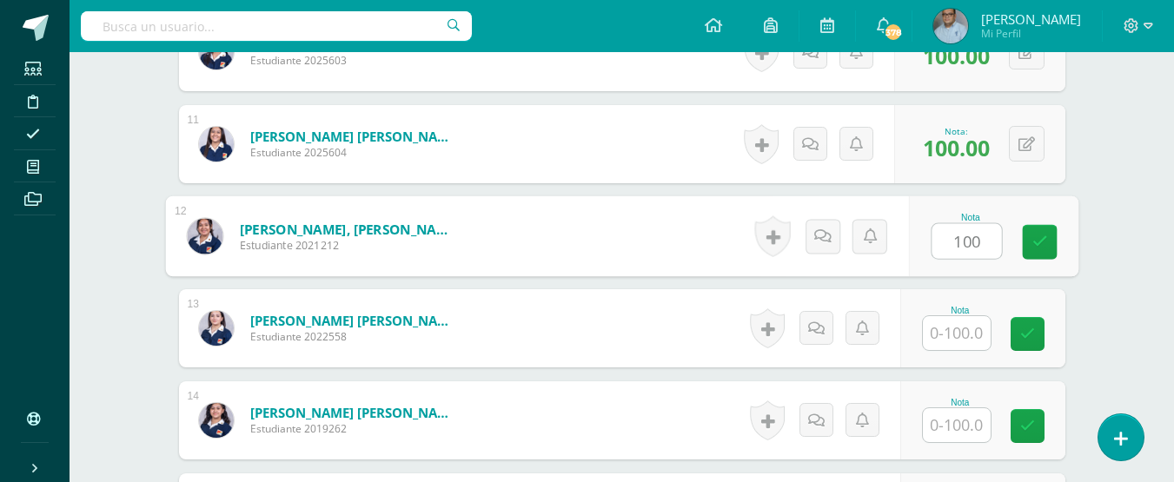
type input "100"
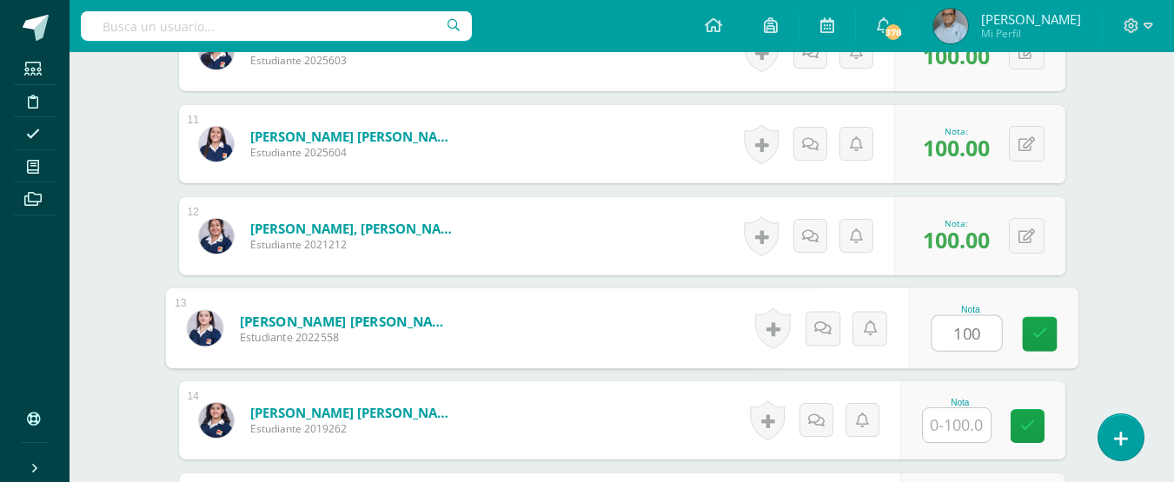
type input "100"
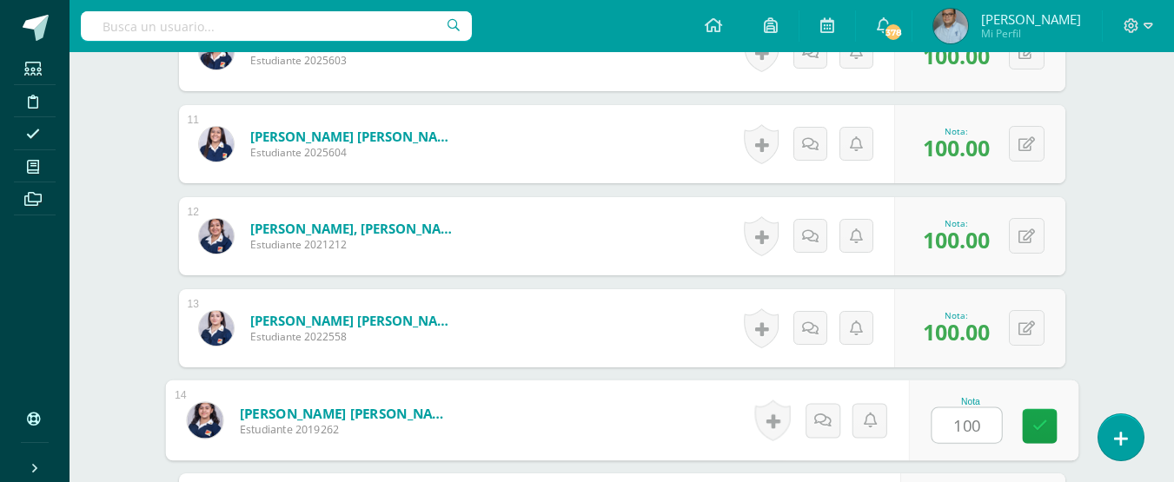
type input "100"
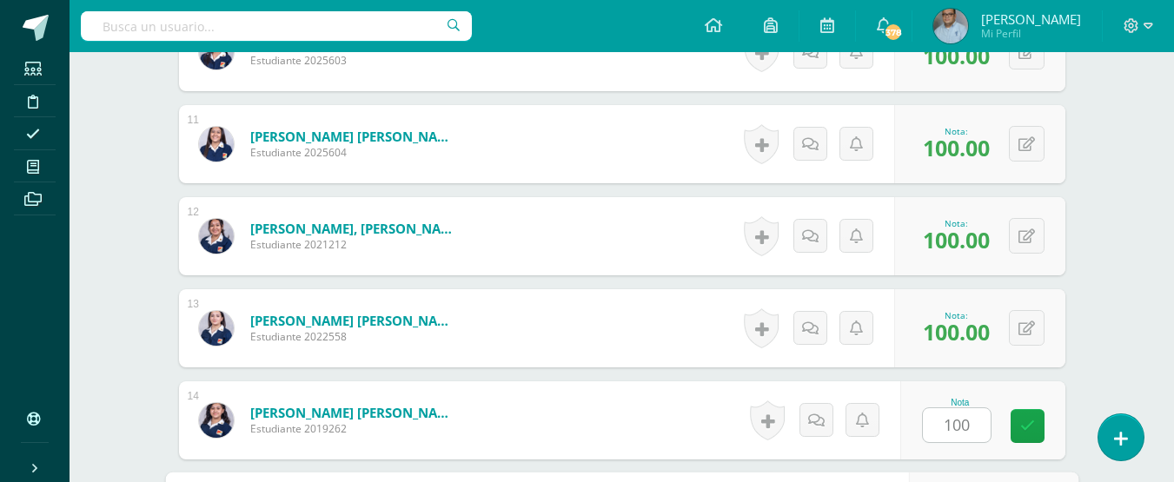
scroll to position [1720, 0]
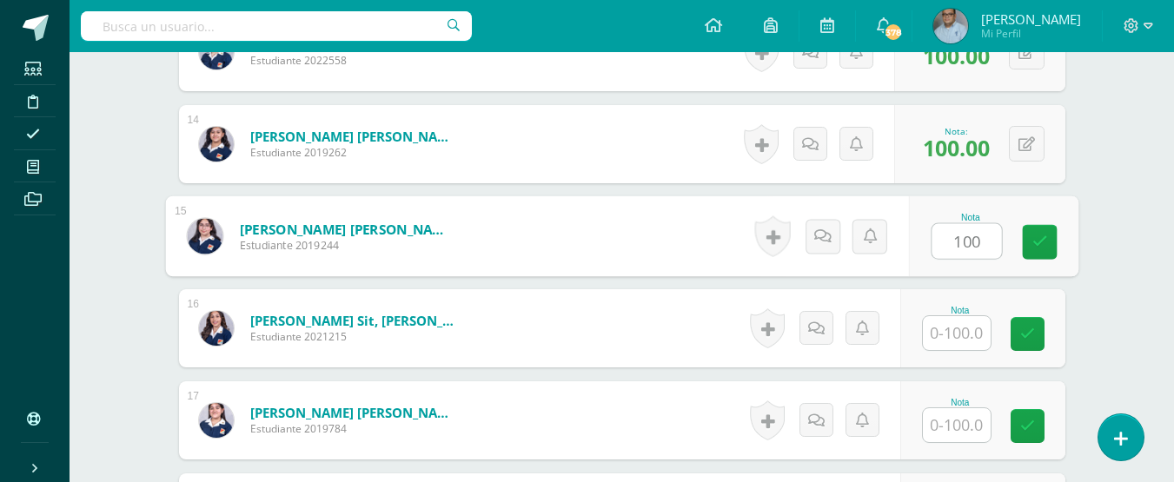
type input "100"
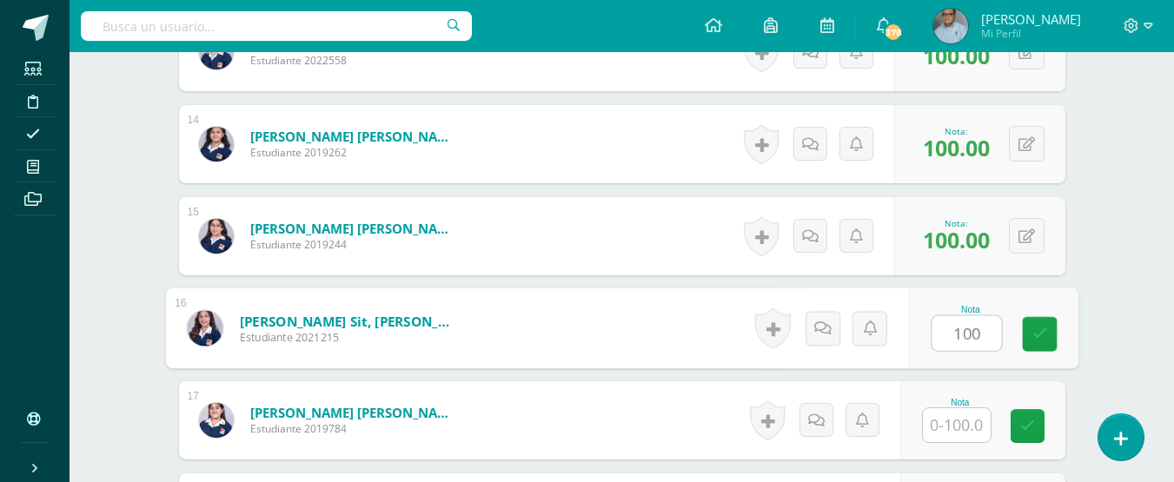
type input "100"
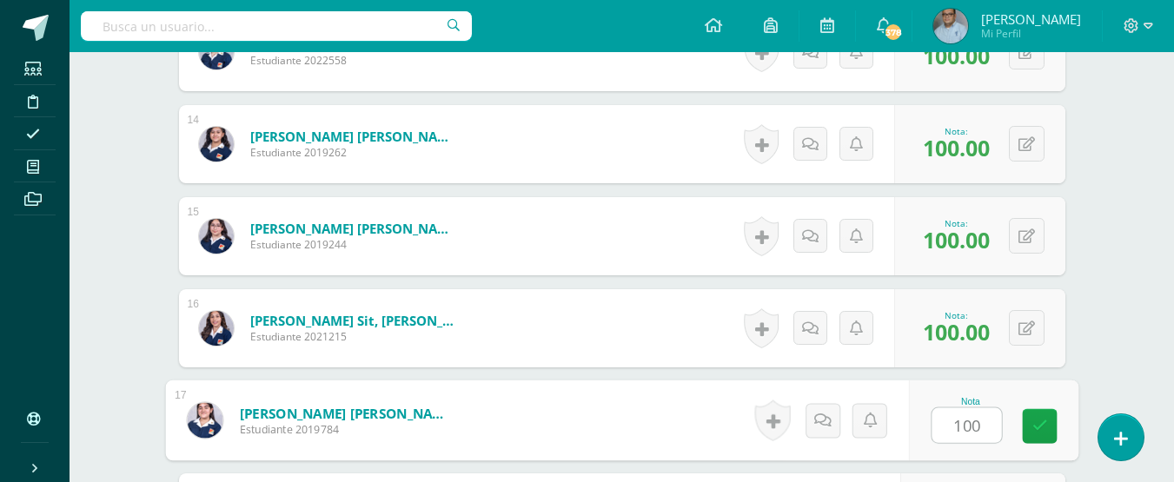
type input "100"
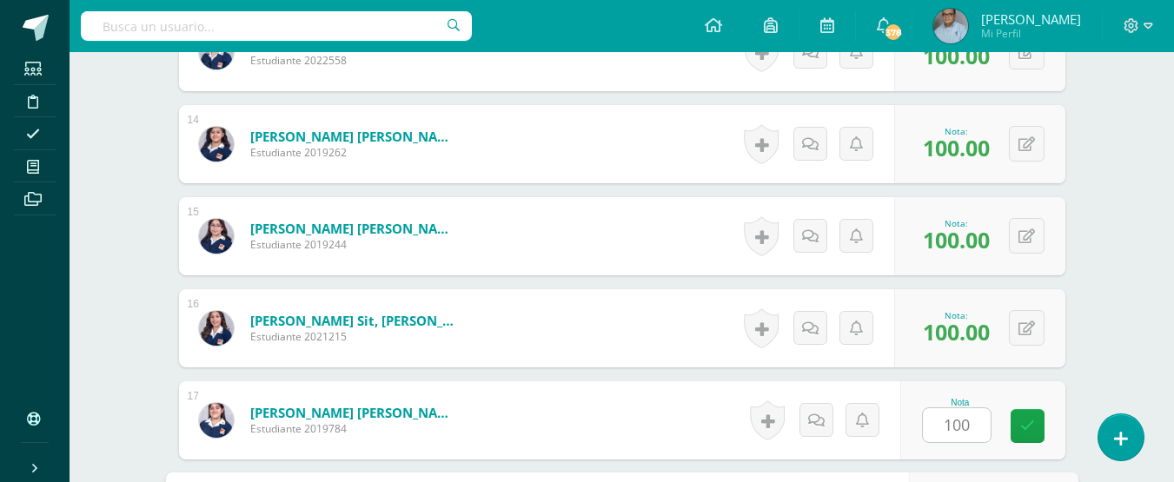
scroll to position [1996, 0]
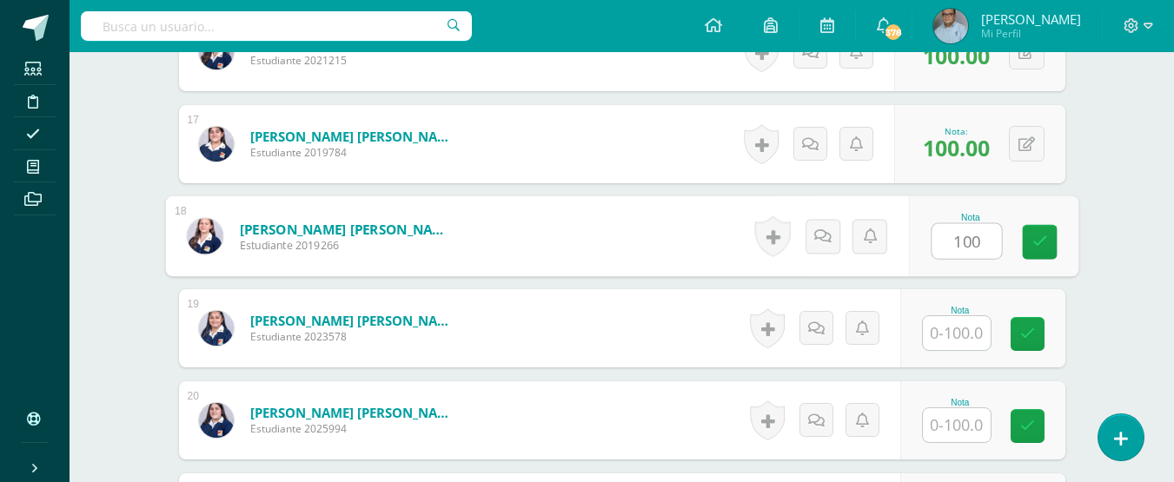
type input "100"
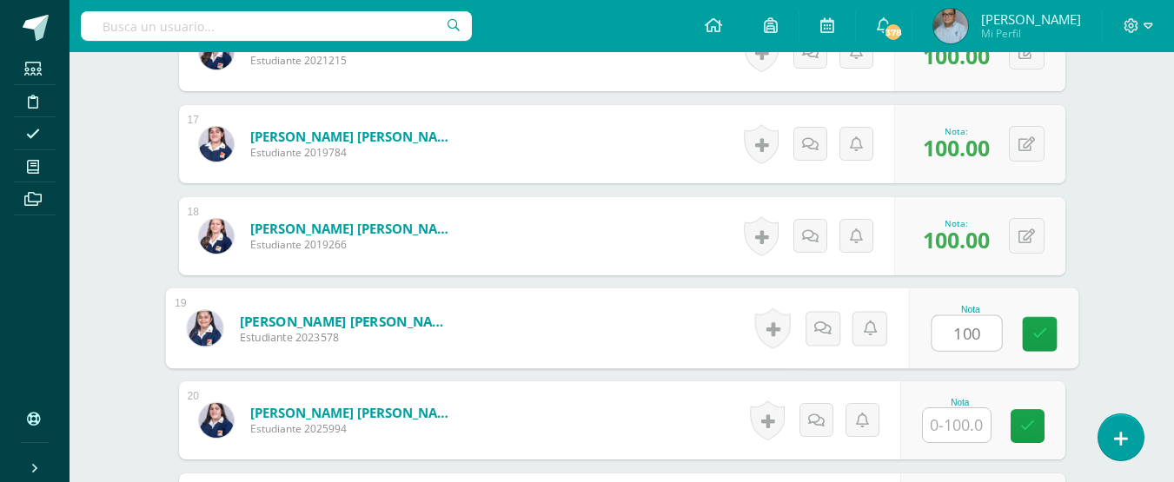
type input "100"
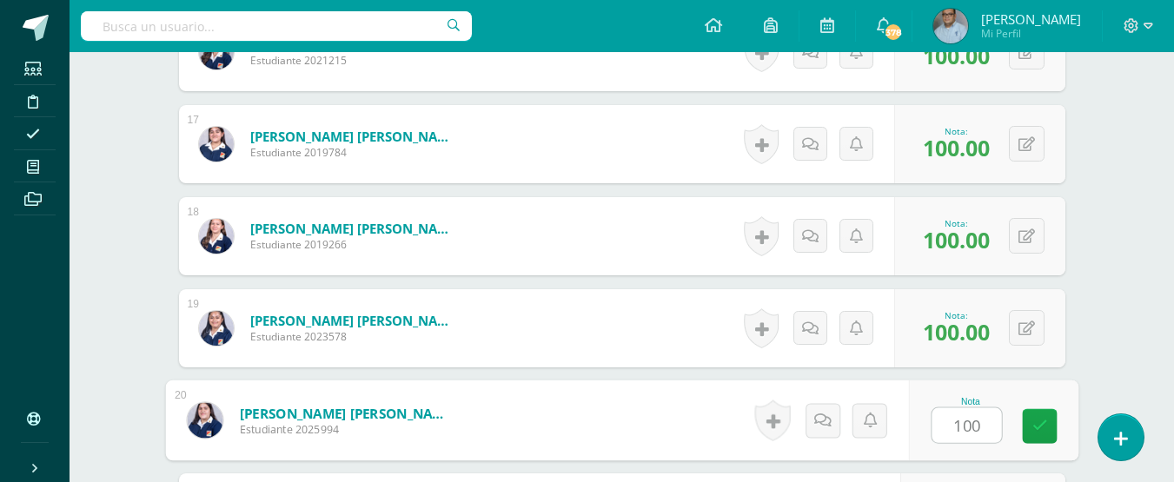
type input "100"
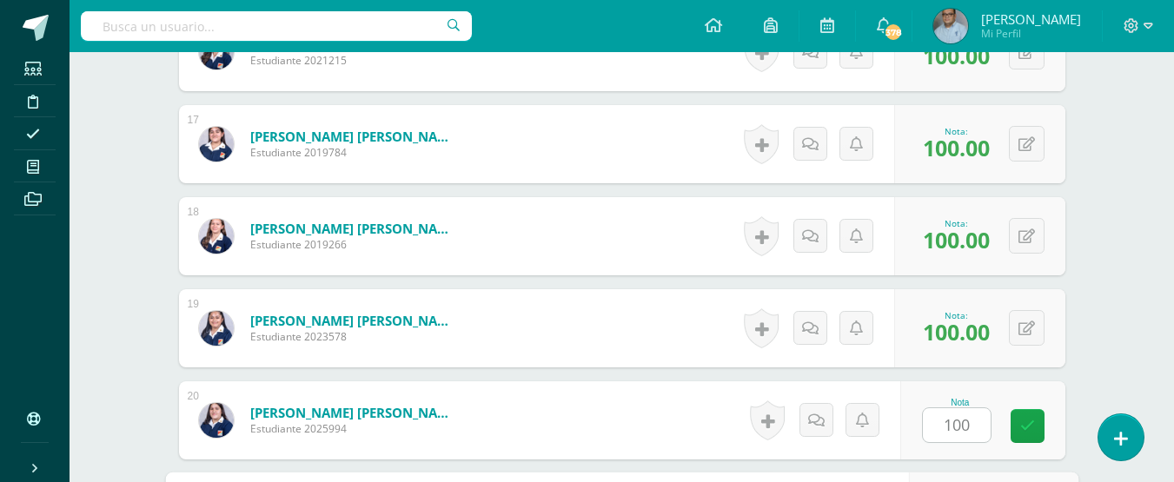
scroll to position [2272, 0]
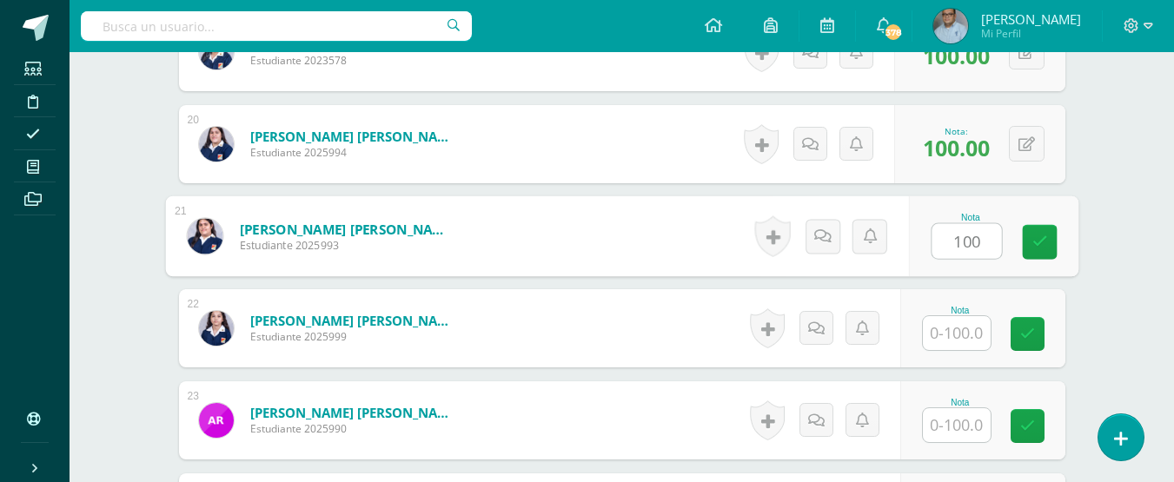
type input "100"
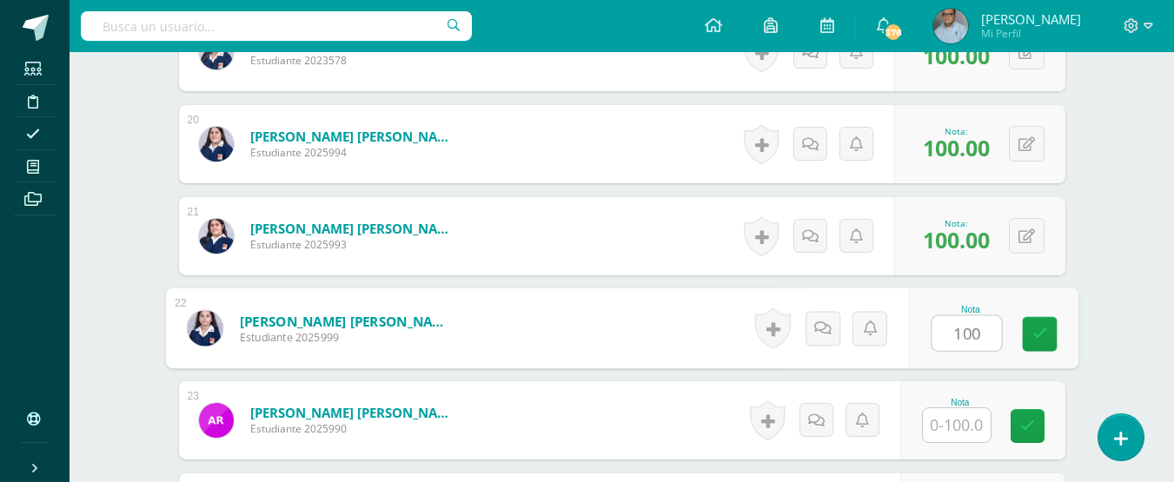
type input "100"
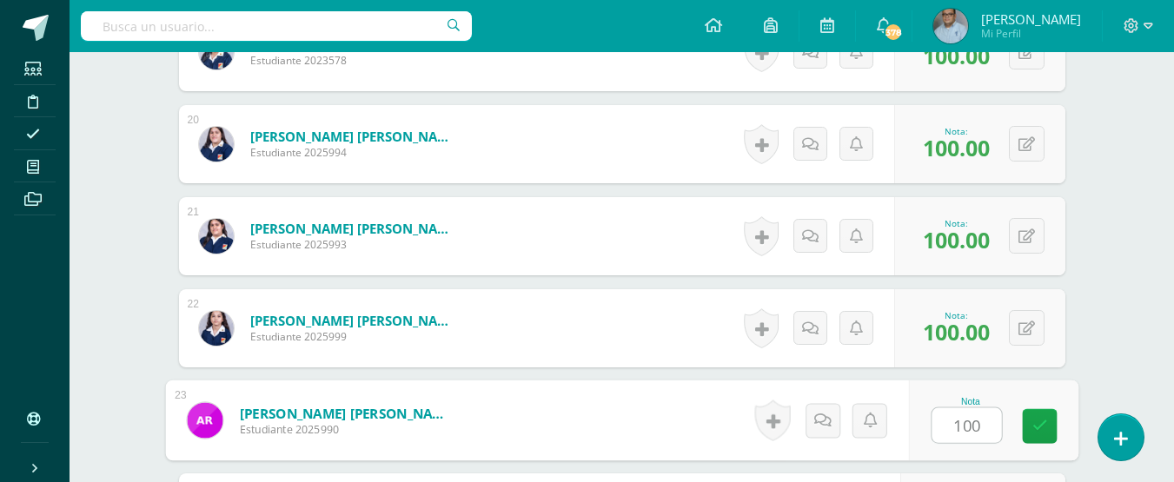
type input "100"
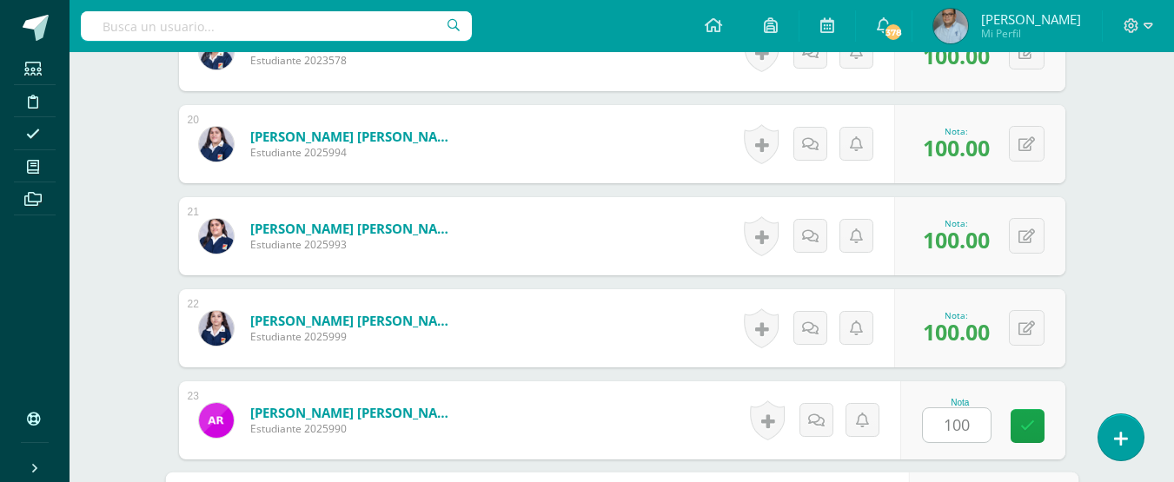
scroll to position [2548, 0]
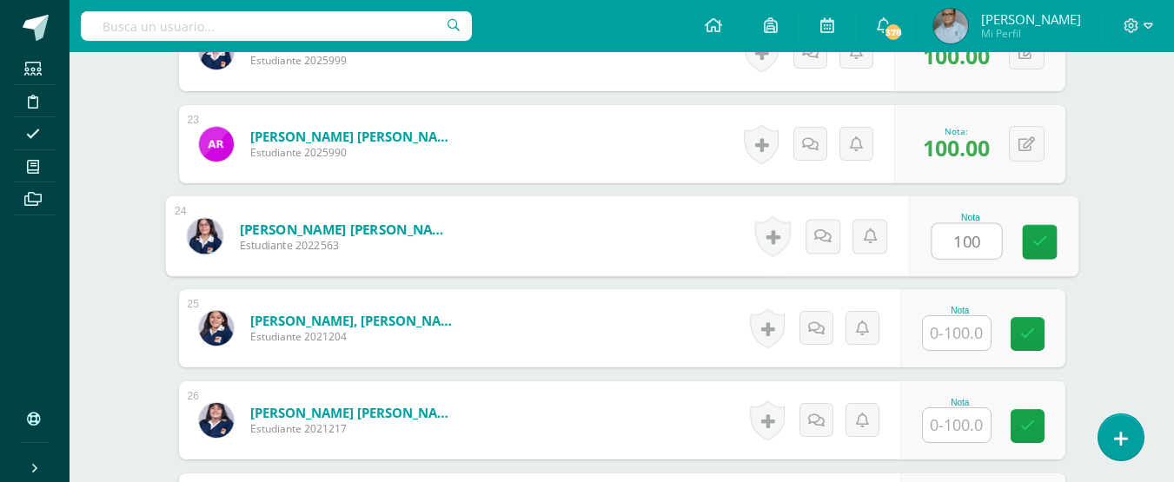
type input "100"
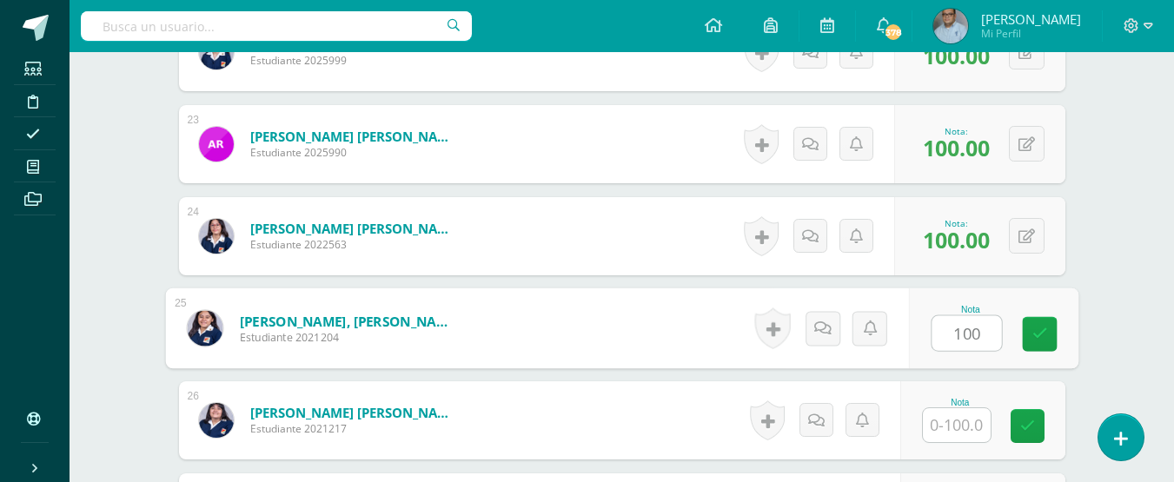
type input "100"
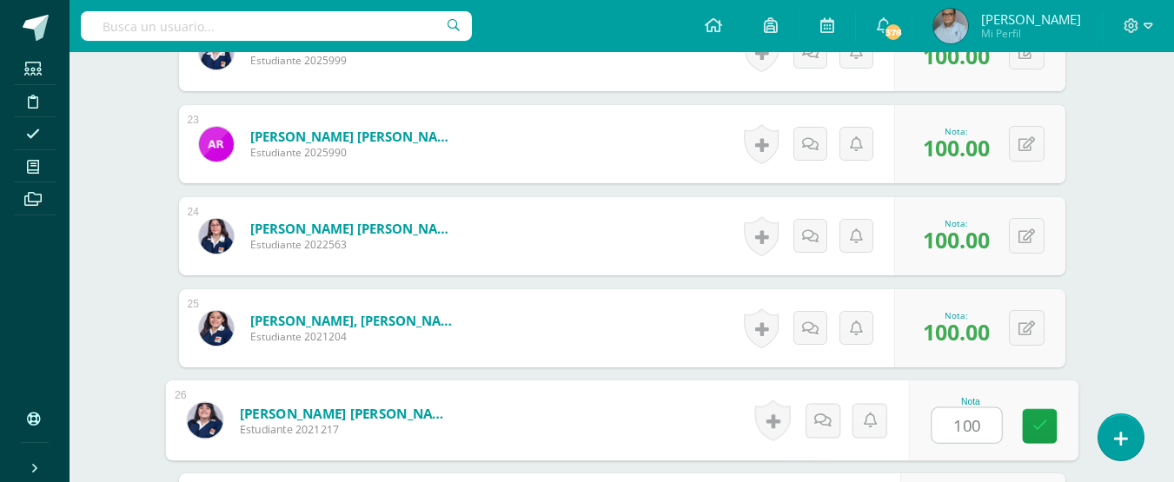
type input "100"
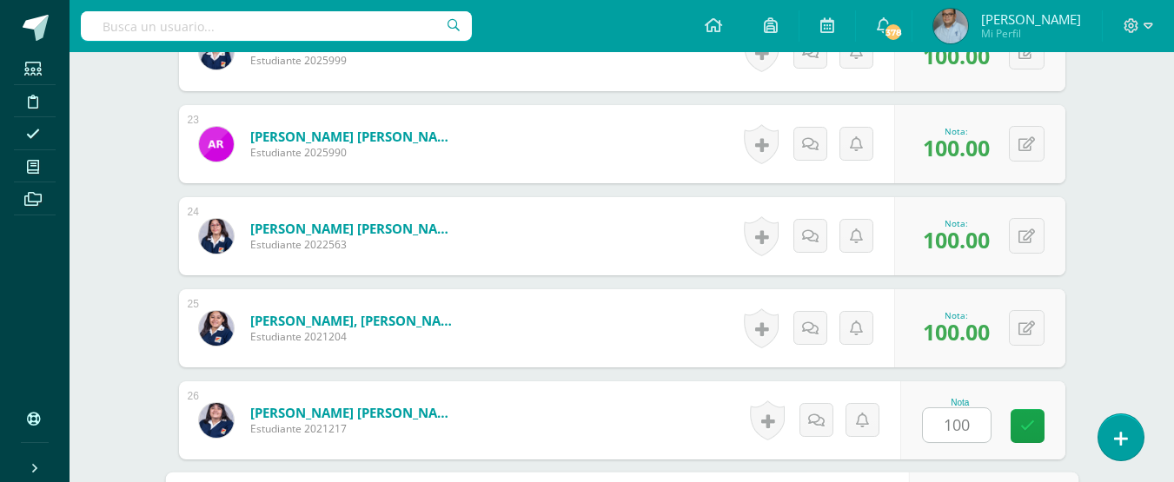
scroll to position [2817, 0]
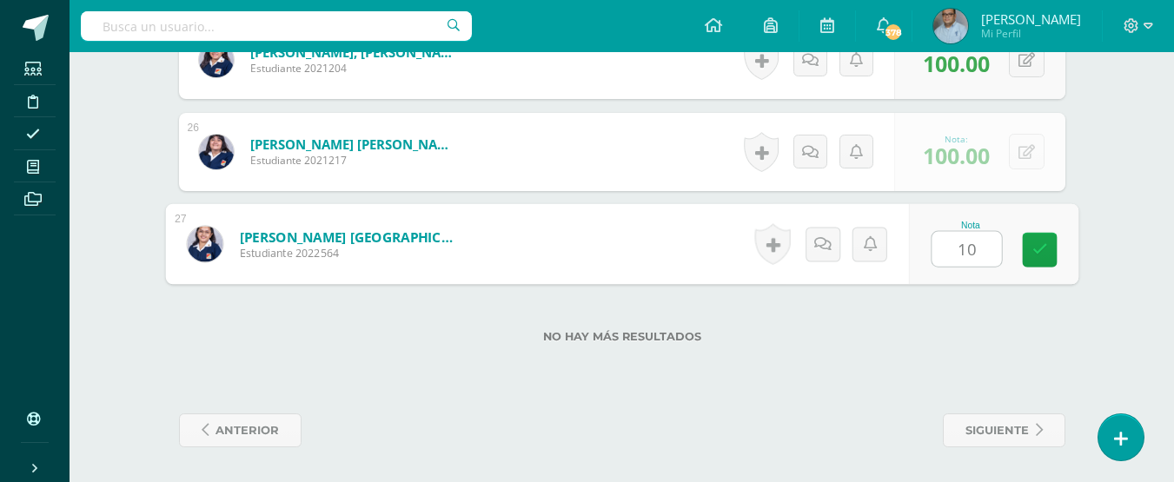
type input "100"
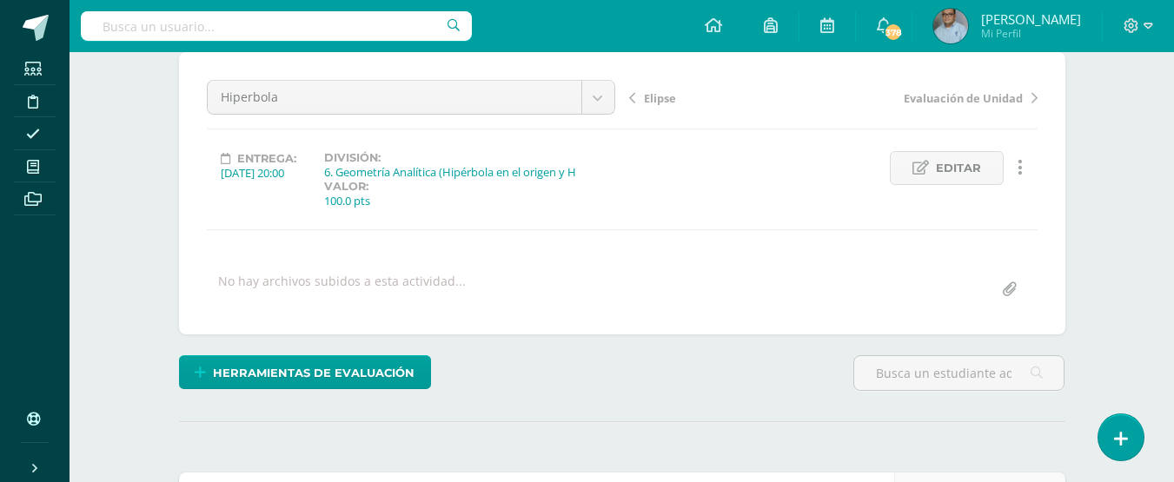
scroll to position [0, 0]
